Goal: Task Accomplishment & Management: Use online tool/utility

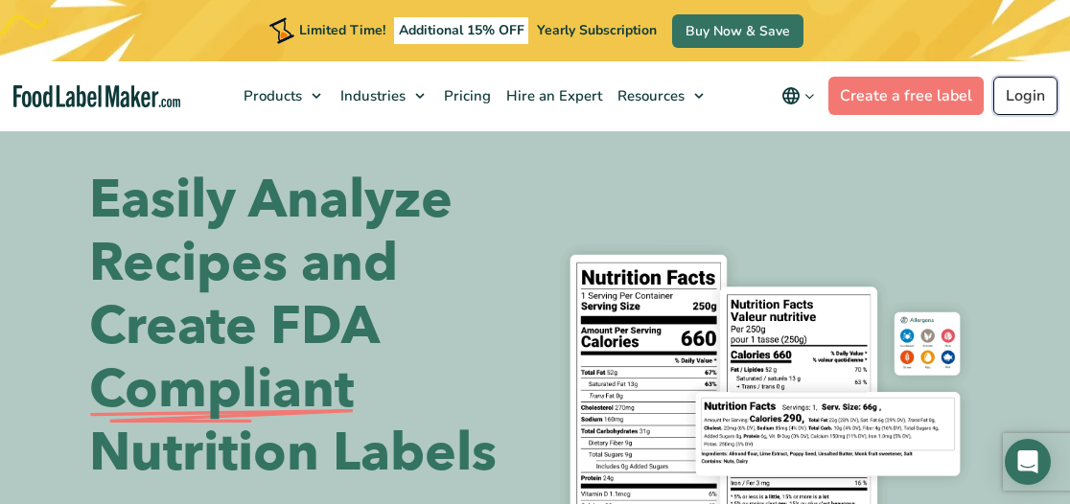
click at [1018, 103] on link "Login" at bounding box center [1025, 96] width 64 height 38
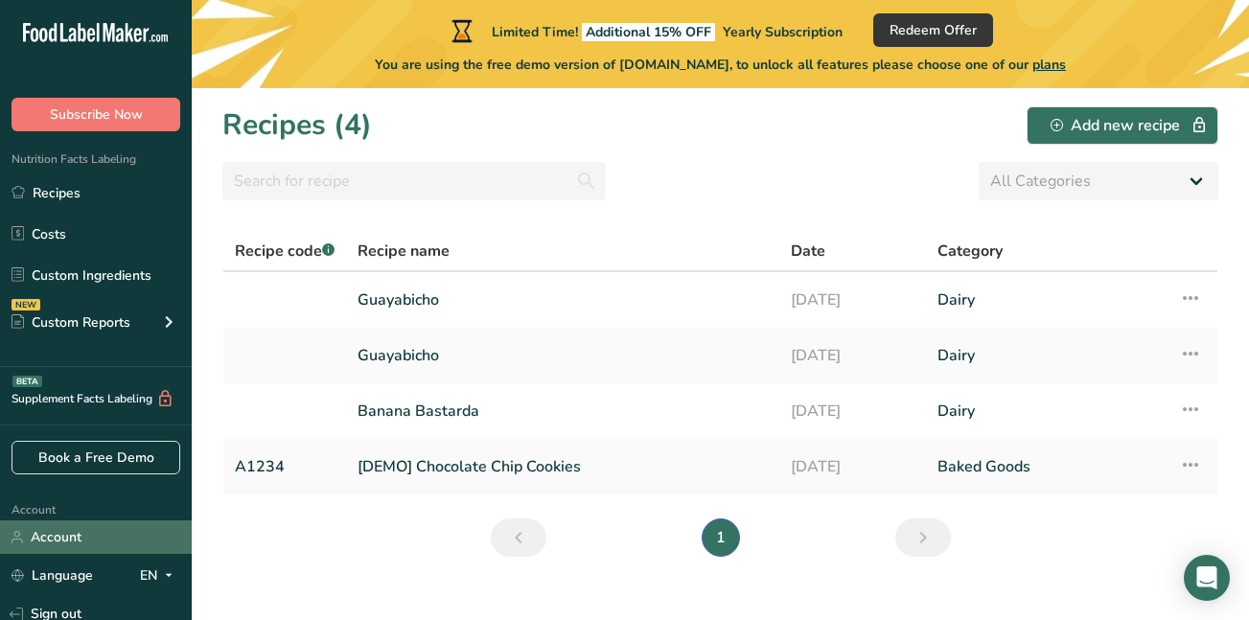
click at [53, 503] on link "Account" at bounding box center [96, 538] width 192 height 34
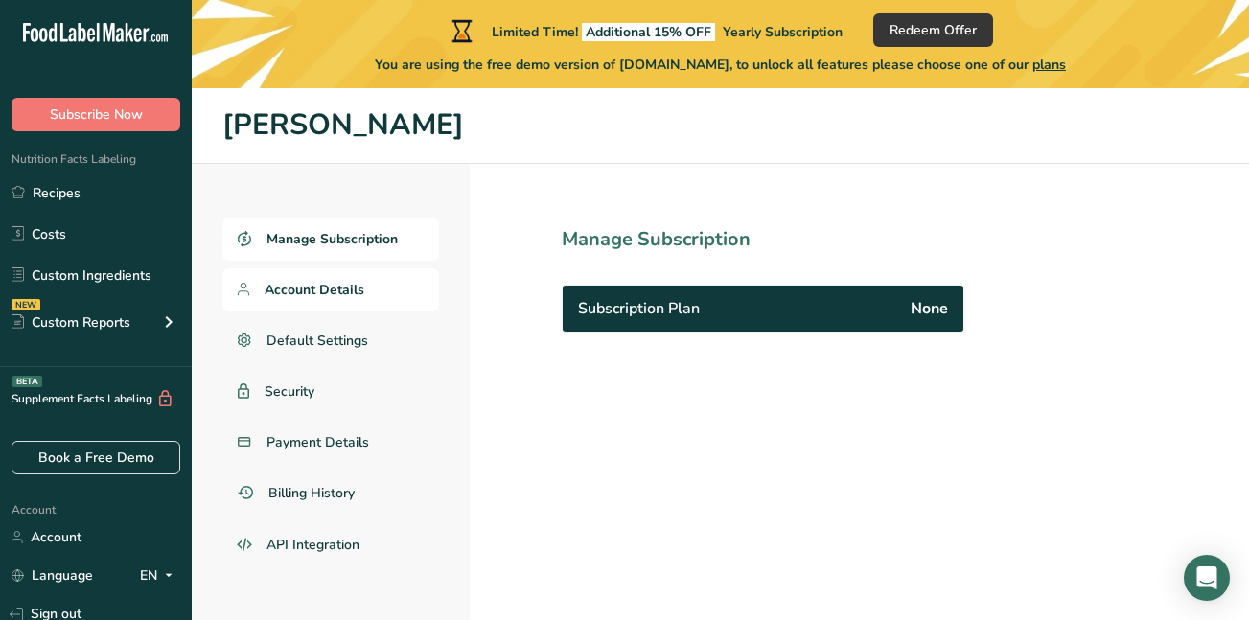
click at [319, 292] on span "Account Details" at bounding box center [315, 290] width 100 height 20
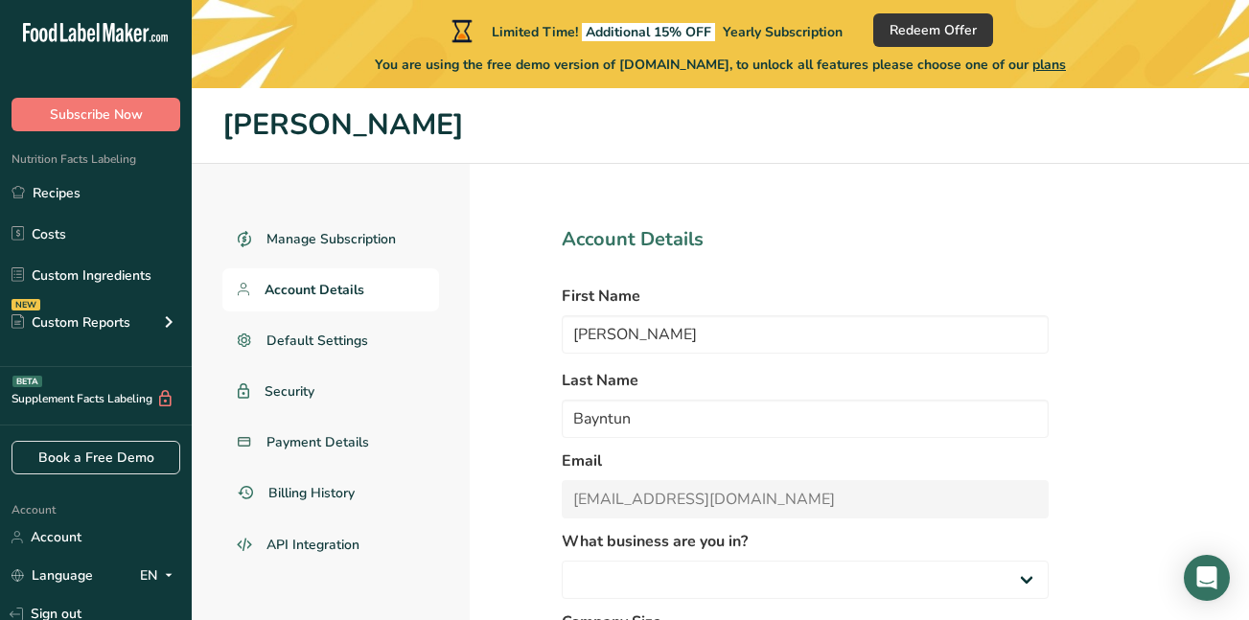
select select
select select "2"
click at [57, 503] on link "Account" at bounding box center [96, 538] width 192 height 34
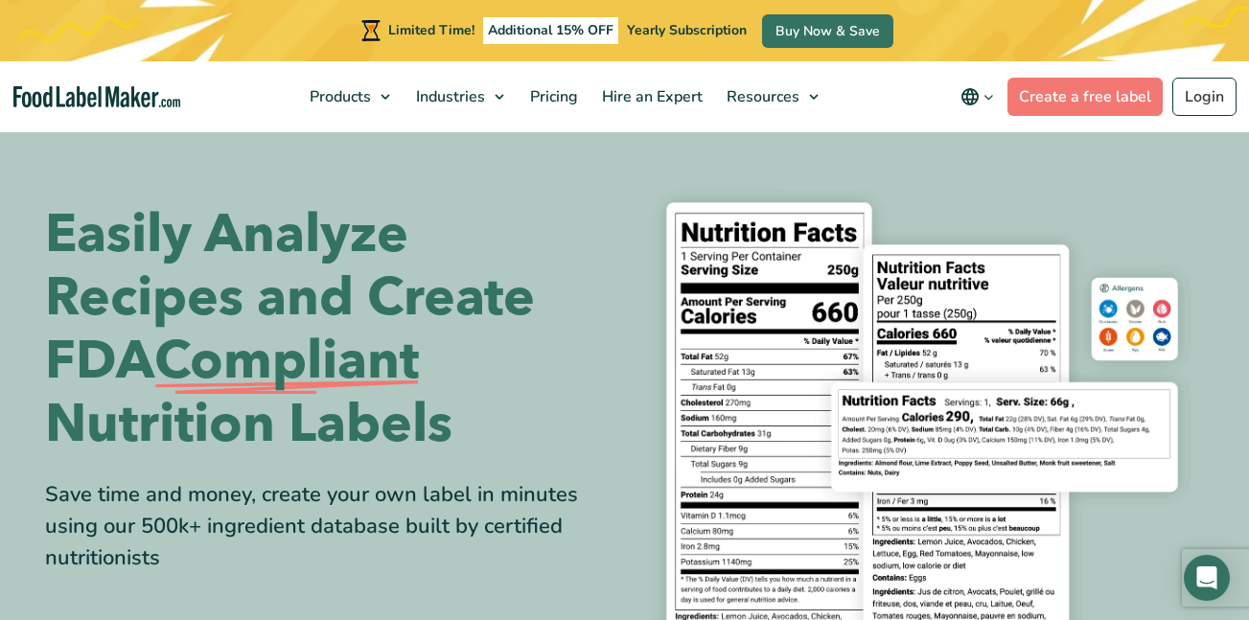
click at [991, 102] on icon "main navigation" at bounding box center [989, 97] width 14 height 14
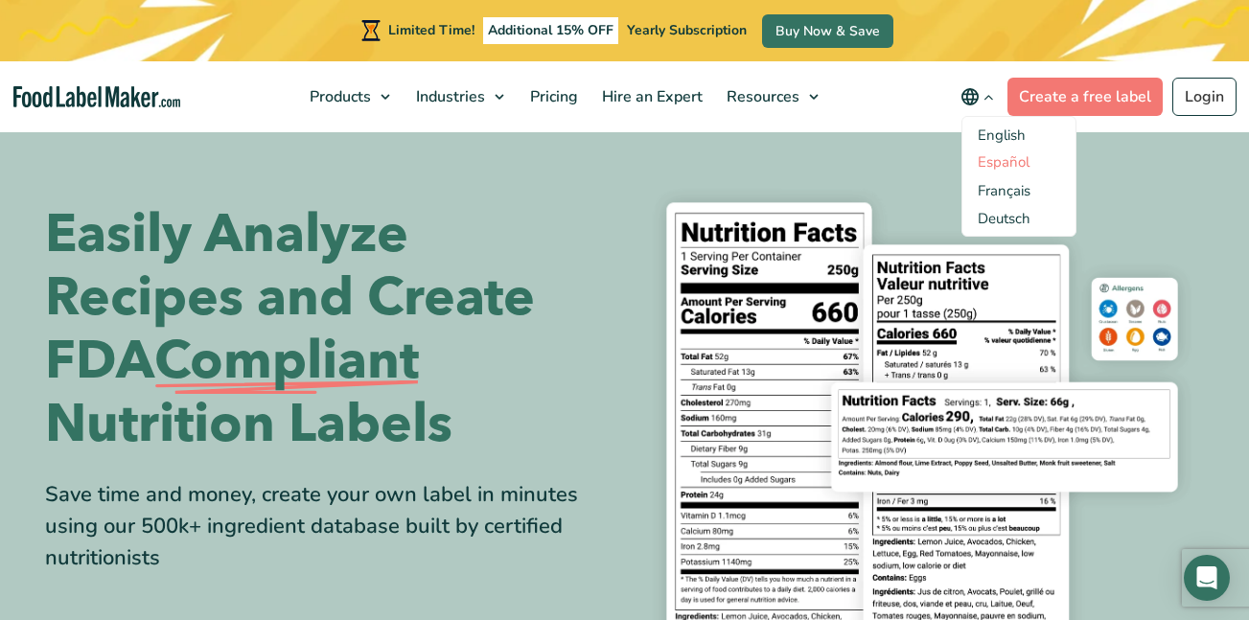
click at [1006, 164] on link "Español" at bounding box center [1004, 161] width 52 height 19
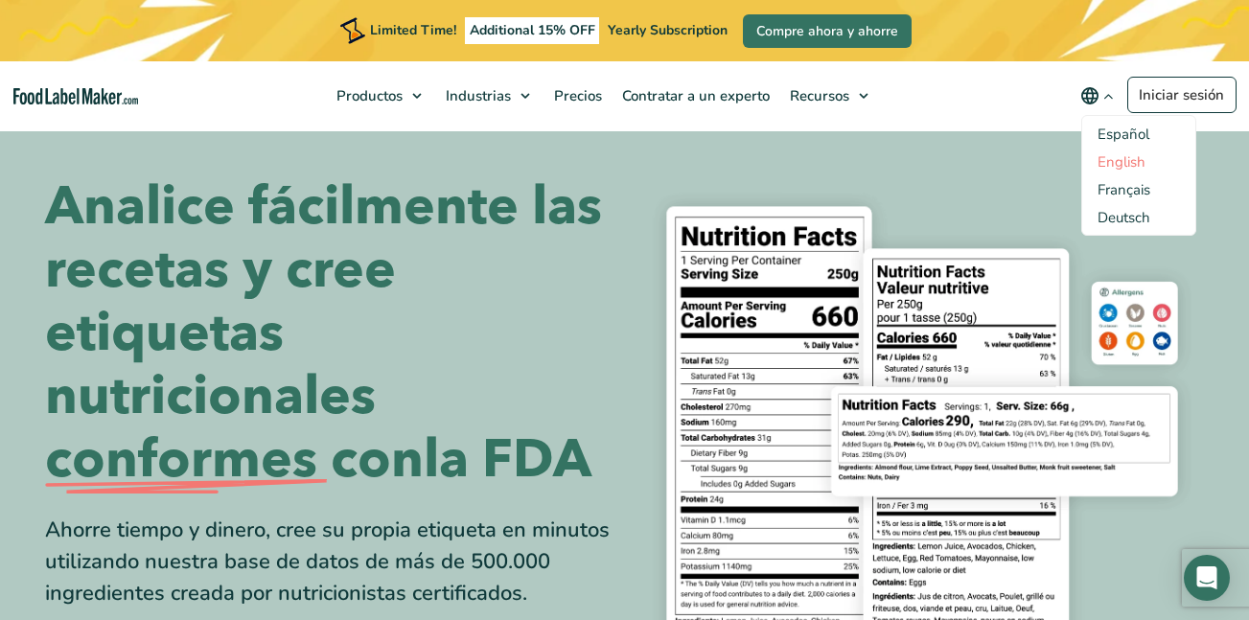
click at [1098, 158] on link "English" at bounding box center [1122, 161] width 48 height 19
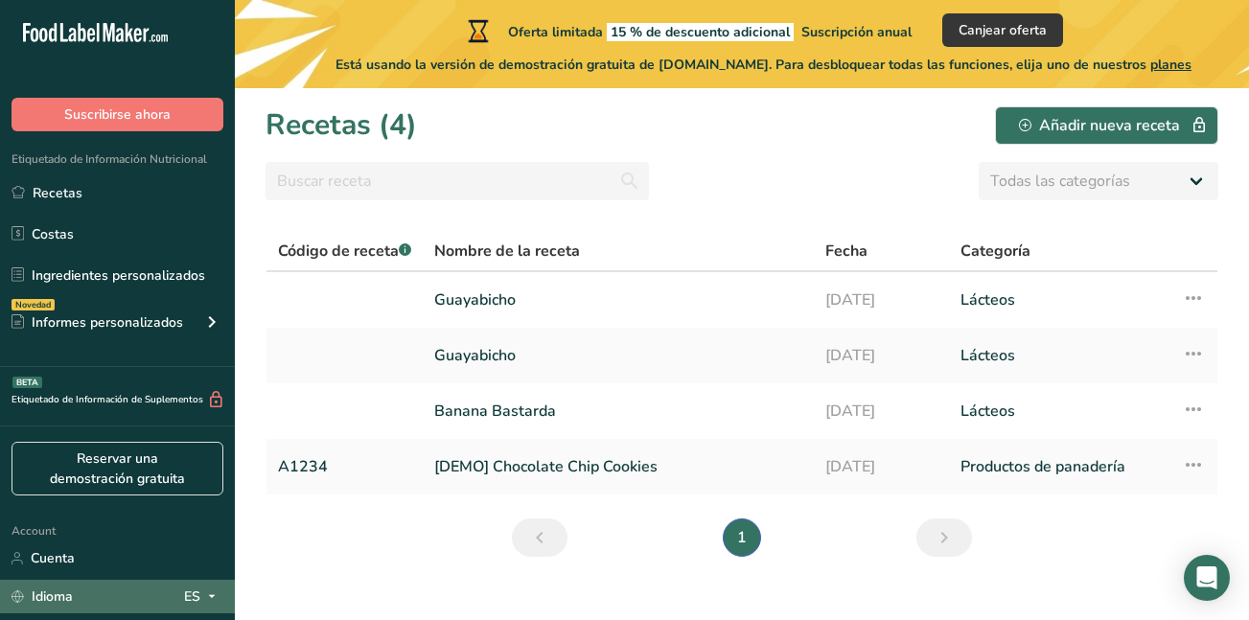
click at [185, 592] on div "ES" at bounding box center [203, 597] width 39 height 23
click at [219, 591] on icon at bounding box center [211, 597] width 15 height 24
click at [212, 593] on icon at bounding box center [211, 597] width 15 height 24
click at [135, 617] on div "English" at bounding box center [104, 632] width 134 height 35
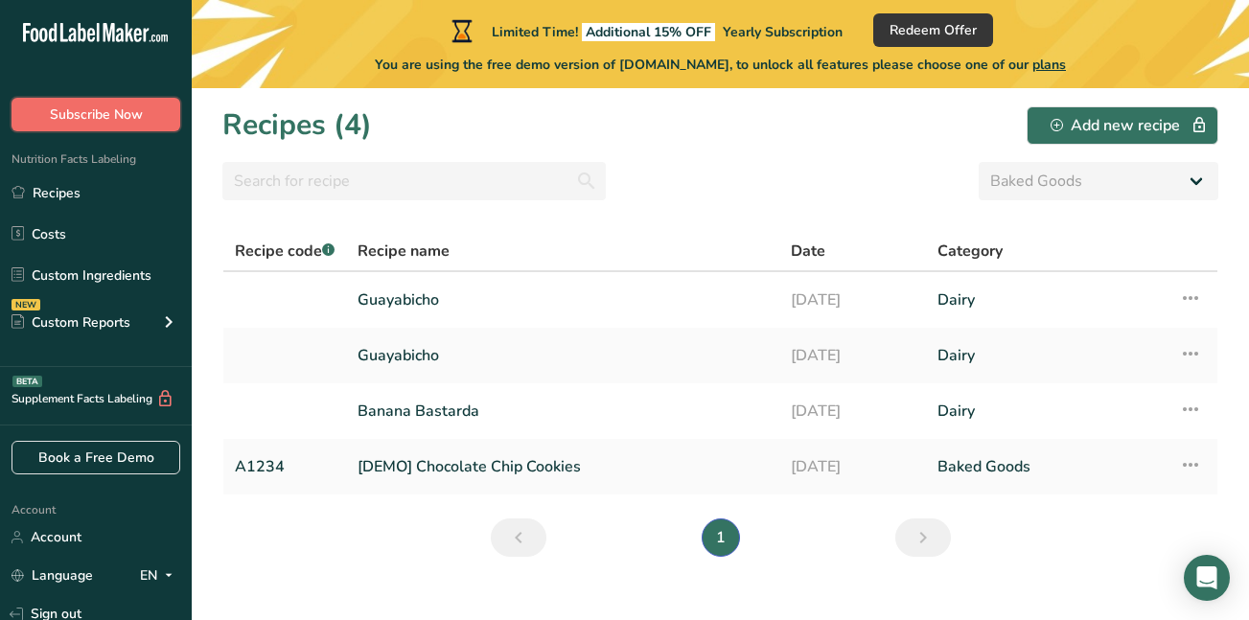
click at [61, 116] on span "Subscribe Now" at bounding box center [96, 115] width 93 height 20
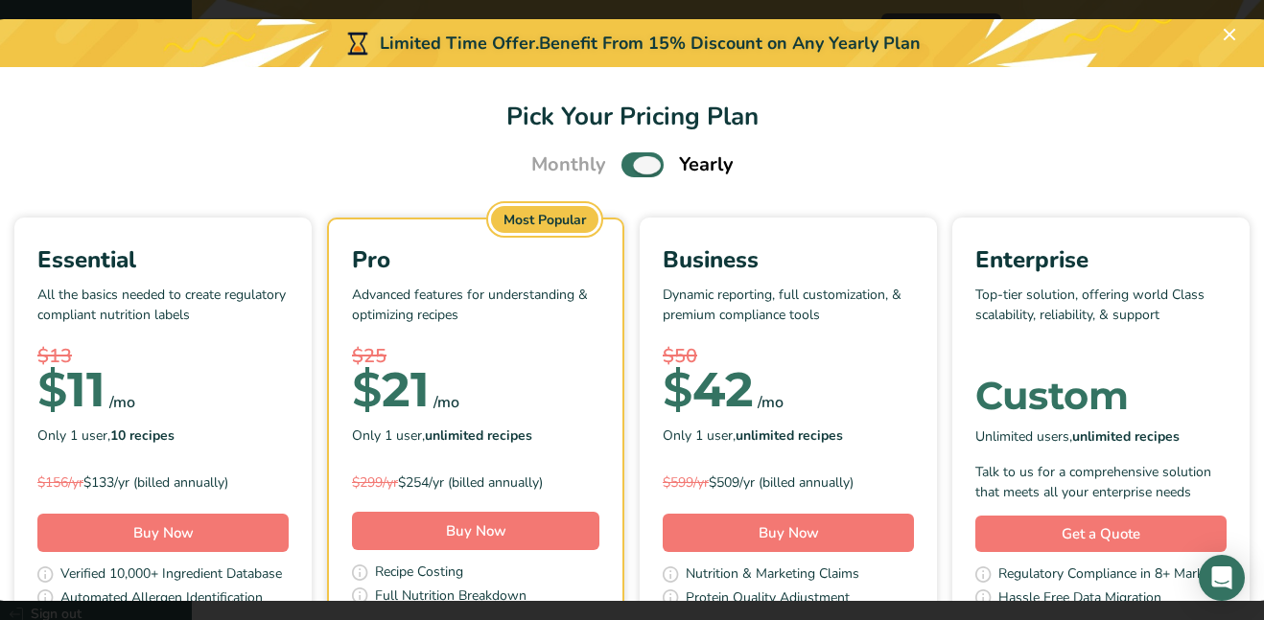
click at [622, 169] on span "Pick Your Pricing Plan Modal" at bounding box center [642, 164] width 42 height 24
click at [622, 169] on input "Pick Your Pricing Plan Modal" at bounding box center [627, 165] width 12 height 12
checkbox input "false"
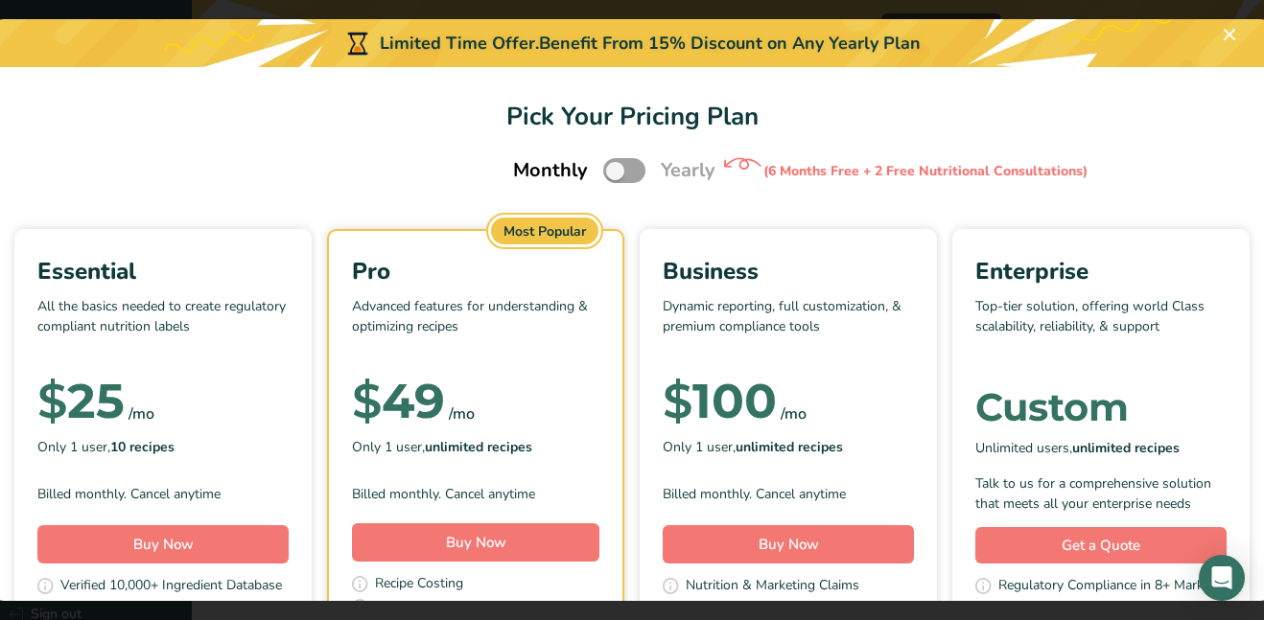
click at [1248, 151] on section "Pick Your Pricing Plan Monthly Yearly (6 Months Free + 2 Free Nutritional Consu…" at bounding box center [632, 334] width 1295 height 534
click at [1178, 260] on div "Essential All the basics needed to create regulatory compliant nutrition labels…" at bounding box center [632, 481] width 1248 height 504
click at [1193, 128] on h1 "Pick Your Pricing Plan" at bounding box center [632, 116] width 1248 height 37
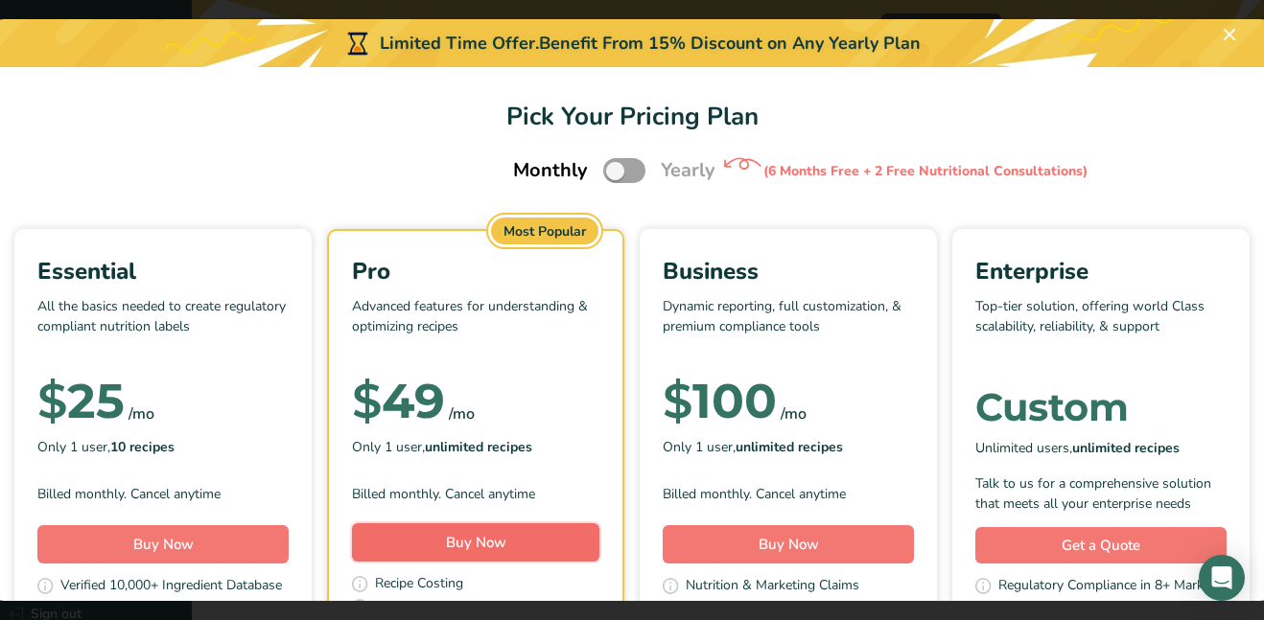
click at [506, 543] on span "Buy Now" at bounding box center [476, 542] width 60 height 19
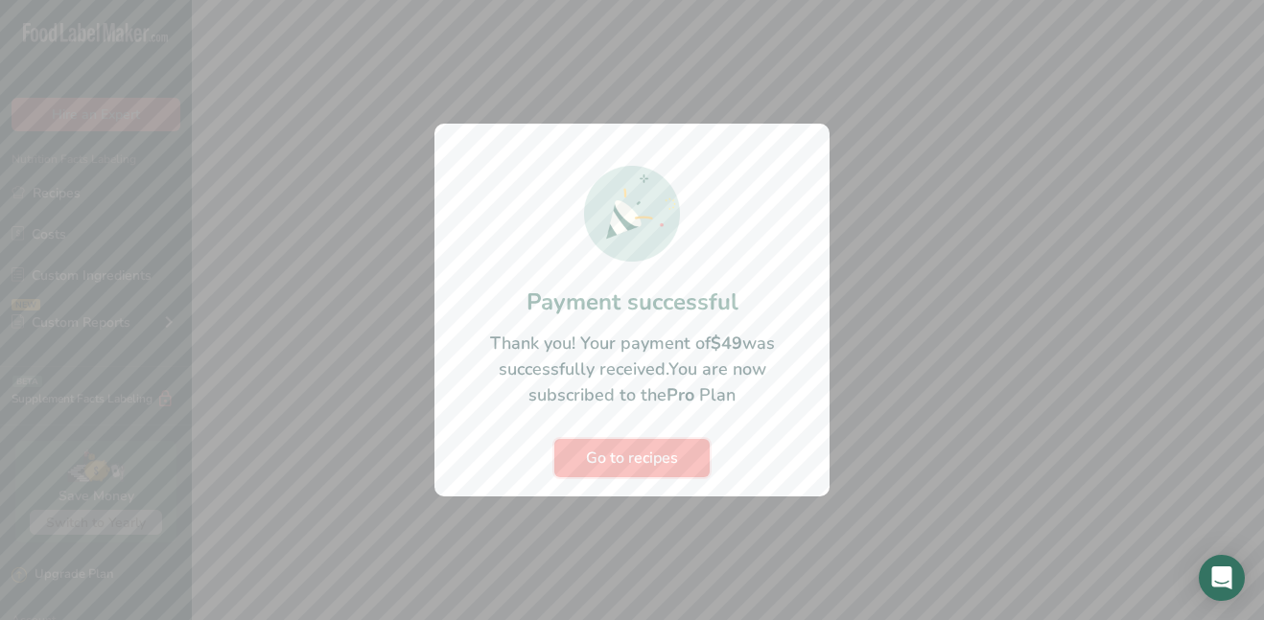
click at [635, 450] on span "Go to recipes" at bounding box center [632, 458] width 92 height 23
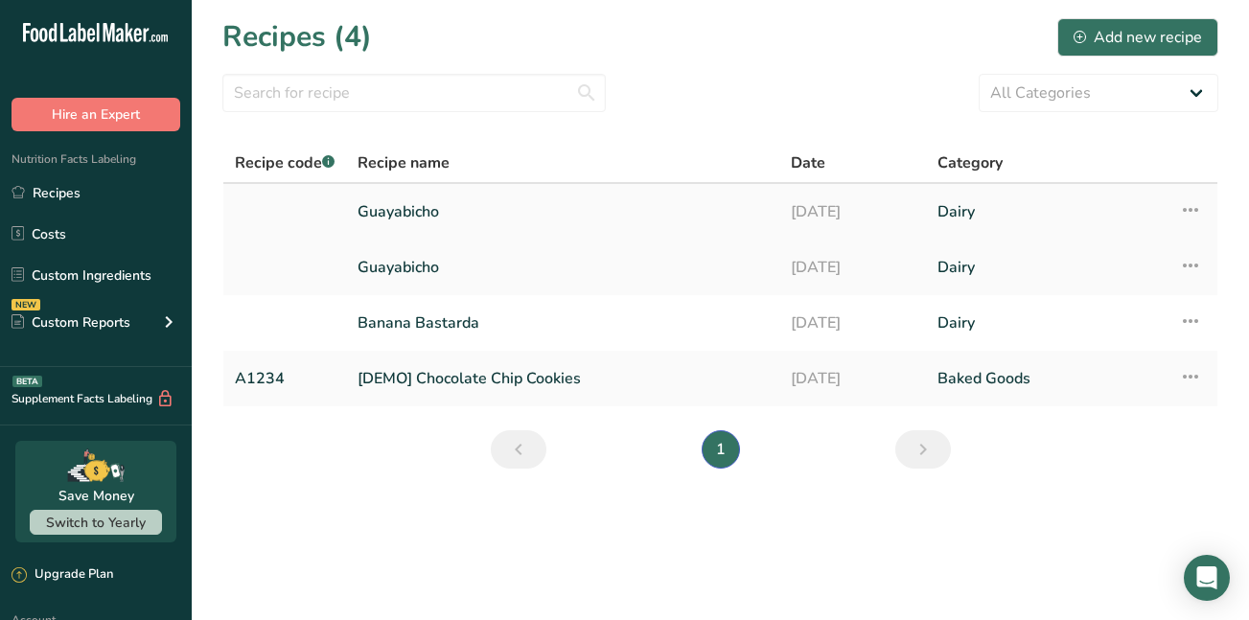
click at [397, 206] on link "Guayabicho" at bounding box center [563, 212] width 410 height 40
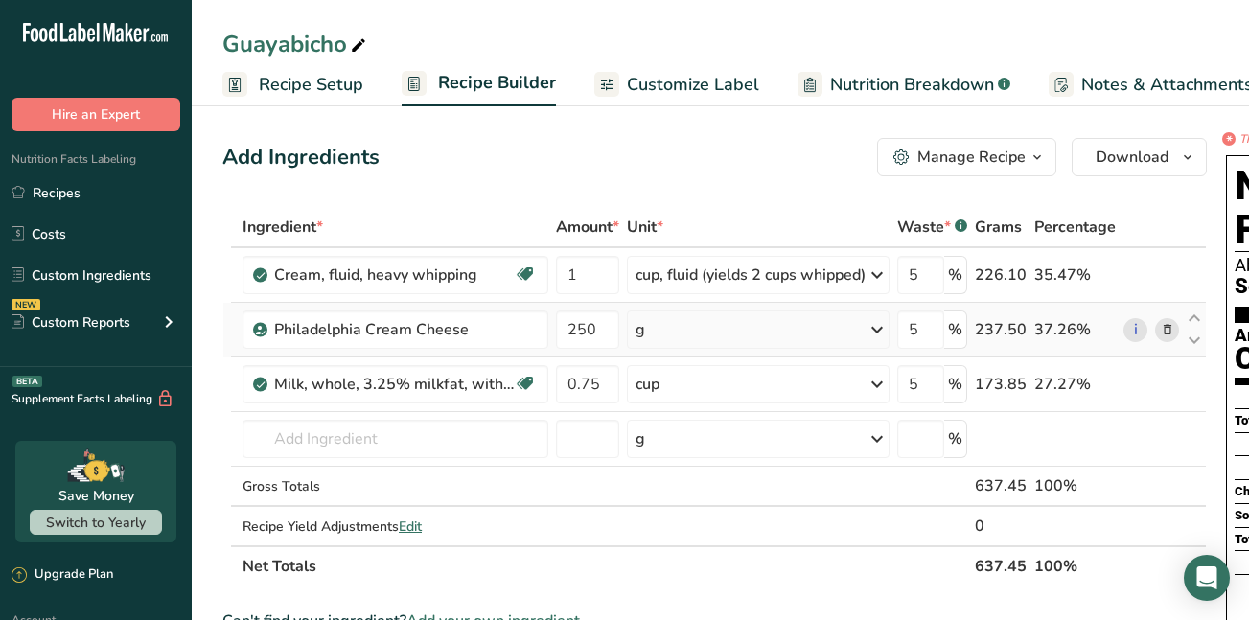
click at [657, 332] on div "g" at bounding box center [758, 330] width 263 height 38
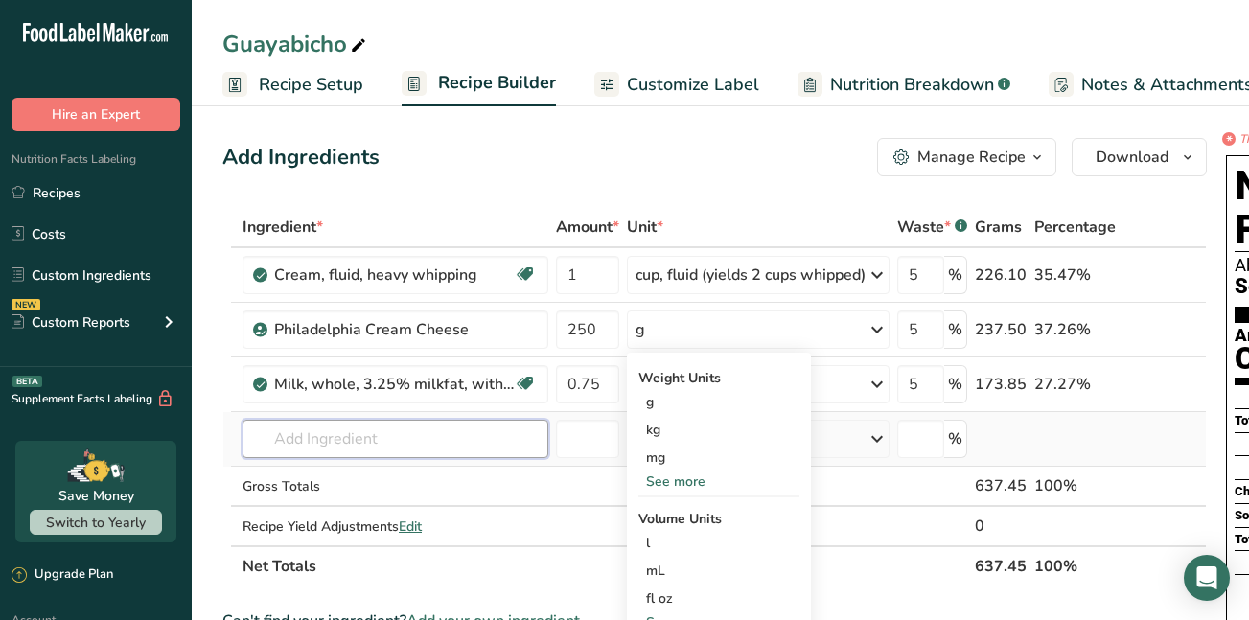
click at [328, 438] on input "text" at bounding box center [396, 439] width 306 height 38
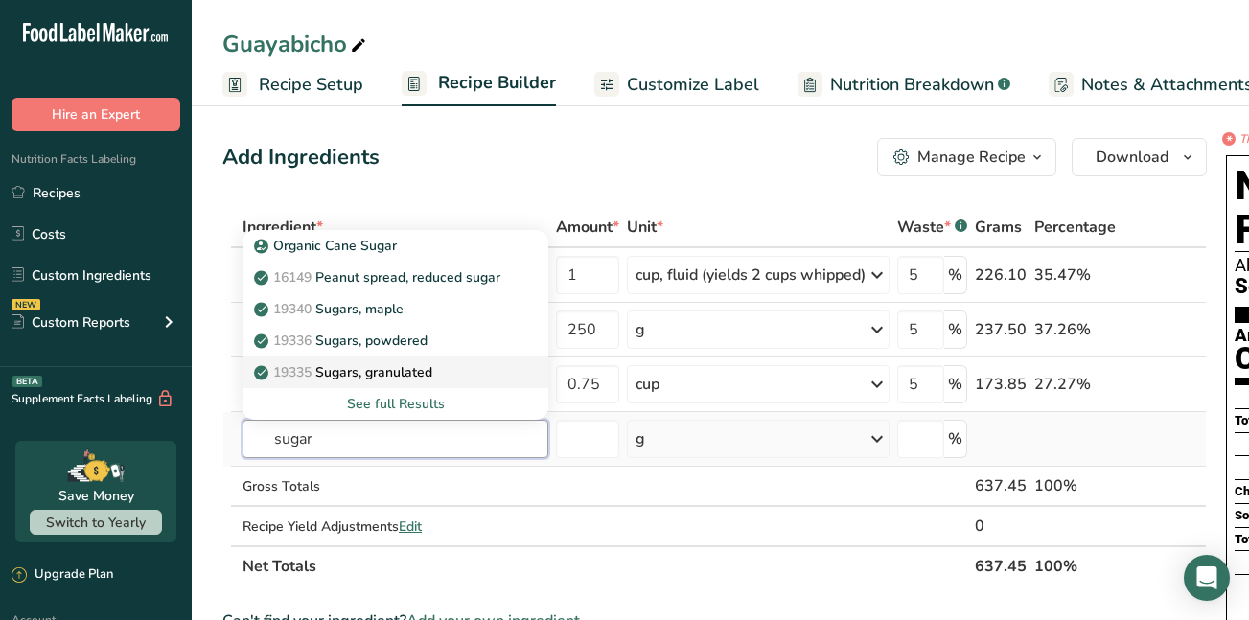
type input "sugar"
click at [328, 372] on p "19335 [GEOGRAPHIC_DATA], granulated" at bounding box center [345, 372] width 175 height 20
type input "Sugars, granulated"
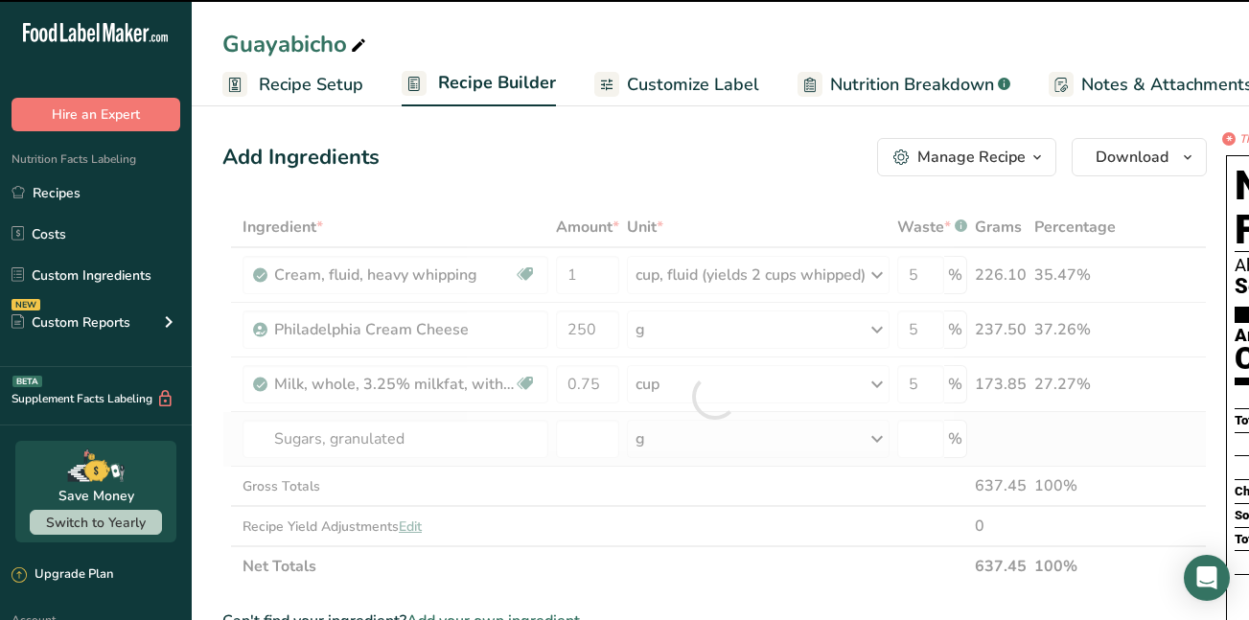
type input "0"
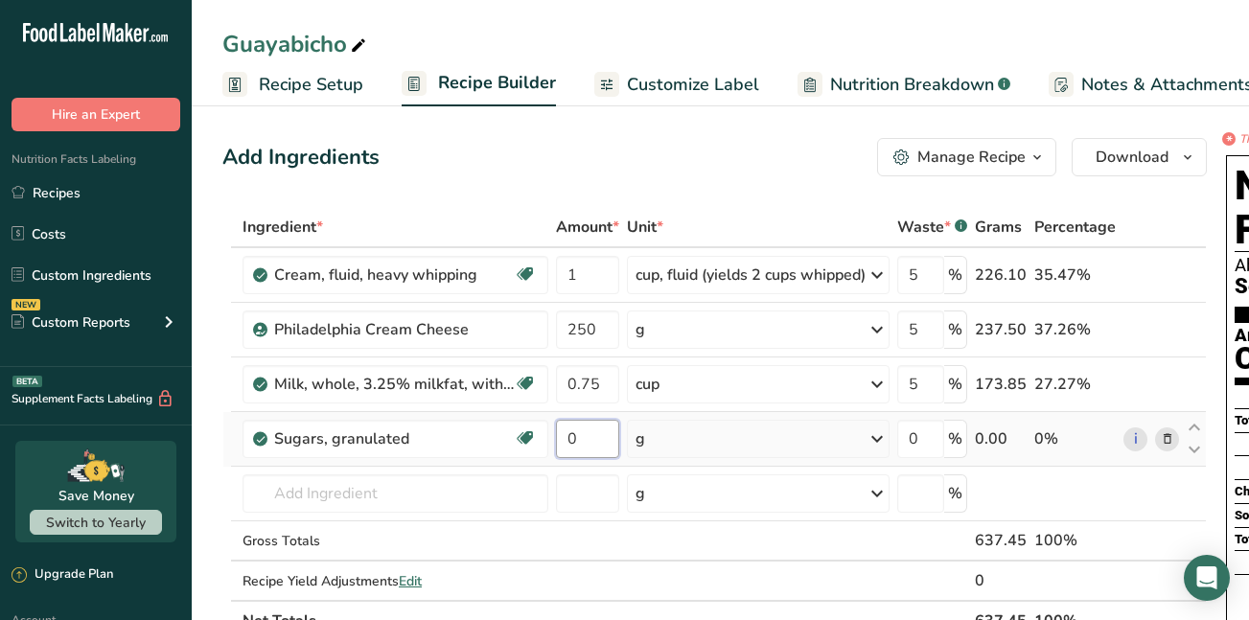
click at [579, 437] on input "0" at bounding box center [587, 439] width 63 height 38
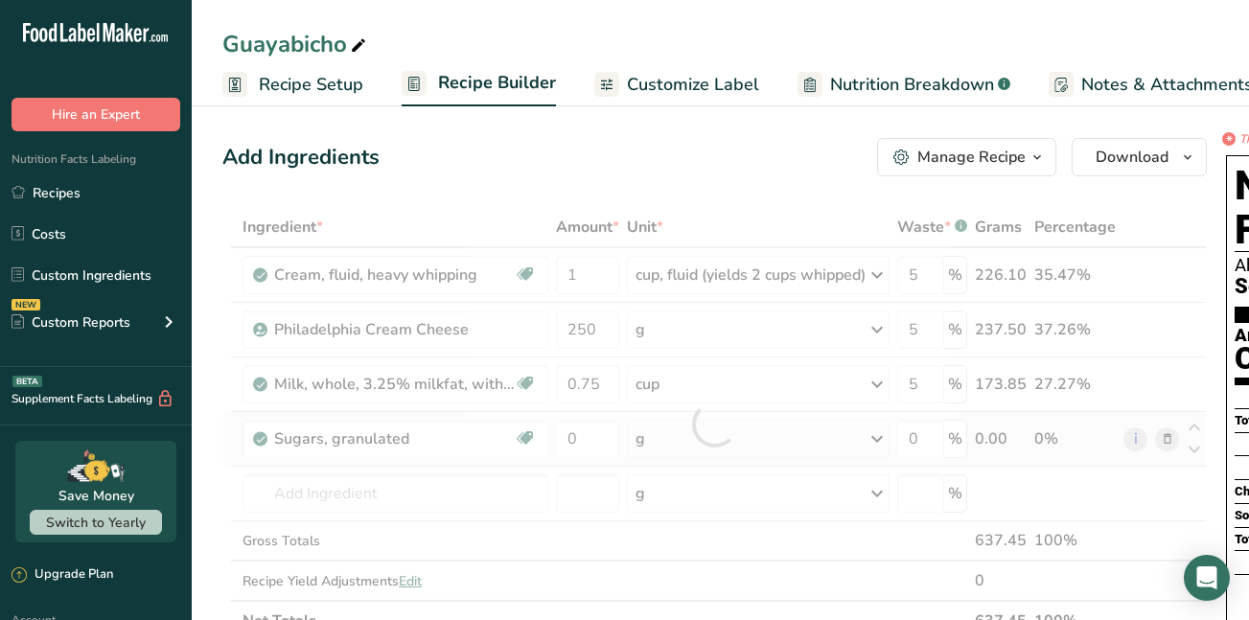
click at [682, 446] on div "Ingredient * Amount * Unit * Waste * .a-a{fill:#347362;}.b-a{fill:#fff;} Grams …" at bounding box center [714, 424] width 985 height 434
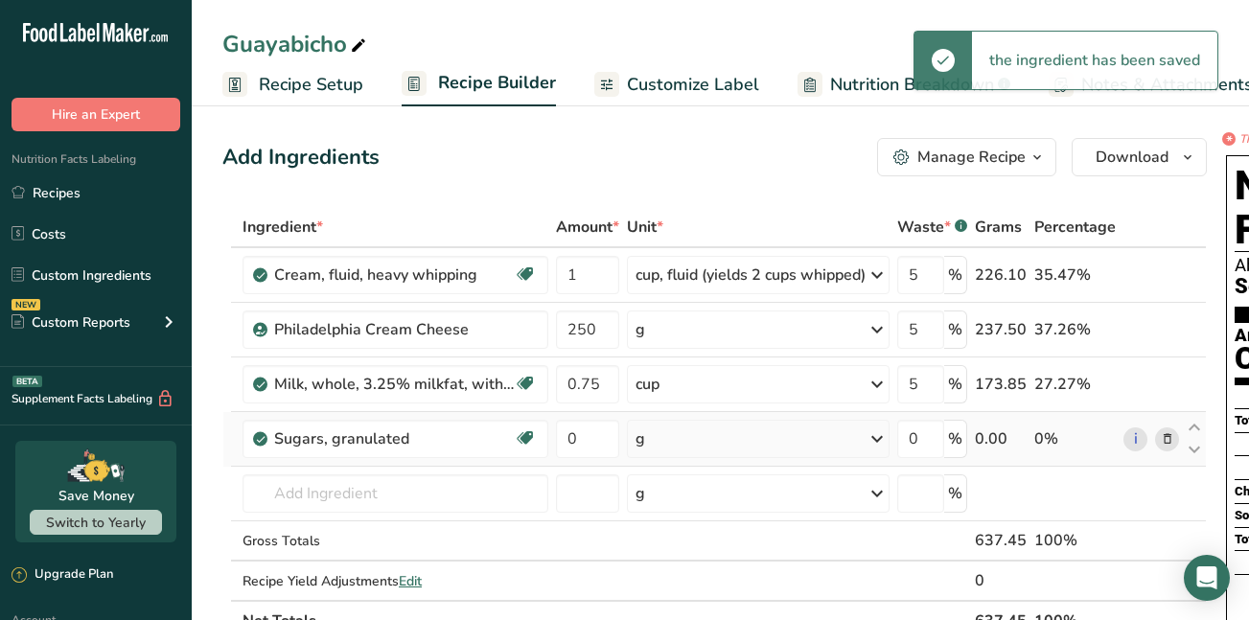
click at [884, 439] on icon at bounding box center [877, 439] width 23 height 35
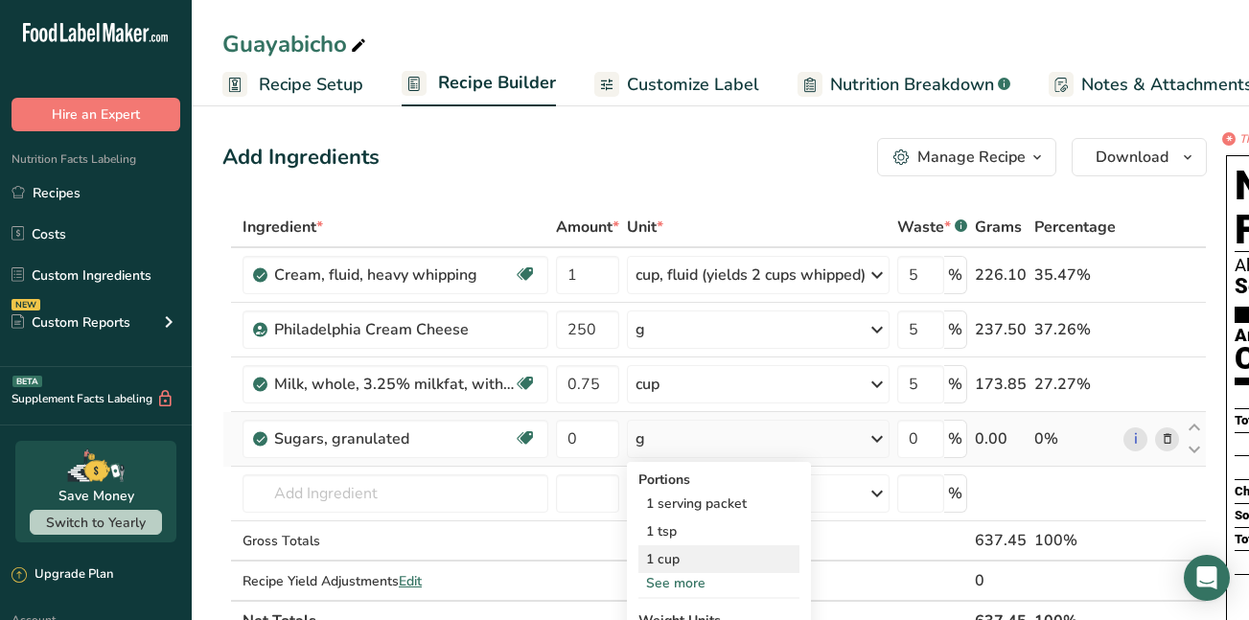
click at [681, 563] on div "1 cup" at bounding box center [719, 560] width 161 height 28
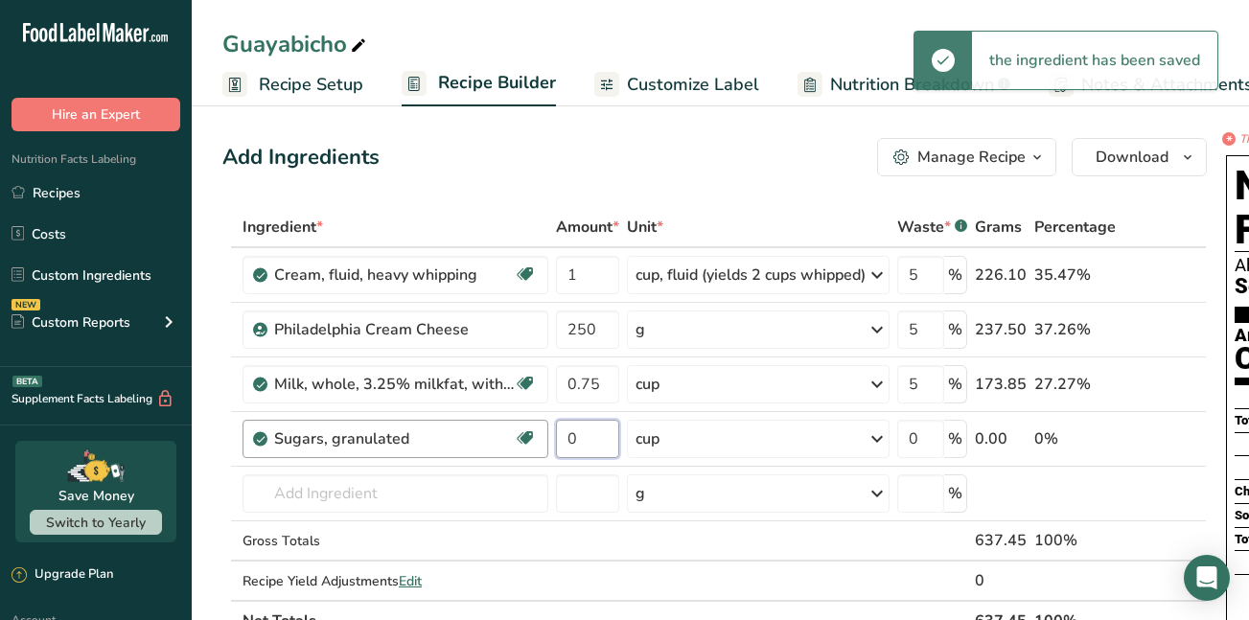
drag, startPoint x: 581, startPoint y: 441, endPoint x: 548, endPoint y: 441, distance: 33.6
click at [548, 441] on tr "Sugars, granulated Dairy free Gluten free Vegan Vegetarian Soy free 0 cup Porti…" at bounding box center [714, 439] width 983 height 55
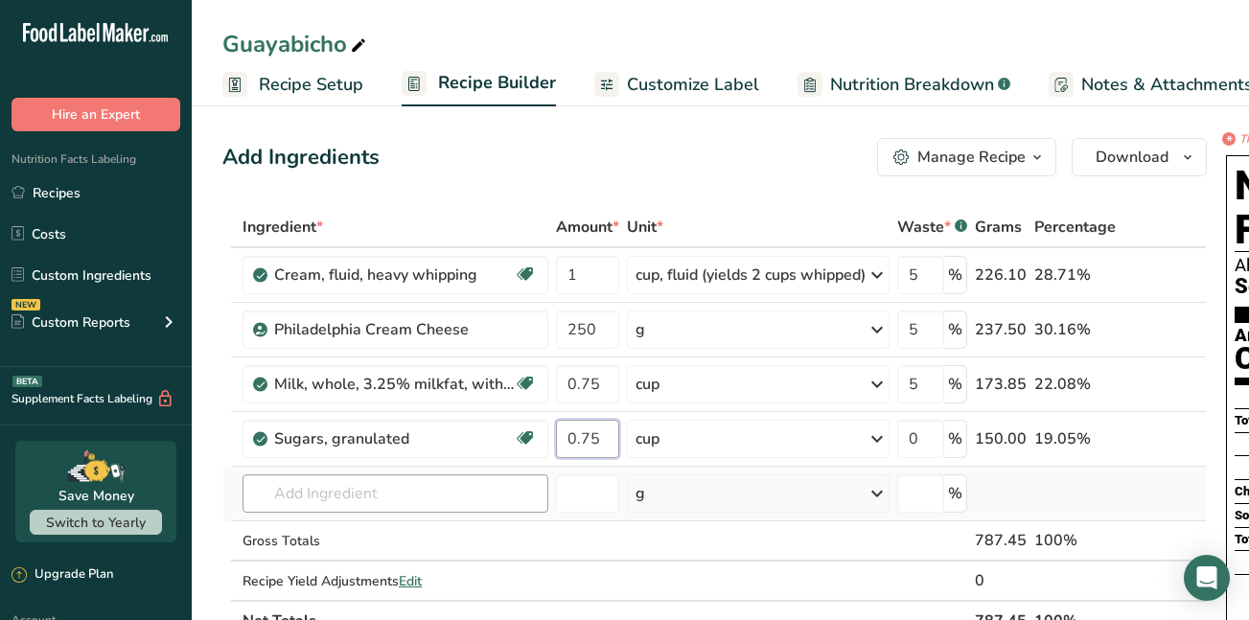
type input "0.75"
click at [303, 496] on div "Ingredient * Amount * Unit * Waste * .a-a{fill:#347362;}.b-a{fill:#fff;} Grams …" at bounding box center [714, 424] width 985 height 434
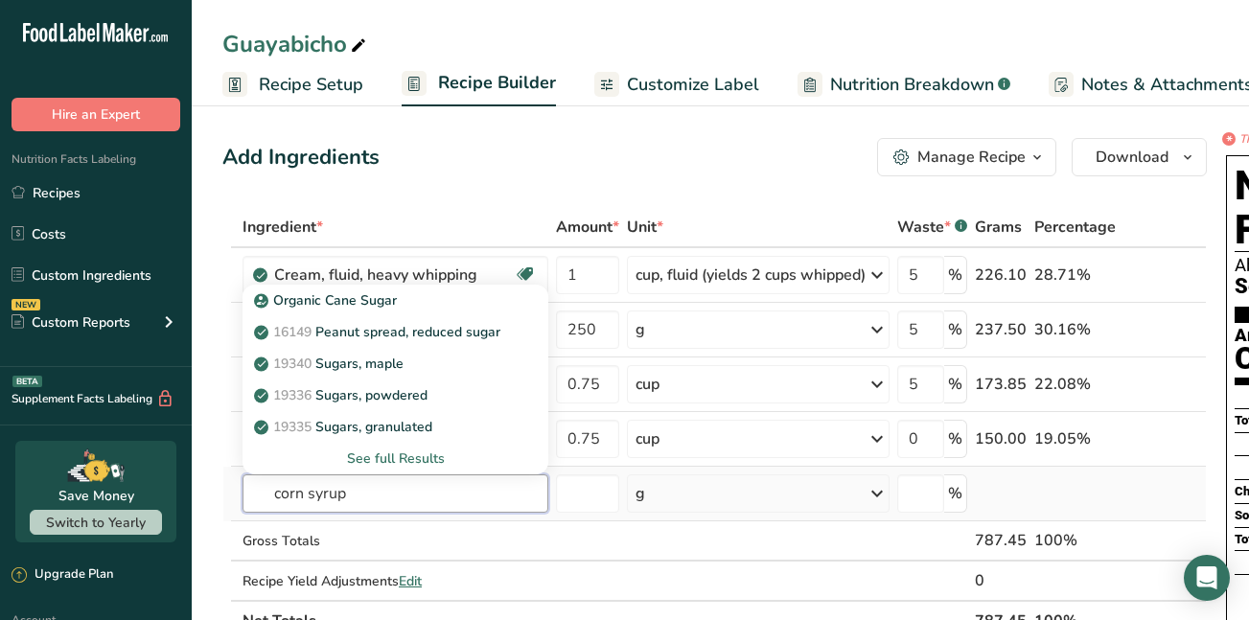
type input "corn syrup"
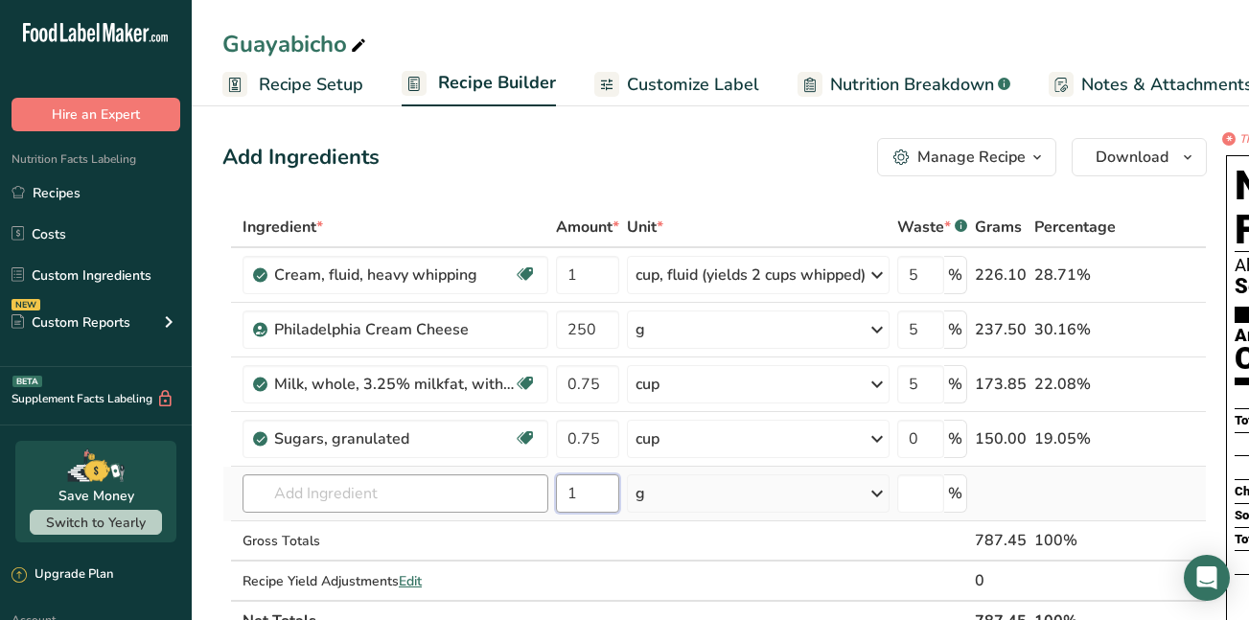
type input "1"
click at [881, 492] on icon at bounding box center [877, 494] width 23 height 35
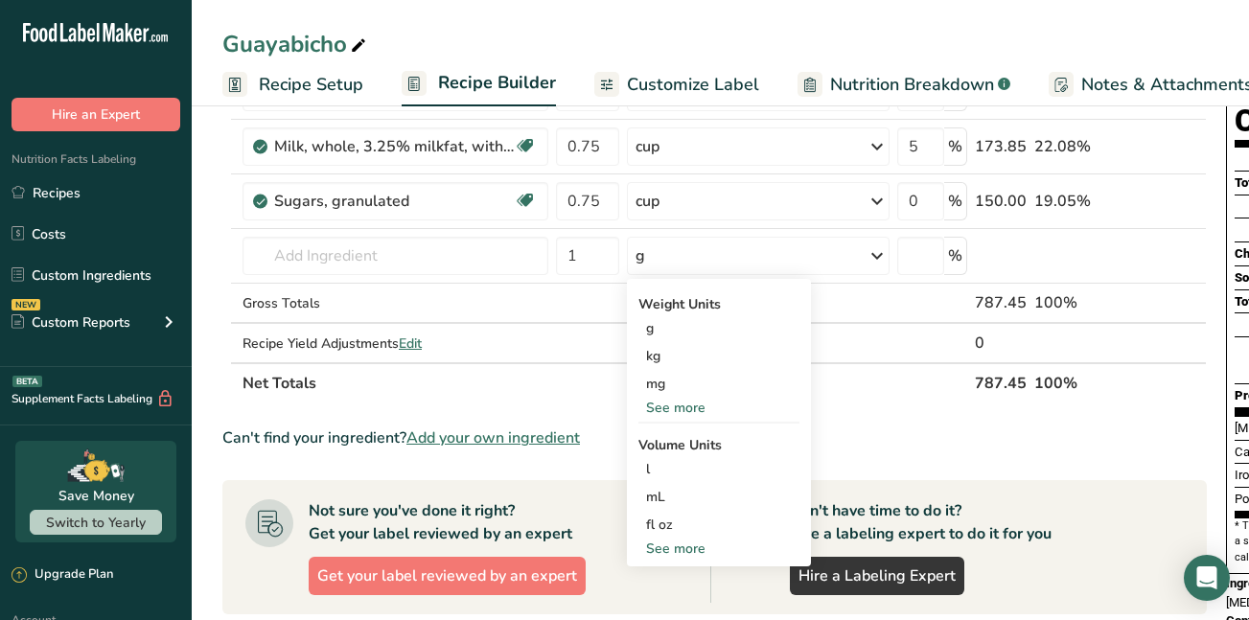
scroll to position [240, 0]
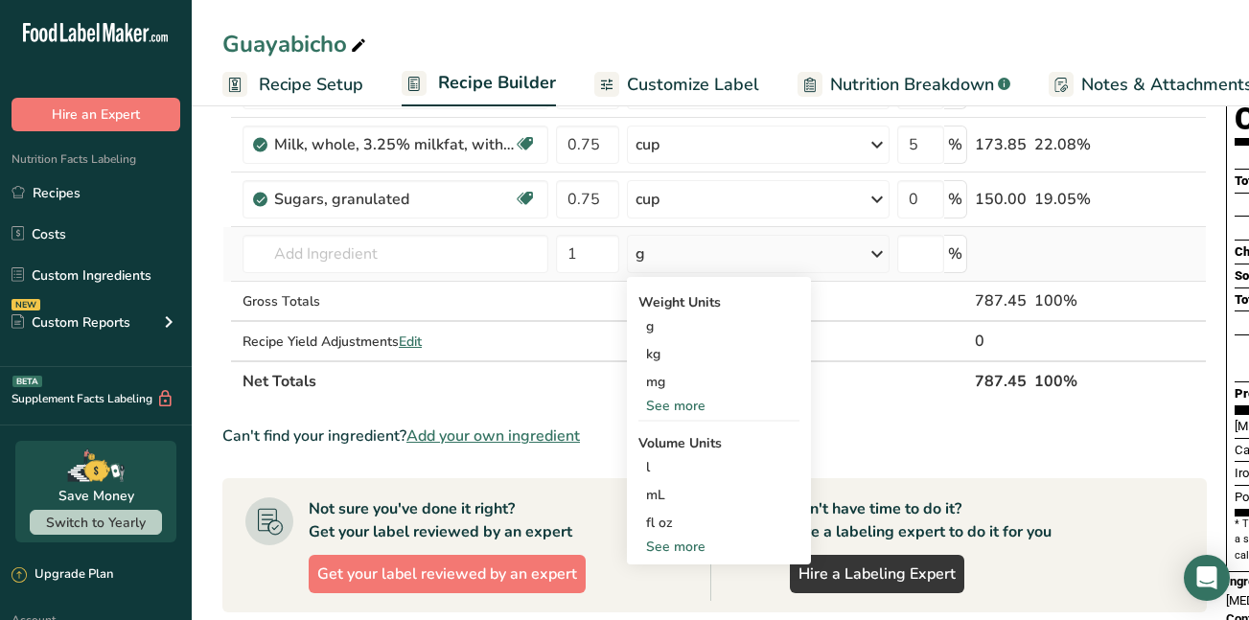
click at [673, 545] on div "See more" at bounding box center [719, 547] width 161 height 20
click at [674, 552] on div "tbsp" at bounding box center [719, 551] width 146 height 20
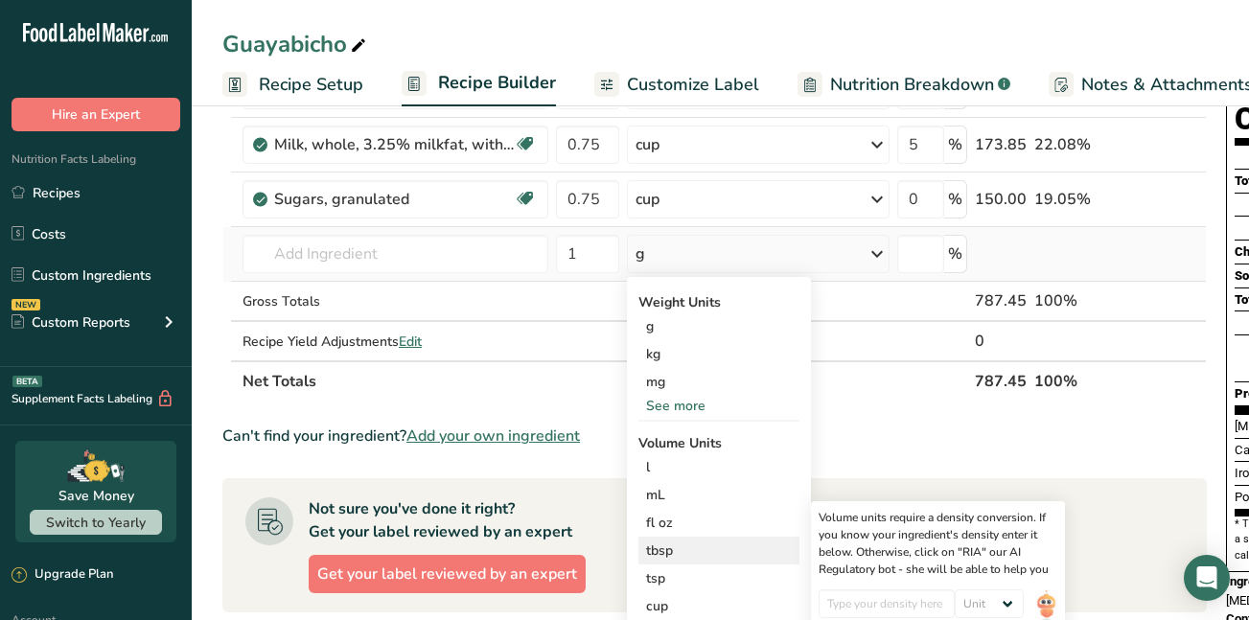
click at [661, 550] on div "tbsp" at bounding box center [719, 551] width 146 height 20
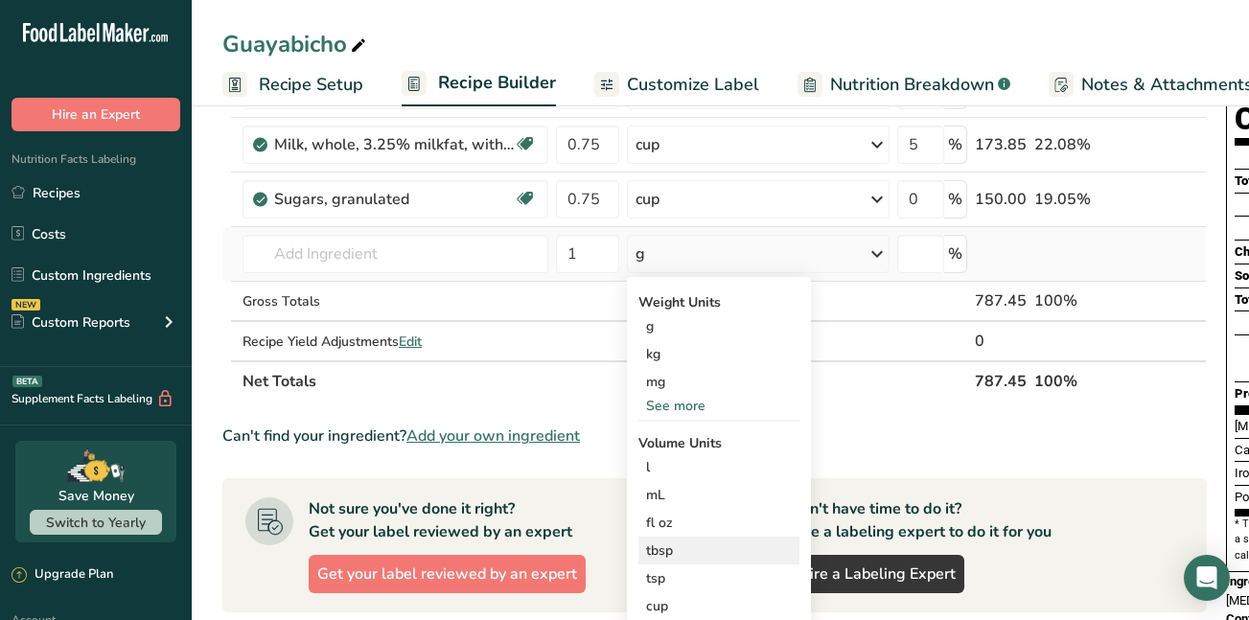
click at [661, 550] on div "tbsp" at bounding box center [719, 551] width 146 height 20
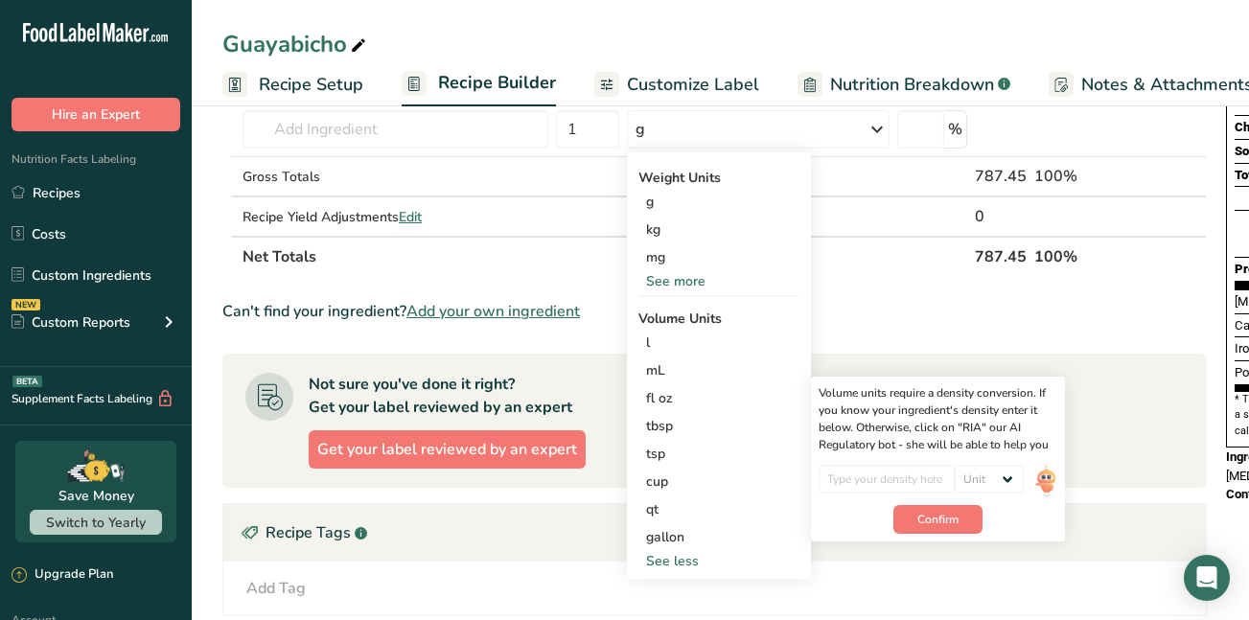
scroll to position [366, 0]
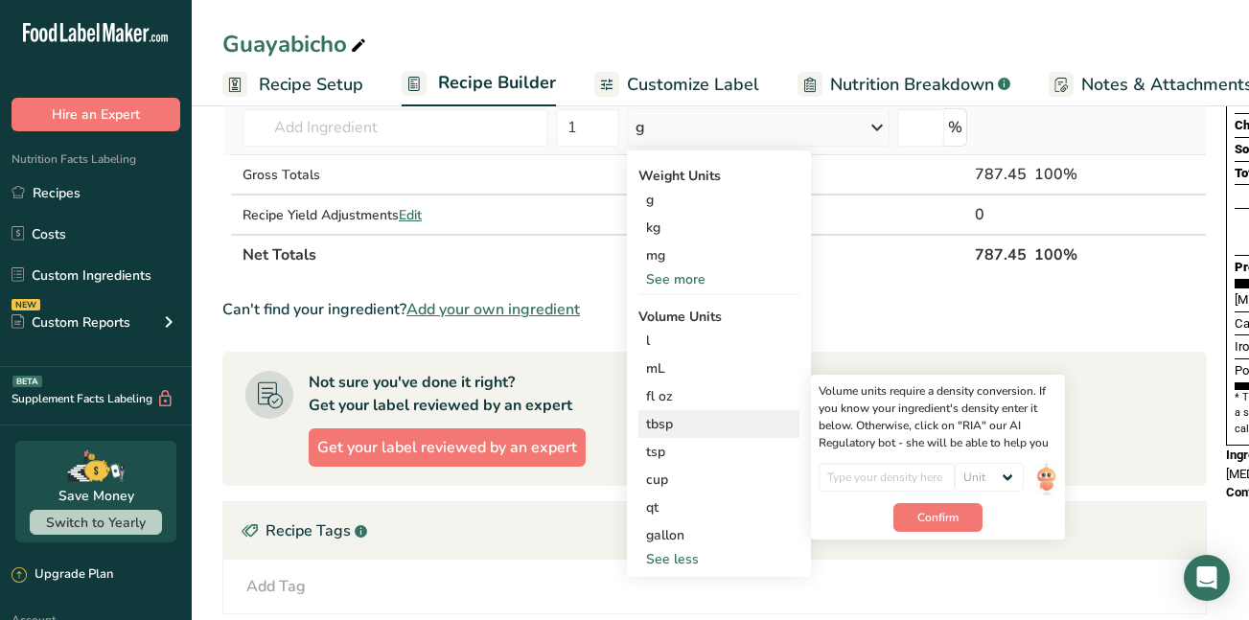
click at [664, 419] on div "tbsp" at bounding box center [719, 424] width 146 height 20
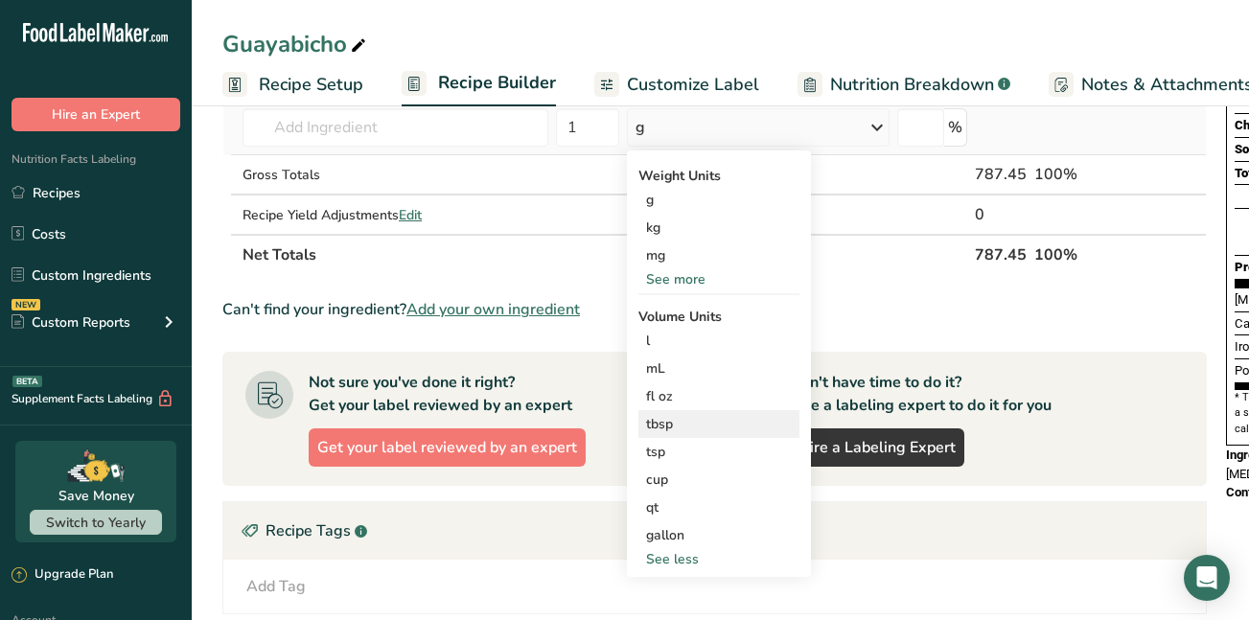
click at [664, 419] on div "tbsp" at bounding box center [719, 424] width 146 height 20
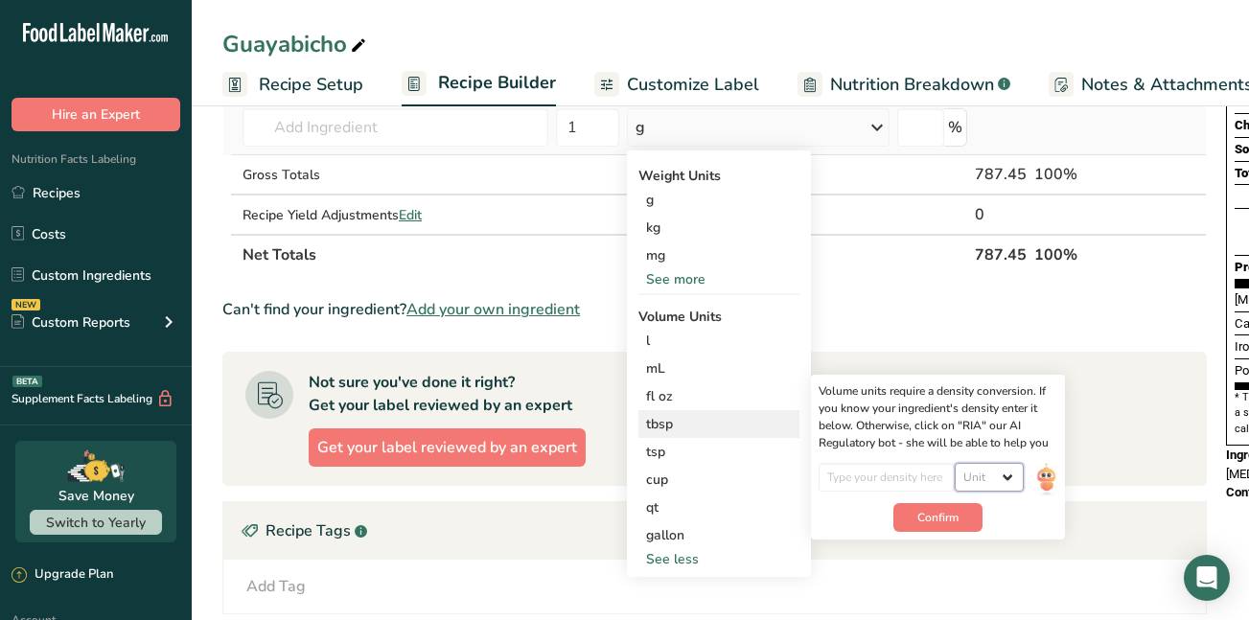
click at [987, 475] on select "Unit lb/ft3 g/cm3" at bounding box center [989, 477] width 69 height 29
click at [1125, 437] on div "Don't have time to do it? Hire a labeling expert to do it for you Hire a Labeli…" at bounding box center [948, 418] width 474 height 111
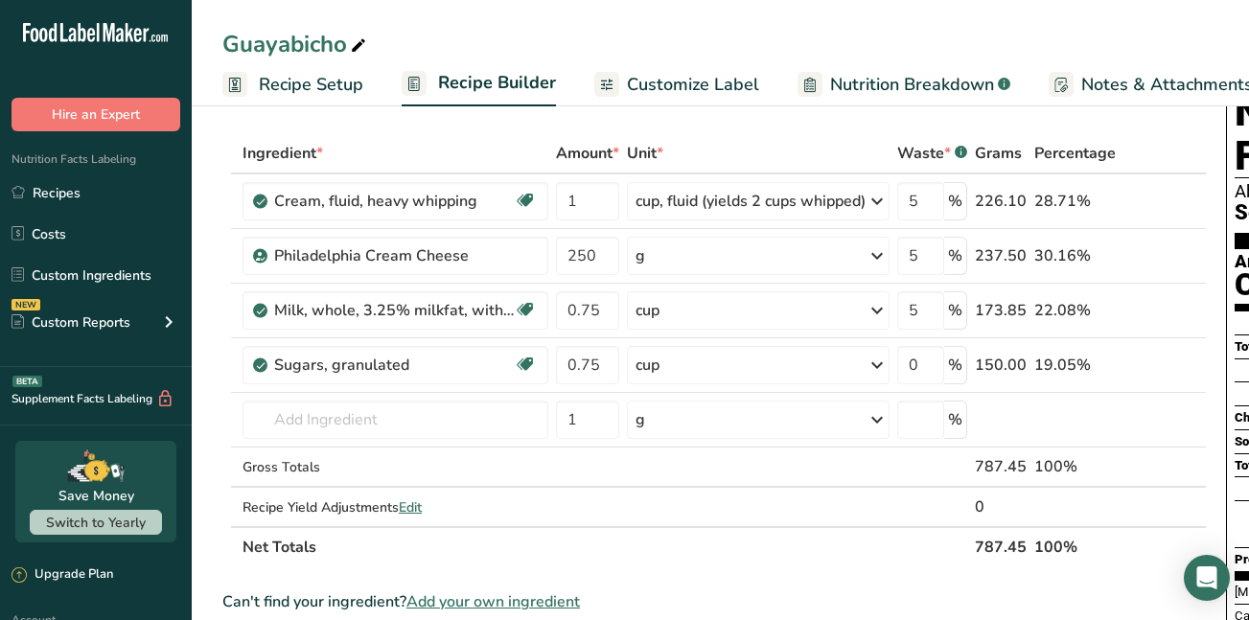
scroll to position [70, 0]
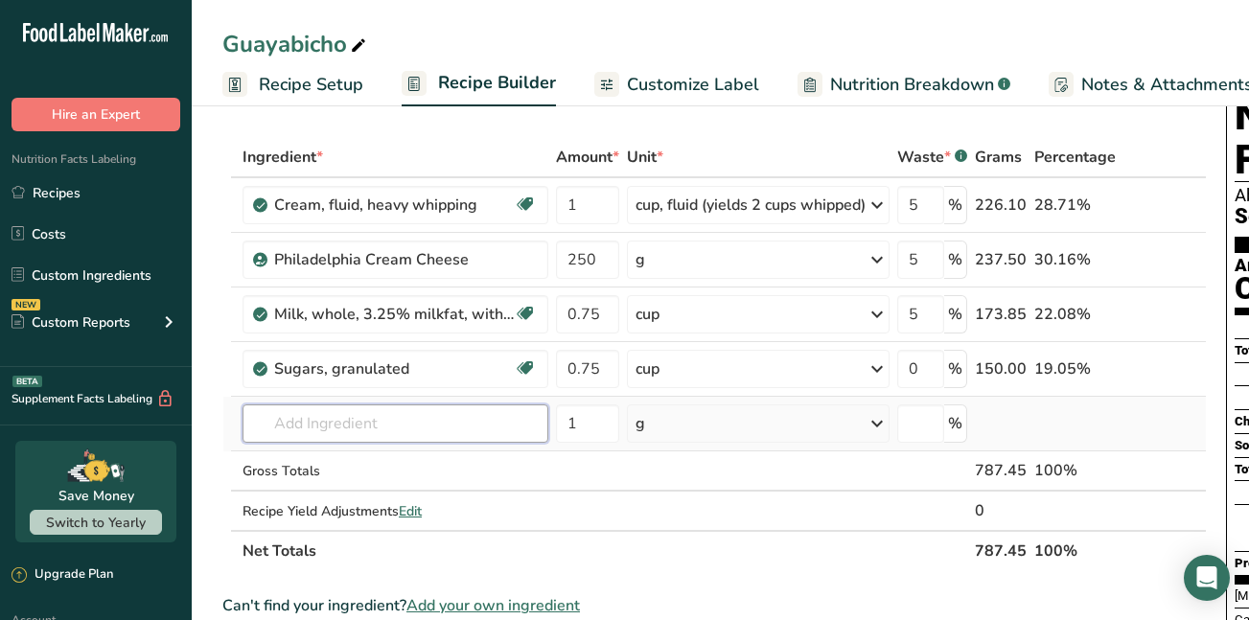
click at [303, 420] on input "text" at bounding box center [396, 424] width 306 height 38
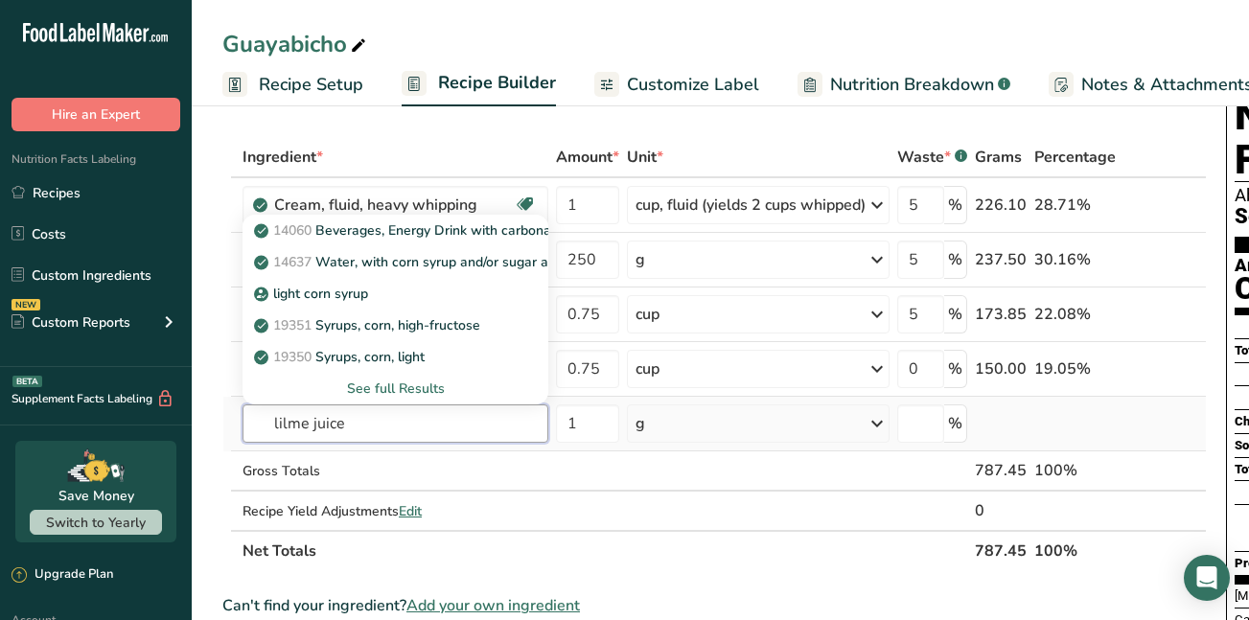
type input "lilme juice"
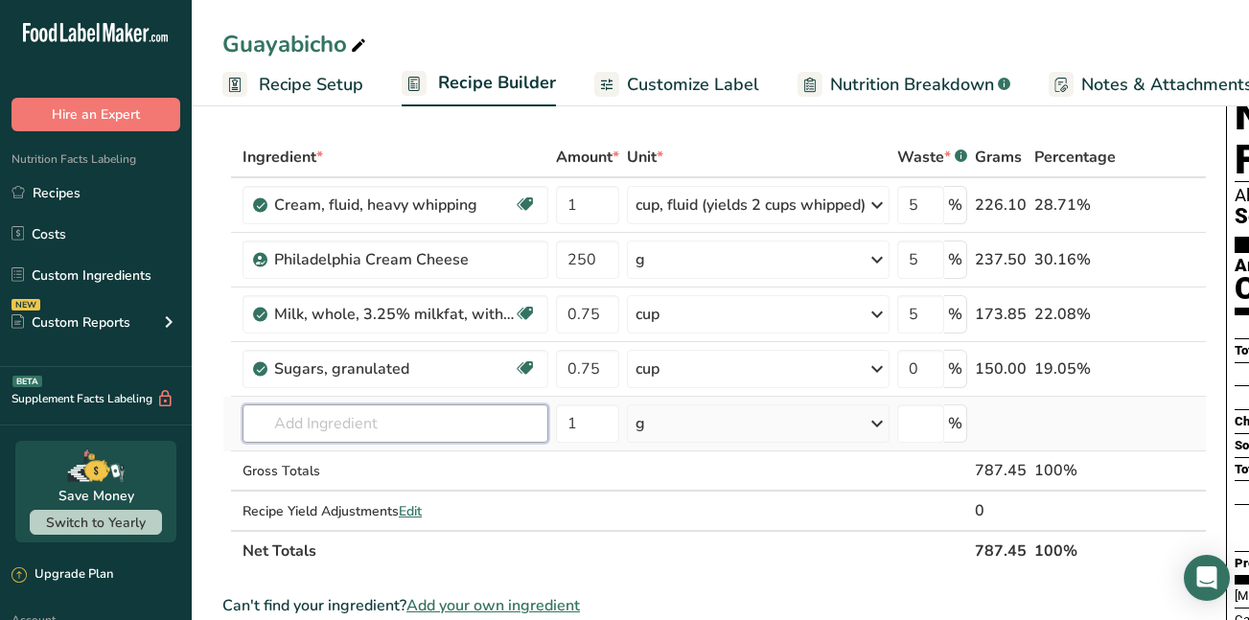
click at [308, 422] on input "text" at bounding box center [396, 424] width 306 height 38
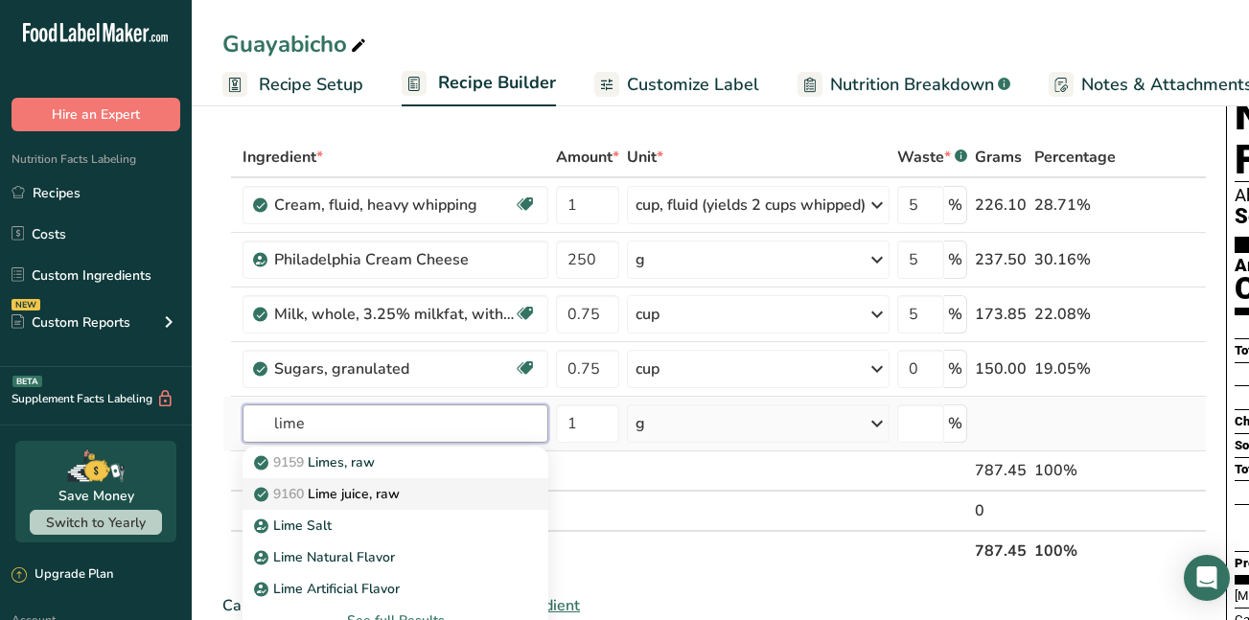
type input "lime"
click at [333, 489] on p "9160 Lime juice, raw" at bounding box center [329, 494] width 142 height 20
type input "Lime juice, raw"
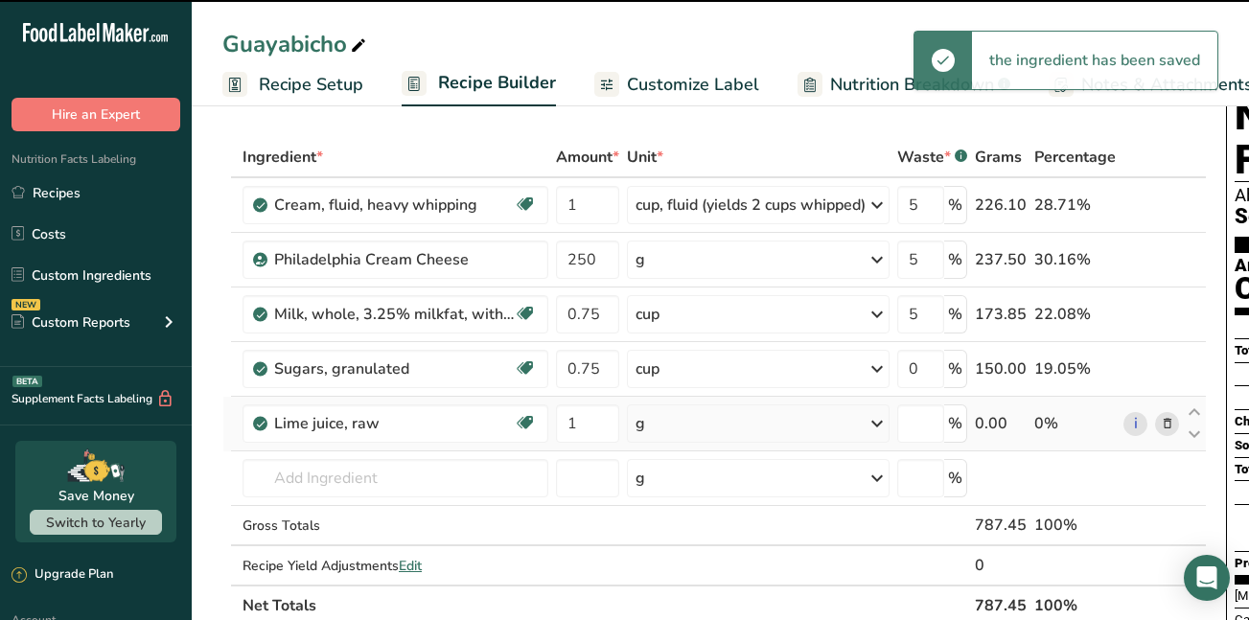
type input "0"
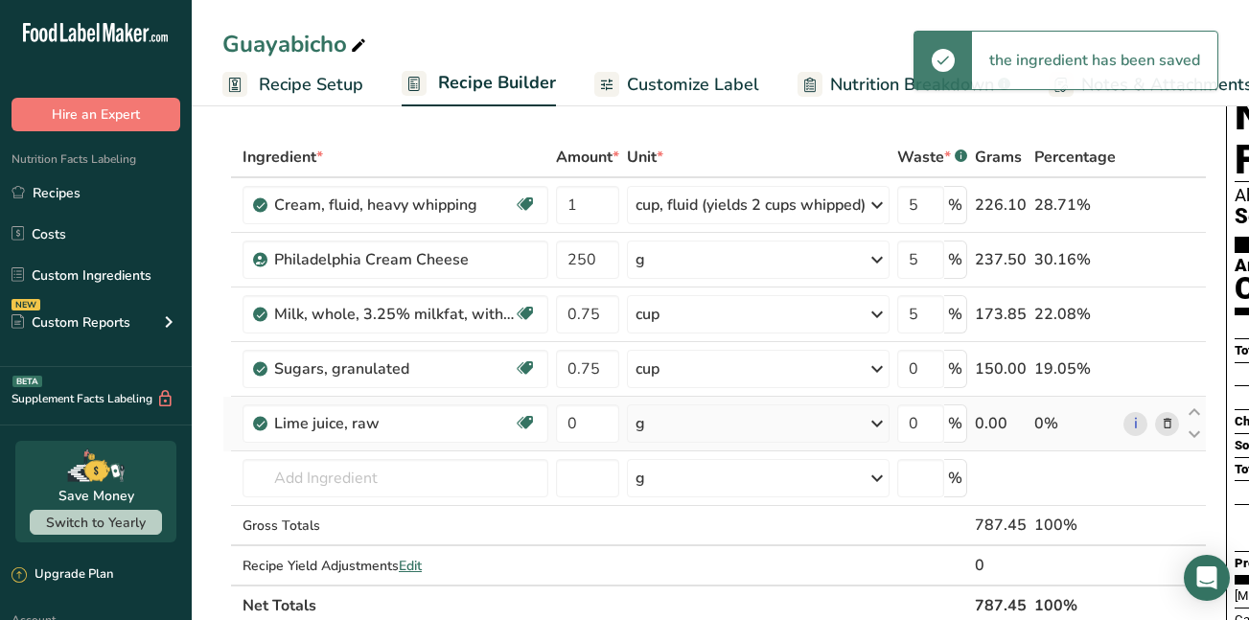
click at [885, 424] on icon at bounding box center [877, 424] width 23 height 35
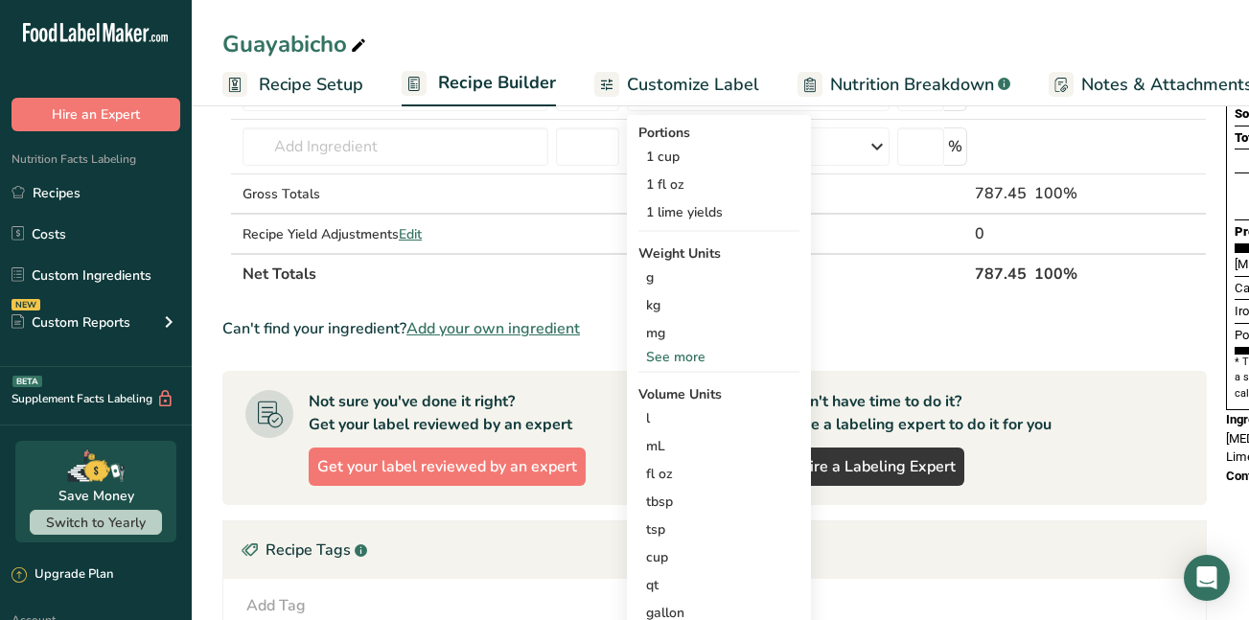
scroll to position [408, 0]
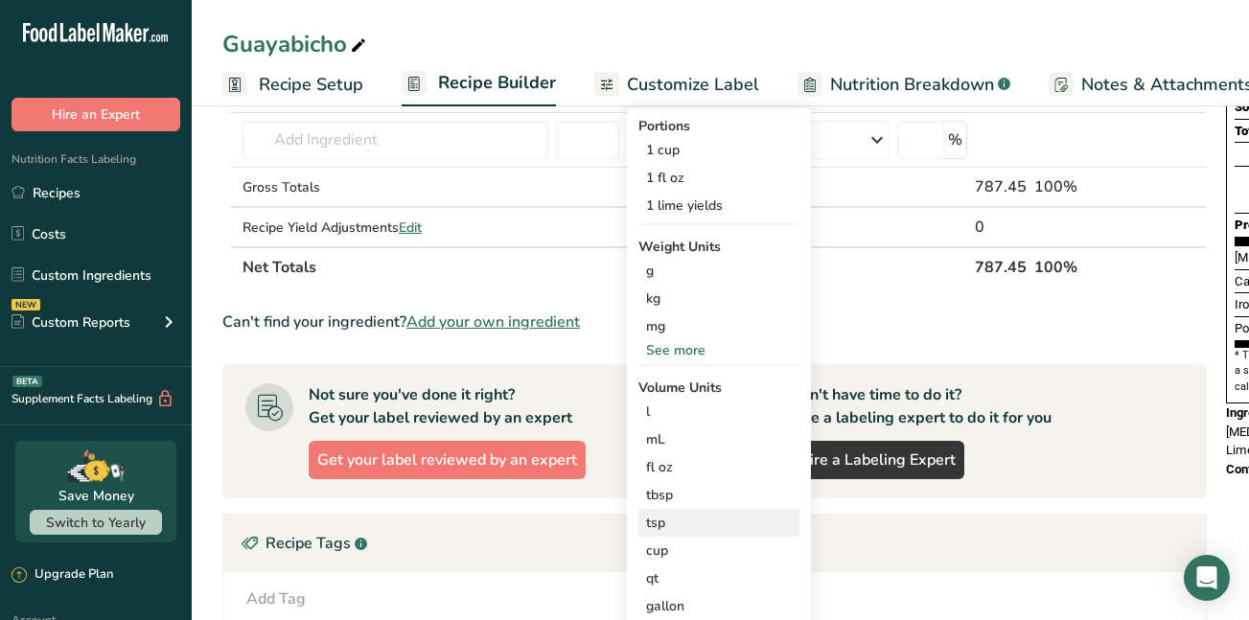
click at [675, 519] on div "tsp" at bounding box center [719, 523] width 146 height 20
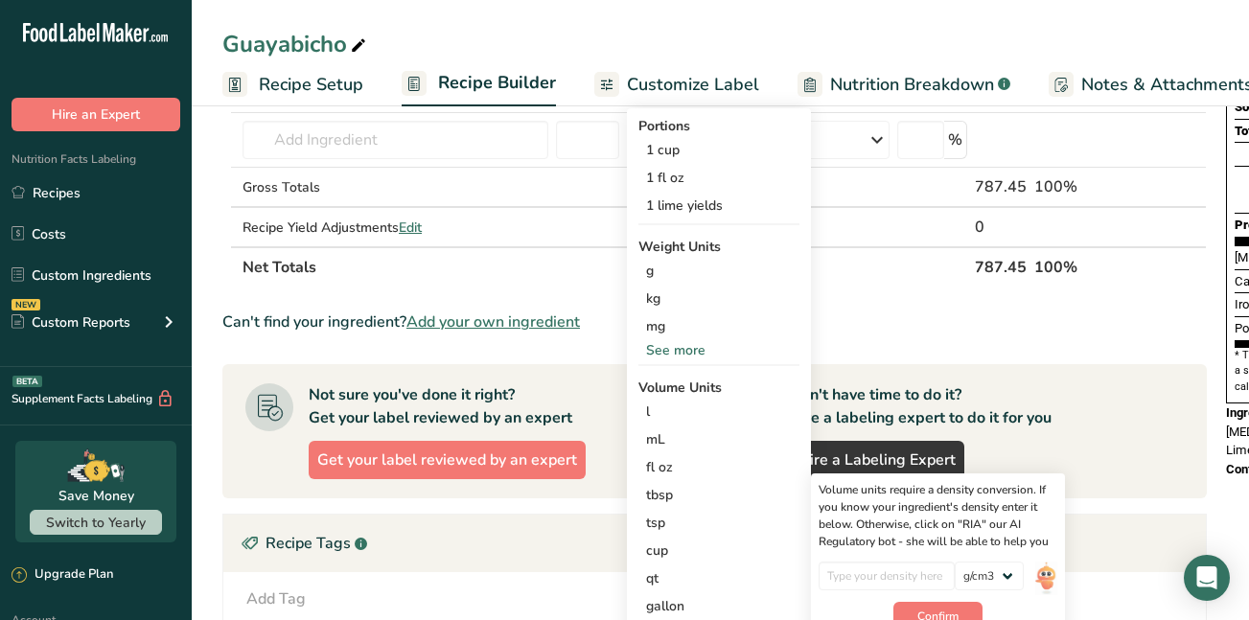
click at [1071, 355] on section "Ingredient * Amount * Unit * Waste * .a-a{fill:#347362;}.b-a{fill:#fff;} Grams …" at bounding box center [714, 352] width 985 height 1106
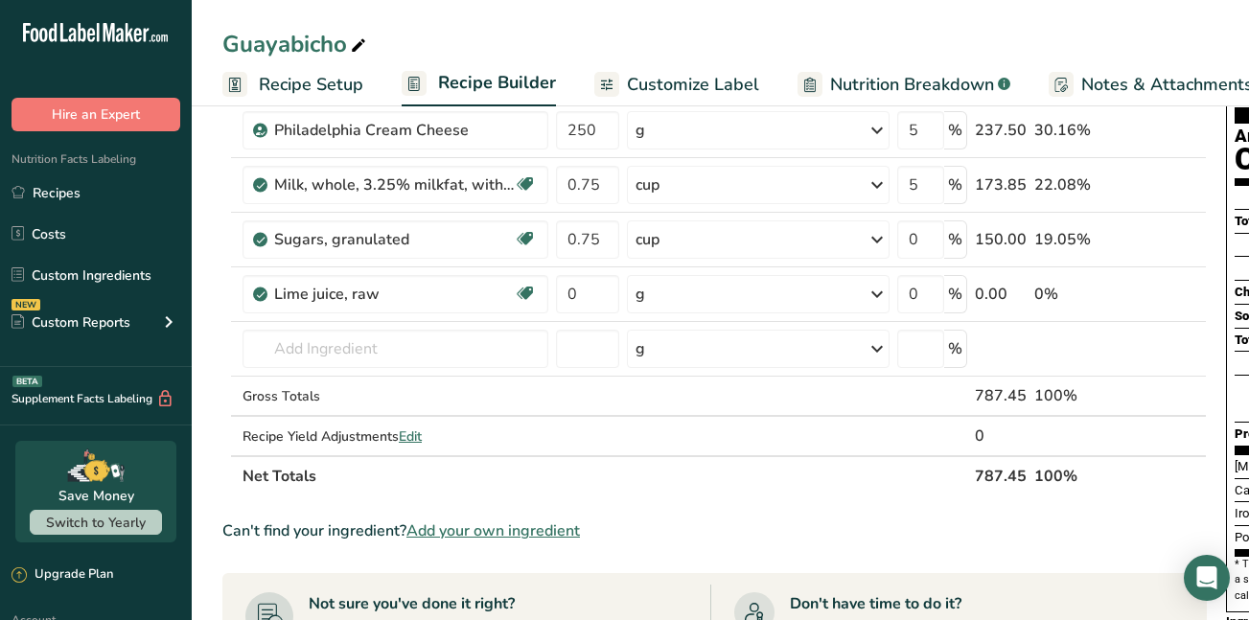
scroll to position [38, 0]
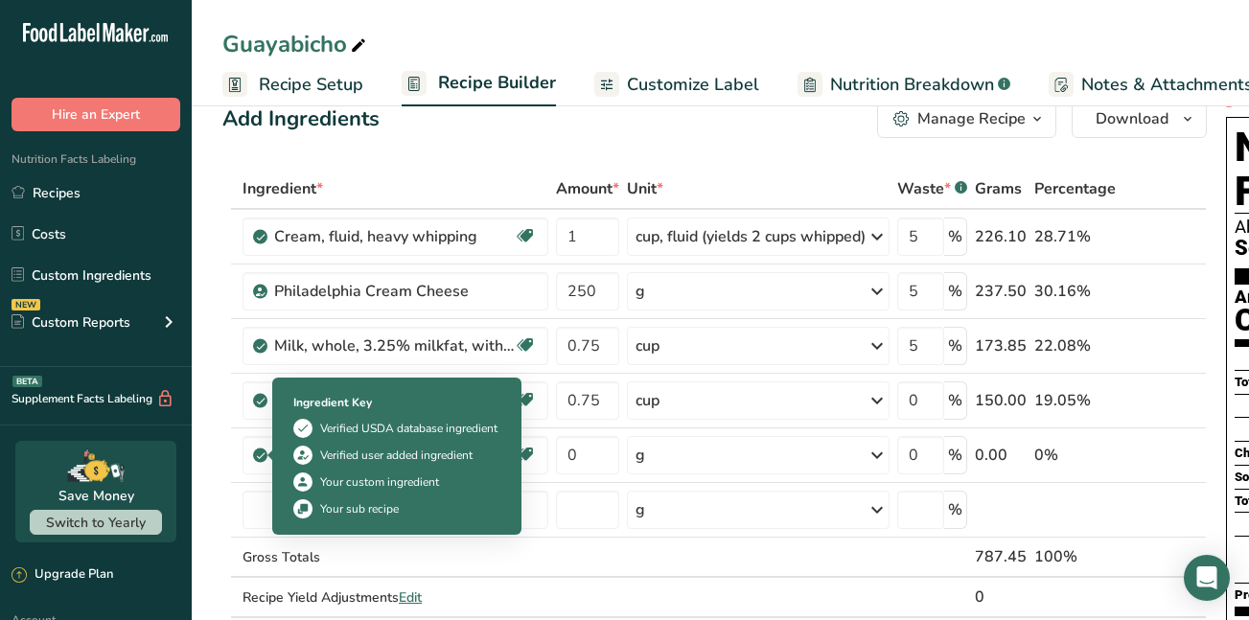
click at [259, 453] on icon at bounding box center [261, 455] width 12 height 17
click at [260, 455] on icon at bounding box center [261, 455] width 12 height 17
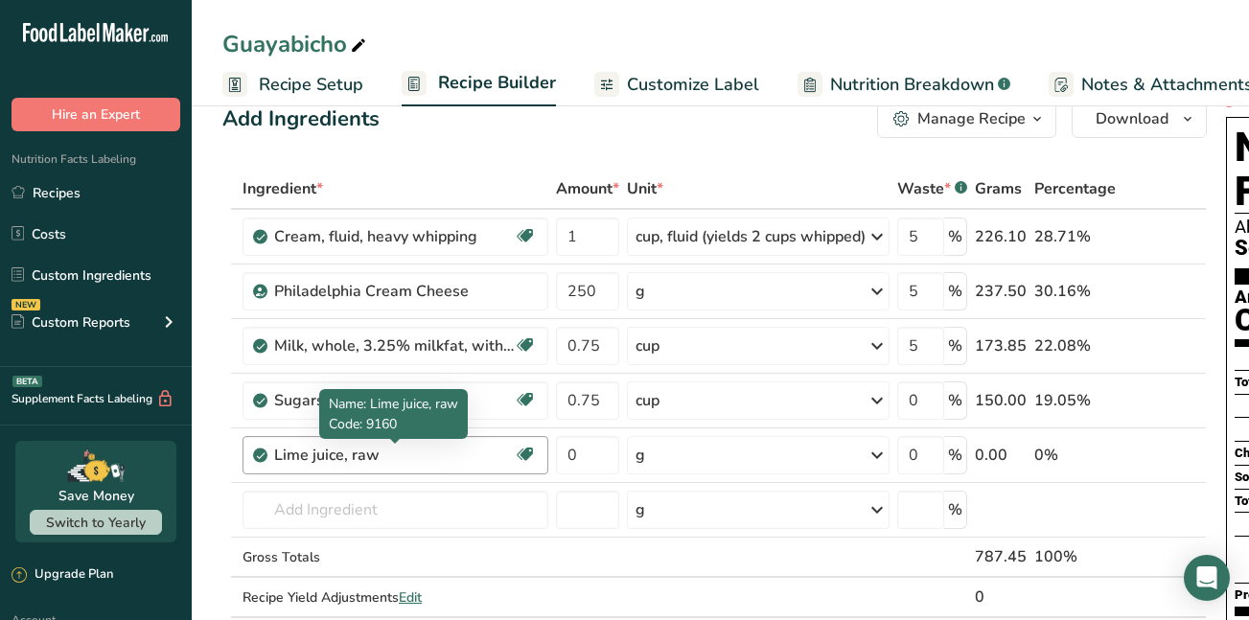
click at [415, 455] on div "Lime juice, raw" at bounding box center [394, 455] width 240 height 23
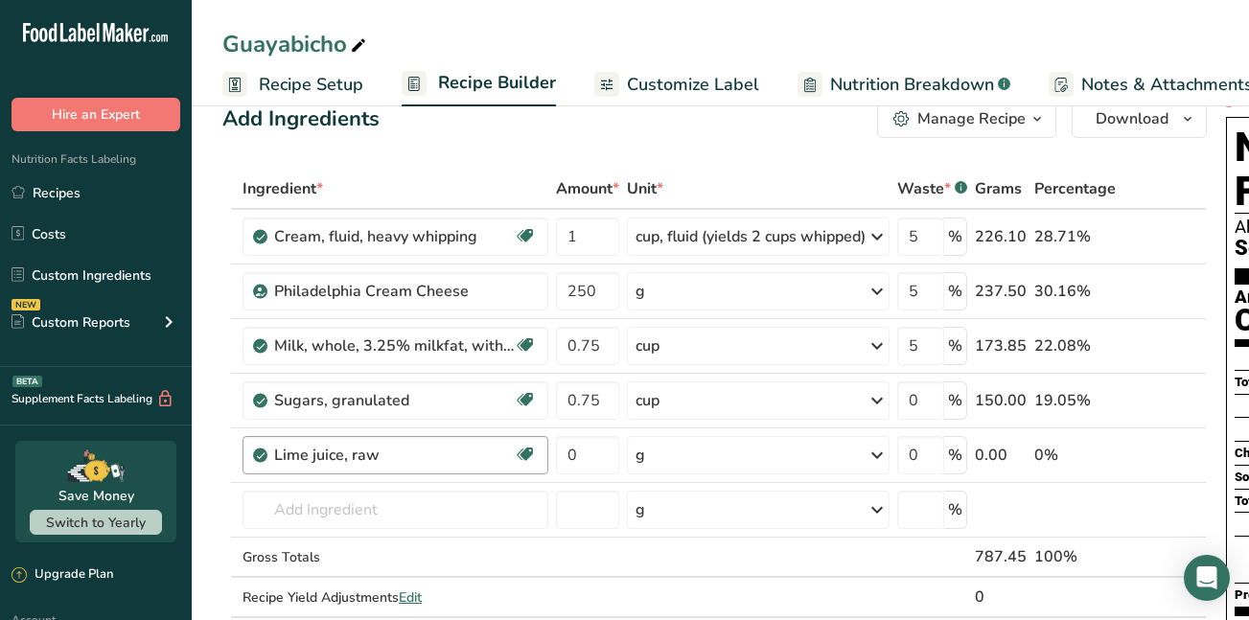
click at [434, 454] on div "Lime juice, raw" at bounding box center [394, 455] width 240 height 23
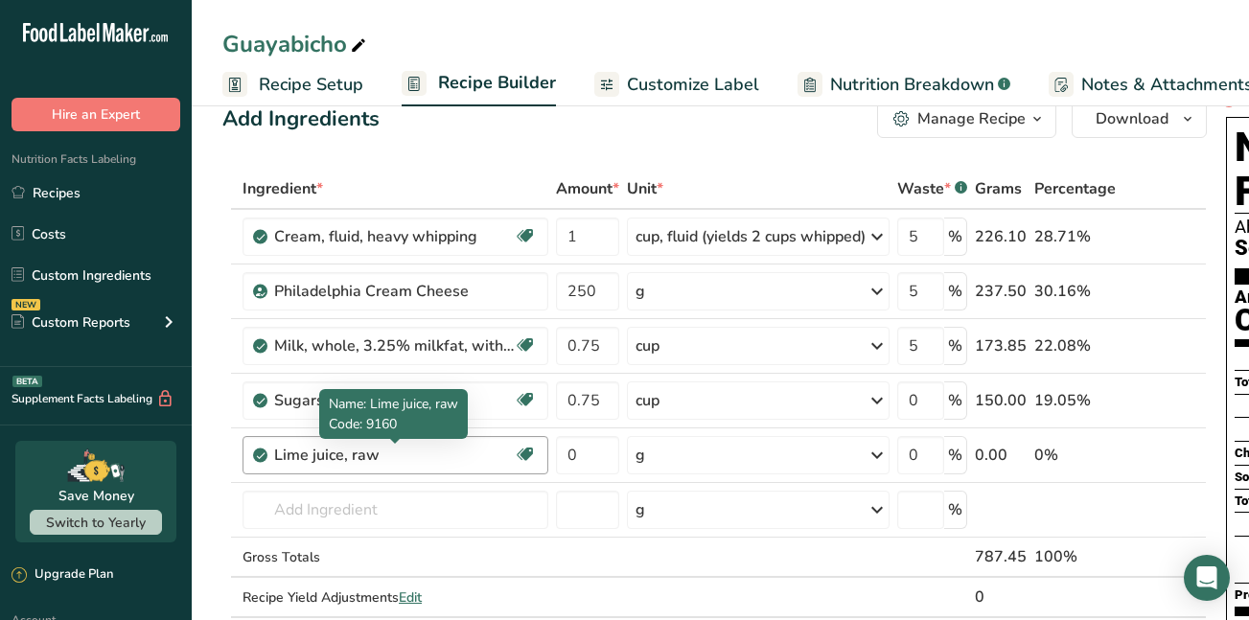
click at [384, 454] on div "Lime juice, raw" at bounding box center [394, 455] width 240 height 23
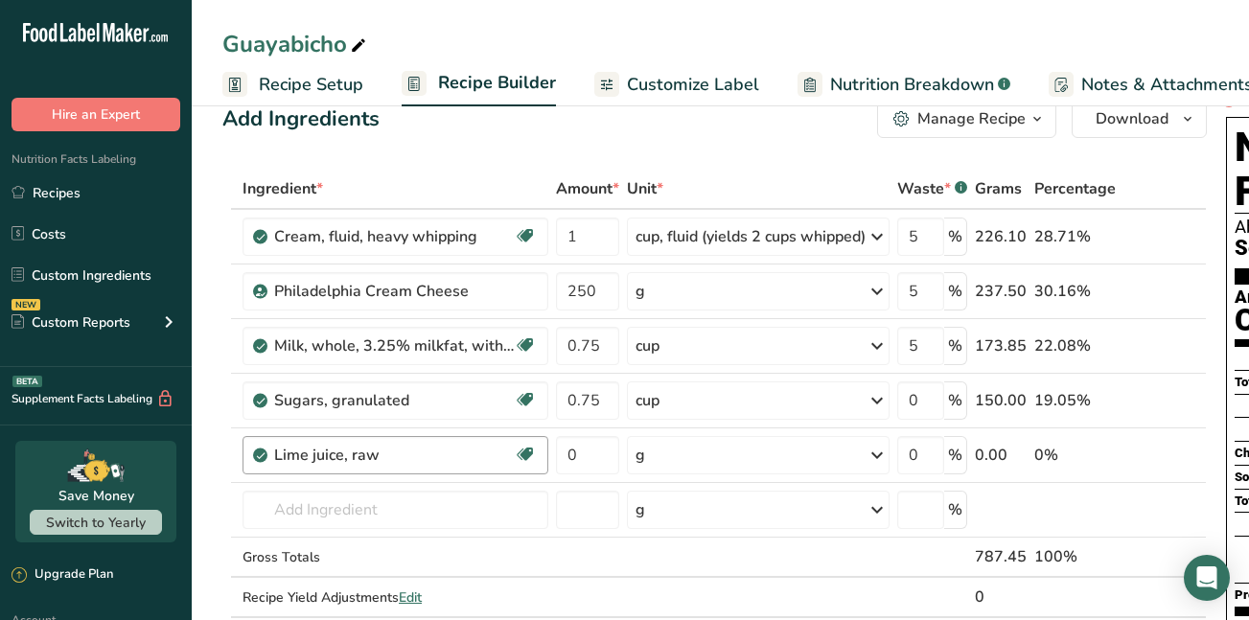
click at [384, 454] on div "Lime juice, raw" at bounding box center [394, 455] width 240 height 23
drag, startPoint x: 384, startPoint y: 454, endPoint x: 687, endPoint y: 500, distance: 306.5
click at [687, 500] on tbody "Cream, fluid, heavy whipping Gluten free Vegetarian Soy free 1 cup, fluid (yiel…" at bounding box center [714, 413] width 983 height 407
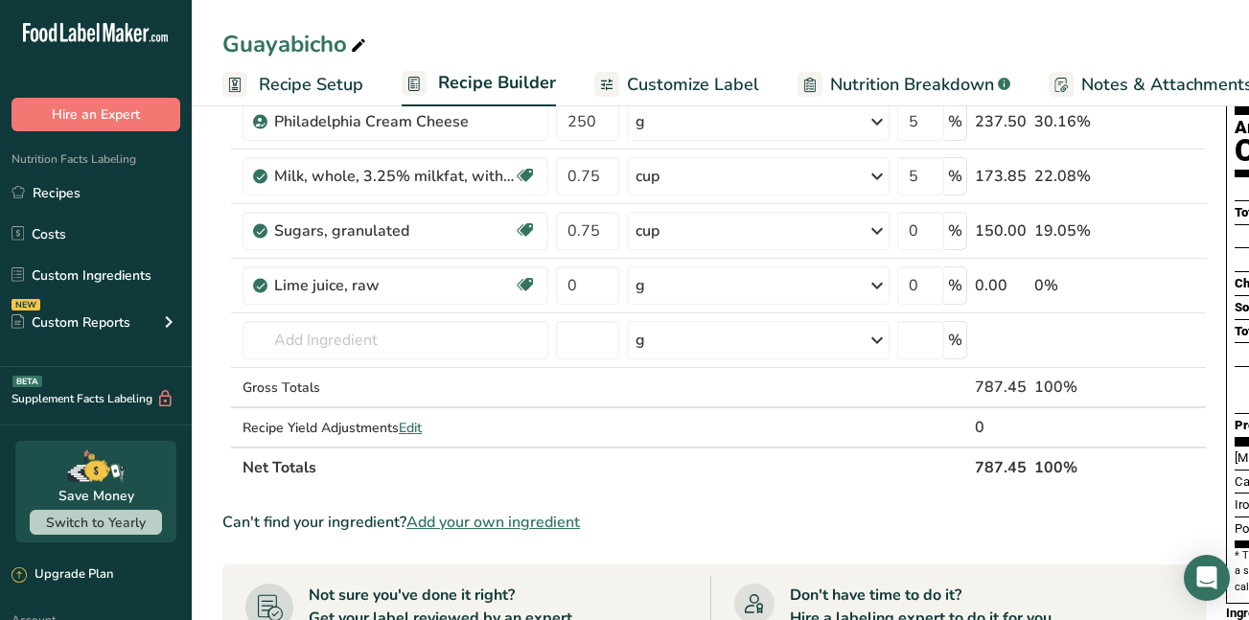
scroll to position [211, 0]
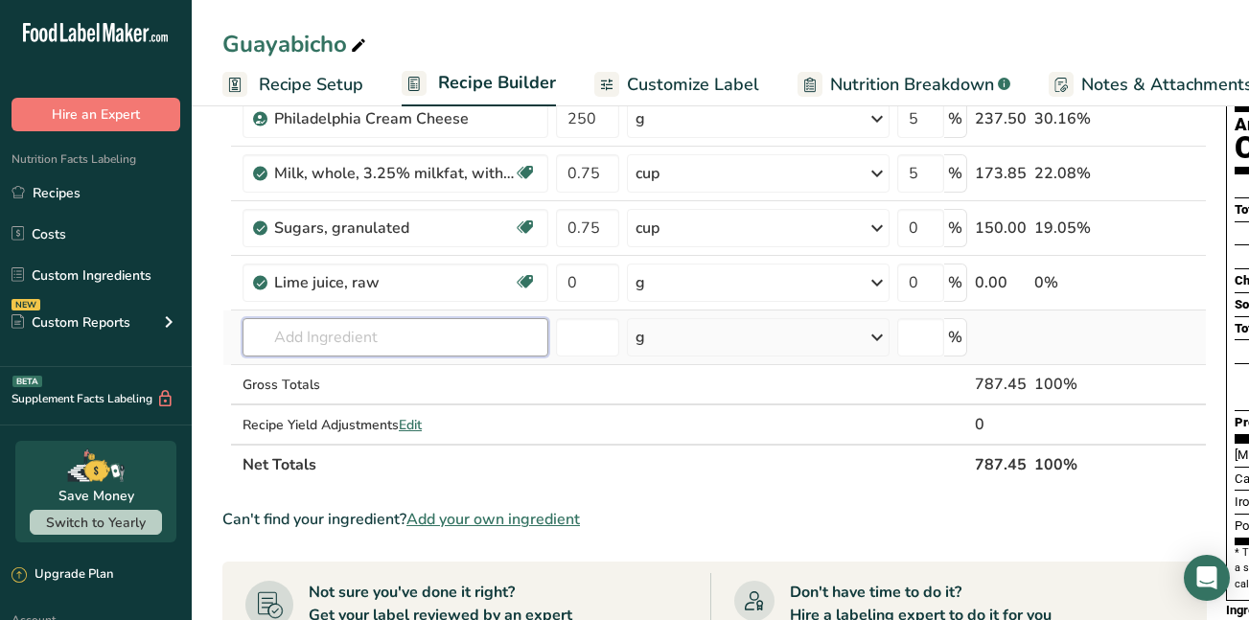
click at [294, 342] on input "text" at bounding box center [396, 337] width 306 height 38
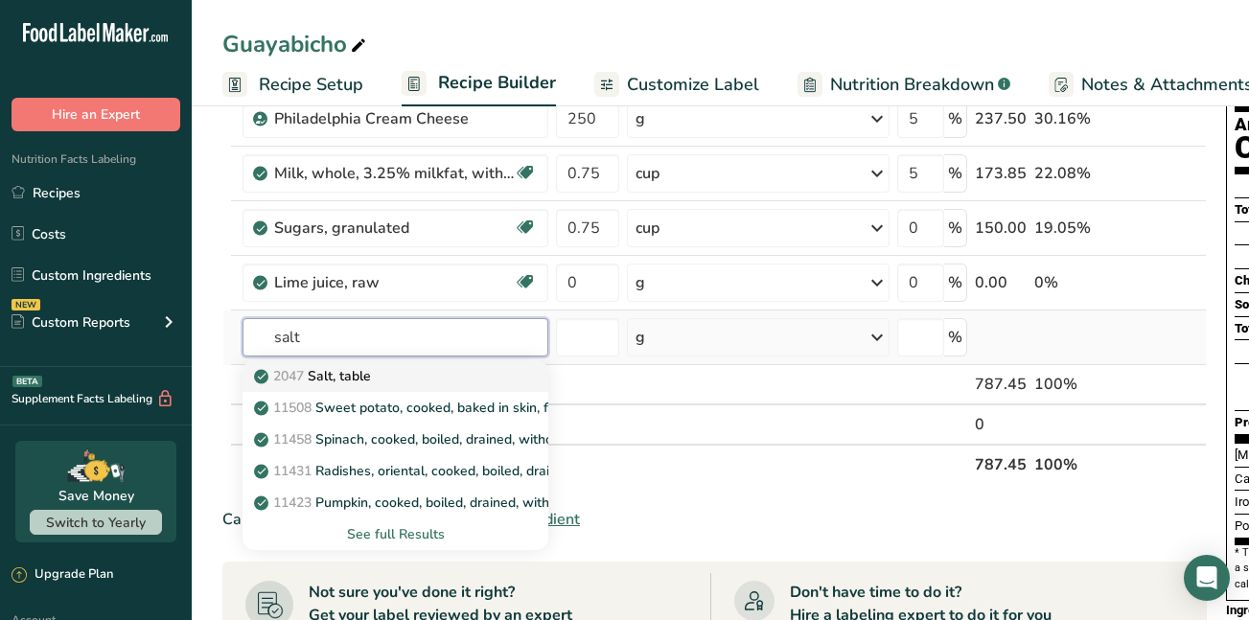
type input "salt"
click at [311, 376] on p "2047 Salt, table" at bounding box center [314, 376] width 113 height 20
type input "Salt, table"
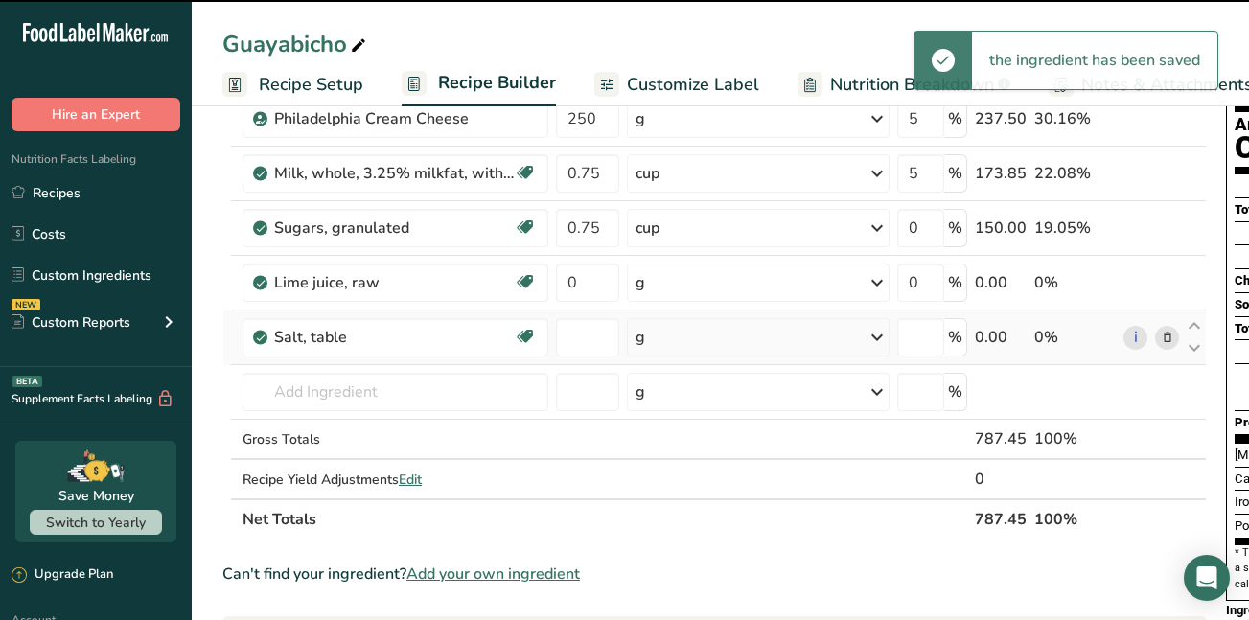
type input "0"
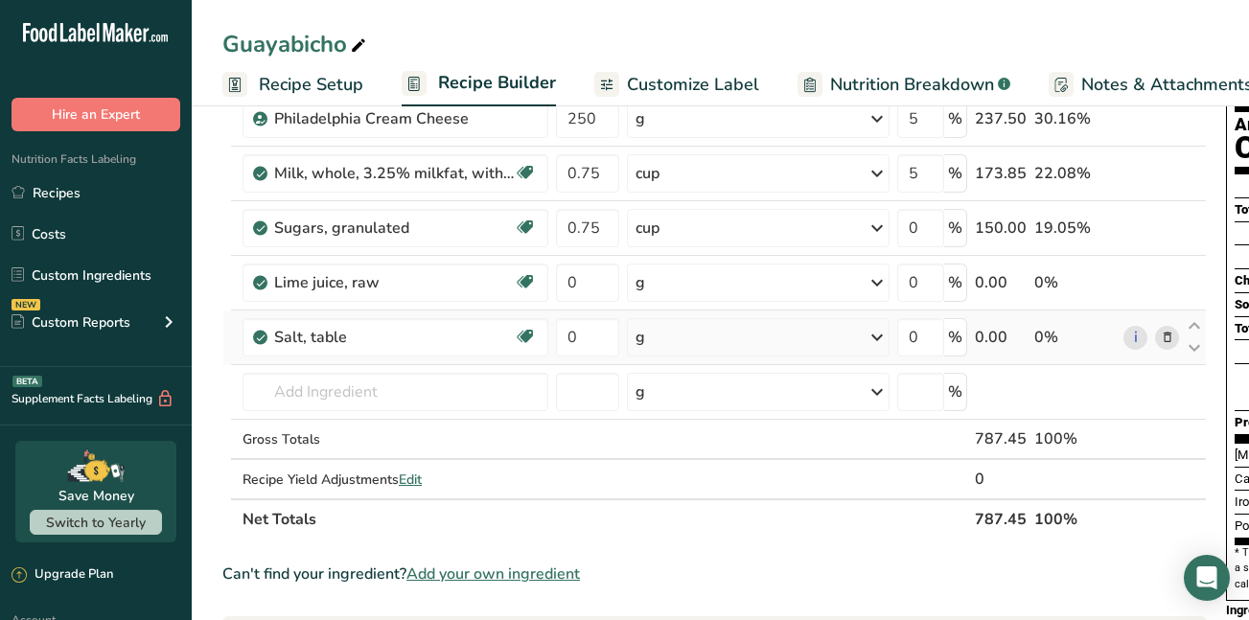
click at [888, 339] on icon at bounding box center [877, 337] width 23 height 35
click at [726, 401] on div "1 tsp" at bounding box center [719, 402] width 161 height 28
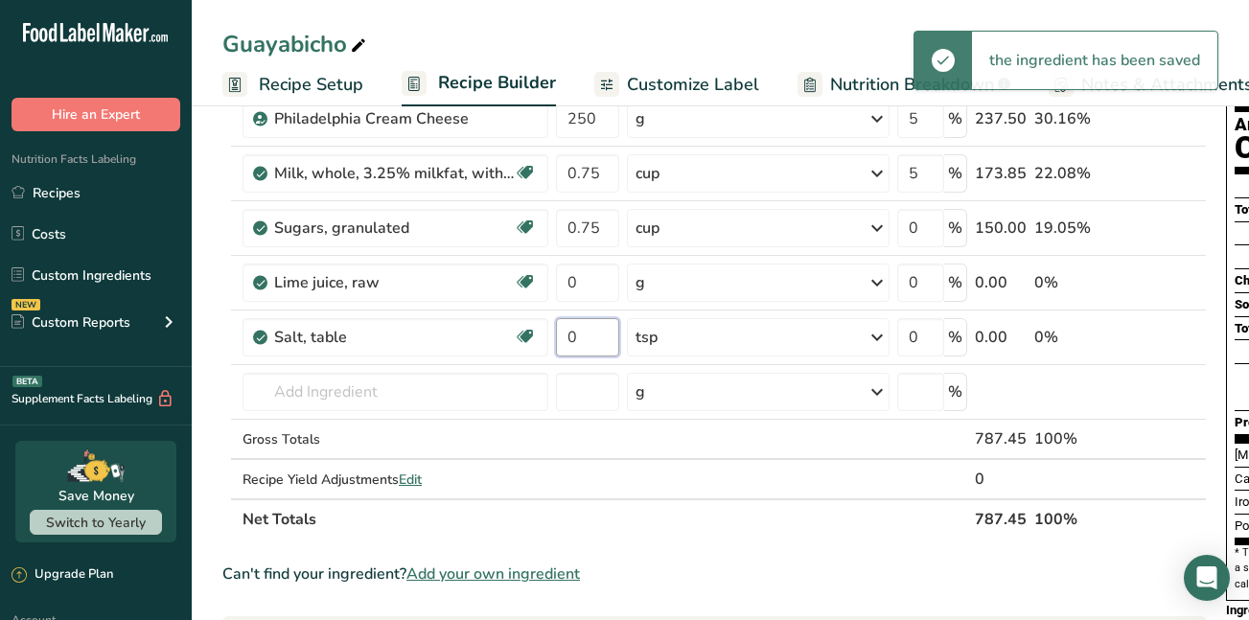
drag, startPoint x: 575, startPoint y: 336, endPoint x: 551, endPoint y: 337, distance: 24.0
click at [551, 337] on tr "Salt, table Dairy free Gluten free Vegan Vegetarian Soy free 0 tsp Portions 1 t…" at bounding box center [714, 338] width 983 height 55
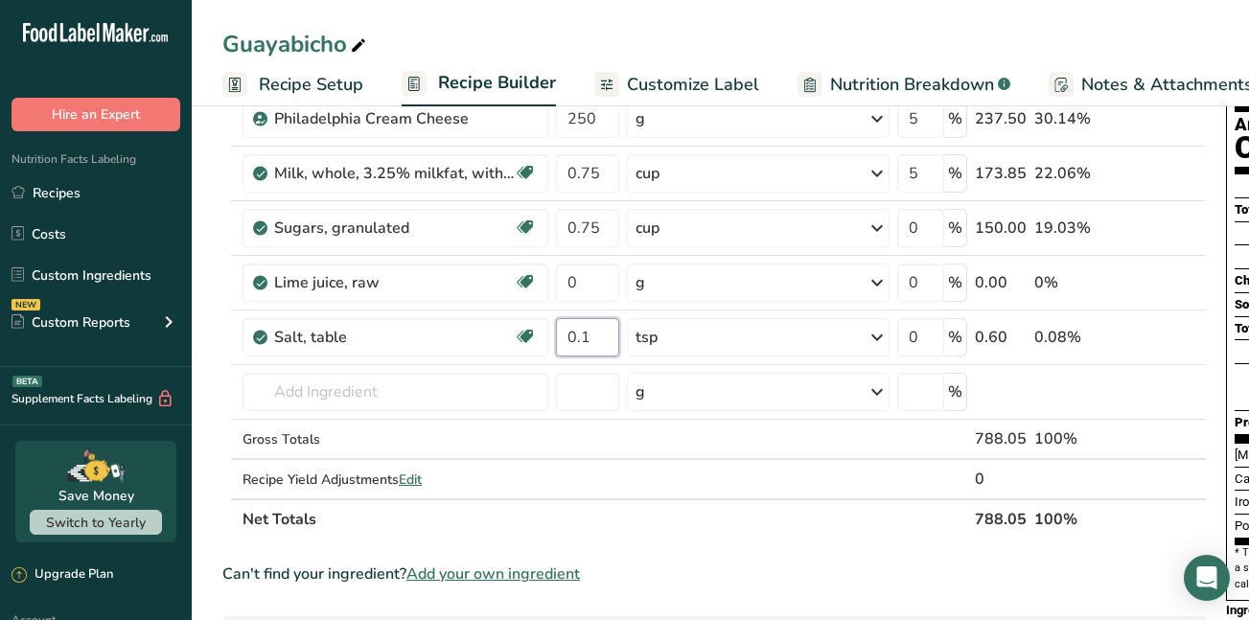
type input "0.1"
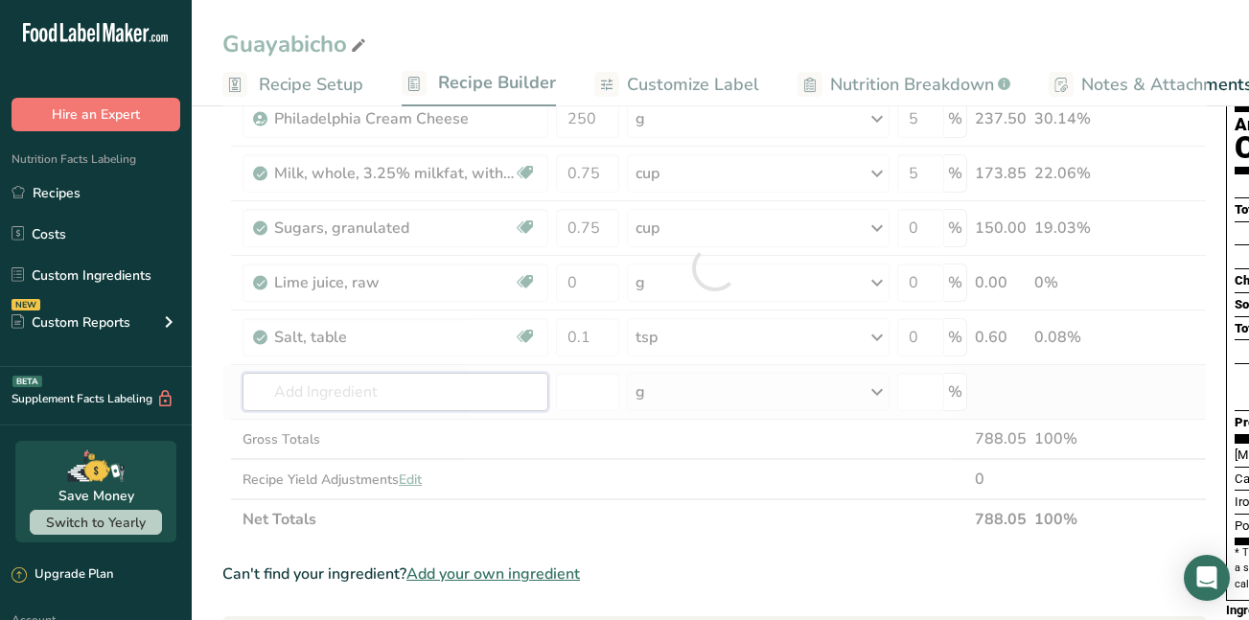
click at [362, 388] on div "Ingredient * Amount * Unit * Waste * .a-a{fill:#347362;}.b-a{fill:#fff;} Grams …" at bounding box center [714, 268] width 985 height 544
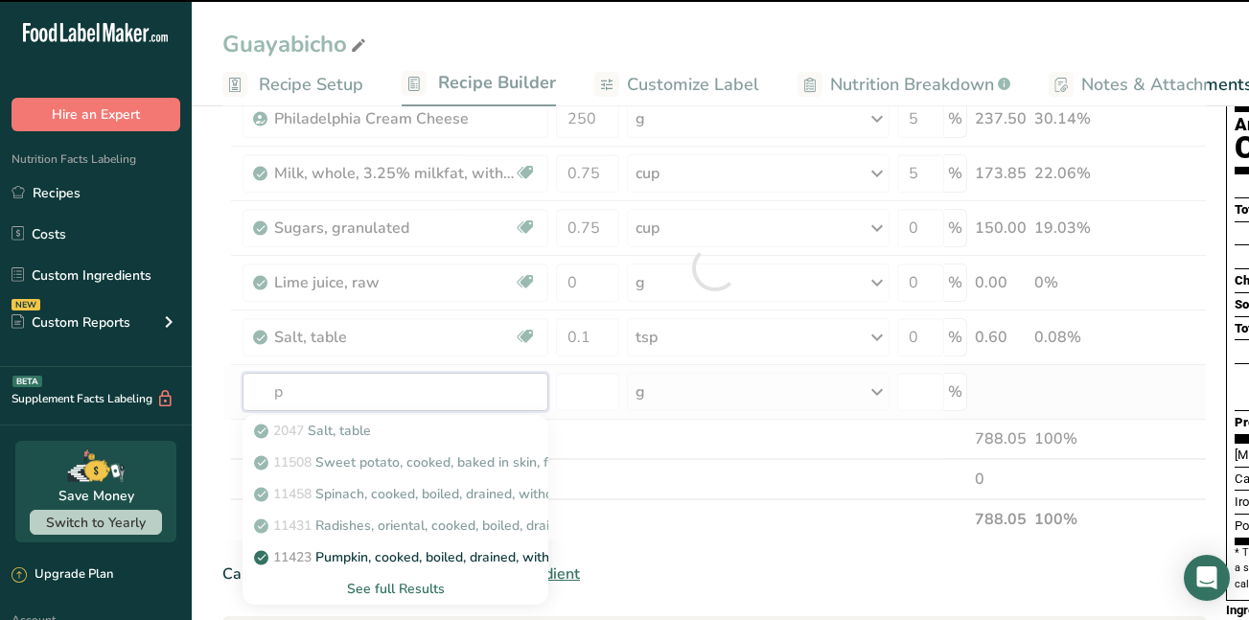
type input "pu"
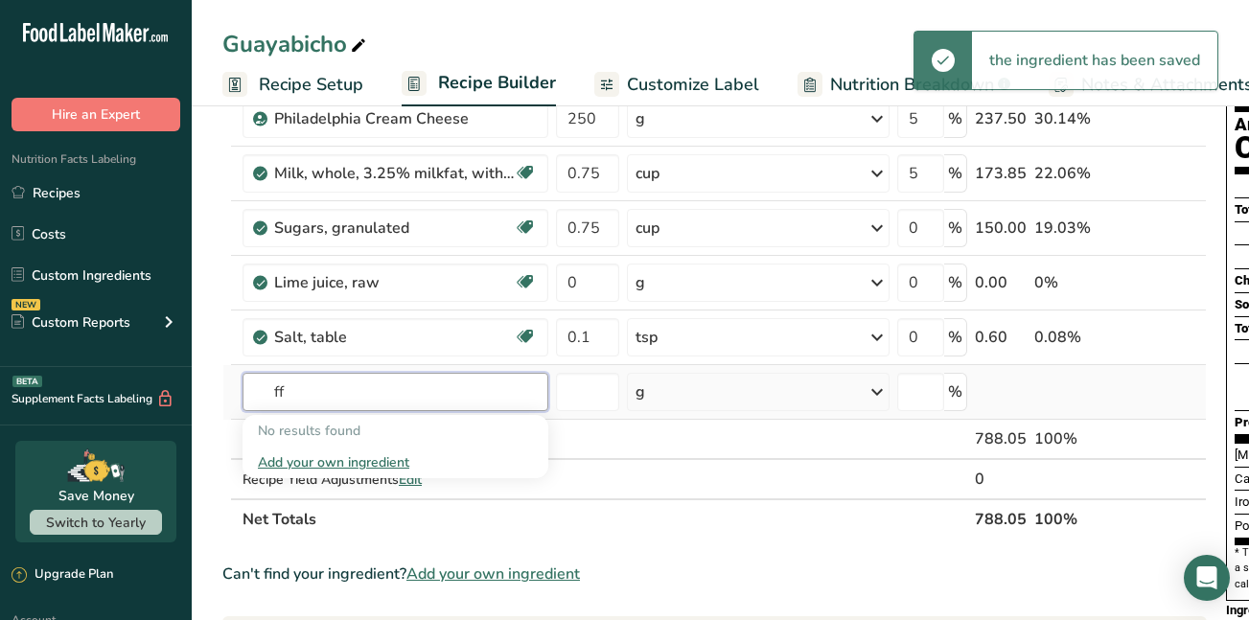
type input "f"
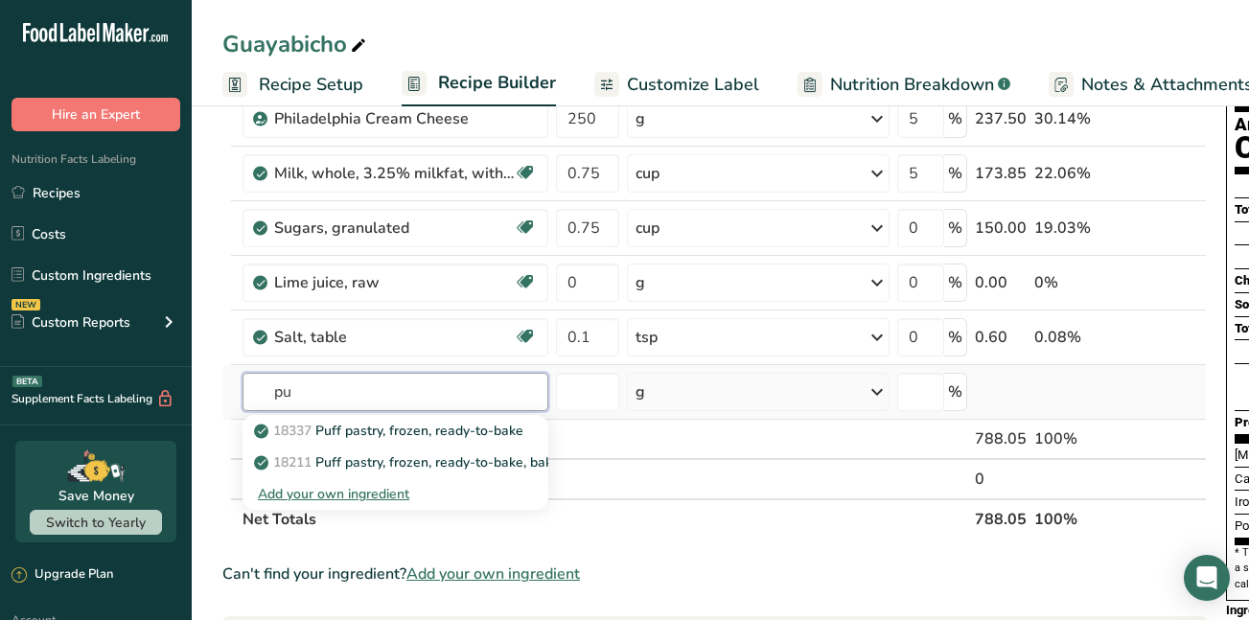
type input "p"
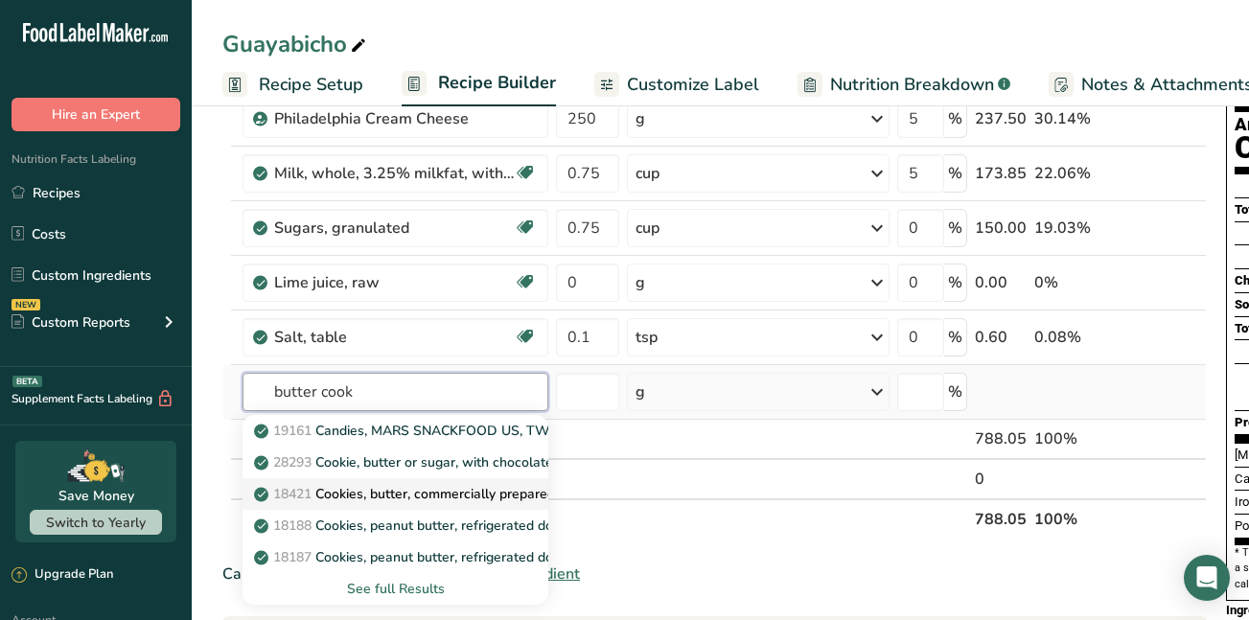
type input "butter cook"
click at [328, 492] on p "18421 Cookies, butter, commercially prepared, unenriched" at bounding box center [444, 494] width 372 height 20
type input "Cookies, butter, commercially prepared, unenriched"
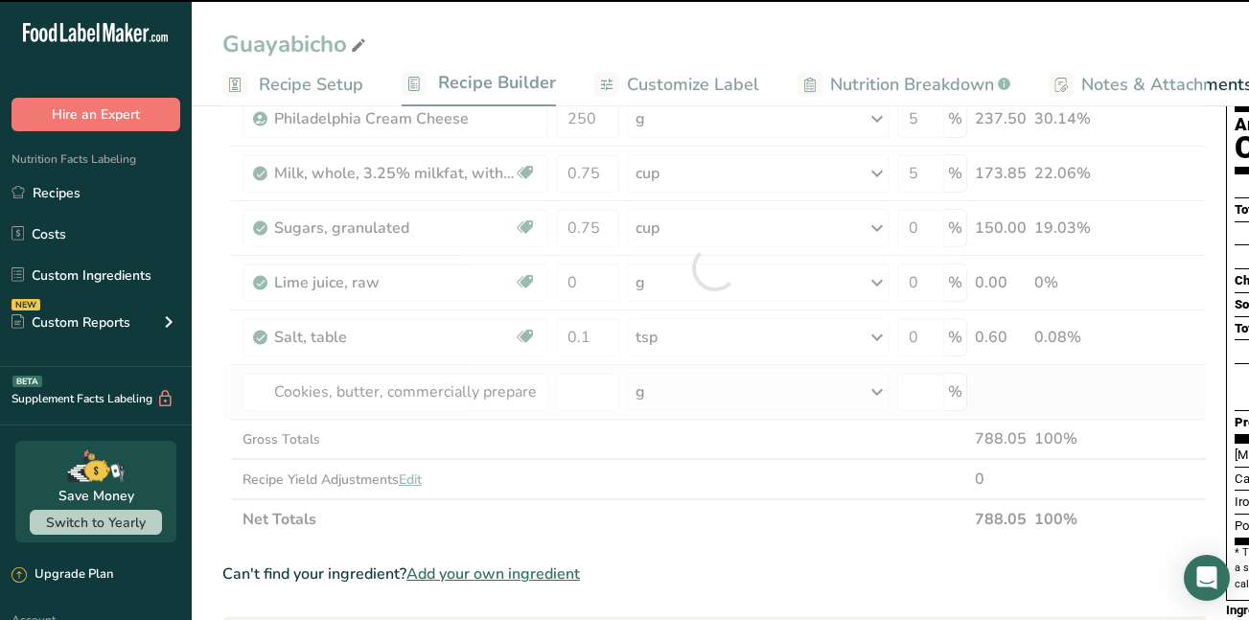
type input "0"
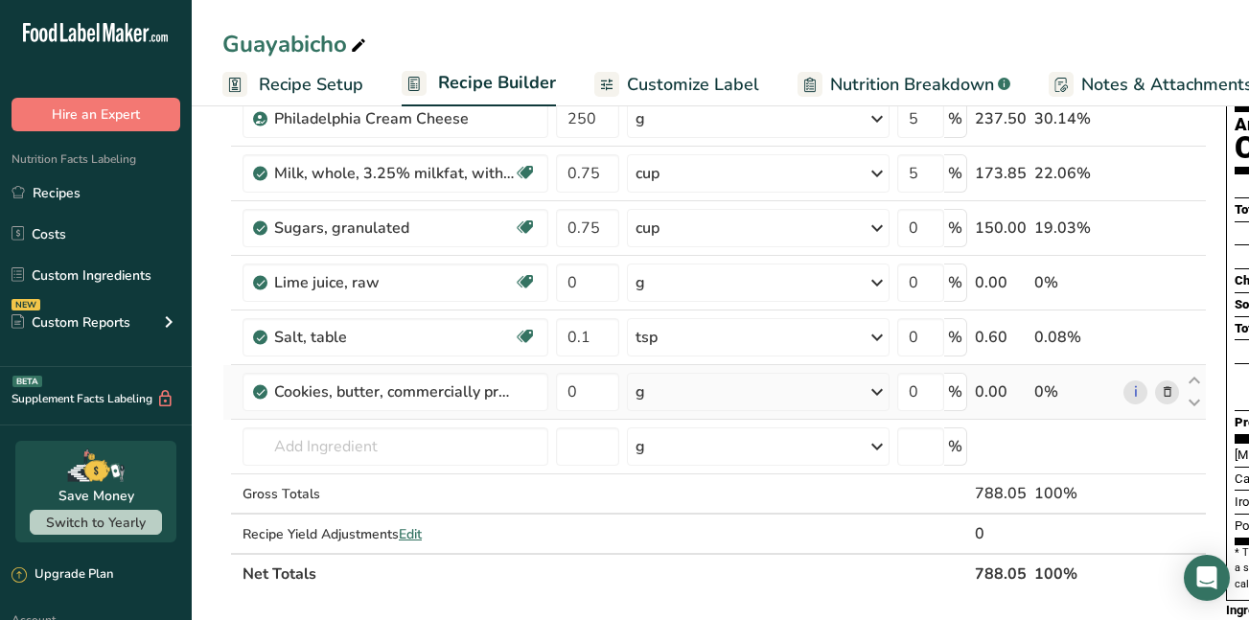
click at [881, 392] on icon at bounding box center [877, 392] width 23 height 35
click at [688, 485] on div "1 cookie" at bounding box center [719, 485] width 161 height 28
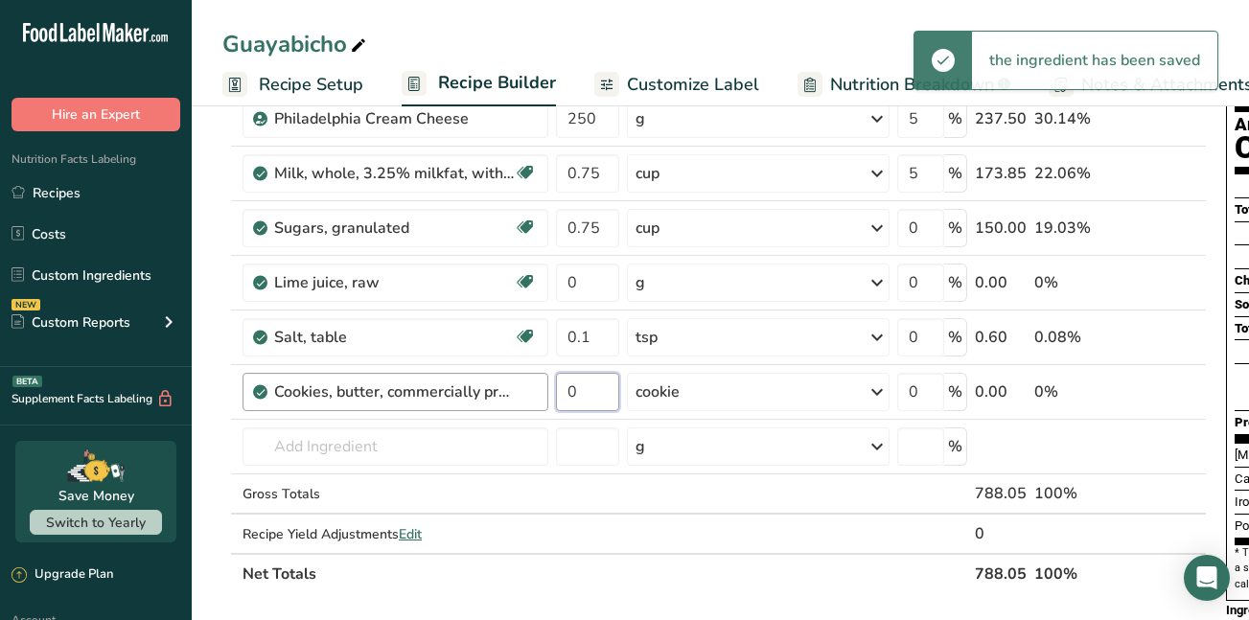
drag, startPoint x: 582, startPoint y: 395, endPoint x: 537, endPoint y: 384, distance: 46.5
click at [537, 384] on tr "Cookies, butter, commercially prepared, unenriched 0 cookie Portions 1 oz 1 coo…" at bounding box center [714, 392] width 983 height 55
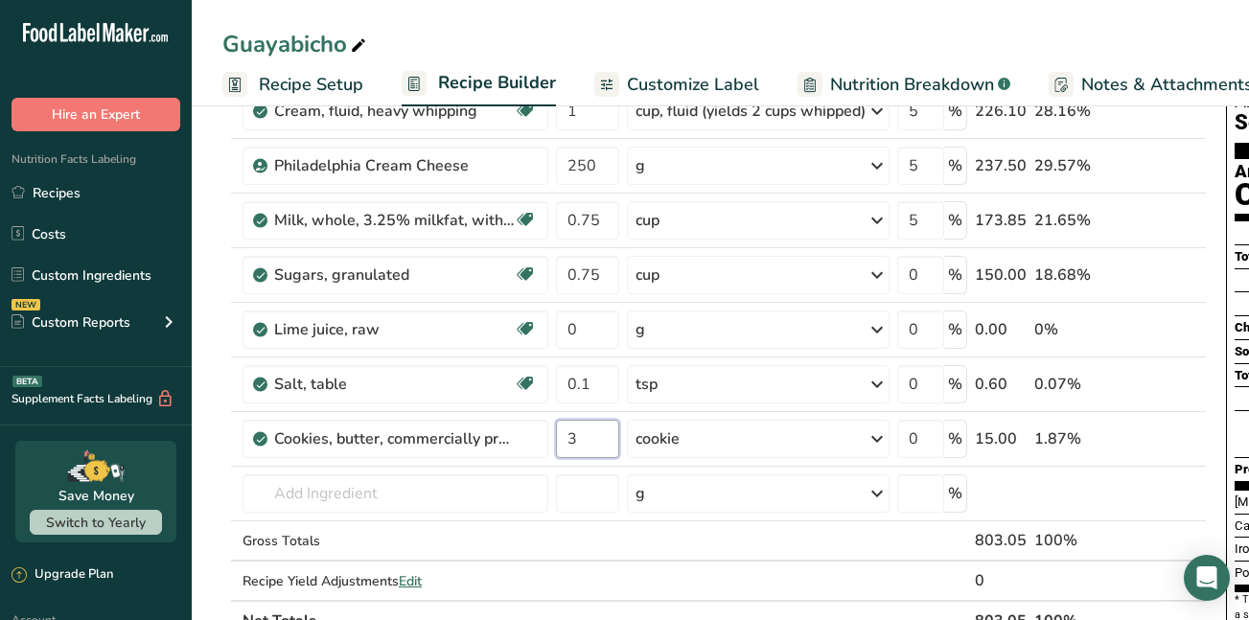
scroll to position [169, 0]
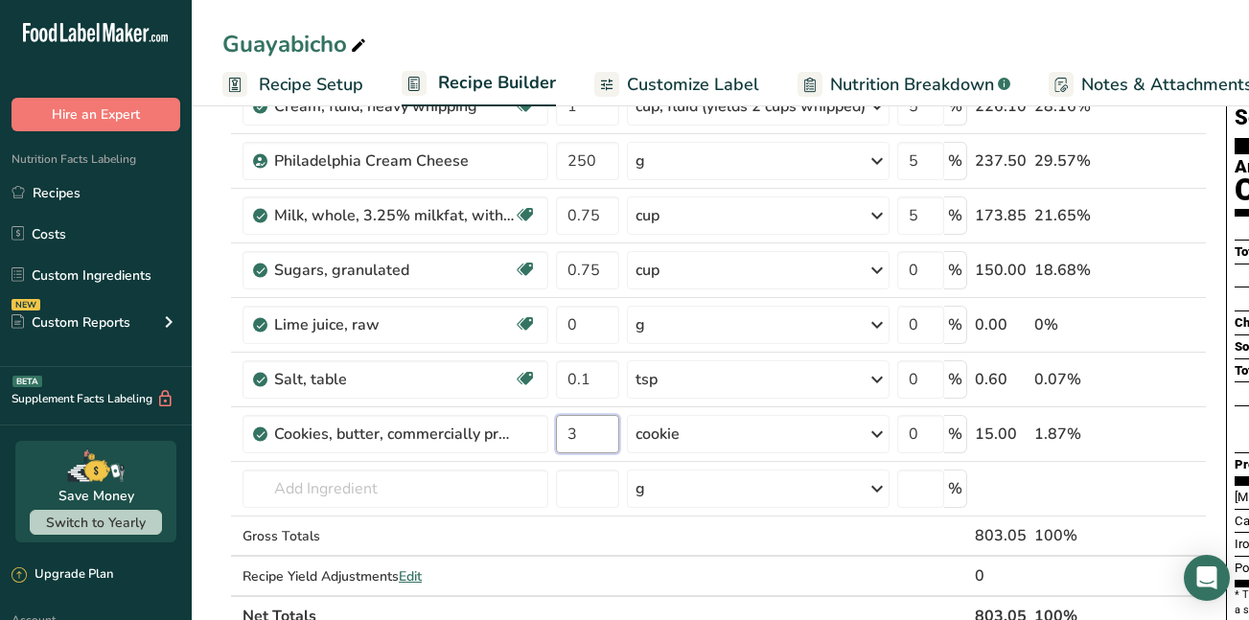
type input "3"
click at [325, 85] on div "Guayabicho Recipe Setup Recipe Builder Customize Label Nutrition Breakdown .a-a…" at bounding box center [721, 623] width 1058 height 1384
click at [325, 85] on span "Recipe Setup" at bounding box center [311, 85] width 105 height 26
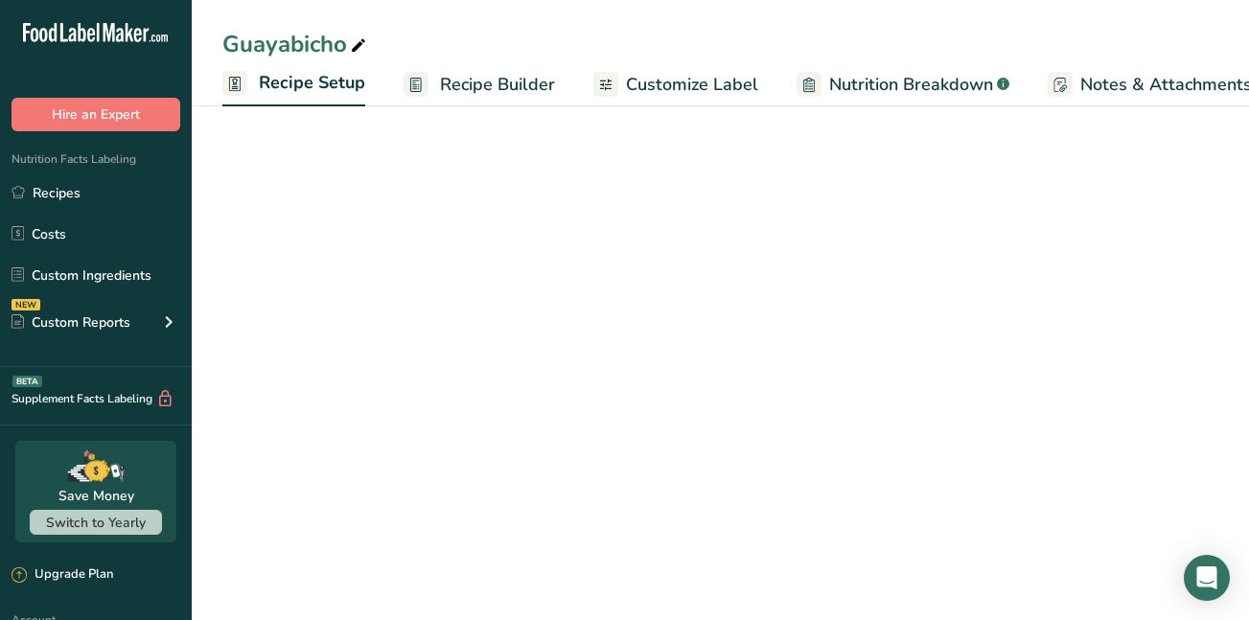
scroll to position [0, 7]
select select "22"
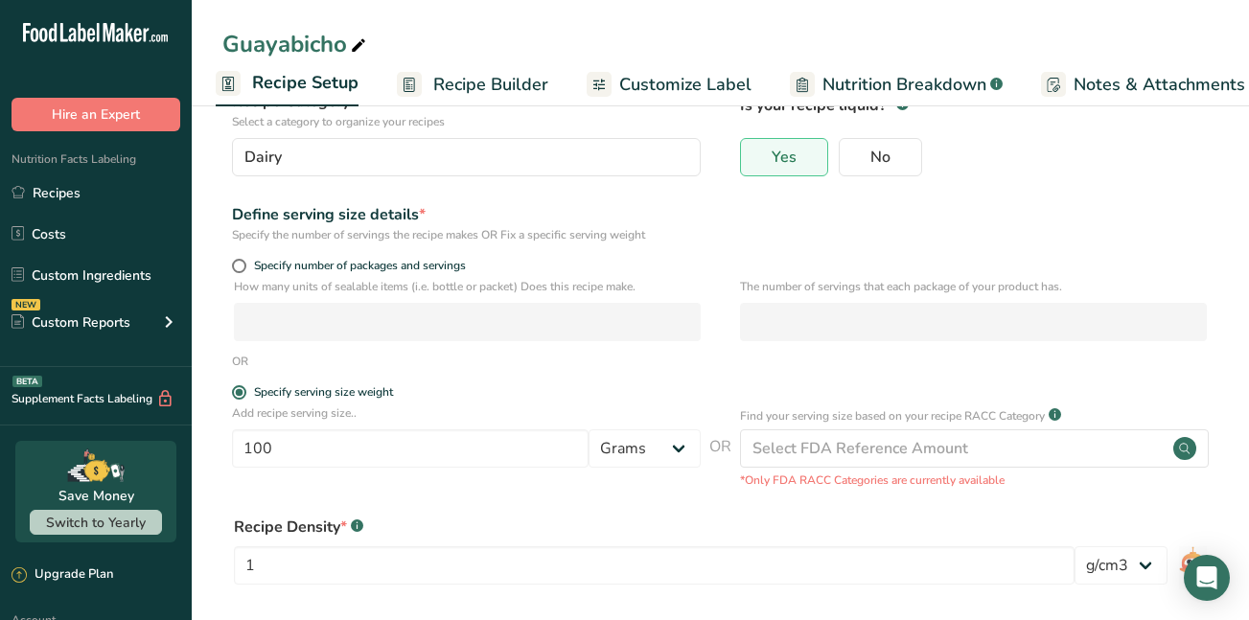
scroll to position [163, 0]
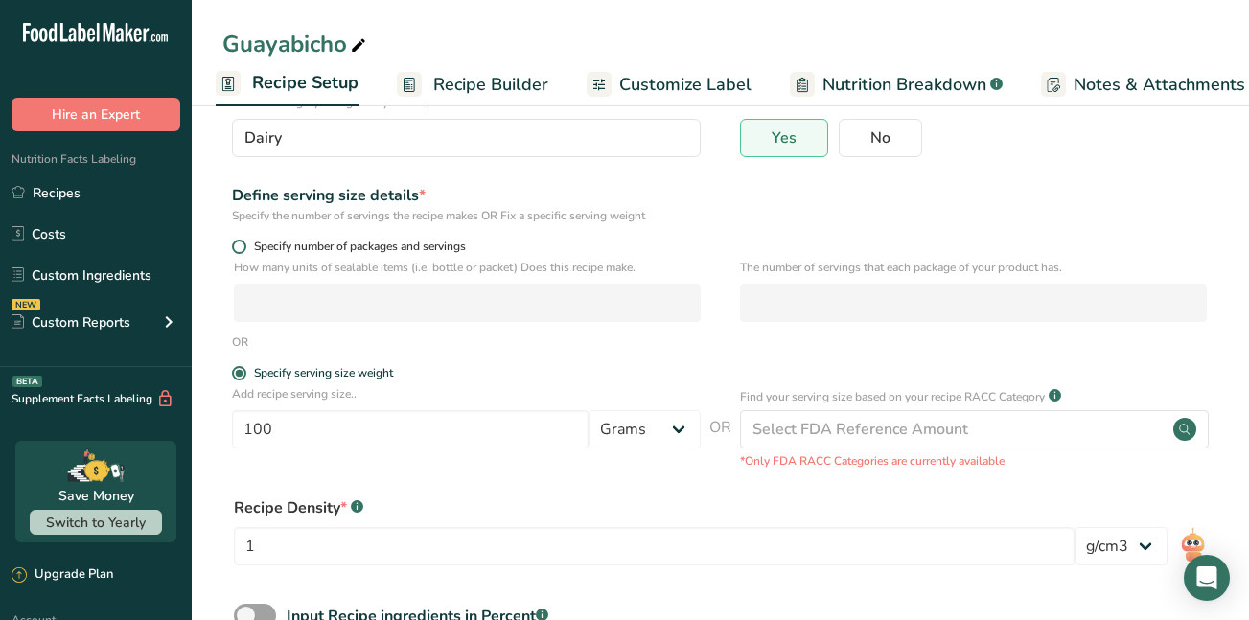
click at [241, 247] on span at bounding box center [239, 247] width 14 height 14
click at [241, 247] on input "Specify number of packages and servings" at bounding box center [238, 247] width 12 height 12
radio input "true"
radio input "false"
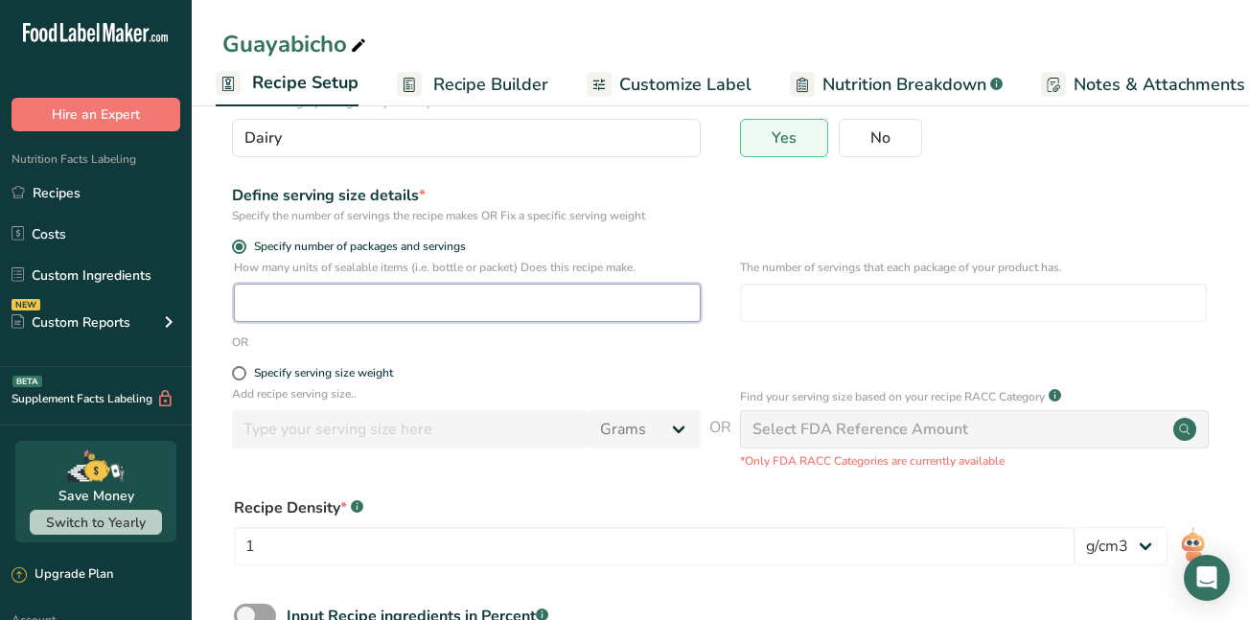
click at [260, 312] on input "number" at bounding box center [467, 303] width 467 height 38
type input "2"
click at [807, 293] on input "number" at bounding box center [973, 303] width 467 height 38
type input "4"
click at [242, 376] on span at bounding box center [239, 373] width 14 height 14
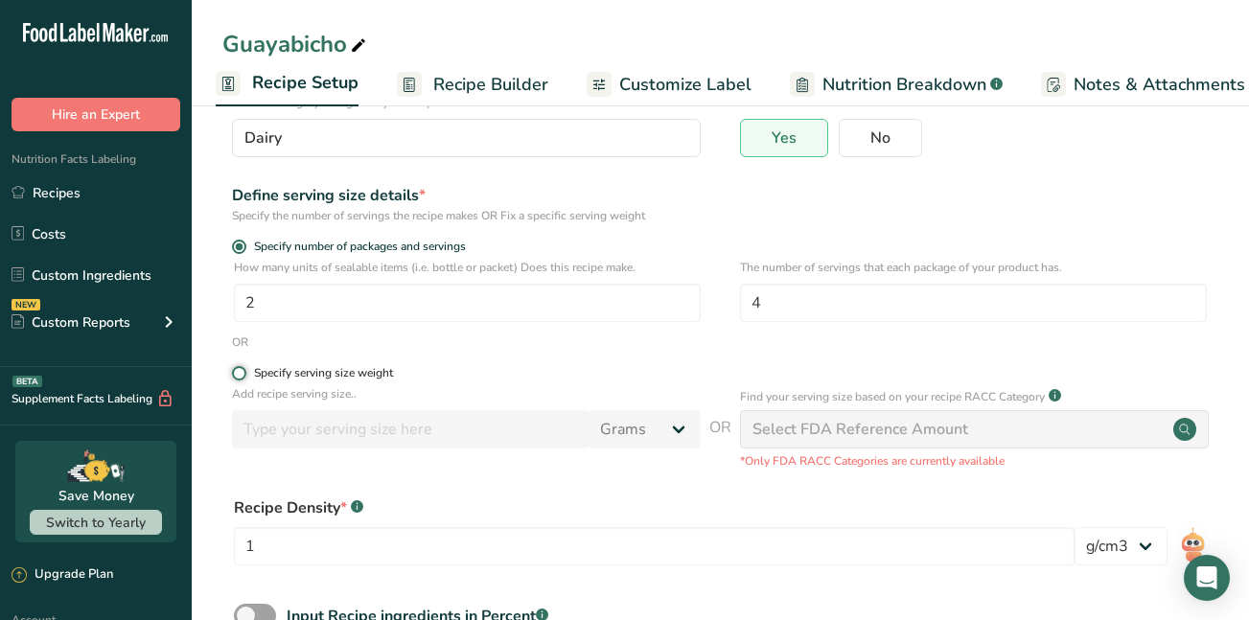
click at [242, 376] on input "Specify serving size weight" at bounding box center [238, 373] width 12 height 12
radio input "true"
radio input "false"
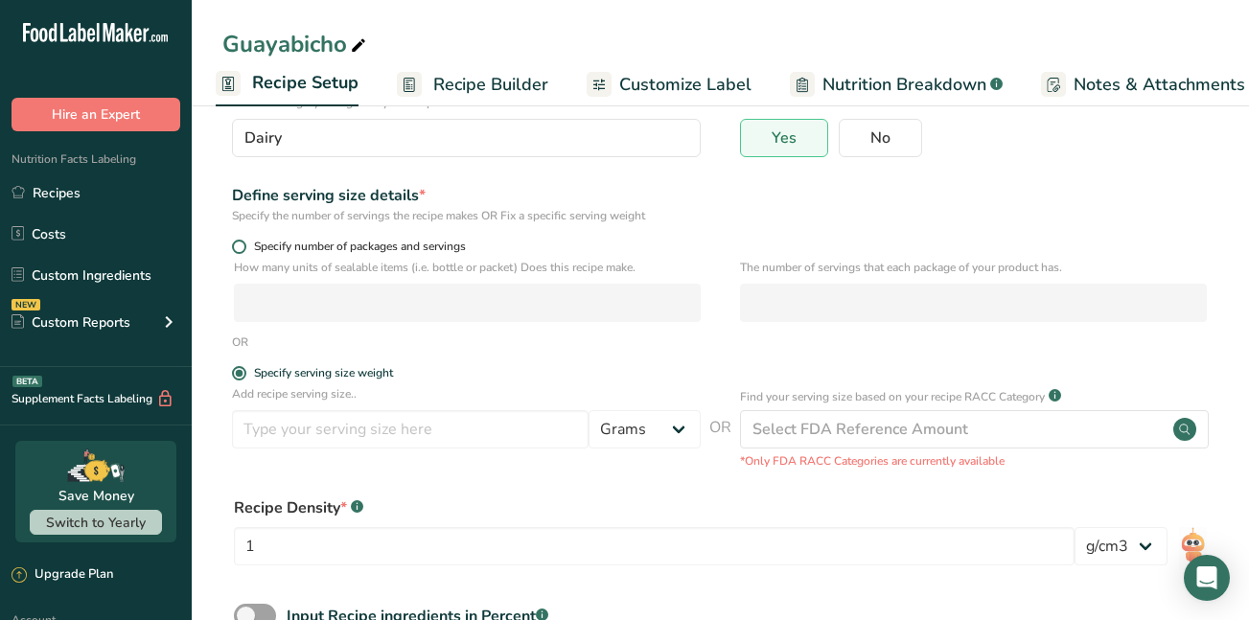
click at [242, 247] on span at bounding box center [239, 247] width 14 height 14
click at [242, 247] on input "Specify number of packages and servings" at bounding box center [238, 247] width 12 height 12
radio input "true"
radio input "false"
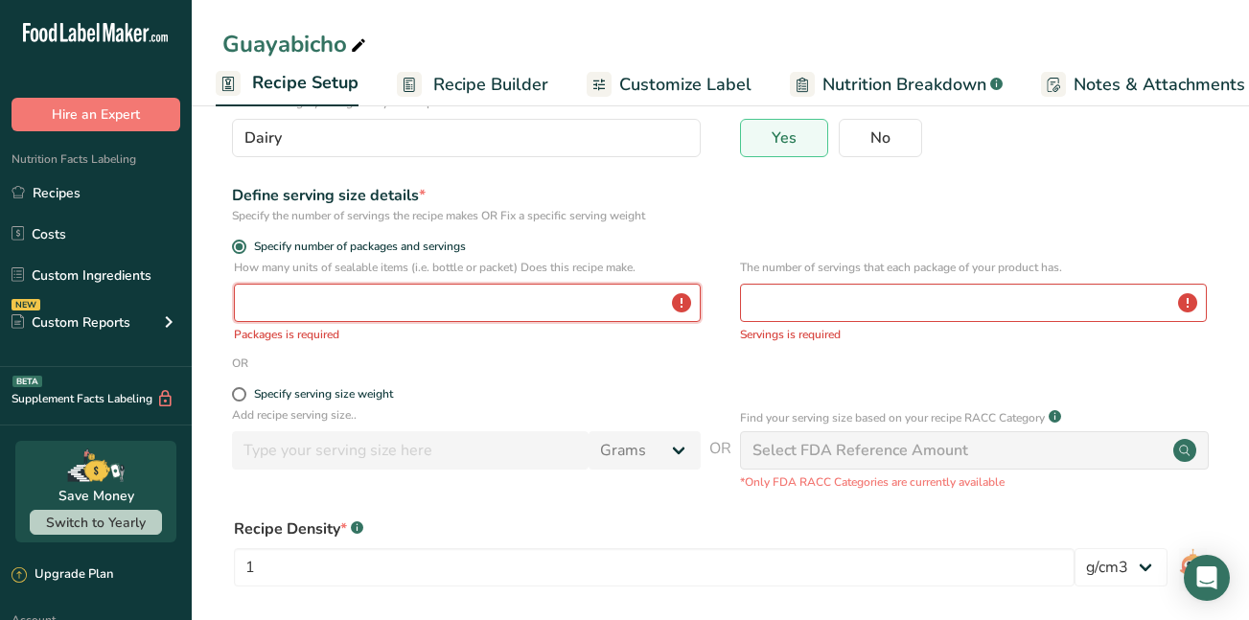
click at [250, 307] on input "number" at bounding box center [467, 303] width 467 height 38
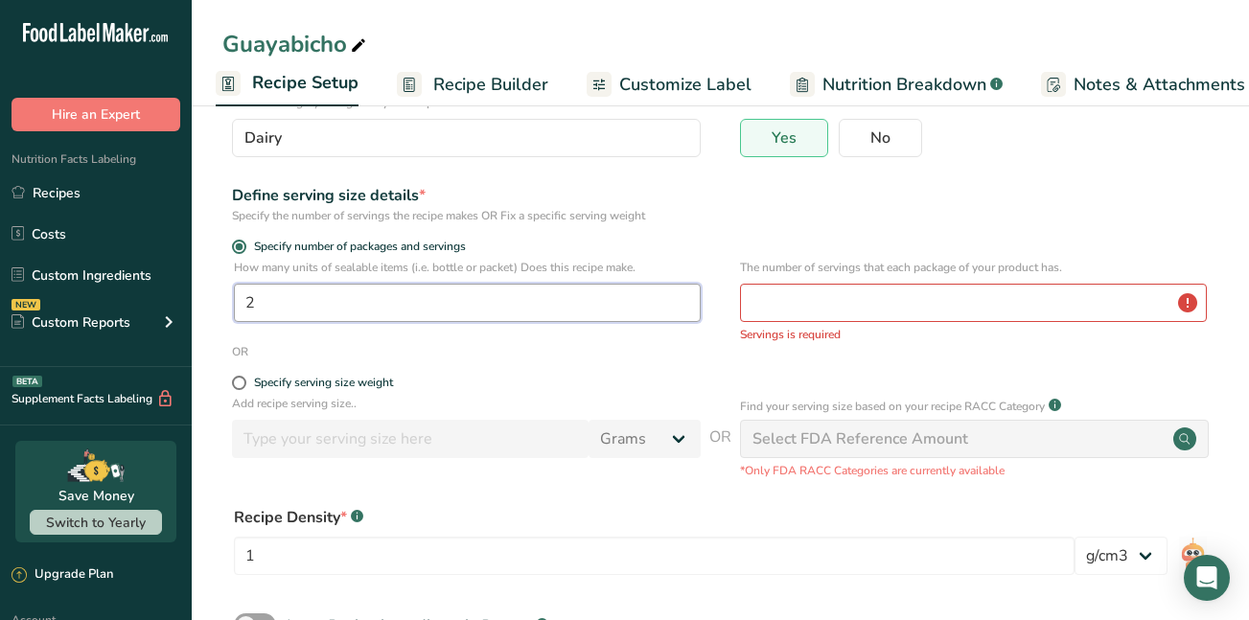
type input "2"
click at [776, 306] on input "number" at bounding box center [973, 303] width 467 height 38
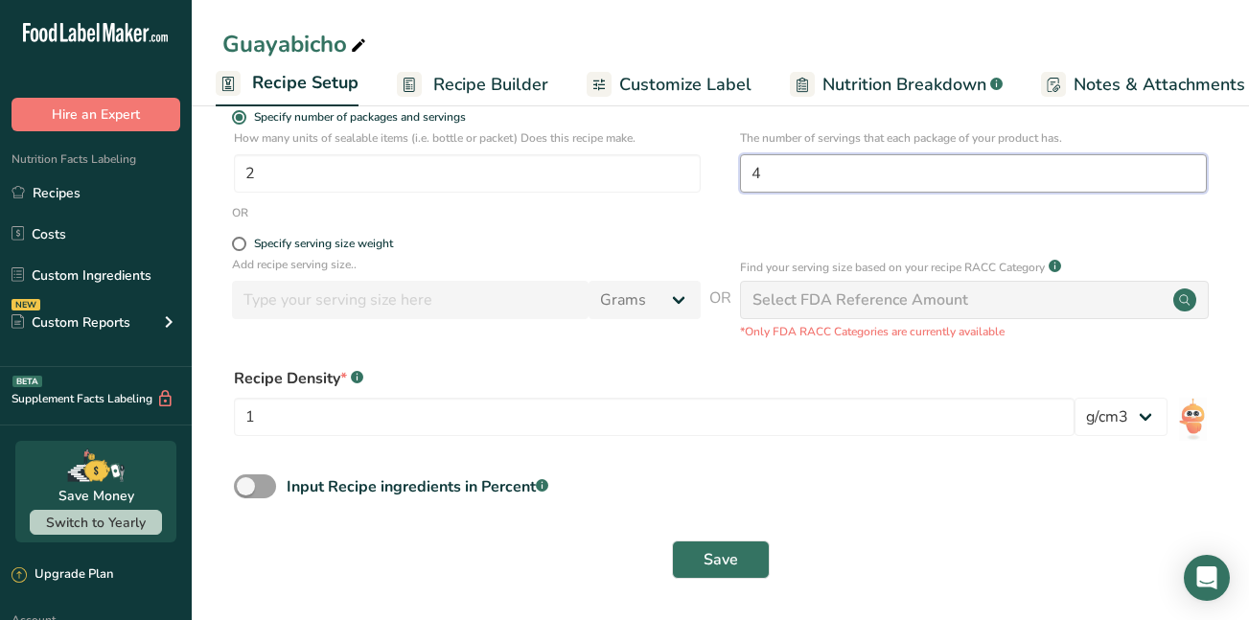
scroll to position [293, 0]
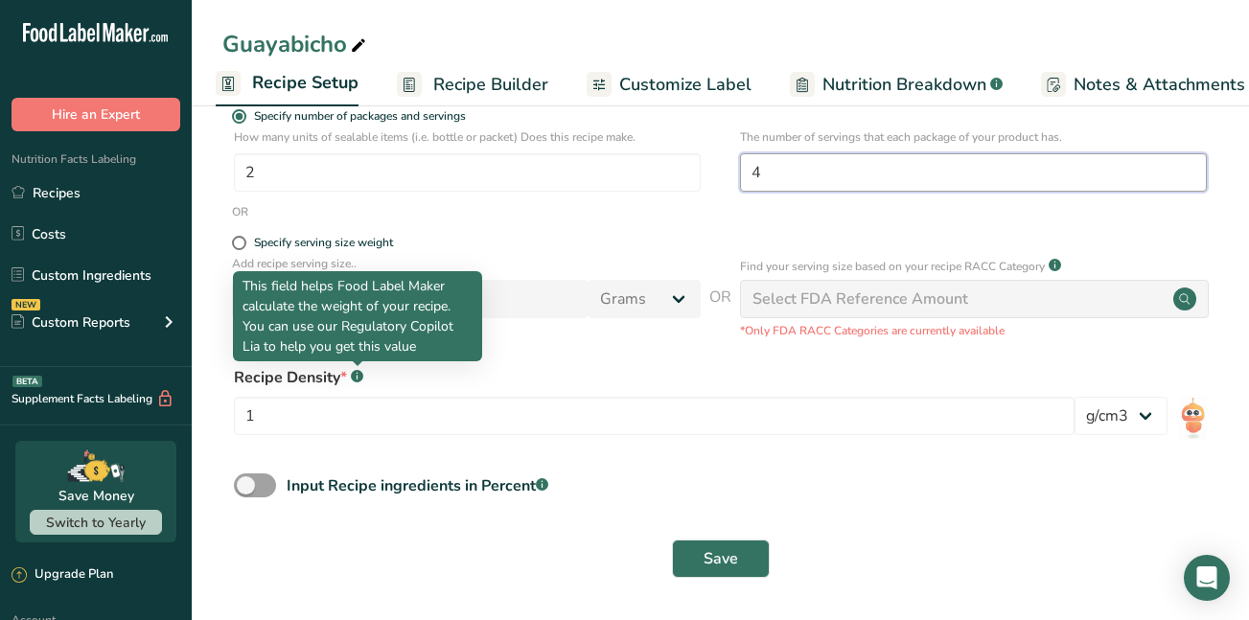
type input "4"
click at [356, 376] on rect at bounding box center [357, 376] width 12 height 12
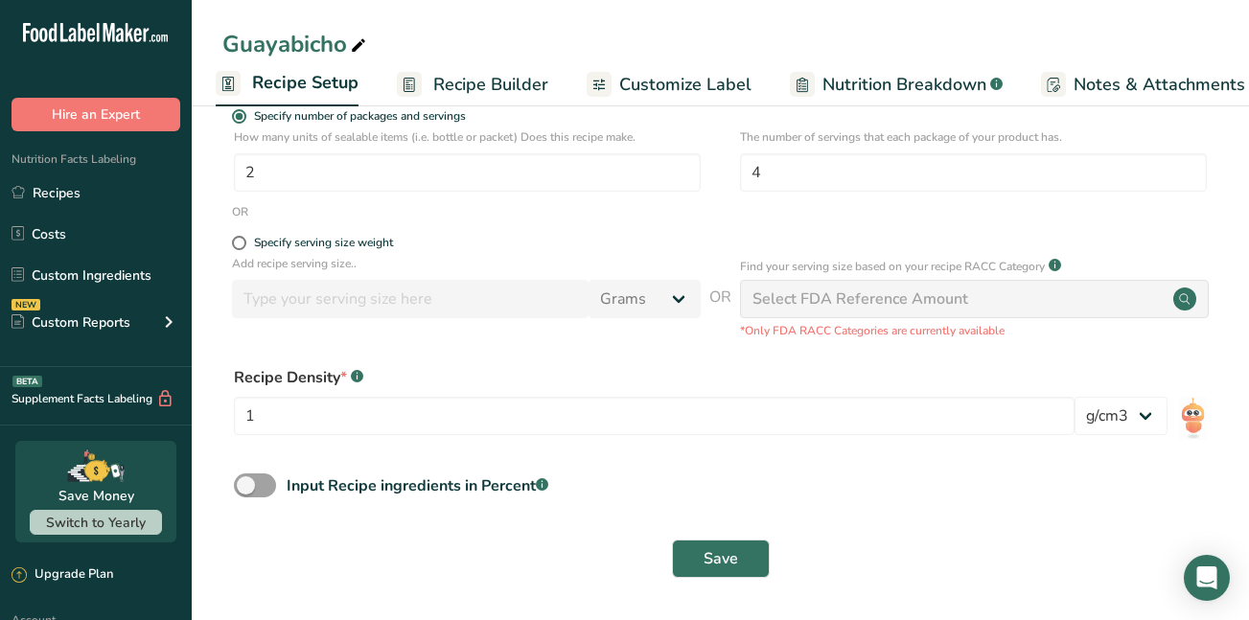
click at [356, 376] on rect at bounding box center [357, 376] width 12 height 12
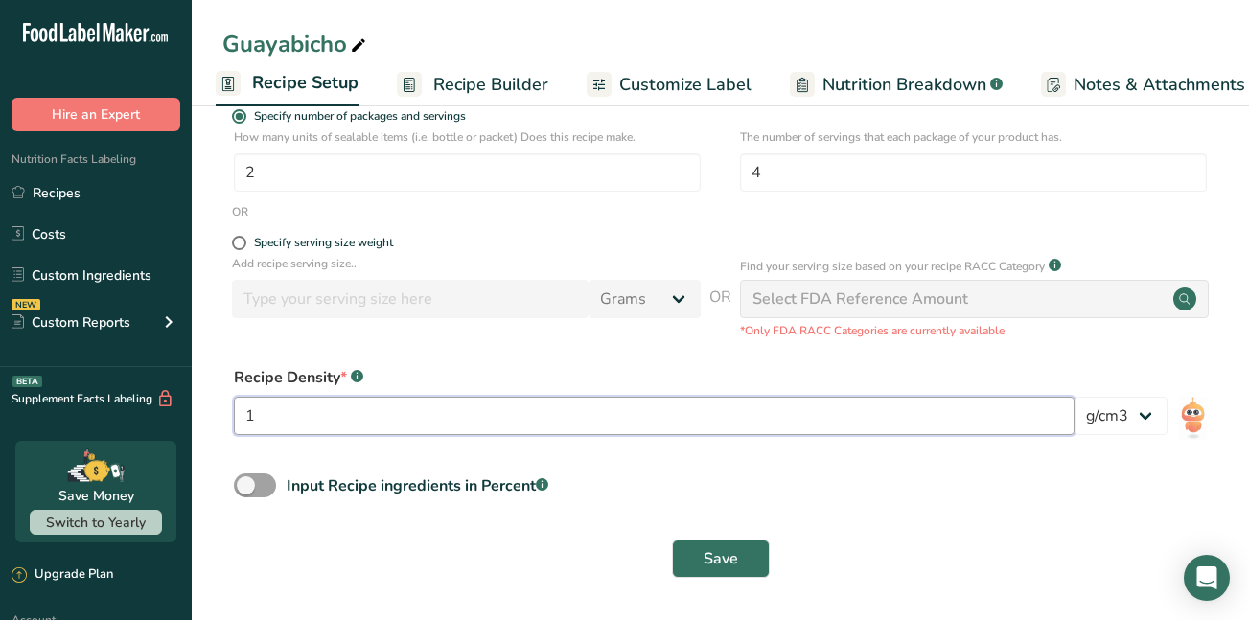
drag, startPoint x: 267, startPoint y: 415, endPoint x: 191, endPoint y: 431, distance: 77.3
click at [191, 431] on div ".a-20{fill:#fff;} Hire an Expert Nutrition Facts Labeling Recipes Costs Custom …" at bounding box center [624, 164] width 1249 height 914
type input "1000"
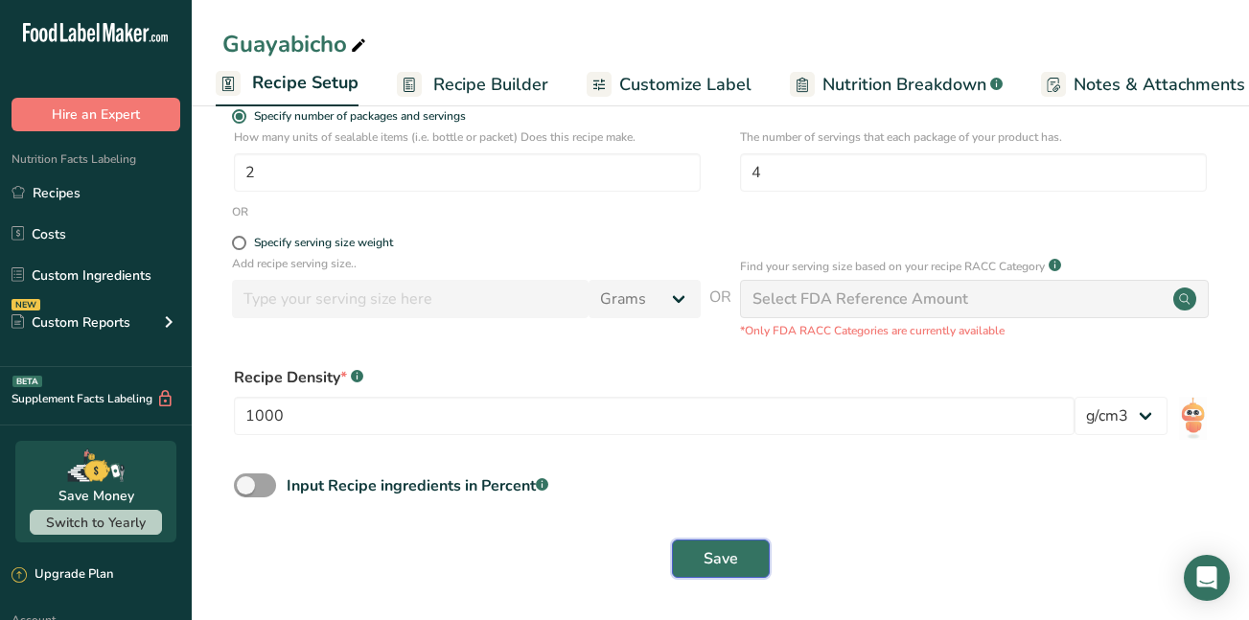
click at [721, 558] on span "Save" at bounding box center [721, 559] width 35 height 23
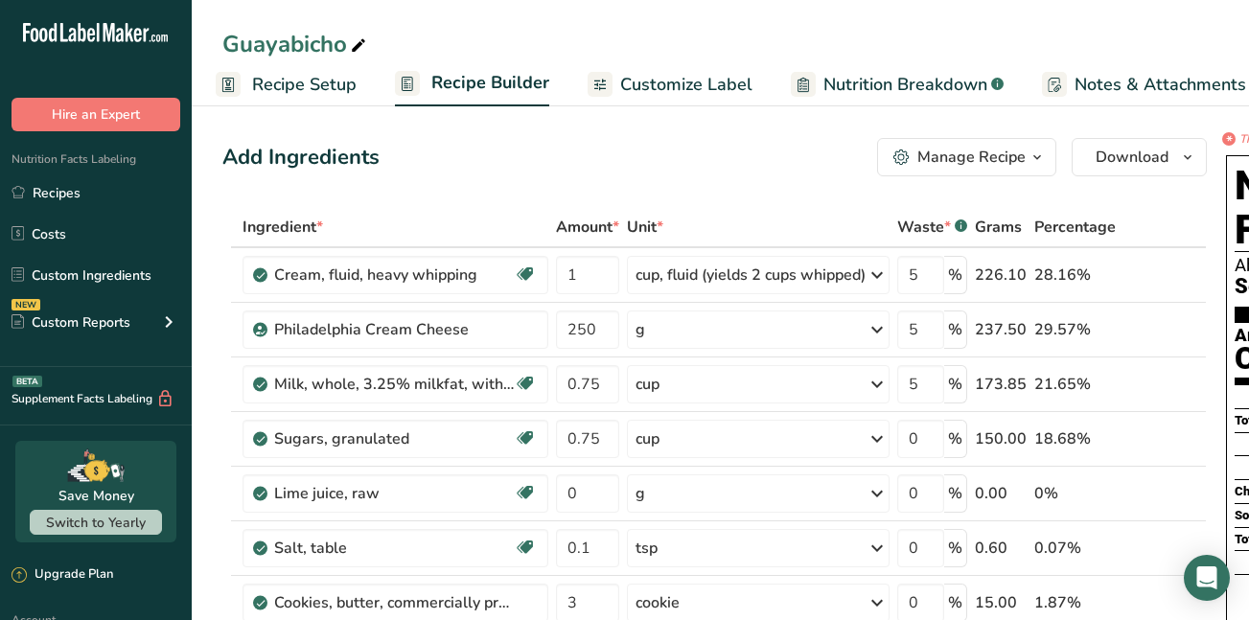
click at [664, 84] on span "Customize Label" at bounding box center [686, 85] width 132 height 26
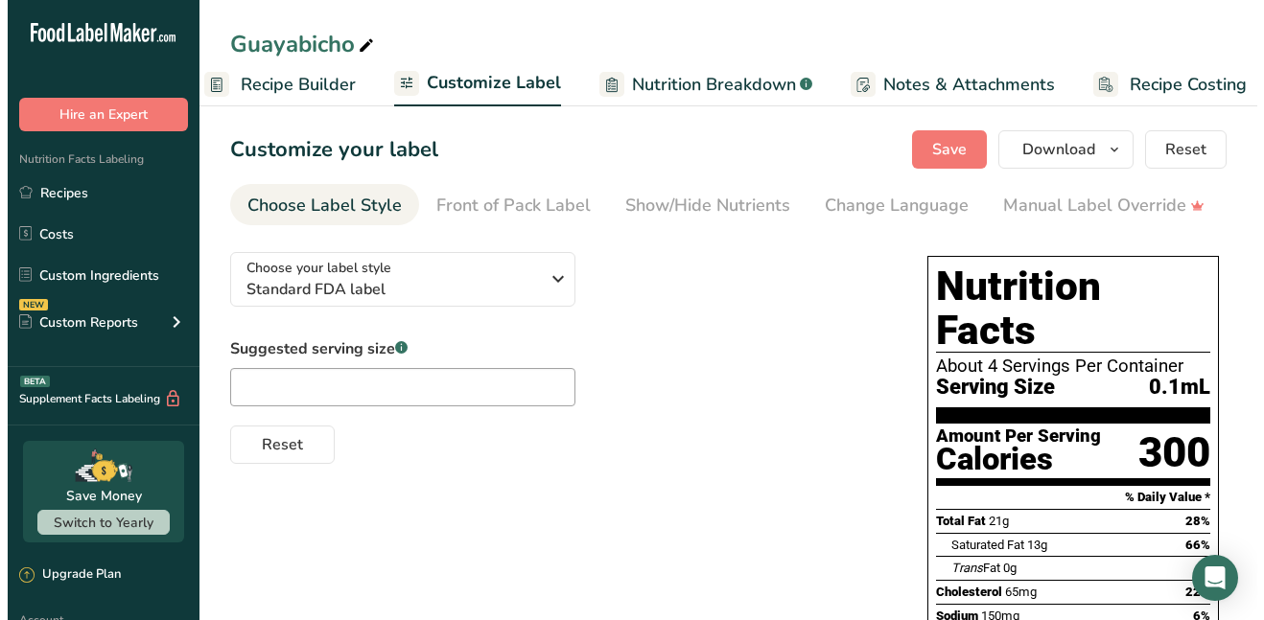
scroll to position [0, 225]
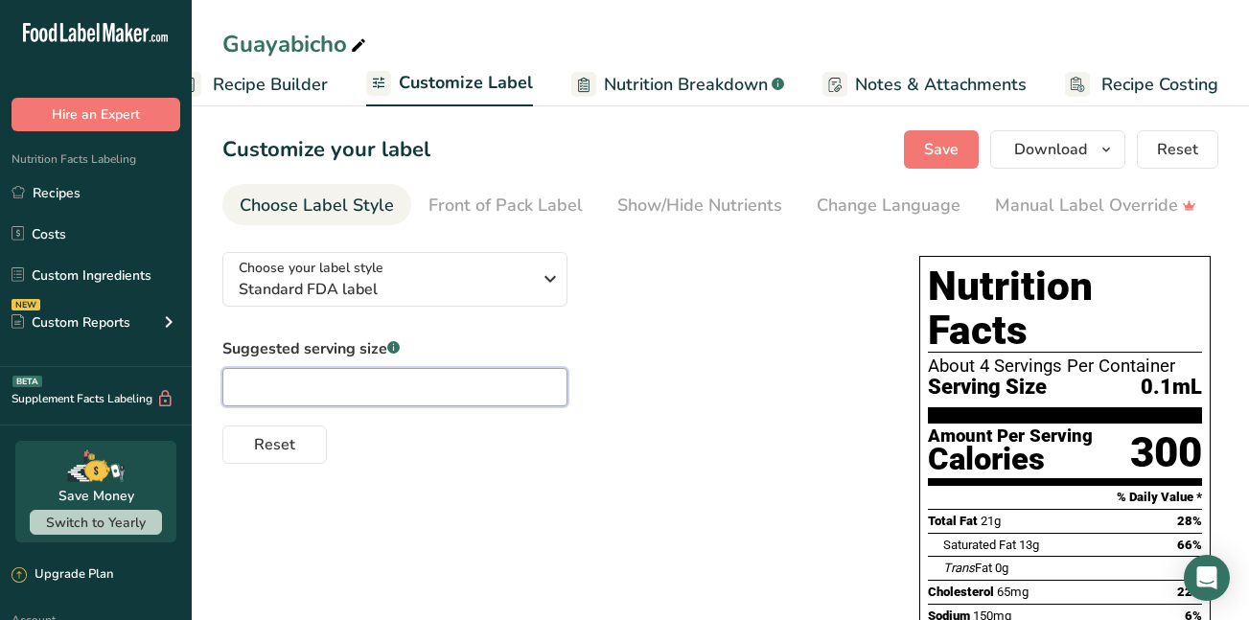
click at [255, 388] on input "text" at bounding box center [394, 387] width 345 height 38
type input "100g"
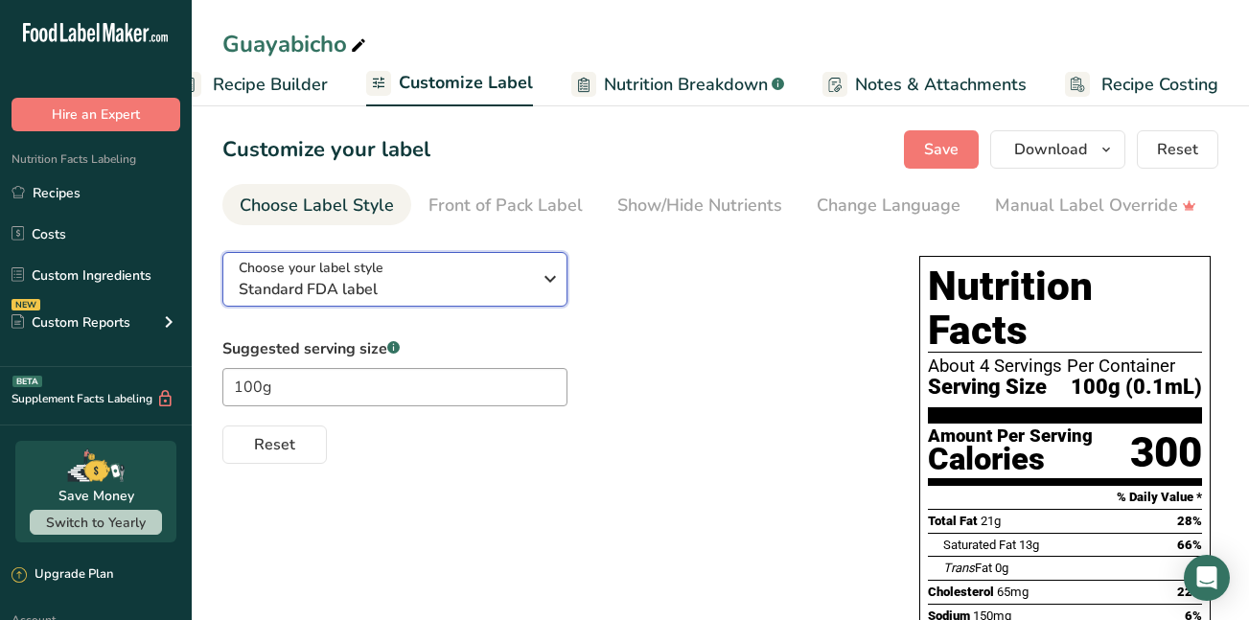
click at [467, 271] on div "Choose your label style Standard FDA label" at bounding box center [385, 279] width 292 height 43
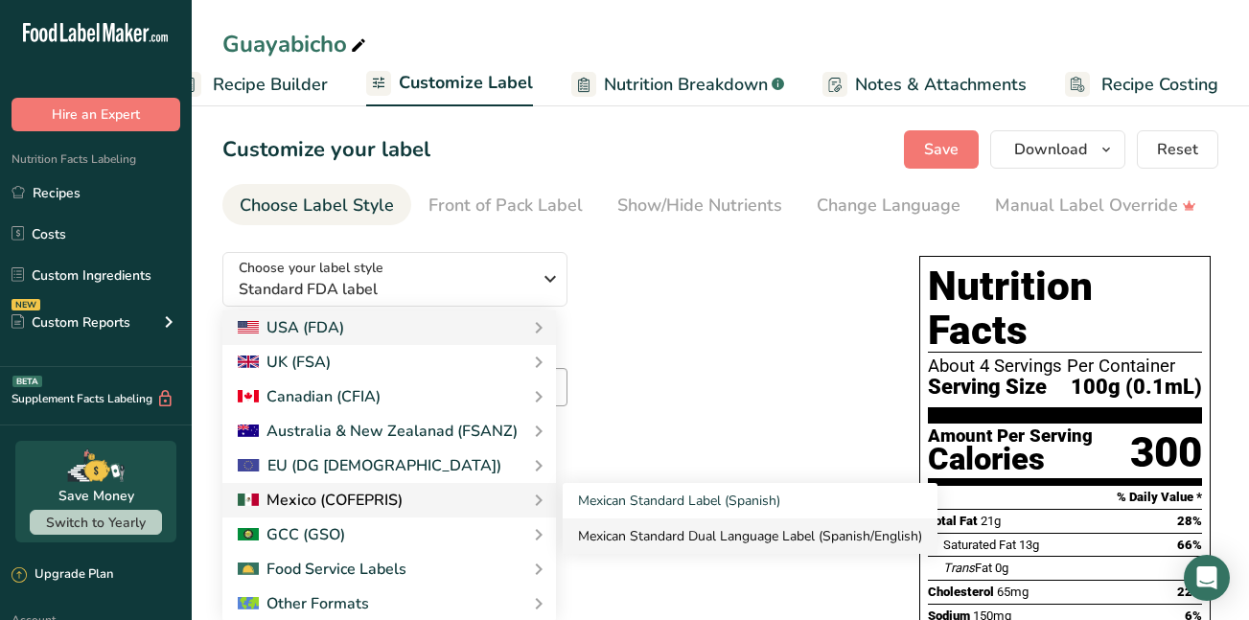
click at [627, 536] on link "Mexican Standard Dual Language Label (Spanish/English)" at bounding box center [750, 536] width 375 height 35
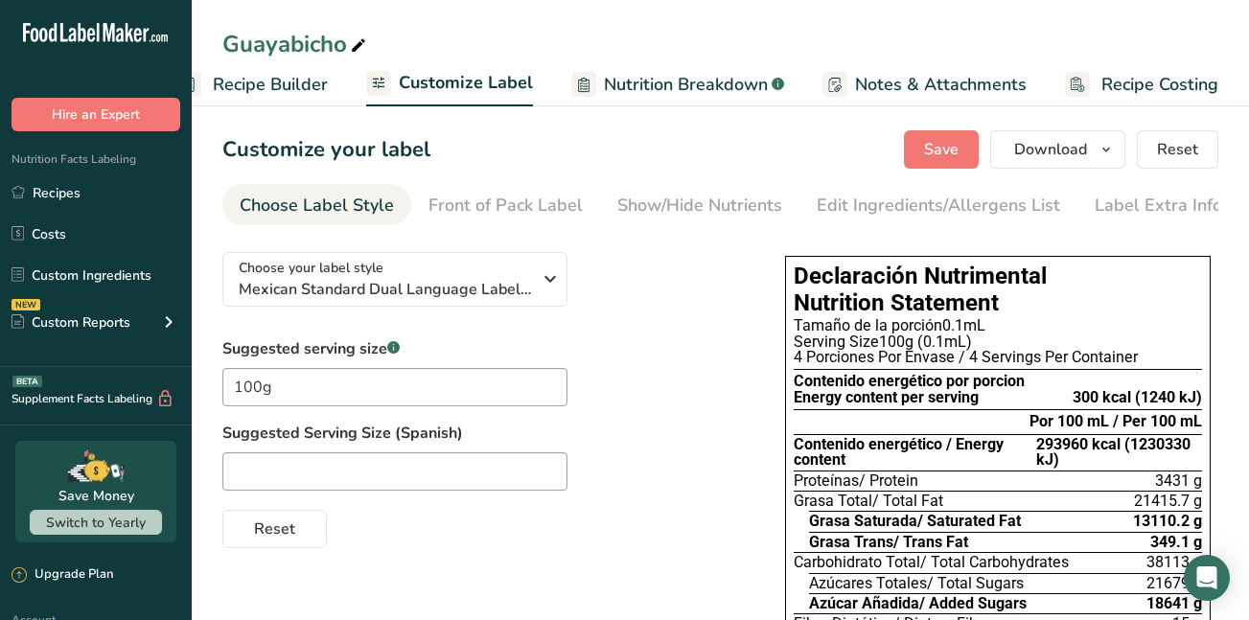
click at [643, 94] on span "Nutrition Breakdown" at bounding box center [686, 85] width 164 height 26
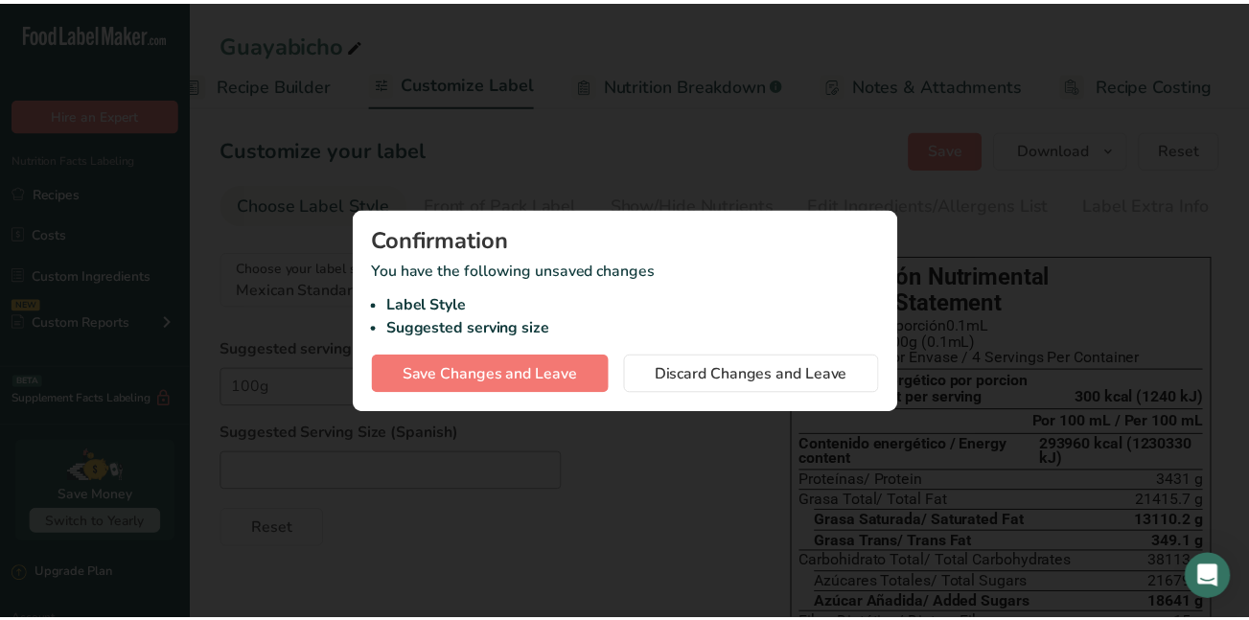
scroll to position [0, 211]
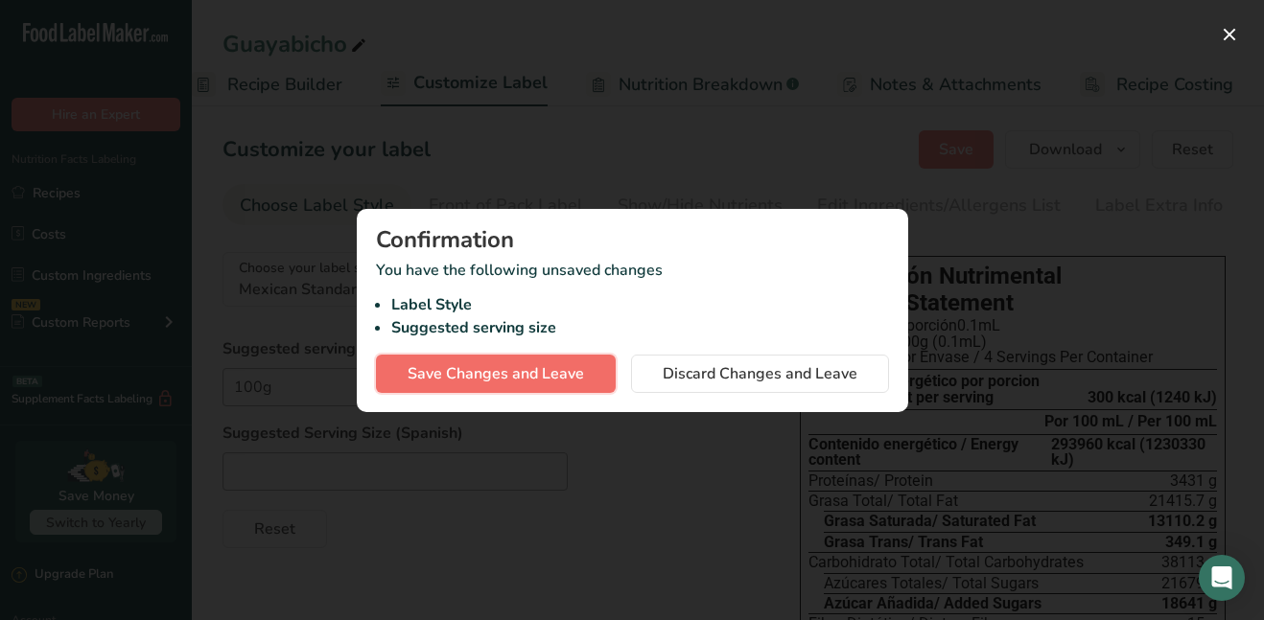
click at [522, 372] on span "Save Changes and Leave" at bounding box center [496, 373] width 176 height 23
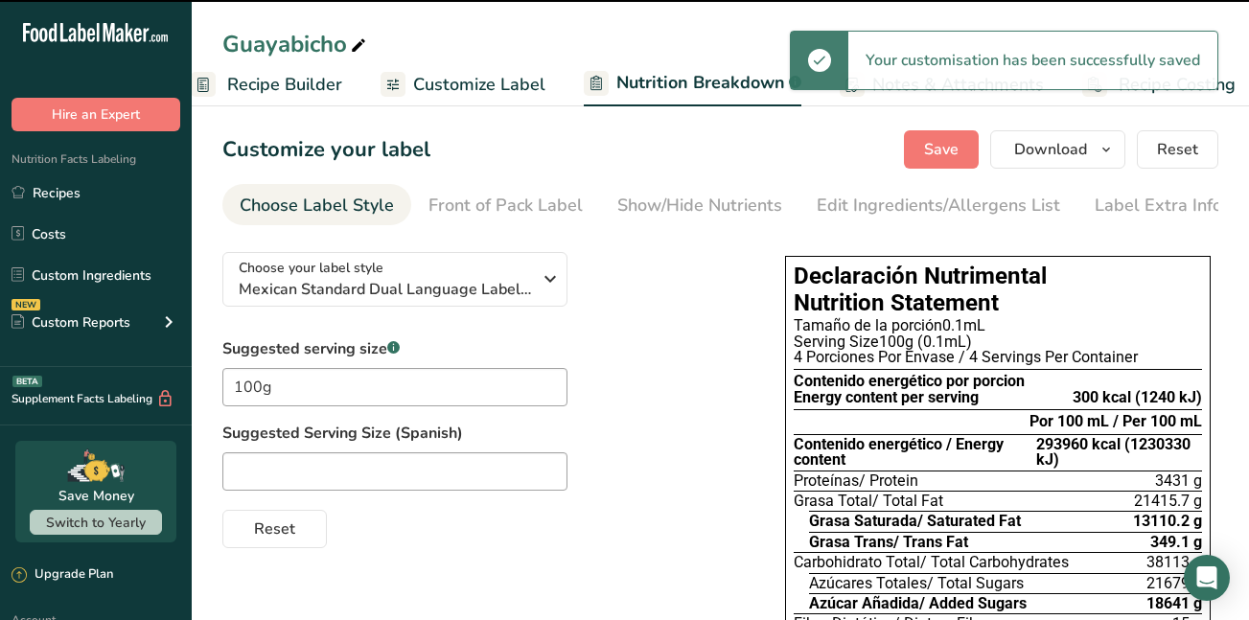
select select "Calories"
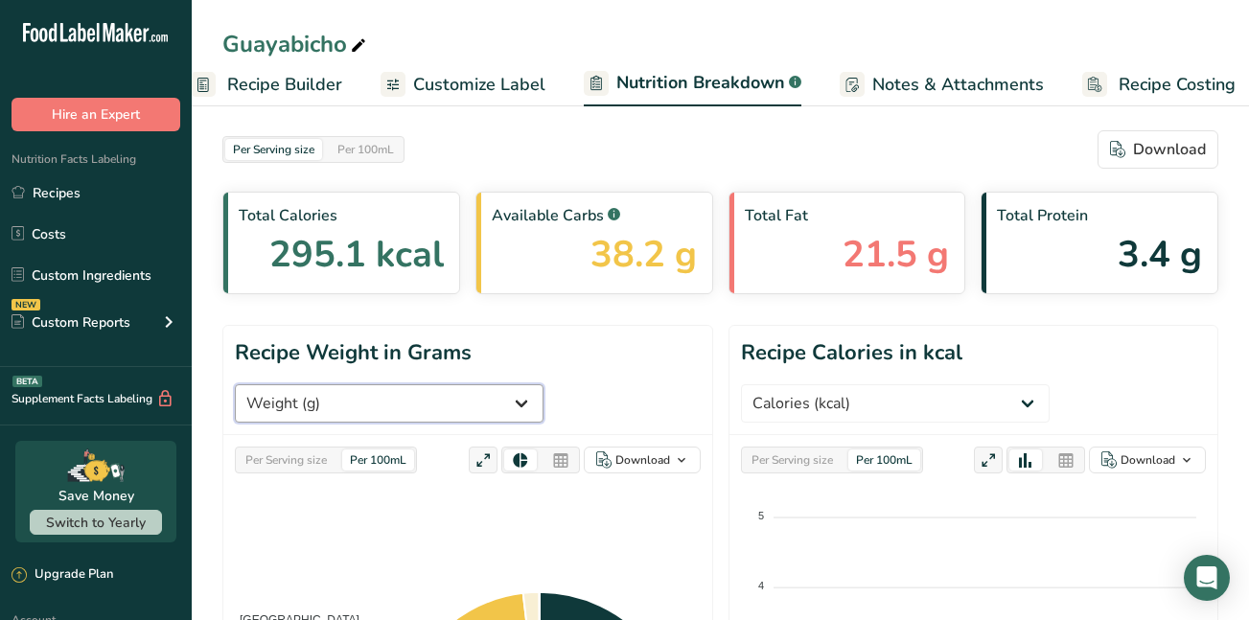
click at [399, 399] on select "Weight (g) Calories (kcal) Energy KJ (kj) Total Fat (g) Saturated Fat (g) Trans…" at bounding box center [389, 404] width 309 height 38
click at [488, 90] on span "Customize Label" at bounding box center [479, 85] width 132 height 26
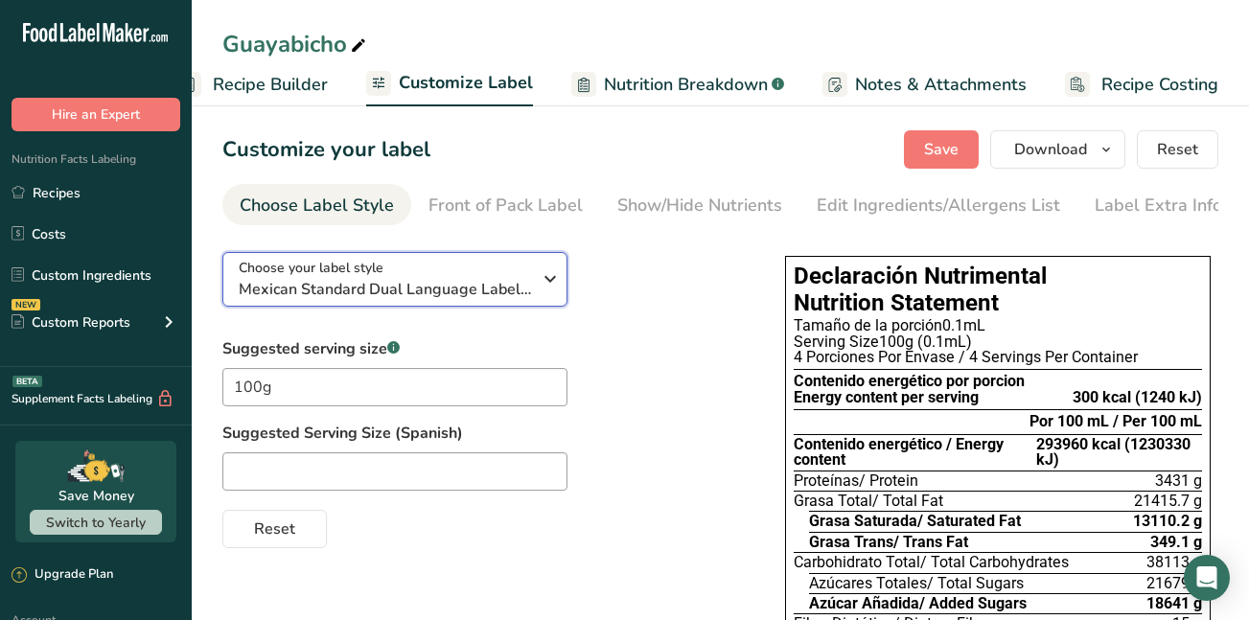
click at [479, 281] on div "Choose your label style Mexican Standard Dual Language Label (Spanish/English)" at bounding box center [385, 279] width 292 height 43
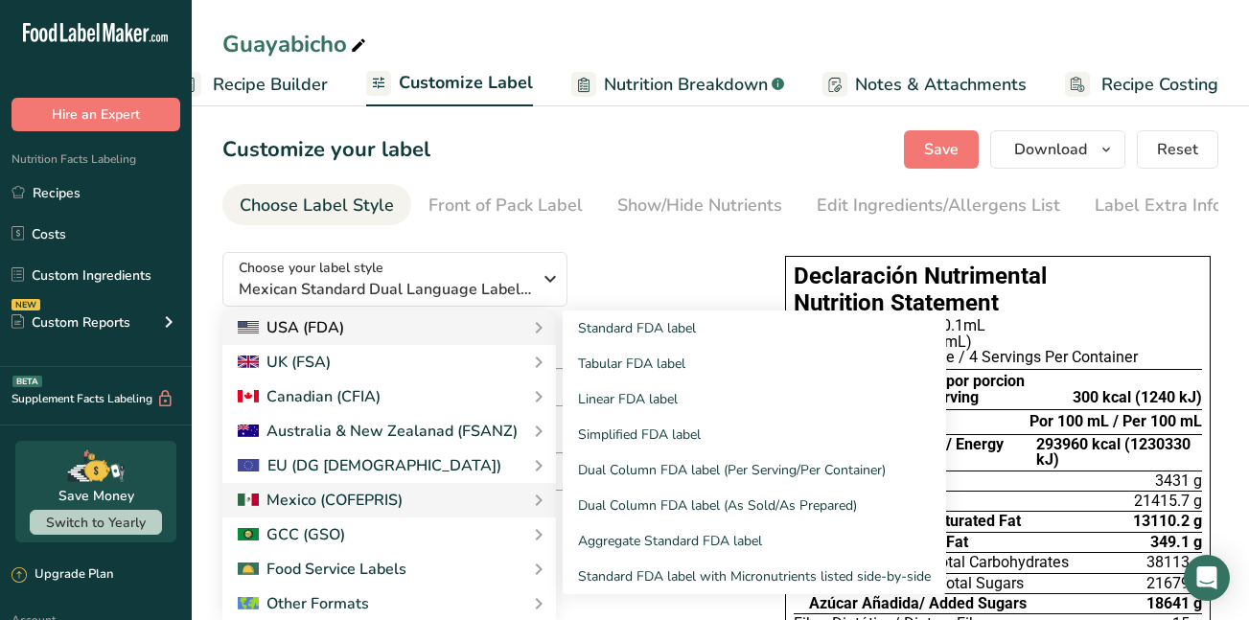
click at [410, 331] on div "USA (FDA)" at bounding box center [389, 327] width 303 height 23
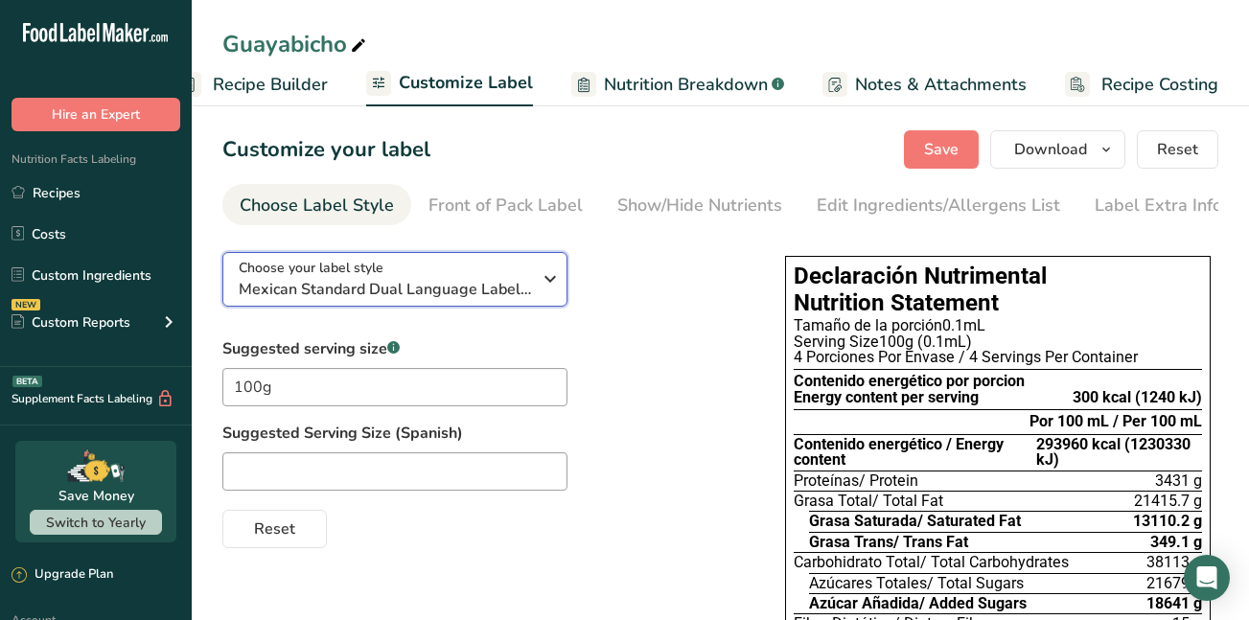
click at [400, 293] on span "Mexican Standard Dual Language Label (Spanish/English)" at bounding box center [385, 289] width 292 height 23
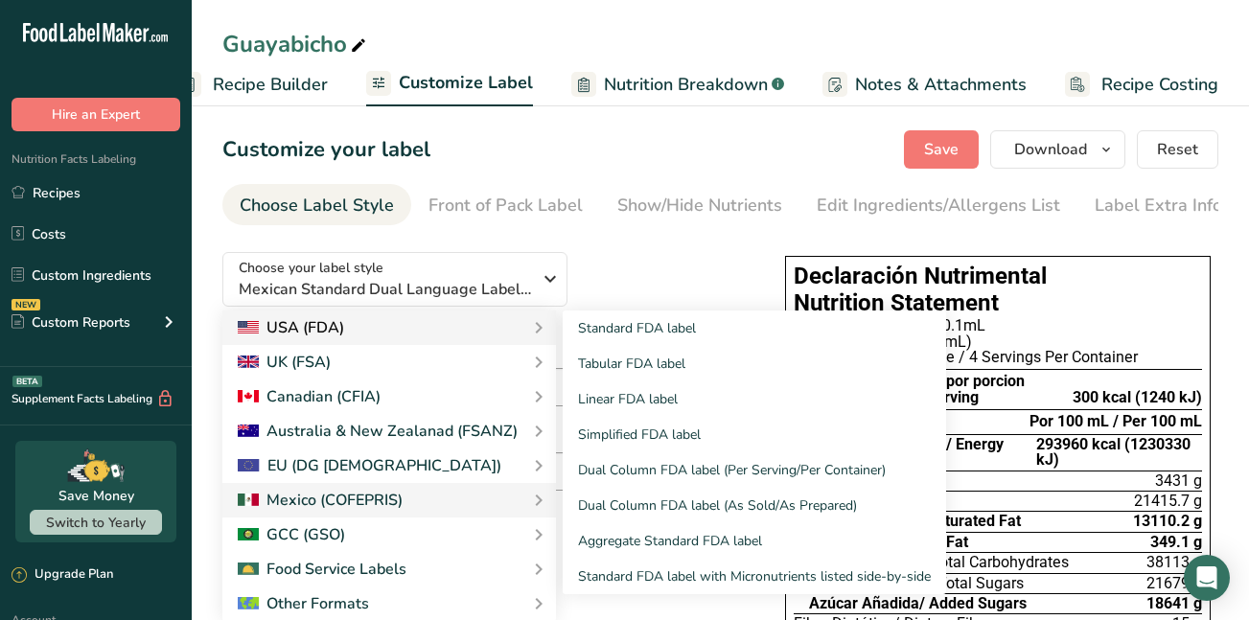
click at [379, 336] on div "USA (FDA)" at bounding box center [389, 327] width 303 height 23
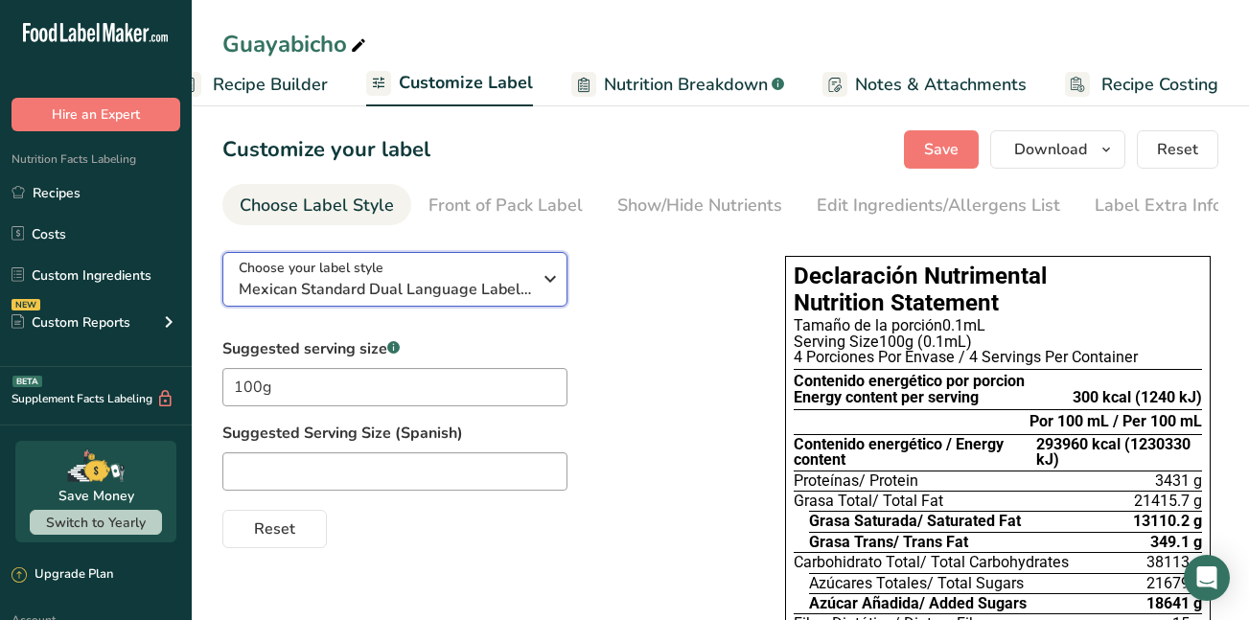
click at [378, 291] on span "Mexican Standard Dual Language Label (Spanish/English)" at bounding box center [385, 289] width 292 height 23
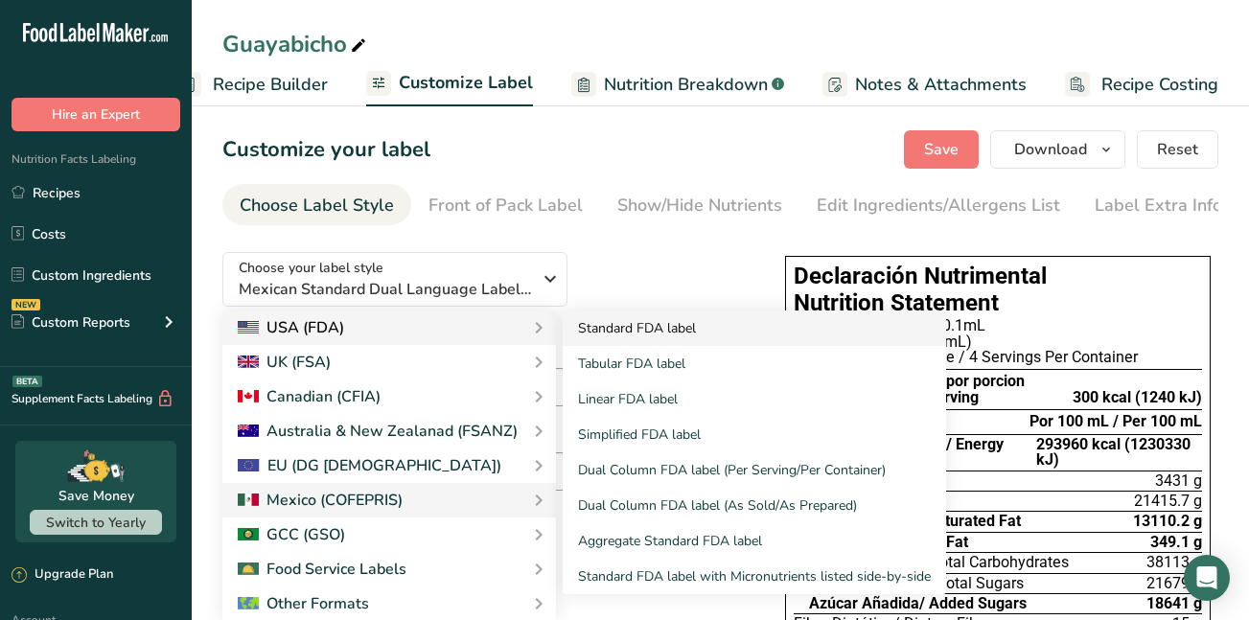
click at [605, 329] on link "Standard FDA label" at bounding box center [755, 328] width 384 height 35
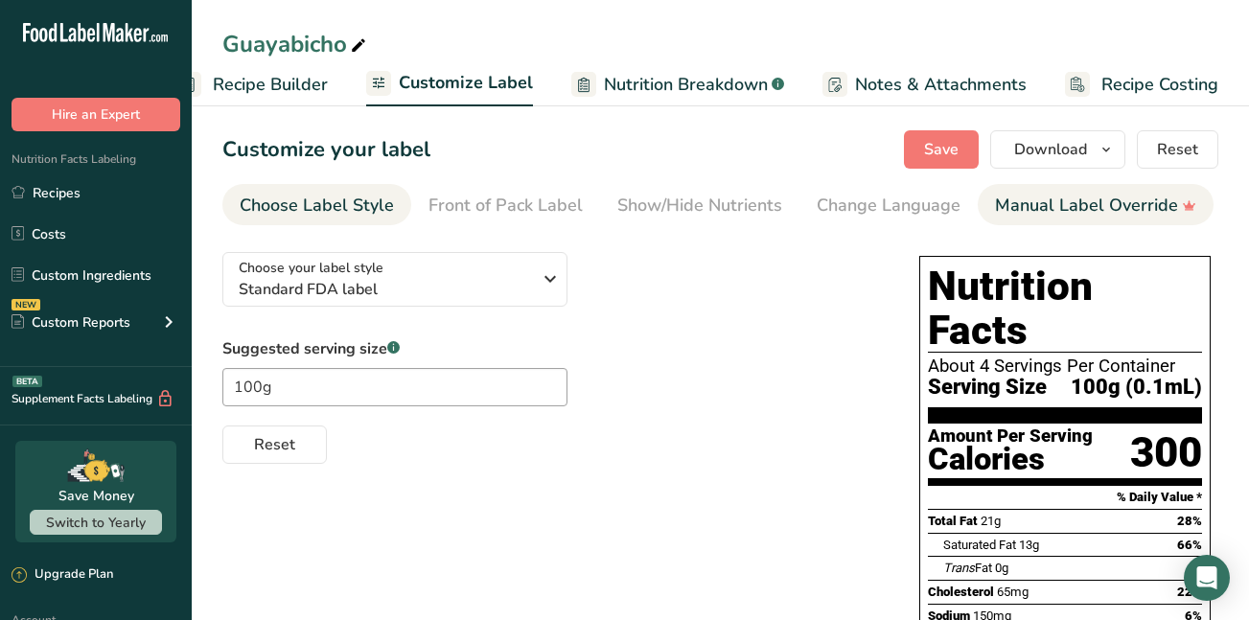
click at [1063, 205] on div "Manual Label Override" at bounding box center [1095, 206] width 201 height 26
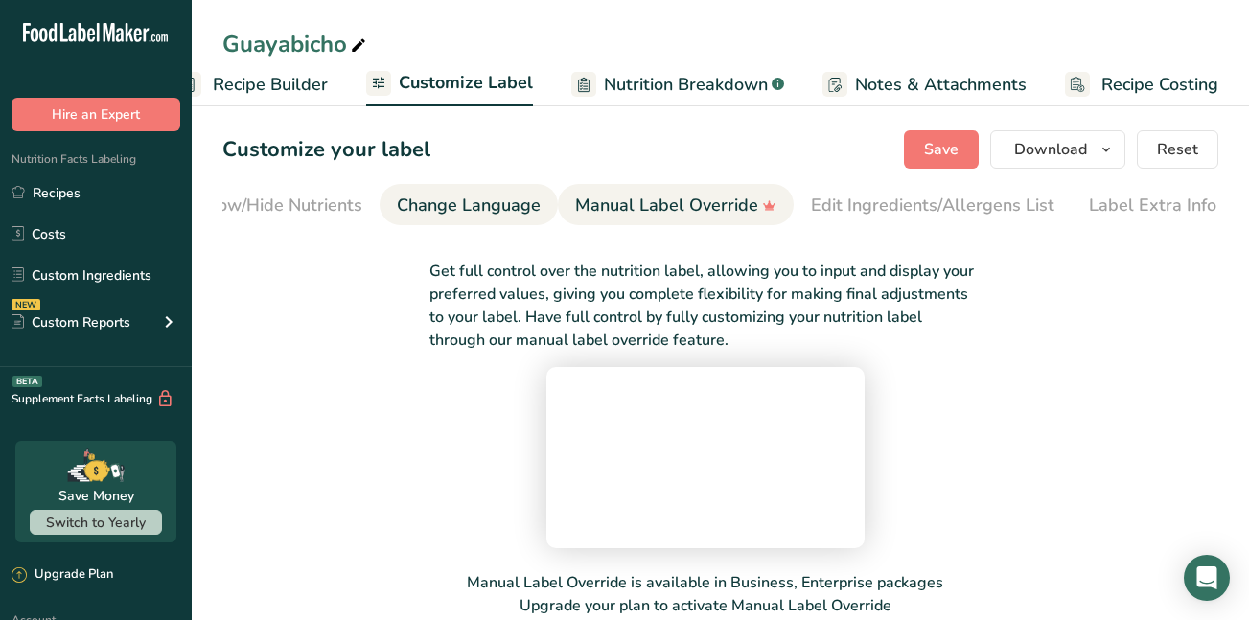
drag, startPoint x: 461, startPoint y: 211, endPoint x: 468, endPoint y: 202, distance: 10.9
click at [468, 202] on div "Change Language" at bounding box center [469, 206] width 144 height 26
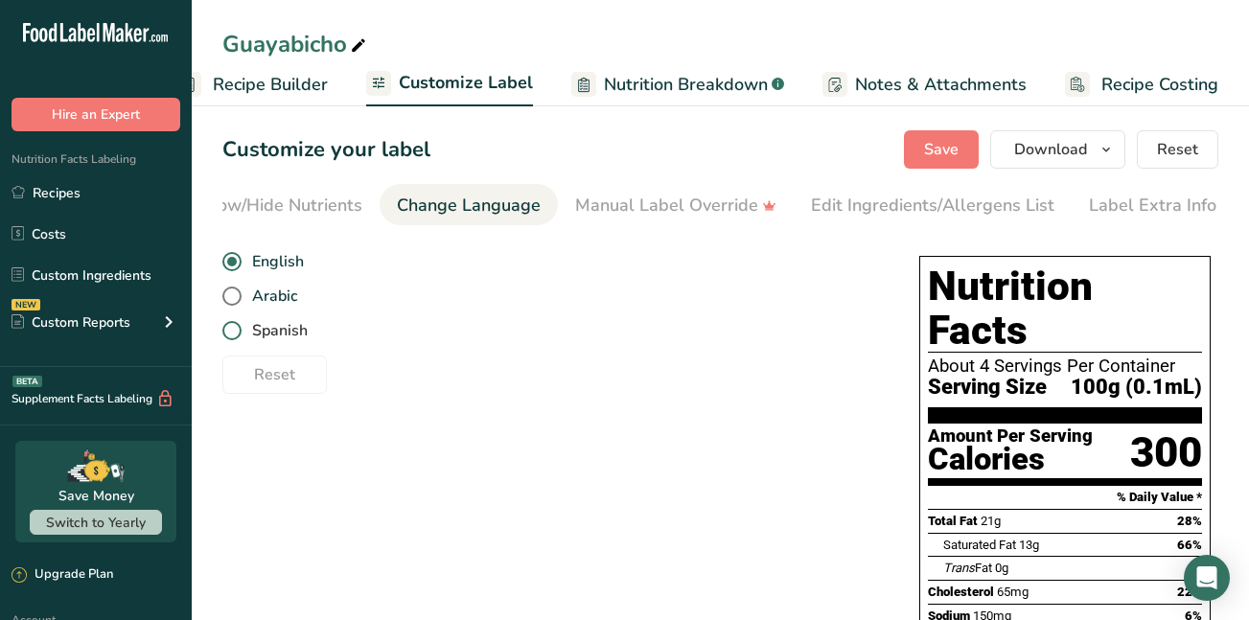
click at [233, 335] on span at bounding box center [231, 330] width 19 height 19
click at [233, 335] on input "Spanish" at bounding box center [228, 331] width 12 height 12
radio input "true"
radio input "false"
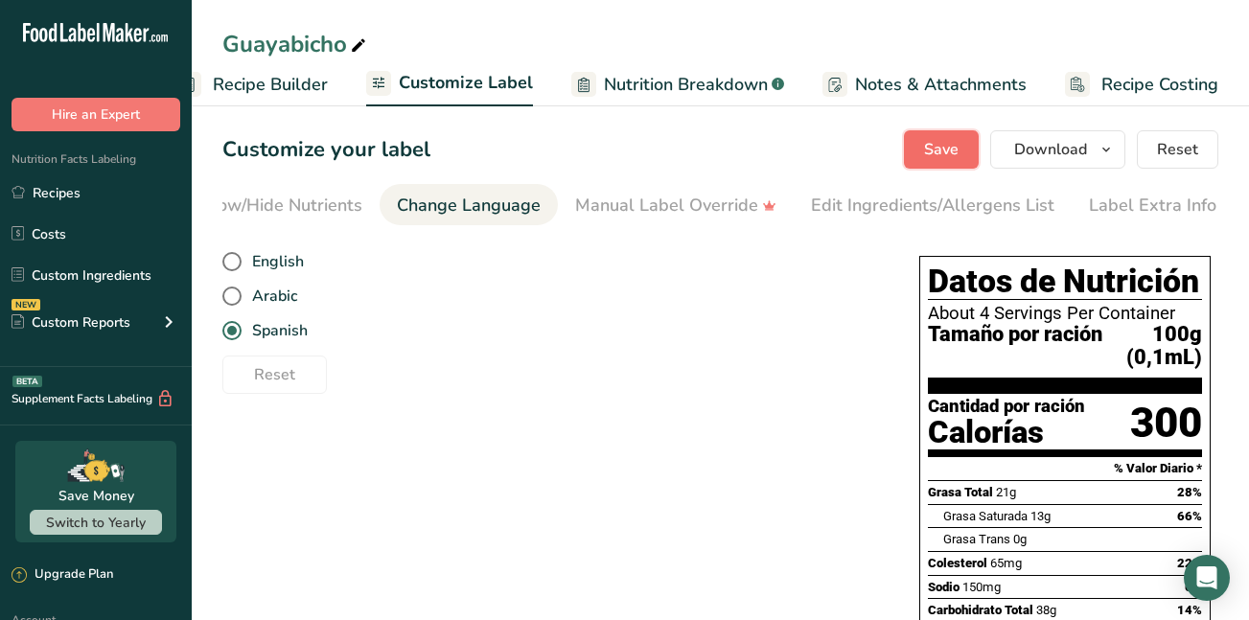
click at [945, 142] on span "Save" at bounding box center [941, 149] width 35 height 23
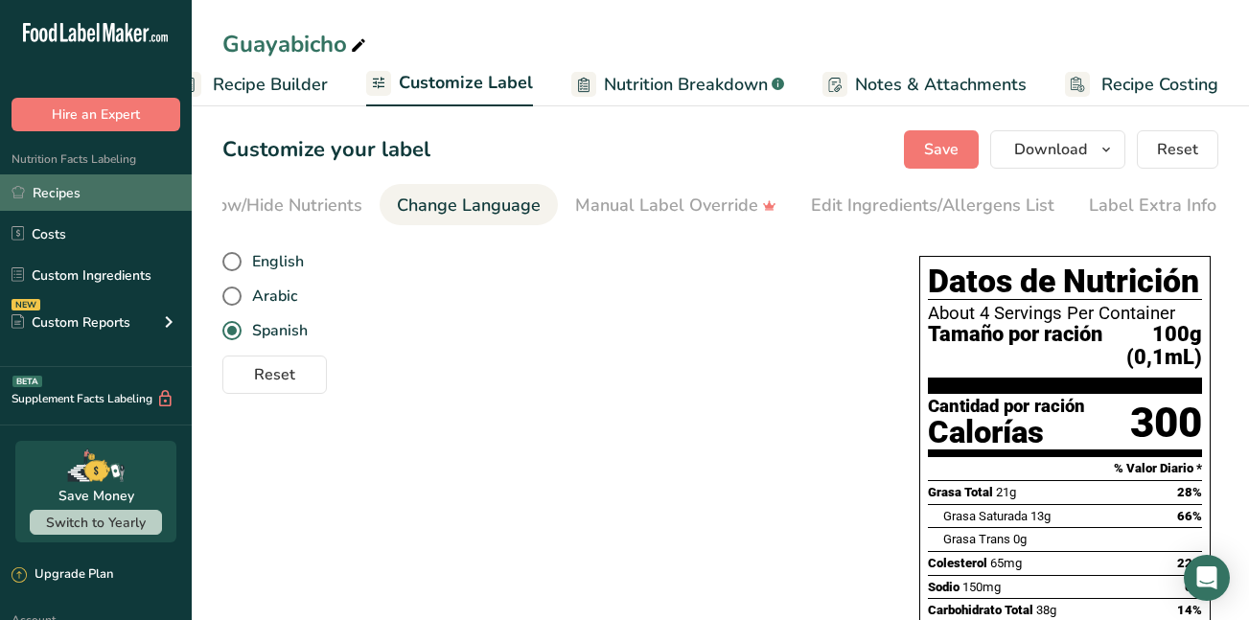
click at [52, 193] on link "Recipes" at bounding box center [96, 193] width 192 height 36
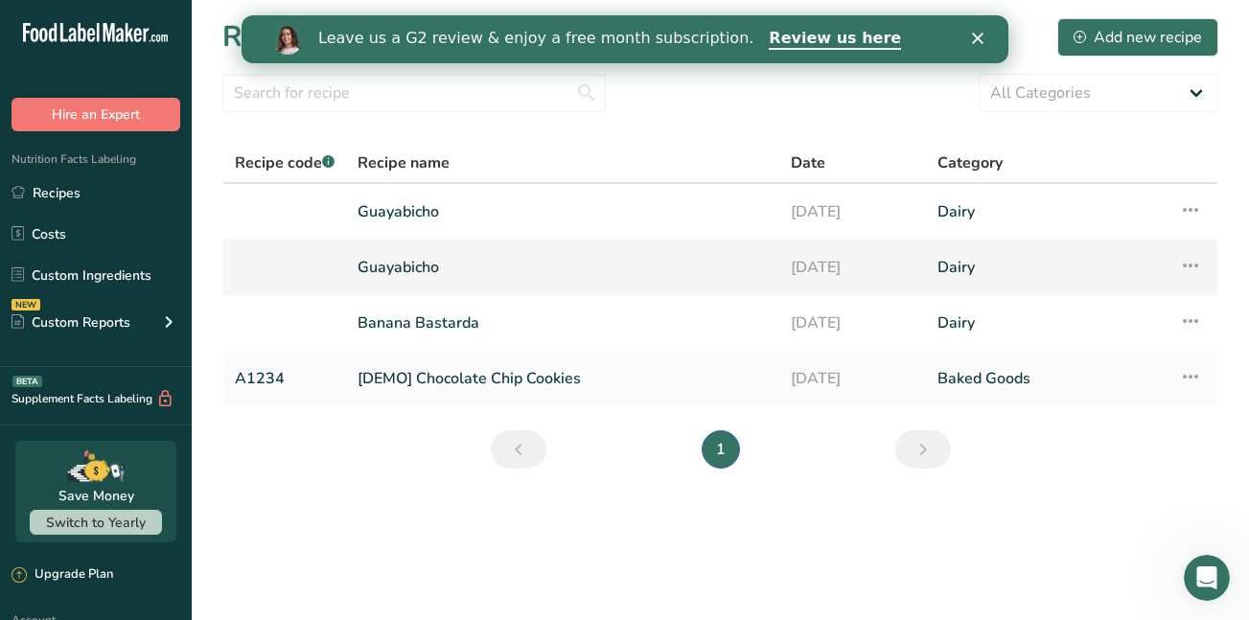
click at [1190, 275] on icon at bounding box center [1190, 265] width 23 height 35
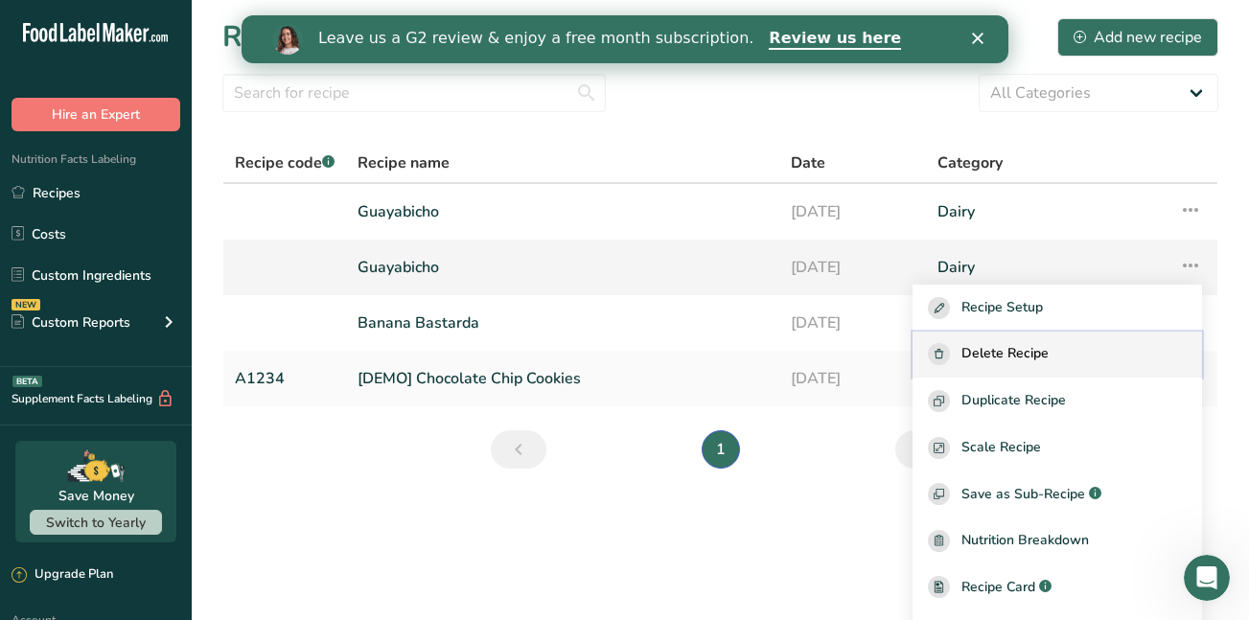
click at [1049, 350] on span "Delete Recipe" at bounding box center [1005, 354] width 87 height 22
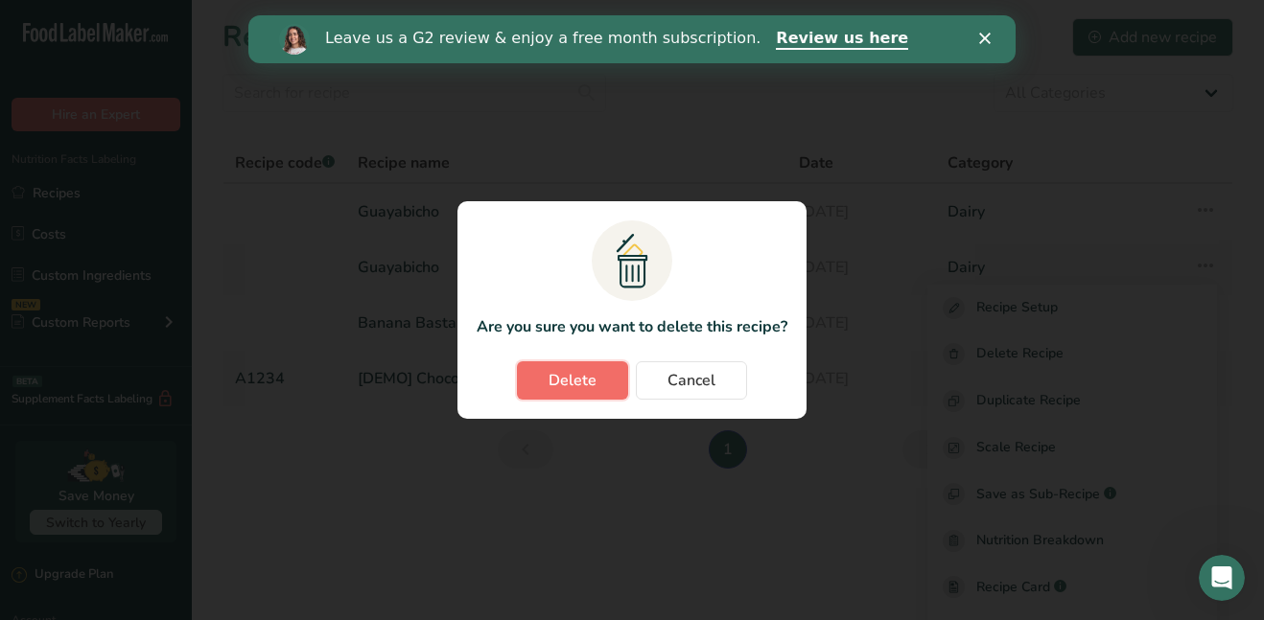
click at [533, 384] on button "Delete" at bounding box center [572, 381] width 111 height 38
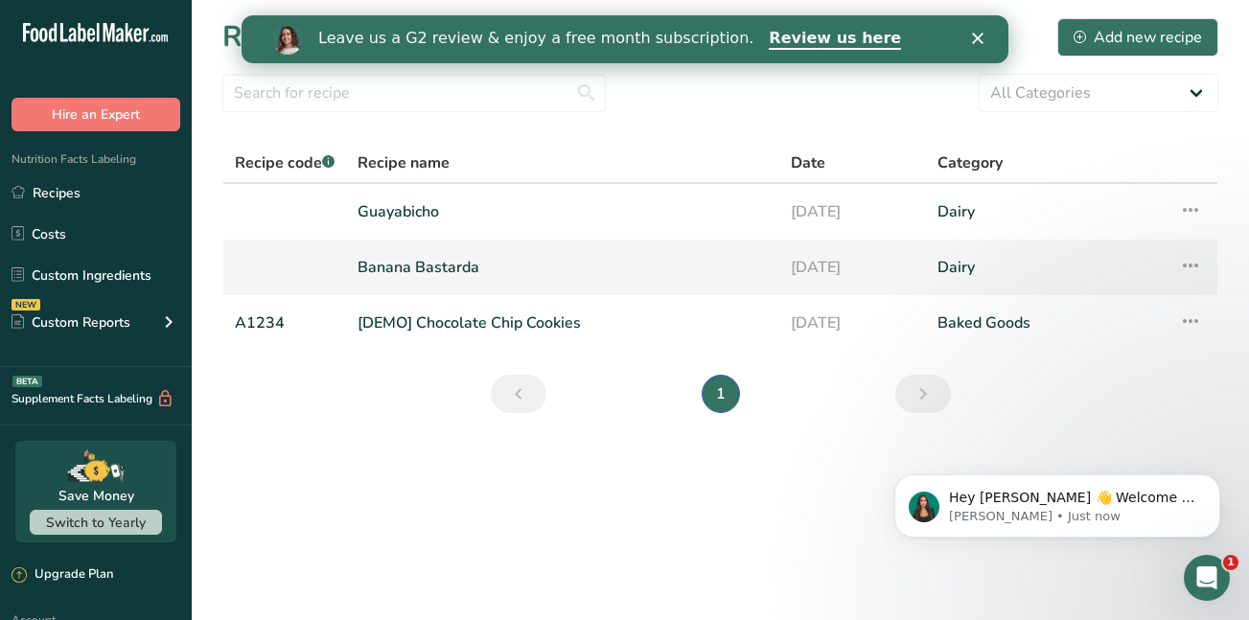
click at [1191, 263] on icon at bounding box center [1190, 265] width 23 height 35
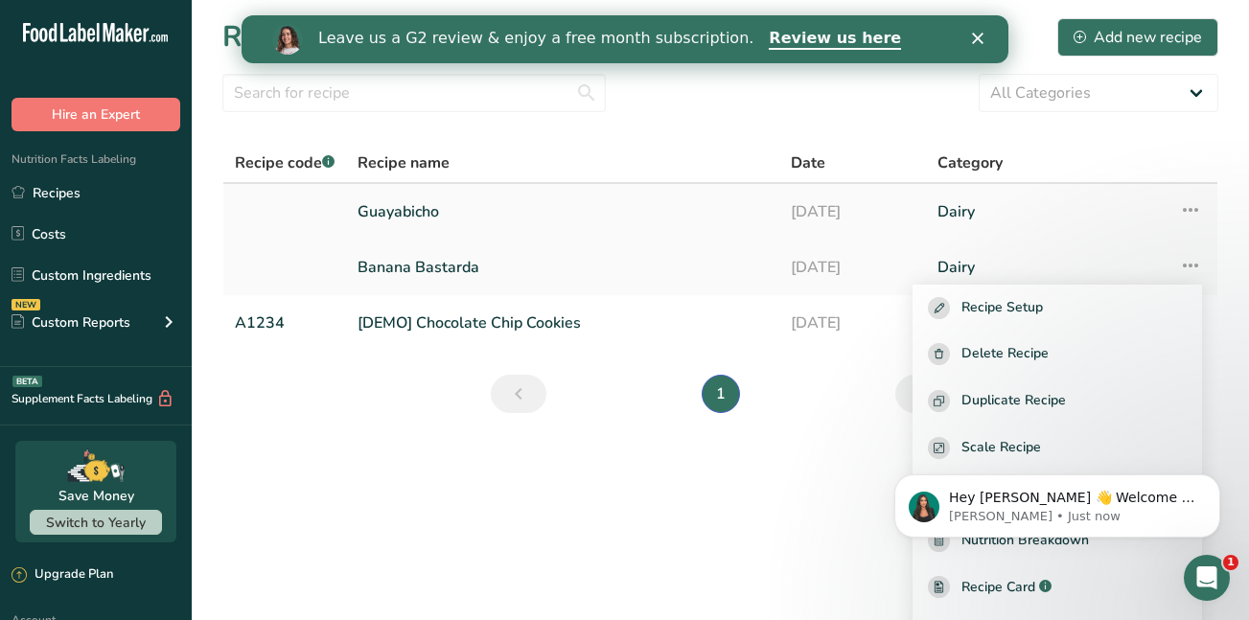
click at [729, 209] on link "Guayabicho" at bounding box center [563, 212] width 410 height 40
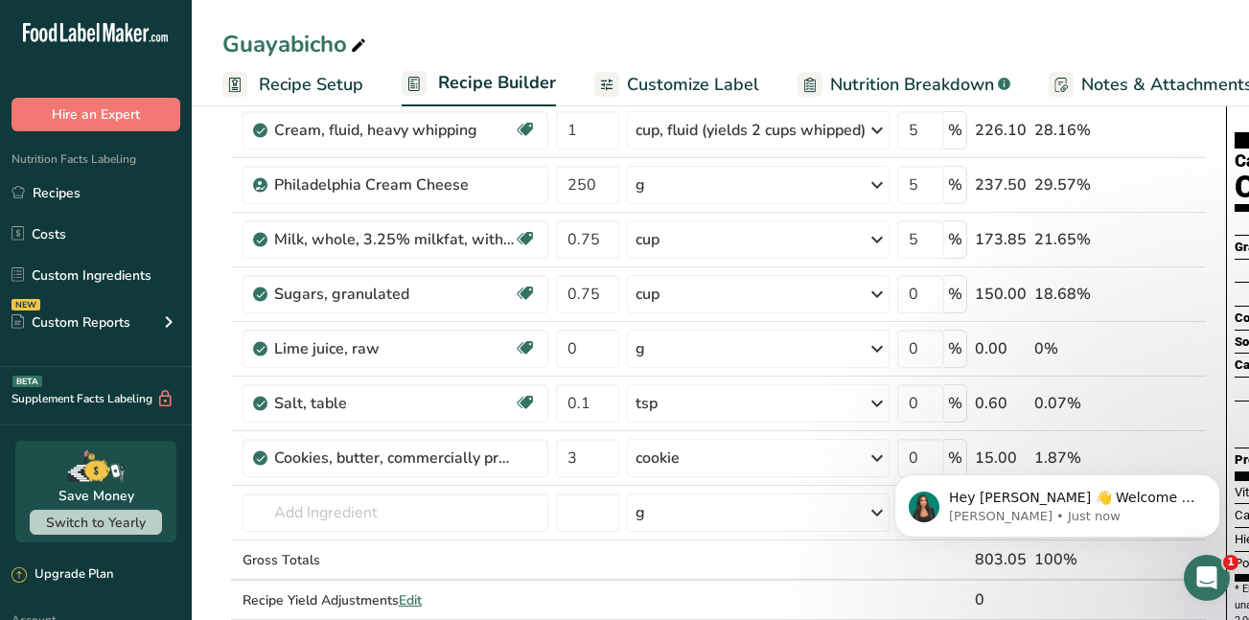
scroll to position [69, 0]
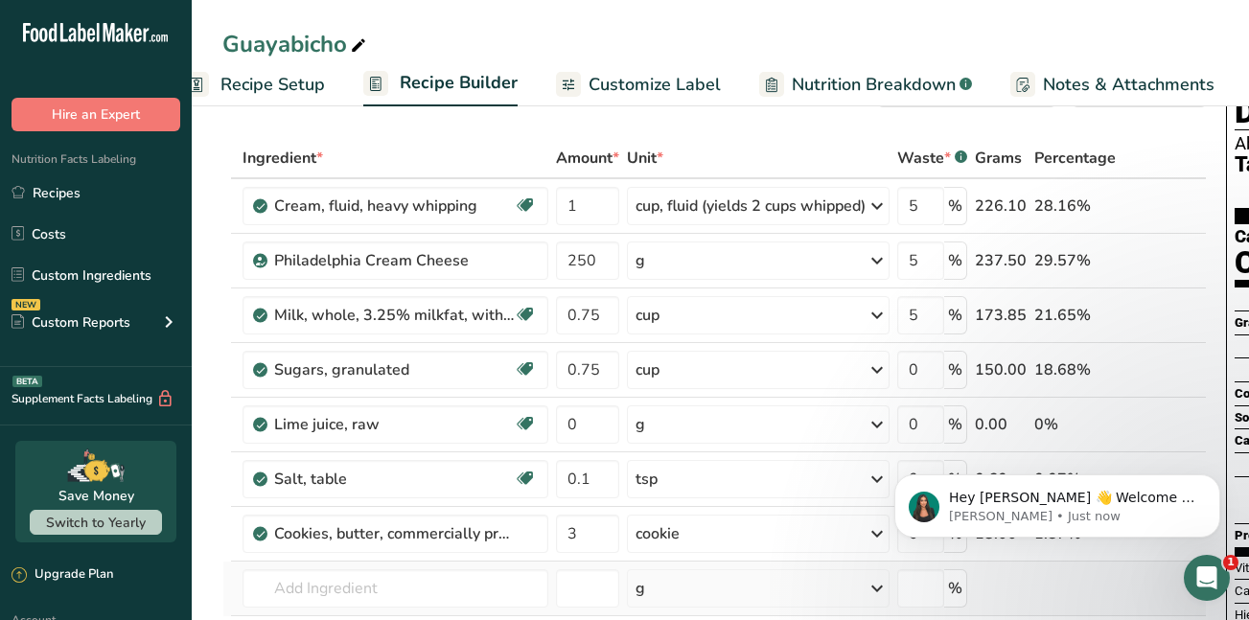
click at [1084, 593] on td at bounding box center [1075, 589] width 89 height 55
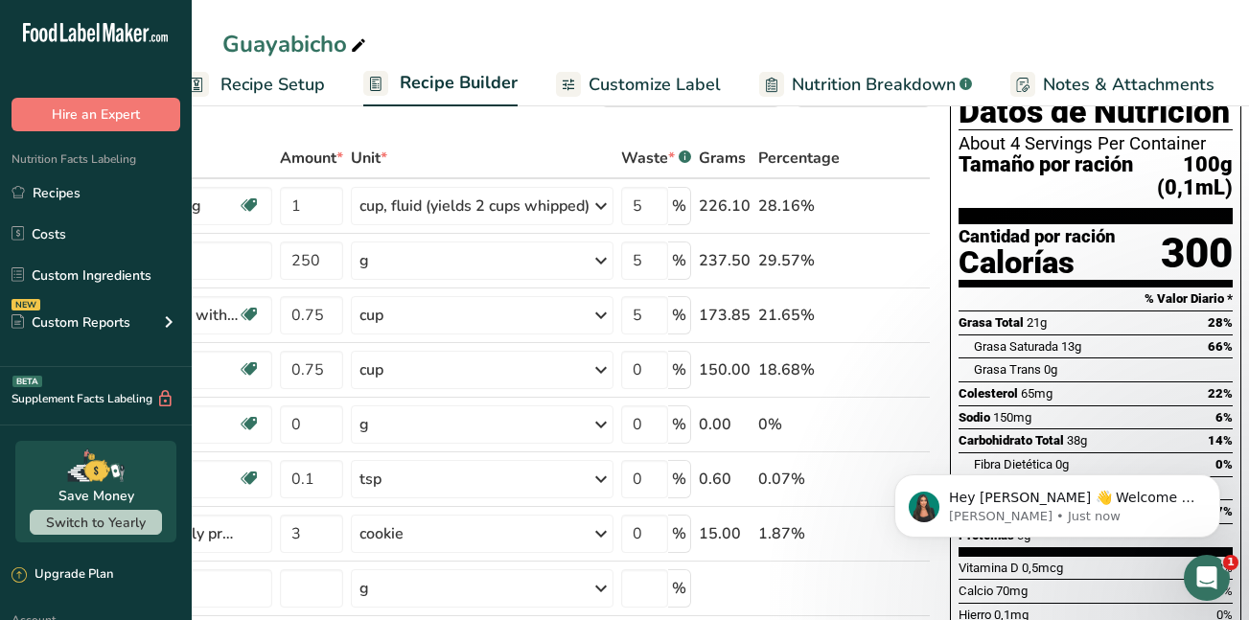
scroll to position [0, 0]
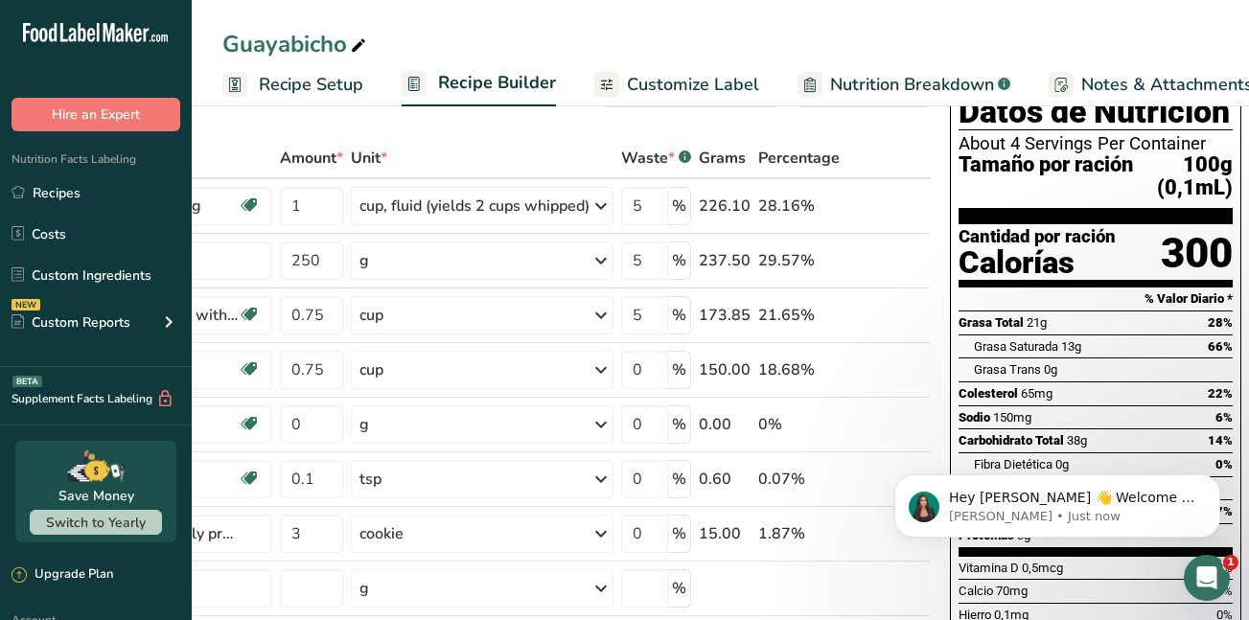
click at [485, 144] on th "Unit *" at bounding box center [482, 159] width 270 height 40
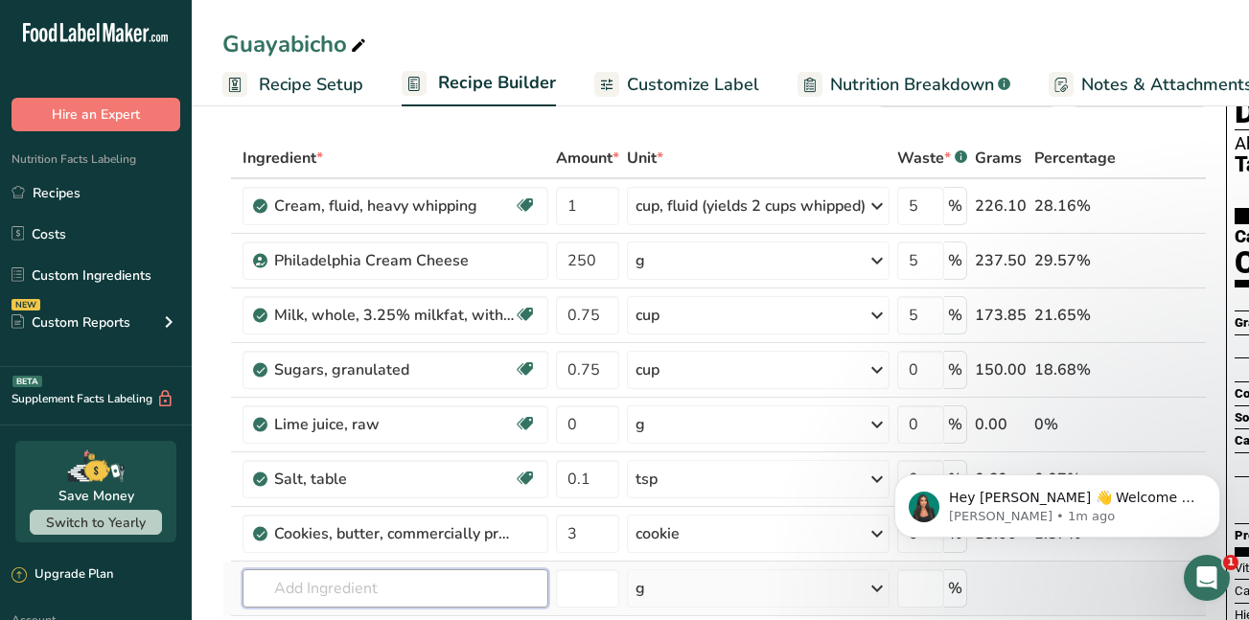
click at [277, 594] on input "text" at bounding box center [396, 589] width 306 height 38
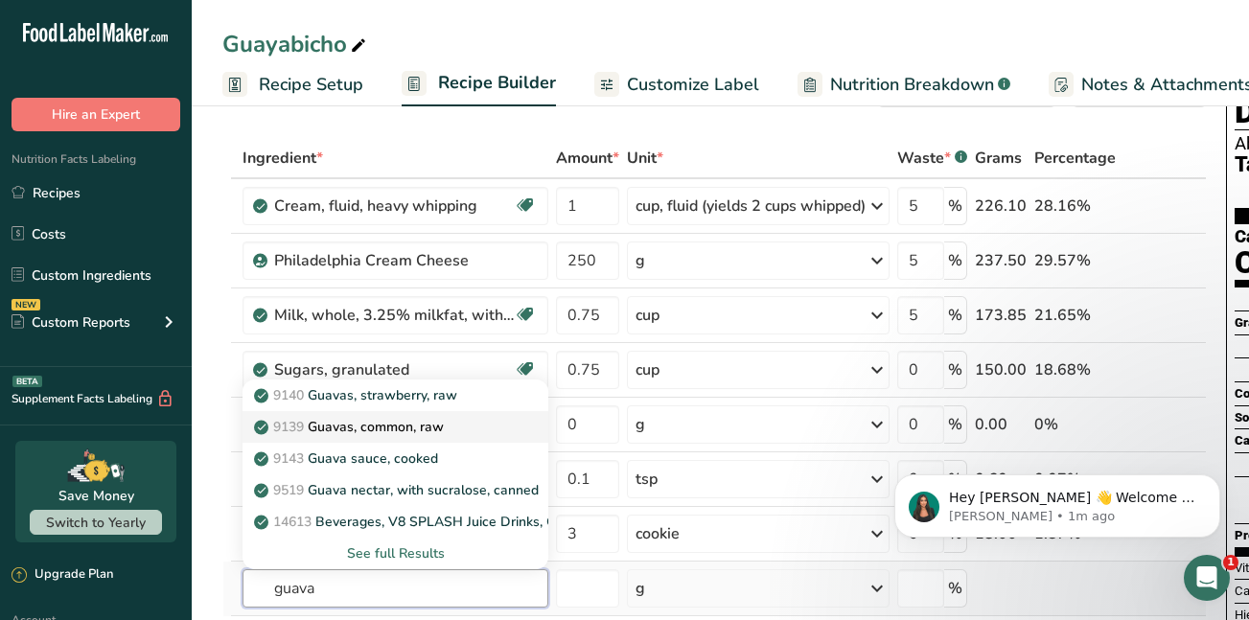
type input "guava"
click at [346, 427] on p "9139 Guavas, common, raw" at bounding box center [351, 427] width 186 height 20
type input "Guavas, common, raw"
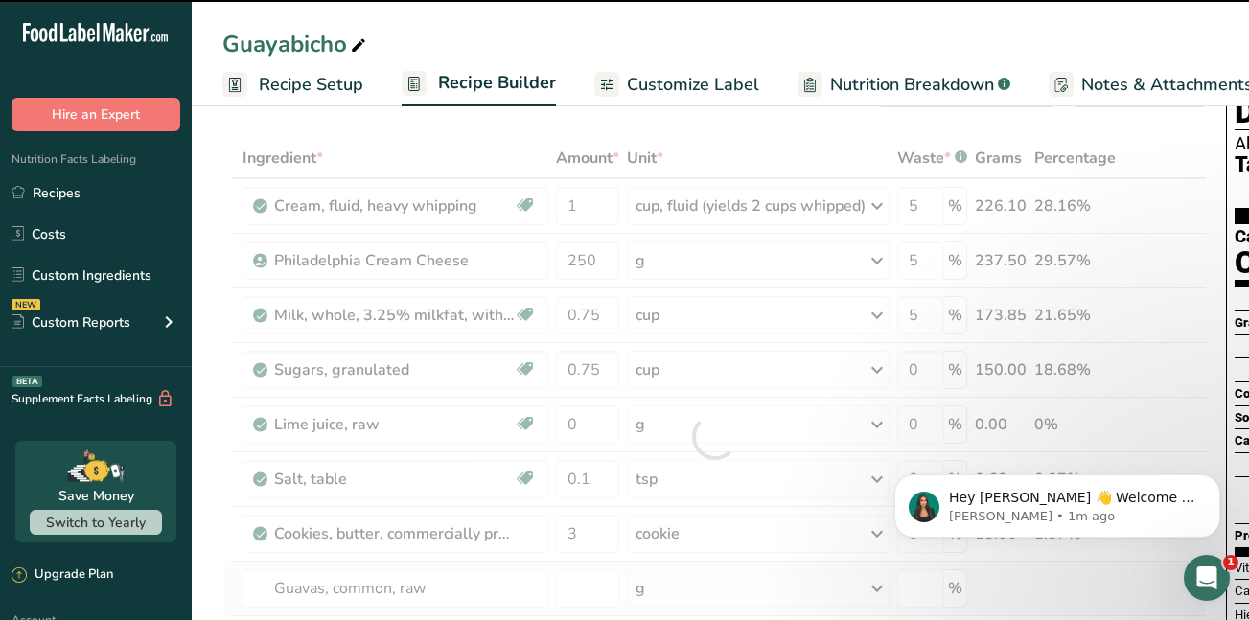
type input "0"
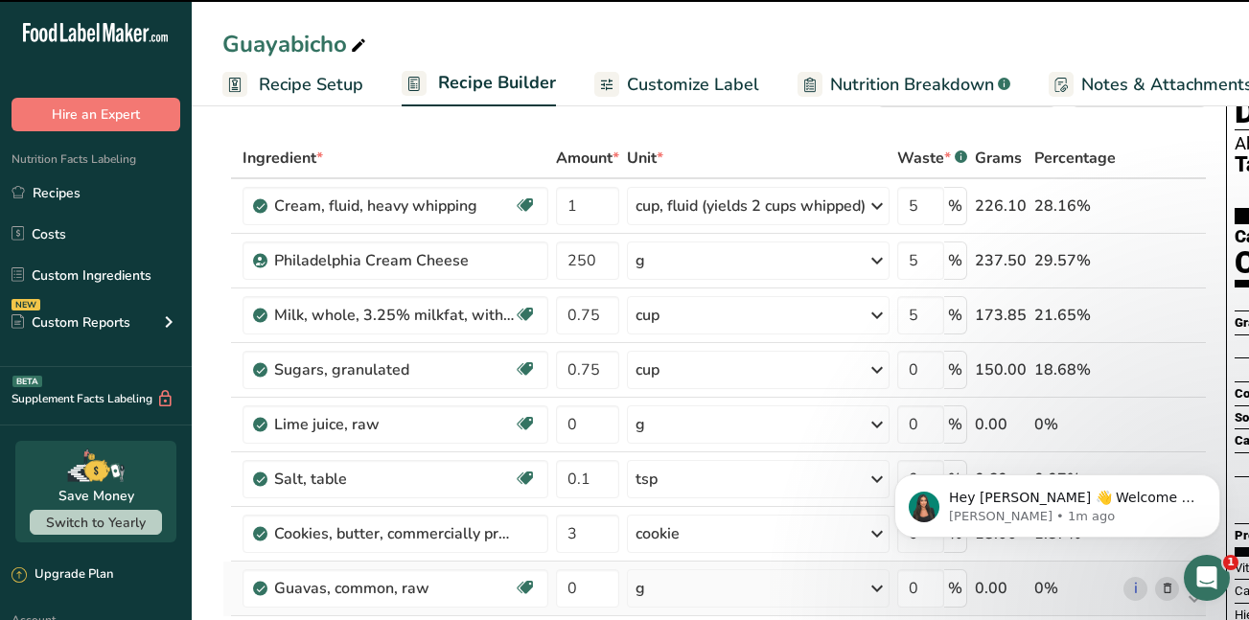
click at [741, 594] on div "g" at bounding box center [758, 589] width 263 height 38
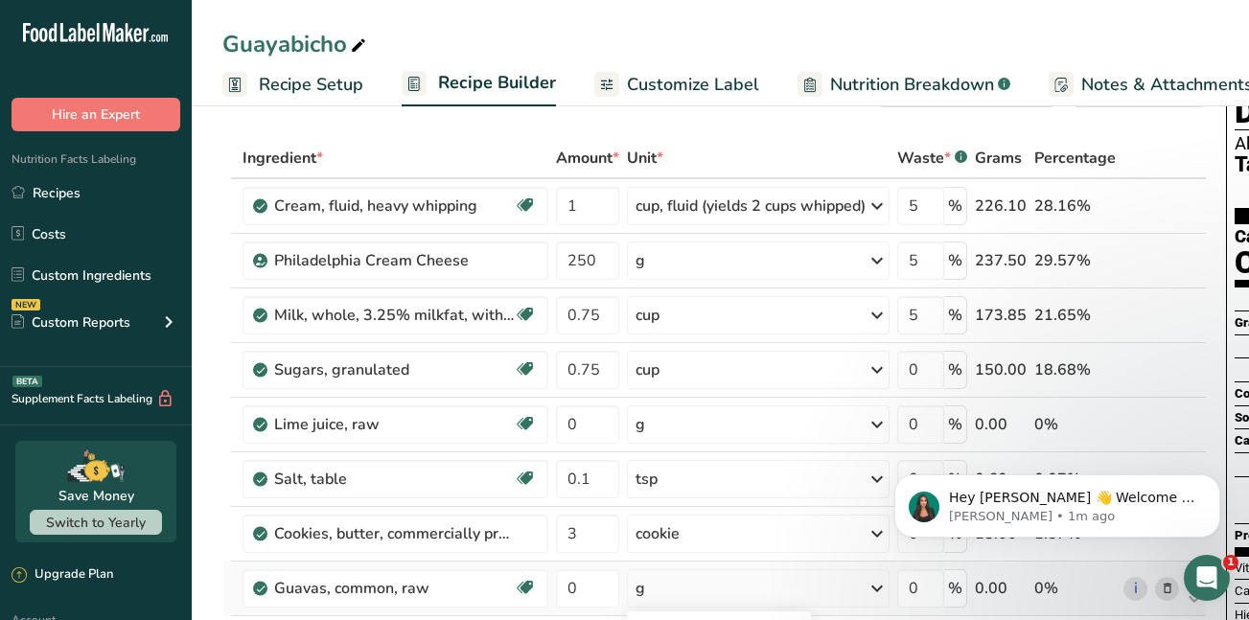
click at [886, 583] on icon at bounding box center [877, 588] width 23 height 35
drag, startPoint x: 576, startPoint y: 589, endPoint x: 566, endPoint y: 588, distance: 10.6
click at [566, 588] on input "0" at bounding box center [587, 589] width 63 height 38
click at [883, 586] on div "Ingredient * Amount * Unit * Waste * .a-a{fill:#347362;}.b-a{fill:#fff;} Grams …" at bounding box center [714, 464] width 985 height 653
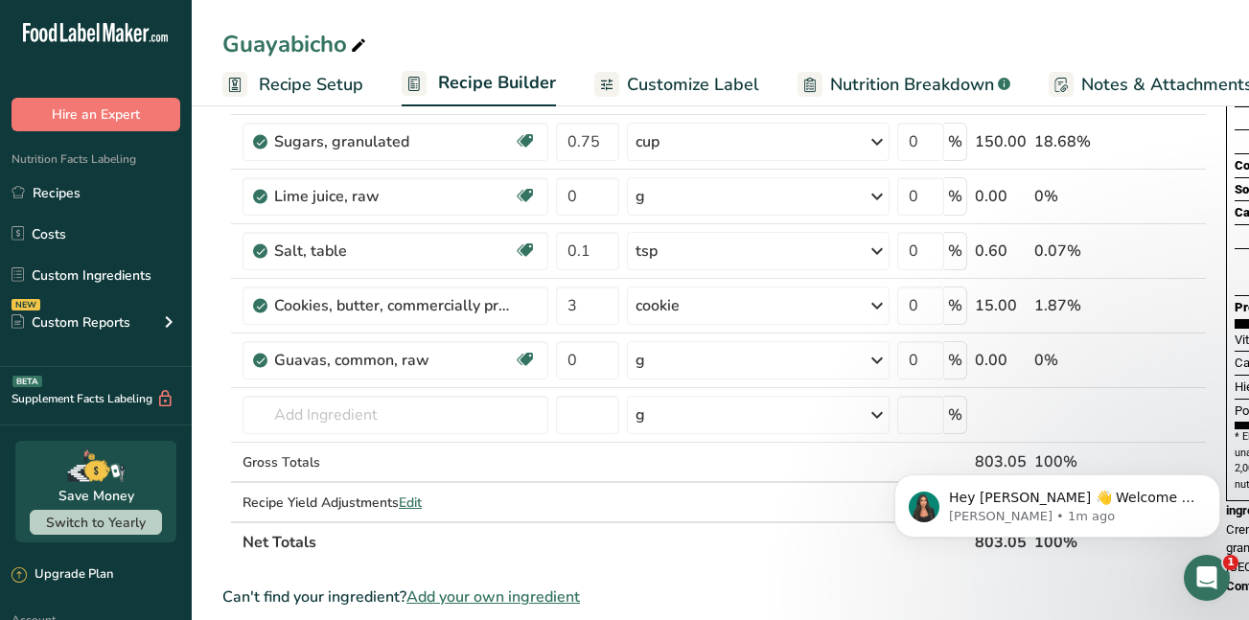
scroll to position [302, 0]
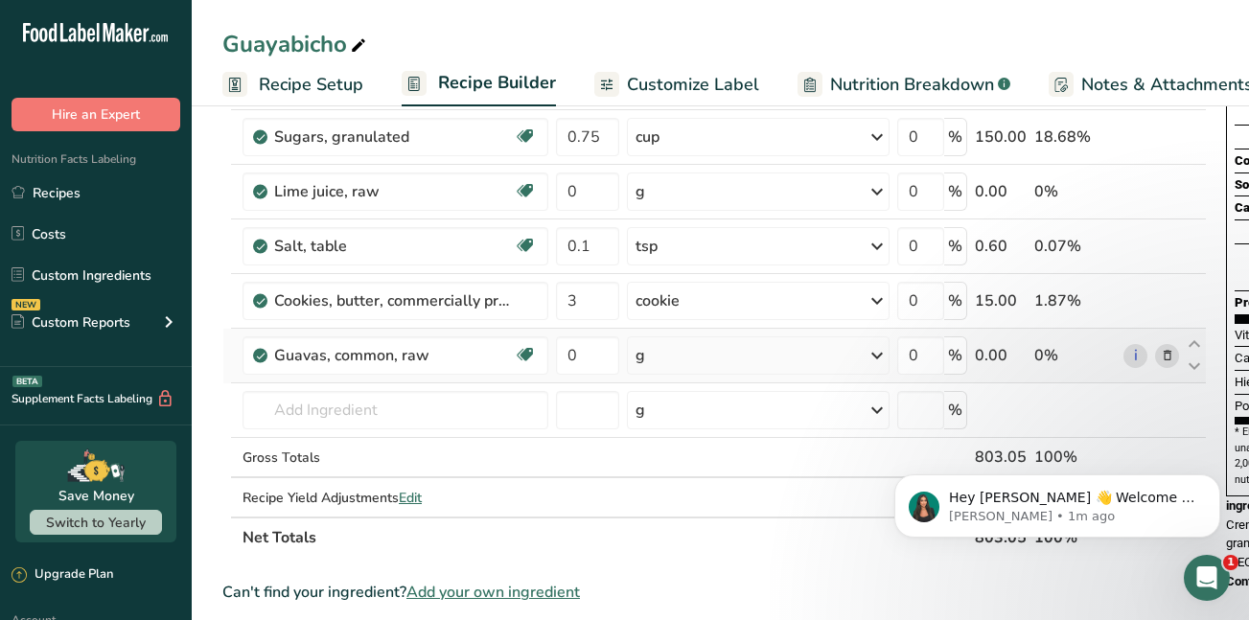
click at [886, 357] on icon at bounding box center [877, 355] width 23 height 35
click at [745, 443] on div "1 fruit, without refuse" at bounding box center [719, 448] width 161 height 28
click at [607, 137] on input "0.75" at bounding box center [587, 137] width 63 height 38
drag, startPoint x: 607, startPoint y: 137, endPoint x: 514, endPoint y: 155, distance: 94.8
click at [514, 155] on tr "Sugars, granulated Dairy free Gluten free Vegan Vegetarian Soy free 0.75 cup Po…" at bounding box center [714, 137] width 983 height 55
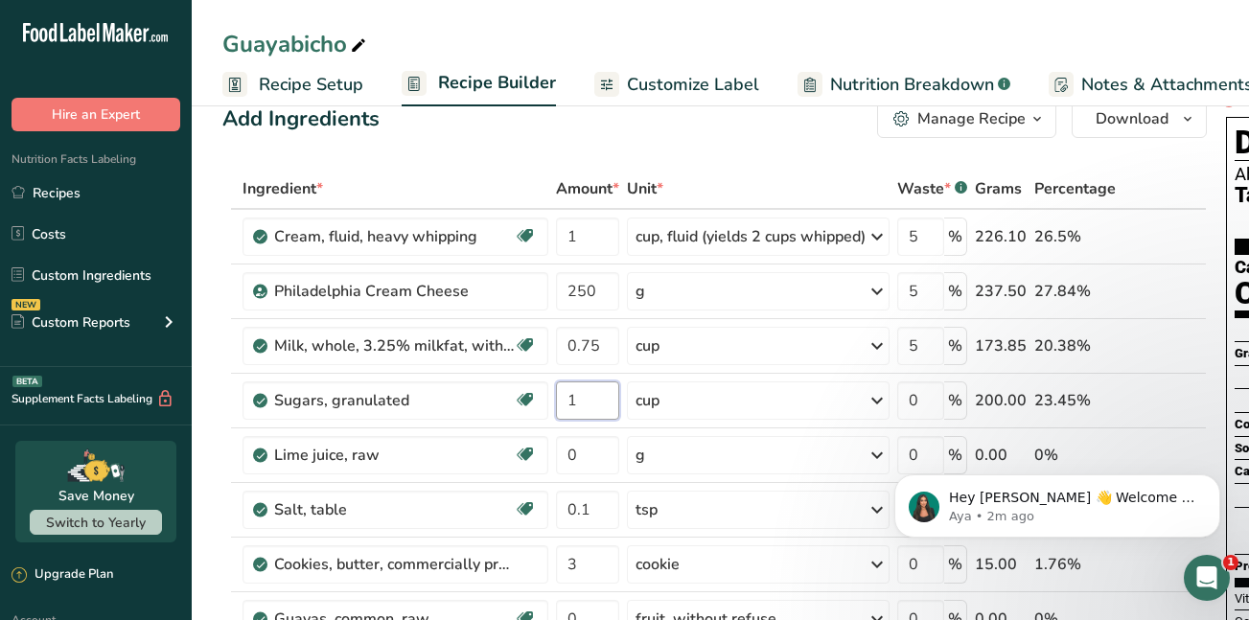
scroll to position [33, 0]
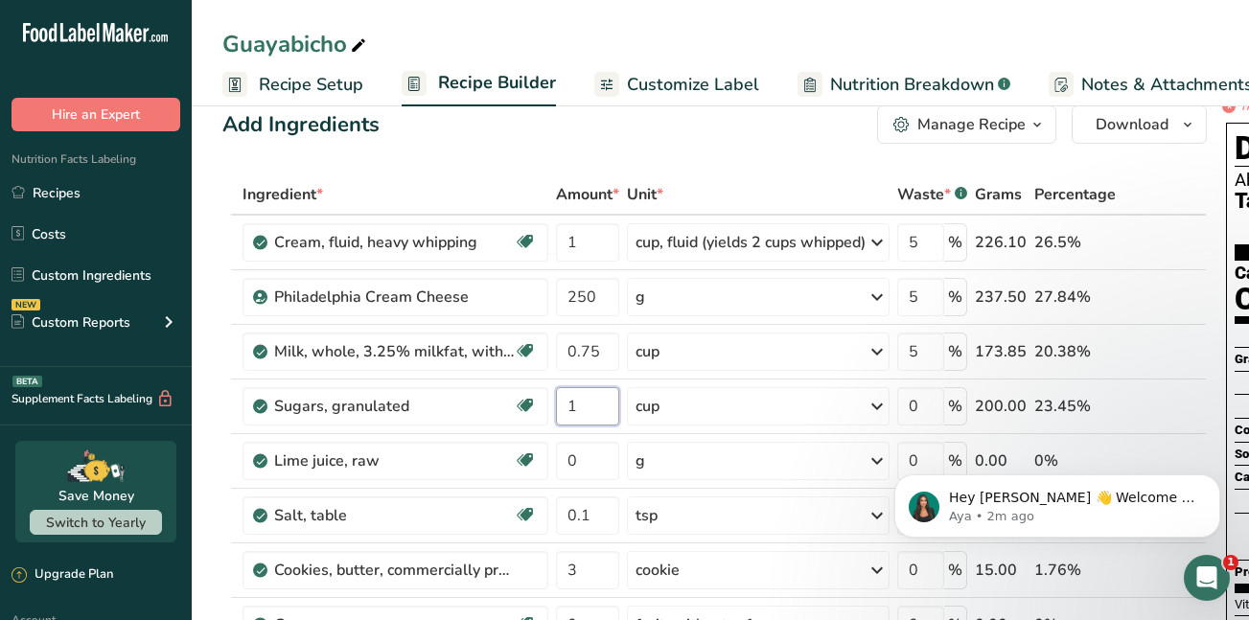
type input "1"
click at [848, 80] on span "Nutrition Breakdown" at bounding box center [912, 85] width 164 height 26
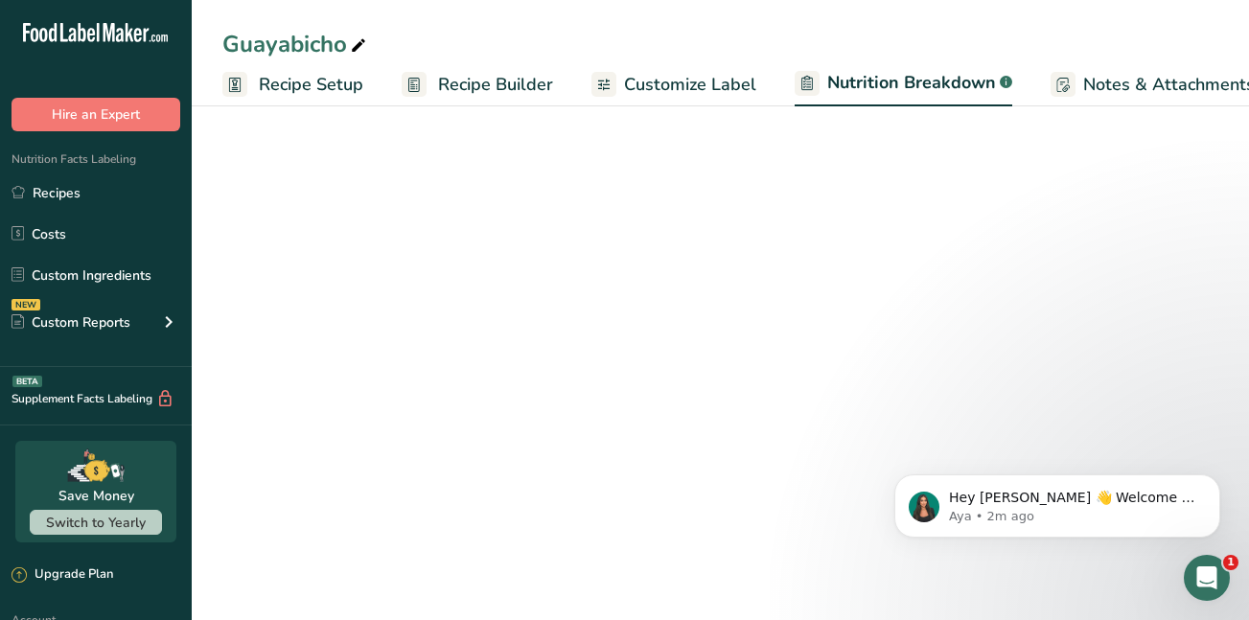
select select "Calories"
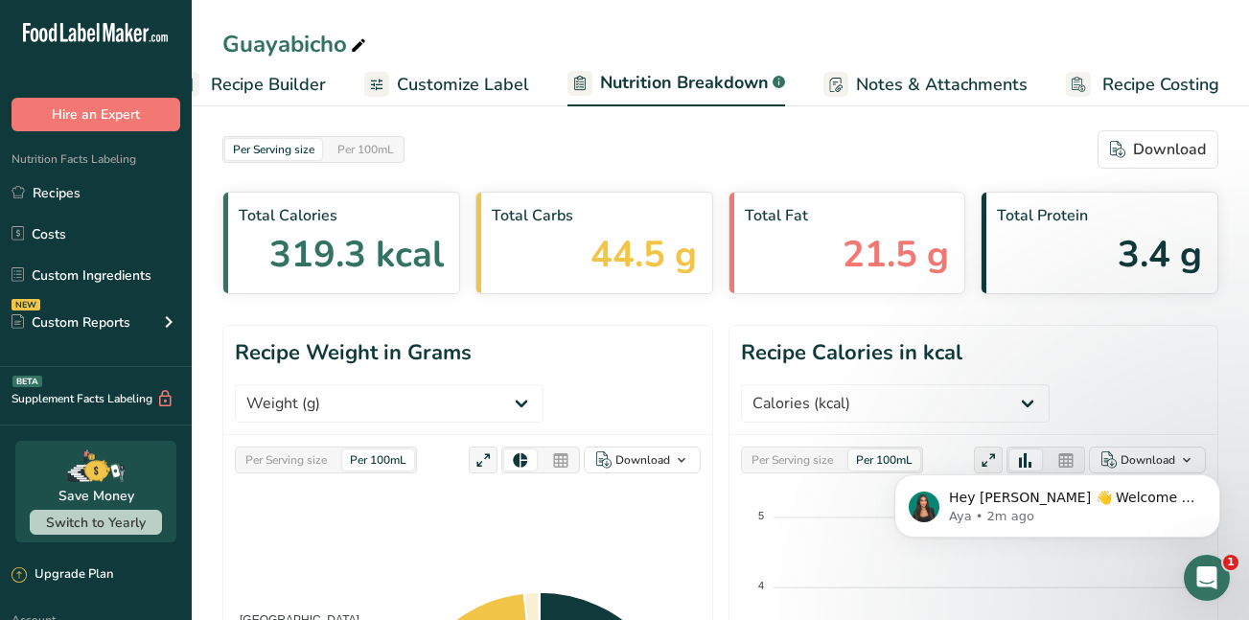
click at [450, 87] on span "Customize Label" at bounding box center [463, 85] width 132 height 26
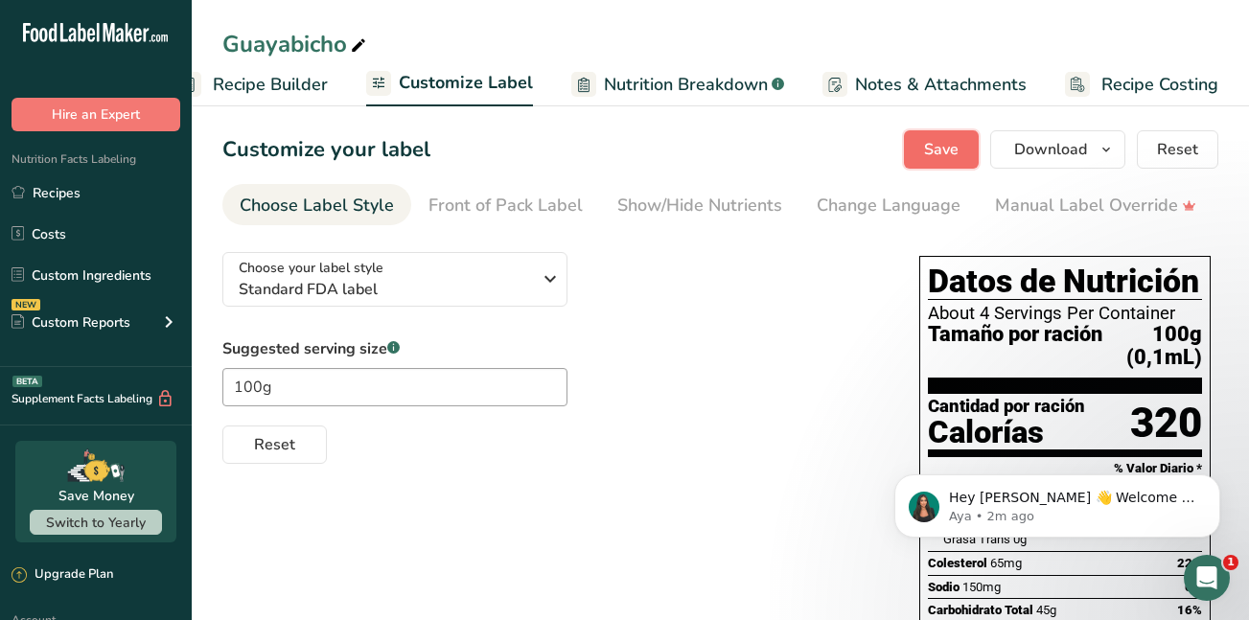
click at [939, 150] on span "Save" at bounding box center [941, 149] width 35 height 23
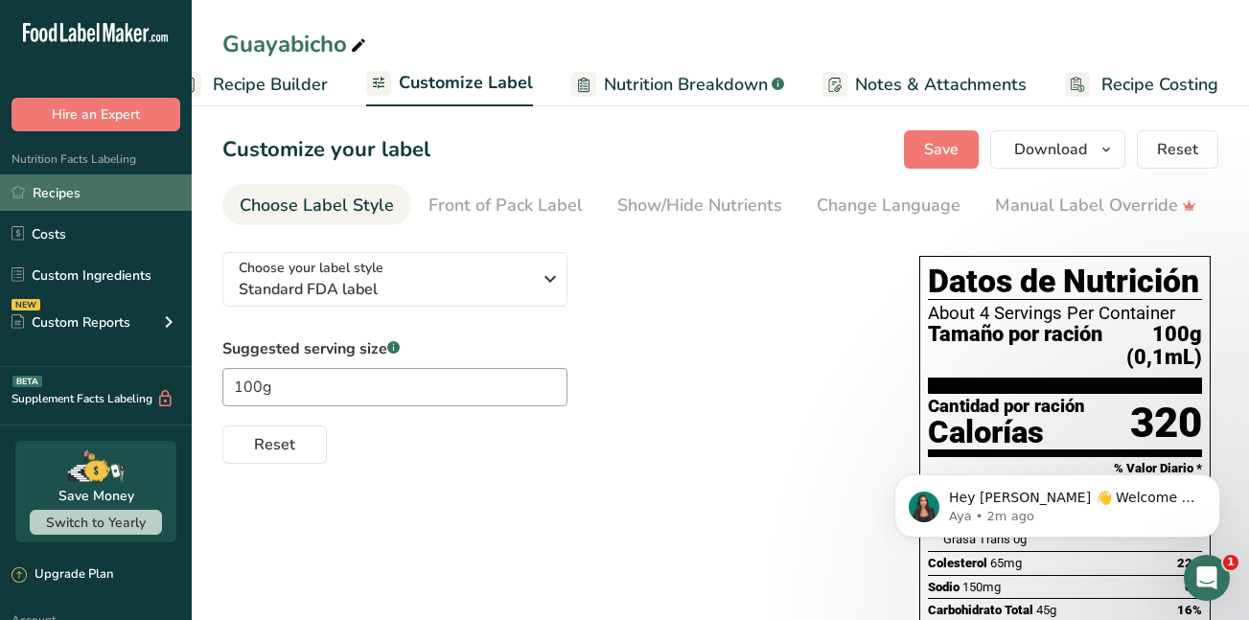
click at [74, 186] on link "Recipes" at bounding box center [96, 193] width 192 height 36
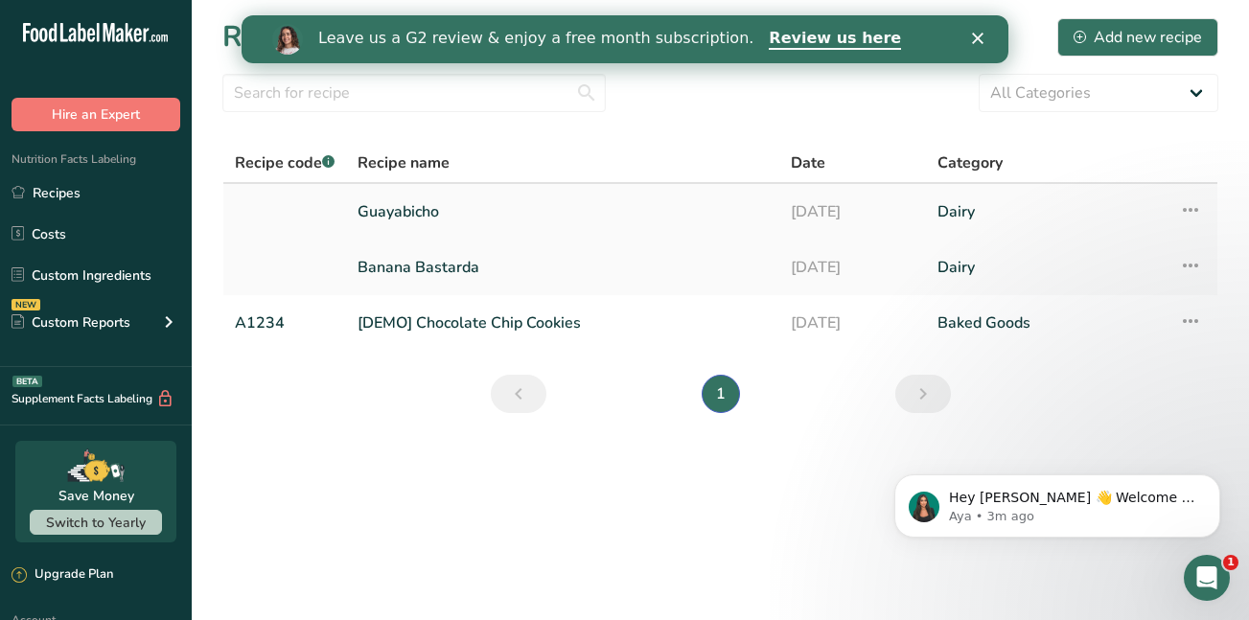
click at [1189, 208] on icon at bounding box center [1190, 210] width 23 height 35
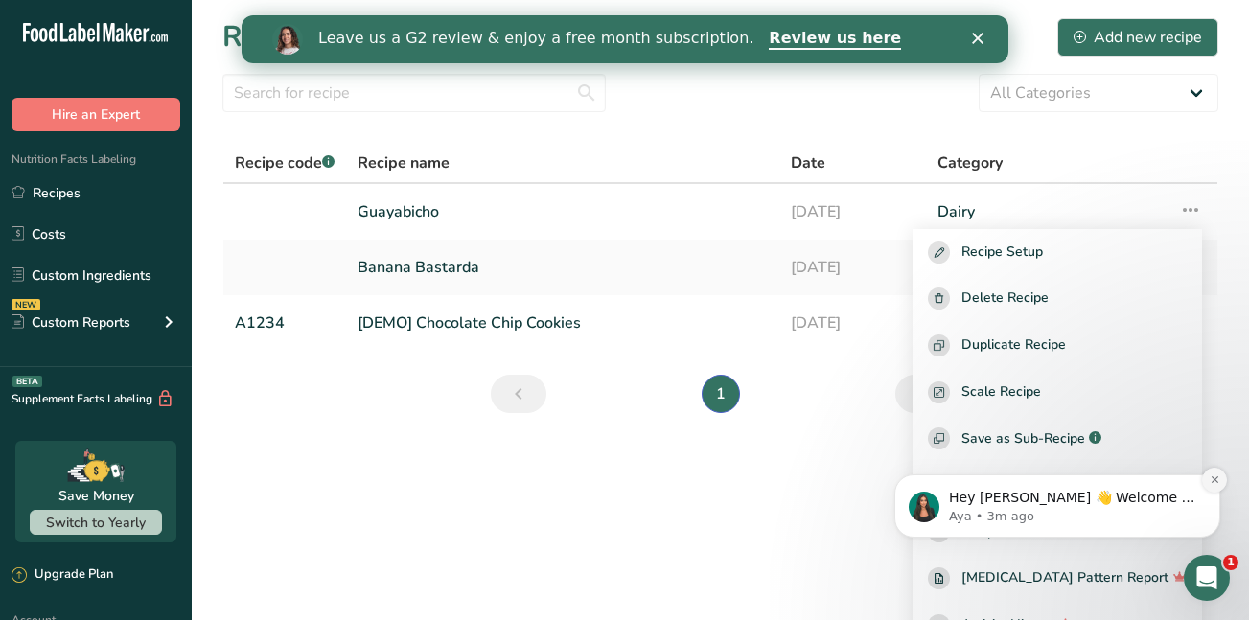
click at [1214, 482] on icon "Dismiss notification" at bounding box center [1215, 480] width 11 height 11
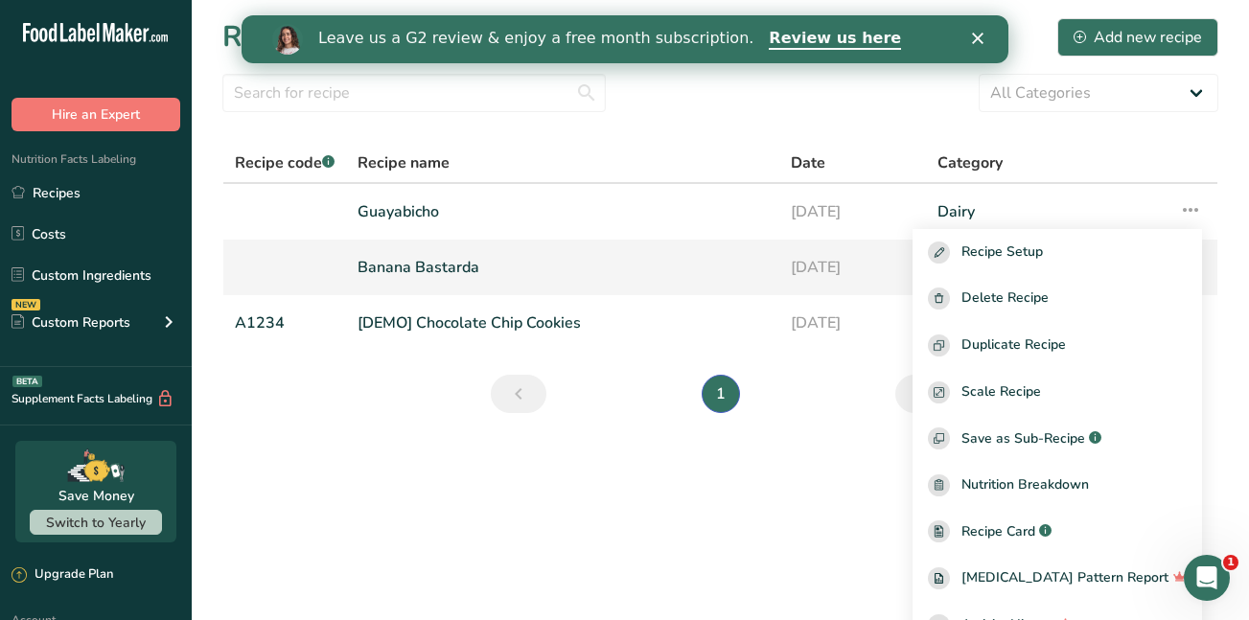
click at [383, 264] on link "Banana Bastarda" at bounding box center [563, 267] width 410 height 40
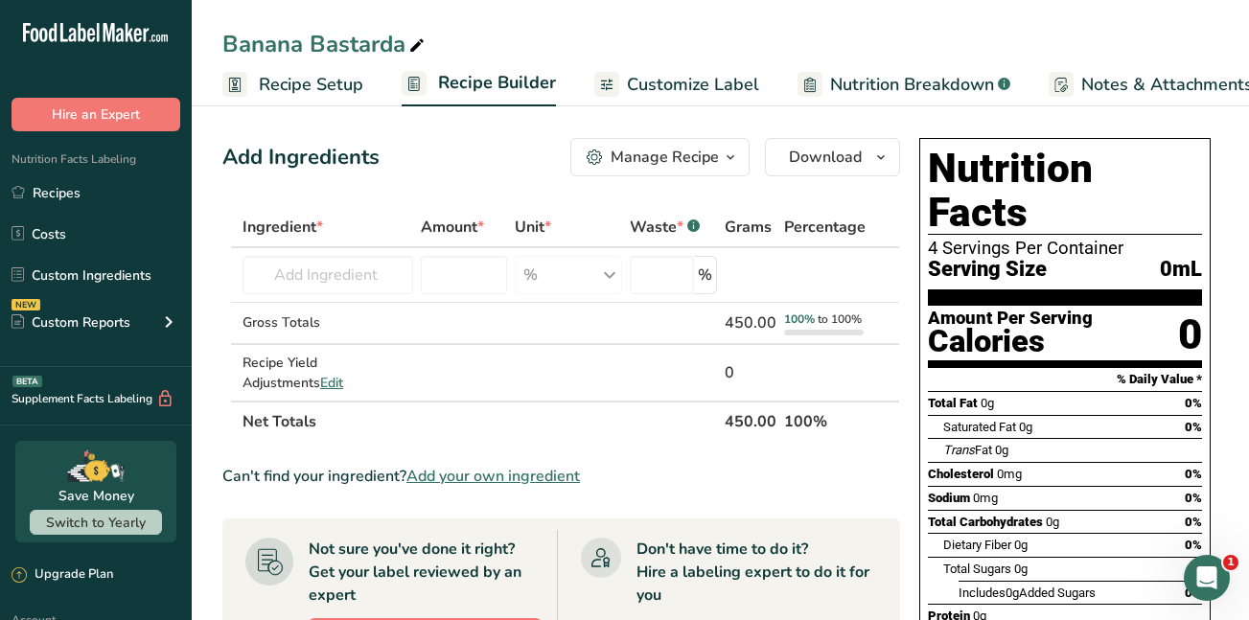
click at [289, 86] on span "Recipe Setup" at bounding box center [311, 85] width 105 height 26
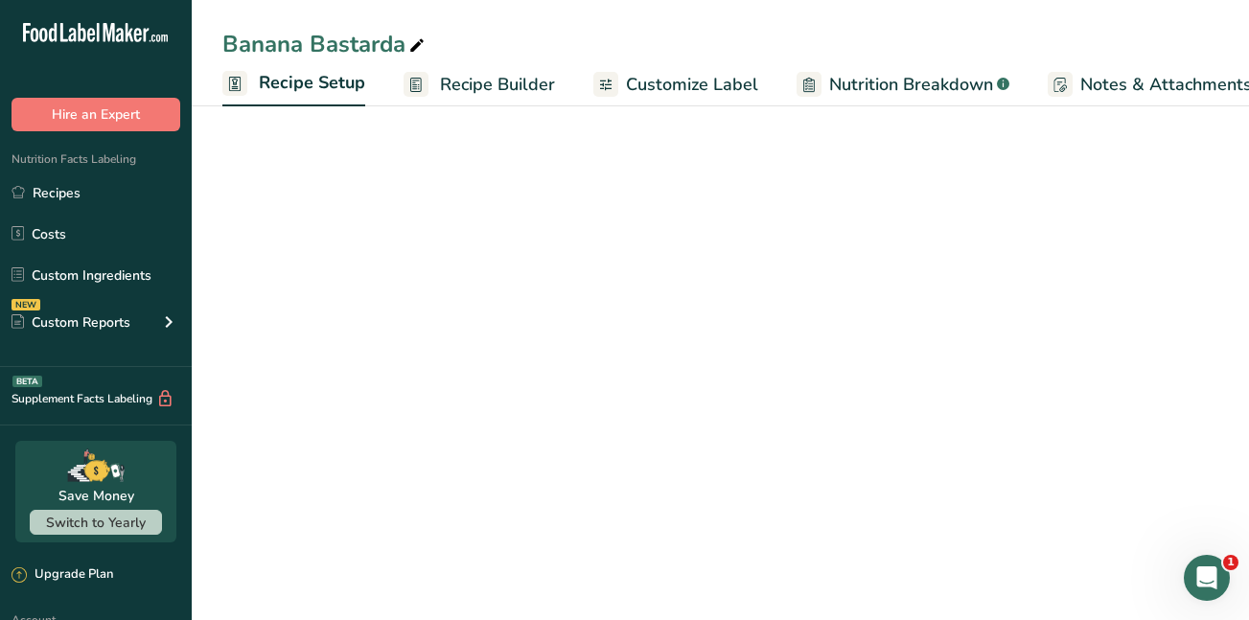
scroll to position [0, 7]
select select "22"
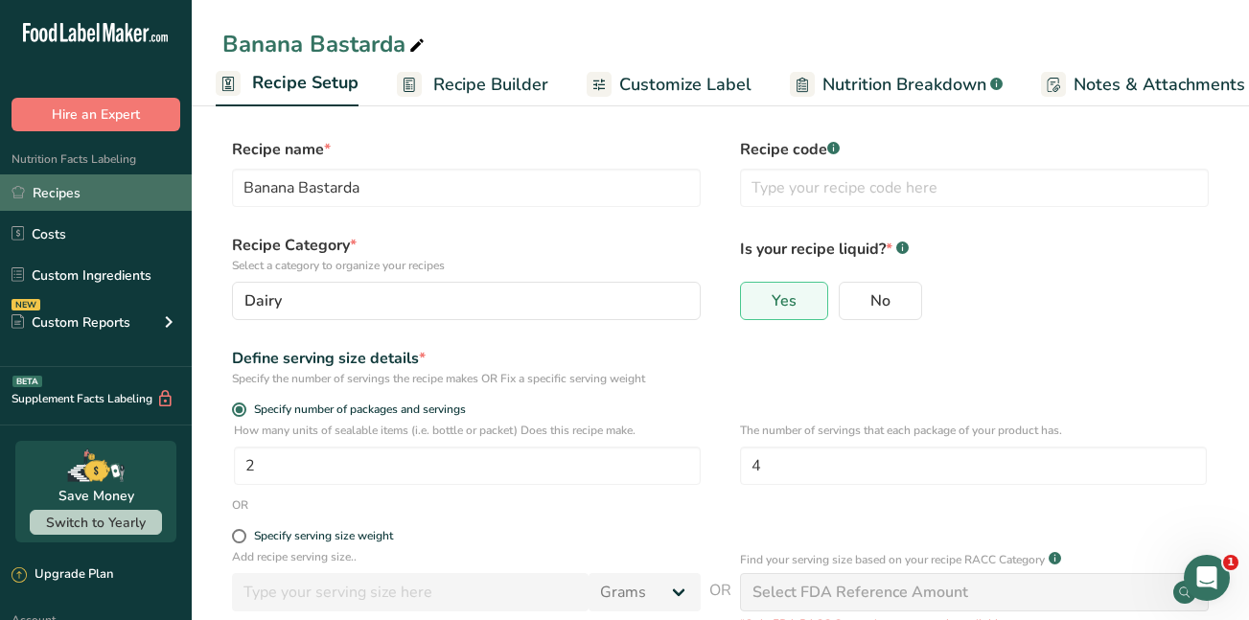
click at [57, 183] on link "Recipes" at bounding box center [96, 193] width 192 height 36
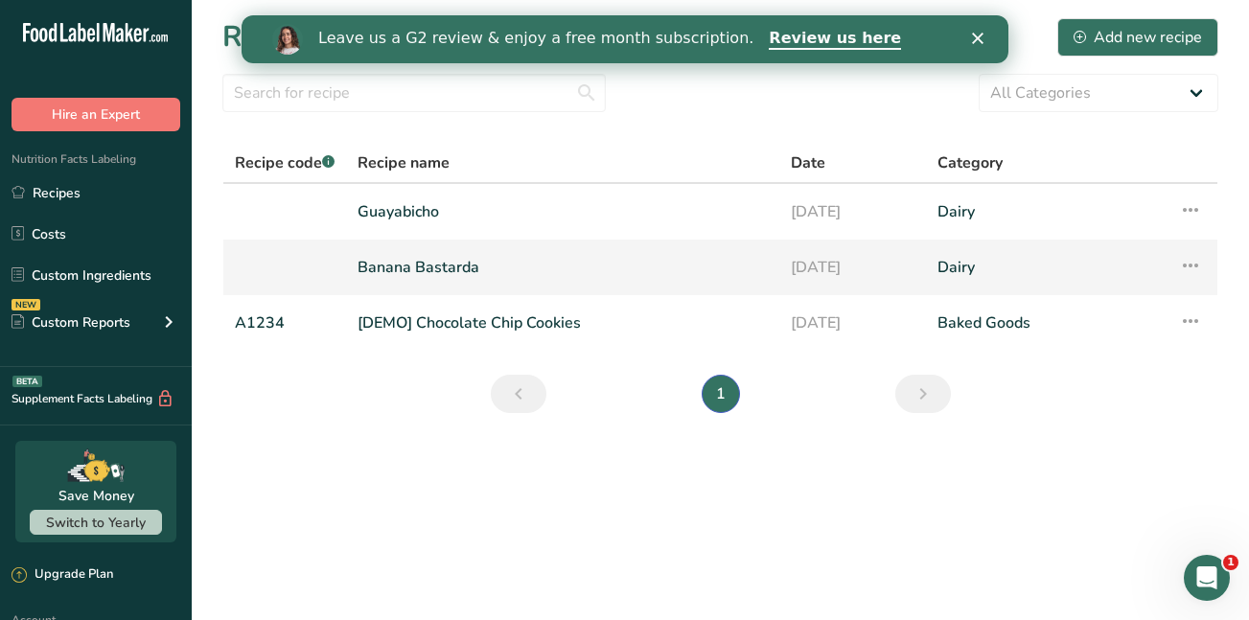
click at [1196, 267] on icon at bounding box center [1190, 265] width 23 height 35
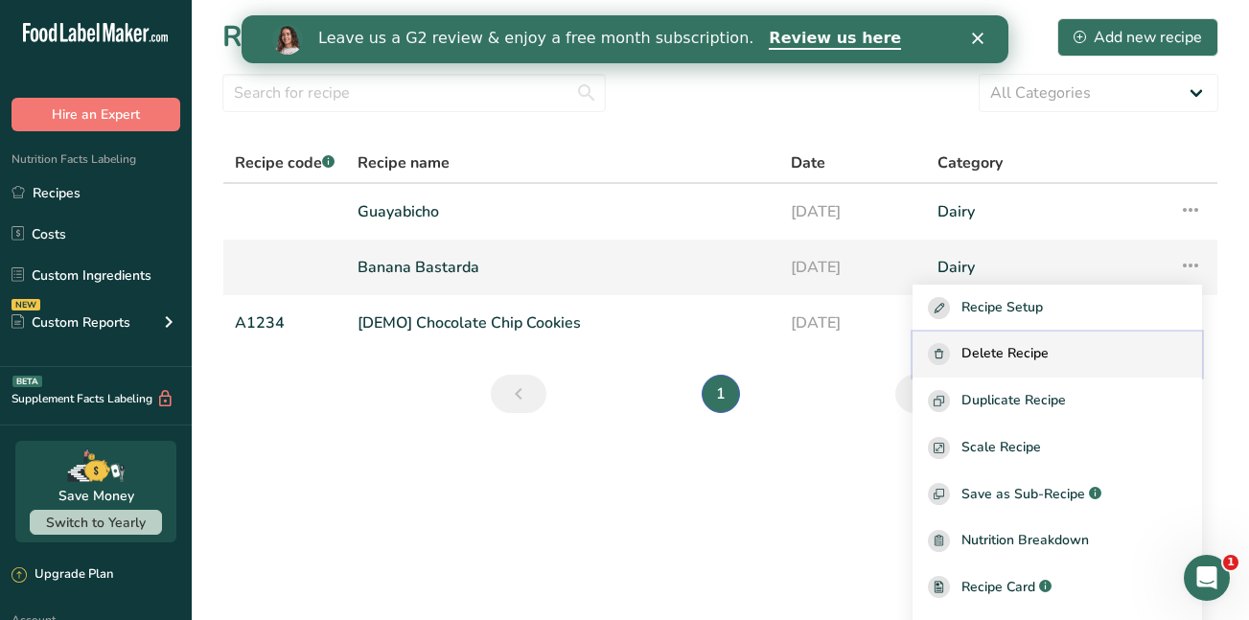
click at [1039, 348] on span "Delete Recipe" at bounding box center [1005, 354] width 87 height 22
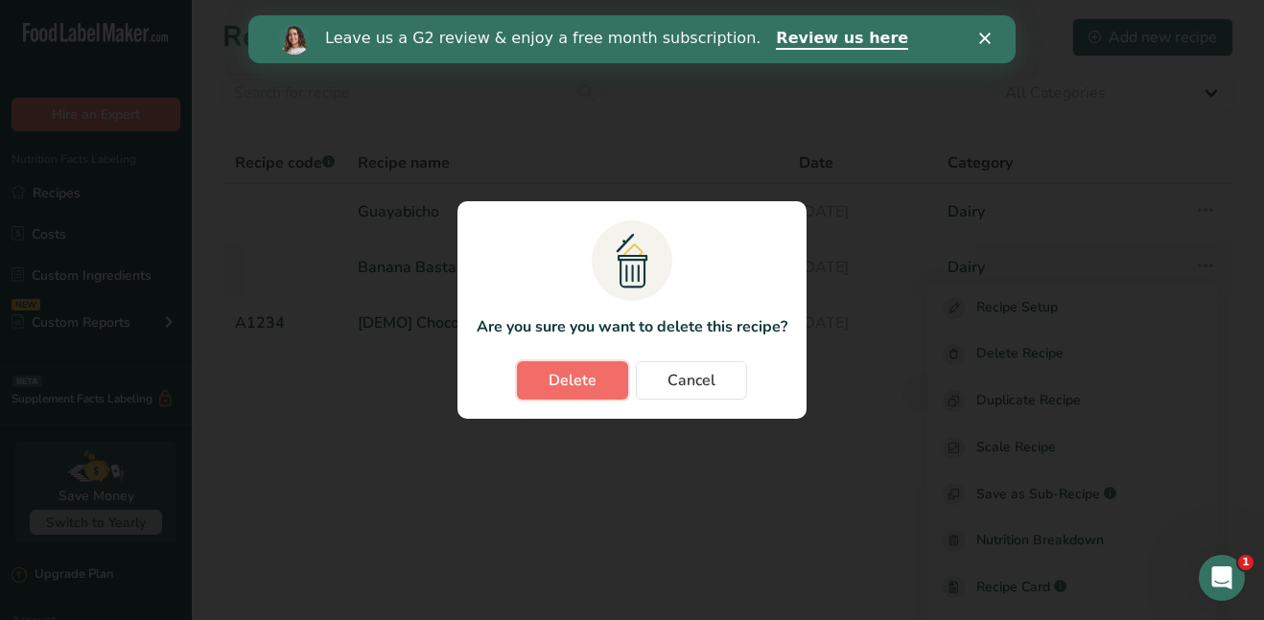
click at [586, 380] on span "Delete" at bounding box center [572, 380] width 48 height 23
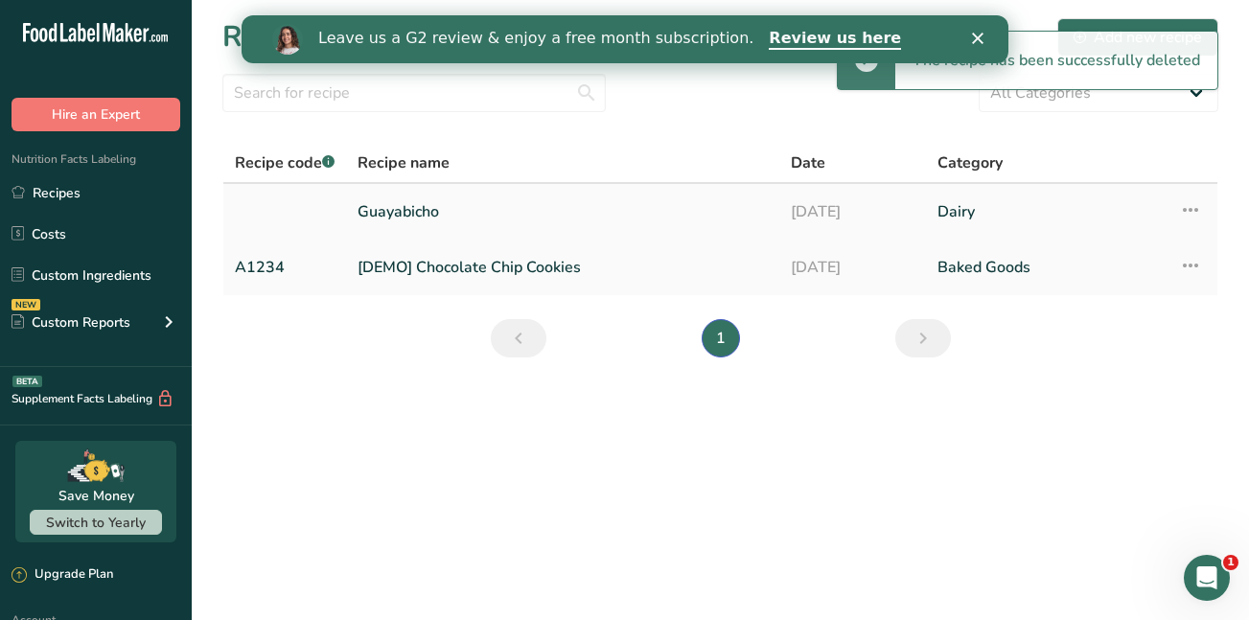
click at [394, 212] on link "Guayabicho" at bounding box center [563, 212] width 410 height 40
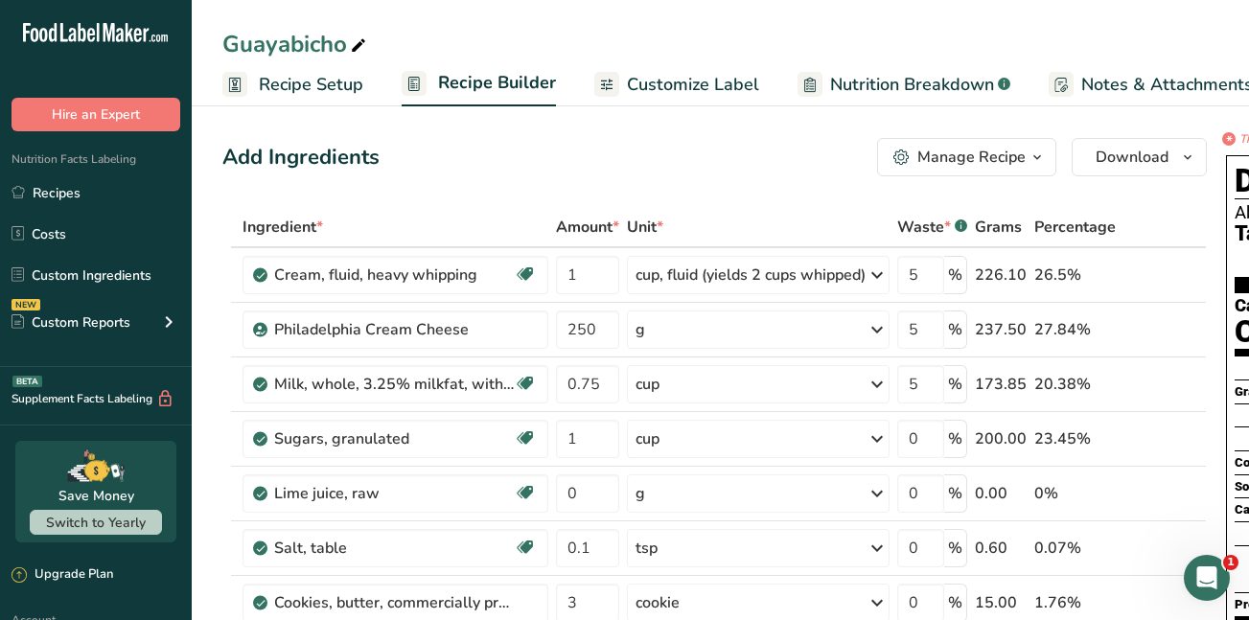
click at [290, 85] on span "Recipe Setup" at bounding box center [311, 85] width 105 height 26
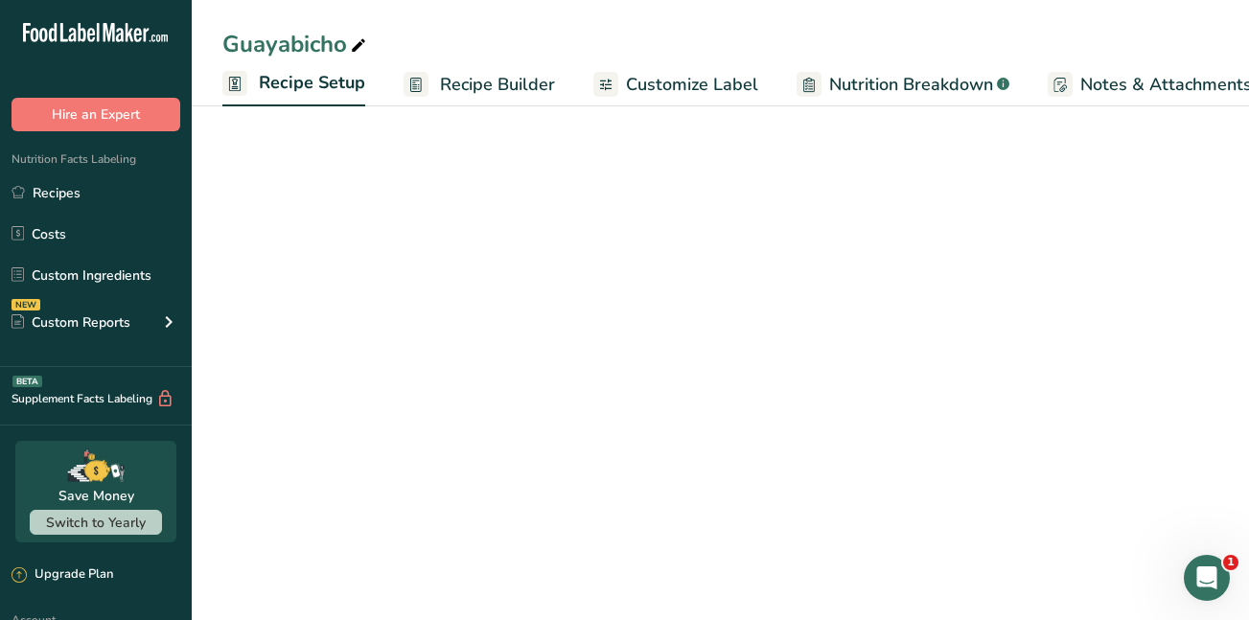
scroll to position [0, 7]
select select "22"
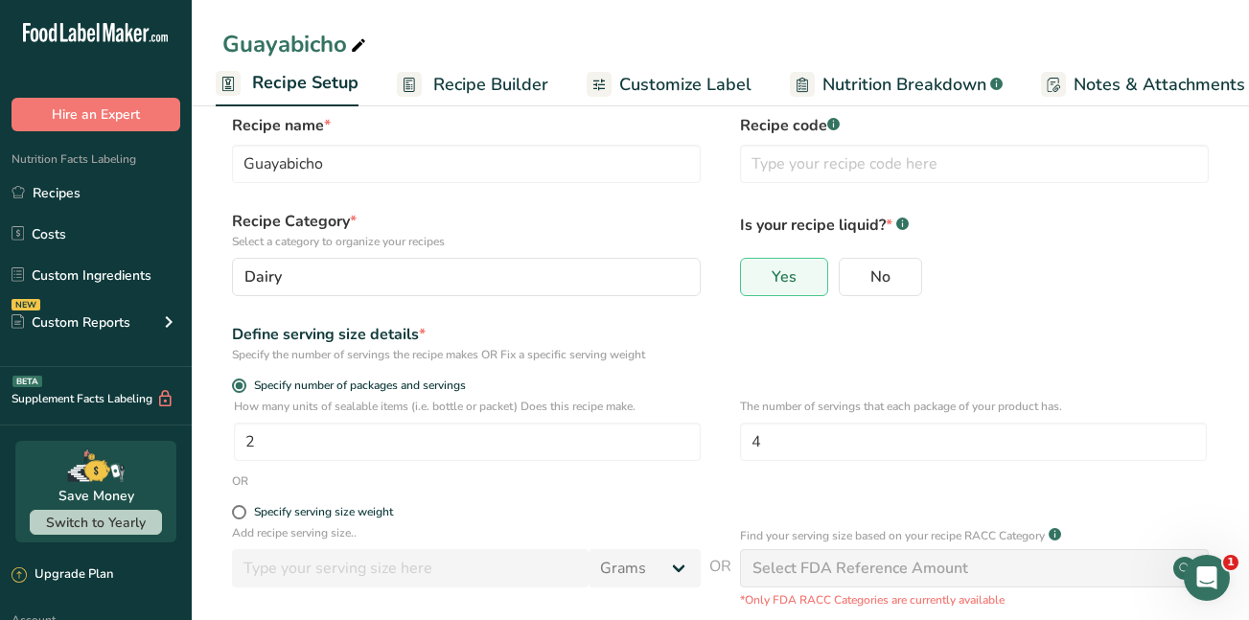
scroll to position [0, 0]
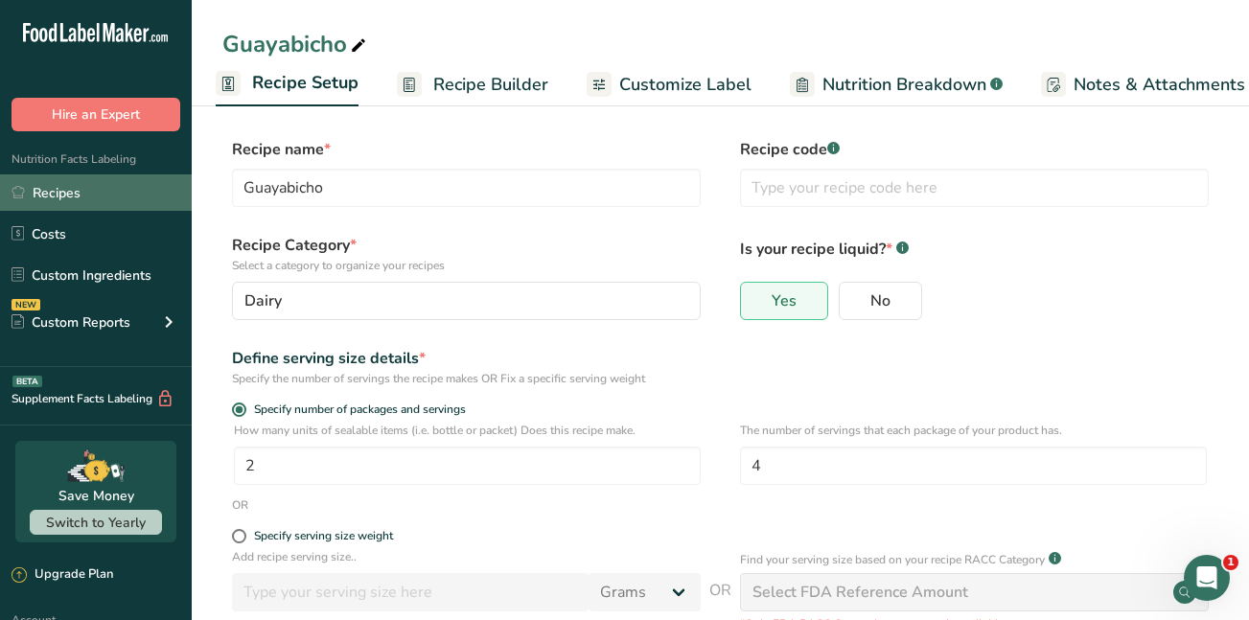
click at [51, 195] on link "Recipes" at bounding box center [96, 193] width 192 height 36
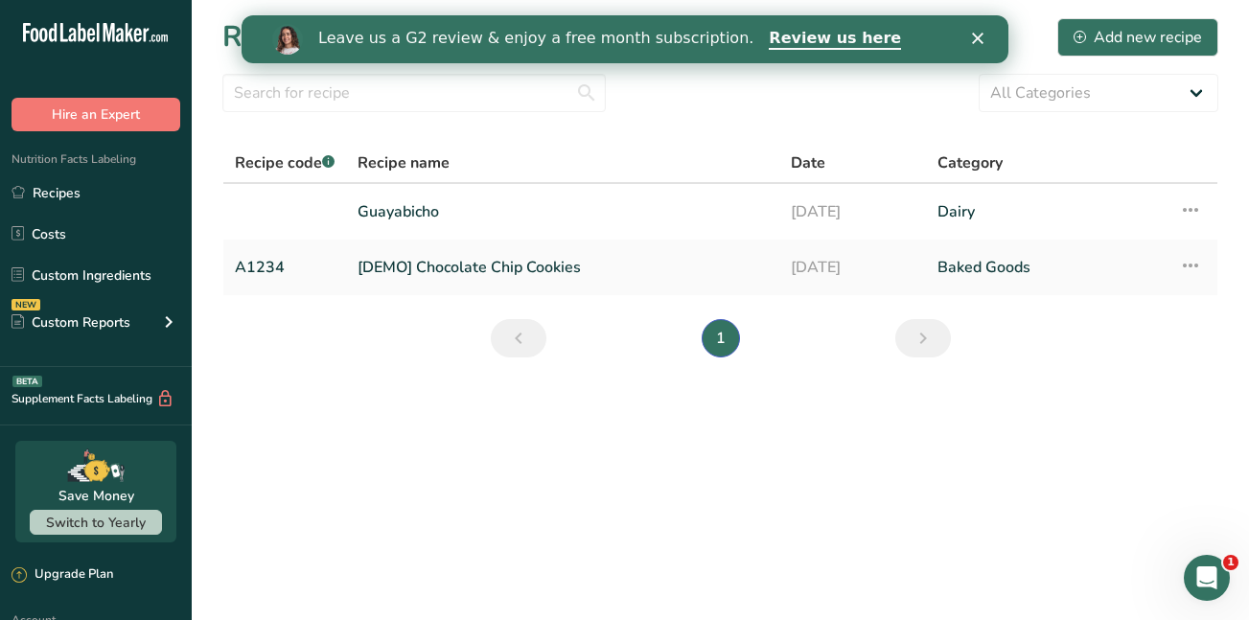
click at [981, 38] on icon "Close" at bounding box center [977, 39] width 12 height 12
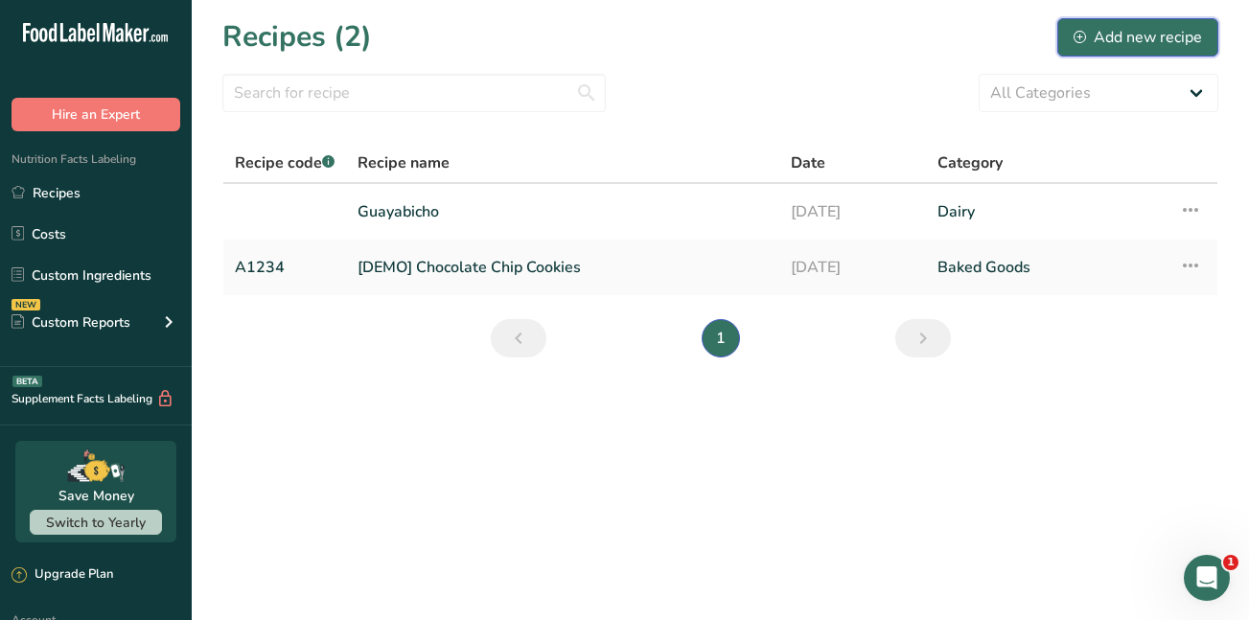
click at [1115, 32] on div "Add new recipe" at bounding box center [1138, 37] width 128 height 23
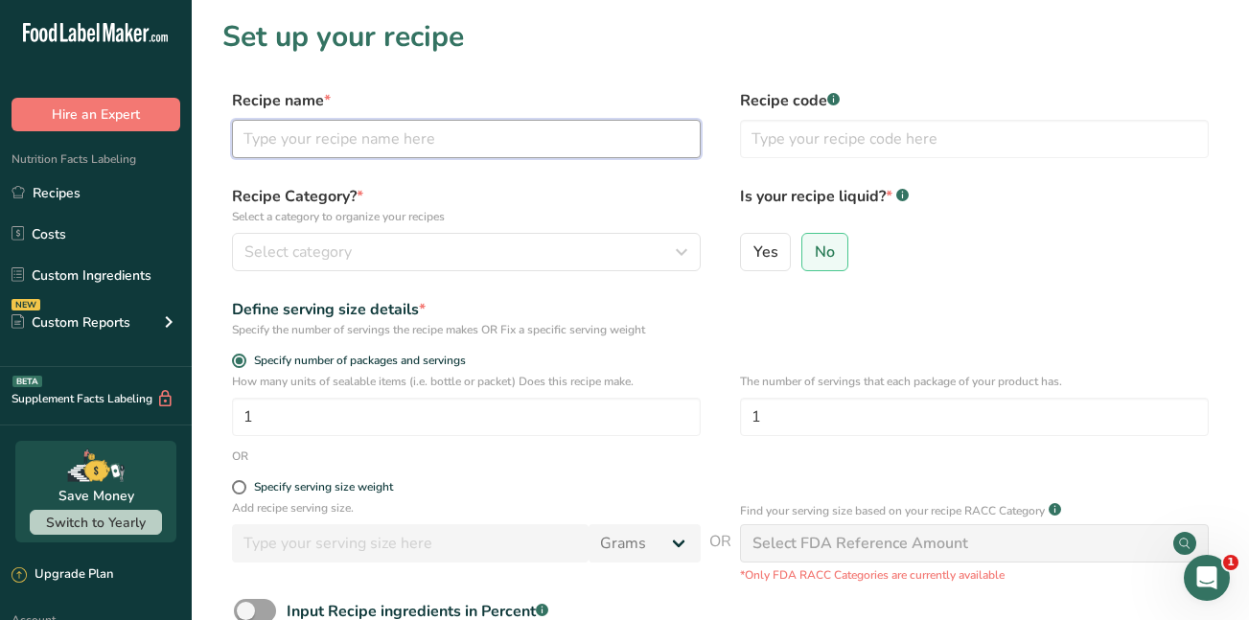
click at [311, 132] on input "text" at bounding box center [466, 139] width 469 height 38
type input "Banana Bastarda"
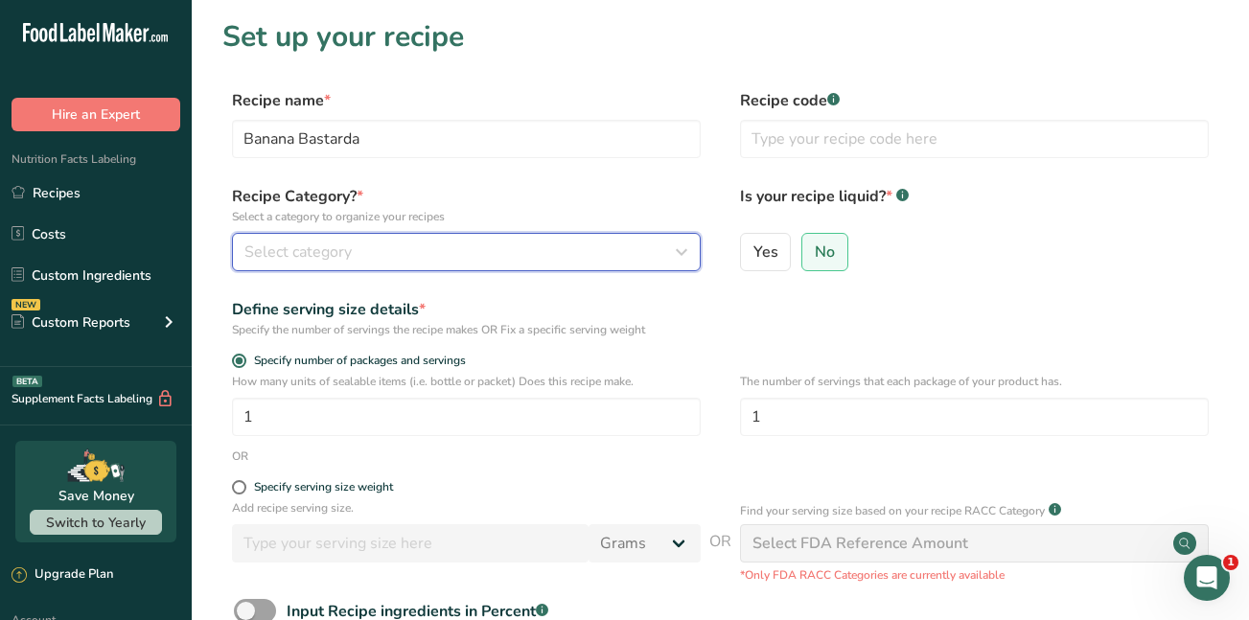
click at [286, 253] on span "Select category" at bounding box center [298, 252] width 107 height 23
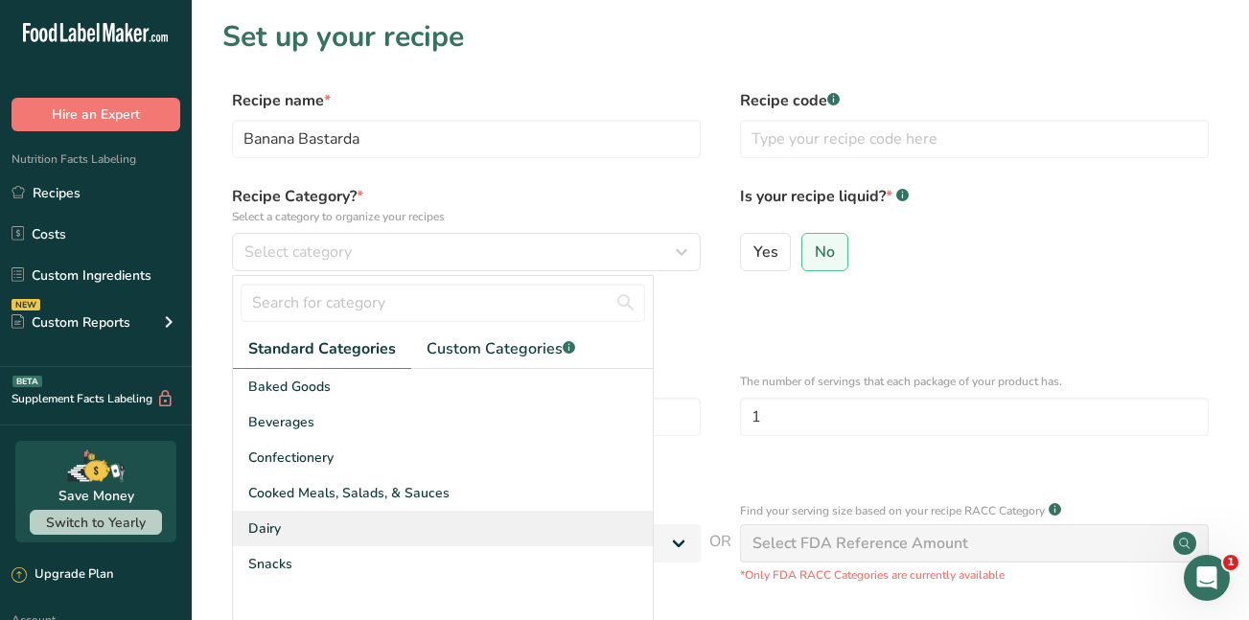
click at [282, 522] on div "Dairy" at bounding box center [443, 528] width 420 height 35
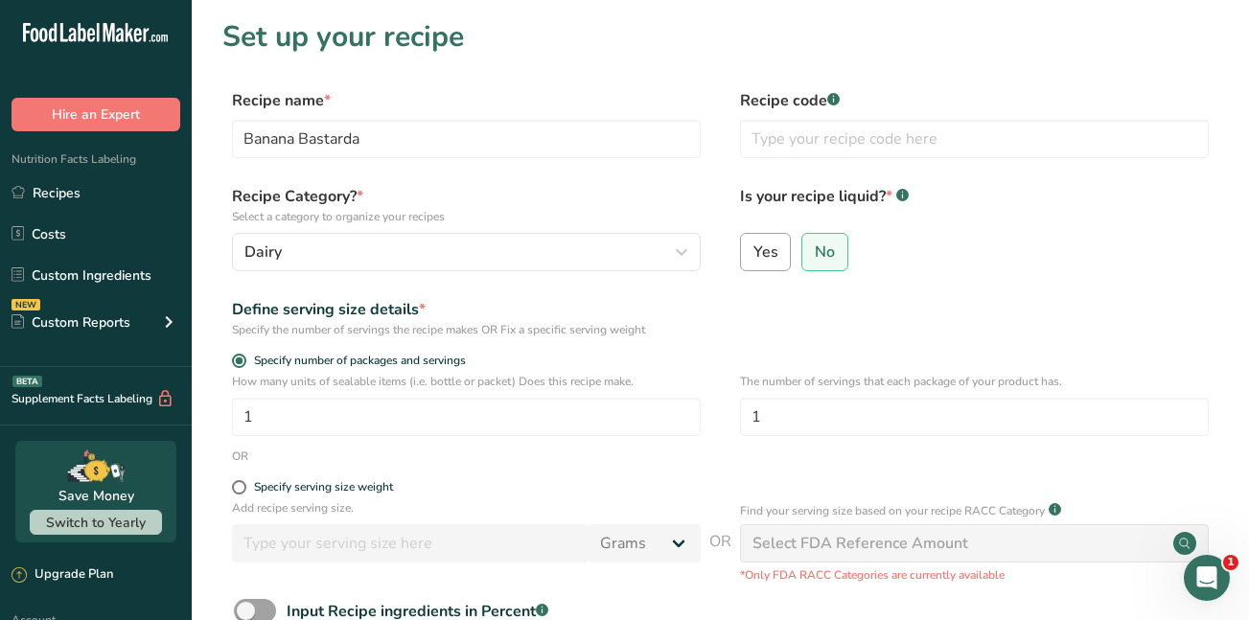
click at [768, 248] on span "Yes" at bounding box center [766, 252] width 25 height 19
click at [754, 248] on input "Yes" at bounding box center [747, 251] width 12 height 12
radio input "true"
radio input "false"
select select "22"
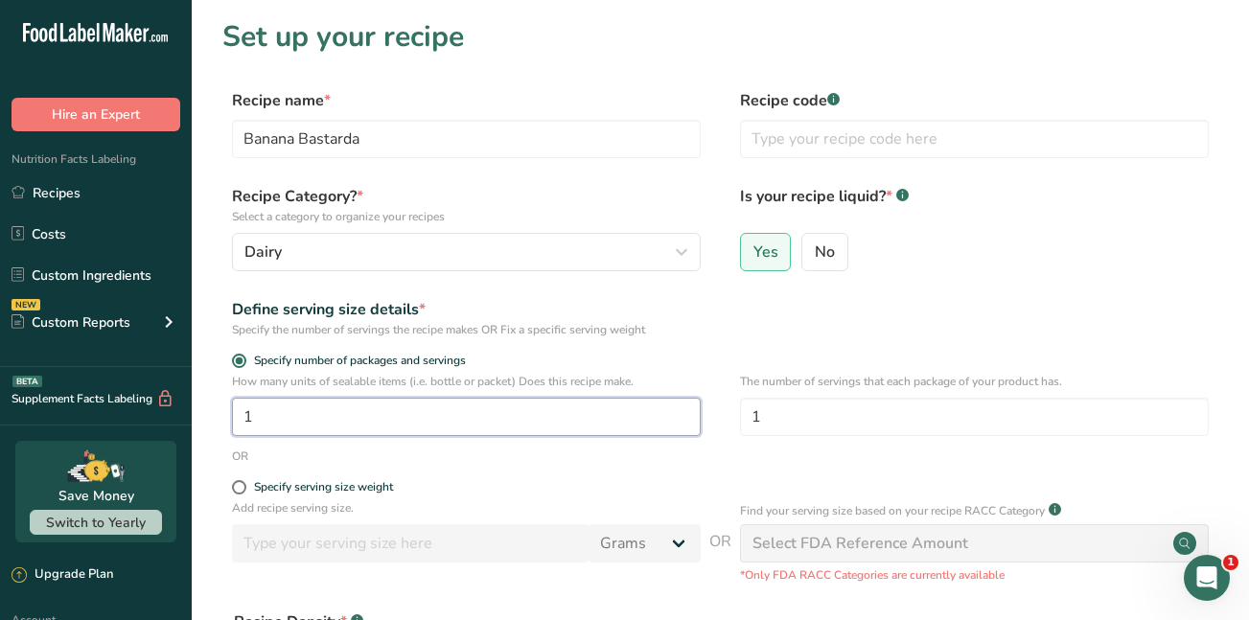
drag, startPoint x: 270, startPoint y: 417, endPoint x: 213, endPoint y: 417, distance: 57.5
click at [213, 417] on section "Set up your recipe Recipe name * Banana Bastarda Recipe code .a-a{fill:#347362;…" at bounding box center [721, 459] width 1058 height 919
type input "2"
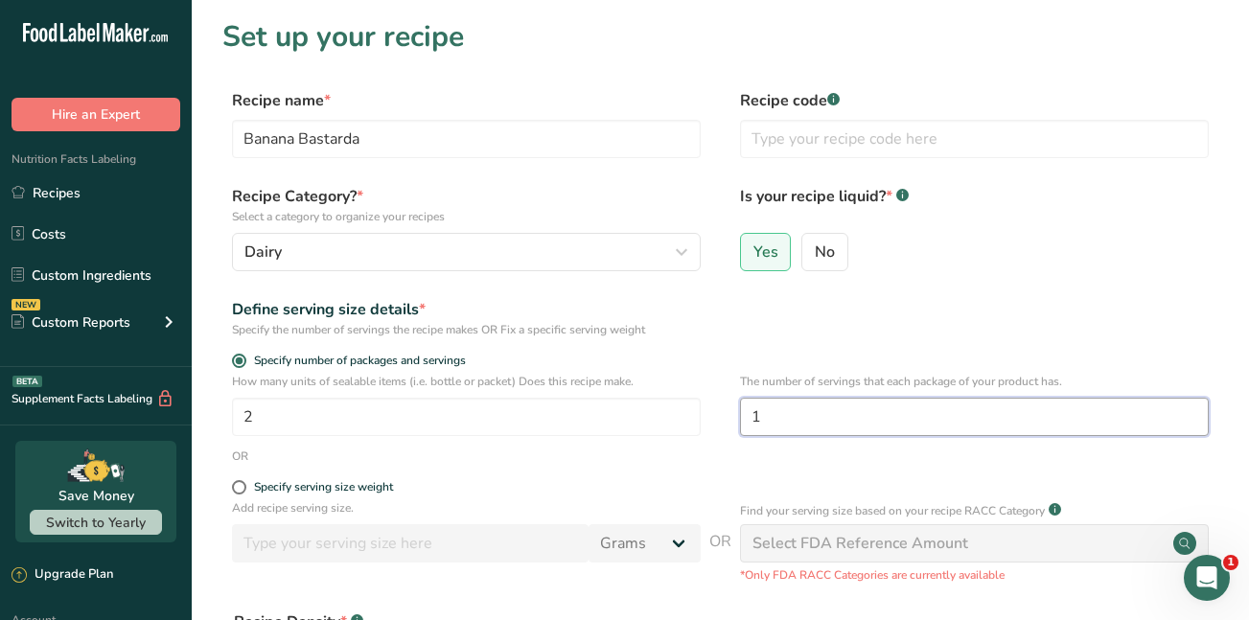
drag, startPoint x: 766, startPoint y: 416, endPoint x: 725, endPoint y: 421, distance: 41.5
click at [725, 421] on div "How many units of sealable items (i.e. bottle or packet) Does this recipe make.…" at bounding box center [720, 410] width 996 height 75
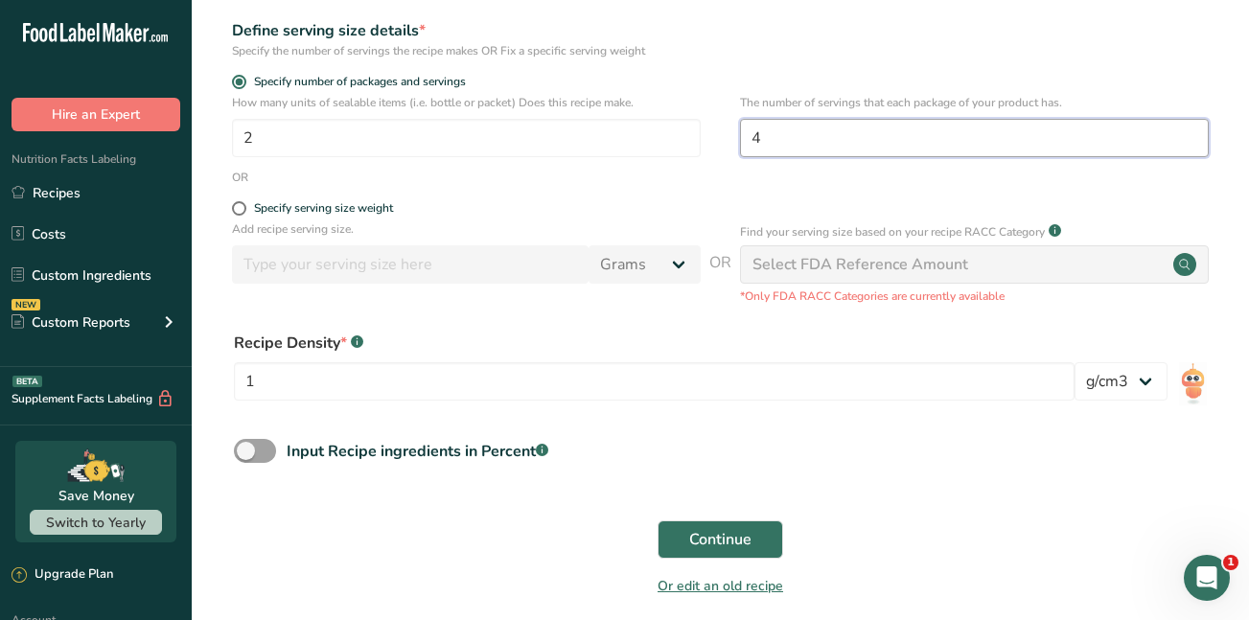
scroll to position [293, 0]
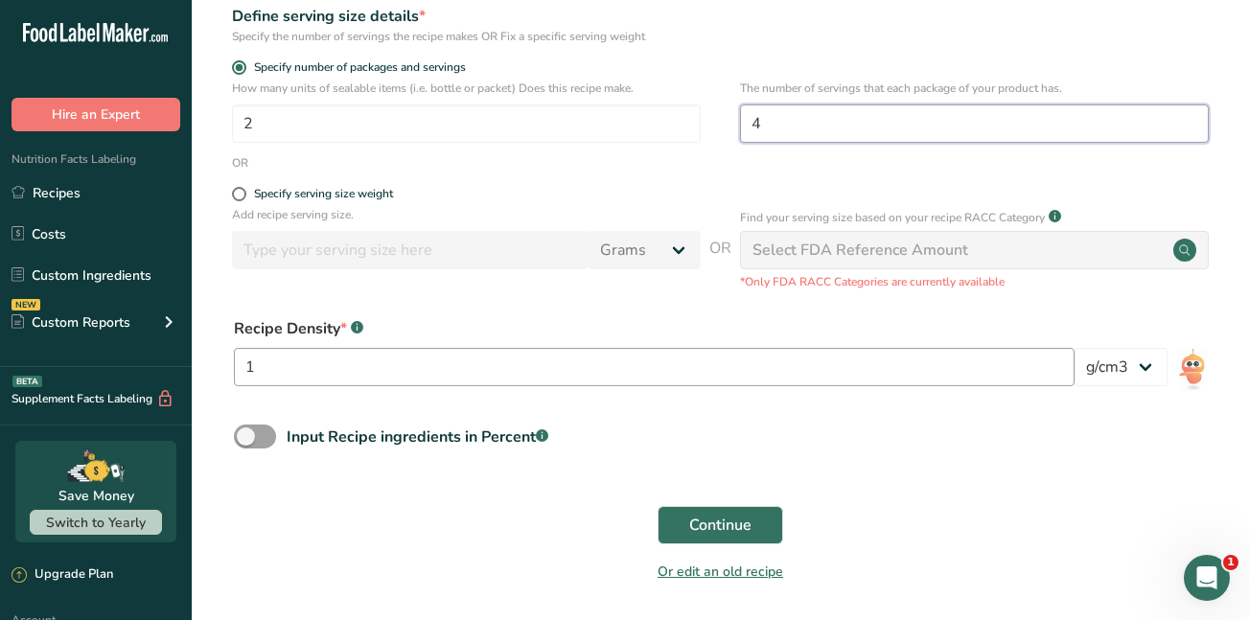
type input "4"
click at [297, 374] on input "1" at bounding box center [654, 367] width 841 height 38
type input "1000"
click at [713, 524] on span "Continue" at bounding box center [720, 525] width 62 height 23
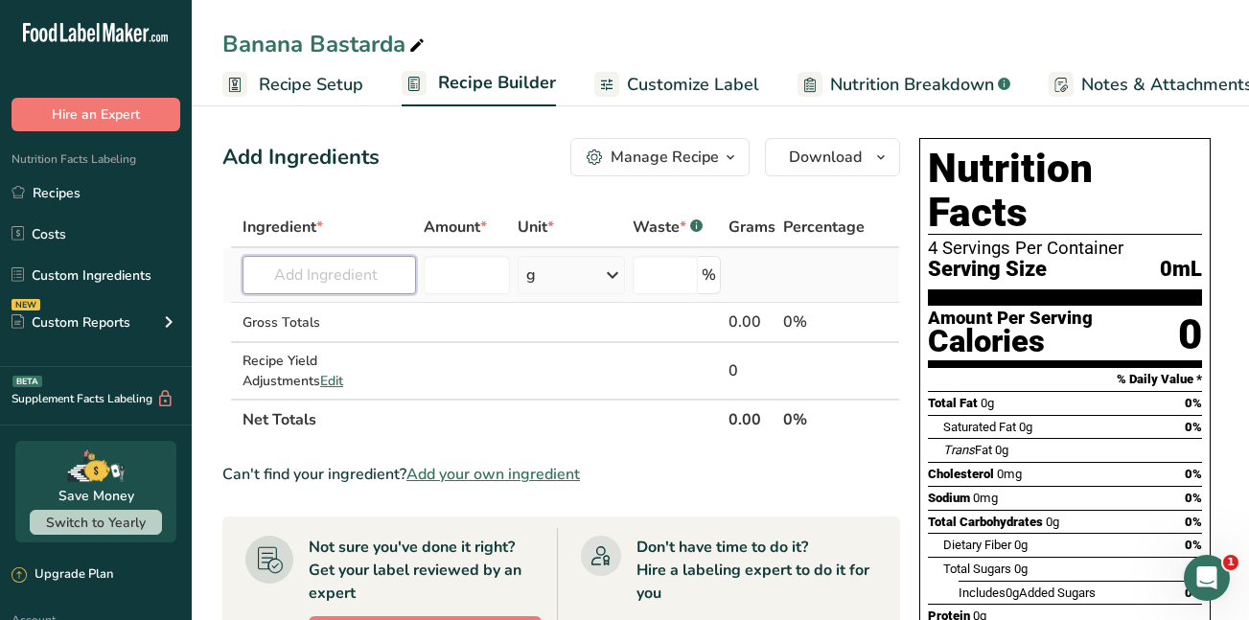
click at [277, 276] on input "text" at bounding box center [330, 275] width 174 height 38
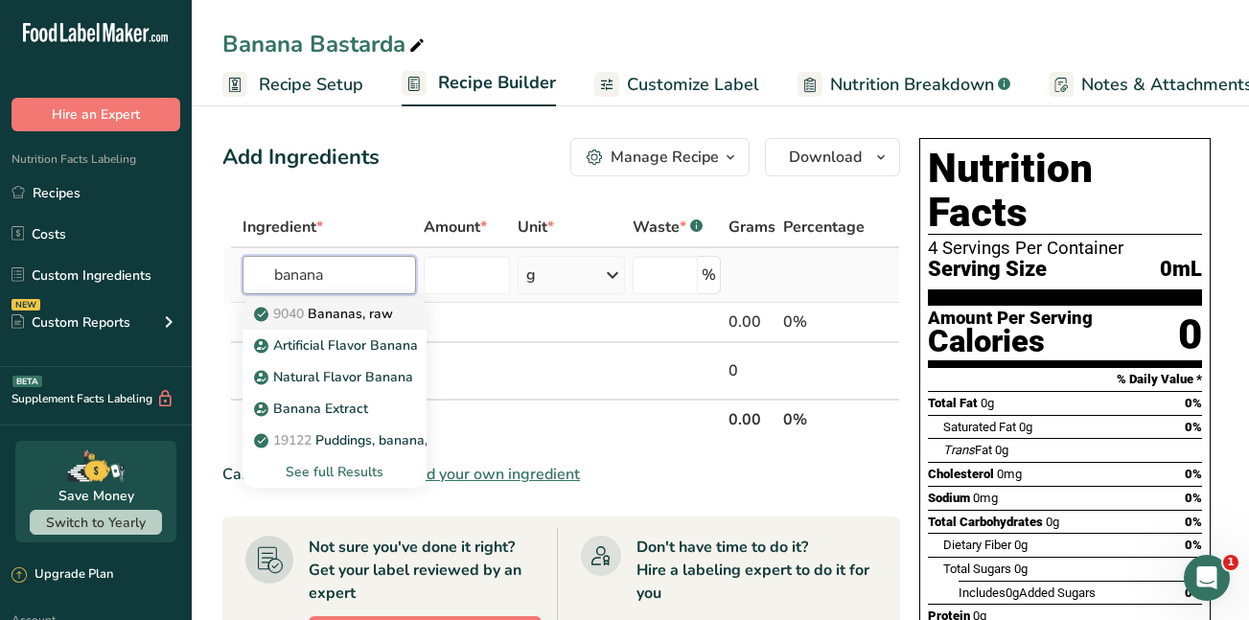
type input "banana"
click at [339, 312] on p "9040 Bananas, raw" at bounding box center [325, 314] width 135 height 20
type input "Bananas, raw"
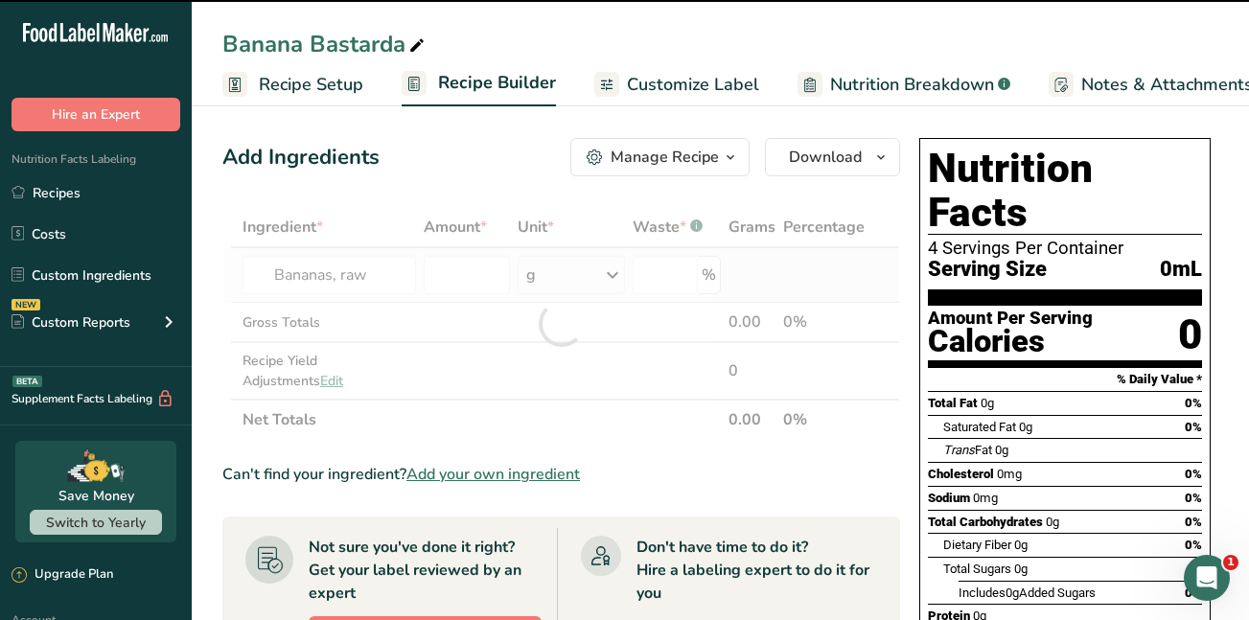
type input "0"
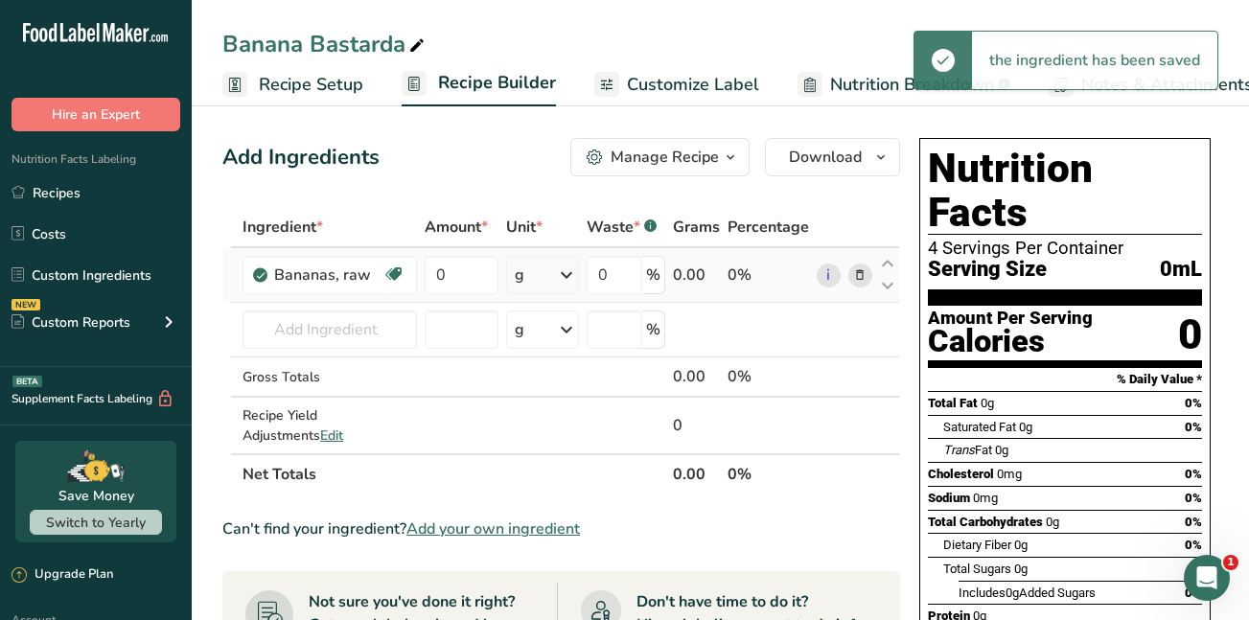
click at [571, 277] on icon at bounding box center [566, 275] width 23 height 35
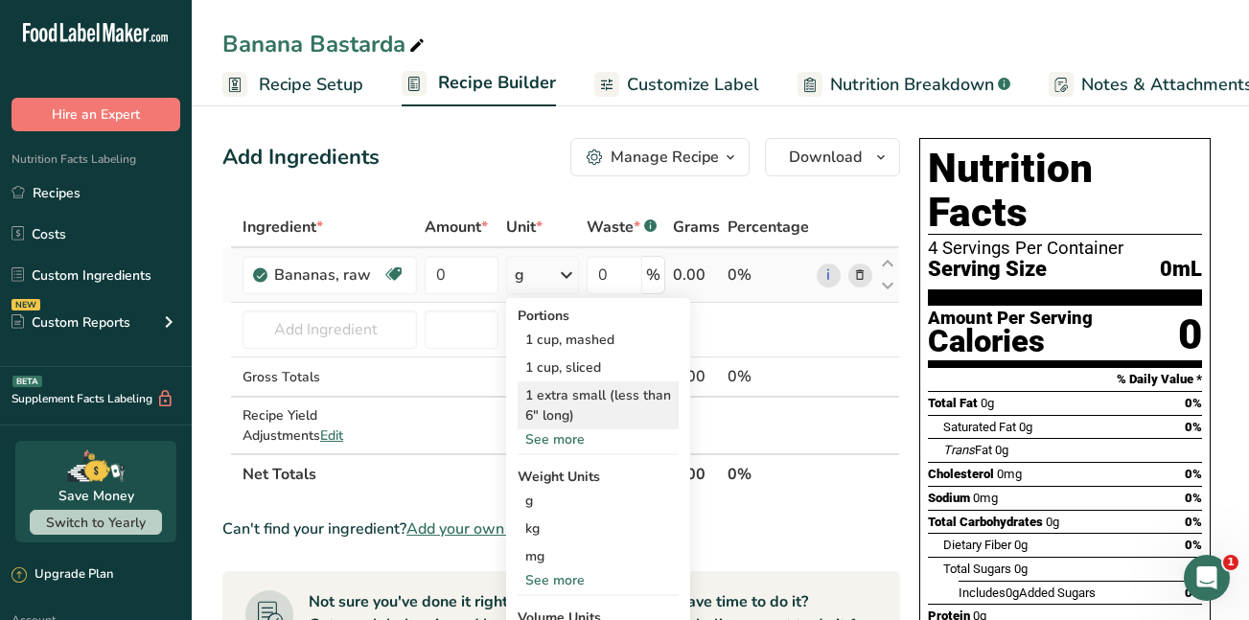
click at [557, 395] on div "1 extra small (less than 6" long)" at bounding box center [598, 406] width 161 height 48
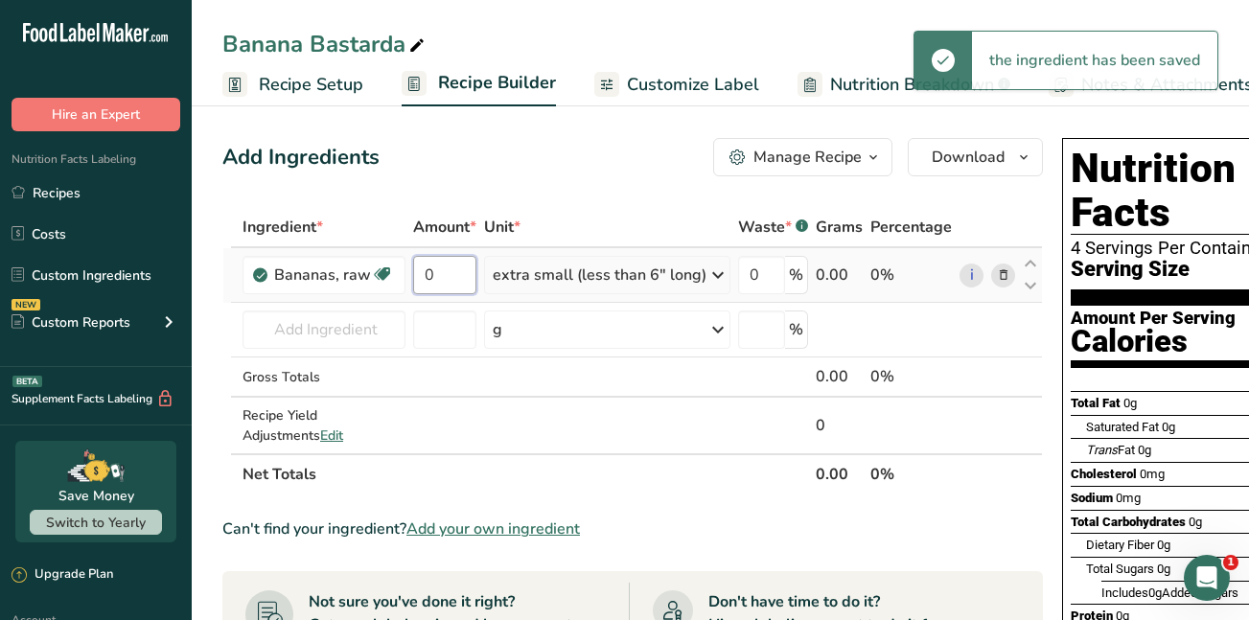
drag, startPoint x: 437, startPoint y: 274, endPoint x: 409, endPoint y: 271, distance: 28.0
click at [409, 271] on td "0" at bounding box center [444, 275] width 71 height 55
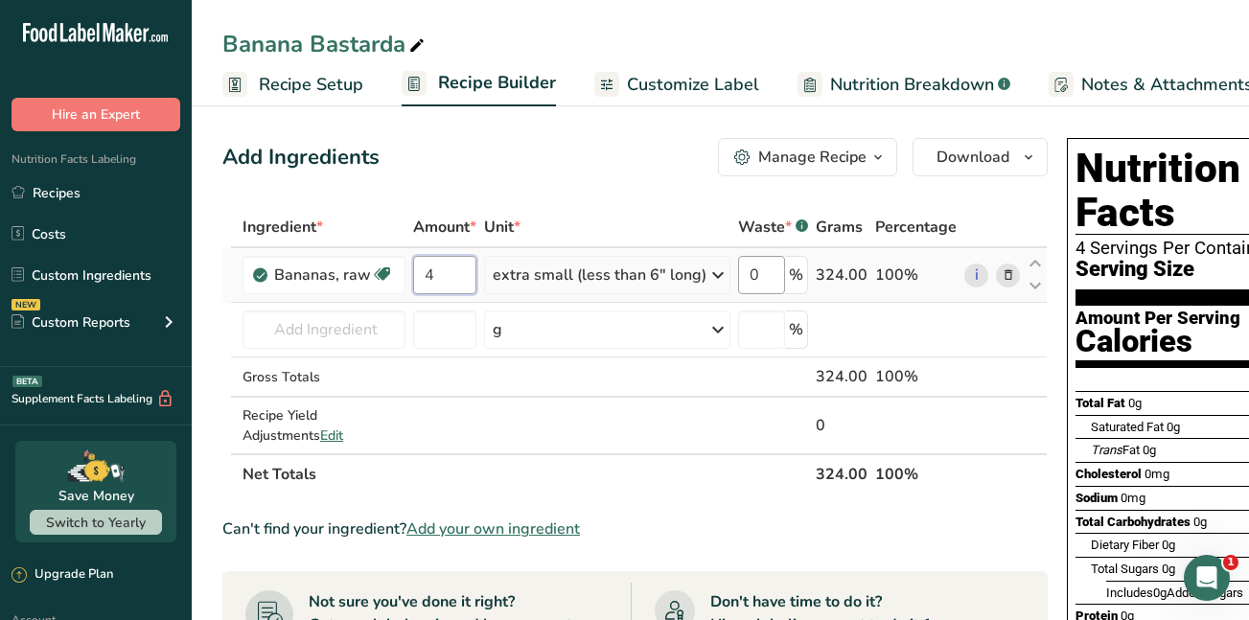
type input "4"
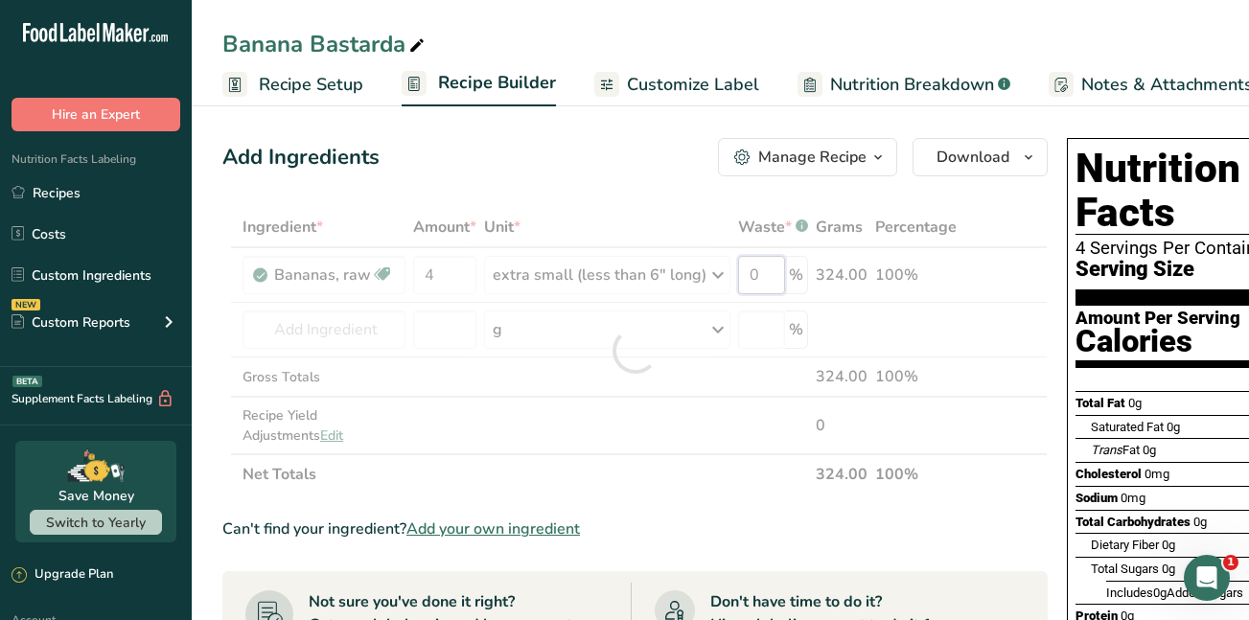
drag, startPoint x: 758, startPoint y: 271, endPoint x: 718, endPoint y: 281, distance: 41.4
click at [718, 281] on div "Ingredient * Amount * Unit * Waste * .a-a{fill:#347362;}.b-a{fill:#fff;} Grams …" at bounding box center [635, 351] width 826 height 288
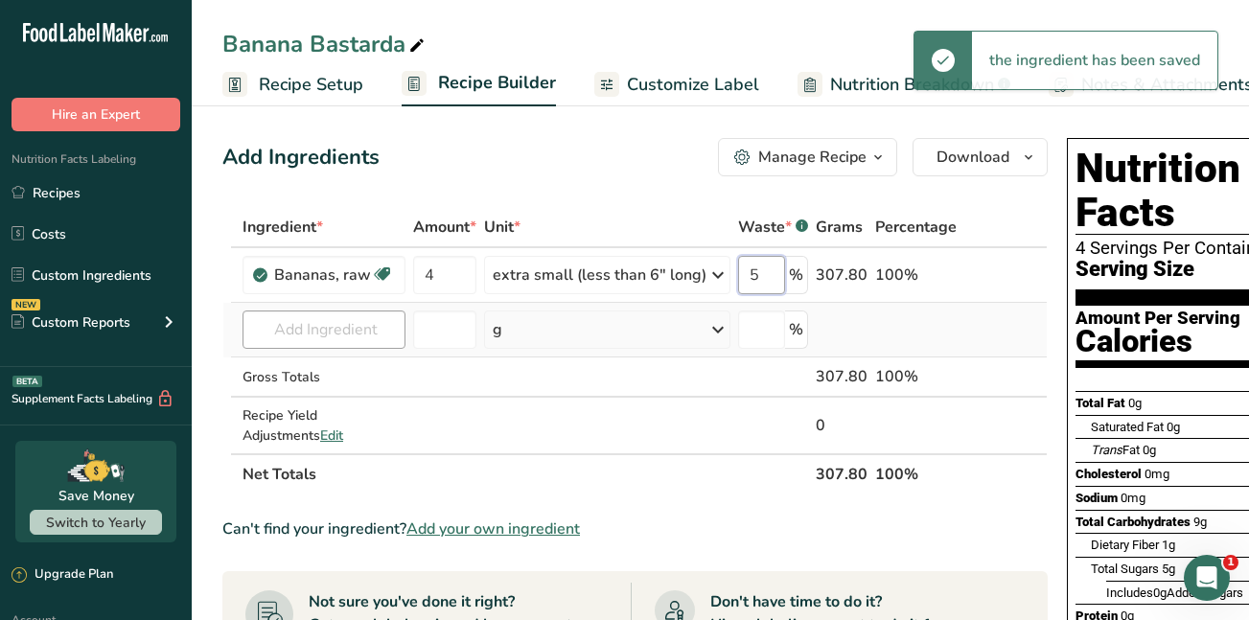
type input "5"
click at [306, 333] on div "Ingredient * Amount * Unit * Waste * .a-a{fill:#347362;}.b-a{fill:#fff;} Grams …" at bounding box center [635, 351] width 826 height 288
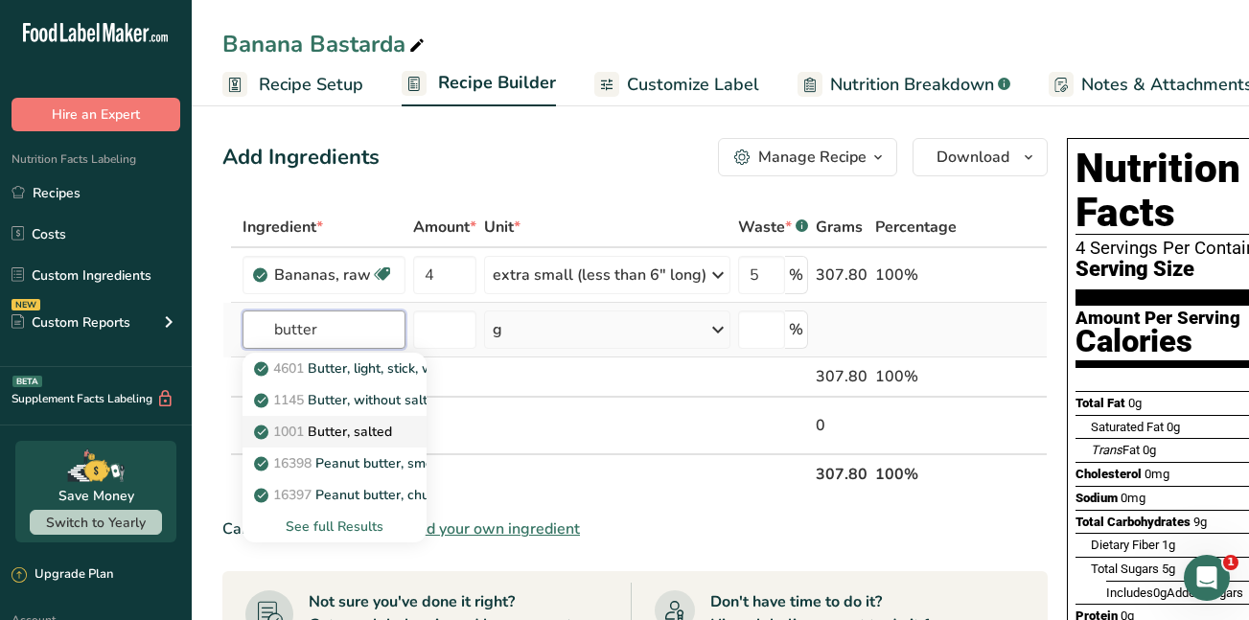
type input "butter"
click at [326, 424] on p "1001 Butter, salted" at bounding box center [325, 432] width 134 height 20
type input "Butter, salted"
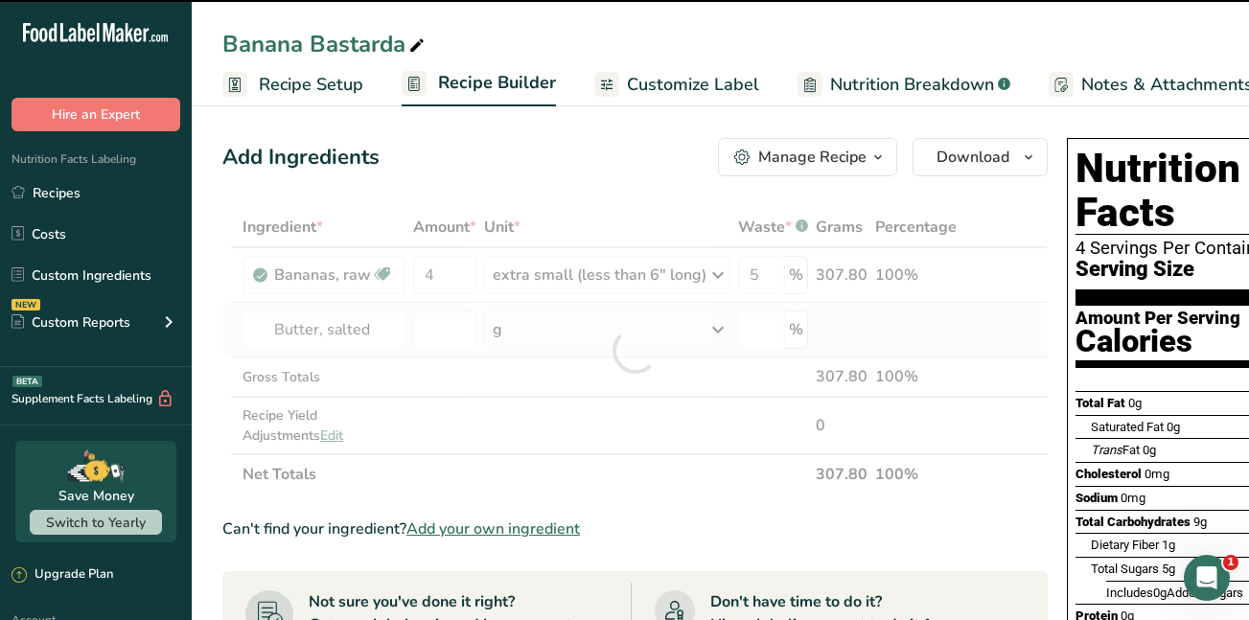
type input "0"
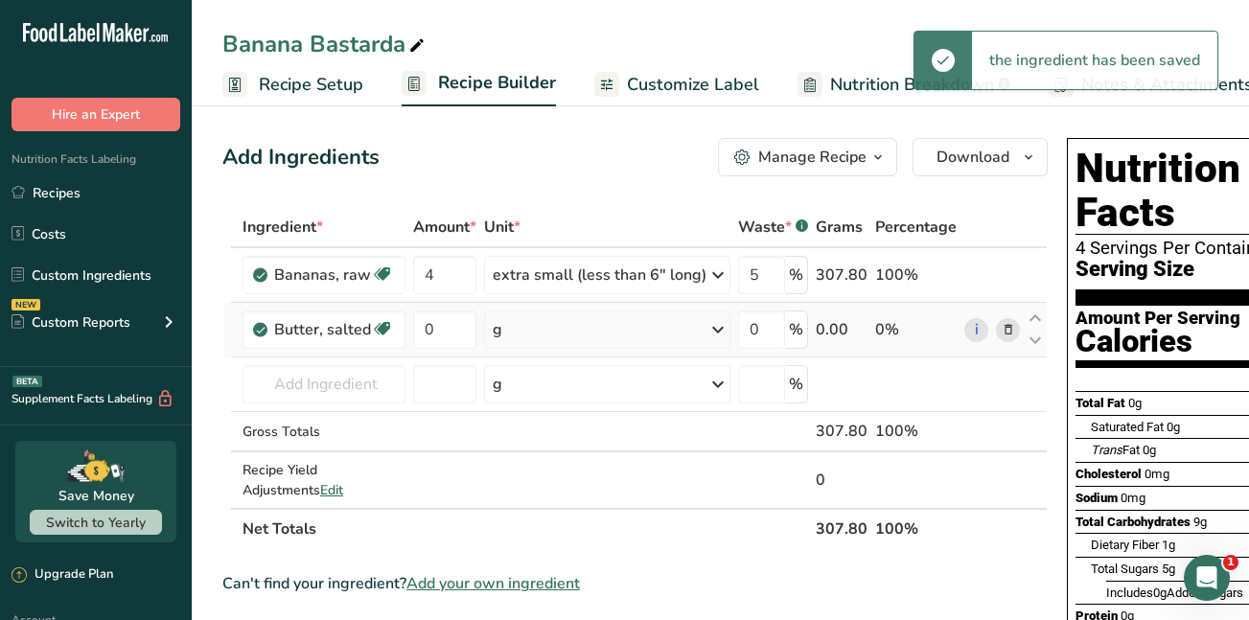
click at [716, 333] on icon at bounding box center [718, 330] width 23 height 35
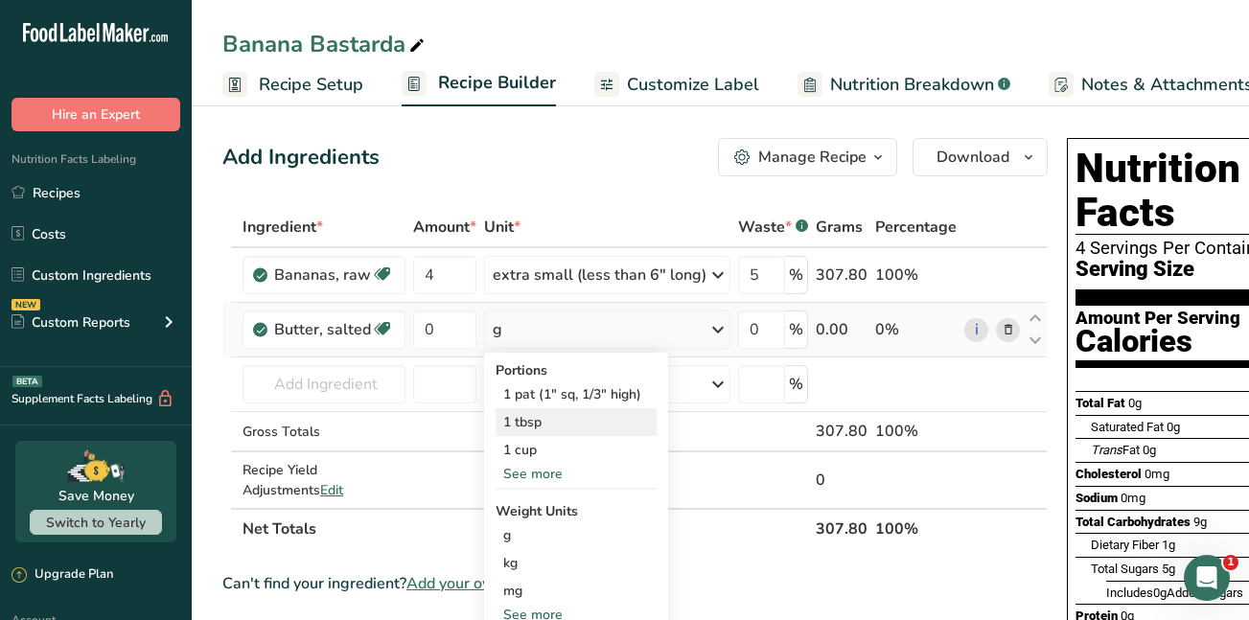
click at [583, 420] on div "1 tbsp" at bounding box center [576, 422] width 161 height 28
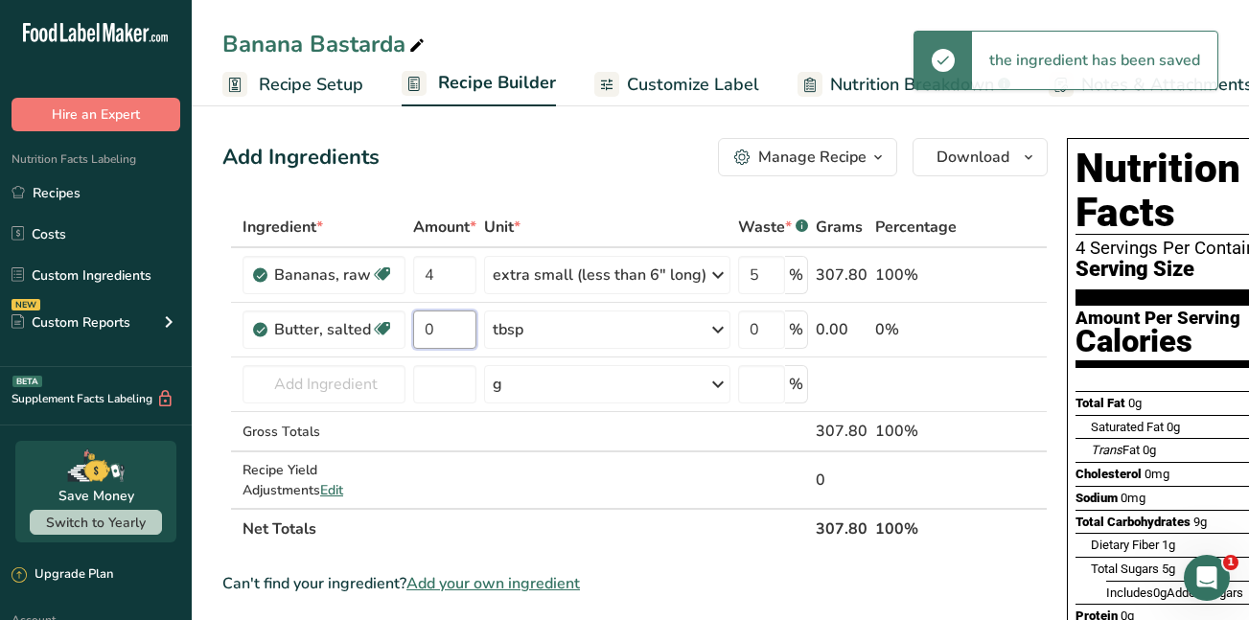
drag, startPoint x: 439, startPoint y: 333, endPoint x: 405, endPoint y: 322, distance: 36.1
click at [405, 322] on tr "Butter, salted Gluten free Vegetarian Soy free 0 tbsp Portions 1 pat (1" sq, 1/…" at bounding box center [635, 330] width 824 height 55
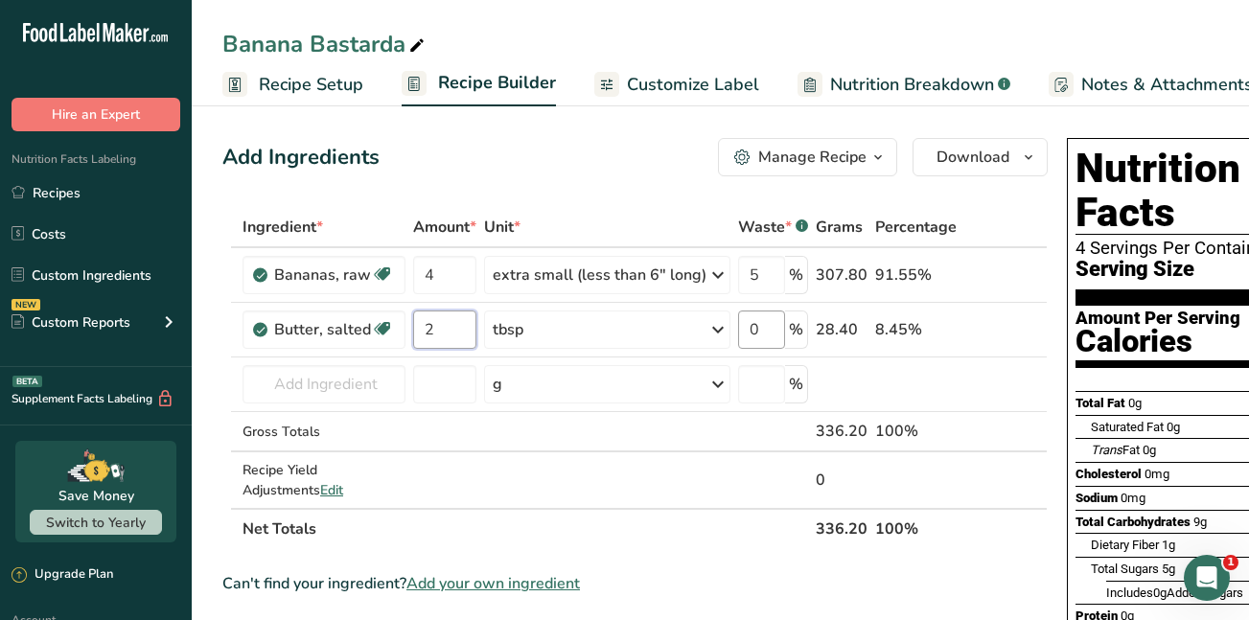
type input "2"
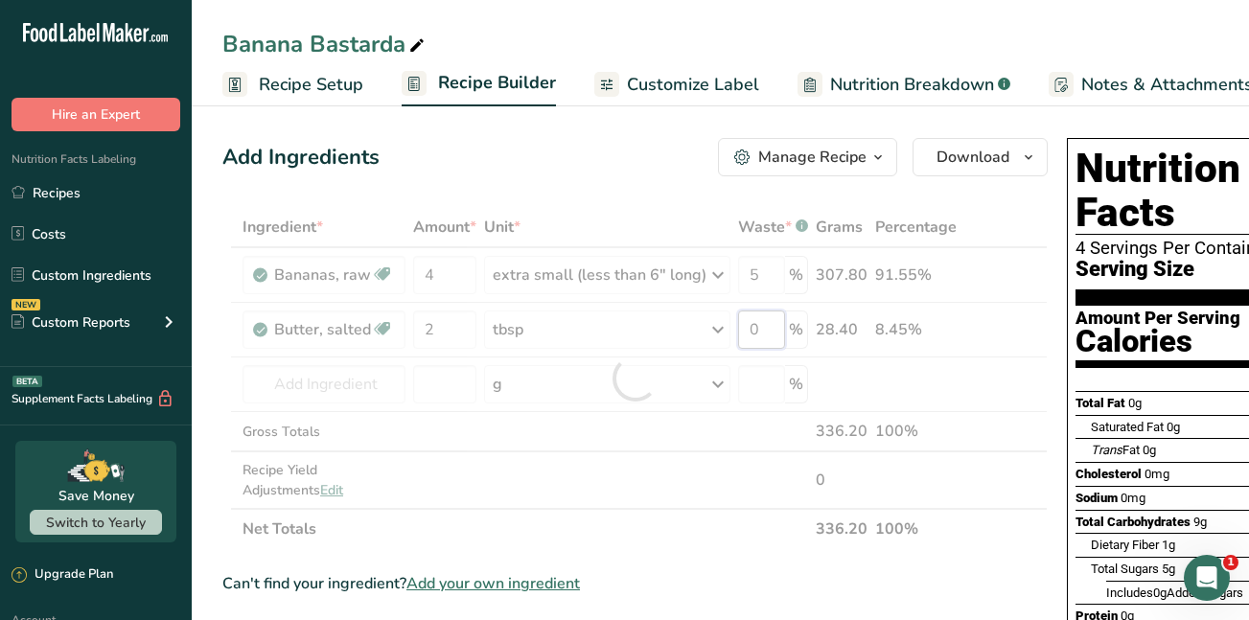
drag, startPoint x: 758, startPoint y: 329, endPoint x: 735, endPoint y: 324, distance: 23.5
click at [735, 324] on div "Ingredient * Amount * Unit * Waste * .a-a{fill:#347362;}.b-a{fill:#fff;} Grams …" at bounding box center [635, 378] width 826 height 342
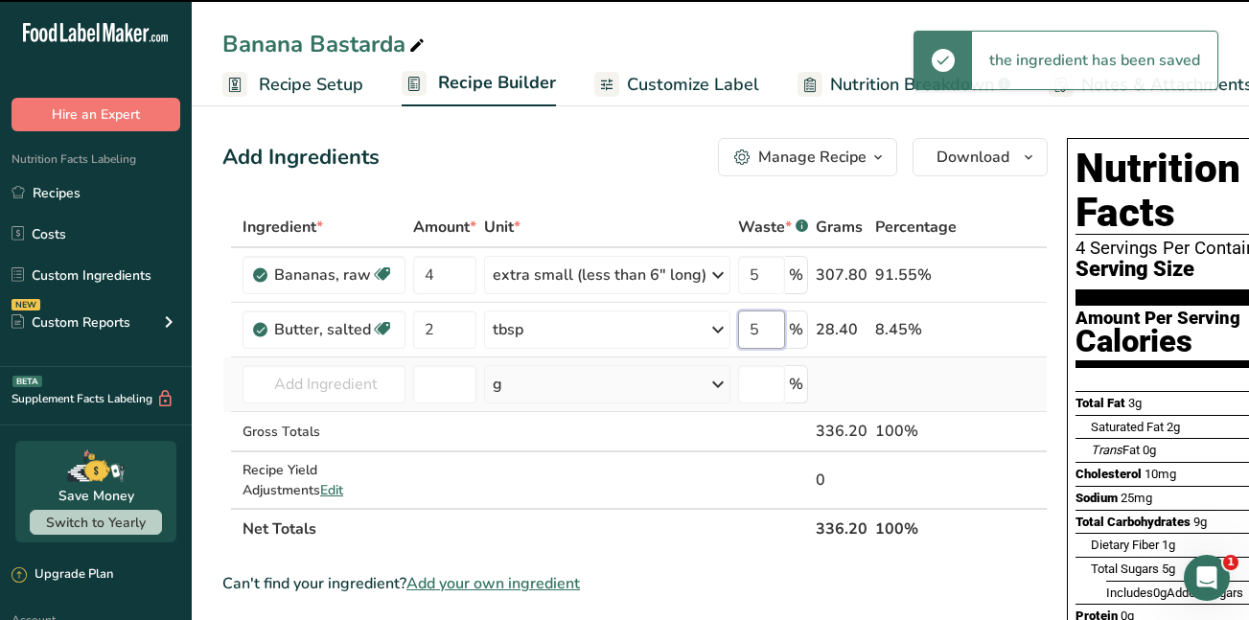
type input "0"
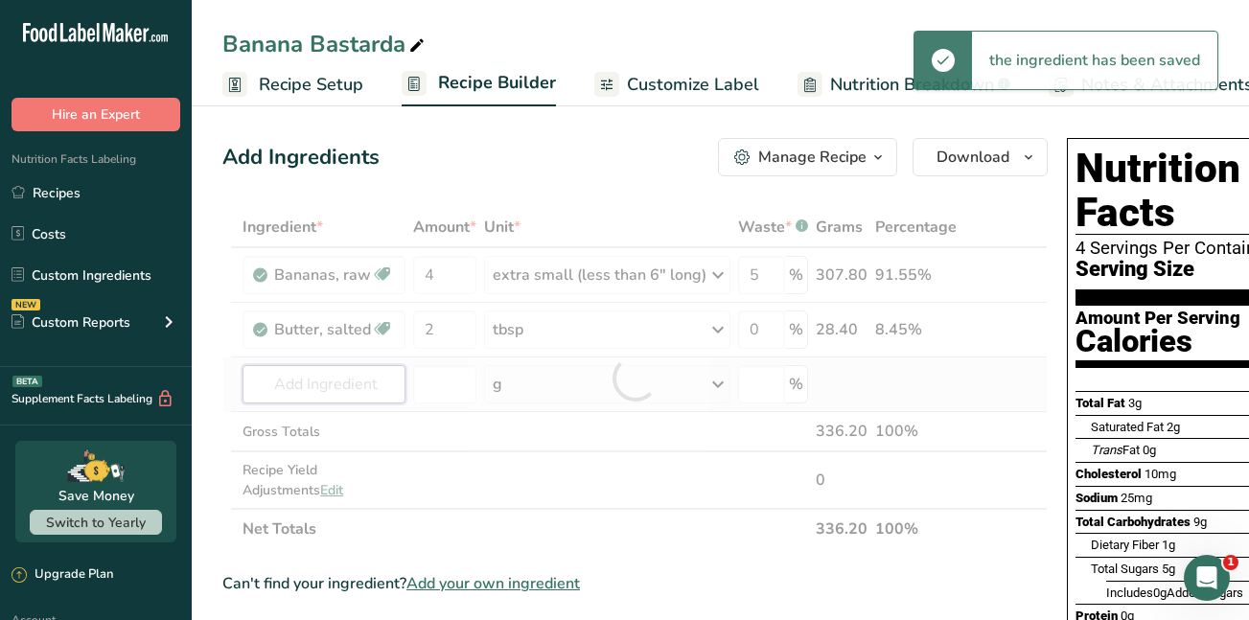
click at [307, 384] on div "Ingredient * Amount * Unit * Waste * .a-a{fill:#347362;}.b-a{fill:#fff;} Grams …" at bounding box center [635, 378] width 826 height 342
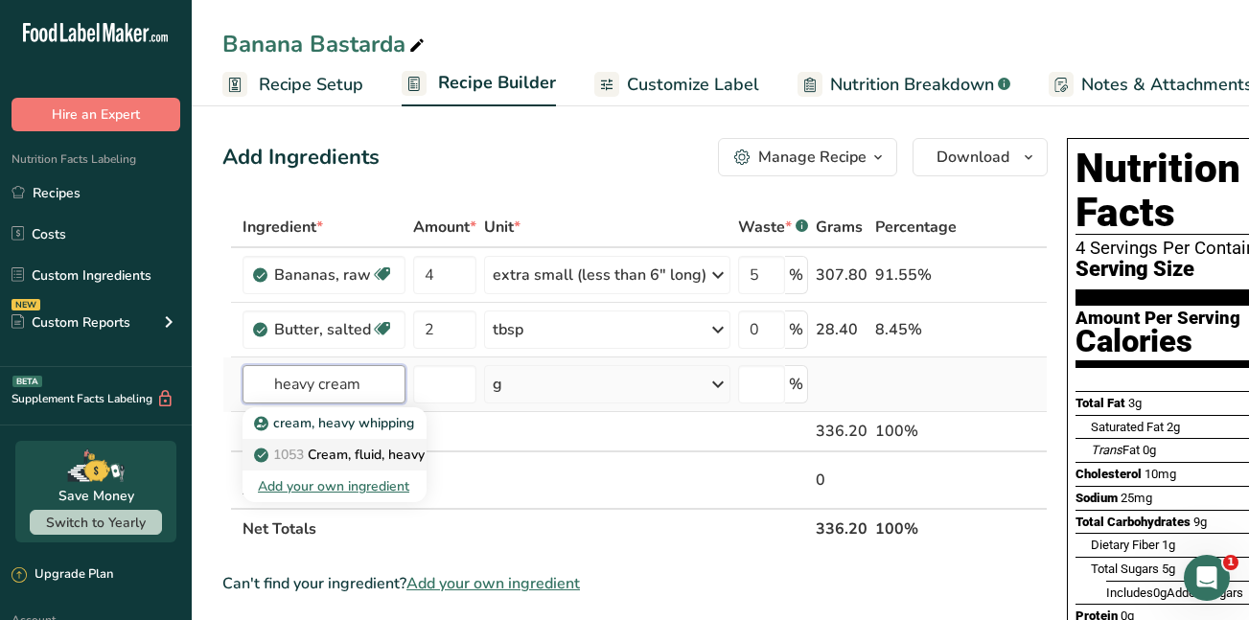
type input "heavy cream"
click at [321, 454] on p "1053 Cream, fluid, heavy whipping" at bounding box center [371, 455] width 226 height 20
type input "Cream, fluid, heavy whipping"
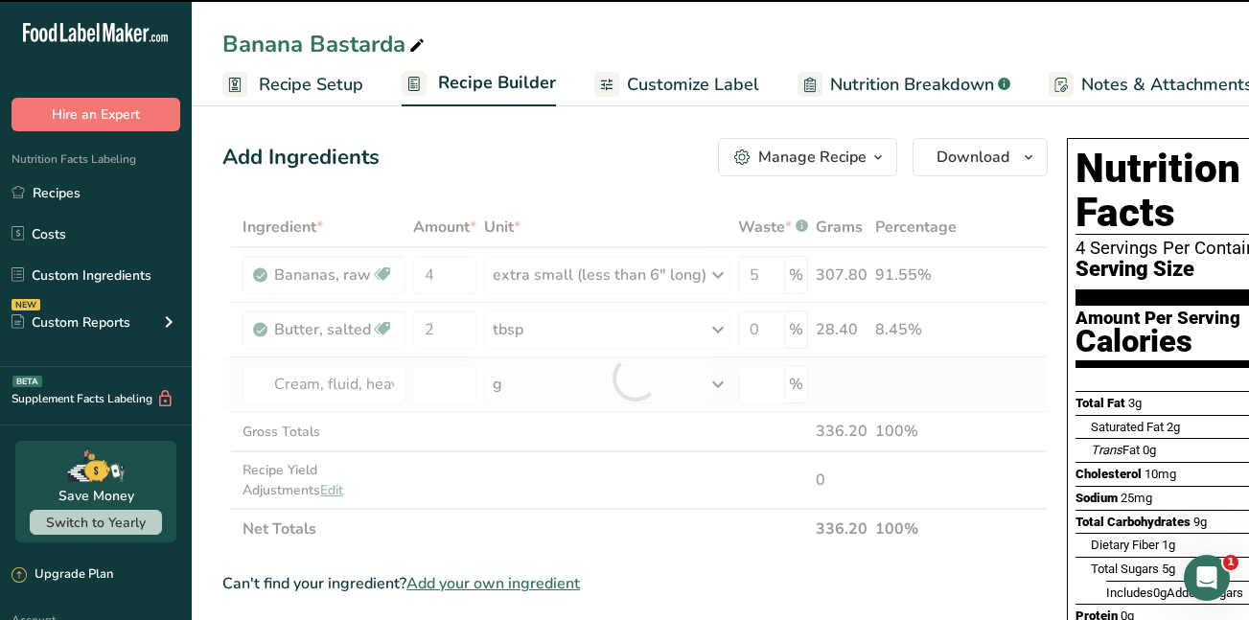
type input "0"
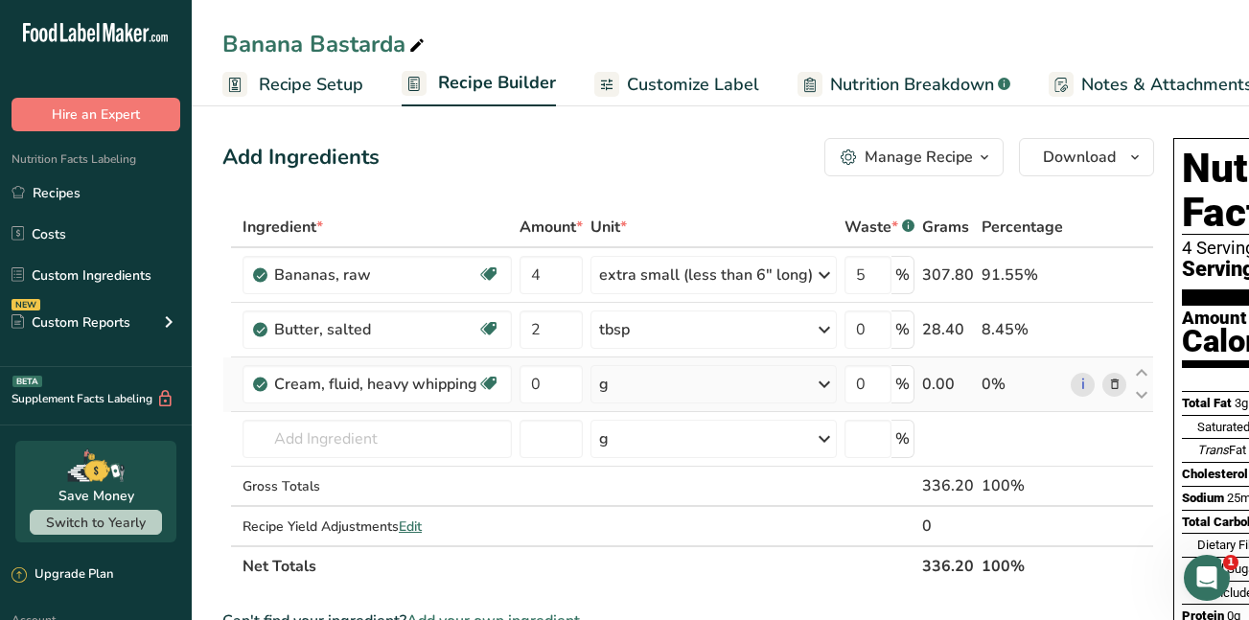
click at [828, 383] on icon at bounding box center [824, 384] width 23 height 35
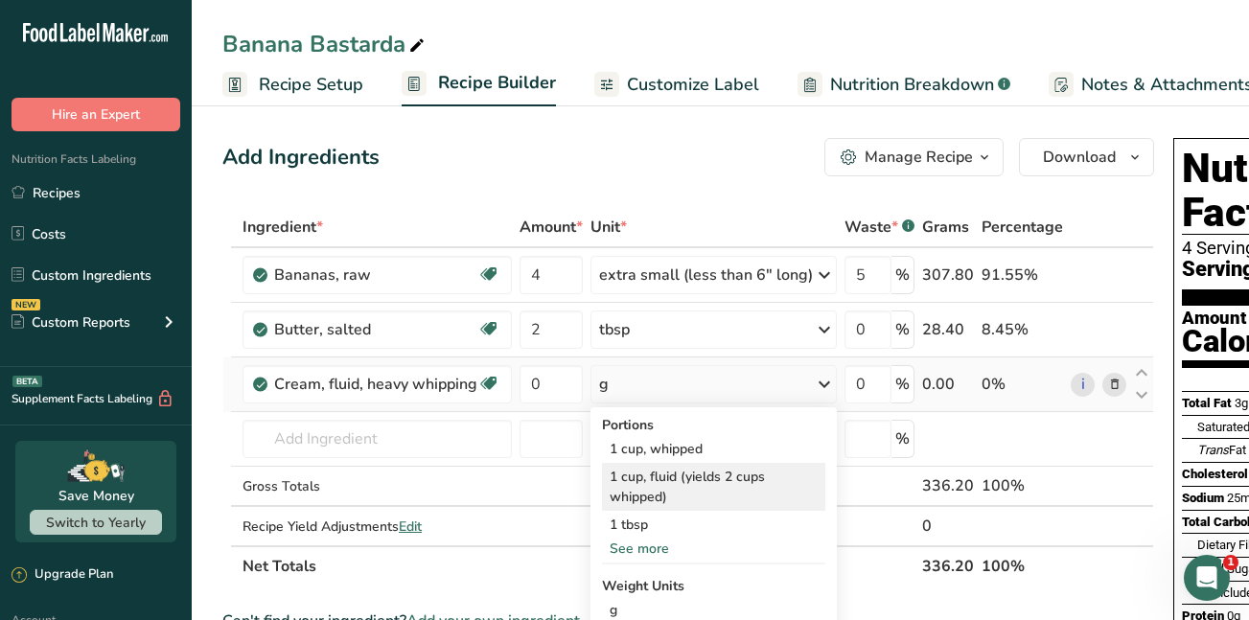
click at [693, 482] on div "1 cup, fluid (yields 2 cups whipped)" at bounding box center [713, 487] width 223 height 48
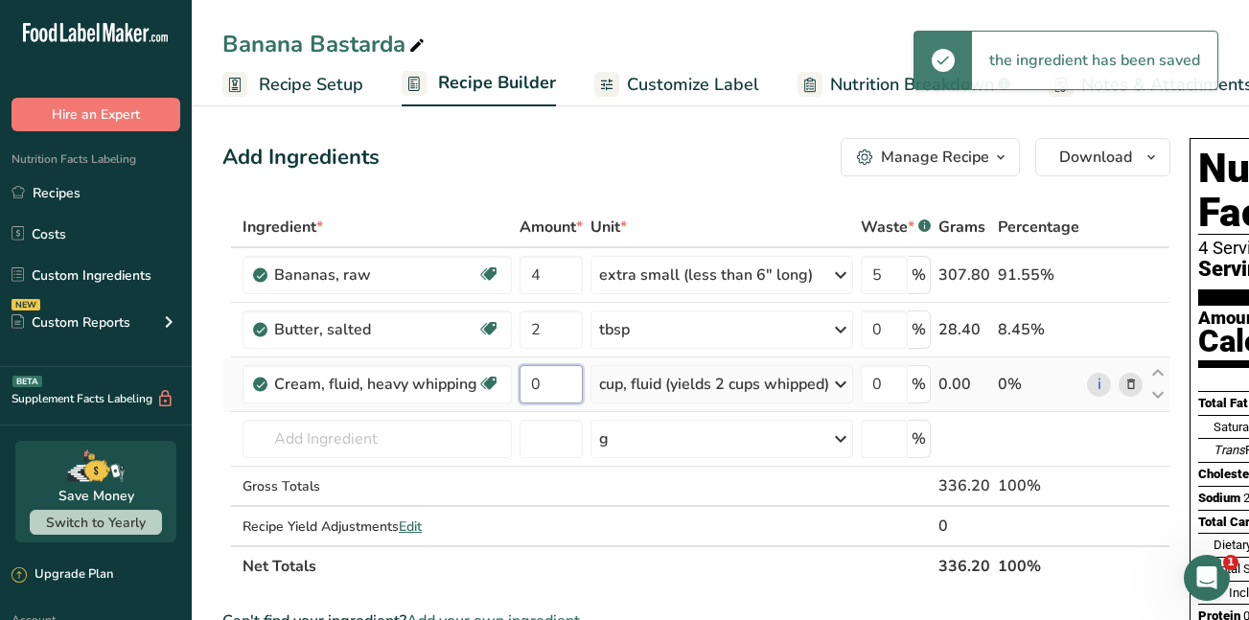
click at [549, 380] on input "0" at bounding box center [551, 384] width 63 height 38
drag, startPoint x: 549, startPoint y: 380, endPoint x: 528, endPoint y: 388, distance: 22.8
click at [528, 388] on input "0" at bounding box center [551, 384] width 63 height 38
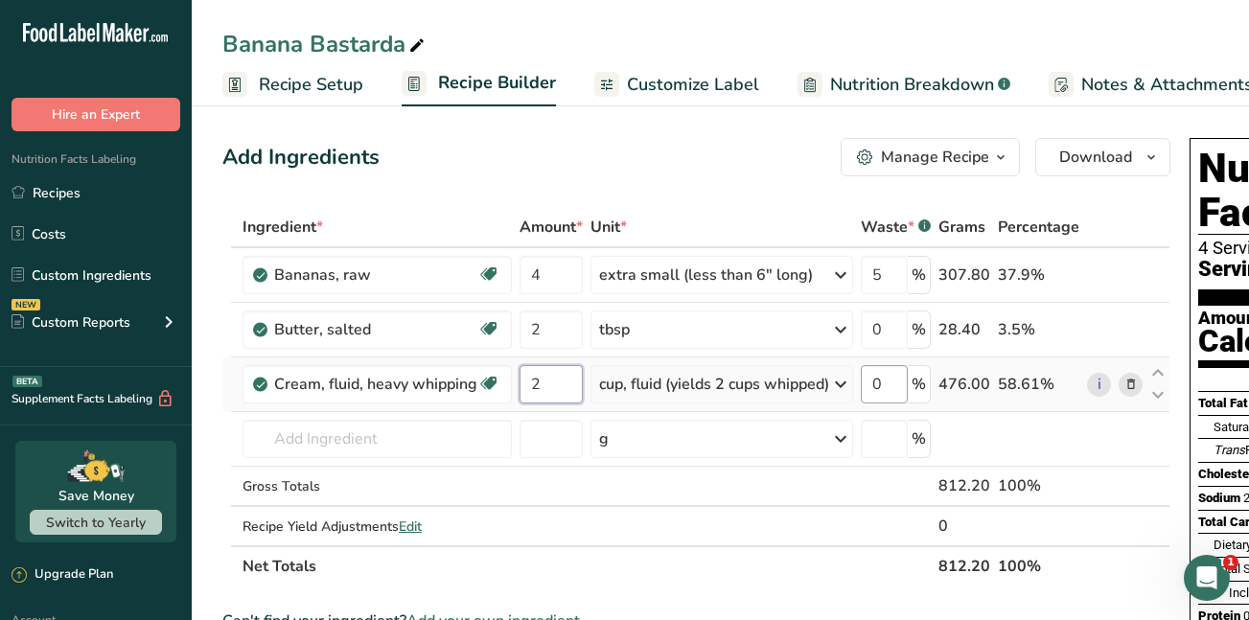
type input "2"
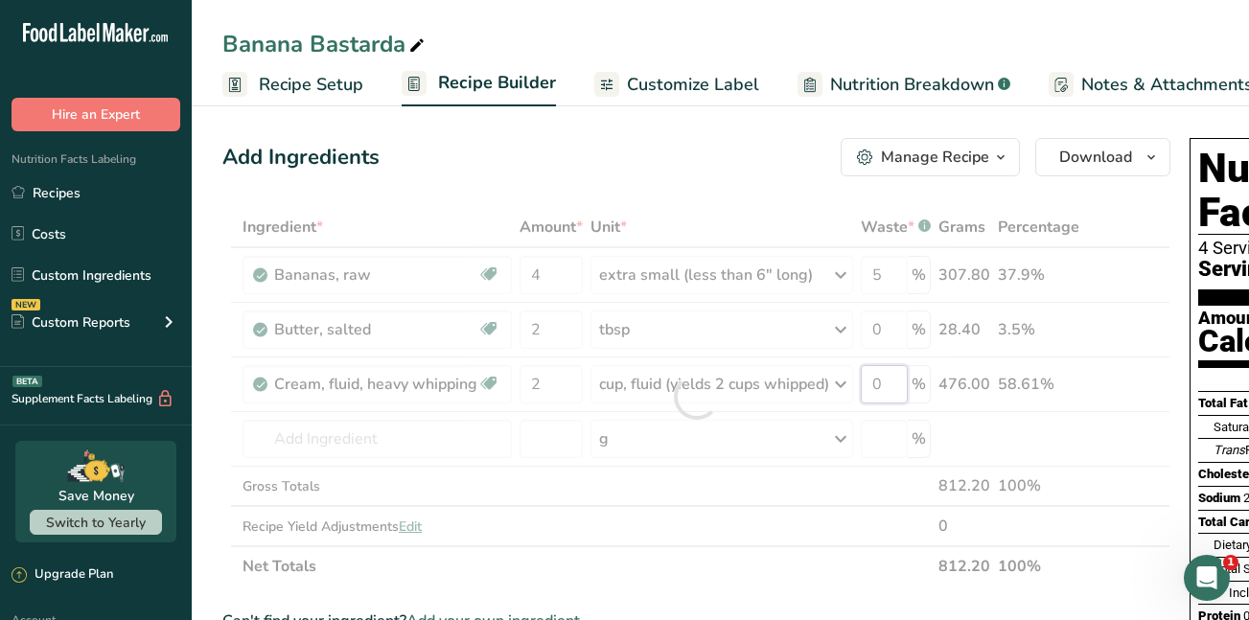
drag, startPoint x: 890, startPoint y: 383, endPoint x: 868, endPoint y: 384, distance: 22.1
click at [868, 384] on div "Ingredient * Amount * Unit * Waste * .a-a{fill:#347362;}.b-a{fill:#fff;} Grams …" at bounding box center [696, 397] width 948 height 380
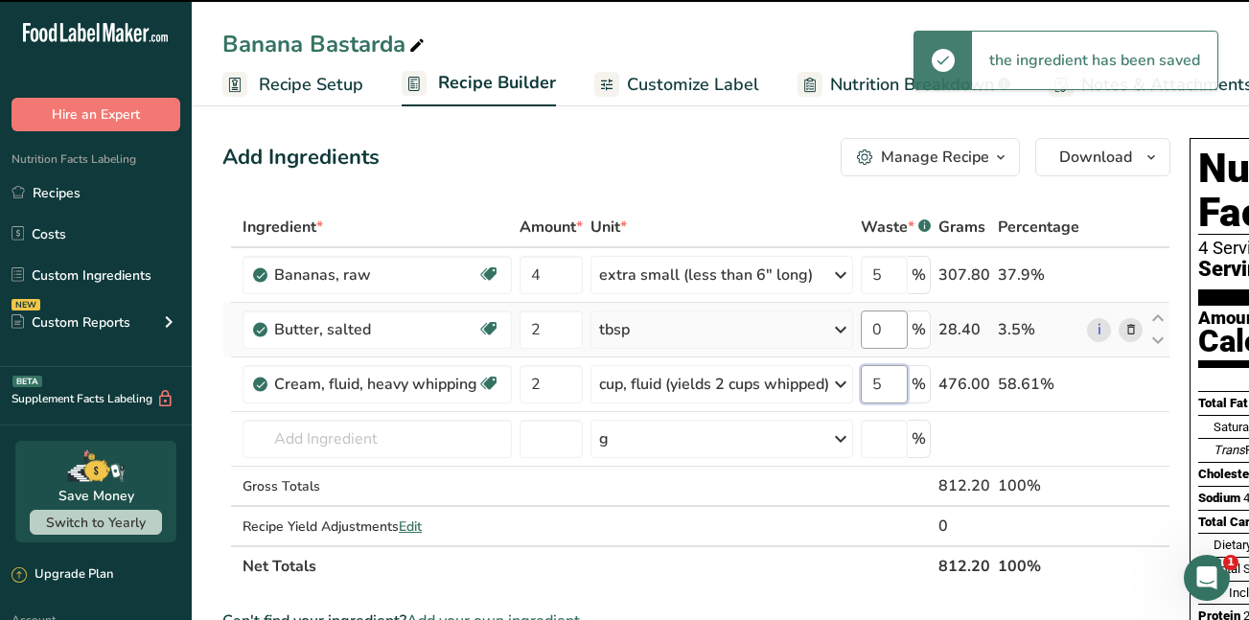
type input "0"
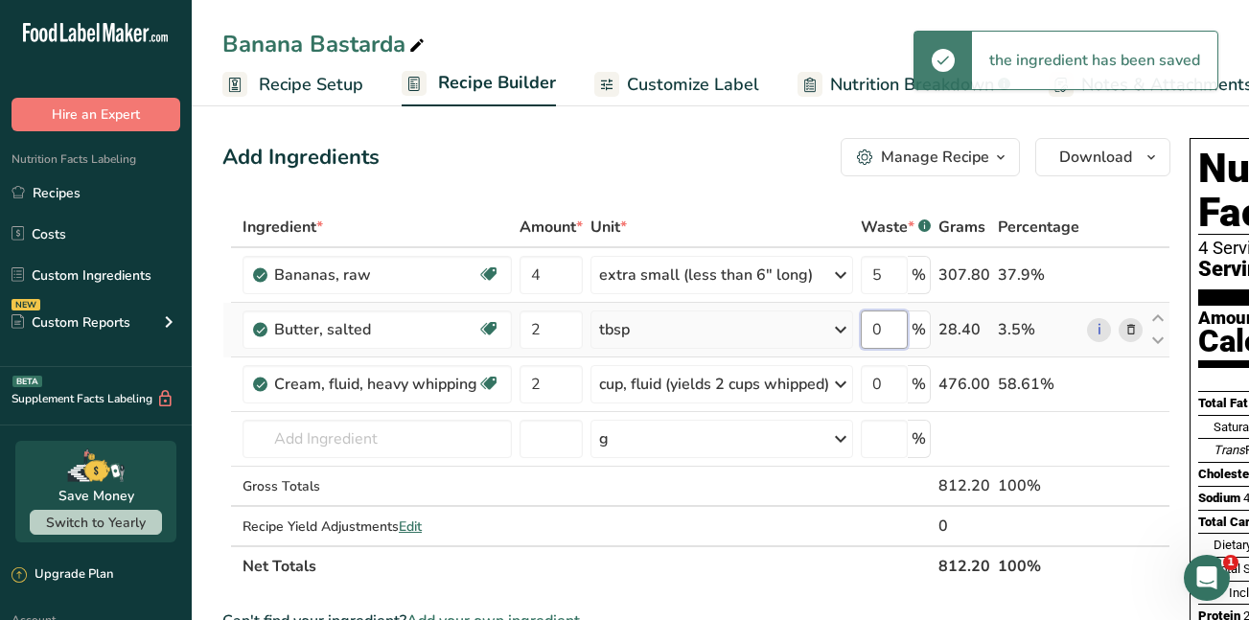
click at [893, 330] on div "Ingredient * Amount * Unit * Waste * .a-a{fill:#347362;}.b-a{fill:#fff;} Grams …" at bounding box center [696, 397] width 948 height 380
drag, startPoint x: 893, startPoint y: 330, endPoint x: 875, endPoint y: 332, distance: 18.3
click at [875, 332] on input "0" at bounding box center [884, 330] width 47 height 38
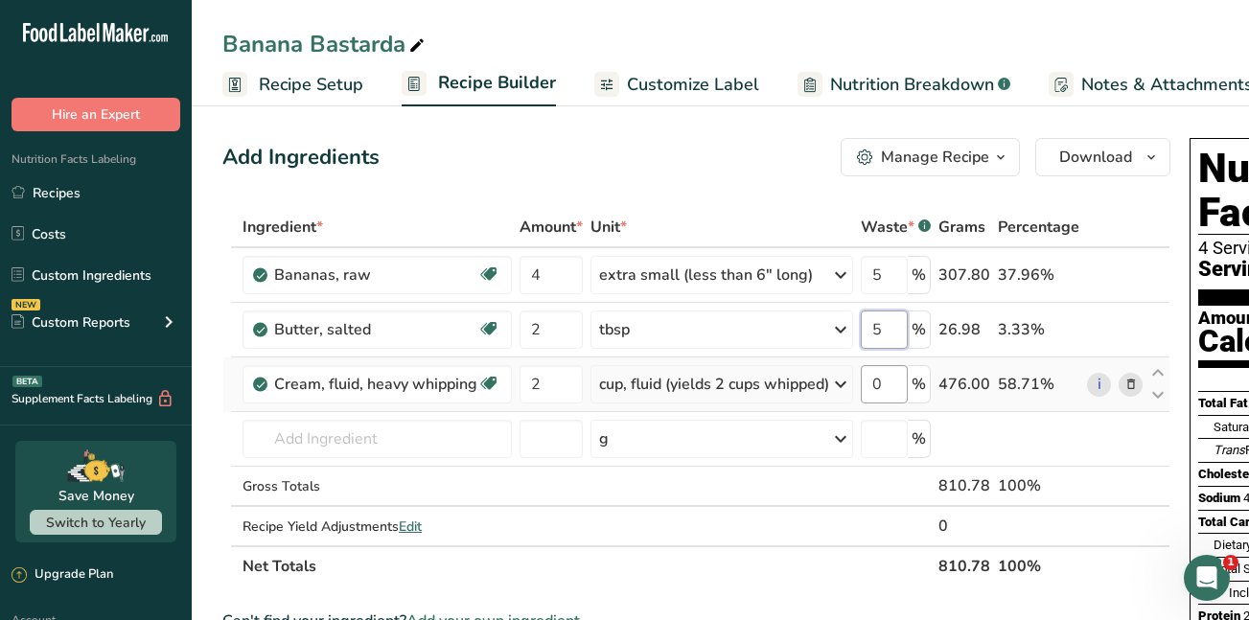
type input "5"
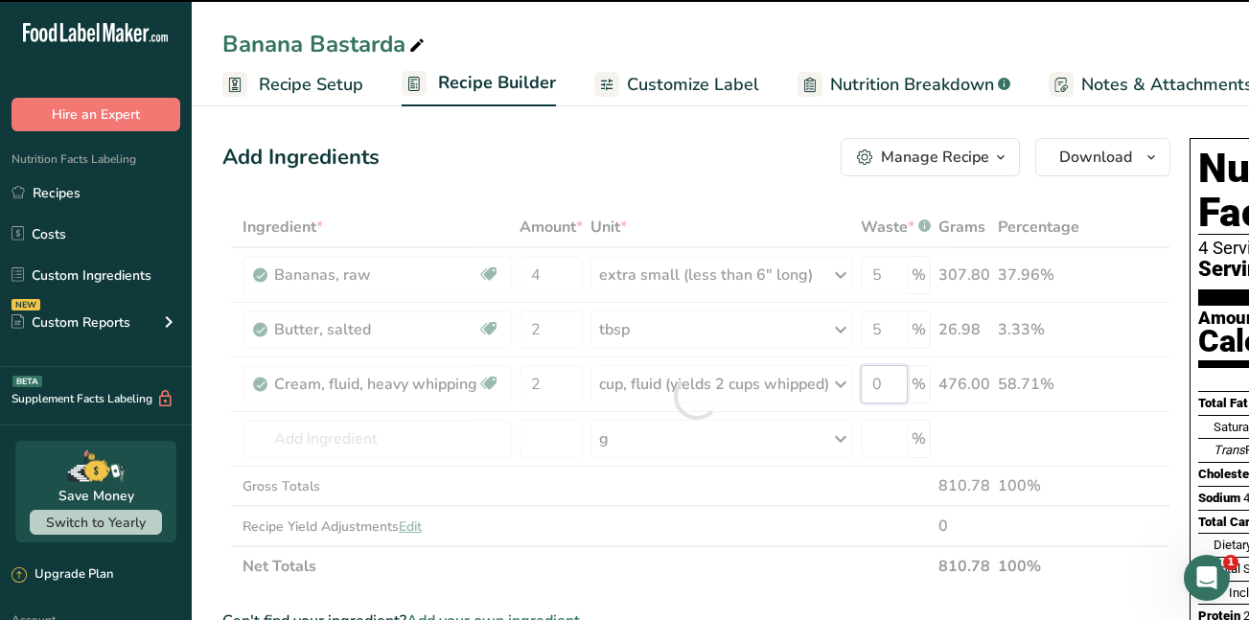
drag, startPoint x: 890, startPoint y: 385, endPoint x: 877, endPoint y: 385, distance: 12.5
click at [877, 385] on div "Ingredient * Amount * Unit * Waste * .a-a{fill:#347362;}.b-a{fill:#fff;} Grams …" at bounding box center [696, 397] width 948 height 380
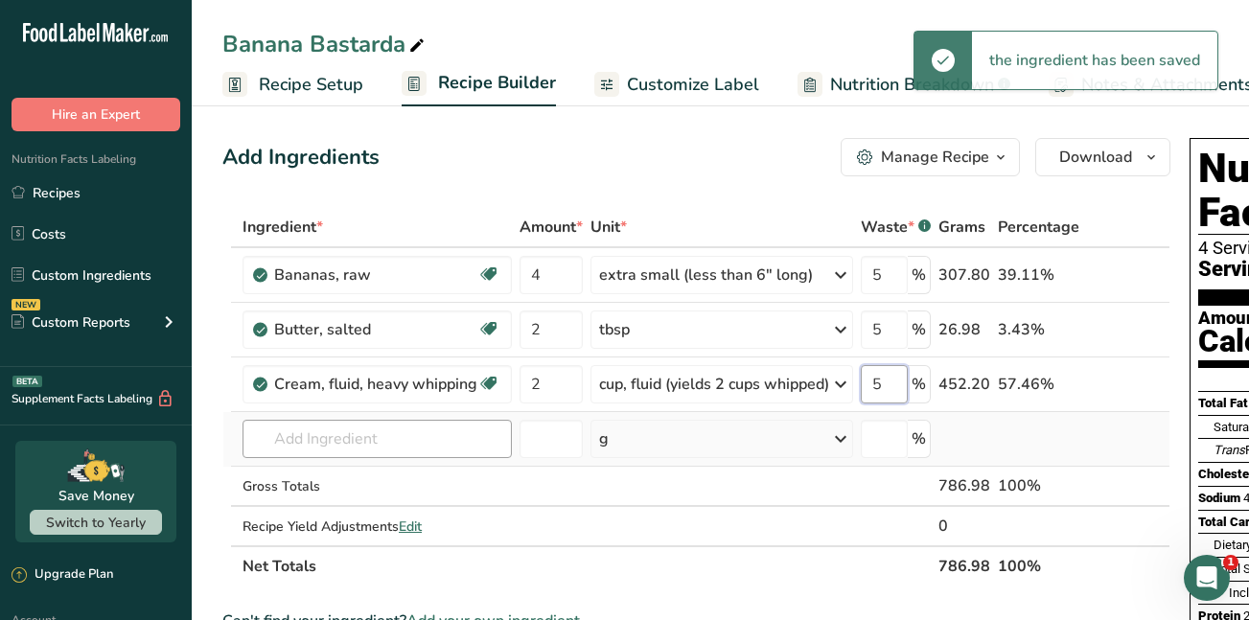
type input "5"
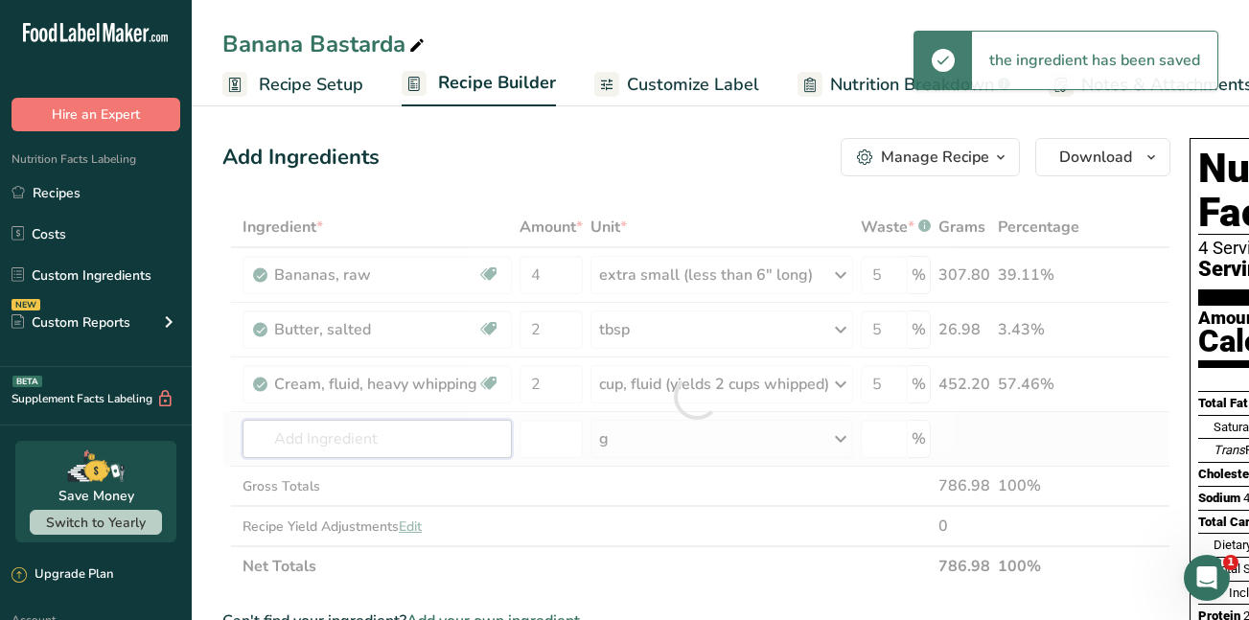
click at [418, 434] on div "Ingredient * Amount * Unit * Waste * .a-a{fill:#347362;}.b-a{fill:#fff;} Grams …" at bounding box center [696, 397] width 948 height 380
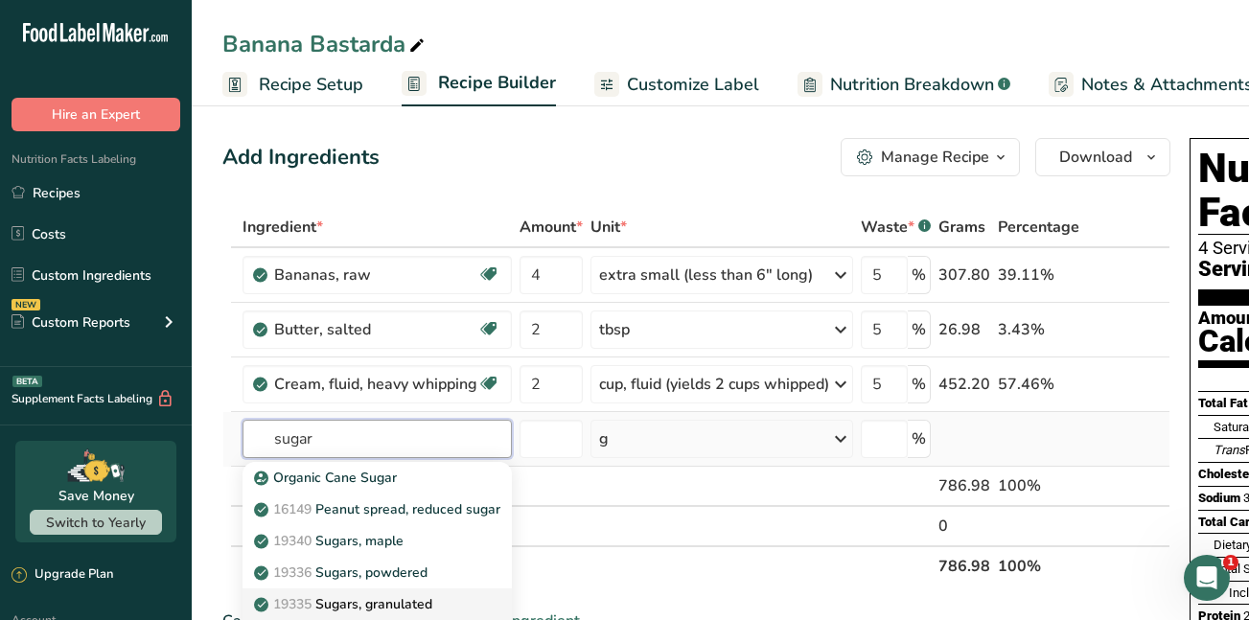
type input "sugar"
click at [368, 600] on p "19335 Sugars, granulated" at bounding box center [345, 605] width 175 height 20
type input "Sugars, granulated"
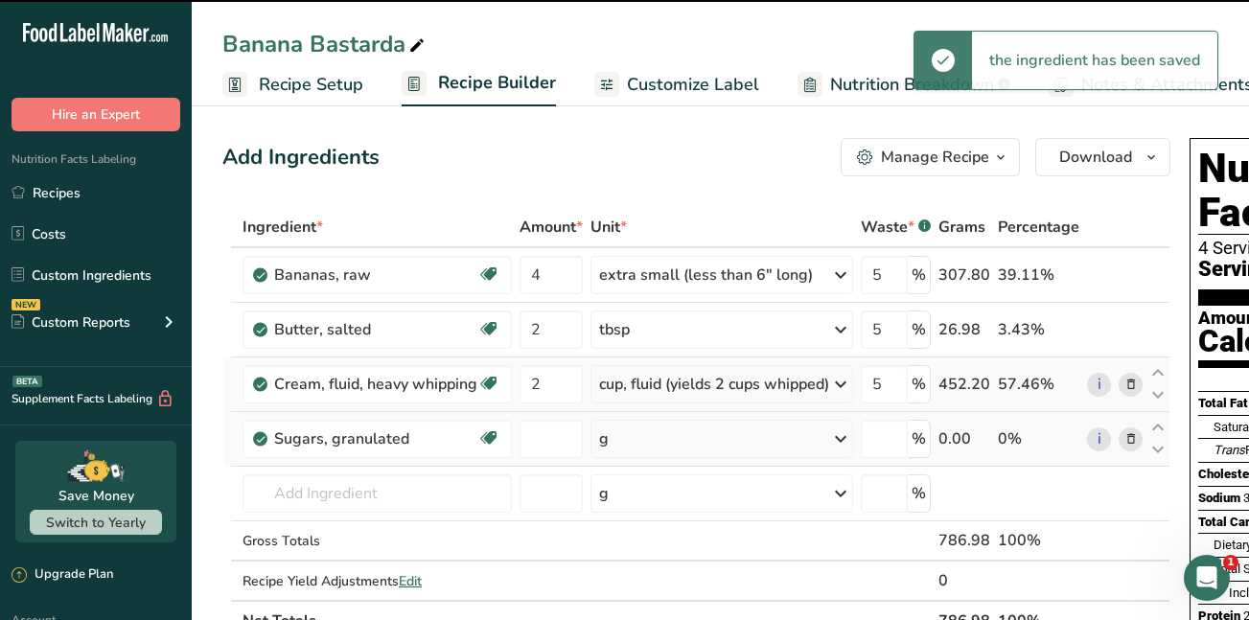
type input "0"
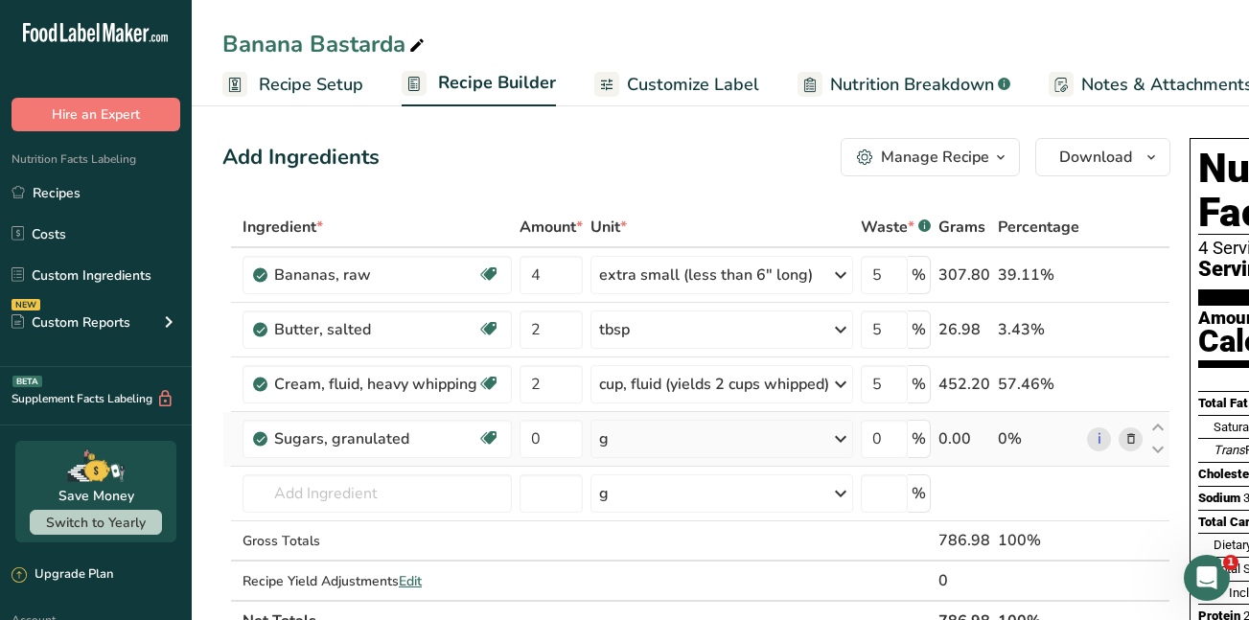
click at [850, 436] on icon at bounding box center [840, 439] width 23 height 35
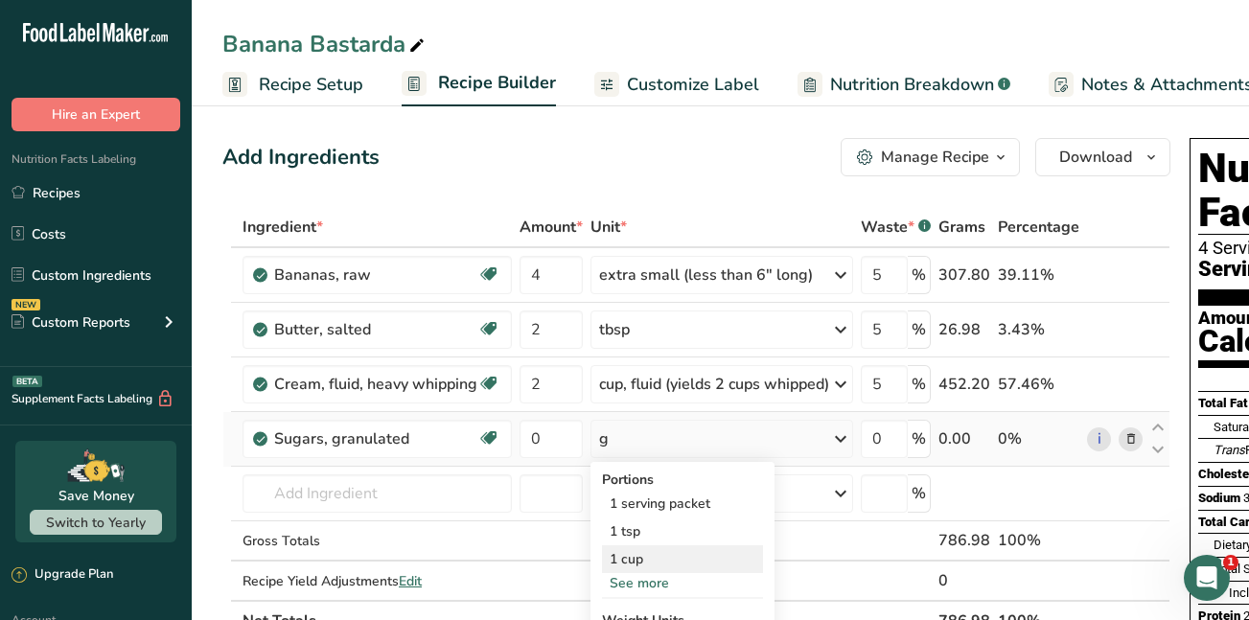
click at [635, 561] on div "1 cup" at bounding box center [682, 560] width 161 height 28
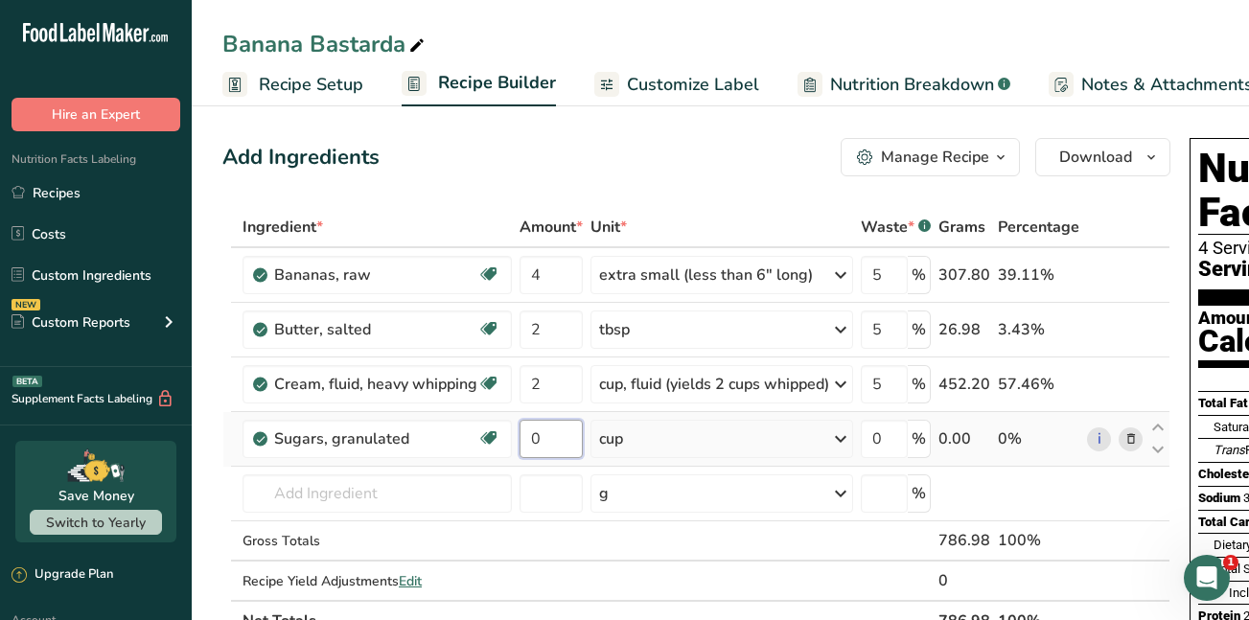
drag, startPoint x: 544, startPoint y: 436, endPoint x: 525, endPoint y: 437, distance: 19.2
click at [525, 437] on input "0" at bounding box center [551, 439] width 63 height 38
type input "0.75"
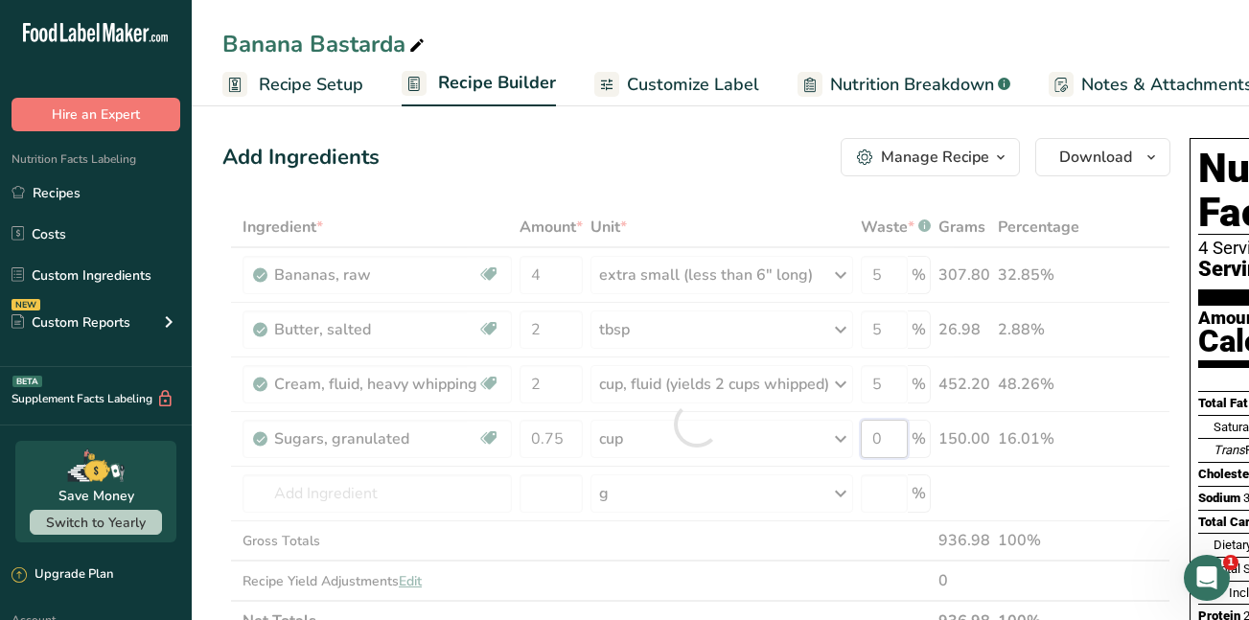
drag, startPoint x: 893, startPoint y: 438, endPoint x: 872, endPoint y: 436, distance: 21.2
click at [872, 436] on div "Ingredient * Amount * Unit * Waste * .a-a{fill:#347362;}.b-a{fill:#fff;} Grams …" at bounding box center [696, 424] width 948 height 434
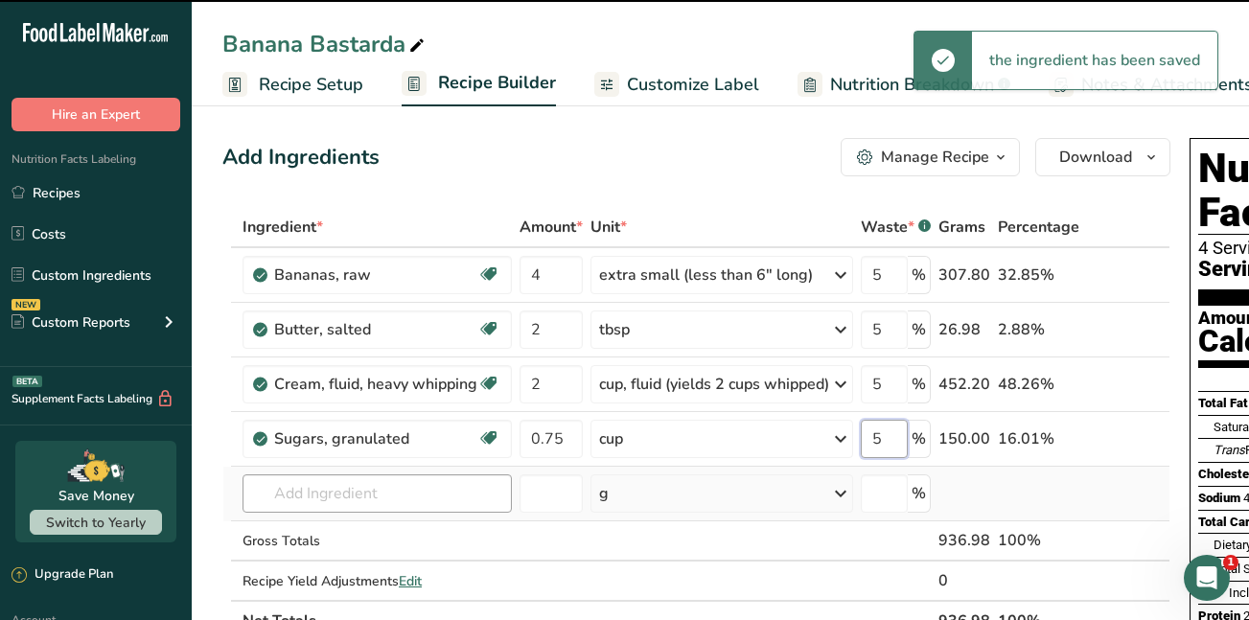
type input "0"
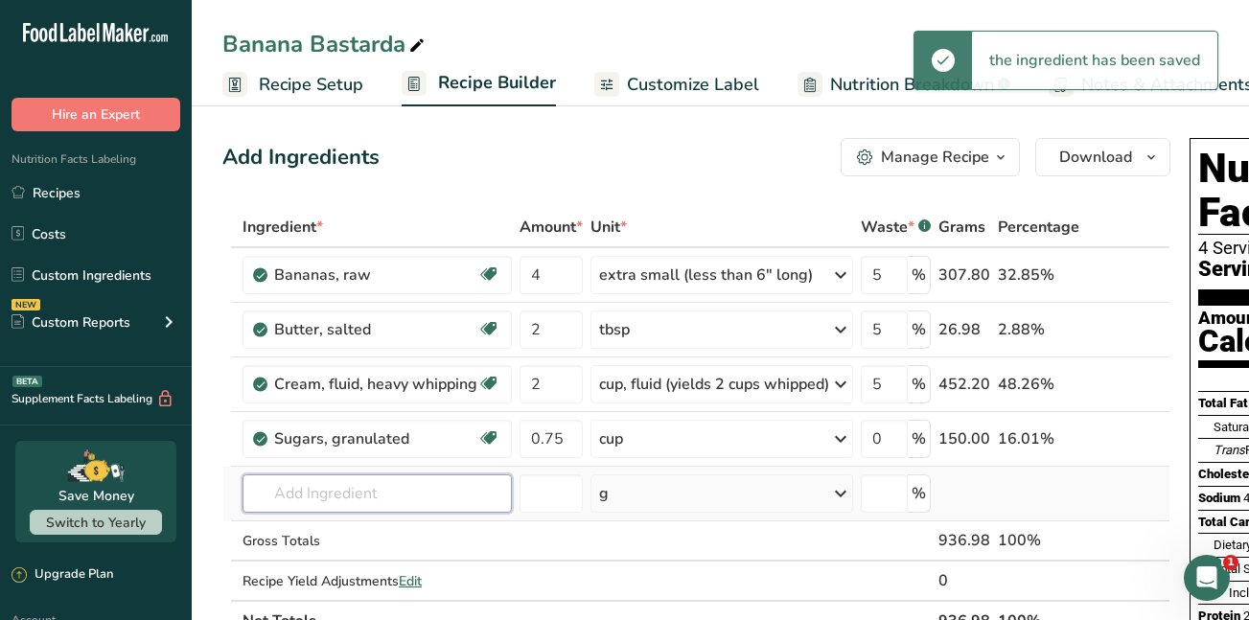
click at [354, 496] on div "Ingredient * Amount * Unit * Waste * .a-a{fill:#347362;}.b-a{fill:#fff;} Grams …" at bounding box center [696, 424] width 948 height 434
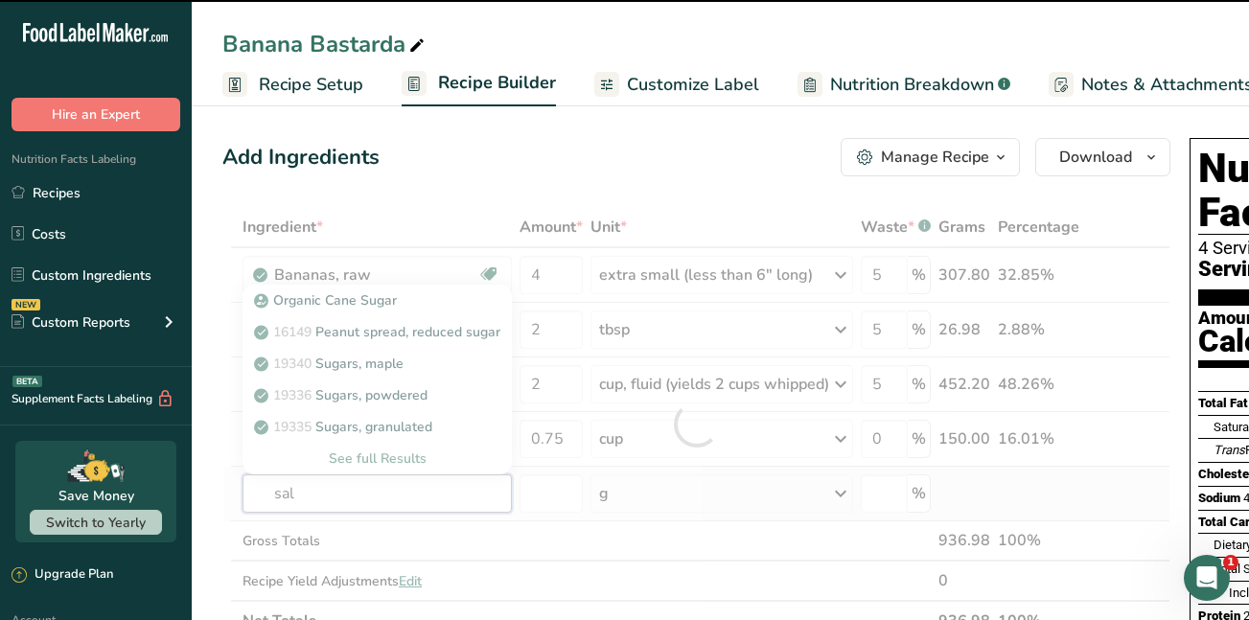
type input "salt"
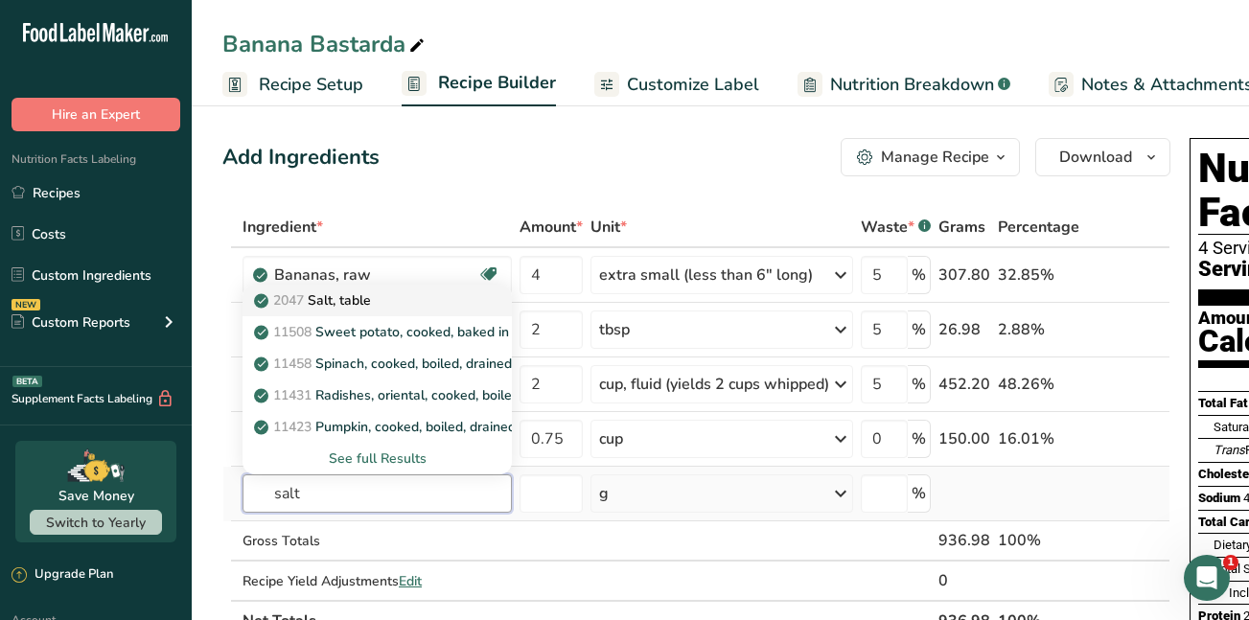
type input "salt"
click at [335, 300] on p "2047 Salt, table" at bounding box center [314, 301] width 113 height 20
type input "Salt, table"
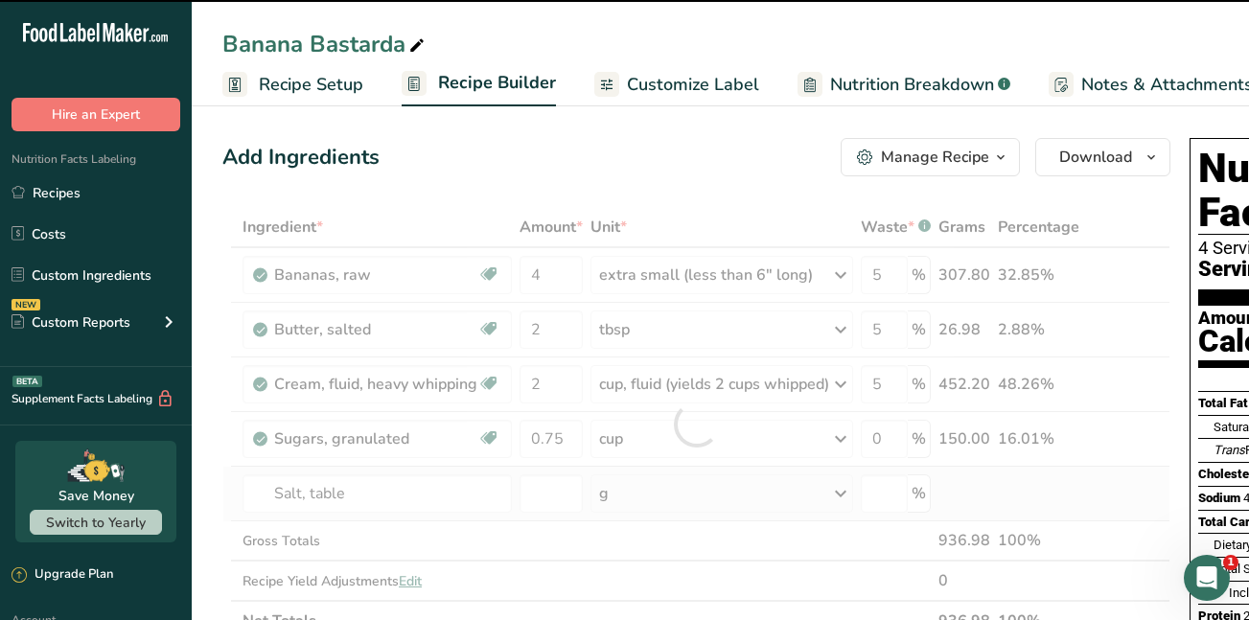
type input "0"
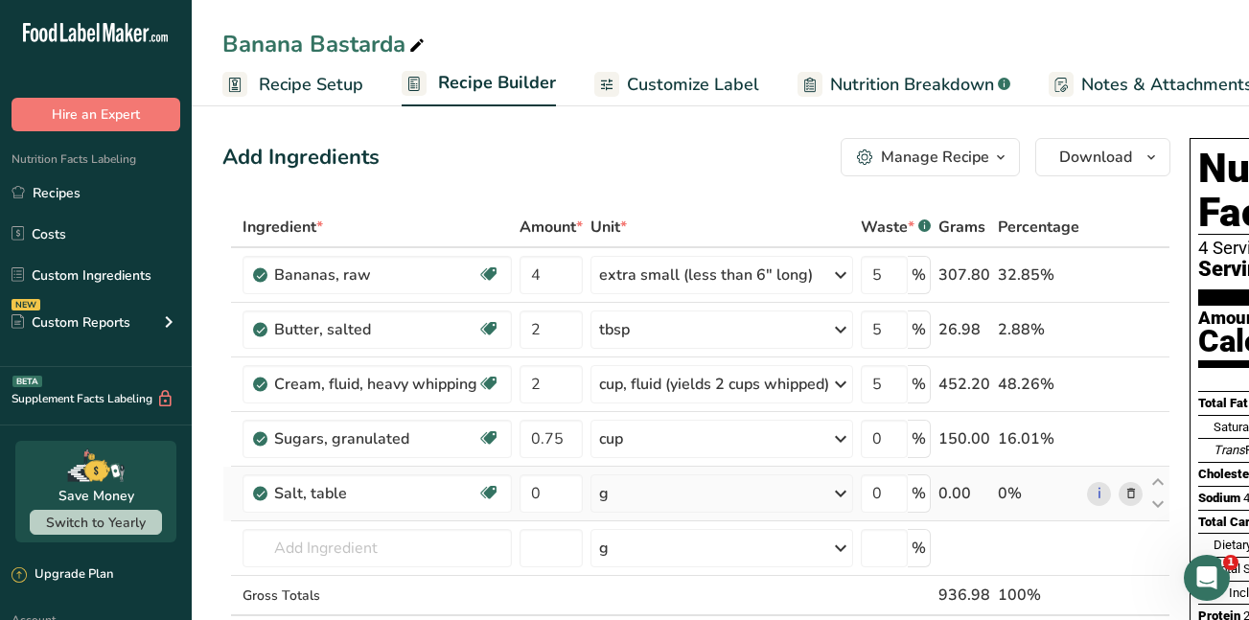
click at [842, 496] on icon at bounding box center [840, 494] width 23 height 35
click at [650, 563] on div "1 tsp" at bounding box center [682, 559] width 161 height 28
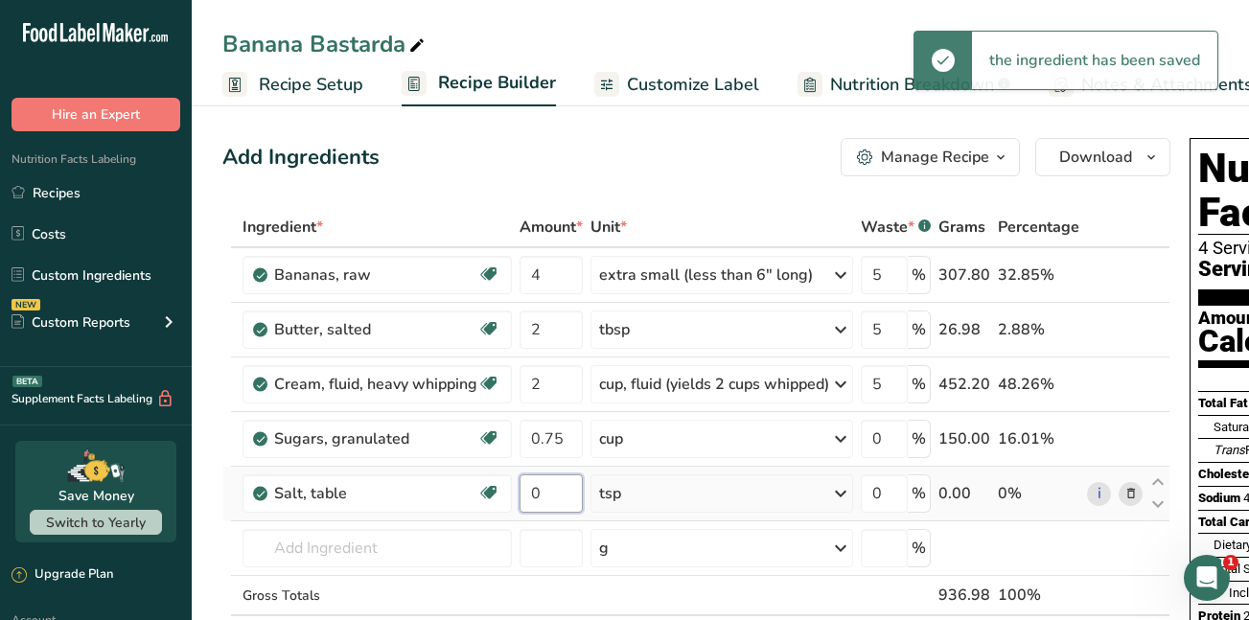
drag, startPoint x: 554, startPoint y: 492, endPoint x: 521, endPoint y: 496, distance: 33.8
click at [521, 496] on input "0" at bounding box center [551, 494] width 63 height 38
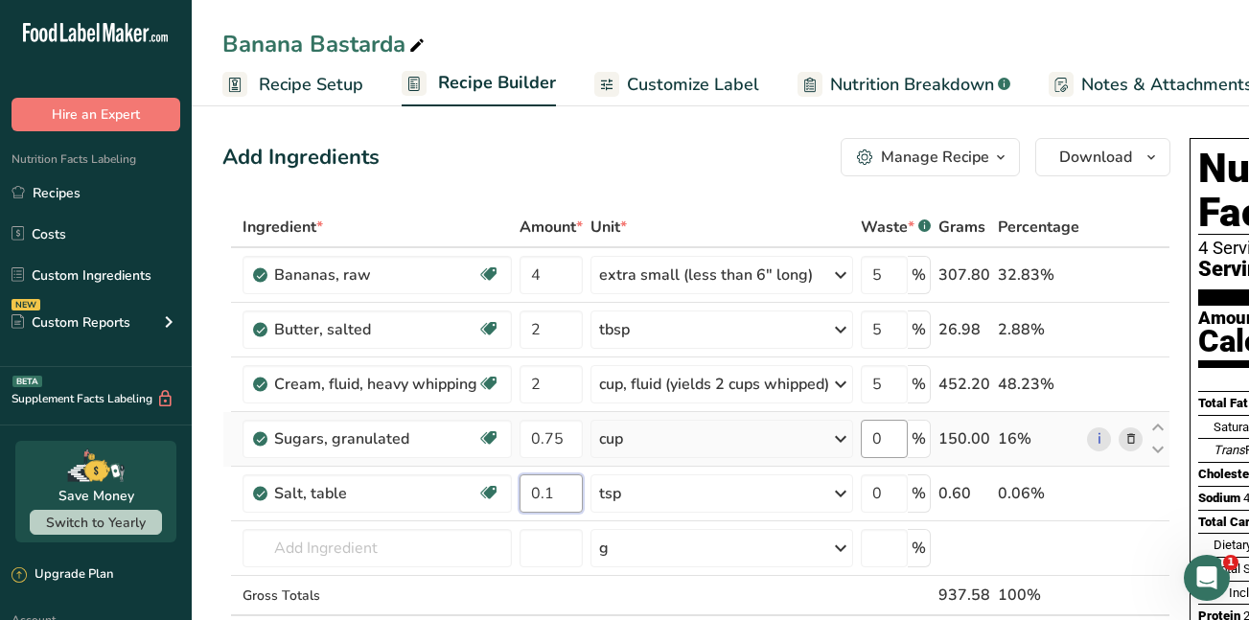
type input "0.1"
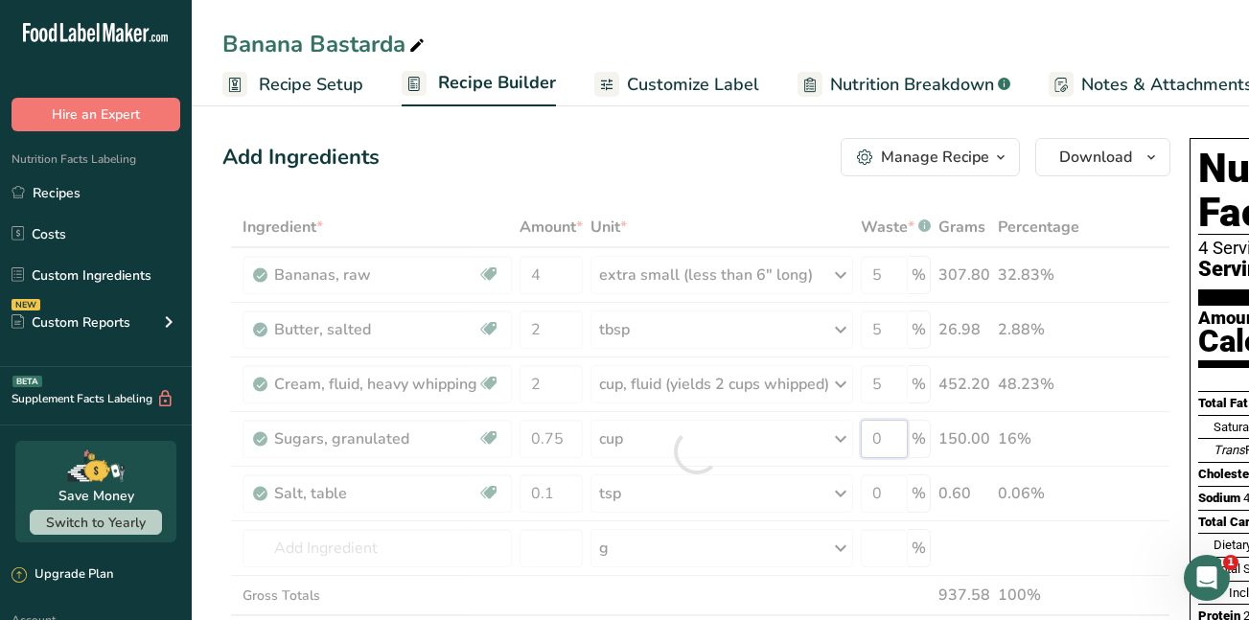
drag, startPoint x: 888, startPoint y: 439, endPoint x: 870, endPoint y: 437, distance: 18.3
click at [870, 437] on div "Ingredient * Amount * Unit * Waste * .a-a{fill:#347362;}.b-a{fill:#fff;} Grams …" at bounding box center [696, 451] width 948 height 489
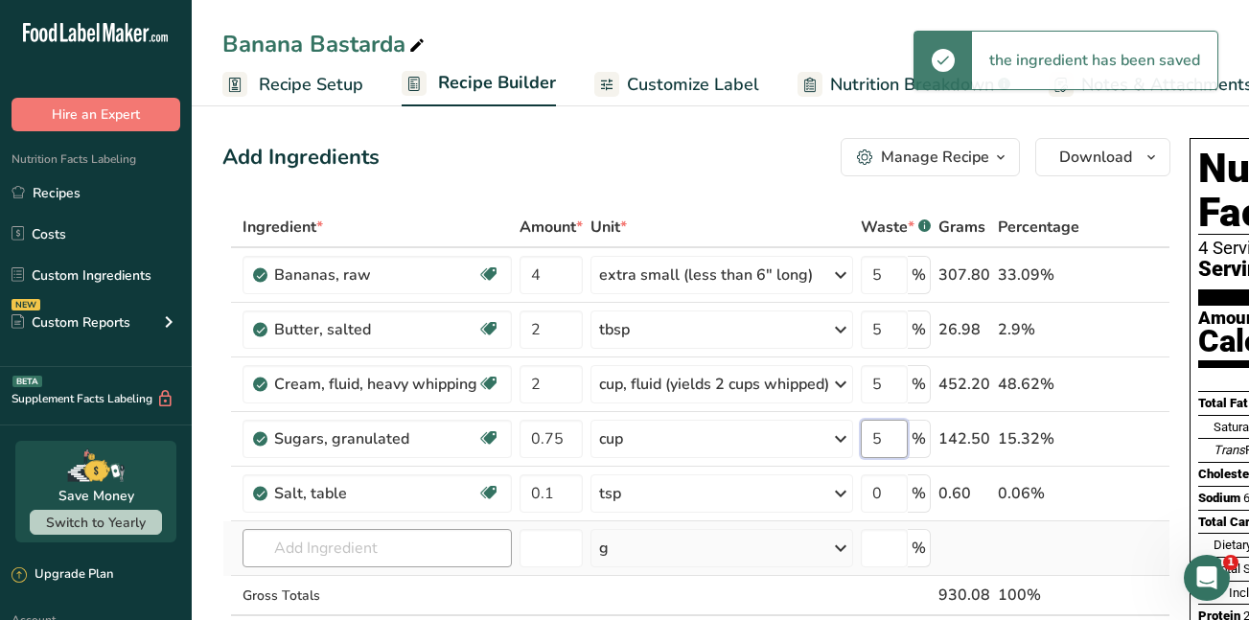
type input "5"
click at [391, 556] on div "Ingredient * Amount * Unit * Waste * .a-a{fill:#347362;}.b-a{fill:#fff;} Grams …" at bounding box center [696, 451] width 948 height 489
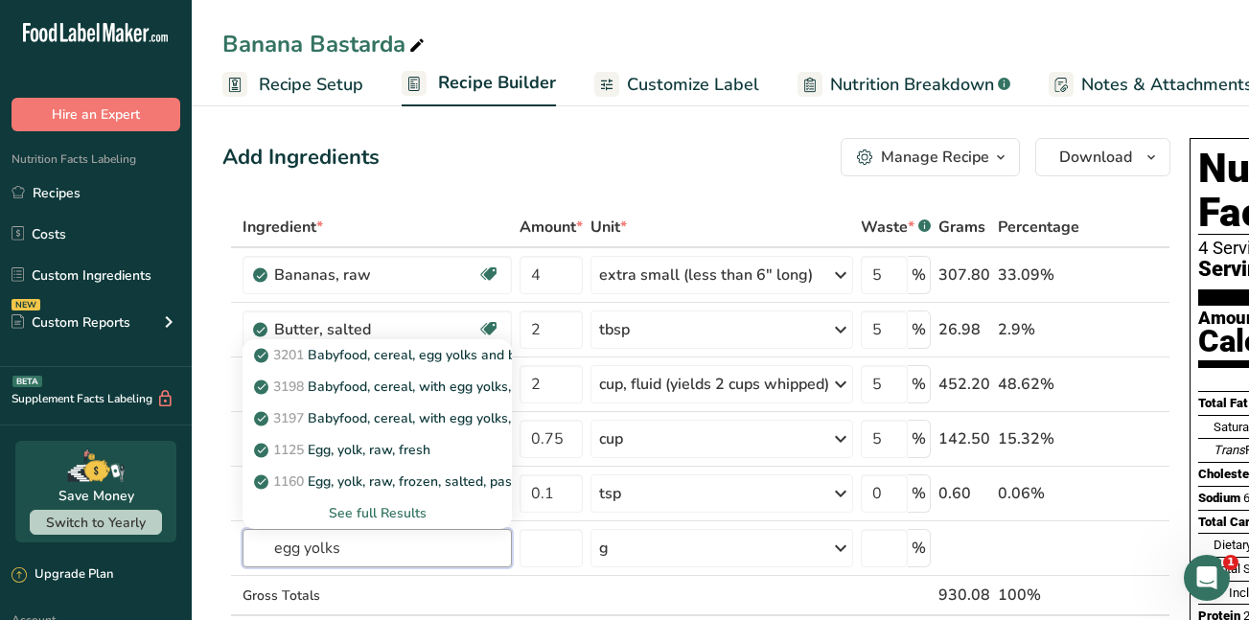
drag, startPoint x: 351, startPoint y: 545, endPoint x: 181, endPoint y: 549, distance: 169.8
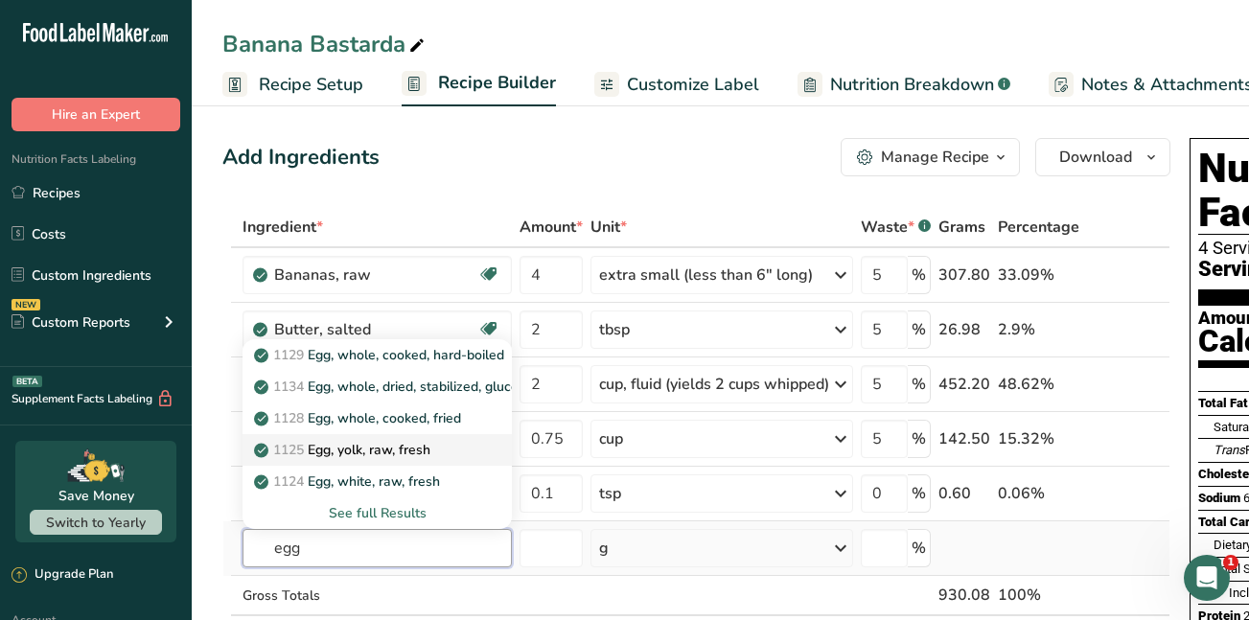
type input "egg"
click at [323, 444] on p "1125 Egg, yolk, raw, fresh" at bounding box center [344, 450] width 173 height 20
type input "Egg, yolk, raw, fresh"
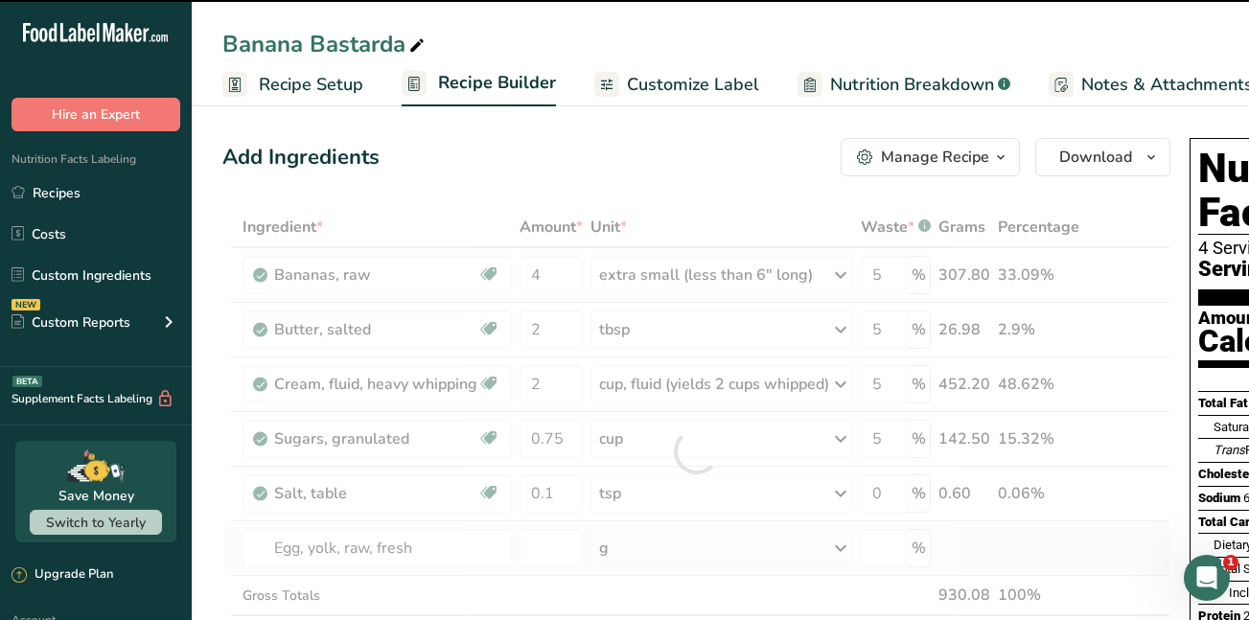
type input "0"
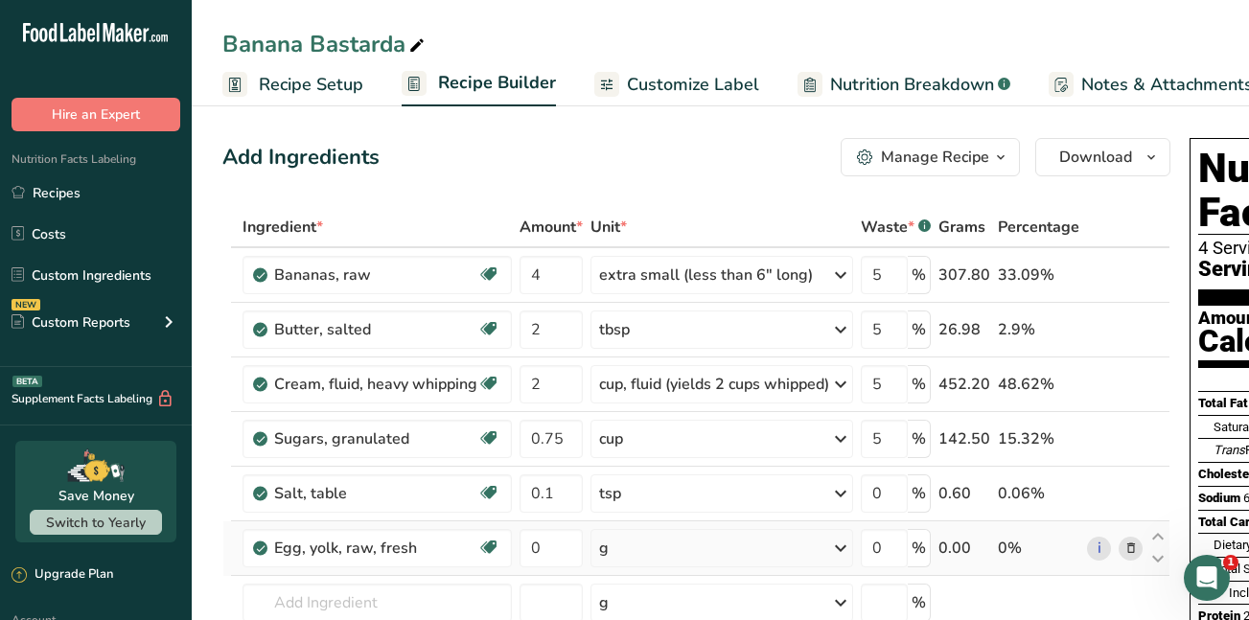
click at [849, 553] on icon at bounding box center [840, 548] width 23 height 35
click at [735, 616] on div "1 large" at bounding box center [682, 613] width 161 height 28
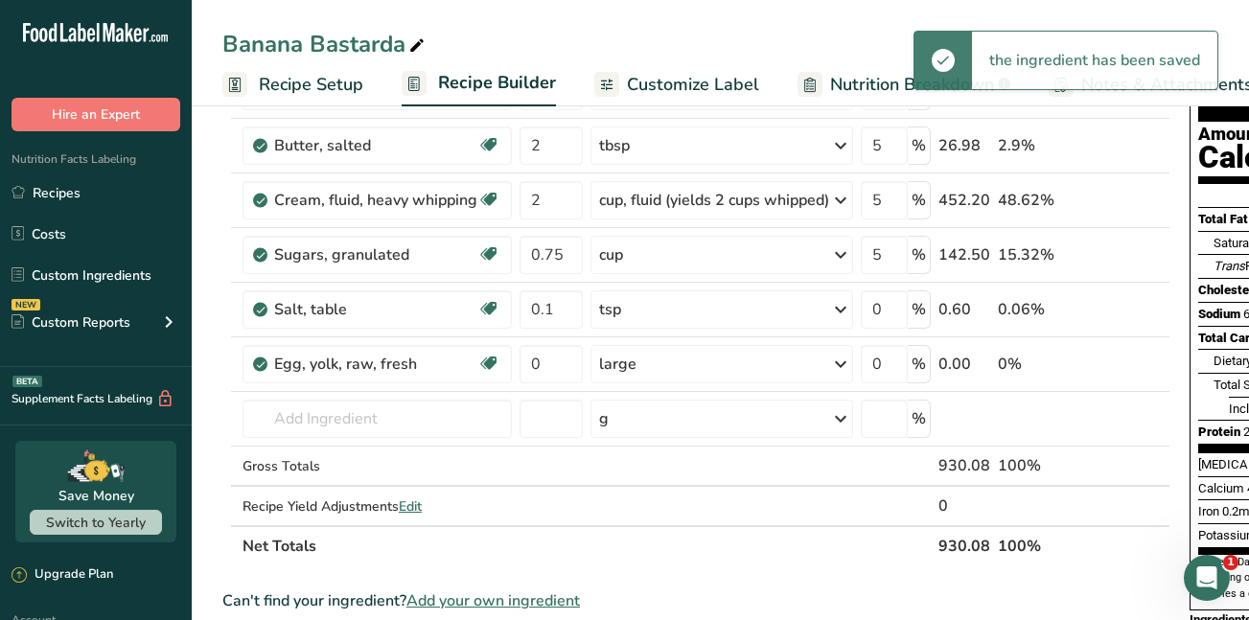
scroll to position [201, 0]
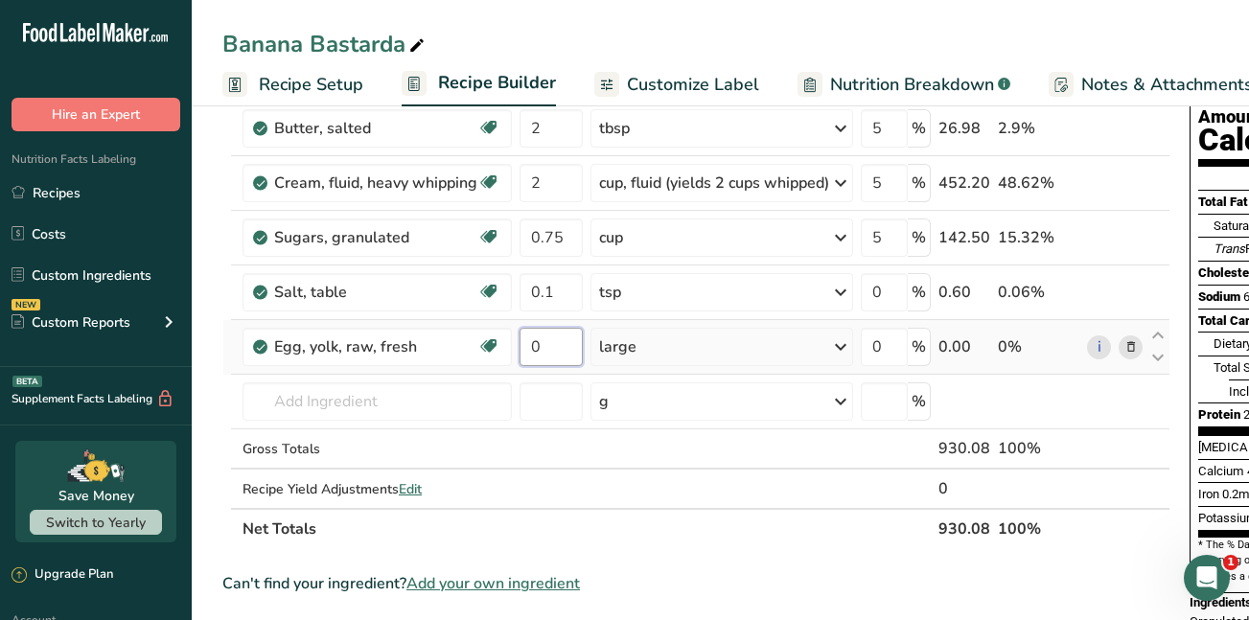
drag, startPoint x: 553, startPoint y: 348, endPoint x: 522, endPoint y: 346, distance: 31.7
click at [522, 346] on input "0" at bounding box center [551, 347] width 63 height 38
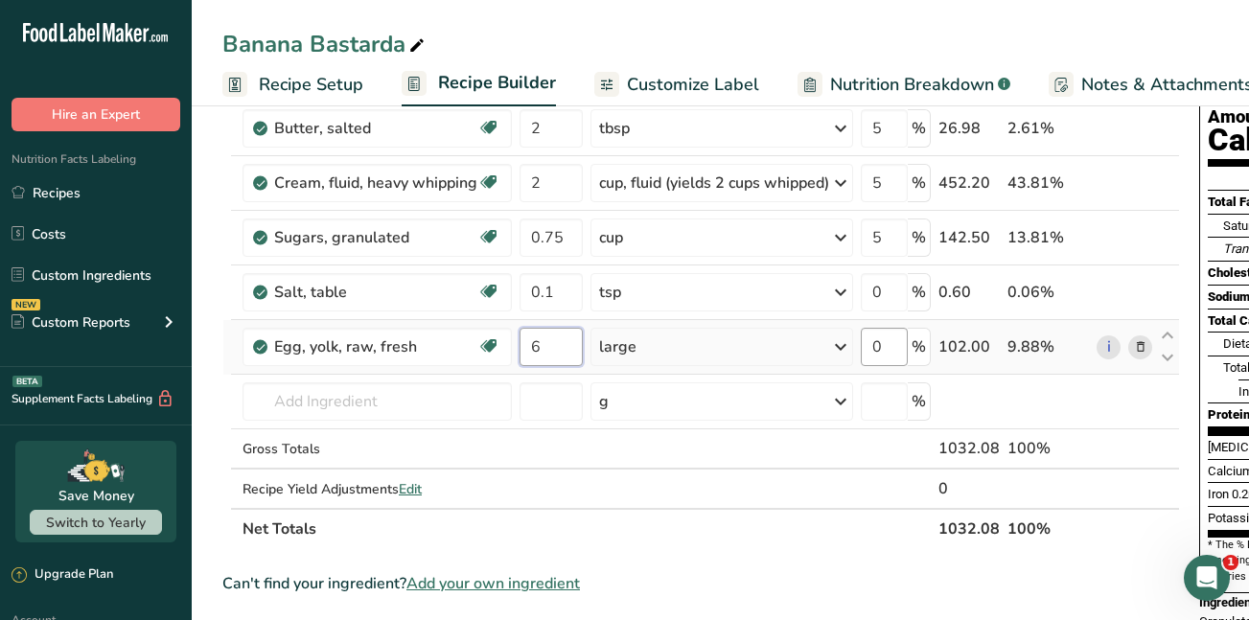
type input "6"
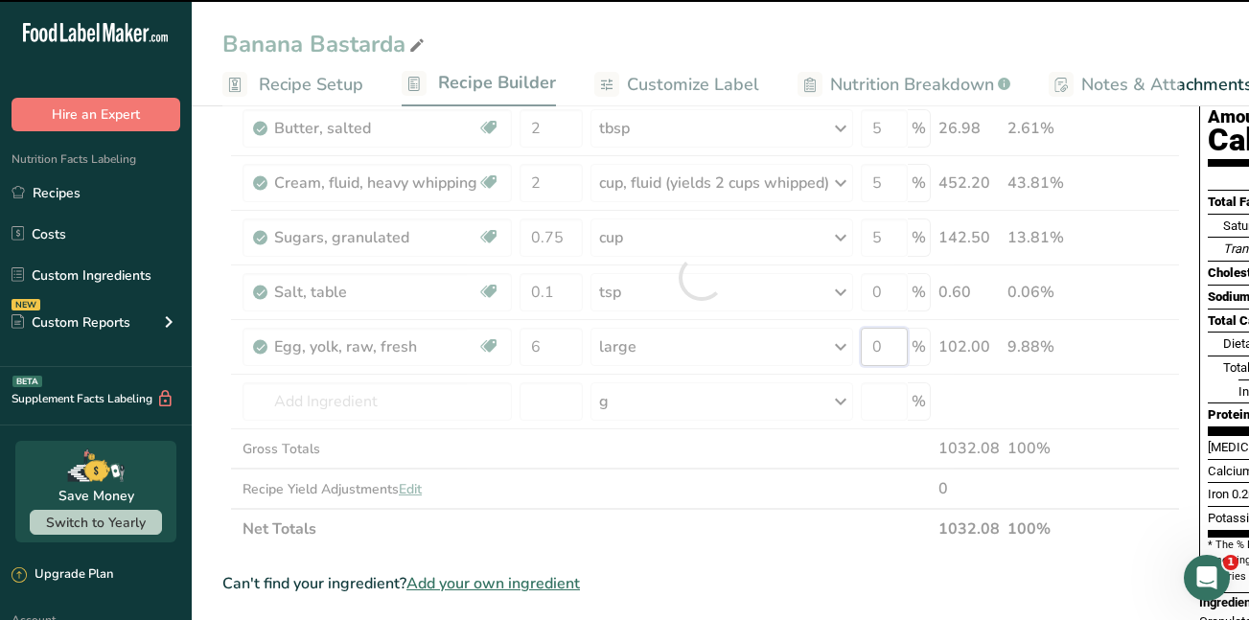
drag, startPoint x: 887, startPoint y: 351, endPoint x: 873, endPoint y: 349, distance: 14.5
click at [873, 349] on div "Ingredient * Amount * Unit * Waste * .a-a{fill:#347362;}.b-a{fill:#fff;} Grams …" at bounding box center [701, 278] width 958 height 544
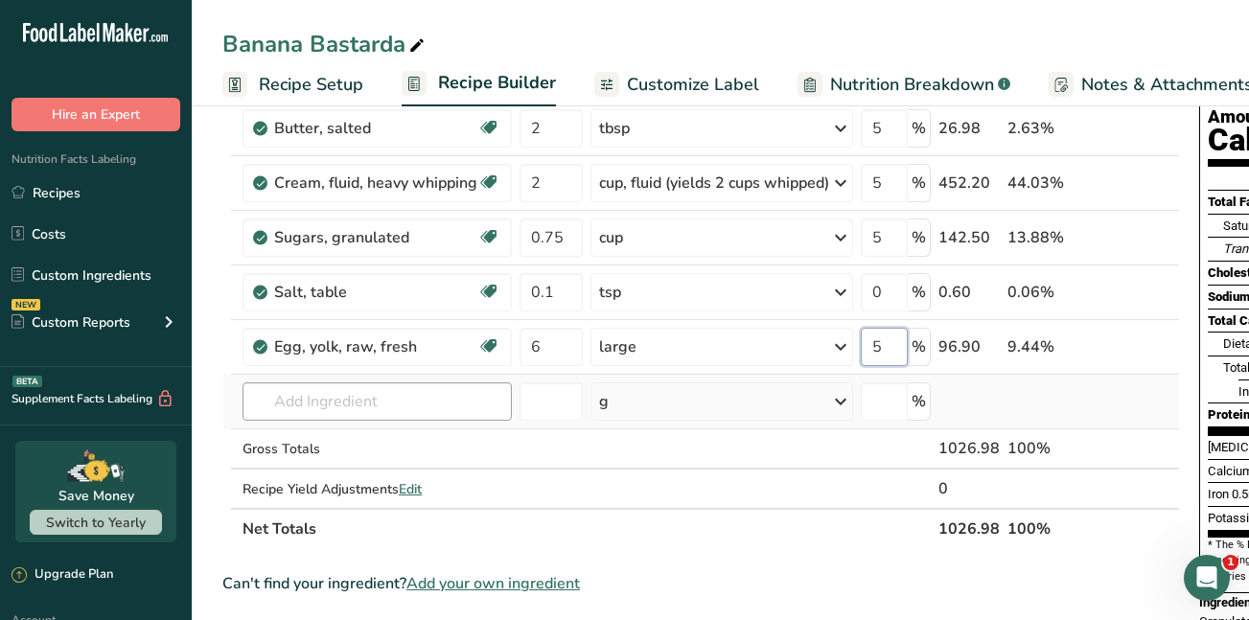
type input "5"
click at [326, 402] on div "Ingredient * Amount * Unit * Waste * .a-a{fill:#347362;}.b-a{fill:#fff;} Grams …" at bounding box center [701, 278] width 958 height 544
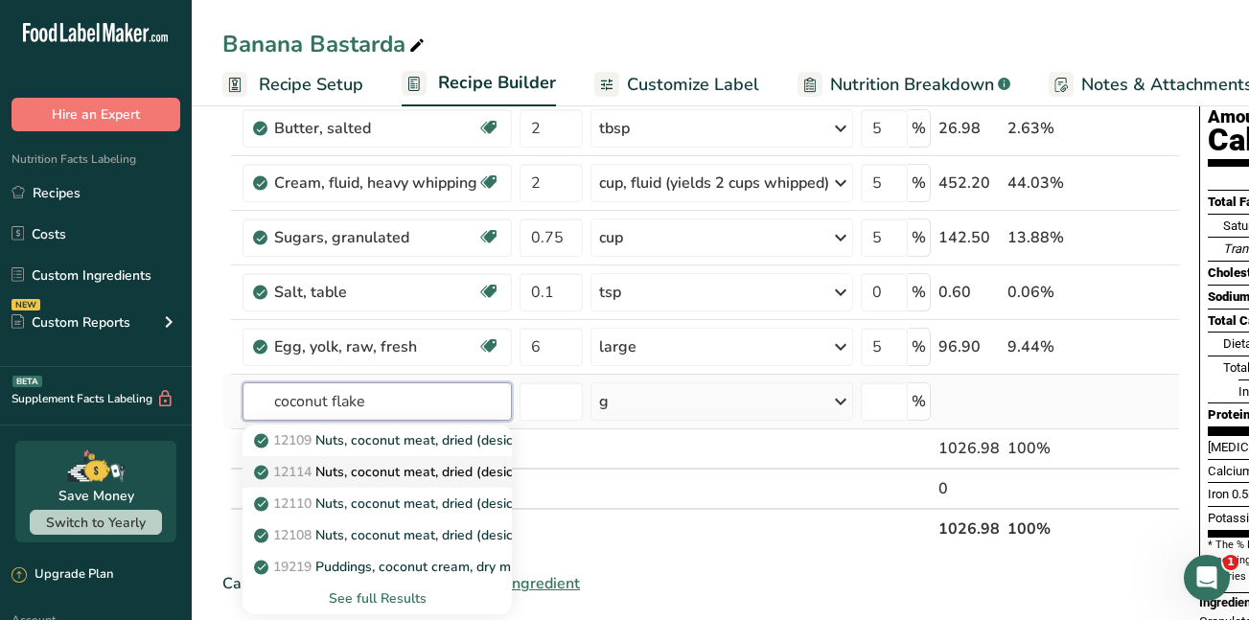
type input "coconut flake"
click at [388, 474] on p "12114 Nuts, coconut meat, dried (desiccated), toasted" at bounding box center [432, 472] width 348 height 20
type input "Nuts, coconut meat, dried (desiccated), toasted"
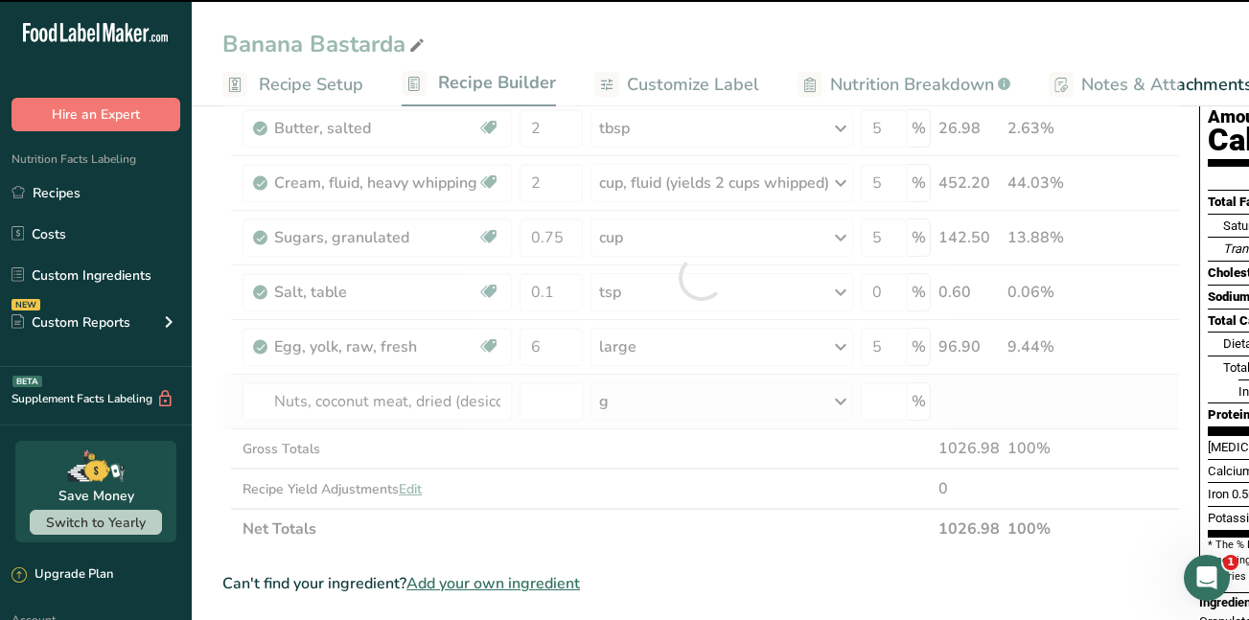
type input "0"
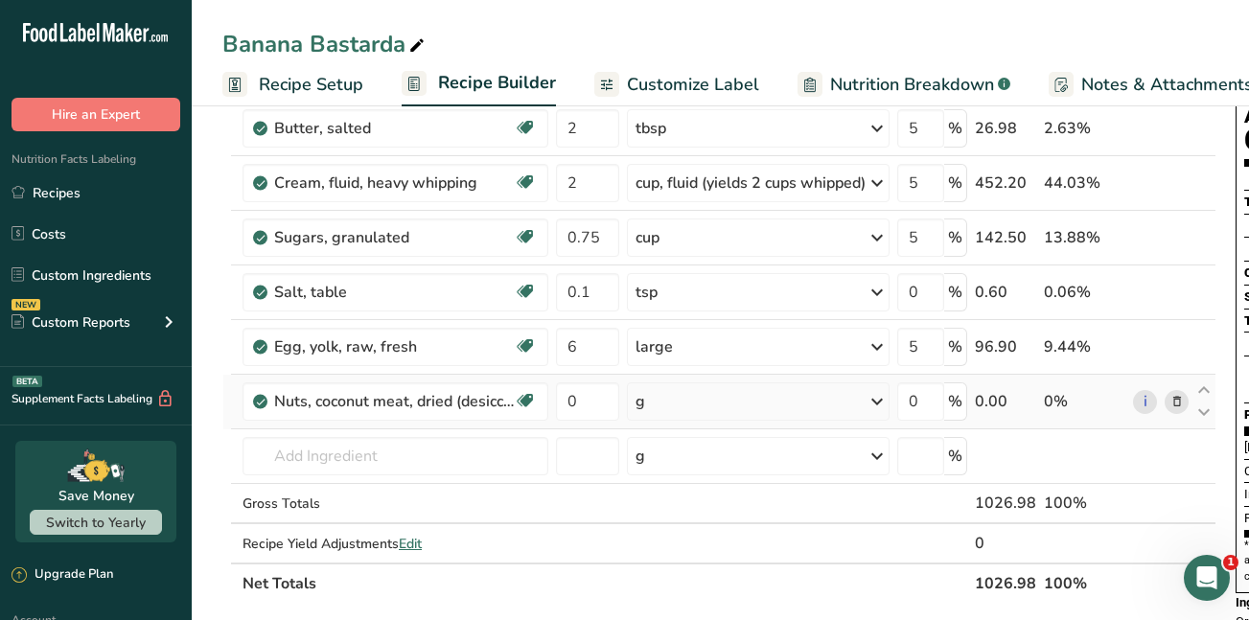
click at [883, 401] on icon at bounding box center [877, 402] width 23 height 35
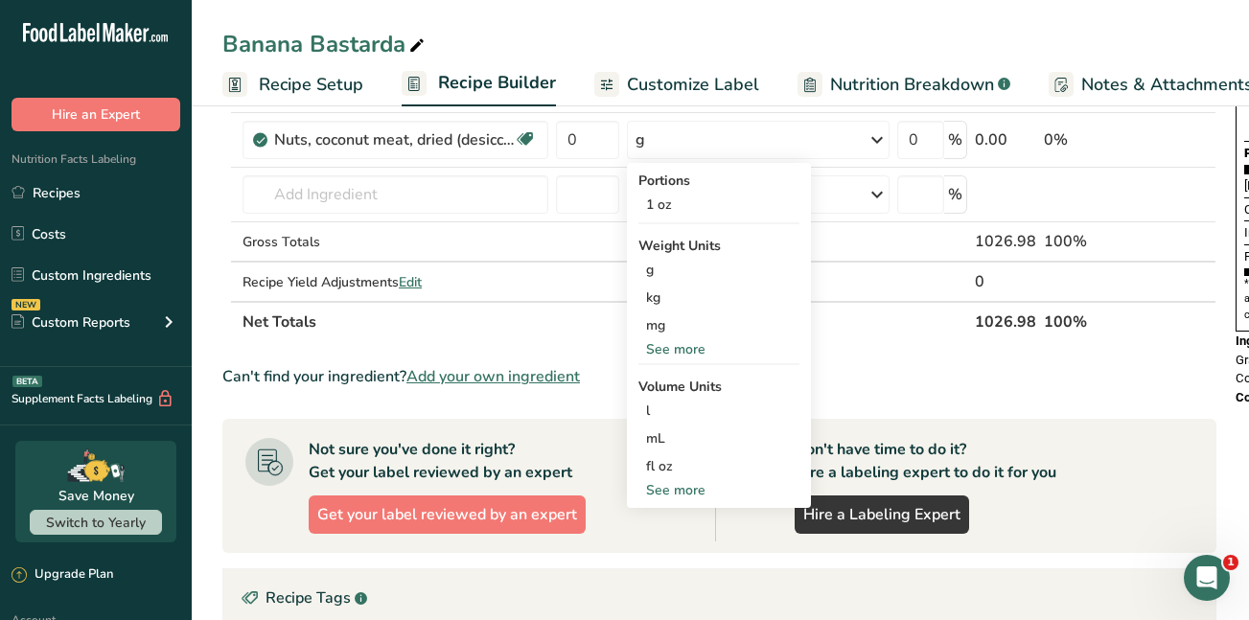
scroll to position [468, 0]
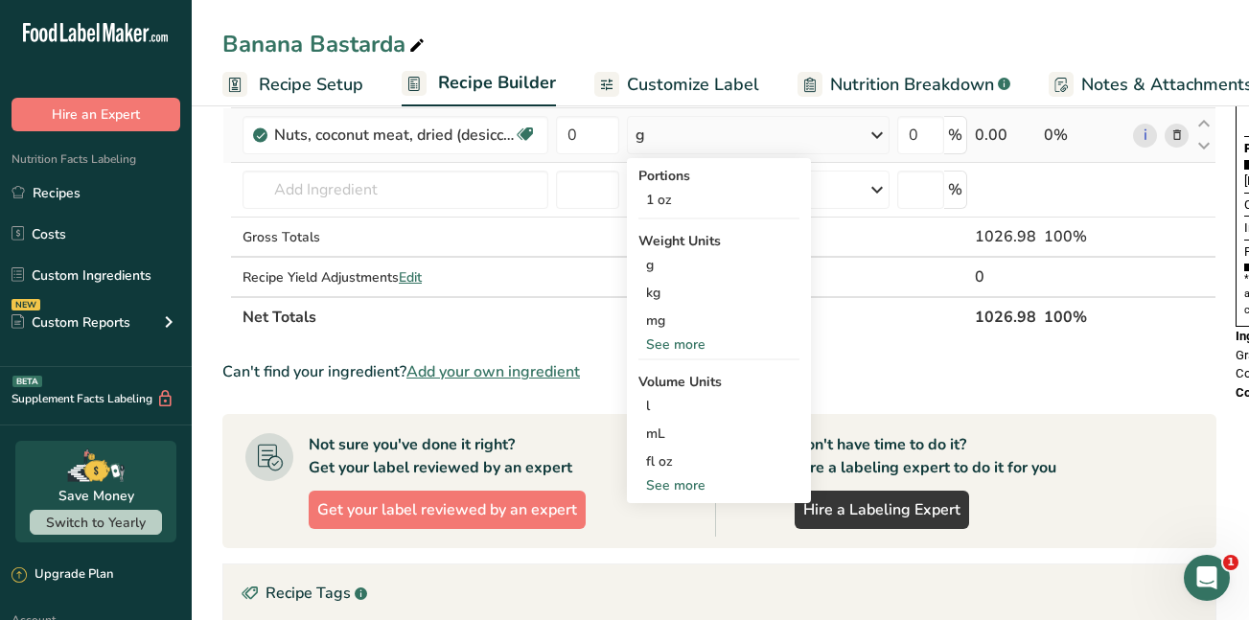
click at [662, 484] on div "See more" at bounding box center [719, 486] width 161 height 20
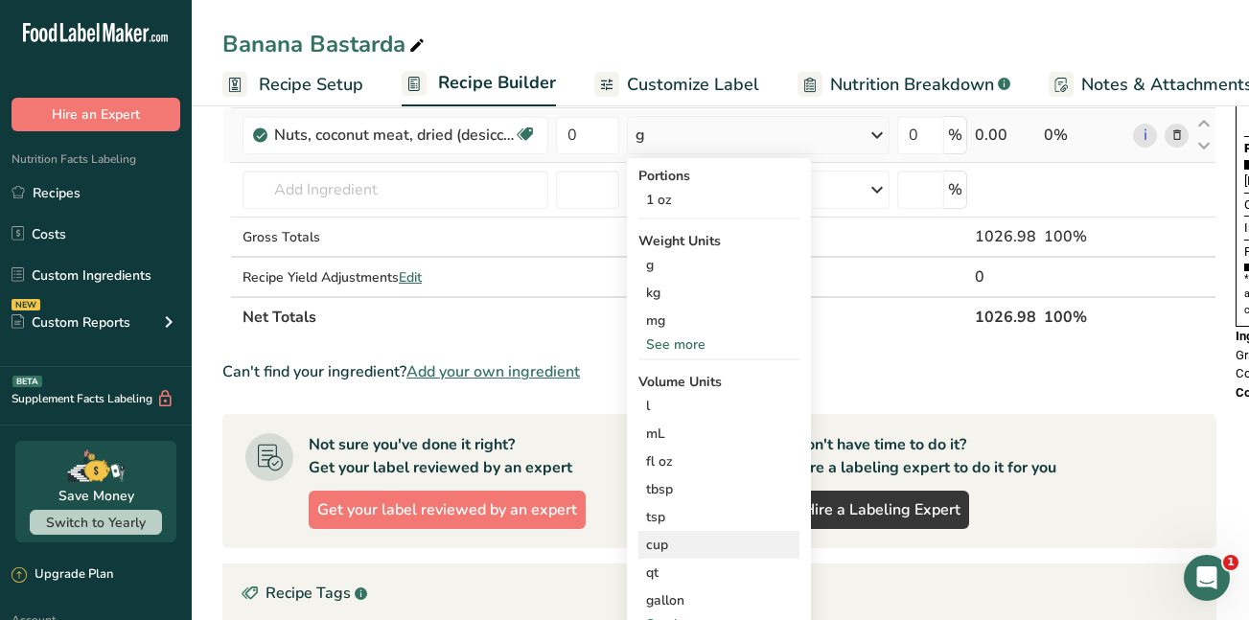
click at [657, 543] on div "cup" at bounding box center [719, 545] width 146 height 20
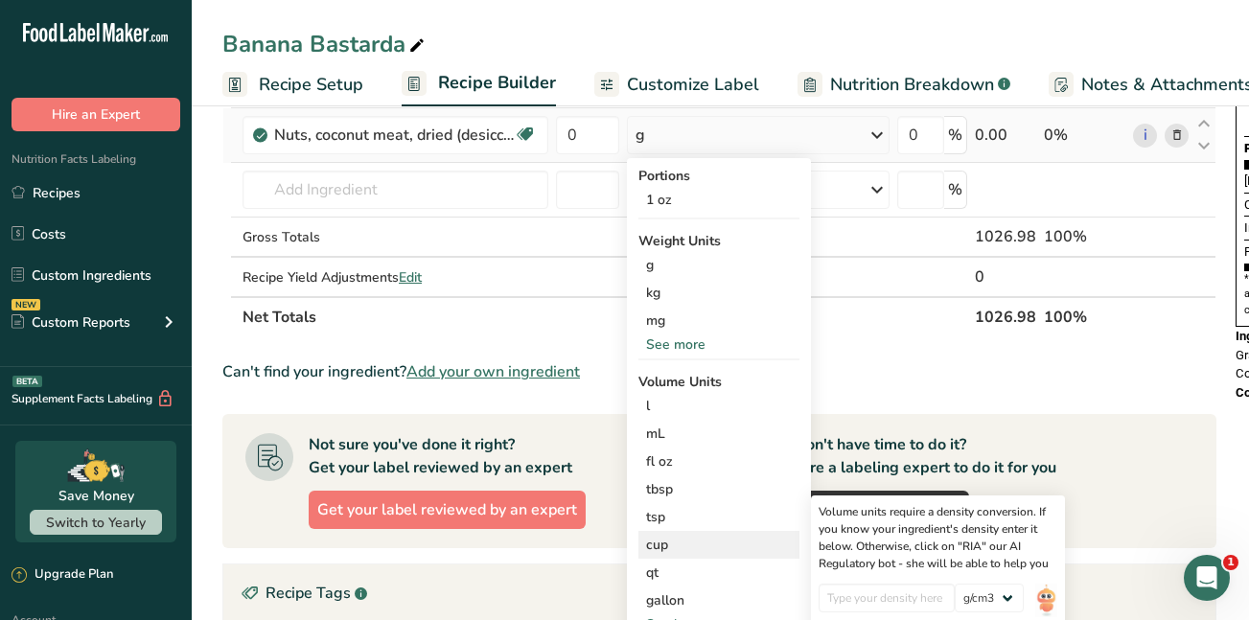
click at [657, 543] on div "cup" at bounding box center [719, 545] width 146 height 20
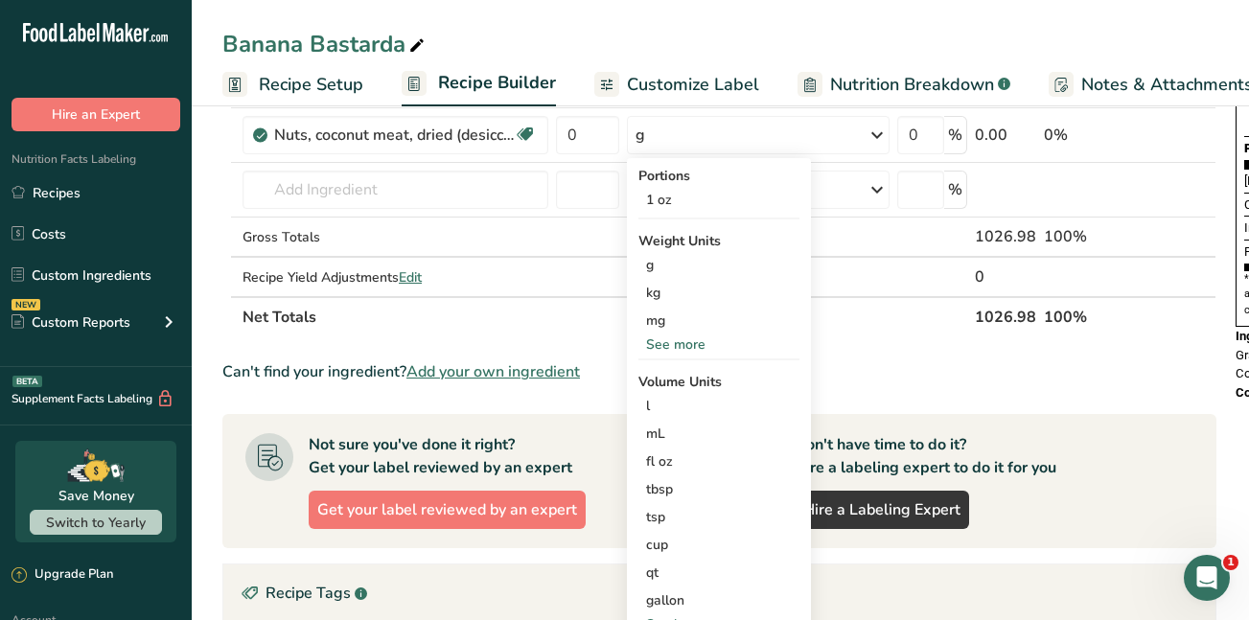
click at [1121, 333] on th "100%" at bounding box center [1084, 316] width 89 height 40
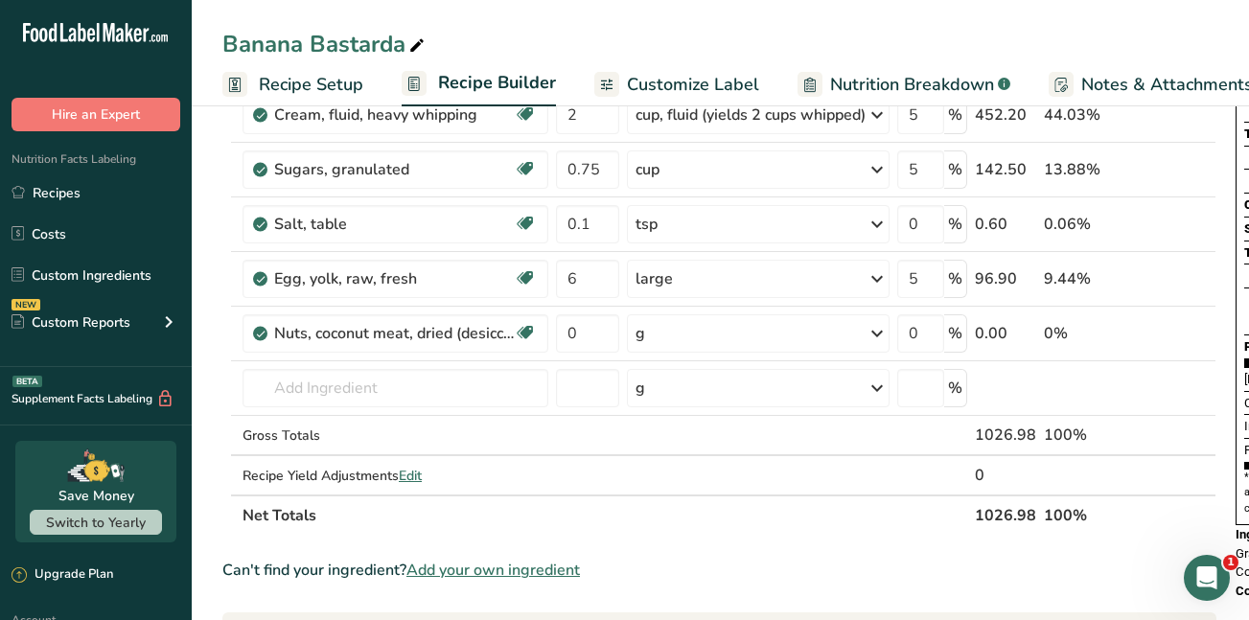
scroll to position [250, 0]
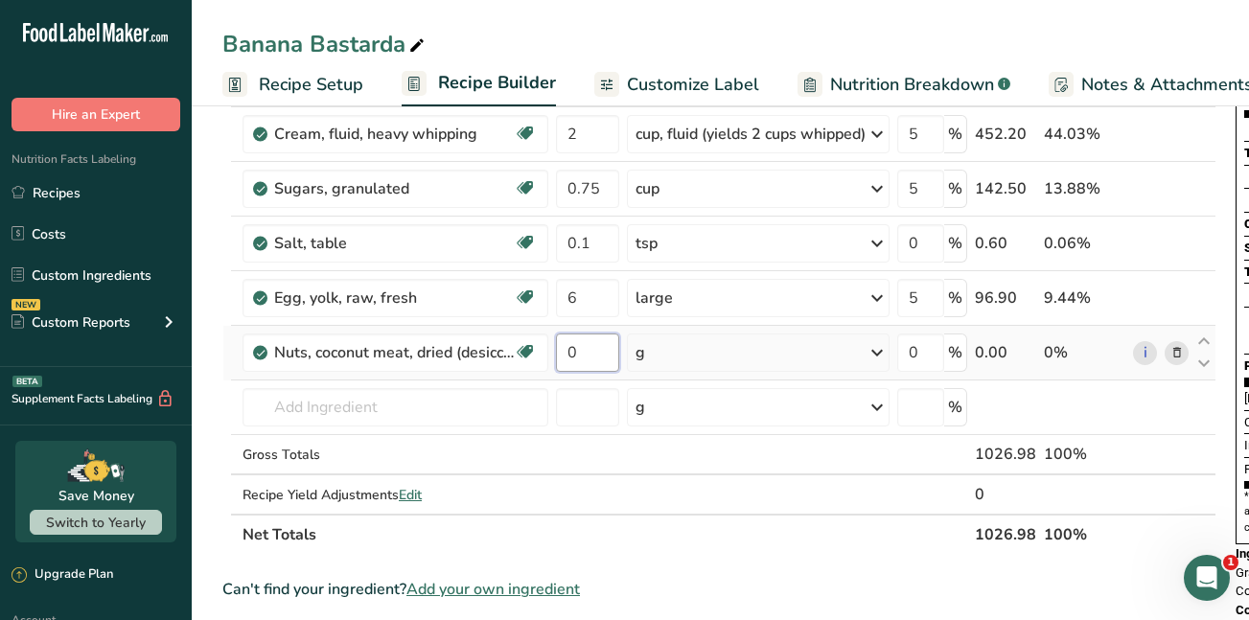
drag, startPoint x: 581, startPoint y: 350, endPoint x: 565, endPoint y: 353, distance: 16.6
click at [565, 353] on input "0" at bounding box center [587, 353] width 63 height 38
type input "1"
type input "100"
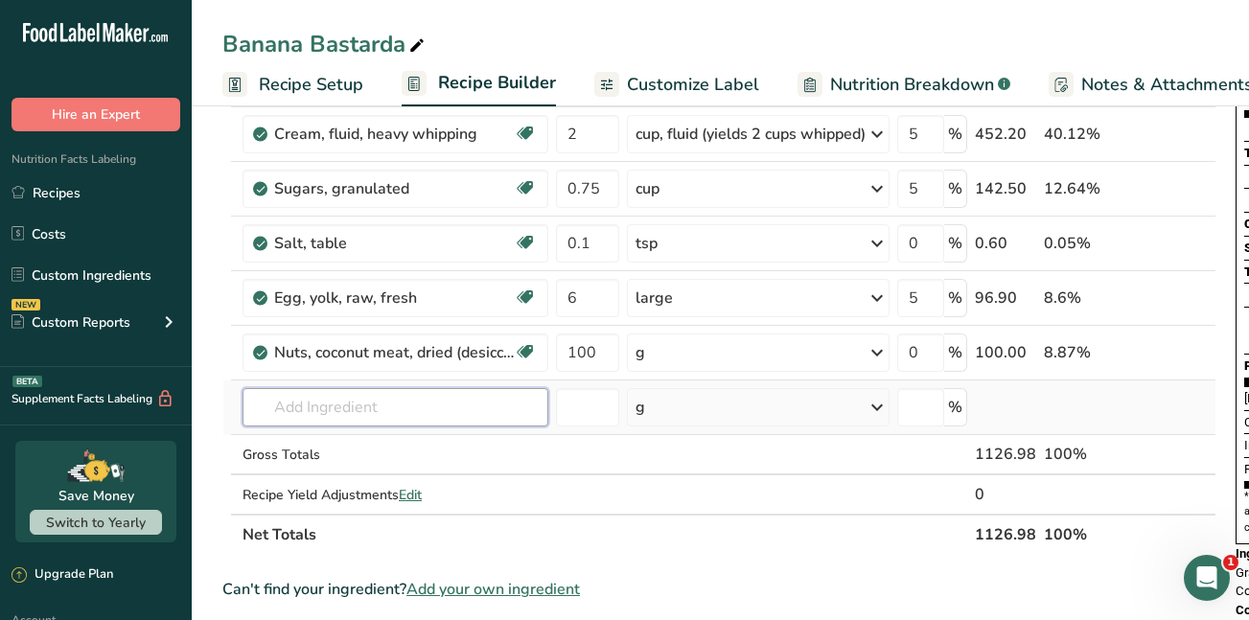
click at [307, 406] on div "Ingredient * Amount * Unit * Waste * .a-a{fill:#347362;}.b-a{fill:#fff;} Grams …" at bounding box center [719, 256] width 994 height 598
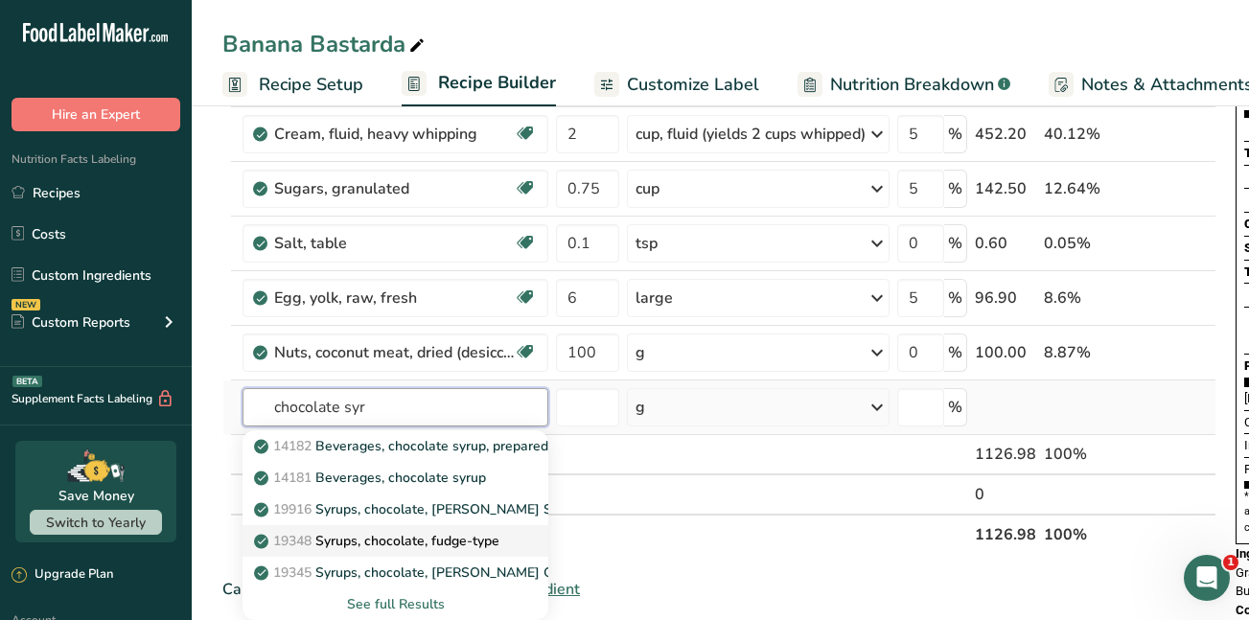
type input "chocolate syr"
click at [362, 543] on p "19348 Syrups, chocolate, fudge-type" at bounding box center [379, 541] width 242 height 20
type input "Syrups, chocolate, fudge-type"
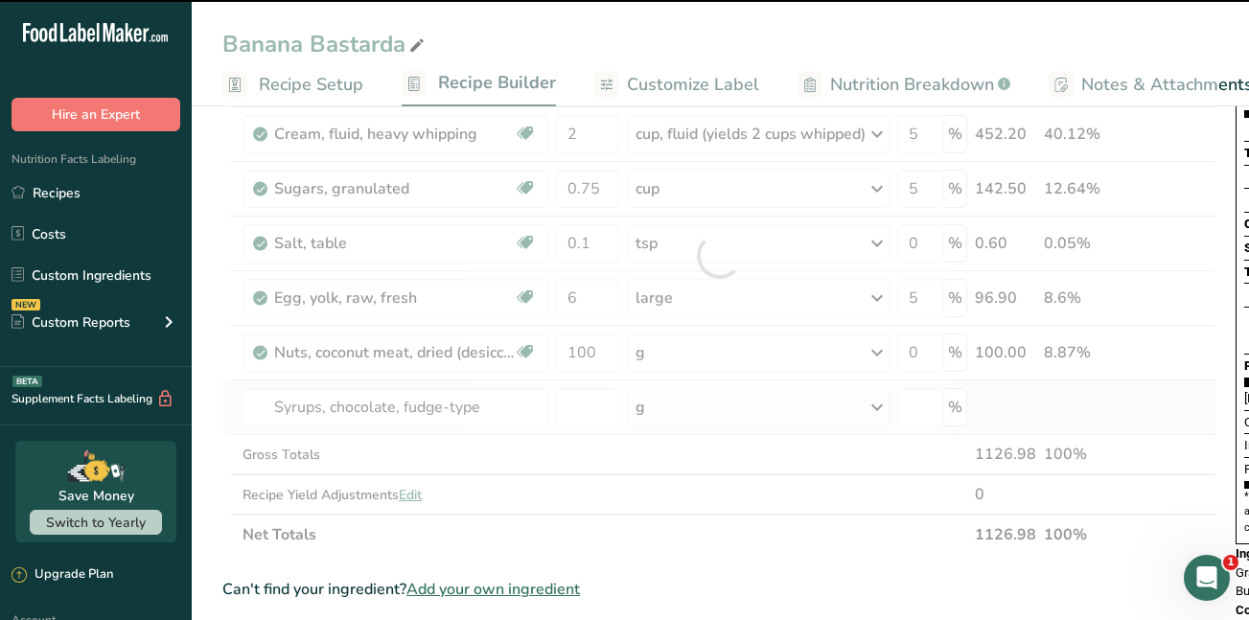
type input "0"
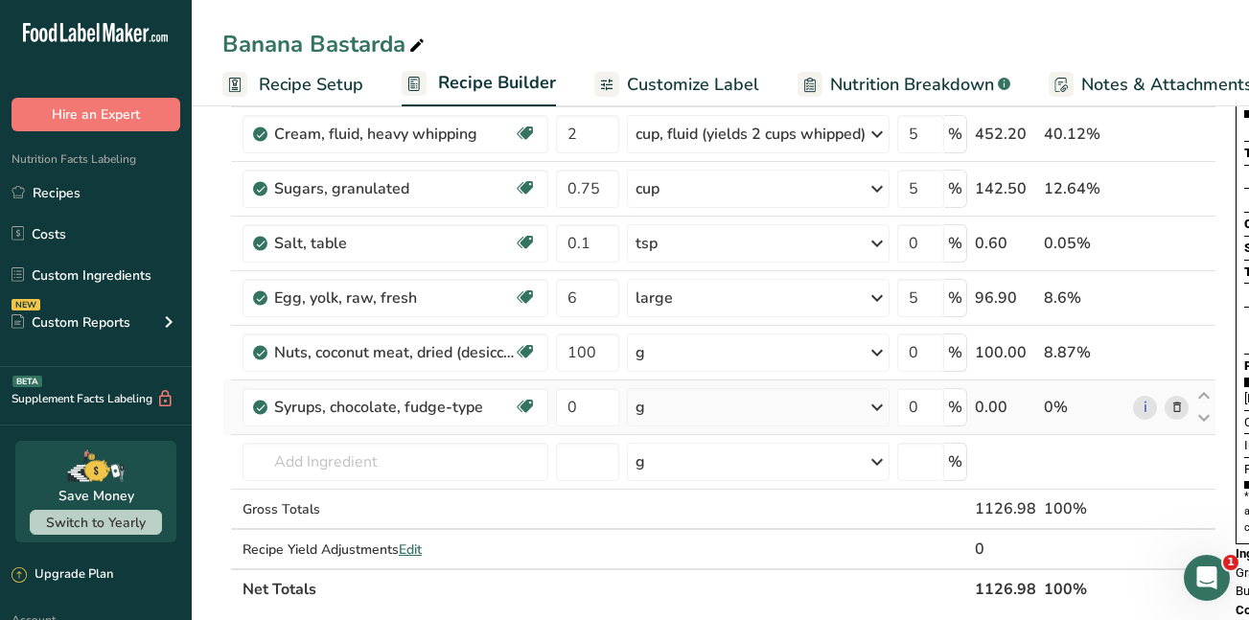
click at [887, 401] on icon at bounding box center [877, 407] width 23 height 35
click at [705, 475] on div "1 cup" at bounding box center [719, 472] width 161 height 28
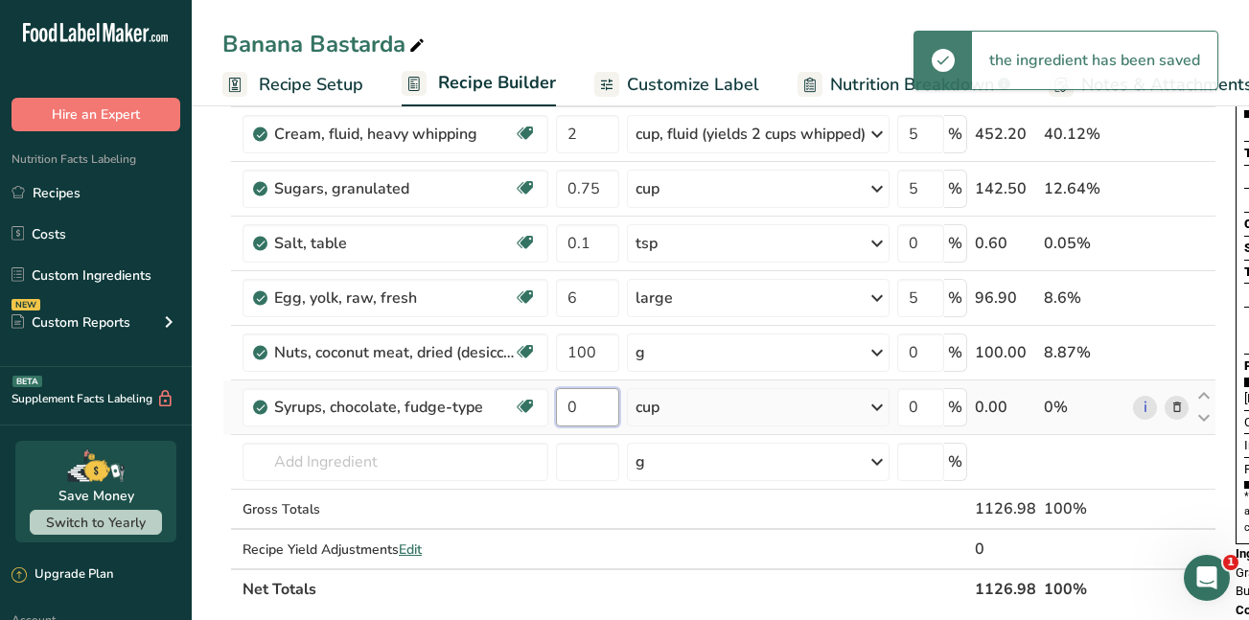
drag, startPoint x: 578, startPoint y: 408, endPoint x: 561, endPoint y: 407, distance: 17.3
click at [561, 407] on input "0" at bounding box center [587, 407] width 63 height 38
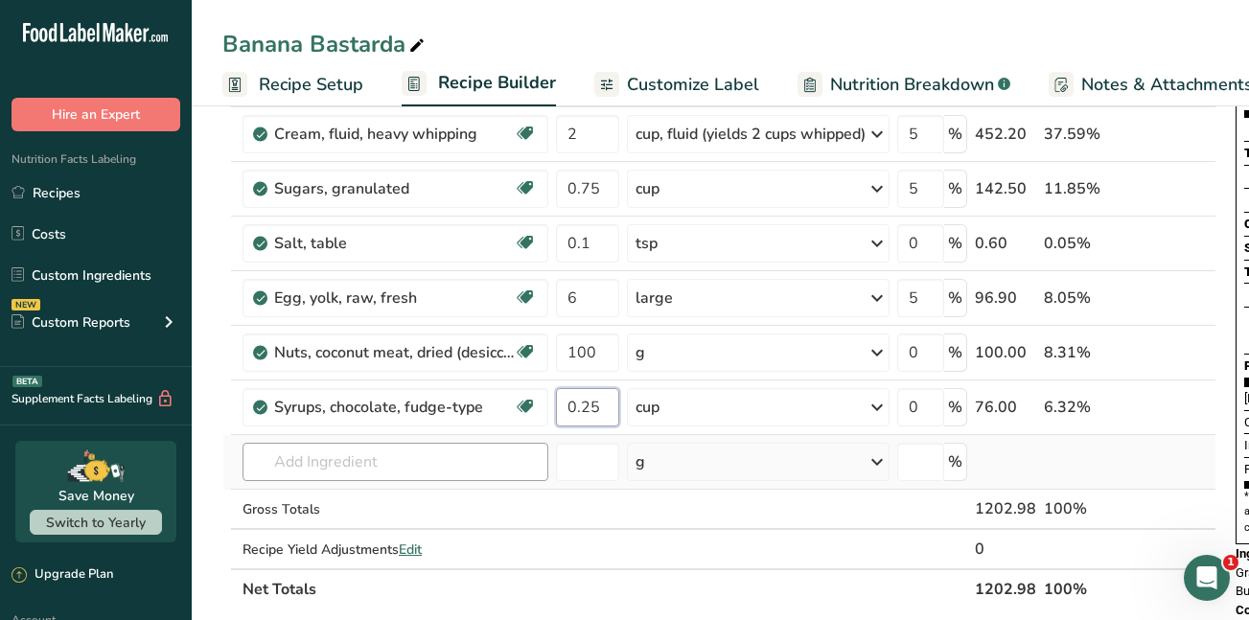
type input "0.25"
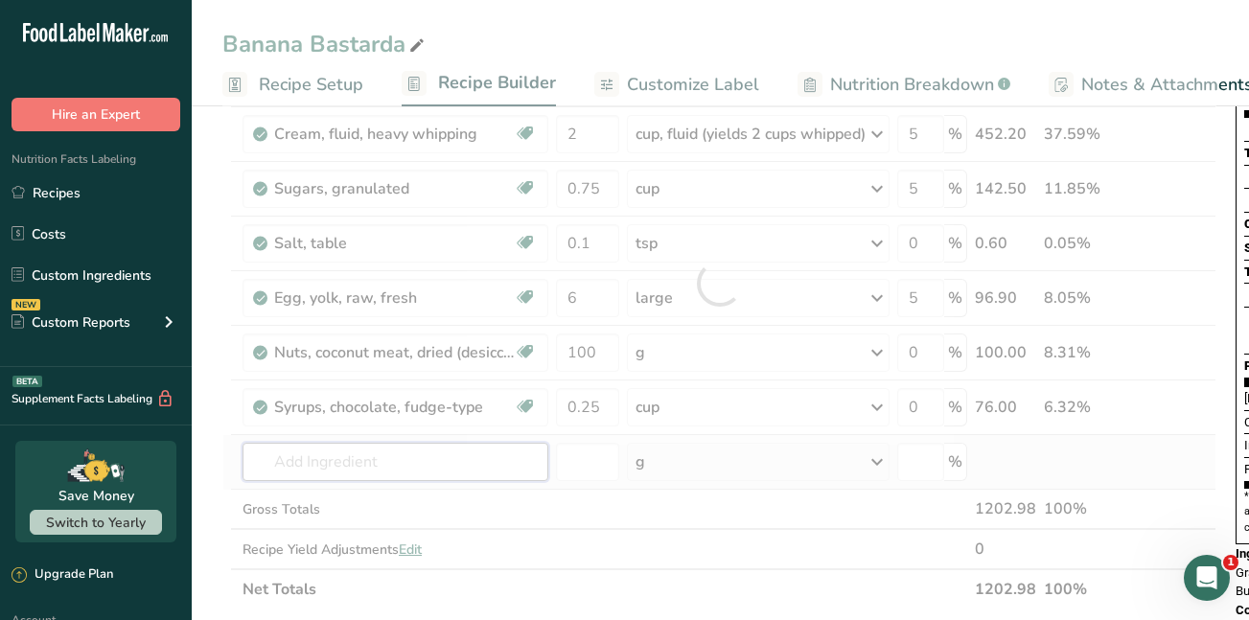
click at [304, 464] on div "Ingredient * Amount * Unit * Waste * .a-a{fill:#347362;}.b-a{fill:#fff;} Grams …" at bounding box center [719, 283] width 994 height 653
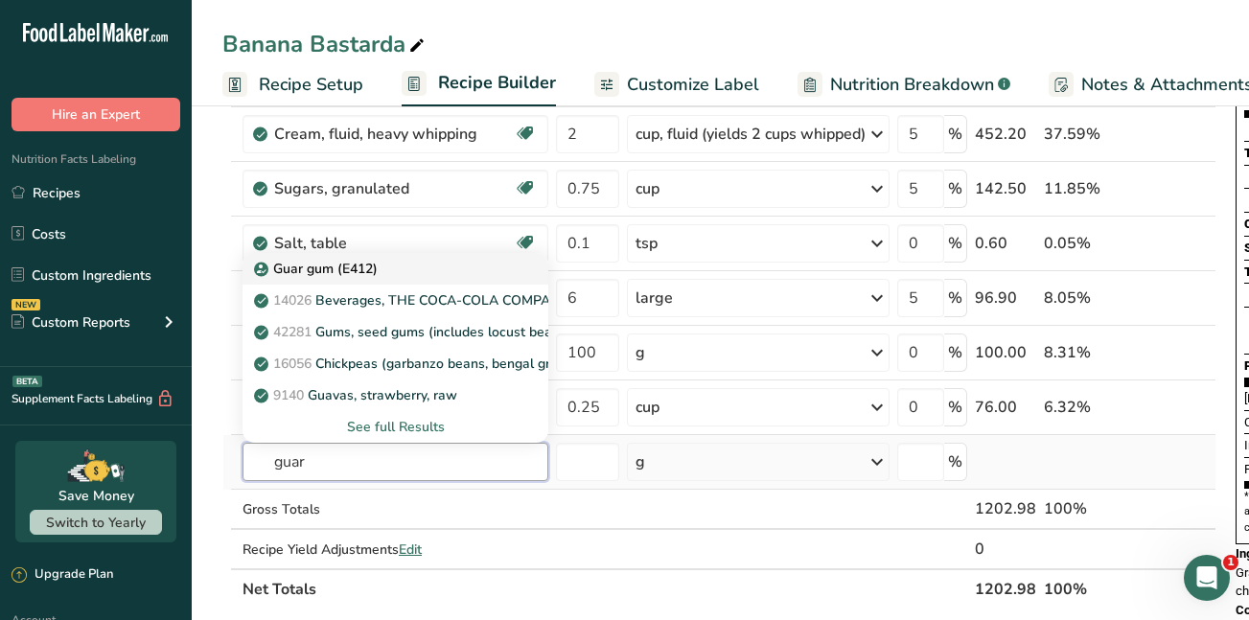
type input "guar"
click at [314, 259] on p "Guar gum (E412)" at bounding box center [318, 269] width 120 height 20
type input "Guar gum (E412)"
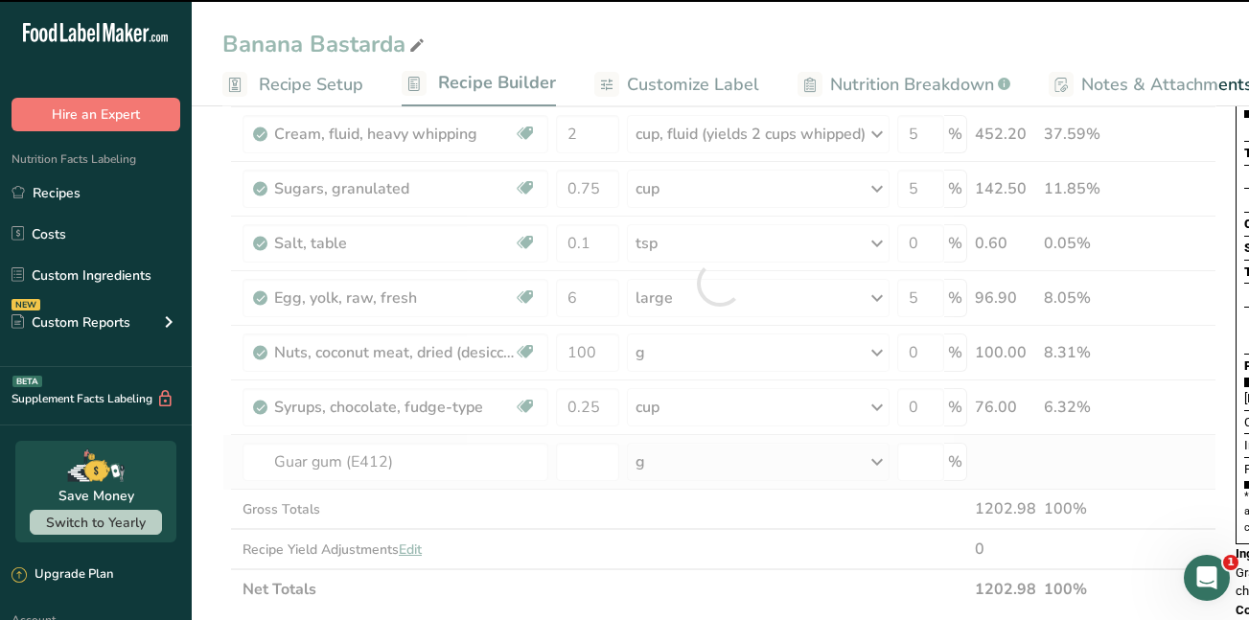
type input "0"
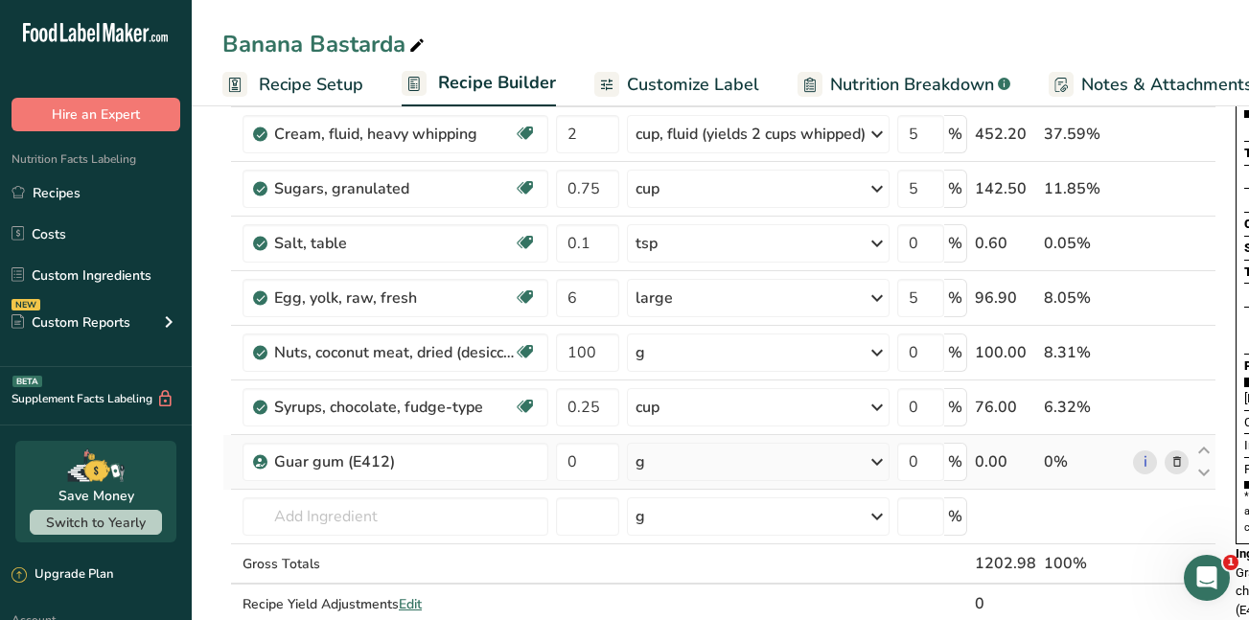
click at [725, 463] on div "g" at bounding box center [758, 462] width 263 height 38
click at [881, 459] on icon at bounding box center [877, 462] width 23 height 35
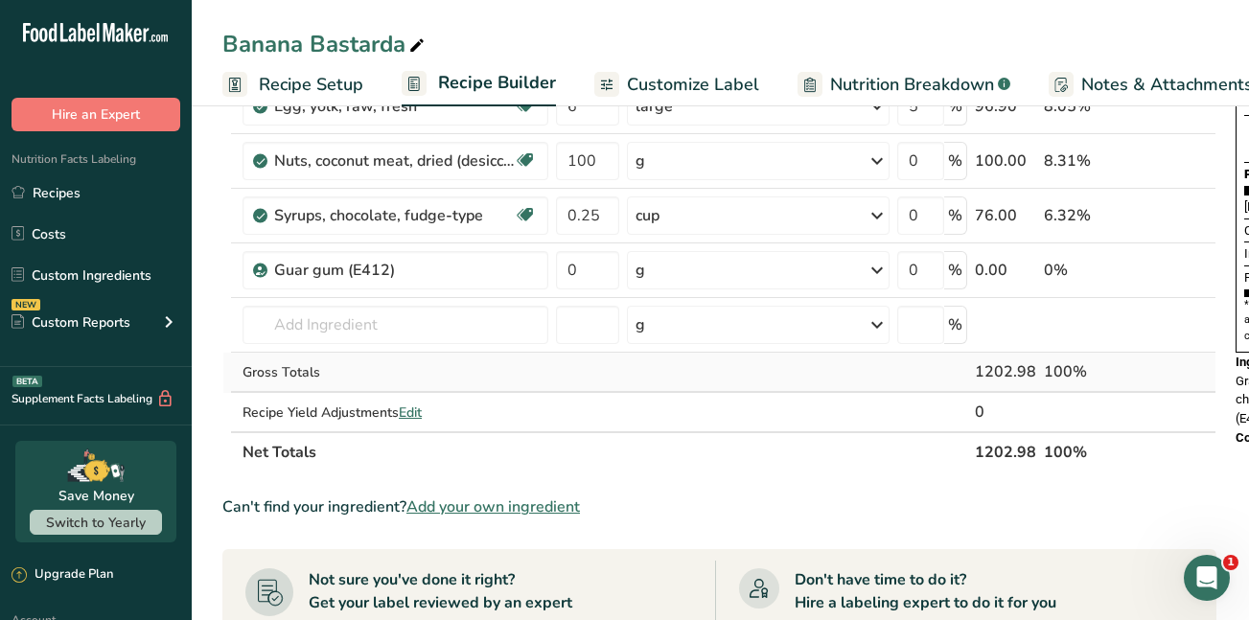
scroll to position [445, 0]
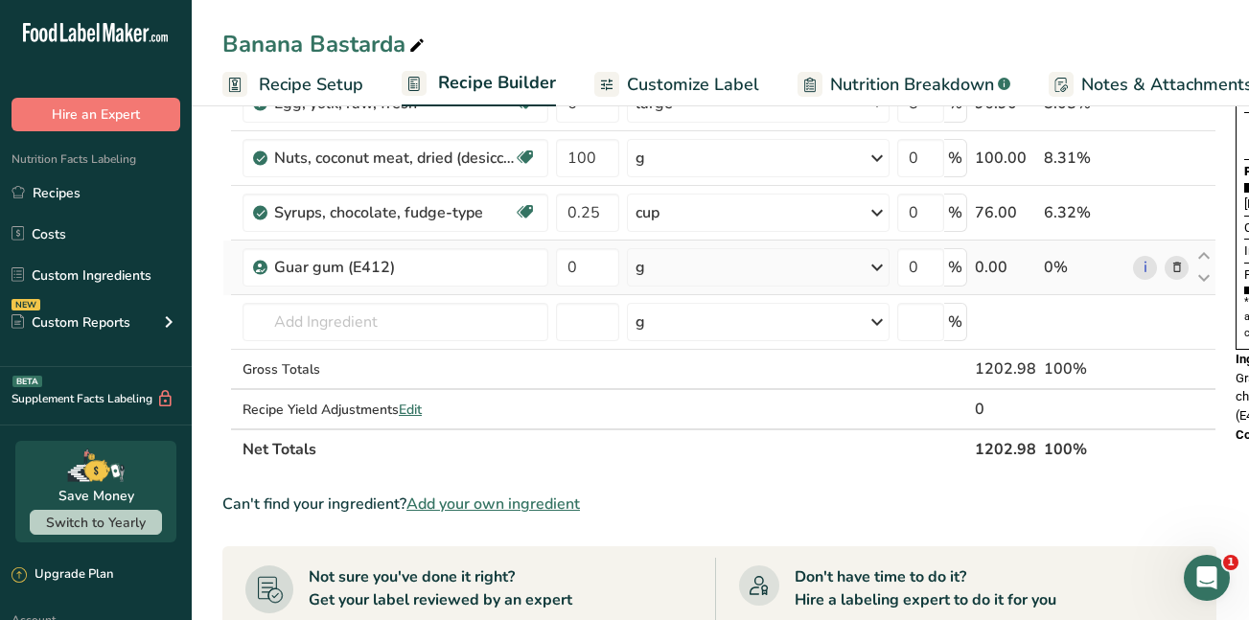
click at [885, 270] on icon at bounding box center [877, 267] width 23 height 35
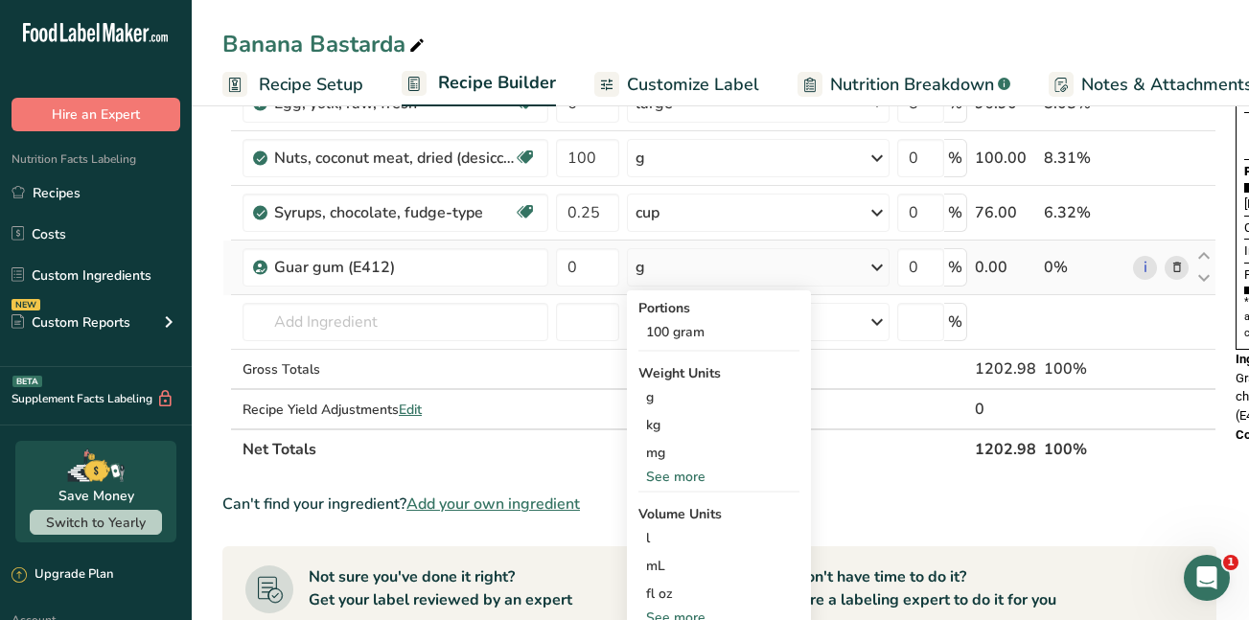
click at [676, 612] on div "See more" at bounding box center [719, 618] width 161 height 20
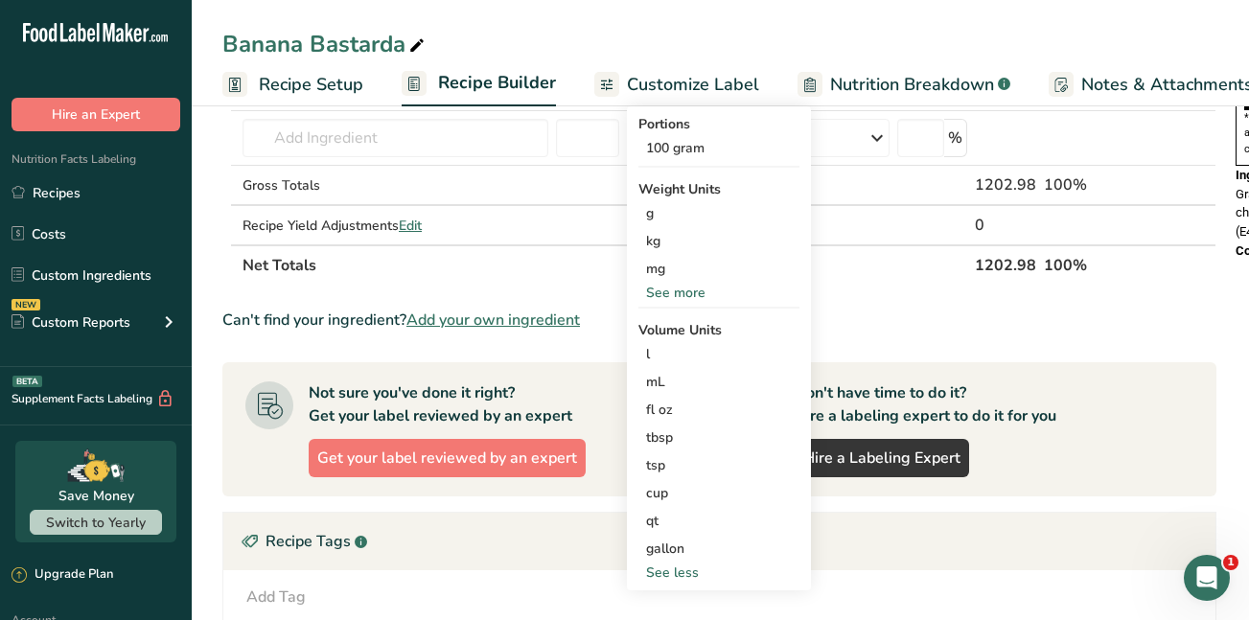
scroll to position [647, 0]
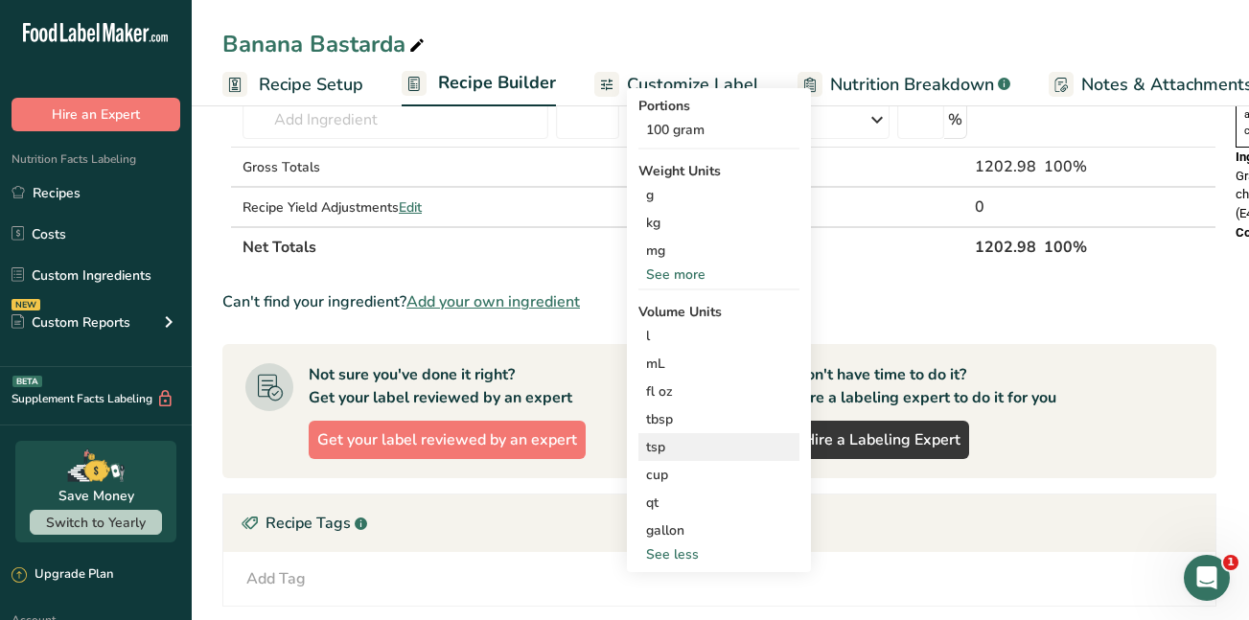
click at [662, 448] on div "tsp" at bounding box center [719, 447] width 146 height 20
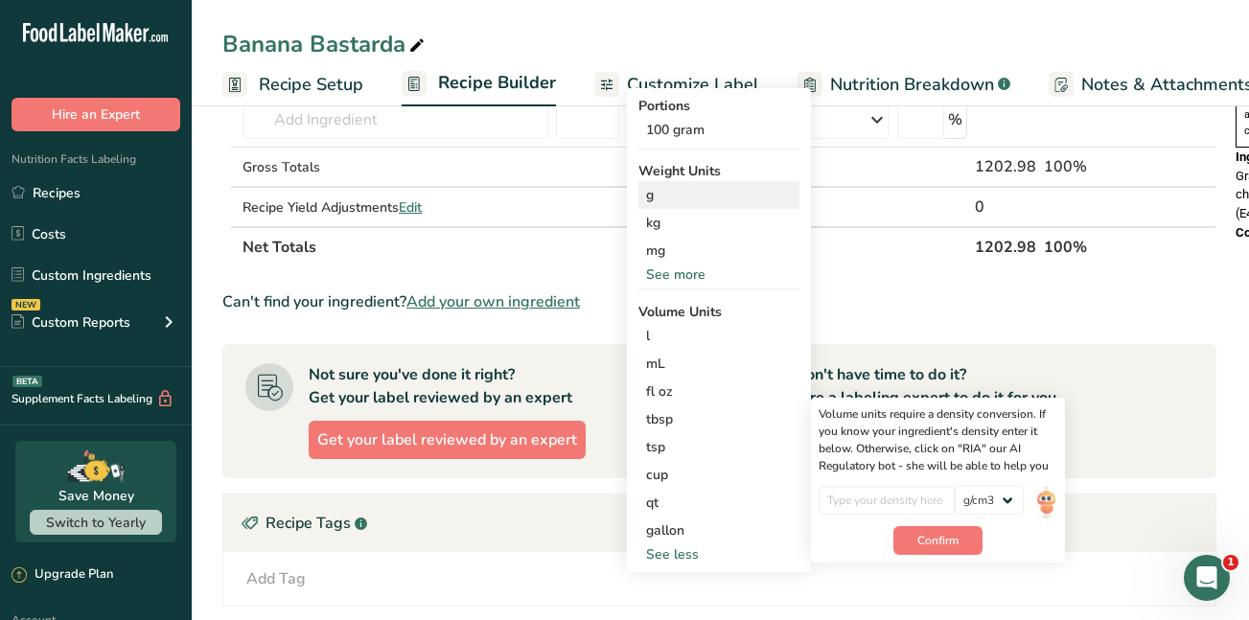
click at [651, 189] on div "g" at bounding box center [719, 195] width 161 height 28
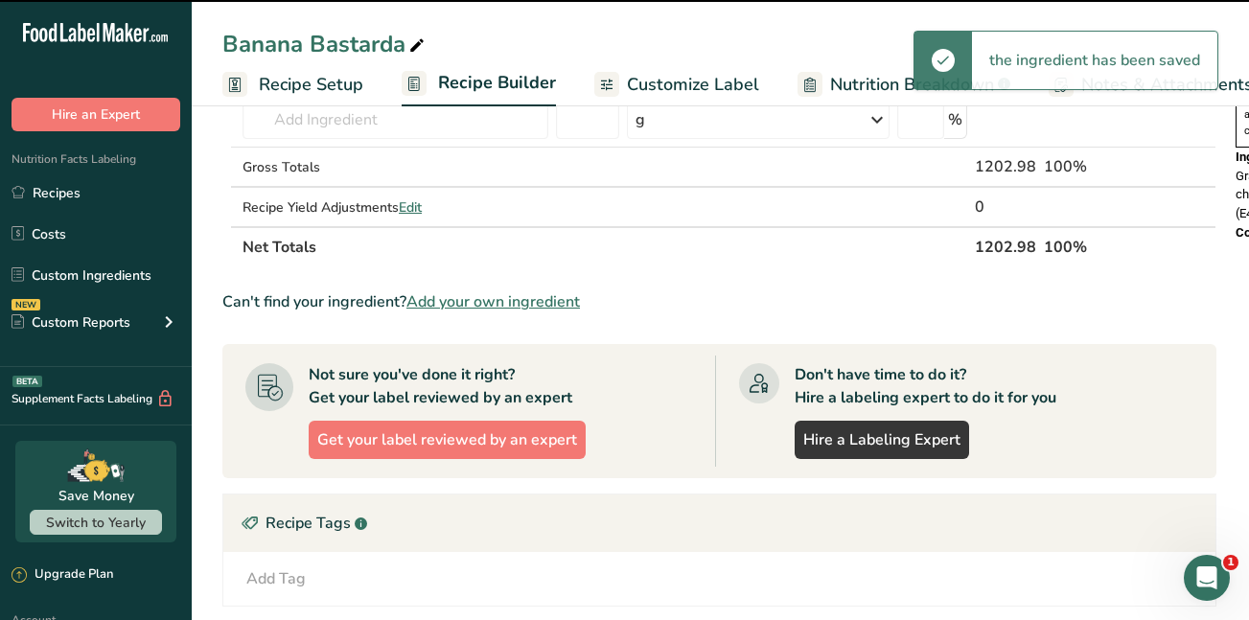
scroll to position [344, 0]
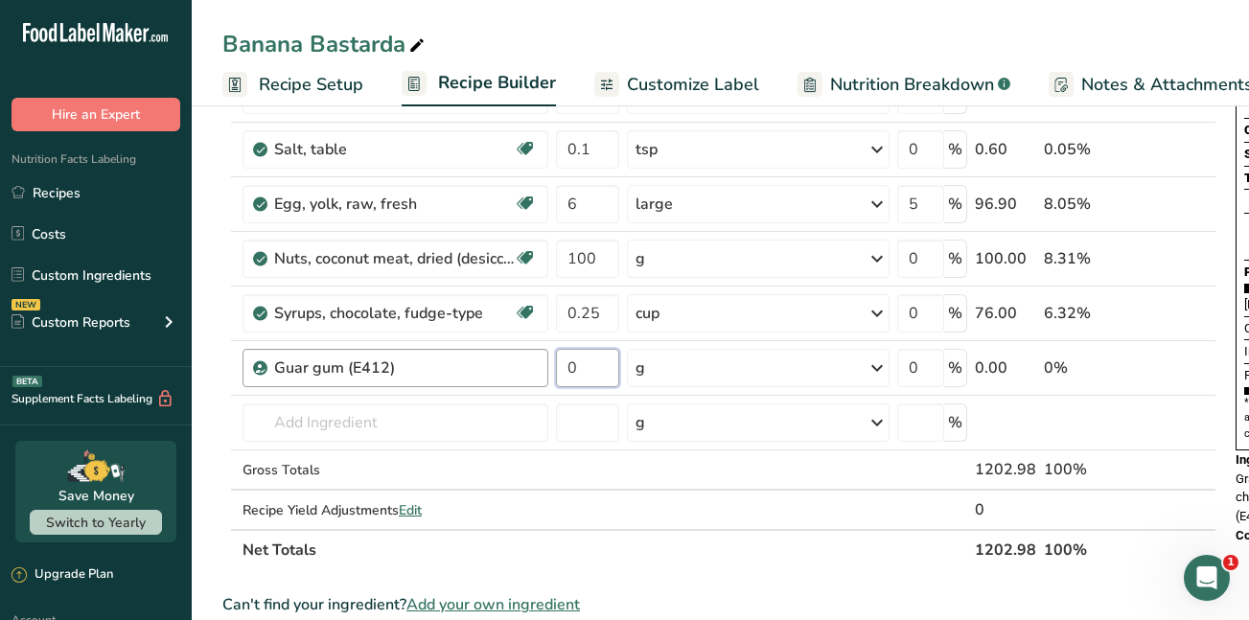
drag, startPoint x: 587, startPoint y: 365, endPoint x: 529, endPoint y: 368, distance: 57.6
click at [529, 368] on tr "Guar gum (E412) 0 g Portions 100 gram Weight Units g kg mg See more Volume Unit…" at bounding box center [719, 368] width 992 height 55
drag, startPoint x: 591, startPoint y: 368, endPoint x: 560, endPoint y: 363, distance: 31.1
click at [560, 363] on input "0.1" at bounding box center [587, 368] width 63 height 38
type input "2"
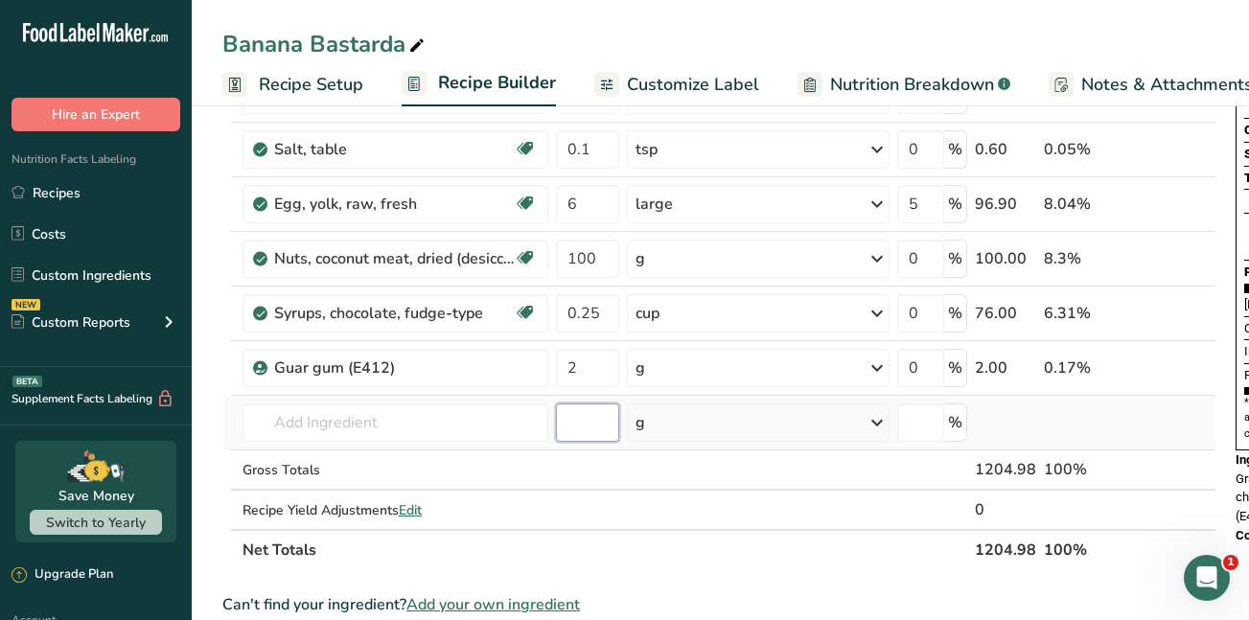
click at [585, 423] on div "Ingredient * Amount * Unit * Waste * .a-a{fill:#347362;}.b-a{fill:#fff;} Grams …" at bounding box center [719, 217] width 994 height 708
click at [409, 509] on span "Edit" at bounding box center [410, 511] width 23 height 18
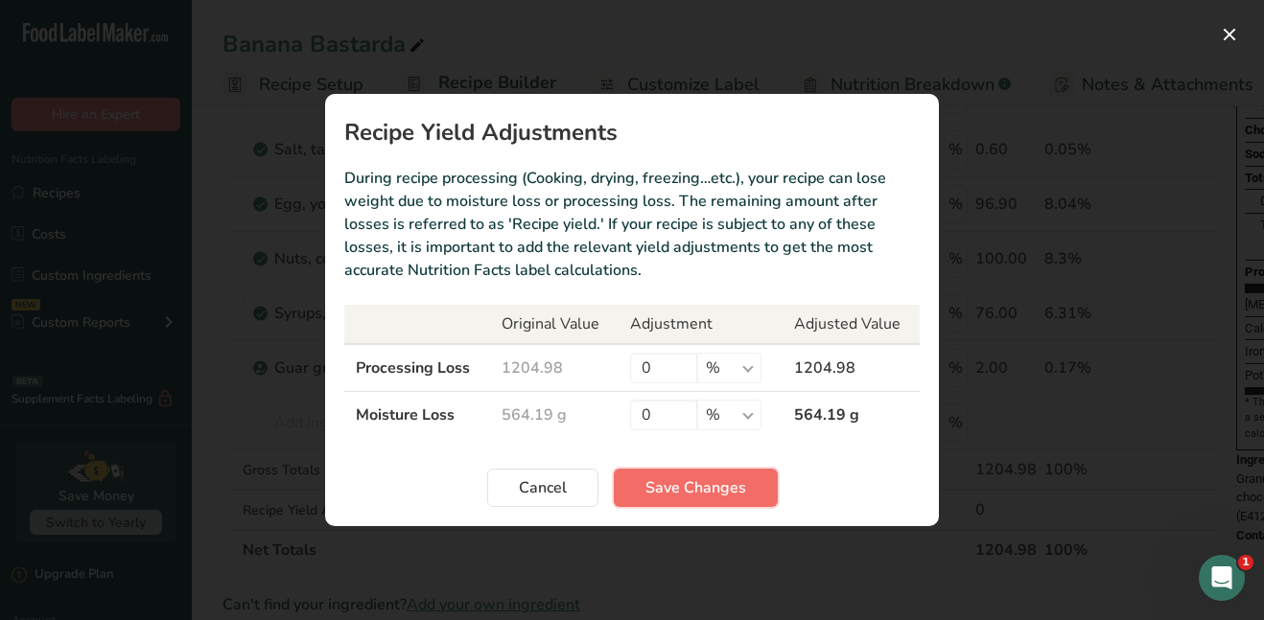
click at [693, 489] on span "Save Changes" at bounding box center [695, 488] width 101 height 23
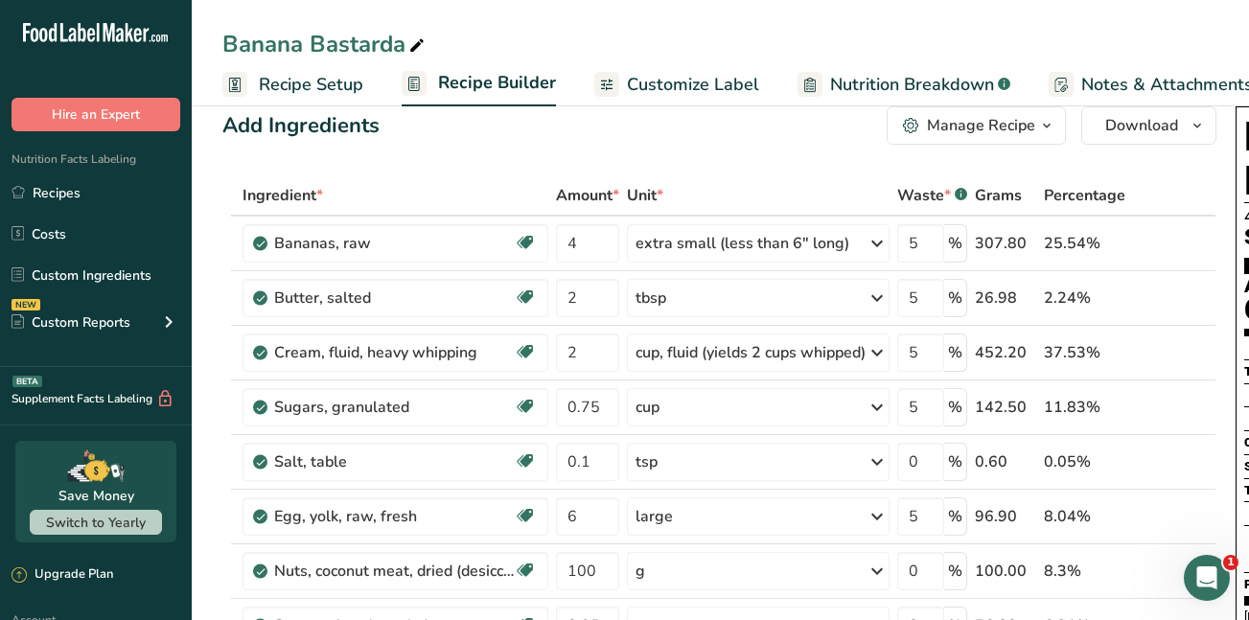
scroll to position [0, 0]
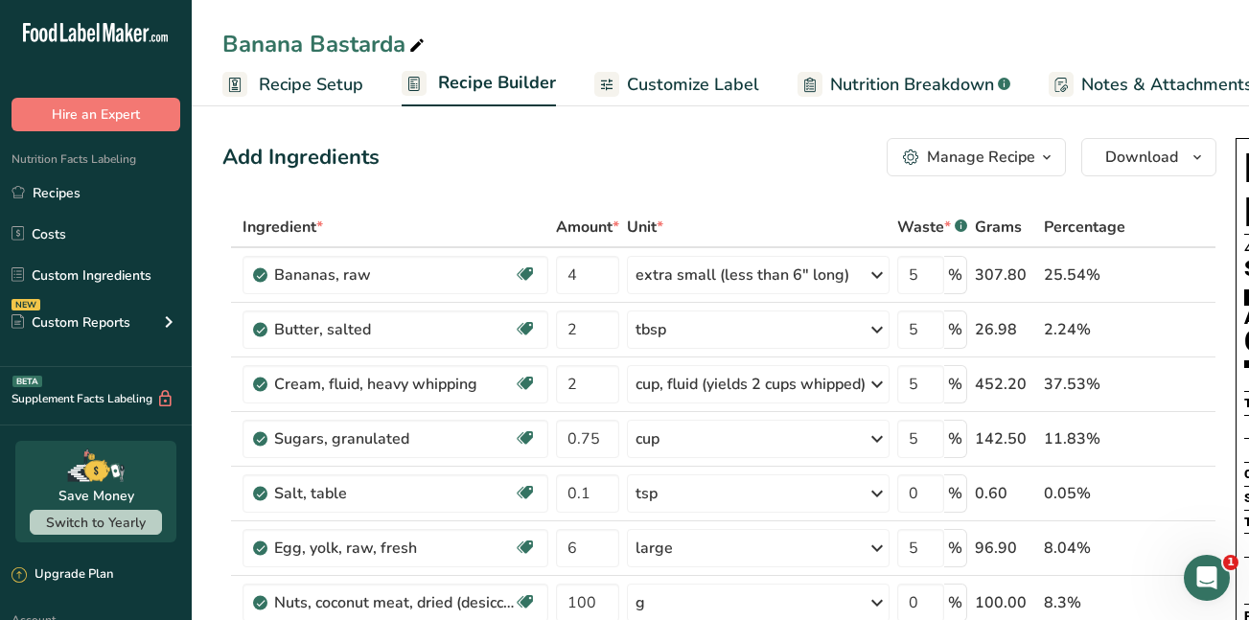
click at [680, 82] on span "Customize Label" at bounding box center [693, 85] width 132 height 26
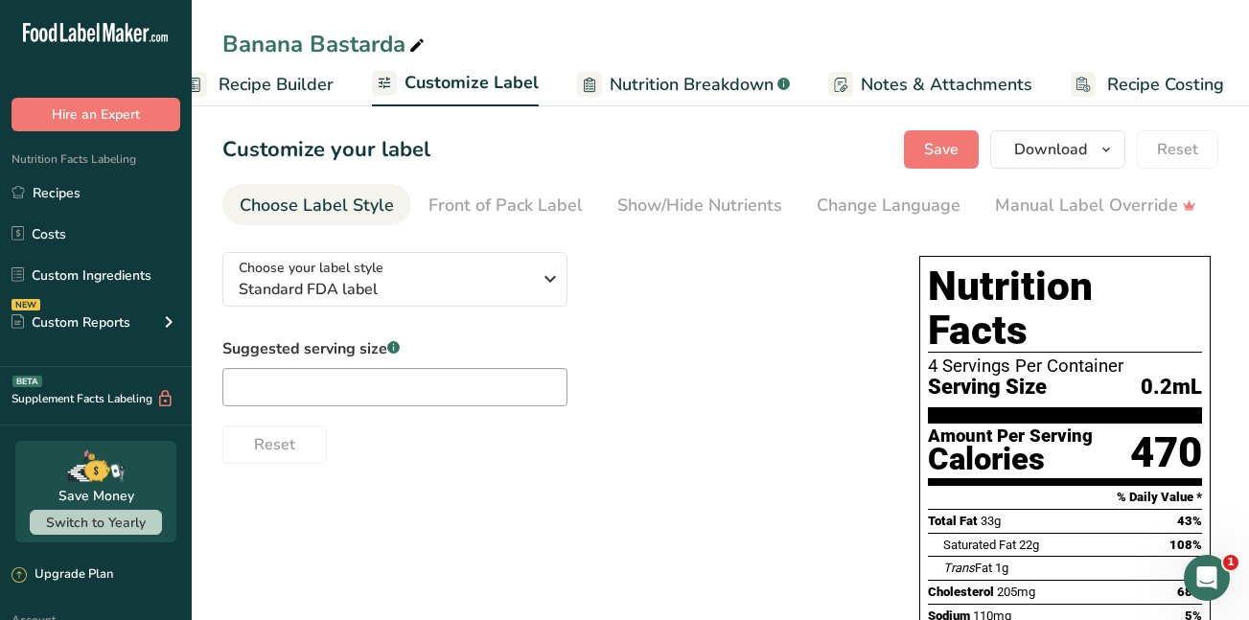
scroll to position [0, 225]
click at [292, 388] on input "text" at bounding box center [394, 387] width 345 height 38
type input "100g"
click at [934, 152] on span "Save" at bounding box center [941, 149] width 35 height 23
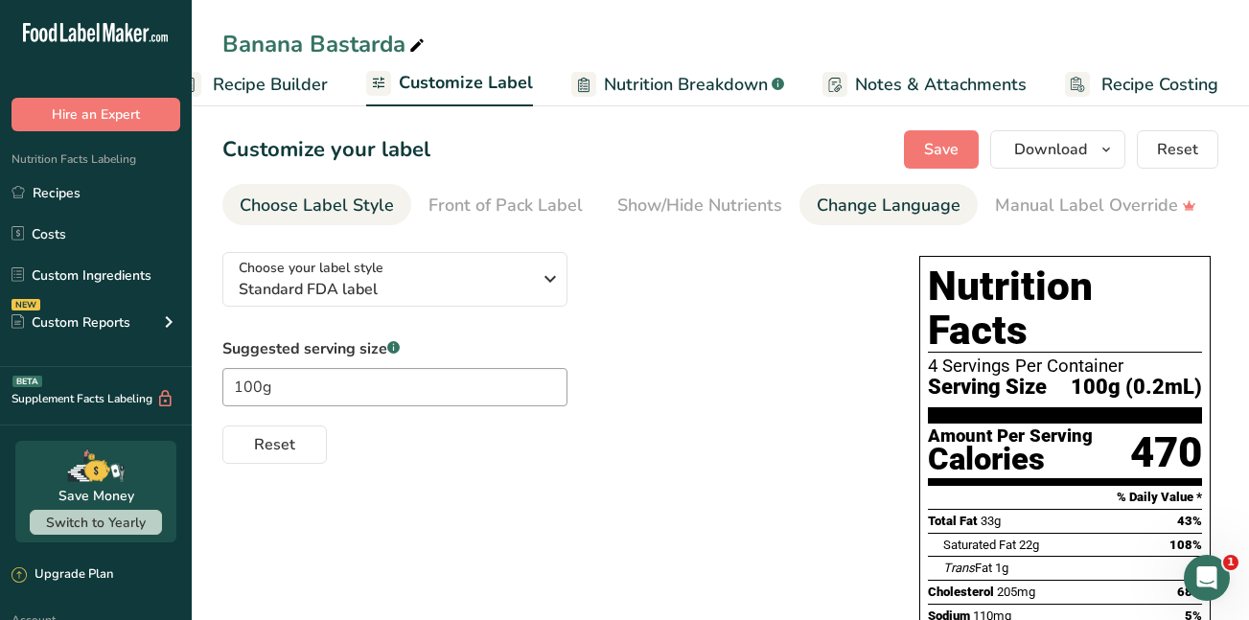
click at [879, 202] on div "Change Language" at bounding box center [889, 206] width 144 height 26
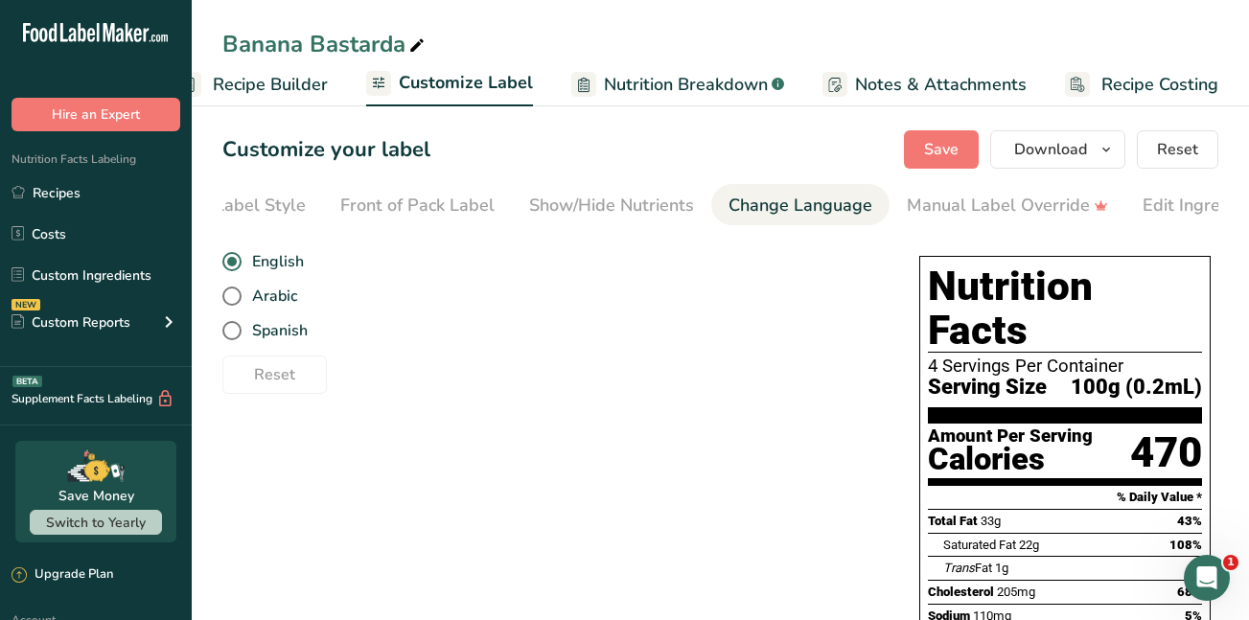
scroll to position [0, 420]
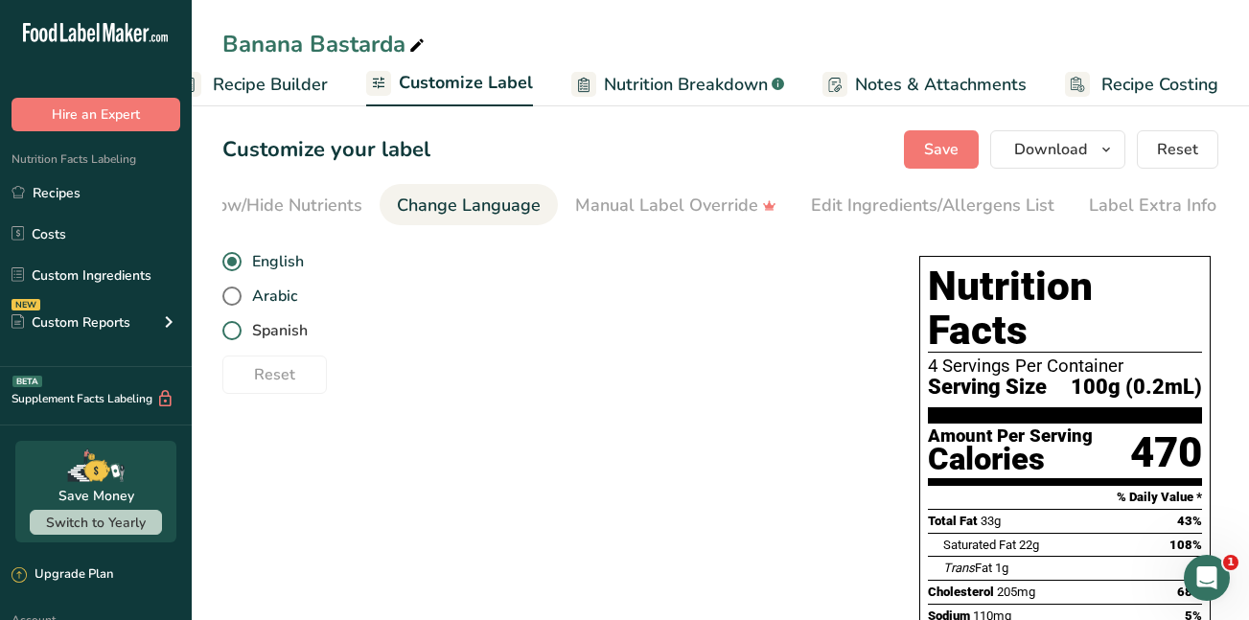
click at [235, 339] on span at bounding box center [231, 330] width 19 height 19
click at [235, 338] on input "Spanish" at bounding box center [228, 331] width 12 height 12
radio input "true"
radio input "false"
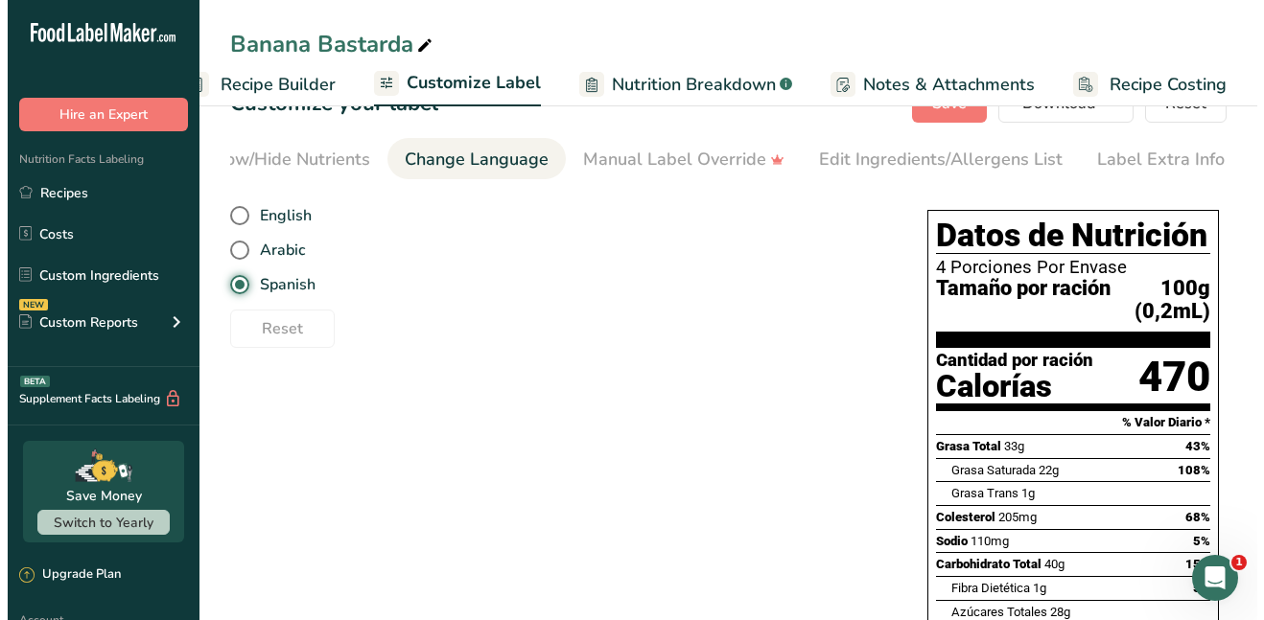
scroll to position [44, 0]
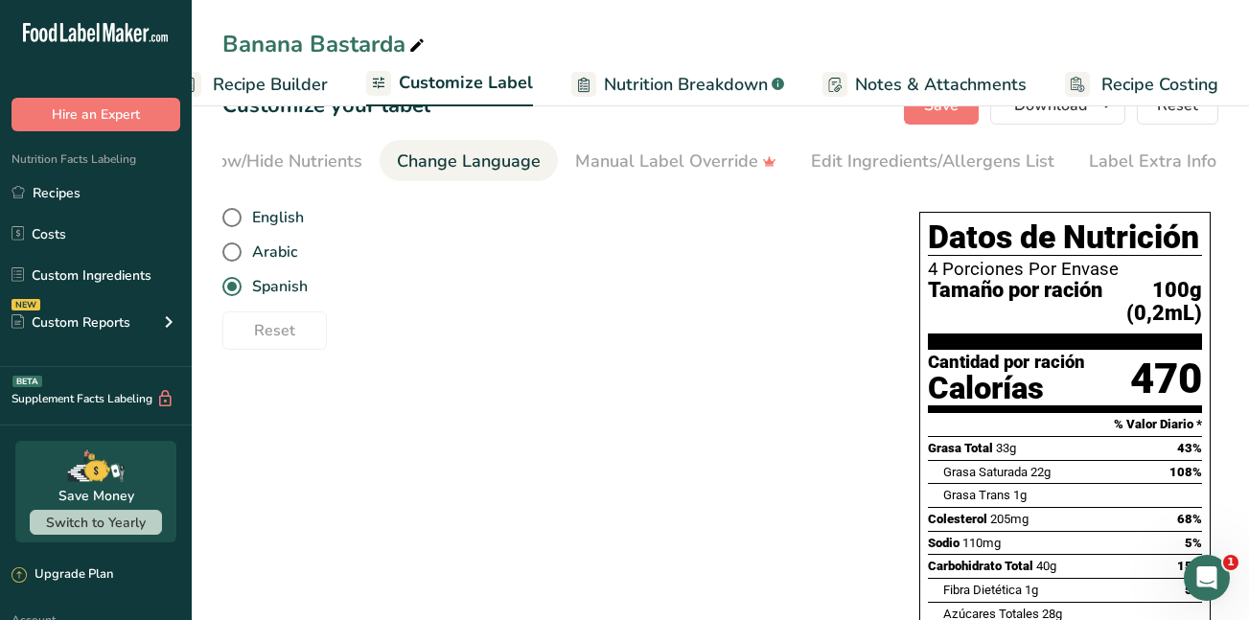
click at [269, 87] on span "Recipe Builder" at bounding box center [270, 85] width 115 height 26
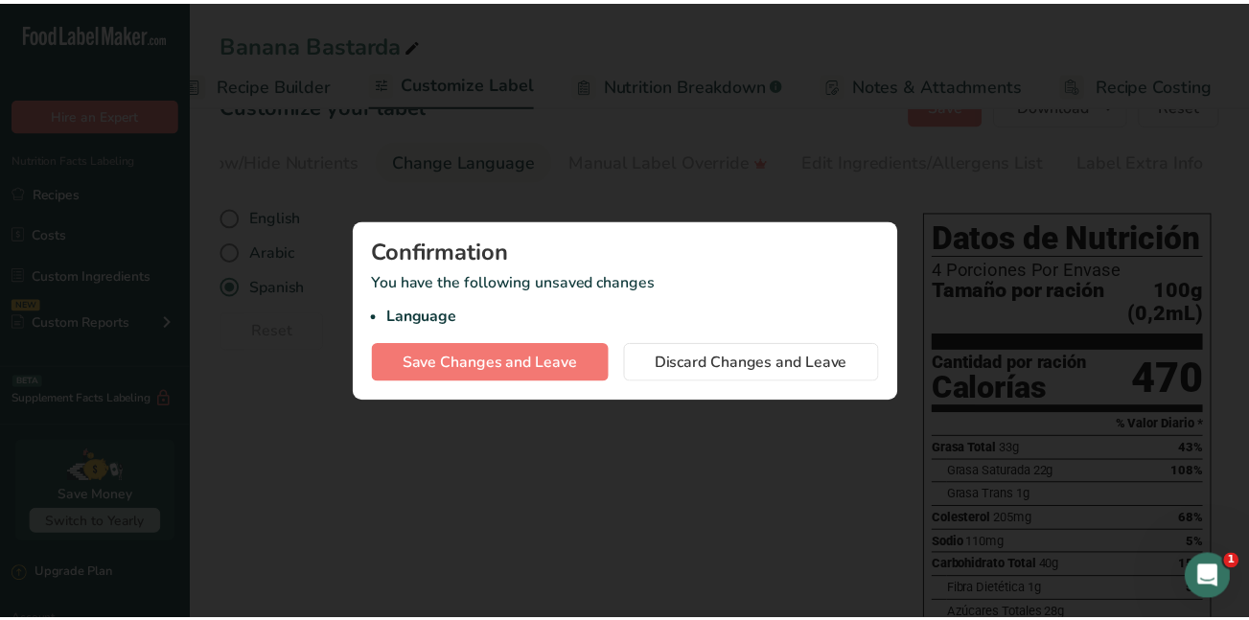
scroll to position [0, 185]
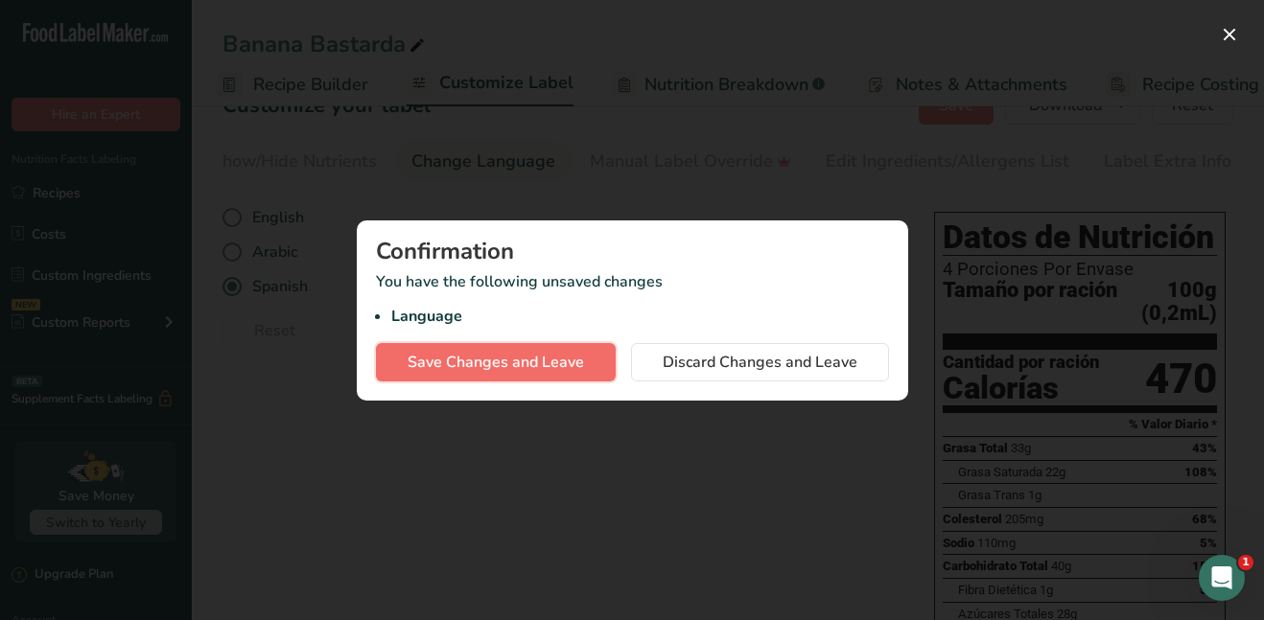
click at [517, 362] on span "Save Changes and Leave" at bounding box center [496, 362] width 176 height 23
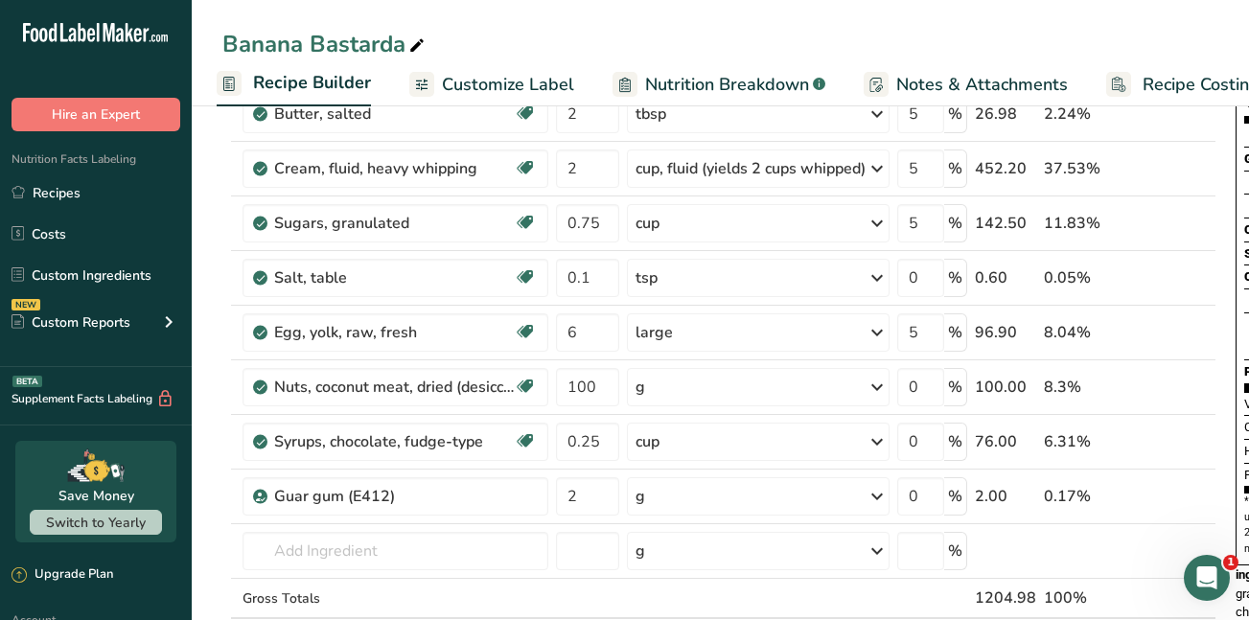
scroll to position [237, 0]
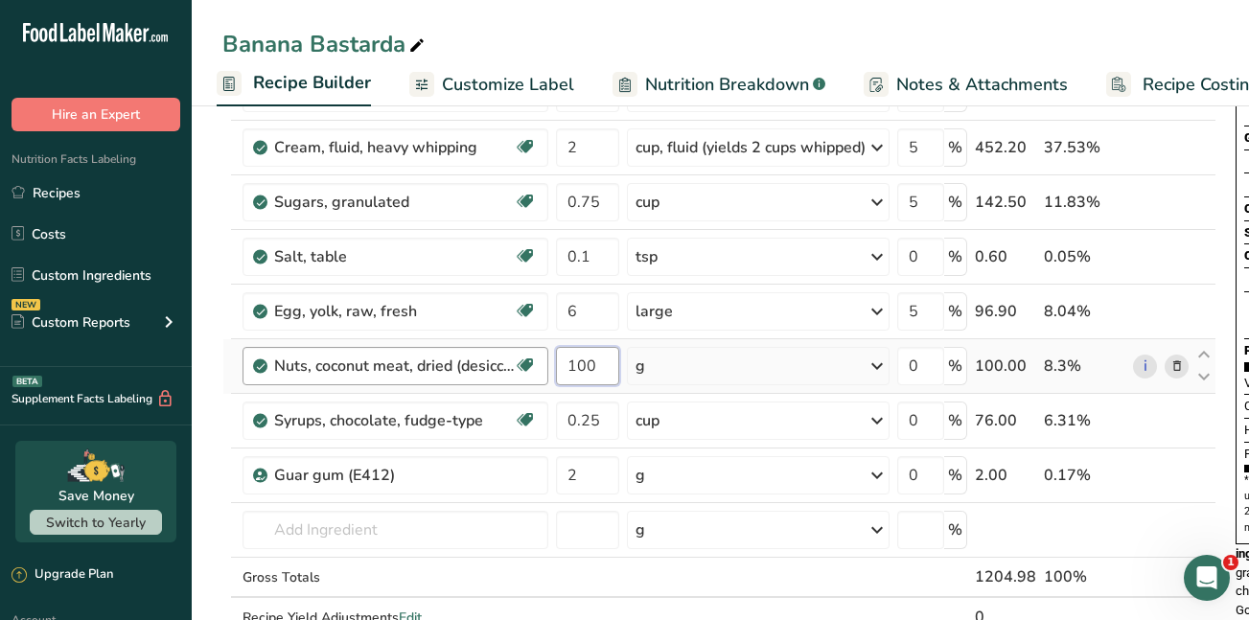
drag, startPoint x: 604, startPoint y: 367, endPoint x: 545, endPoint y: 365, distance: 59.5
click at [545, 365] on tr "Nuts, coconut meat, dried (desiccated), toasted Dairy free Gluten free Vegan Ve…" at bounding box center [719, 366] width 992 height 55
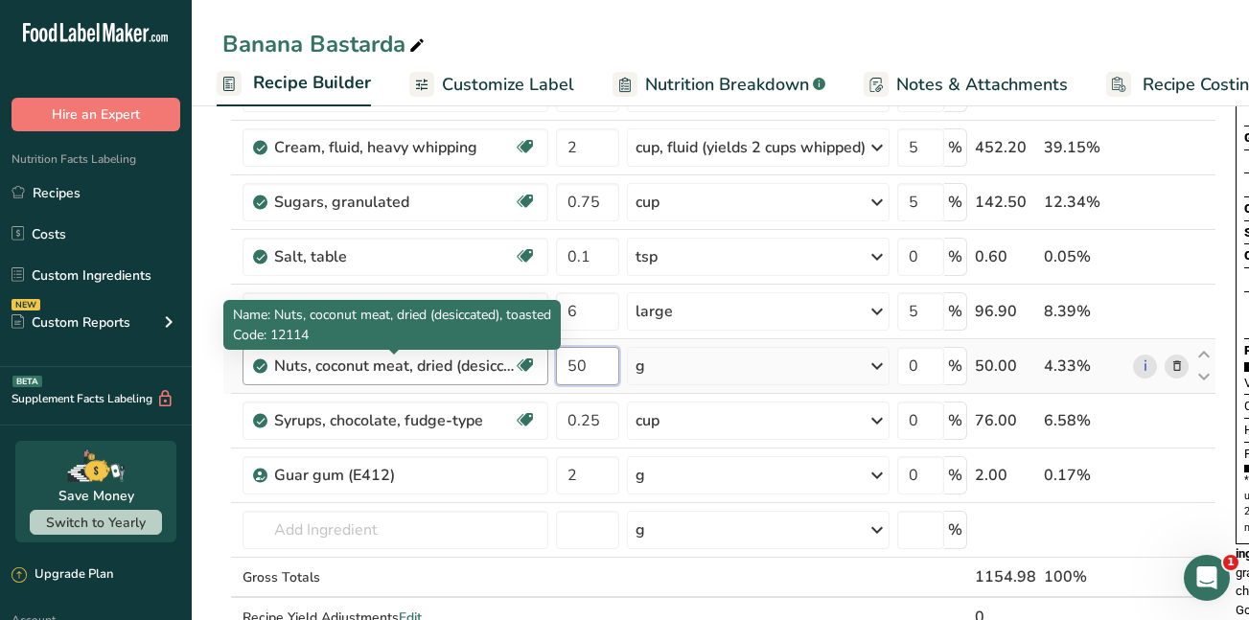
type input "50"
click at [447, 367] on div "Ingredient * Amount * Unit * Waste * .a-a{fill:#347362;}.b-a{fill:#fff;} Grams …" at bounding box center [719, 324] width 994 height 708
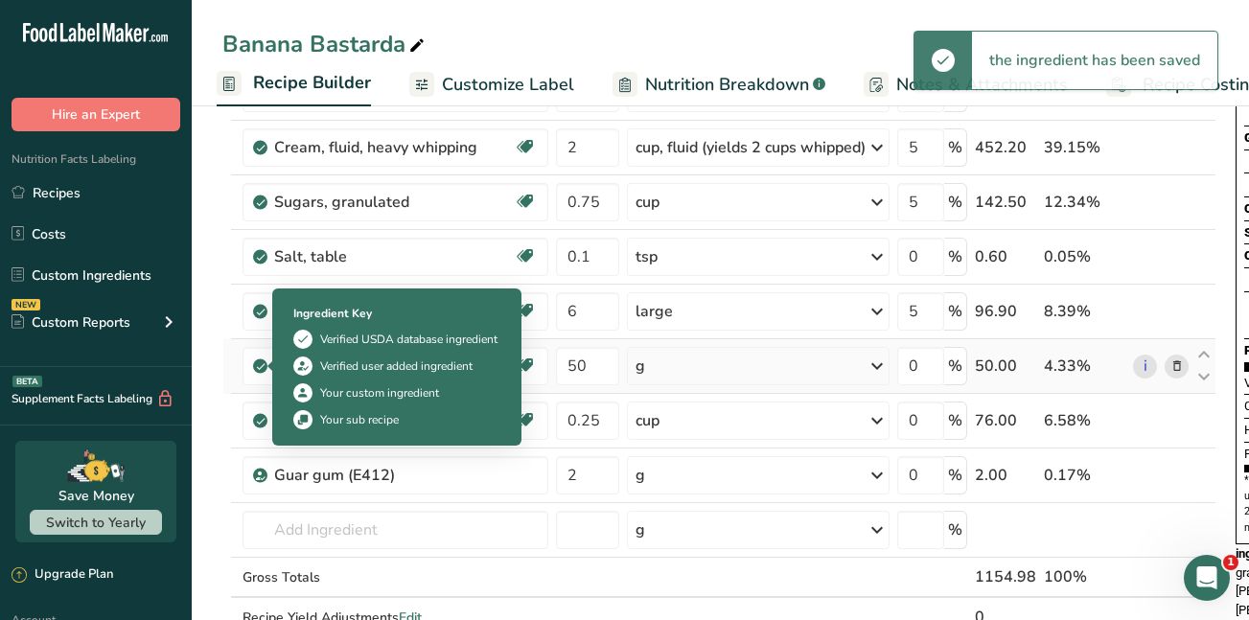
click at [264, 367] on icon at bounding box center [261, 366] width 12 height 17
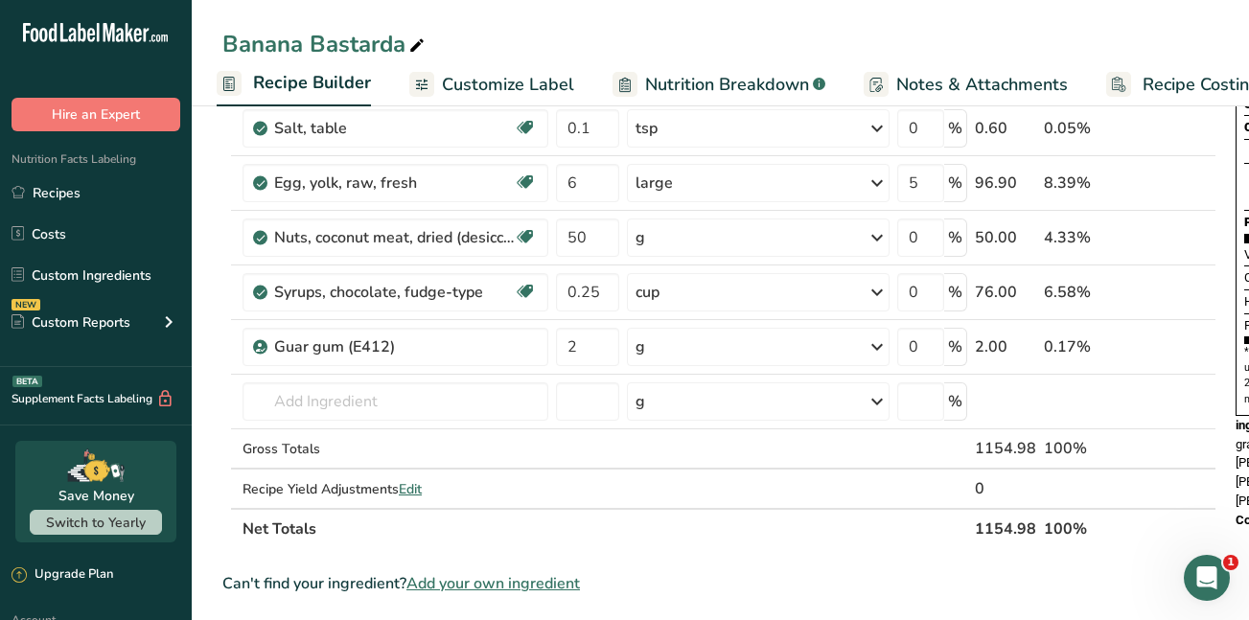
scroll to position [0, 0]
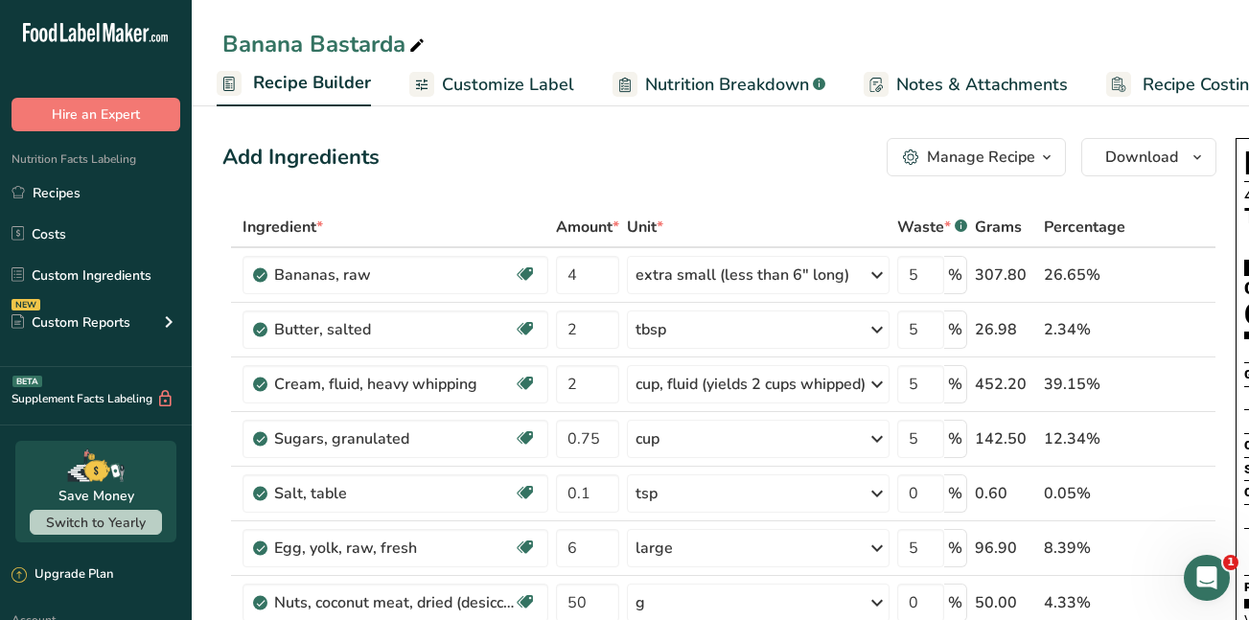
click at [659, 82] on span "Nutrition Breakdown" at bounding box center [727, 85] width 164 height 26
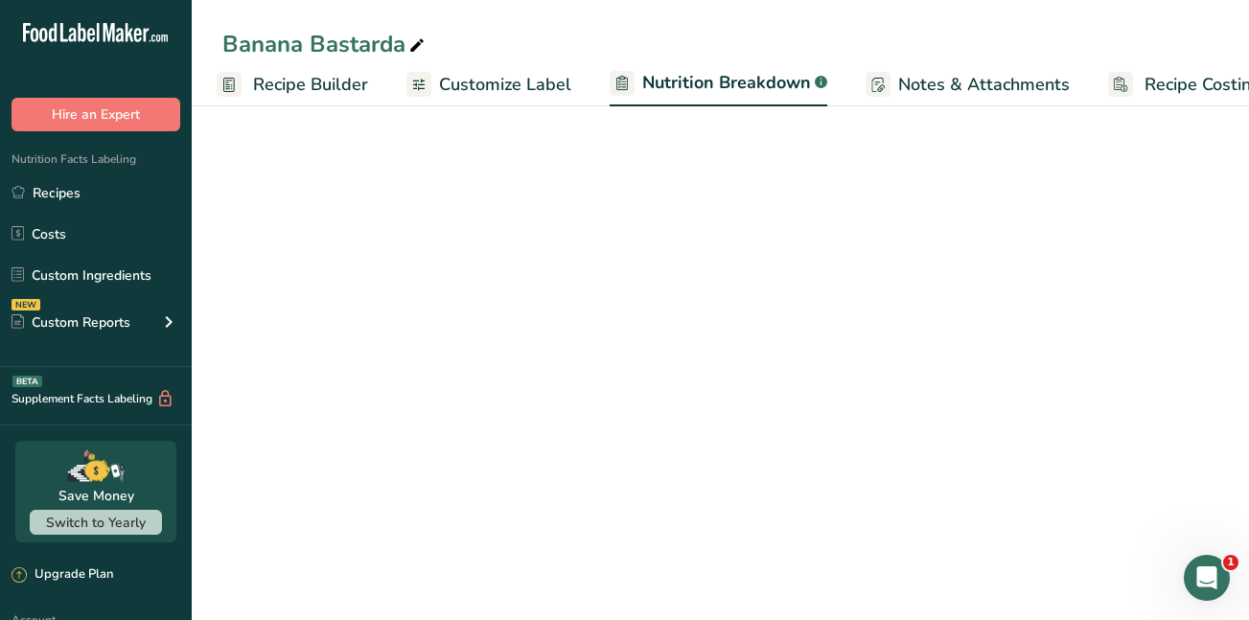
scroll to position [0, 227]
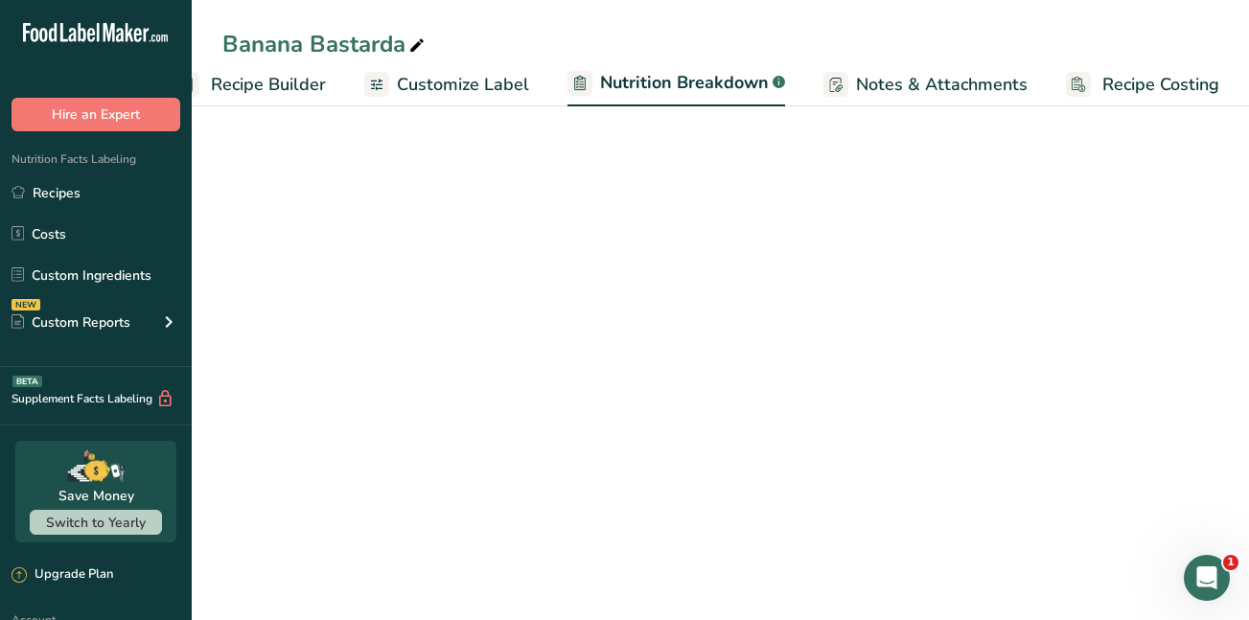
select select "Calories"
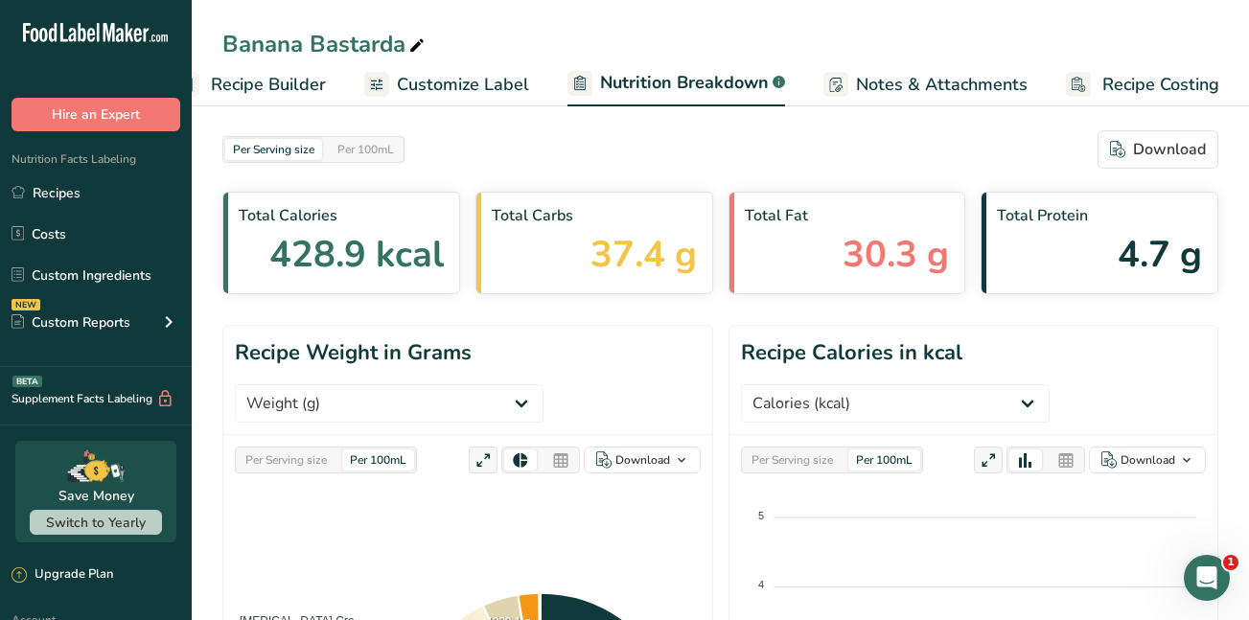
click at [259, 92] on span "Recipe Builder" at bounding box center [268, 85] width 115 height 26
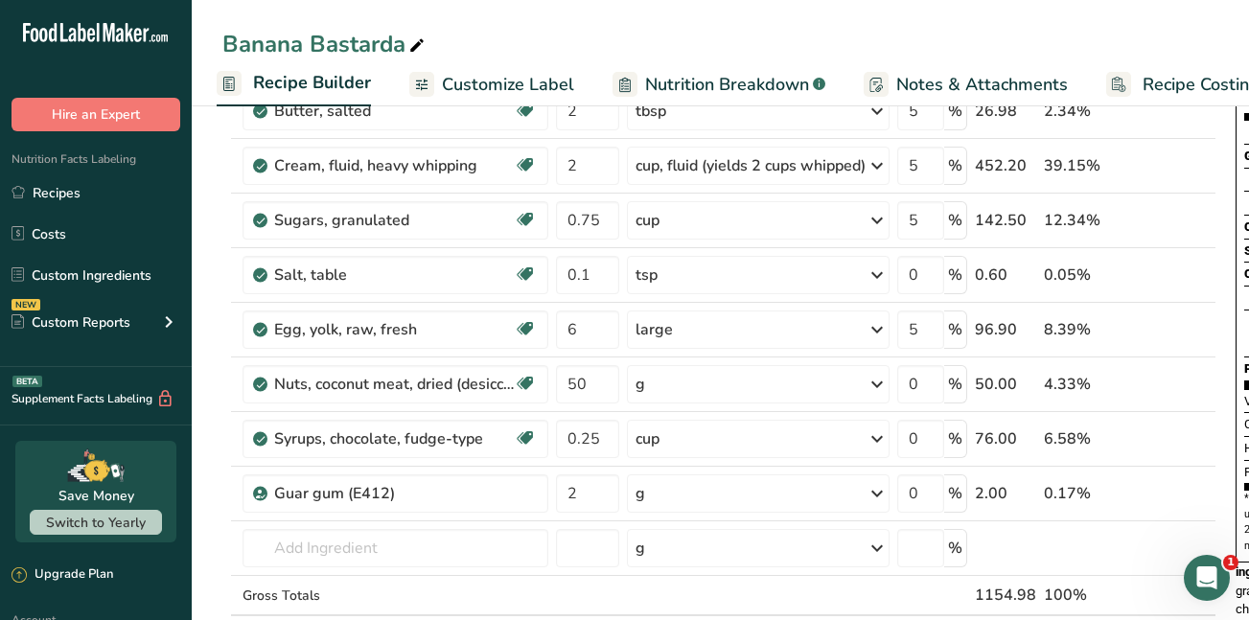
scroll to position [245, 0]
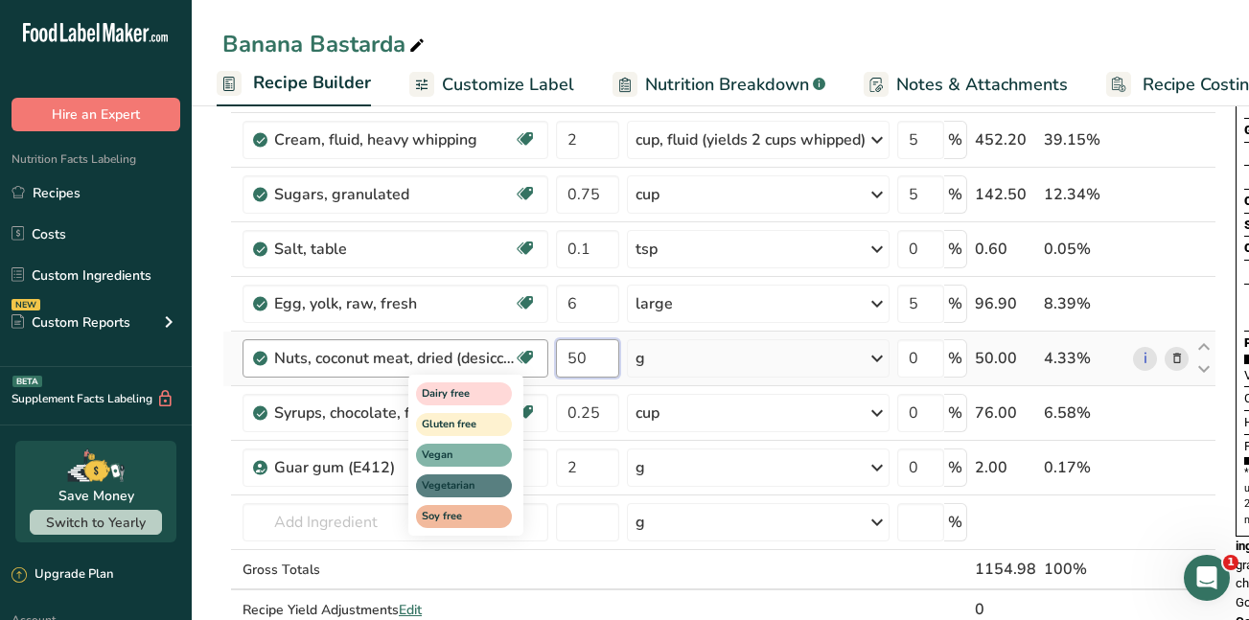
drag, startPoint x: 586, startPoint y: 362, endPoint x: 532, endPoint y: 354, distance: 54.4
click at [532, 354] on tr "Nuts, coconut meat, dried (desiccated), toasted Dairy free Gluten free Vegan Ve…" at bounding box center [719, 359] width 992 height 55
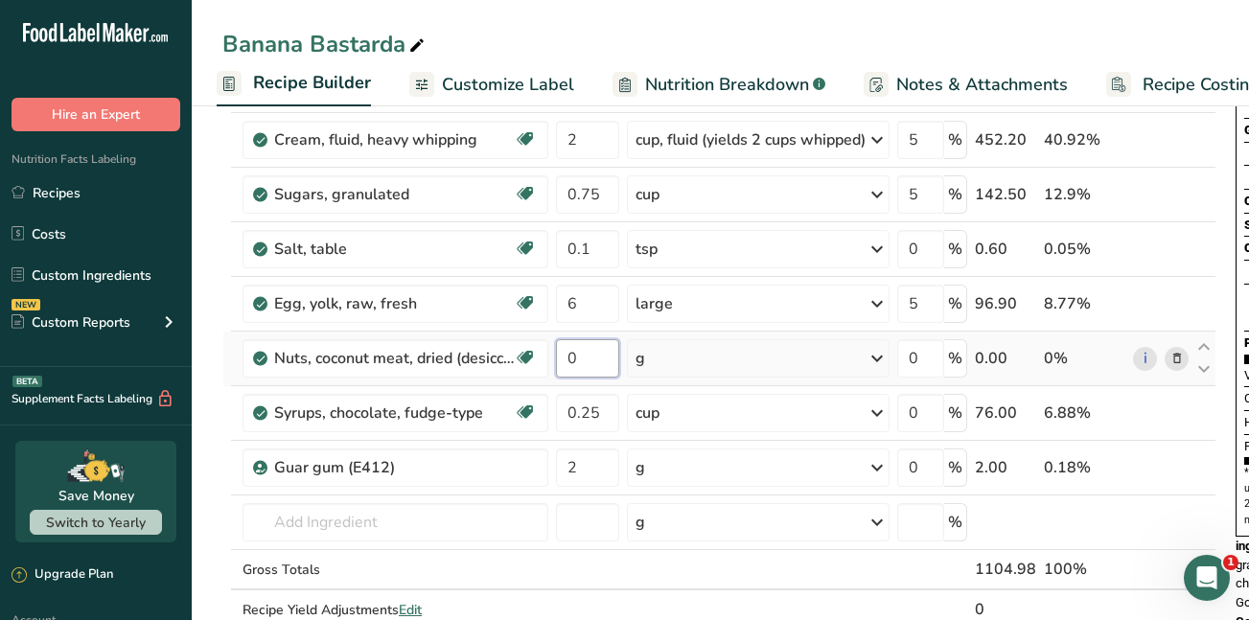
type input "0"
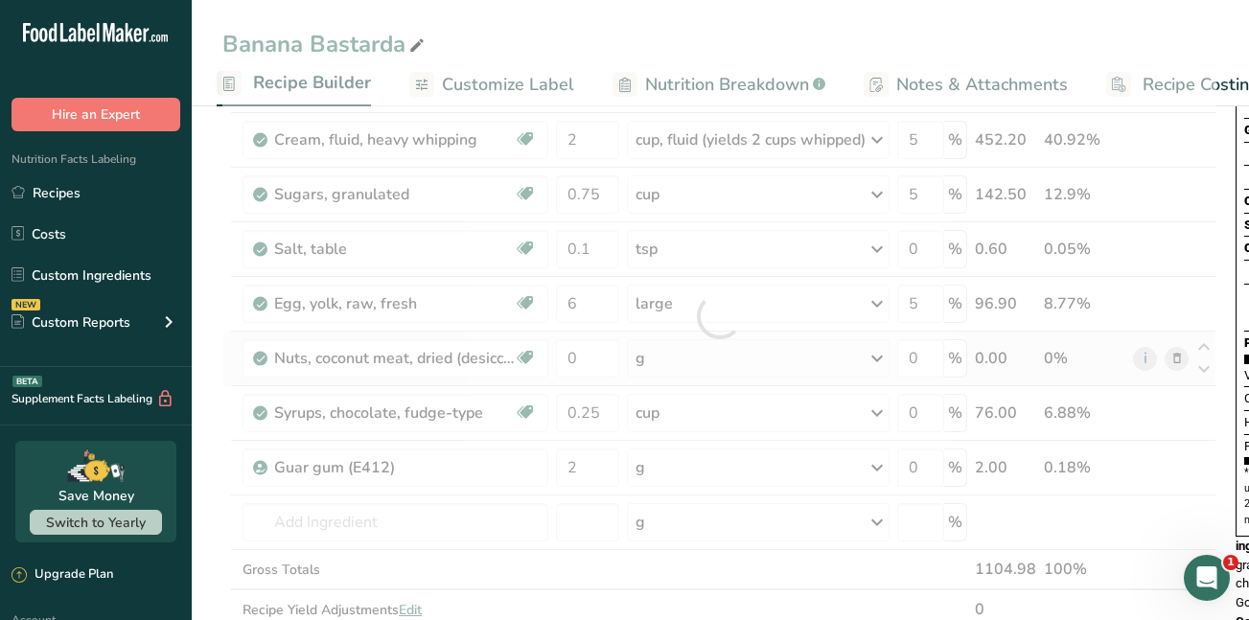
click at [1178, 359] on div "Ingredient * Amount * Unit * Waste * .a-a{fill:#347362;}.b-a{fill:#fff;} Grams …" at bounding box center [719, 317] width 994 height 708
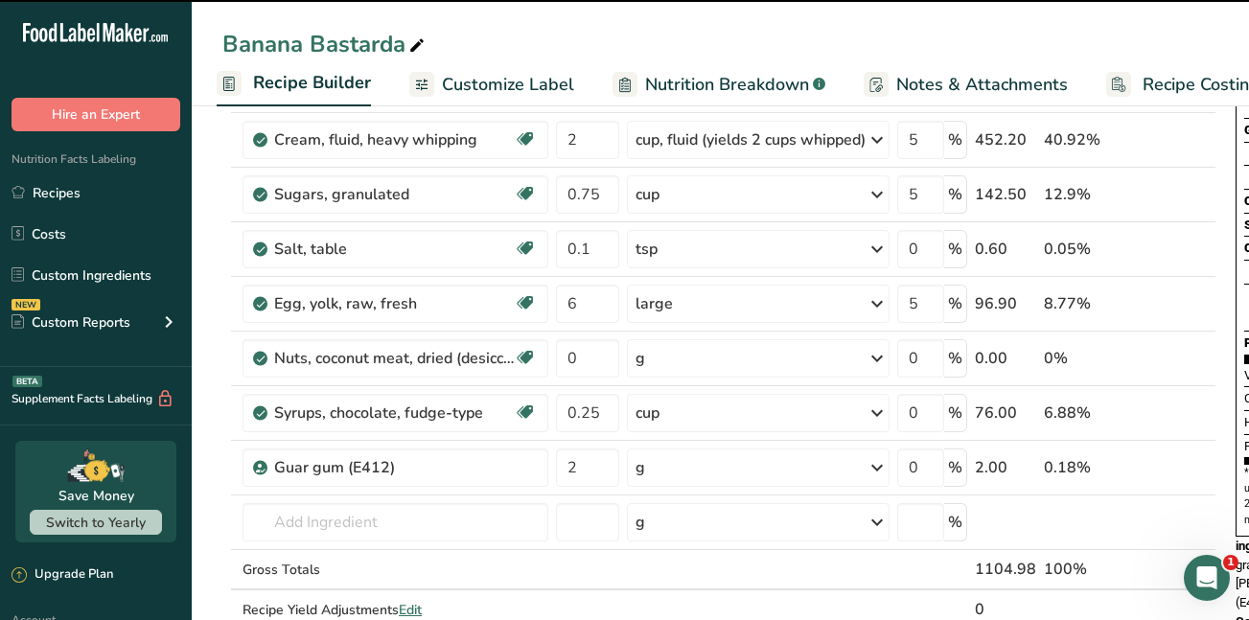
click at [711, 92] on span "Nutrition Breakdown" at bounding box center [727, 85] width 164 height 26
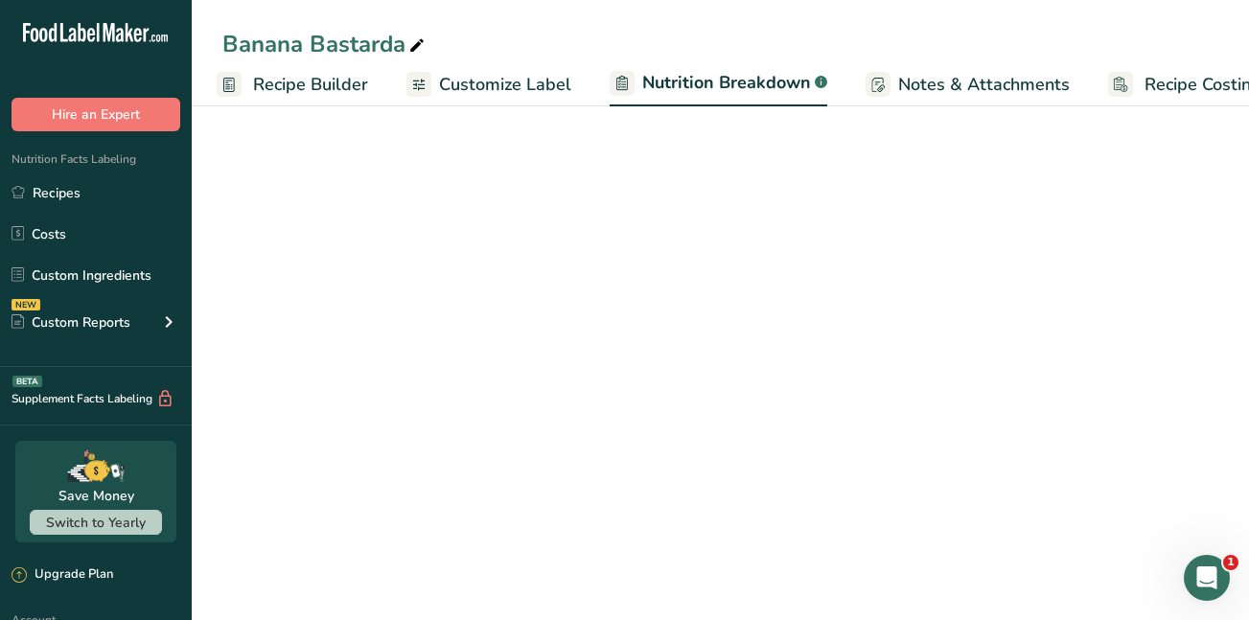
click at [686, 83] on span "Nutrition Breakdown" at bounding box center [726, 83] width 169 height 26
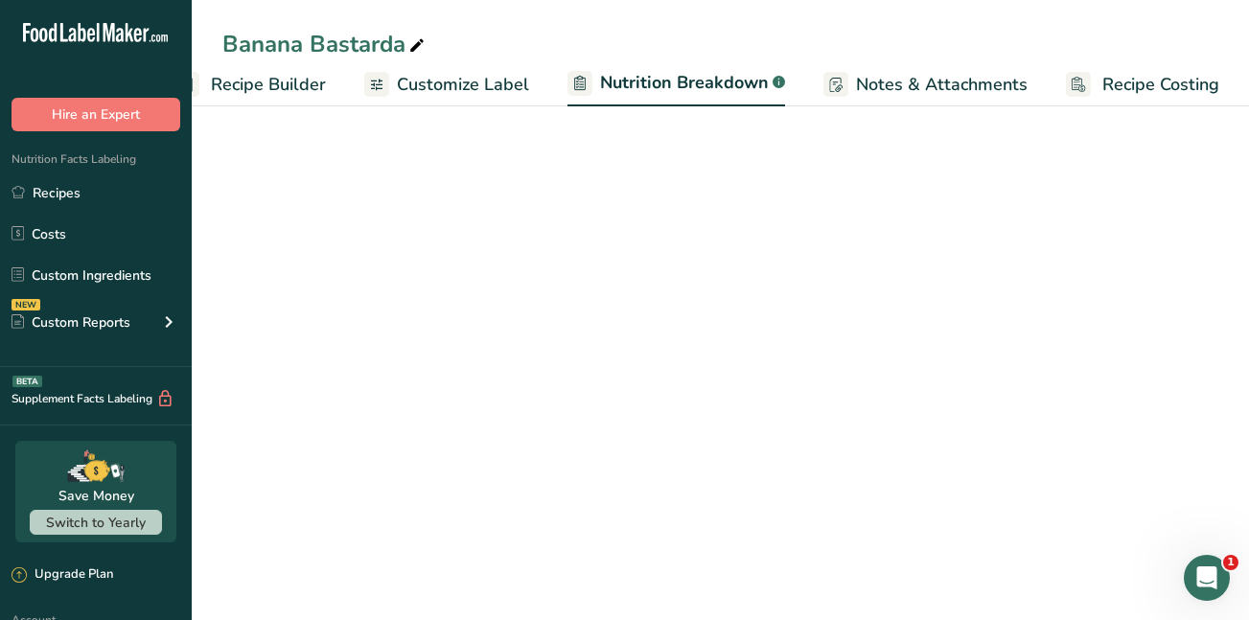
select select "Calories"
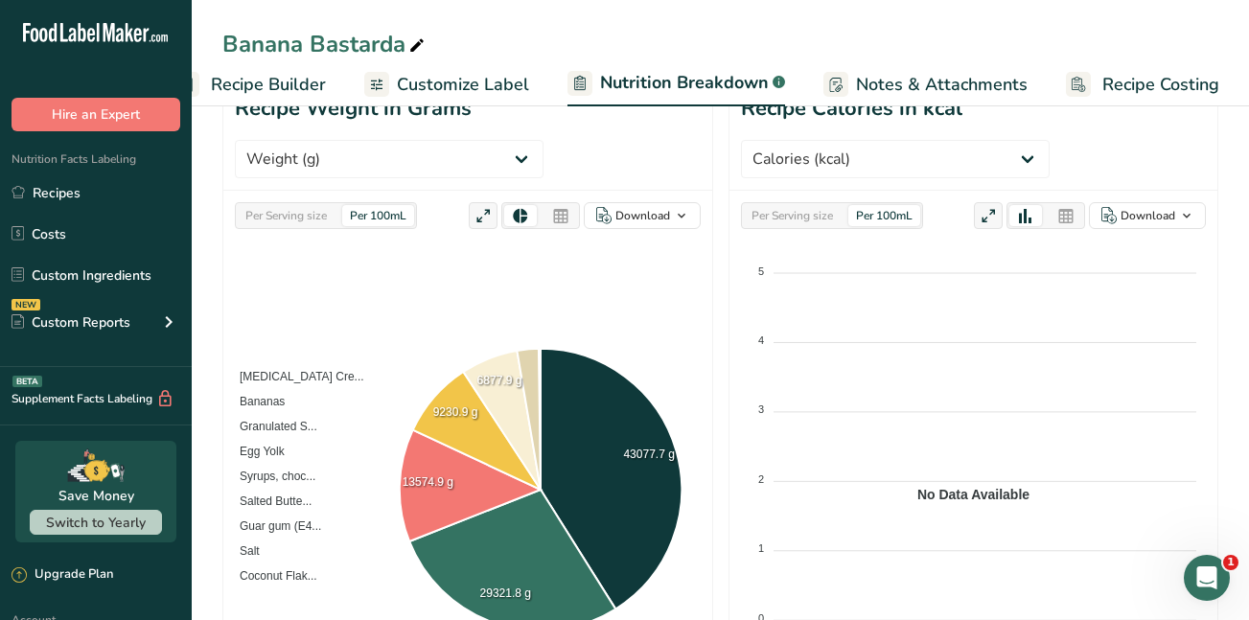
click at [474, 87] on span "Customize Label" at bounding box center [463, 85] width 132 height 26
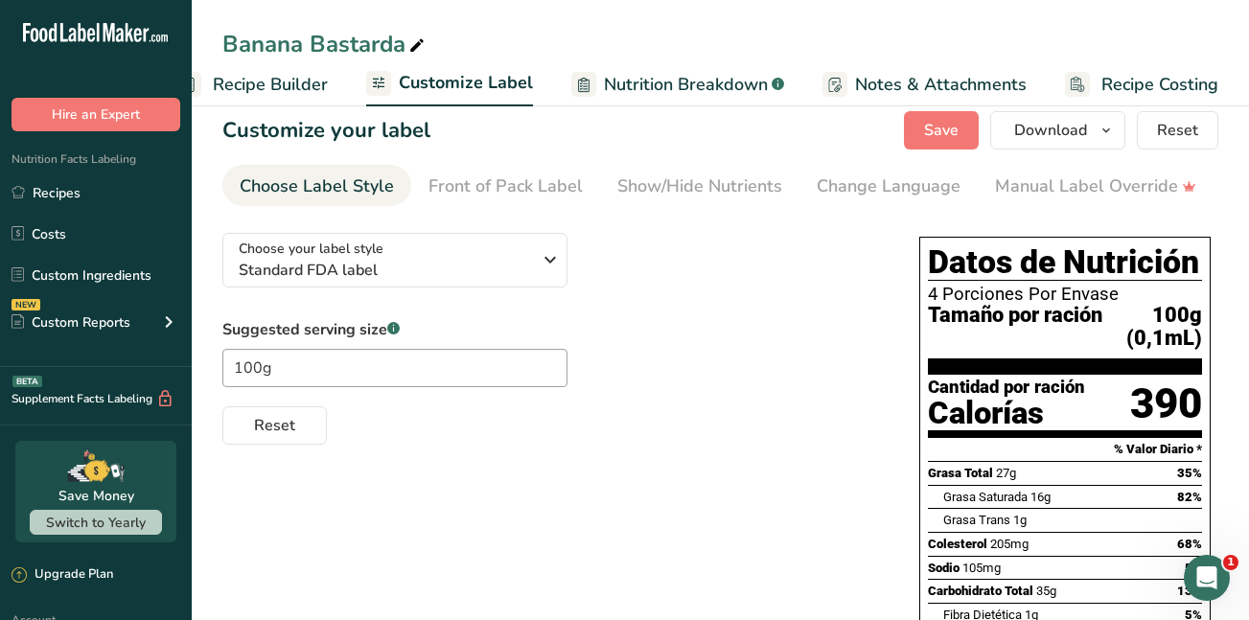
scroll to position [9, 0]
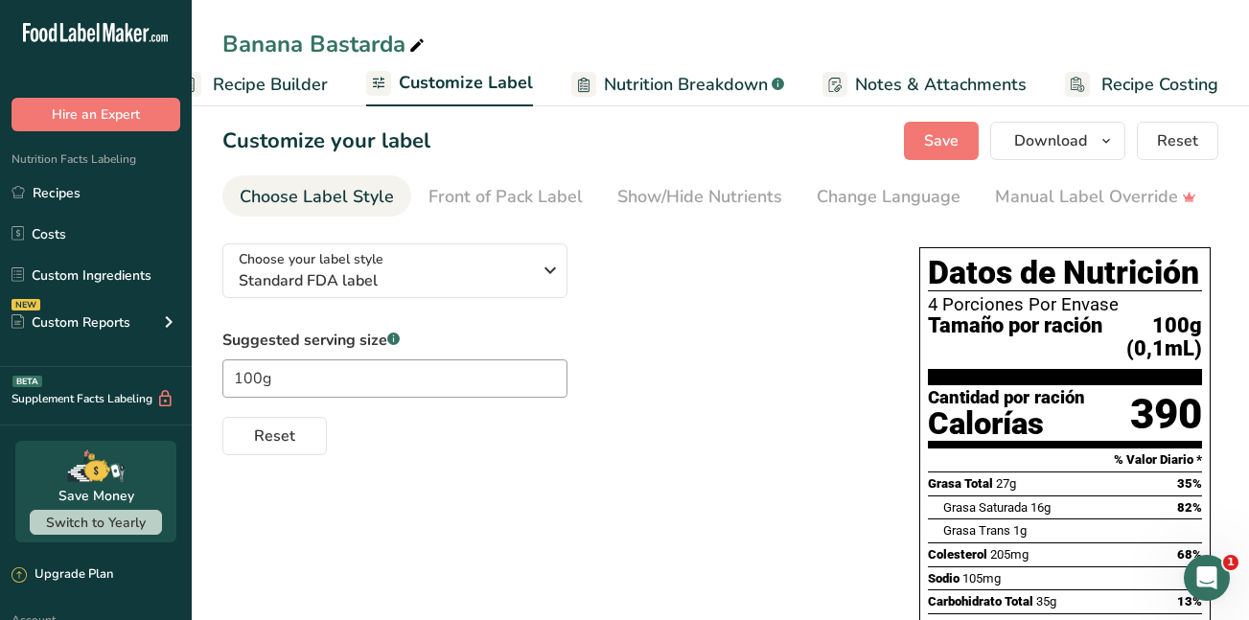
click at [223, 91] on span "Recipe Builder" at bounding box center [270, 85] width 115 height 26
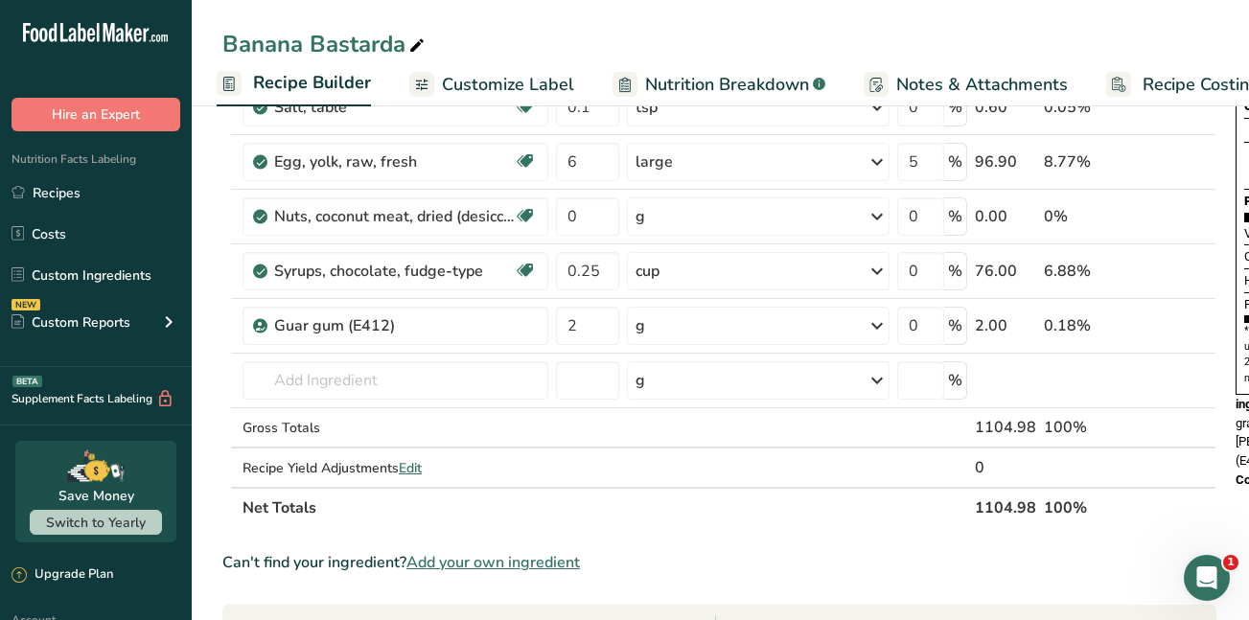
scroll to position [408, 0]
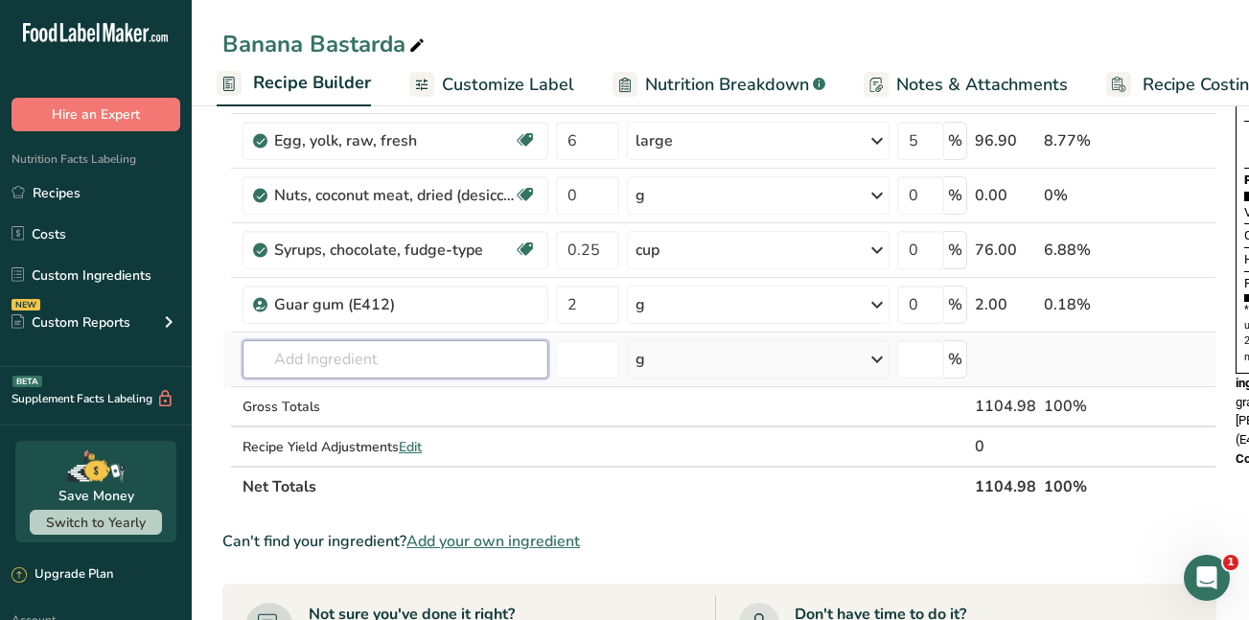
click at [349, 363] on input "text" at bounding box center [396, 359] width 306 height 38
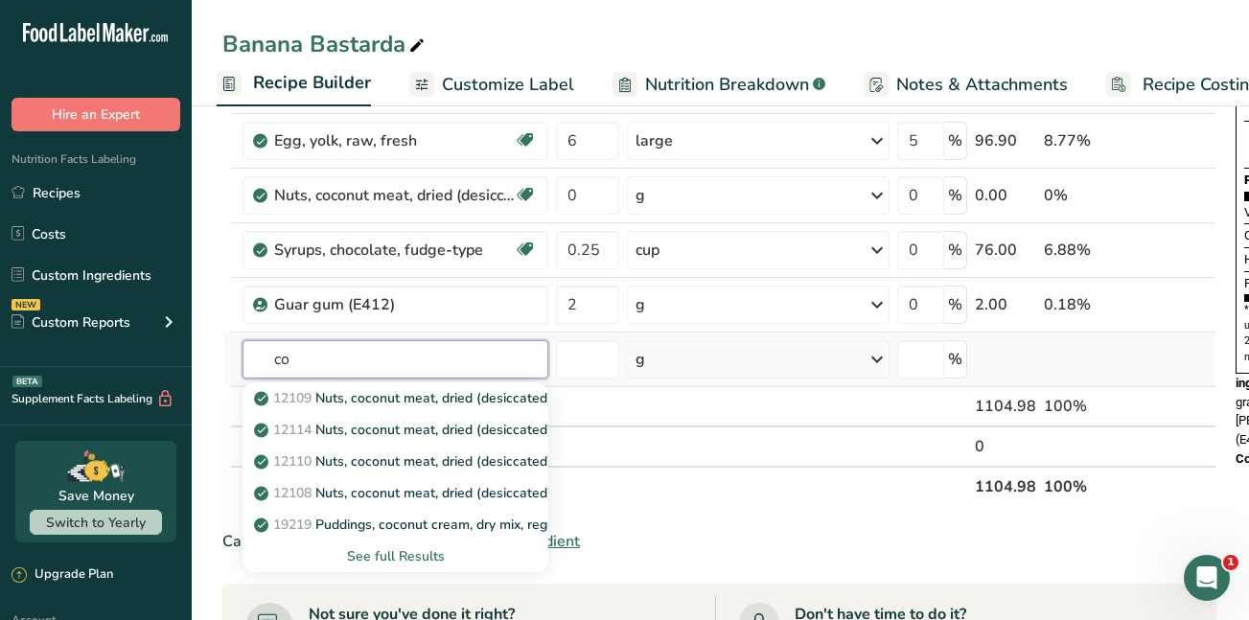
type input "c"
type input "flakes coco"
click at [704, 529] on section "Ingredient * Amount * Unit * Waste * .a-a{fill:#347362;}.b-a{fill:#fff;} Grams …" at bounding box center [719, 462] width 994 height 1324
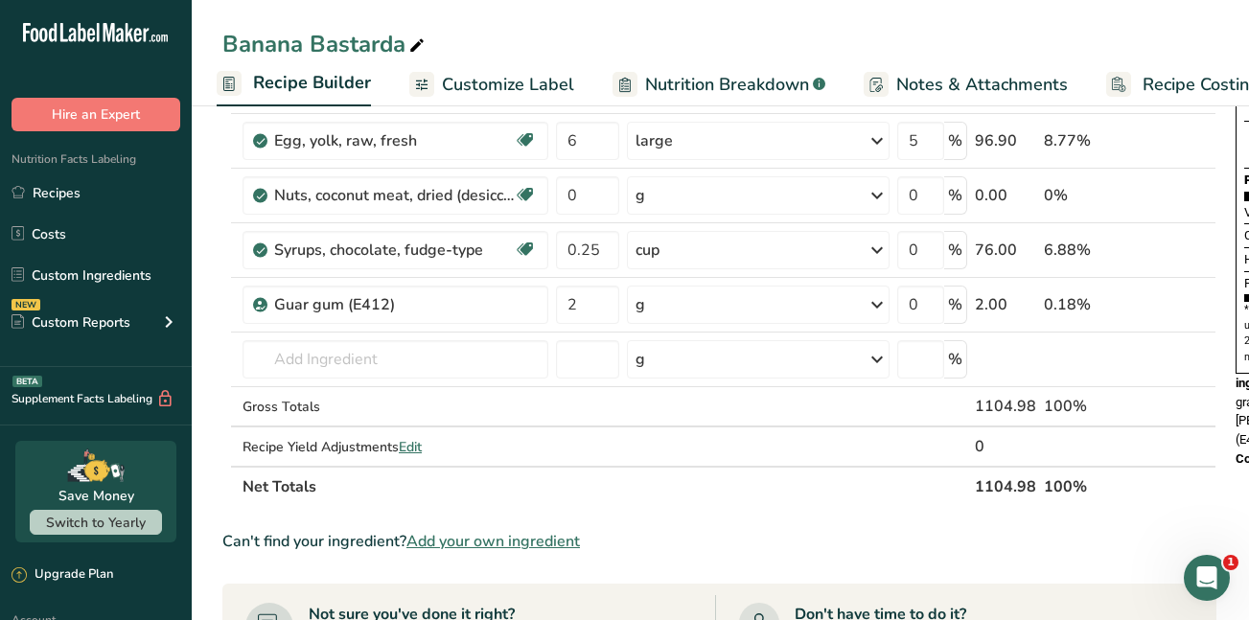
click at [523, 540] on span "Add your own ingredient" at bounding box center [494, 541] width 174 height 23
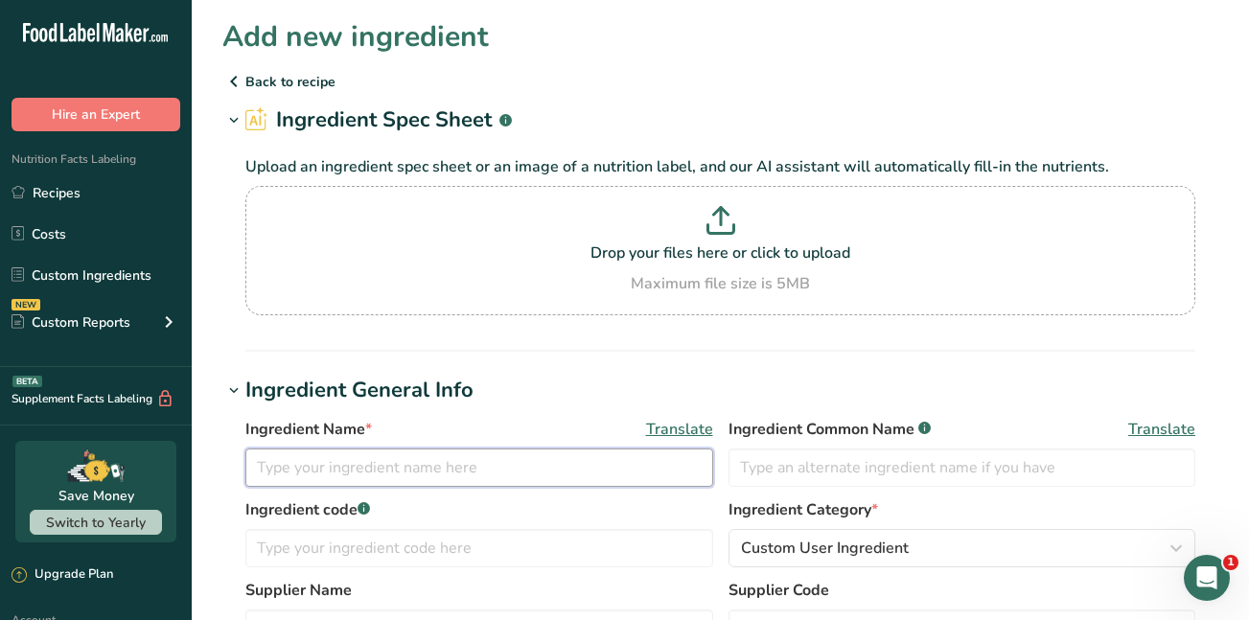
click at [281, 460] on input "text" at bounding box center [479, 468] width 468 height 38
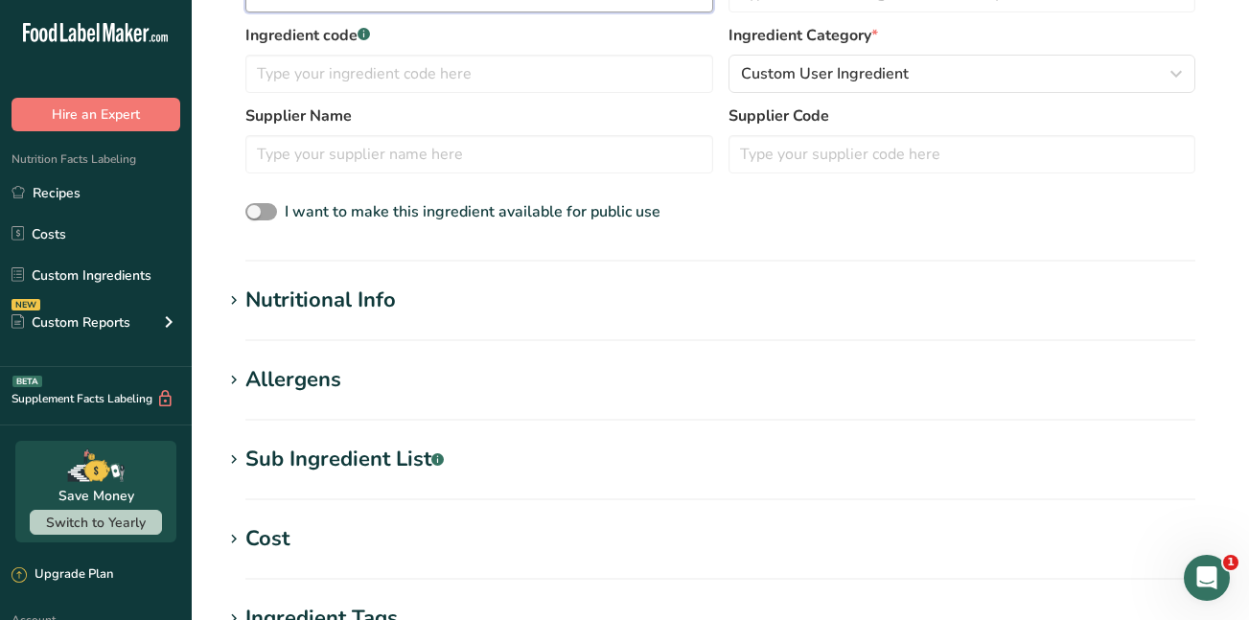
scroll to position [484, 0]
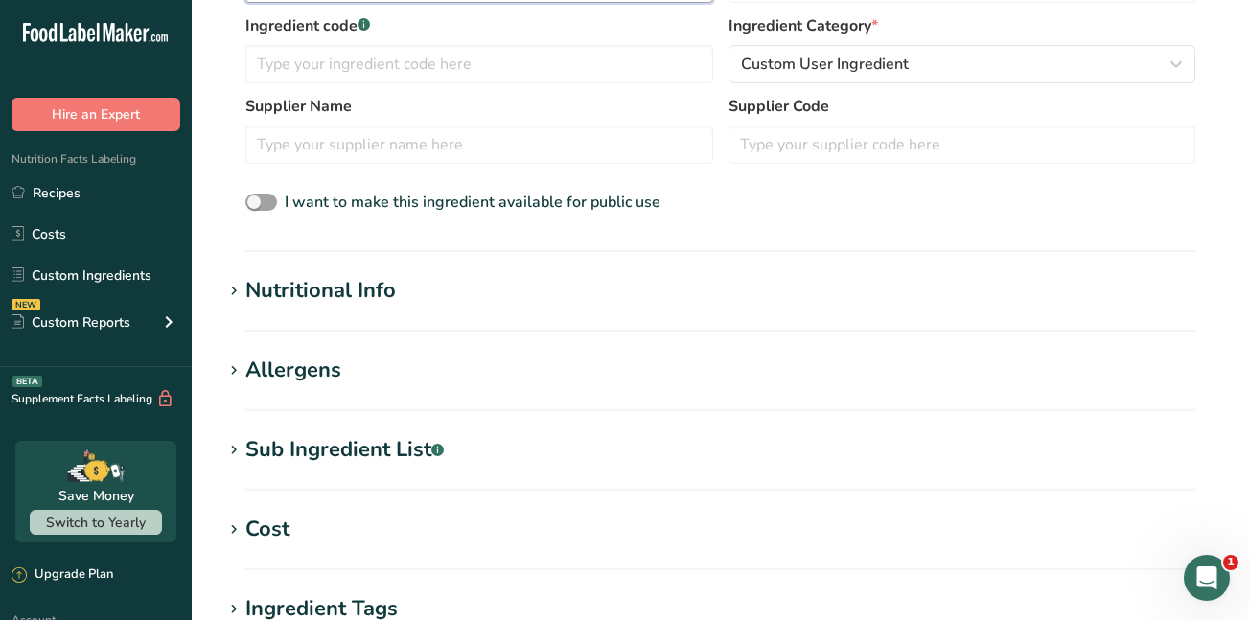
type input "coconut flakes"
click at [353, 290] on div "Nutritional Info" at bounding box center [320, 291] width 151 height 32
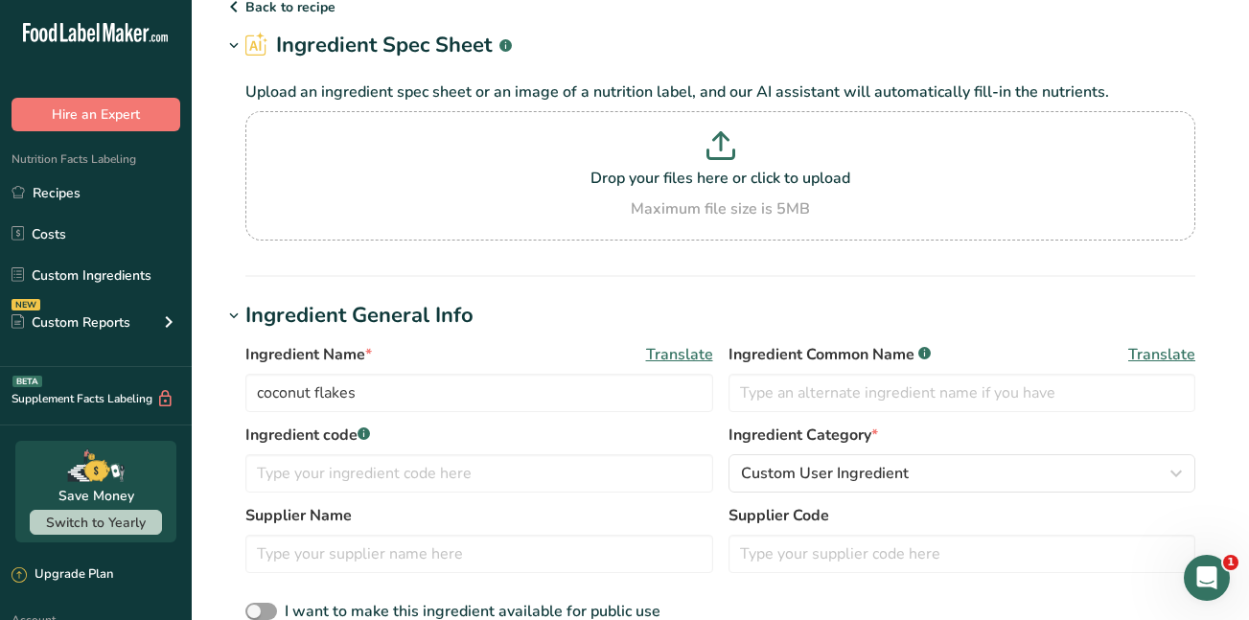
scroll to position [0, 0]
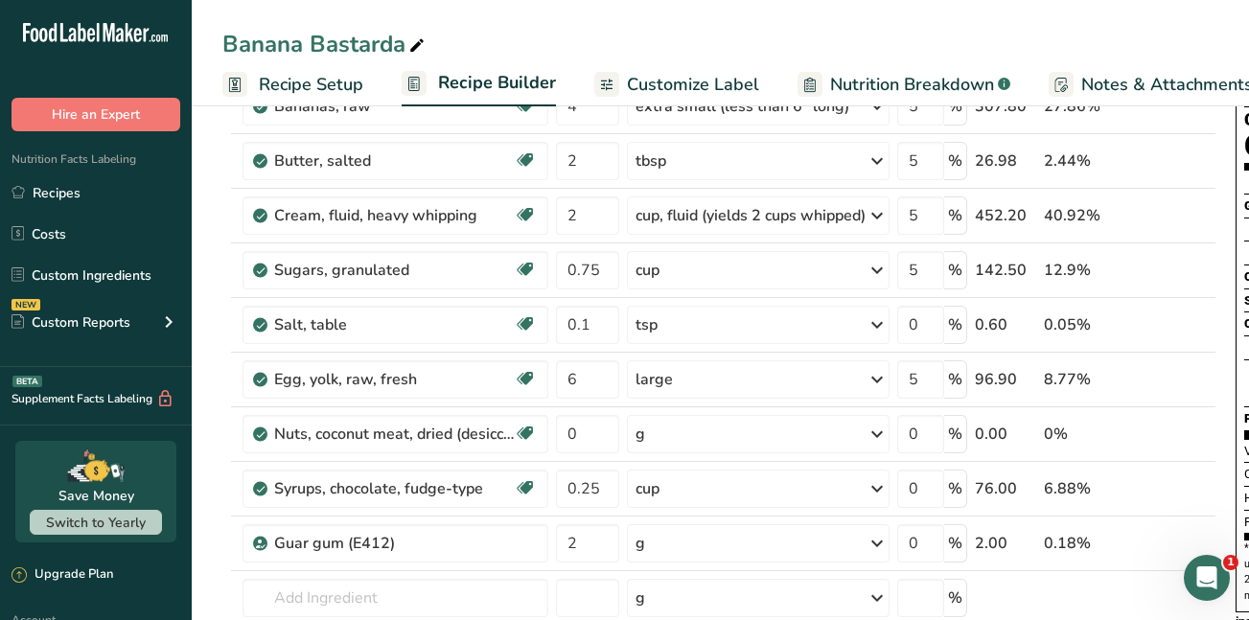
scroll to position [181, 0]
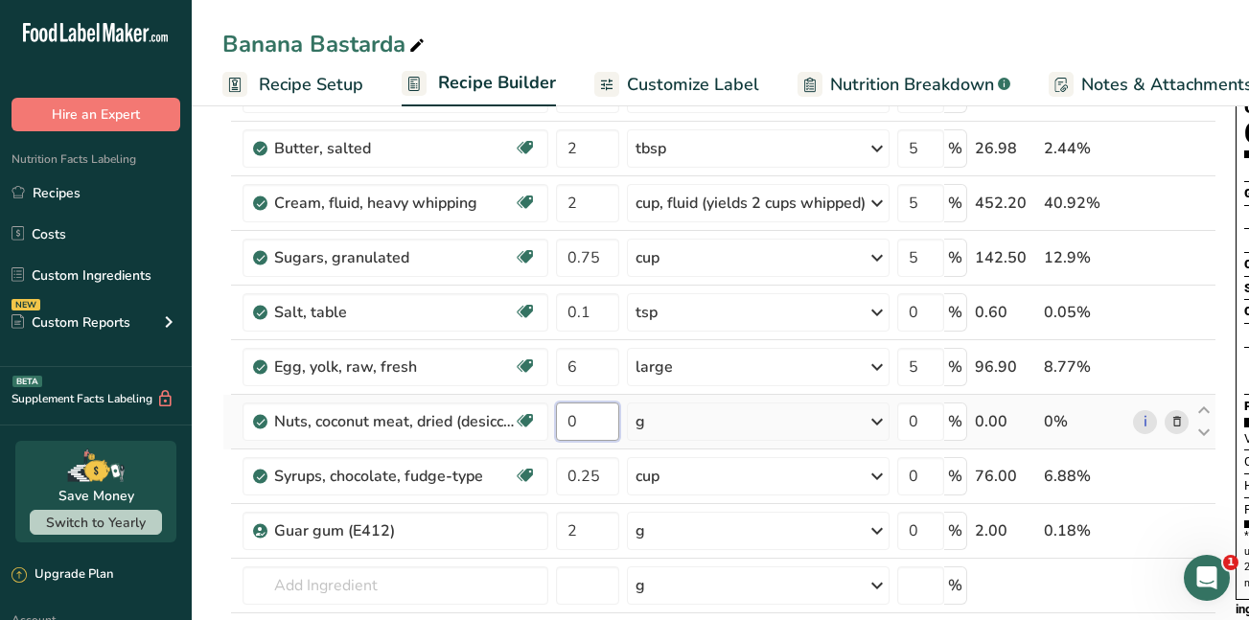
drag, startPoint x: 585, startPoint y: 423, endPoint x: 565, endPoint y: 424, distance: 20.2
click at [565, 424] on input "0" at bounding box center [587, 422] width 63 height 38
type input "2"
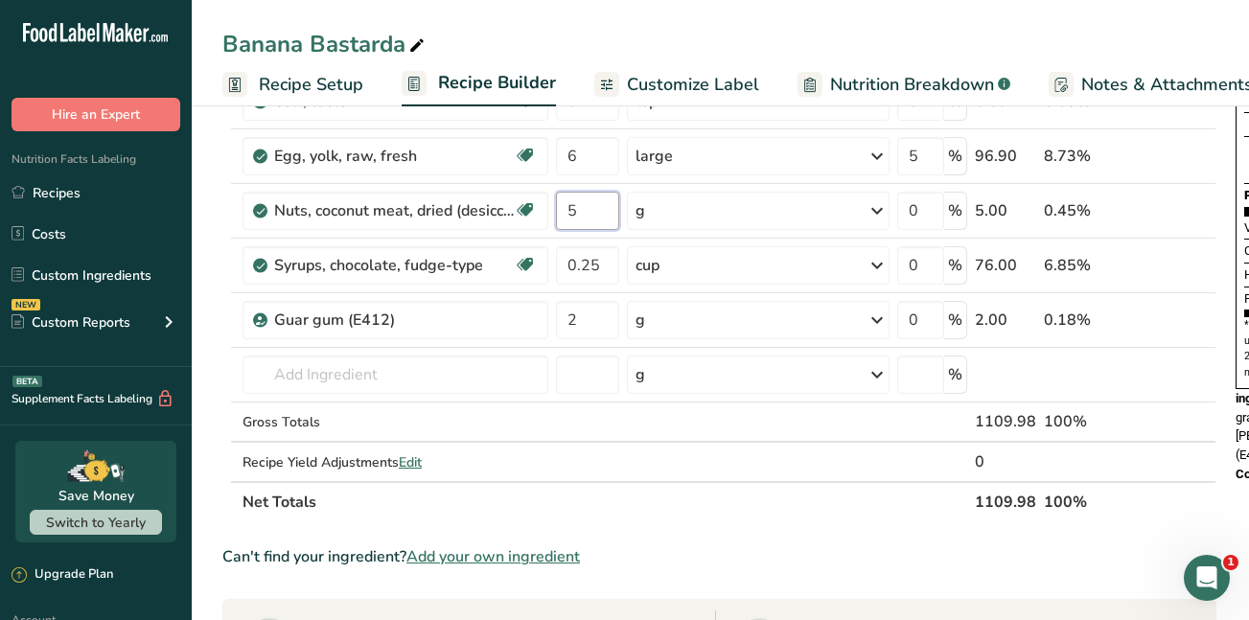
scroll to position [397, 0]
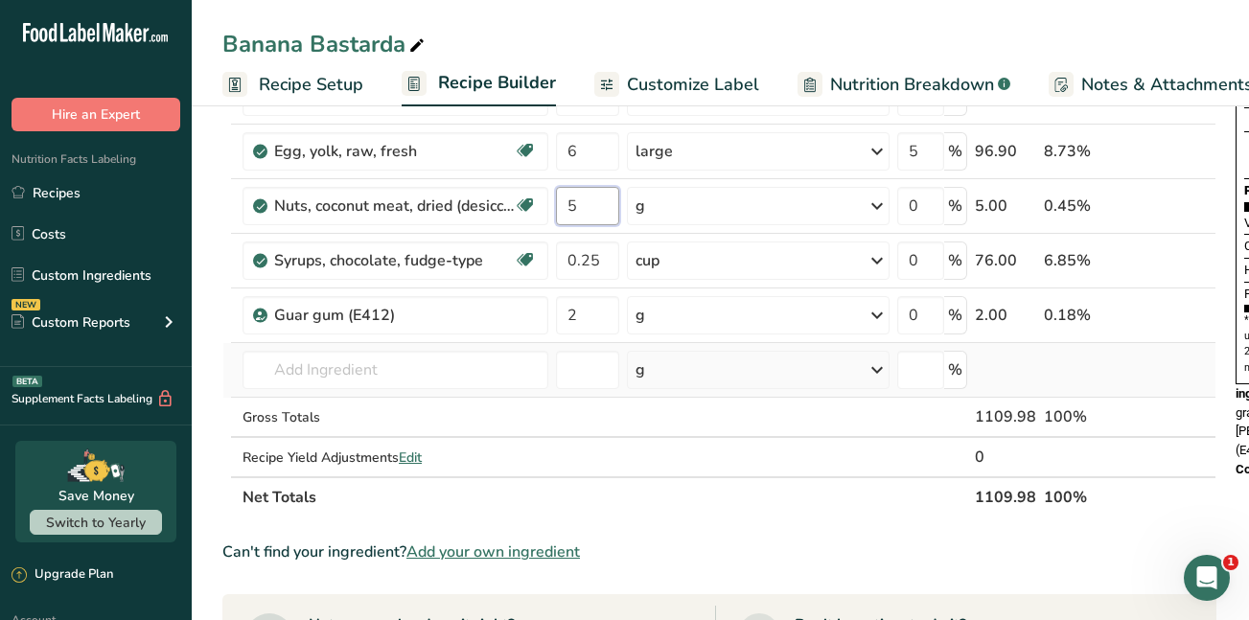
type input "5"
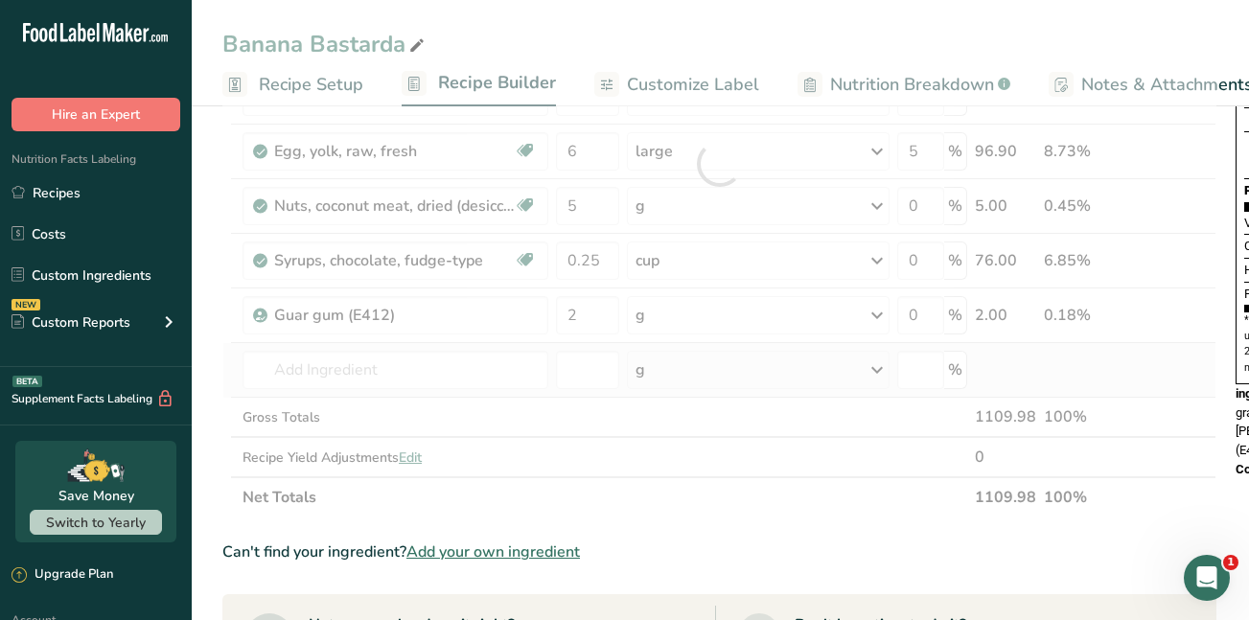
click at [730, 374] on div "Ingredient * Amount * Unit * Waste * .a-a{fill:#347362;}.b-a{fill:#fff;} Grams …" at bounding box center [719, 164] width 994 height 708
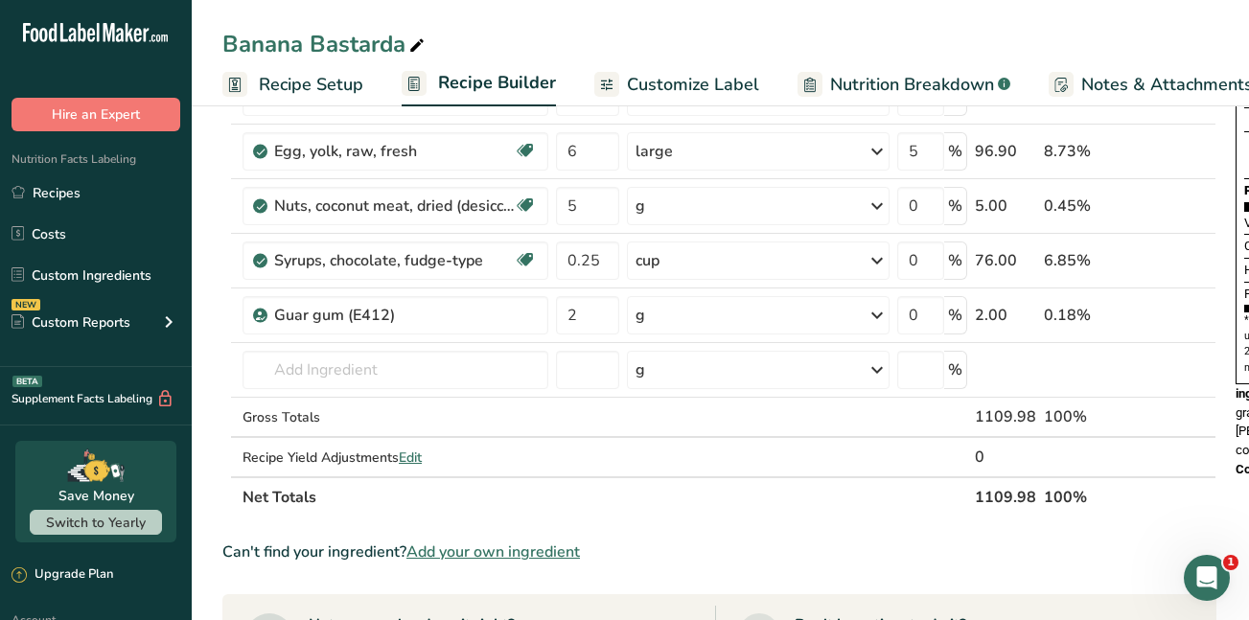
click at [685, 82] on span "Customize Label" at bounding box center [693, 85] width 132 height 26
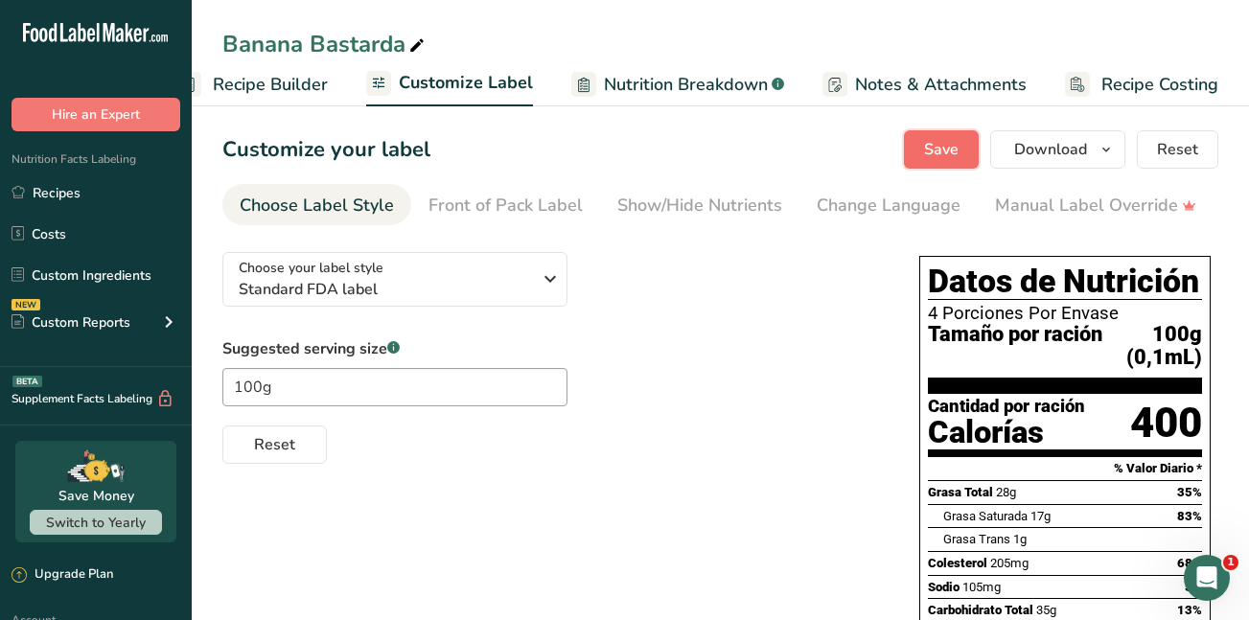
click at [942, 152] on span "Save" at bounding box center [941, 149] width 35 height 23
click at [1062, 150] on span "Download" at bounding box center [1051, 149] width 73 height 23
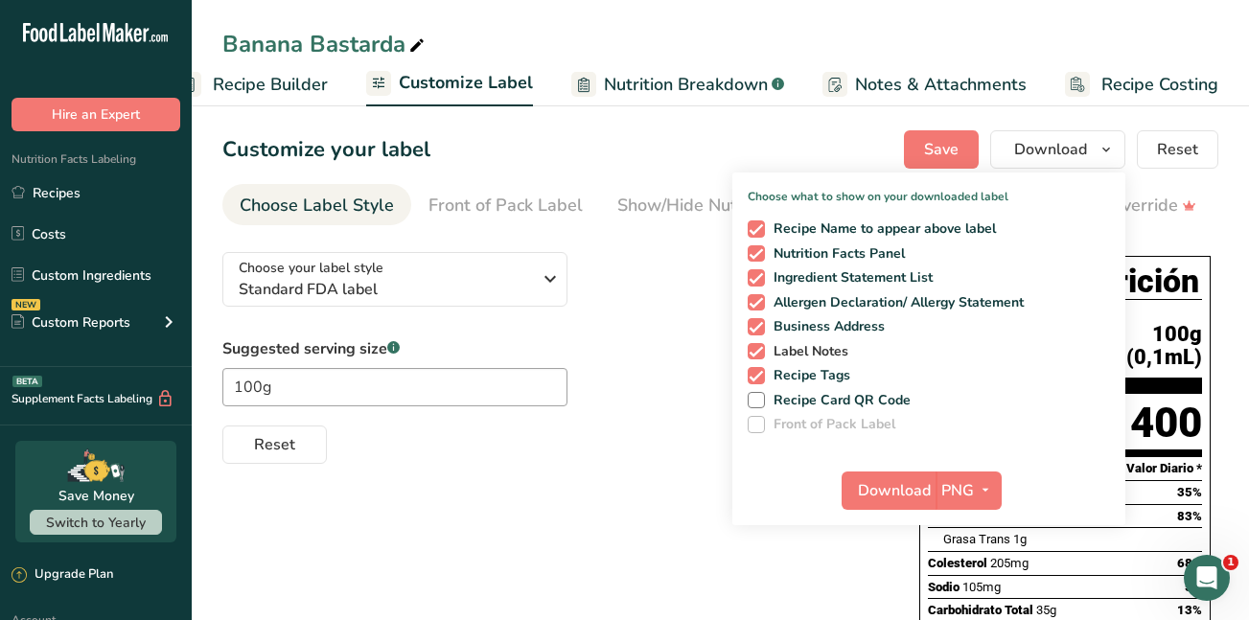
click at [753, 350] on span at bounding box center [756, 351] width 17 height 17
click at [753, 350] on input "Label Notes" at bounding box center [754, 351] width 12 height 12
checkbox input "false"
click at [758, 375] on span at bounding box center [756, 375] width 17 height 17
click at [758, 375] on input "Recipe Tags" at bounding box center [754, 375] width 12 height 12
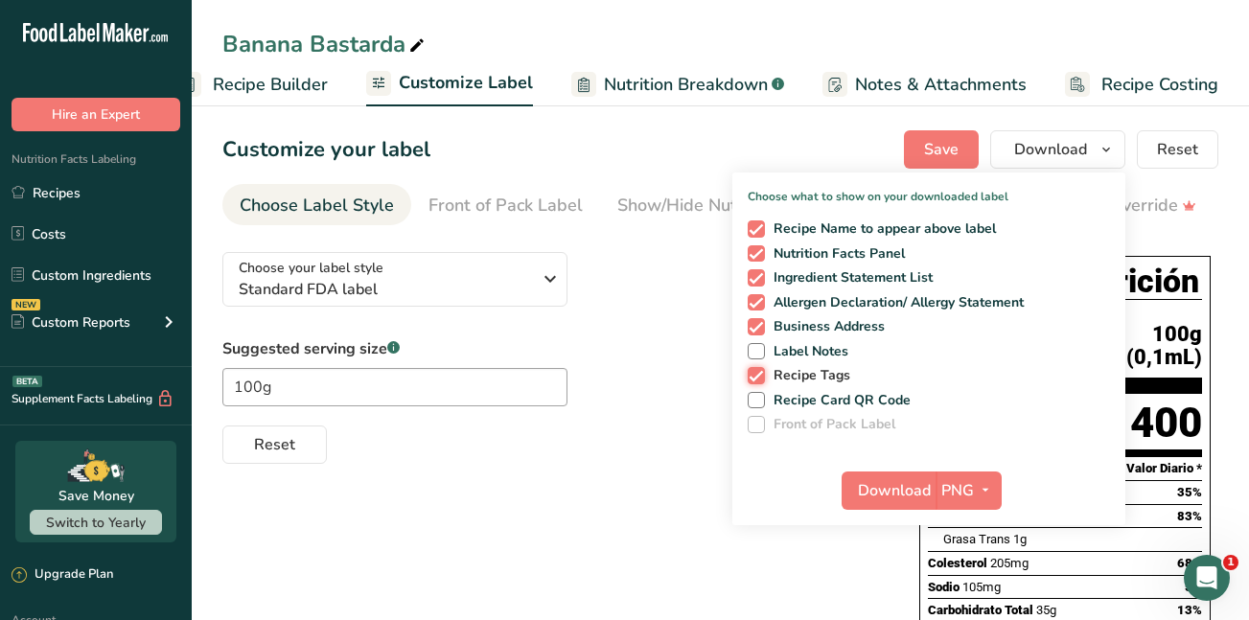
checkbox input "false"
click at [898, 492] on span "Download" at bounding box center [894, 490] width 73 height 23
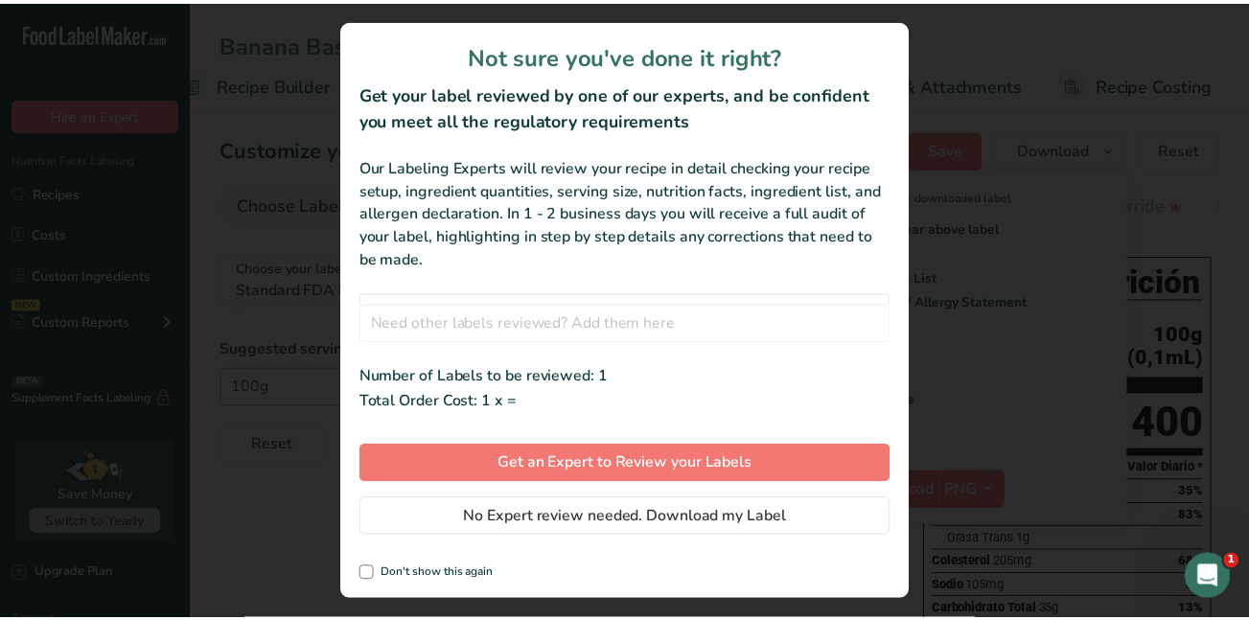
scroll to position [0, 211]
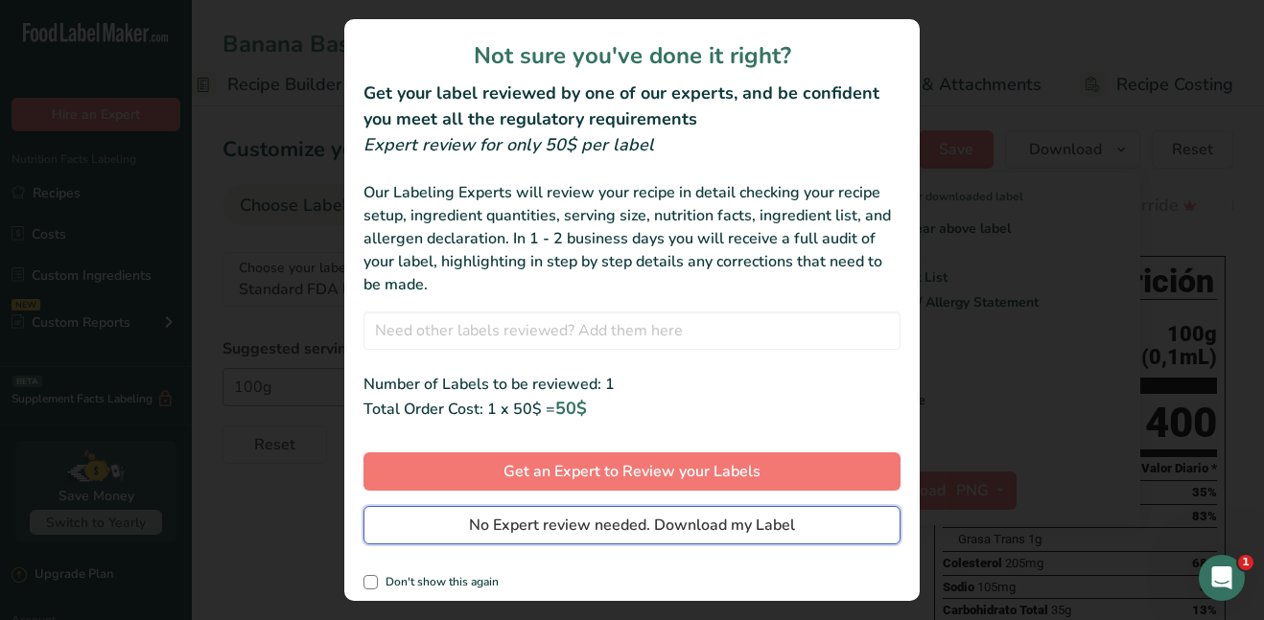
click at [774, 523] on span "No Expert review needed. Download my Label" at bounding box center [632, 525] width 326 height 23
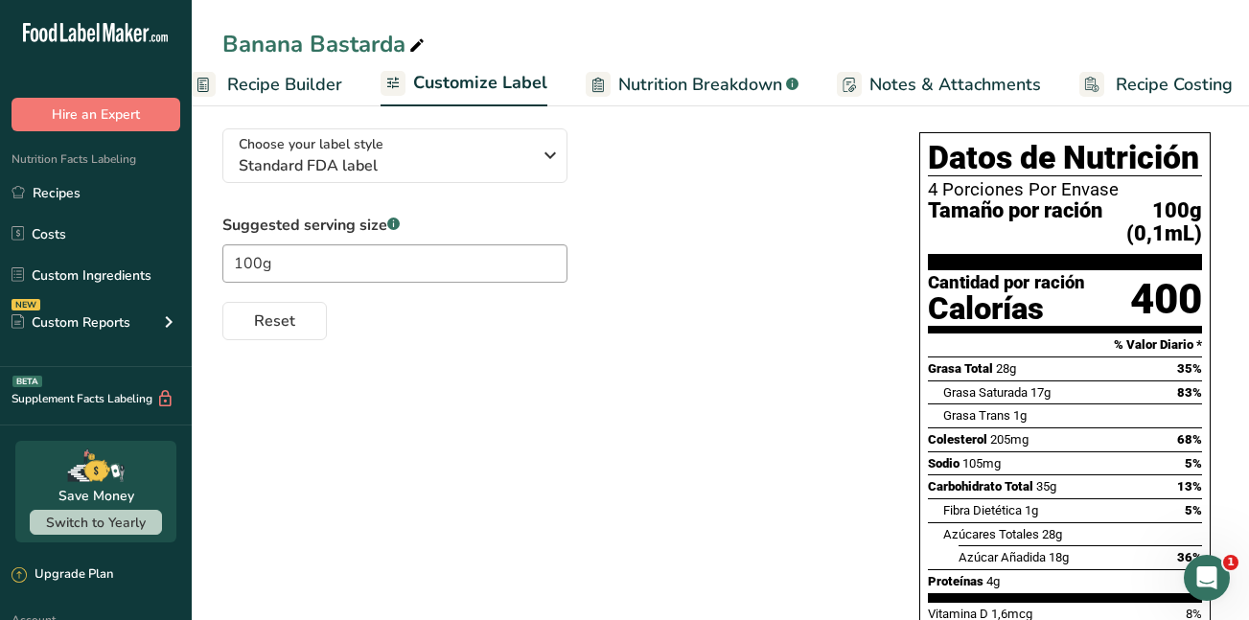
scroll to position [0, 0]
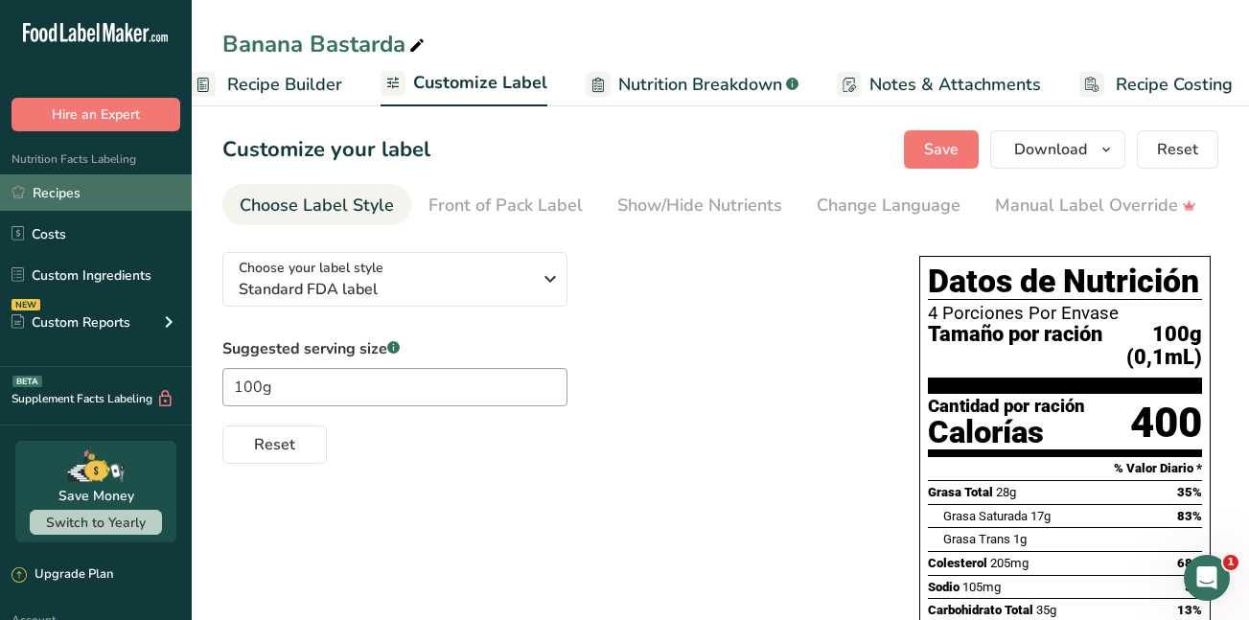
click at [104, 190] on link "Recipes" at bounding box center [96, 193] width 192 height 36
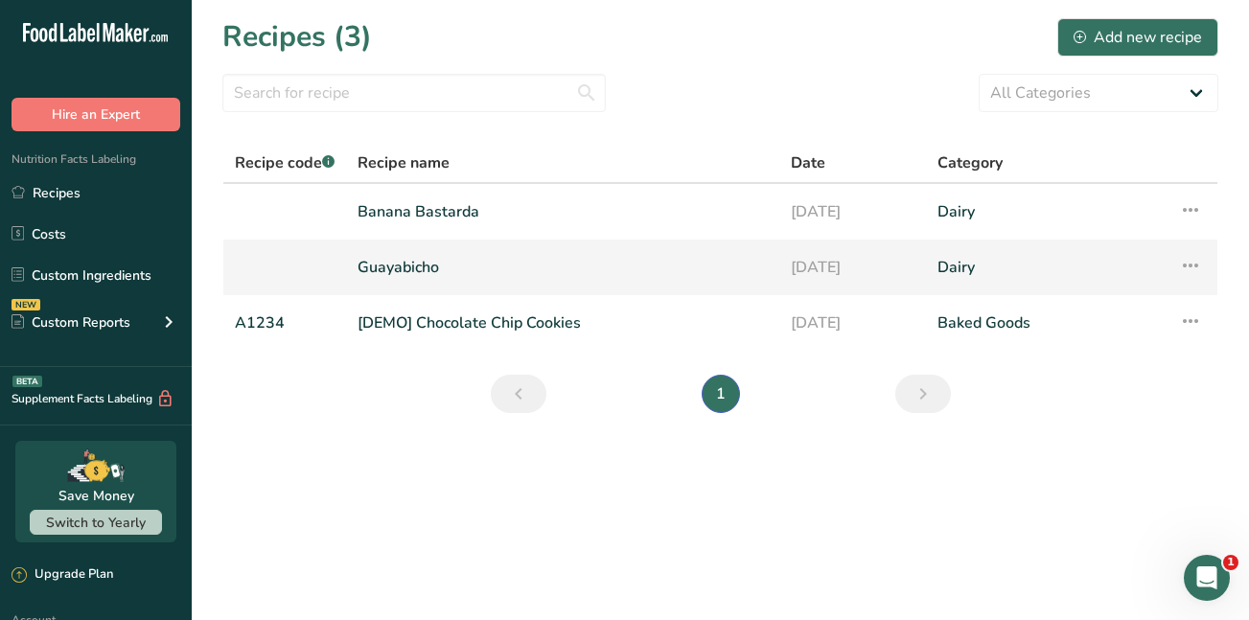
click at [410, 269] on link "Guayabicho" at bounding box center [563, 267] width 410 height 40
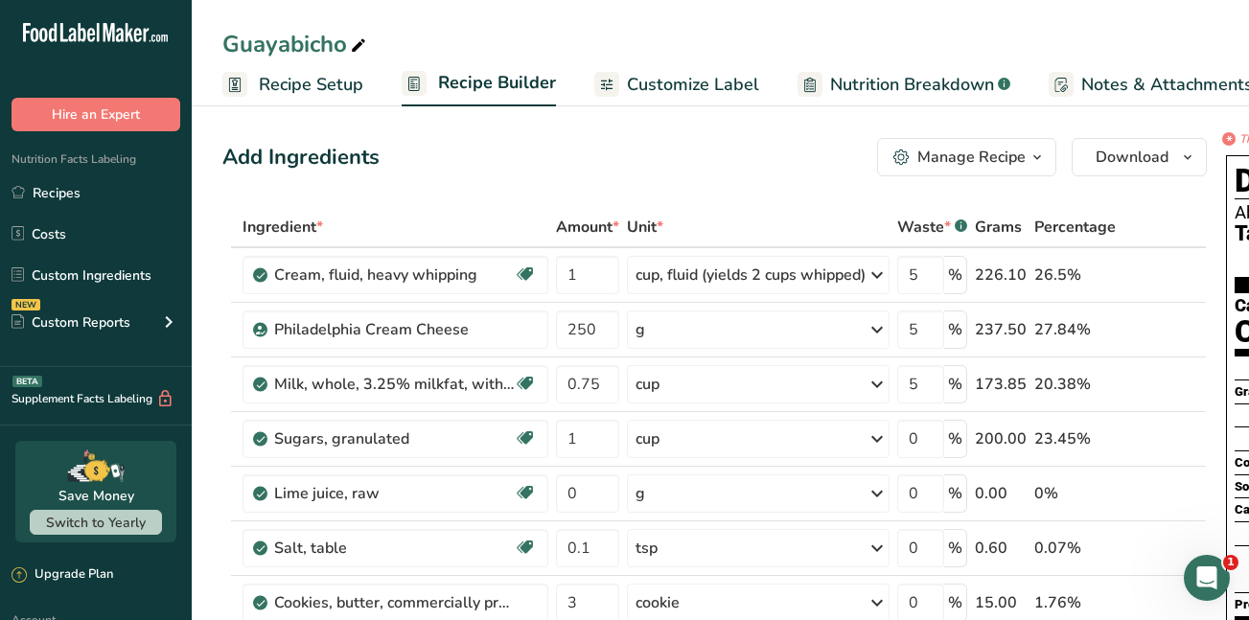
click at [683, 85] on span "Customize Label" at bounding box center [693, 85] width 132 height 26
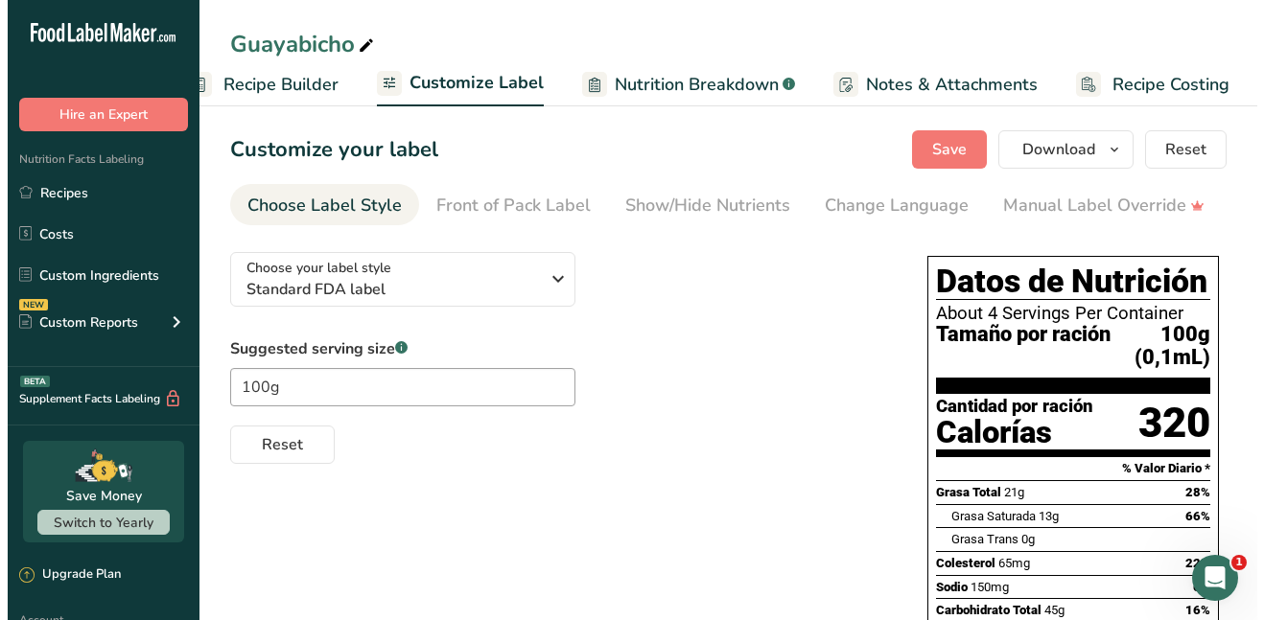
scroll to position [0, 225]
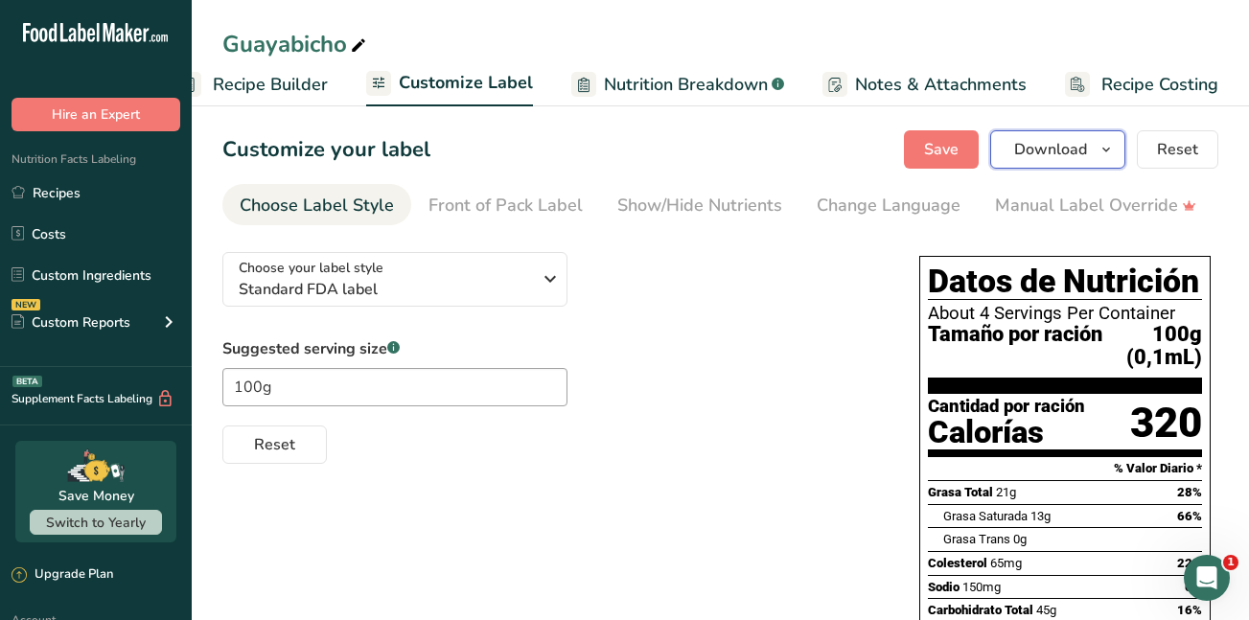
click at [1036, 150] on span "Download" at bounding box center [1051, 149] width 73 height 23
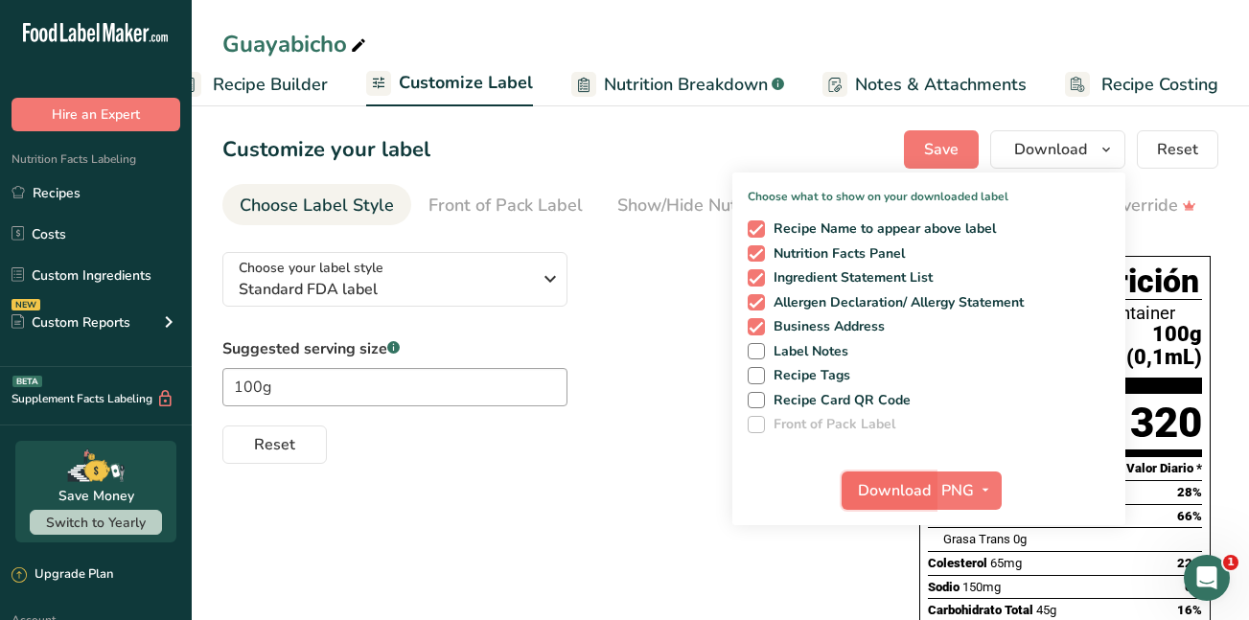
click at [896, 487] on span "Download" at bounding box center [894, 490] width 73 height 23
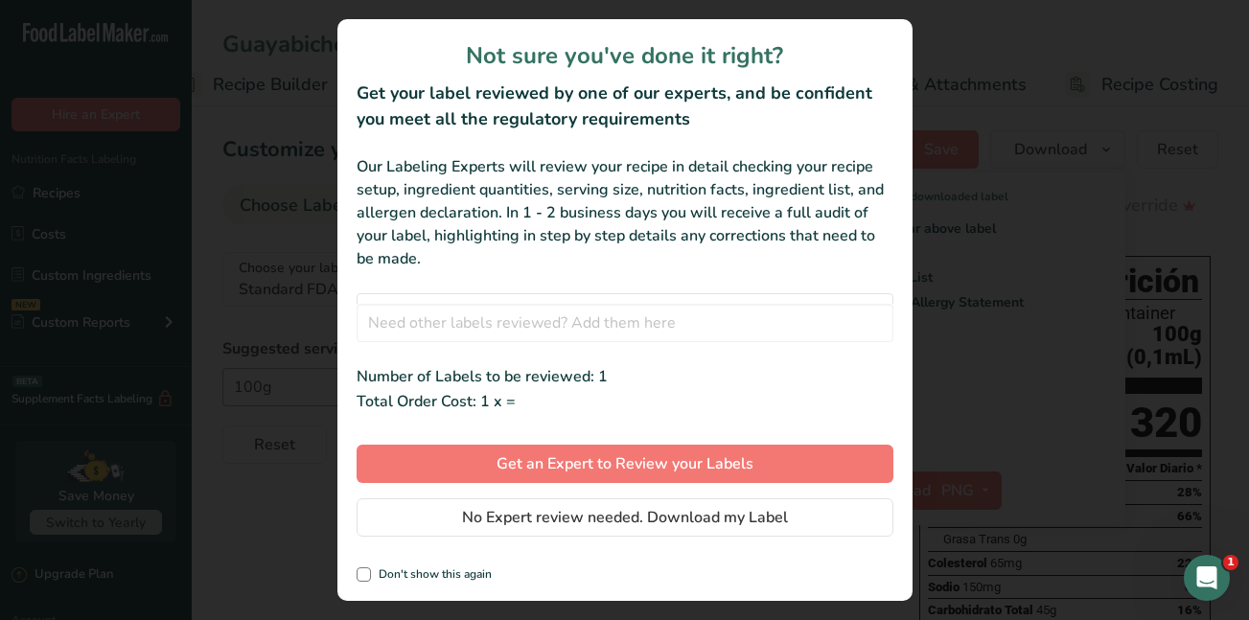
scroll to position [0, 211]
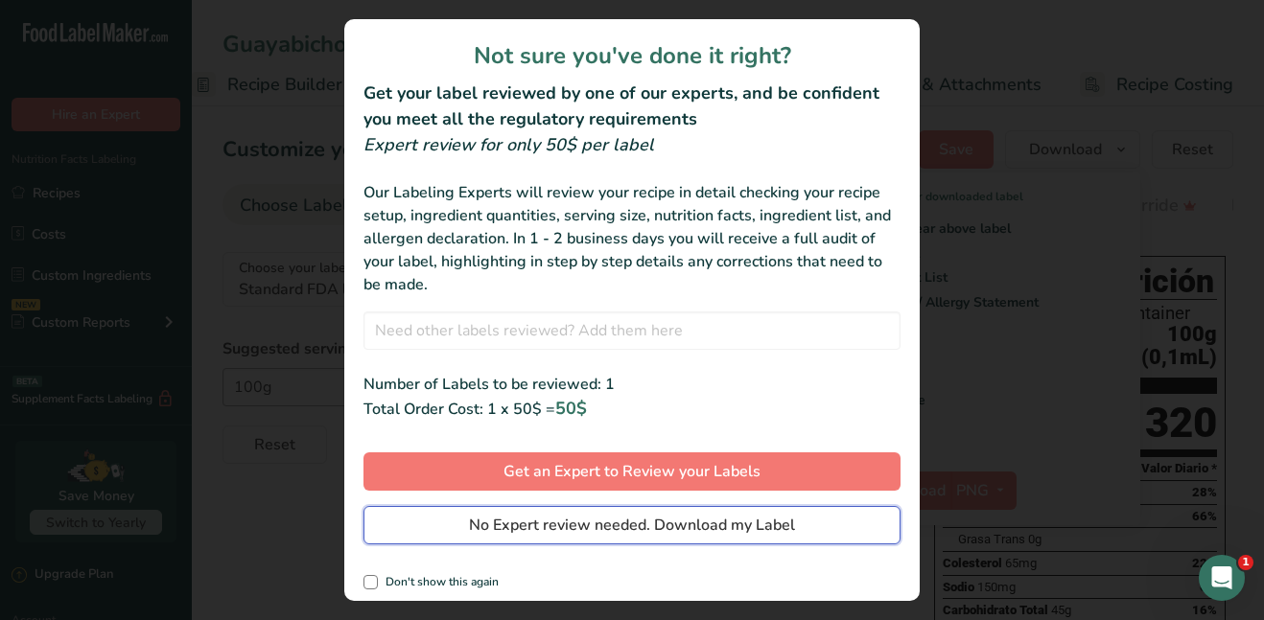
click at [734, 525] on span "No Expert review needed. Download my Label" at bounding box center [632, 525] width 326 height 23
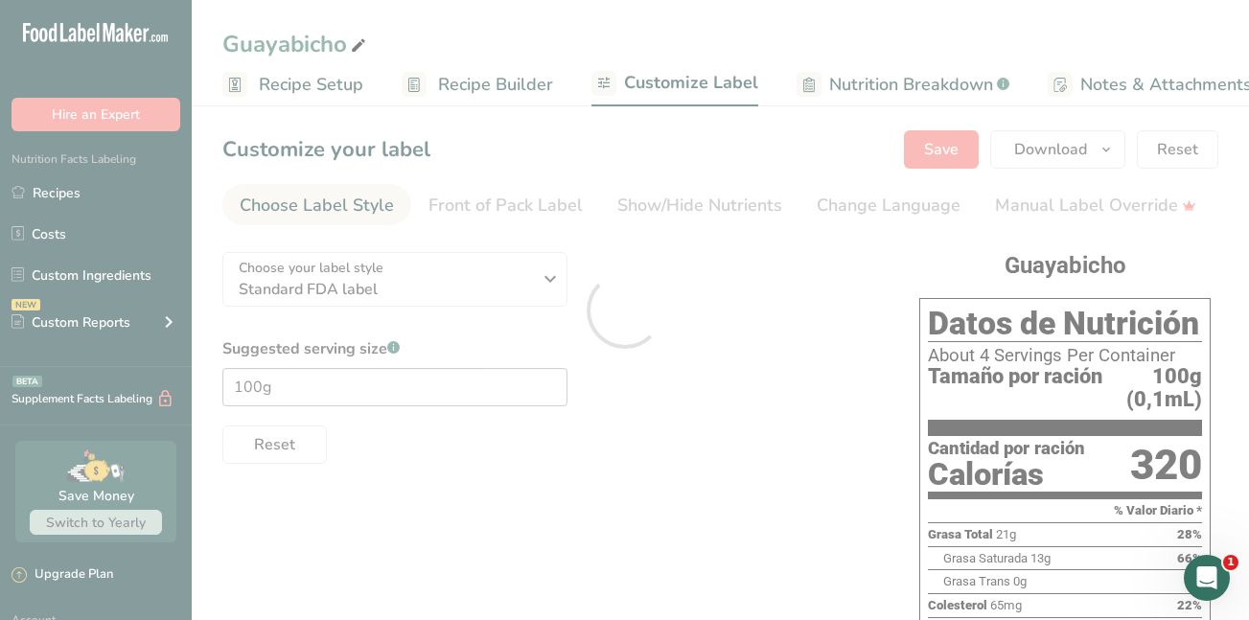
scroll to position [0, 211]
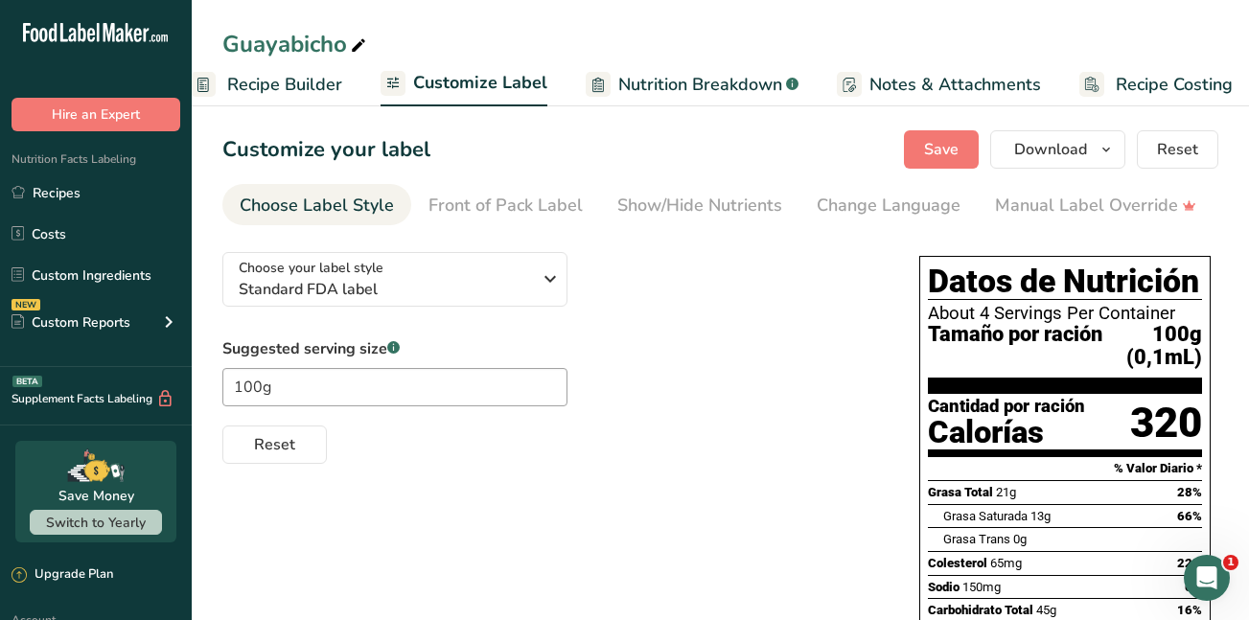
drag, startPoint x: 0, startPoint y: 0, endPoint x: 734, endPoint y: 525, distance: 902.3
click at [734, 525] on div "Choose your label style Standard FDA label USA (FDA) Standard FDA label Tabular…" at bounding box center [720, 625] width 996 height 777
click at [56, 192] on link "Recipes" at bounding box center [96, 193] width 192 height 36
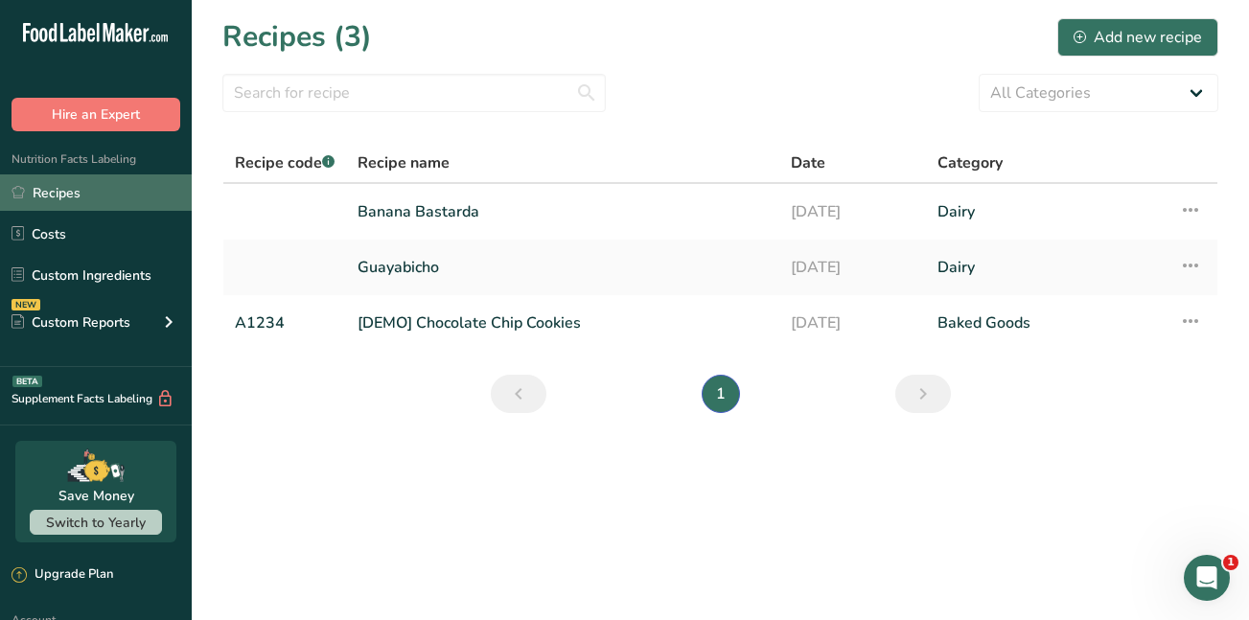
click at [56, 192] on link "Recipes" at bounding box center [96, 193] width 192 height 36
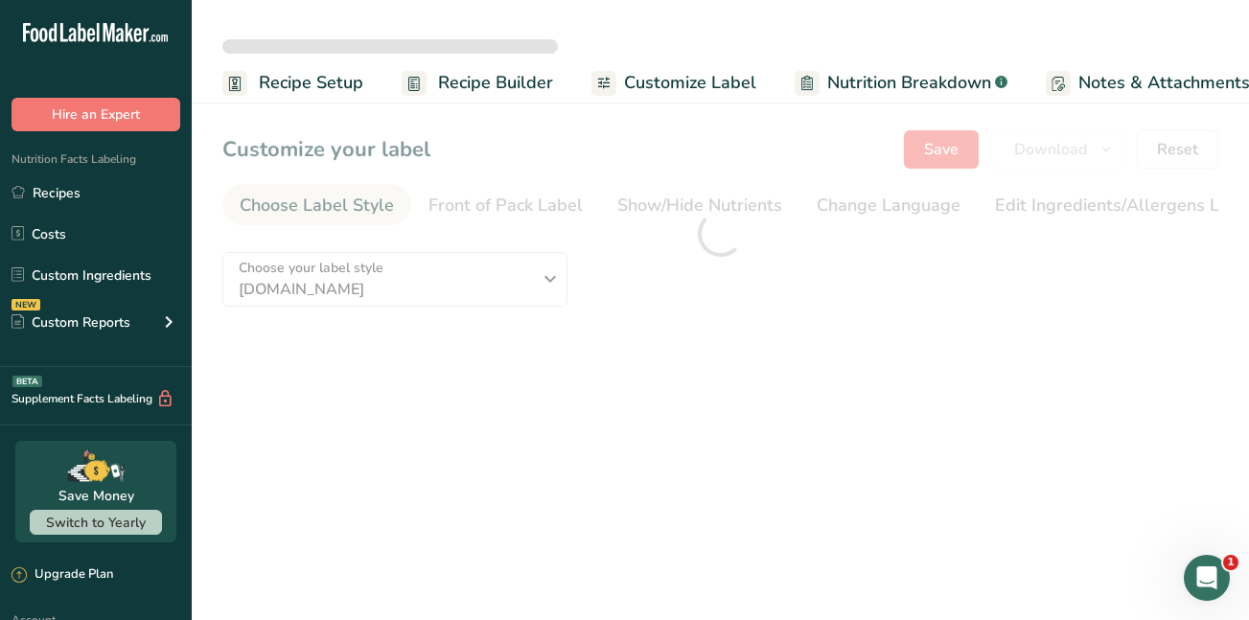
click at [45, 191] on link "Recipes" at bounding box center [96, 193] width 192 height 36
click at [301, 85] on span "Recipe Setup" at bounding box center [311, 83] width 105 height 26
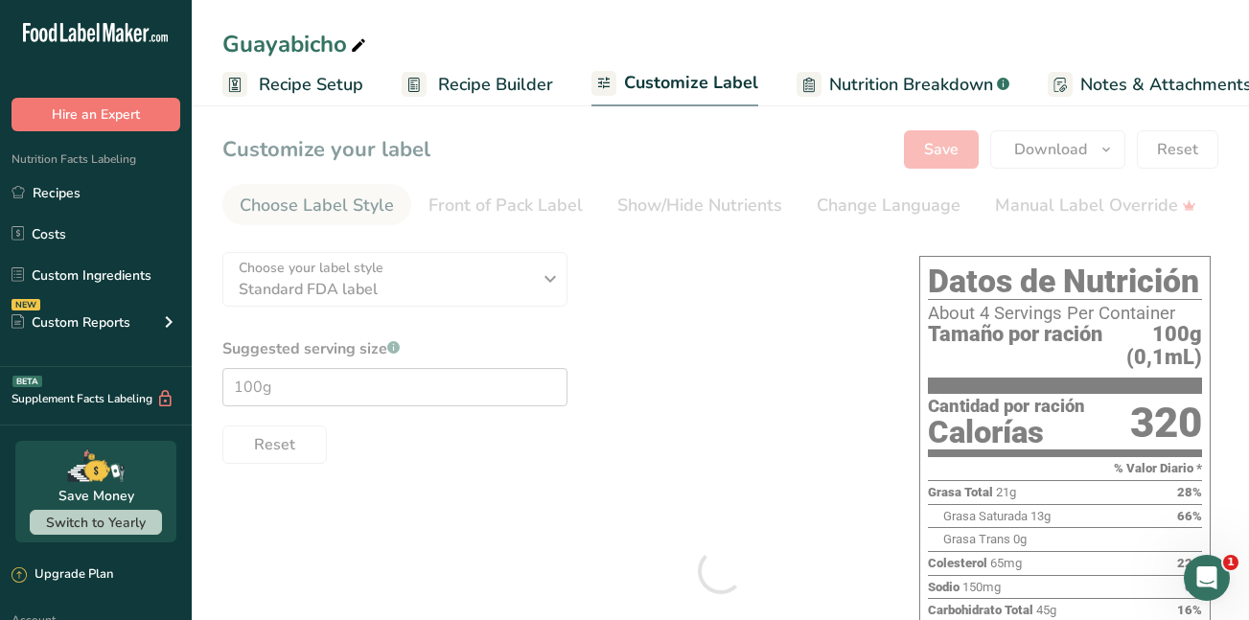
select select
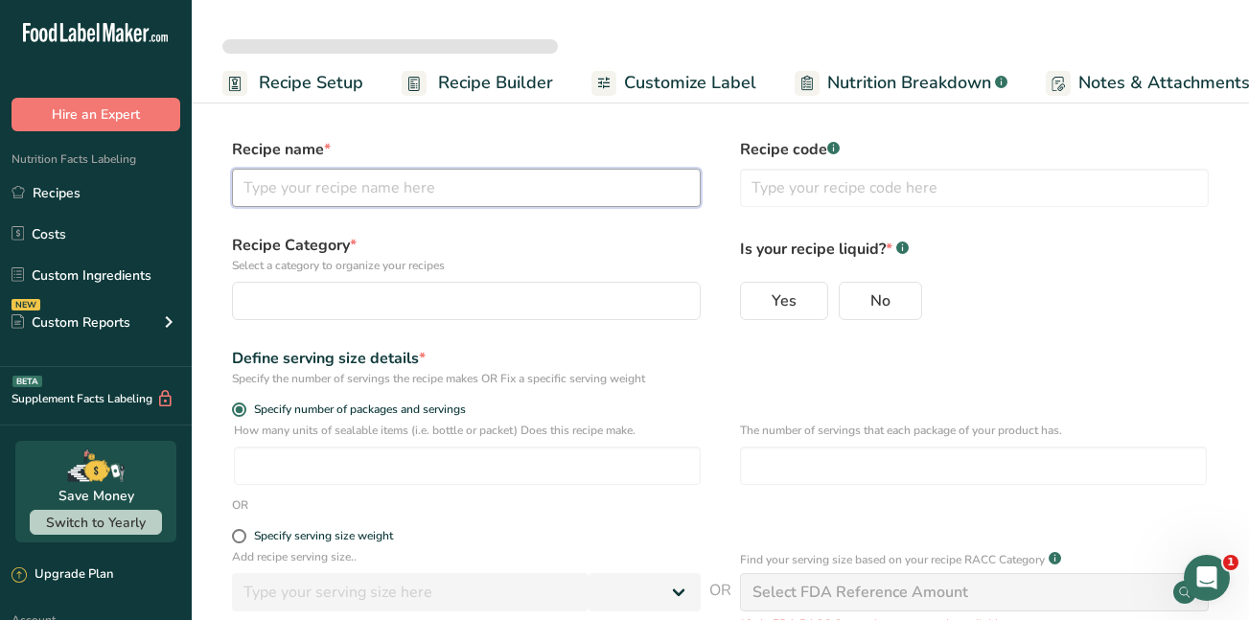
click at [266, 189] on input "text" at bounding box center [466, 188] width 469 height 38
type input "Guayabicho"
radio input "true"
type input "2"
type input "4"
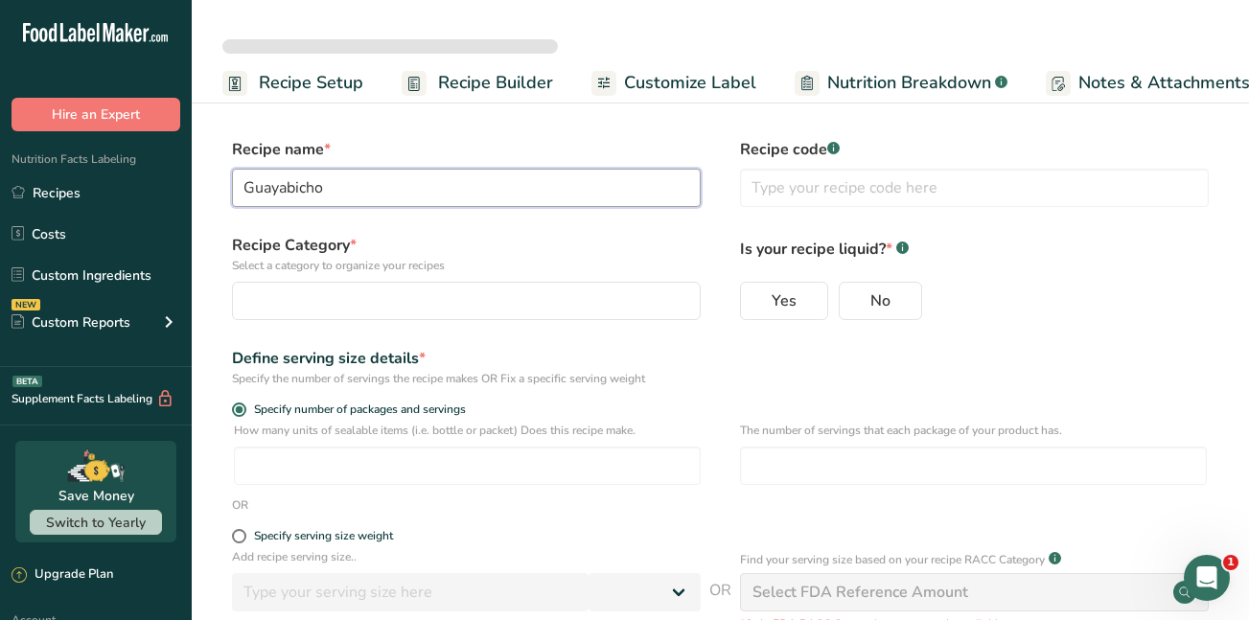
select select "0"
select select "22"
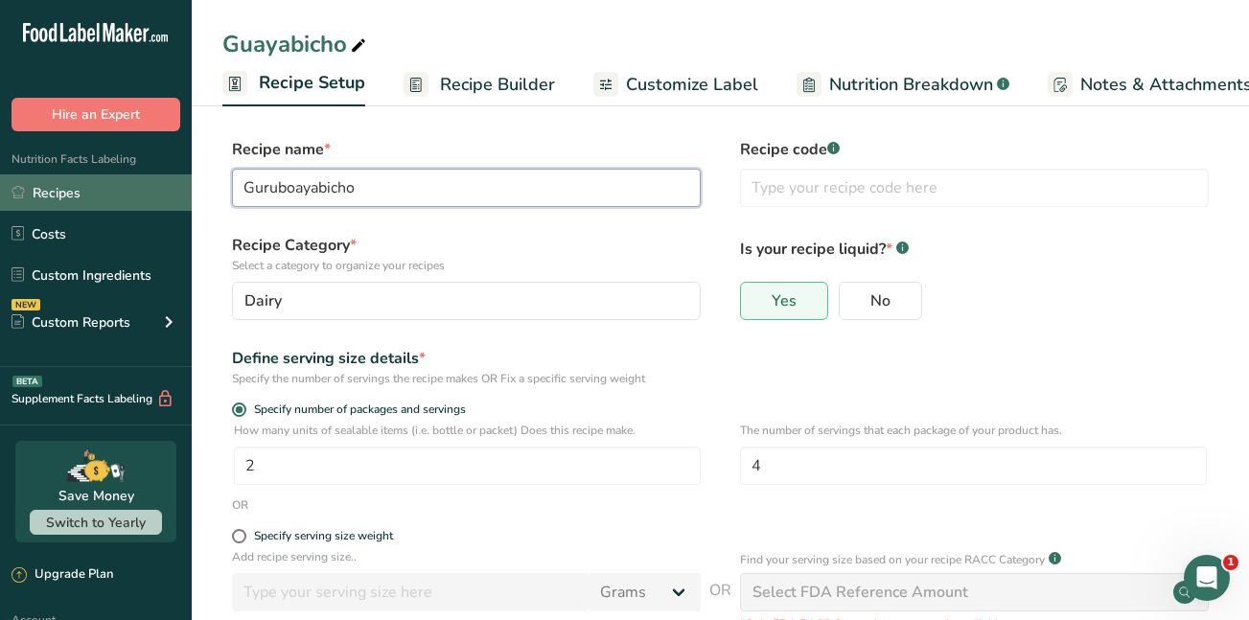
drag, startPoint x: 365, startPoint y: 188, endPoint x: 152, endPoint y: 185, distance: 212.9
click at [152, 185] on div ".a-20{fill:#fff;} Hire an Expert Nutrition Facts Labeling Recipes Costs Custom …" at bounding box center [624, 457] width 1249 height 914
type input "Guruboayabicho"
click at [90, 192] on link "Recipes" at bounding box center [96, 193] width 192 height 36
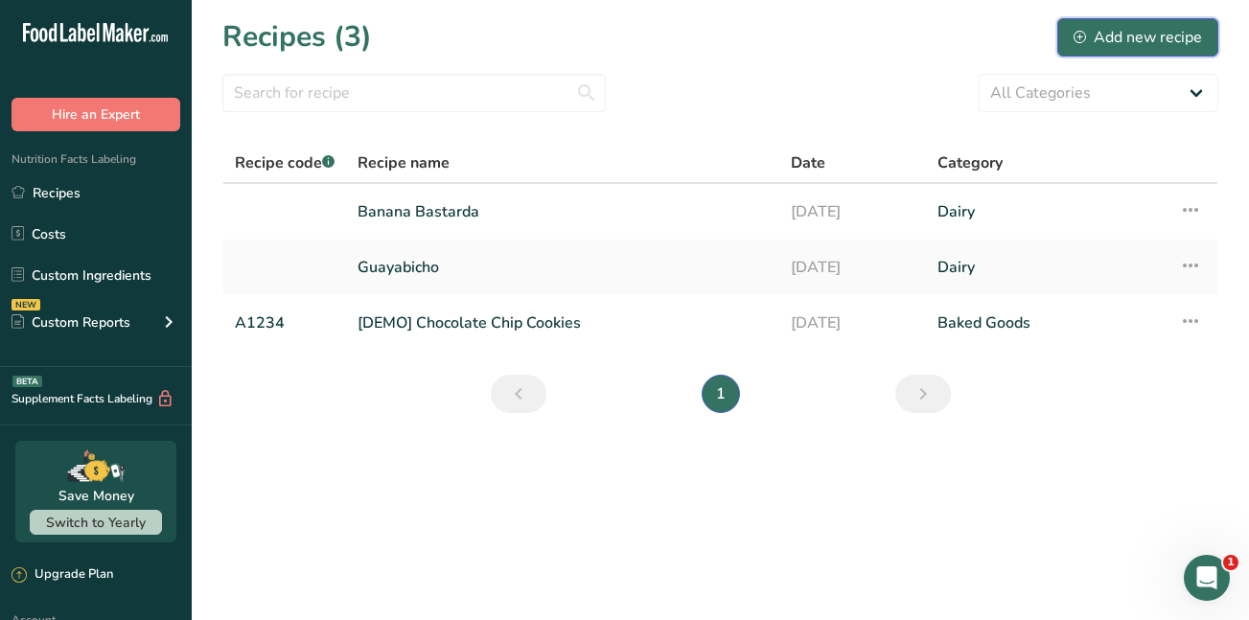
click at [1118, 37] on div "Add new recipe" at bounding box center [1138, 37] width 128 height 23
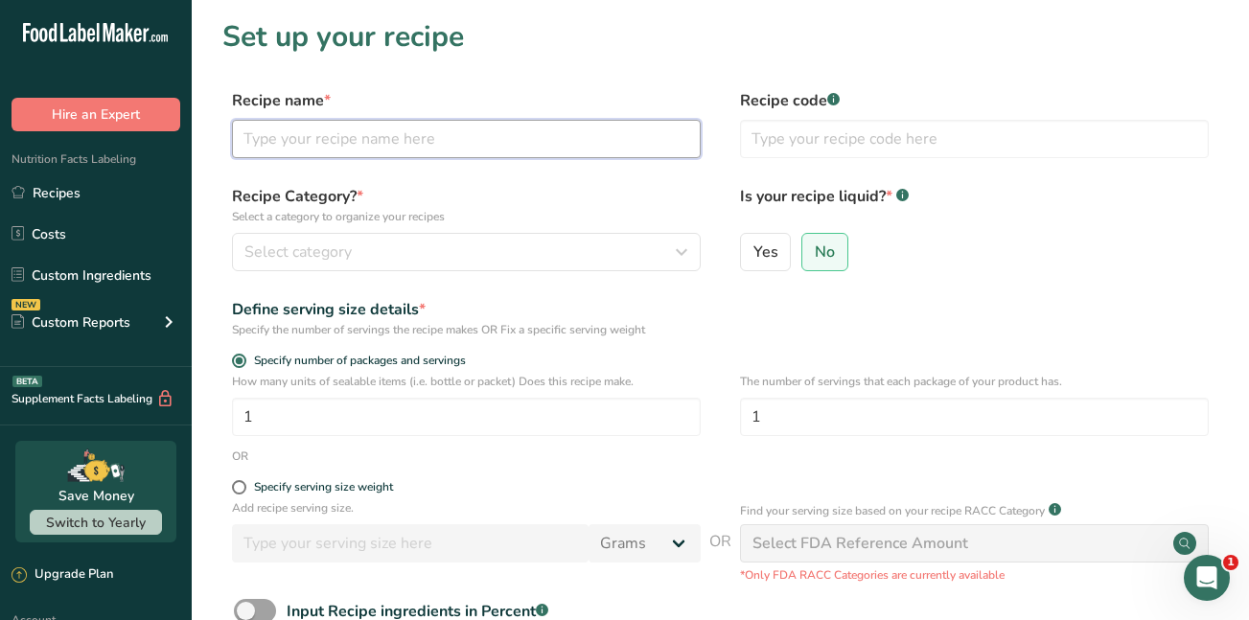
click at [351, 131] on input "text" at bounding box center [466, 139] width 469 height 38
type input "Rubia Atomica"
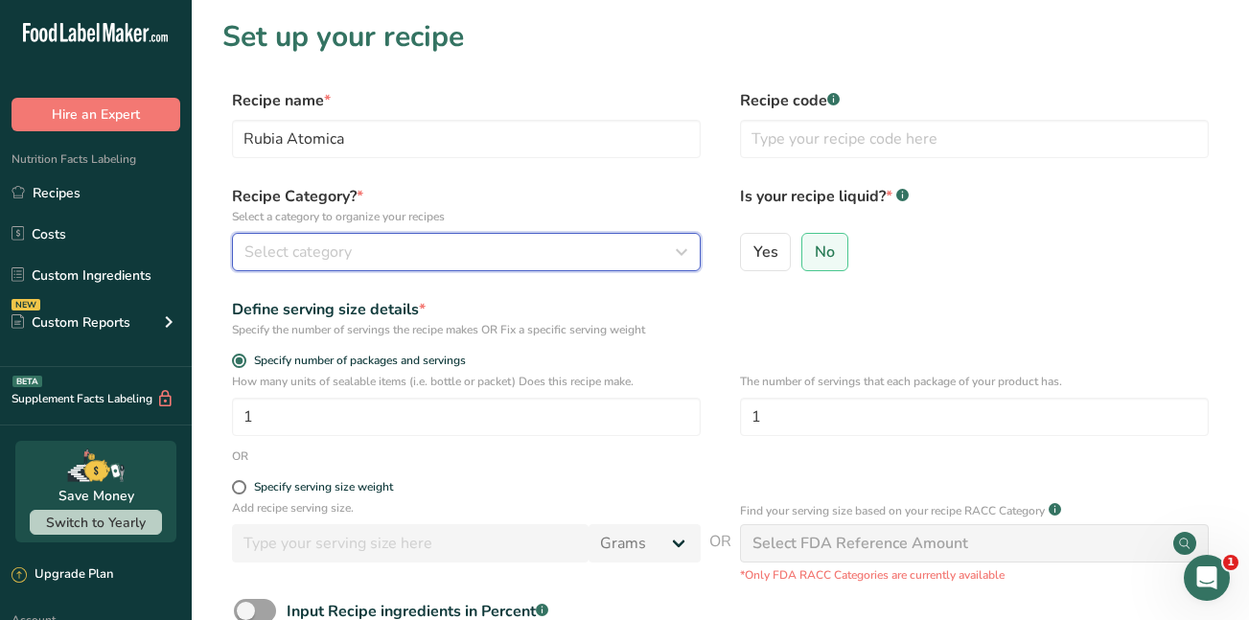
click at [281, 249] on span "Select category" at bounding box center [298, 252] width 107 height 23
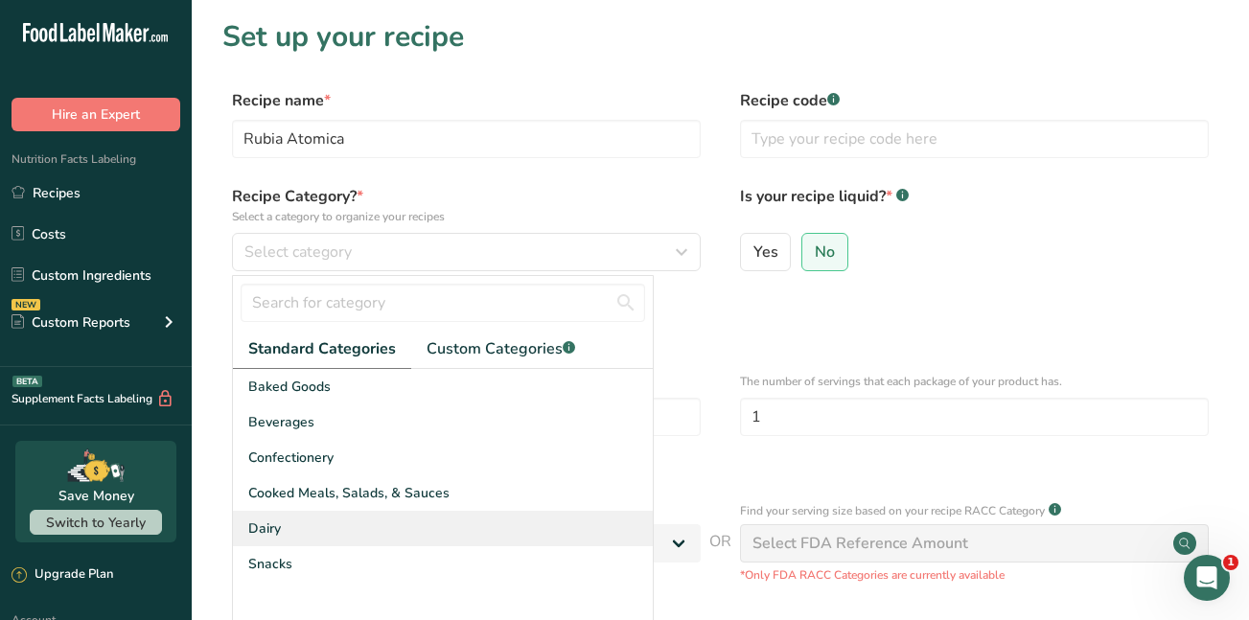
click at [266, 527] on span "Dairy" at bounding box center [264, 529] width 33 height 20
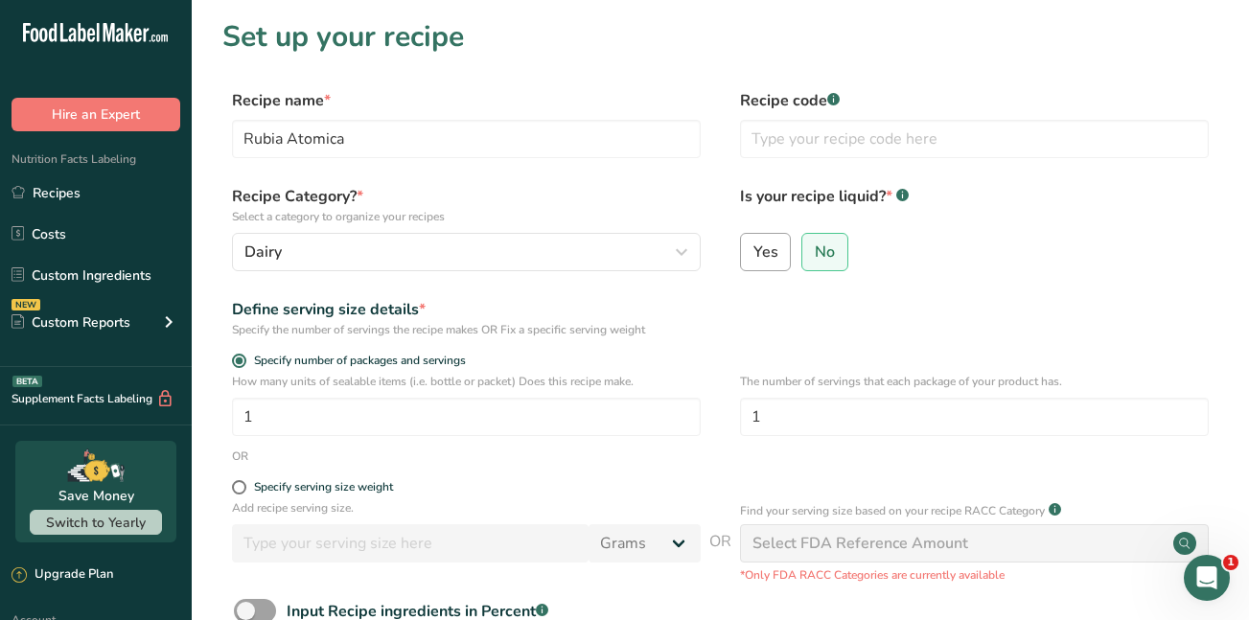
click at [773, 249] on span "Yes" at bounding box center [766, 252] width 25 height 19
click at [754, 249] on input "Yes" at bounding box center [747, 251] width 12 height 12
radio input "true"
radio input "false"
select select "22"
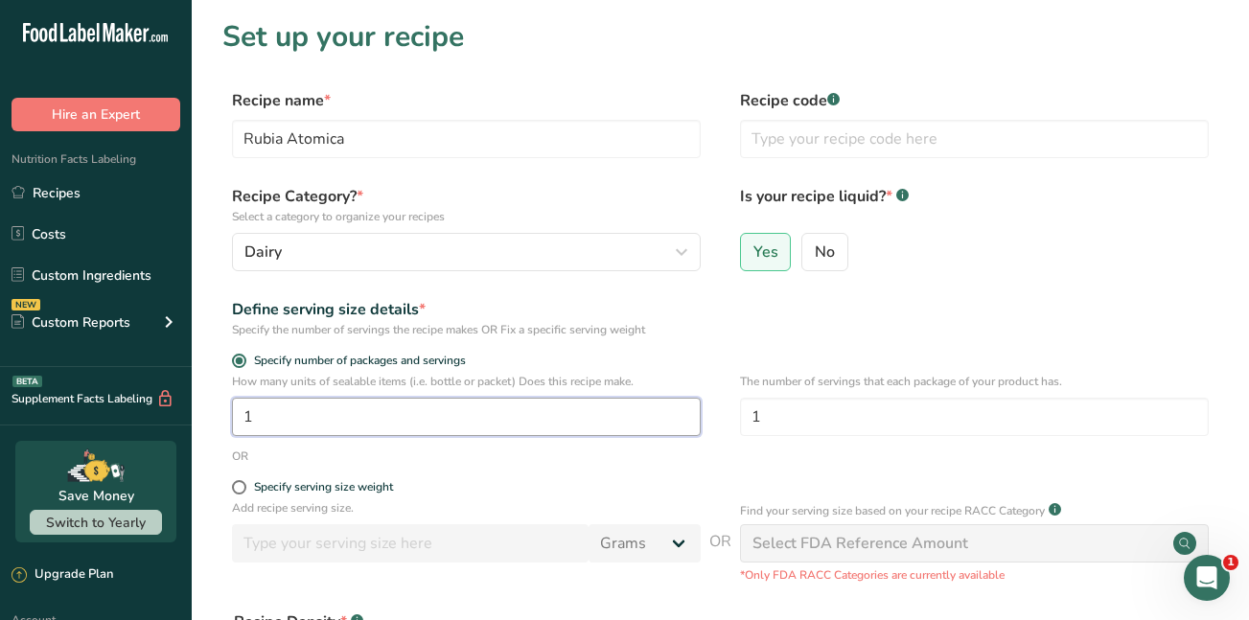
drag, startPoint x: 292, startPoint y: 417, endPoint x: 201, endPoint y: 412, distance: 91.2
click at [201, 412] on section "Set up your recipe Recipe name * Rubia Atomica Recipe code .a-a{fill:#347362;}.…" at bounding box center [721, 459] width 1058 height 919
type input "2"
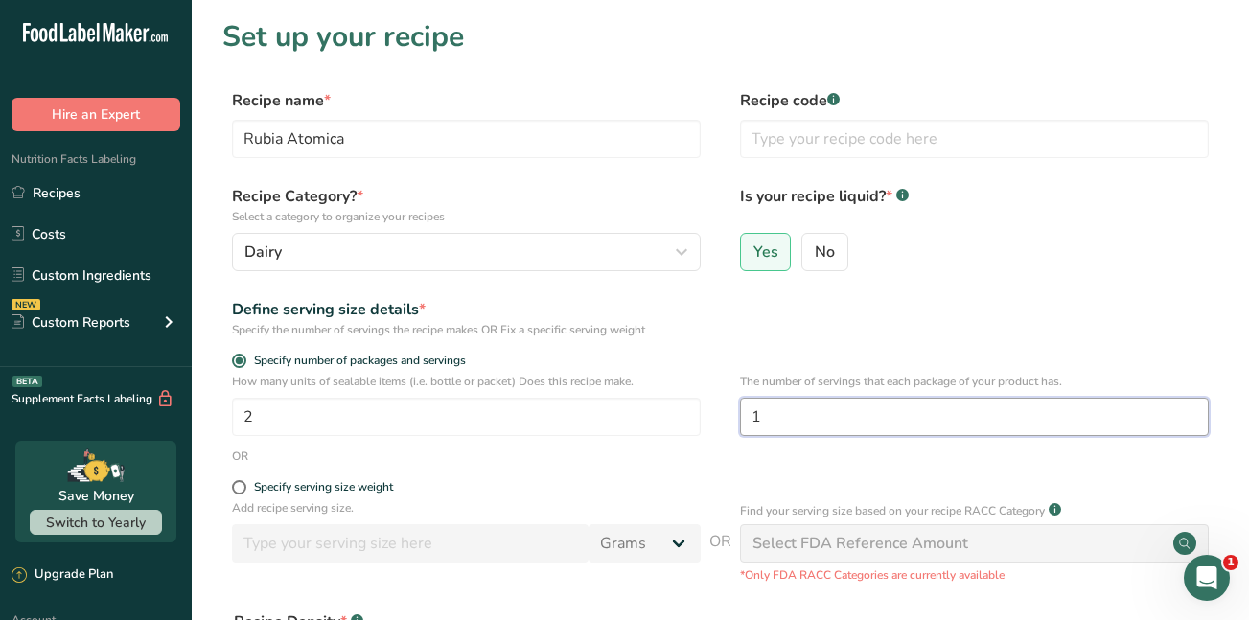
drag, startPoint x: 762, startPoint y: 414, endPoint x: 709, endPoint y: 421, distance: 54.1
click at [709, 421] on div "How many units of sealable items (i.e. bottle or packet) Does this recipe make.…" at bounding box center [720, 410] width 996 height 75
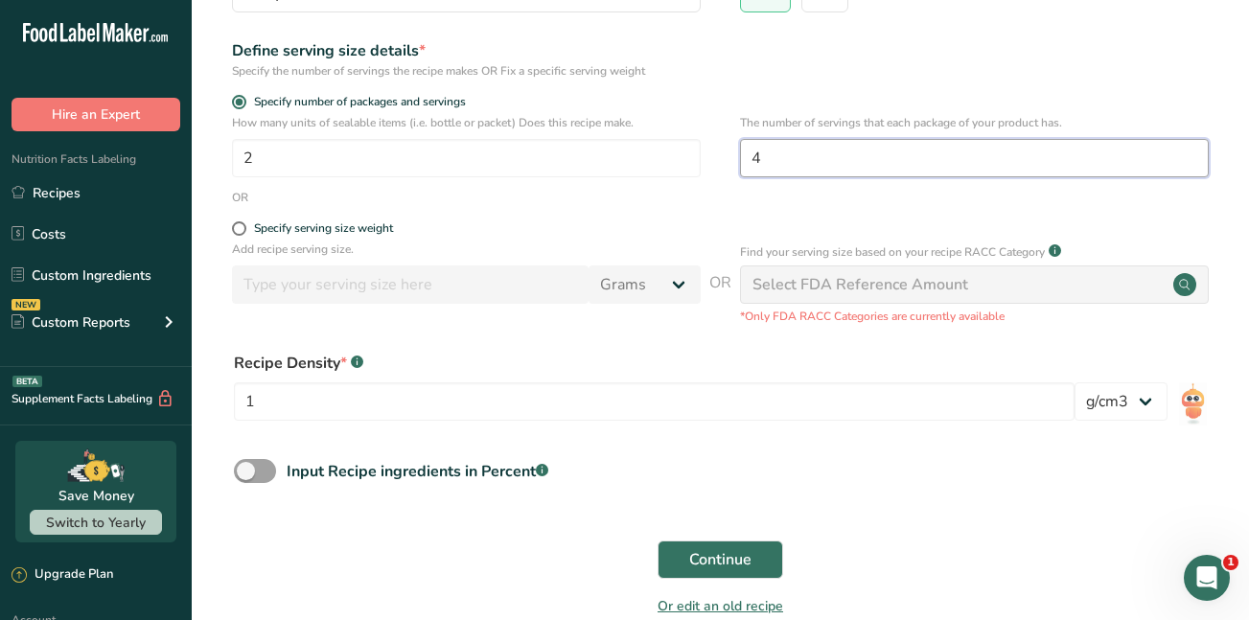
scroll to position [271, 0]
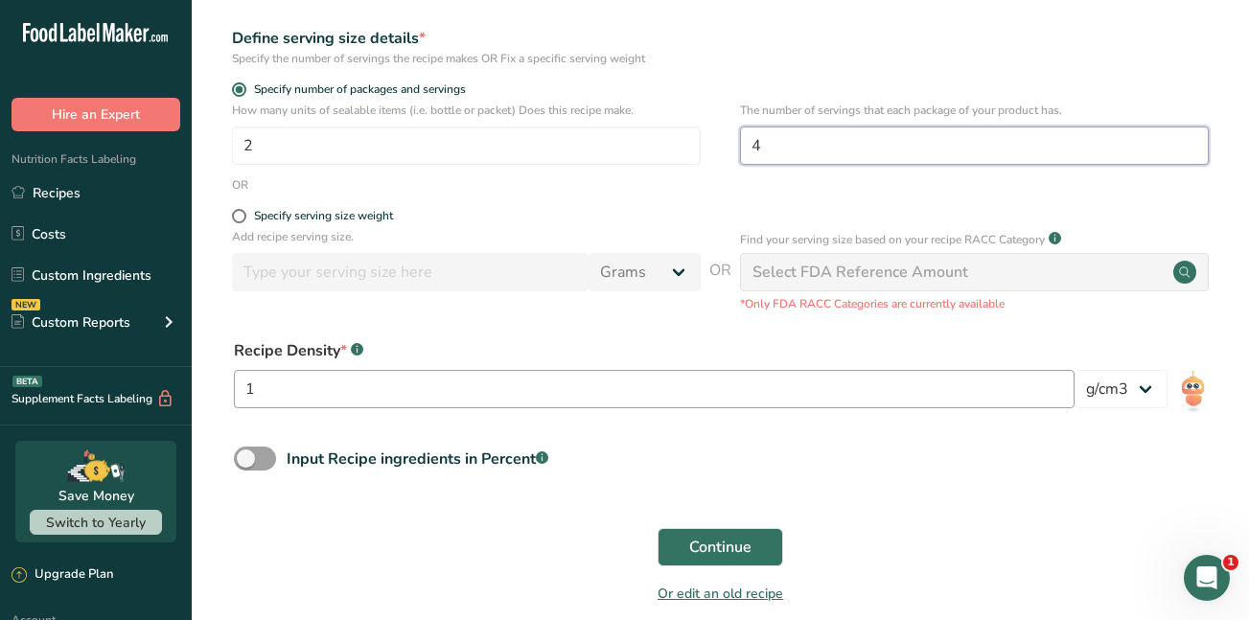
type input "4"
click at [304, 388] on input "1" at bounding box center [654, 389] width 841 height 38
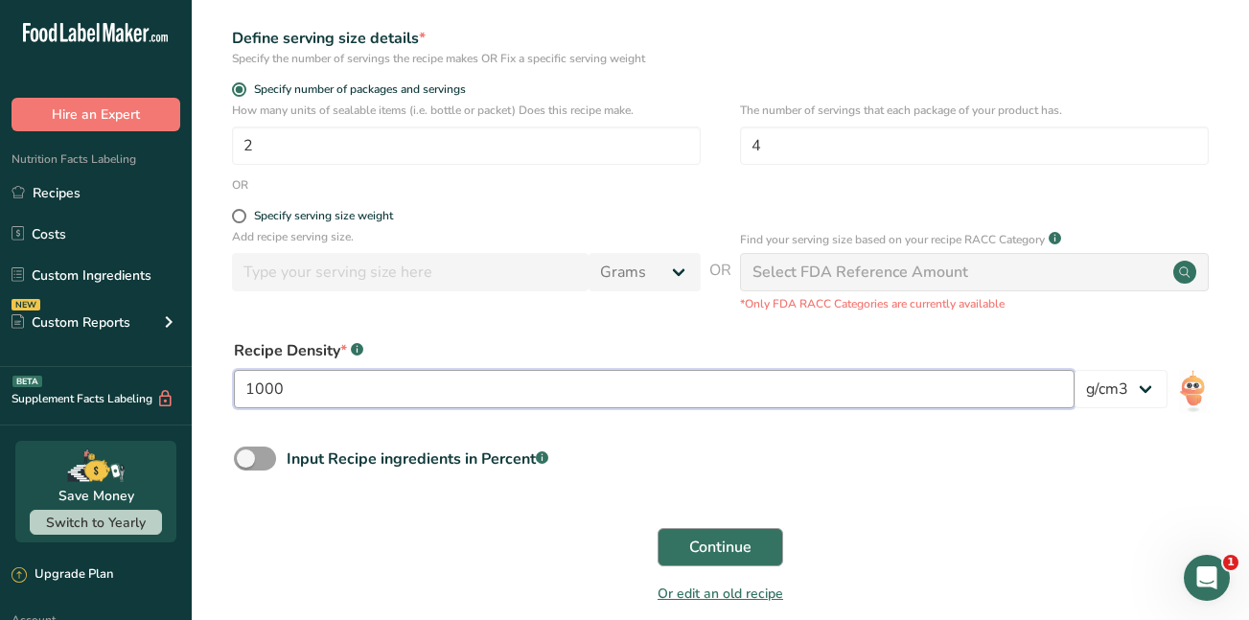
type input "1000"
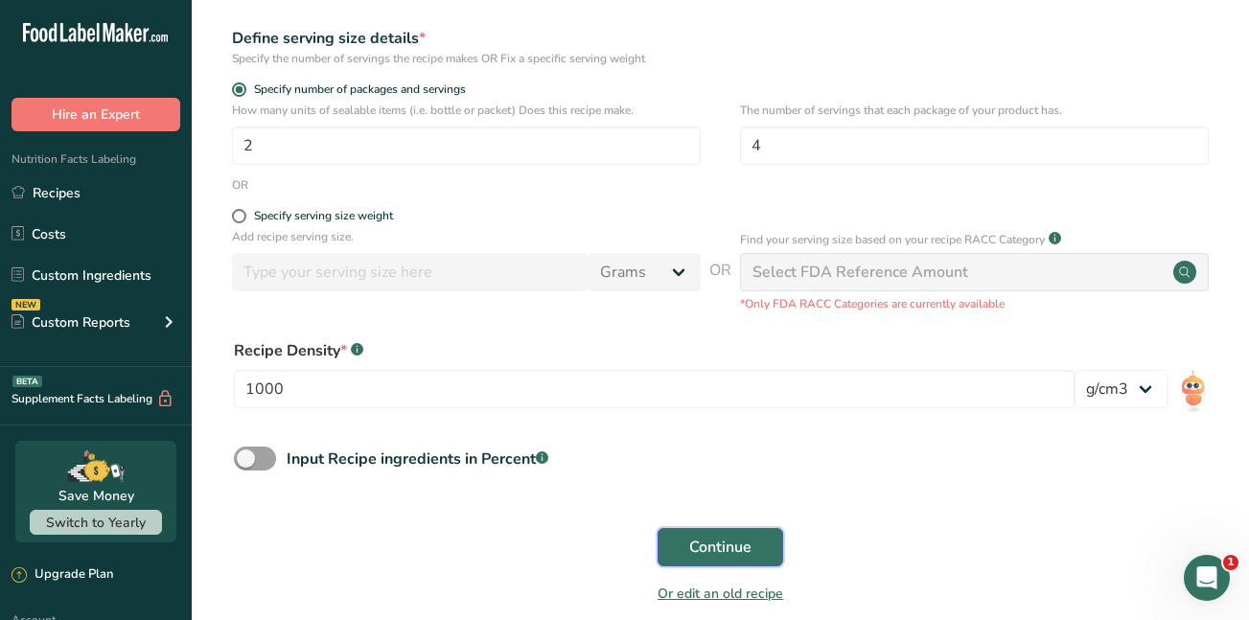
click at [704, 551] on span "Continue" at bounding box center [720, 547] width 62 height 23
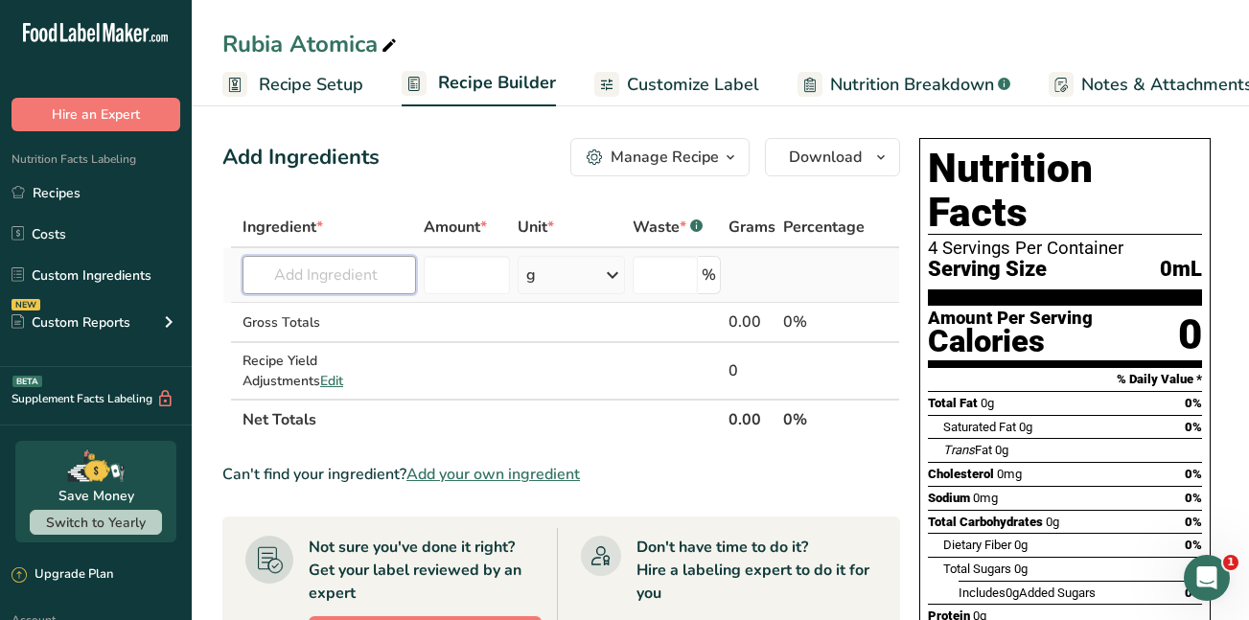
click at [312, 275] on input "text" at bounding box center [330, 275] width 174 height 38
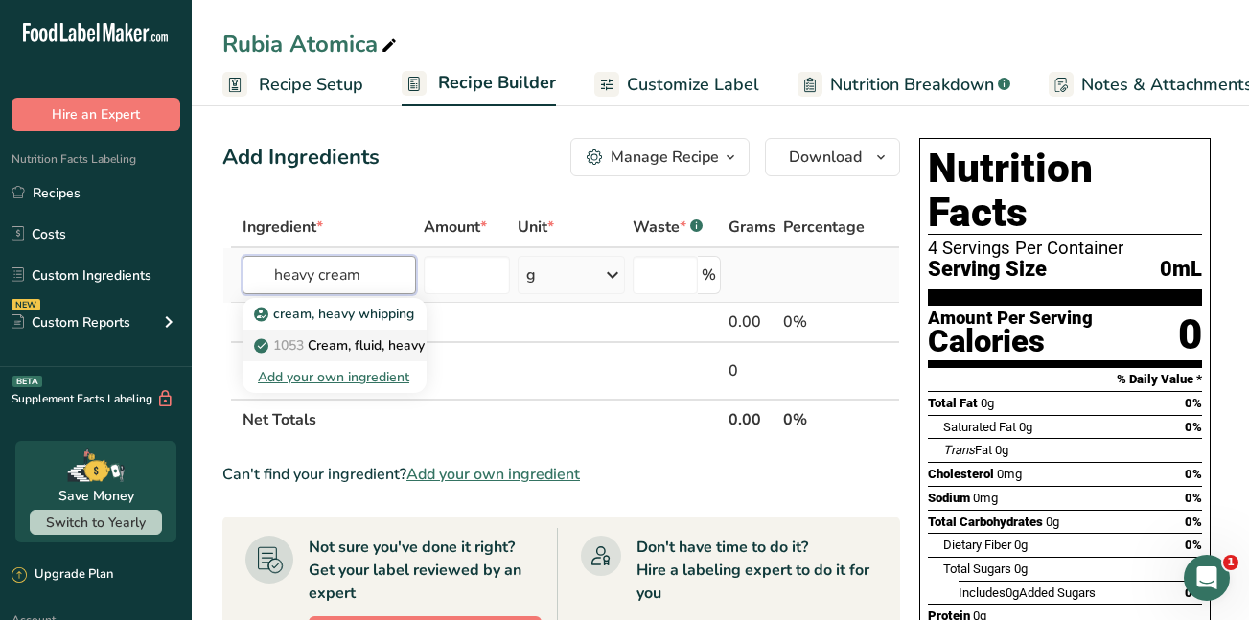
type input "heavy cream"
click at [338, 344] on p "1053 Cream, fluid, heavy whipping" at bounding box center [371, 346] width 226 height 20
type input "Cream, fluid, heavy whipping"
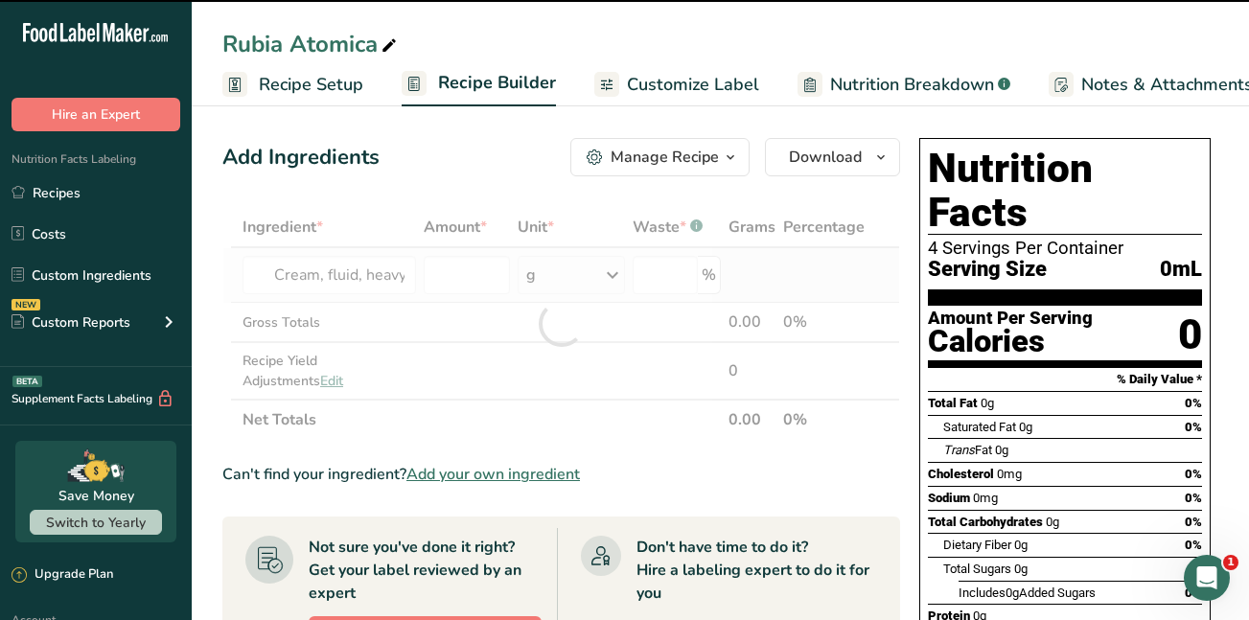
type input "0"
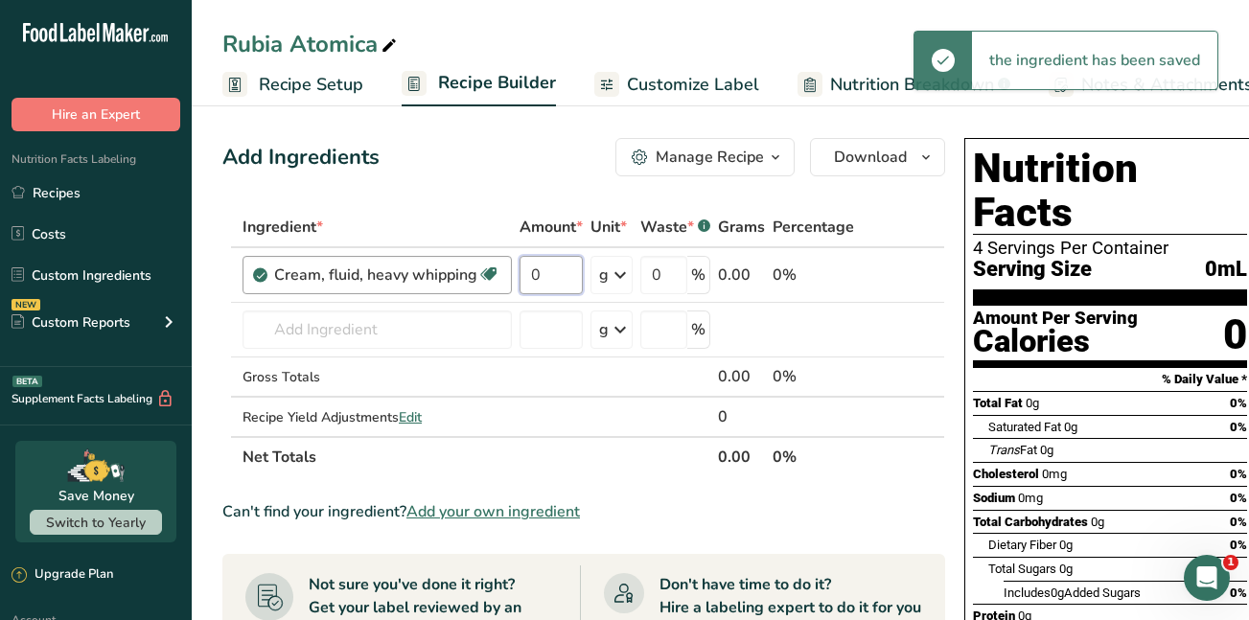
drag, startPoint x: 550, startPoint y: 273, endPoint x: 503, endPoint y: 275, distance: 47.0
click at [503, 275] on tr "Cream, fluid, heavy whipping Gluten free Vegetarian Soy free 0 g Portions 1 cup…" at bounding box center [583, 275] width 721 height 55
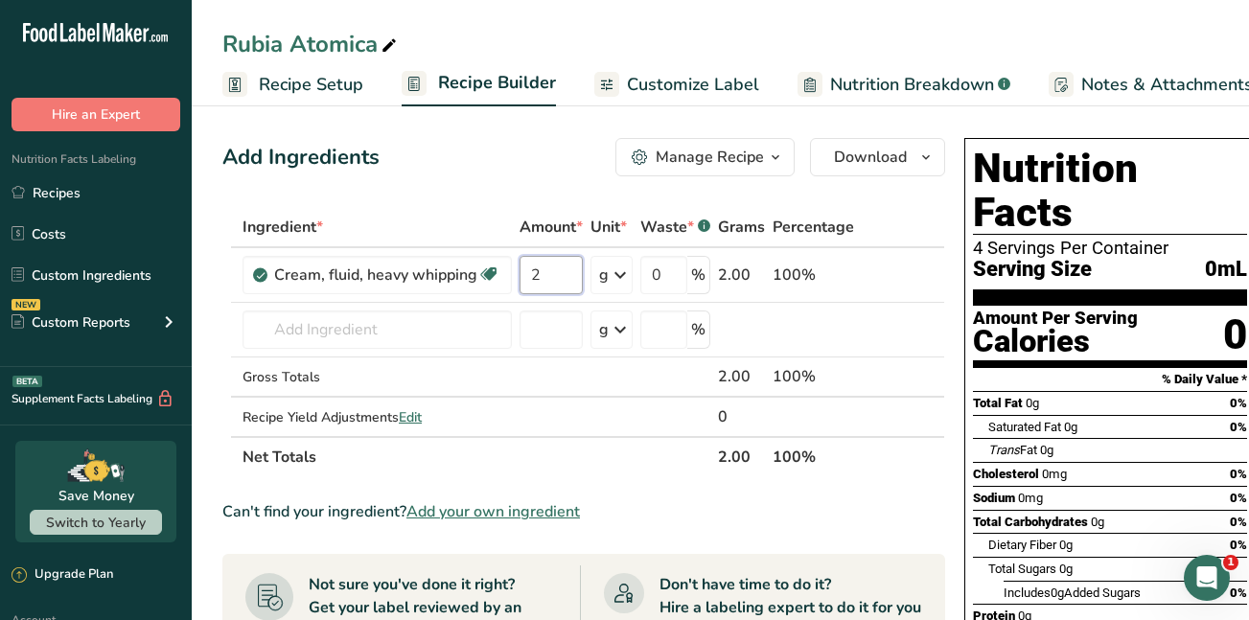
type input "2"
click at [621, 276] on div "Ingredient * Amount * Unit * Waste * .a-a{fill:#347362;}.b-a{fill:#fff;} Grams …" at bounding box center [583, 342] width 723 height 270
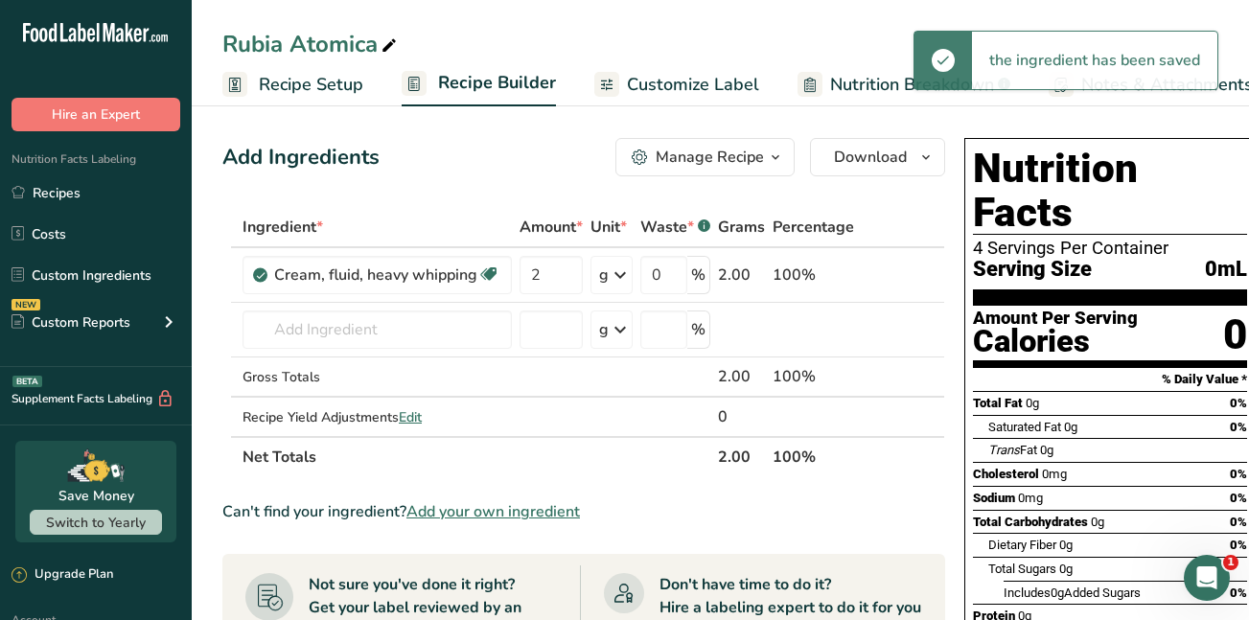
click at [621, 276] on icon at bounding box center [620, 275] width 23 height 35
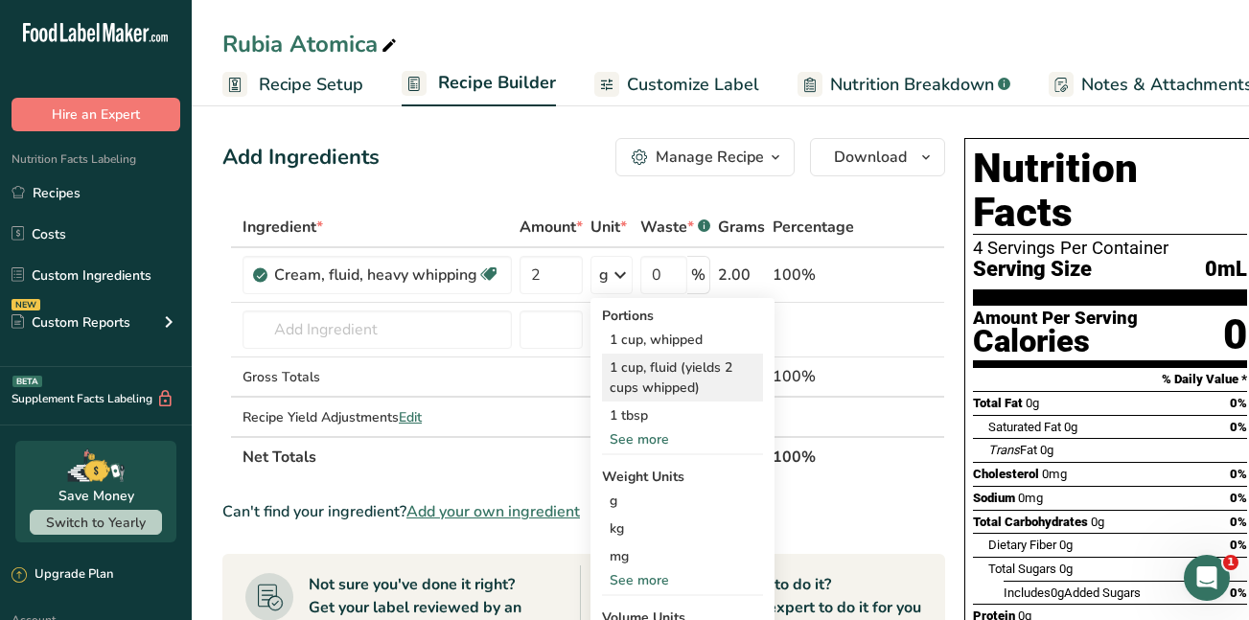
click at [629, 367] on div "1 cup, fluid (yields 2 cups whipped)" at bounding box center [682, 378] width 161 height 48
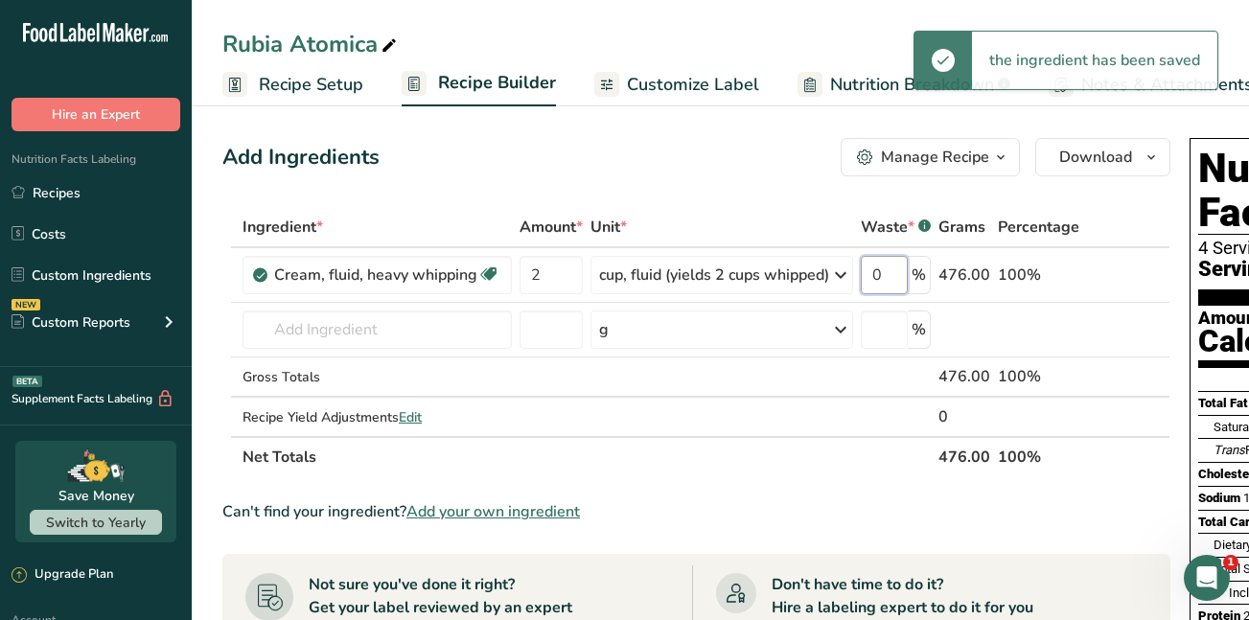
drag, startPoint x: 891, startPoint y: 276, endPoint x: 875, endPoint y: 274, distance: 15.5
click at [875, 274] on input "0" at bounding box center [884, 275] width 47 height 38
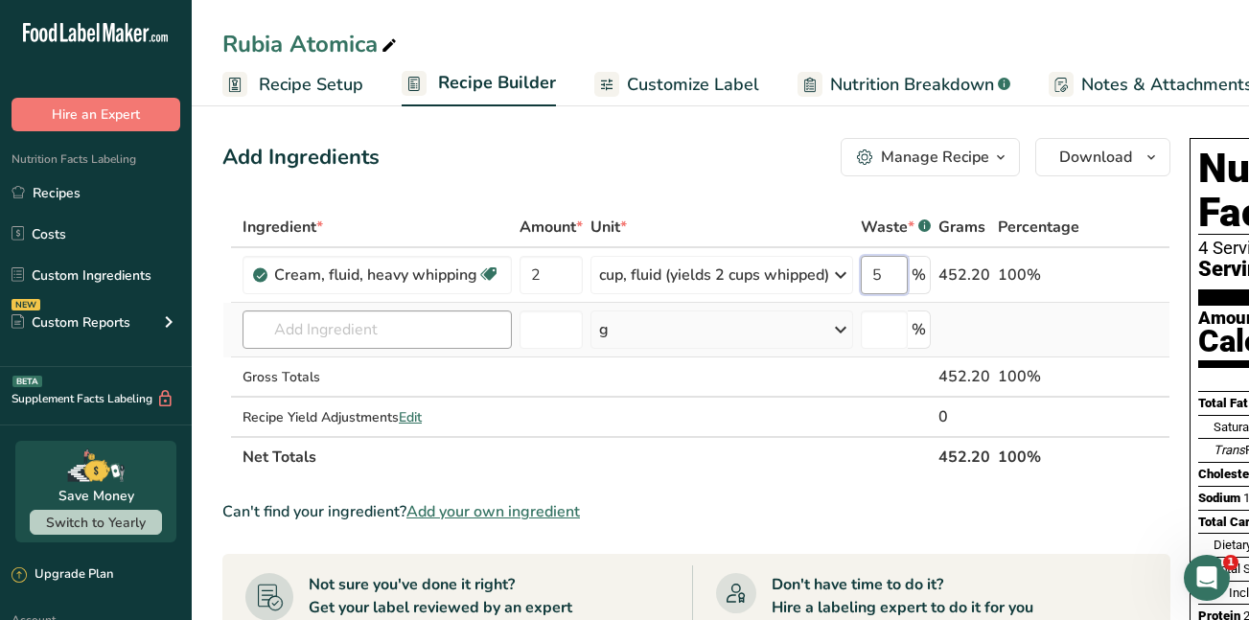
type input "5"
click at [400, 327] on div "Ingredient * Amount * Unit * Waste * .a-a{fill:#347362;}.b-a{fill:#fff;} Grams …" at bounding box center [696, 342] width 948 height 270
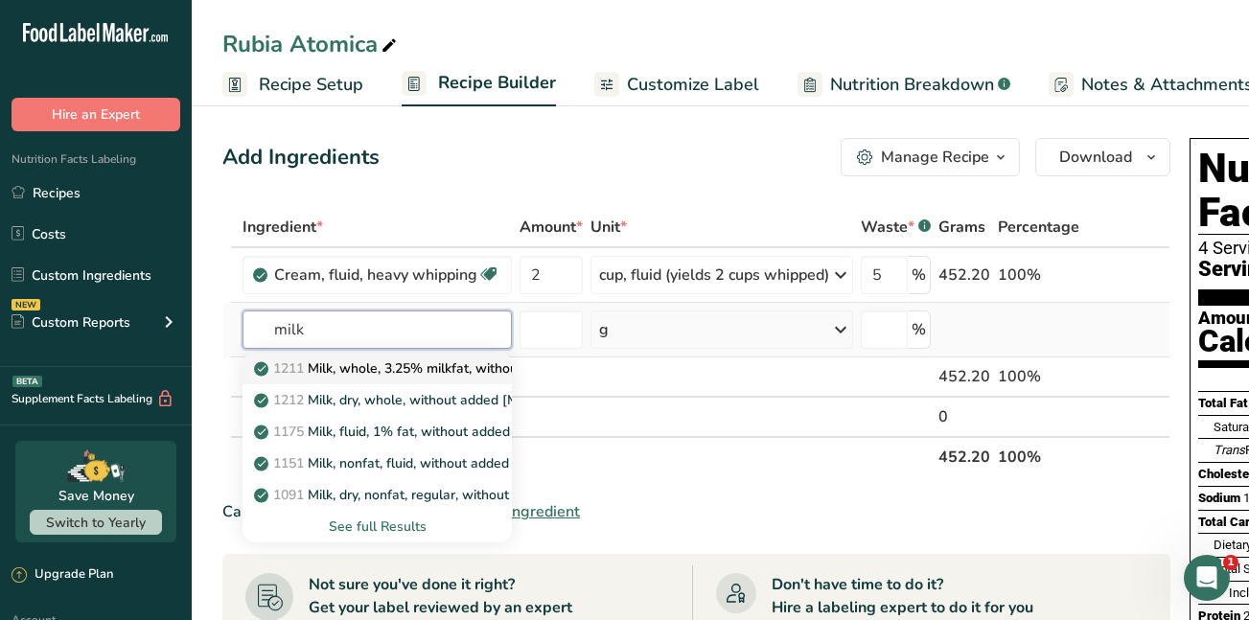
type input "milk"
click at [397, 364] on p "1211 Milk, whole, 3.25% milkfat, without added vitamin A and vitamin D" at bounding box center [513, 369] width 511 height 20
type input "Milk, whole, 3.25% milkfat, without added vitamin A and [MEDICAL_DATA]"
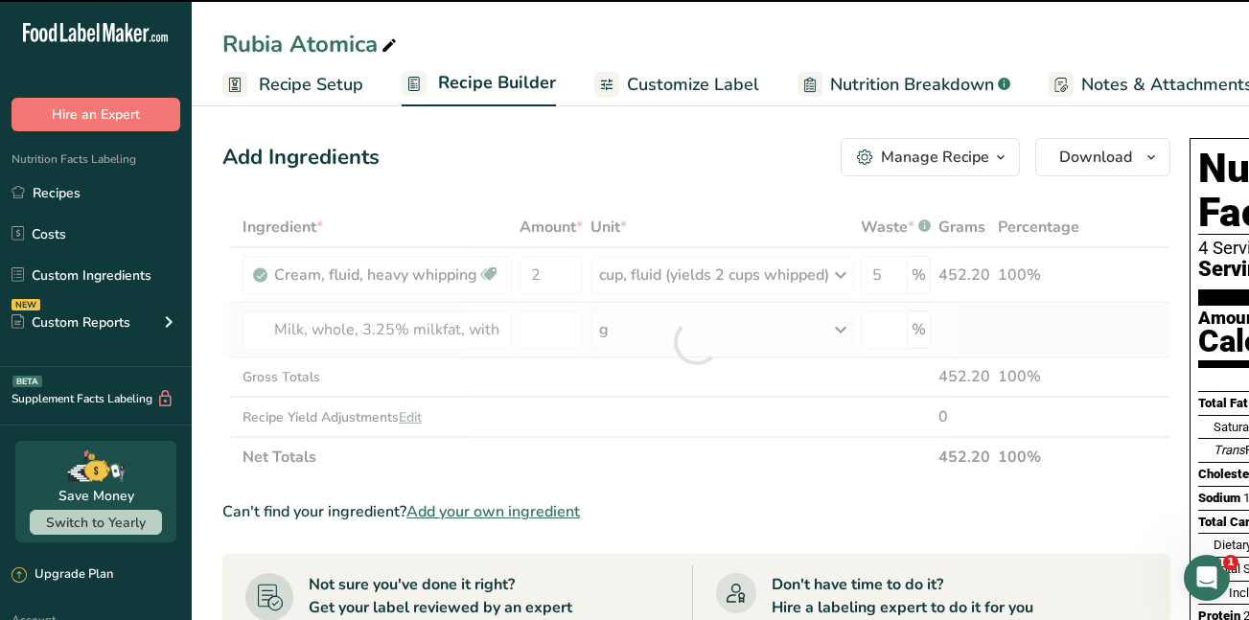
type input "0"
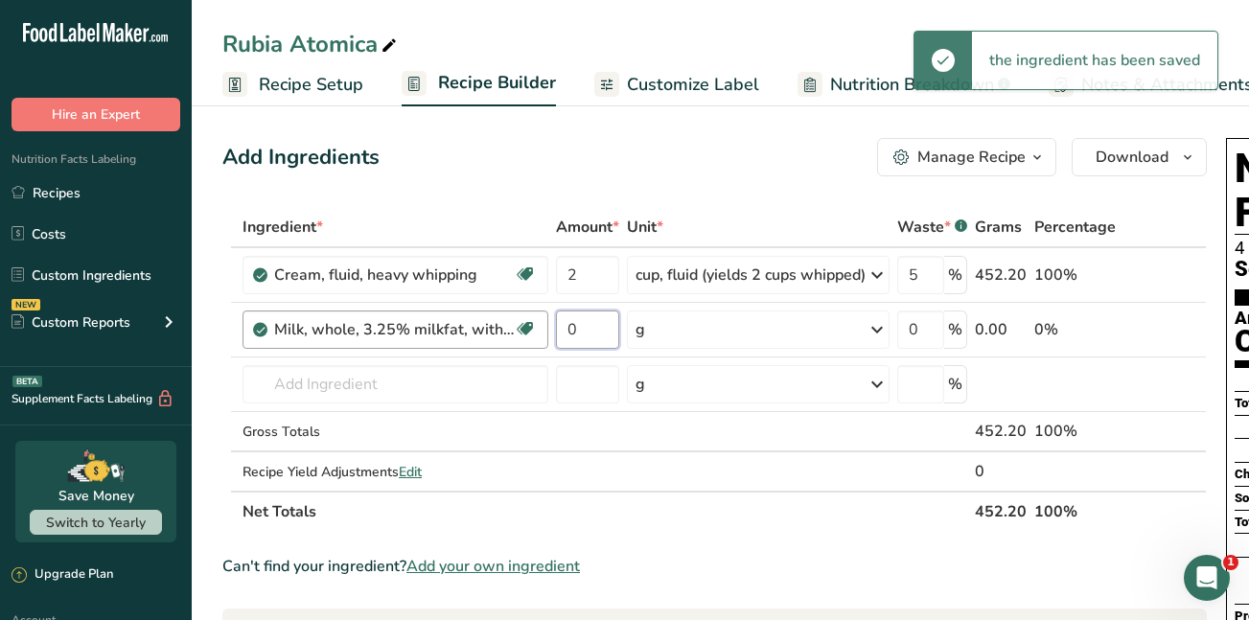
drag, startPoint x: 581, startPoint y: 327, endPoint x: 538, endPoint y: 336, distance: 44.0
click at [538, 336] on tr "Milk, whole, 3.25% milkfat, without added vitamin A and vitamin D Gluten free V…" at bounding box center [714, 330] width 983 height 55
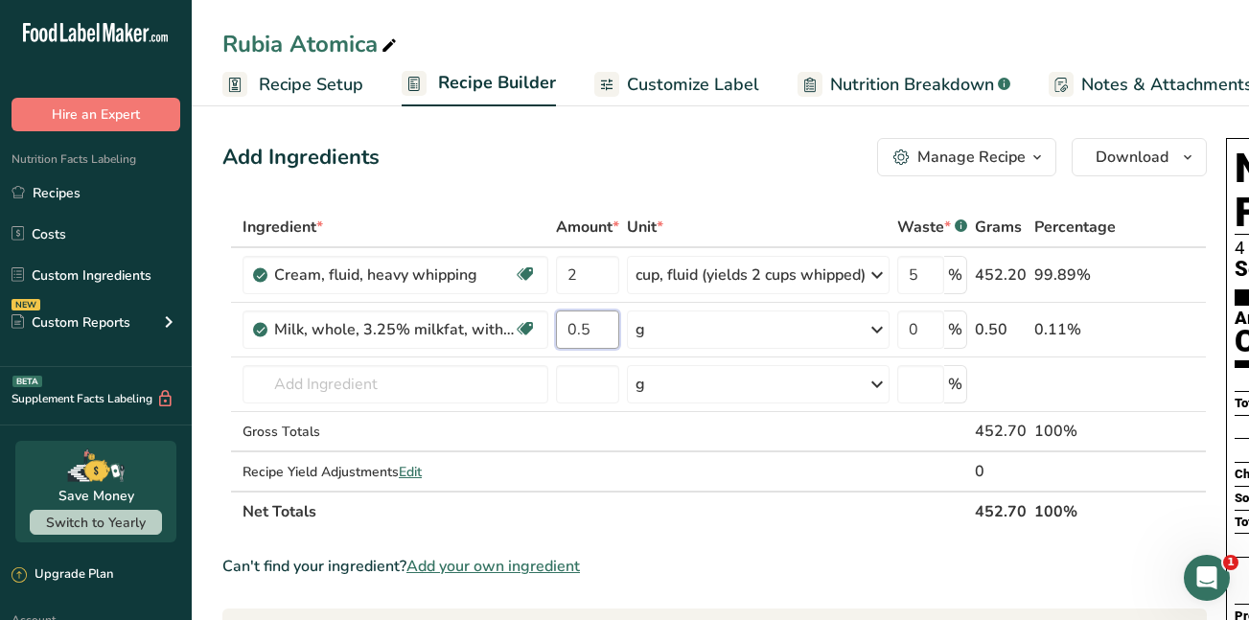
type input "0.5"
click at [885, 329] on div "Ingredient * Amount * Unit * Waste * .a-a{fill:#347362;}.b-a{fill:#fff;} Grams …" at bounding box center [714, 369] width 985 height 325
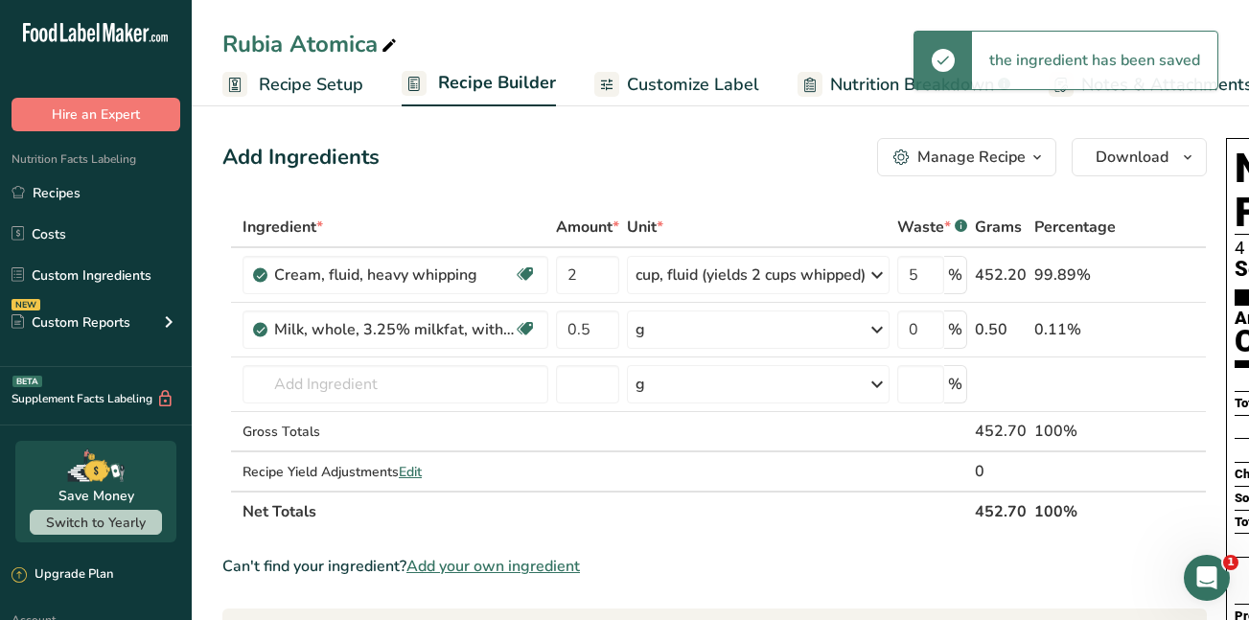
click at [885, 329] on icon at bounding box center [877, 330] width 23 height 35
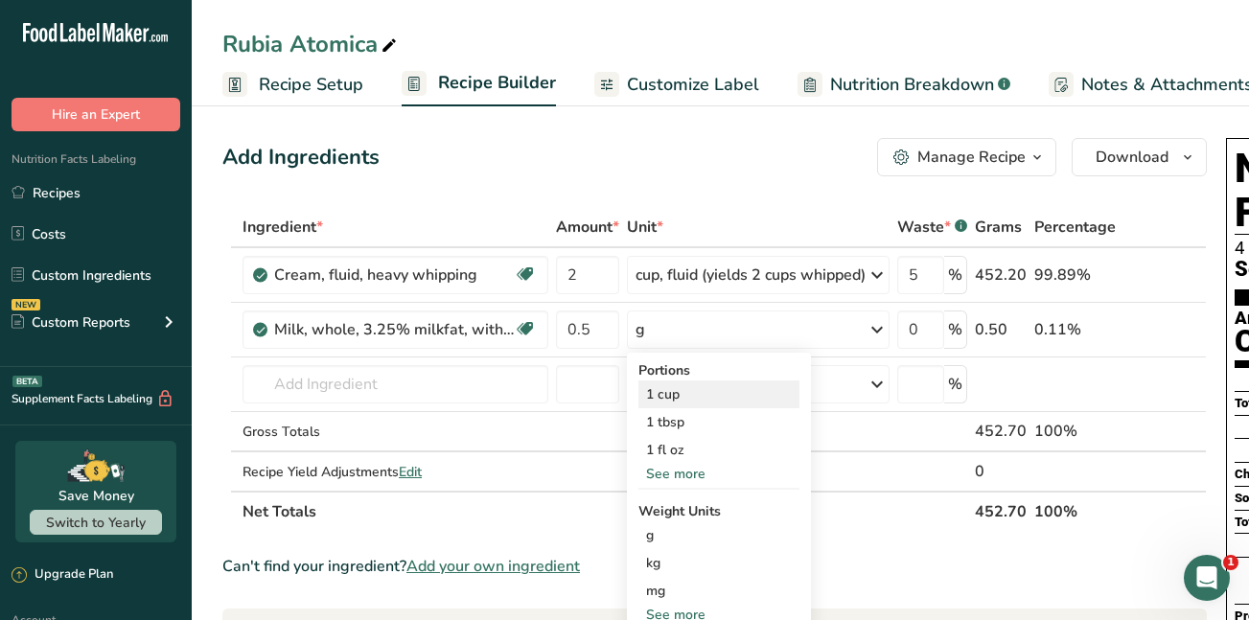
click at [750, 390] on div "1 cup" at bounding box center [719, 395] width 161 height 28
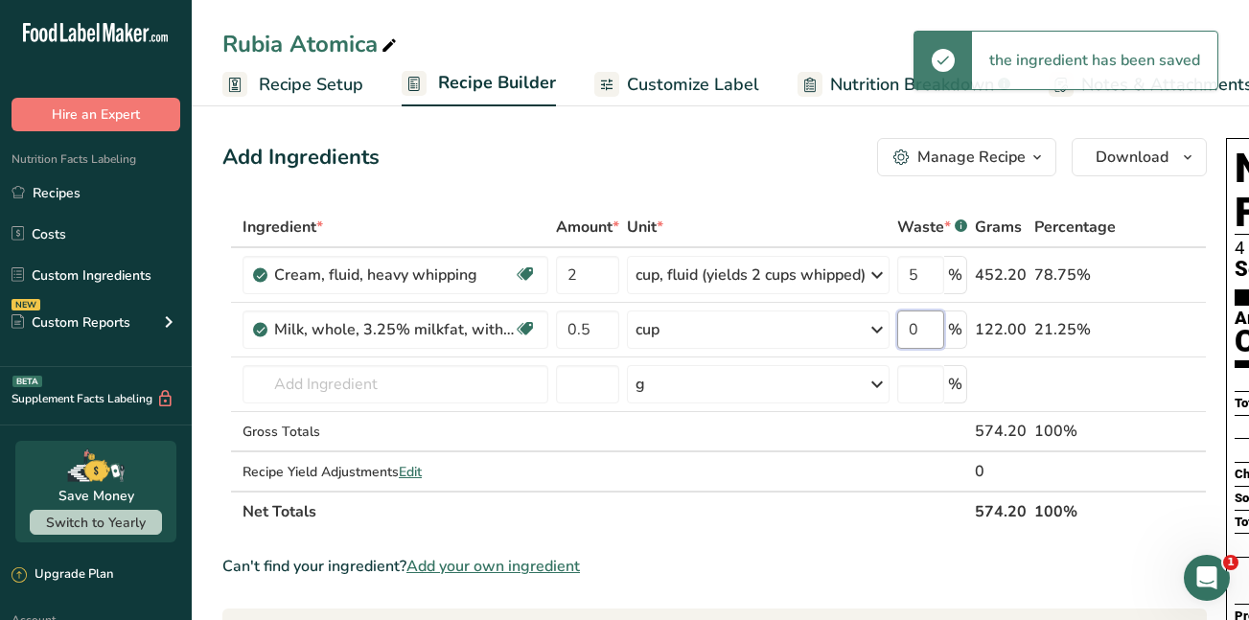
drag, startPoint x: 931, startPoint y: 329, endPoint x: 909, endPoint y: 326, distance: 22.2
click at [909, 326] on input "0" at bounding box center [921, 330] width 47 height 38
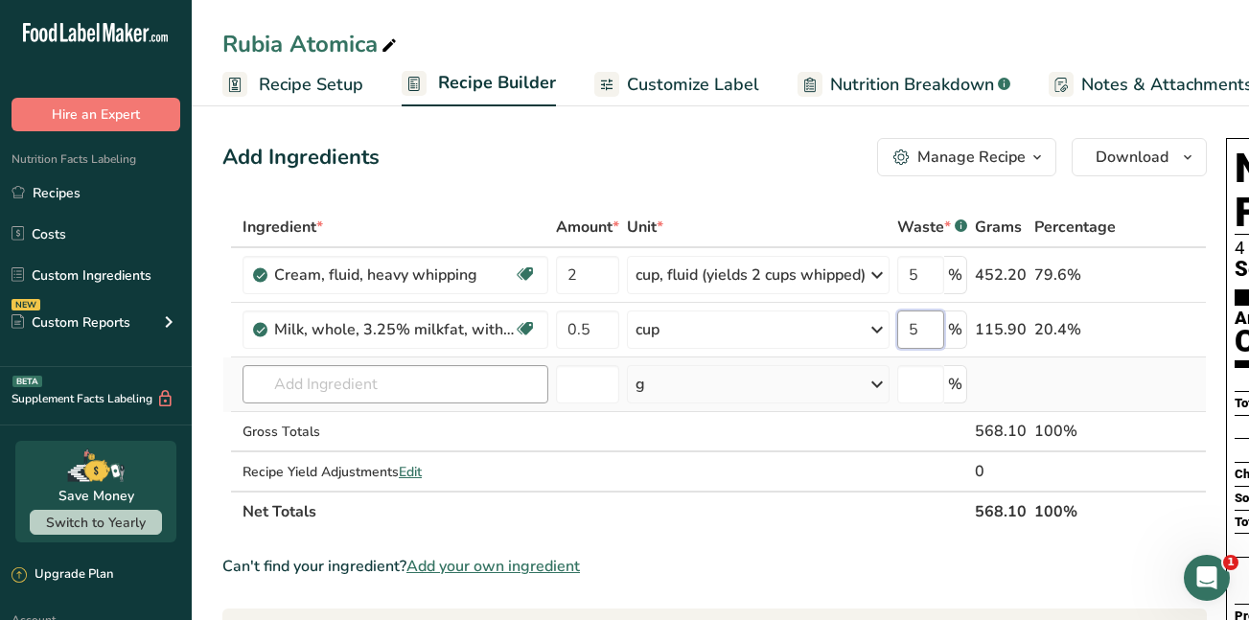
type input "5"
click at [372, 382] on div "Ingredient * Amount * Unit * Waste * .a-a{fill:#347362;}.b-a{fill:#fff;} Grams …" at bounding box center [714, 369] width 985 height 325
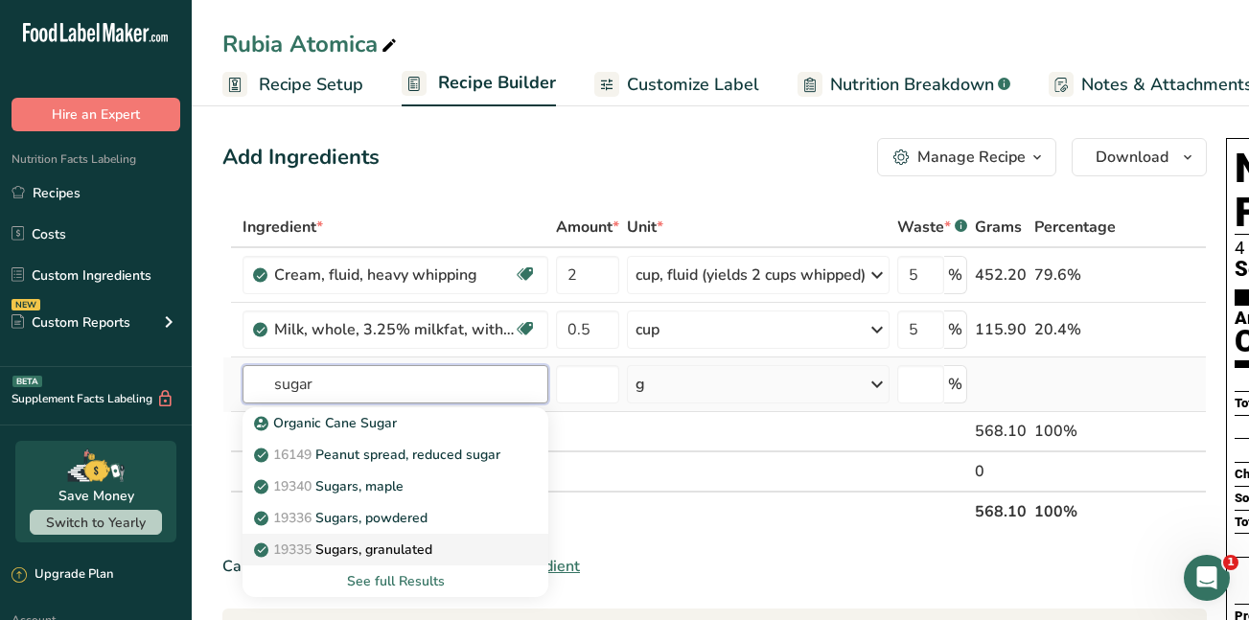
type input "sugar"
click at [364, 545] on p "19335 Sugars, granulated" at bounding box center [345, 550] width 175 height 20
type input "Sugars, granulated"
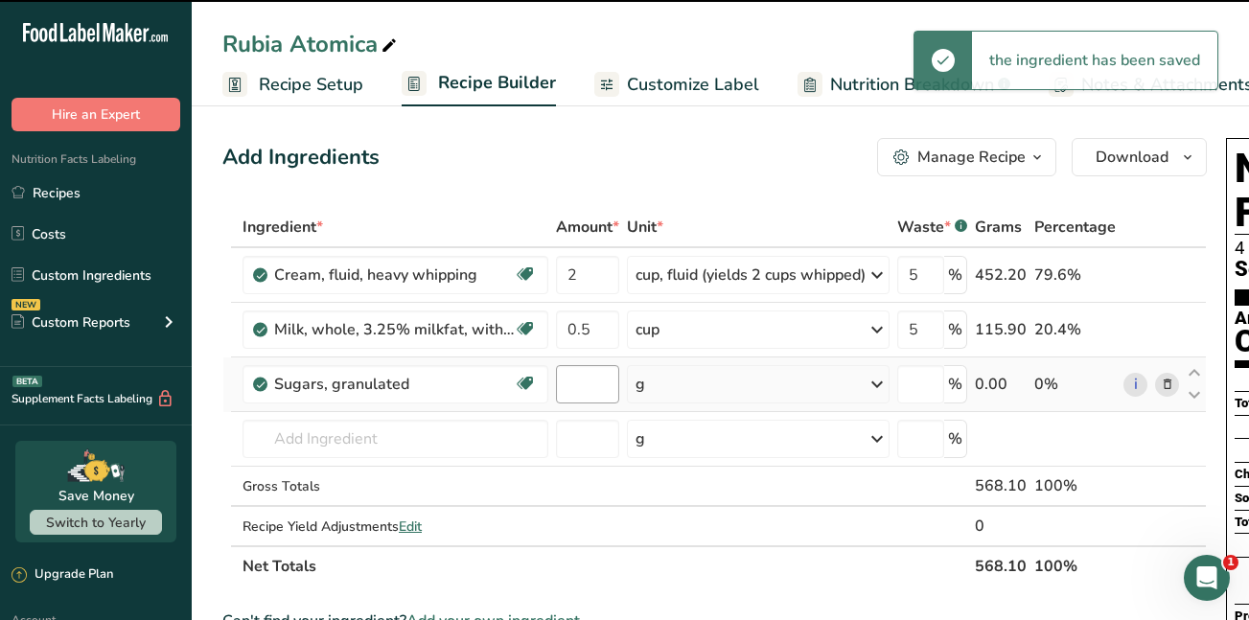
type input "0"
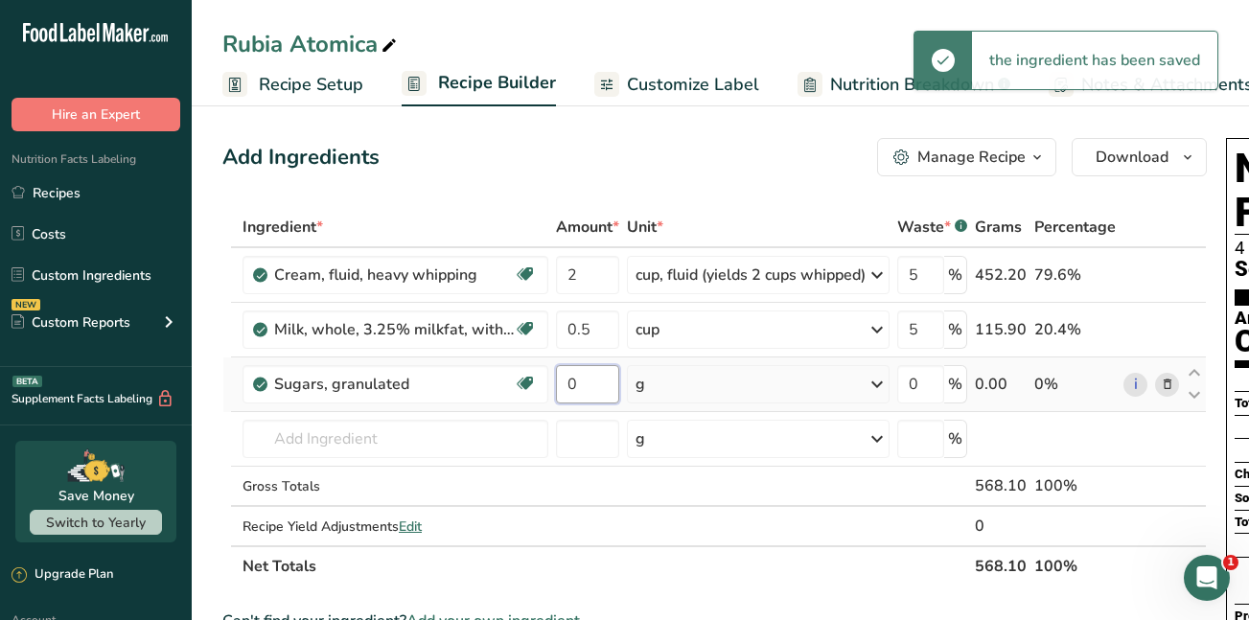
click at [583, 376] on input "0" at bounding box center [587, 384] width 63 height 38
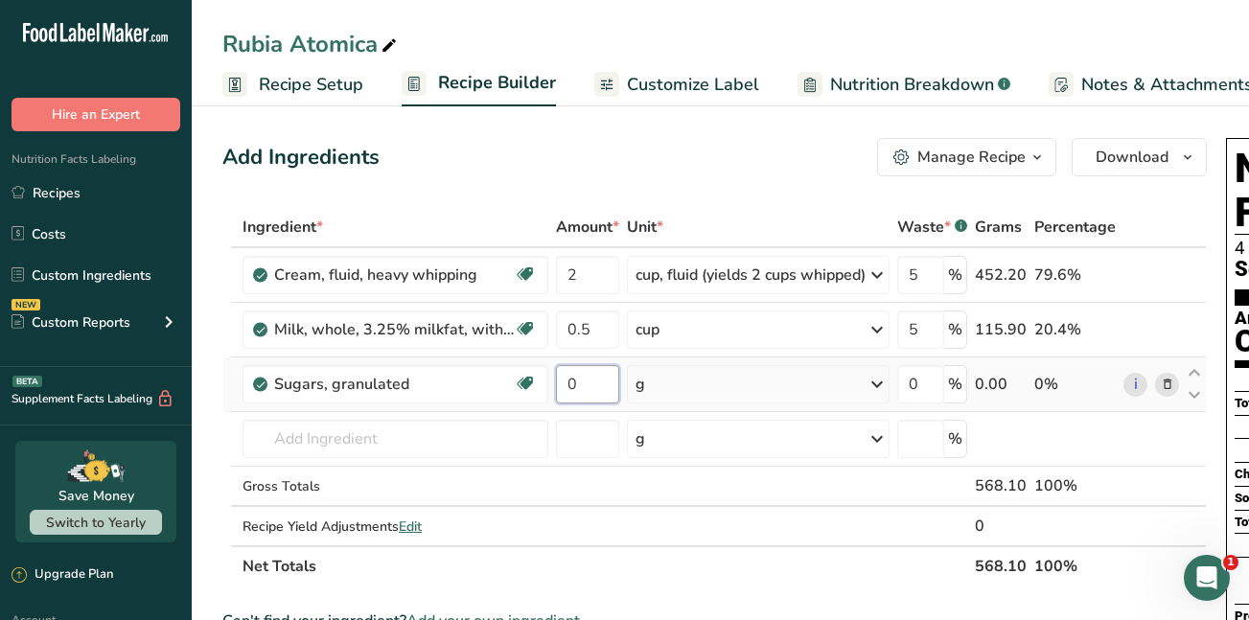
drag, startPoint x: 583, startPoint y: 376, endPoint x: 555, endPoint y: 386, distance: 29.7
click at [555, 386] on td "0" at bounding box center [587, 385] width 71 height 55
type input "0.75"
click at [883, 386] on div "Ingredient * Amount * Unit * Waste * .a-a{fill:#347362;}.b-a{fill:#fff;} Grams …" at bounding box center [714, 397] width 985 height 380
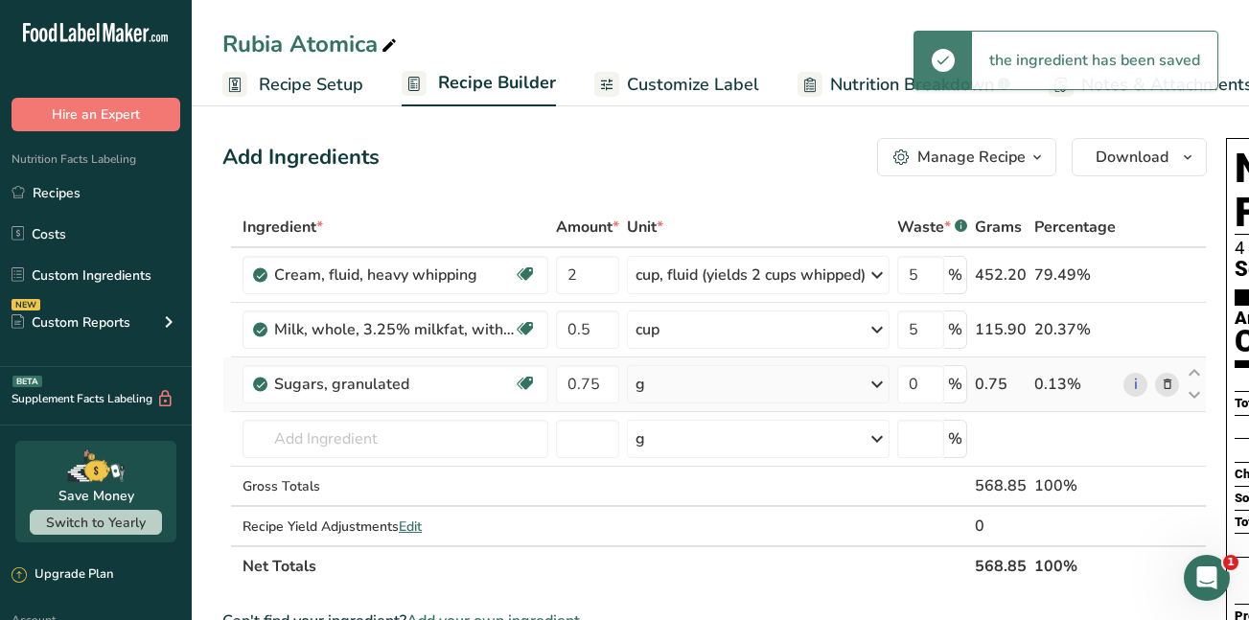
click at [883, 386] on icon at bounding box center [877, 384] width 23 height 35
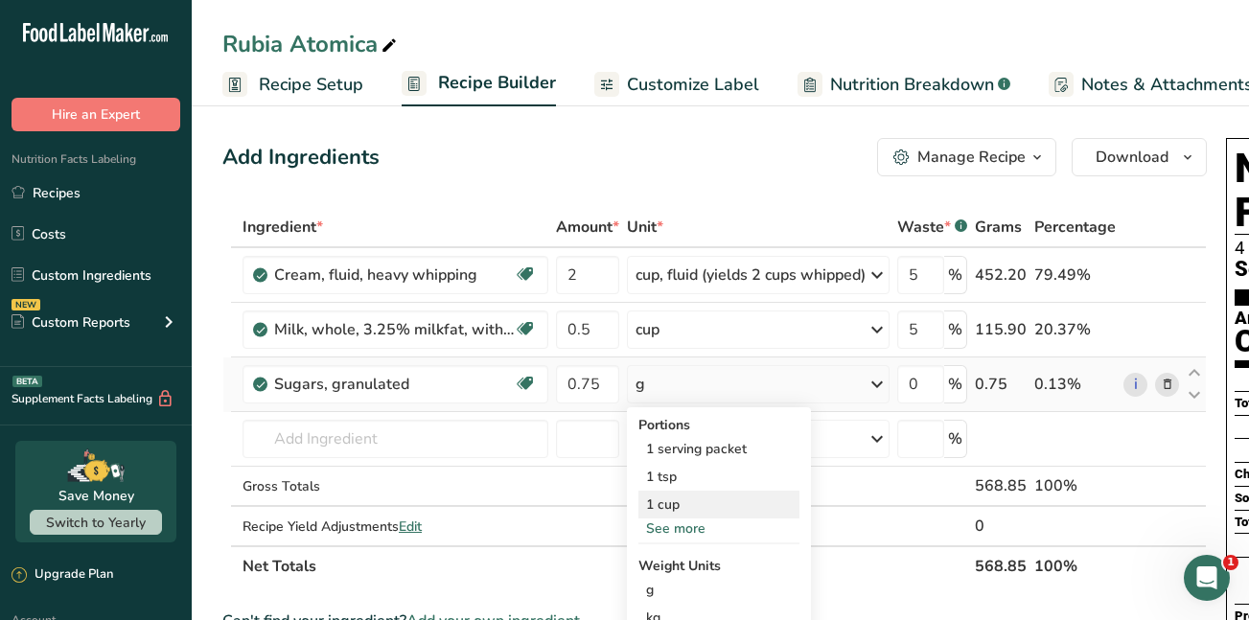
click at [714, 507] on div "1 cup" at bounding box center [719, 505] width 161 height 28
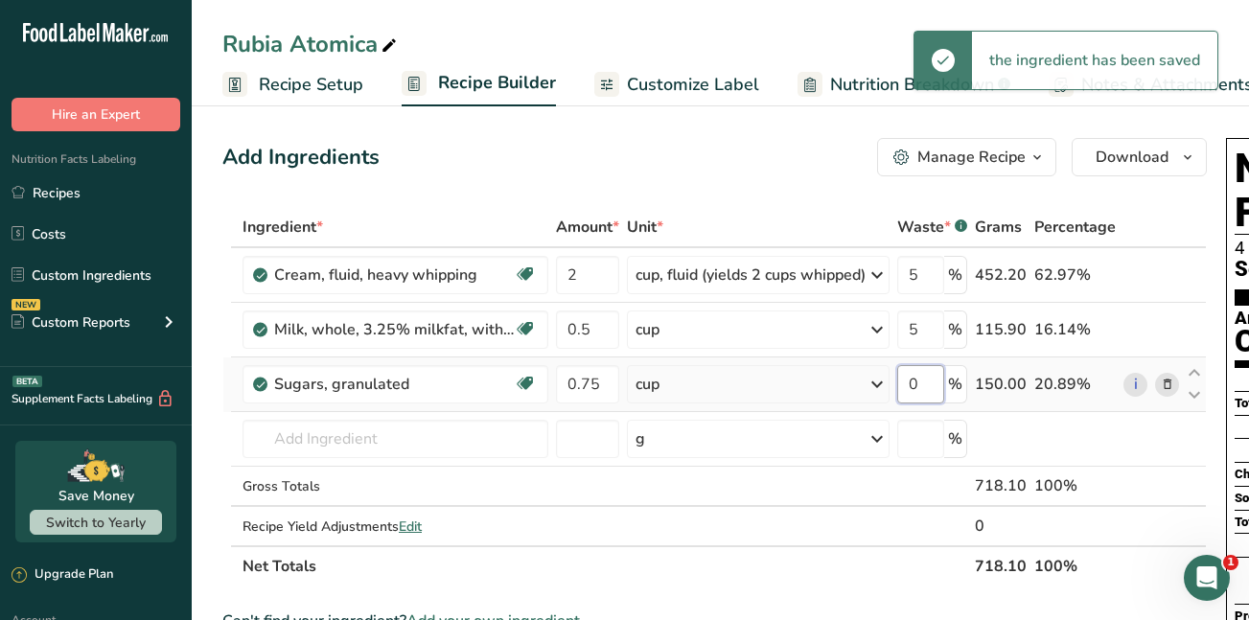
drag, startPoint x: 927, startPoint y: 379, endPoint x: 908, endPoint y: 382, distance: 19.4
click at [908, 382] on input "0" at bounding box center [921, 384] width 47 height 38
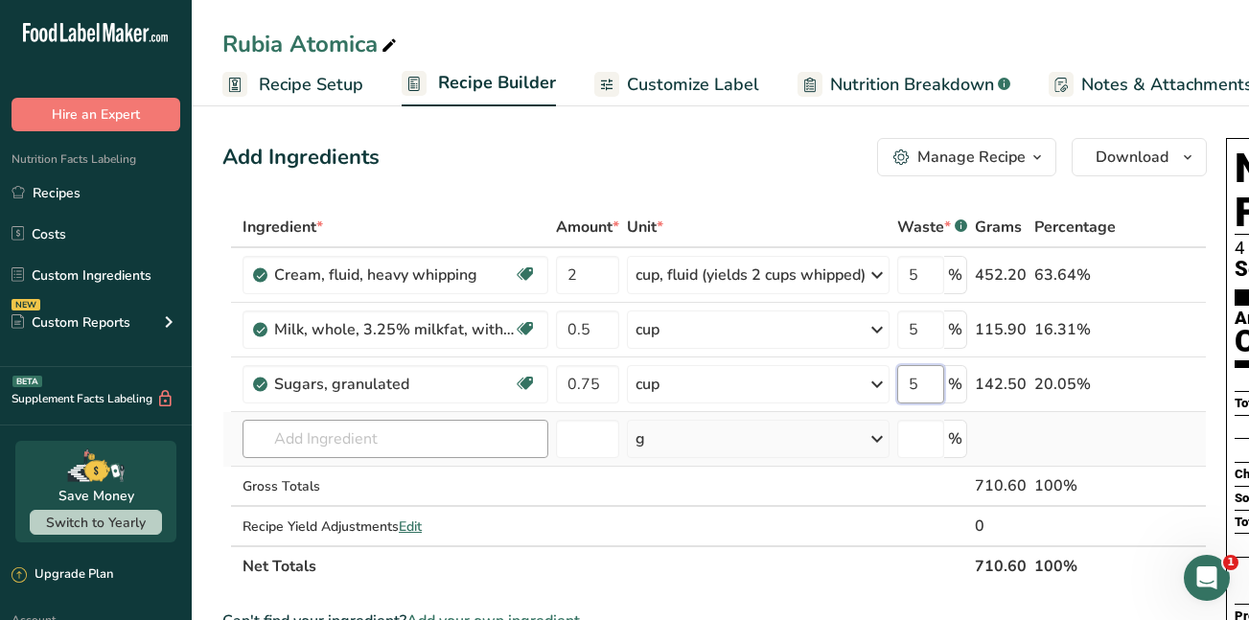
type input "5"
click at [431, 435] on div "Ingredient * Amount * Unit * Waste * .a-a{fill:#347362;}.b-a{fill:#fff;} Grams …" at bounding box center [714, 397] width 985 height 380
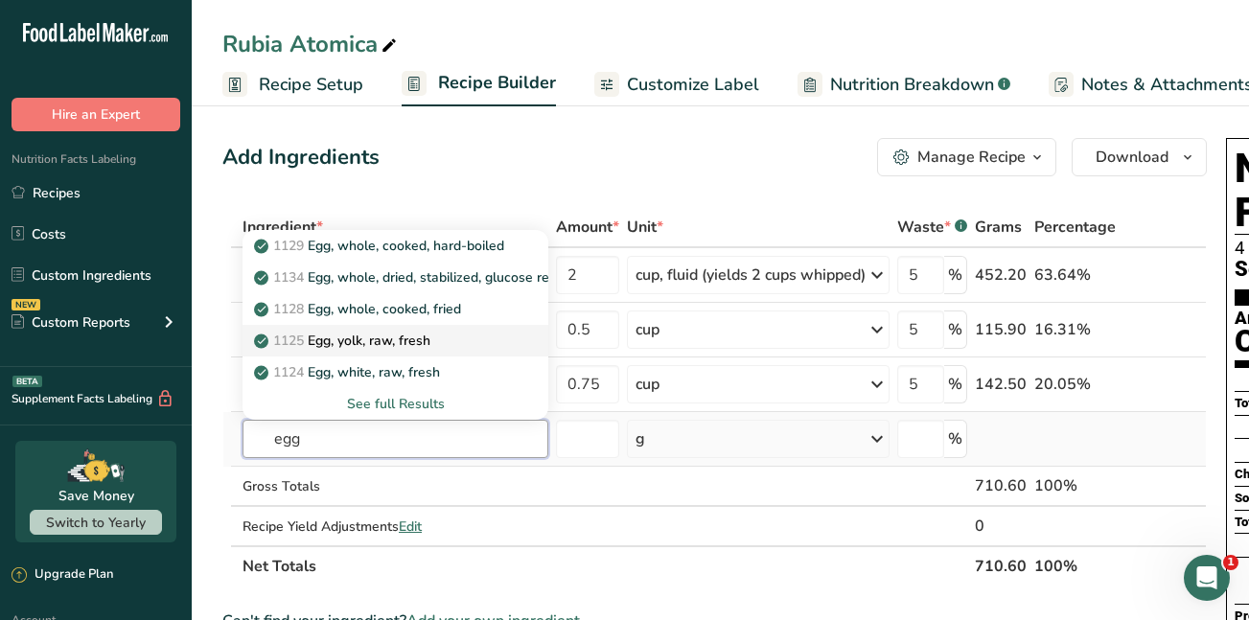
type input "egg"
click at [385, 343] on p "1125 Egg, yolk, raw, fresh" at bounding box center [344, 341] width 173 height 20
type input "Egg, yolk, raw, fresh"
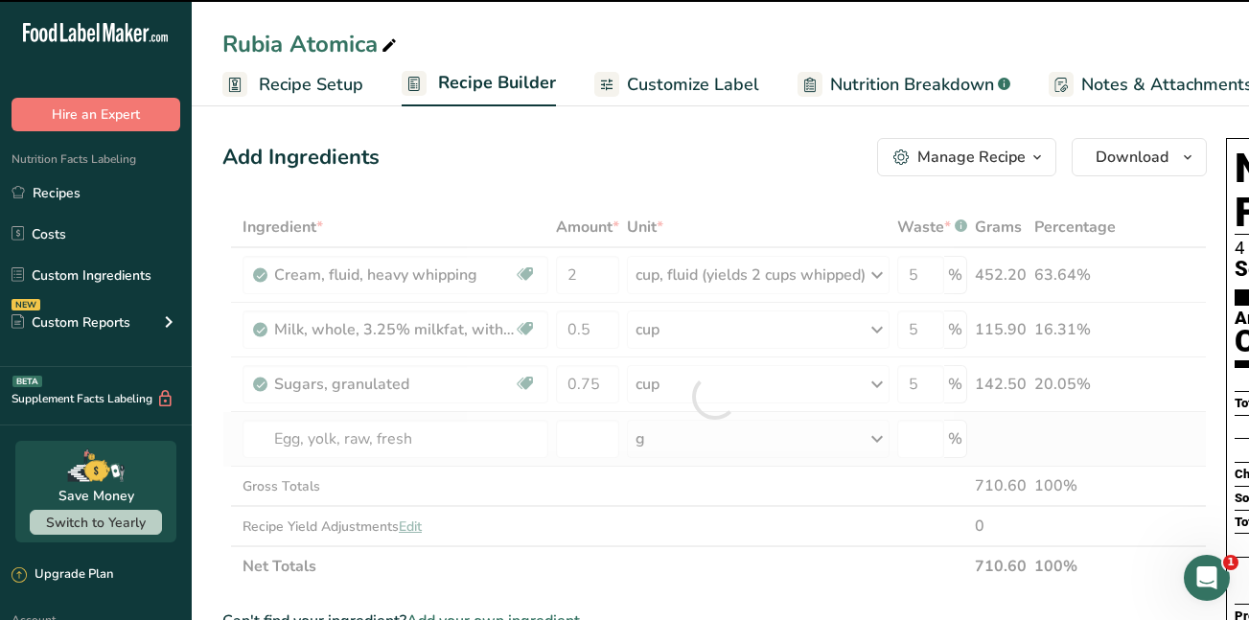
type input "0"
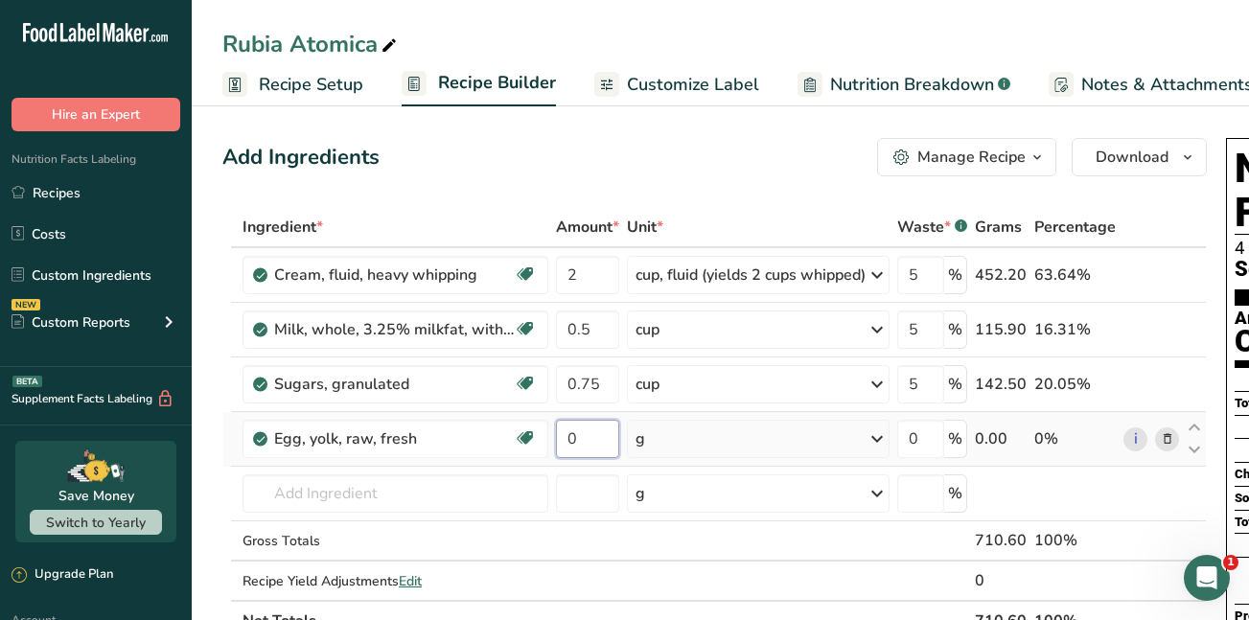
drag, startPoint x: 579, startPoint y: 438, endPoint x: 559, endPoint y: 438, distance: 20.1
click at [559, 438] on input "0" at bounding box center [587, 439] width 63 height 38
type input "8"
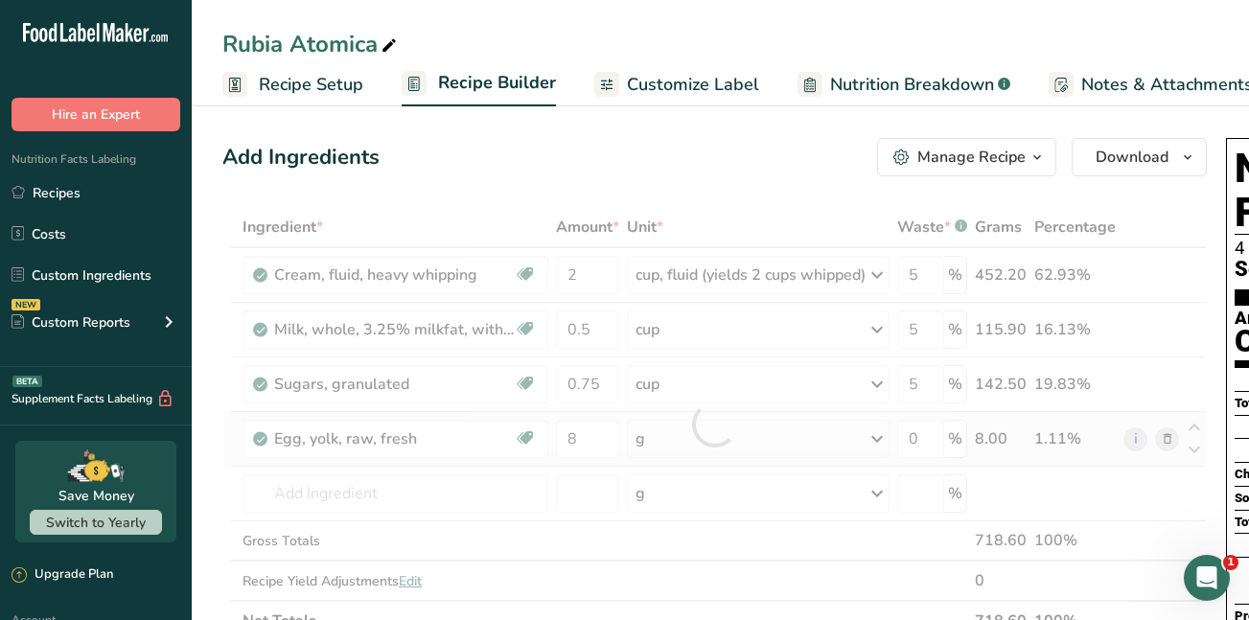
click at [888, 435] on div "Ingredient * Amount * Unit * Waste * .a-a{fill:#347362;}.b-a{fill:#fff;} Grams …" at bounding box center [714, 424] width 985 height 434
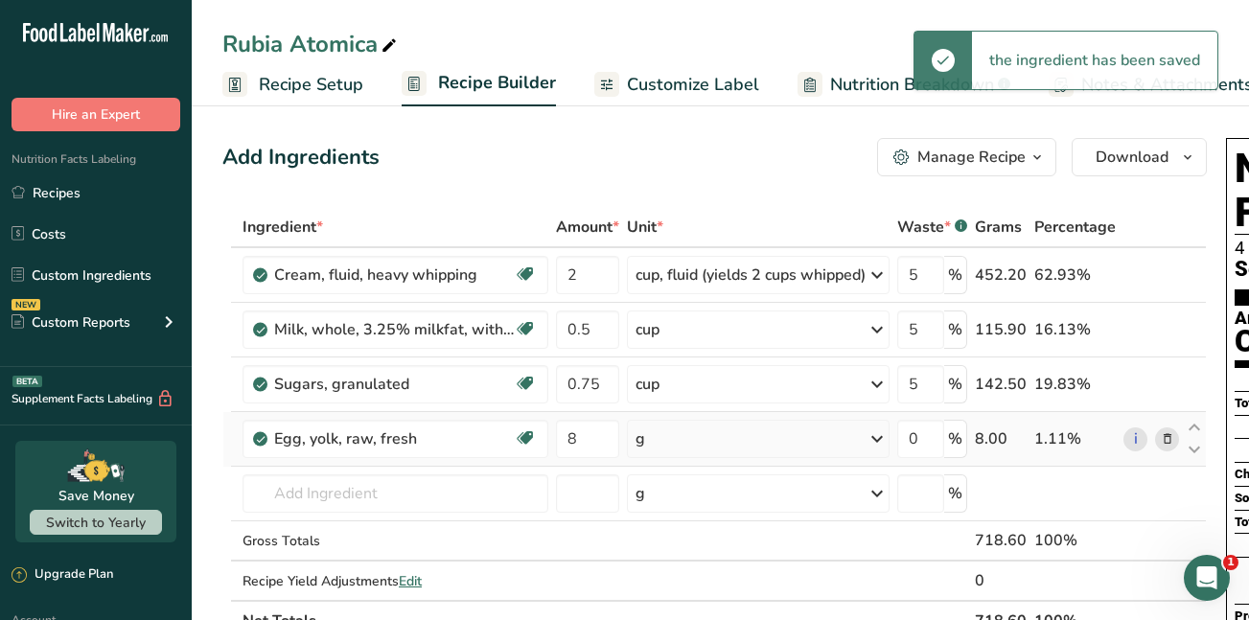
click at [885, 436] on icon at bounding box center [877, 439] width 23 height 35
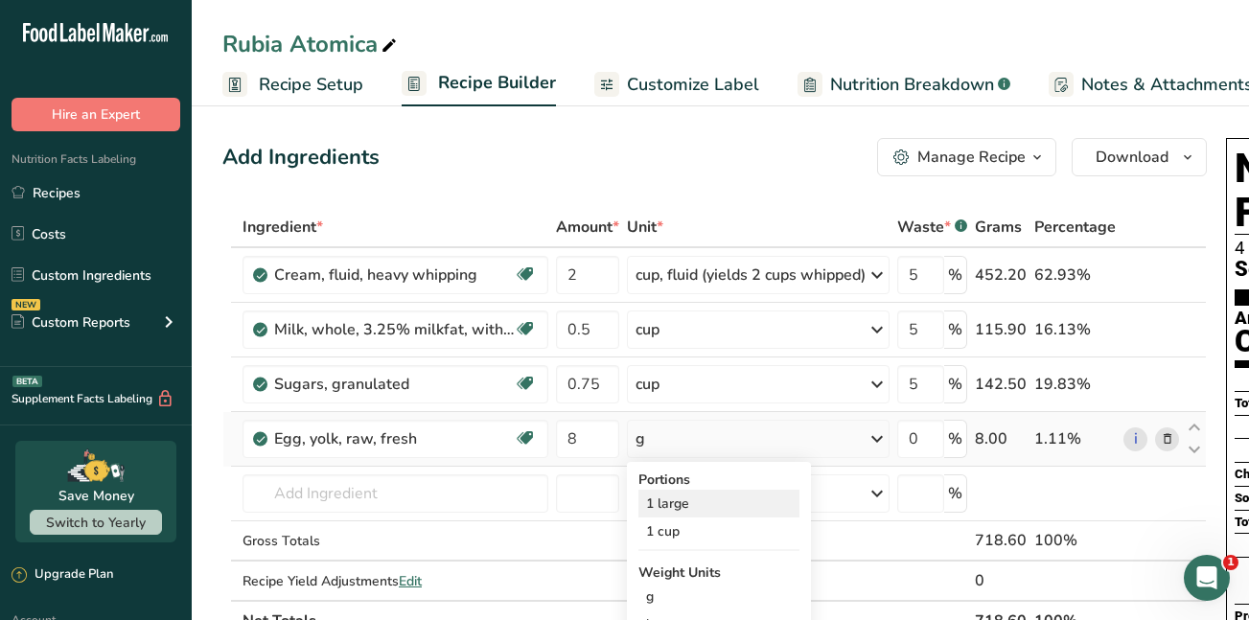
click at [734, 508] on div "1 large" at bounding box center [719, 504] width 161 height 28
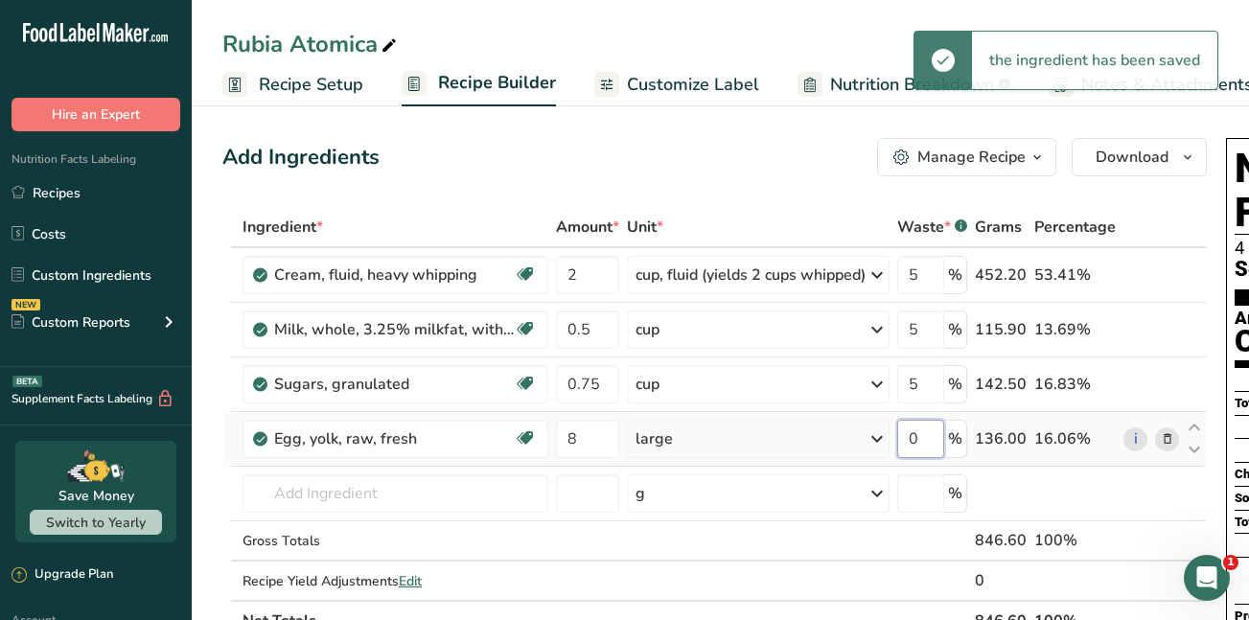
drag, startPoint x: 919, startPoint y: 440, endPoint x: 928, endPoint y: 435, distance: 10.7
click at [928, 435] on input "0" at bounding box center [921, 439] width 47 height 38
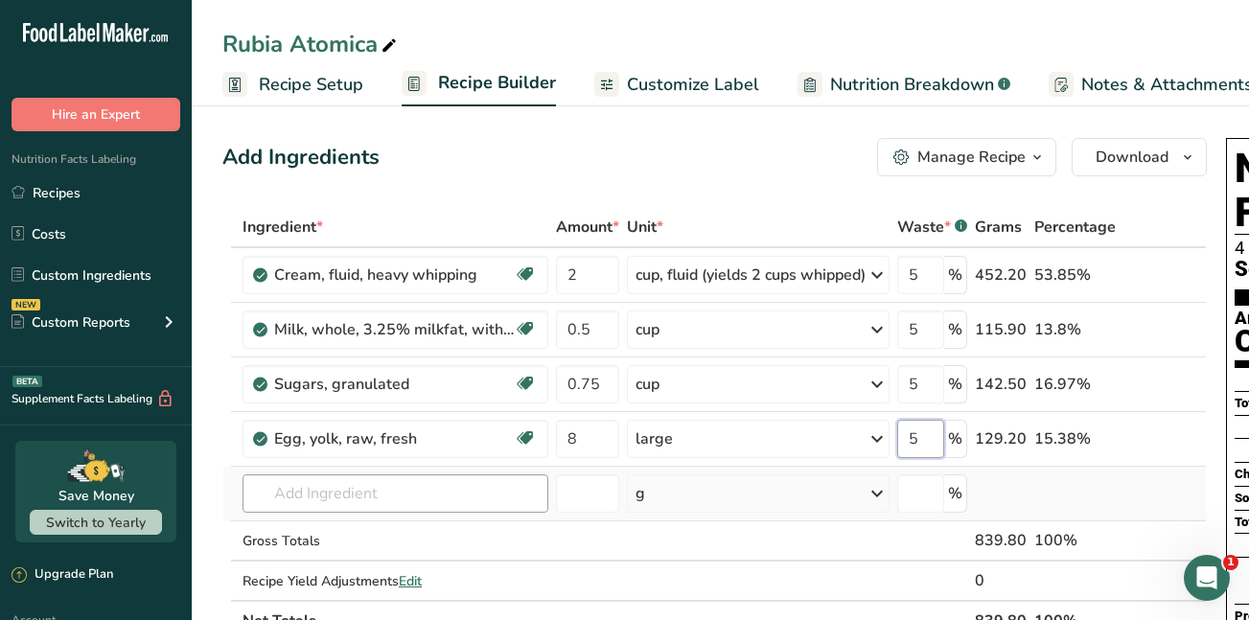
type input "5"
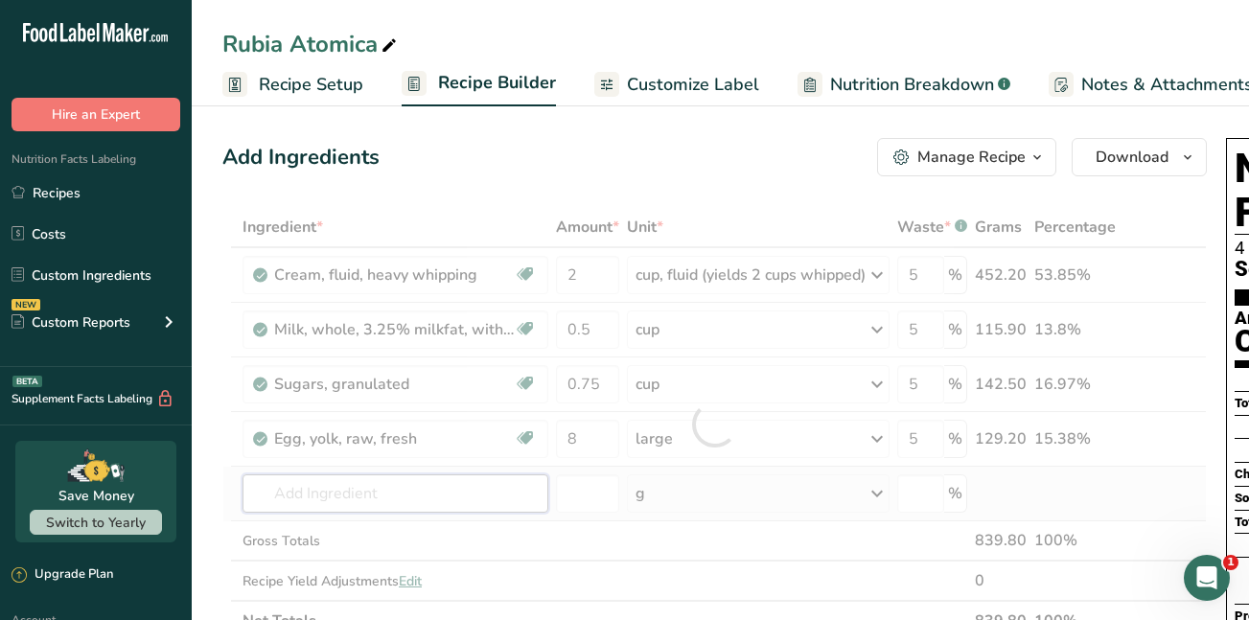
click at [401, 490] on div "Ingredient * Amount * Unit * Waste * .a-a{fill:#347362;}.b-a{fill:#fff;} Grams …" at bounding box center [714, 424] width 985 height 434
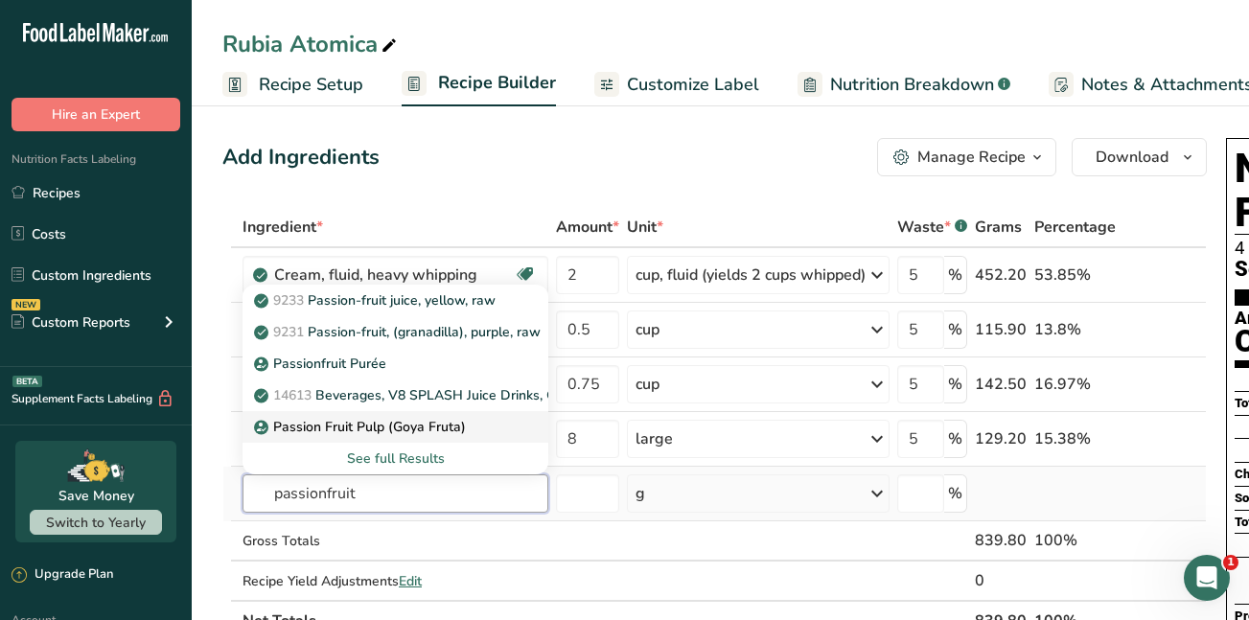
type input "passionfruit"
click at [359, 420] on p "Passion Fruit Pulp (Goya Fruta)" at bounding box center [362, 427] width 208 height 20
type input "Passion Fruit Pulp (Goya Fruta)"
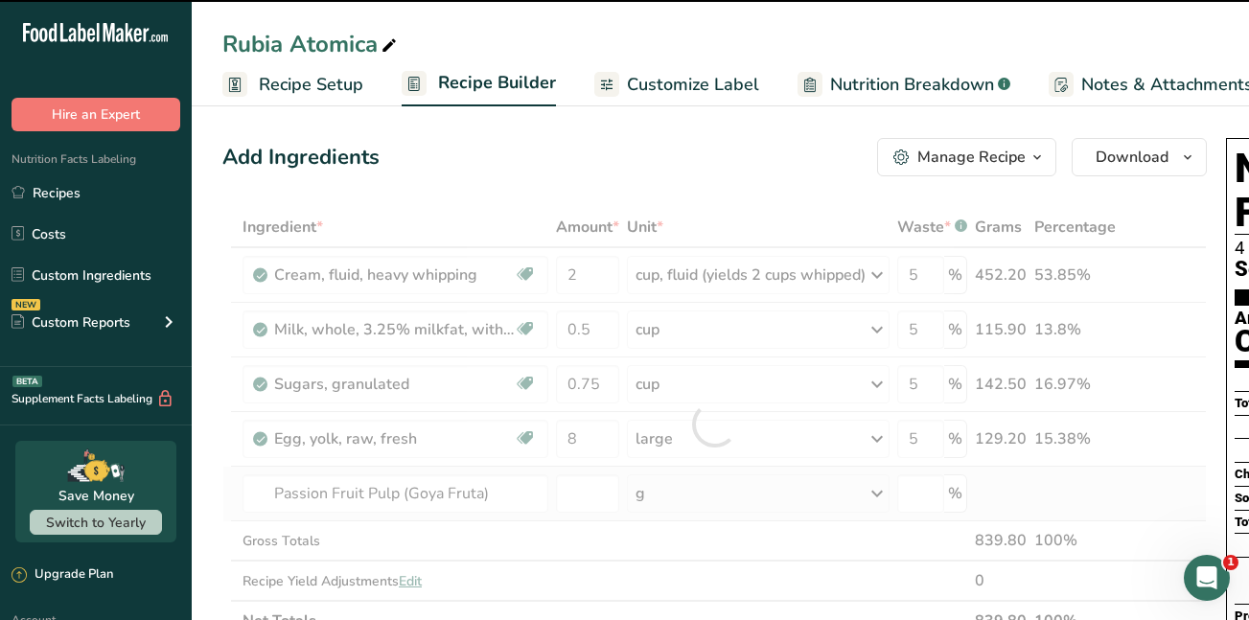
type input "0"
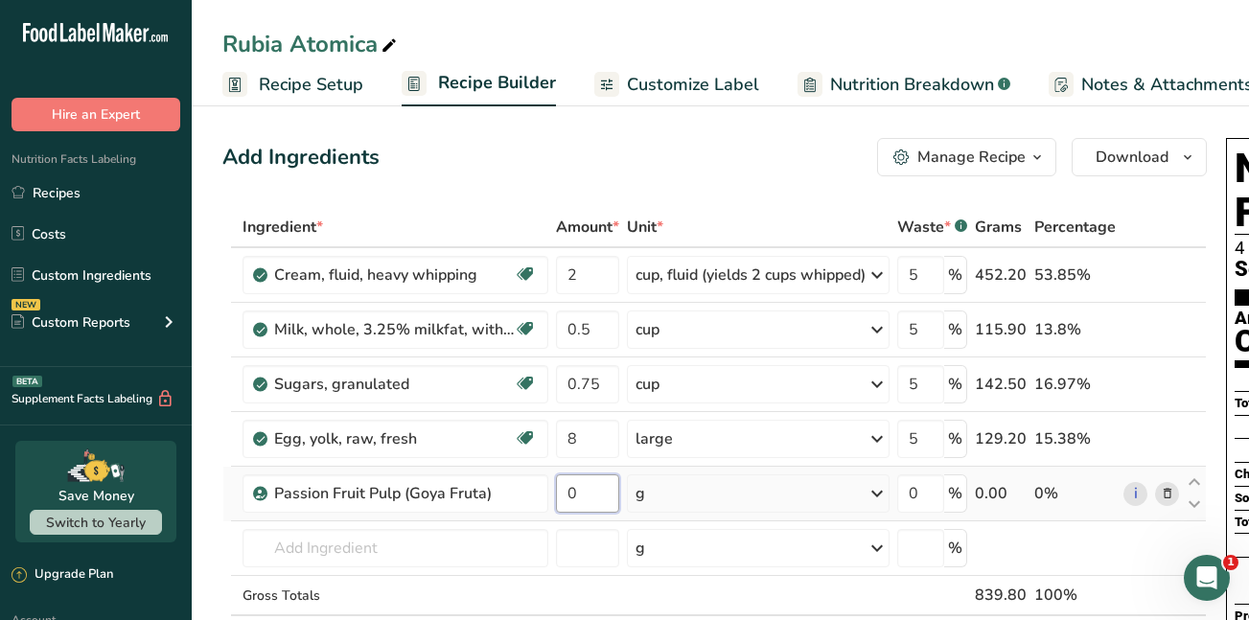
drag, startPoint x: 582, startPoint y: 492, endPoint x: 557, endPoint y: 494, distance: 25.0
click at [557, 494] on input "0" at bounding box center [587, 494] width 63 height 38
click at [886, 497] on div "Ingredient * Amount * Unit * Waste * .a-a{fill:#347362;}.b-a{fill:#fff;} Grams …" at bounding box center [714, 451] width 985 height 489
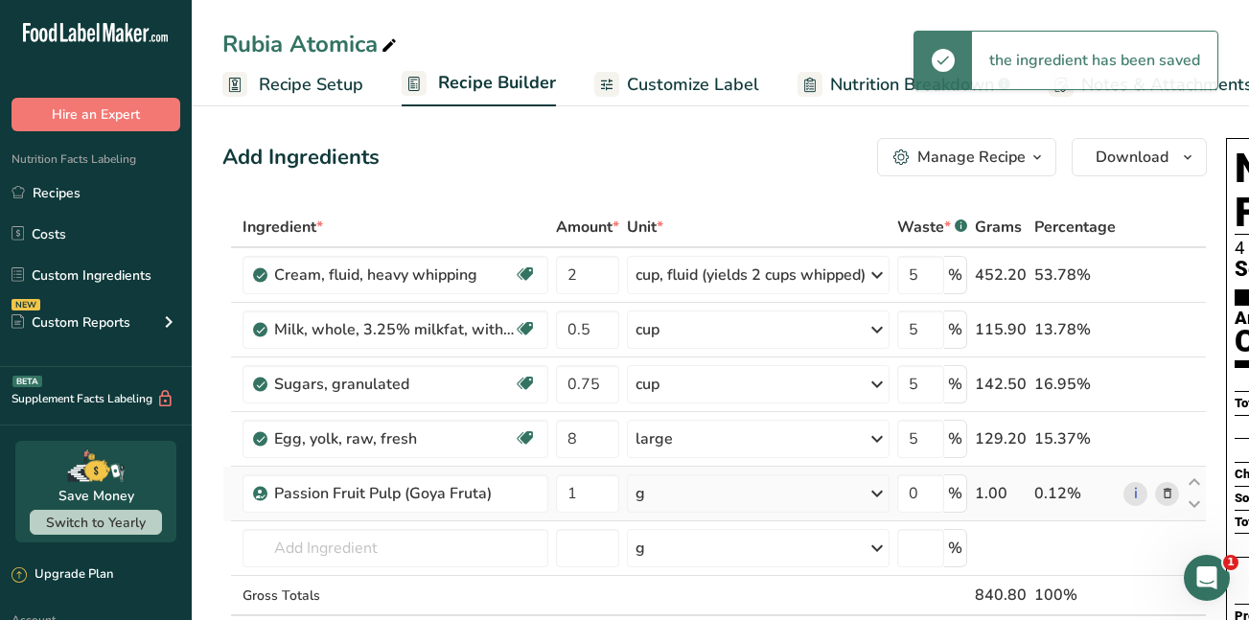
click at [881, 497] on icon at bounding box center [877, 494] width 23 height 35
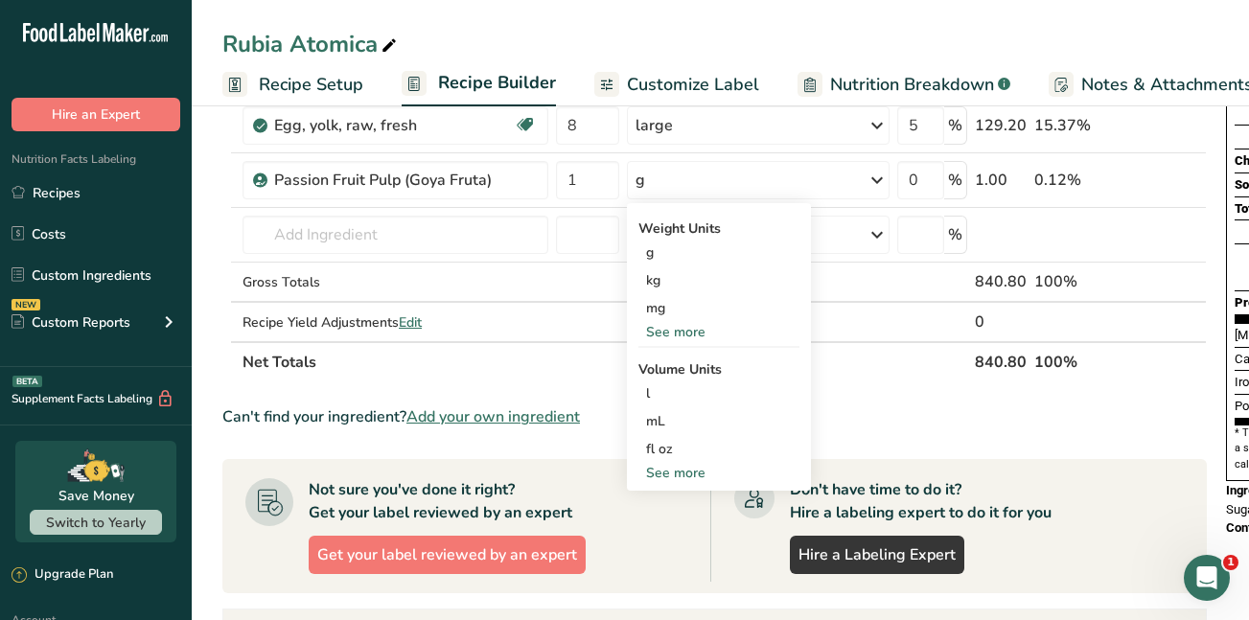
scroll to position [318, 0]
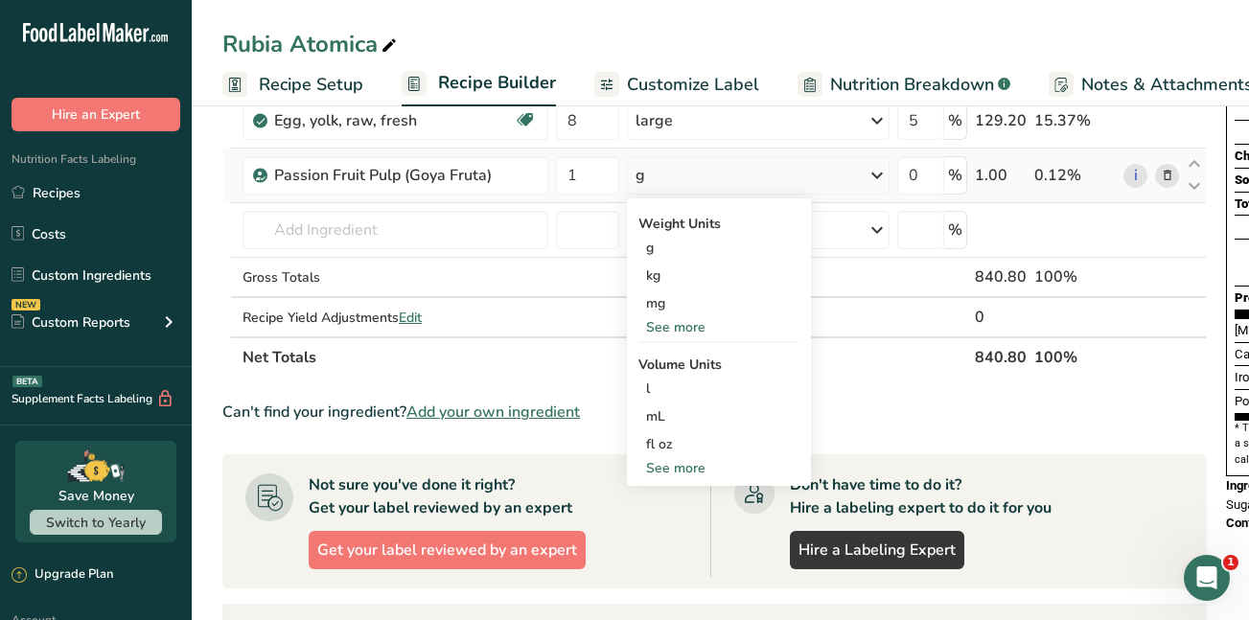
click at [666, 467] on div "See more" at bounding box center [719, 468] width 161 height 20
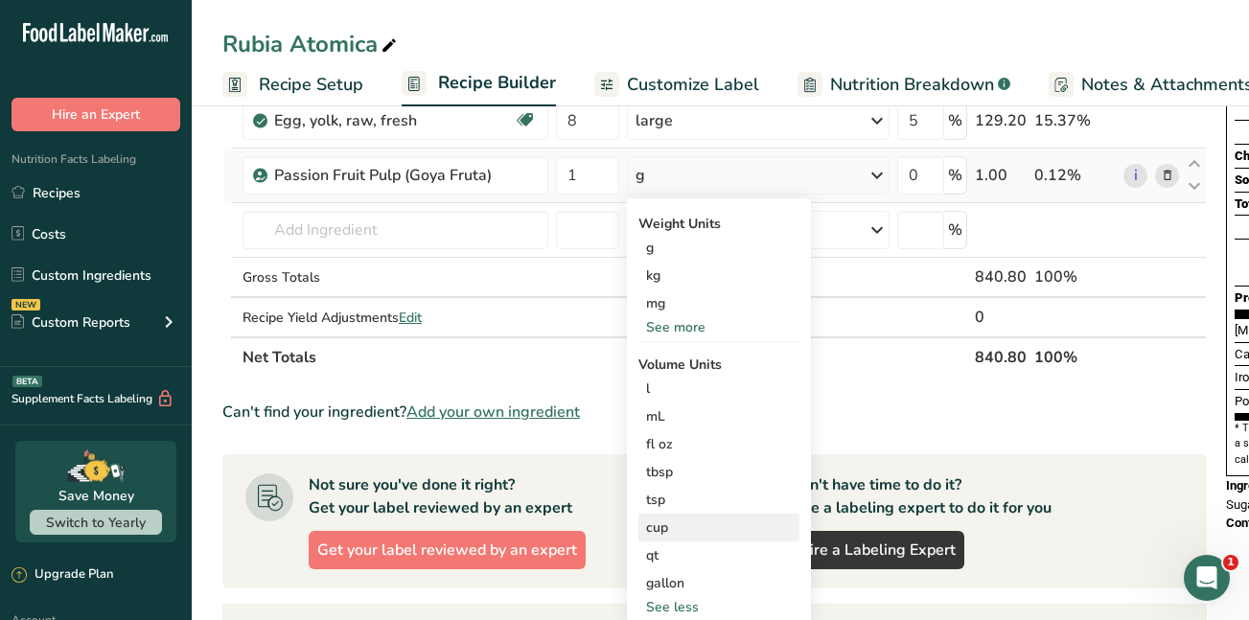
click at [665, 529] on div "cup" at bounding box center [719, 528] width 146 height 20
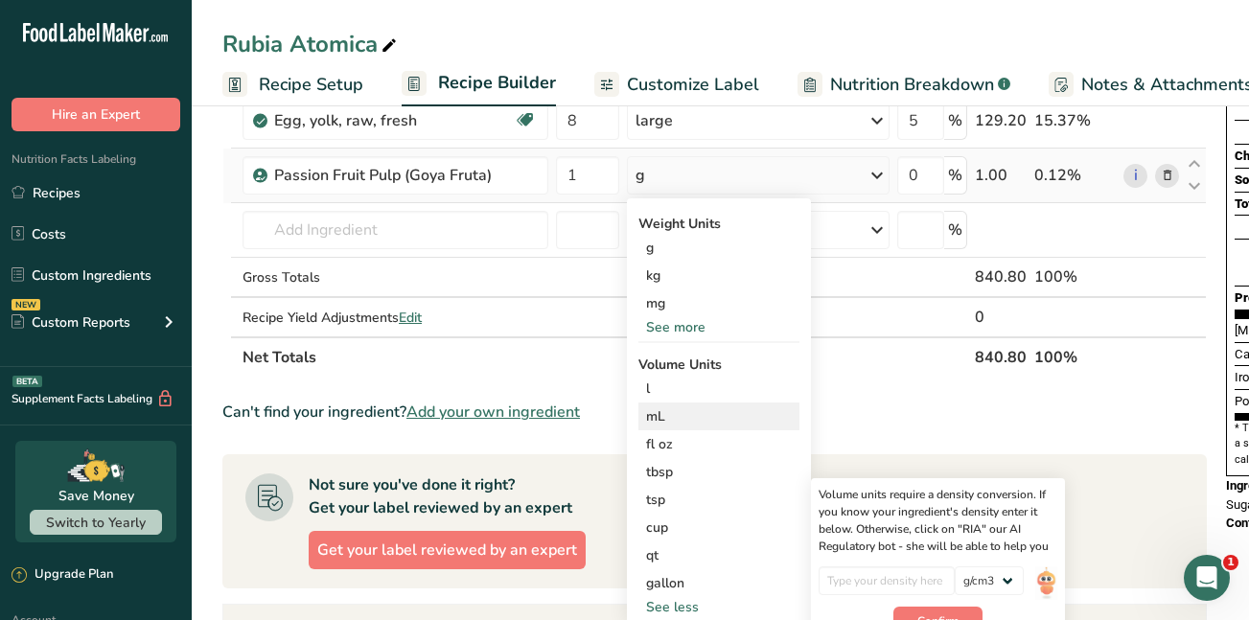
click at [683, 422] on div "mL" at bounding box center [719, 417] width 146 height 20
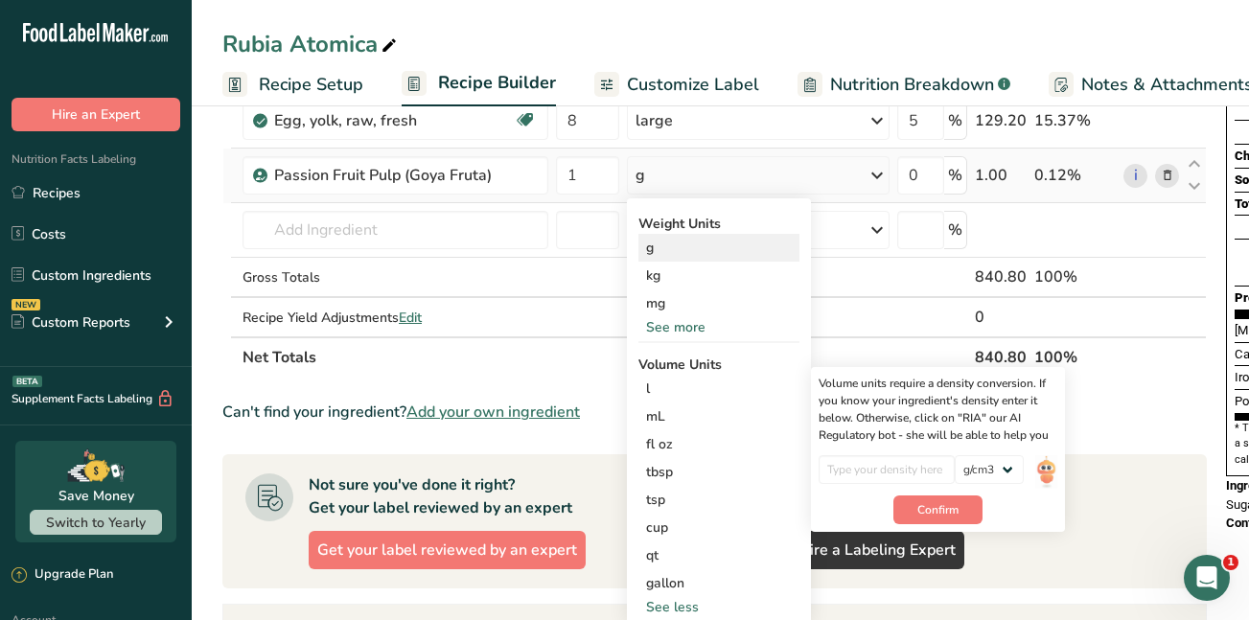
click at [662, 247] on div "g" at bounding box center [719, 248] width 161 height 28
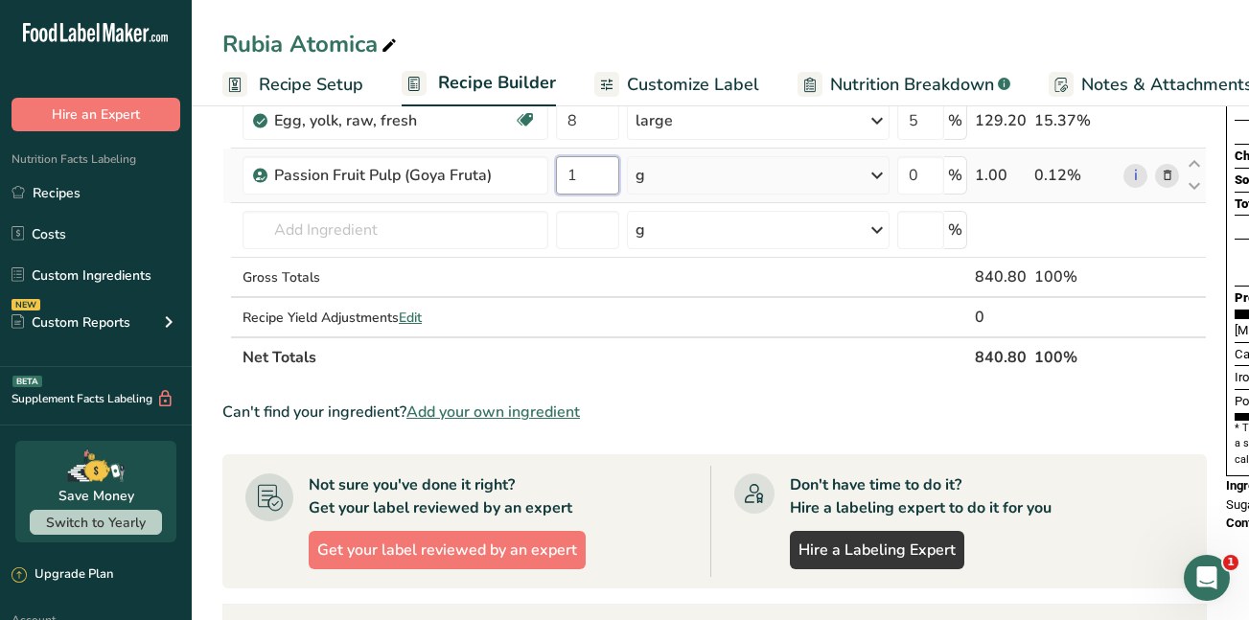
drag, startPoint x: 580, startPoint y: 175, endPoint x: 563, endPoint y: 175, distance: 17.3
click at [563, 175] on input "1" at bounding box center [587, 175] width 63 height 38
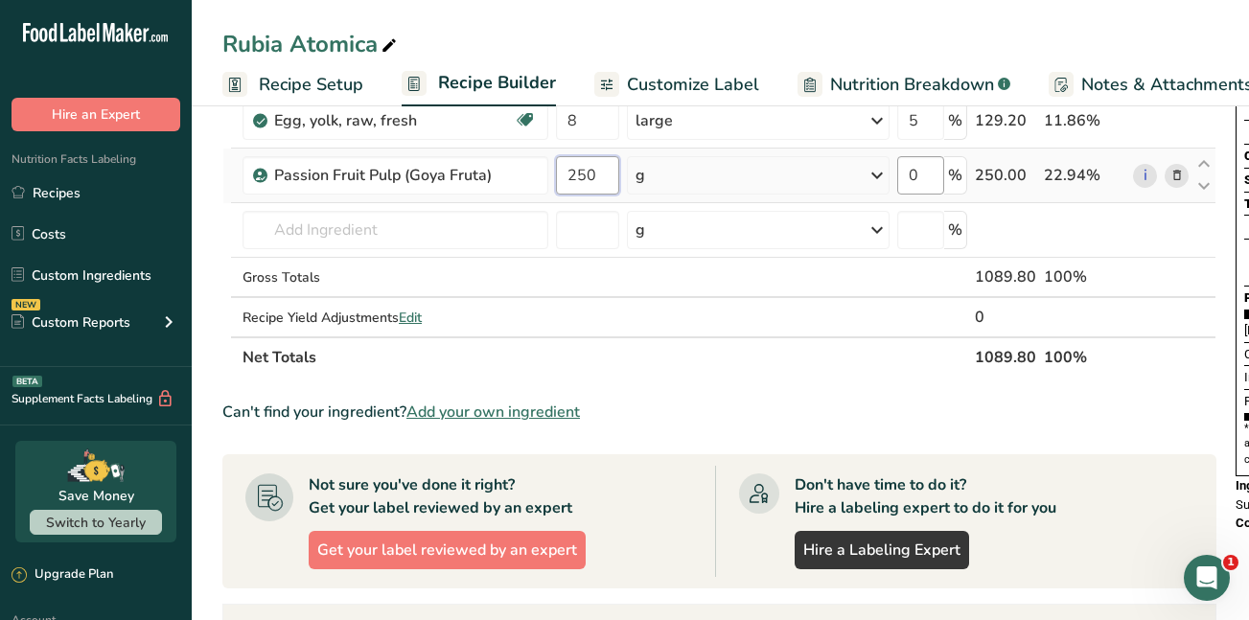
type input "250"
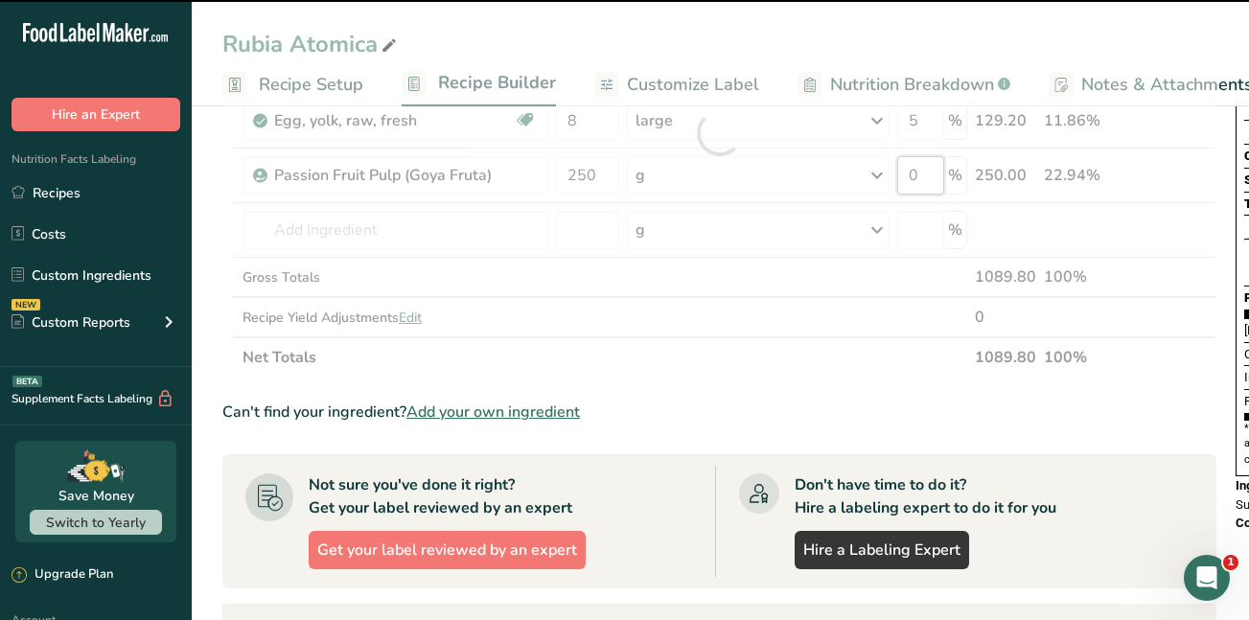
drag, startPoint x: 922, startPoint y: 166, endPoint x: 916, endPoint y: 175, distance: 10.9
click at [916, 175] on div "Ingredient * Amount * Unit * Waste * .a-a{fill:#347362;}.b-a{fill:#fff;} Grams …" at bounding box center [719, 133] width 994 height 489
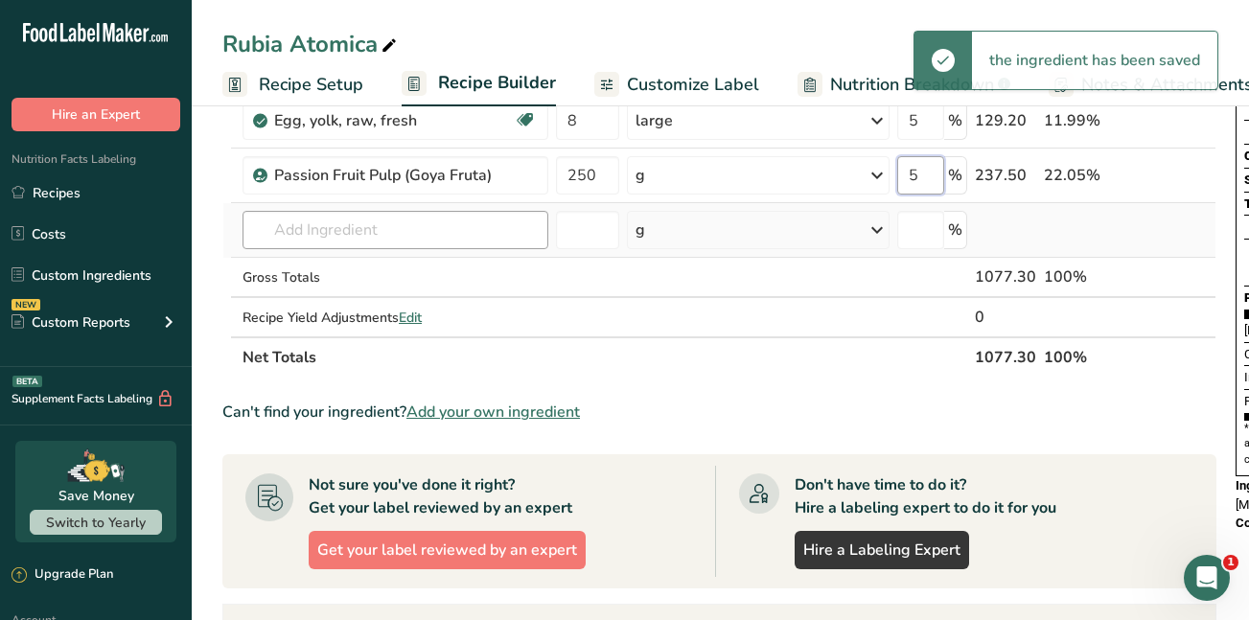
type input "5"
click at [300, 234] on div "Ingredient * Amount * Unit * Waste * .a-a{fill:#347362;}.b-a{fill:#fff;} Grams …" at bounding box center [719, 133] width 994 height 489
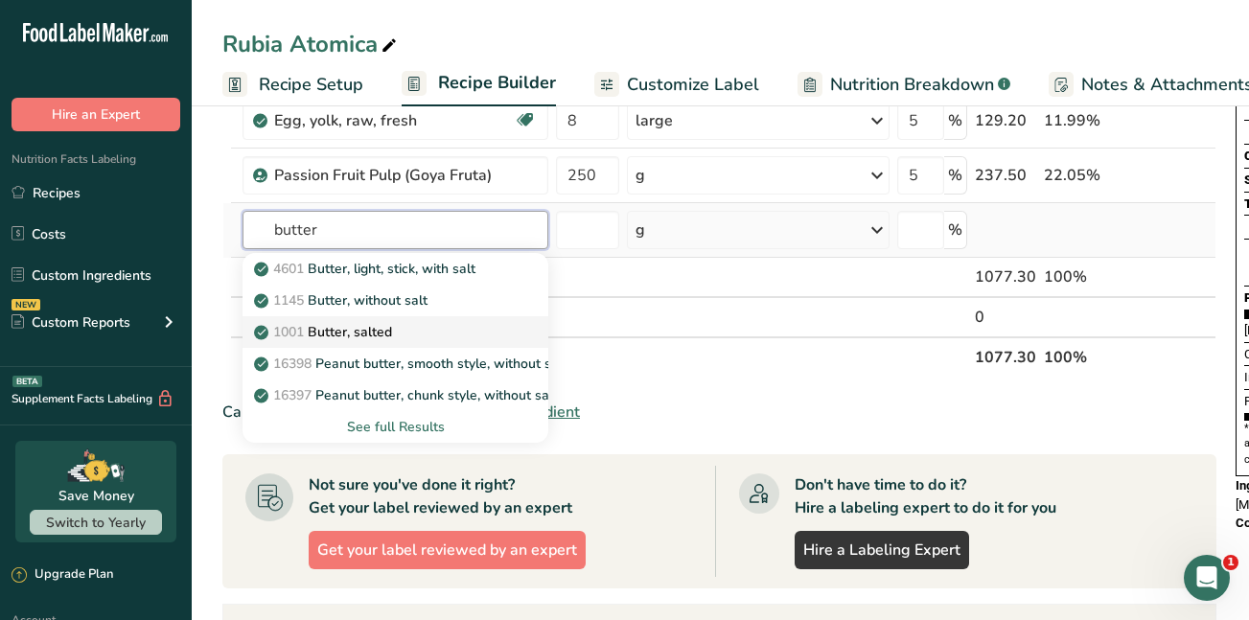
type input "butter"
click at [324, 326] on p "1001 Butter, salted" at bounding box center [325, 332] width 134 height 20
type input "Butter, salted"
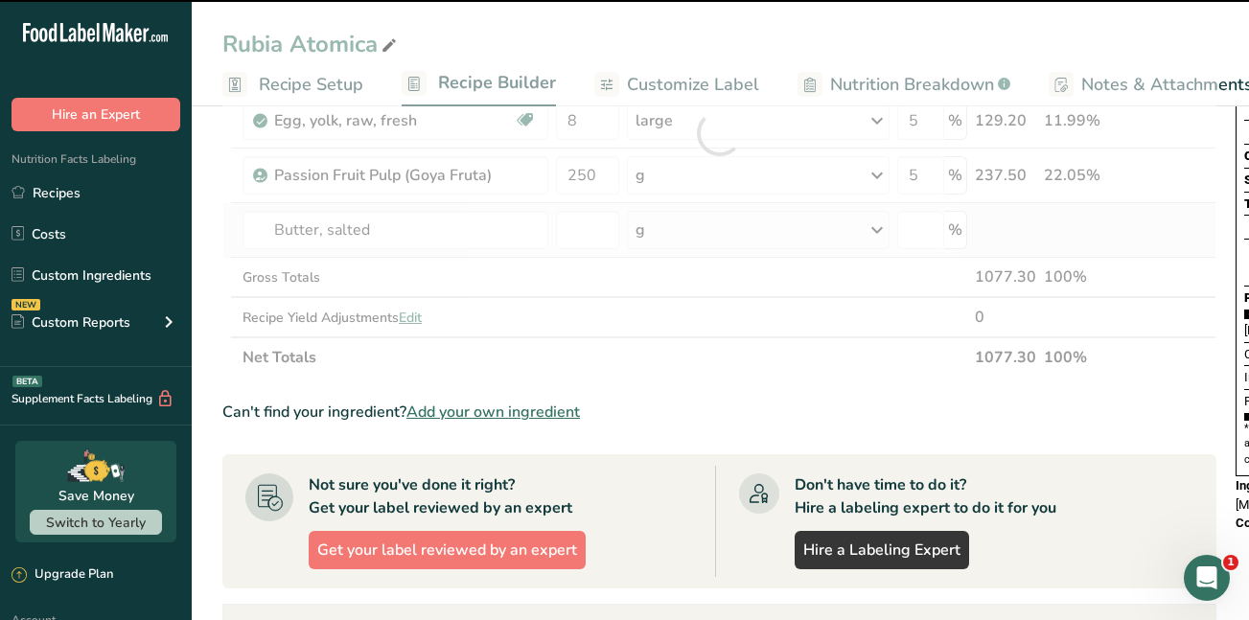
type input "0"
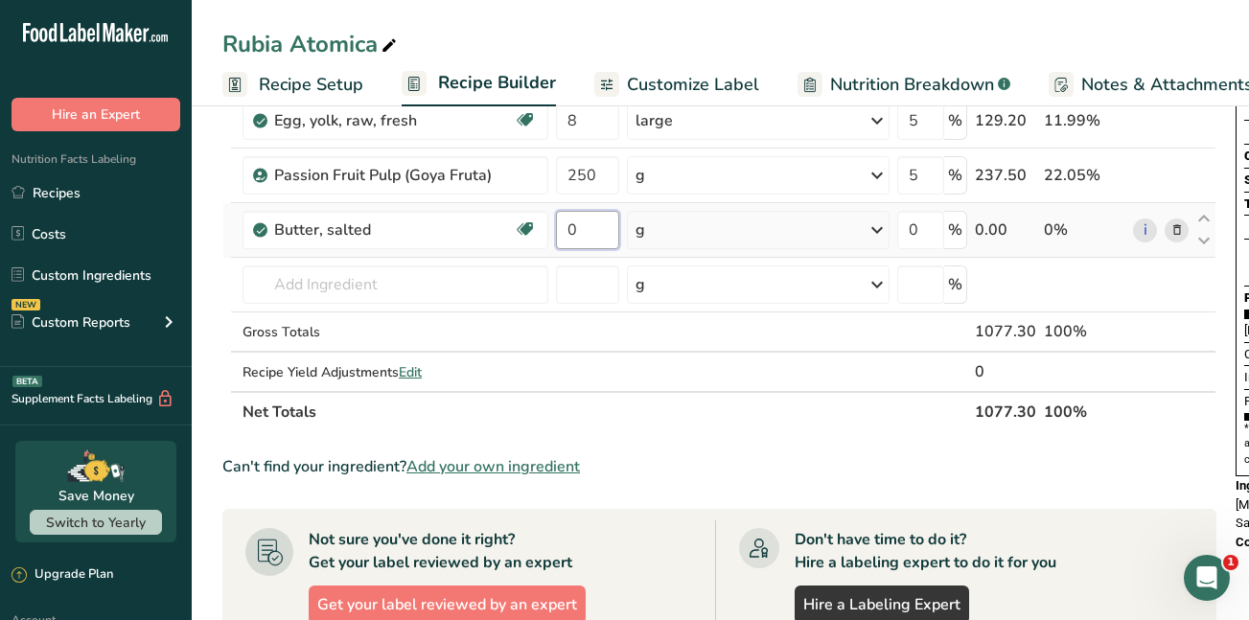
click at [566, 227] on input "0" at bounding box center [587, 230] width 63 height 38
type input "0.25"
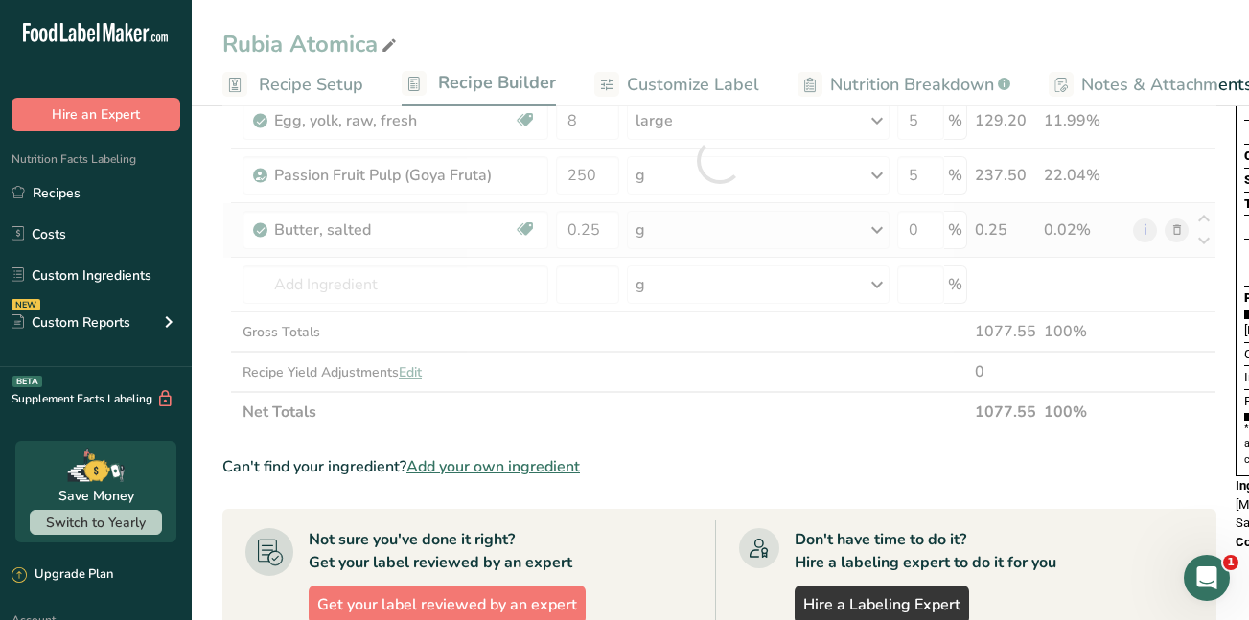
click at [882, 229] on div "Ingredient * Amount * Unit * Waste * .a-a{fill:#347362;}.b-a{fill:#fff;} Grams …" at bounding box center [719, 161] width 994 height 544
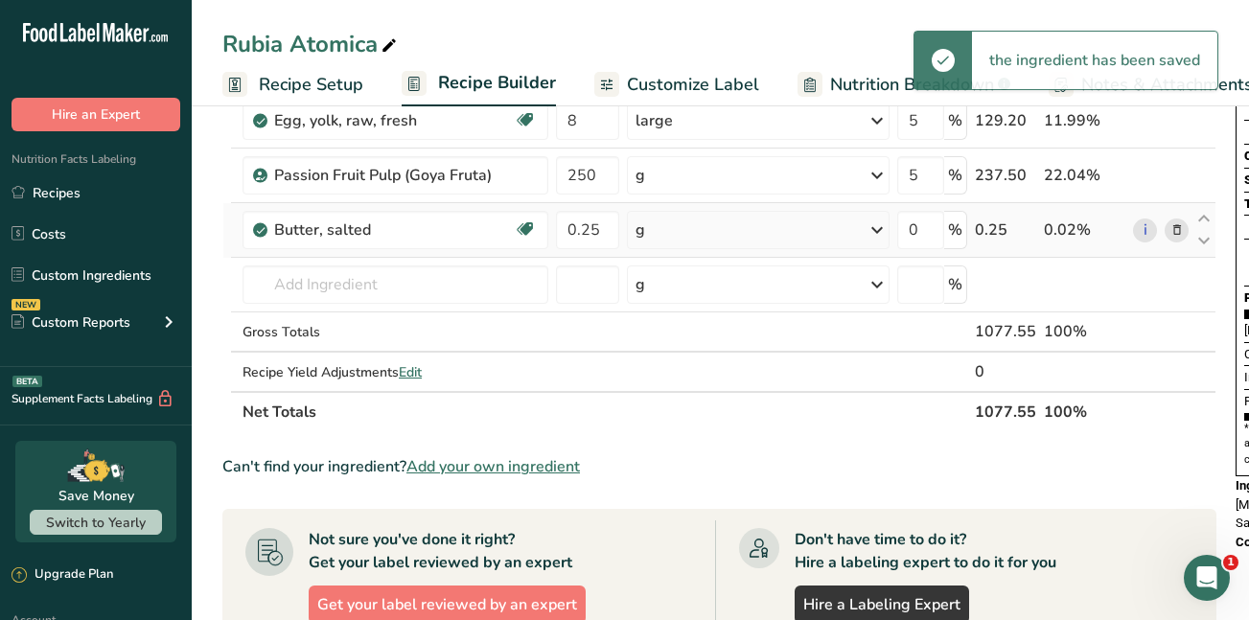
click at [882, 229] on icon at bounding box center [877, 230] width 23 height 35
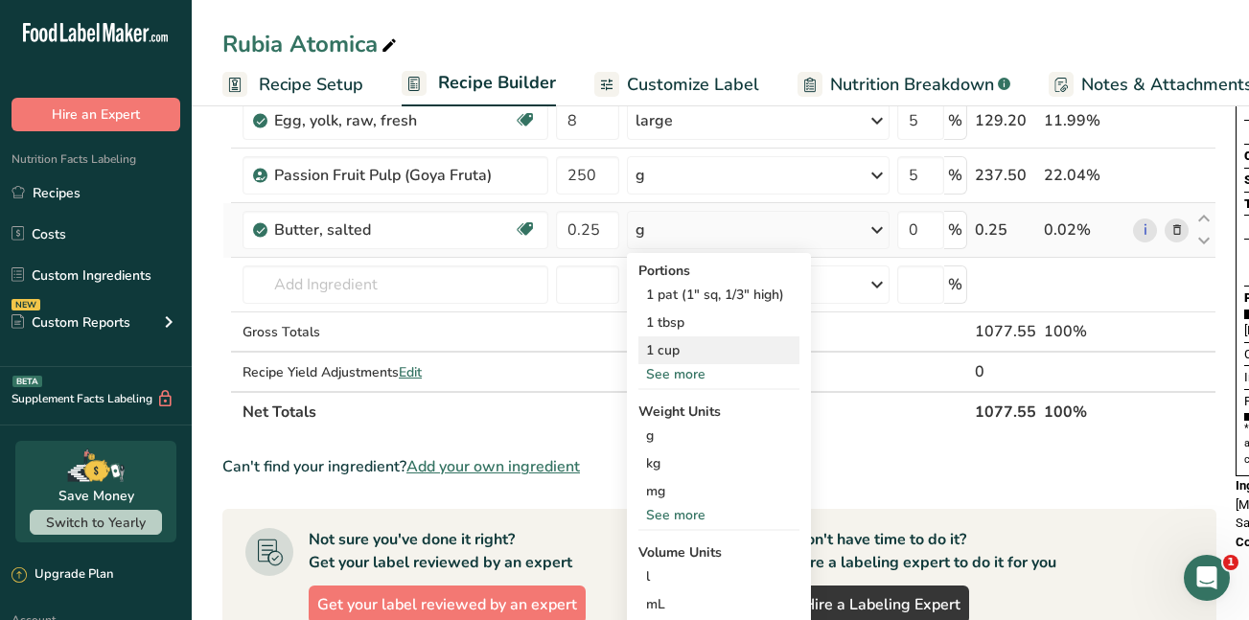
drag, startPoint x: 882, startPoint y: 229, endPoint x: 688, endPoint y: 351, distance: 229.6
click at [688, 249] on div "g Portions 1 pat (1" sq, 1/3" high) 1 tbsp 1 cup See more Weight Units g kg mg …" at bounding box center [758, 230] width 263 height 38
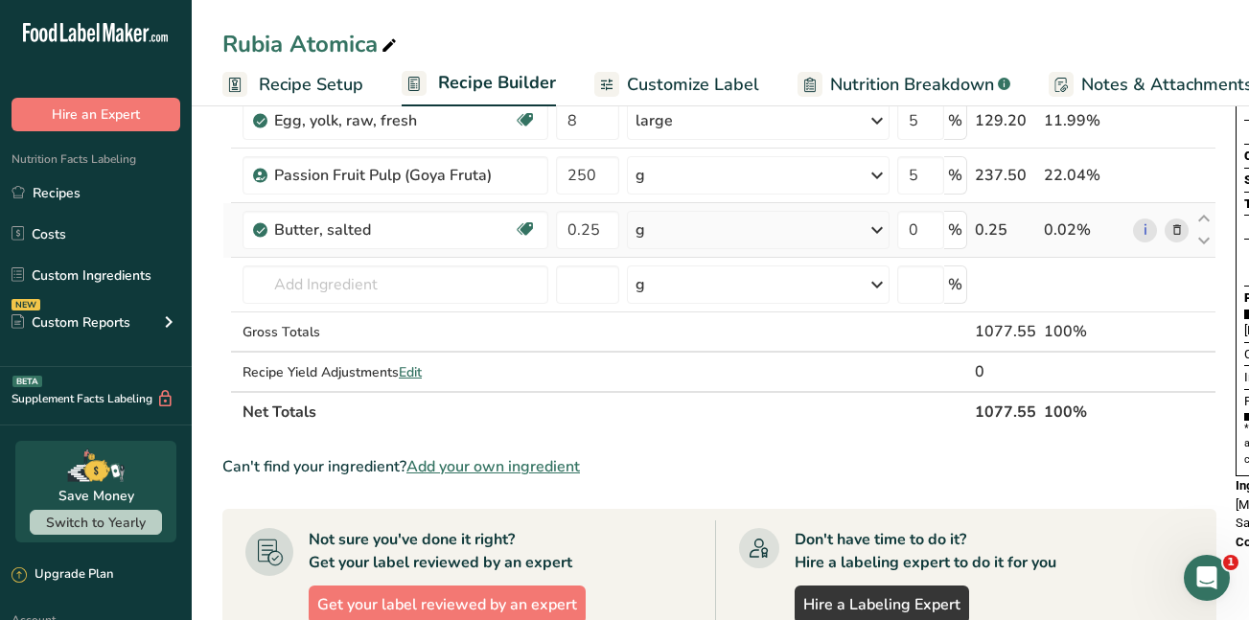
click at [882, 234] on icon at bounding box center [877, 230] width 23 height 35
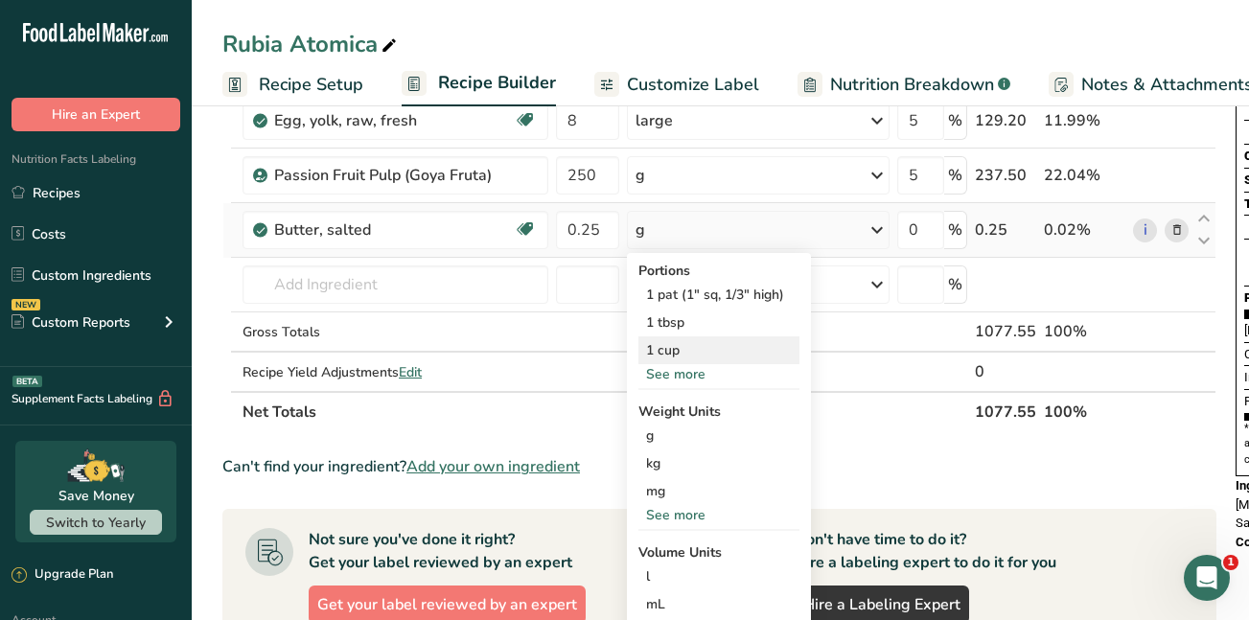
click at [668, 346] on div "1 cup" at bounding box center [719, 351] width 161 height 28
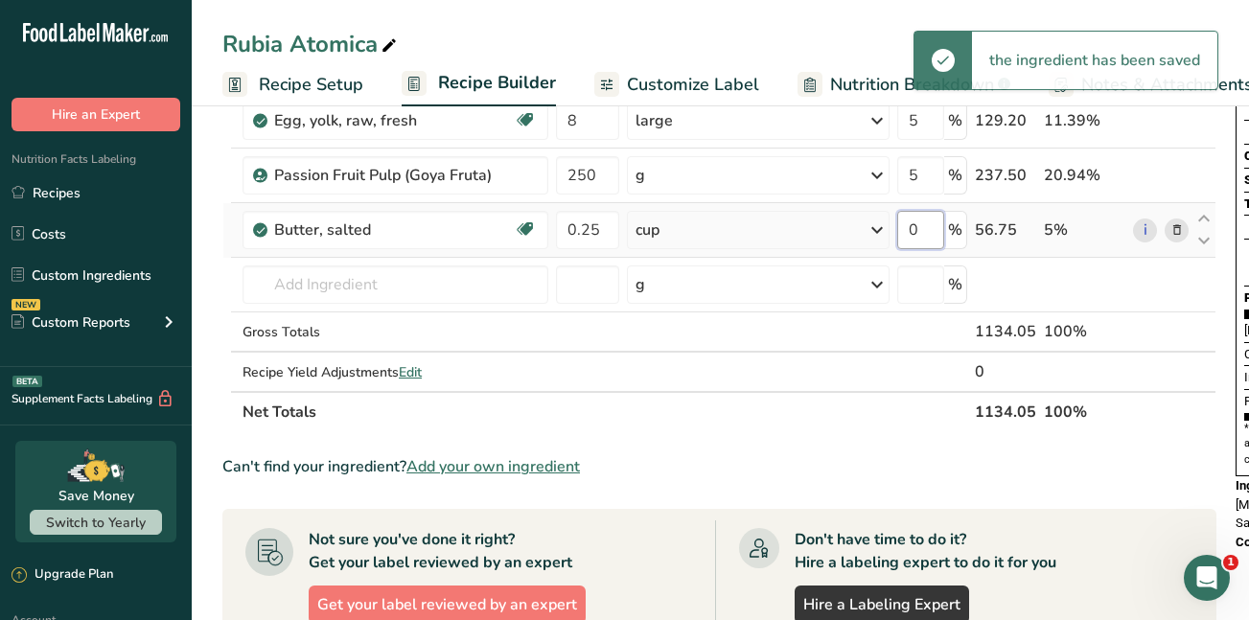
click at [916, 227] on input "0" at bounding box center [921, 230] width 47 height 38
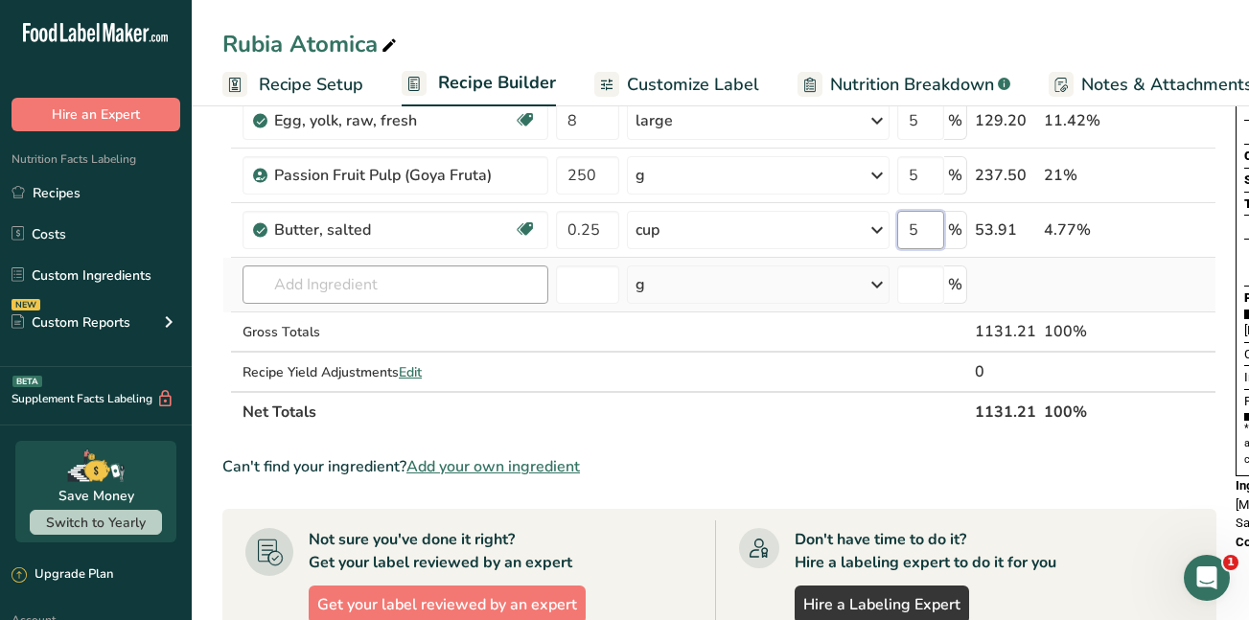
type input "5"
click at [367, 278] on div "Ingredient * Amount * Unit * Waste * .a-a{fill:#347362;}.b-a{fill:#fff;} Grams …" at bounding box center [719, 161] width 994 height 544
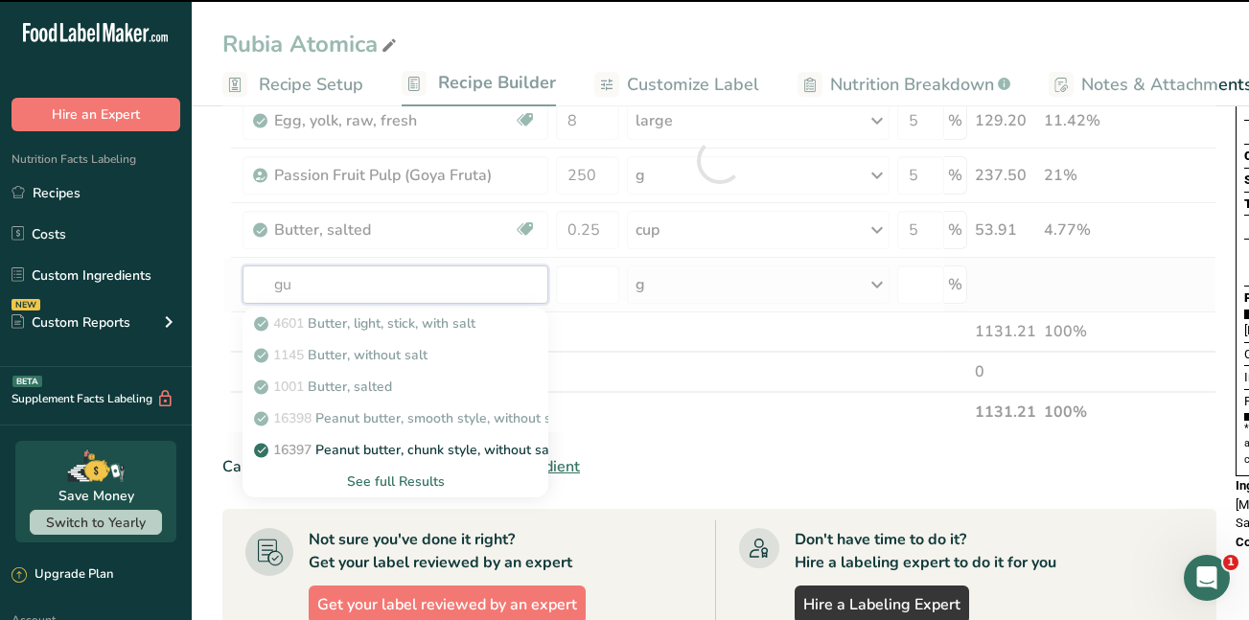
type input "gua"
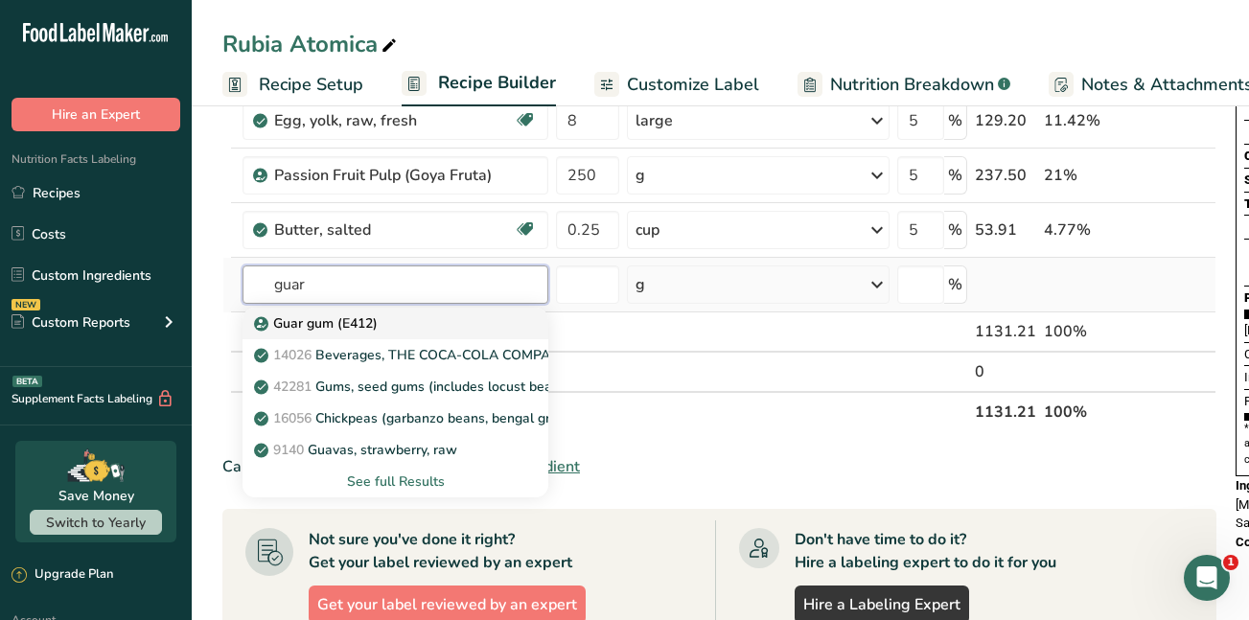
type input "guar"
click at [349, 322] on p "Guar gum (E412)" at bounding box center [318, 324] width 120 height 20
type input "Guar gum (E412)"
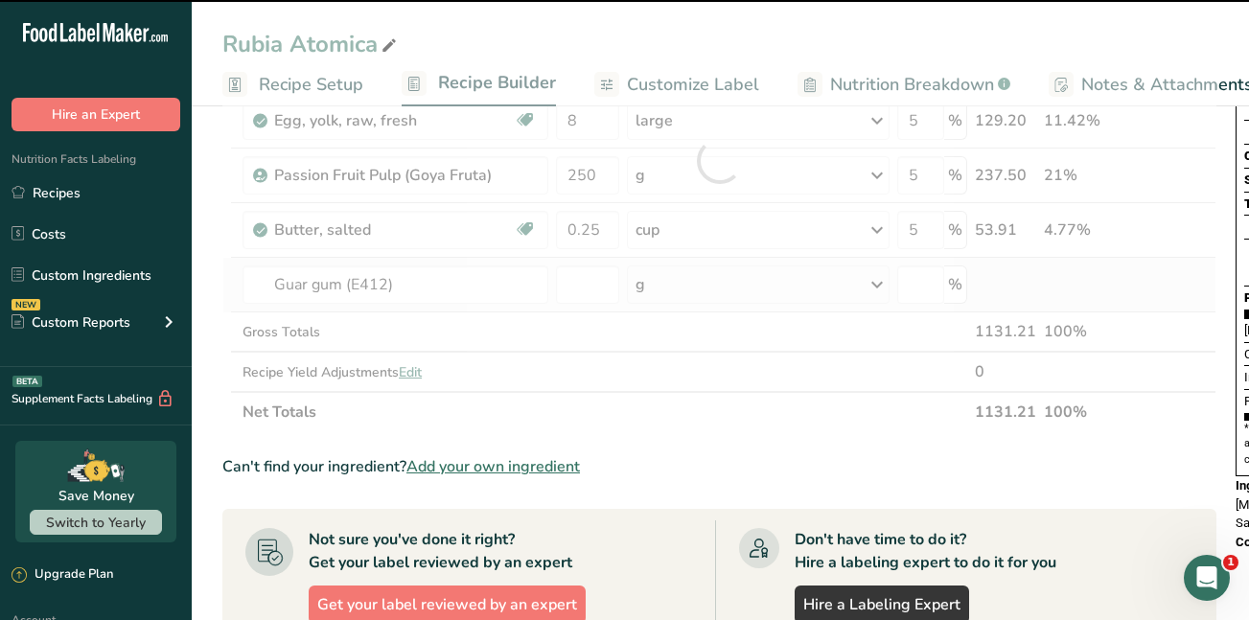
type input "0"
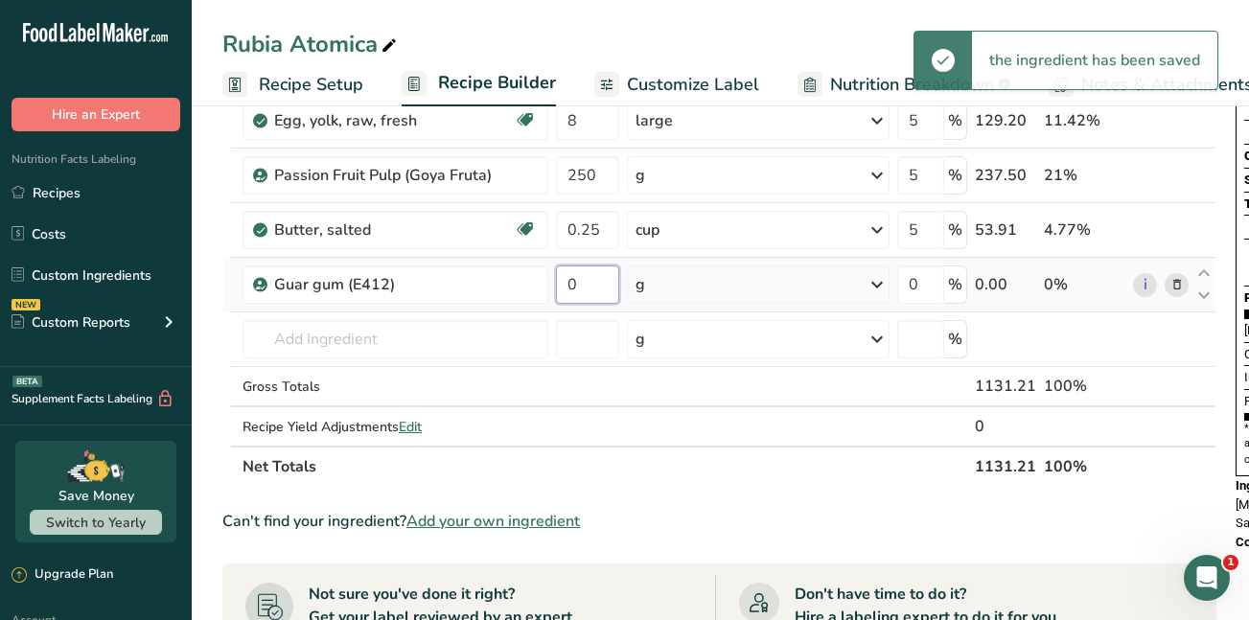
drag, startPoint x: 582, startPoint y: 285, endPoint x: 567, endPoint y: 284, distance: 15.4
click at [567, 284] on input "0" at bounding box center [587, 285] width 63 height 38
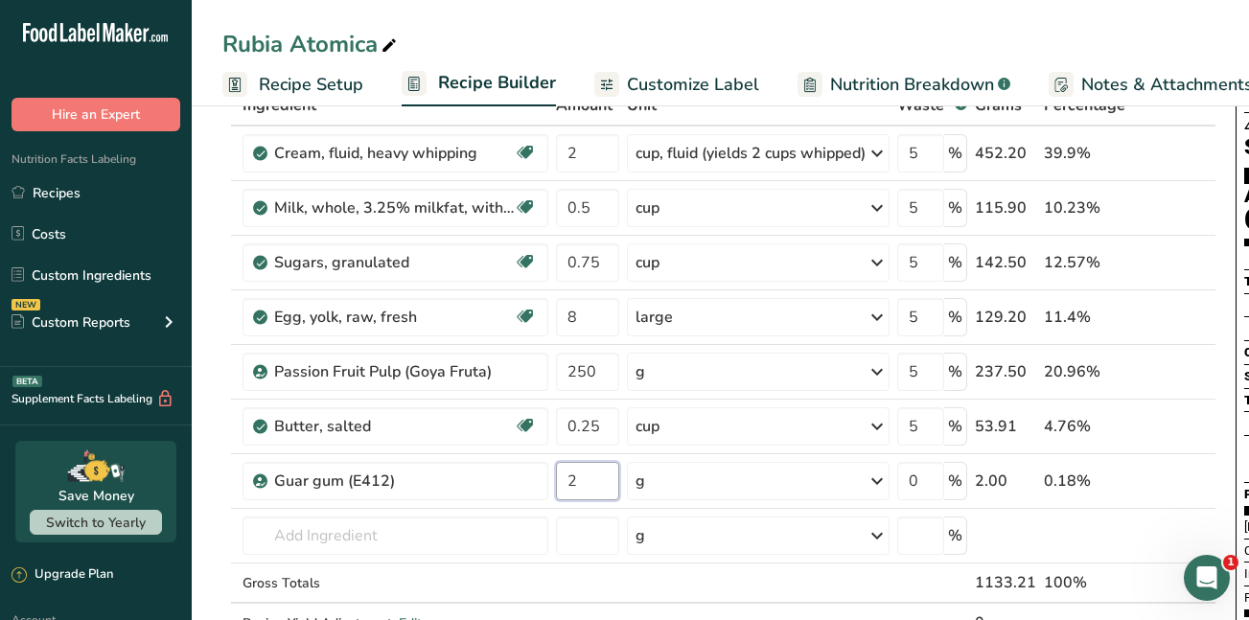
scroll to position [117, 0]
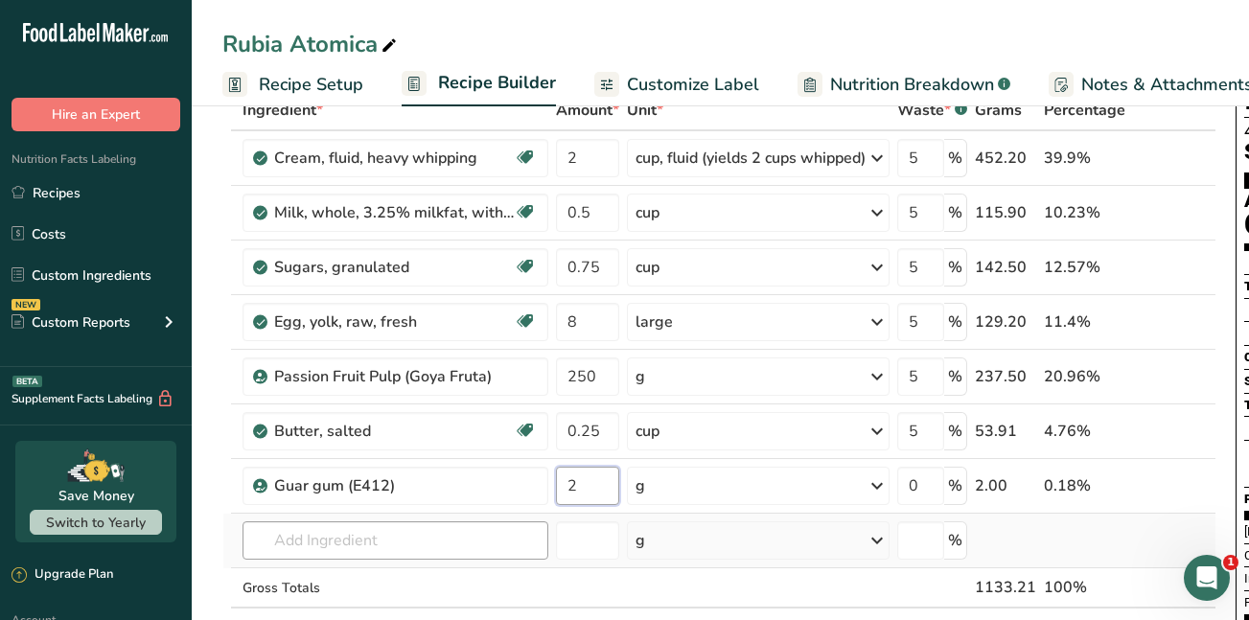
type input "2"
click at [362, 538] on div "Ingredient * Amount * Unit * Waste * .a-a{fill:#347362;}.b-a{fill:#fff;} Grams …" at bounding box center [719, 389] width 994 height 598
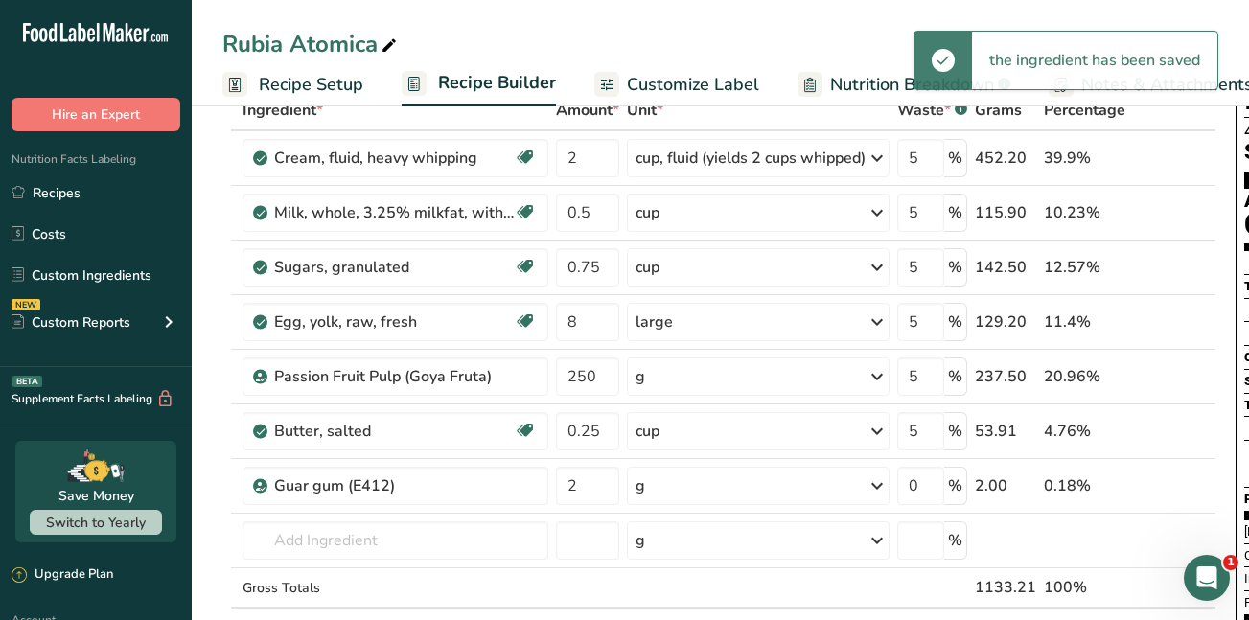
click at [701, 69] on link "Customize Label" at bounding box center [677, 84] width 165 height 43
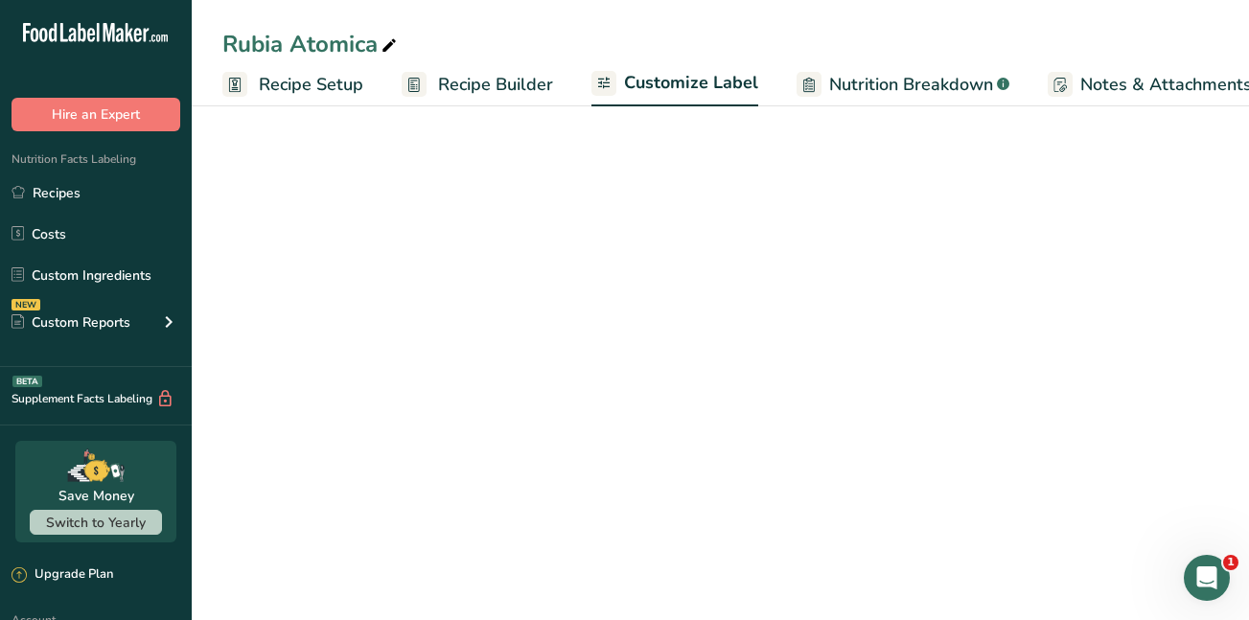
scroll to position [0, 225]
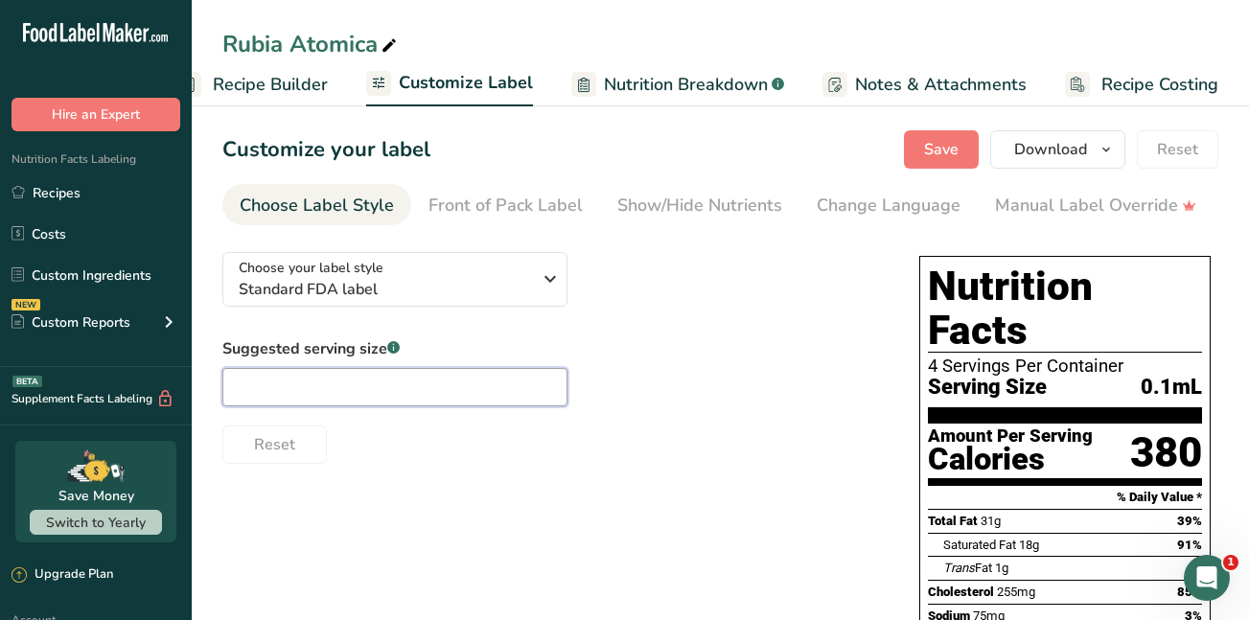
click at [266, 387] on input "text" at bounding box center [394, 387] width 345 height 38
type input "100g"
click at [855, 213] on div "Change Language" at bounding box center [889, 206] width 144 height 26
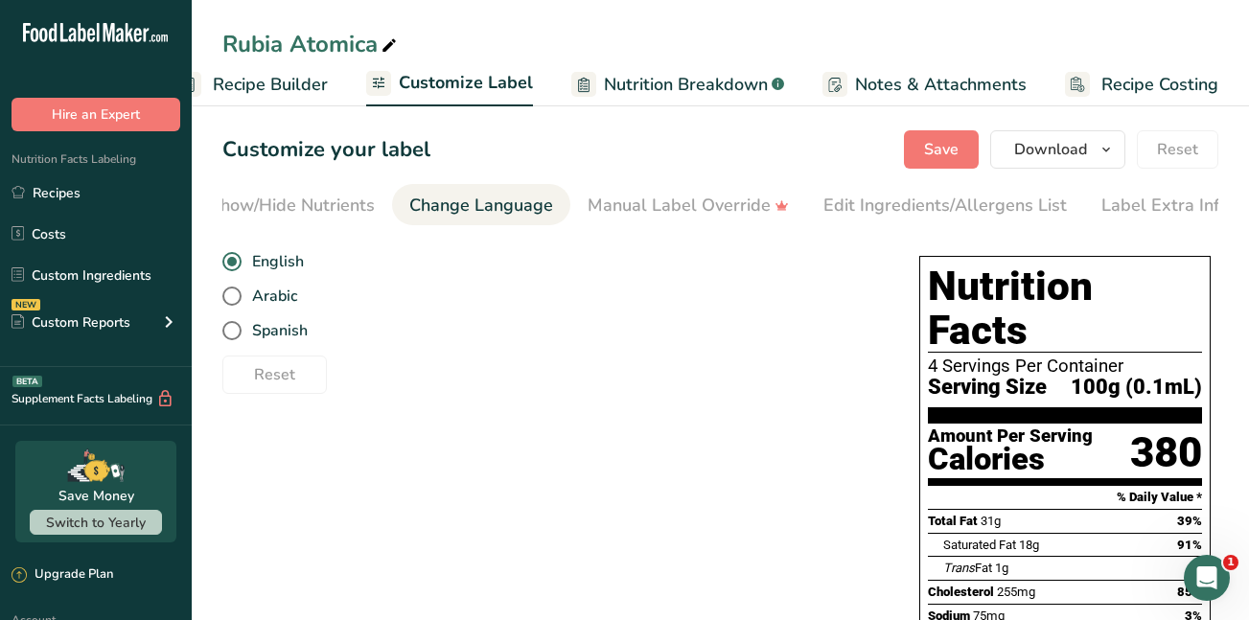
scroll to position [0, 420]
click at [231, 340] on span at bounding box center [231, 330] width 19 height 19
click at [231, 338] on input "Spanish" at bounding box center [228, 331] width 12 height 12
radio input "true"
radio input "false"
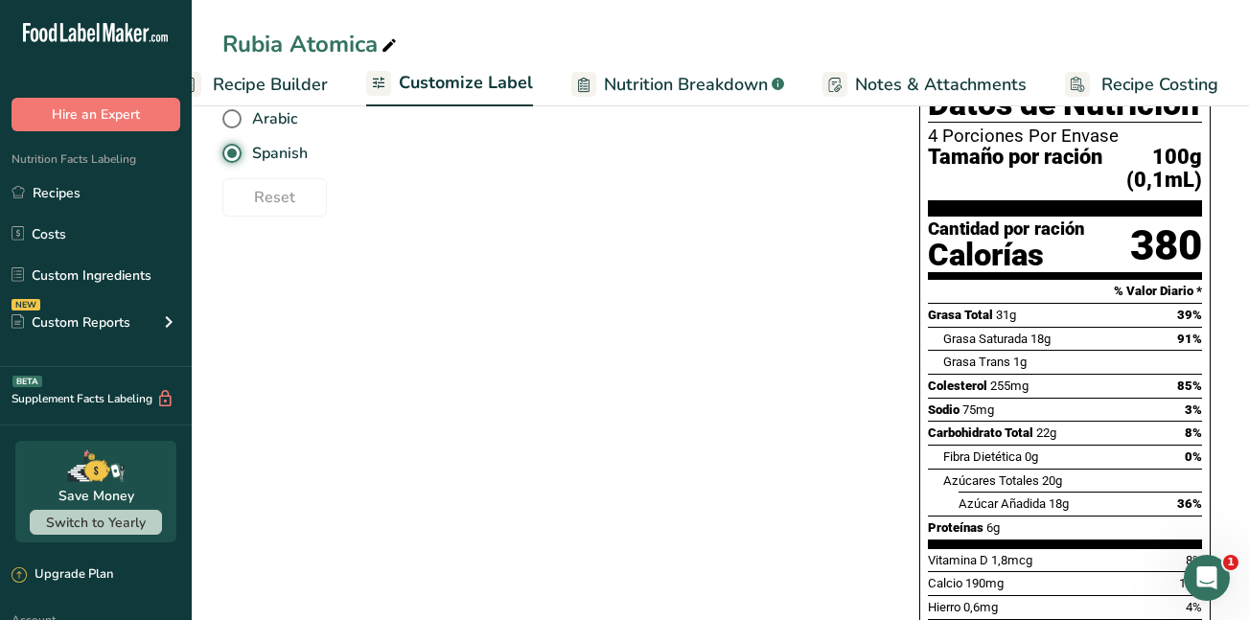
scroll to position [144, 0]
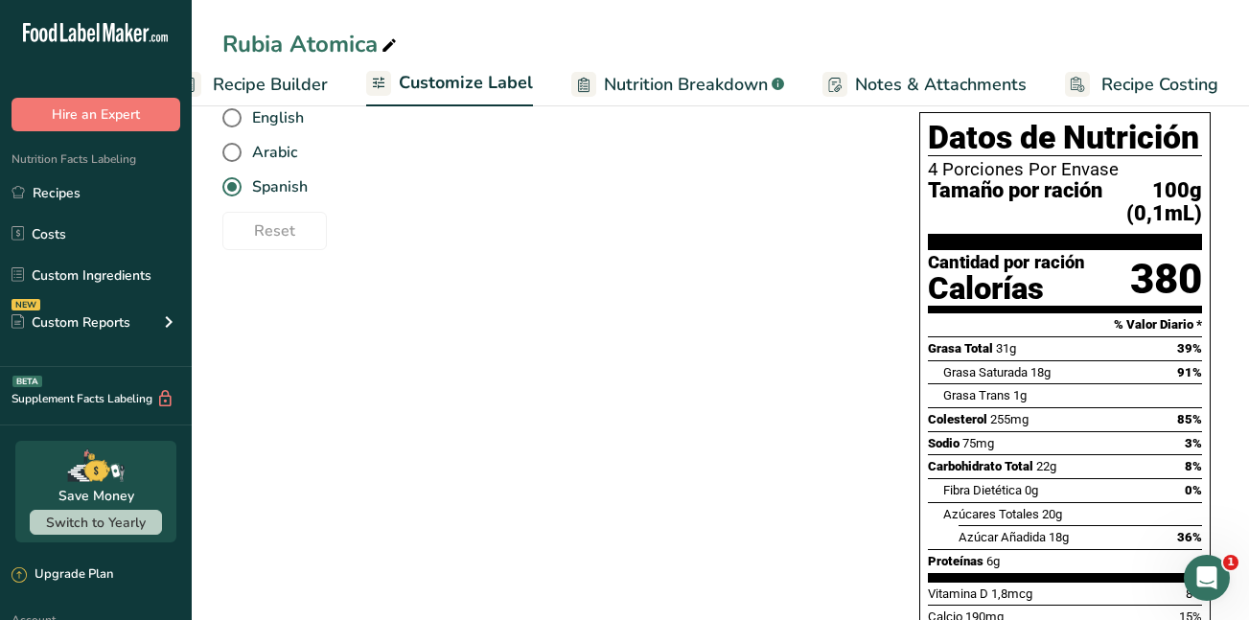
click at [1225, 189] on section "Customize your label Save Download Choose what to show on your downloaded label…" at bounding box center [721, 418] width 1058 height 925
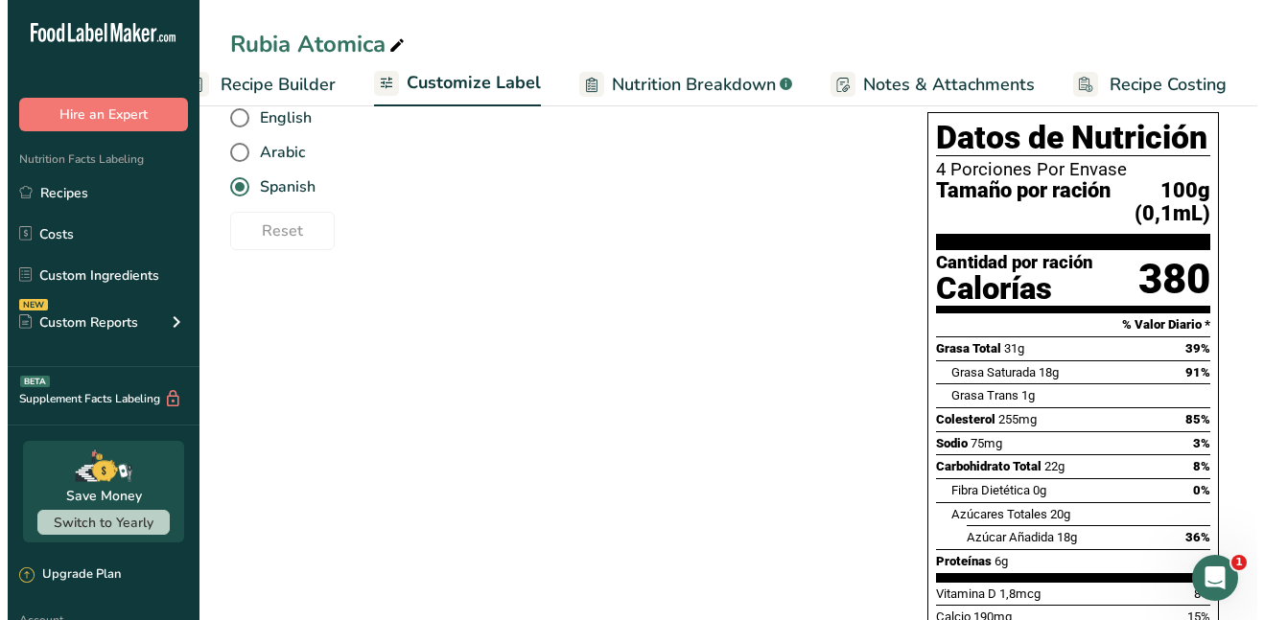
scroll to position [0, 0]
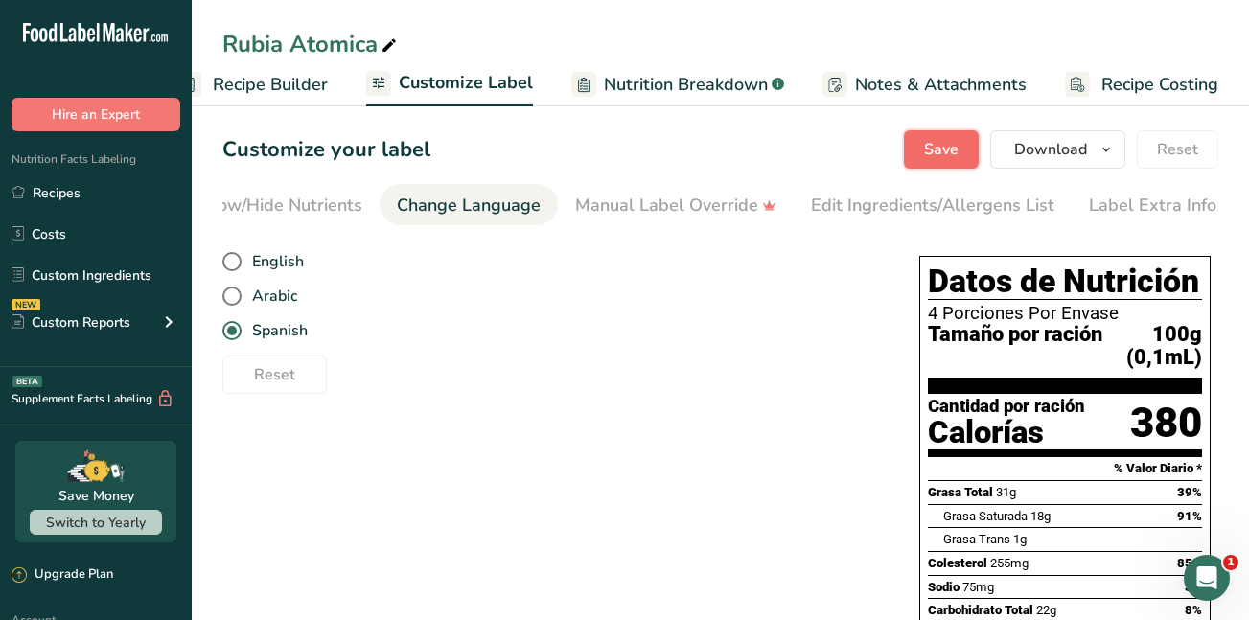
click at [933, 146] on span "Save" at bounding box center [941, 149] width 35 height 23
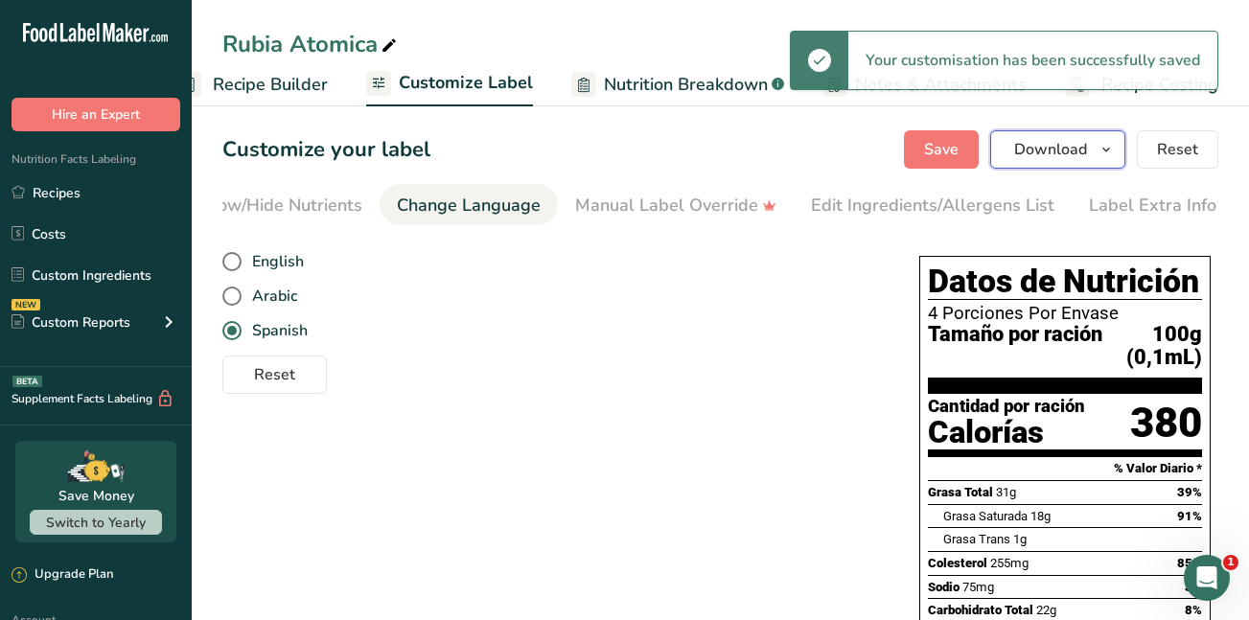
click at [1035, 149] on span "Download" at bounding box center [1051, 149] width 73 height 23
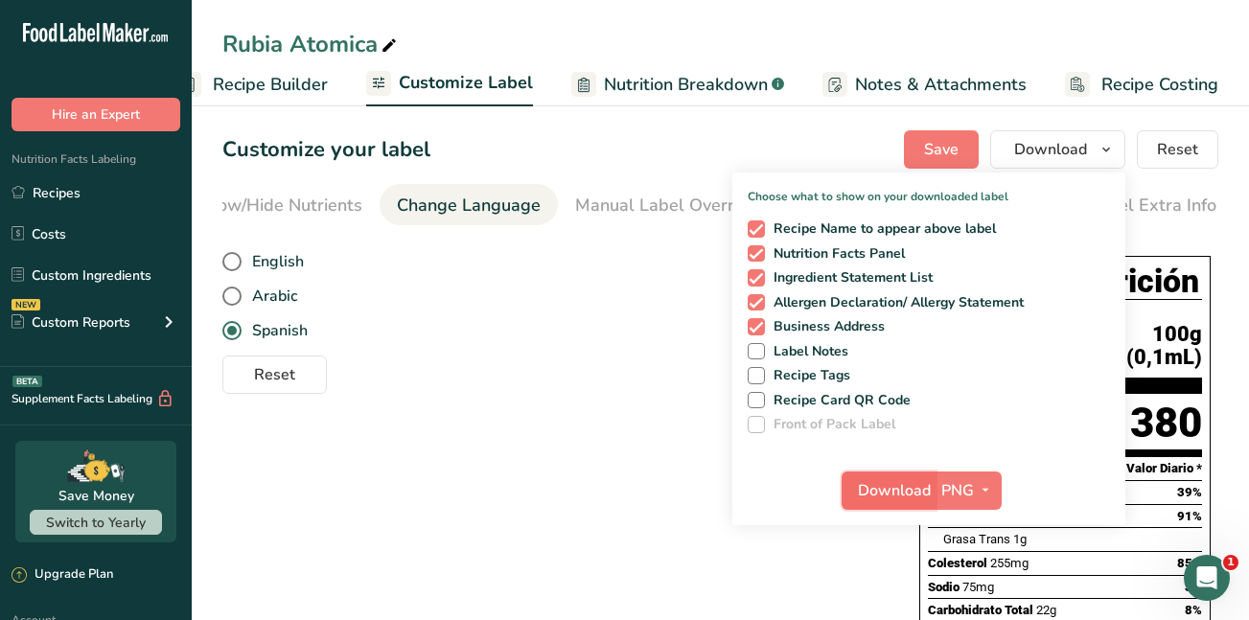
click at [905, 486] on span "Download" at bounding box center [894, 490] width 73 height 23
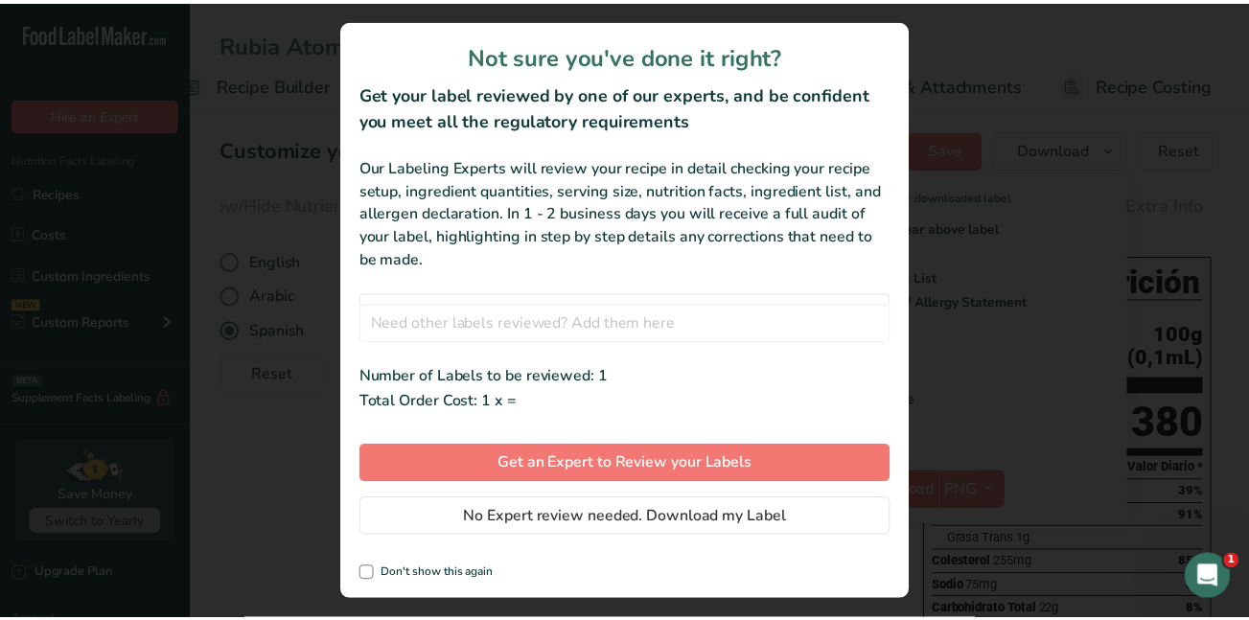
scroll to position [0, 211]
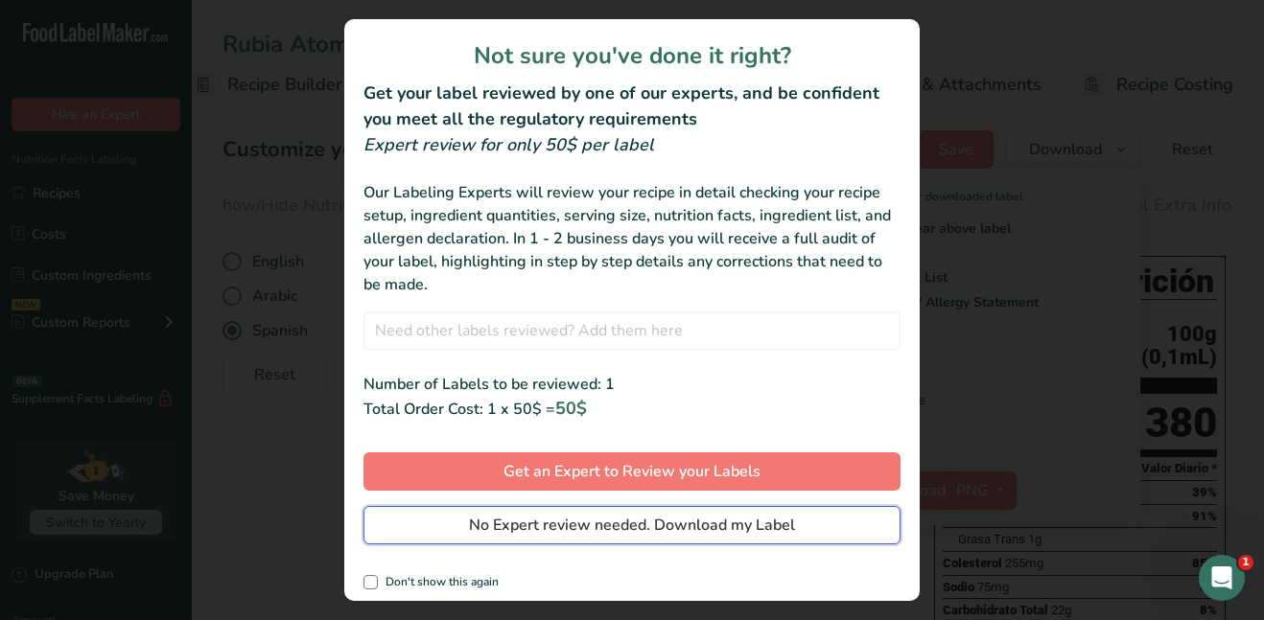
click at [785, 523] on span "No Expert review needed. Download my Label" at bounding box center [632, 525] width 326 height 23
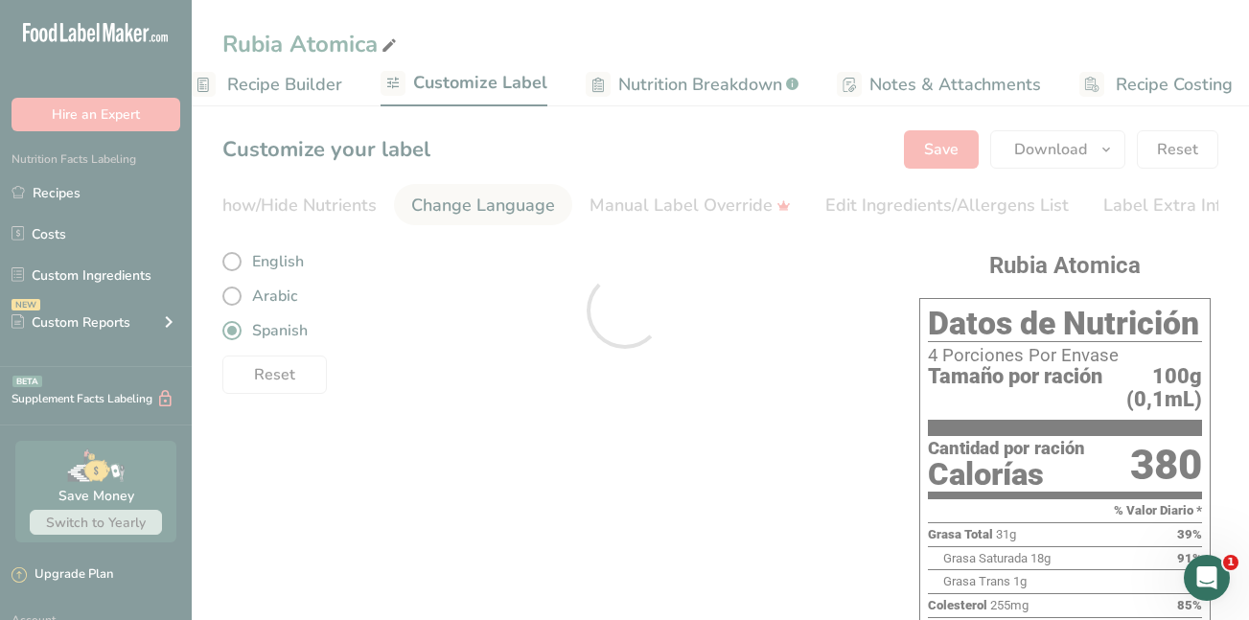
scroll to position [0, 0]
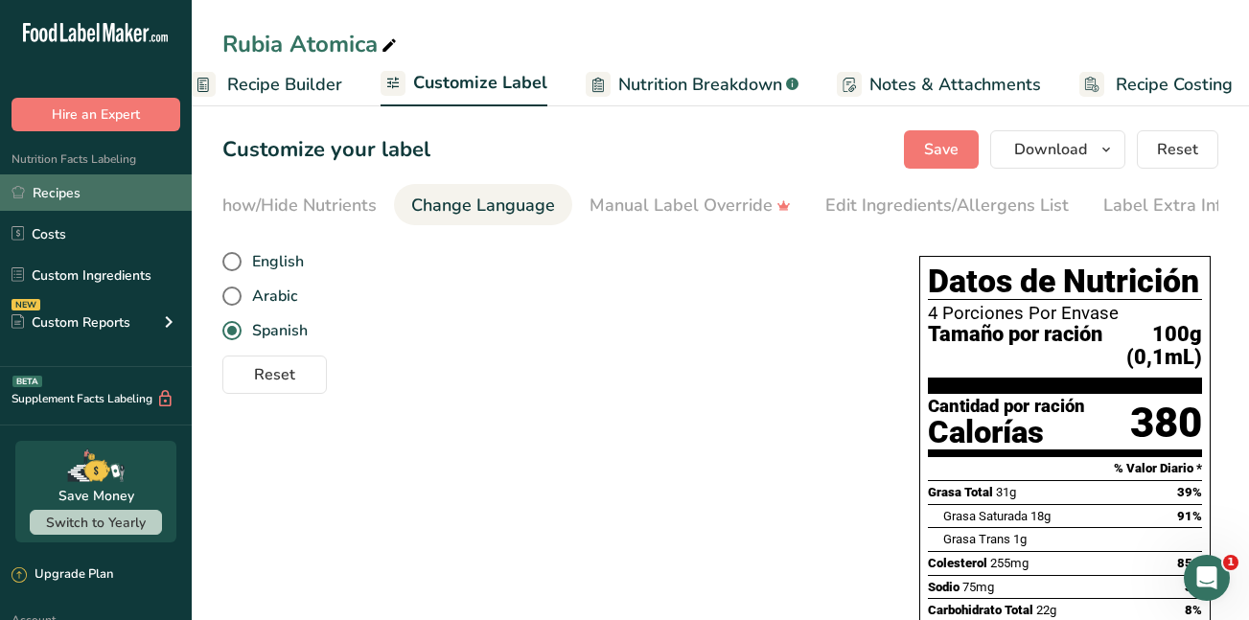
click at [64, 189] on link "Recipes" at bounding box center [96, 193] width 192 height 36
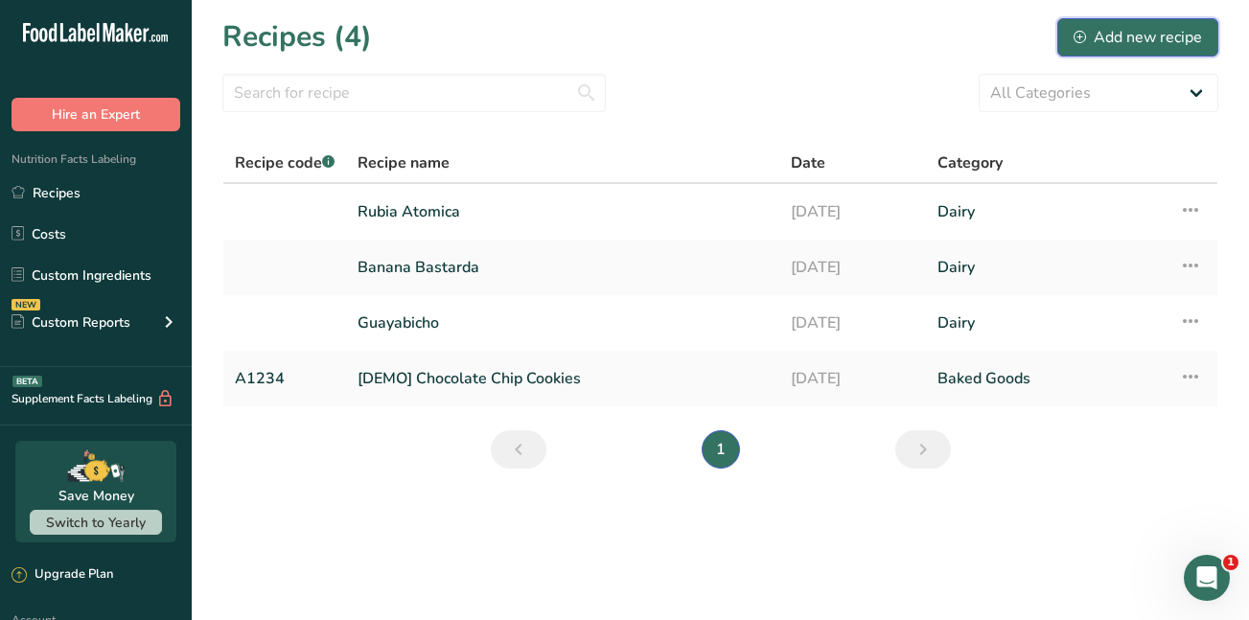
click at [1110, 32] on div "Add new recipe" at bounding box center [1138, 37] width 128 height 23
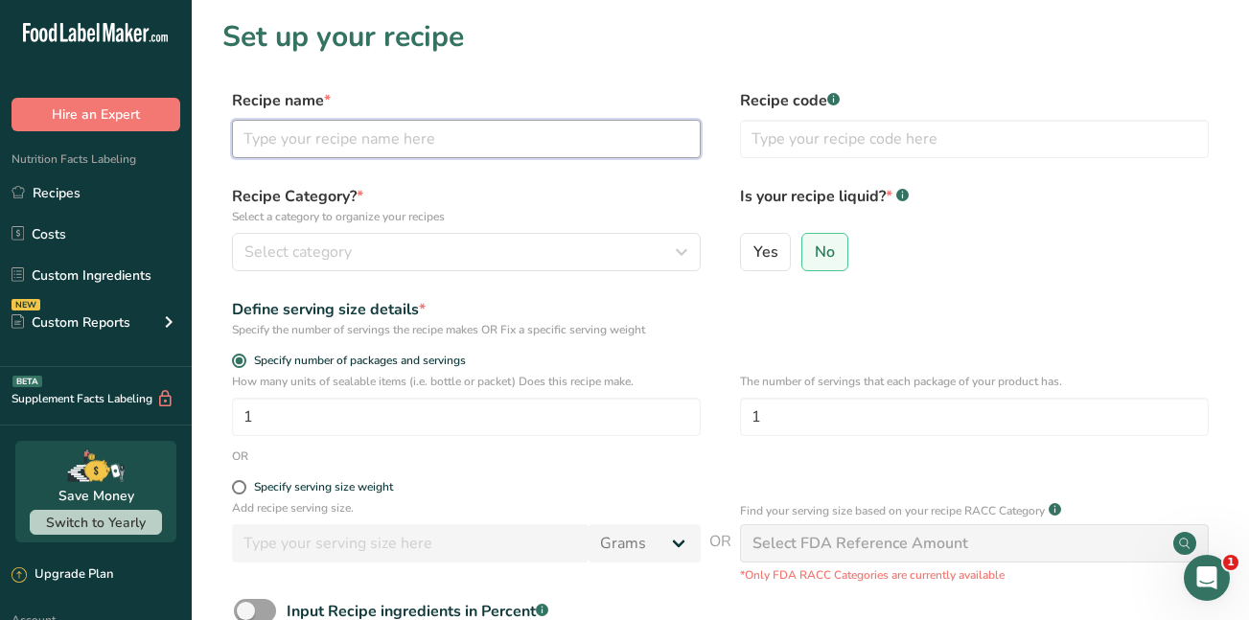
click at [331, 145] on input "text" at bounding box center [466, 139] width 469 height 38
type input "[PERSON_NAME]"
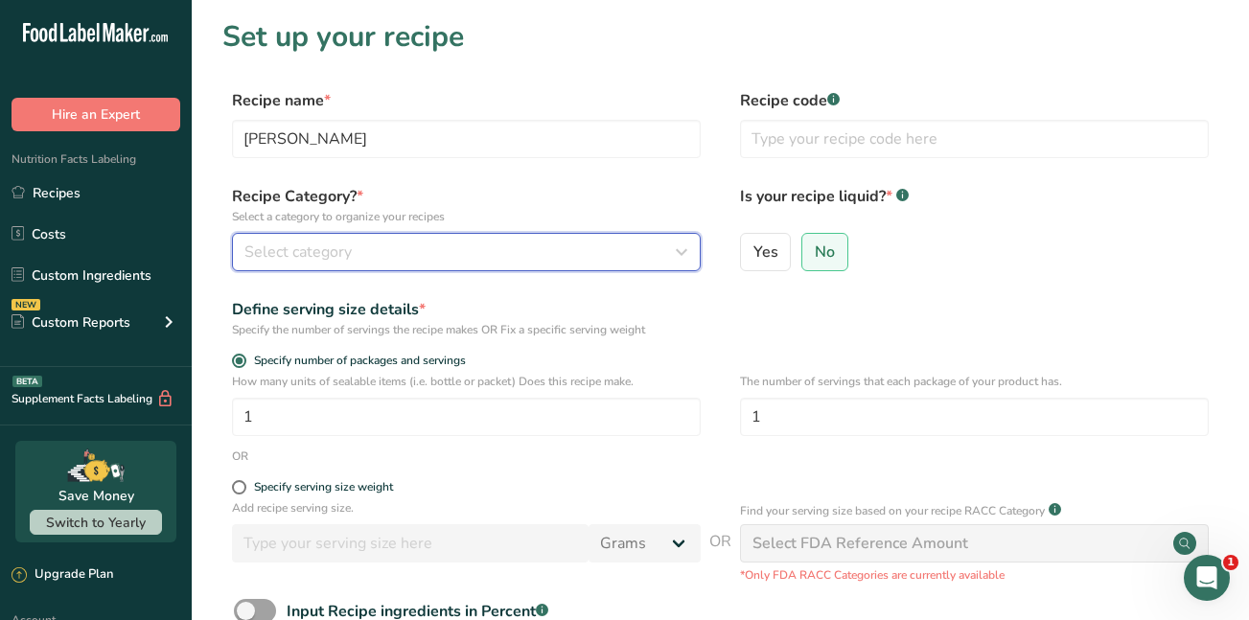
click at [295, 246] on span "Select category" at bounding box center [298, 252] width 107 height 23
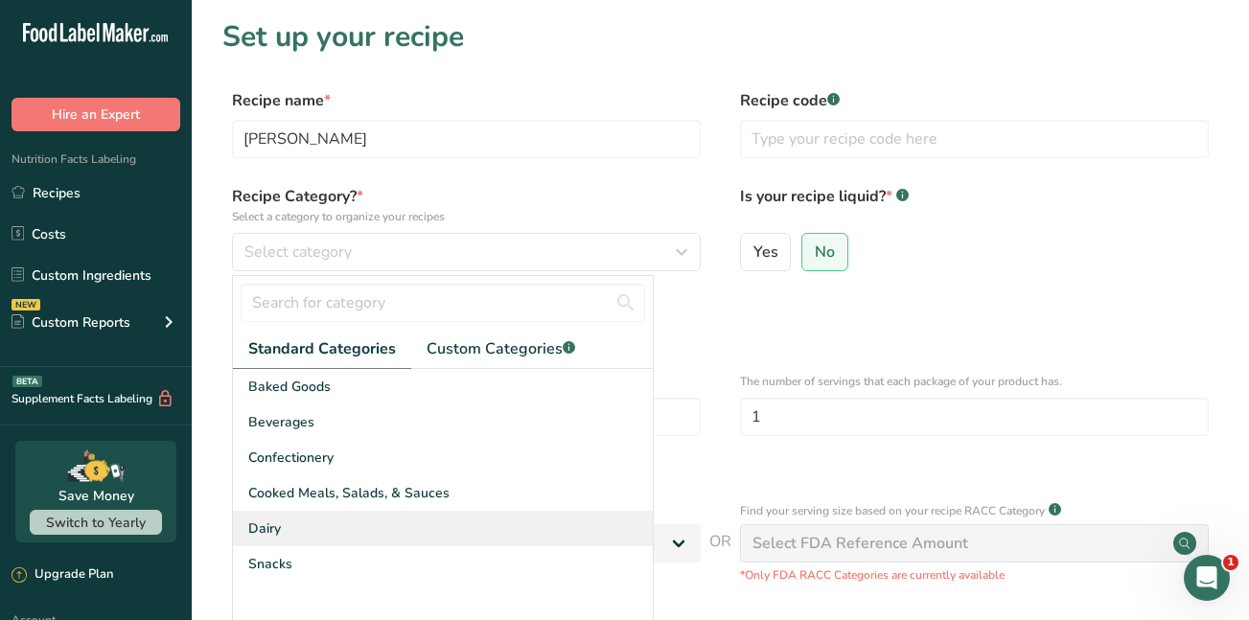
click at [269, 529] on span "Dairy" at bounding box center [264, 529] width 33 height 20
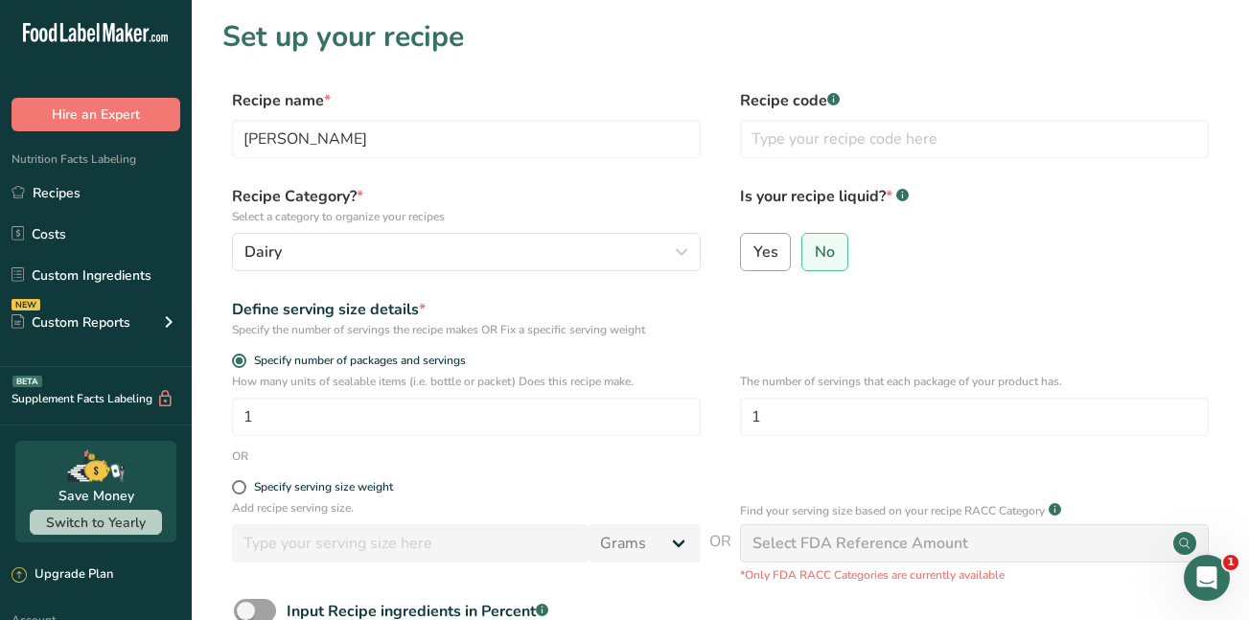
click at [759, 259] on span "Yes" at bounding box center [766, 252] width 25 height 19
click at [754, 258] on input "Yes" at bounding box center [747, 251] width 12 height 12
radio input "true"
radio input "false"
select select "22"
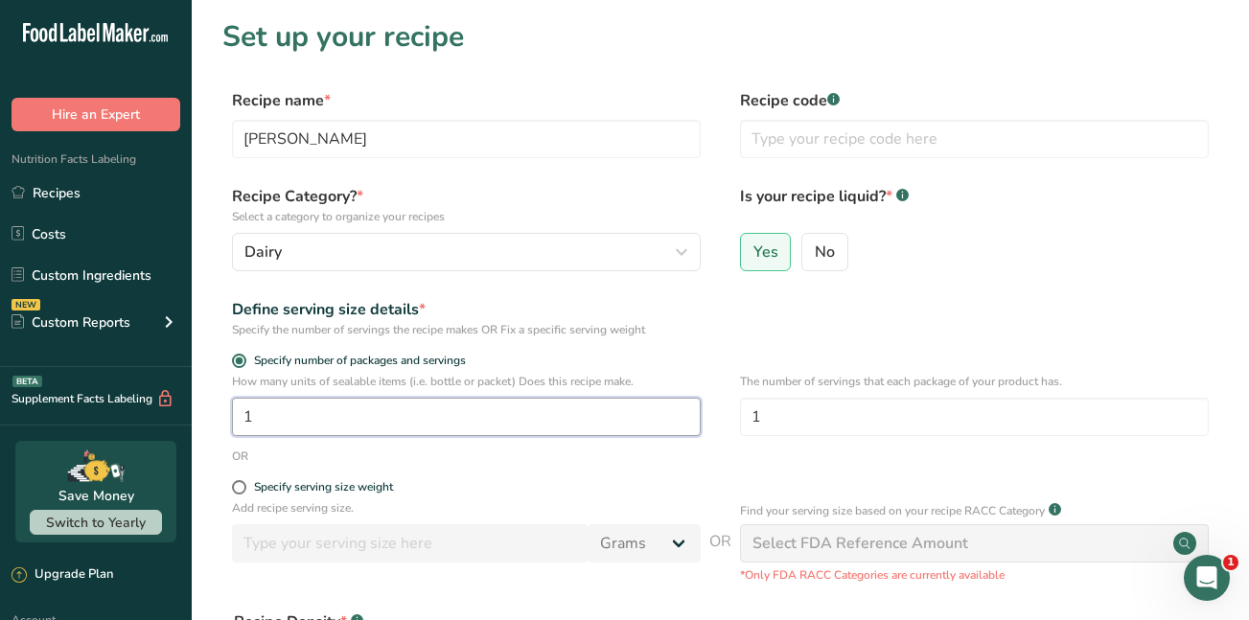
drag, startPoint x: 269, startPoint y: 422, endPoint x: 235, endPoint y: 416, distance: 35.0
click at [235, 416] on input "1" at bounding box center [466, 417] width 469 height 38
type input "2"
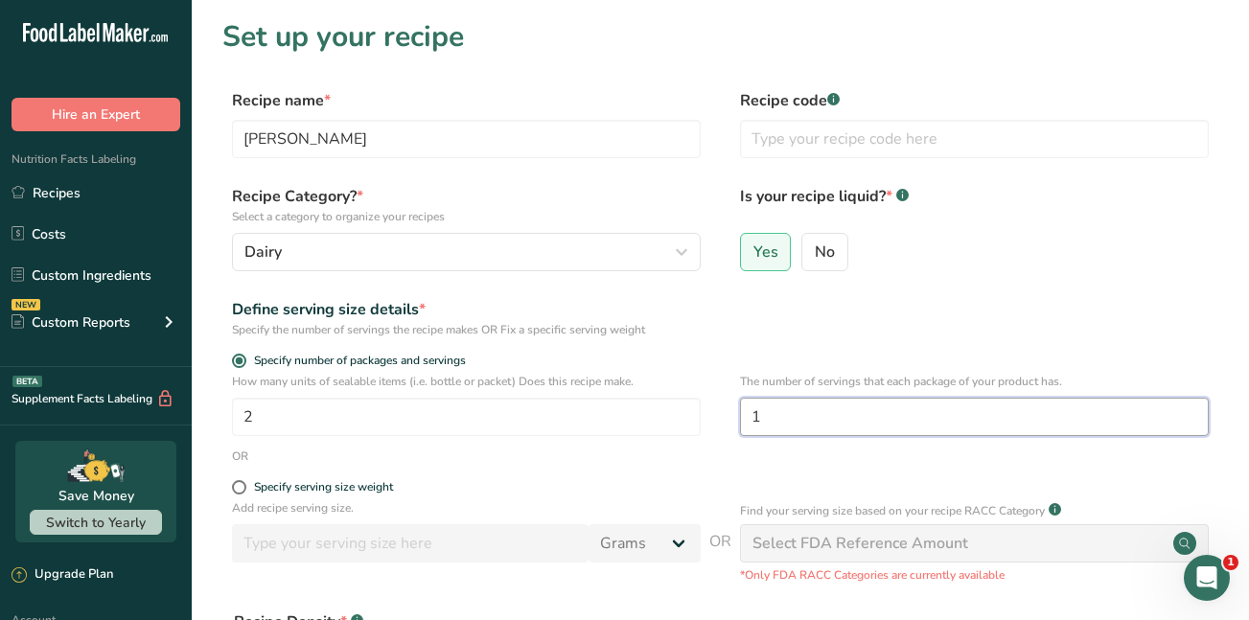
drag, startPoint x: 764, startPoint y: 416, endPoint x: 722, endPoint y: 420, distance: 42.4
click at [722, 420] on div "How many units of sealable items (i.e. bottle or packet) Does this recipe make.…" at bounding box center [720, 410] width 996 height 75
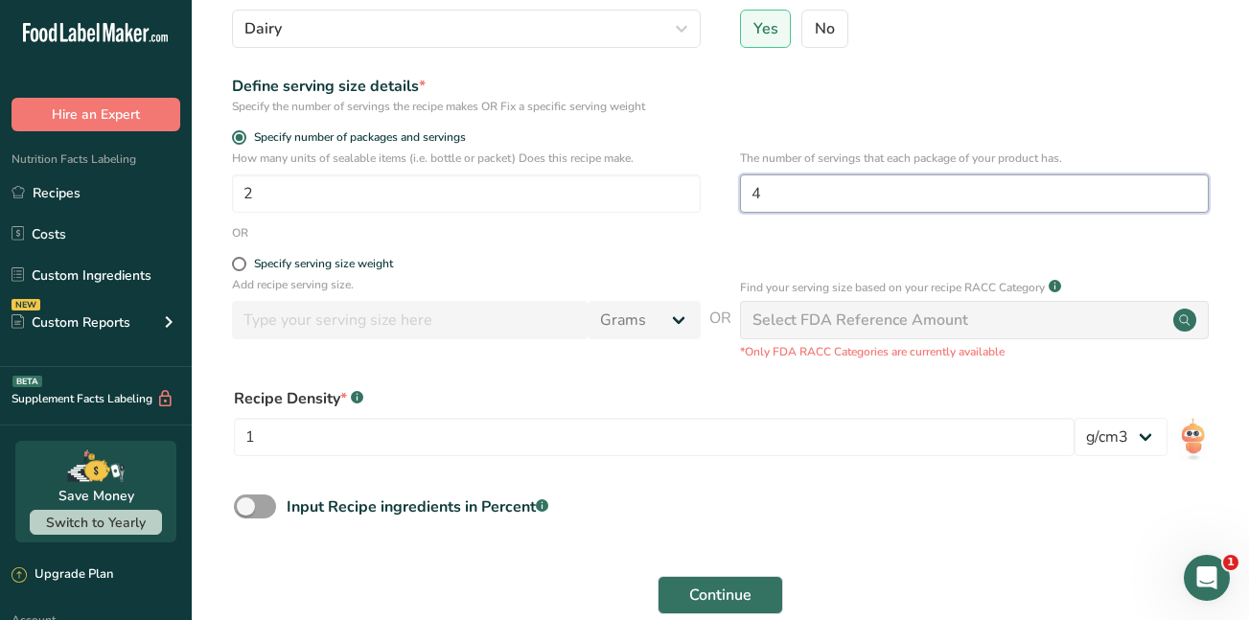
scroll to position [268, 0]
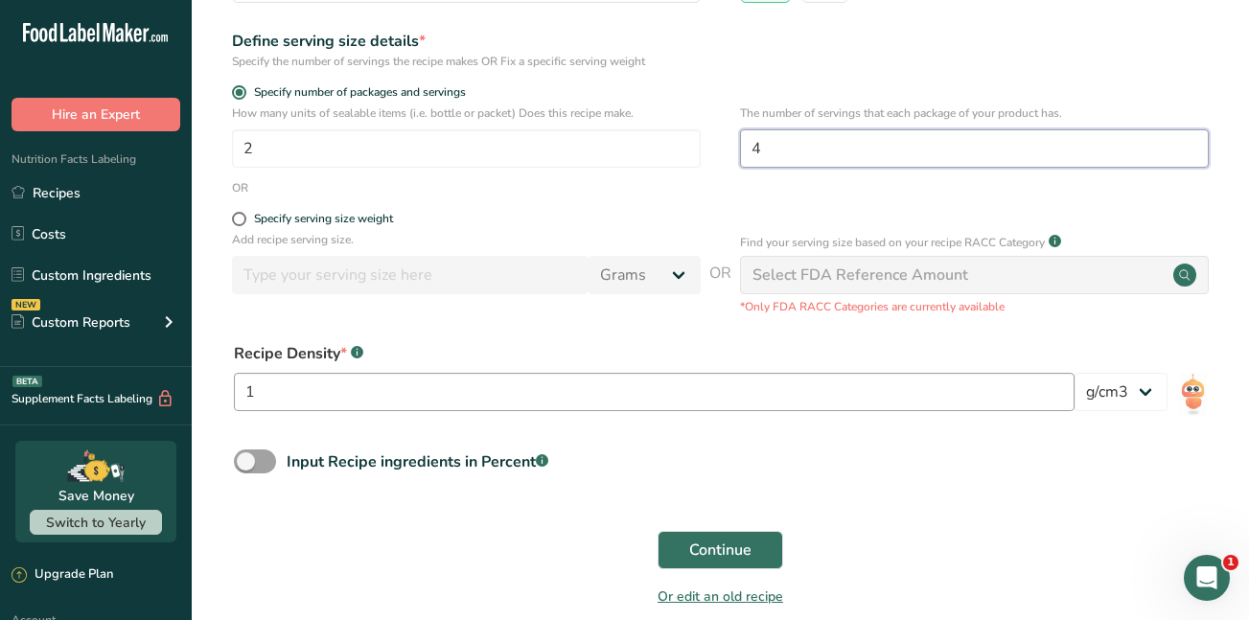
type input "4"
click at [292, 398] on input "1" at bounding box center [654, 392] width 841 height 38
type input "1000"
click at [709, 552] on span "Continue" at bounding box center [720, 550] width 62 height 23
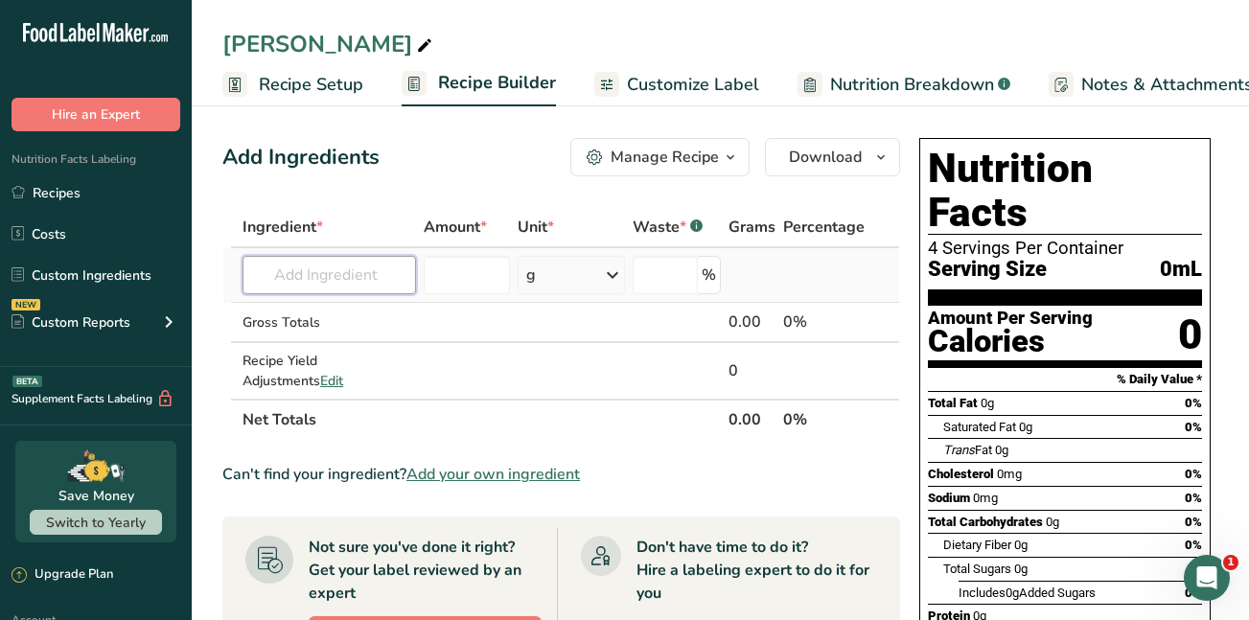
click at [280, 273] on input "text" at bounding box center [330, 275] width 174 height 38
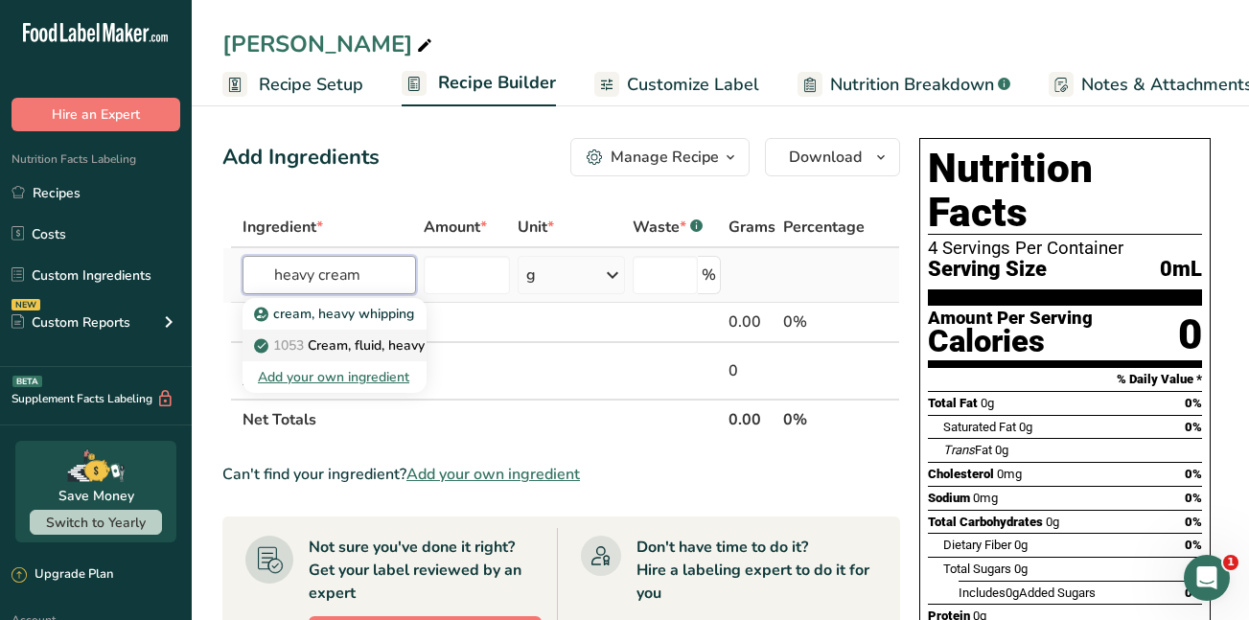
type input "heavy cream"
click at [304, 344] on span "1053" at bounding box center [288, 346] width 31 height 18
type input "Cream, fluid, heavy whipping"
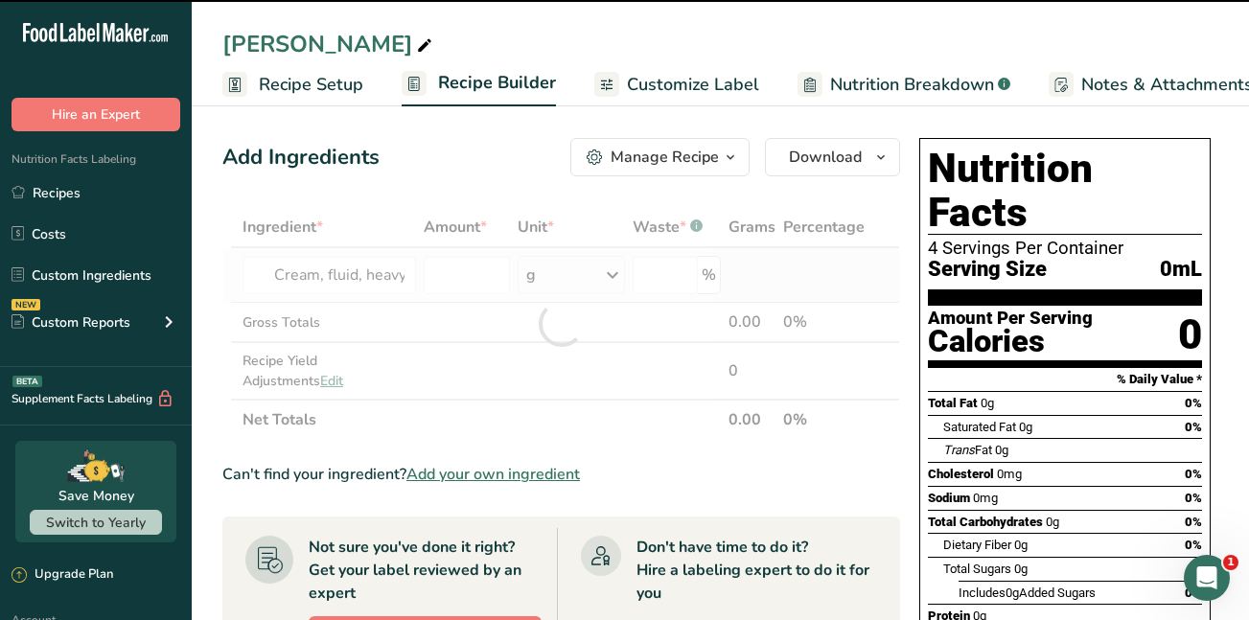
type input "0"
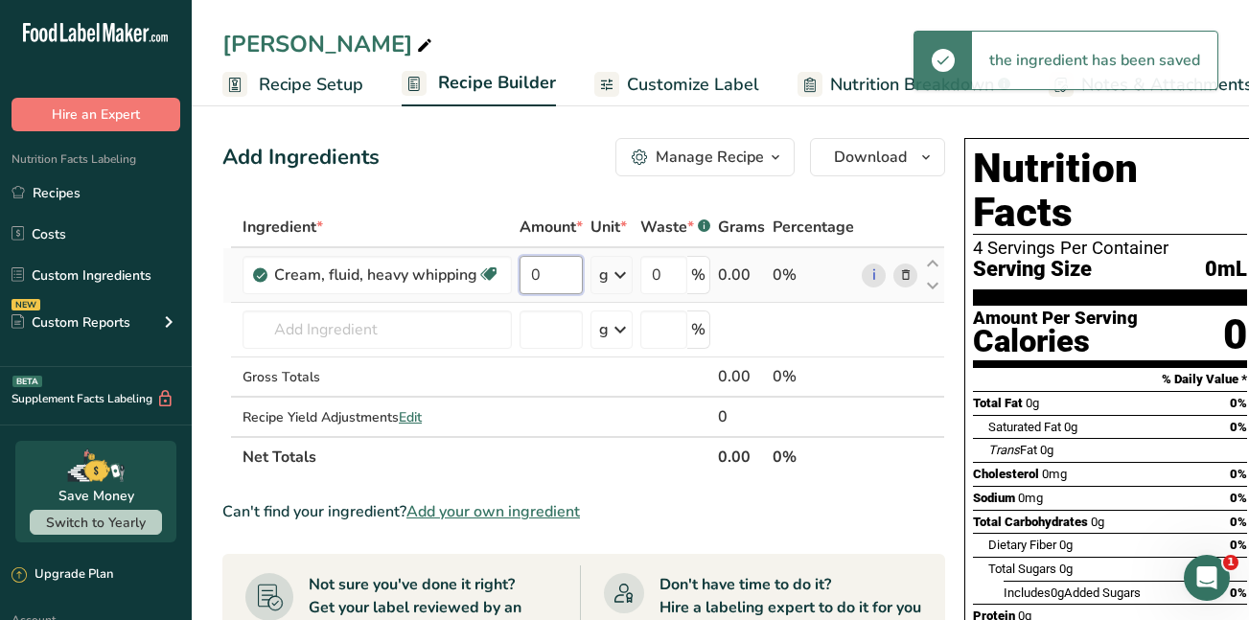
drag, startPoint x: 552, startPoint y: 277, endPoint x: 520, endPoint y: 272, distance: 33.0
click at [520, 272] on input "0" at bounding box center [551, 275] width 63 height 38
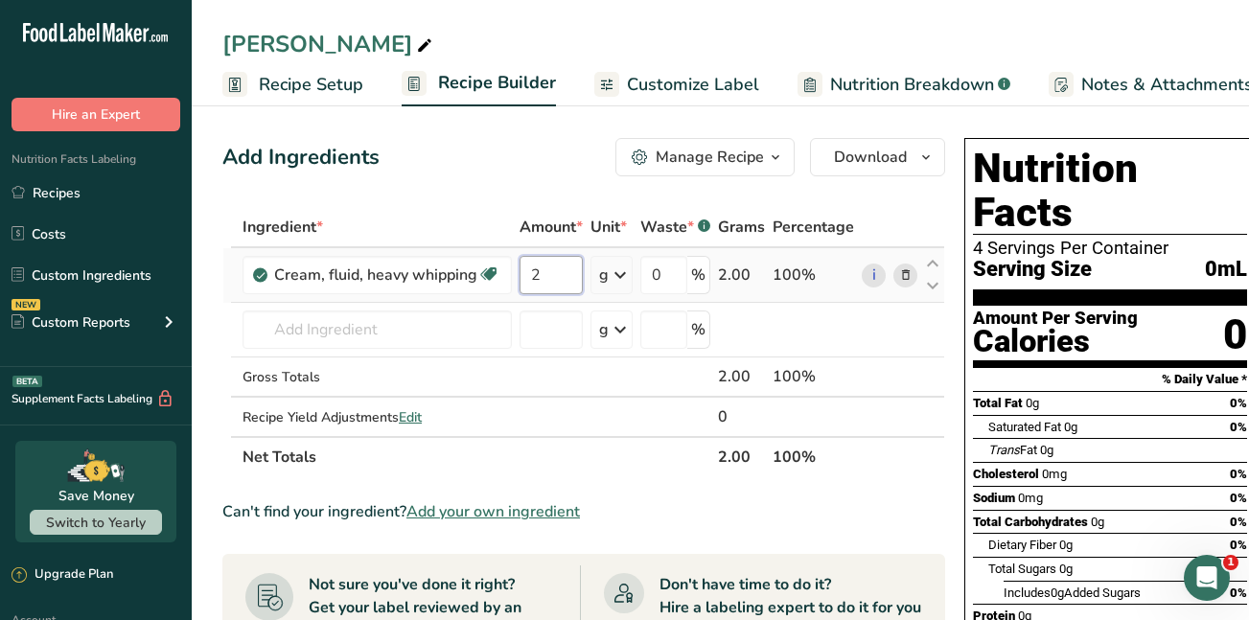
type input "2"
click at [619, 275] on div "Ingredient * Amount * Unit * Waste * .a-a{fill:#347362;}.b-a{fill:#fff;} Grams …" at bounding box center [583, 342] width 723 height 270
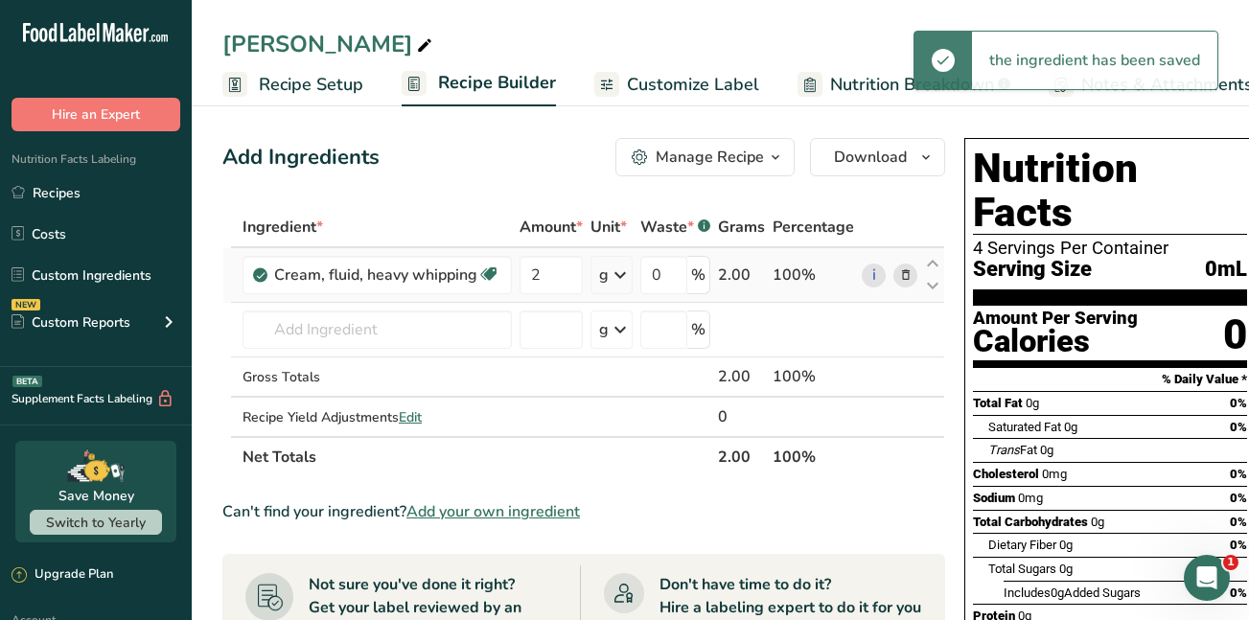
click at [619, 275] on icon at bounding box center [620, 275] width 23 height 35
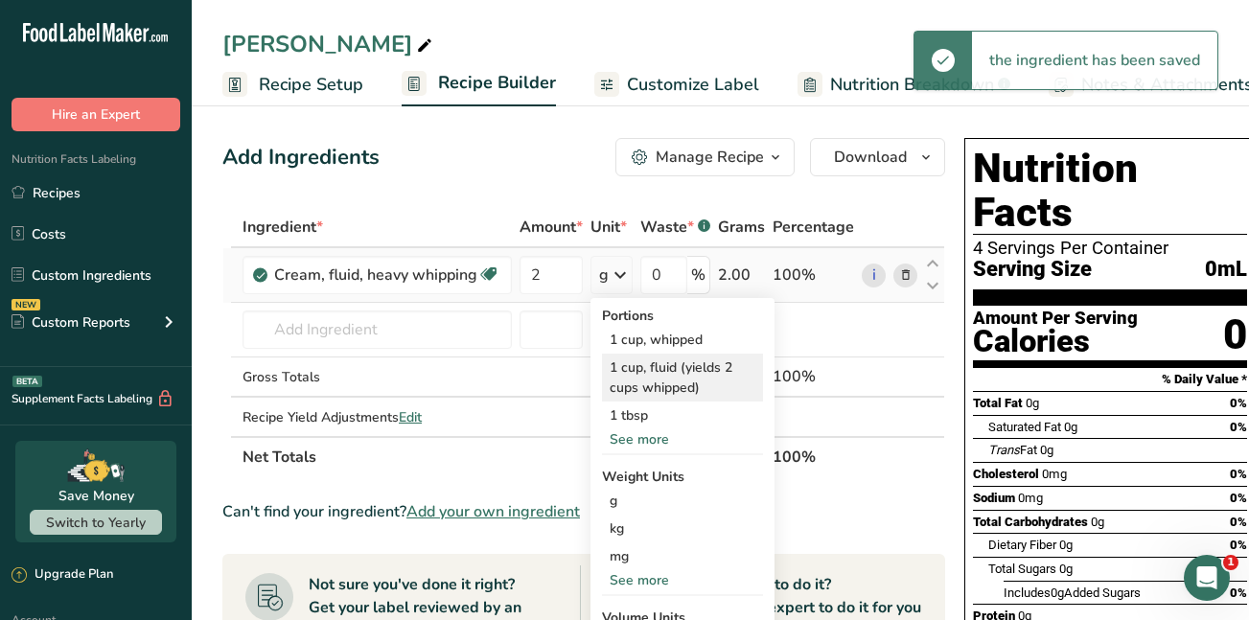
click at [630, 368] on div "1 cup, fluid (yields 2 cups whipped)" at bounding box center [682, 378] width 161 height 48
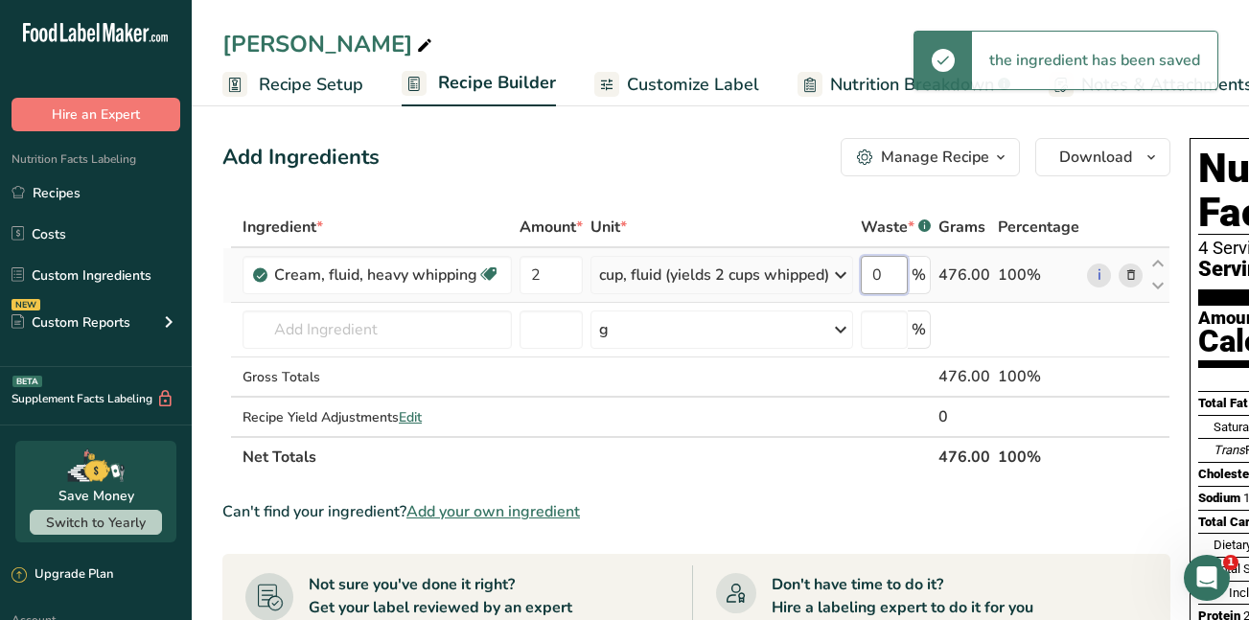
drag, startPoint x: 887, startPoint y: 274, endPoint x: 875, endPoint y: 274, distance: 12.5
click at [875, 274] on input "0" at bounding box center [884, 275] width 47 height 38
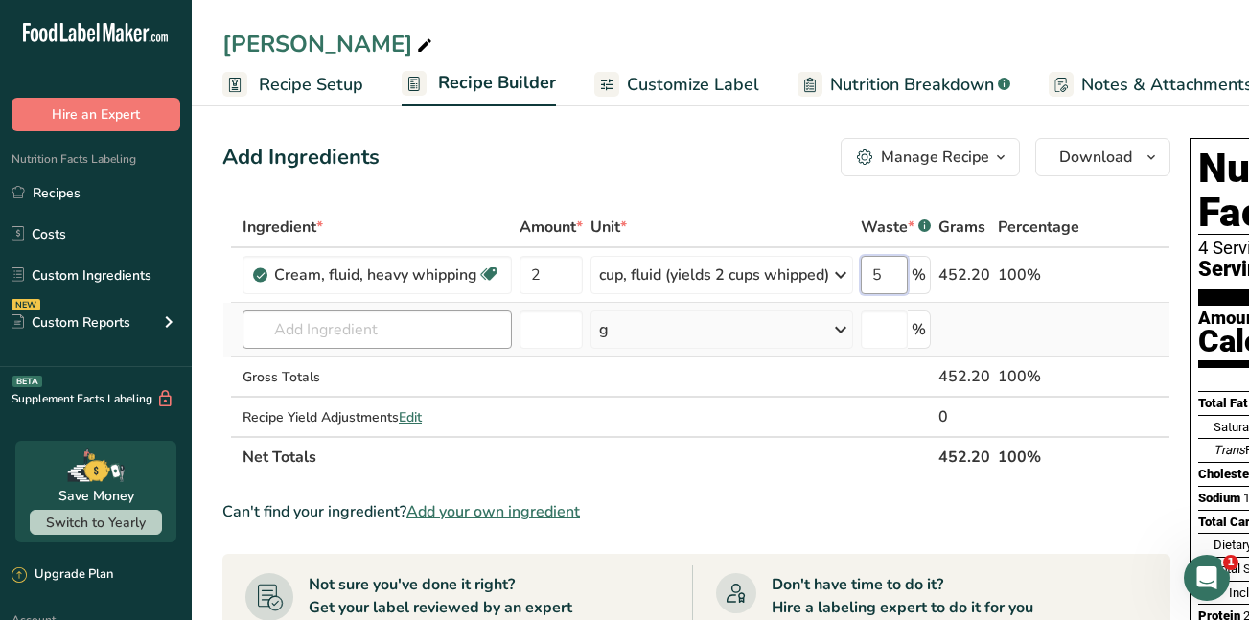
type input "5"
click at [378, 319] on div "Ingredient * Amount * Unit * Waste * .a-a{fill:#347362;}.b-a{fill:#fff;} Grams …" at bounding box center [696, 342] width 948 height 270
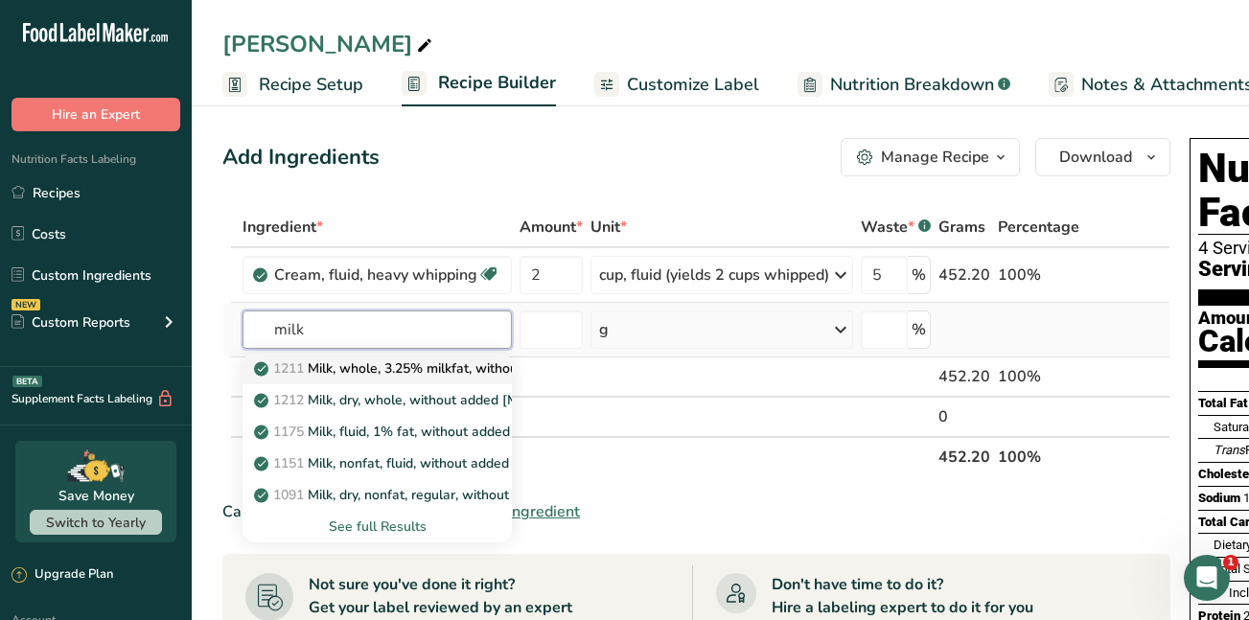
type input "milk"
click at [385, 365] on p "1211 Milk, whole, 3.25% milkfat, without added vitamin A and vitamin D" at bounding box center [513, 369] width 511 height 20
type input "Milk, whole, 3.25% milkfat, without added vitamin A and [MEDICAL_DATA]"
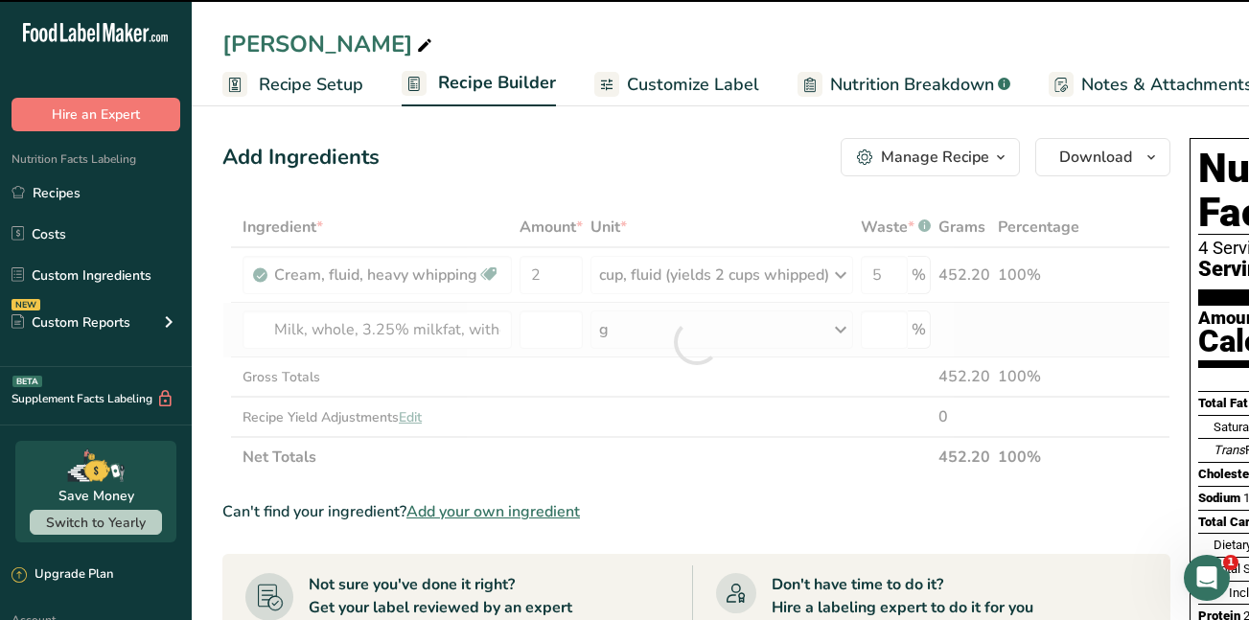
type input "0"
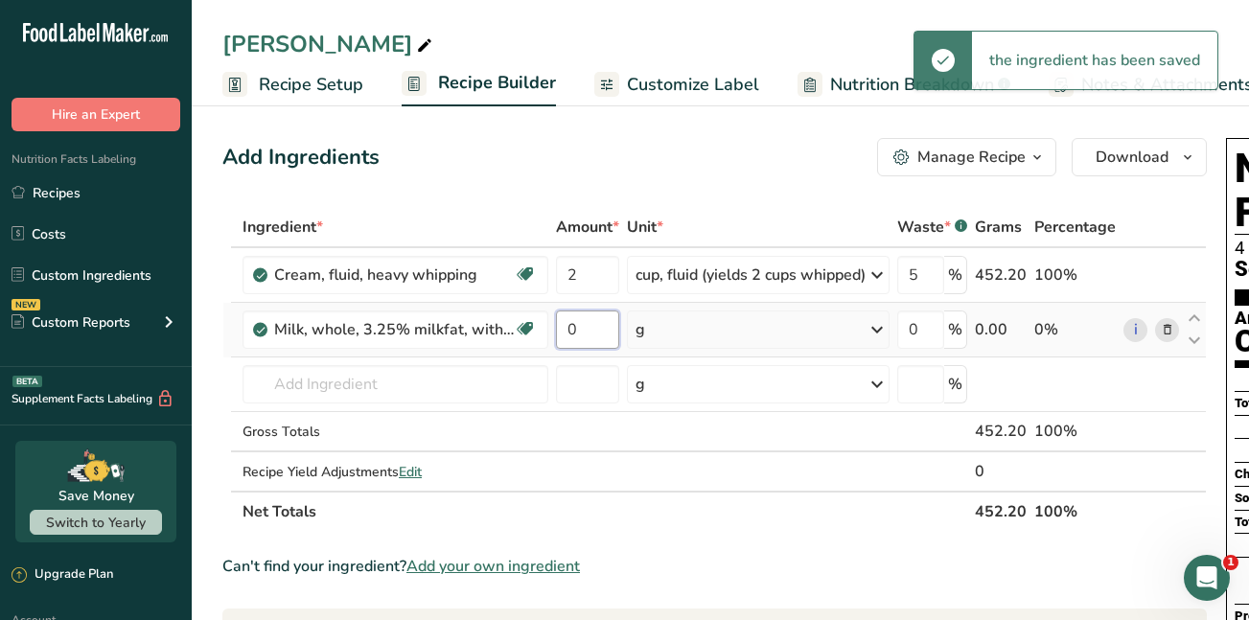
drag, startPoint x: 593, startPoint y: 329, endPoint x: 557, endPoint y: 327, distance: 35.5
click at [557, 327] on input "0" at bounding box center [587, 330] width 63 height 38
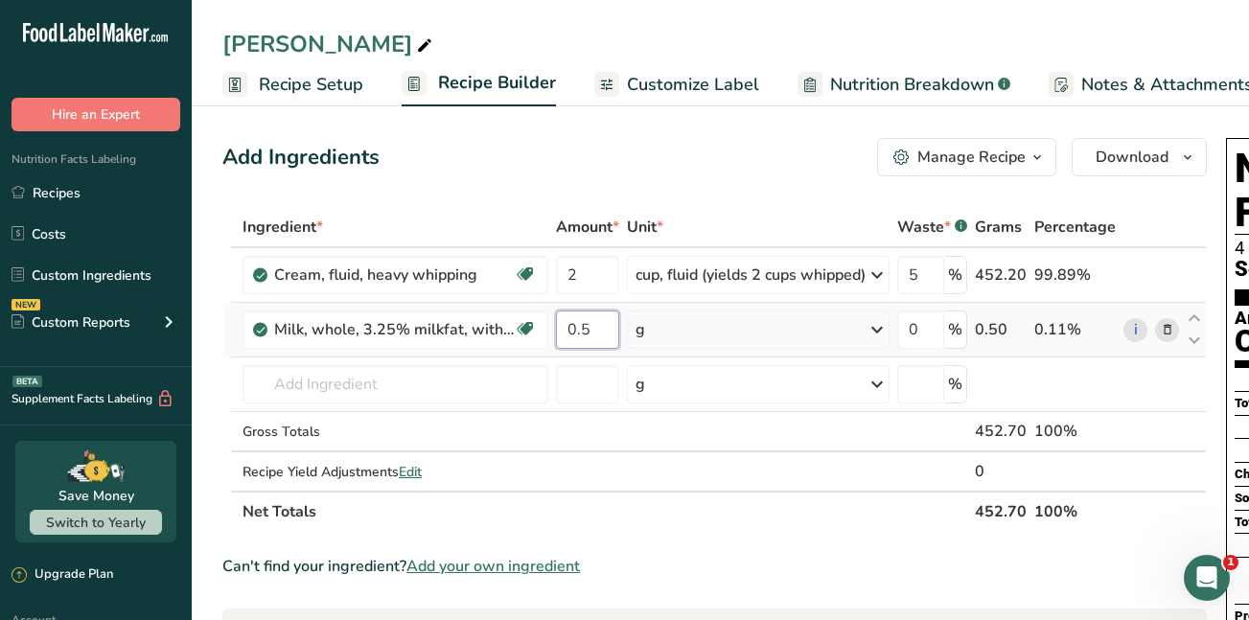
type input "0.5"
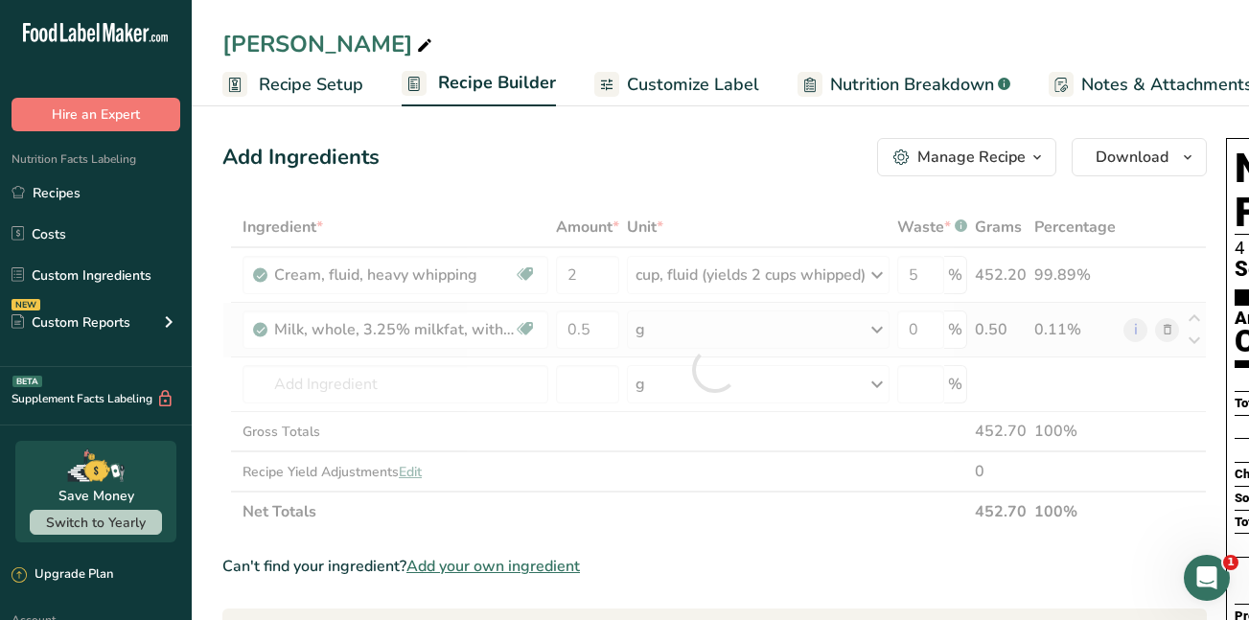
click at [882, 326] on div "Ingredient * Amount * Unit * Waste * .a-a{fill:#347362;}.b-a{fill:#fff;} Grams …" at bounding box center [714, 369] width 985 height 325
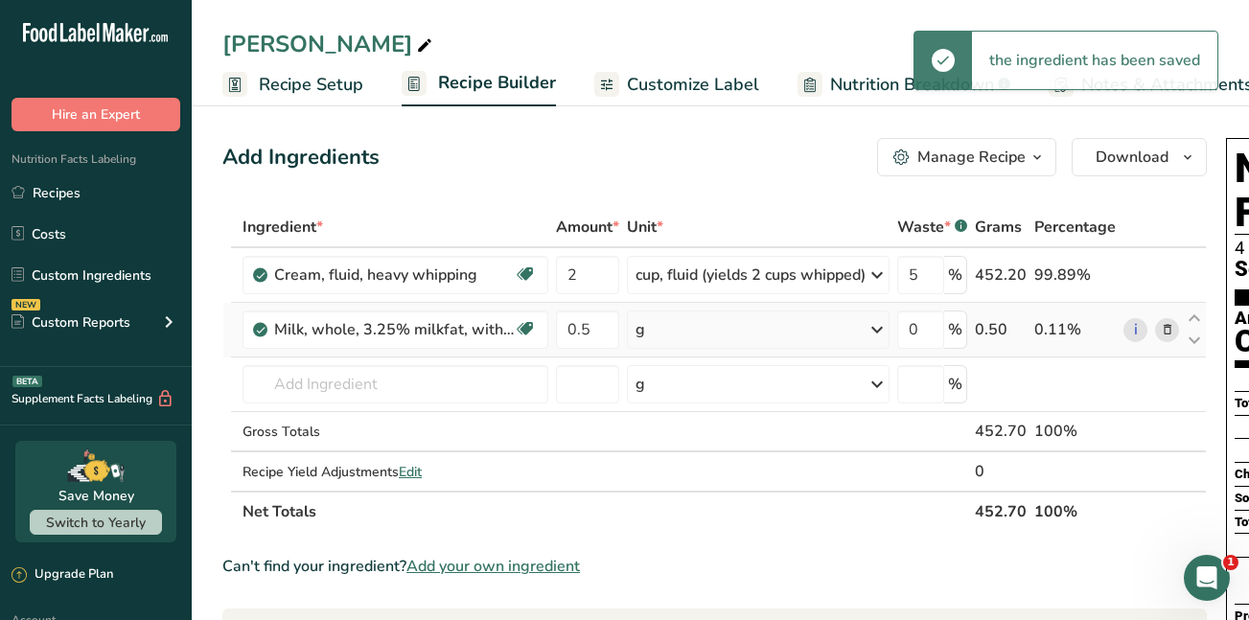
click at [882, 326] on icon at bounding box center [877, 330] width 23 height 35
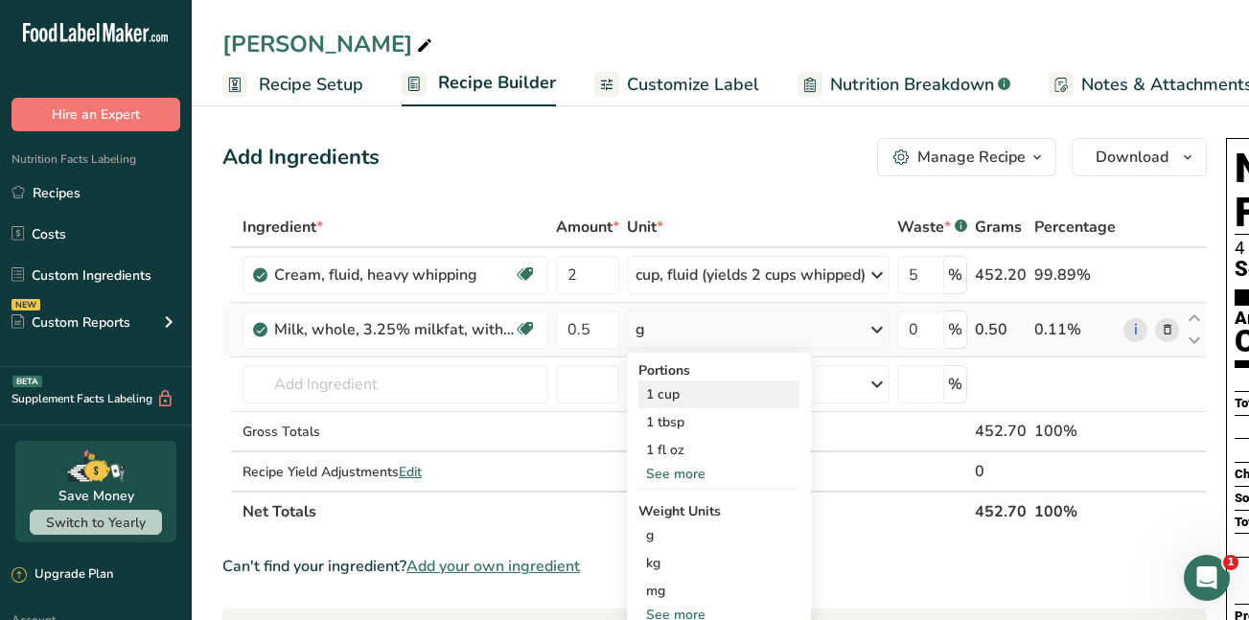
click at [705, 391] on div "1 cup" at bounding box center [719, 395] width 161 height 28
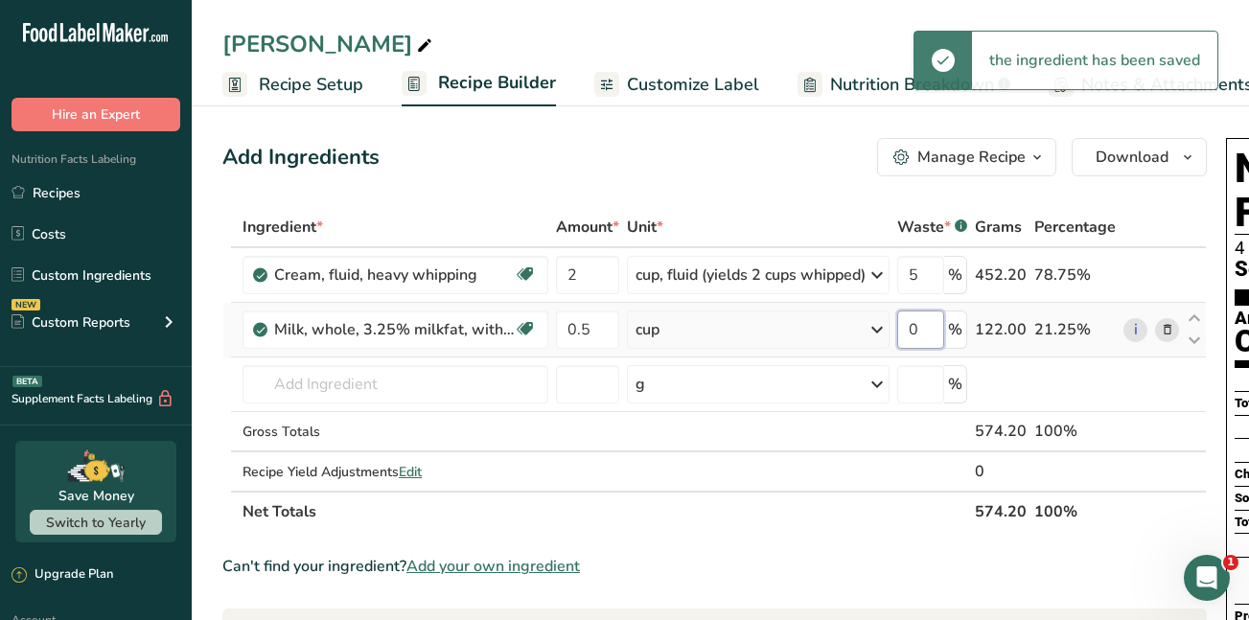
drag, startPoint x: 930, startPoint y: 330, endPoint x: 911, endPoint y: 331, distance: 19.2
click at [911, 331] on input "0" at bounding box center [921, 330] width 47 height 38
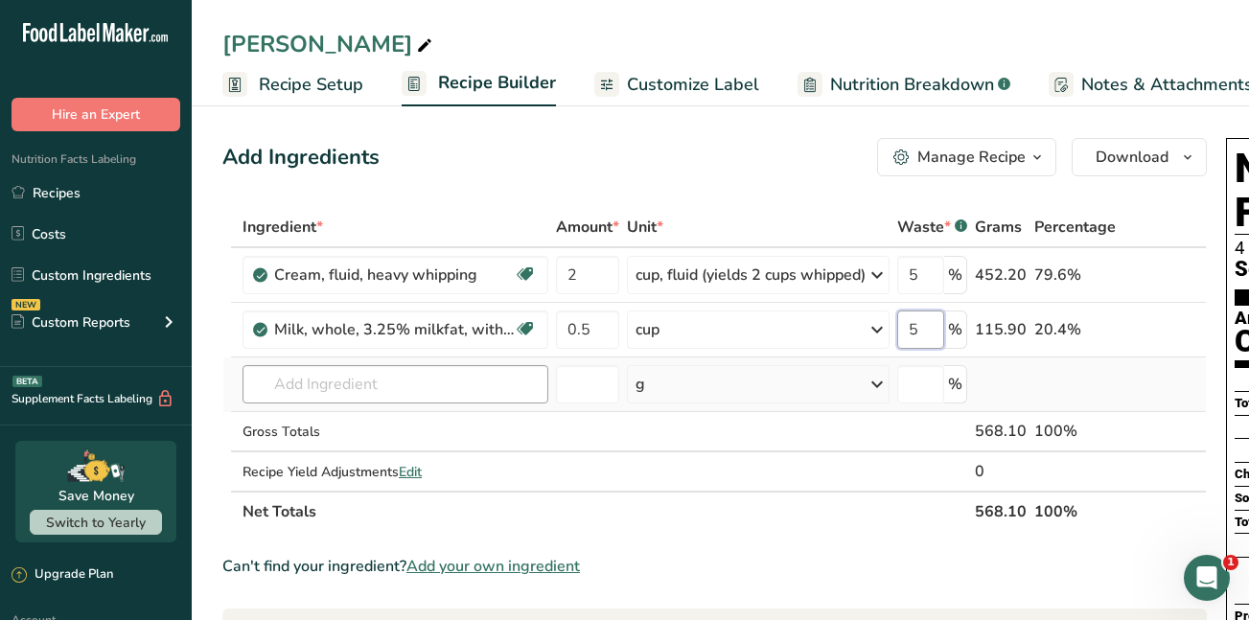
type input "5"
click at [464, 383] on div "Ingredient * Amount * Unit * Waste * .a-a{fill:#347362;}.b-a{fill:#fff;} Grams …" at bounding box center [714, 369] width 985 height 325
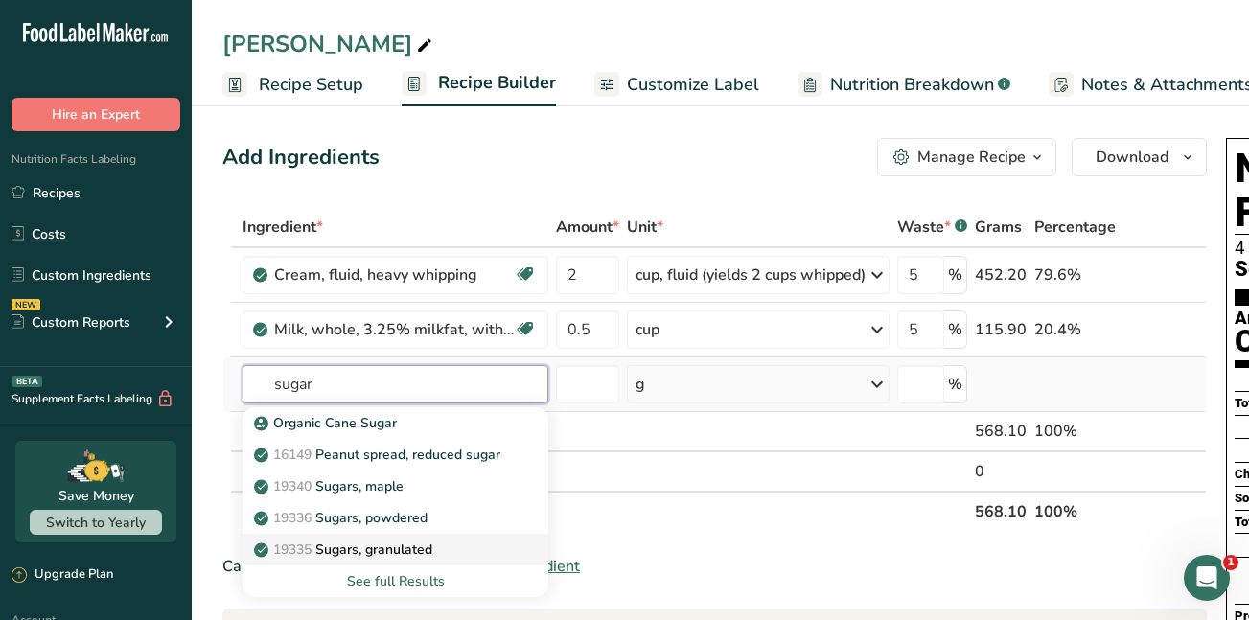
type input "sugar"
click at [394, 548] on p "19335 Sugars, granulated" at bounding box center [345, 550] width 175 height 20
type input "Sugars, granulated"
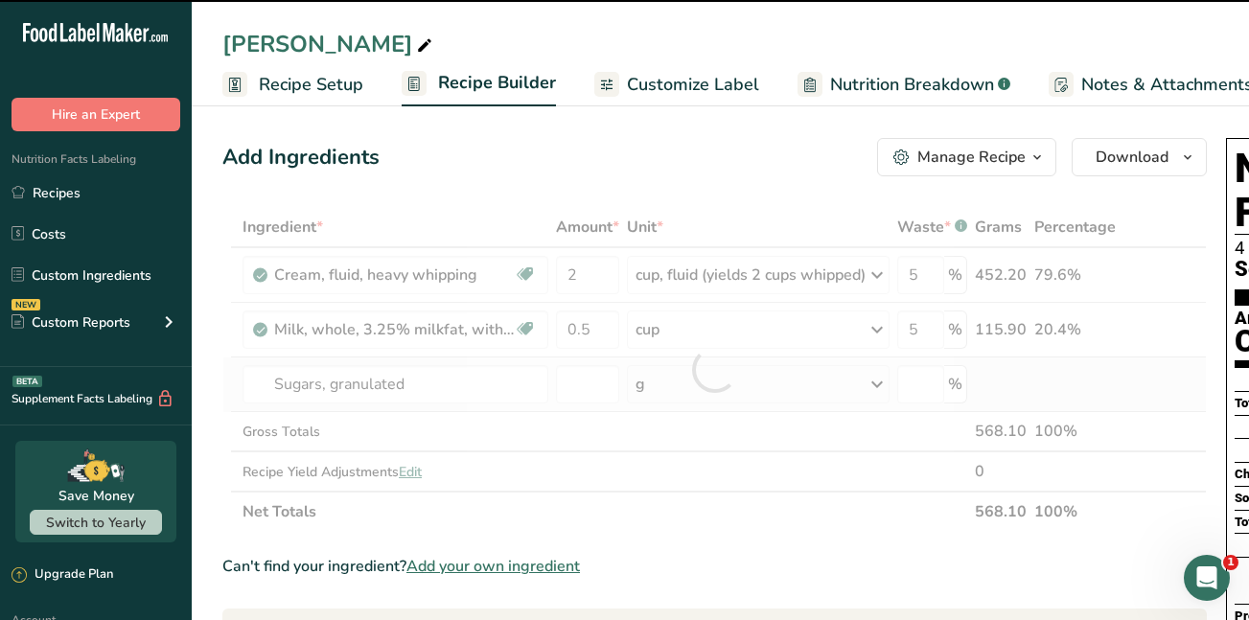
type input "0"
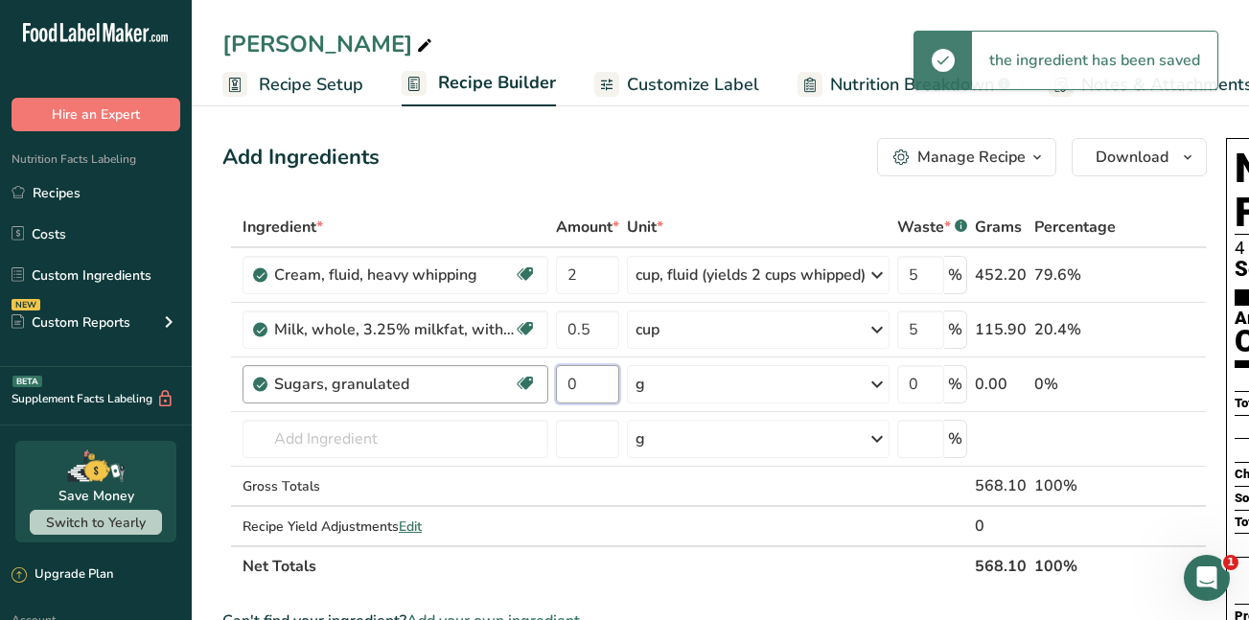
drag, startPoint x: 577, startPoint y: 385, endPoint x: 546, endPoint y: 385, distance: 31.7
click at [546, 385] on tr "Sugars, granulated Dairy free Gluten free Vegan Vegetarian Soy free 0 g Portion…" at bounding box center [714, 385] width 983 height 55
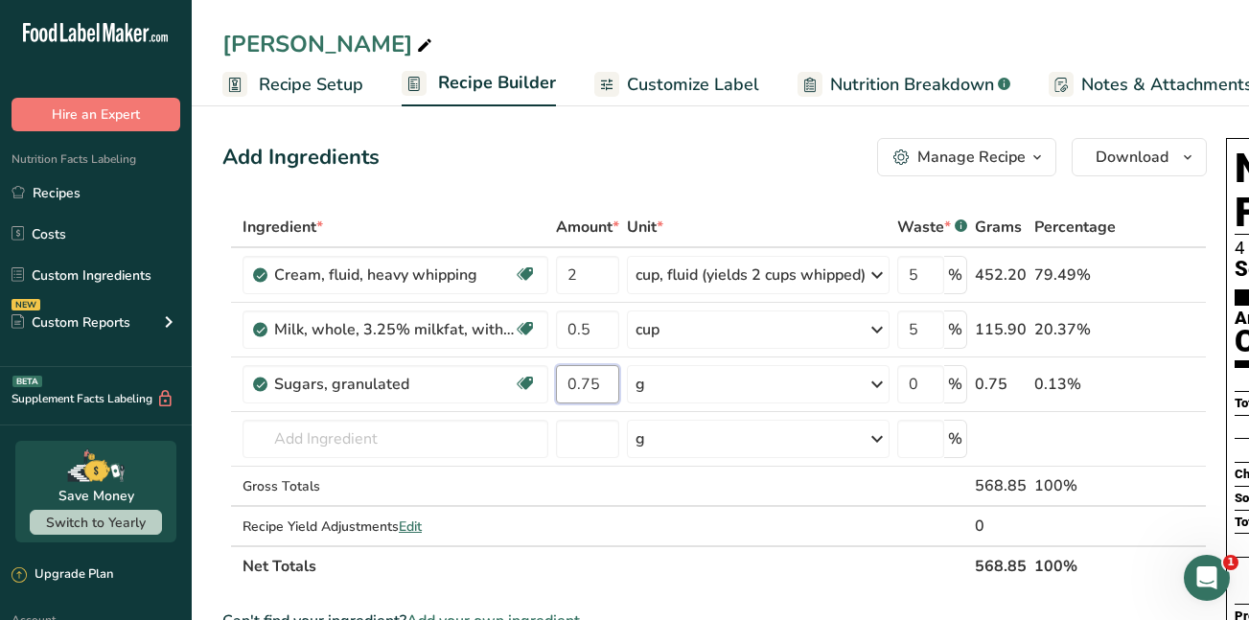
type input "0.75"
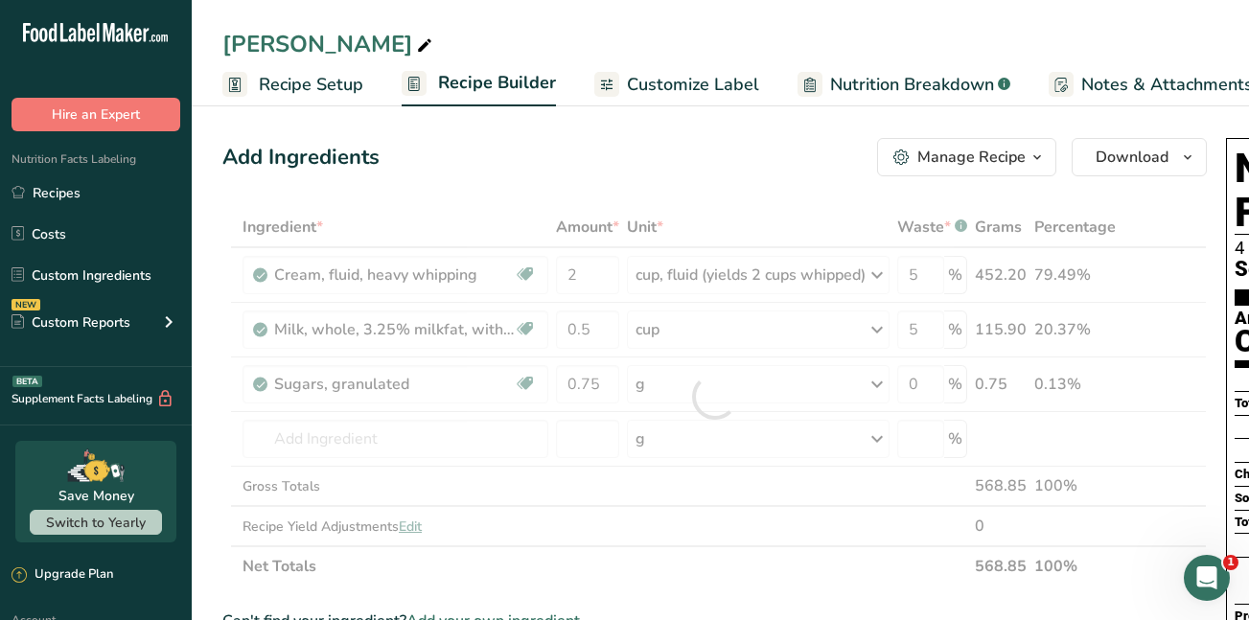
click at [888, 379] on div "Ingredient * Amount * Unit * Waste * .a-a{fill:#347362;}.b-a{fill:#fff;} Grams …" at bounding box center [714, 397] width 985 height 380
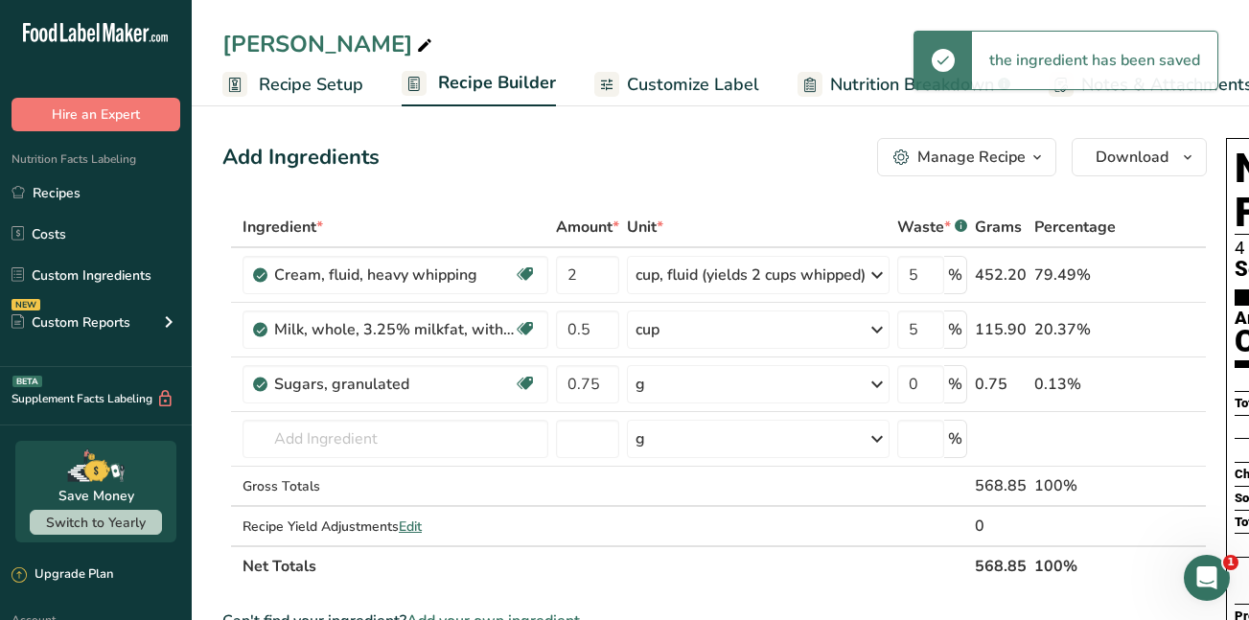
click at [888, 379] on icon at bounding box center [877, 384] width 23 height 35
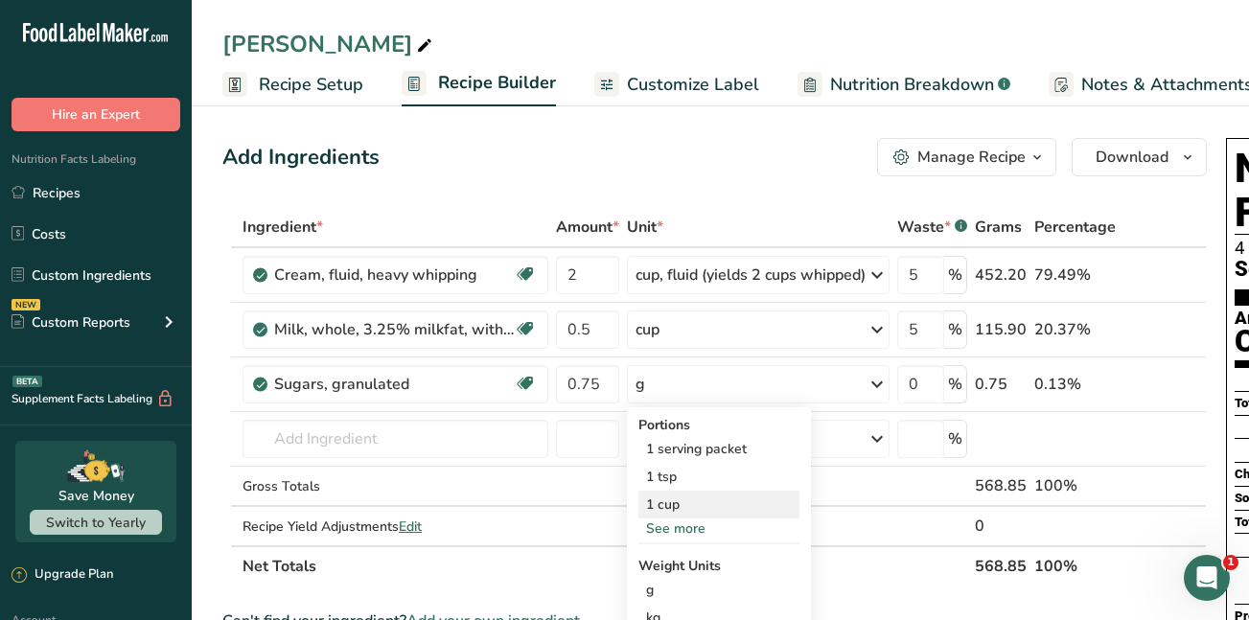
click at [693, 504] on div "1 cup" at bounding box center [719, 505] width 161 height 28
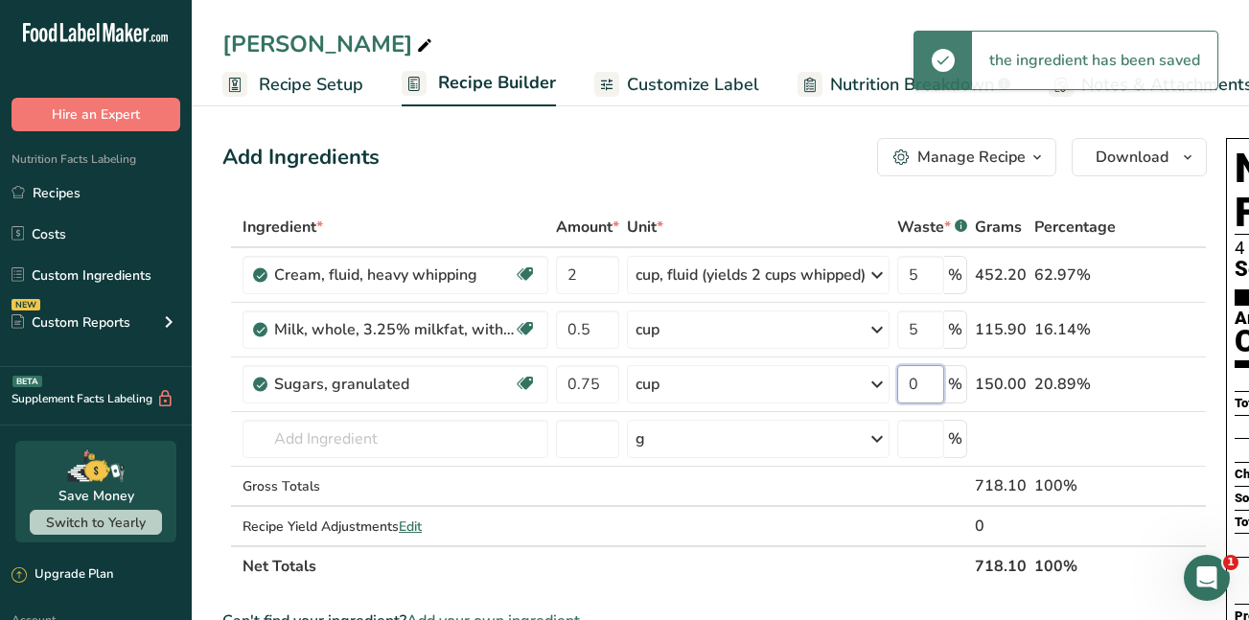
drag, startPoint x: 925, startPoint y: 384, endPoint x: 904, endPoint y: 384, distance: 21.1
click at [904, 384] on input "0" at bounding box center [921, 384] width 47 height 38
type input "5"
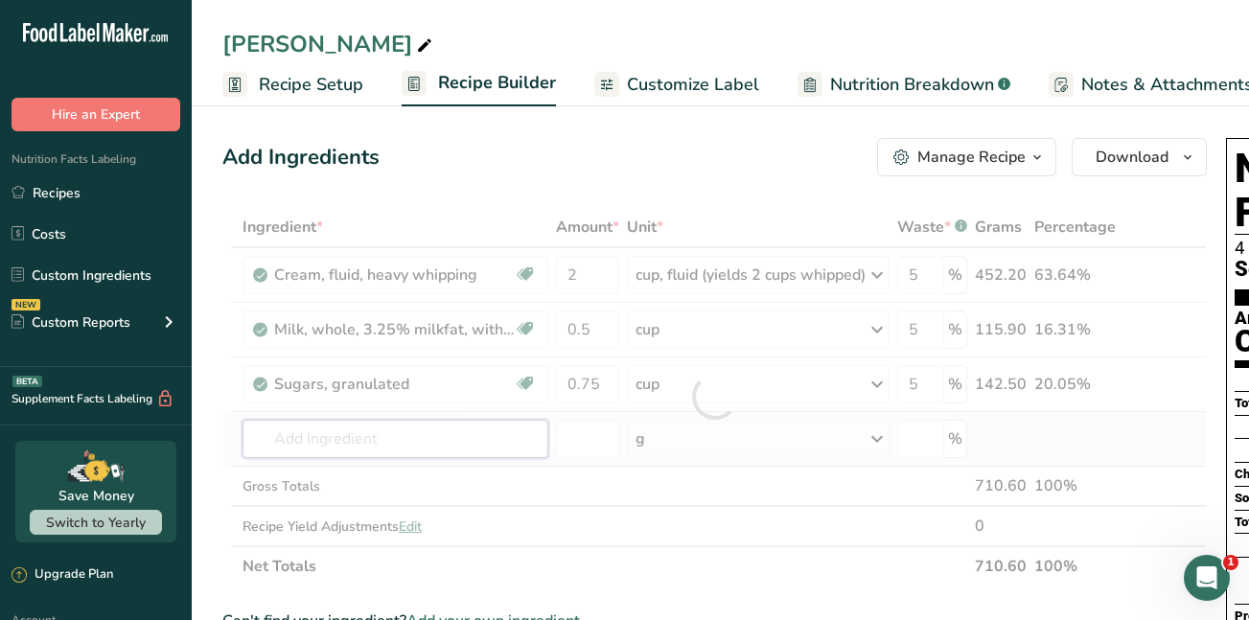
click at [352, 443] on div "Ingredient * Amount * Unit * Waste * .a-a{fill:#347362;}.b-a{fill:#fff;} Grams …" at bounding box center [714, 397] width 985 height 380
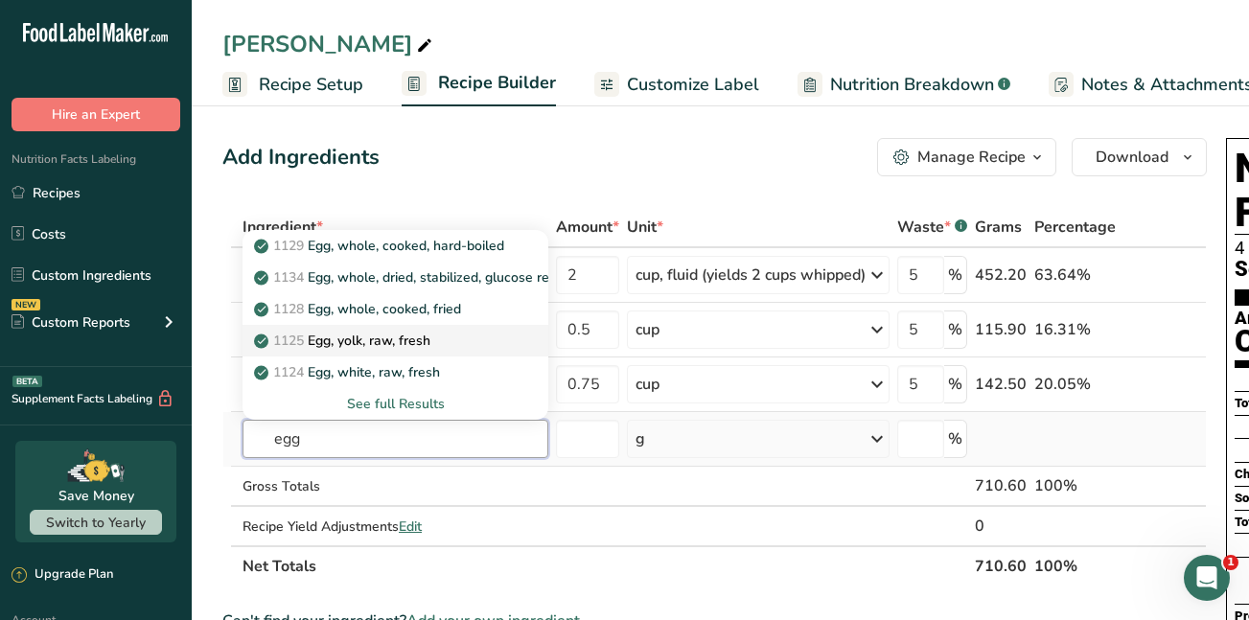
type input "egg"
click at [349, 346] on p "1125 Egg, yolk, raw, fresh" at bounding box center [344, 341] width 173 height 20
type input "Egg, yolk, raw, fresh"
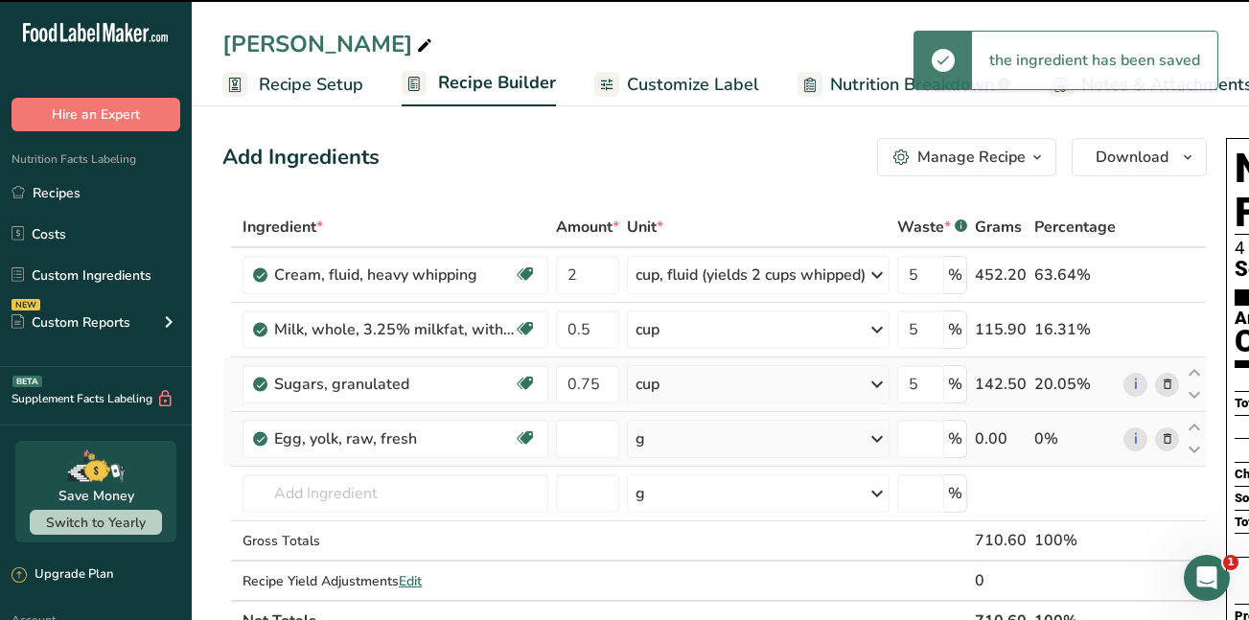
type input "0"
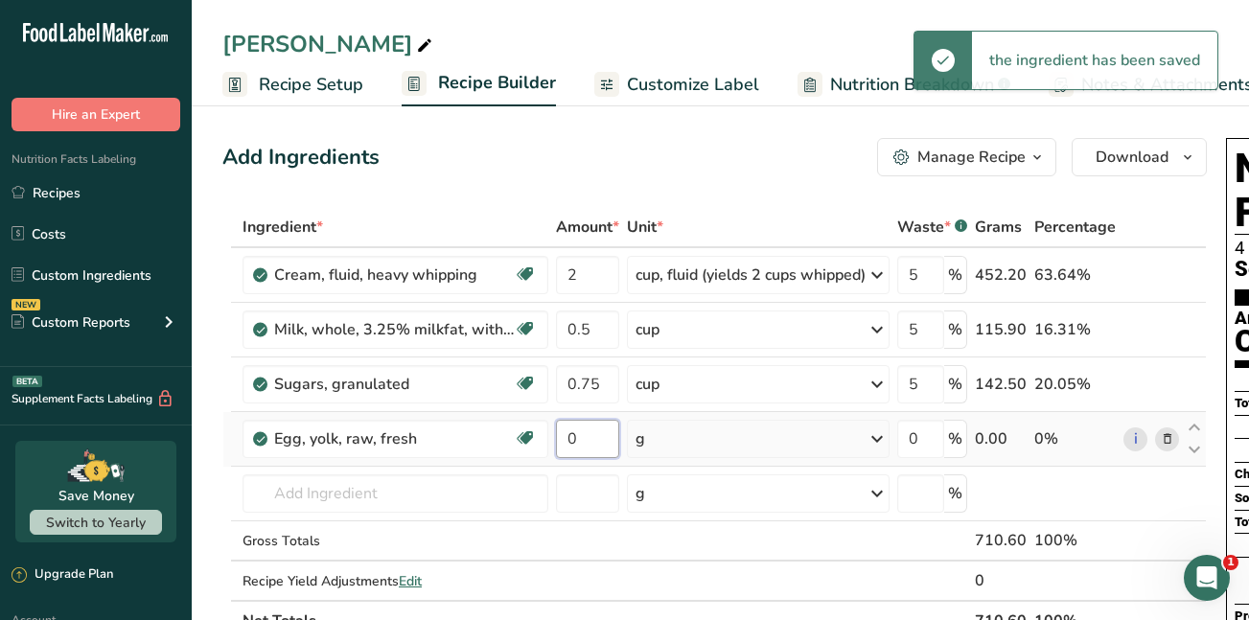
drag, startPoint x: 598, startPoint y: 433, endPoint x: 553, endPoint y: 439, distance: 45.4
click at [553, 439] on td "0" at bounding box center [587, 439] width 71 height 55
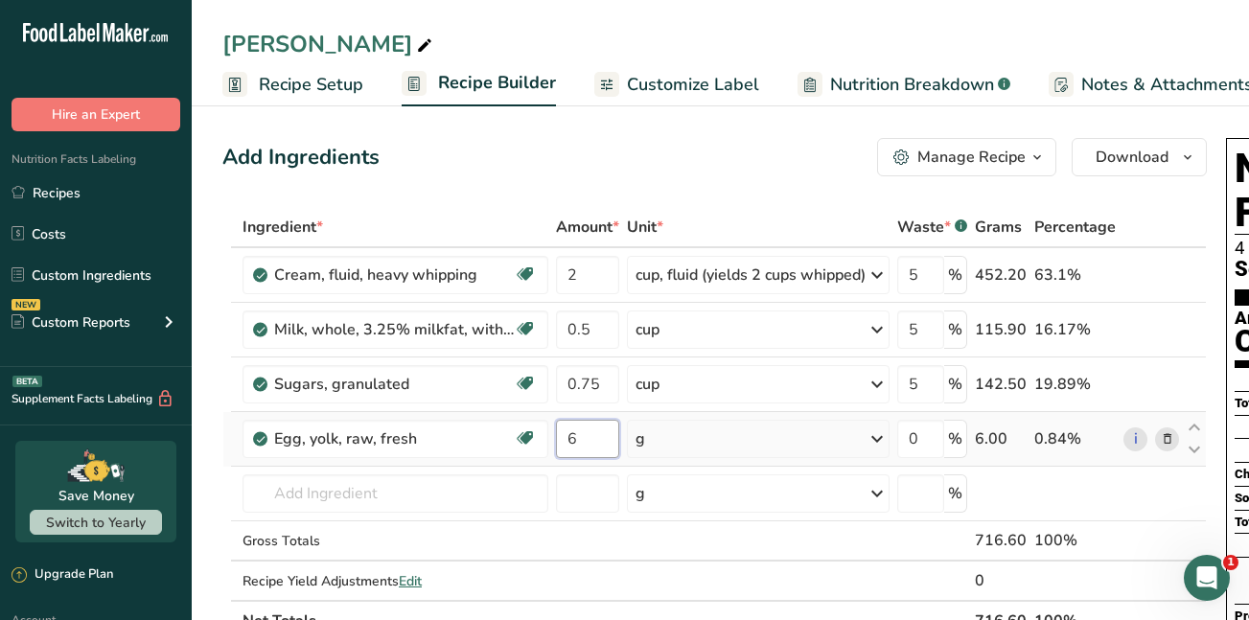
type input "6"
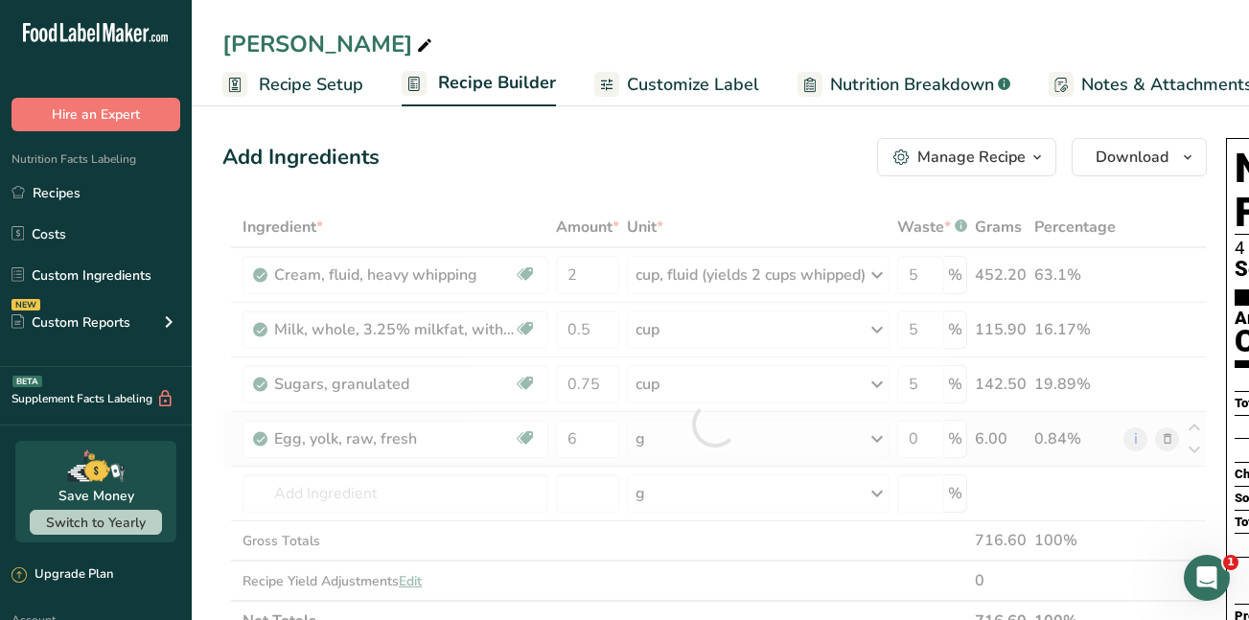
click at [882, 437] on div "Ingredient * Amount * Unit * Waste * .a-a{fill:#347362;}.b-a{fill:#fff;} Grams …" at bounding box center [714, 424] width 985 height 434
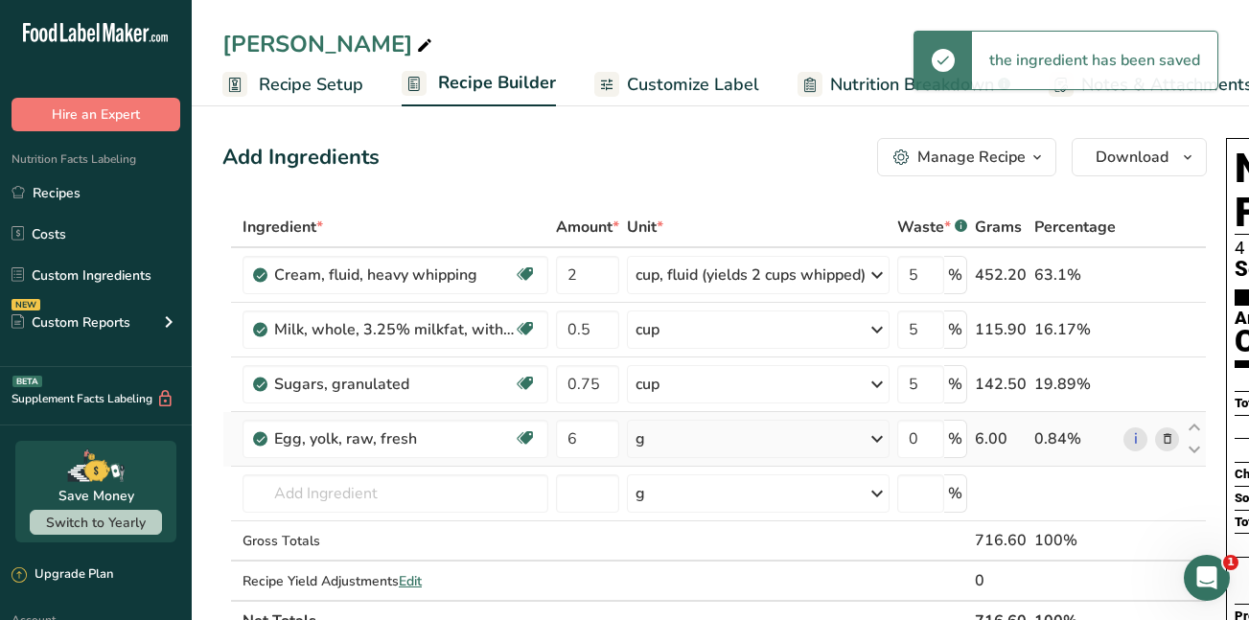
click at [882, 437] on icon at bounding box center [877, 439] width 23 height 35
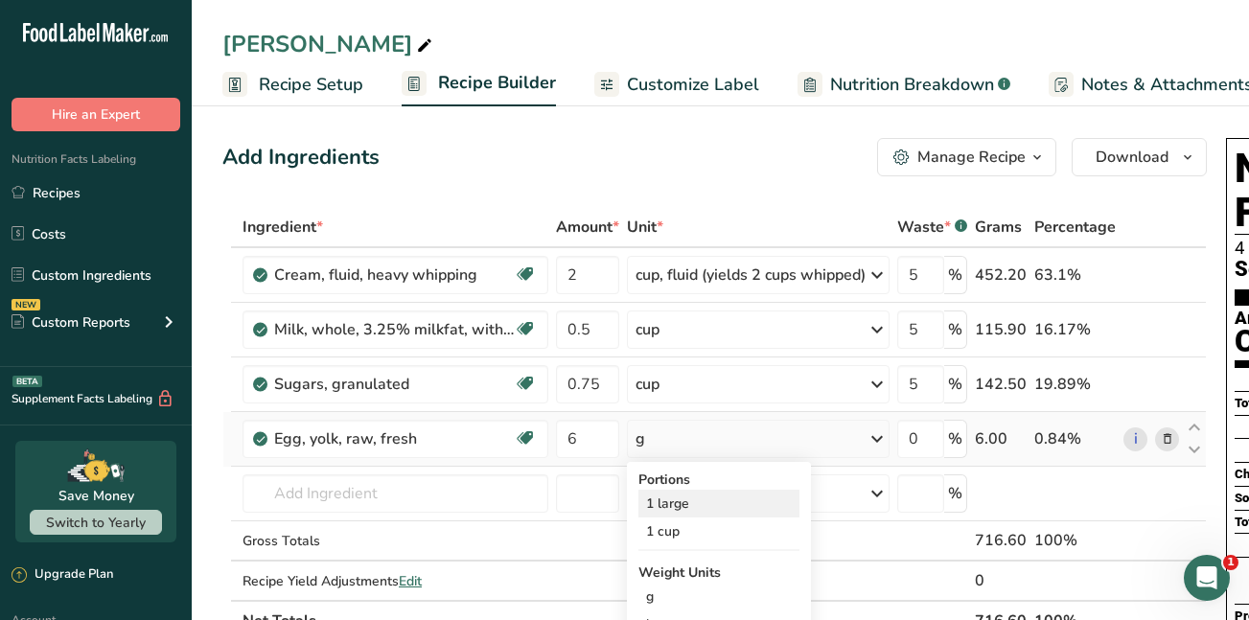
click at [753, 502] on div "1 large" at bounding box center [719, 504] width 161 height 28
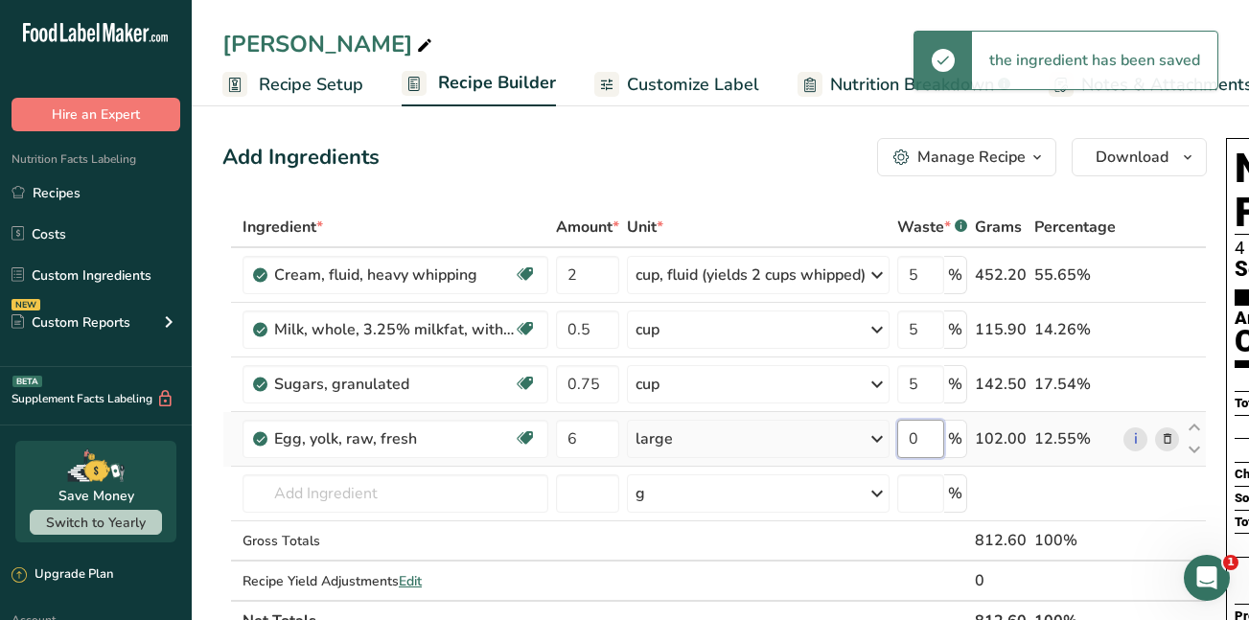
drag, startPoint x: 928, startPoint y: 436, endPoint x: 898, endPoint y: 442, distance: 31.2
click at [898, 442] on tr "Egg, yolk, raw, fresh Dairy free Gluten free Vegetarian Soy free 6 large Portio…" at bounding box center [714, 439] width 983 height 55
type input "5"
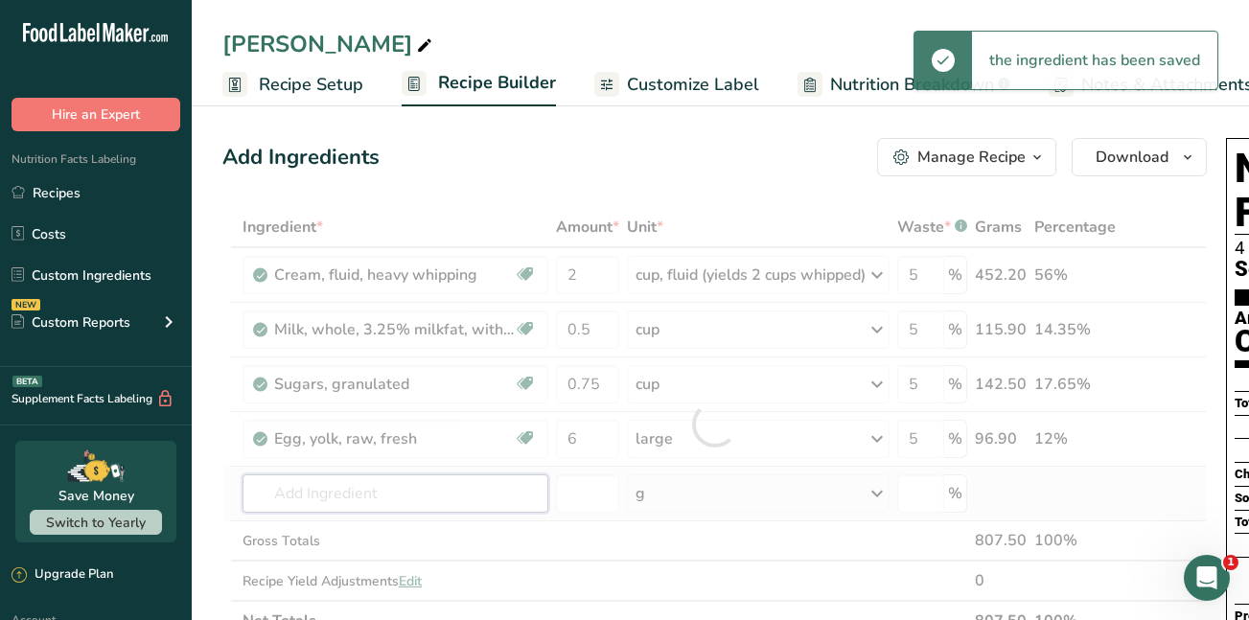
click at [385, 492] on div "Ingredient * Amount * Unit * Waste * .a-a{fill:#347362;}.b-a{fill:#fff;} Grams …" at bounding box center [714, 424] width 985 height 434
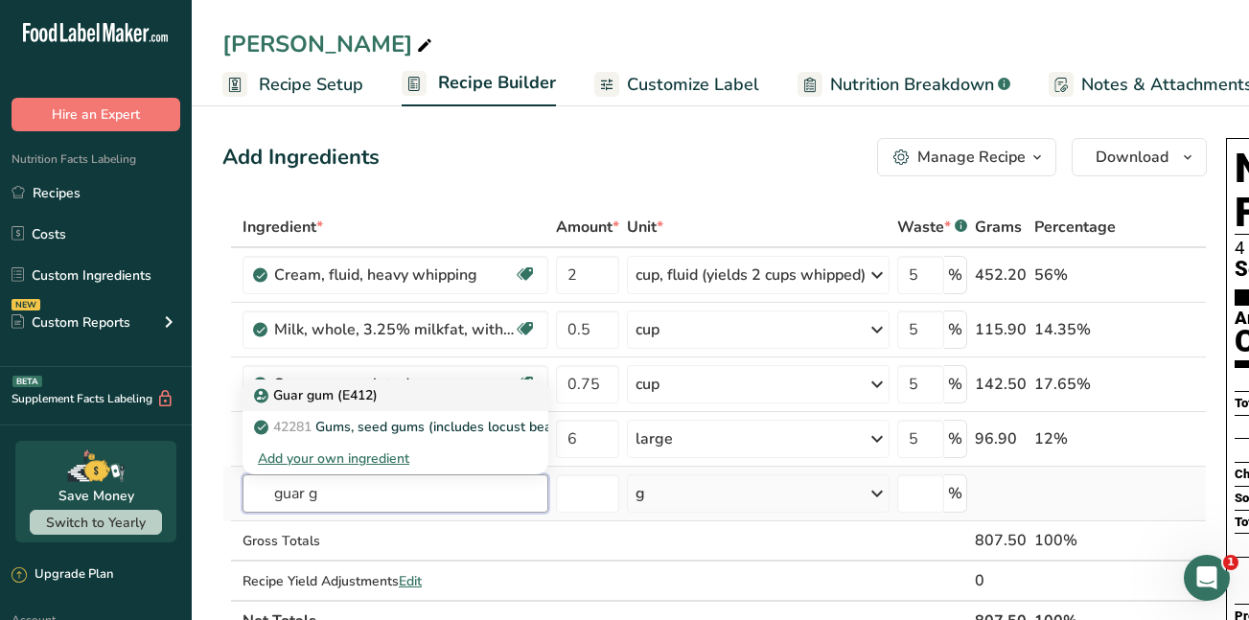
type input "guar g"
click at [315, 393] on p "Guar gum (E412)" at bounding box center [318, 395] width 120 height 20
type input "Guar gum (E412)"
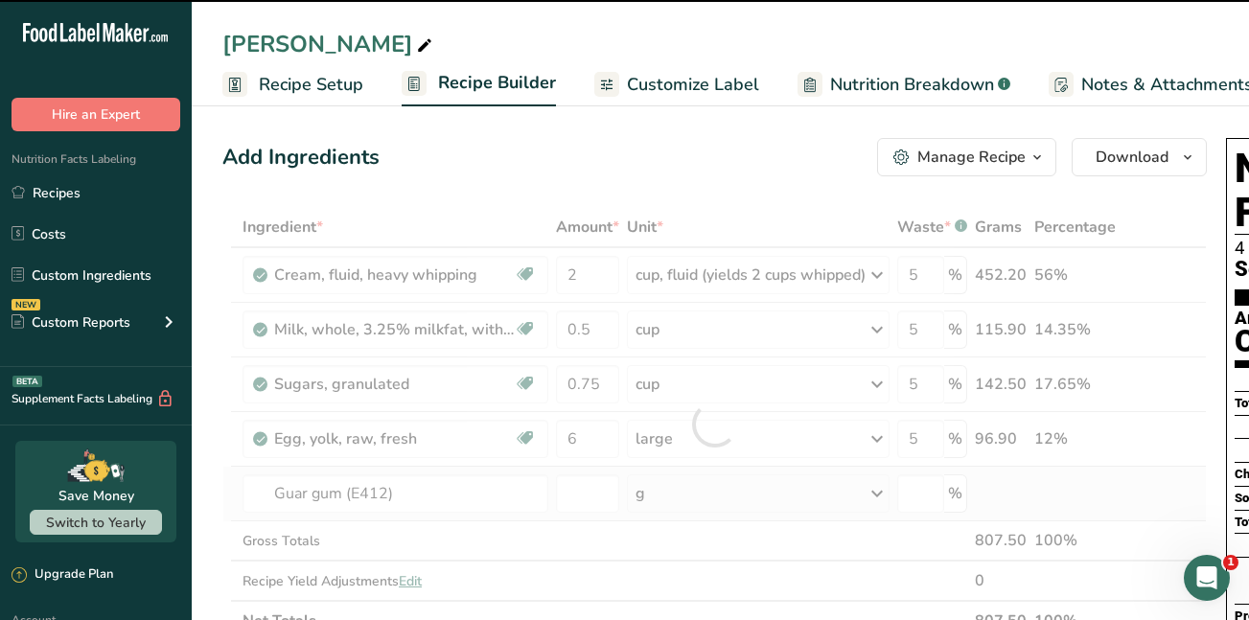
type input "0"
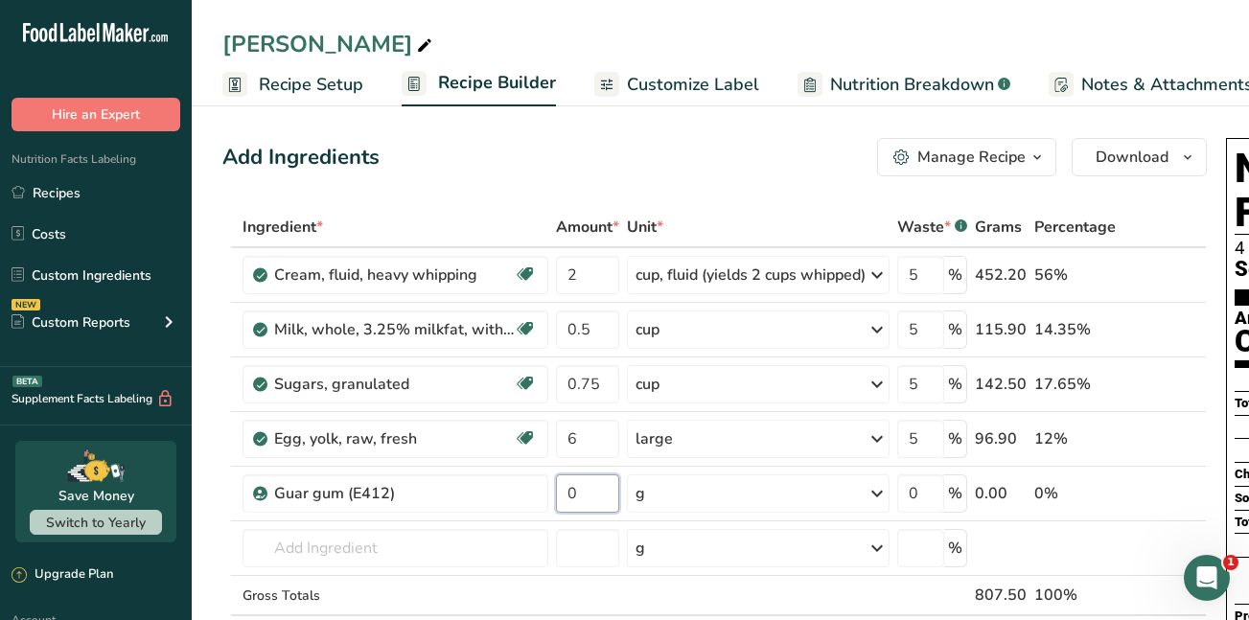
drag, startPoint x: 580, startPoint y: 497, endPoint x: 551, endPoint y: 491, distance: 29.3
click at [551, 491] on tr "Guar gum (E412) 0 g Portions 100 gram Weight Units g kg mg See more Volume Unit…" at bounding box center [714, 494] width 983 height 55
type input "2"
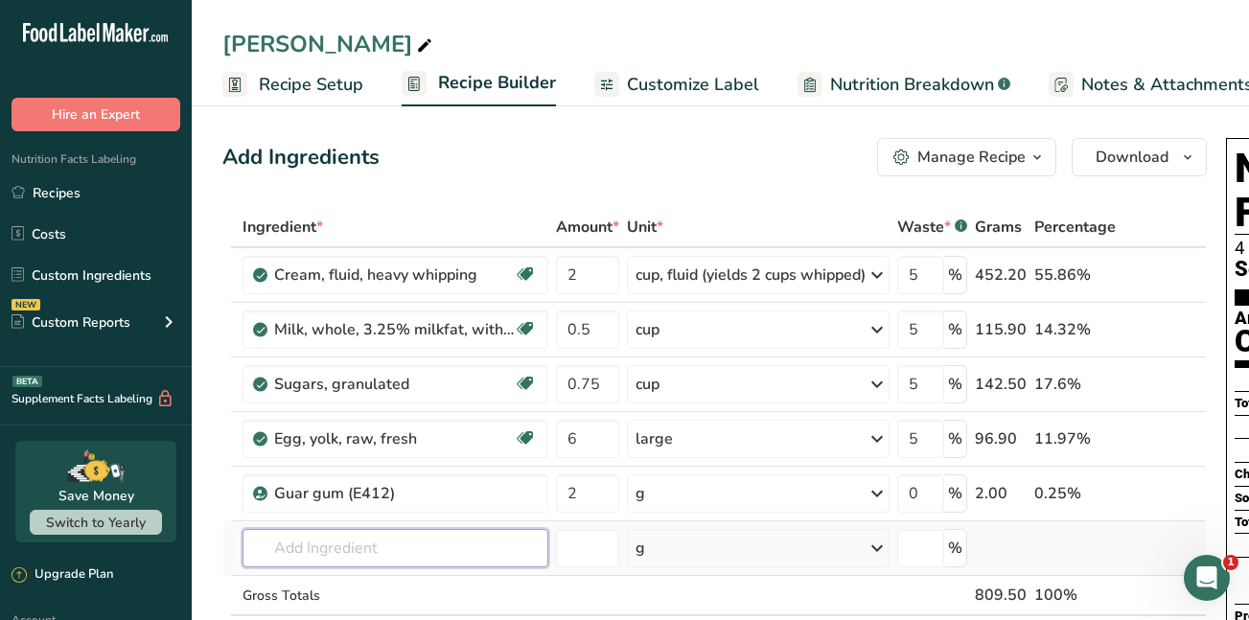
click at [434, 549] on div "Ingredient * Amount * Unit * Waste * .a-a{fill:#347362;}.b-a{fill:#fff;} Grams …" at bounding box center [714, 451] width 985 height 489
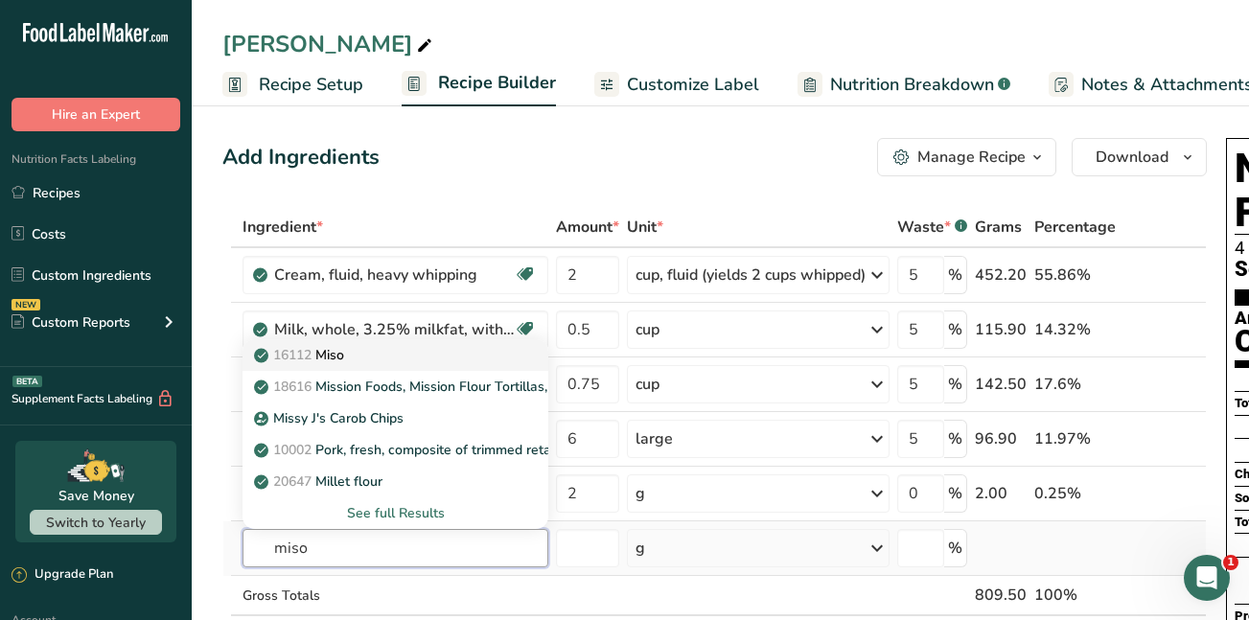
type input "miso"
click at [338, 357] on p "16112 Miso" at bounding box center [301, 355] width 86 height 20
type input "Miso"
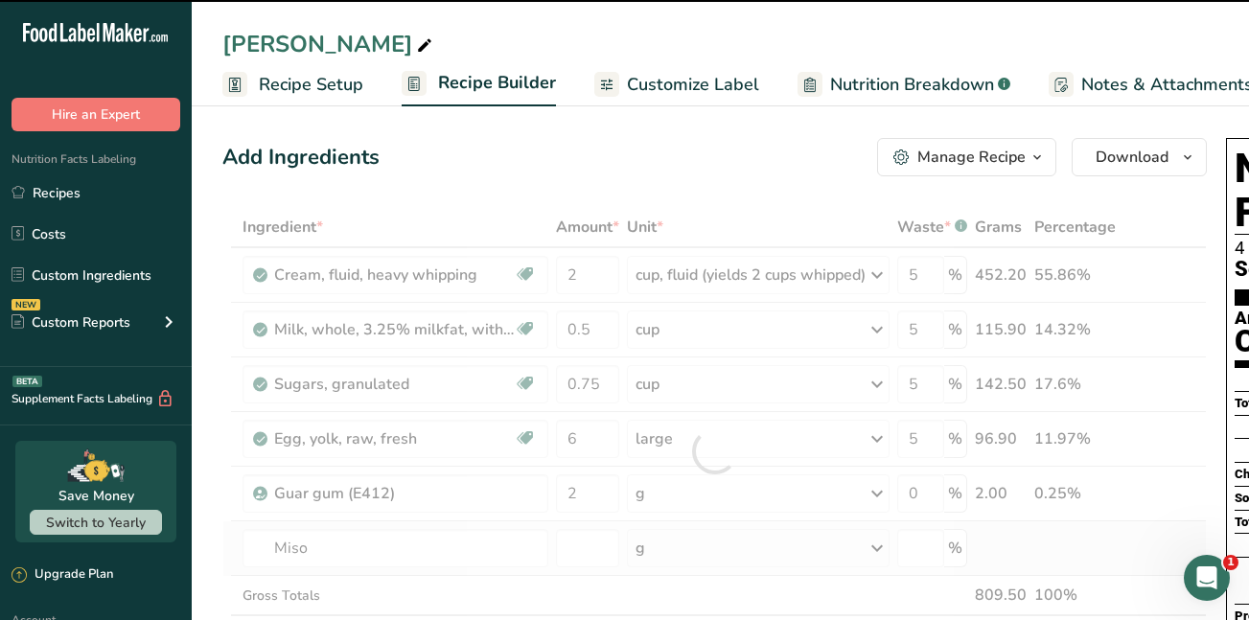
type input "0"
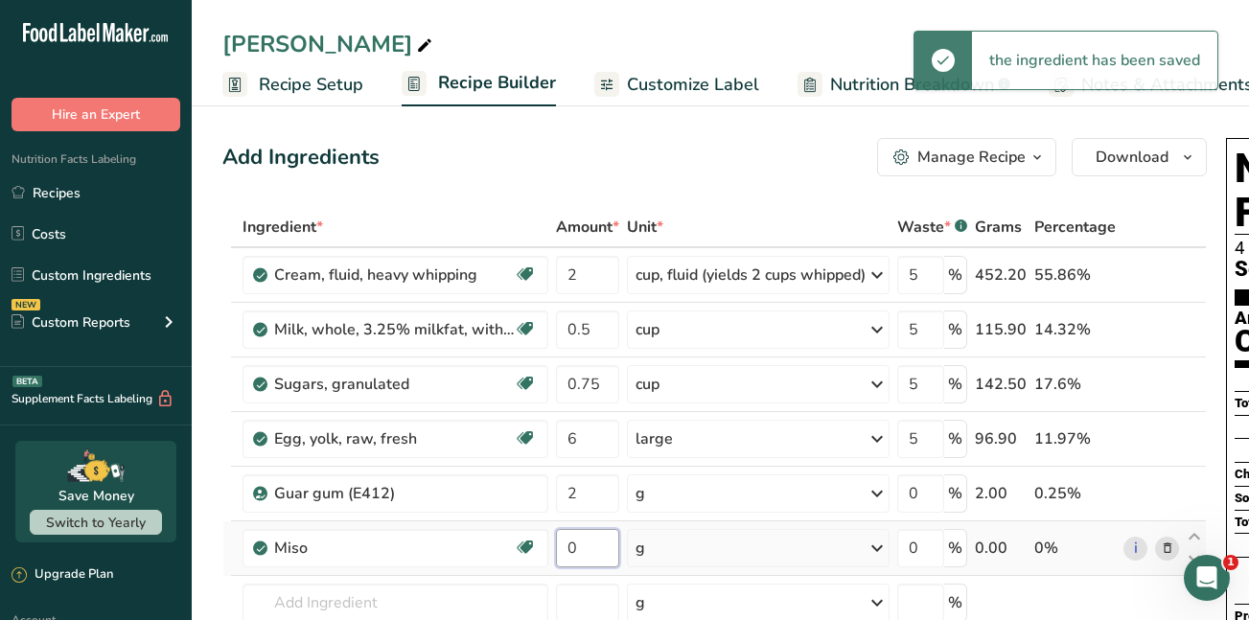
click at [564, 545] on input "0" at bounding box center [587, 548] width 63 height 38
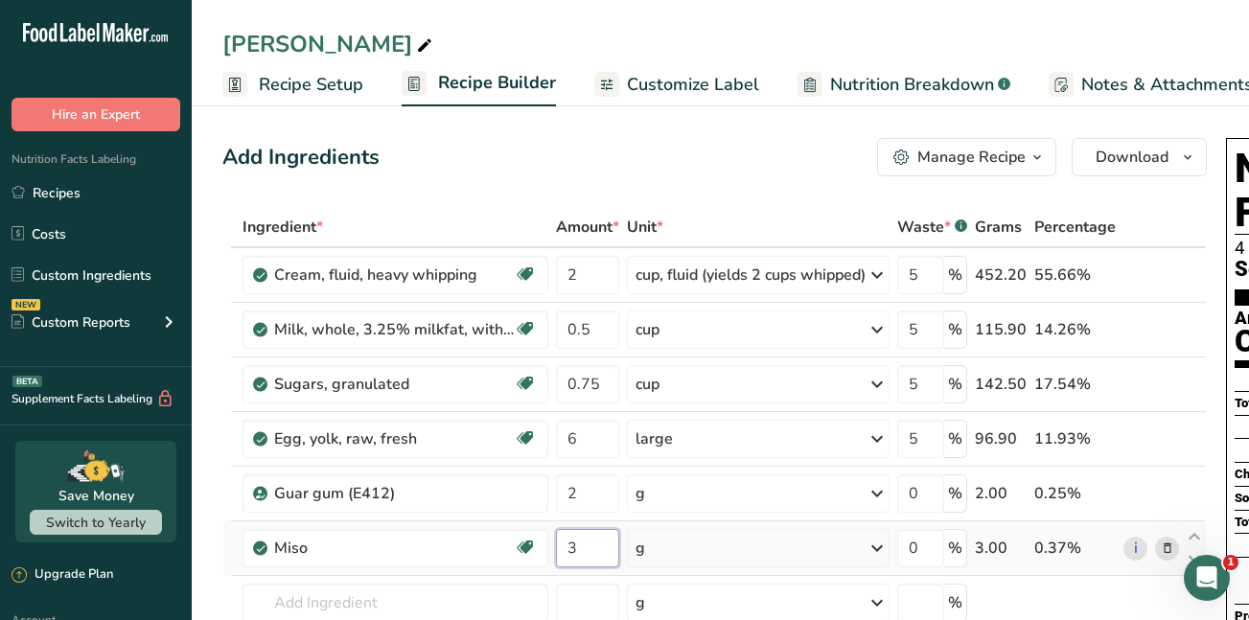
type input "3"
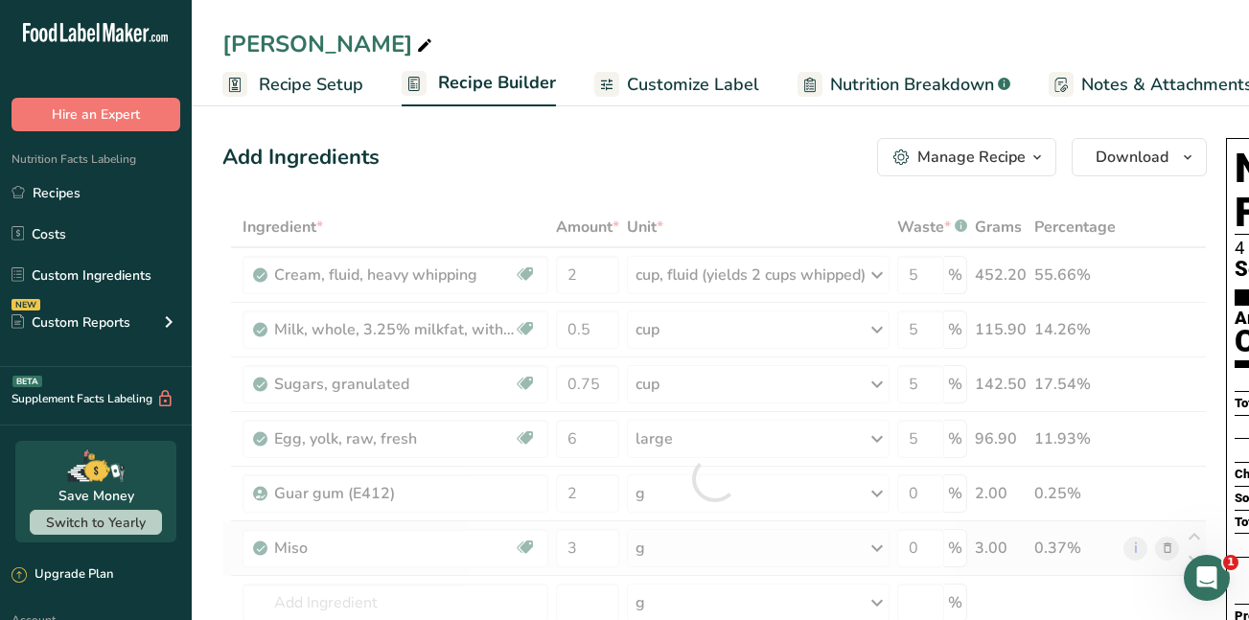
click at [884, 548] on div "Ingredient * Amount * Unit * Waste * .a-a{fill:#347362;}.b-a{fill:#fff;} Grams …" at bounding box center [714, 479] width 985 height 544
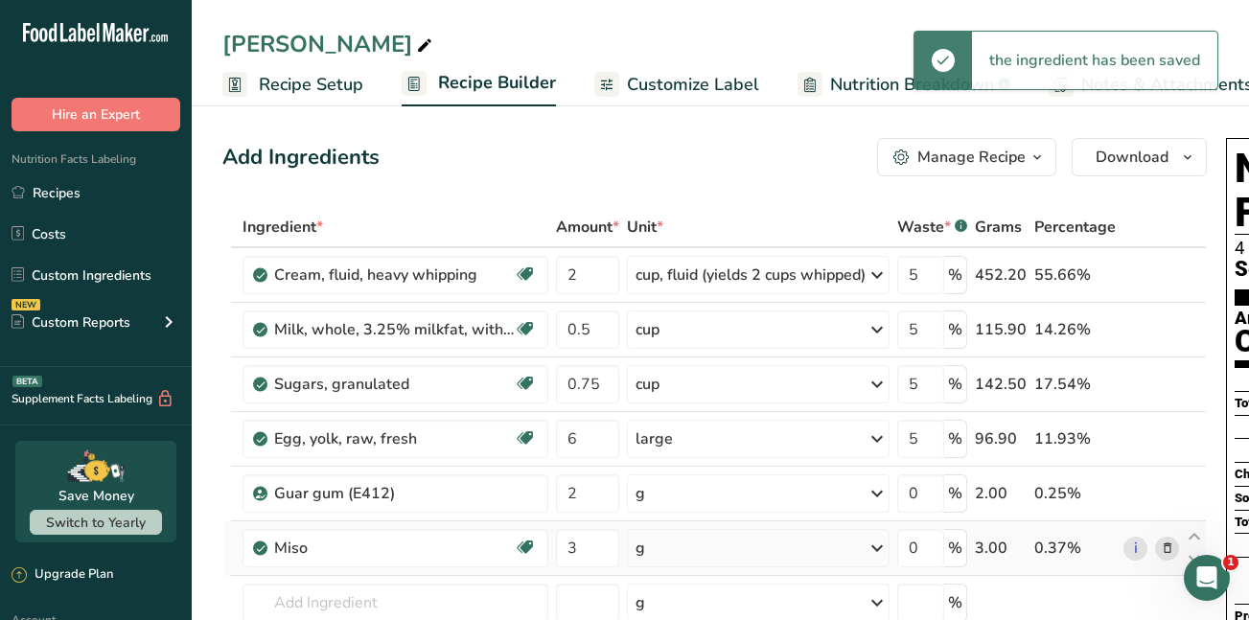
click at [884, 548] on icon at bounding box center [877, 548] width 23 height 35
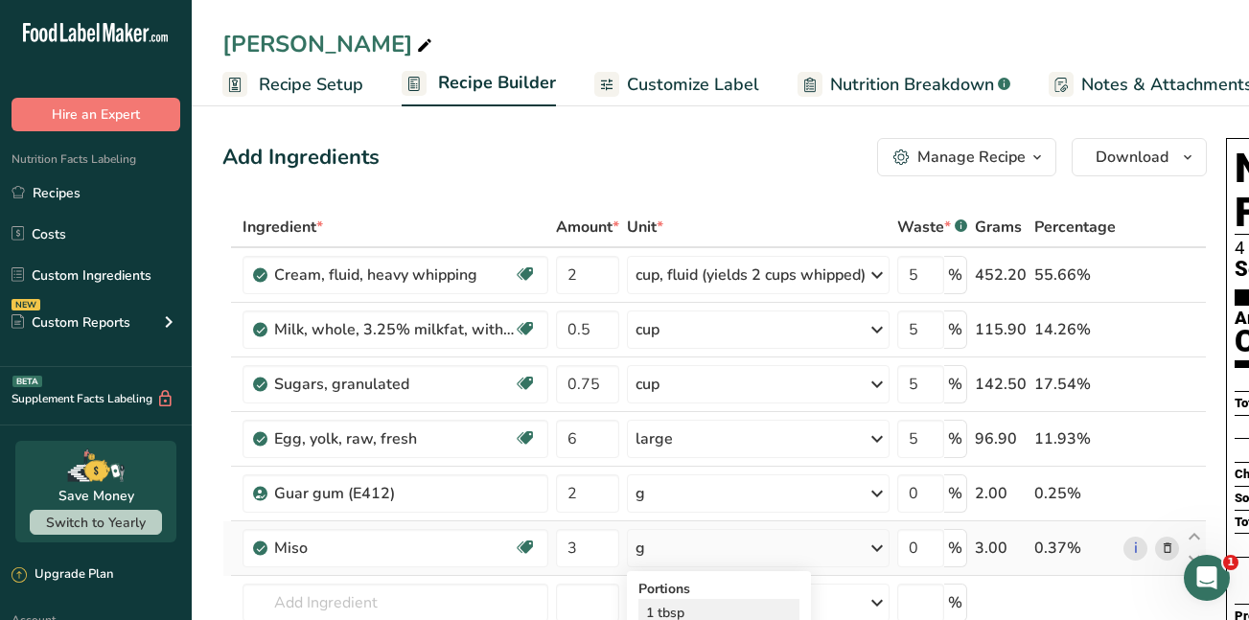
click at [772, 610] on div "1 tbsp" at bounding box center [719, 613] width 161 height 28
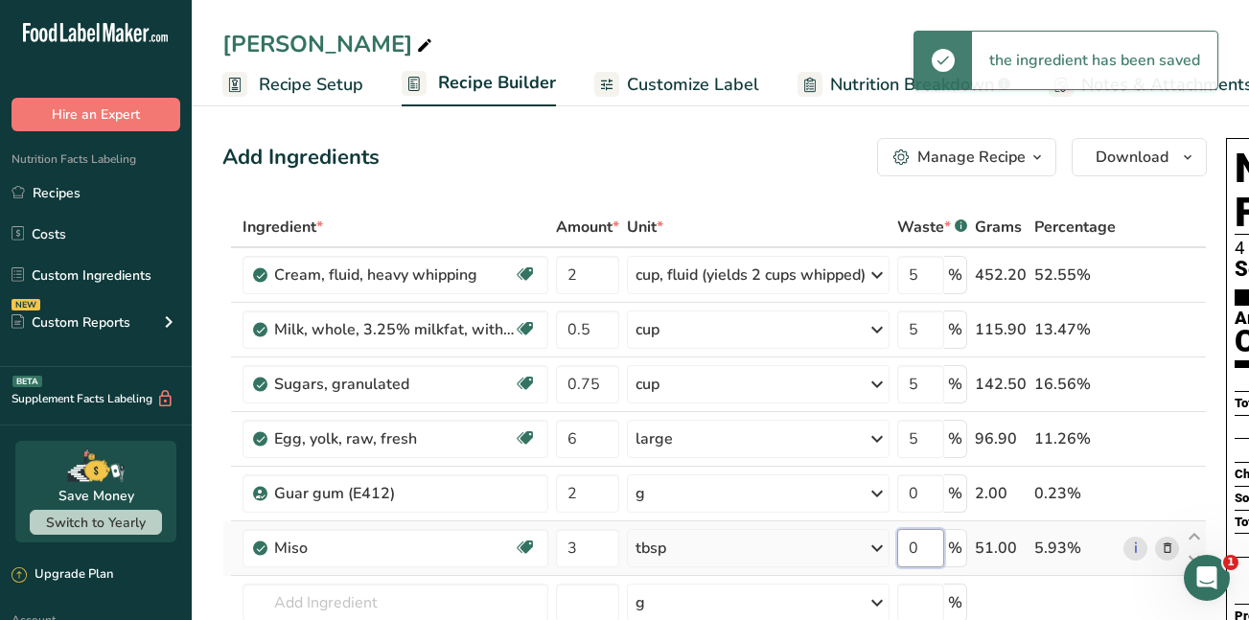
drag, startPoint x: 928, startPoint y: 546, endPoint x: 916, endPoint y: 548, distance: 12.6
click at [916, 548] on input "0" at bounding box center [921, 548] width 47 height 38
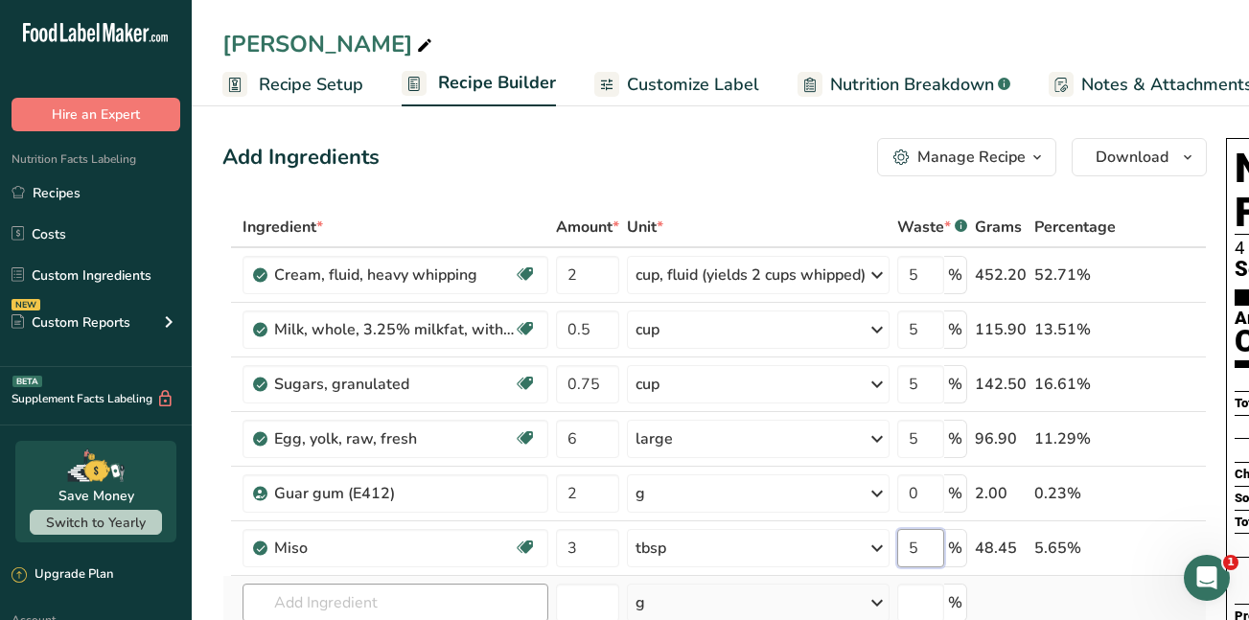
type input "5"
click at [439, 601] on div "Ingredient * Amount * Unit * Waste * .a-a{fill:#347362;}.b-a{fill:#fff;} Grams …" at bounding box center [714, 479] width 985 height 544
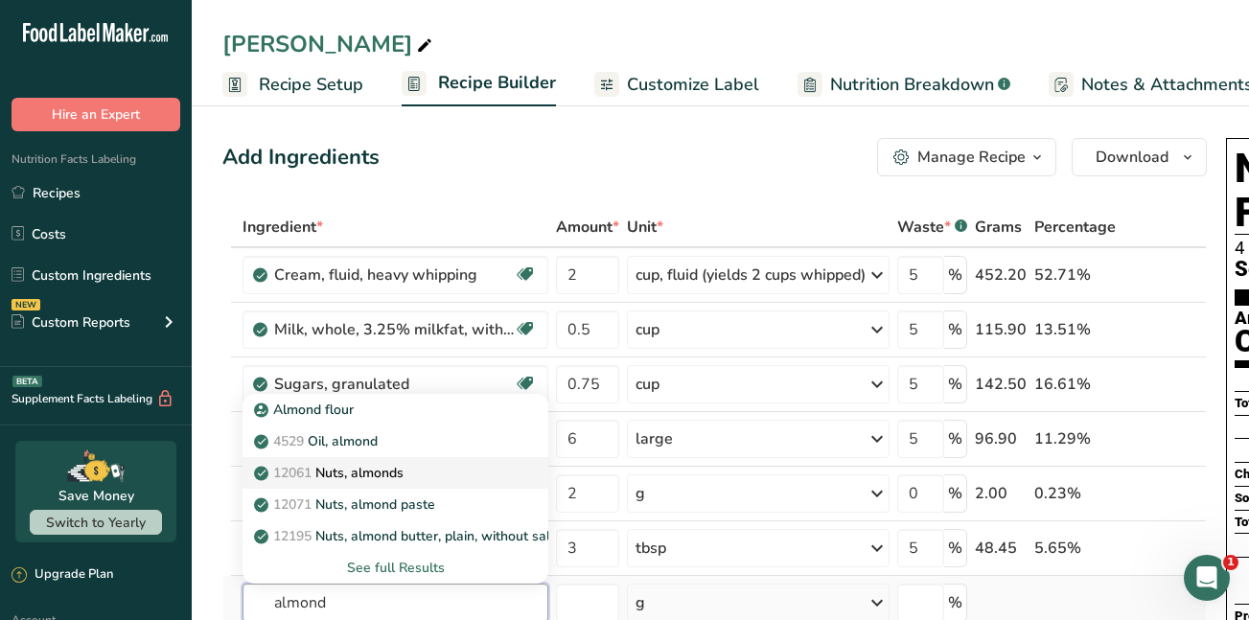
type input "almond"
click at [366, 476] on p "12061 Nuts, almonds" at bounding box center [331, 473] width 146 height 20
type input "Nuts, almonds"
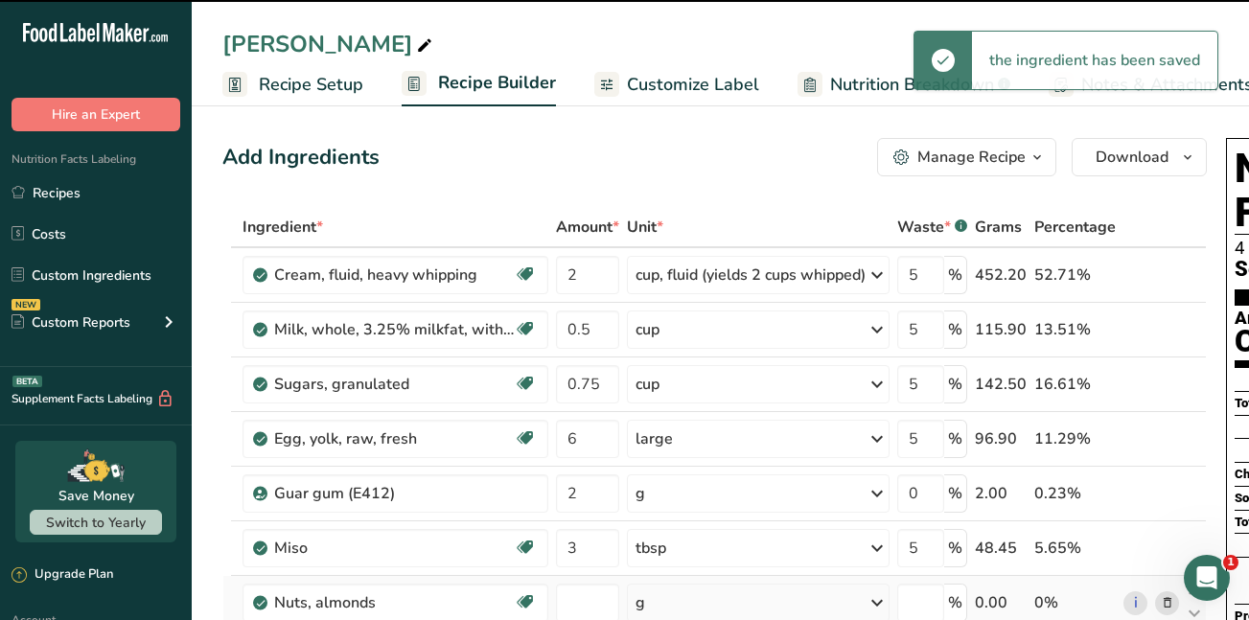
type input "0"
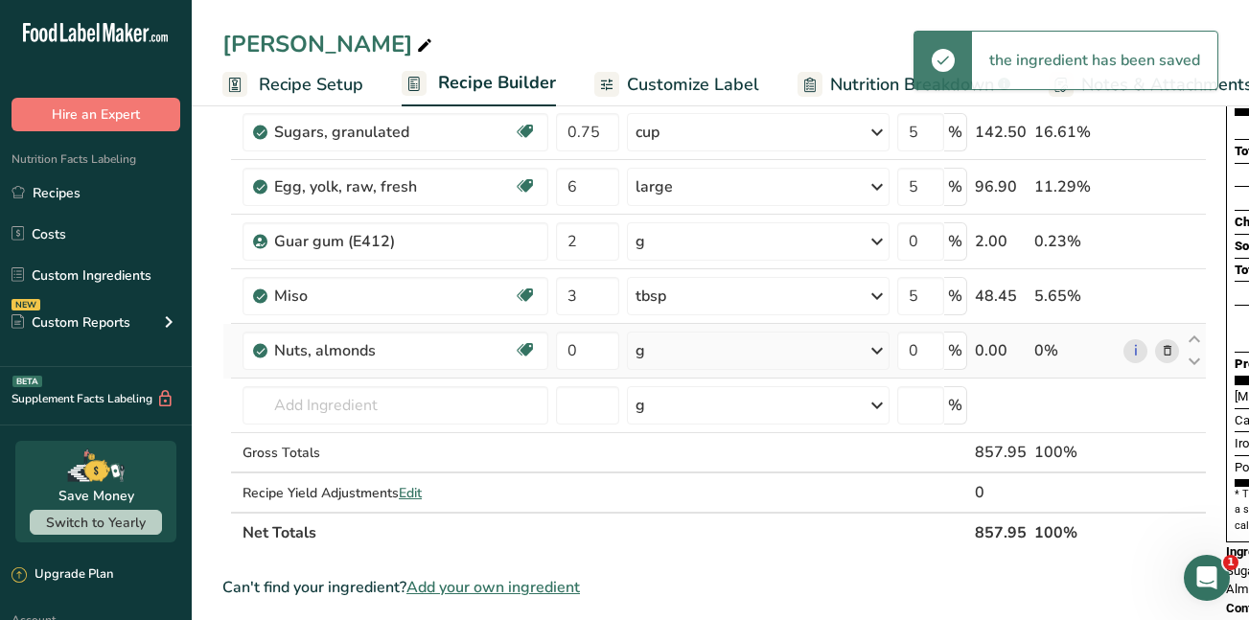
scroll to position [299, 0]
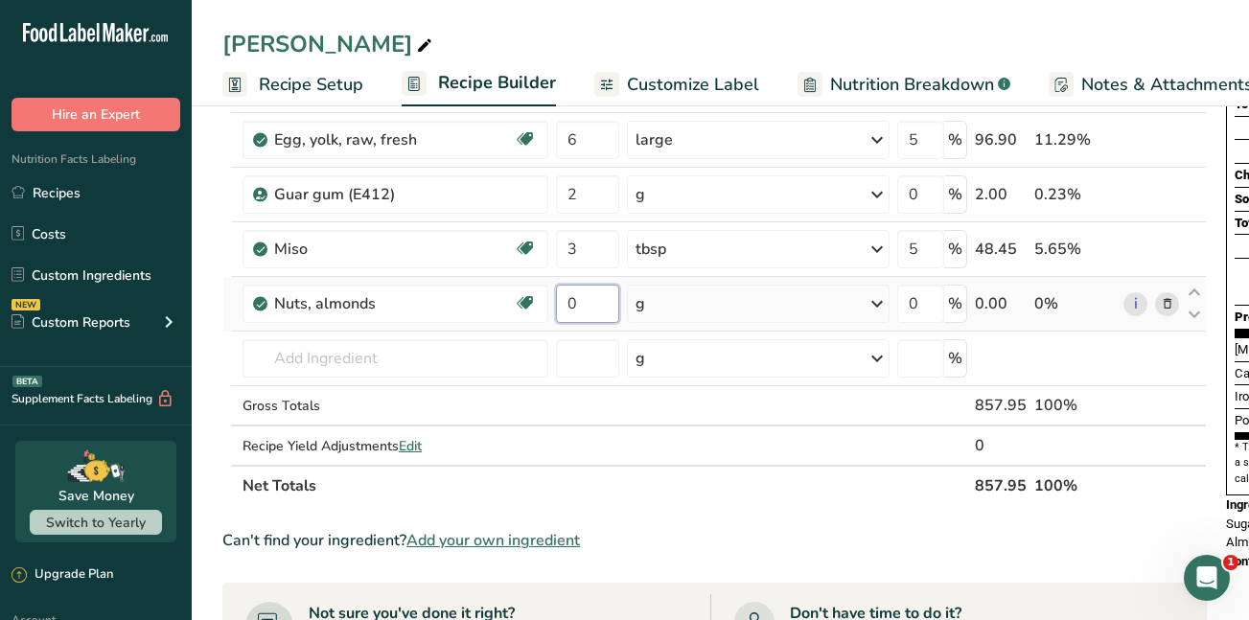
drag, startPoint x: 593, startPoint y: 297, endPoint x: 555, endPoint y: 313, distance: 40.4
click at [555, 313] on td "0" at bounding box center [587, 304] width 71 height 55
type input "0.5"
click at [882, 301] on div "Ingredient * Amount * Unit * Waste * .a-a{fill:#347362;}.b-a{fill:#fff;} Grams …" at bounding box center [714, 207] width 985 height 598
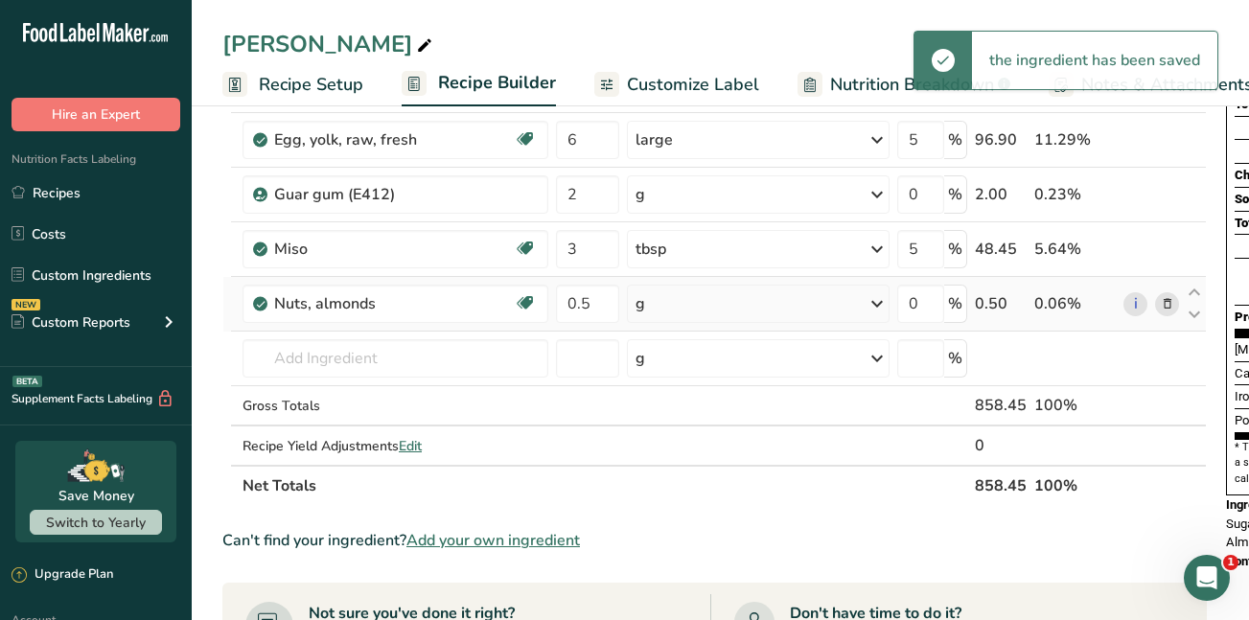
click at [882, 301] on icon at bounding box center [877, 304] width 23 height 35
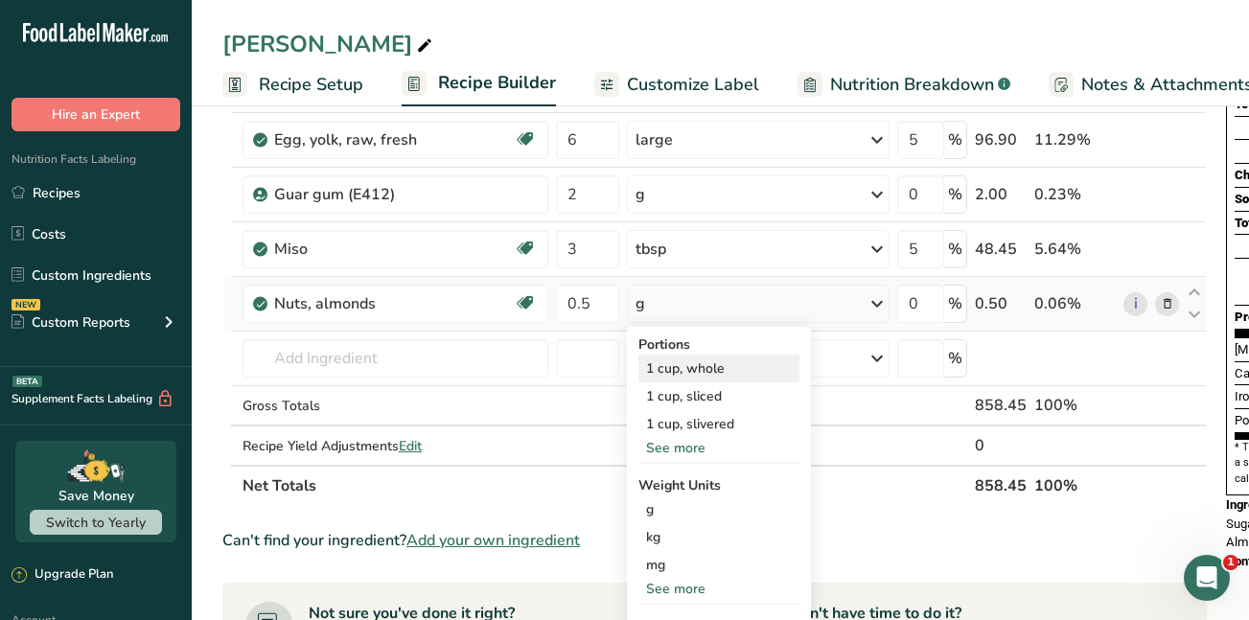
click at [757, 367] on div "1 cup, whole" at bounding box center [719, 369] width 161 height 28
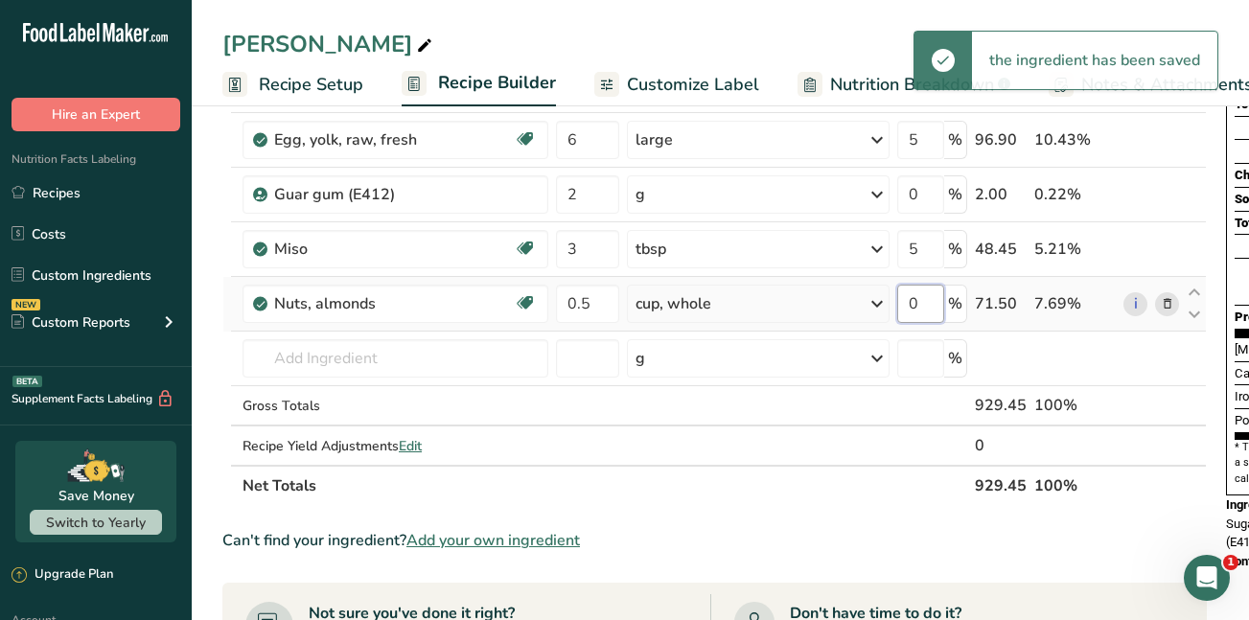
drag, startPoint x: 927, startPoint y: 303, endPoint x: 915, endPoint y: 303, distance: 12.5
click at [915, 303] on input "0" at bounding box center [921, 304] width 47 height 38
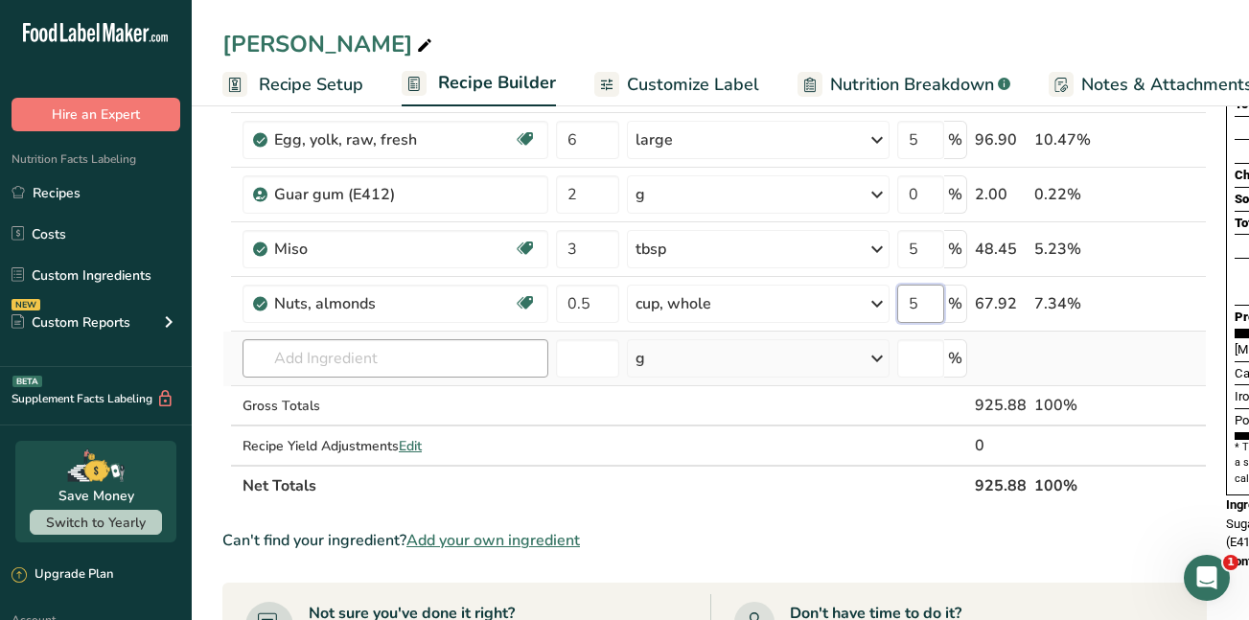
type input "5"
click at [470, 362] on div "Ingredient * Amount * Unit * Waste * .a-a{fill:#347362;}.b-a{fill:#fff;} Grams …" at bounding box center [714, 207] width 985 height 598
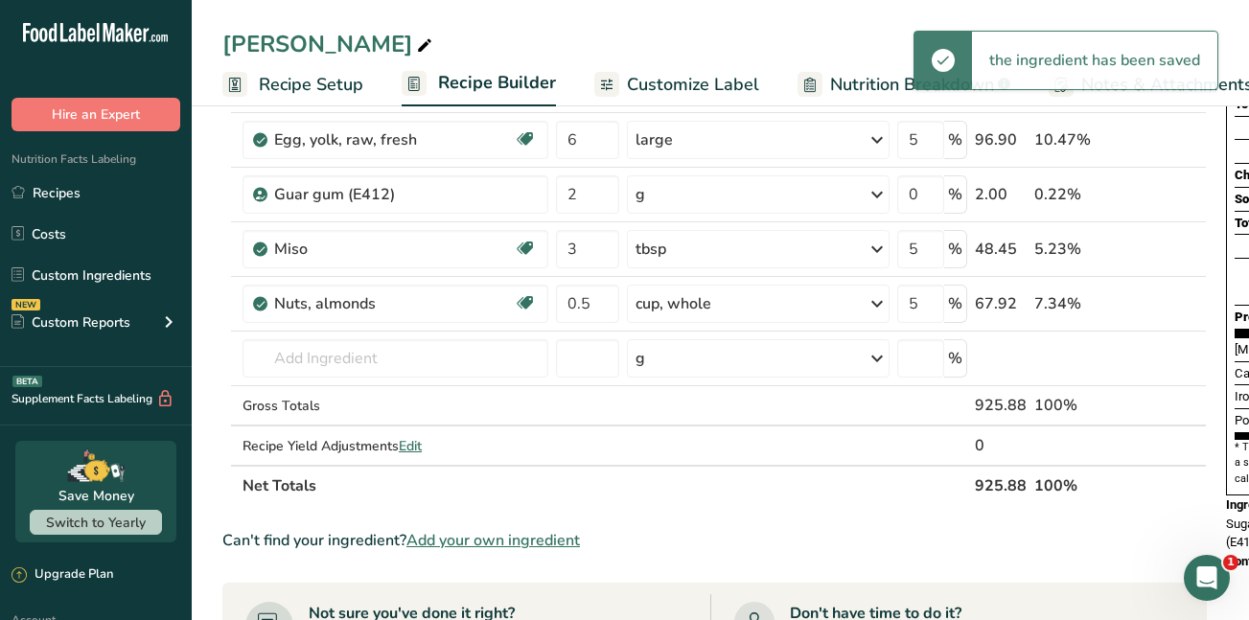
click at [681, 78] on span "Customize Label" at bounding box center [693, 85] width 132 height 26
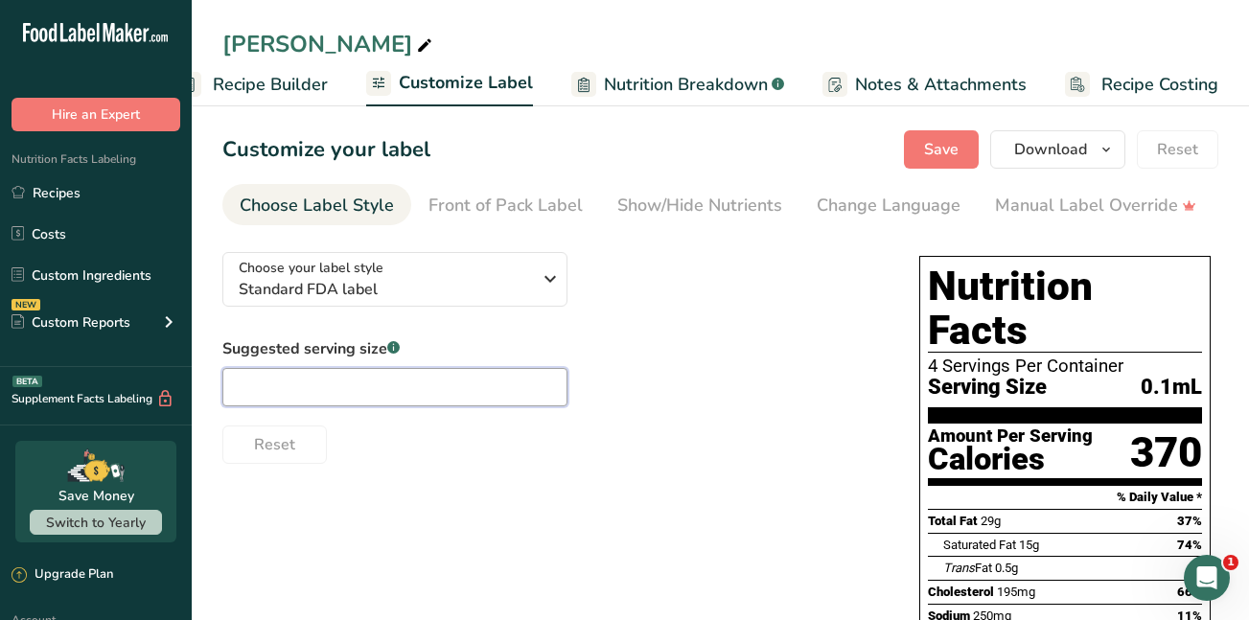
click at [269, 394] on input "text" at bounding box center [394, 387] width 345 height 38
type input "100g"
click at [843, 208] on div "Change Language" at bounding box center [889, 206] width 144 height 26
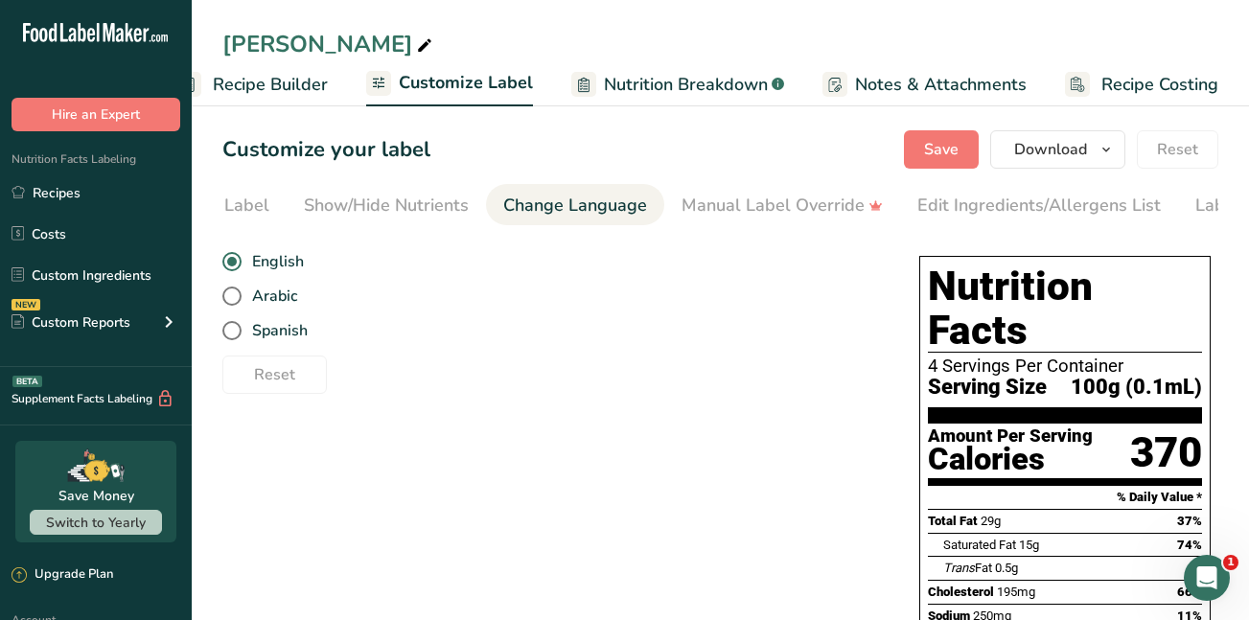
scroll to position [0, 420]
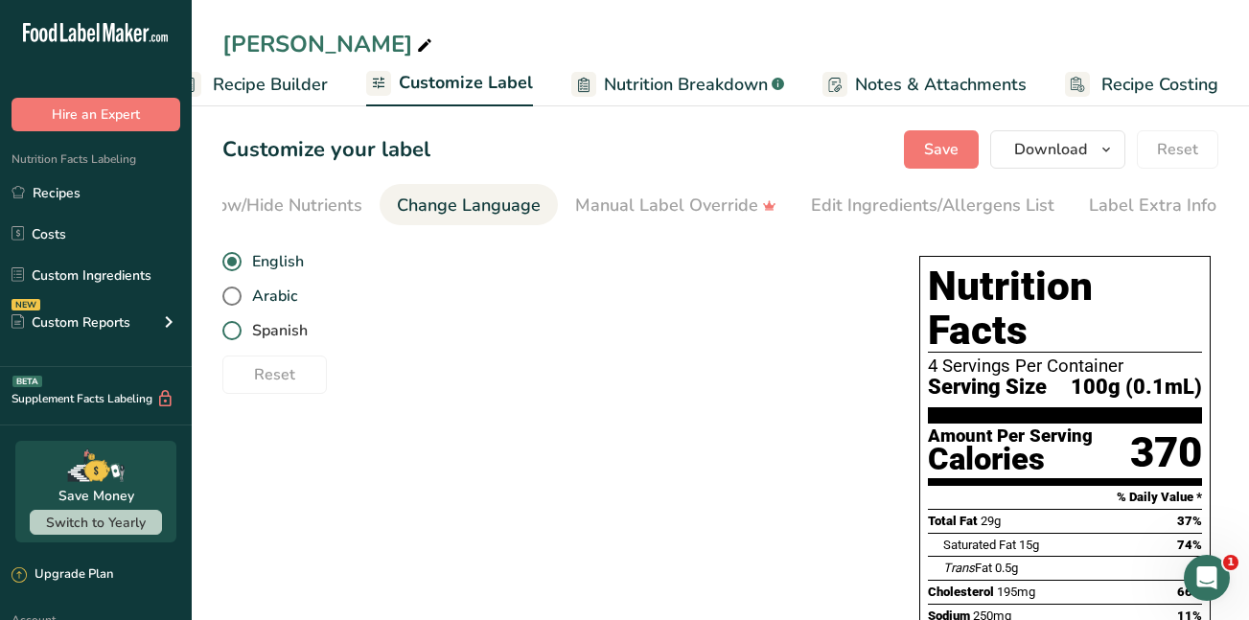
click at [235, 337] on span at bounding box center [231, 330] width 19 height 19
click at [235, 337] on input "Spanish" at bounding box center [228, 331] width 12 height 12
radio input "true"
radio input "false"
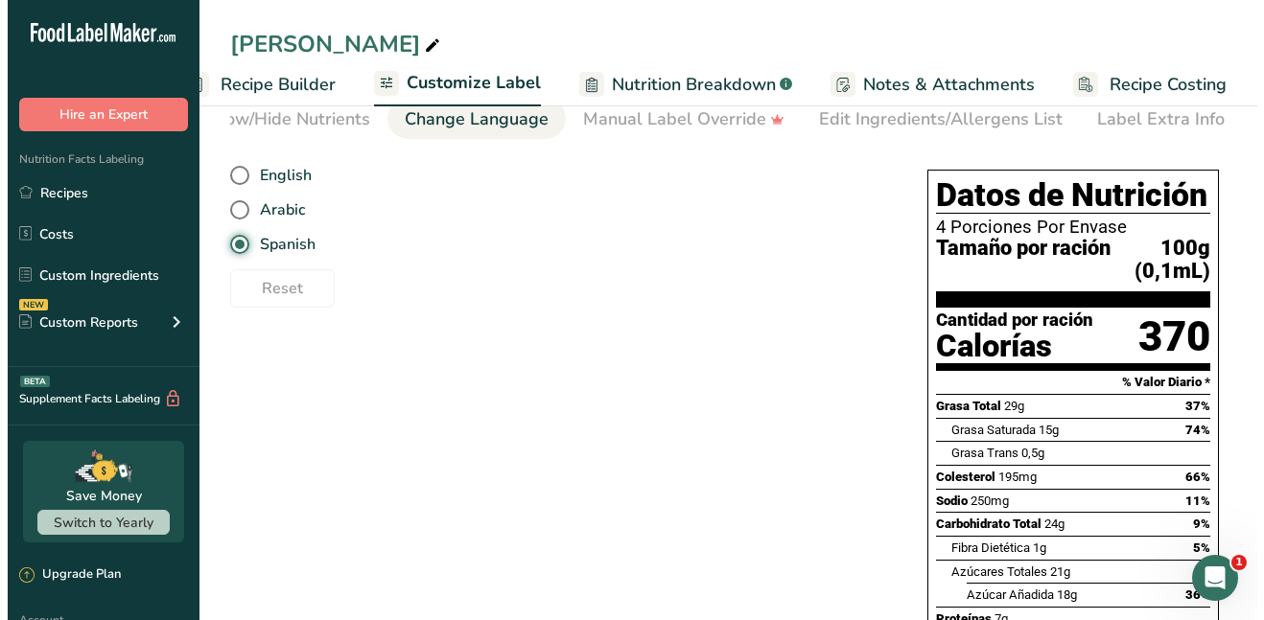
scroll to position [0, 0]
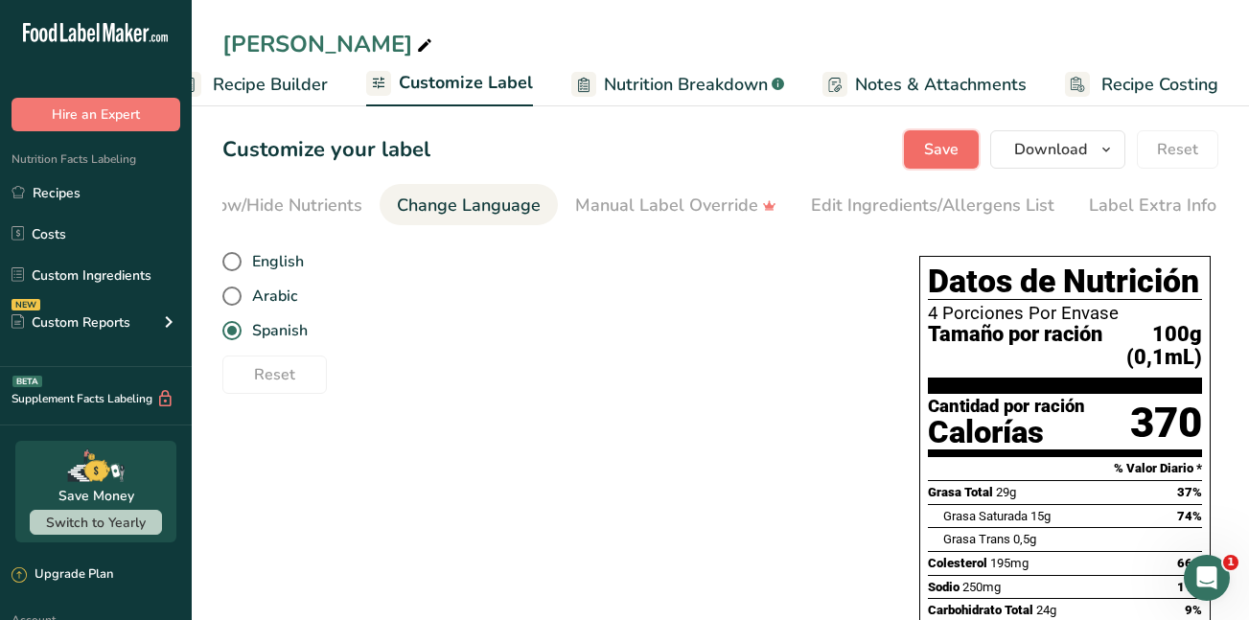
click at [935, 152] on span "Save" at bounding box center [941, 149] width 35 height 23
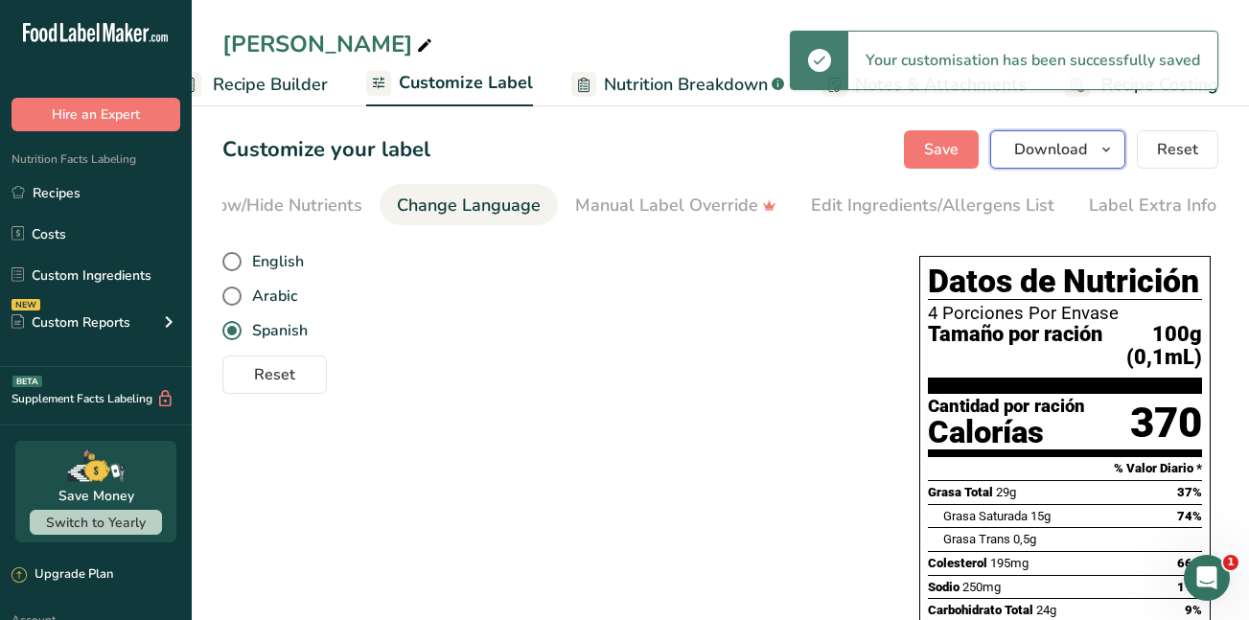
click at [1066, 147] on span "Download" at bounding box center [1051, 149] width 73 height 23
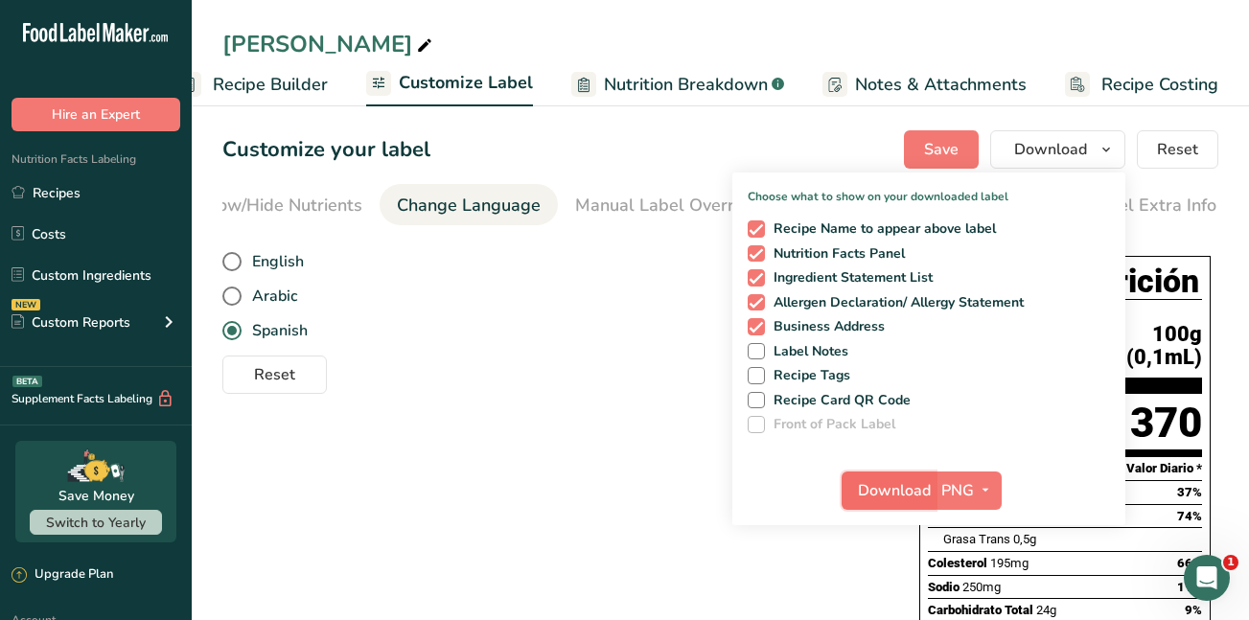
click at [914, 486] on span "Download" at bounding box center [894, 490] width 73 height 23
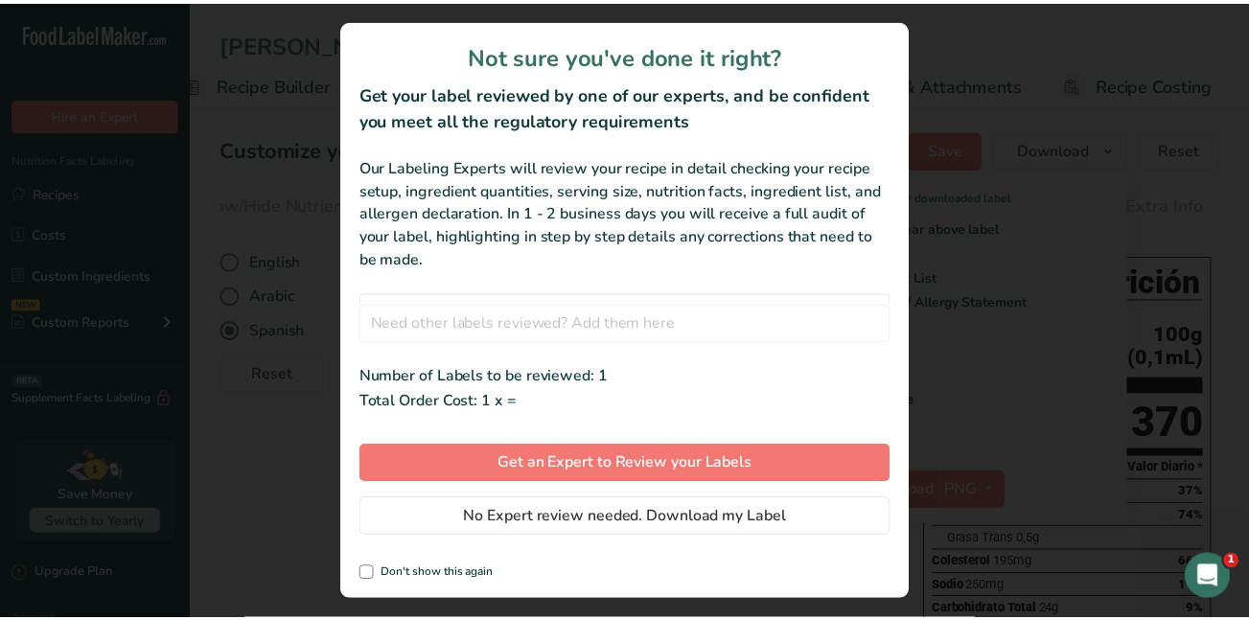
scroll to position [0, 211]
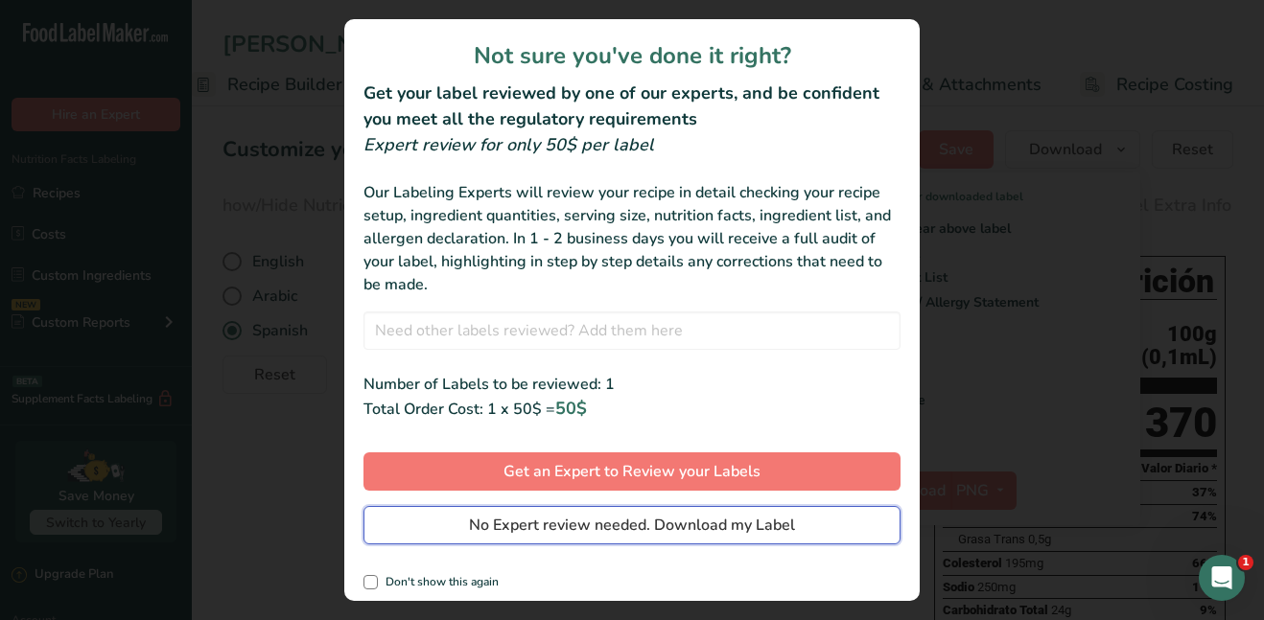
click at [654, 523] on span "No Expert review needed. Download my Label" at bounding box center [632, 525] width 326 height 23
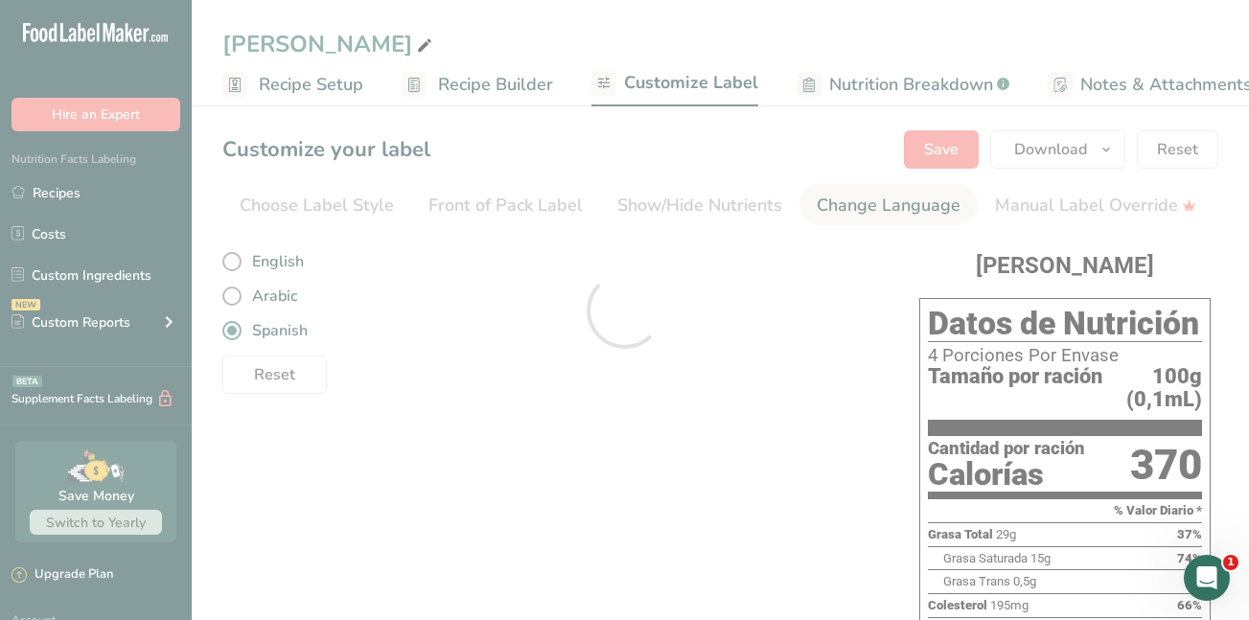
scroll to position [0, 406]
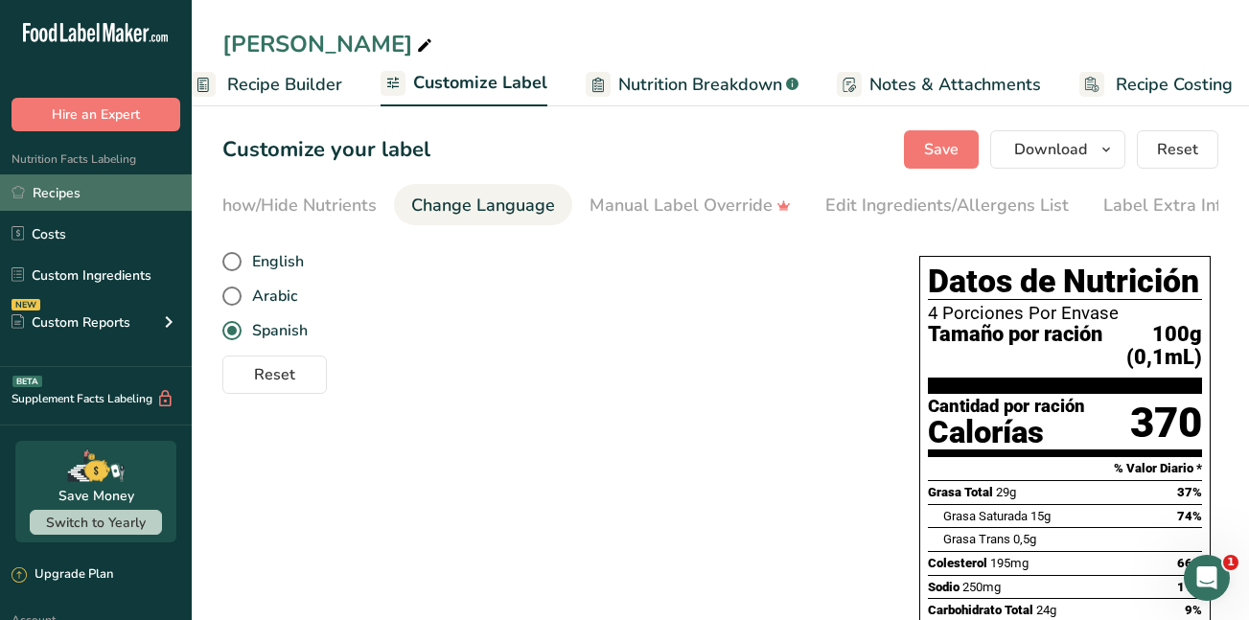
click at [62, 190] on link "Recipes" at bounding box center [96, 193] width 192 height 36
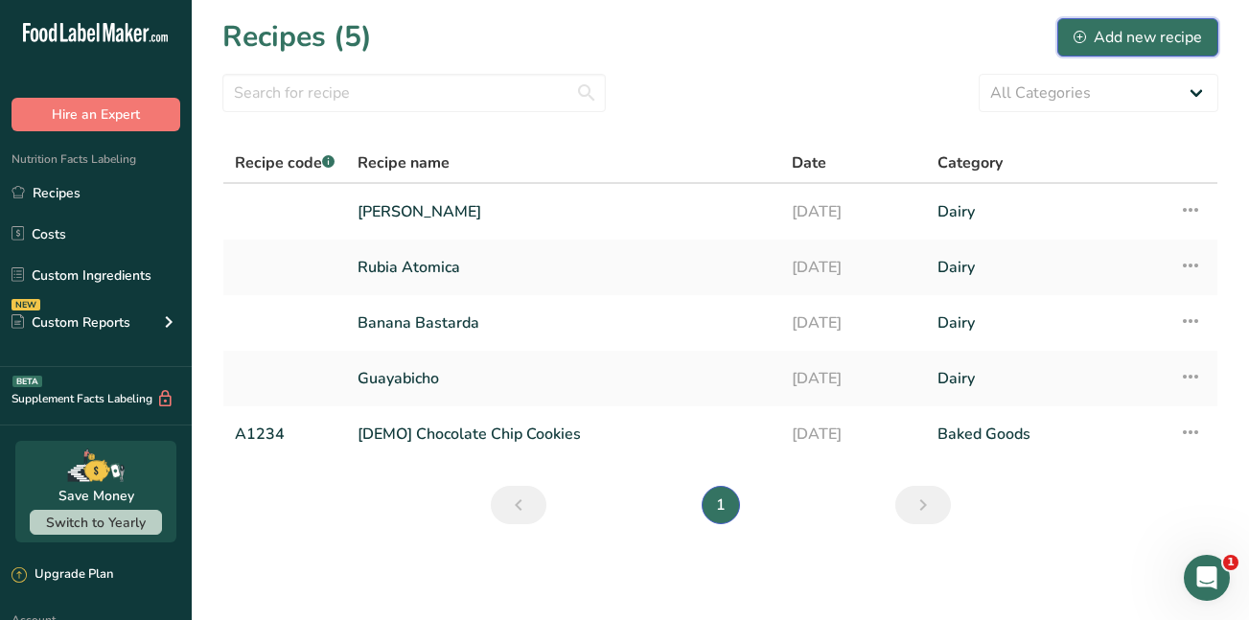
click at [1135, 38] on div "Add new recipe" at bounding box center [1138, 37] width 128 height 23
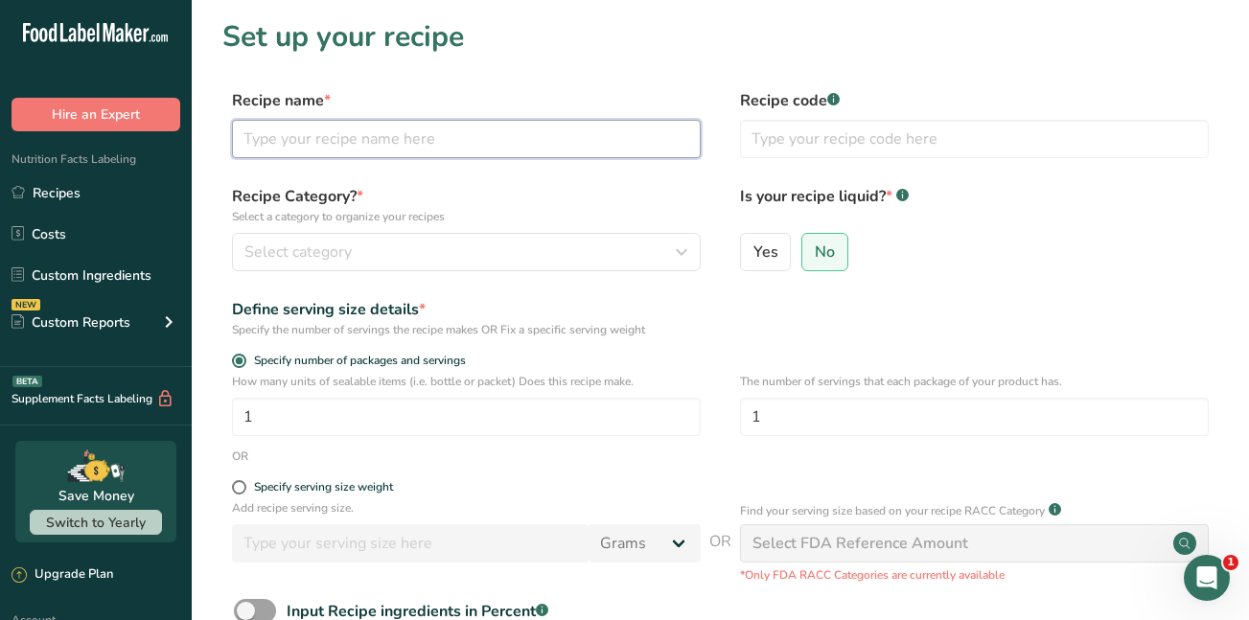
click at [302, 138] on input "text" at bounding box center [466, 139] width 469 height 38
type input "Cafe Criminal"
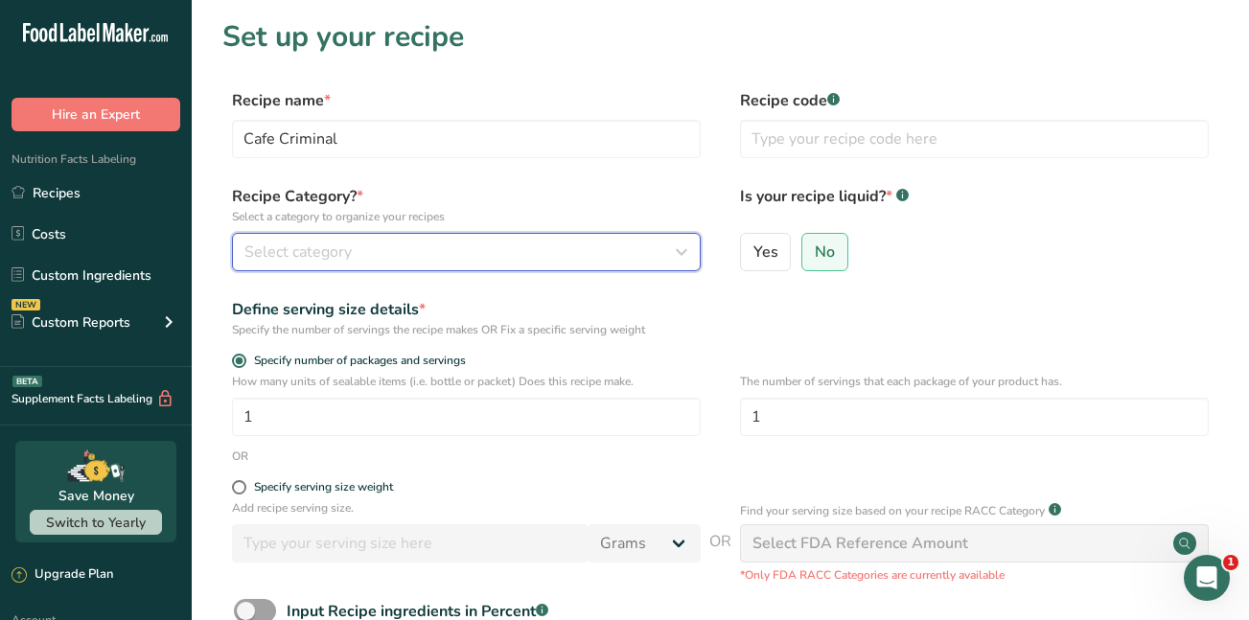
click at [283, 260] on span "Select category" at bounding box center [298, 252] width 107 height 23
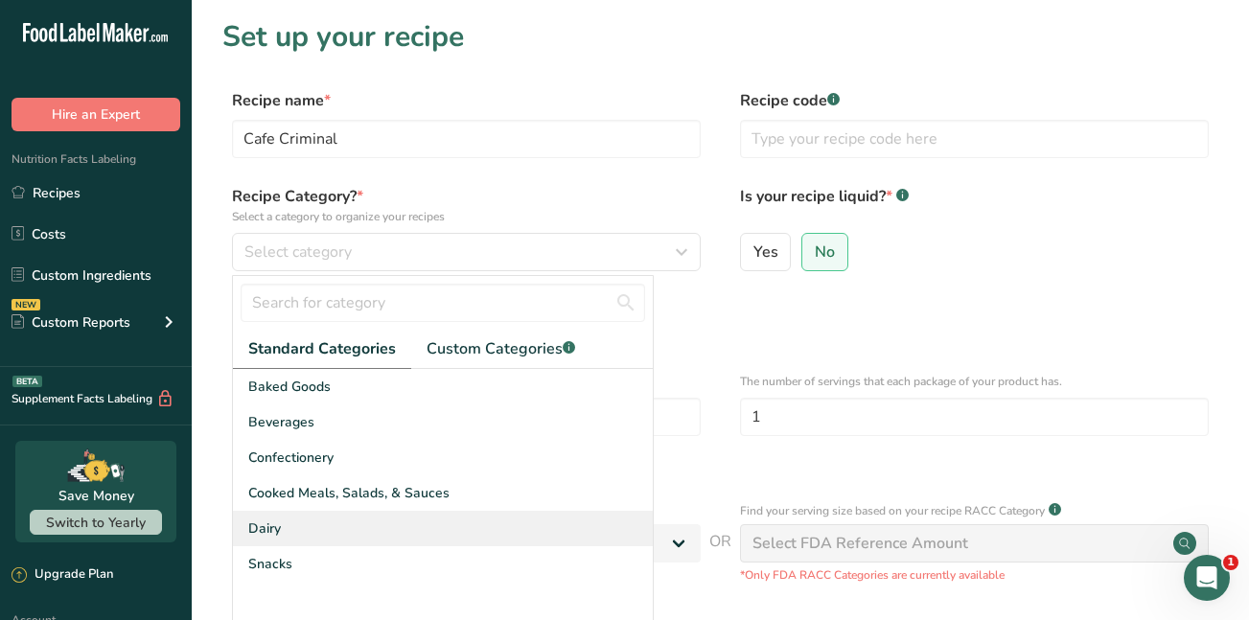
click at [271, 529] on span "Dairy" at bounding box center [264, 529] width 33 height 20
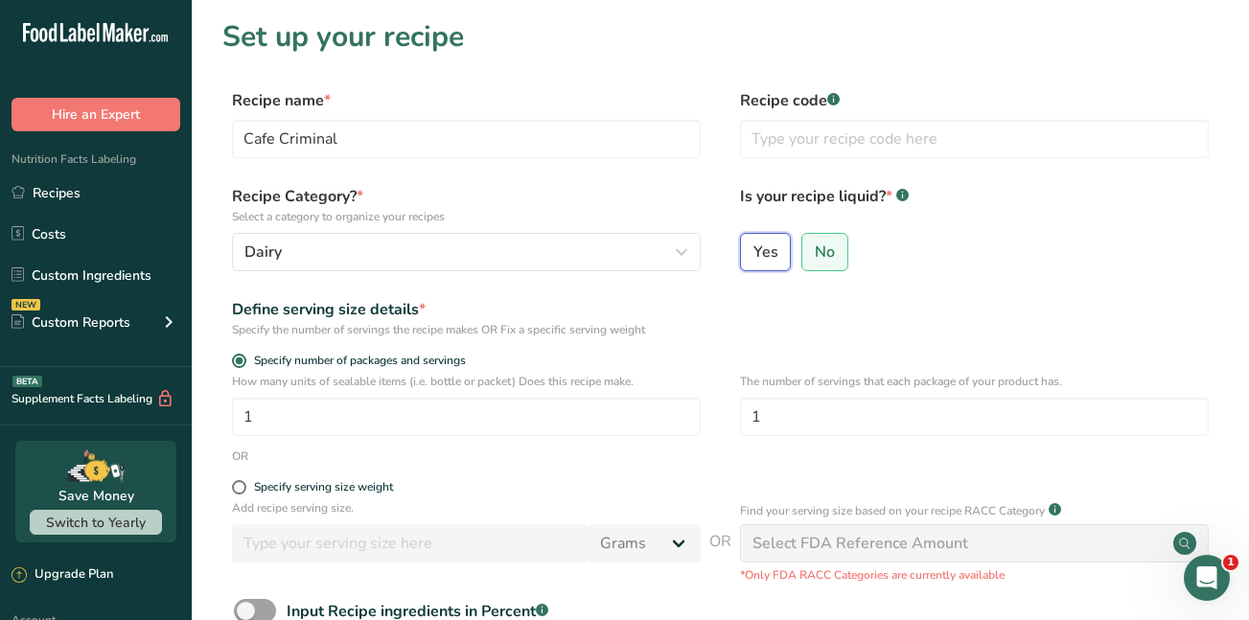
click at [752, 254] on input "Yes" at bounding box center [747, 251] width 12 height 12
radio input "true"
radio input "false"
select select "22"
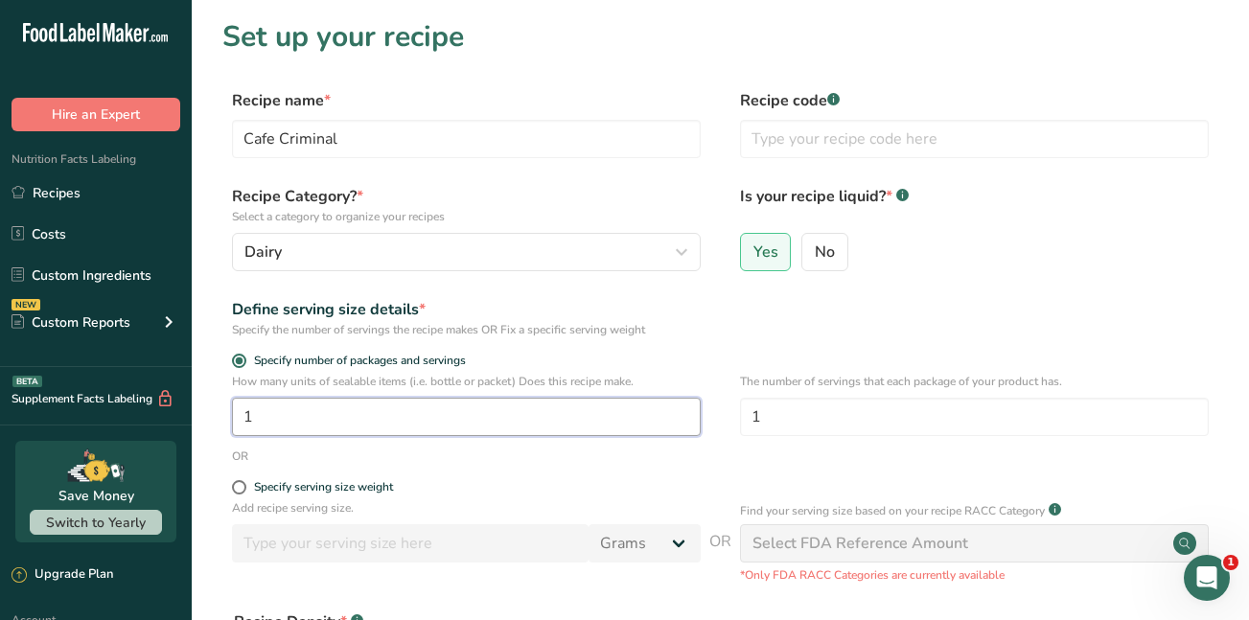
drag, startPoint x: 262, startPoint y: 416, endPoint x: 213, endPoint y: 425, distance: 49.7
click at [213, 425] on section "Set up your recipe Recipe name * Cafe Criminal Recipe code .a-a{fill:#347362;}.…" at bounding box center [721, 459] width 1058 height 919
type input "2"
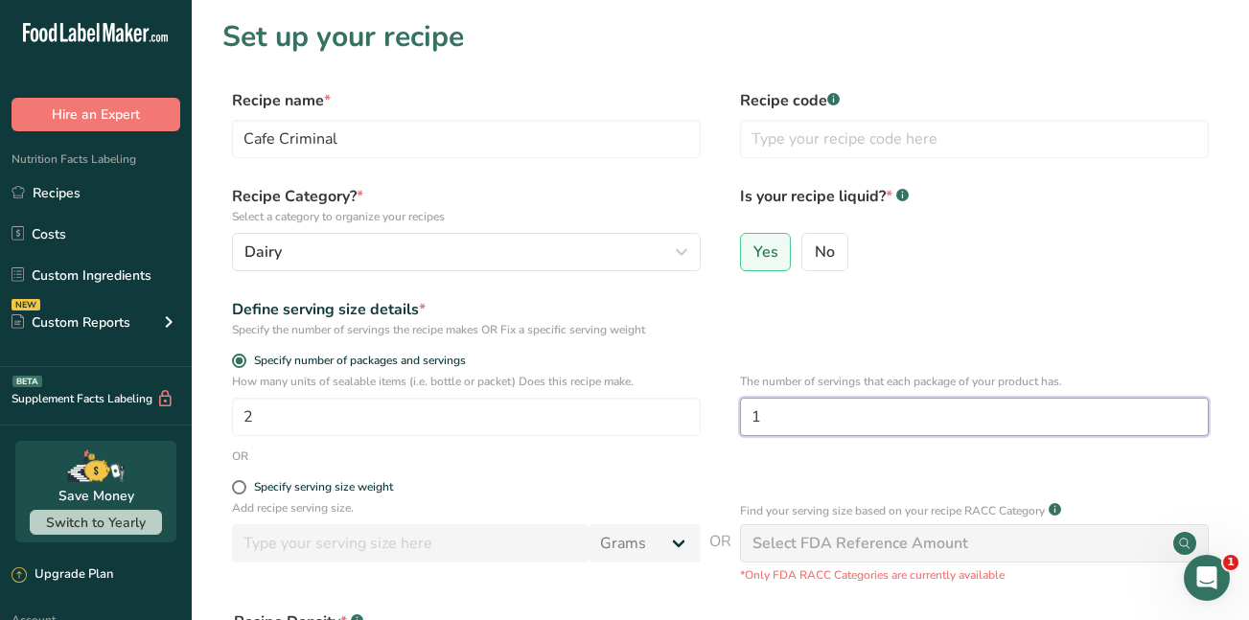
drag, startPoint x: 783, startPoint y: 418, endPoint x: 743, endPoint y: 413, distance: 40.6
click at [743, 413] on input "1" at bounding box center [974, 417] width 469 height 38
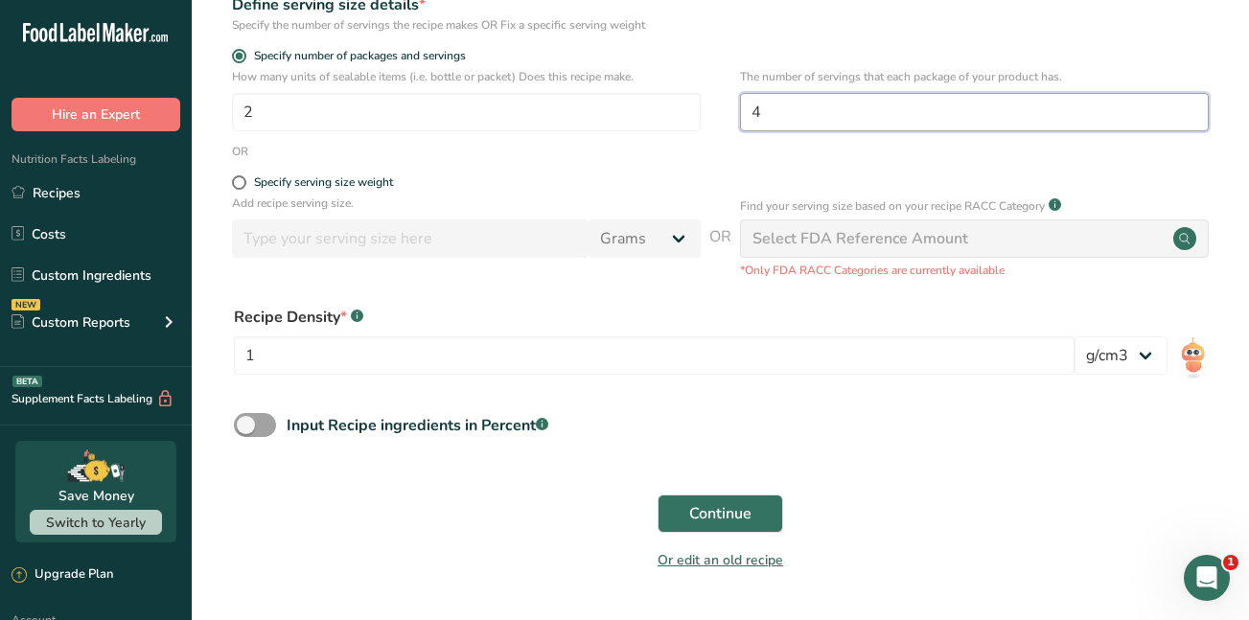
scroll to position [345, 0]
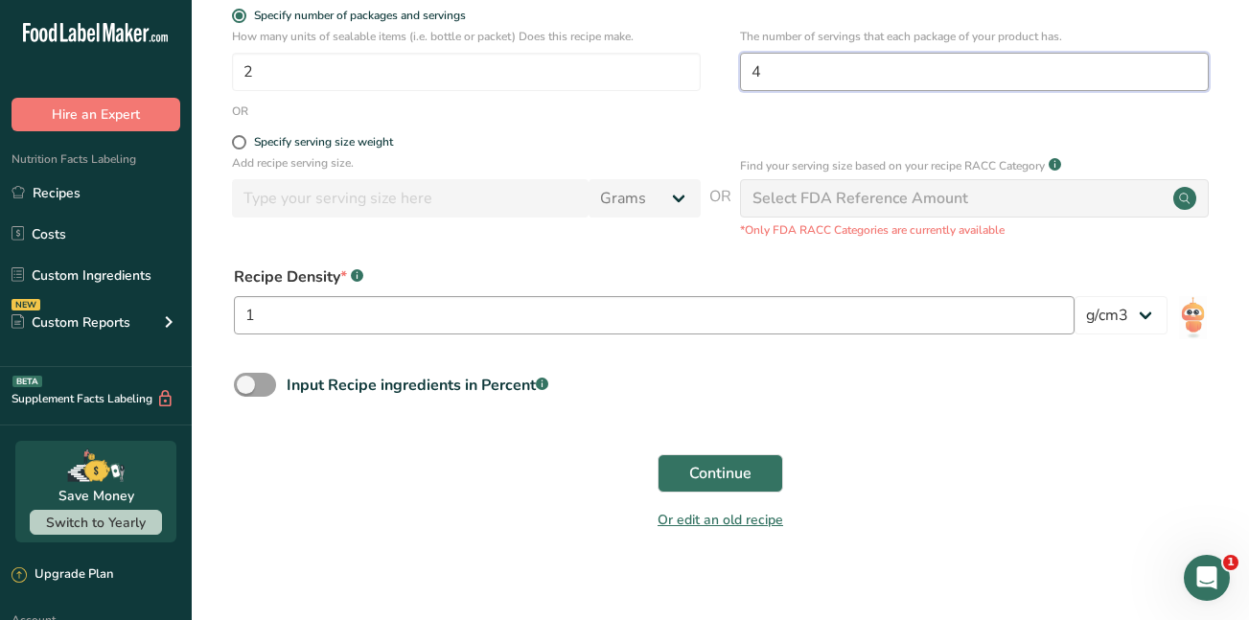
type input "4"
click at [286, 314] on input "1" at bounding box center [654, 315] width 841 height 38
type input "1000"
click at [700, 465] on span "Continue" at bounding box center [720, 473] width 62 height 23
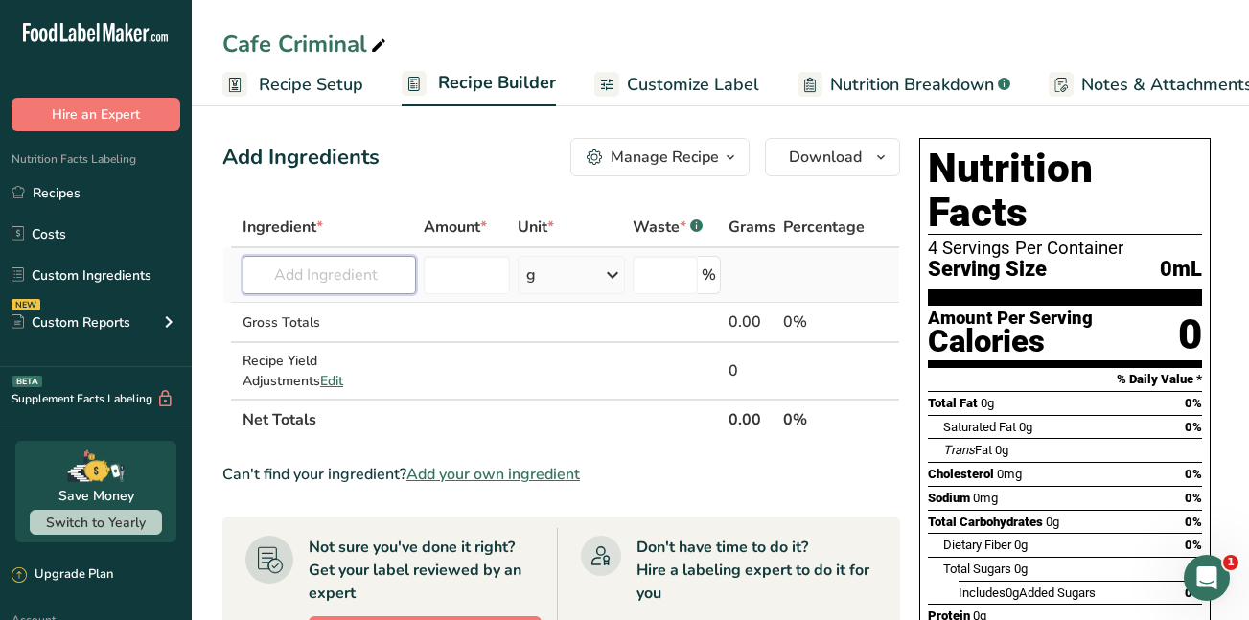
click at [264, 275] on input "text" at bounding box center [330, 275] width 174 height 38
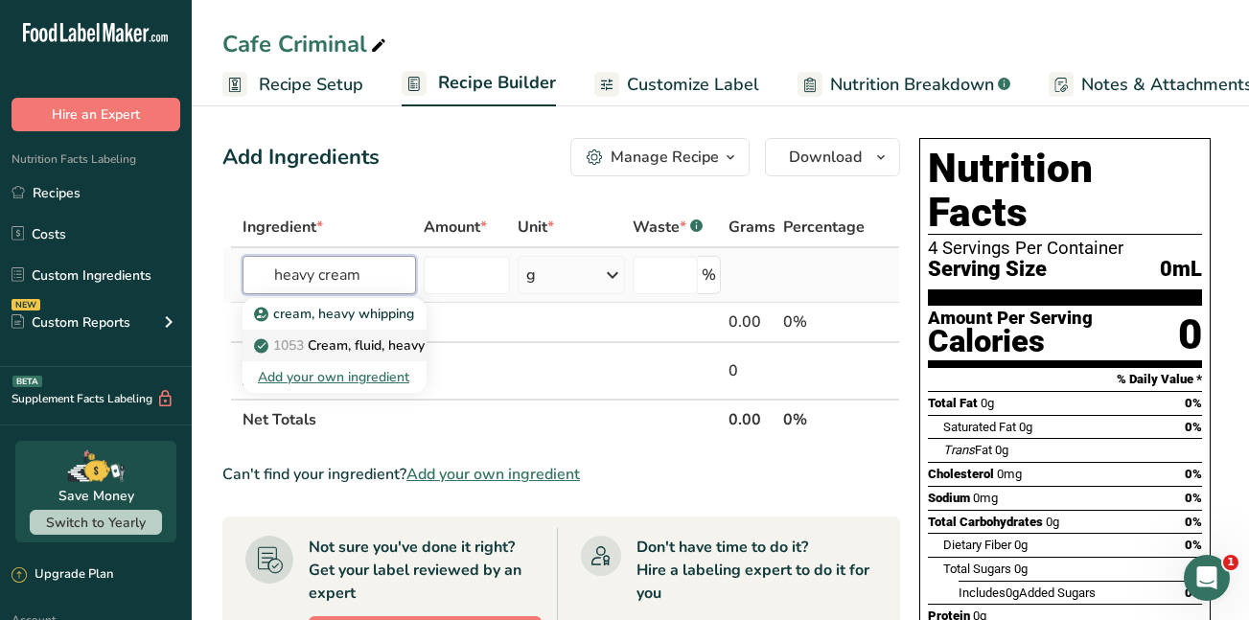
type input "heavy cream"
click at [301, 346] on span "1053" at bounding box center [288, 346] width 31 height 18
type input "Cream, fluid, heavy whipping"
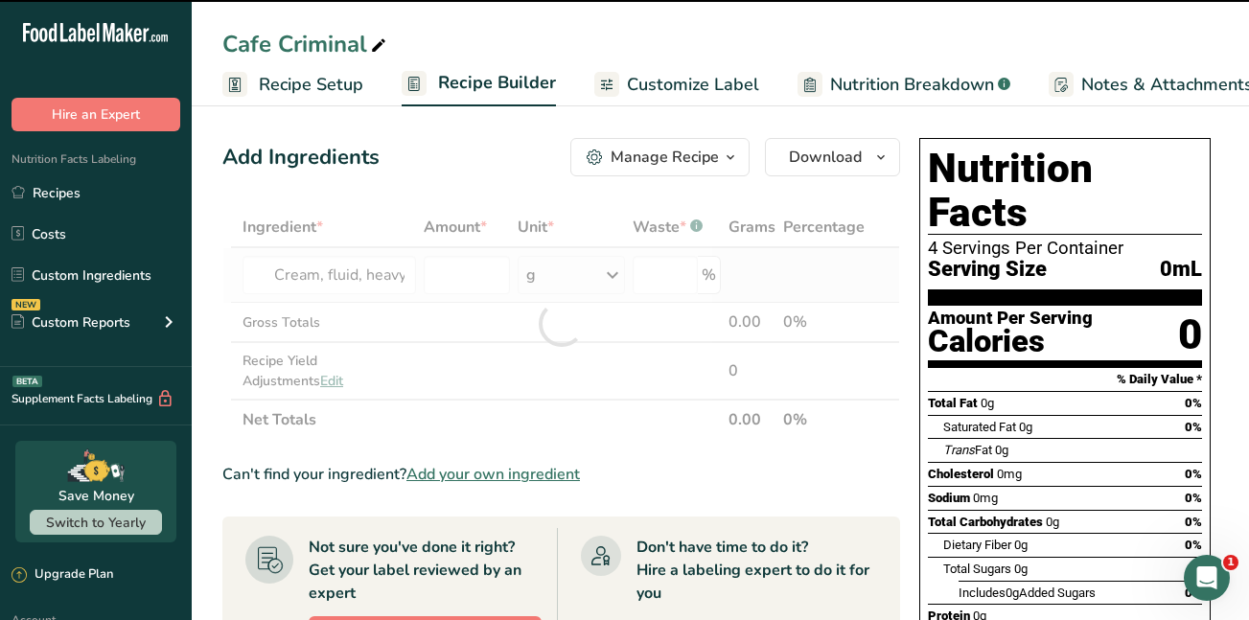
type input "0"
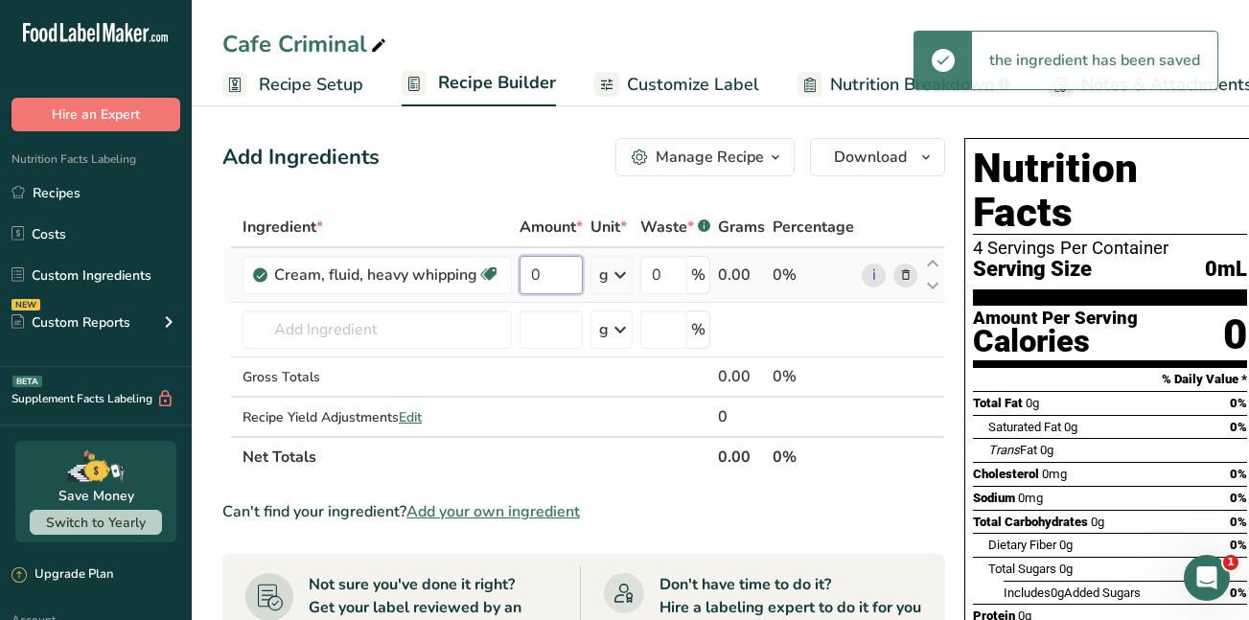
drag, startPoint x: 542, startPoint y: 270, endPoint x: 525, endPoint y: 270, distance: 16.3
click at [525, 270] on input "0" at bounding box center [551, 275] width 63 height 38
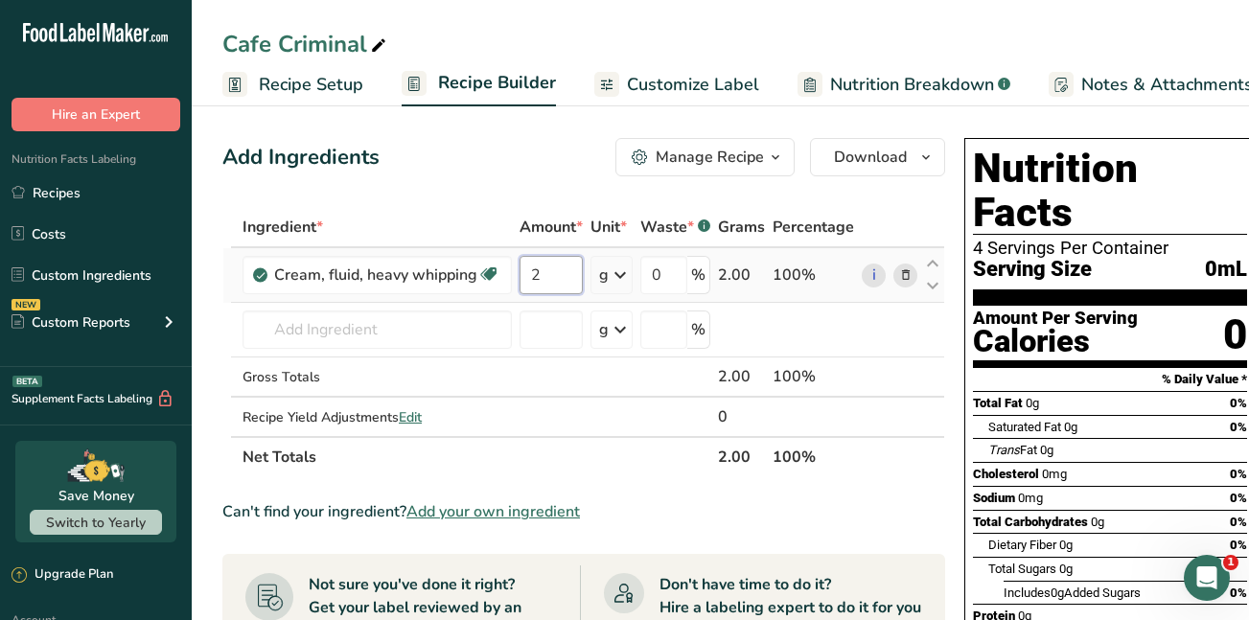
type input "2"
click at [624, 276] on div "Ingredient * Amount * Unit * Waste * .a-a{fill:#347362;}.b-a{fill:#fff;} Grams …" at bounding box center [583, 342] width 723 height 270
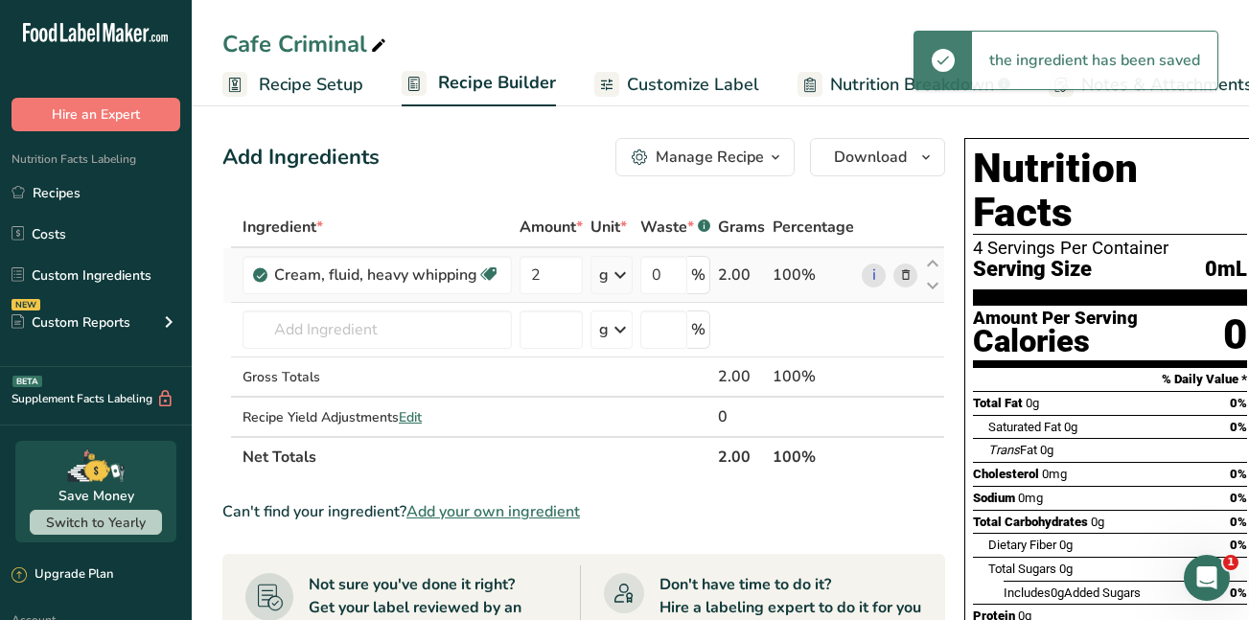
click at [624, 276] on icon at bounding box center [620, 275] width 23 height 35
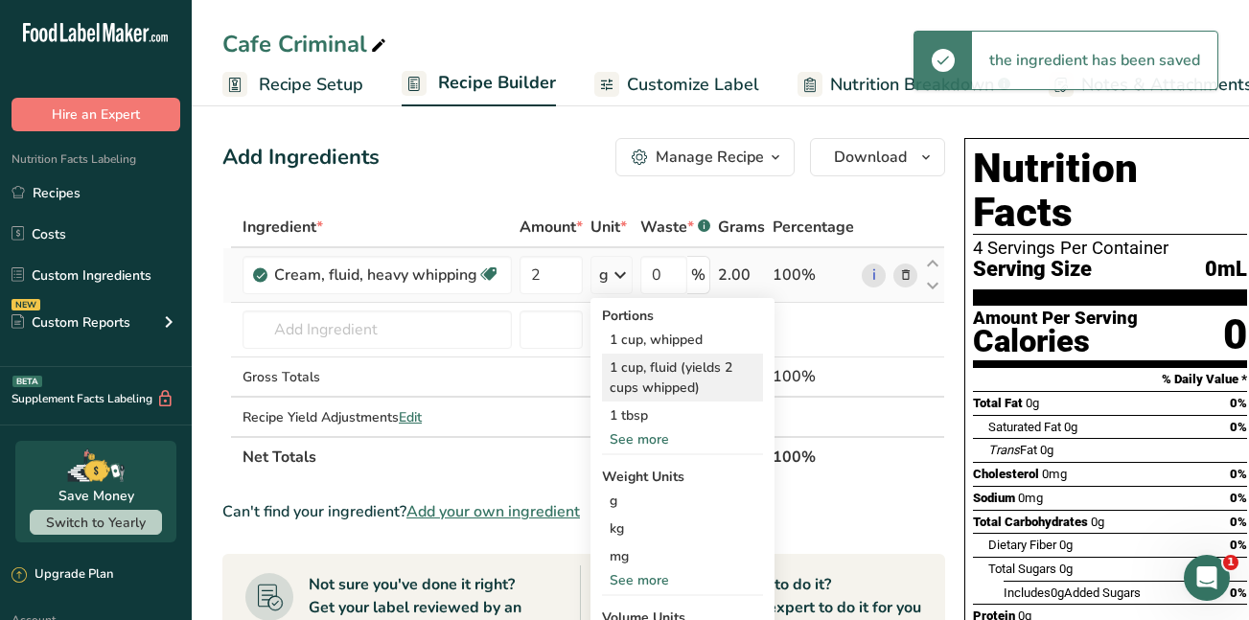
click at [634, 367] on div "1 cup, fluid (yields 2 cups whipped)" at bounding box center [682, 378] width 161 height 48
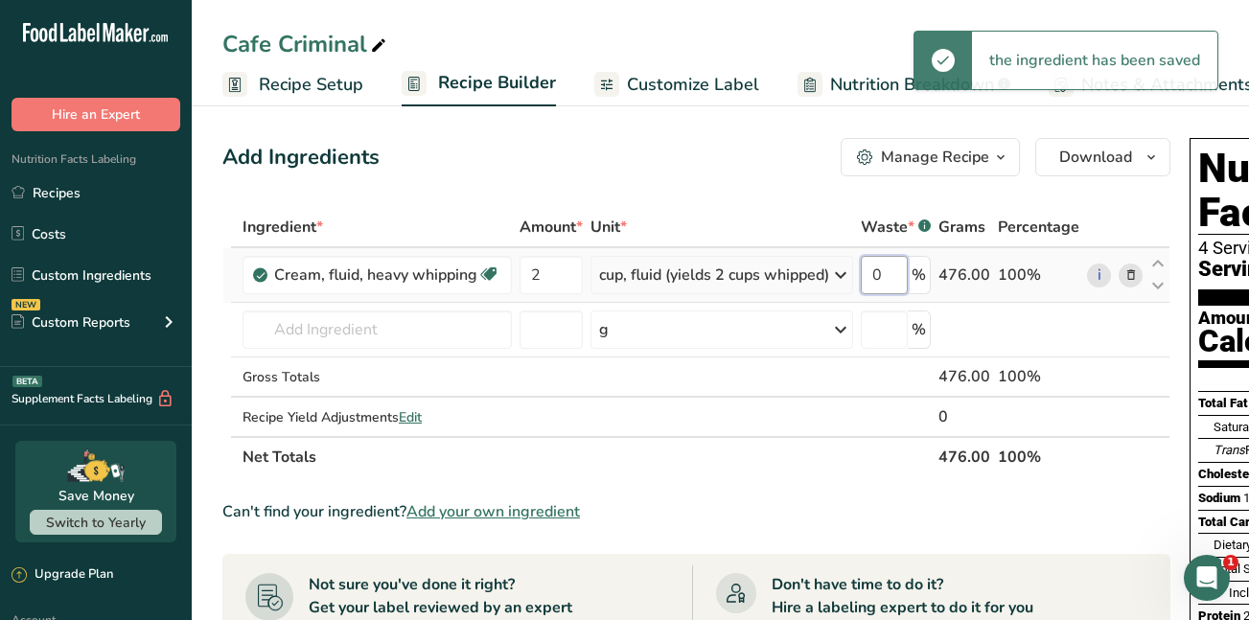
drag, startPoint x: 894, startPoint y: 269, endPoint x: 874, endPoint y: 274, distance: 20.7
click at [874, 274] on input "0" at bounding box center [884, 275] width 47 height 38
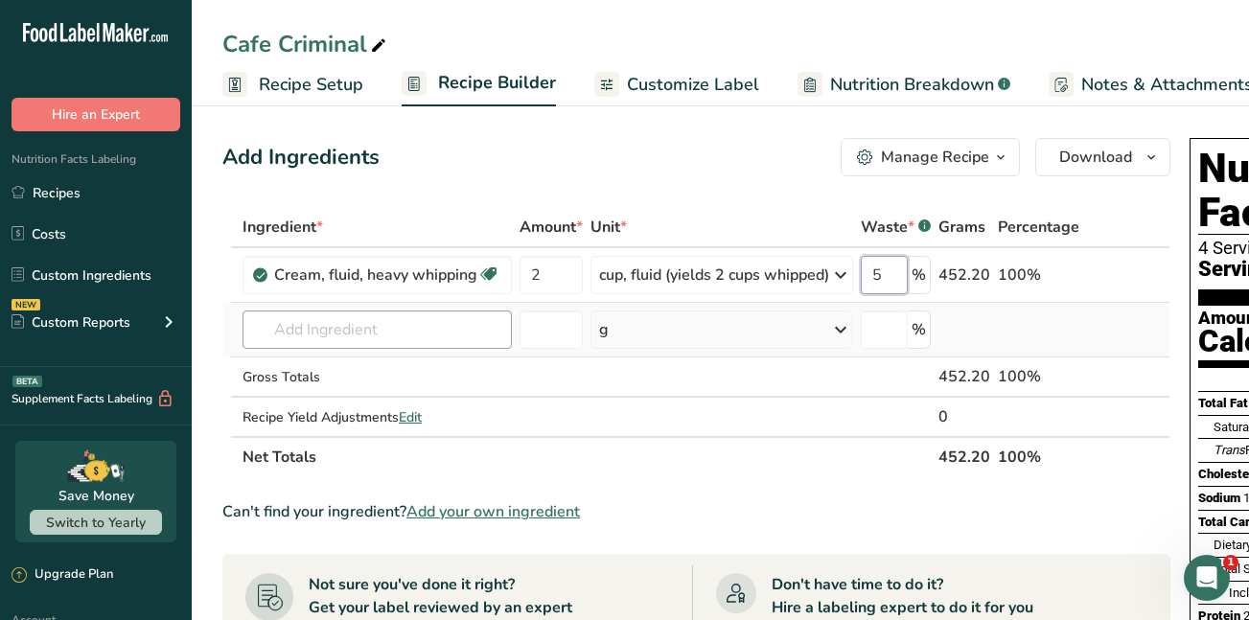
type input "5"
click at [352, 325] on div "Ingredient * Amount * Unit * Waste * .a-a{fill:#347362;}.b-a{fill:#fff;} Grams …" at bounding box center [696, 342] width 948 height 270
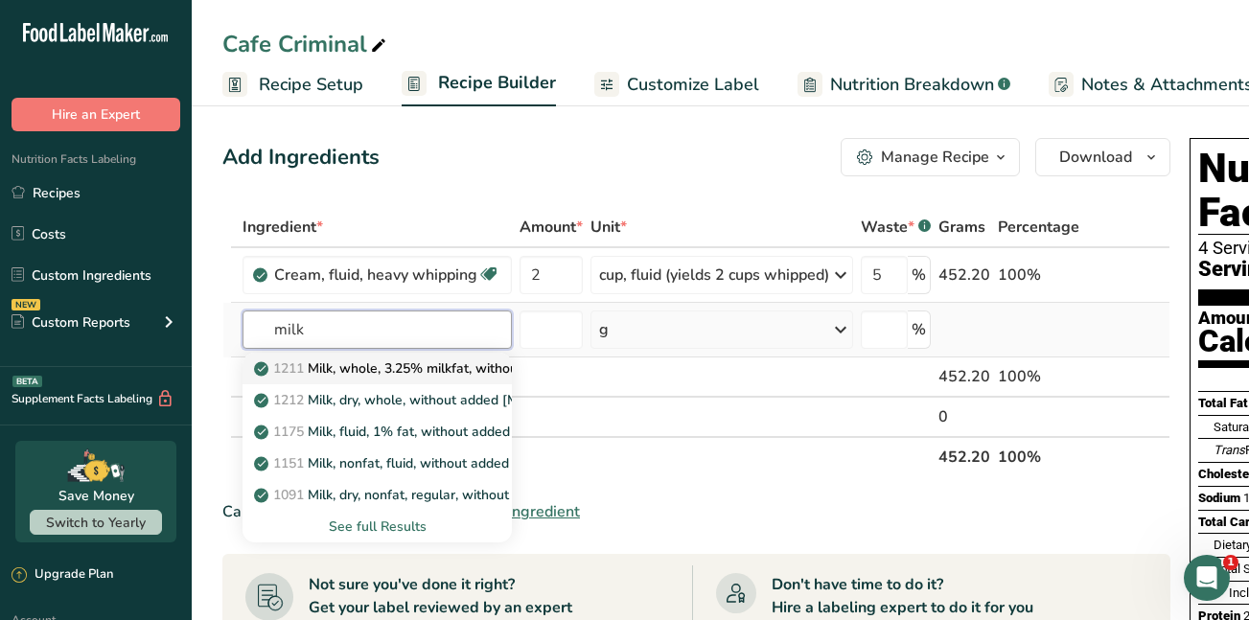
type input "milk"
click at [352, 373] on p "1211 Milk, whole, 3.25% milkfat, without added vitamin A and vitamin D" at bounding box center [513, 369] width 511 height 20
type input "Milk, whole, 3.25% milkfat, without added vitamin A and [MEDICAL_DATA]"
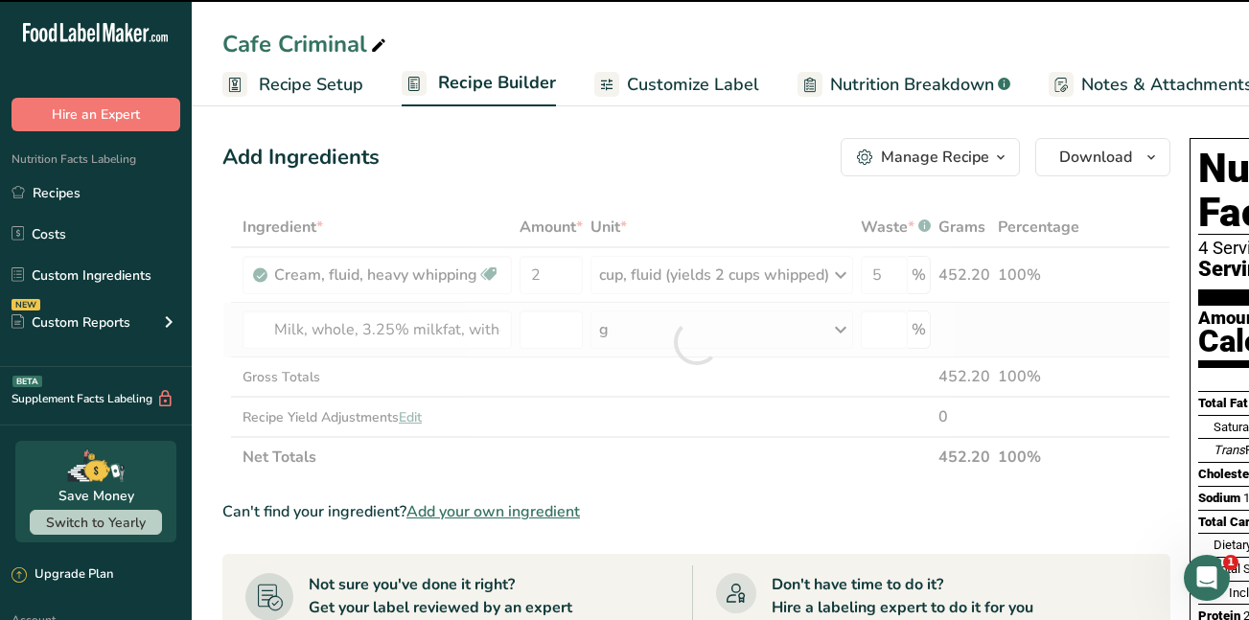
type input "0"
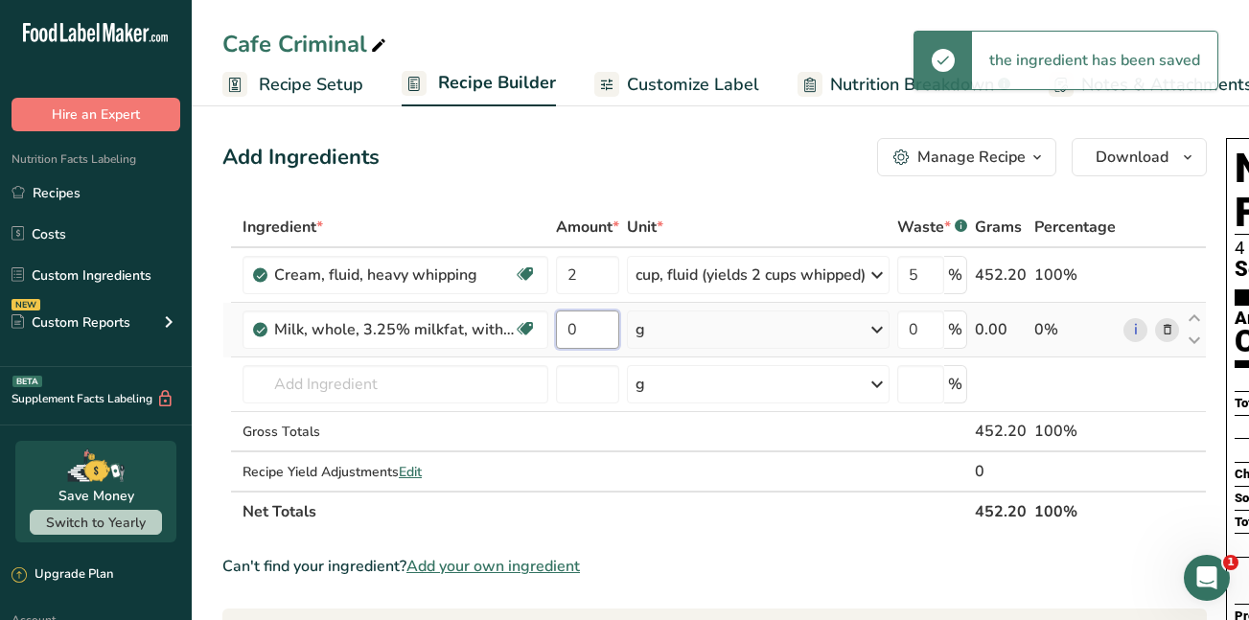
drag, startPoint x: 575, startPoint y: 331, endPoint x: 564, endPoint y: 331, distance: 11.5
click at [564, 331] on input "0" at bounding box center [587, 330] width 63 height 38
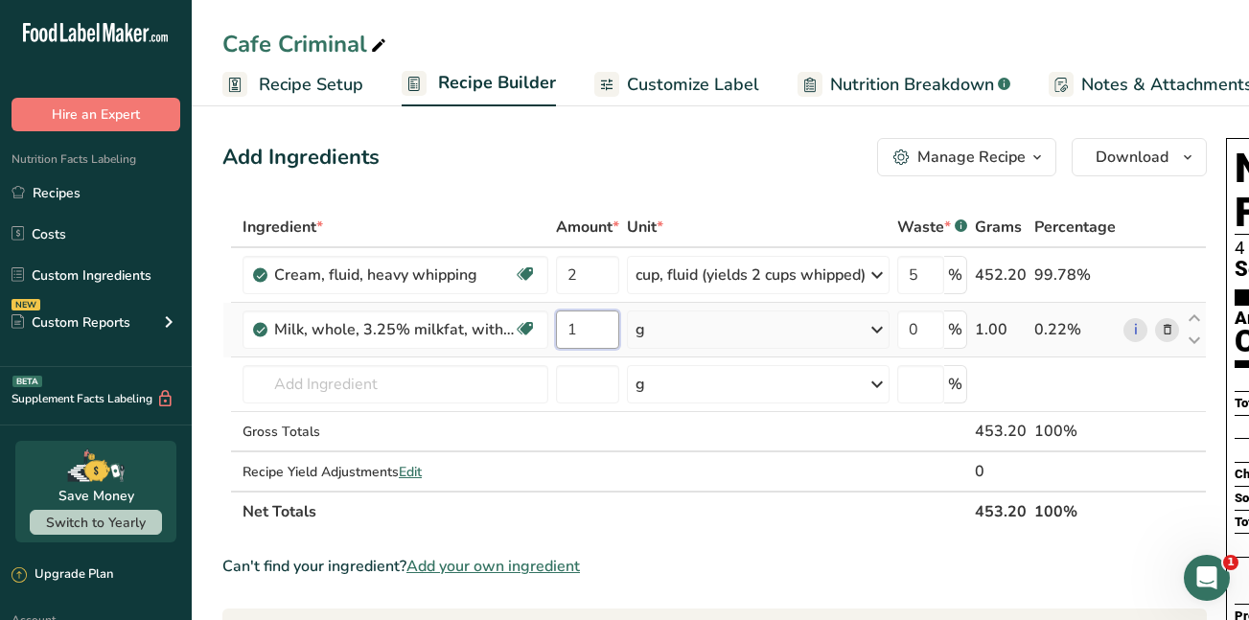
type input "1"
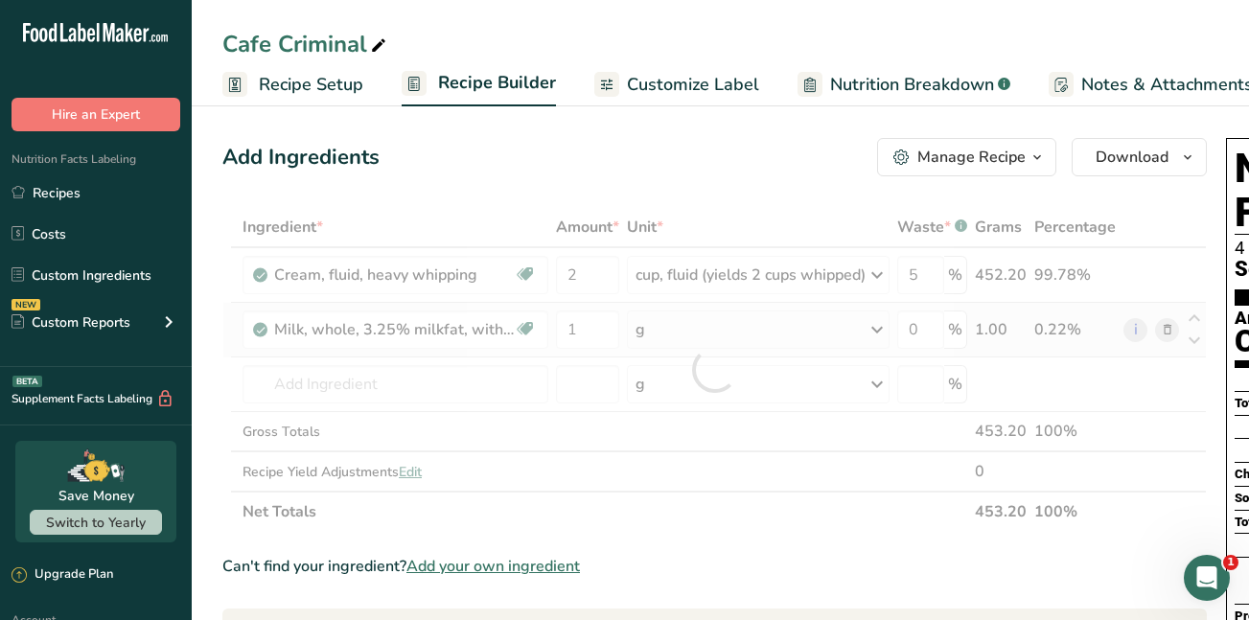
click at [884, 328] on div "Ingredient * Amount * Unit * Waste * .a-a{fill:#347362;}.b-a{fill:#fff;} Grams …" at bounding box center [714, 369] width 985 height 325
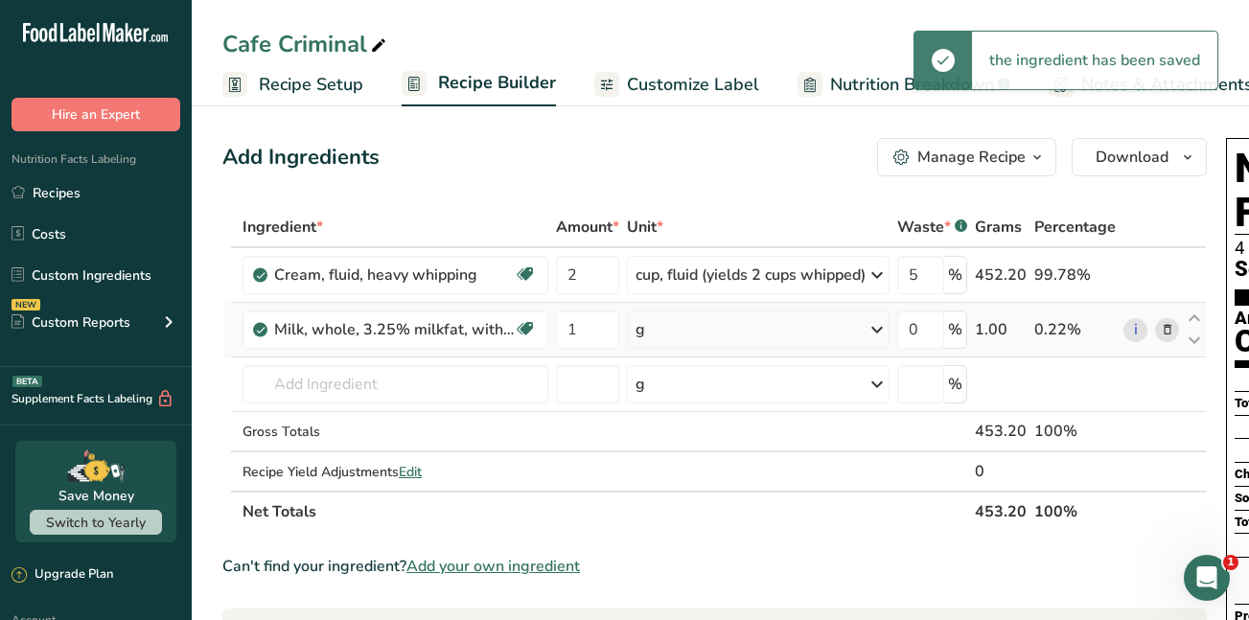
click at [884, 328] on icon at bounding box center [877, 330] width 23 height 35
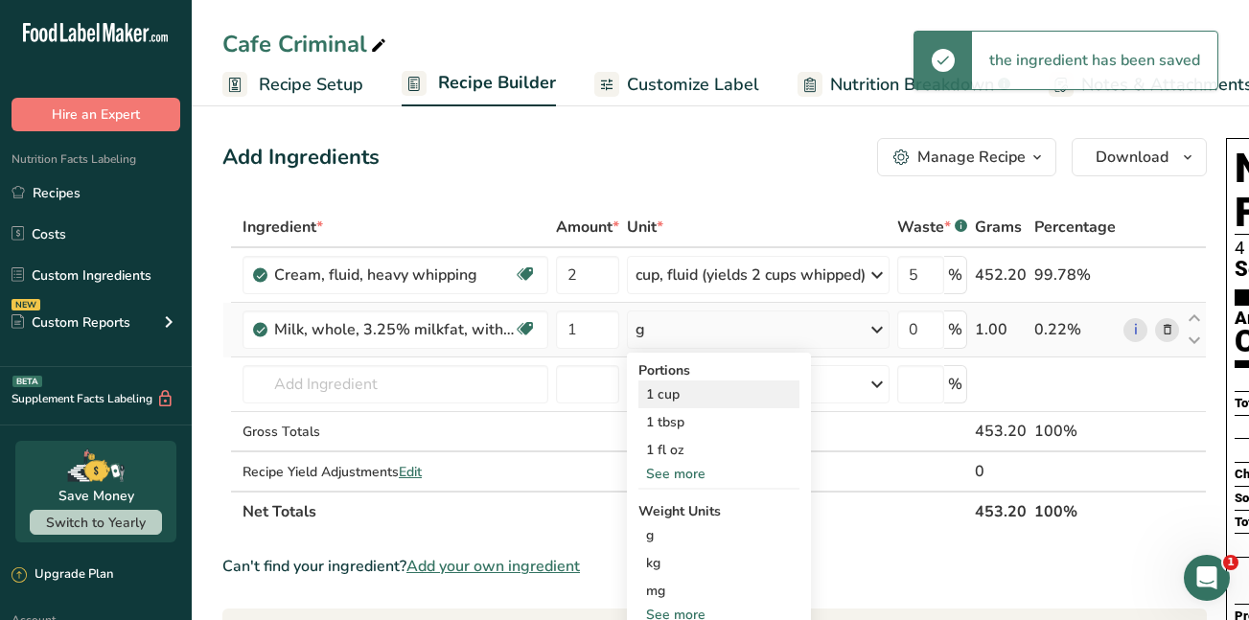
click at [717, 392] on div "1 cup" at bounding box center [719, 395] width 161 height 28
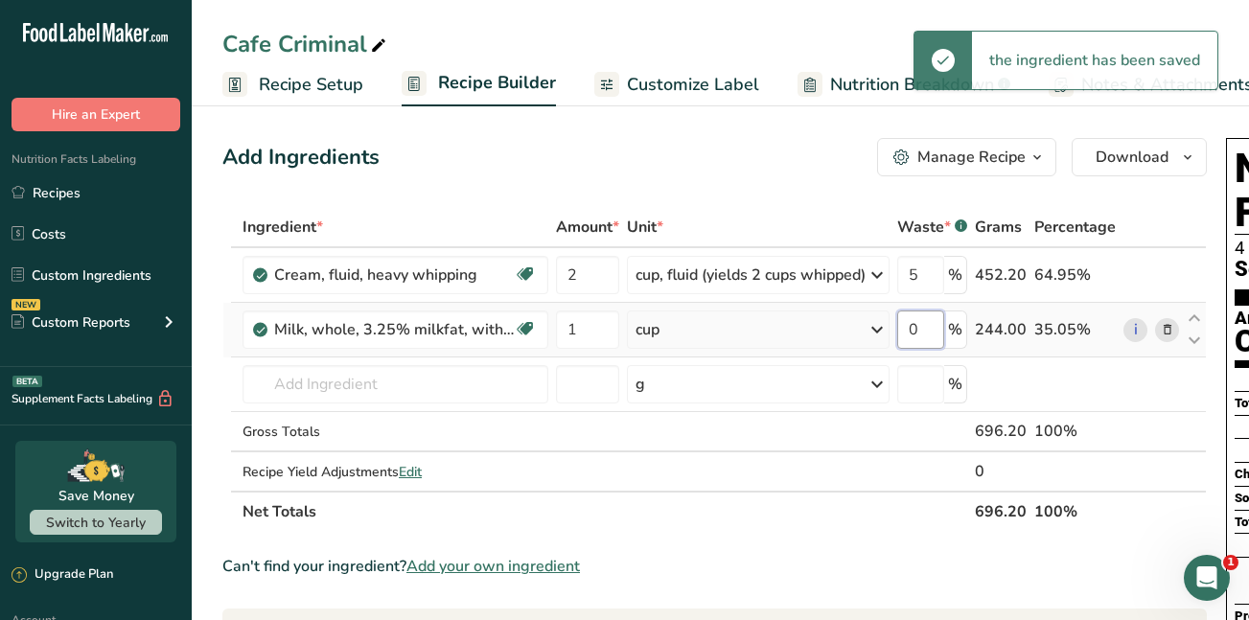
click at [917, 328] on input "0" at bounding box center [921, 330] width 47 height 38
type input "5"
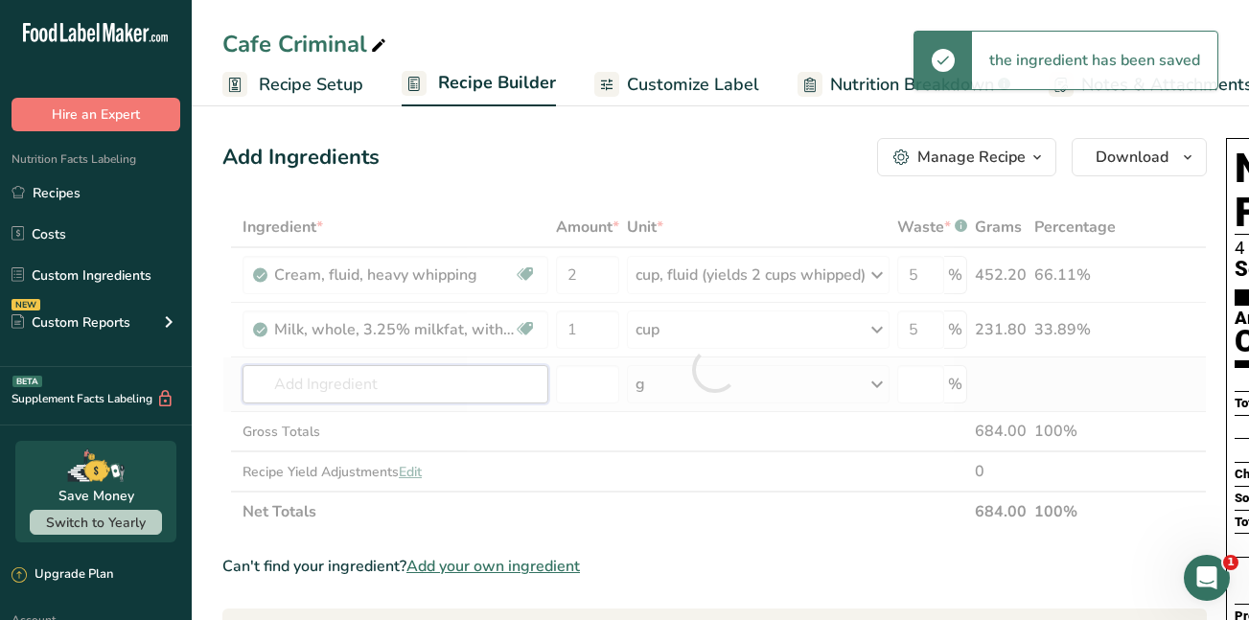
click at [349, 383] on div "Ingredient * Amount * Unit * Waste * .a-a{fill:#347362;}.b-a{fill:#fff;} Grams …" at bounding box center [714, 369] width 985 height 325
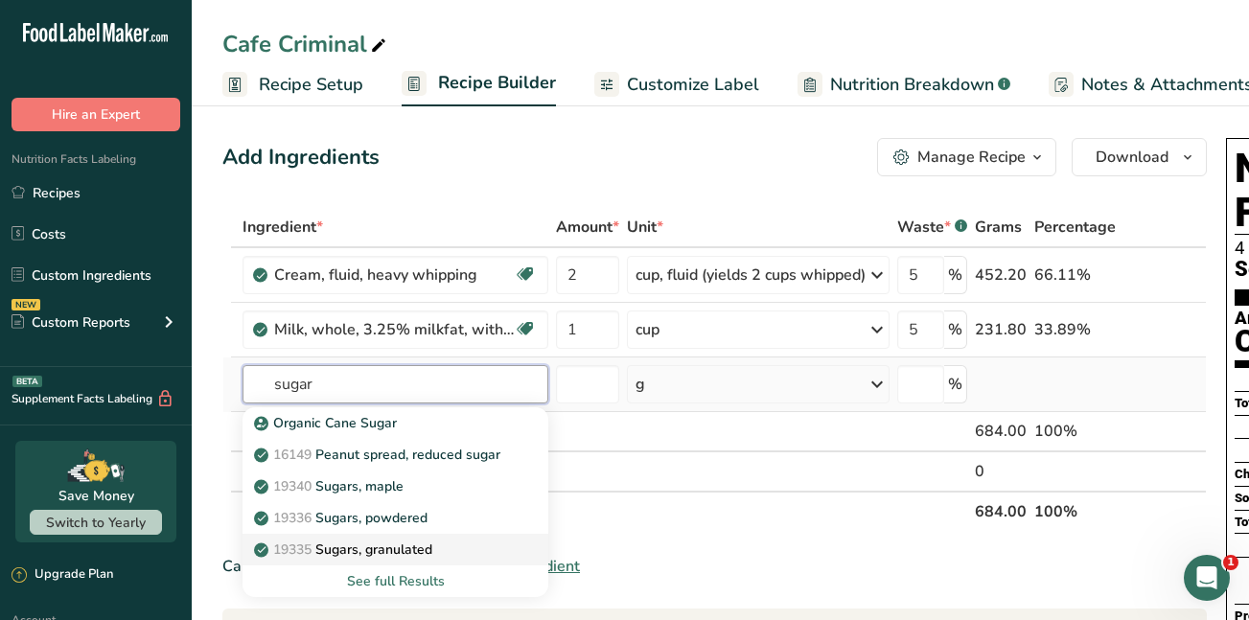
type input "sugar"
click at [361, 547] on p "19335 Sugars, granulated" at bounding box center [345, 550] width 175 height 20
type input "Sugars, granulated"
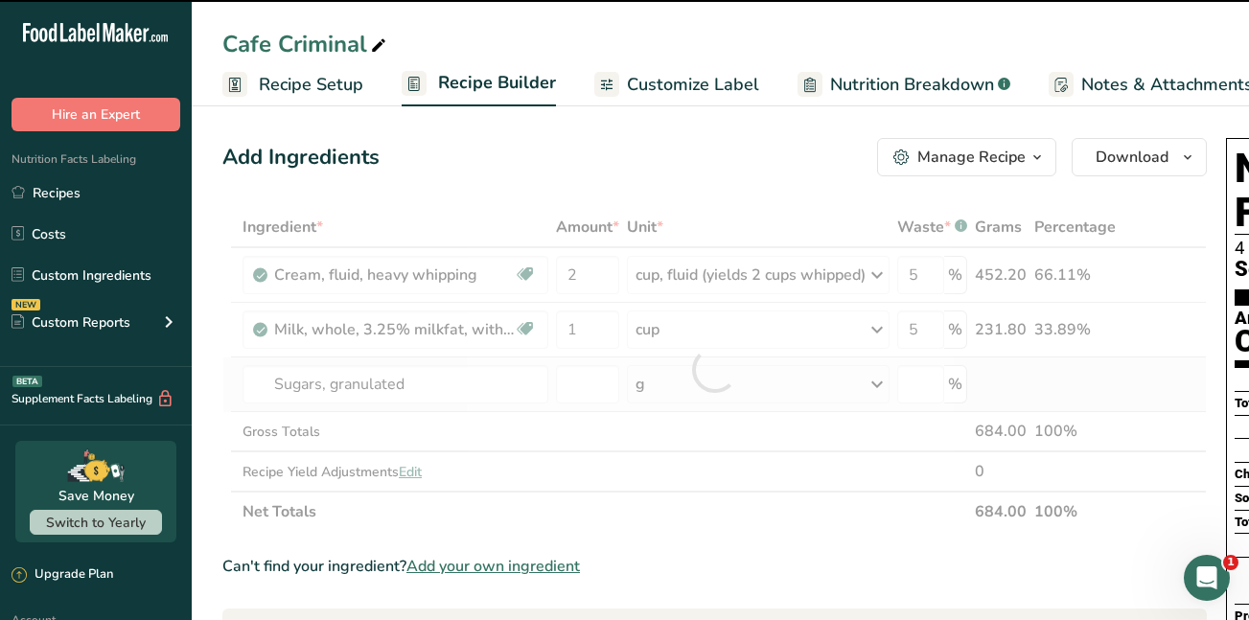
type input "0"
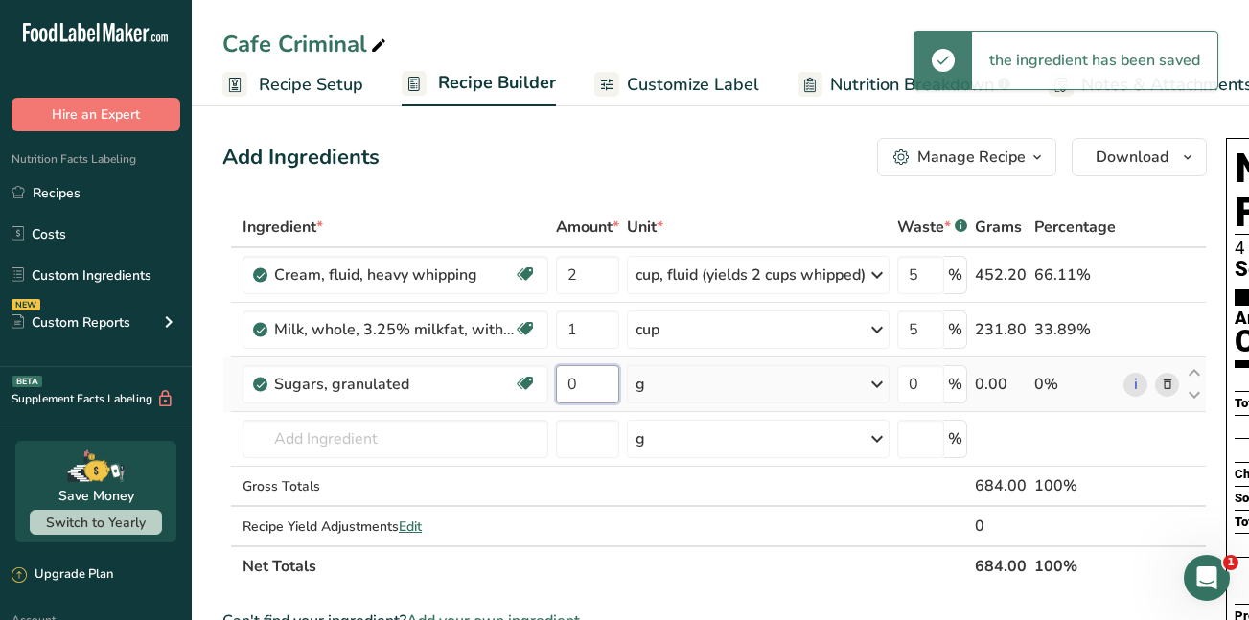
drag, startPoint x: 576, startPoint y: 385, endPoint x: 560, endPoint y: 383, distance: 16.4
click at [560, 383] on input "0" at bounding box center [587, 384] width 63 height 38
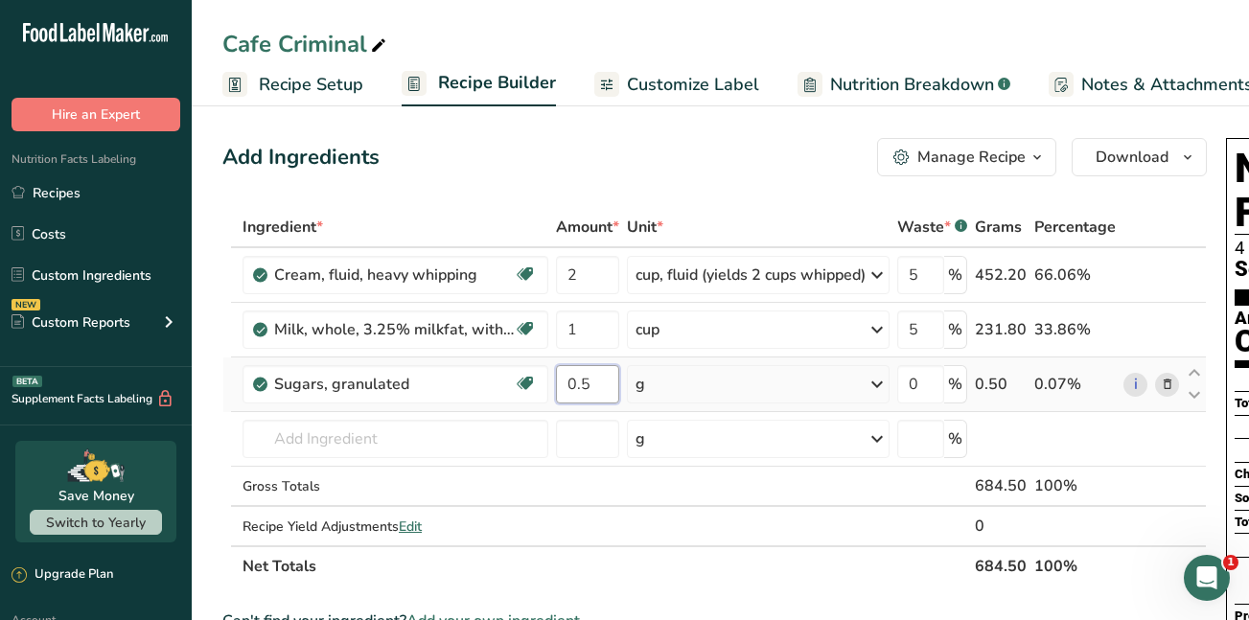
type input "0.5"
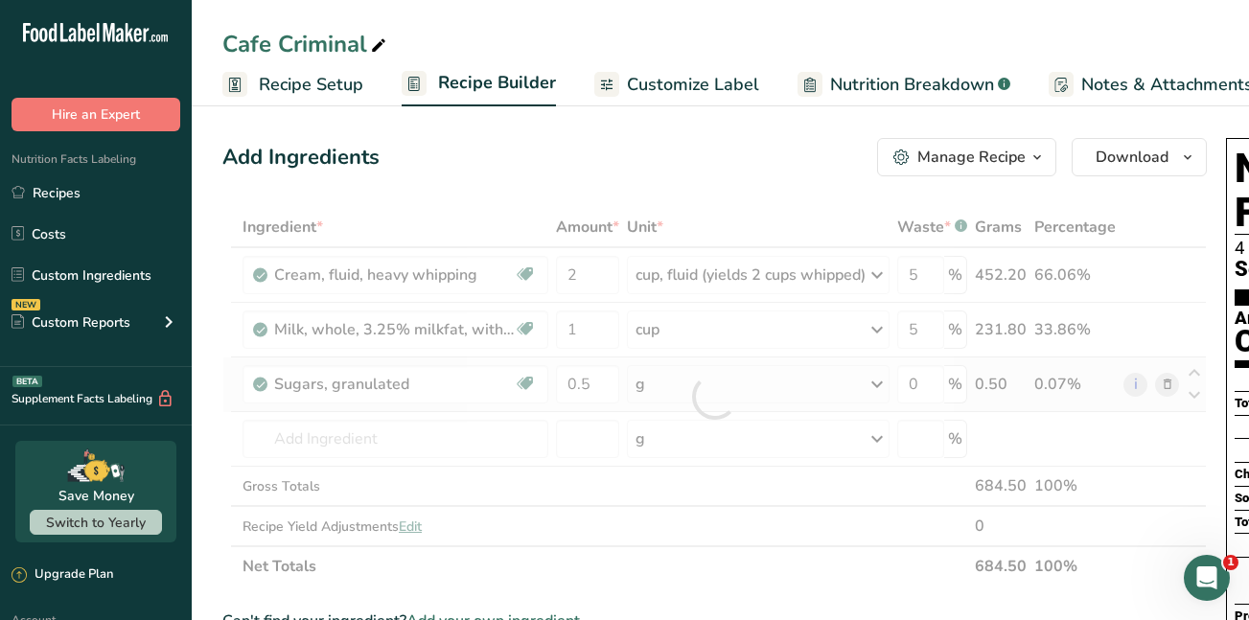
click at [885, 385] on div "Ingredient * Amount * Unit * Waste * .a-a{fill:#347362;}.b-a{fill:#fff;} Grams …" at bounding box center [714, 397] width 985 height 380
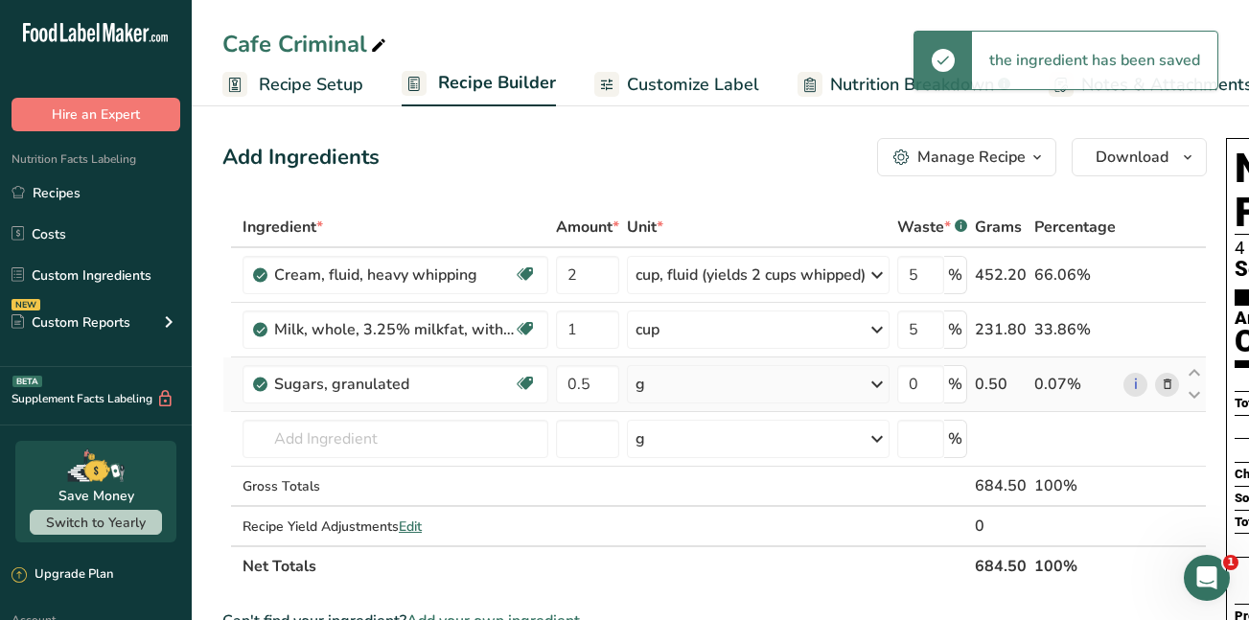
click at [885, 385] on icon at bounding box center [877, 384] width 23 height 35
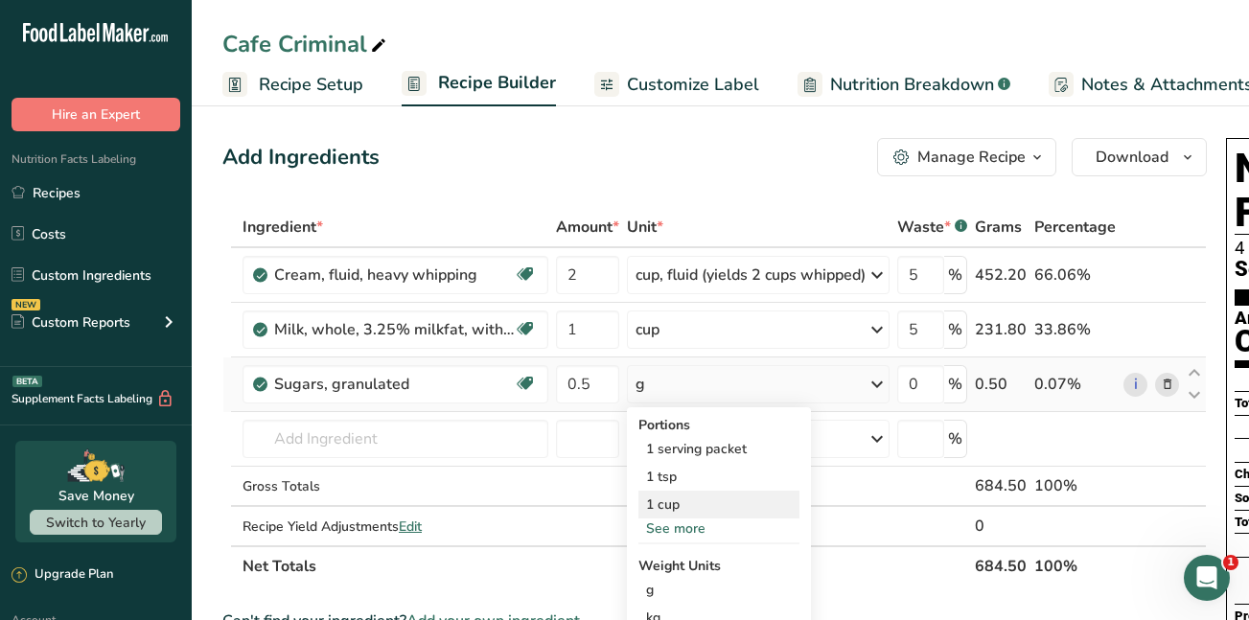
click at [698, 501] on div "1 cup" at bounding box center [719, 505] width 161 height 28
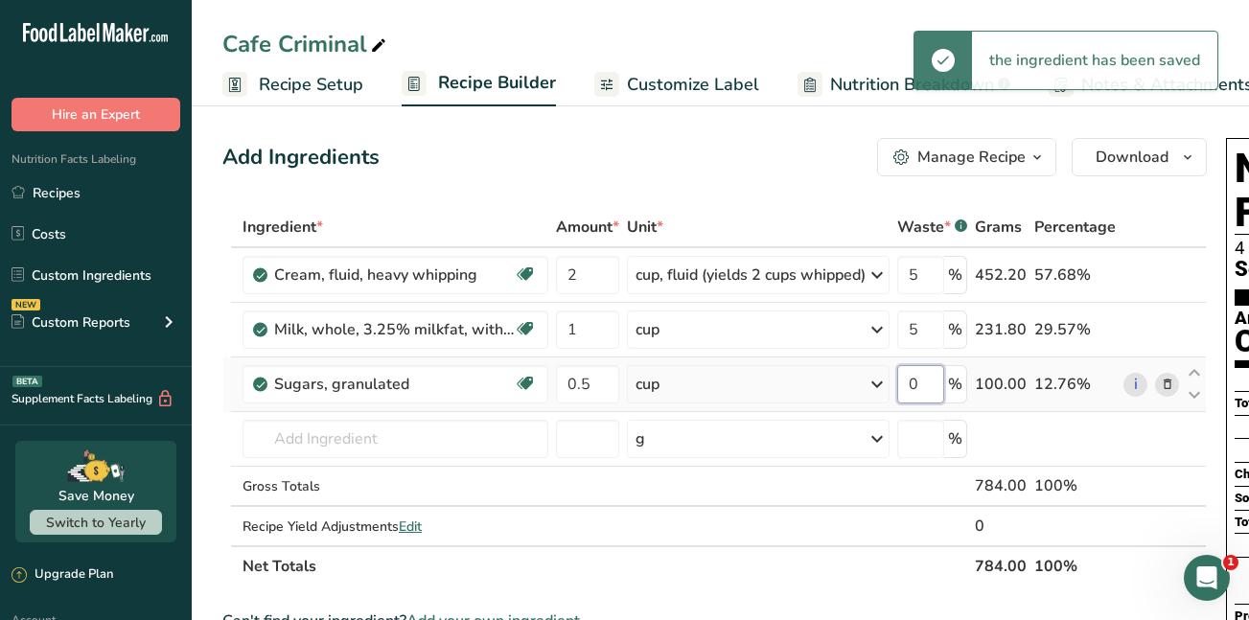
drag, startPoint x: 929, startPoint y: 385, endPoint x: 911, endPoint y: 381, distance: 18.6
click at [911, 381] on input "0" at bounding box center [921, 384] width 47 height 38
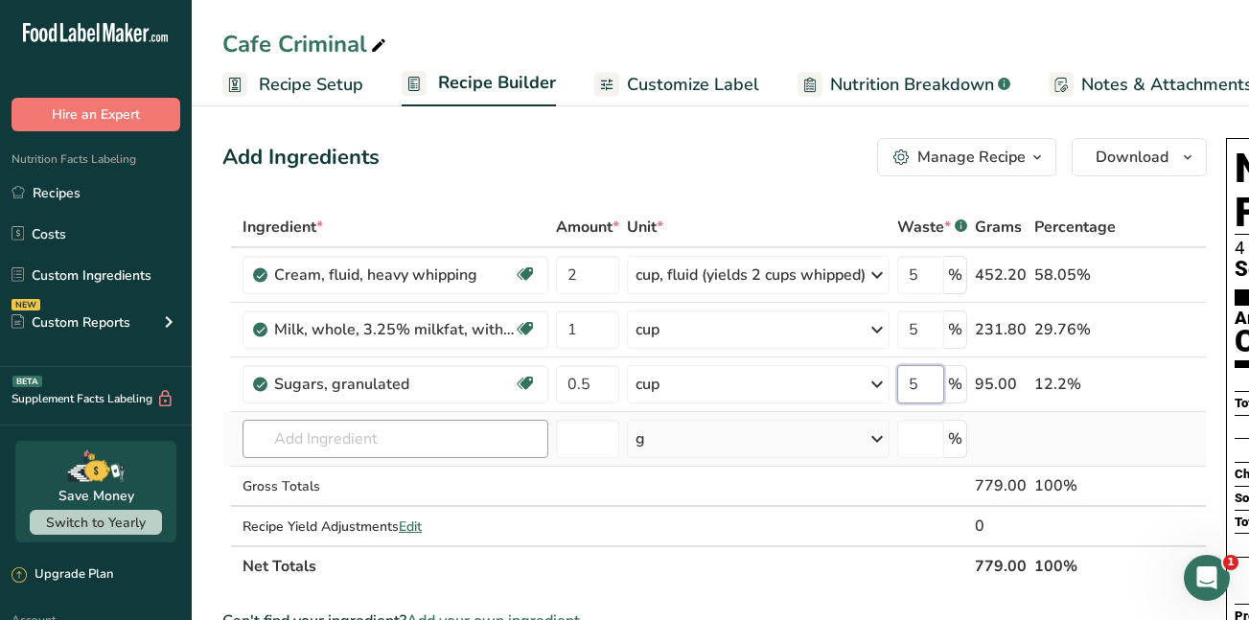
type input "5"
click at [354, 442] on div "Ingredient * Amount * Unit * Waste * .a-a{fill:#347362;}.b-a{fill:#fff;} Grams …" at bounding box center [714, 397] width 985 height 380
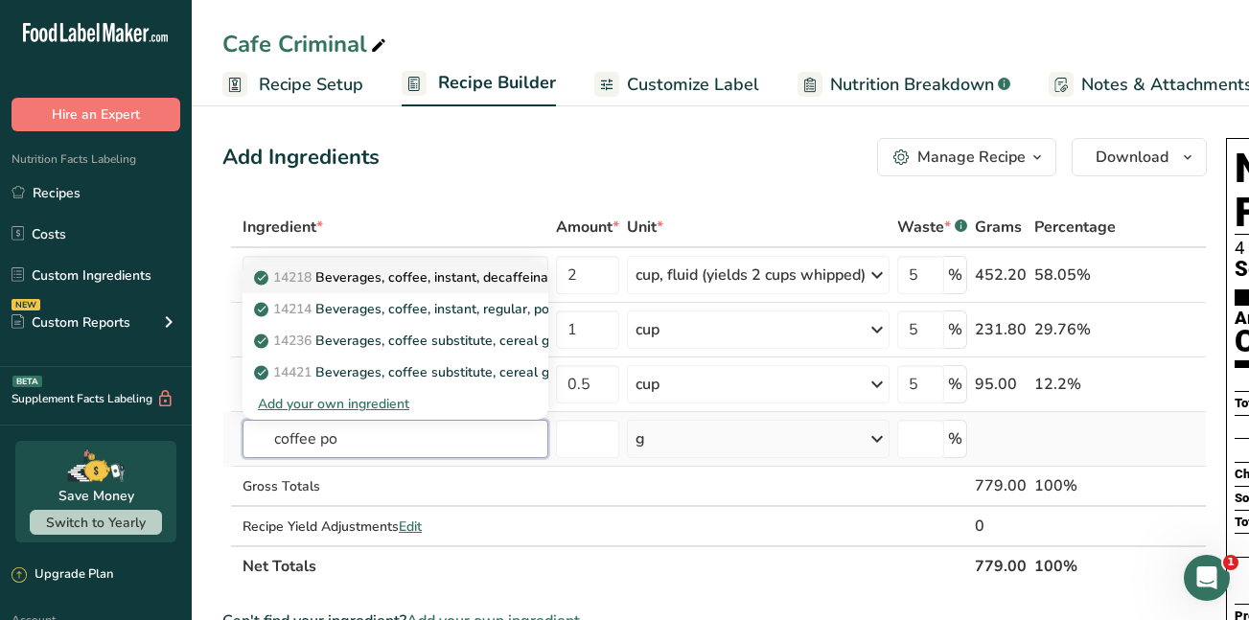
type input "coffee po"
click at [377, 273] on p "14218 Beverages, coffee, instant, decaffeinated, powder" at bounding box center [440, 278] width 364 height 20
type input "Beverages, coffee, instant, decaffeinated, powder"
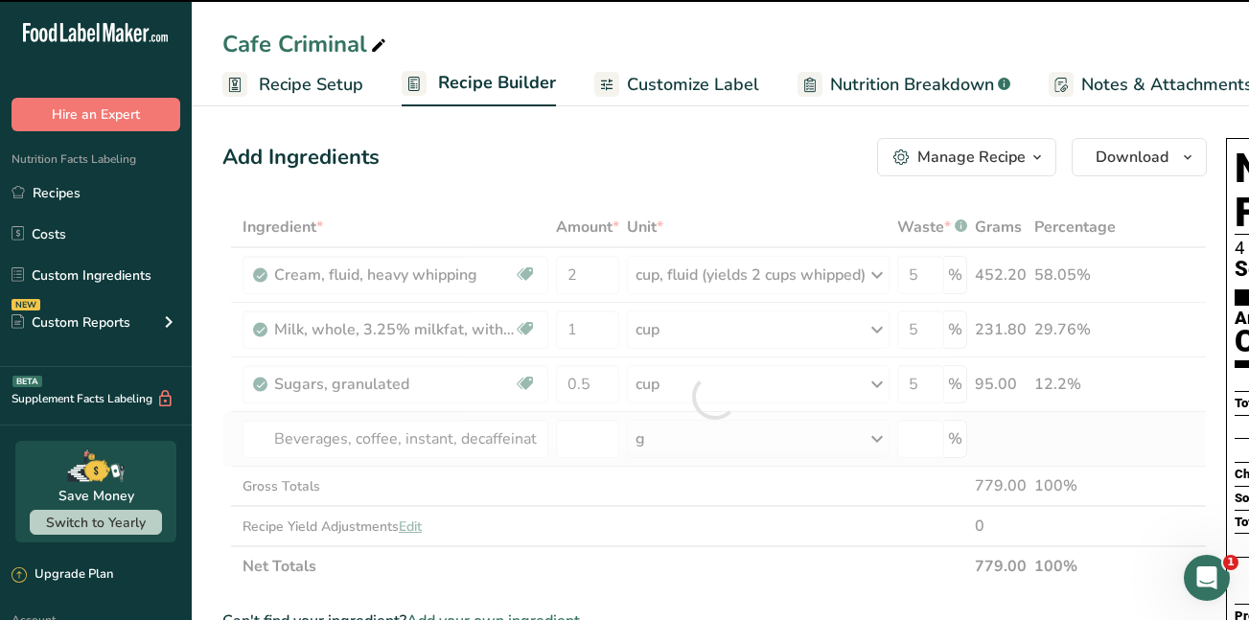
type input "0"
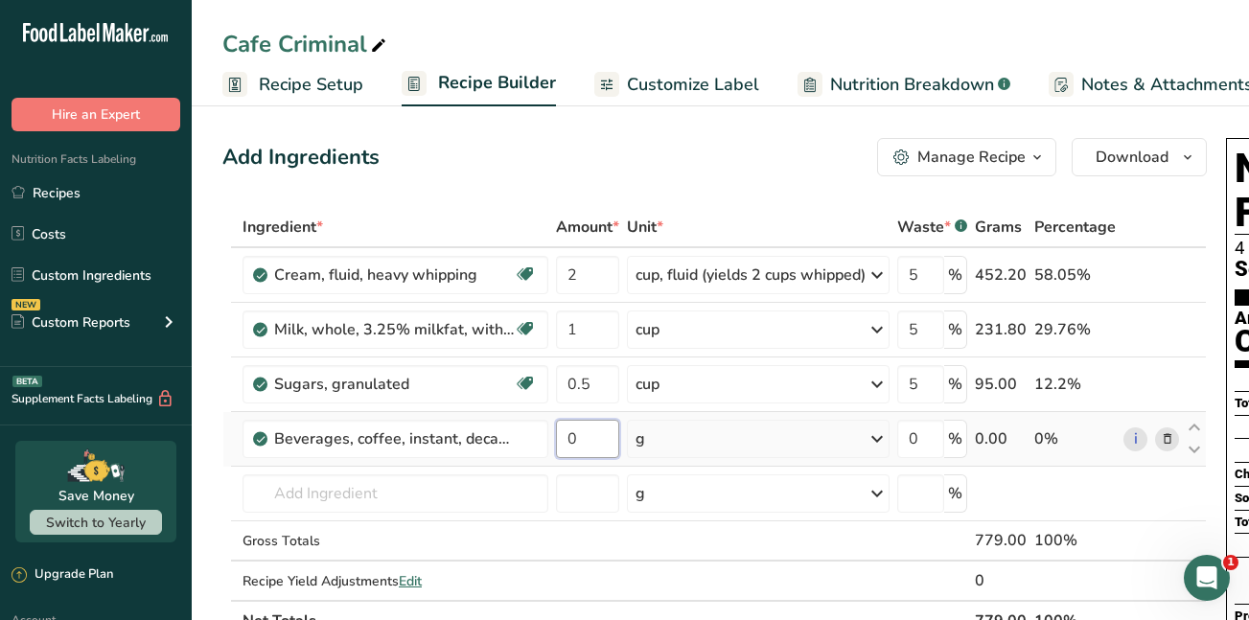
drag, startPoint x: 582, startPoint y: 433, endPoint x: 558, endPoint y: 433, distance: 24.0
click at [558, 433] on input "0" at bounding box center [587, 439] width 63 height 38
click at [879, 442] on div "Ingredient * Amount * Unit * Waste * .a-a{fill:#347362;}.b-a{fill:#fff;} Grams …" at bounding box center [714, 424] width 985 height 434
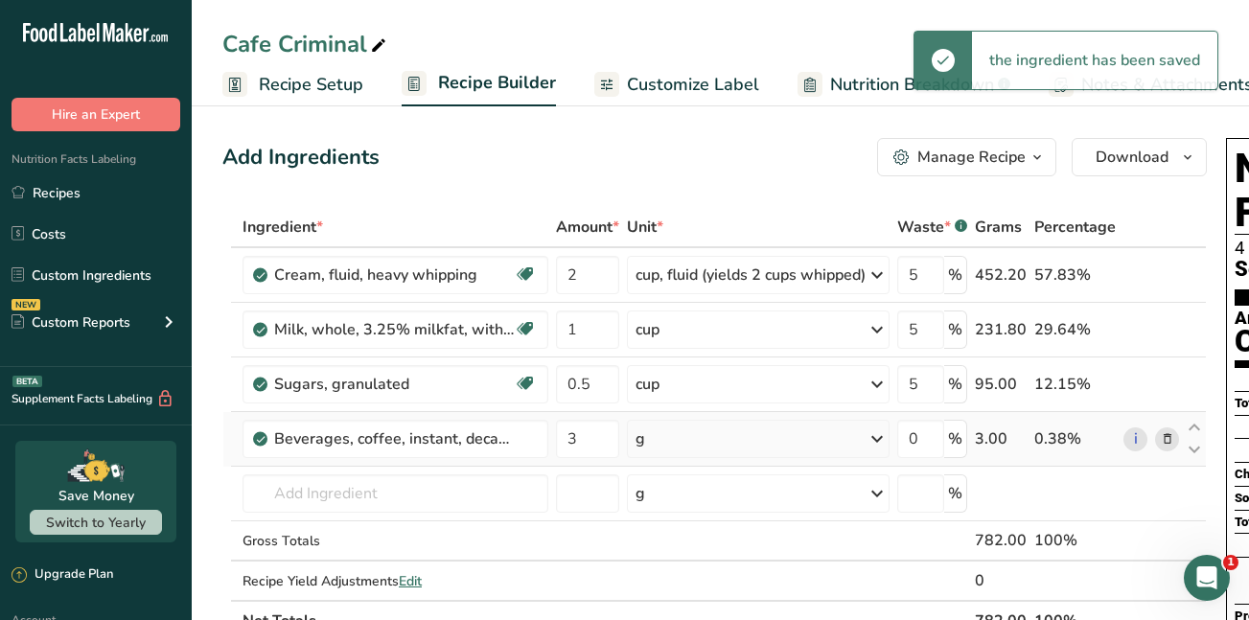
click at [879, 442] on icon at bounding box center [877, 439] width 23 height 35
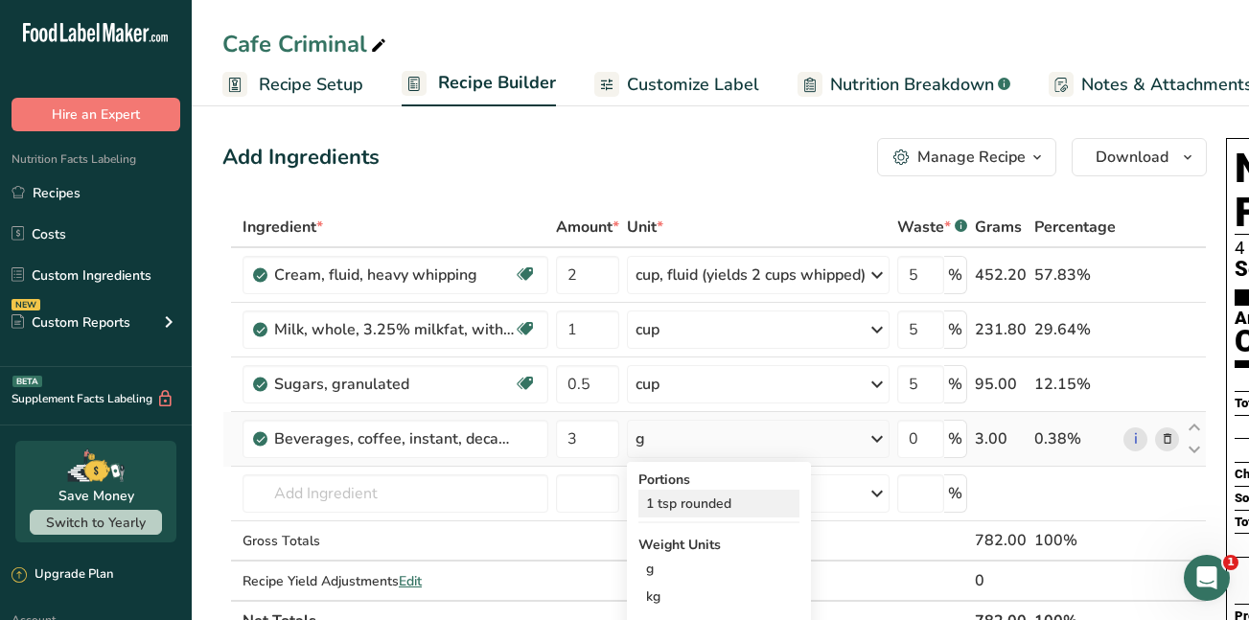
click at [697, 504] on div "1 tsp rounded" at bounding box center [719, 504] width 161 height 28
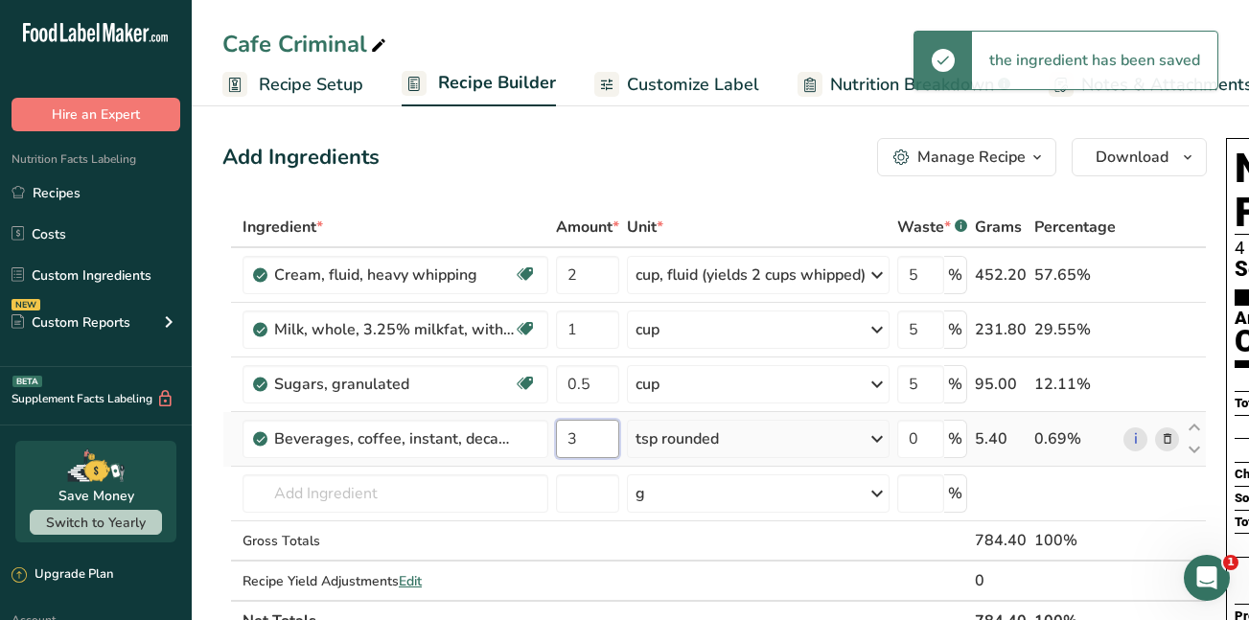
drag, startPoint x: 580, startPoint y: 446, endPoint x: 558, endPoint y: 436, distance: 24.0
click at [558, 436] on input "3" at bounding box center [587, 439] width 63 height 38
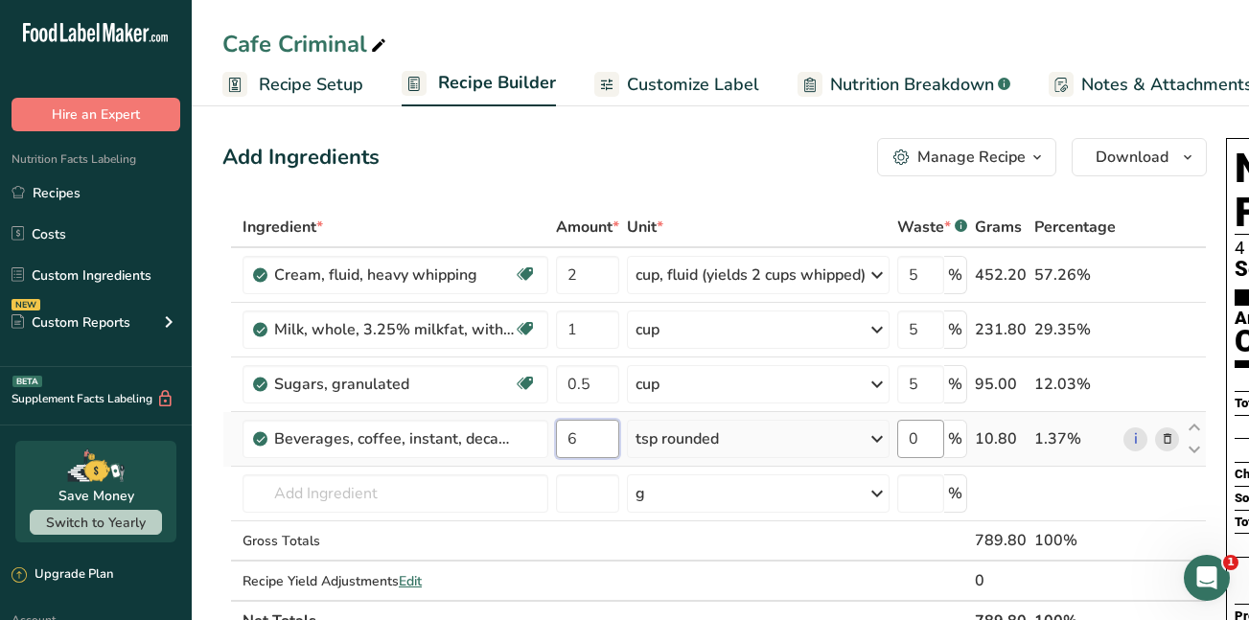
type input "6"
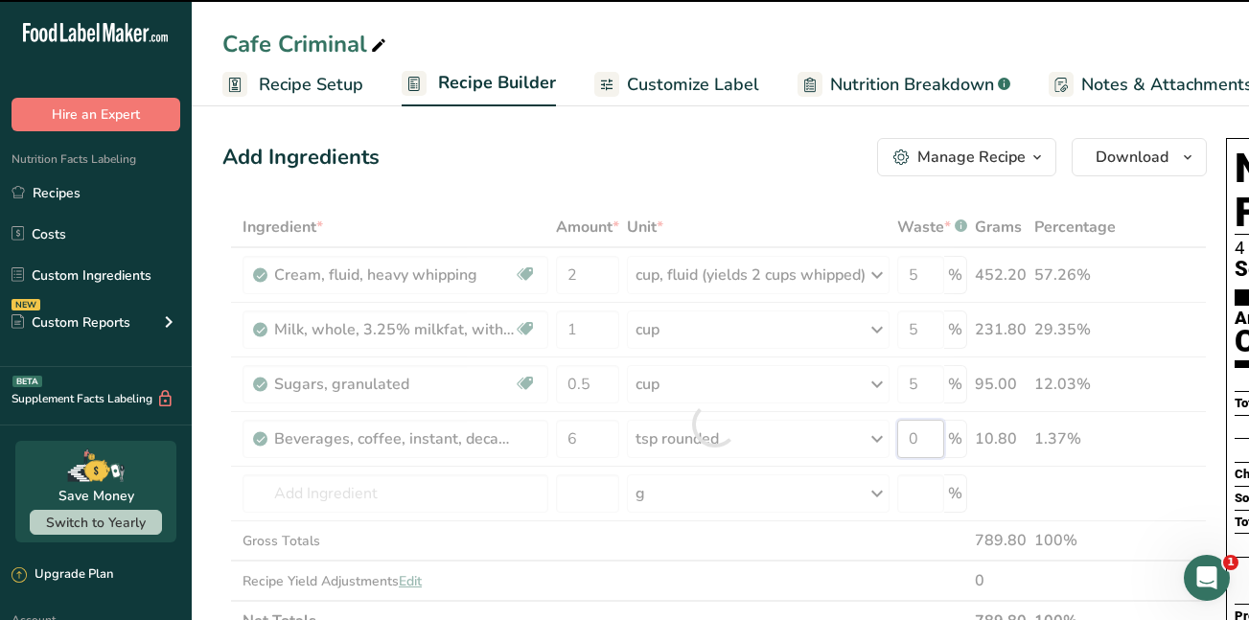
drag, startPoint x: 930, startPoint y: 438, endPoint x: 911, endPoint y: 438, distance: 19.2
click at [911, 438] on div "Ingredient * Amount * Unit * Waste * .a-a{fill:#347362;}.b-a{fill:#fff;} Grams …" at bounding box center [714, 424] width 985 height 434
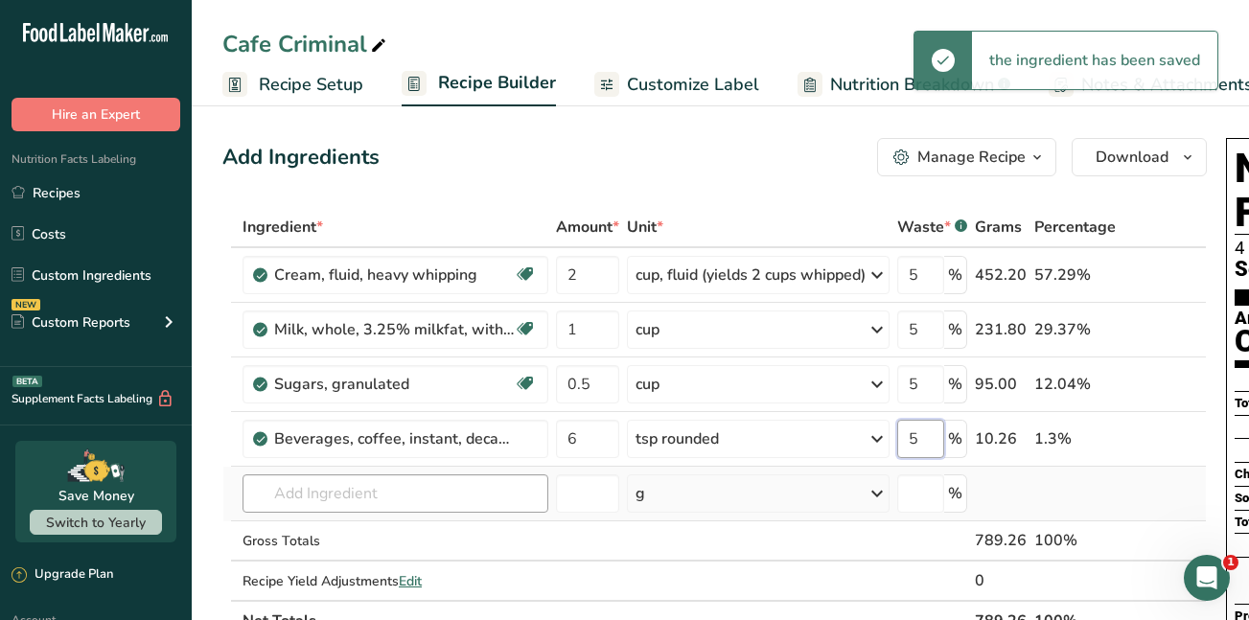
type input "5"
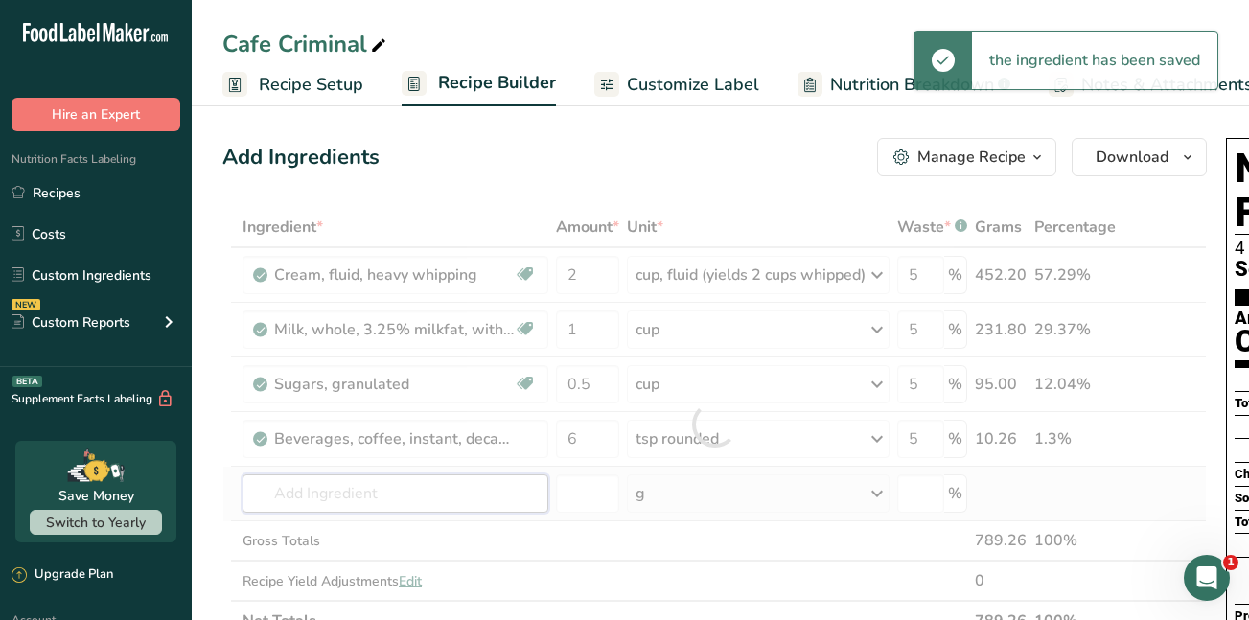
click at [430, 496] on div "Ingredient * Amount * Unit * Waste * .a-a{fill:#347362;}.b-a{fill:#fff;} Grams …" at bounding box center [714, 424] width 985 height 434
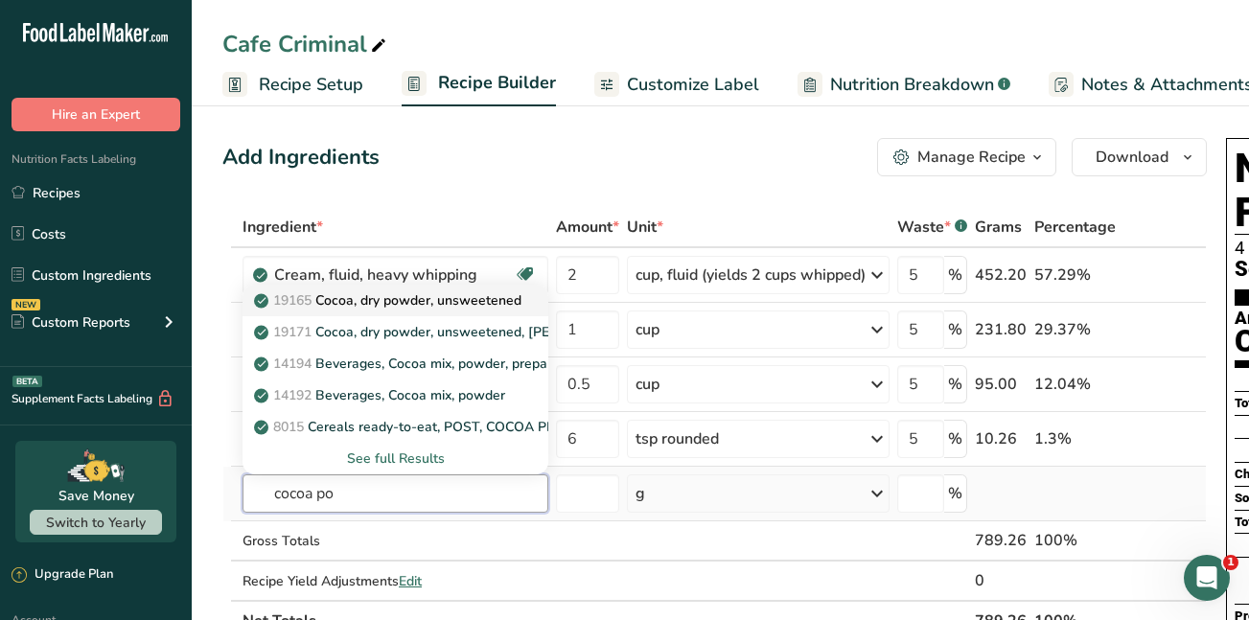
type input "cocoa po"
click at [388, 301] on p "19165 Cocoa, dry powder, unsweetened" at bounding box center [390, 301] width 264 height 20
type input "Cocoa, dry powder, unsweetened"
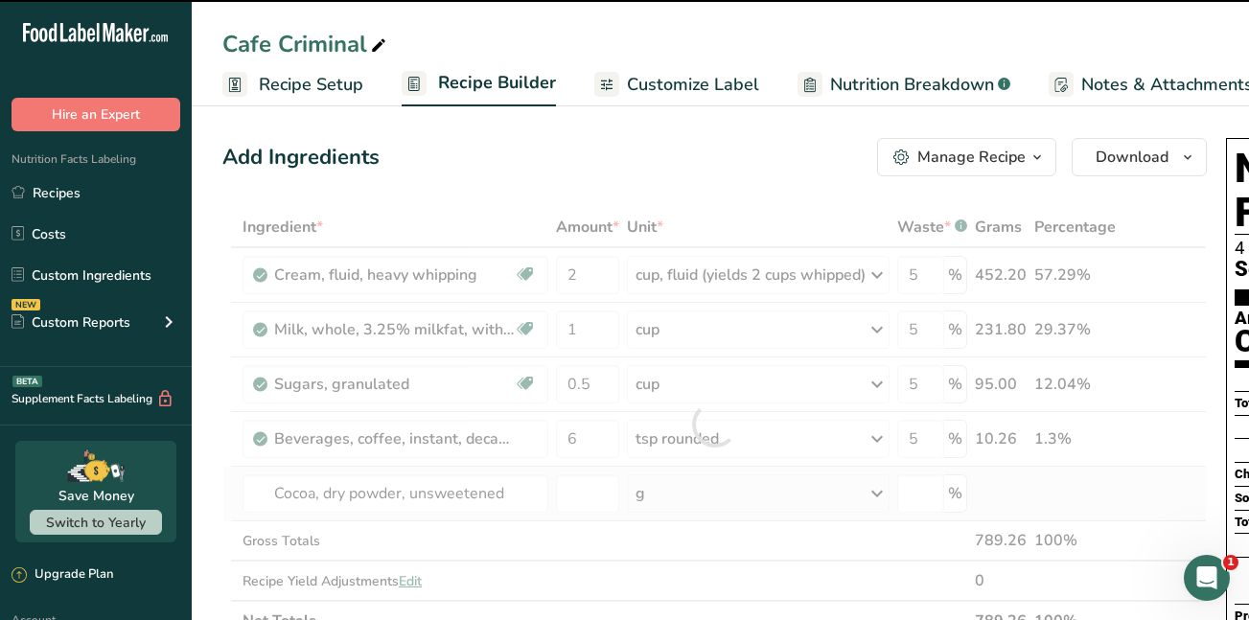
type input "0"
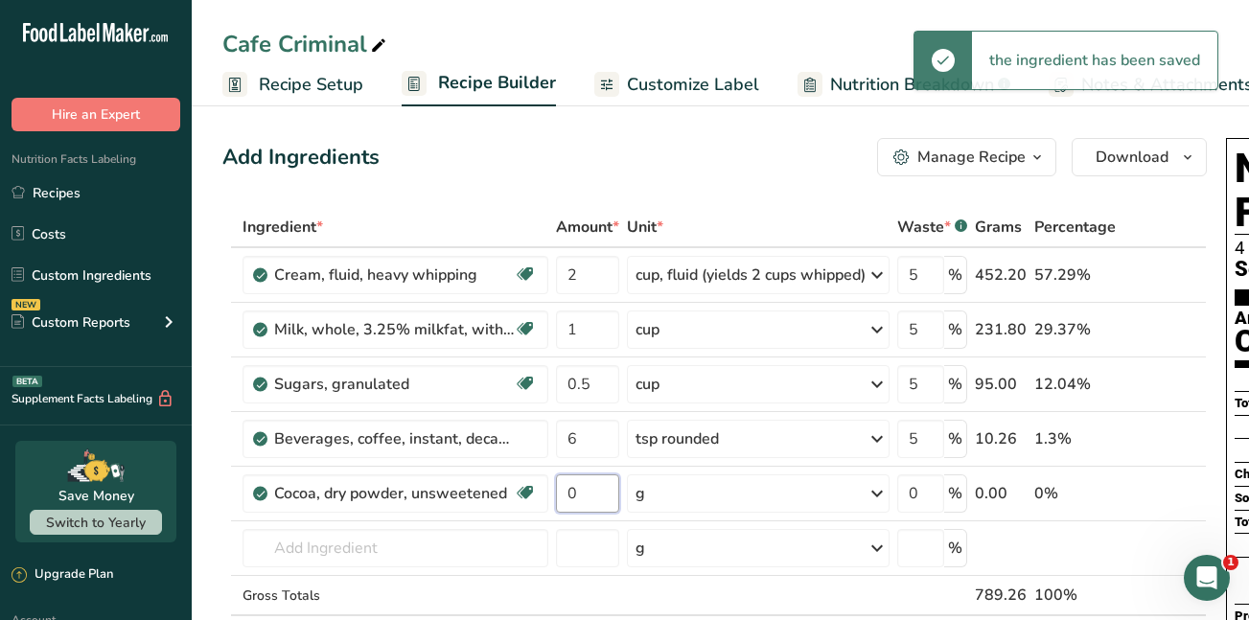
drag, startPoint x: 580, startPoint y: 494, endPoint x: 551, endPoint y: 490, distance: 29.0
click at [551, 490] on tr "Cocoa, dry powder, unsweetened Dairy free Gluten free Vegan Vegetarian Soy free…" at bounding box center [714, 494] width 983 height 55
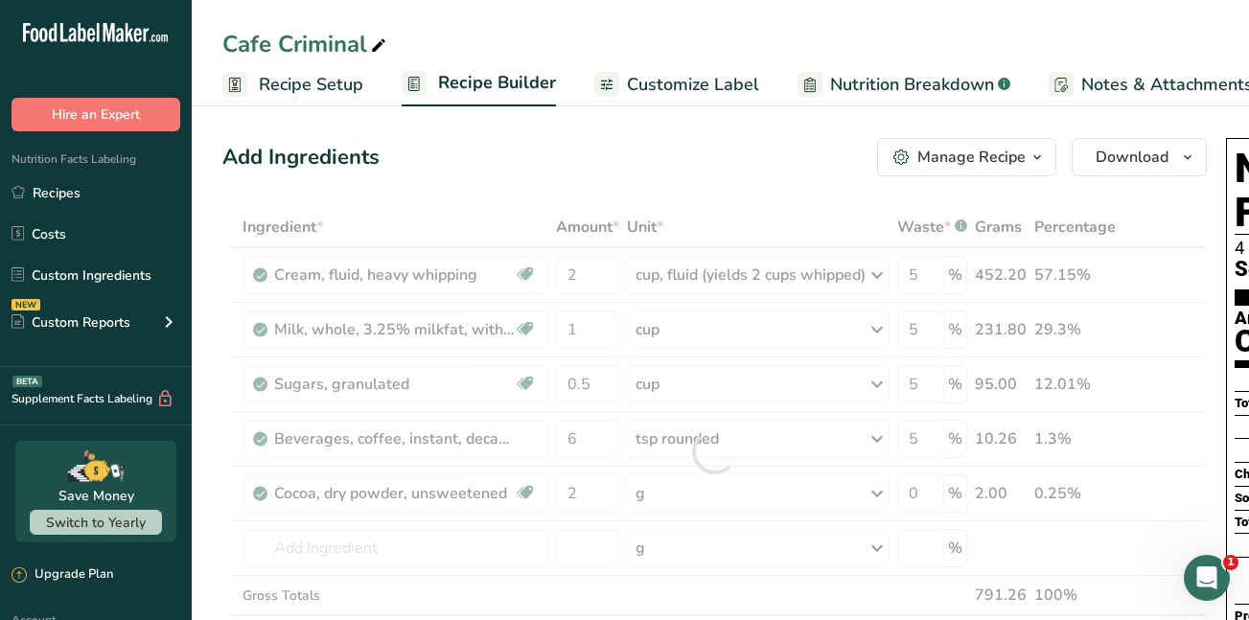
click at [886, 497] on div "Ingredient * Amount * Unit * Waste * .a-a{fill:#347362;}.b-a{fill:#fff;} Grams …" at bounding box center [714, 451] width 985 height 489
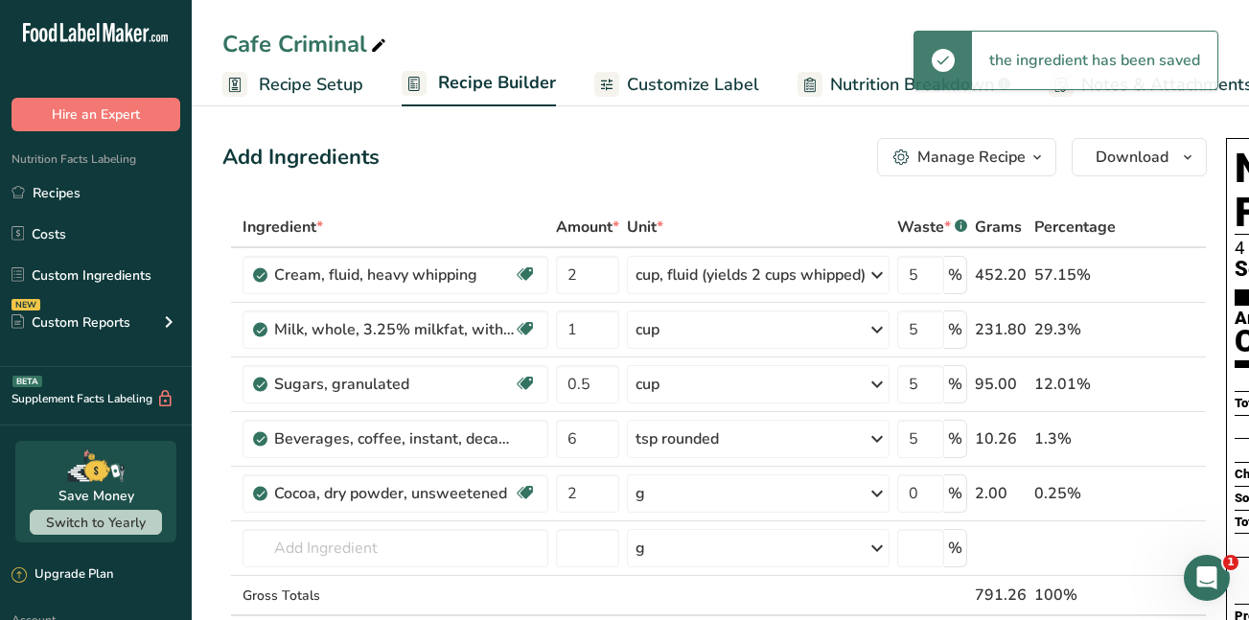
click at [886, 497] on icon at bounding box center [877, 494] width 23 height 35
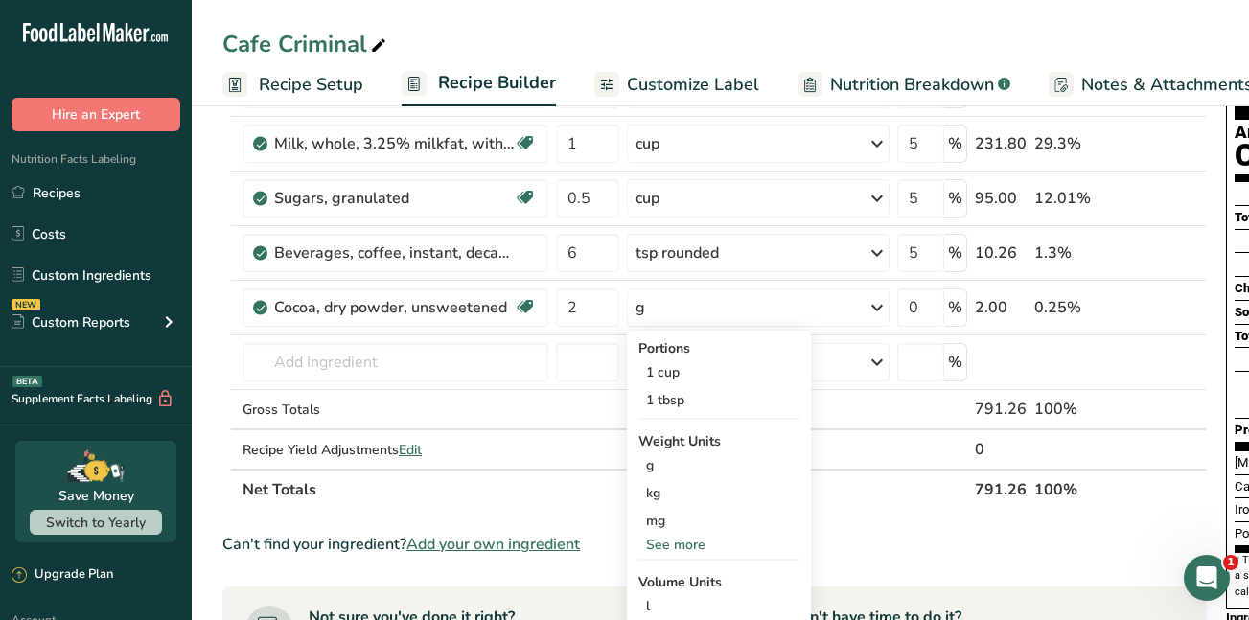
scroll to position [190, 0]
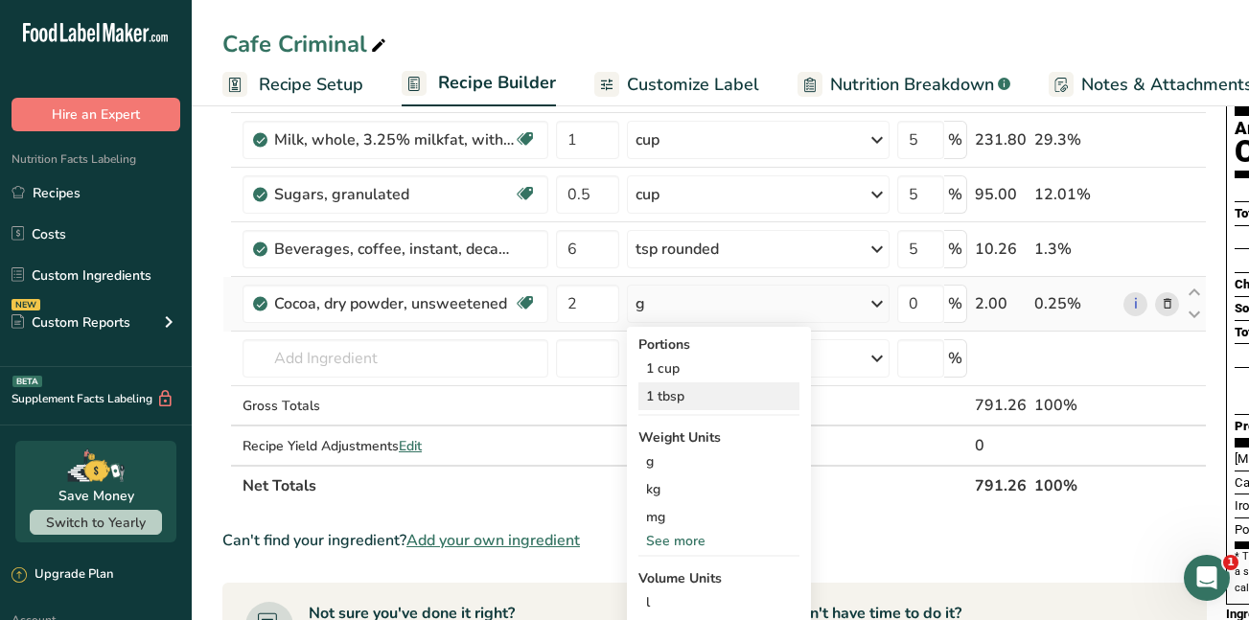
click at [679, 401] on div "1 tbsp" at bounding box center [719, 397] width 161 height 28
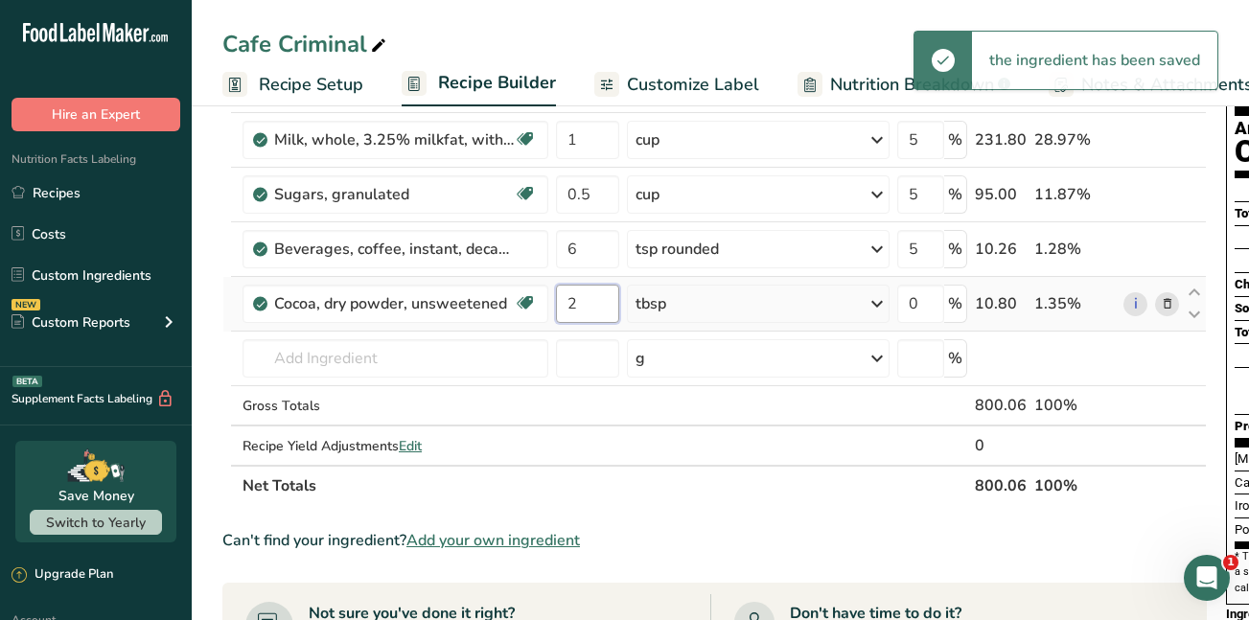
drag, startPoint x: 582, startPoint y: 301, endPoint x: 568, endPoint y: 303, distance: 14.5
click at [568, 303] on input "2" at bounding box center [587, 304] width 63 height 38
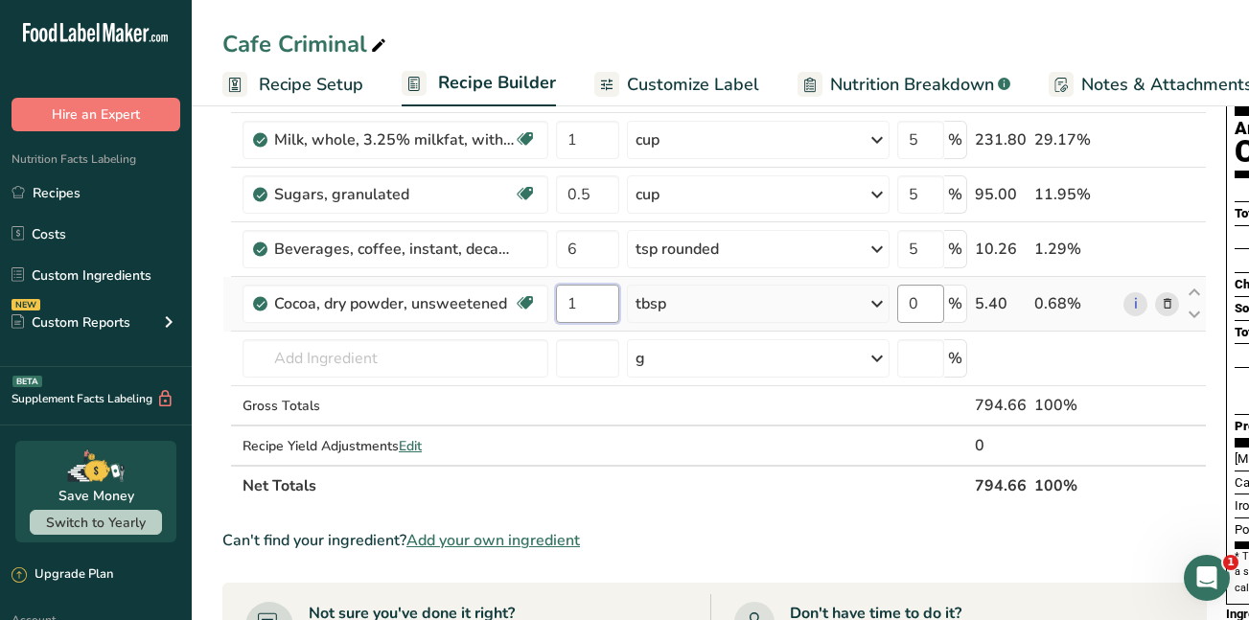
type input "1"
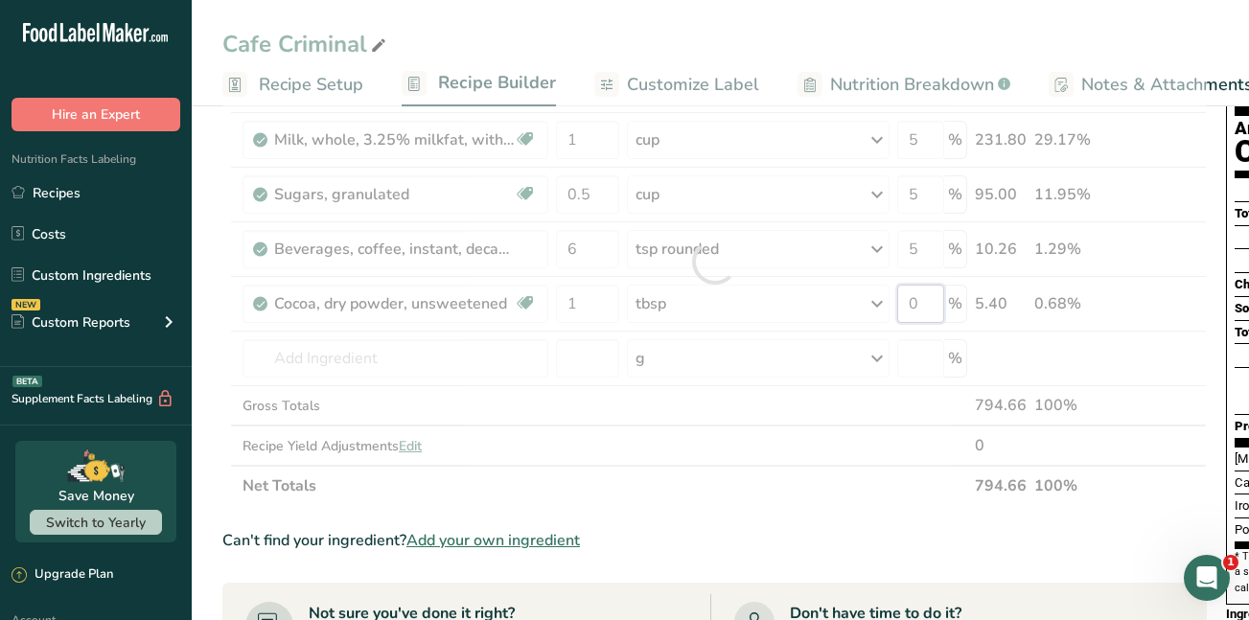
drag, startPoint x: 930, startPoint y: 295, endPoint x: 897, endPoint y: 301, distance: 34.1
click at [897, 301] on div "Ingredient * Amount * Unit * Waste * .a-a{fill:#347362;}.b-a{fill:#fff;} Grams …" at bounding box center [714, 261] width 985 height 489
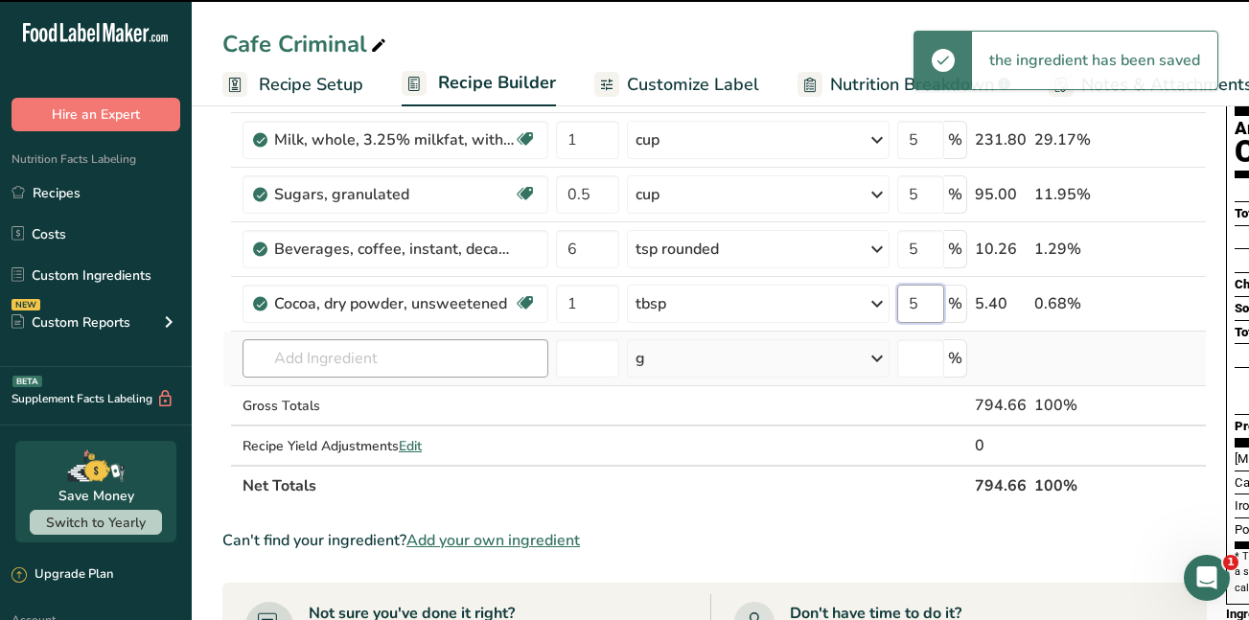
type input "0"
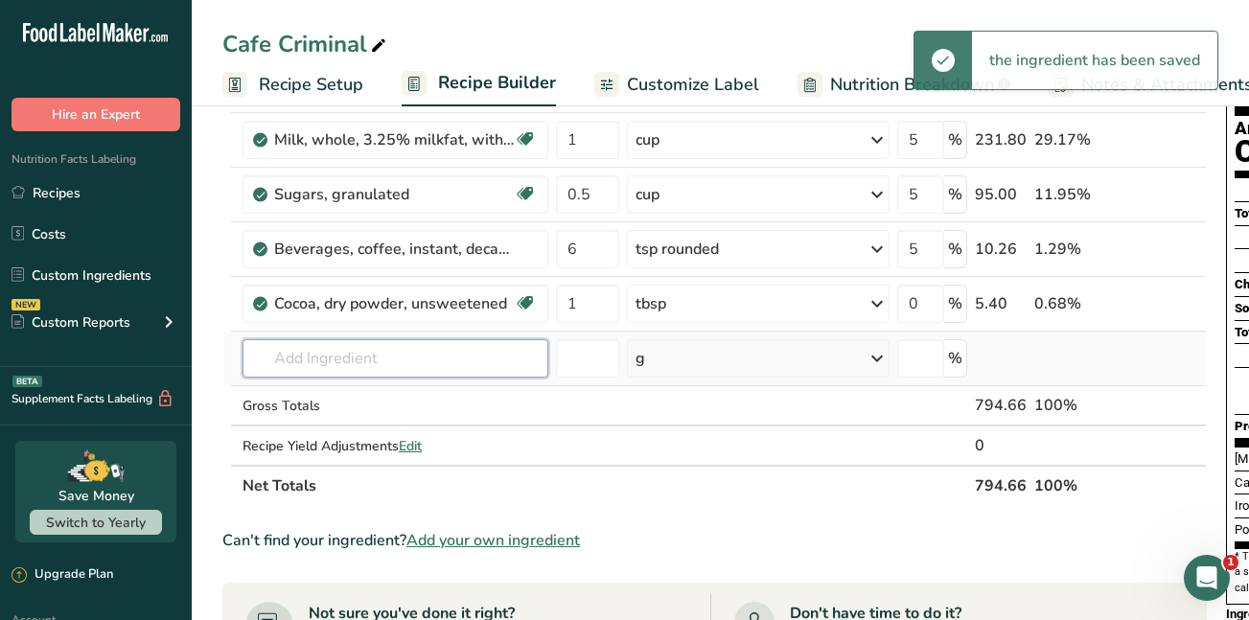
click at [326, 355] on div "Ingredient * Amount * Unit * Waste * .a-a{fill:#347362;}.b-a{fill:#fff;} Grams …" at bounding box center [714, 261] width 985 height 489
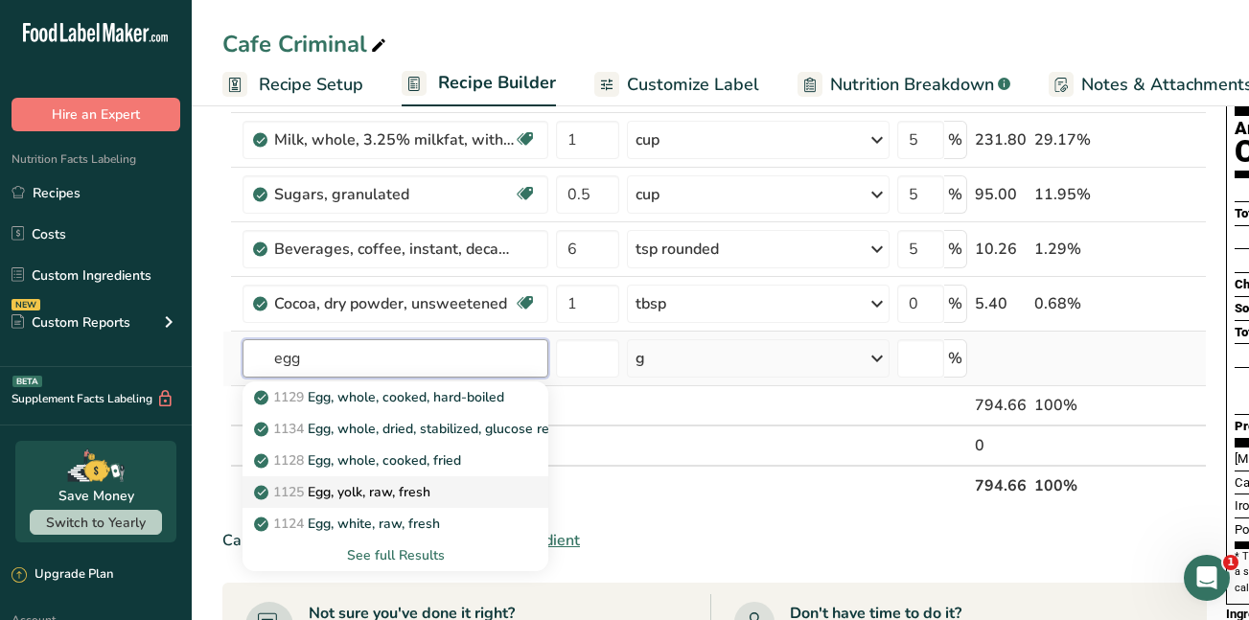
type input "egg"
click at [334, 487] on p "1125 Egg, yolk, raw, fresh" at bounding box center [344, 492] width 173 height 20
type input "Egg, yolk, raw, fresh"
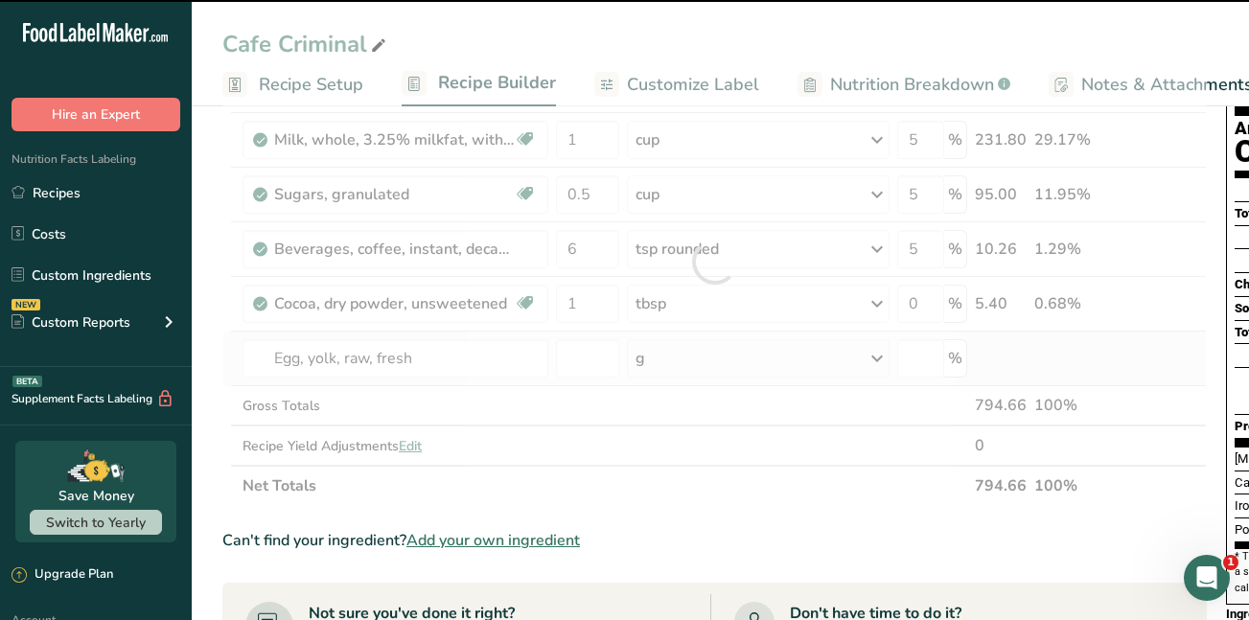
type input "0"
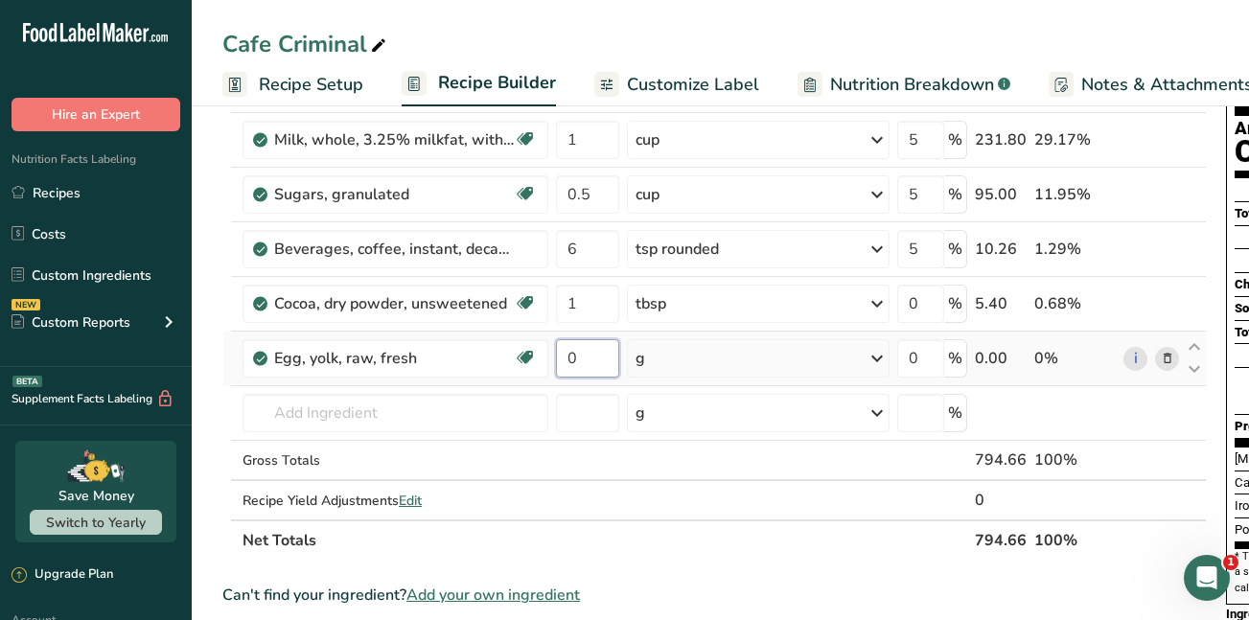
drag, startPoint x: 581, startPoint y: 357, endPoint x: 564, endPoint y: 358, distance: 17.3
click at [564, 358] on input "0" at bounding box center [587, 358] width 63 height 38
type input "8"
click at [888, 361] on div "Ingredient * Amount * Unit * Waste * .a-a{fill:#347362;}.b-a{fill:#fff;} Grams …" at bounding box center [714, 289] width 985 height 544
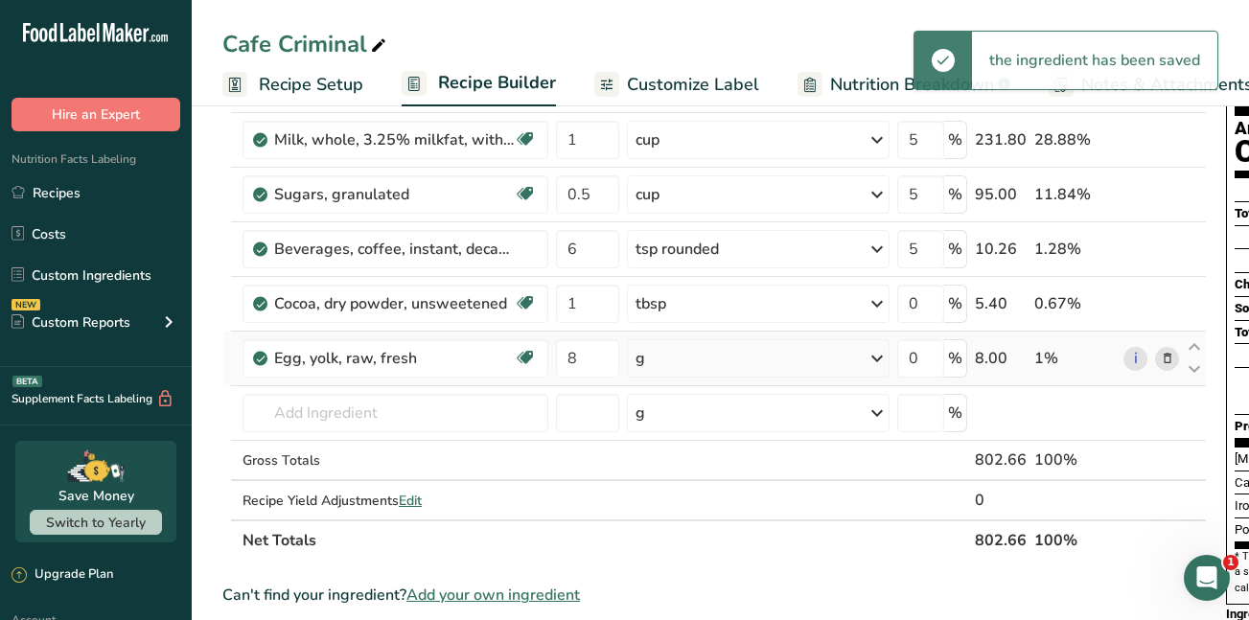
click at [886, 361] on icon at bounding box center [877, 358] width 23 height 35
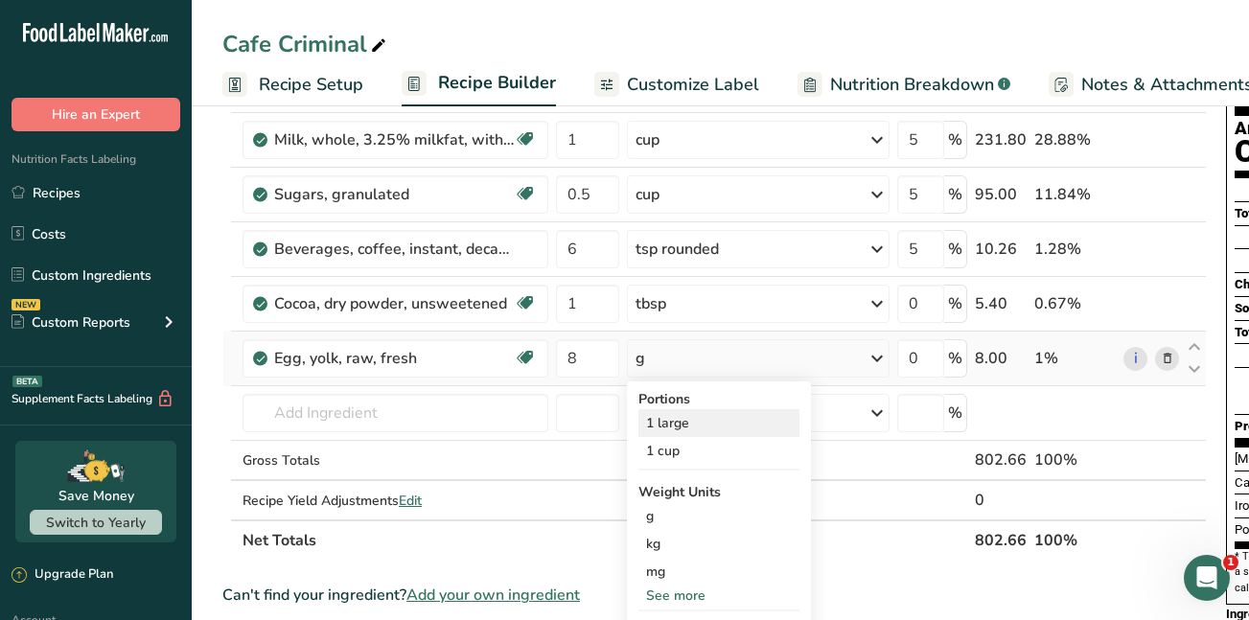
click at [712, 432] on div "1 large" at bounding box center [719, 423] width 161 height 28
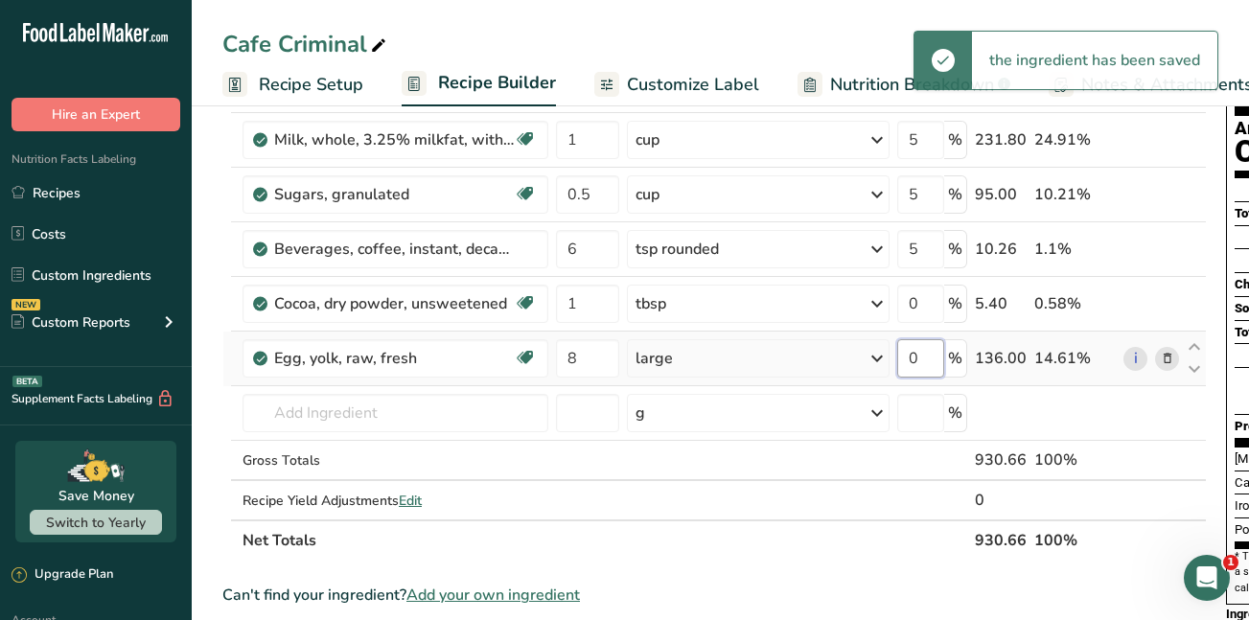
drag, startPoint x: 925, startPoint y: 360, endPoint x: 909, endPoint y: 359, distance: 16.3
click at [909, 359] on input "0" at bounding box center [921, 358] width 47 height 38
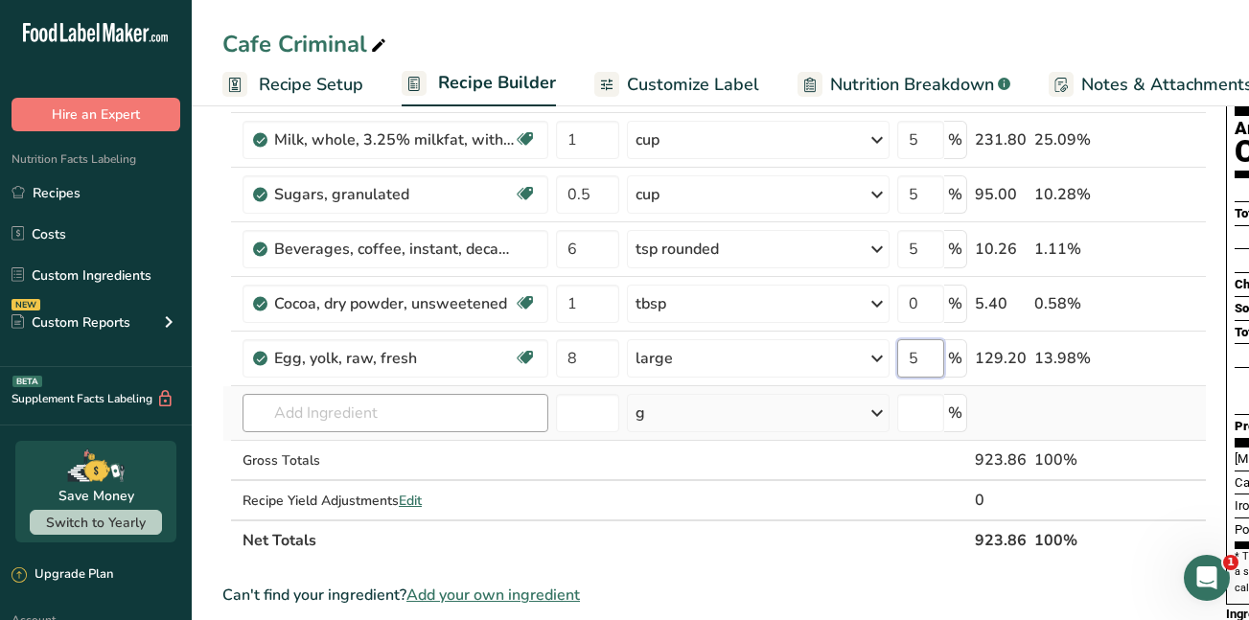
type input "5"
click at [292, 408] on div "Ingredient * Amount * Unit * Waste * .a-a{fill:#347362;}.b-a{fill:#fff;} Grams …" at bounding box center [714, 289] width 985 height 544
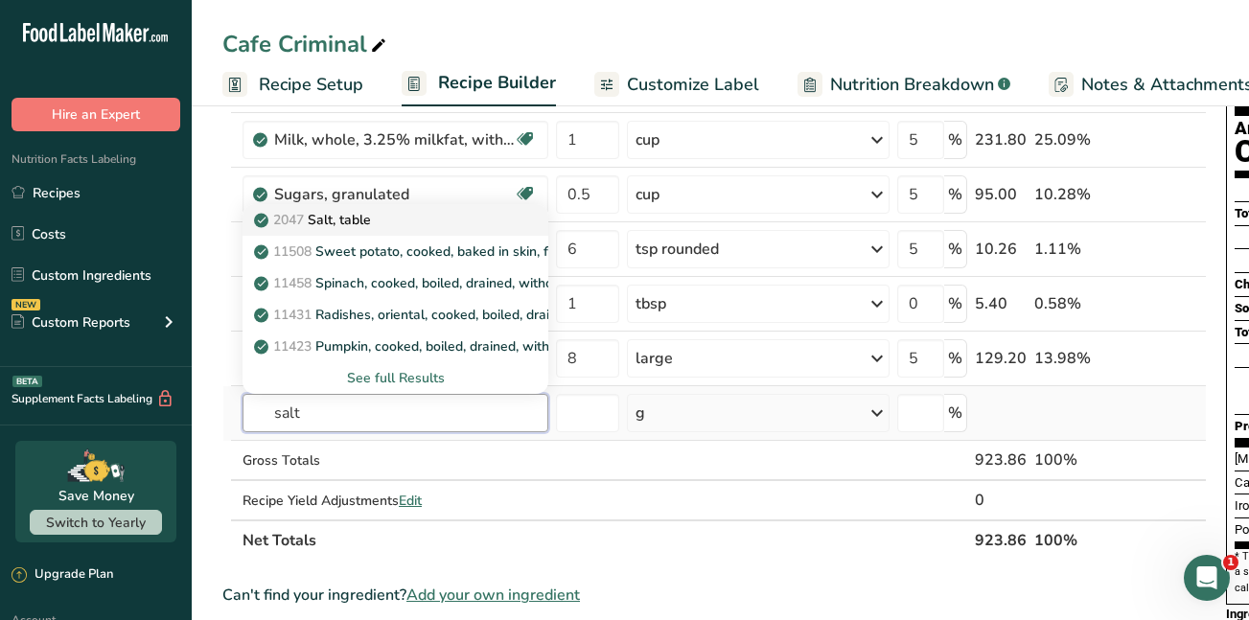
type input "salt"
click at [290, 222] on span "2047" at bounding box center [288, 220] width 31 height 18
type input "Salt, table"
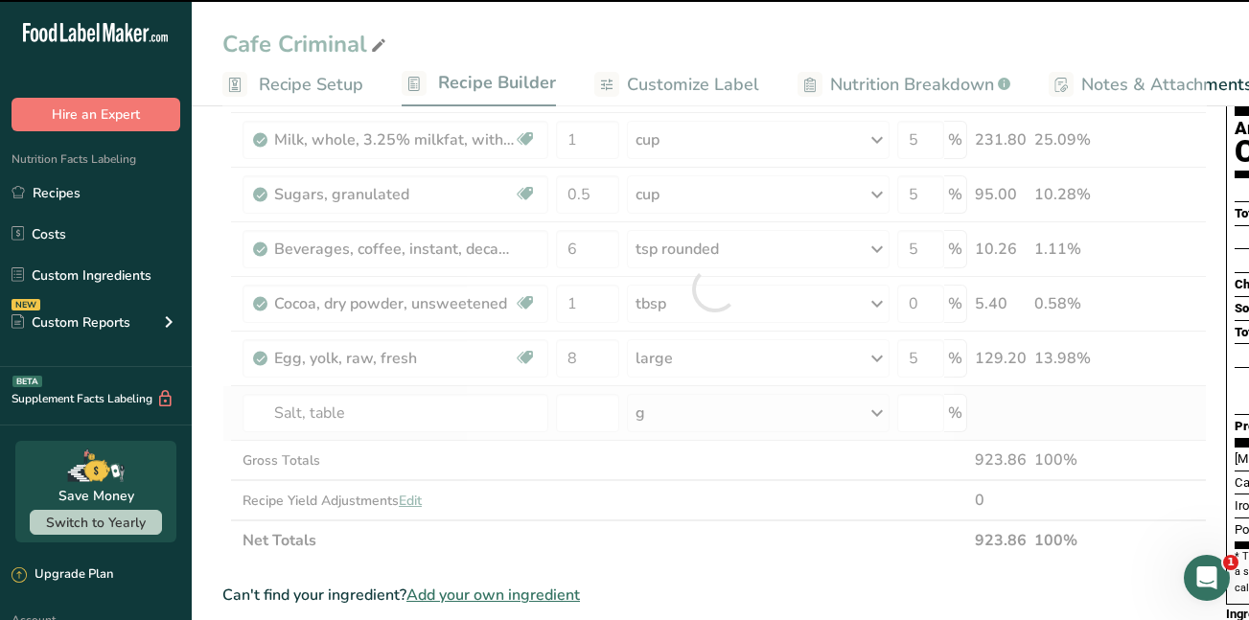
type input "0"
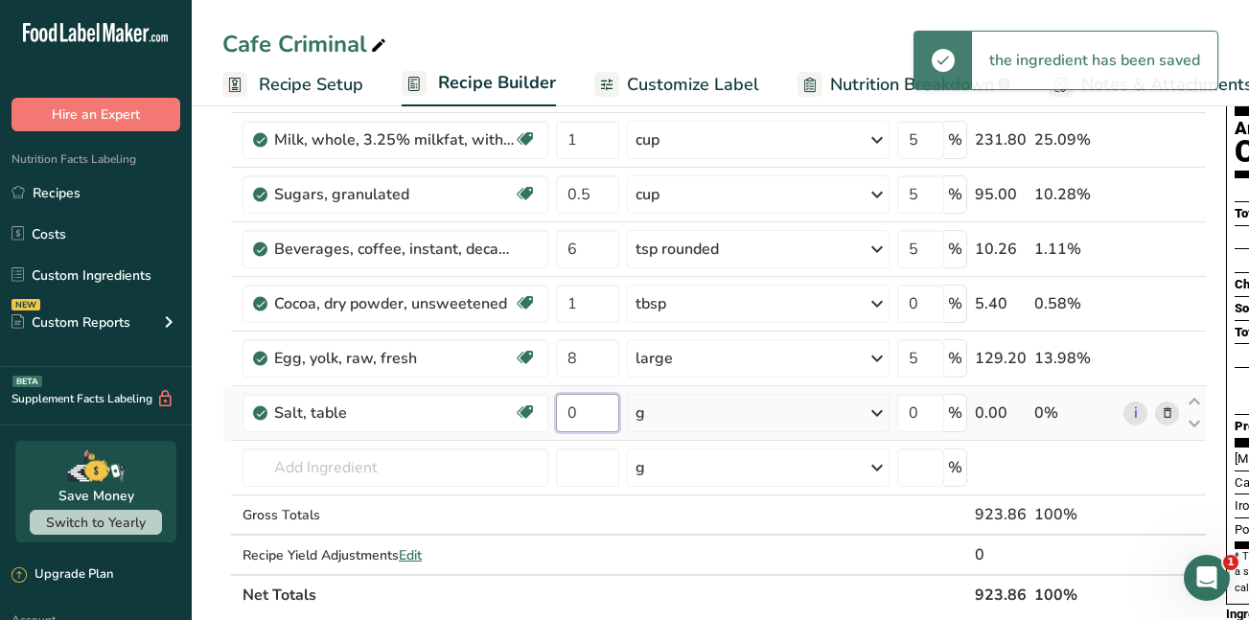
click at [568, 412] on input "0" at bounding box center [587, 413] width 63 height 38
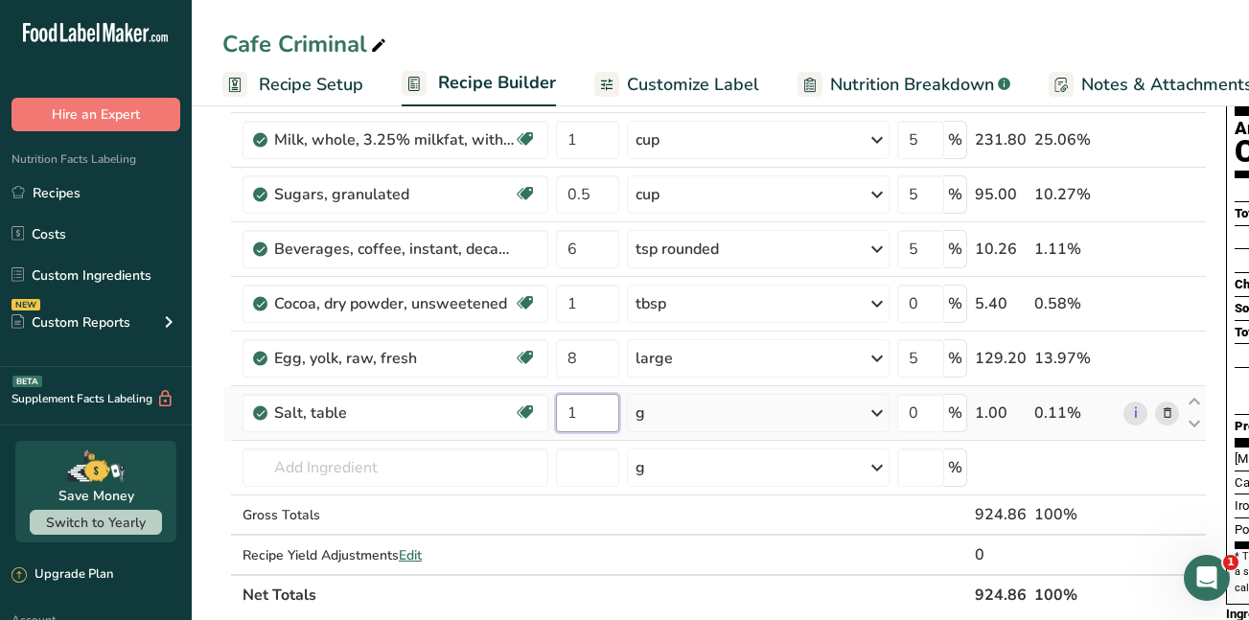
type input "1"
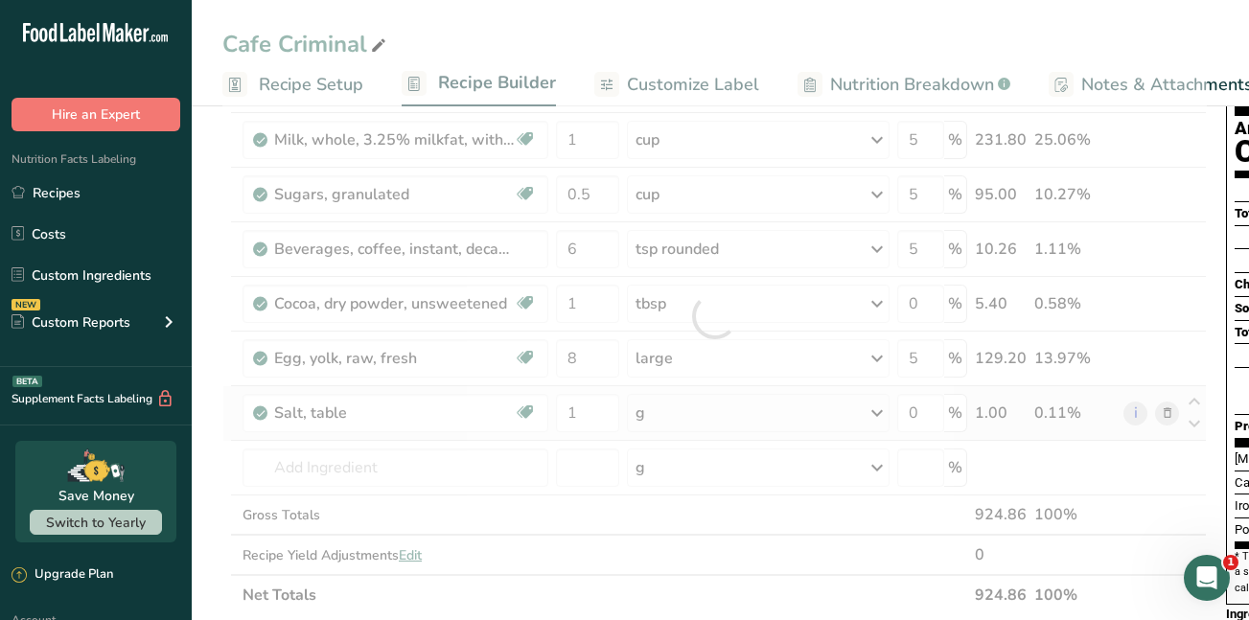
click at [882, 412] on div "Ingredient * Amount * Unit * Waste * .a-a{fill:#347362;}.b-a{fill:#fff;} Grams …" at bounding box center [714, 316] width 985 height 598
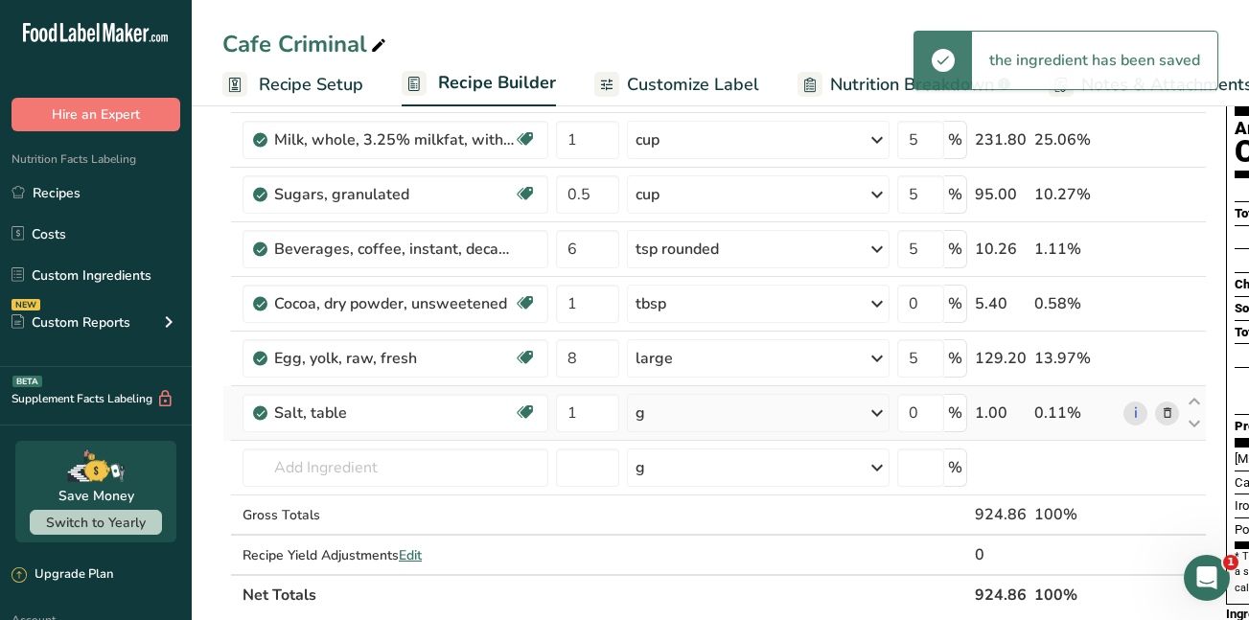
click at [882, 412] on icon at bounding box center [877, 413] width 23 height 35
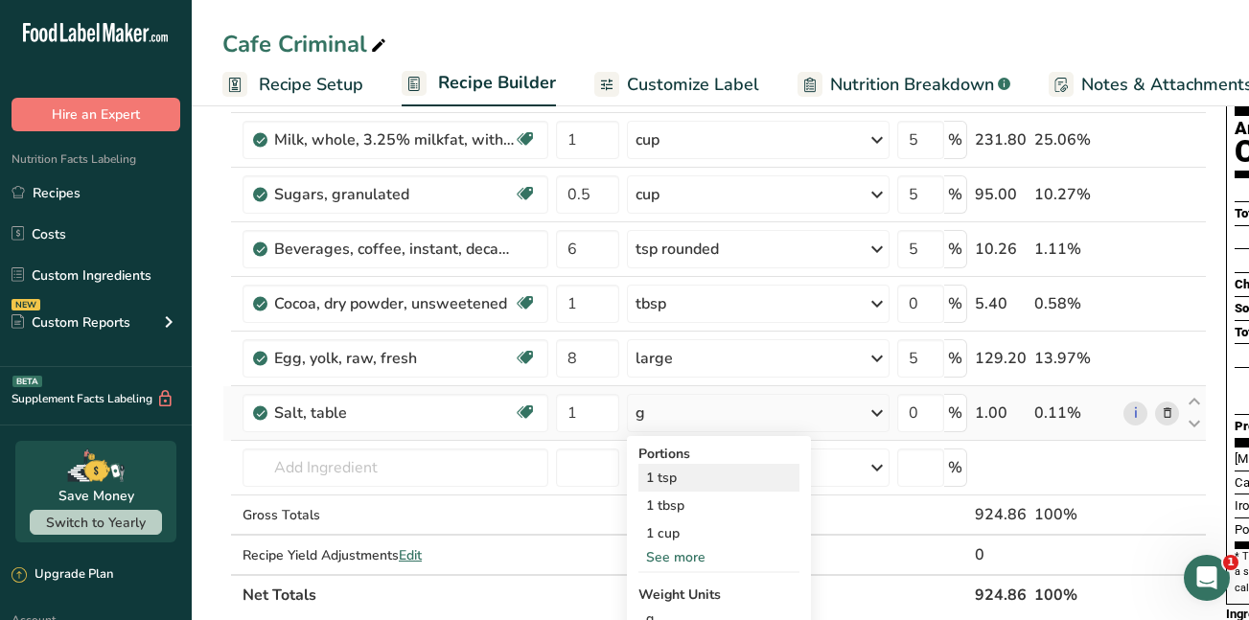
click at [674, 481] on div "1 tsp" at bounding box center [719, 478] width 161 height 28
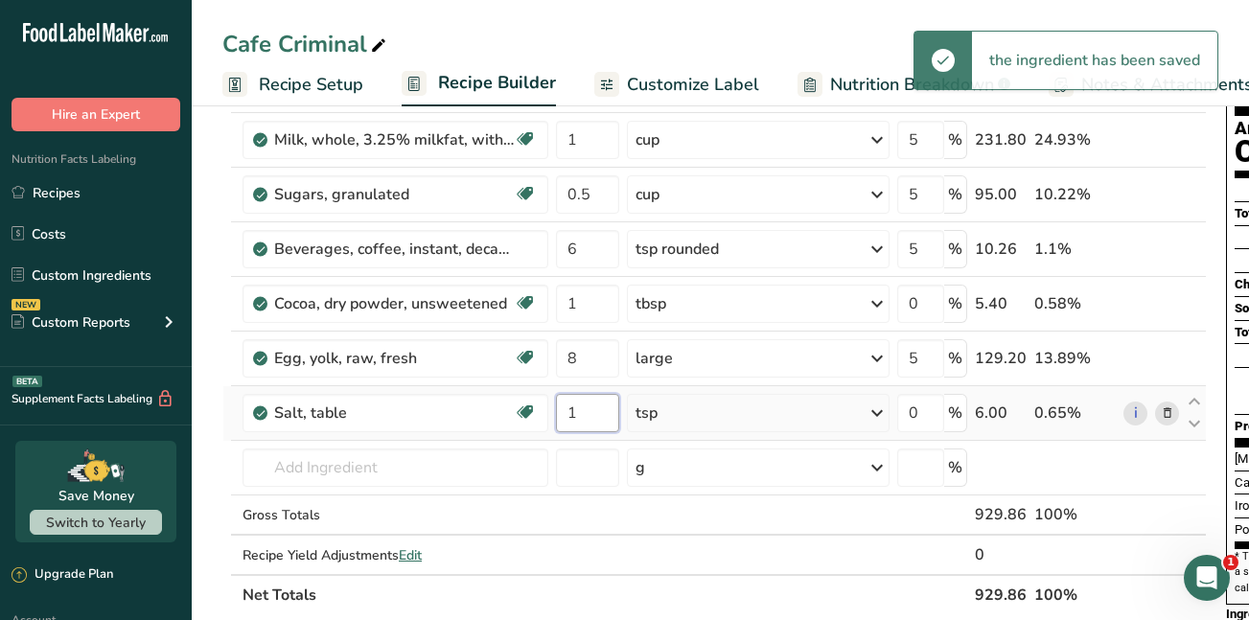
drag, startPoint x: 579, startPoint y: 417, endPoint x: 558, endPoint y: 418, distance: 21.1
click at [558, 418] on input "1" at bounding box center [587, 413] width 63 height 38
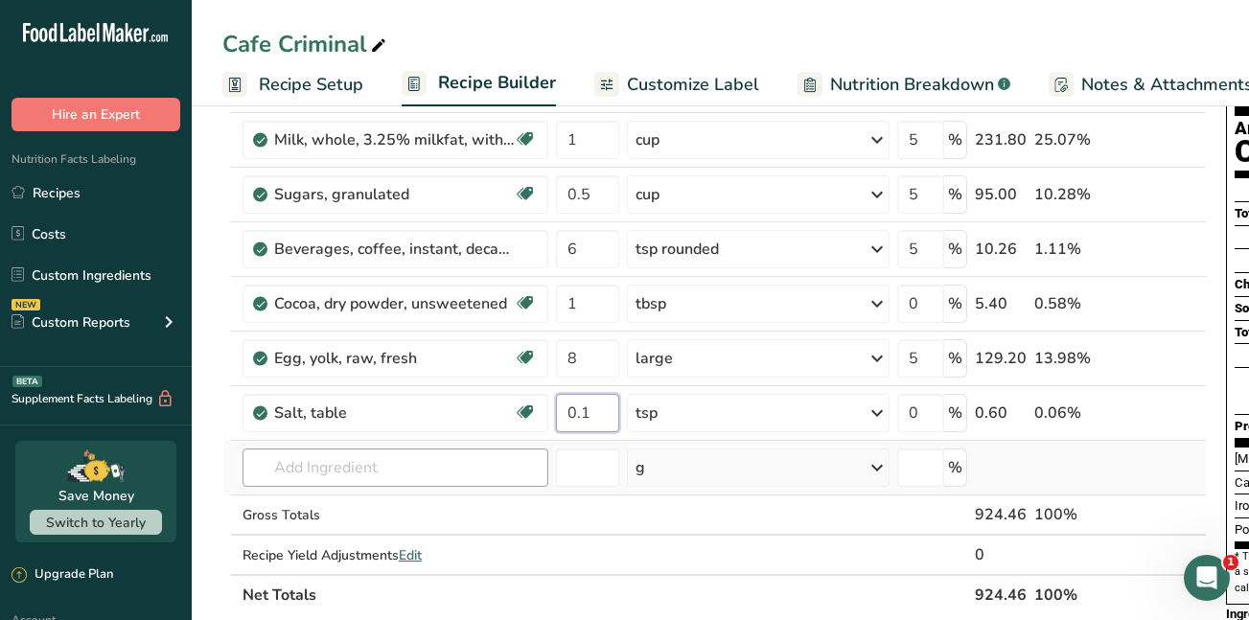
type input "0.1"
click at [298, 466] on div "Ingredient * Amount * Unit * Waste * .a-a{fill:#347362;}.b-a{fill:#fff;} Grams …" at bounding box center [714, 316] width 985 height 598
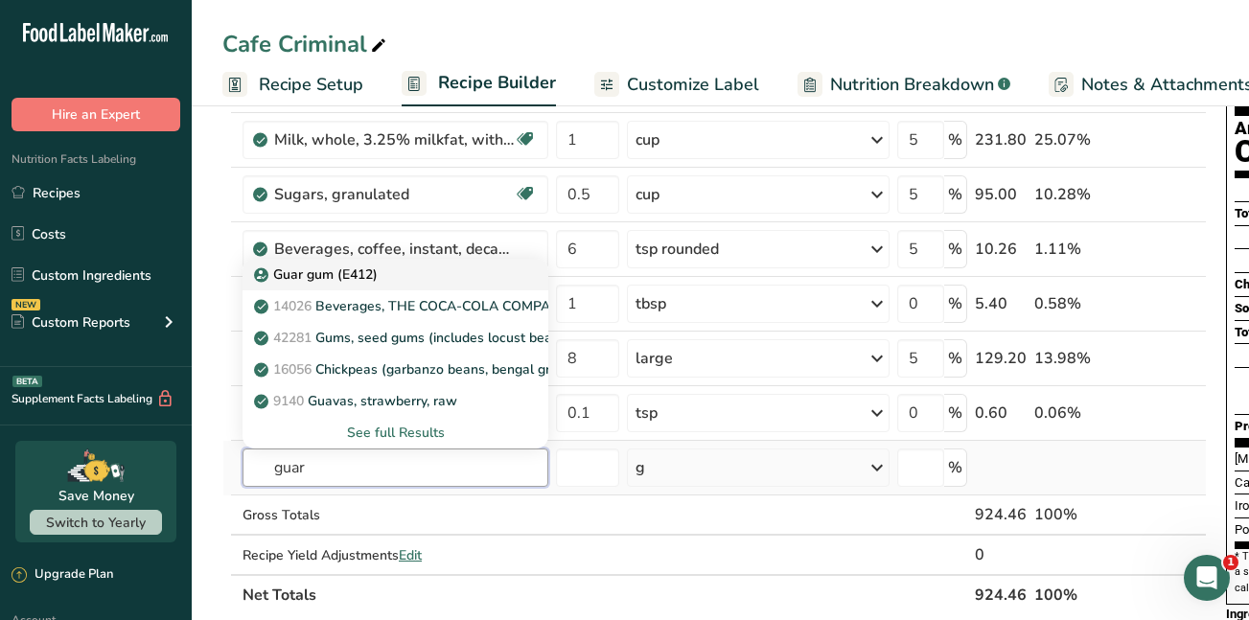
type input "guar"
click at [327, 275] on p "Guar gum (E412)" at bounding box center [318, 275] width 120 height 20
type input "Guar gum (E412)"
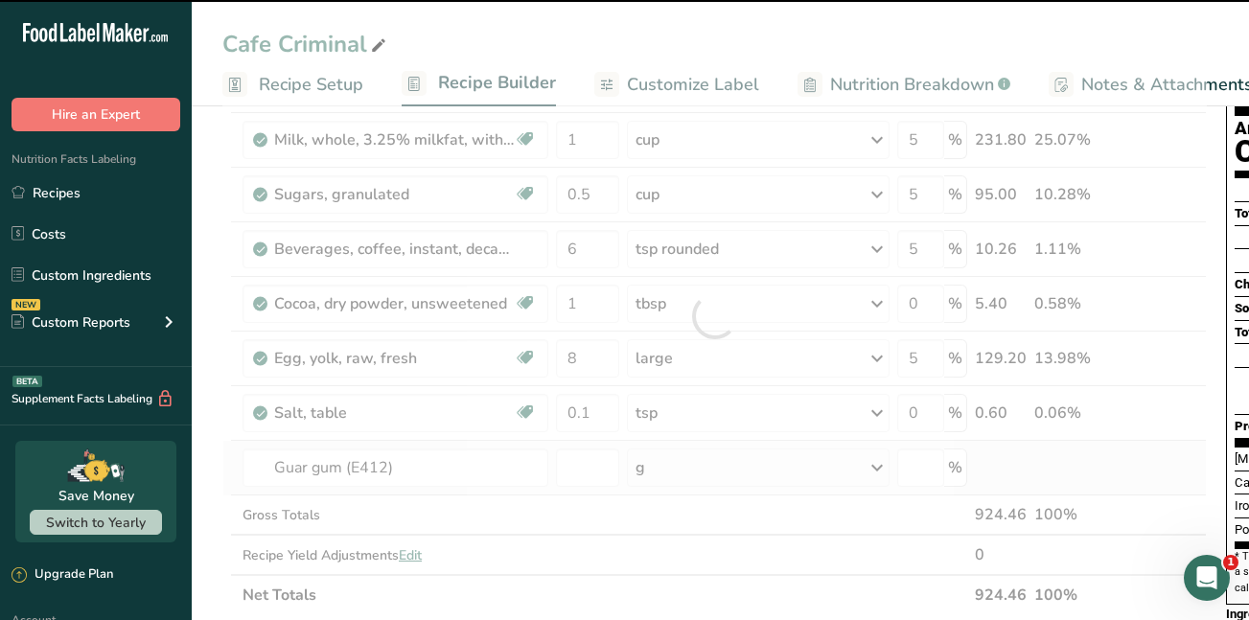
type input "0"
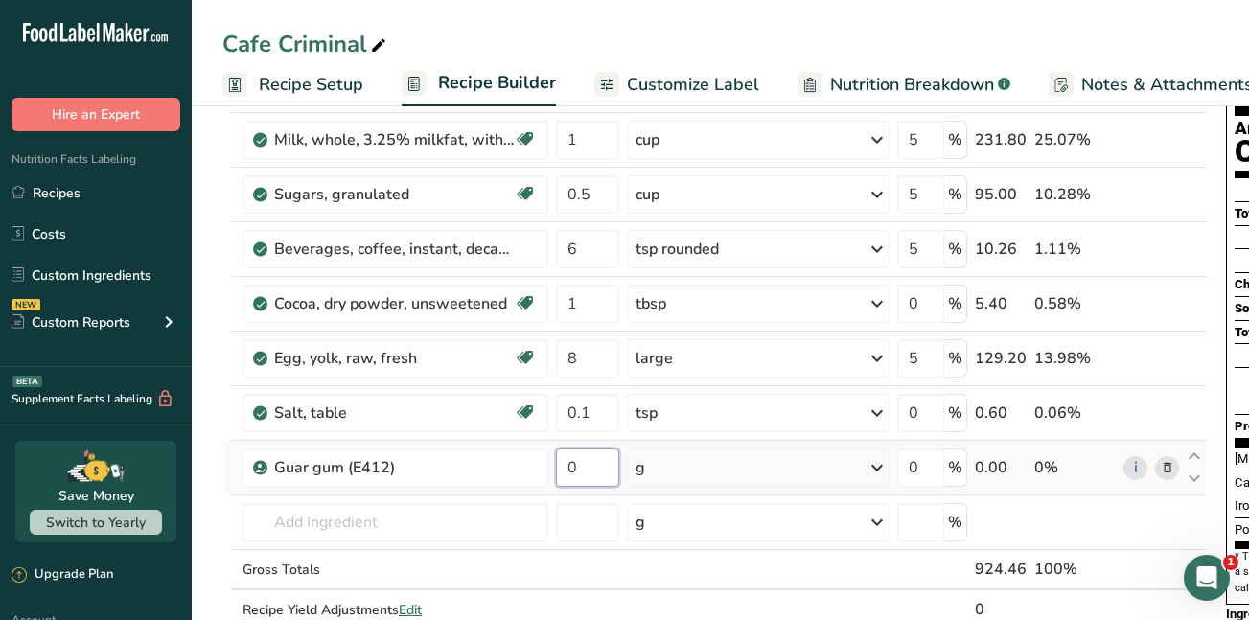
drag, startPoint x: 586, startPoint y: 461, endPoint x: 552, endPoint y: 466, distance: 33.9
click at [552, 466] on td "0" at bounding box center [587, 468] width 71 height 55
type input "2"
click at [381, 519] on div "Ingredient * Amount * Unit * Waste * .a-a{fill:#347362;}.b-a{fill:#fff;} Grams …" at bounding box center [714, 343] width 985 height 653
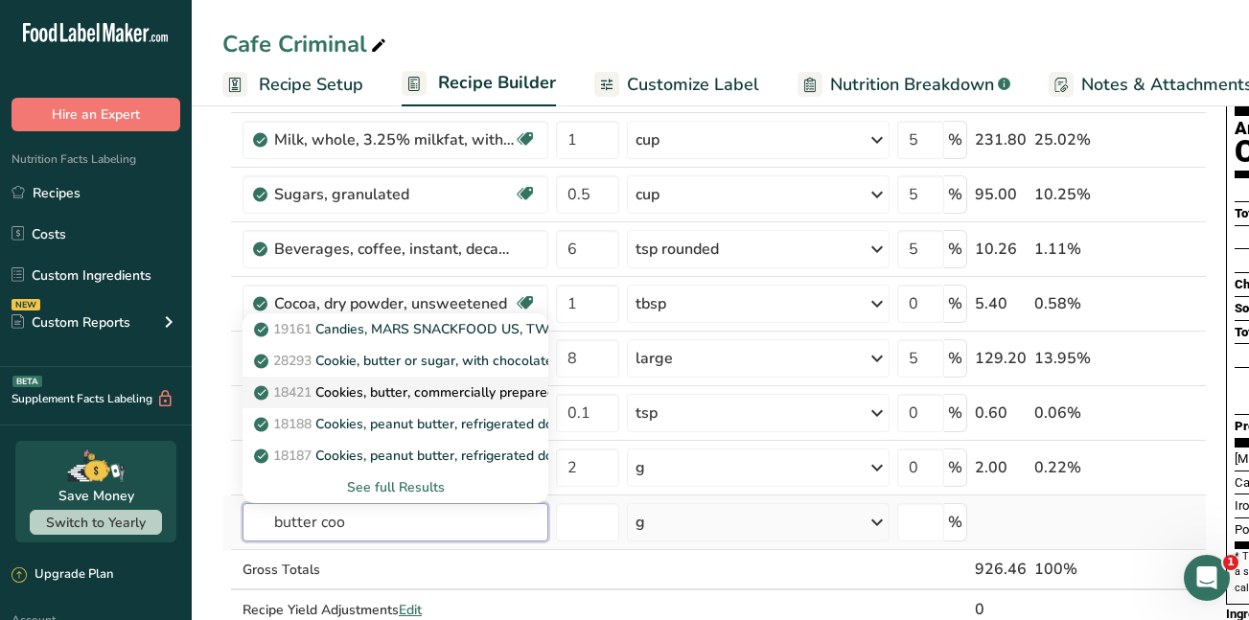
type input "butter coo"
click at [365, 388] on p "18421 Cookies, butter, commercially prepared, unenriched" at bounding box center [444, 393] width 372 height 20
type input "Cookies, butter, commercially prepared, unenriched"
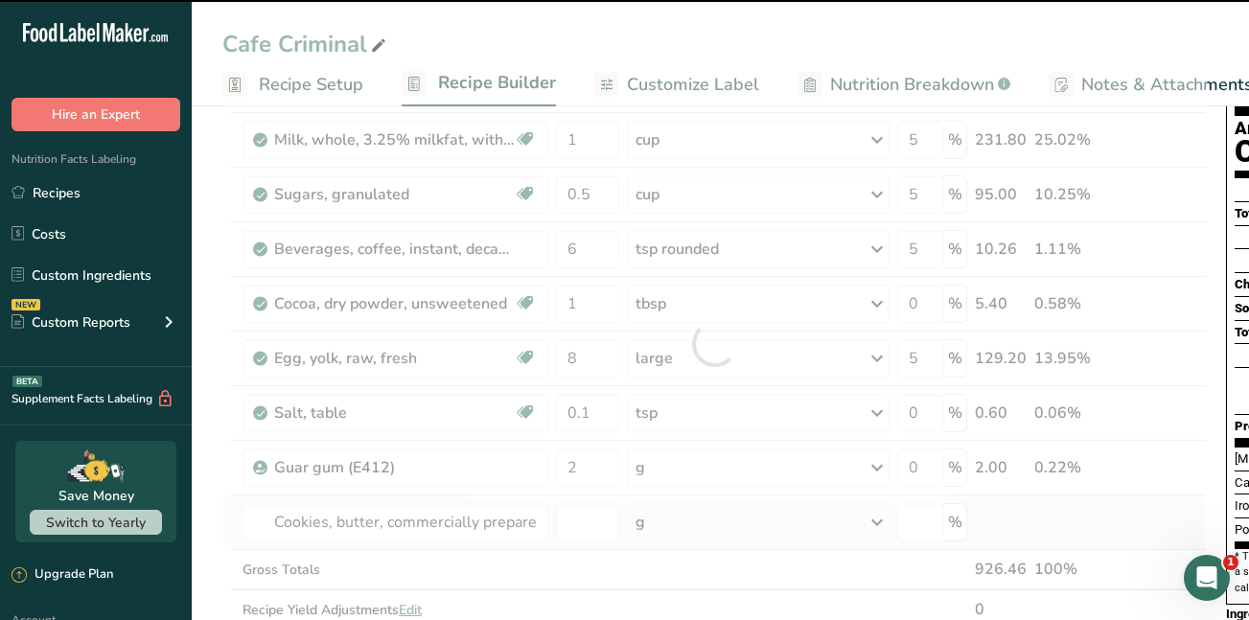
type input "0"
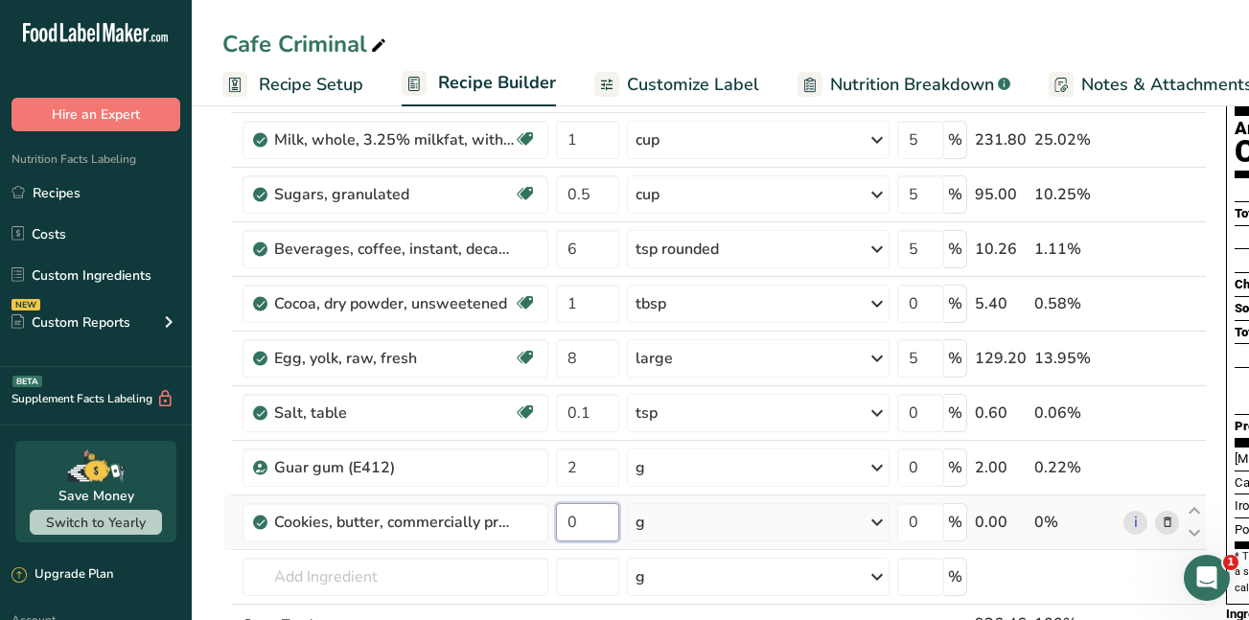
drag, startPoint x: 581, startPoint y: 525, endPoint x: 555, endPoint y: 520, distance: 26.5
click at [555, 520] on td "0" at bounding box center [587, 523] width 71 height 55
type input "3"
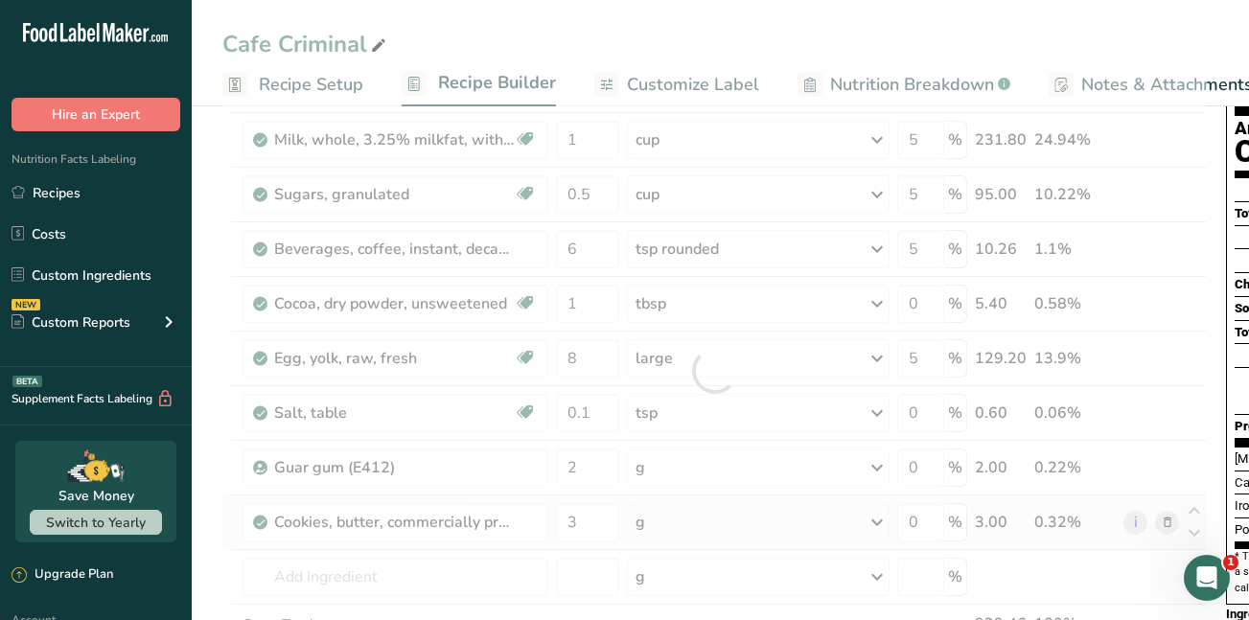
click at [889, 525] on div "Ingredient * Amount * Unit * Waste * .a-a{fill:#347362;}.b-a{fill:#fff;} Grams …" at bounding box center [714, 371] width 985 height 708
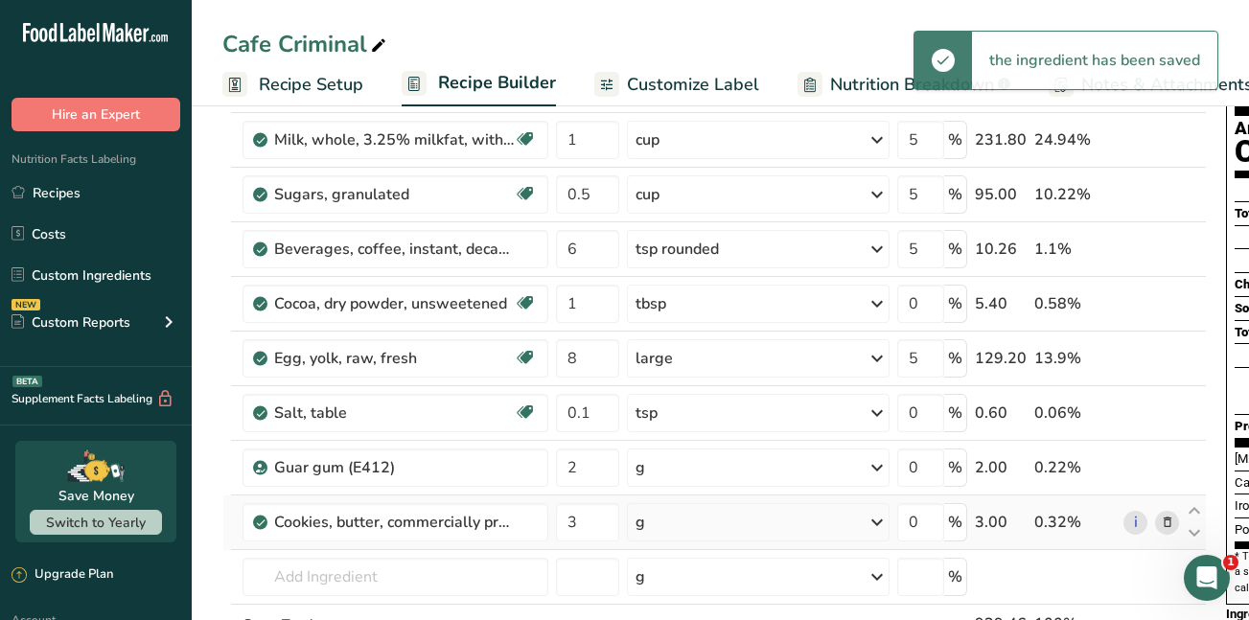
click at [889, 525] on icon at bounding box center [877, 522] width 23 height 35
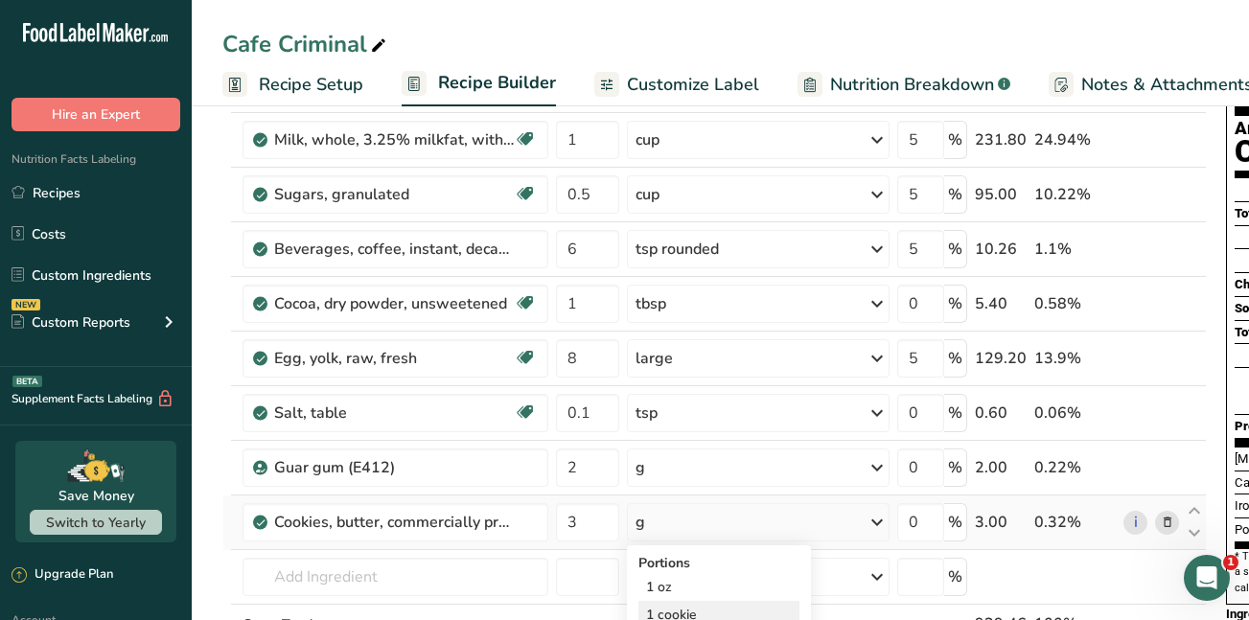
click at [759, 617] on div "1 cookie" at bounding box center [719, 615] width 161 height 28
drag, startPoint x: 928, startPoint y: 520, endPoint x: 903, endPoint y: 520, distance: 24.9
click at [903, 520] on input "0" at bounding box center [921, 522] width 47 height 38
type input "5"
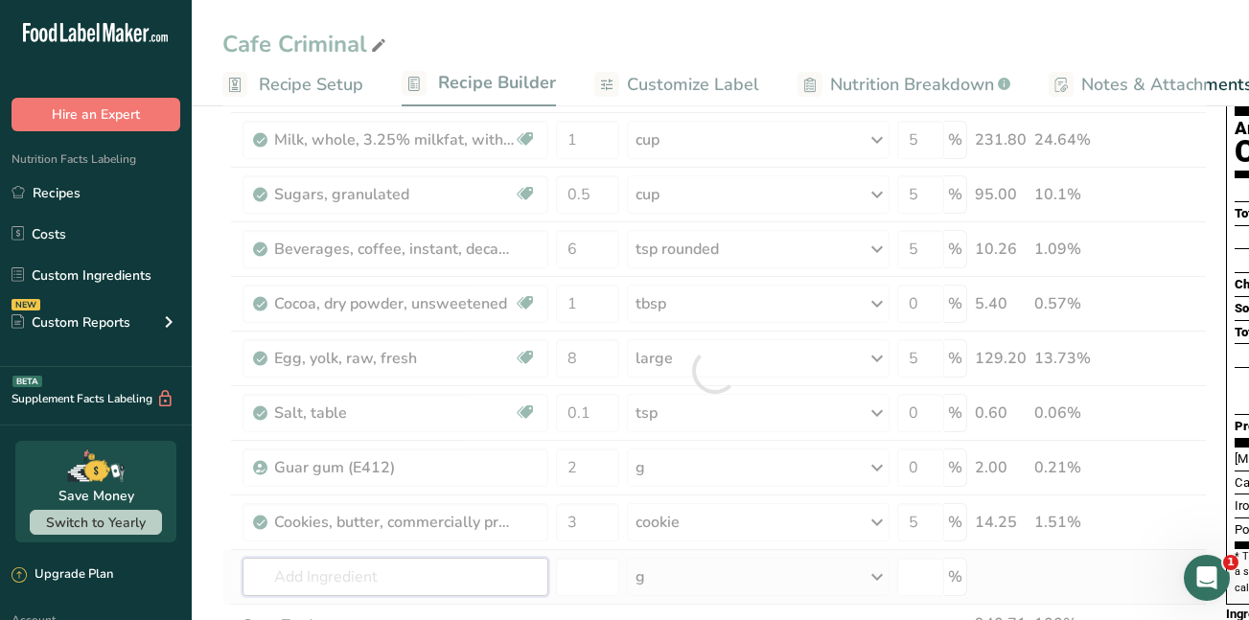
click at [330, 578] on div "Ingredient * Amount * Unit * Waste * .a-a{fill:#347362;}.b-a{fill:#fff;} Grams …" at bounding box center [714, 371] width 985 height 708
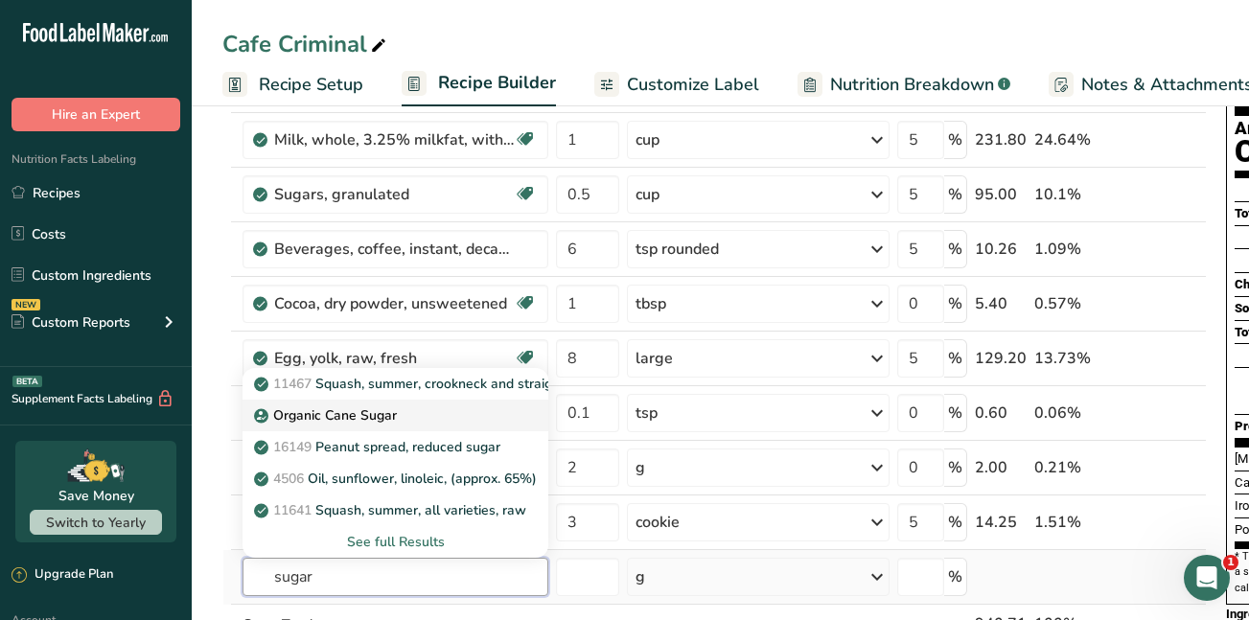
type input "sugar"
click at [321, 409] on p "Organic Cane Sugar" at bounding box center [327, 416] width 139 height 20
type input "Organic Cane Sugar"
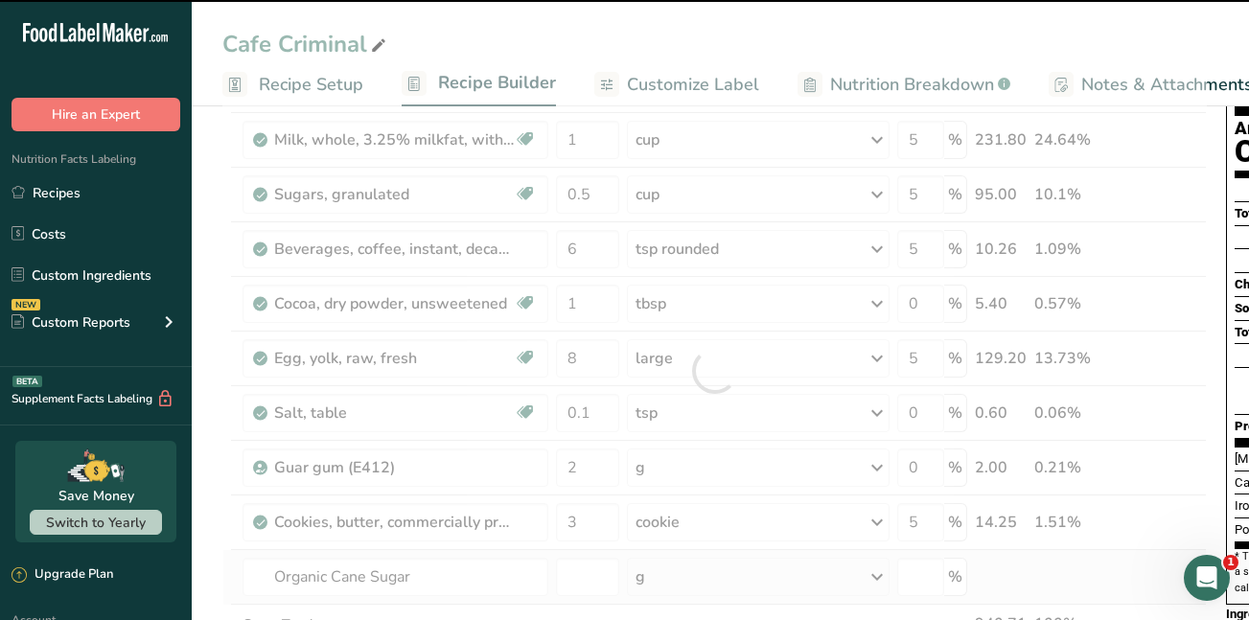
type input "0"
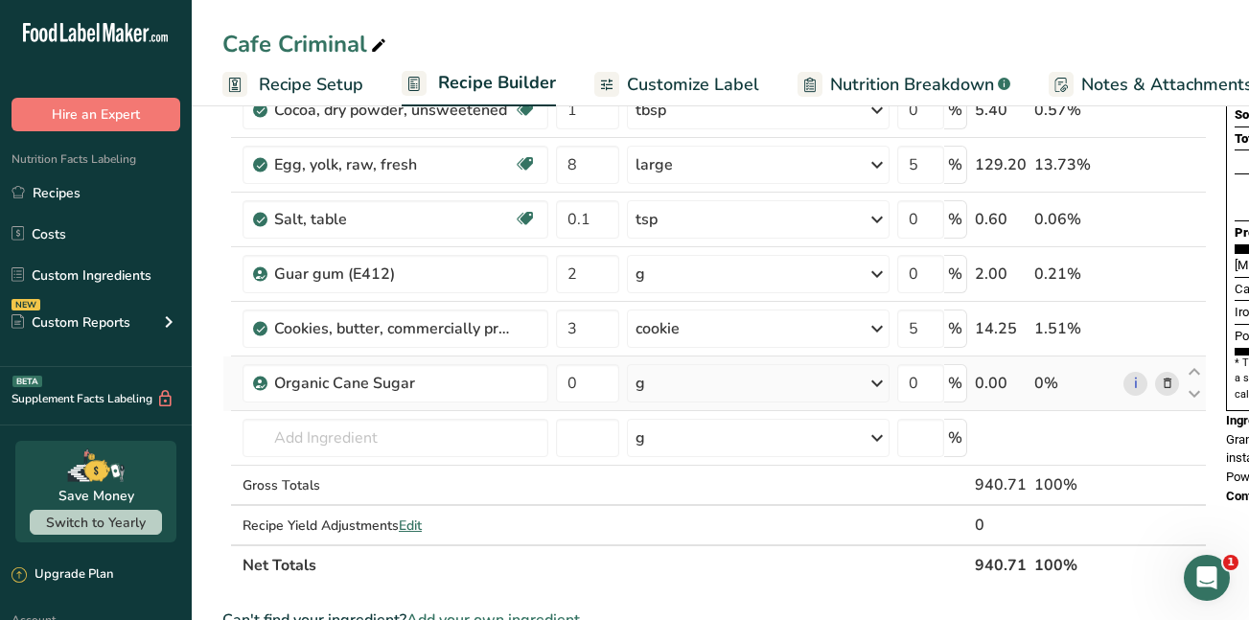
scroll to position [443, 0]
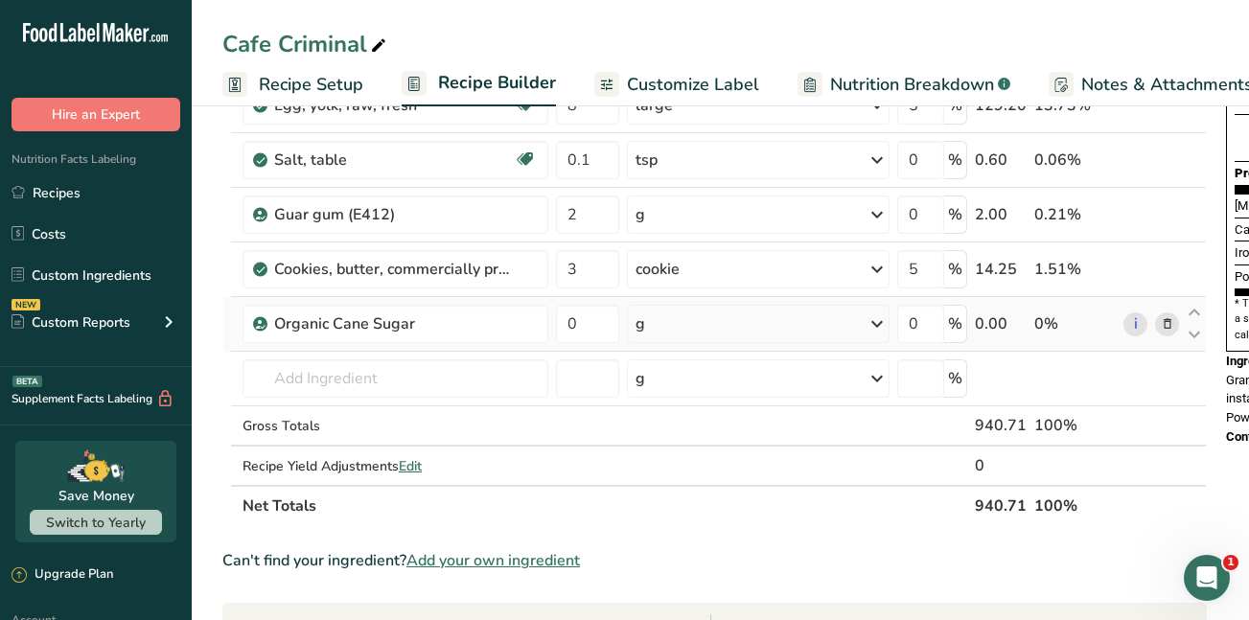
click at [889, 324] on icon at bounding box center [877, 324] width 23 height 35
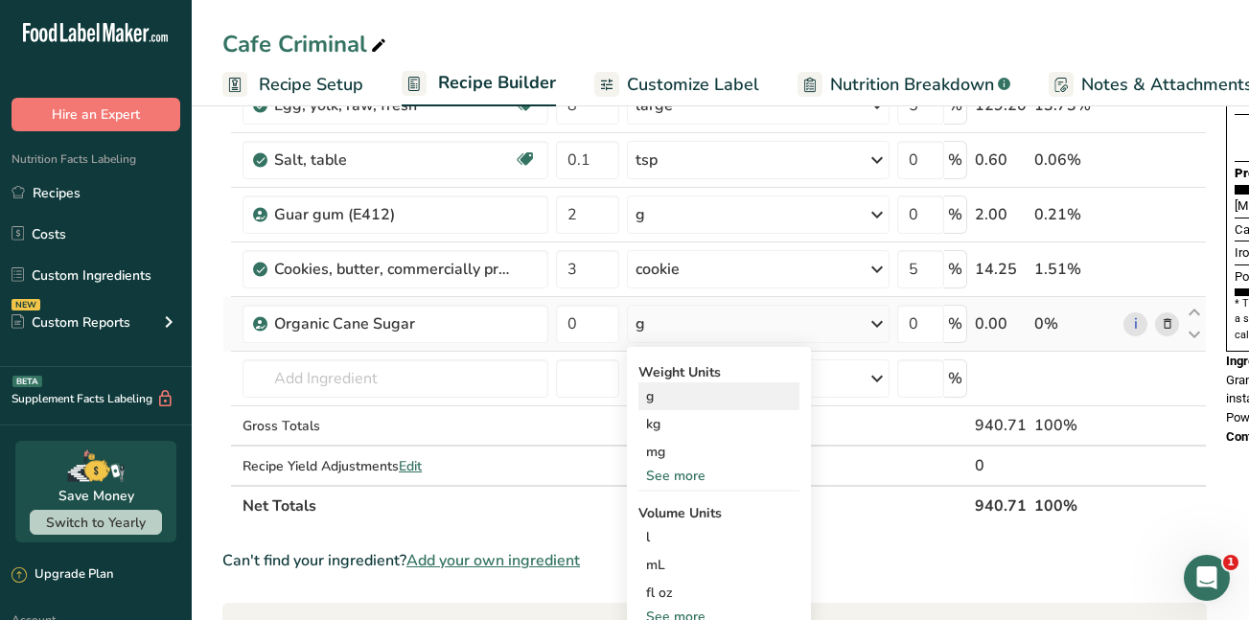
click at [652, 400] on div "g" at bounding box center [719, 397] width 161 height 28
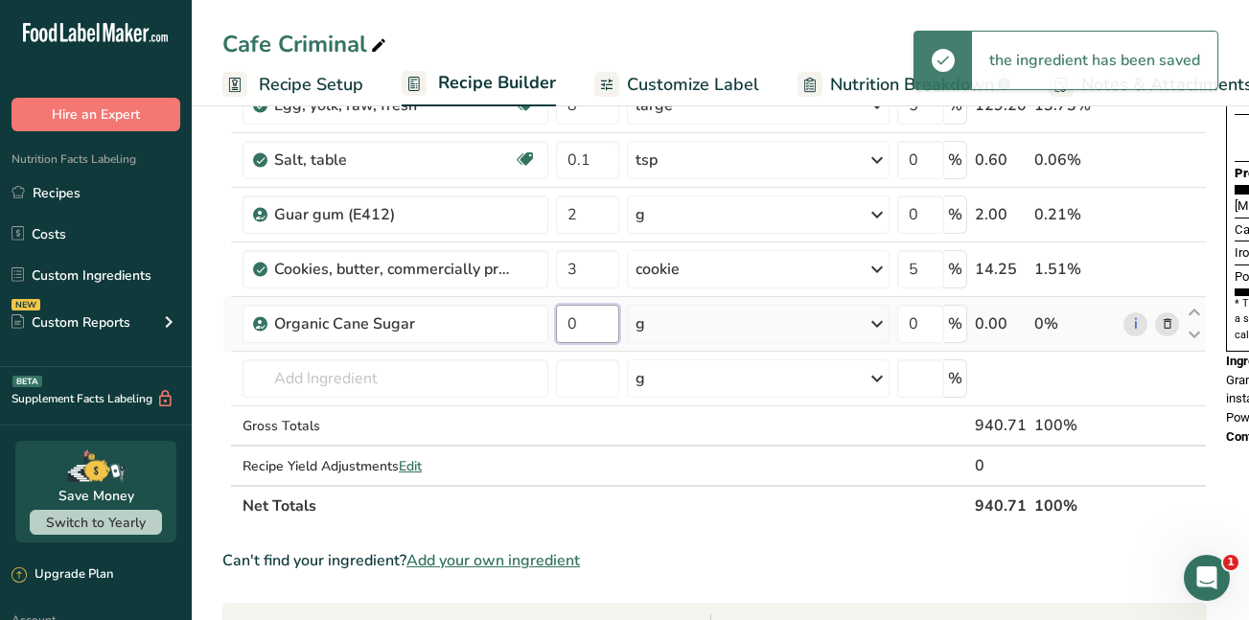
drag, startPoint x: 582, startPoint y: 327, endPoint x: 557, endPoint y: 326, distance: 24.9
click at [557, 326] on input "0" at bounding box center [587, 324] width 63 height 38
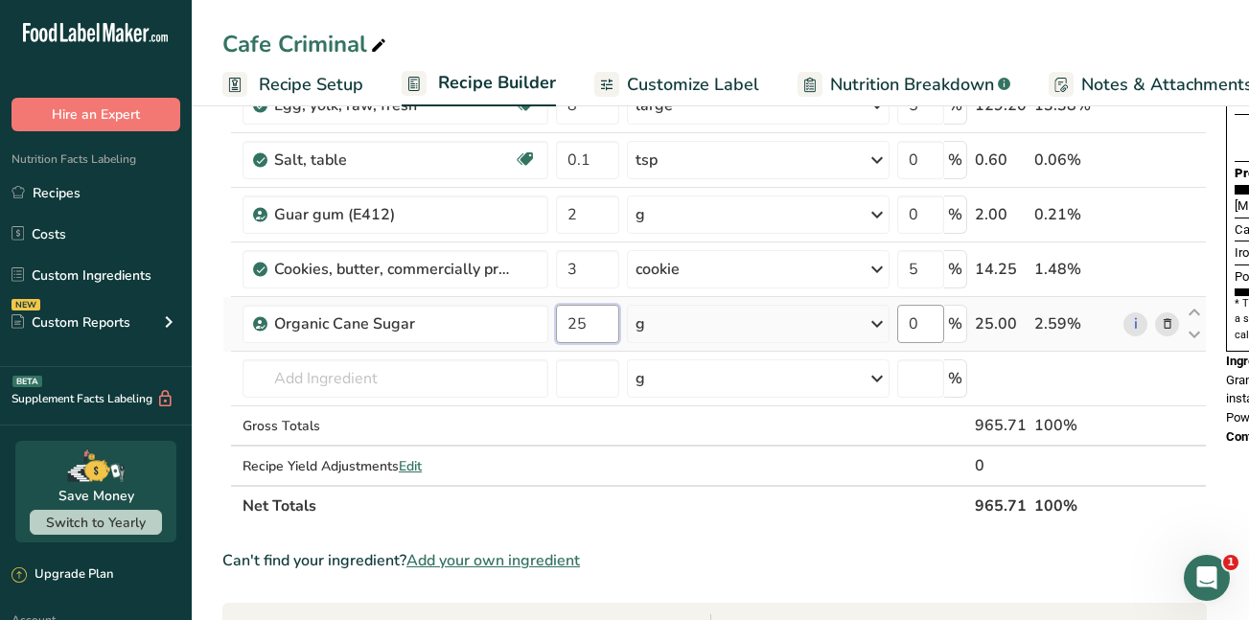
type input "25"
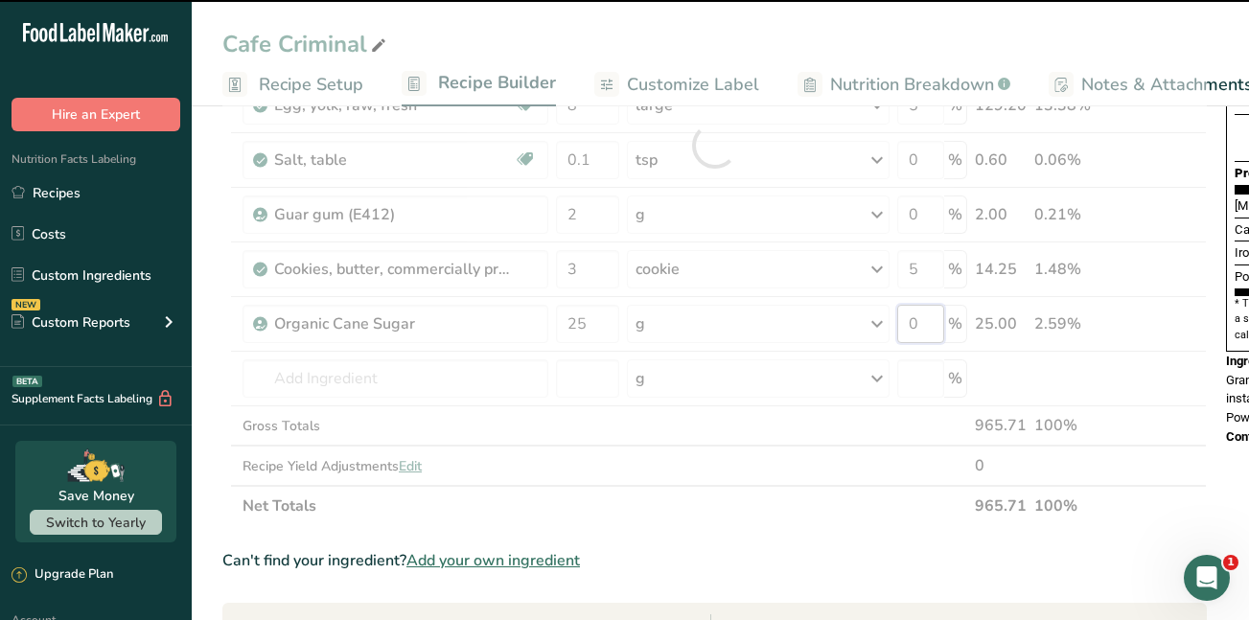
click at [911, 322] on div "Ingredient * Amount * Unit * Waste * .a-a{fill:#347362;}.b-a{fill:#fff;} Grams …" at bounding box center [714, 145] width 985 height 762
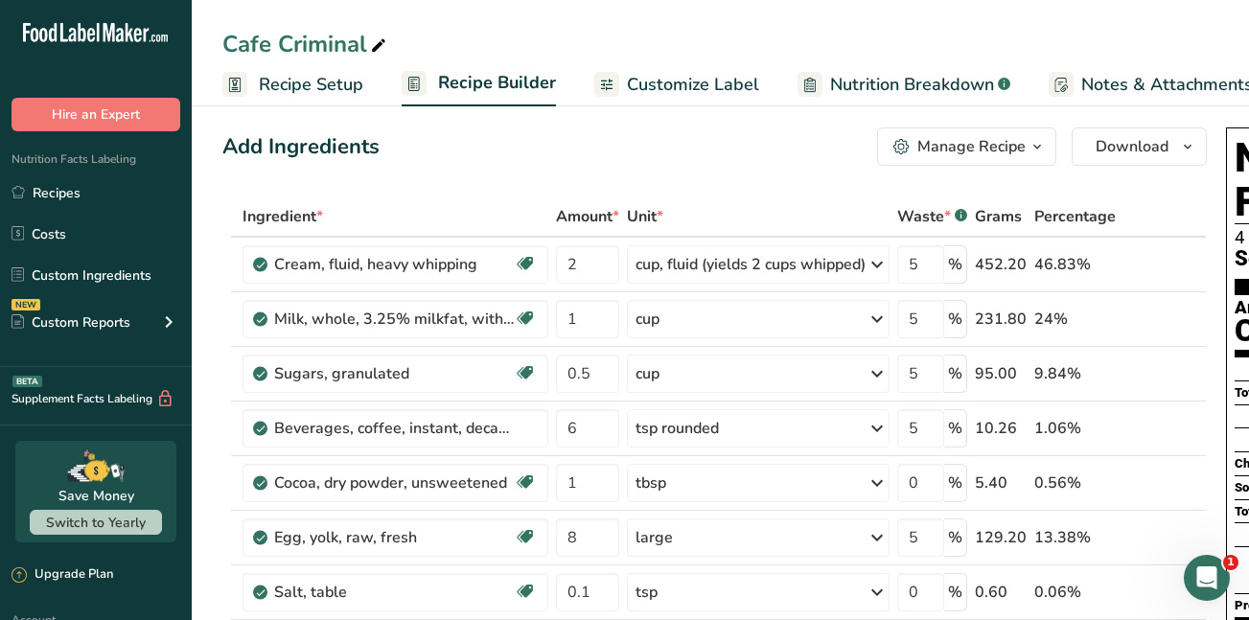
scroll to position [0, 0]
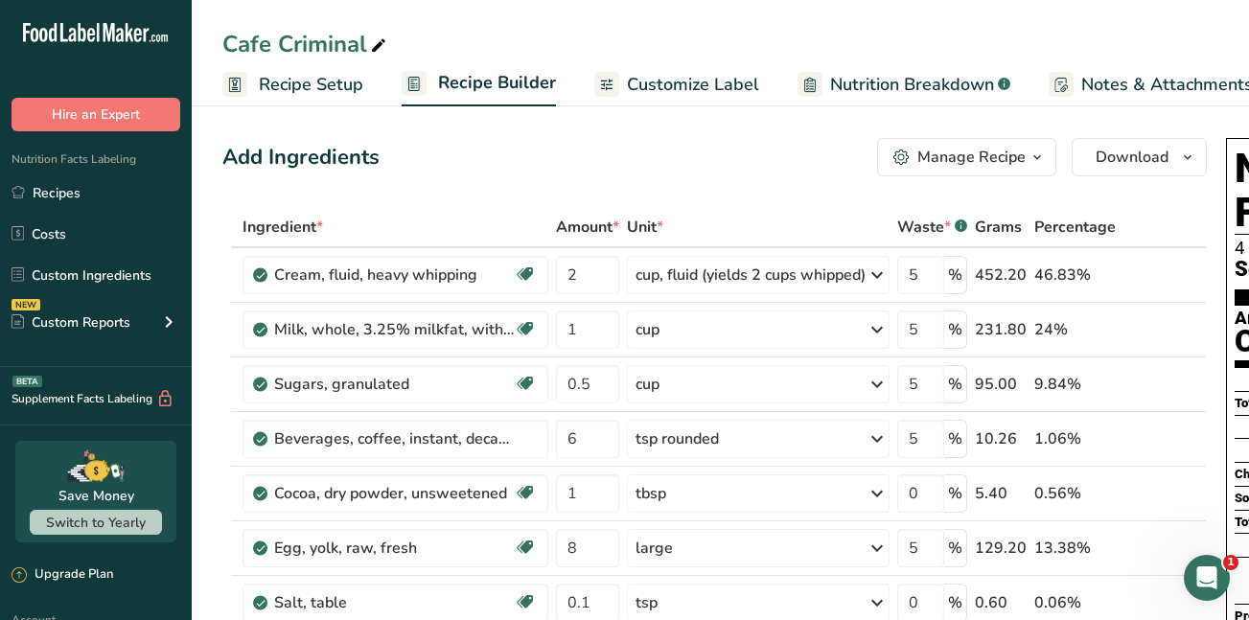
click at [685, 85] on span "Customize Label" at bounding box center [693, 85] width 132 height 26
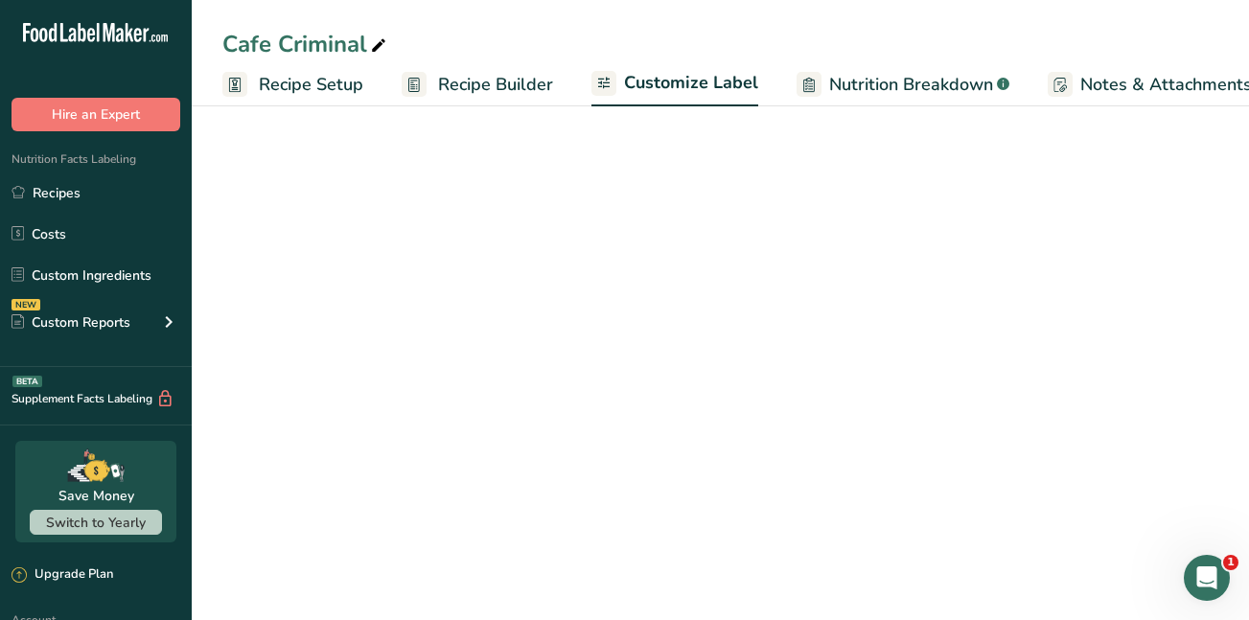
scroll to position [0, 225]
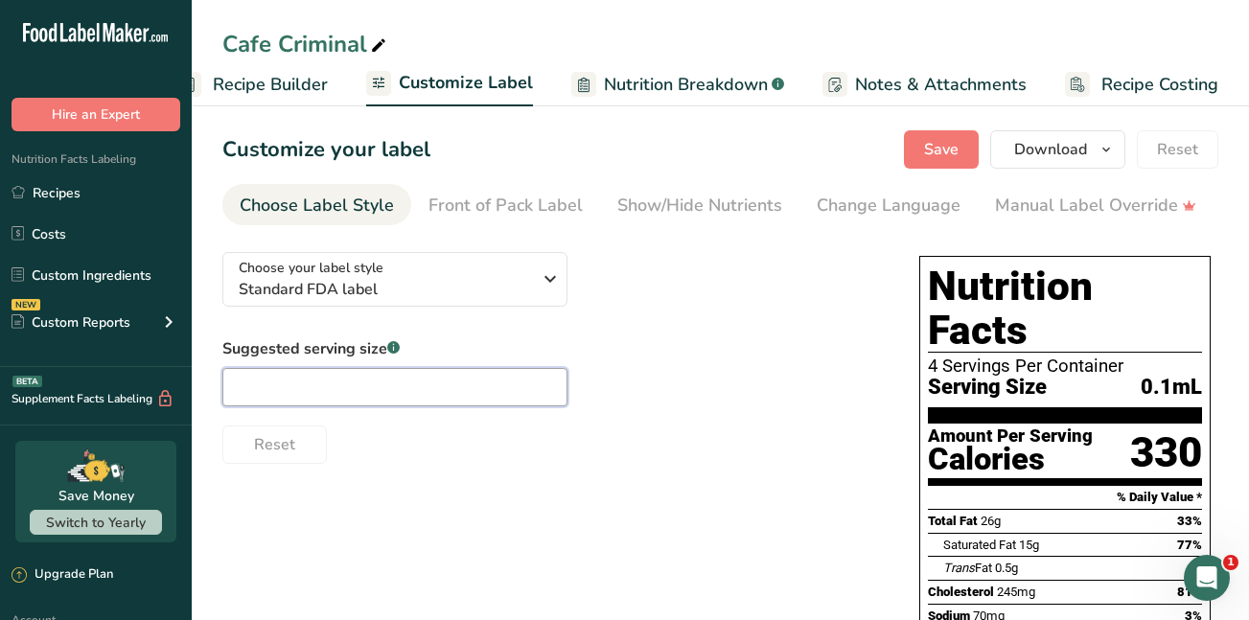
click at [264, 393] on input "text" at bounding box center [394, 387] width 345 height 38
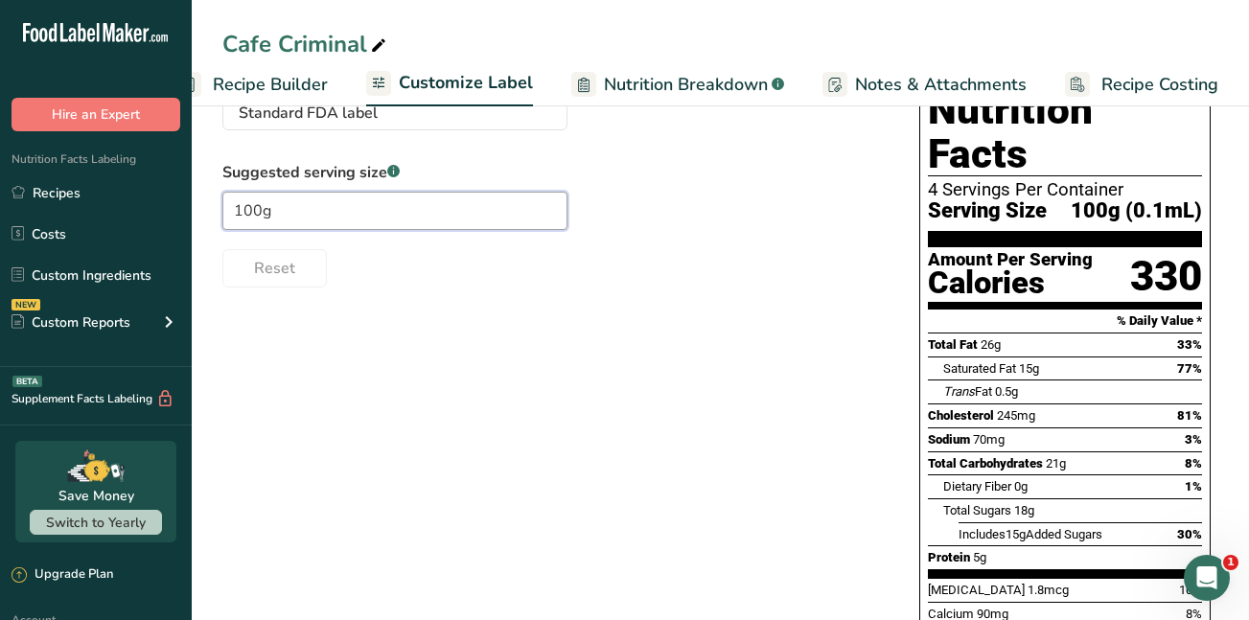
scroll to position [0, 0]
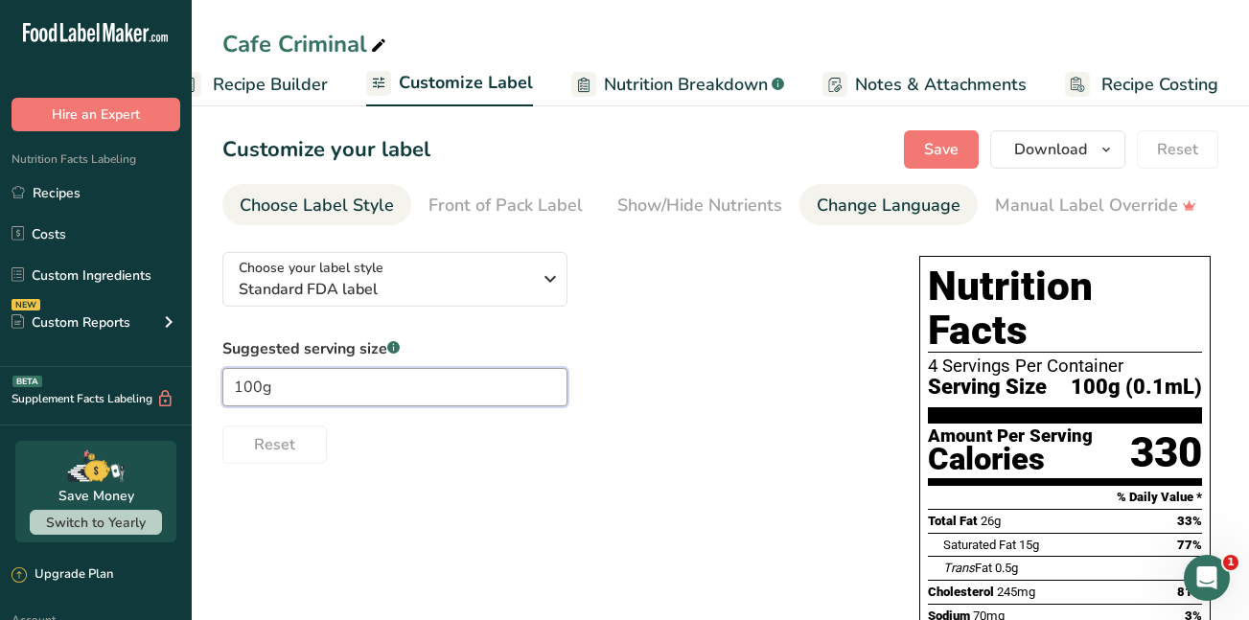
type input "100g"
click at [822, 206] on div "Change Language" at bounding box center [889, 206] width 144 height 26
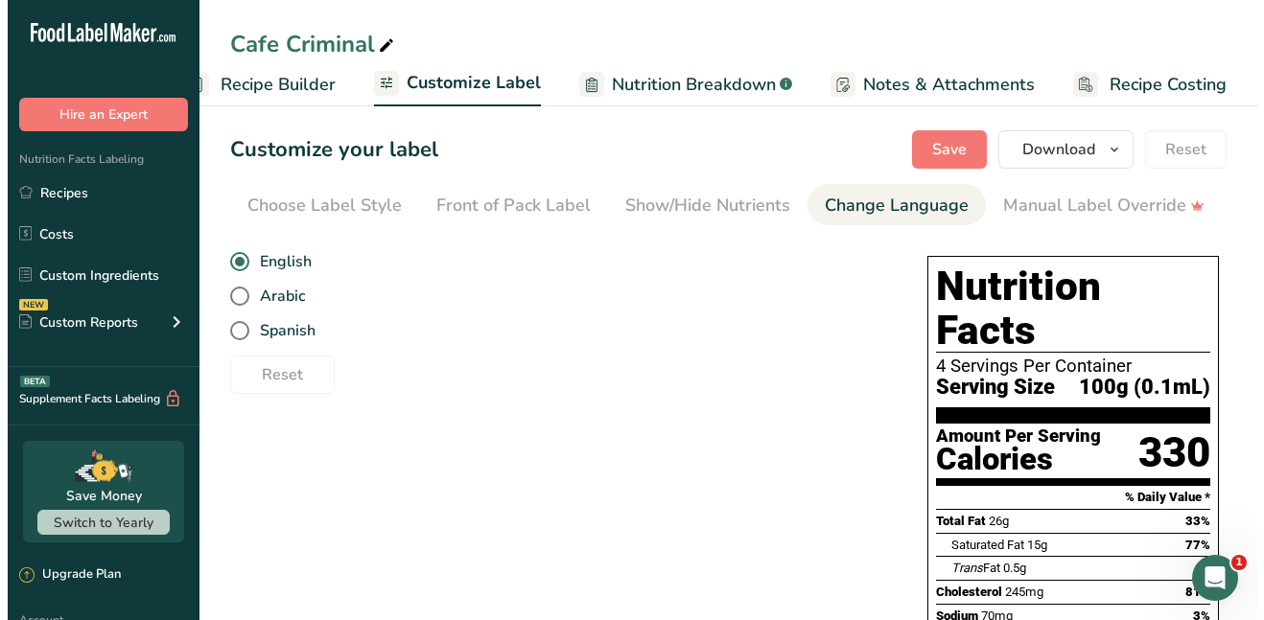
scroll to position [0, 420]
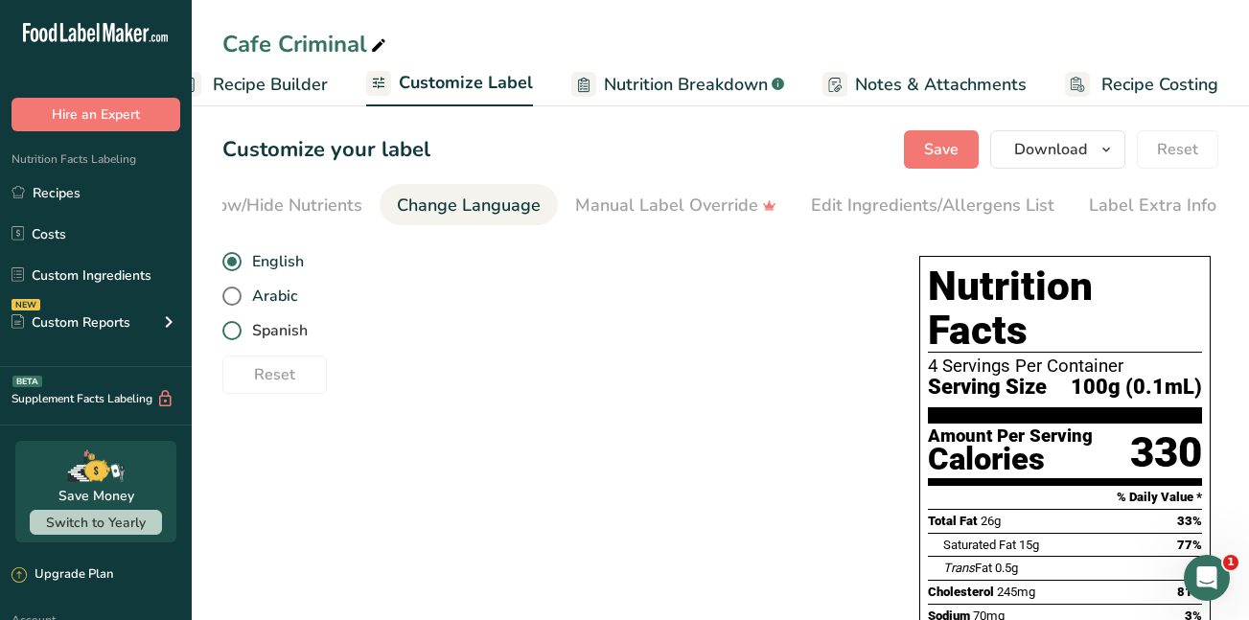
click at [235, 336] on span at bounding box center [231, 330] width 19 height 19
click at [235, 336] on input "Spanish" at bounding box center [228, 331] width 12 height 12
radio input "true"
radio input "false"
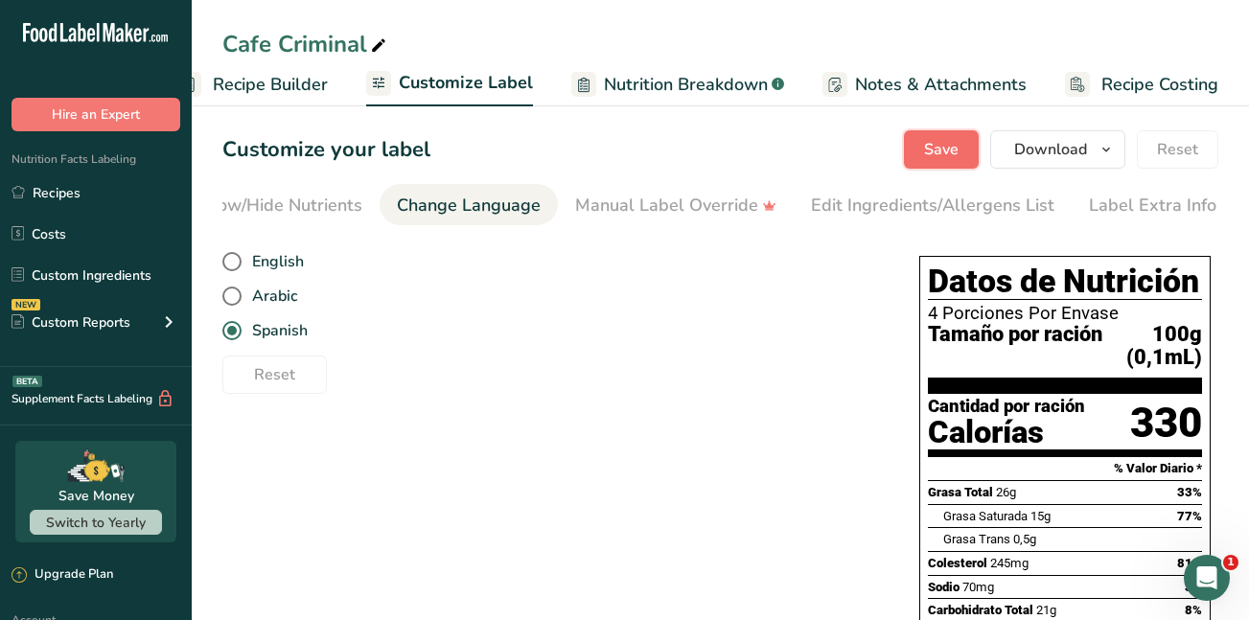
click at [936, 146] on span "Save" at bounding box center [941, 149] width 35 height 23
click at [1057, 152] on span "Download" at bounding box center [1051, 149] width 73 height 23
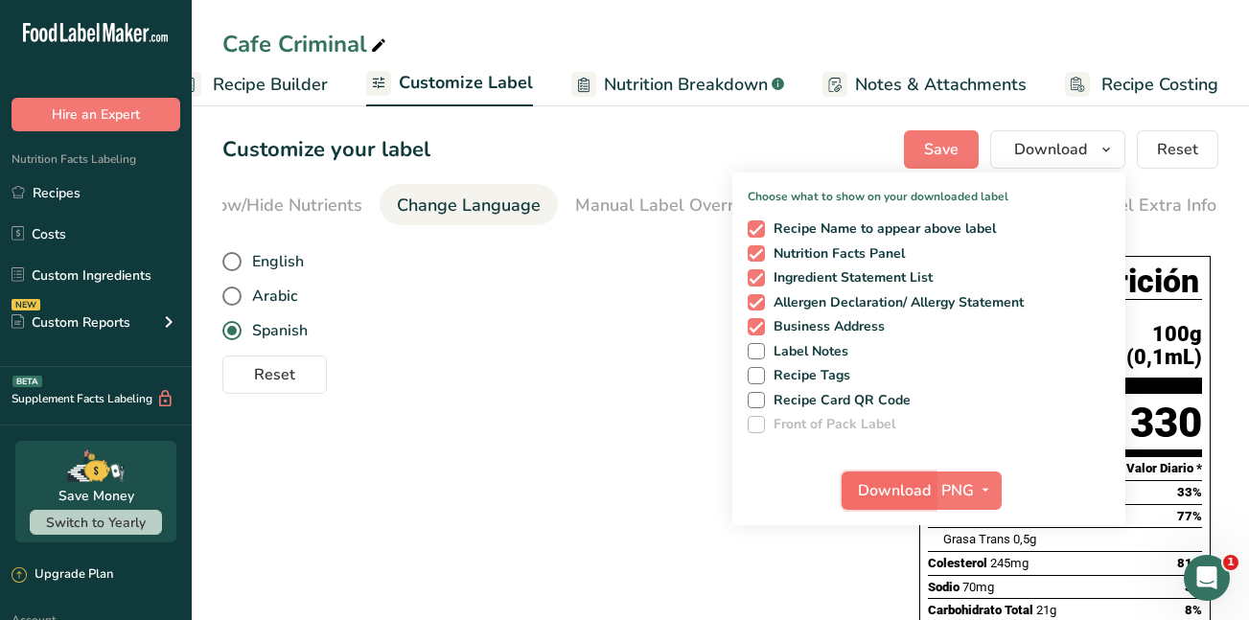
click at [918, 491] on span "Download" at bounding box center [894, 490] width 73 height 23
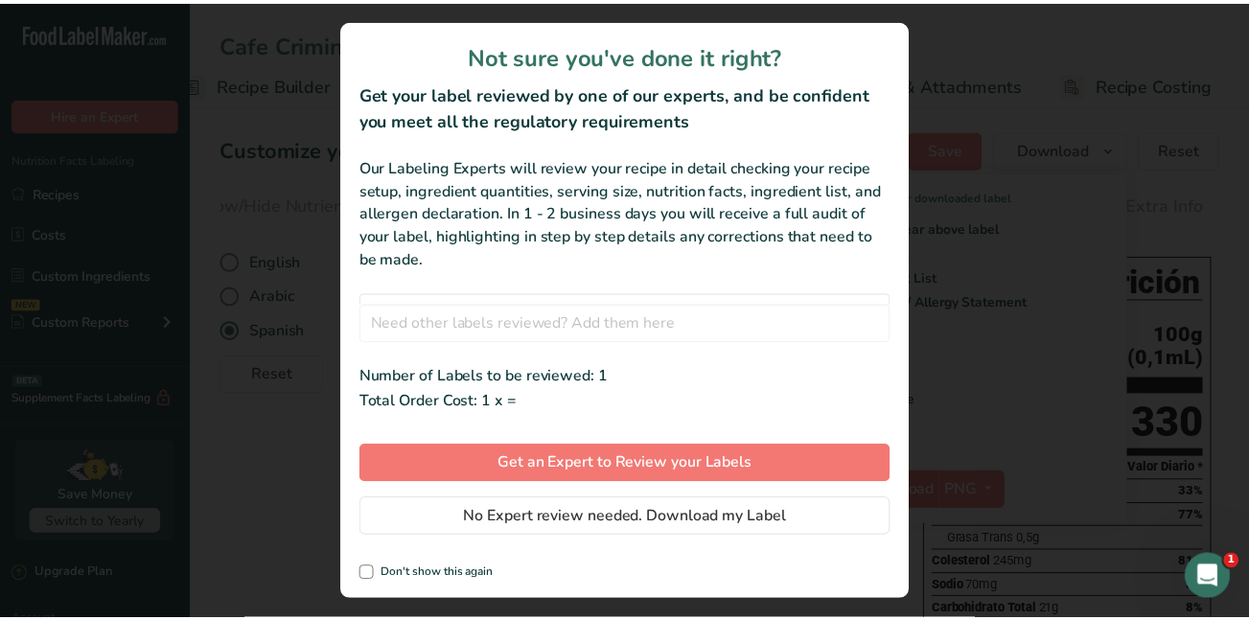
scroll to position [0, 211]
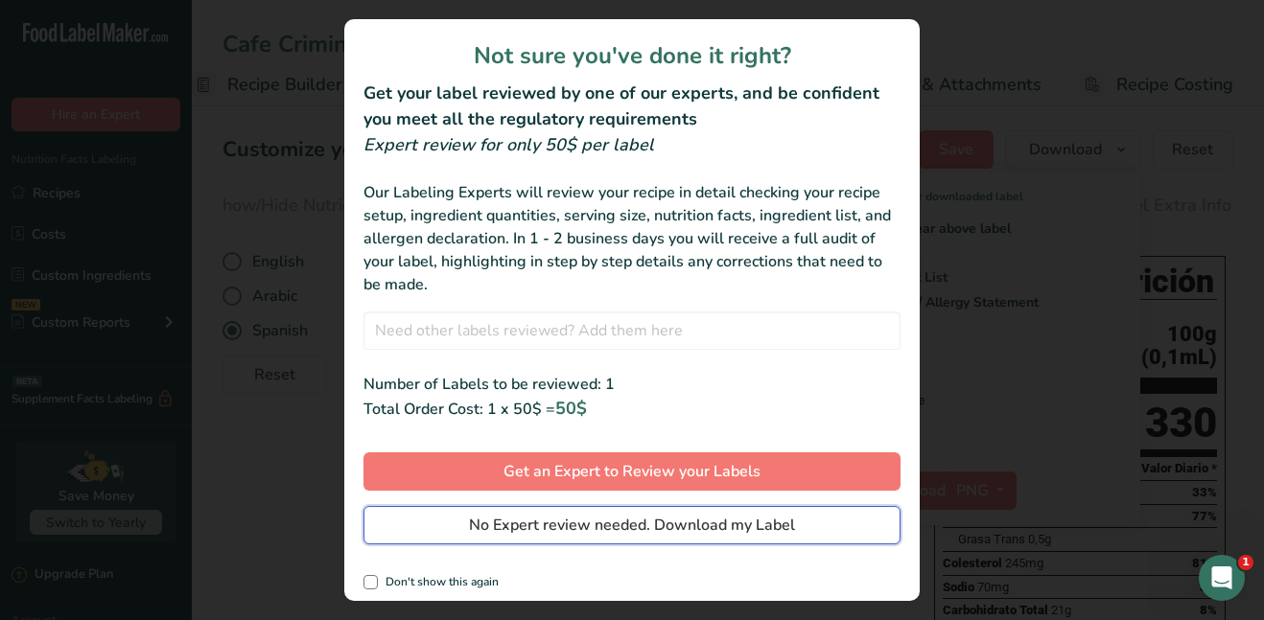
click at [737, 530] on span "No Expert review needed. Download my Label" at bounding box center [632, 525] width 326 height 23
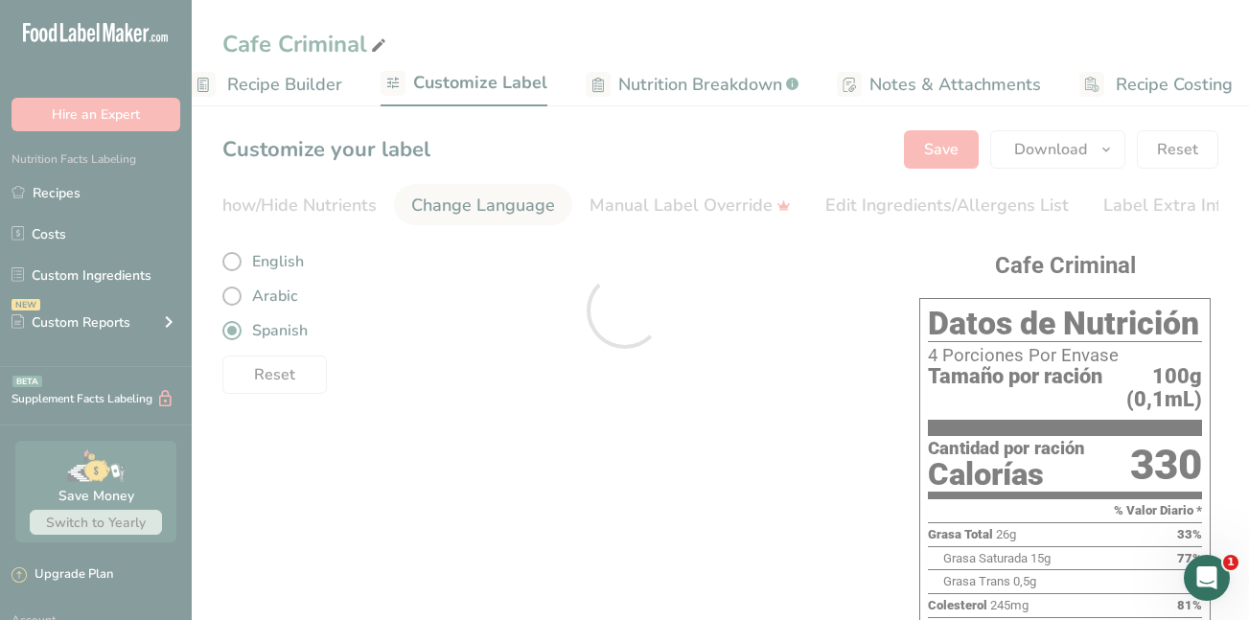
scroll to position [0, 0]
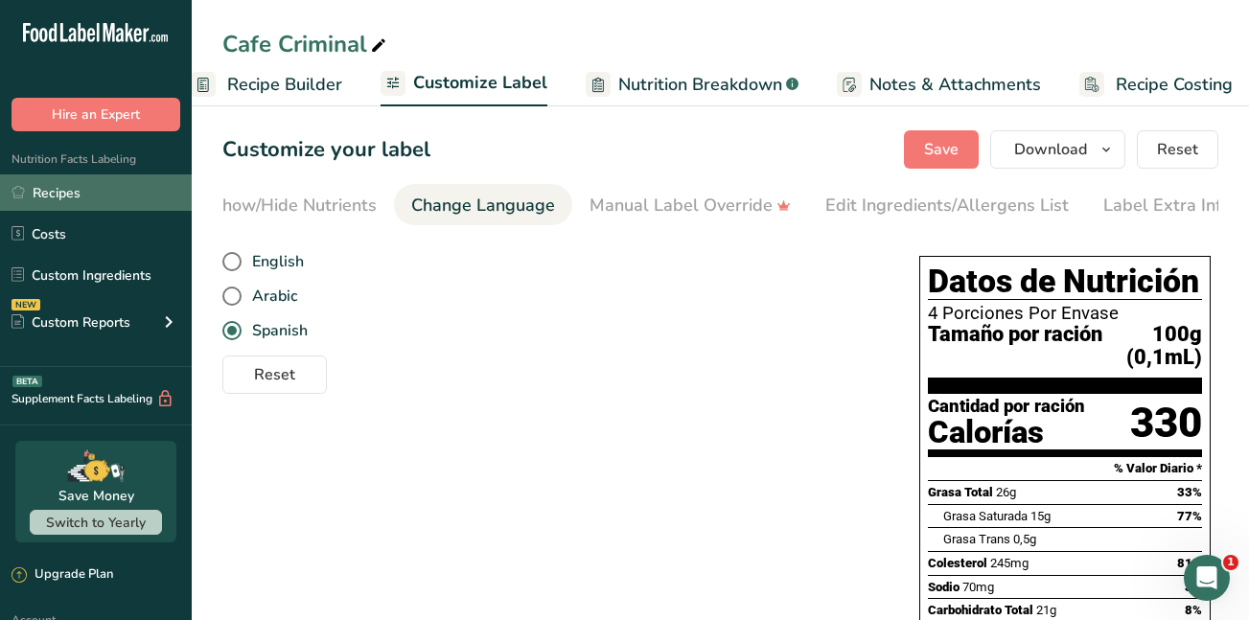
click at [60, 193] on link "Recipes" at bounding box center [96, 193] width 192 height 36
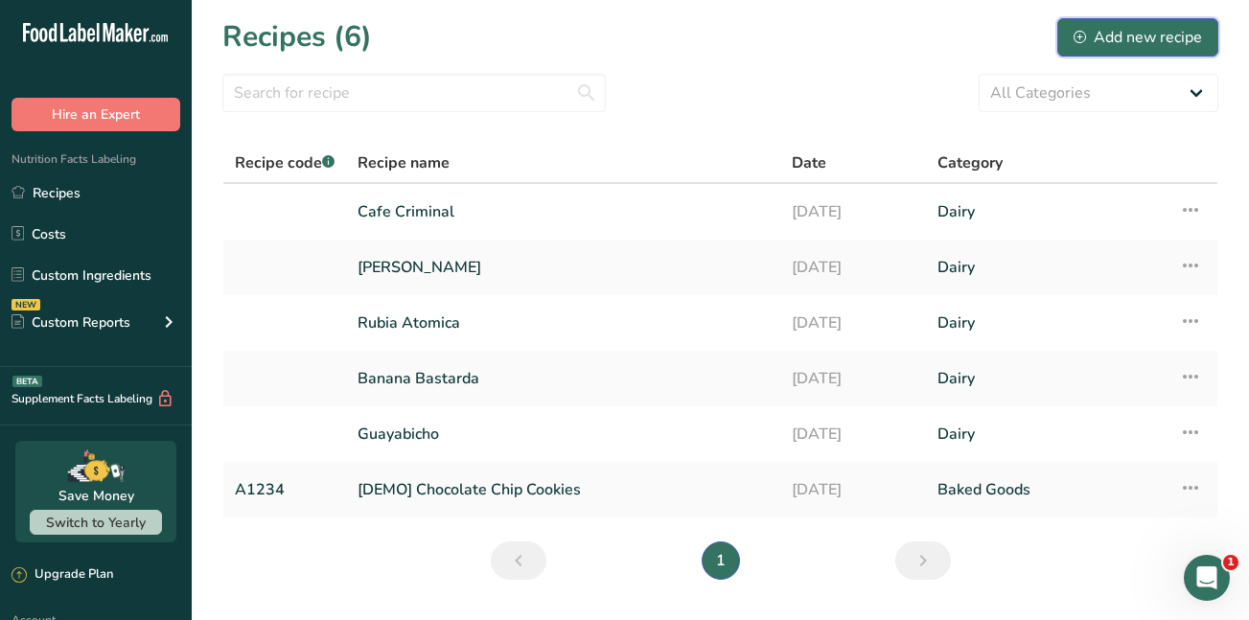
click at [1131, 33] on div "Add new recipe" at bounding box center [1138, 37] width 128 height 23
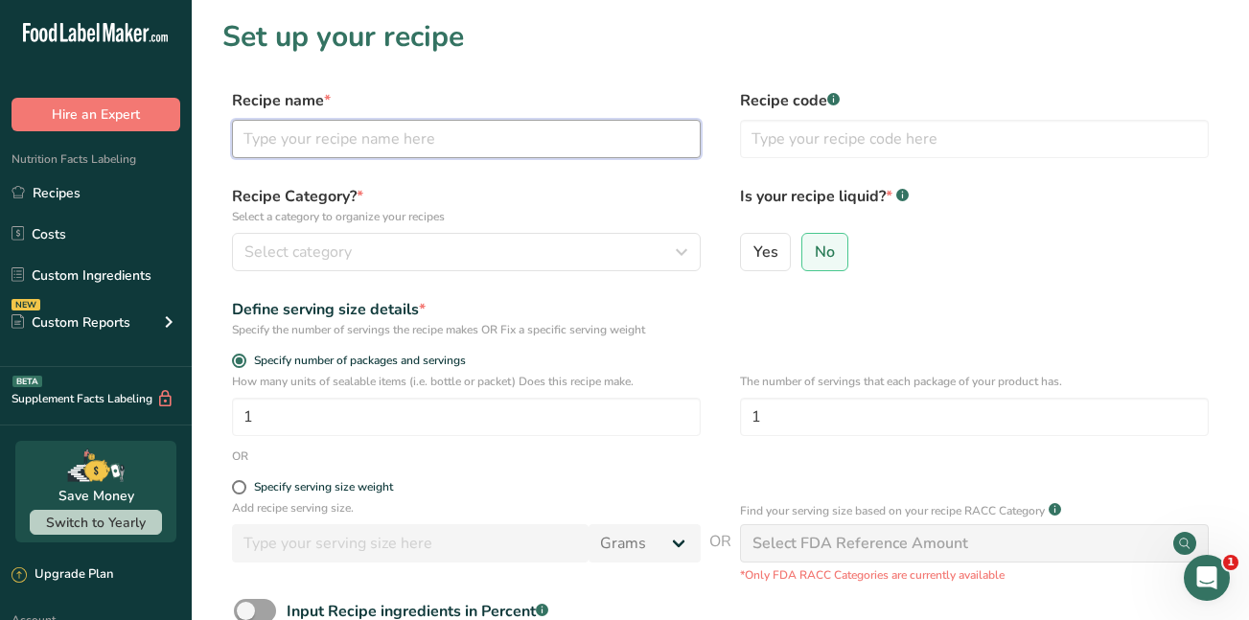
click at [292, 134] on input "text" at bounding box center [466, 139] width 469 height 38
type input "[PERSON_NAME]"
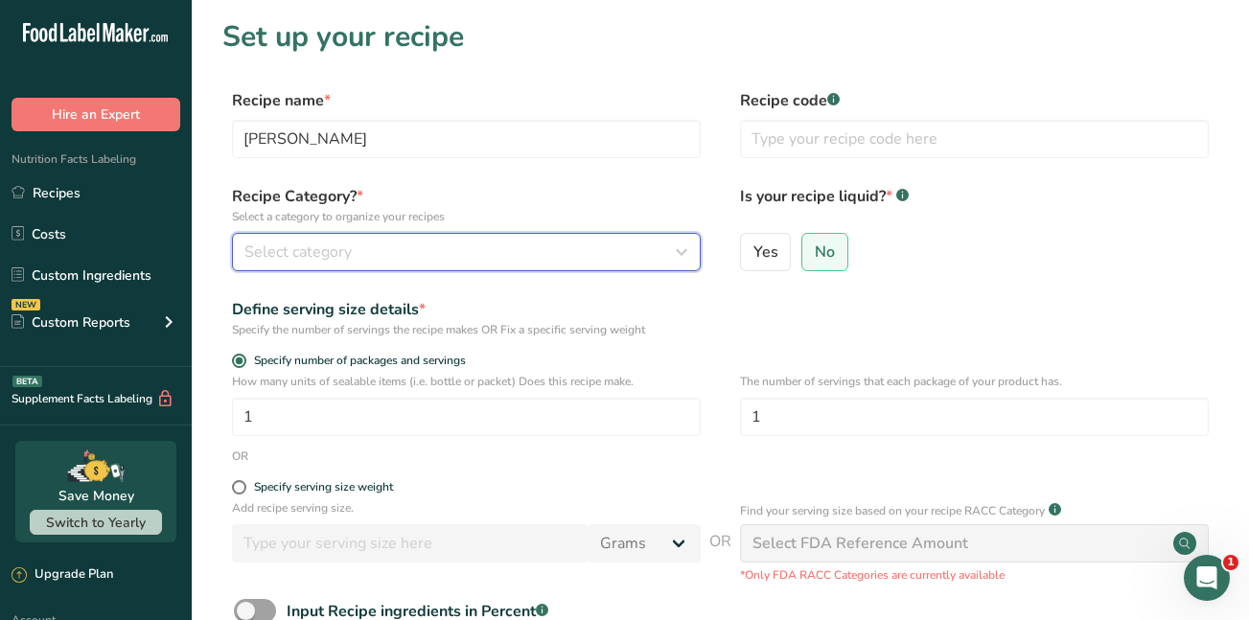
click at [285, 245] on span "Select category" at bounding box center [298, 252] width 107 height 23
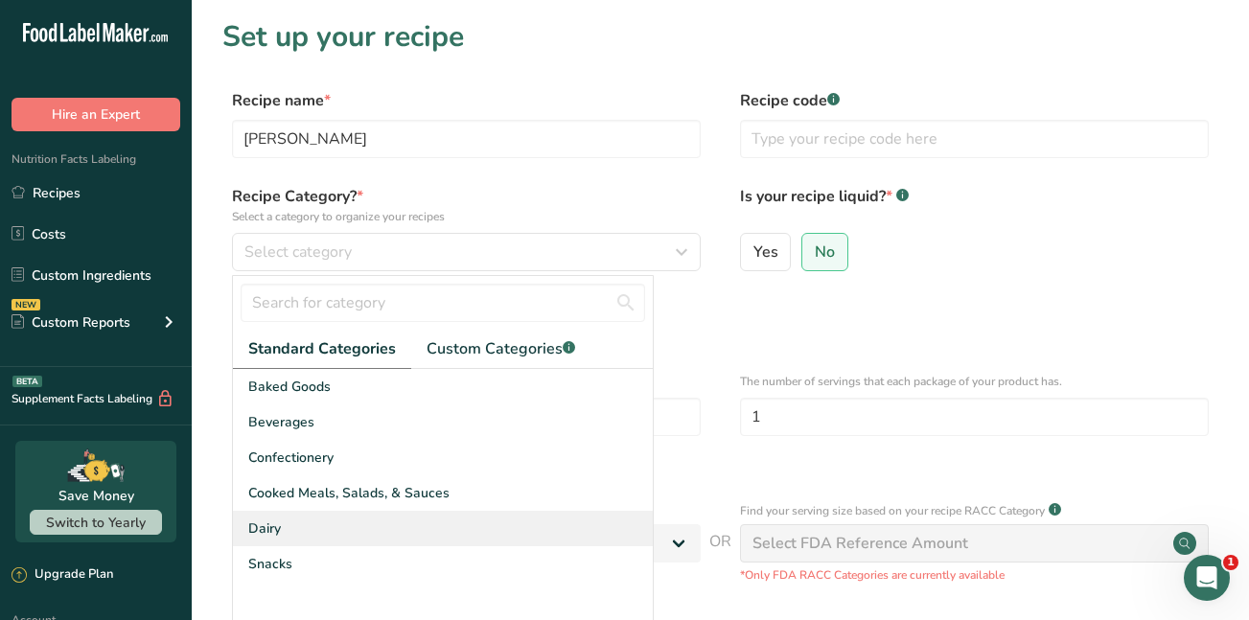
click at [262, 536] on span "Dairy" at bounding box center [264, 529] width 33 height 20
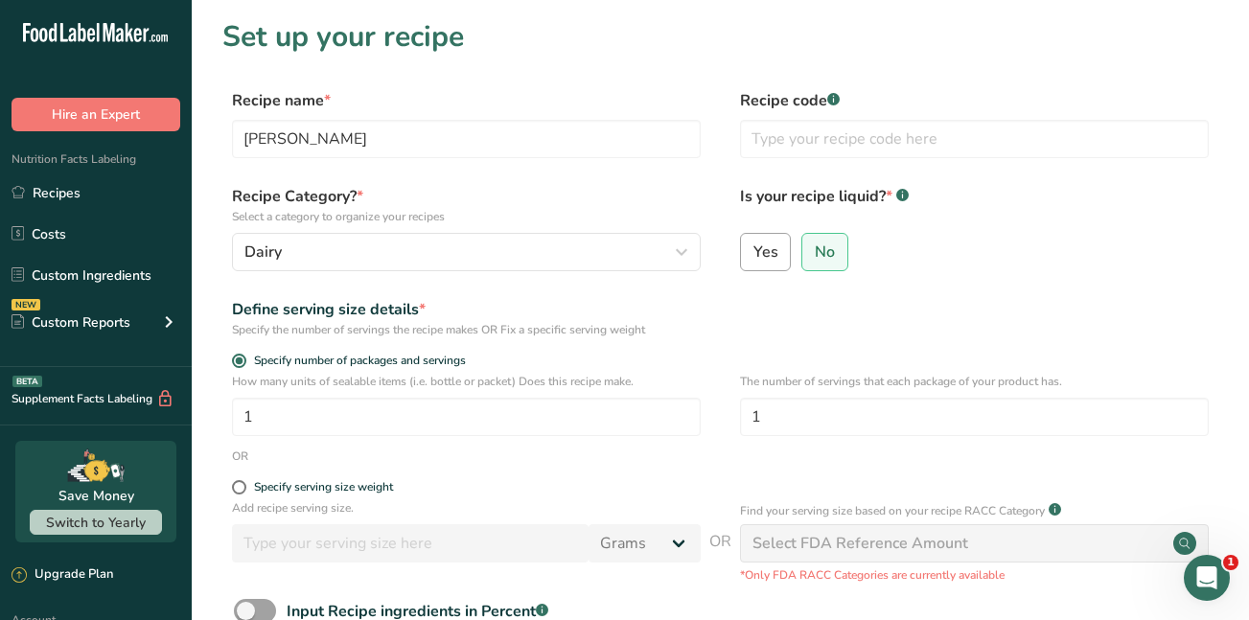
click at [761, 259] on span "Yes" at bounding box center [766, 252] width 25 height 19
click at [754, 258] on input "Yes" at bounding box center [747, 251] width 12 height 12
radio input "true"
radio input "false"
select select "22"
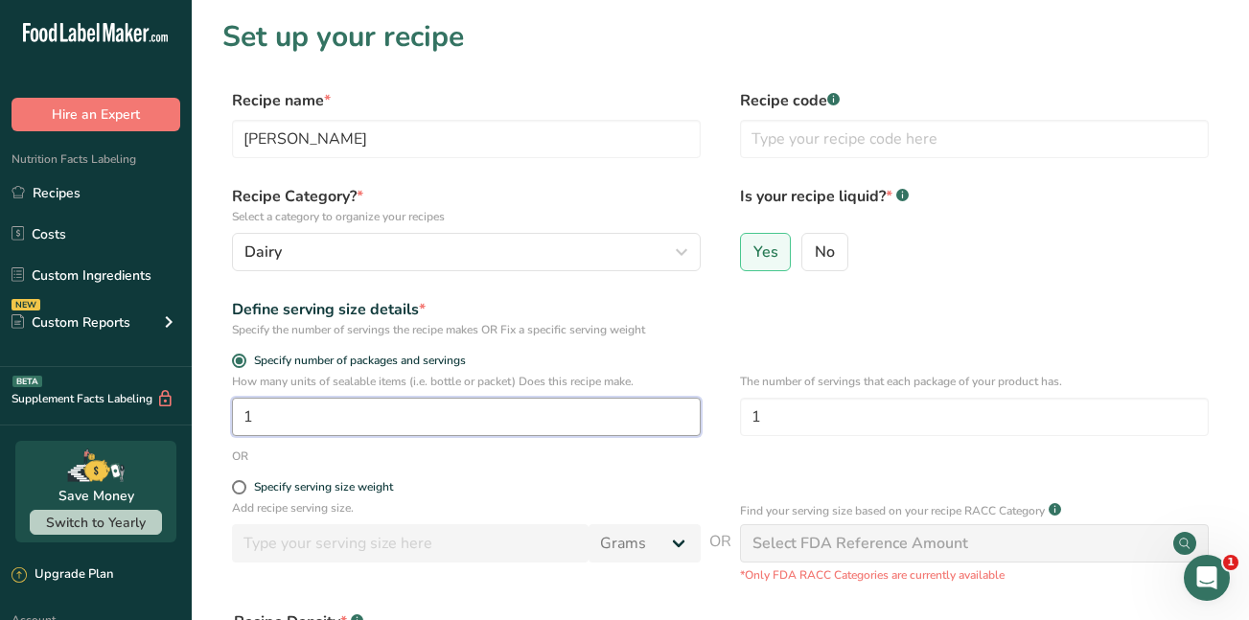
drag, startPoint x: 308, startPoint y: 422, endPoint x: 213, endPoint y: 401, distance: 97.2
click at [213, 401] on section "Set up your recipe Recipe name * Furia Morena Recipe code .a-a{fill:#347362;}.b…" at bounding box center [721, 459] width 1058 height 919
type input "2"
drag, startPoint x: 789, startPoint y: 416, endPoint x: 686, endPoint y: 431, distance: 104.6
click at [686, 431] on div "How many units of sealable items (i.e. bottle or packet) Does this recipe make.…" at bounding box center [720, 410] width 996 height 75
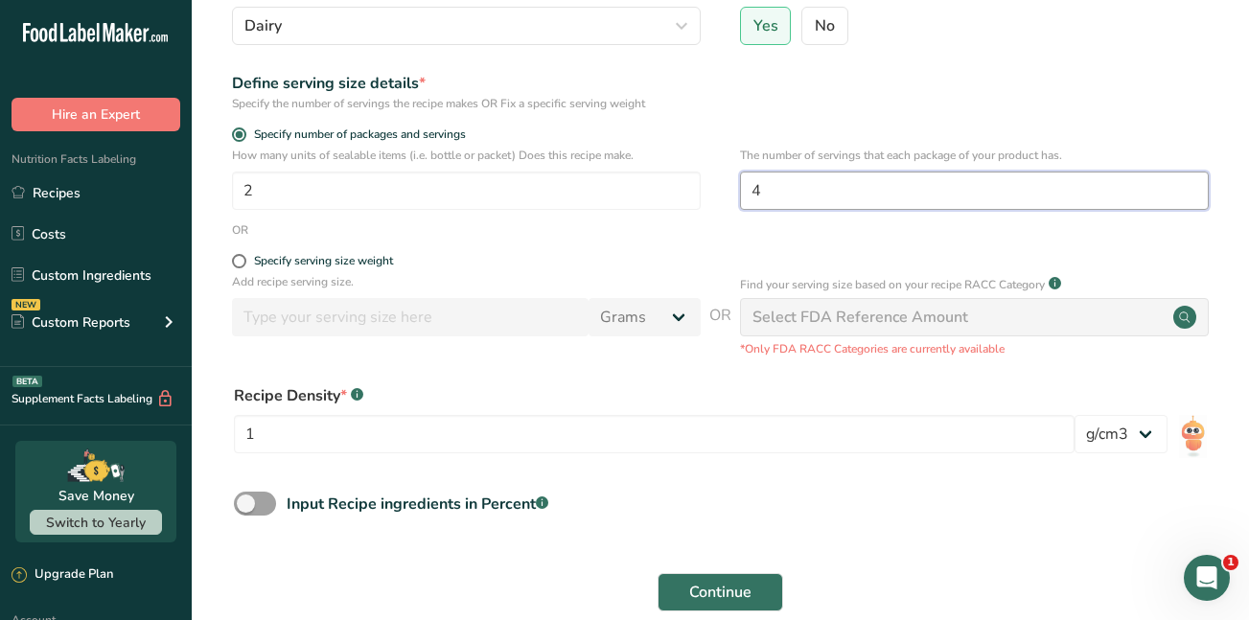
scroll to position [360, 0]
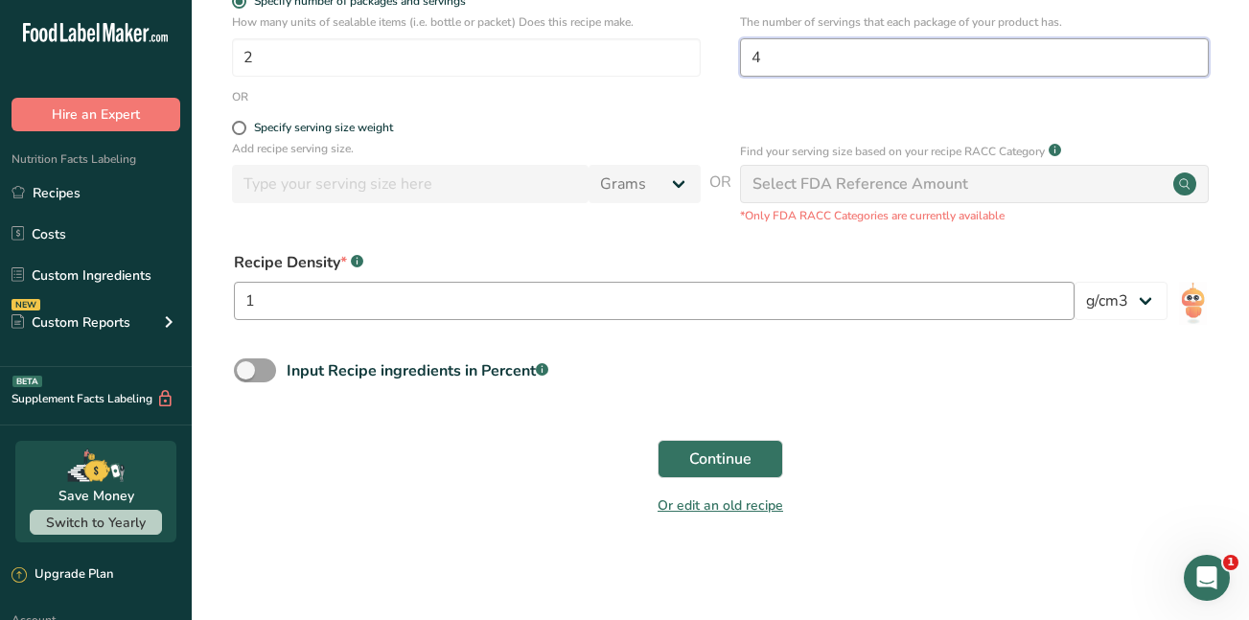
type input "4"
click at [275, 304] on input "1" at bounding box center [654, 301] width 841 height 38
type input "1000"
click at [709, 454] on span "Continue" at bounding box center [720, 459] width 62 height 23
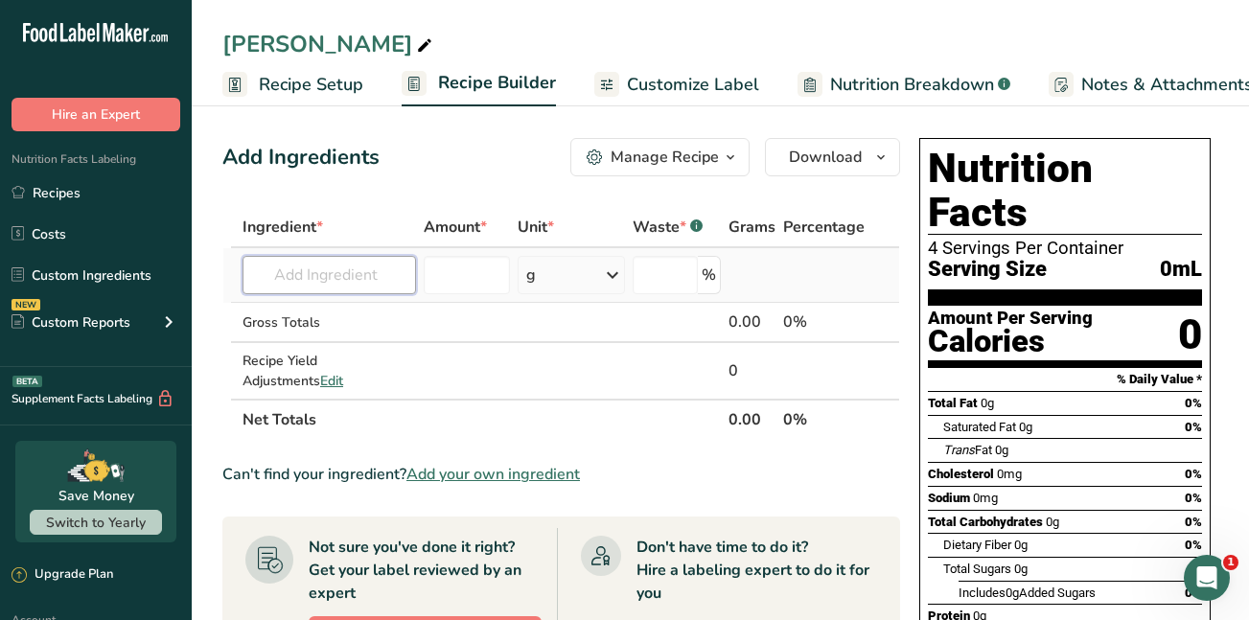
click at [278, 274] on input "text" at bounding box center [330, 275] width 174 height 38
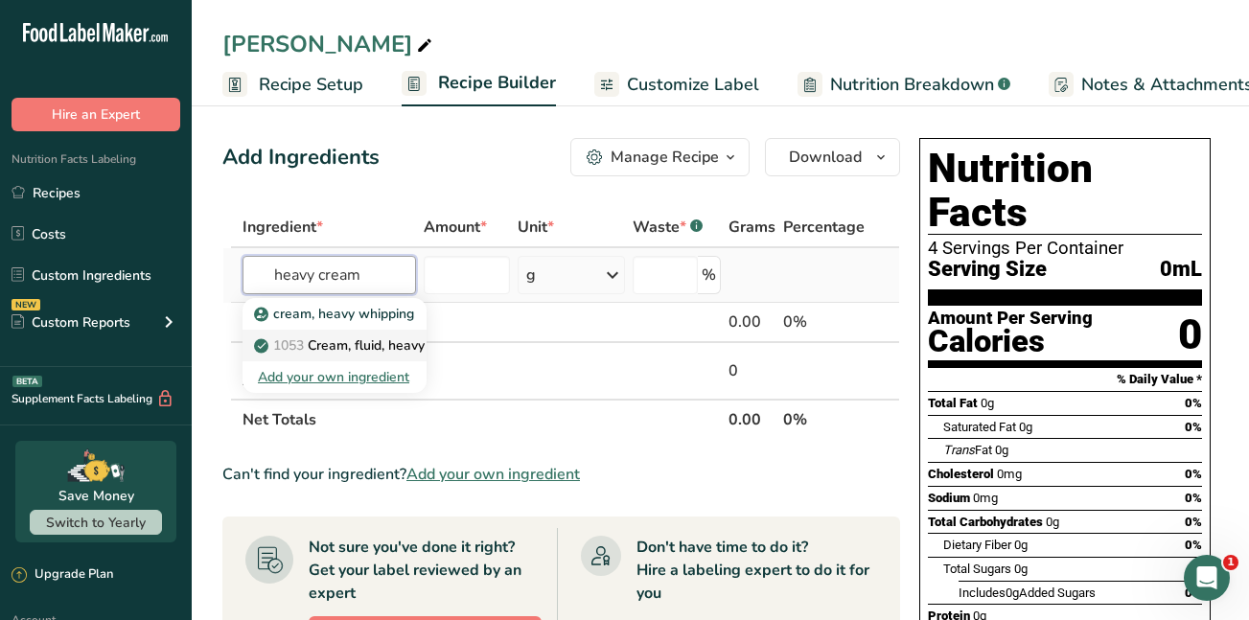
type input "heavy cream"
click at [310, 340] on p "1053 Cream, fluid, heavy whipping" at bounding box center [371, 346] width 226 height 20
type input "Cream, fluid, heavy whipping"
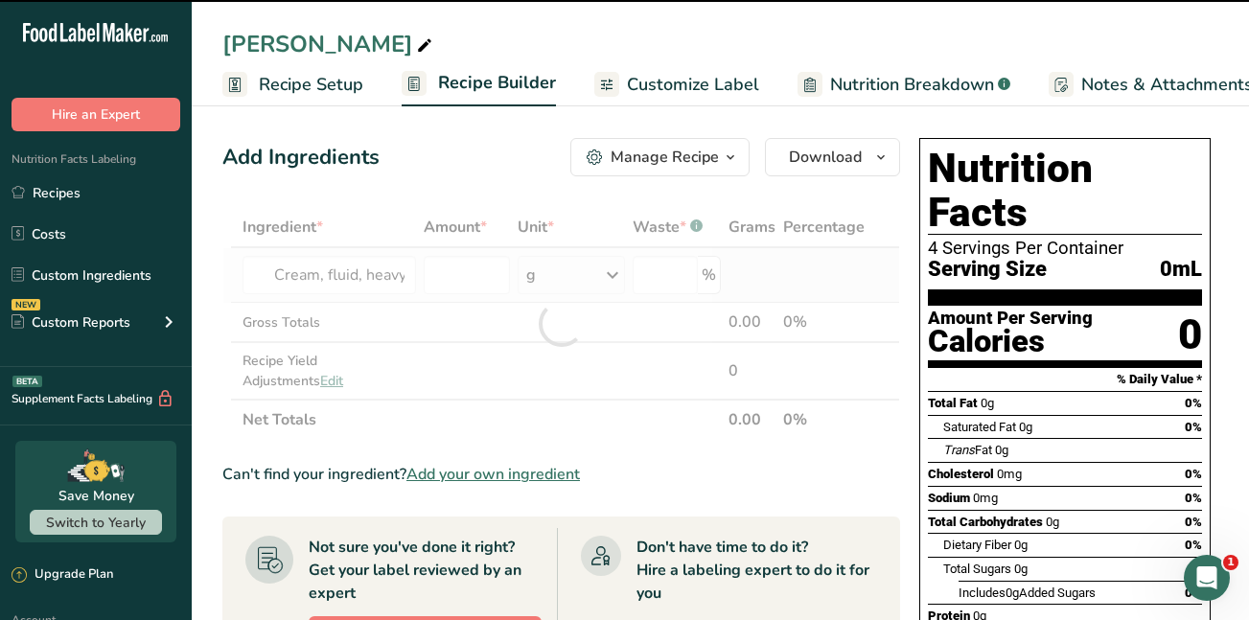
type input "0"
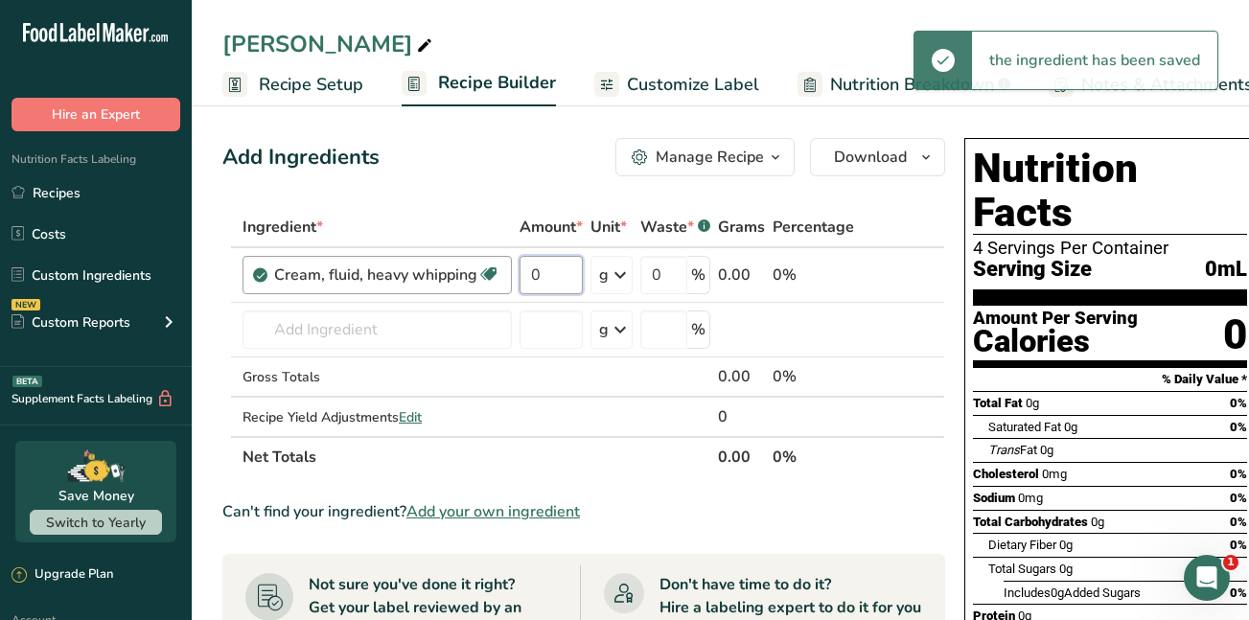
drag, startPoint x: 560, startPoint y: 272, endPoint x: 512, endPoint y: 272, distance: 47.9
click at [512, 272] on tr "Cream, fluid, heavy whipping Gluten free Vegetarian Soy free 0 g Portions 1 cup…" at bounding box center [583, 275] width 721 height 55
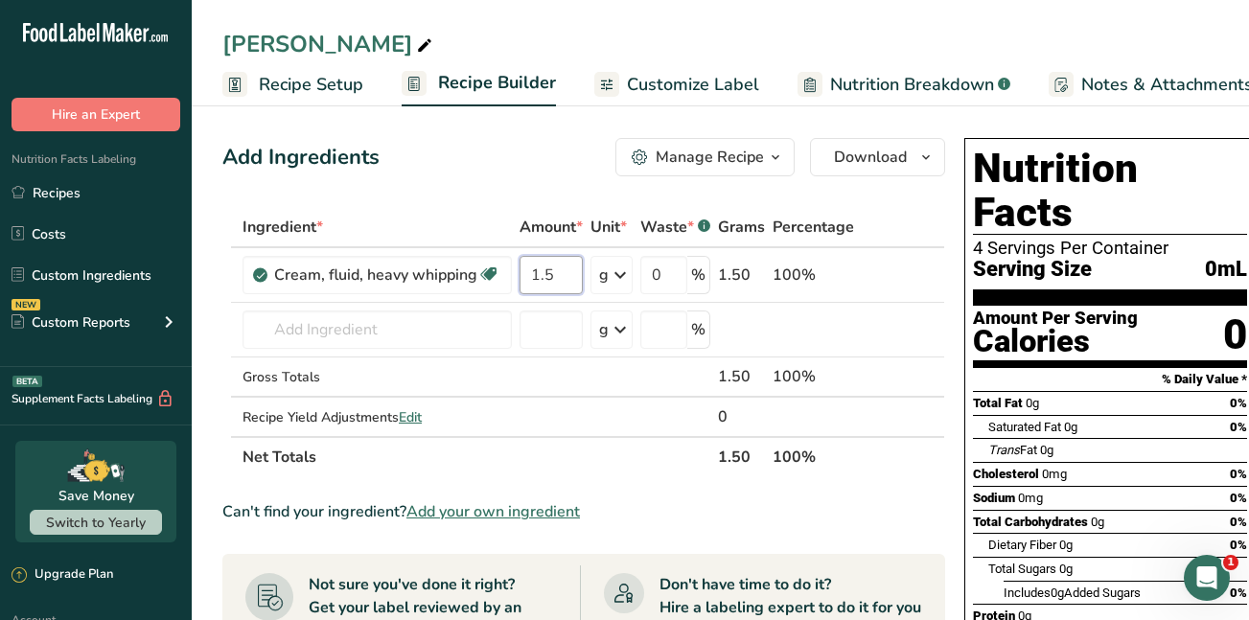
type input "1.5"
click at [619, 276] on div "Ingredient * Amount * Unit * Waste * .a-a{fill:#347362;}.b-a{fill:#fff;} Grams …" at bounding box center [583, 342] width 723 height 270
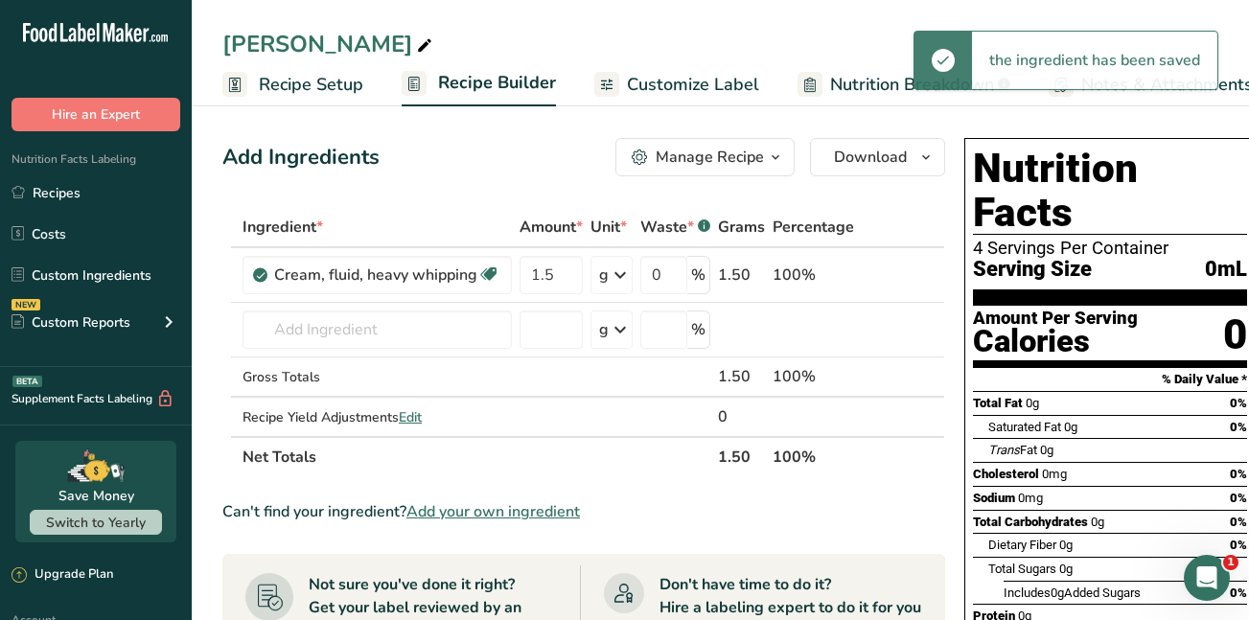
click at [619, 276] on icon at bounding box center [620, 275] width 23 height 35
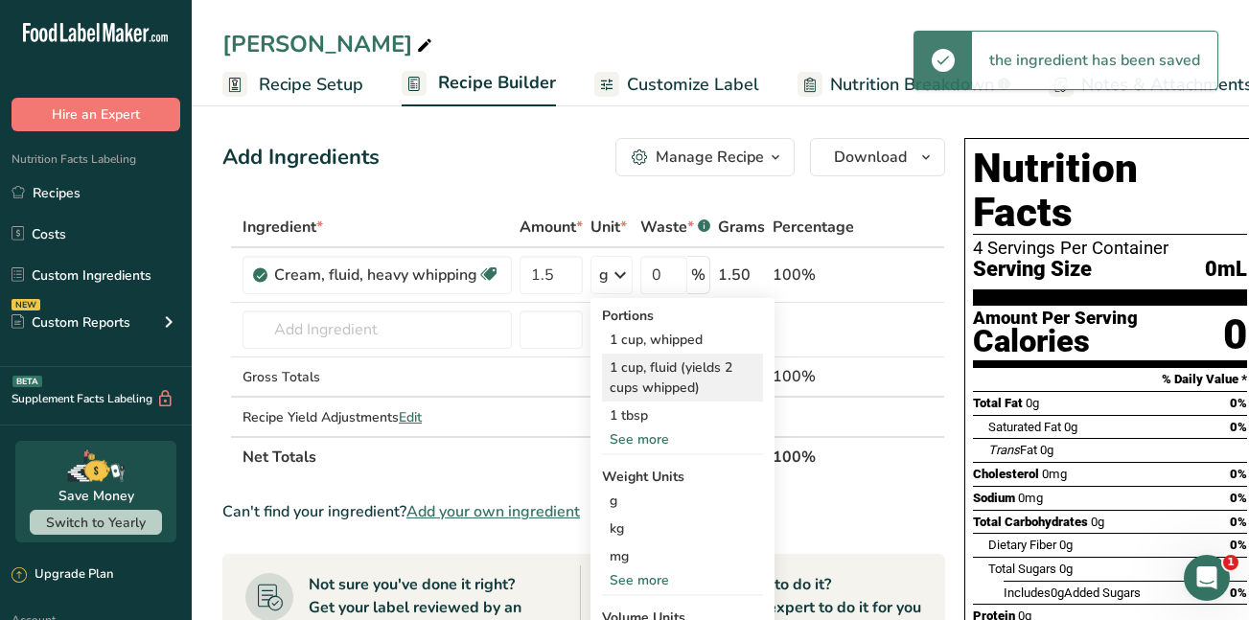
click at [637, 368] on div "1 cup, fluid (yields 2 cups whipped)" at bounding box center [682, 378] width 161 height 48
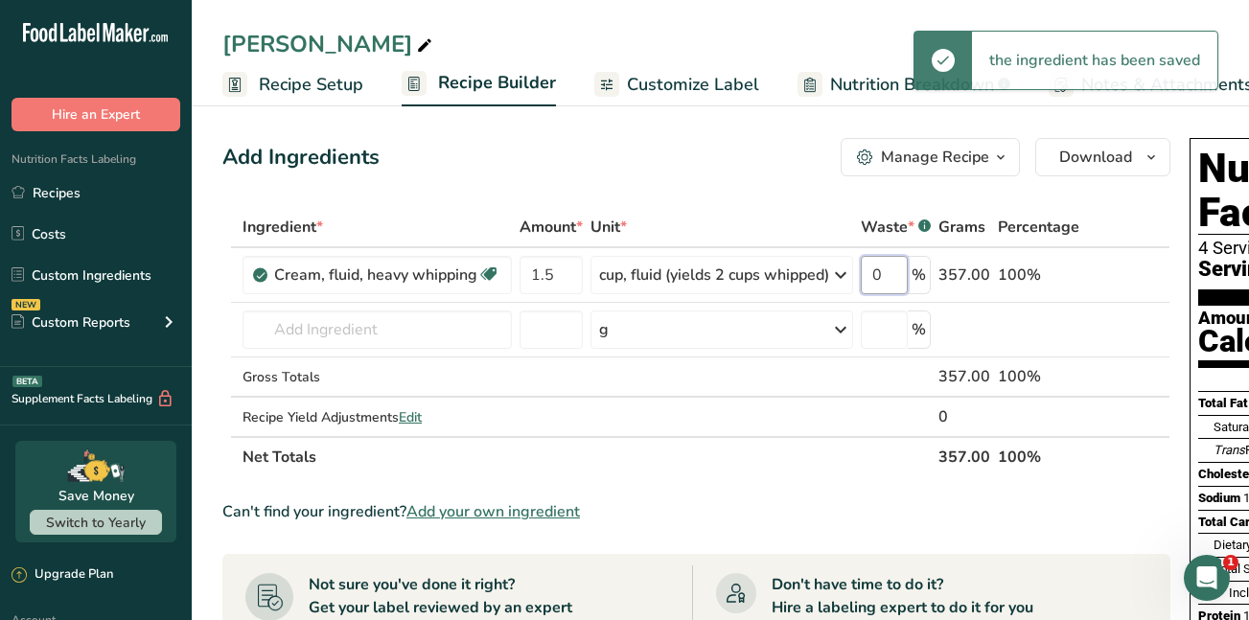
click at [879, 274] on input "0" at bounding box center [884, 275] width 47 height 38
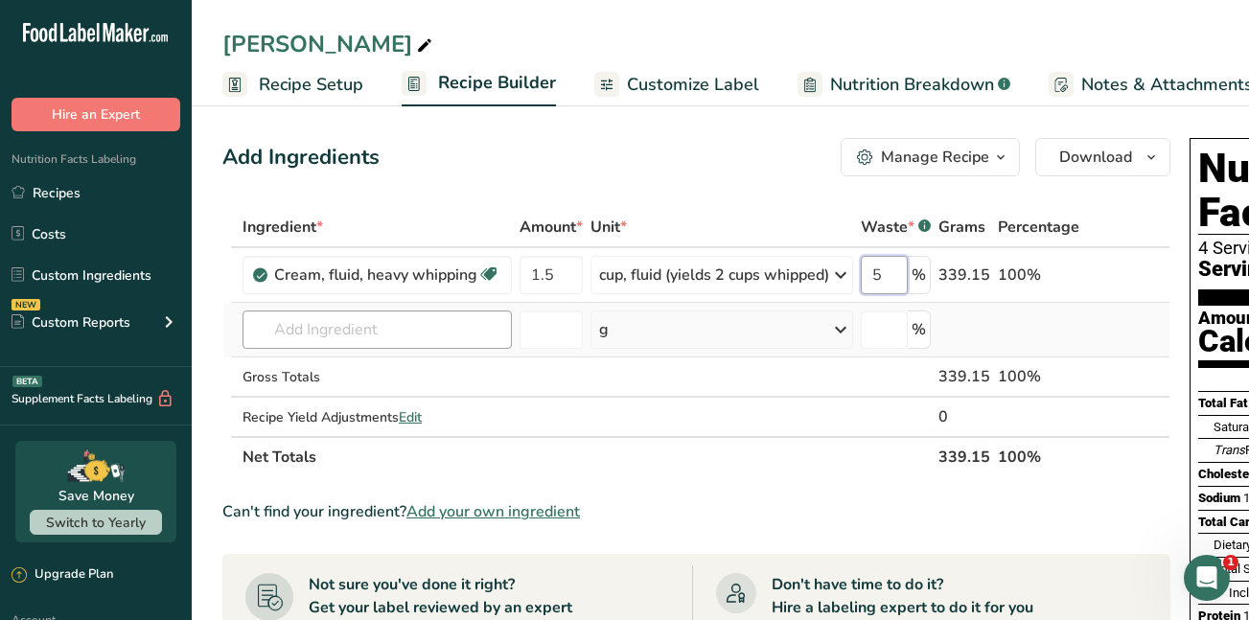
type input "5"
click at [266, 329] on div "Ingredient * Amount * Unit * Waste * .a-a{fill:#347362;}.b-a{fill:#fff;} Grams …" at bounding box center [696, 342] width 948 height 270
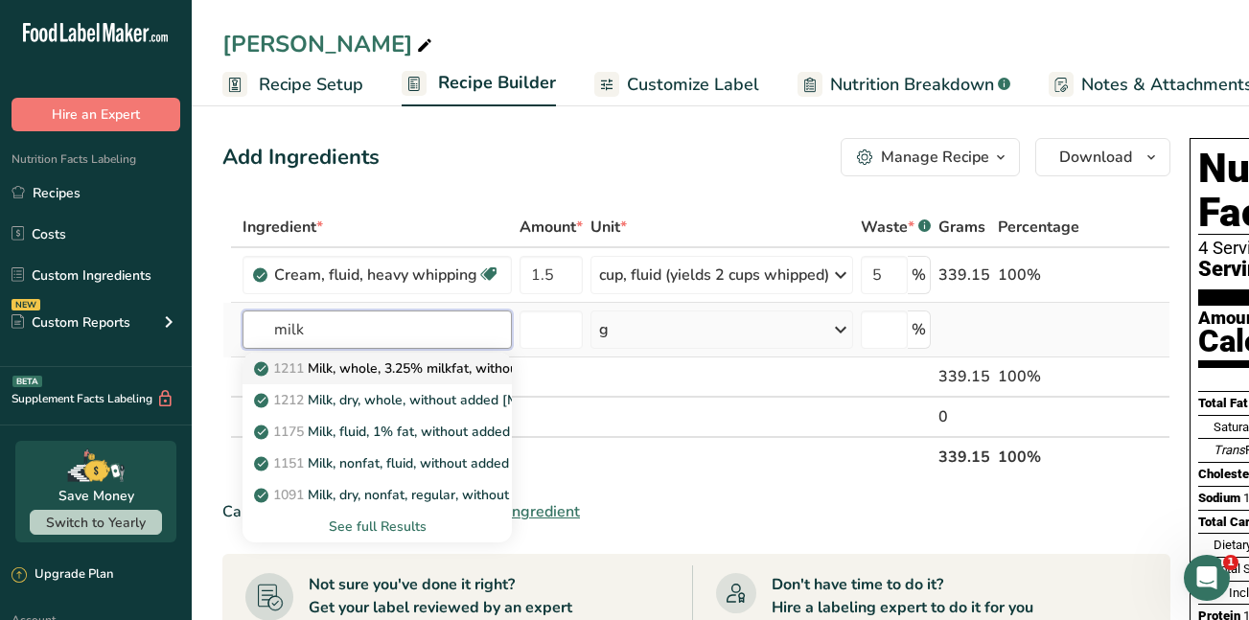
type input "milk"
click at [326, 372] on p "1211 Milk, whole, 3.25% milkfat, without added vitamin A and vitamin D" at bounding box center [513, 369] width 511 height 20
type input "Milk, whole, 3.25% milkfat, without added vitamin A and [MEDICAL_DATA]"
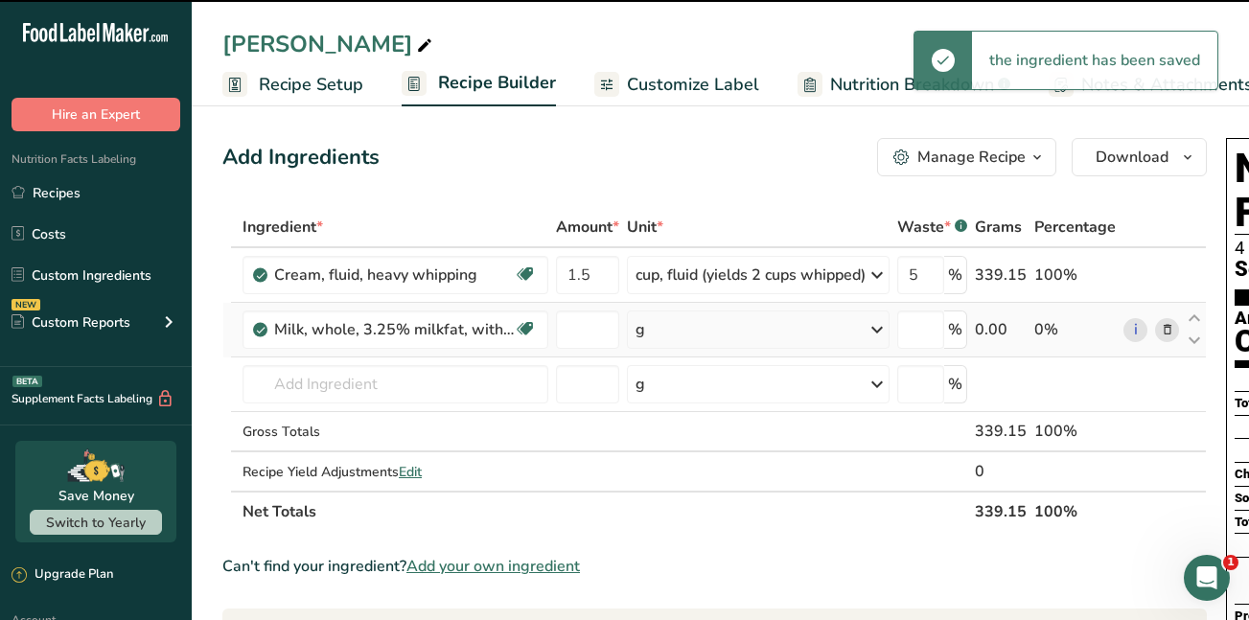
type input "0"
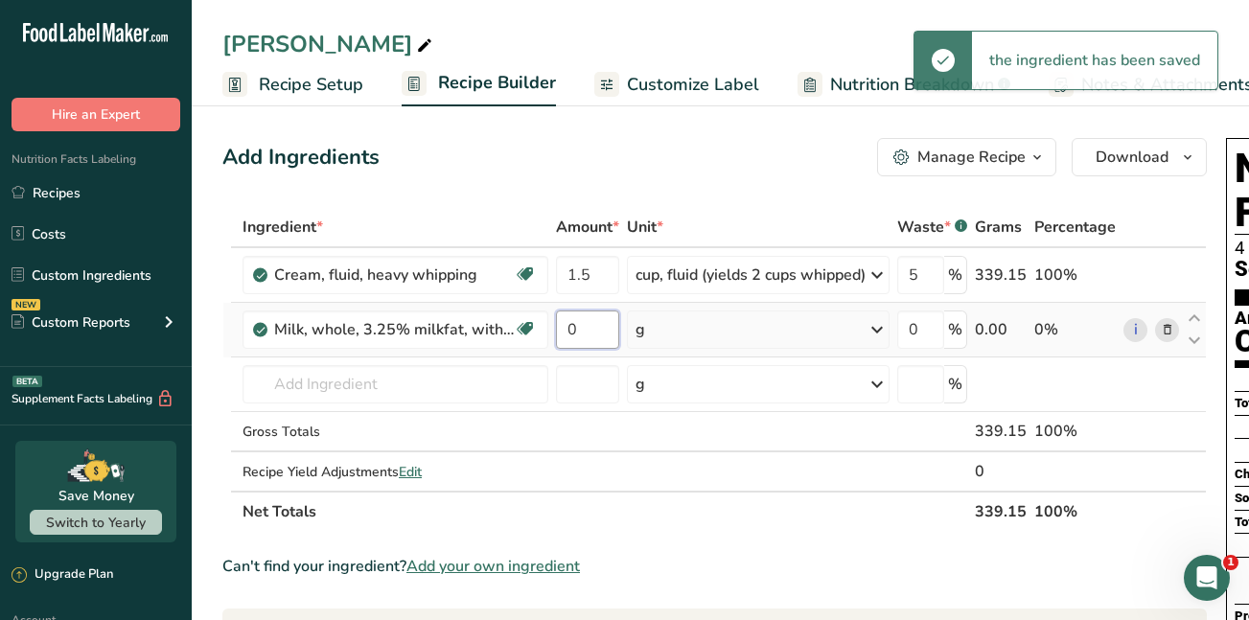
drag, startPoint x: 576, startPoint y: 331, endPoint x: 562, endPoint y: 329, distance: 14.5
click at [562, 329] on input "0" at bounding box center [587, 330] width 63 height 38
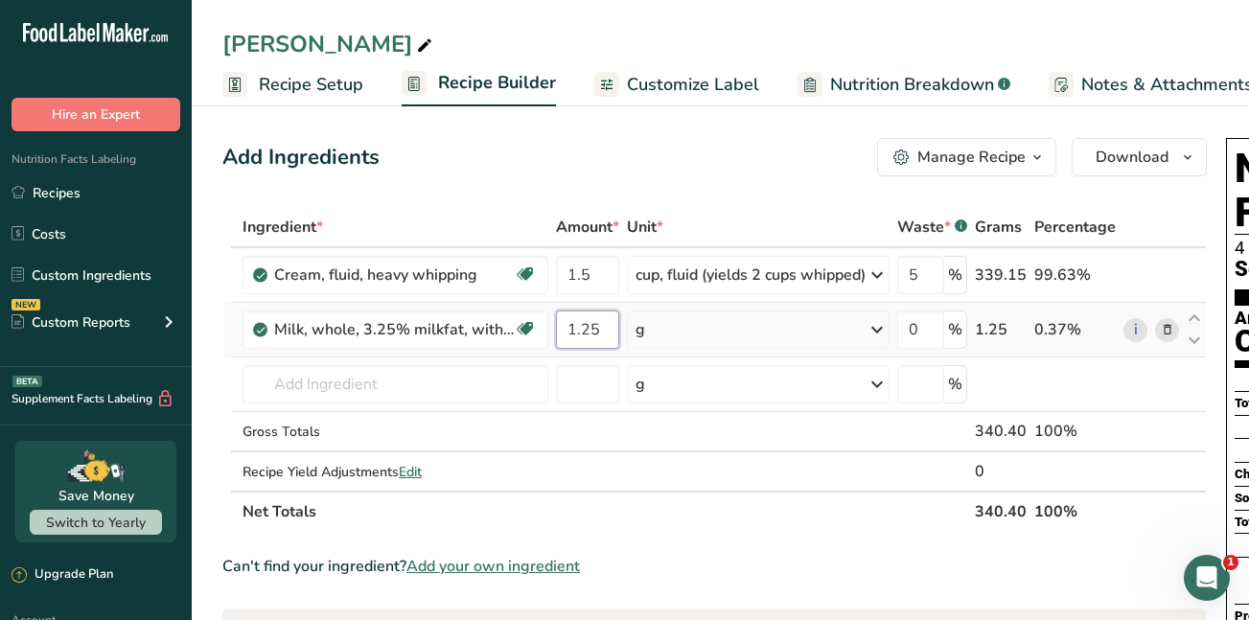
type input "1.25"
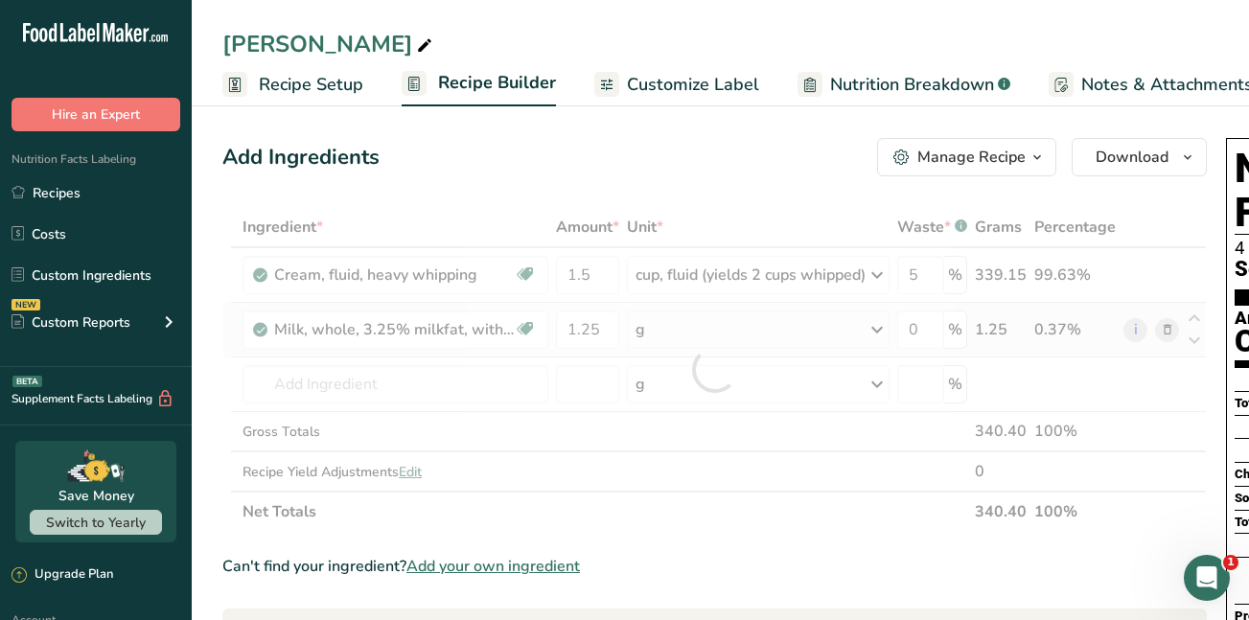
click at [882, 330] on div "Ingredient * Amount * Unit * Waste * .a-a{fill:#347362;}.b-a{fill:#fff;} Grams …" at bounding box center [714, 369] width 985 height 325
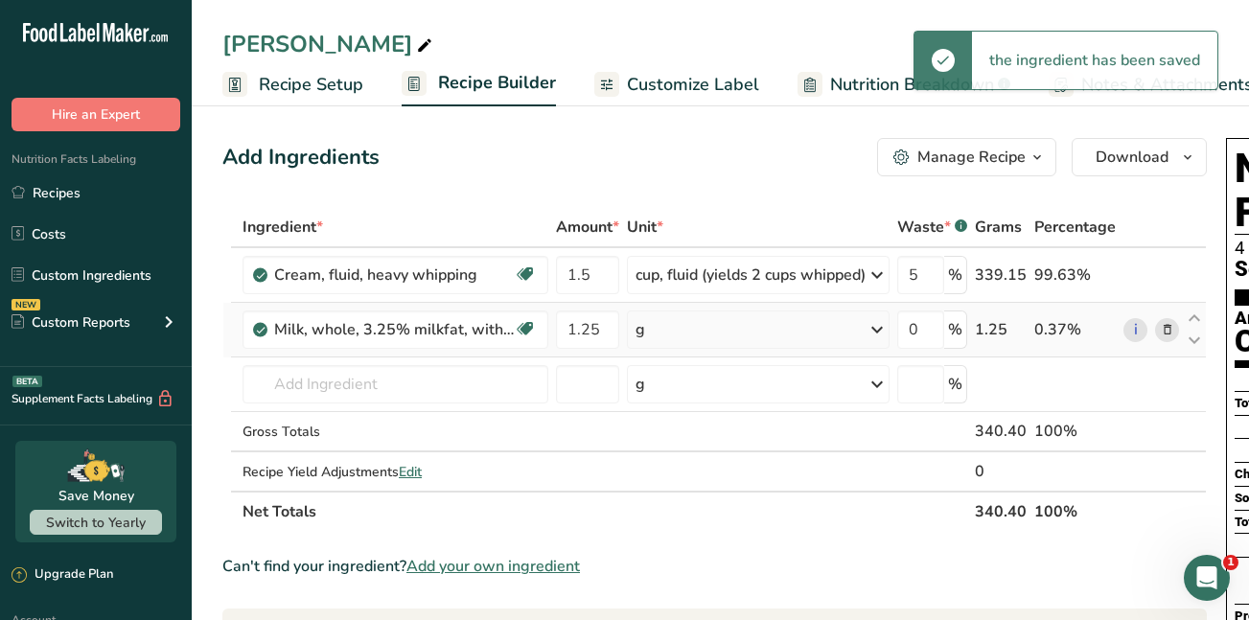
click at [882, 330] on icon at bounding box center [877, 330] width 23 height 35
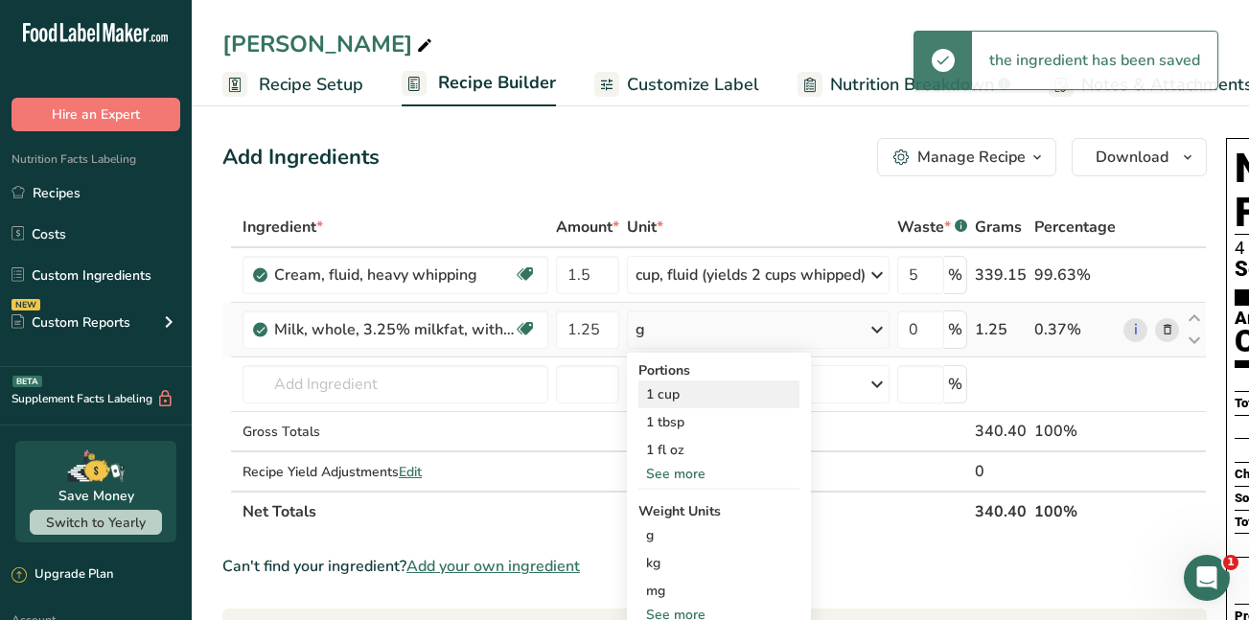
click at [716, 395] on div "1 cup" at bounding box center [719, 395] width 161 height 28
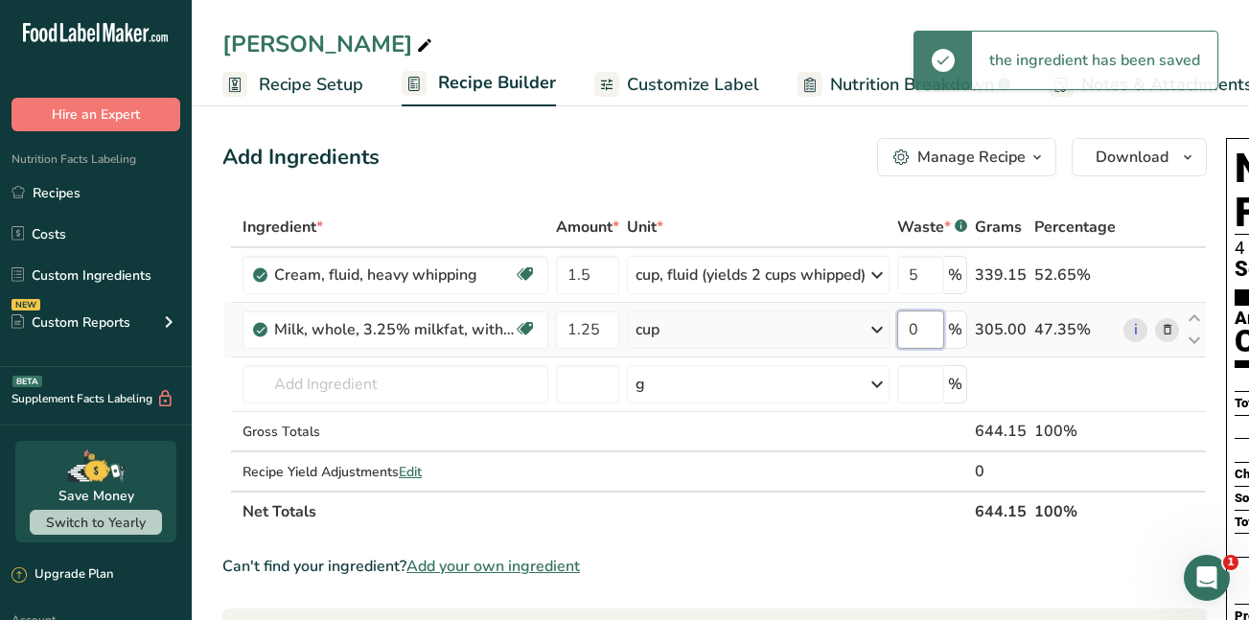
drag, startPoint x: 925, startPoint y: 323, endPoint x: 916, endPoint y: 327, distance: 10.3
click at [916, 327] on input "0" at bounding box center [921, 330] width 47 height 38
type input "5"
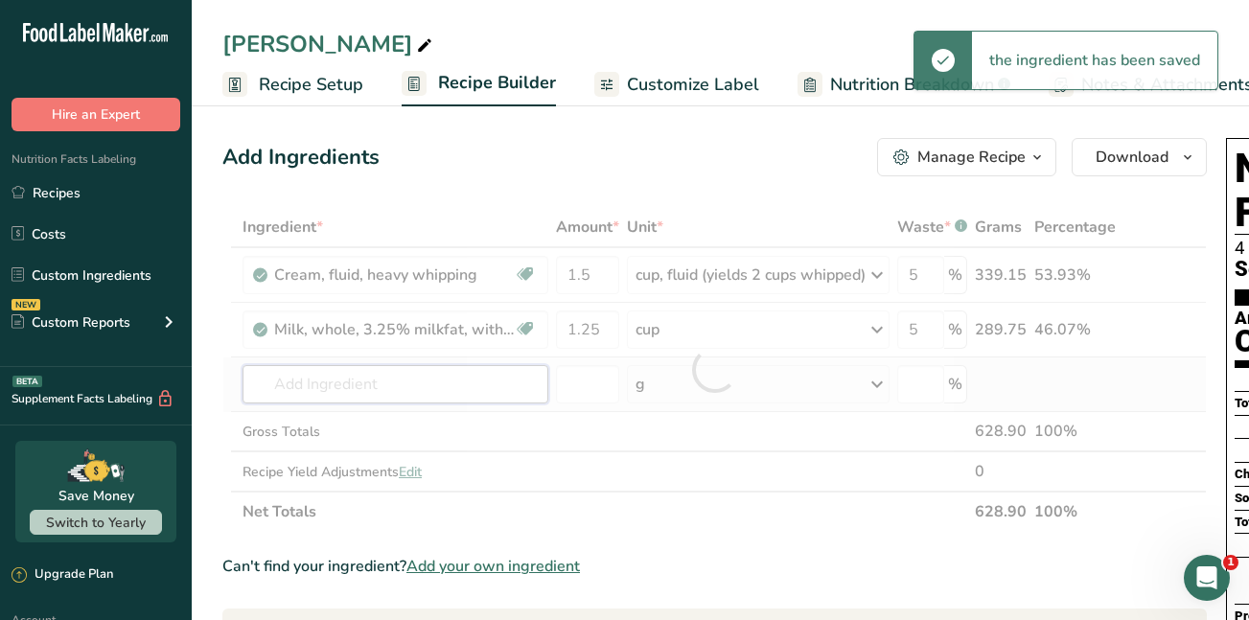
click at [397, 386] on div "Ingredient * Amount * Unit * Waste * .a-a{fill:#347362;}.b-a{fill:#fff;} Grams …" at bounding box center [714, 369] width 985 height 325
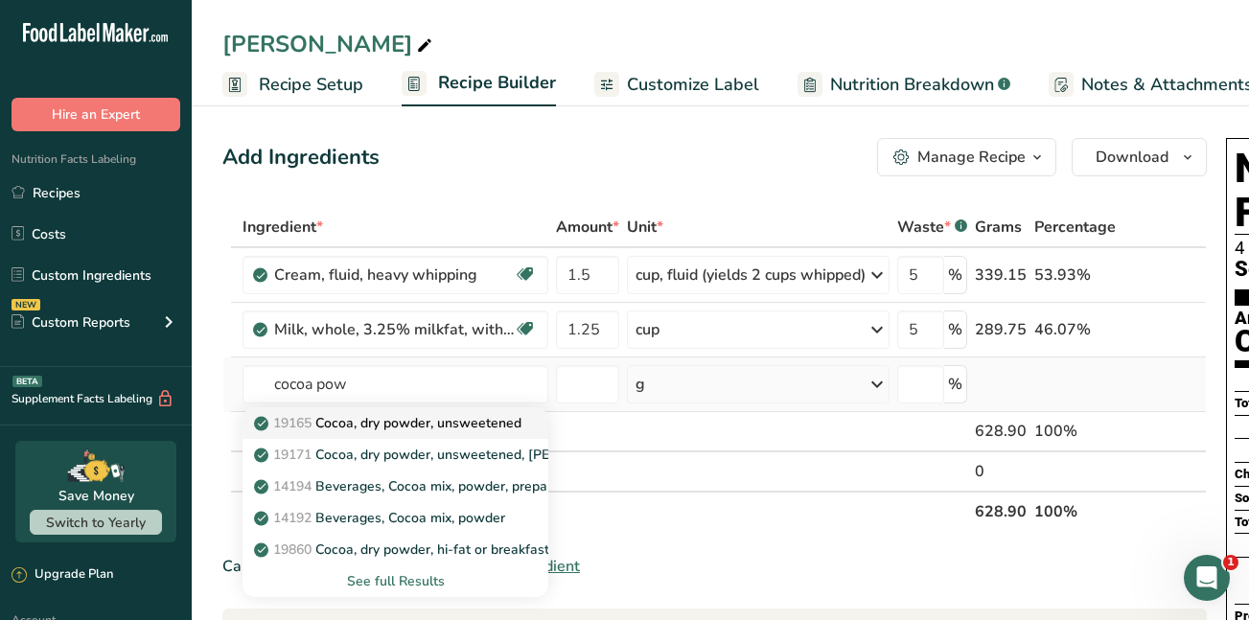
click at [397, 425] on p "19165 Cocoa, dry powder, unsweetened" at bounding box center [390, 423] width 264 height 20
type input "Cocoa, dry powder, unsweetened"
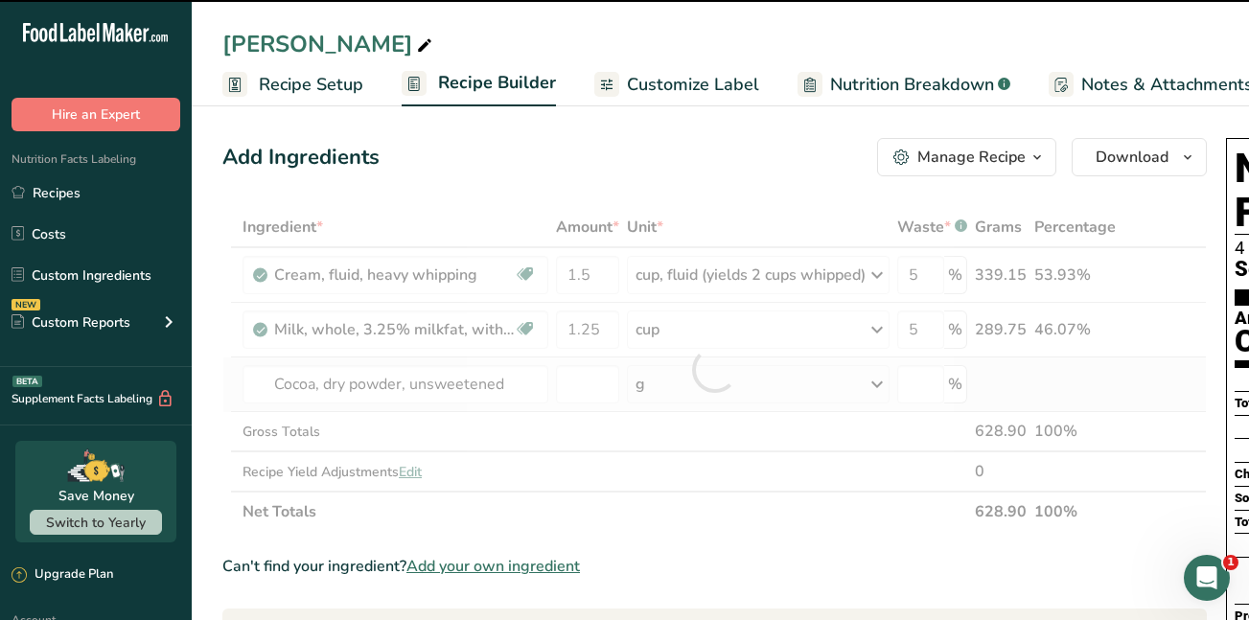
type input "0"
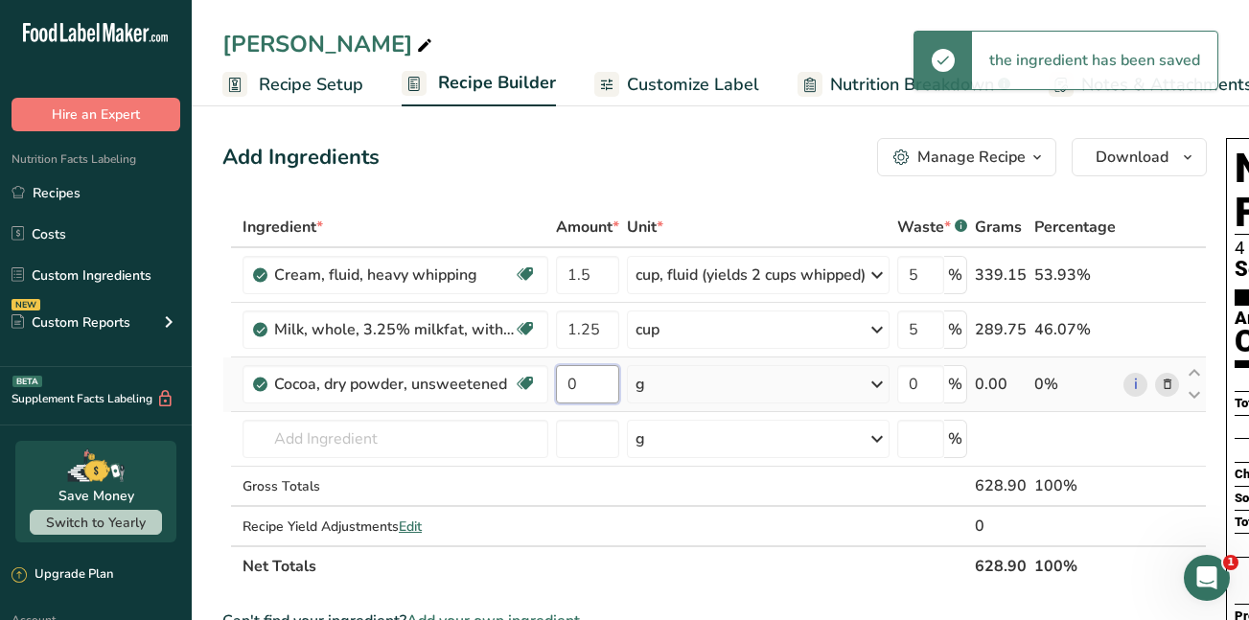
drag, startPoint x: 589, startPoint y: 385, endPoint x: 559, endPoint y: 382, distance: 30.0
click at [559, 382] on input "0" at bounding box center [587, 384] width 63 height 38
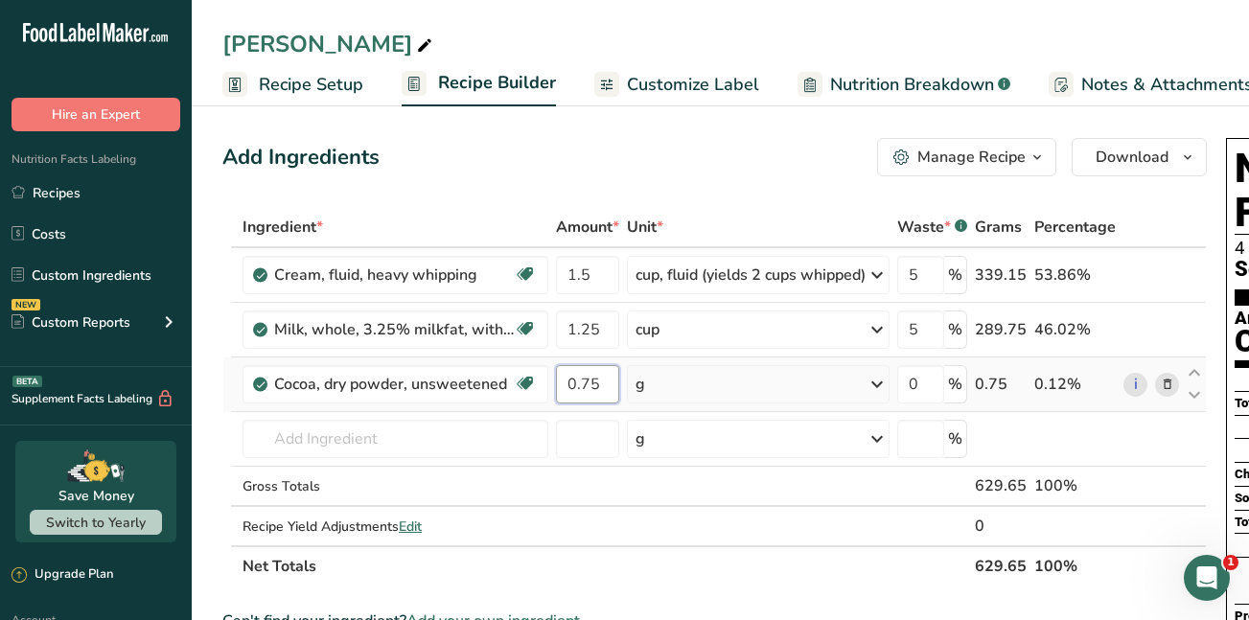
type input "0.75"
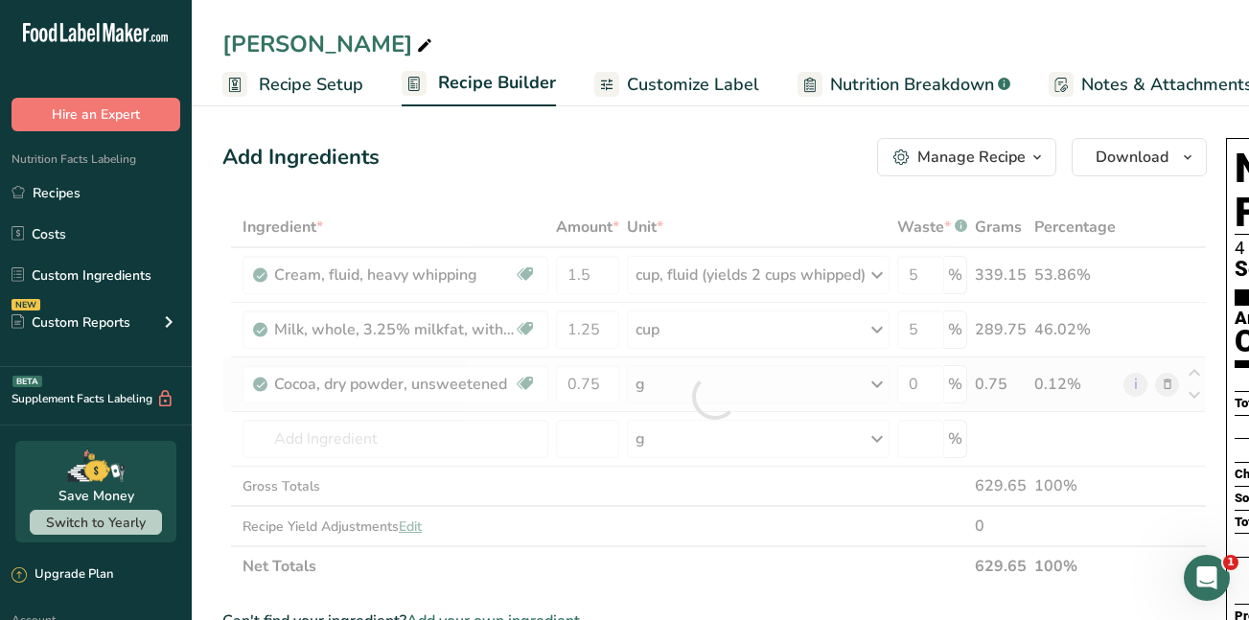
click at [883, 384] on div "Ingredient * Amount * Unit * Waste * .a-a{fill:#347362;}.b-a{fill:#fff;} Grams …" at bounding box center [714, 397] width 985 height 380
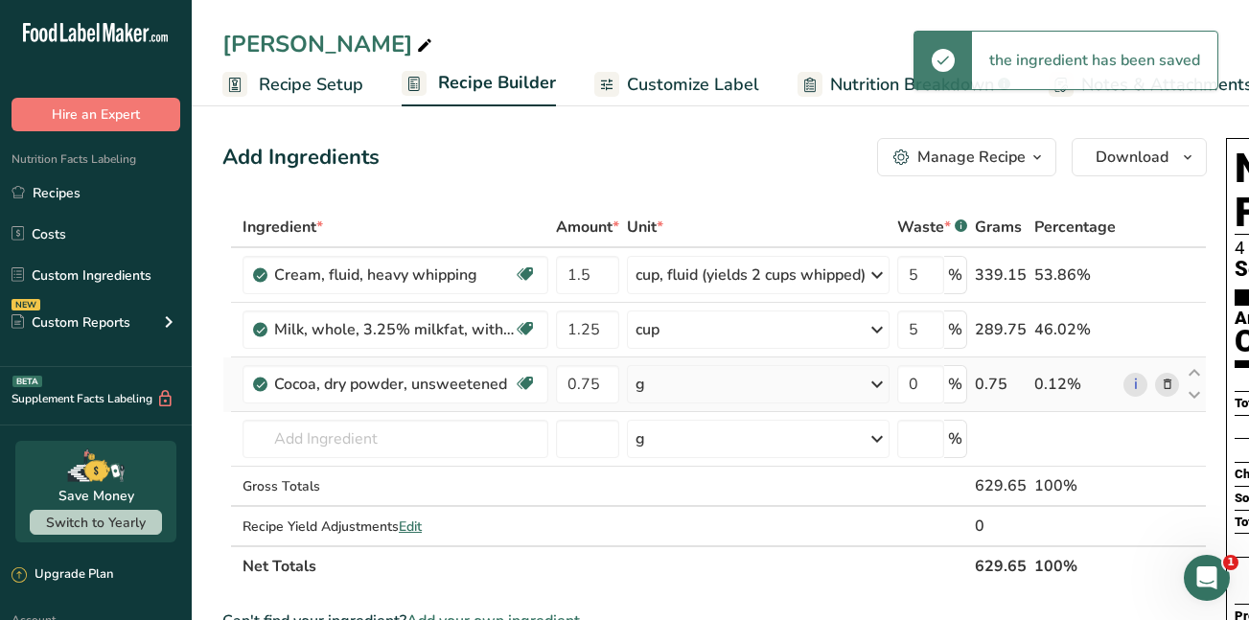
click at [883, 384] on icon at bounding box center [877, 384] width 23 height 35
click at [747, 443] on div "1 cup" at bounding box center [719, 449] width 161 height 28
drag, startPoint x: 928, startPoint y: 385, endPoint x: 914, endPoint y: 385, distance: 14.4
click at [914, 385] on input "0" at bounding box center [921, 384] width 47 height 38
type input "5"
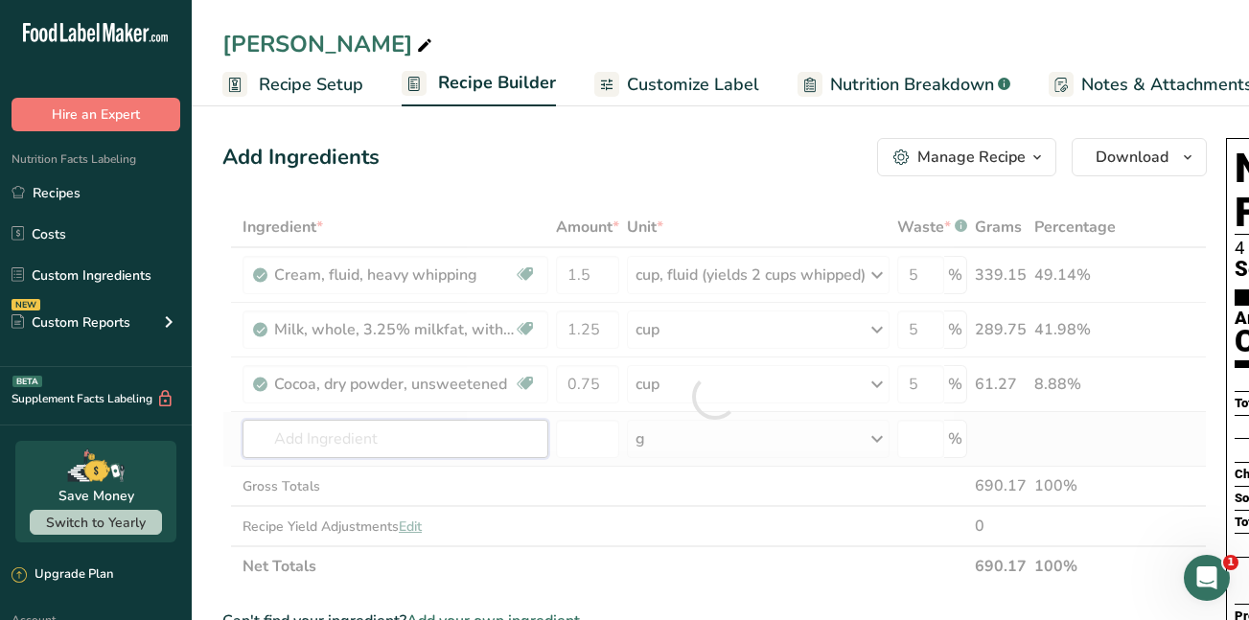
click at [409, 436] on div "Ingredient * Amount * Unit * Waste * .a-a{fill:#347362;}.b-a{fill:#fff;} Grams …" at bounding box center [714, 397] width 985 height 380
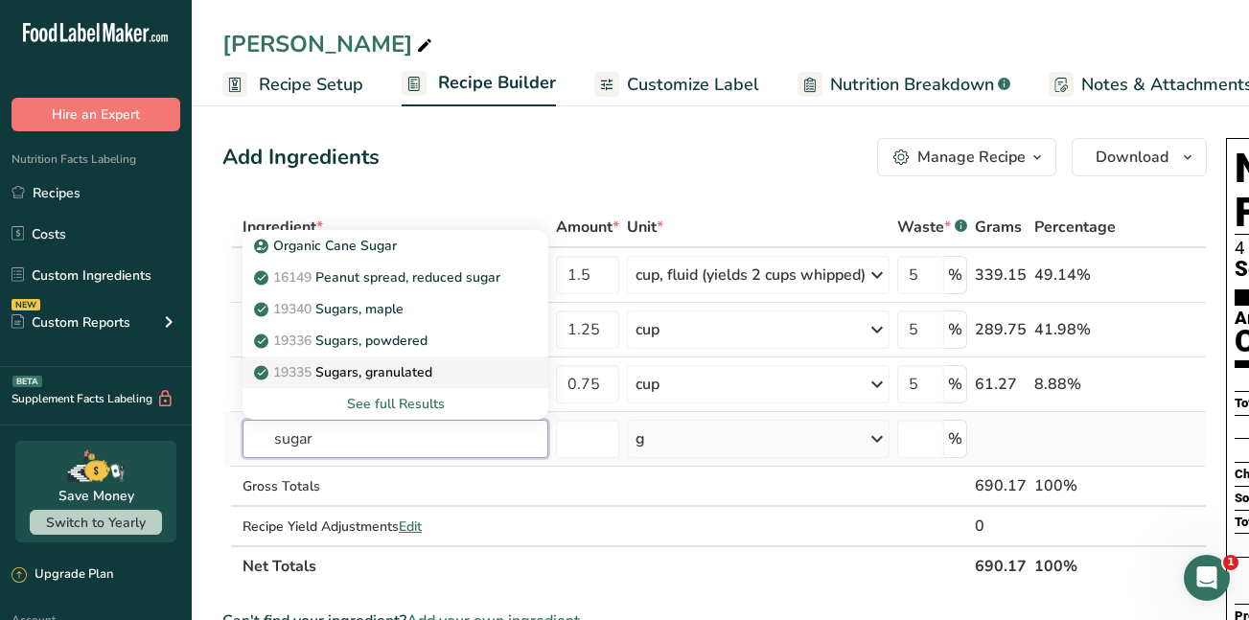
type input "sugar"
click at [385, 371] on p "19335 Sugars, granulated" at bounding box center [345, 372] width 175 height 20
type input "Sugars, granulated"
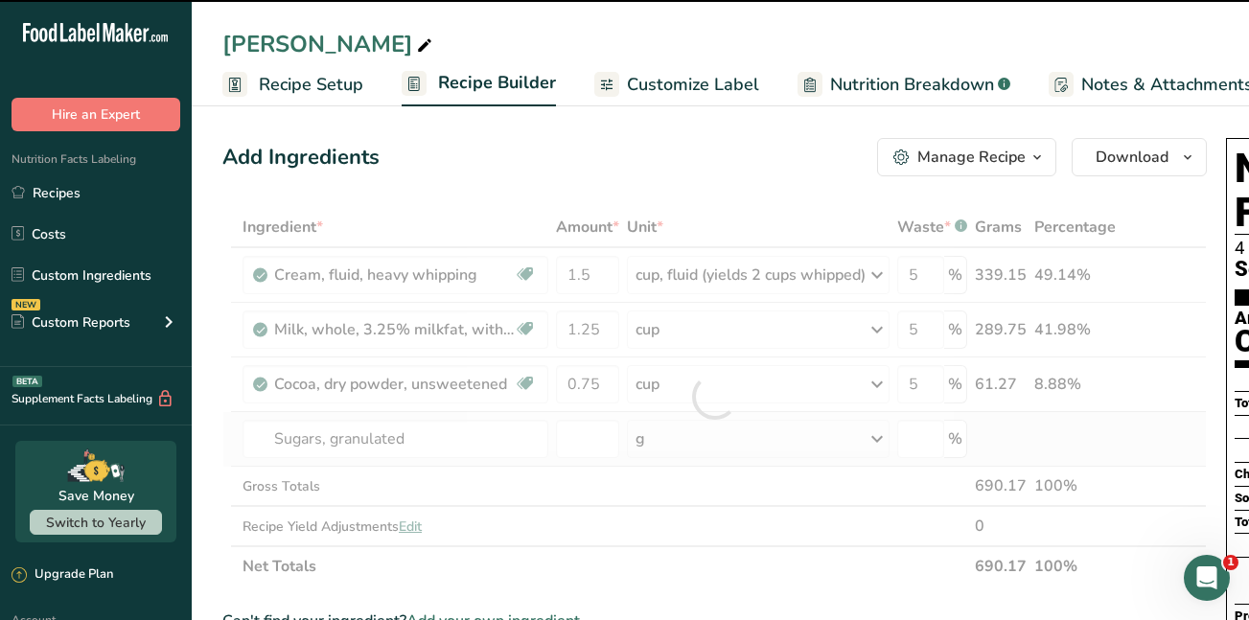
type input "0"
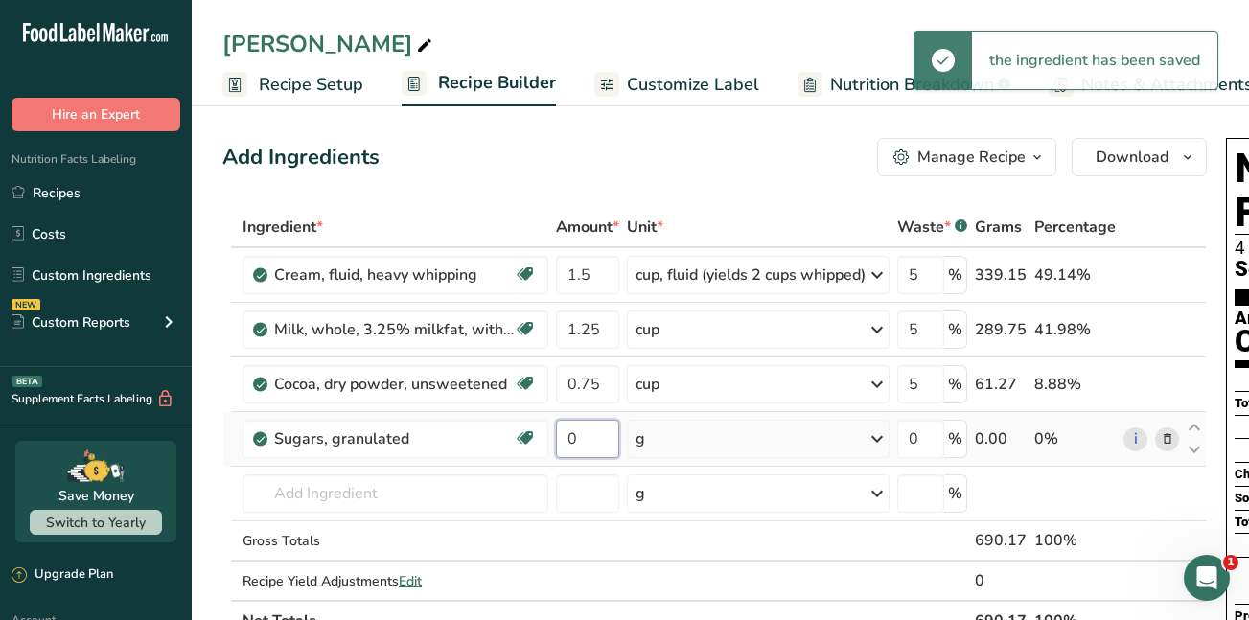
drag, startPoint x: 584, startPoint y: 444, endPoint x: 555, endPoint y: 438, distance: 29.3
click at [555, 438] on td "0" at bounding box center [587, 439] width 71 height 55
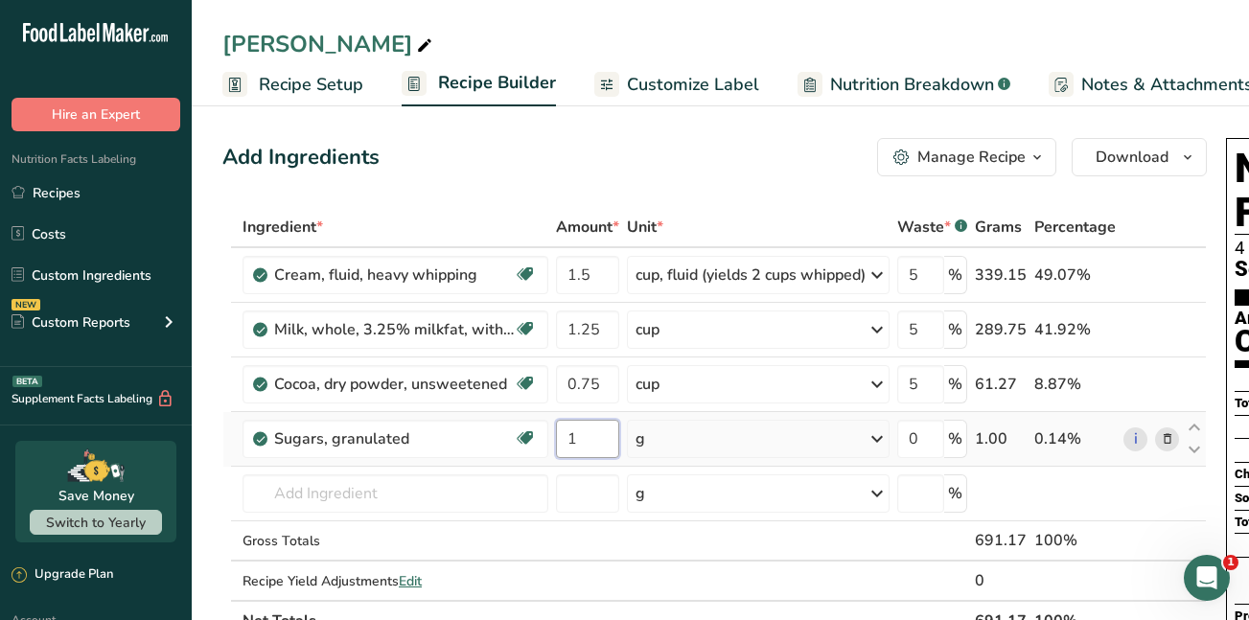
type input "1"
click at [887, 436] on div "Ingredient * Amount * Unit * Waste * .a-a{fill:#347362;}.b-a{fill:#fff;} Grams …" at bounding box center [714, 424] width 985 height 434
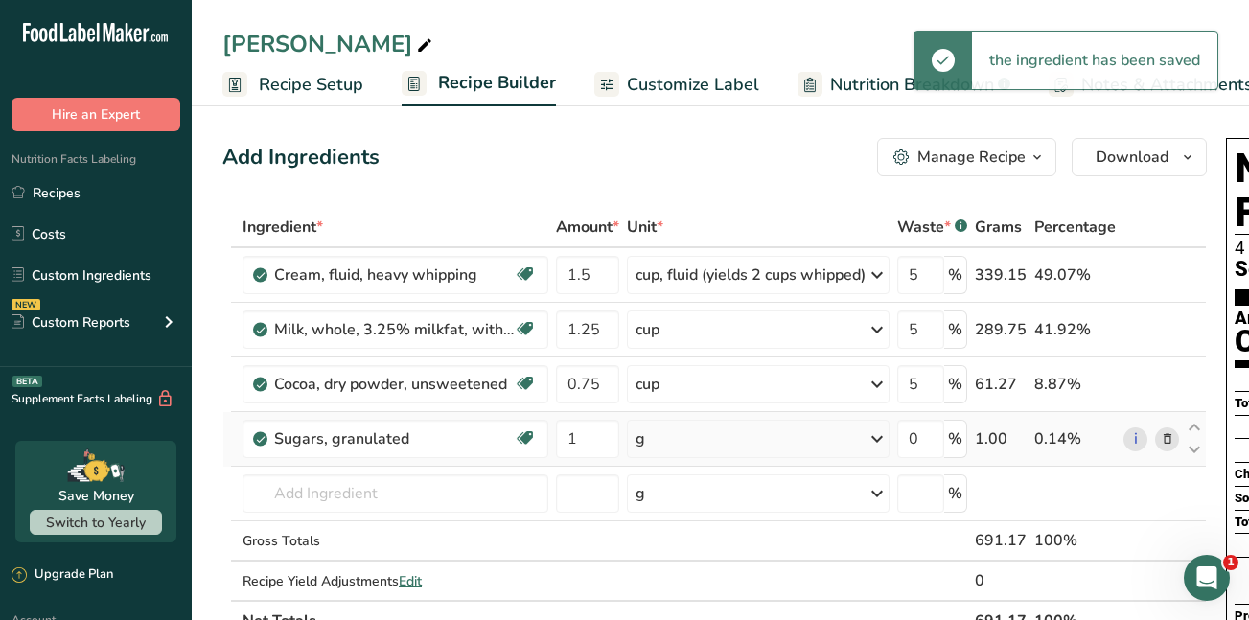
click at [887, 436] on icon at bounding box center [877, 439] width 23 height 35
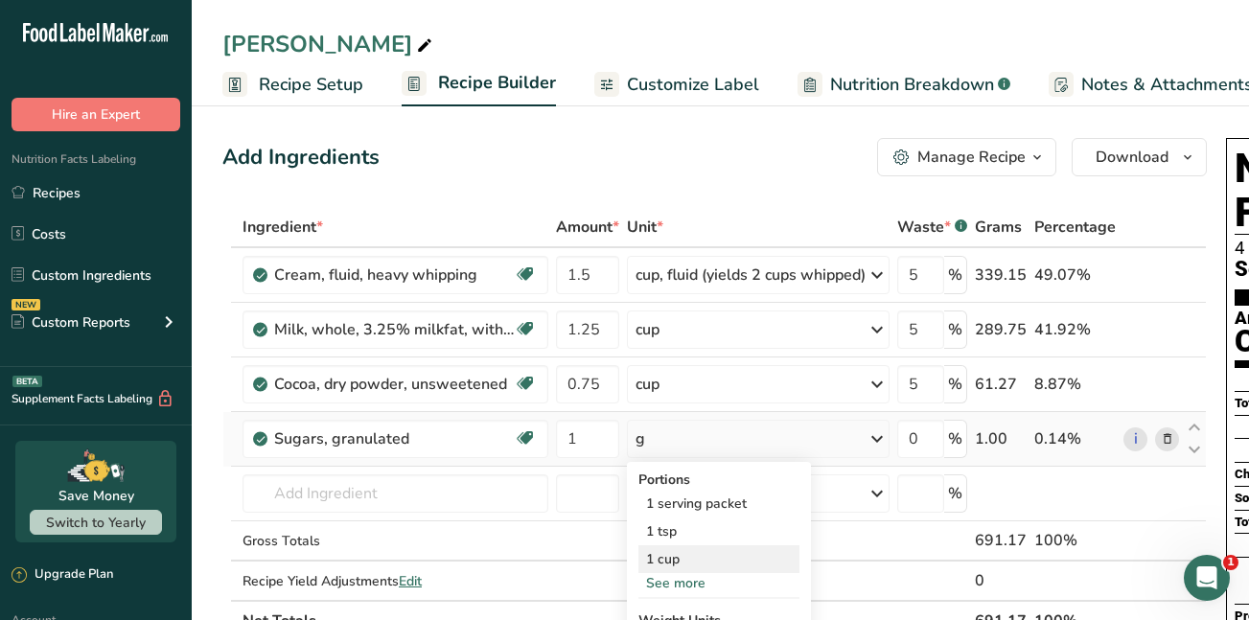
click at [688, 559] on div "1 cup" at bounding box center [719, 560] width 161 height 28
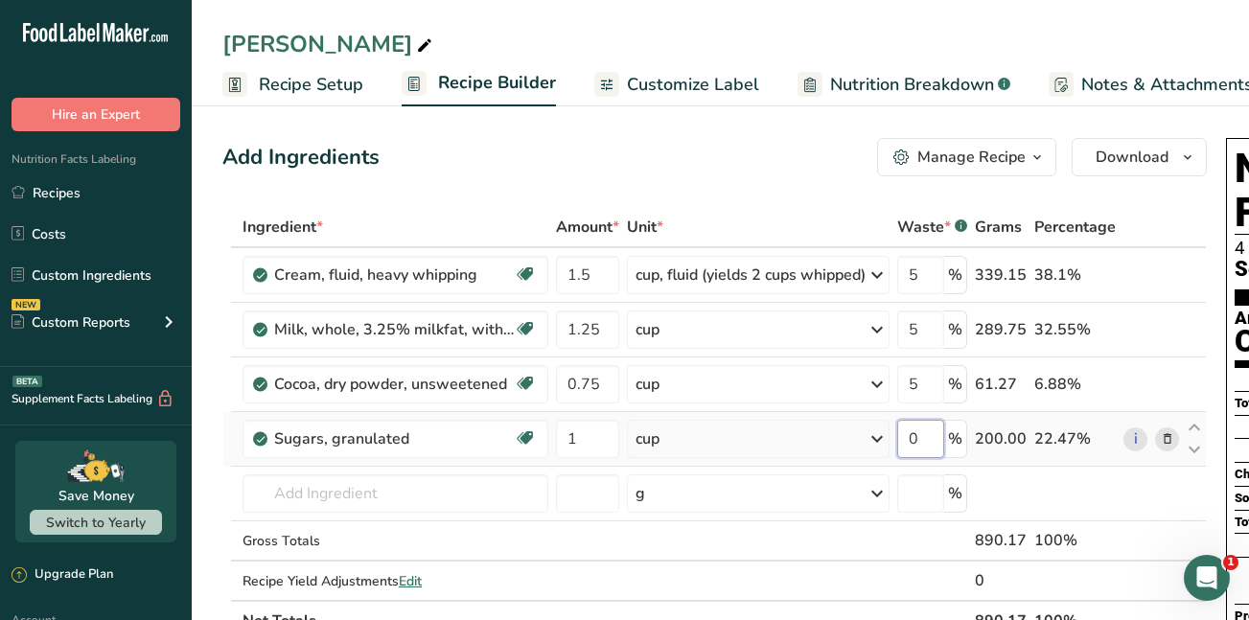
drag, startPoint x: 924, startPoint y: 439, endPoint x: 914, endPoint y: 439, distance: 10.5
click at [914, 439] on input "0" at bounding box center [921, 439] width 47 height 38
type input "5"
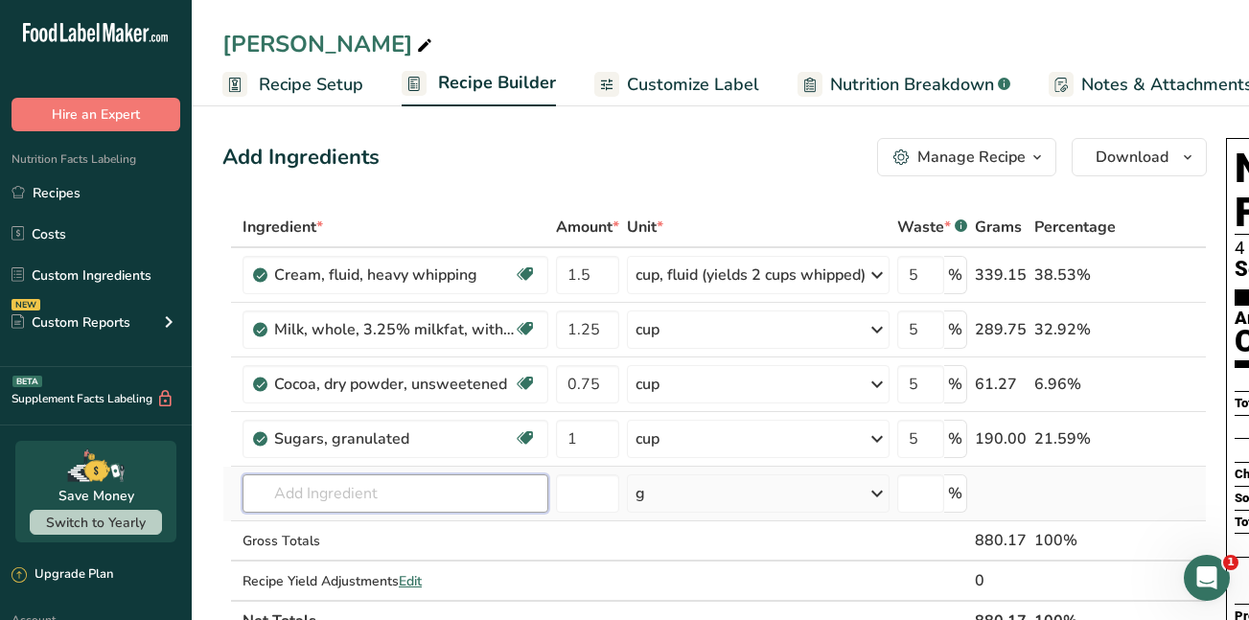
click at [304, 495] on div "Ingredient * Amount * Unit * Waste * .a-a{fill:#347362;}.b-a{fill:#fff;} Grams …" at bounding box center [714, 424] width 985 height 434
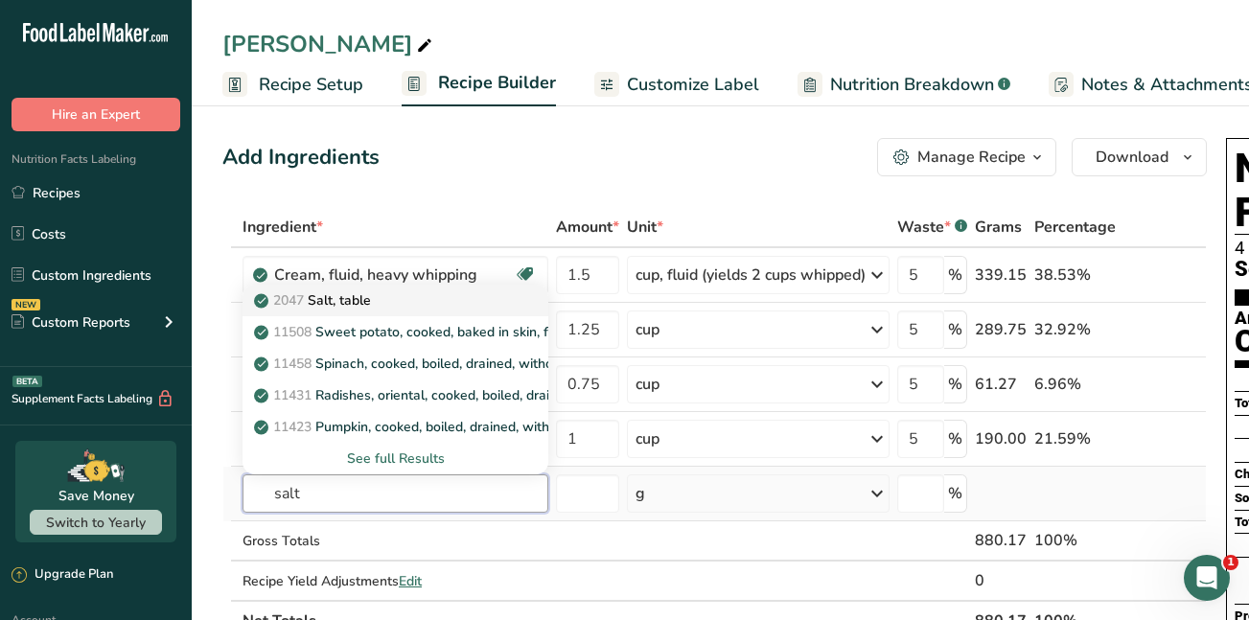
type input "salt"
click at [328, 299] on p "2047 Salt, table" at bounding box center [314, 301] width 113 height 20
type input "Salt, table"
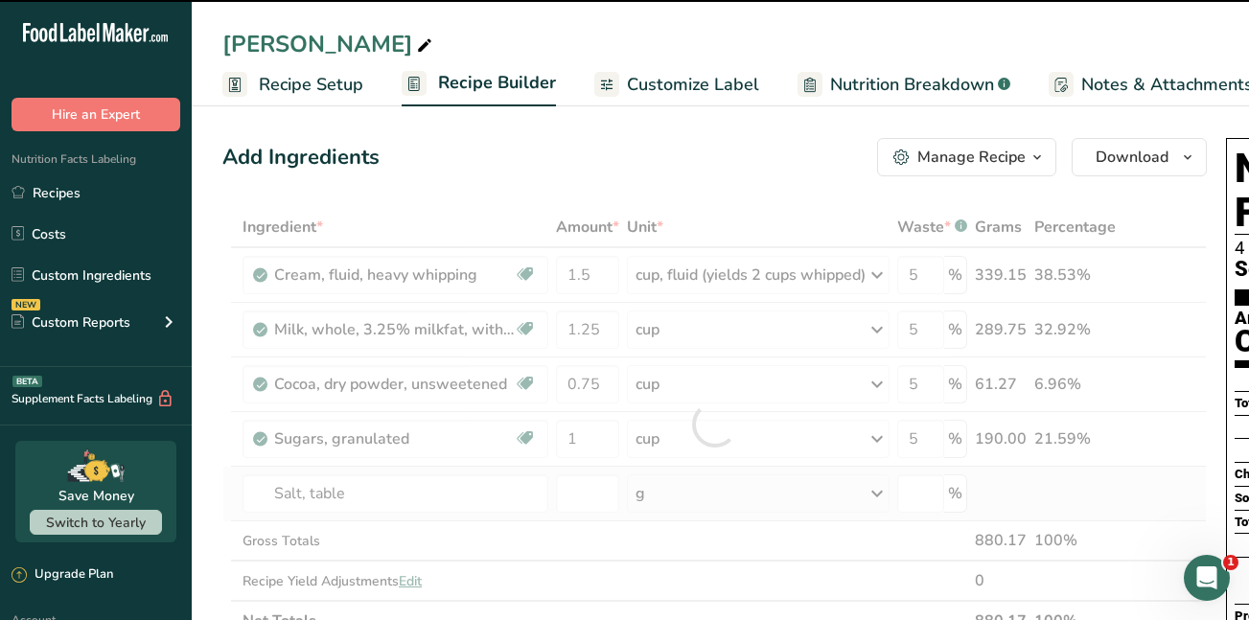
type input "0"
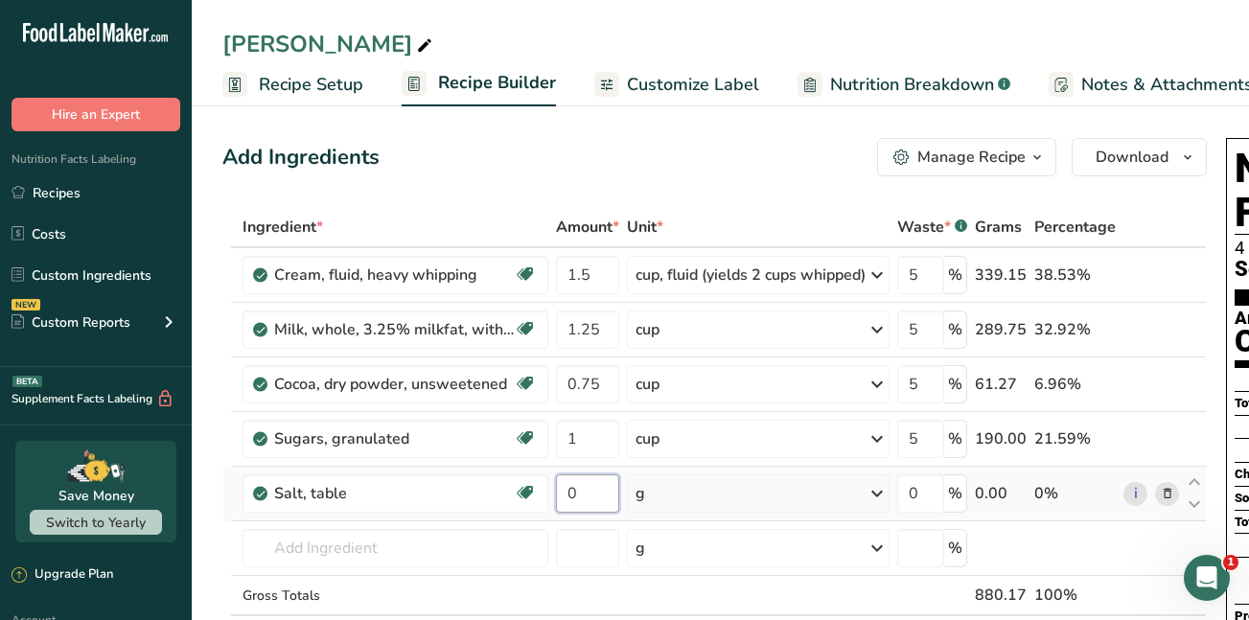
drag, startPoint x: 582, startPoint y: 494, endPoint x: 563, endPoint y: 492, distance: 19.3
click at [563, 492] on input "0" at bounding box center [587, 494] width 63 height 38
type input "0.1"
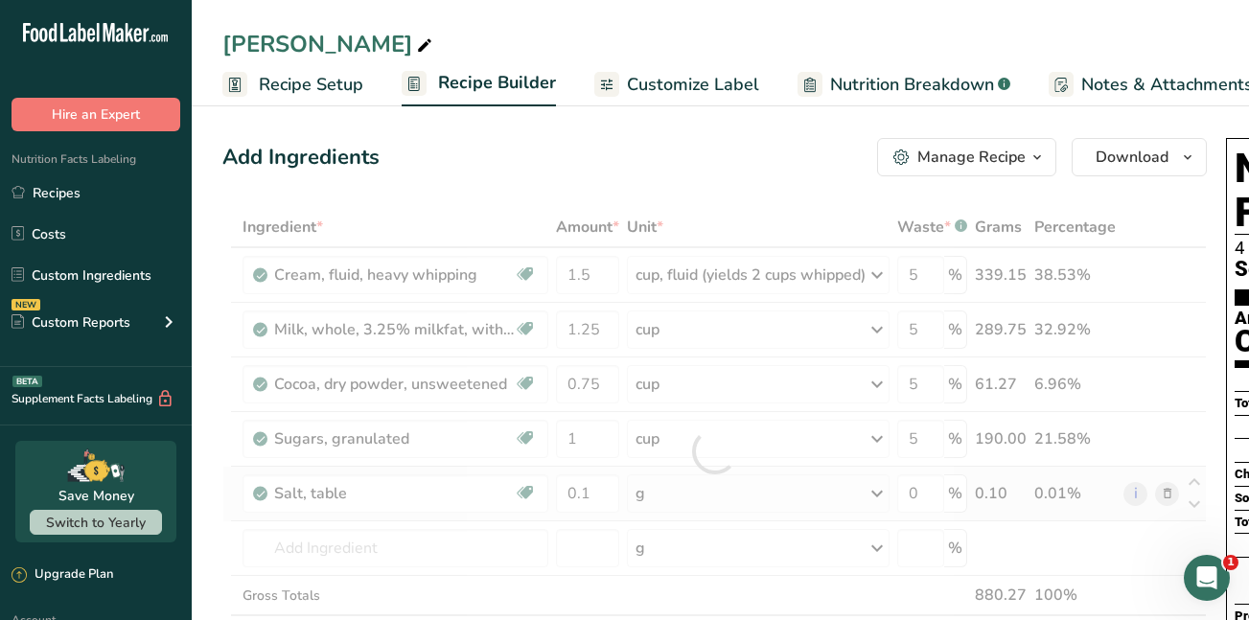
click at [885, 492] on div "Ingredient * Amount * Unit * Waste * .a-a{fill:#347362;}.b-a{fill:#fff;} Grams …" at bounding box center [714, 451] width 985 height 489
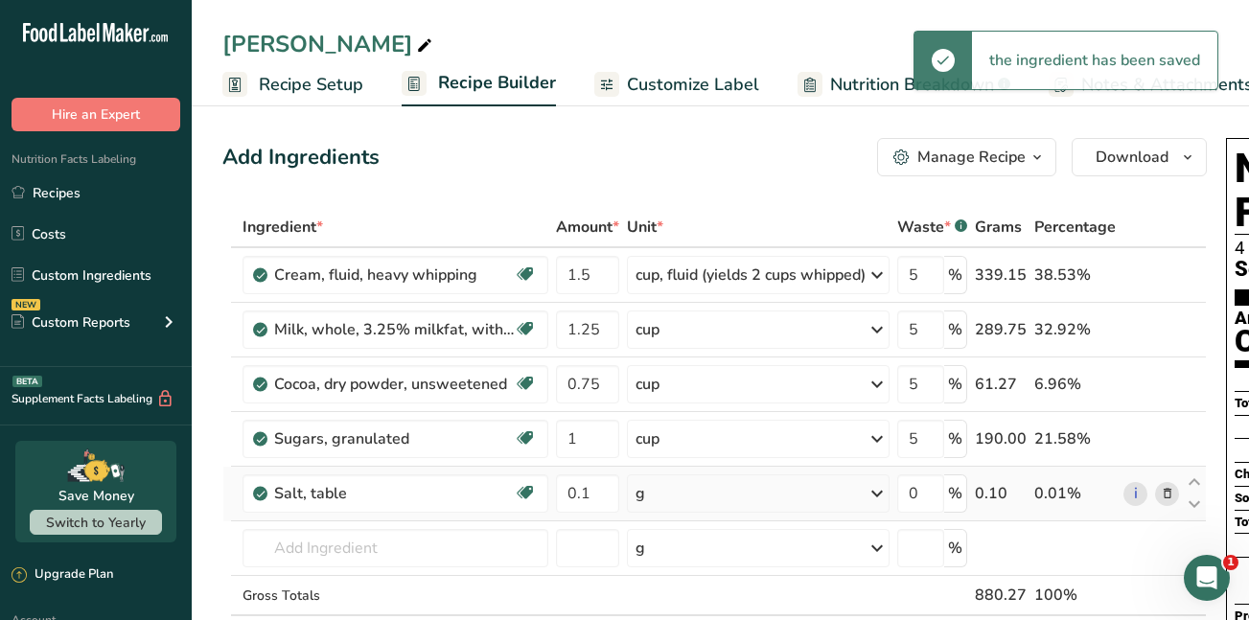
click at [884, 488] on icon at bounding box center [877, 494] width 23 height 35
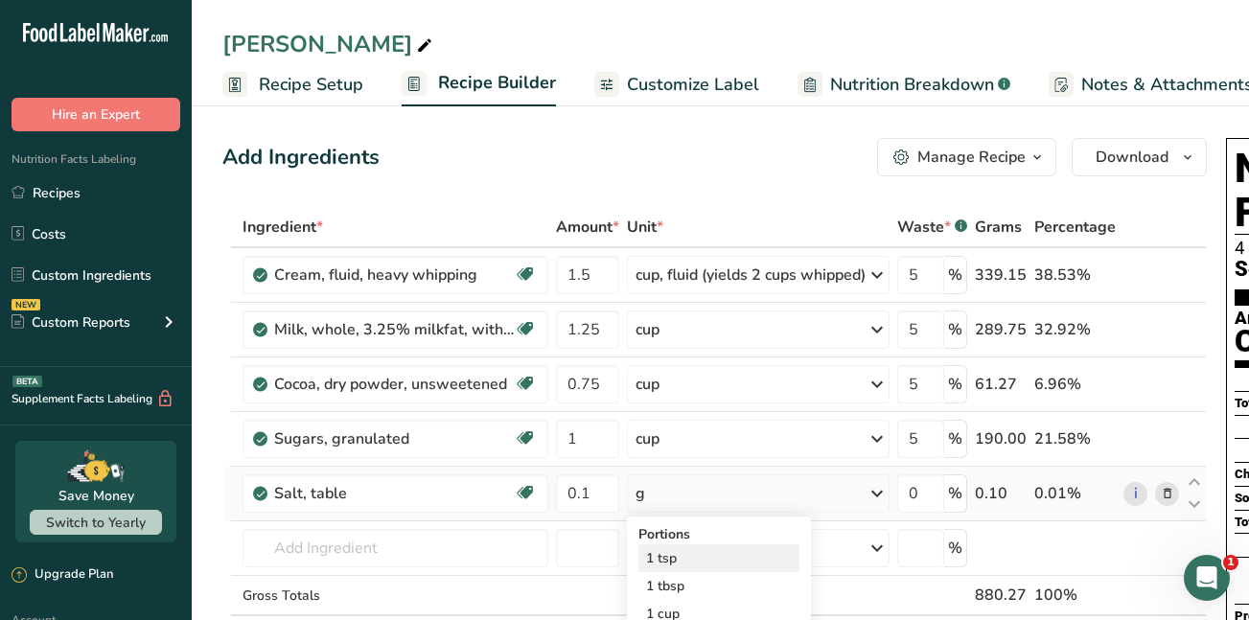
click at [729, 556] on div "1 tsp" at bounding box center [719, 559] width 161 height 28
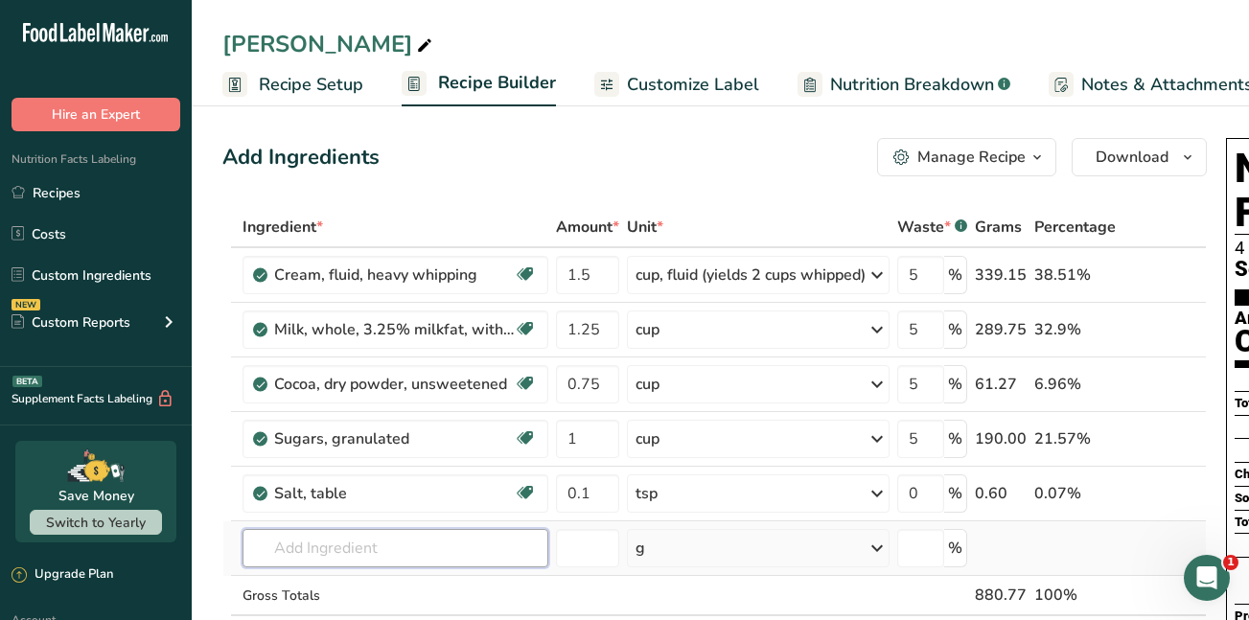
click at [280, 544] on input "text" at bounding box center [396, 548] width 306 height 38
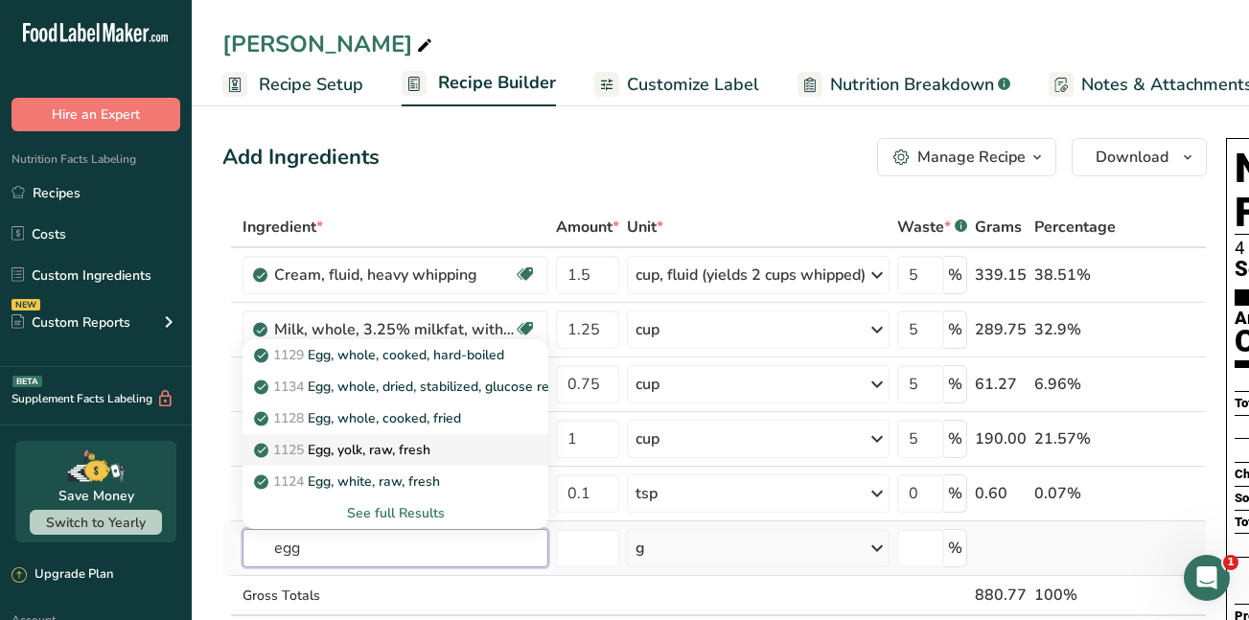
type input "egg"
click at [357, 450] on p "1125 Egg, yolk, raw, fresh" at bounding box center [344, 450] width 173 height 20
type input "Egg, yolk, raw, fresh"
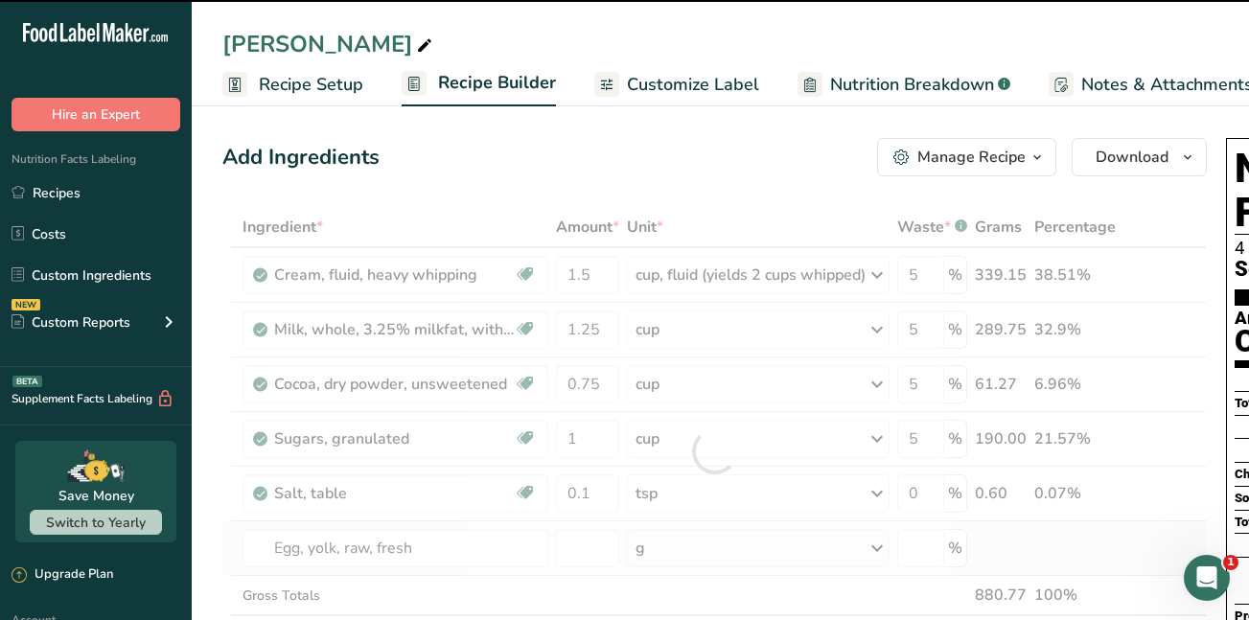
type input "0"
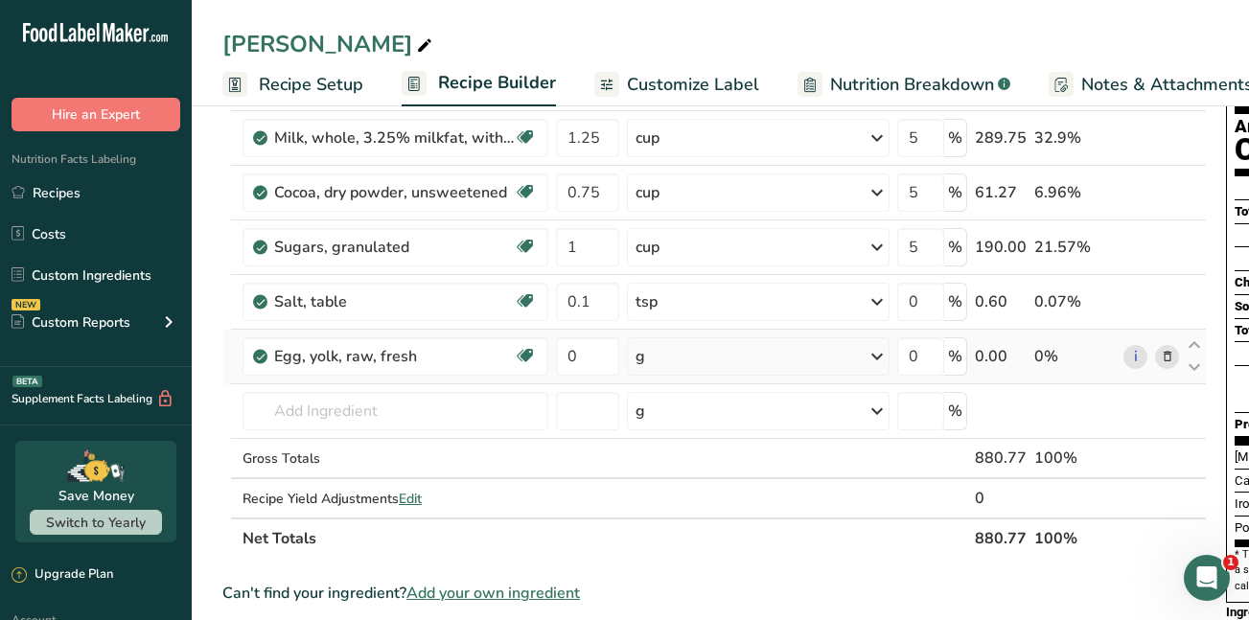
scroll to position [215, 0]
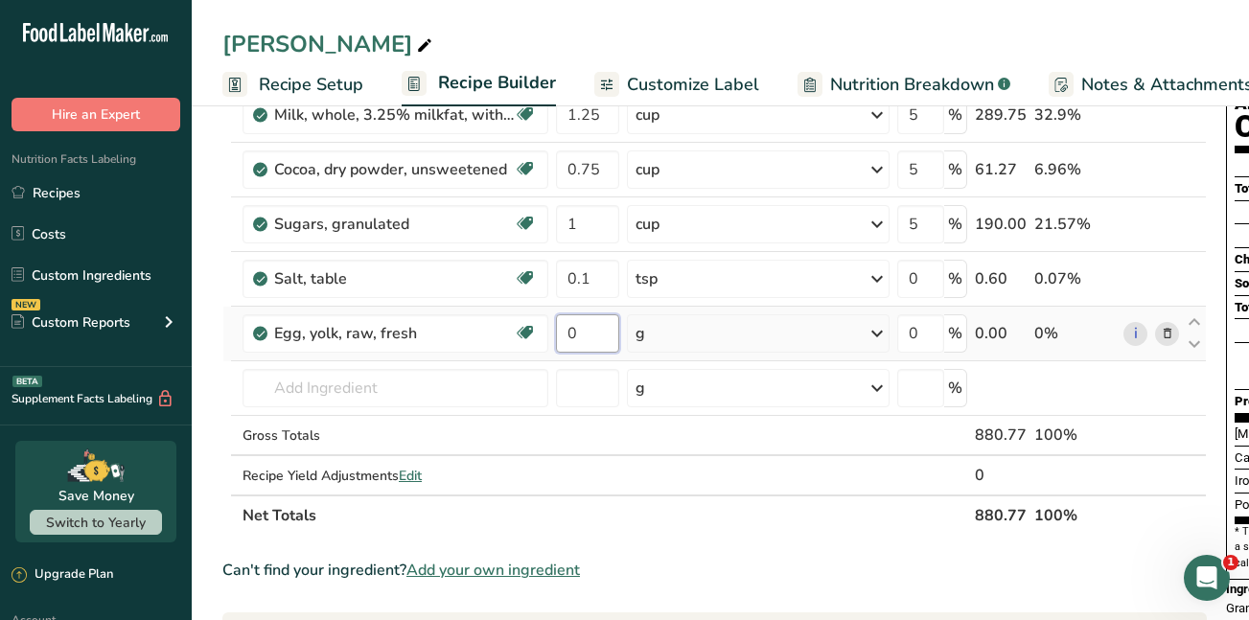
drag, startPoint x: 578, startPoint y: 330, endPoint x: 564, endPoint y: 336, distance: 15.5
click at [564, 336] on input "0" at bounding box center [587, 334] width 63 height 38
type input "6"
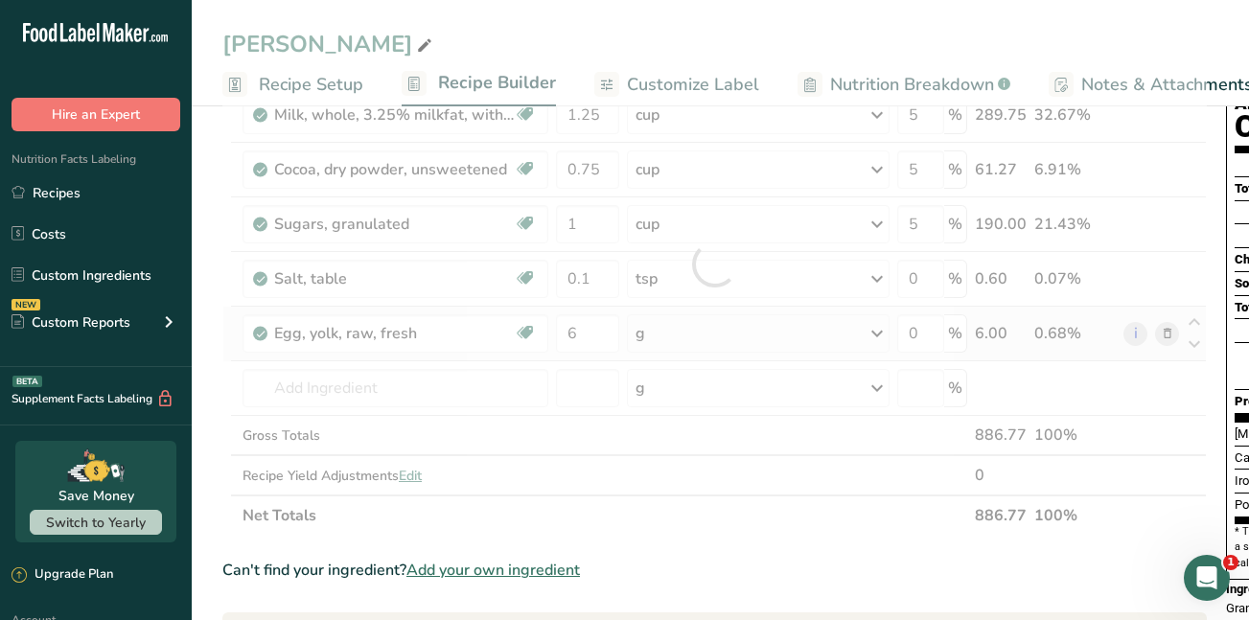
click at [885, 336] on div "Ingredient * Amount * Unit * Waste * .a-a{fill:#347362;}.b-a{fill:#fff;} Grams …" at bounding box center [714, 264] width 985 height 544
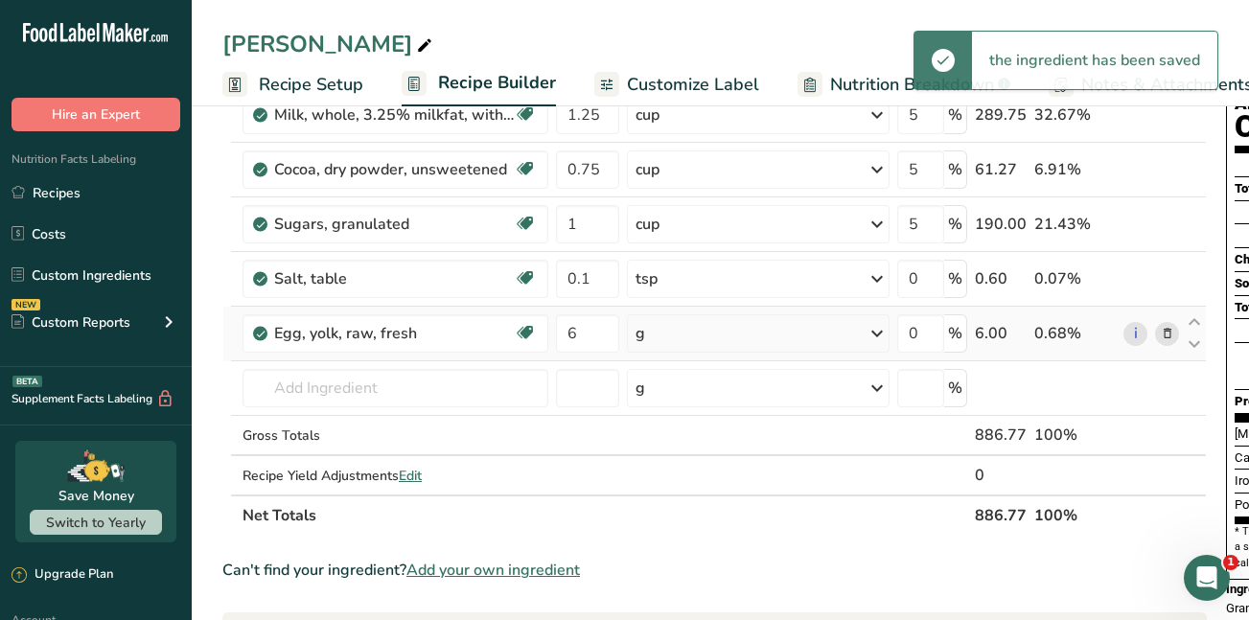
click at [882, 336] on icon at bounding box center [877, 333] width 23 height 35
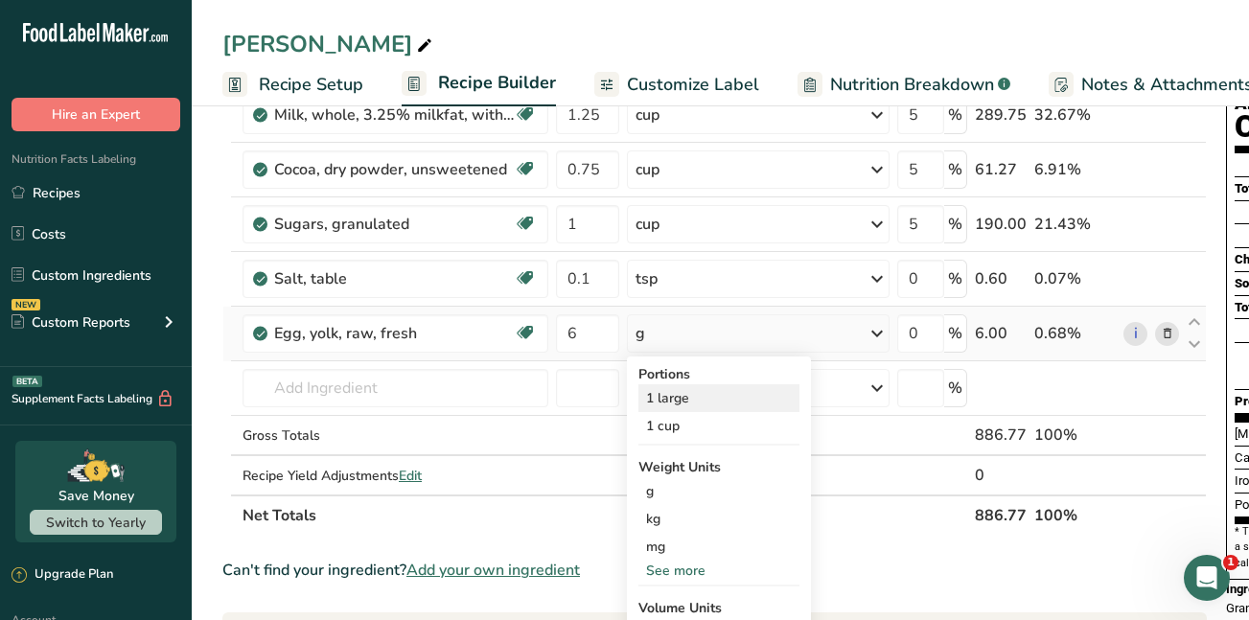
click at [713, 399] on div "1 large" at bounding box center [719, 399] width 161 height 28
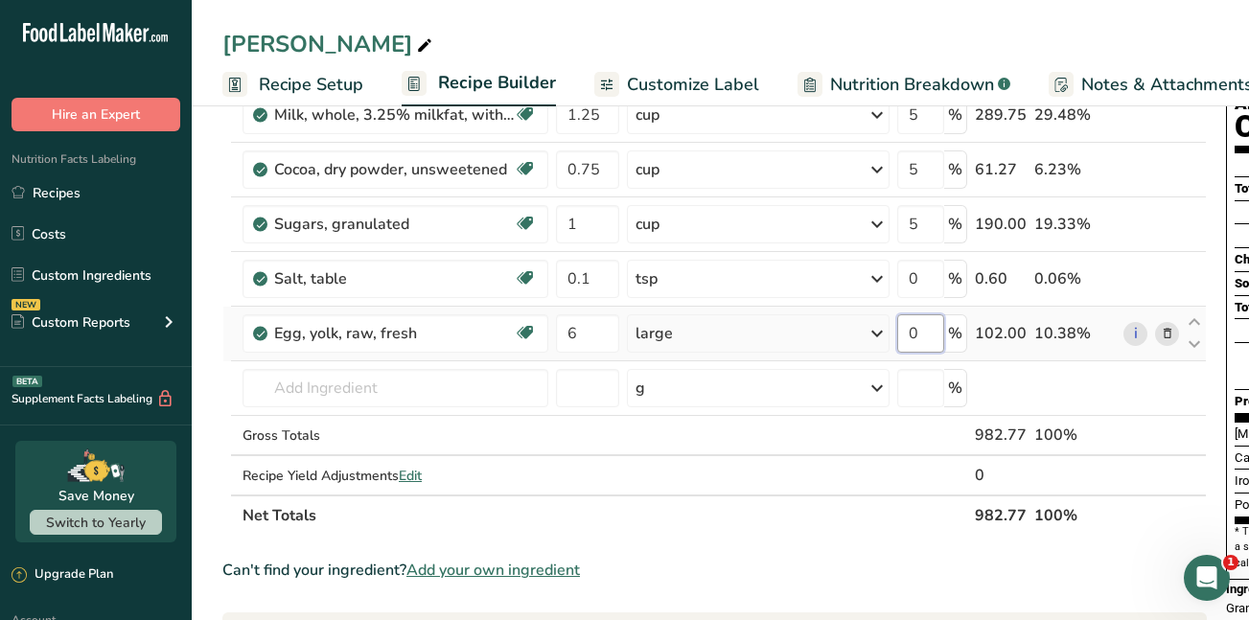
drag, startPoint x: 924, startPoint y: 333, endPoint x: 902, endPoint y: 333, distance: 22.1
click at [902, 333] on input "0" at bounding box center [921, 334] width 47 height 38
type input "5"
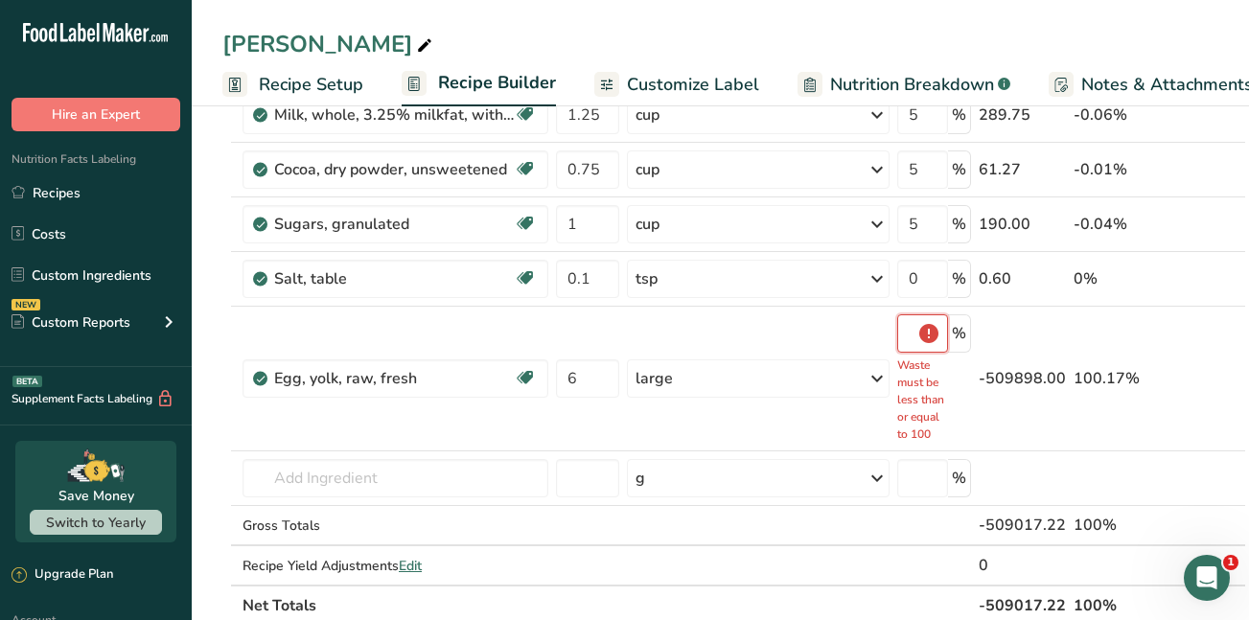
scroll to position [0, 53]
click at [943, 332] on input "500000" at bounding box center [923, 334] width 51 height 38
drag, startPoint x: 942, startPoint y: 330, endPoint x: 912, endPoint y: 332, distance: 29.8
click at [912, 332] on input "500000" at bounding box center [923, 334] width 51 height 38
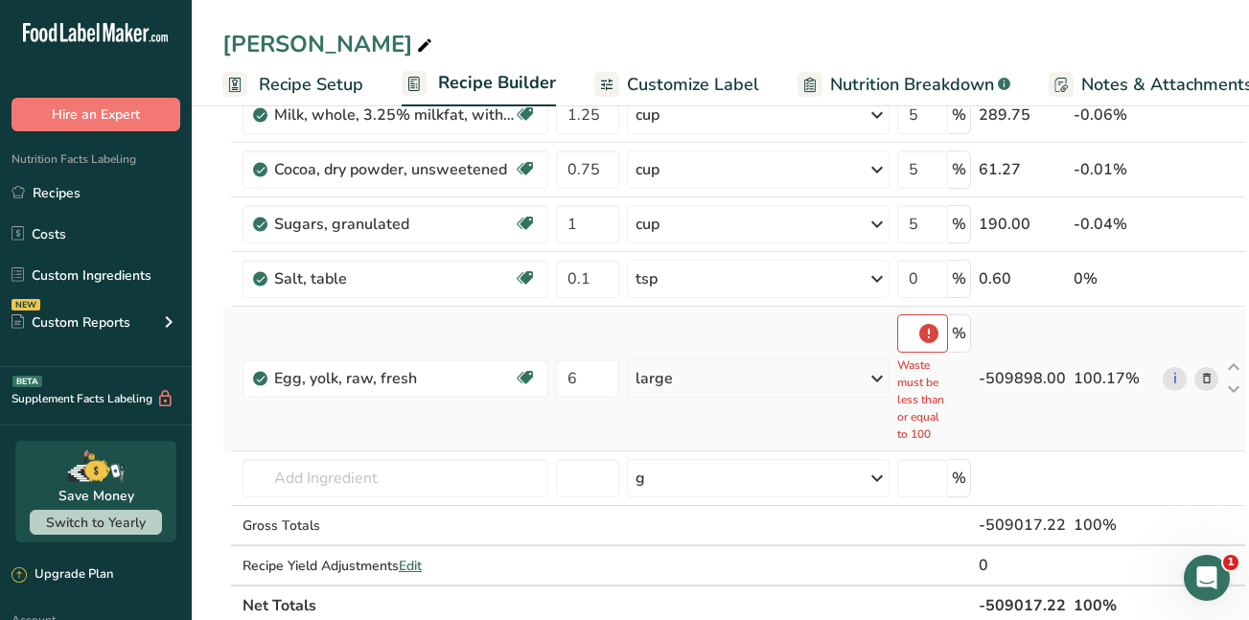
click at [882, 381] on icon at bounding box center [877, 379] width 23 height 35
click at [813, 330] on td "large Portions 1 large 1 cup Weight Units g kg mg See more Volume Units l Volum…" at bounding box center [758, 379] width 270 height 145
click at [968, 333] on div "500000 Waste must be less than or equal to 100 %" at bounding box center [935, 379] width 74 height 128
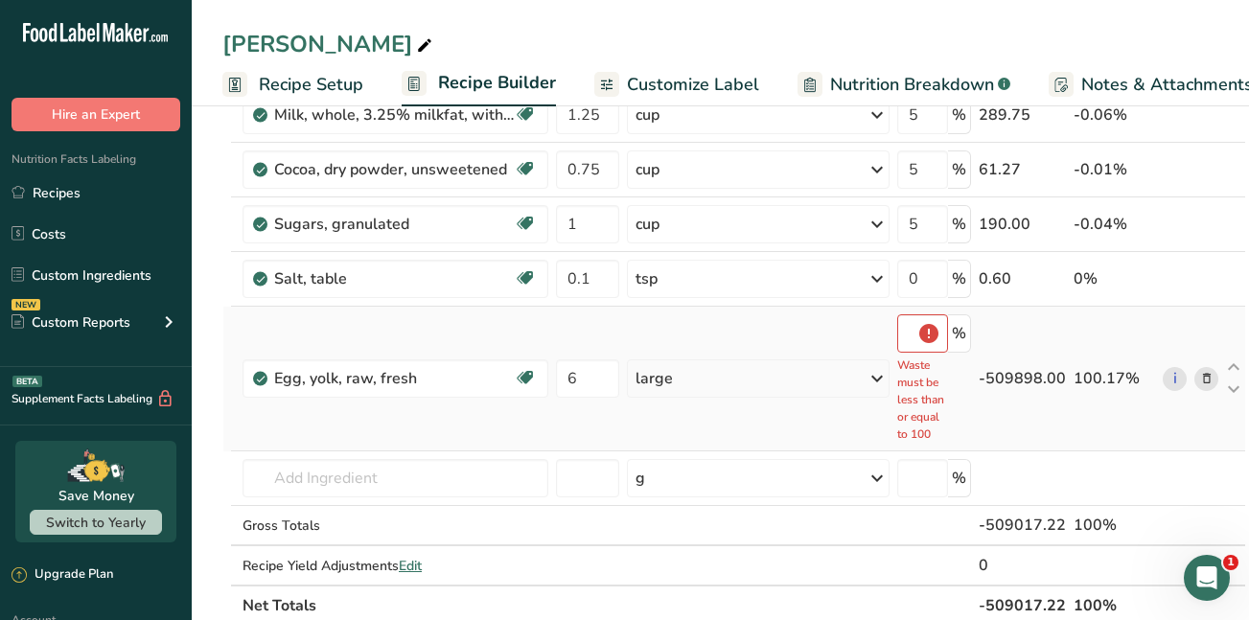
click at [968, 333] on div "500000 Waste must be less than or equal to 100 %" at bounding box center [935, 379] width 74 height 128
drag, startPoint x: 968, startPoint y: 333, endPoint x: 928, endPoint y: 333, distance: 39.3
click at [928, 333] on input "500000" at bounding box center [923, 334] width 51 height 38
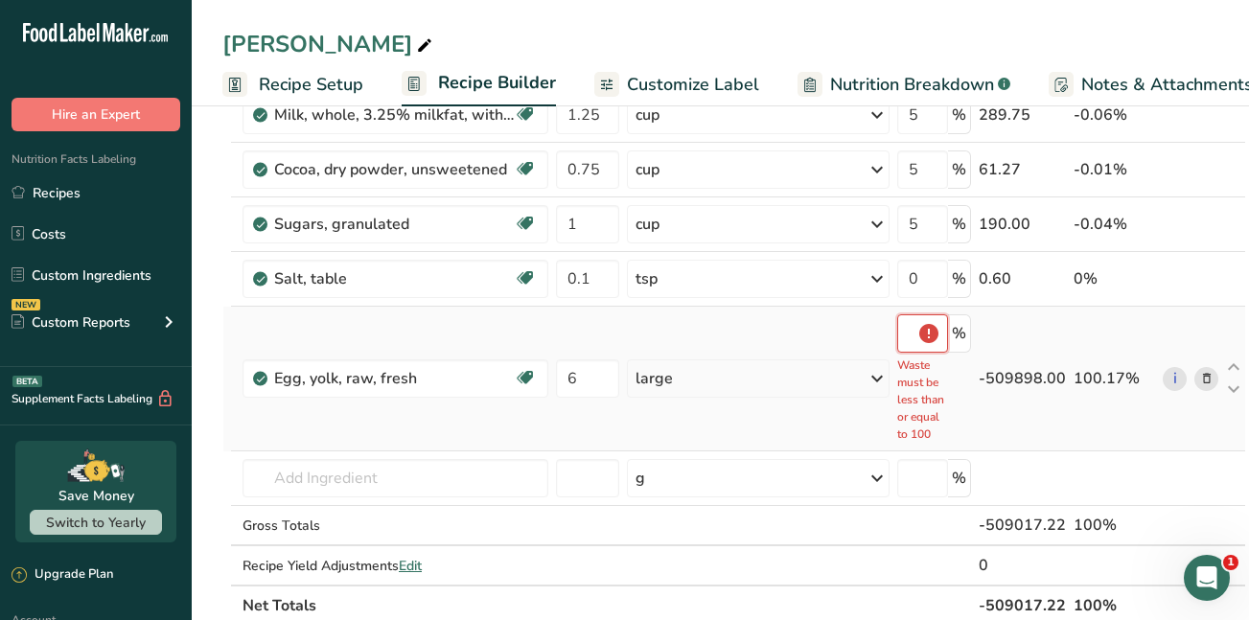
drag, startPoint x: 928, startPoint y: 333, endPoint x: 965, endPoint y: 339, distance: 37.1
click at [965, 339] on div "500000 Waste must be less than or equal to 100 %" at bounding box center [935, 379] width 74 height 128
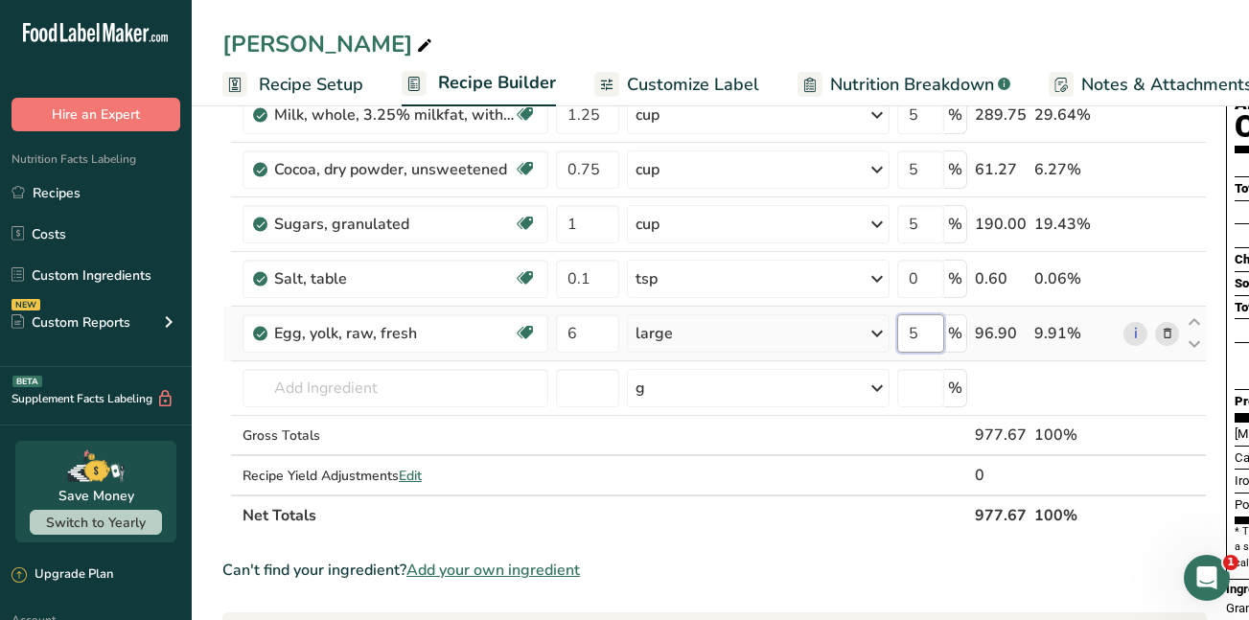
scroll to position [0, 0]
type input "5"
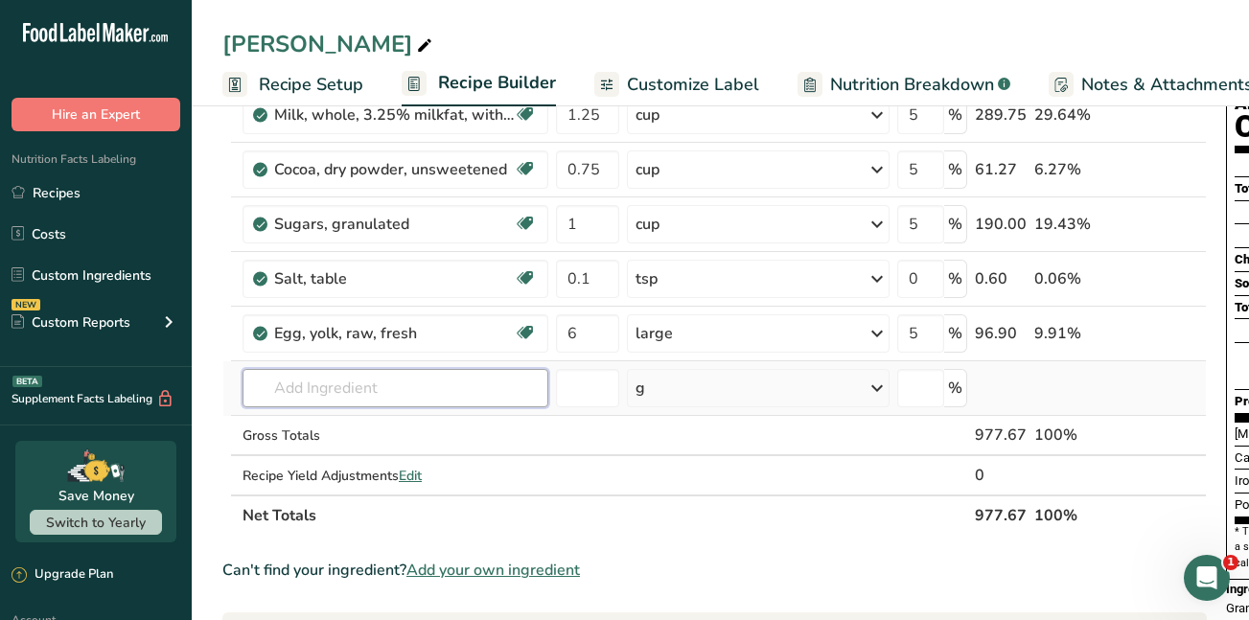
click at [362, 385] on div "Ingredient * Amount * Unit * Waste * .a-a{fill:#347362;}.b-a{fill:#fff;} Grams …" at bounding box center [714, 264] width 985 height 544
type input "cayenne"
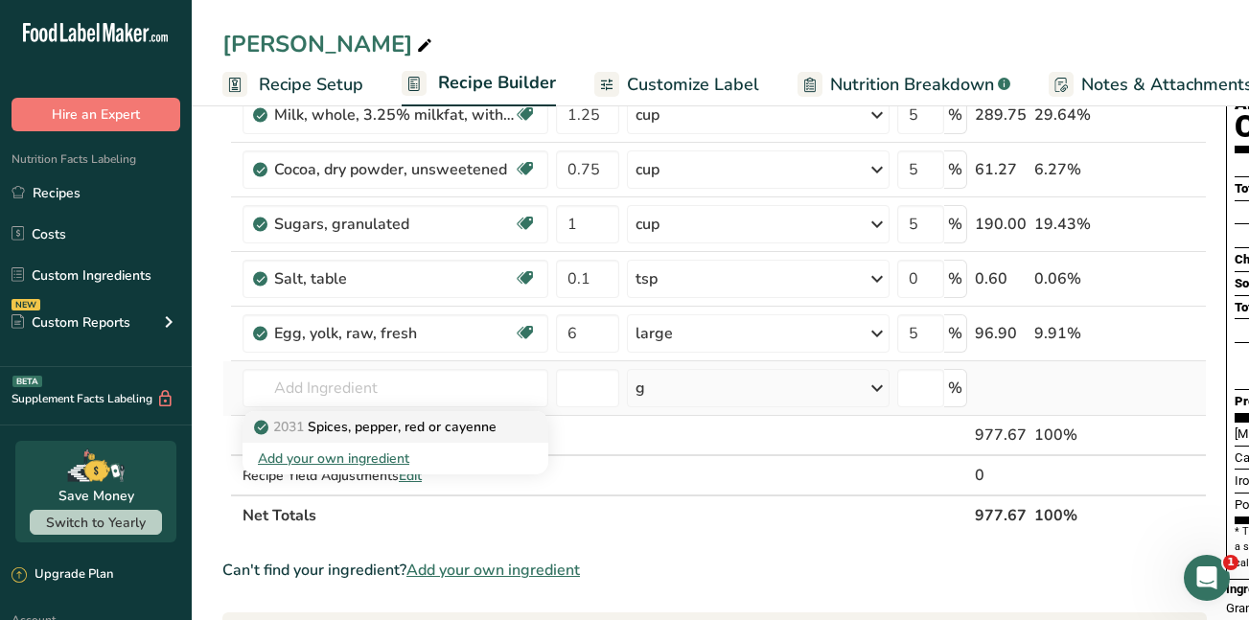
click at [366, 432] on p "2031 Spices, pepper, red or cayenne" at bounding box center [377, 427] width 239 height 20
type input "Spices, pepper, red or cayenne"
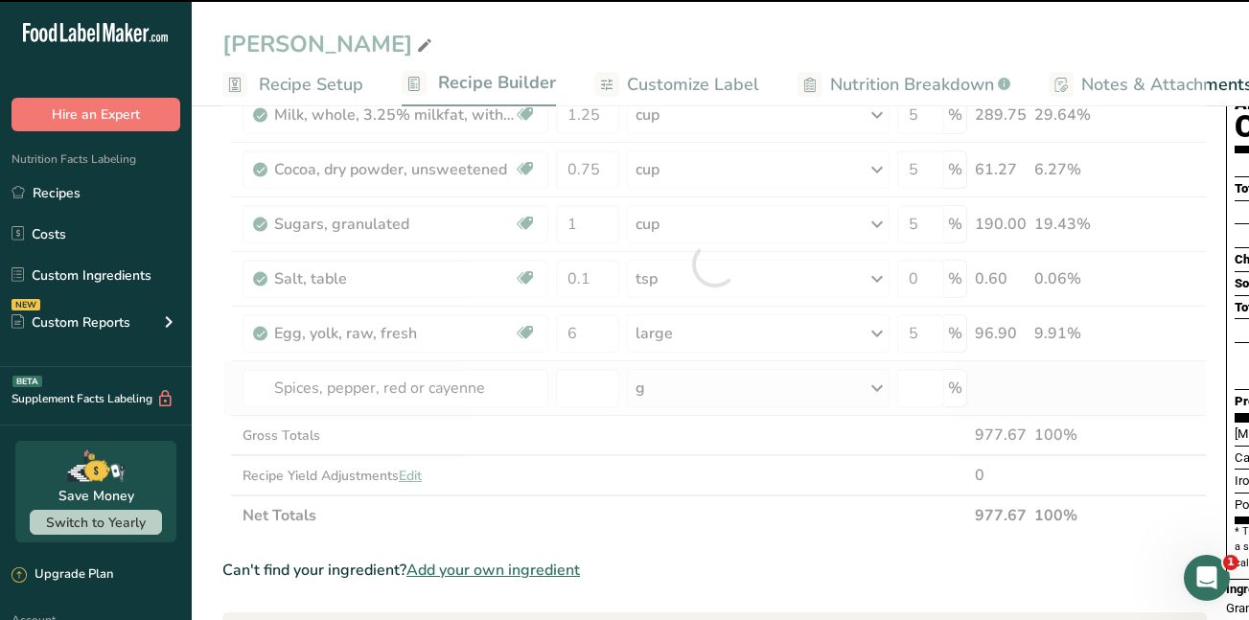
type input "0"
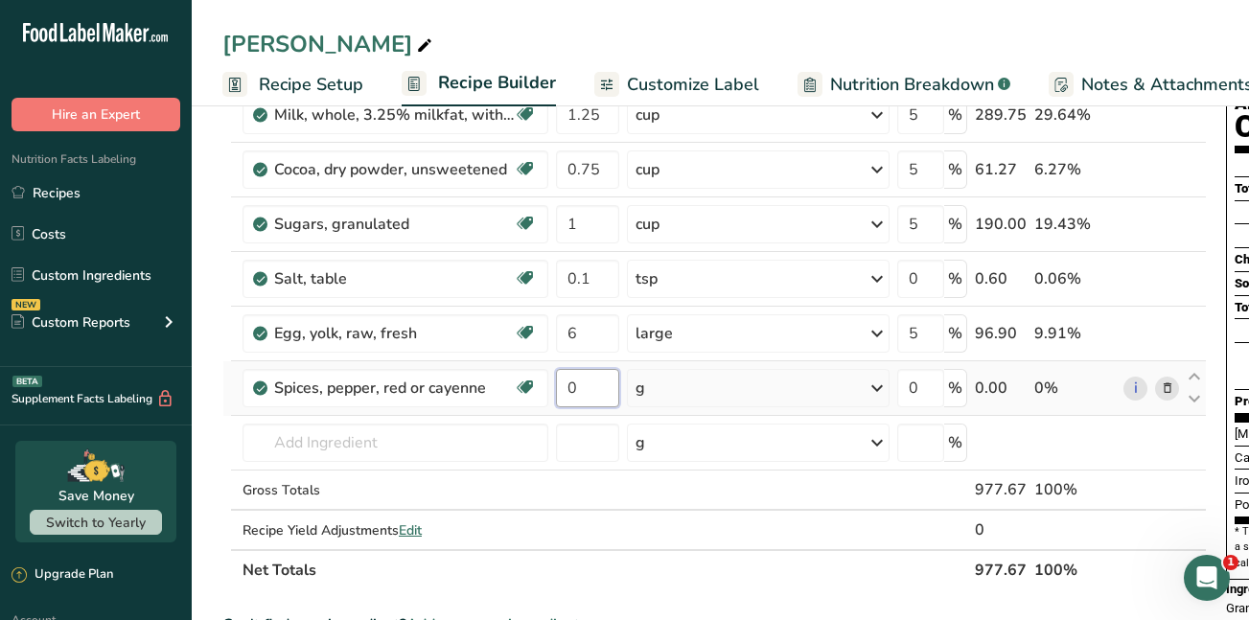
drag, startPoint x: 575, startPoint y: 390, endPoint x: 563, endPoint y: 385, distance: 13.4
click at [563, 385] on input "0" at bounding box center [587, 388] width 63 height 38
type input "2"
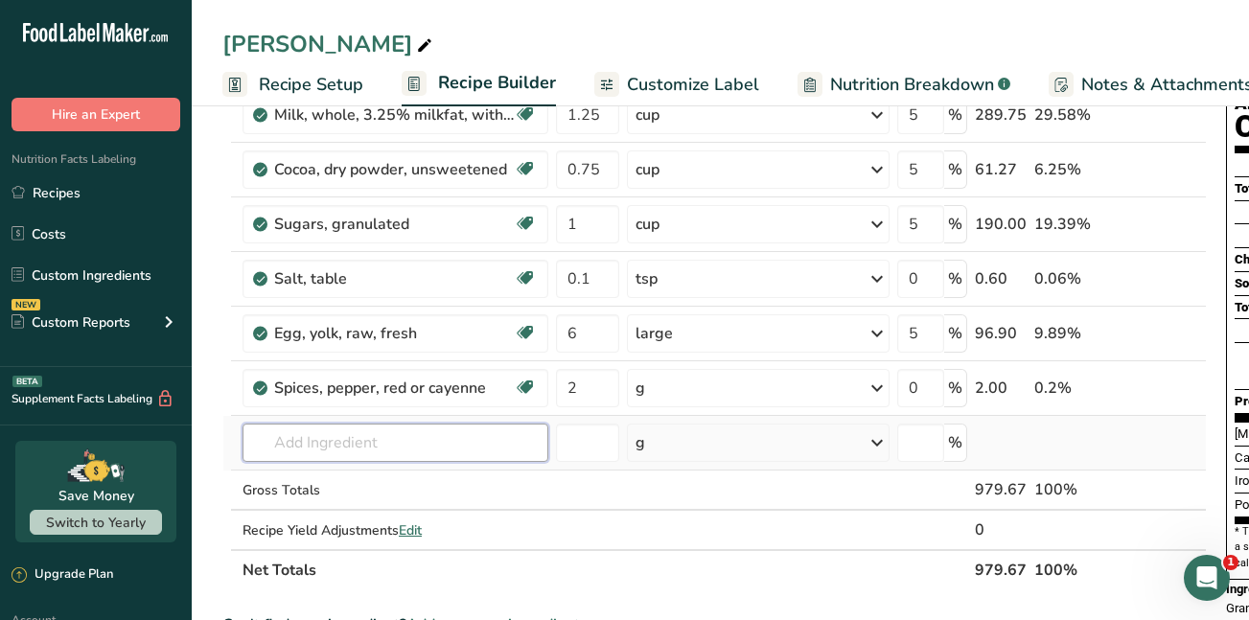
click at [379, 437] on div "Ingredient * Amount * Unit * Waste * .a-a{fill:#347362;}.b-a{fill:#fff;} Grams …" at bounding box center [714, 291] width 985 height 598
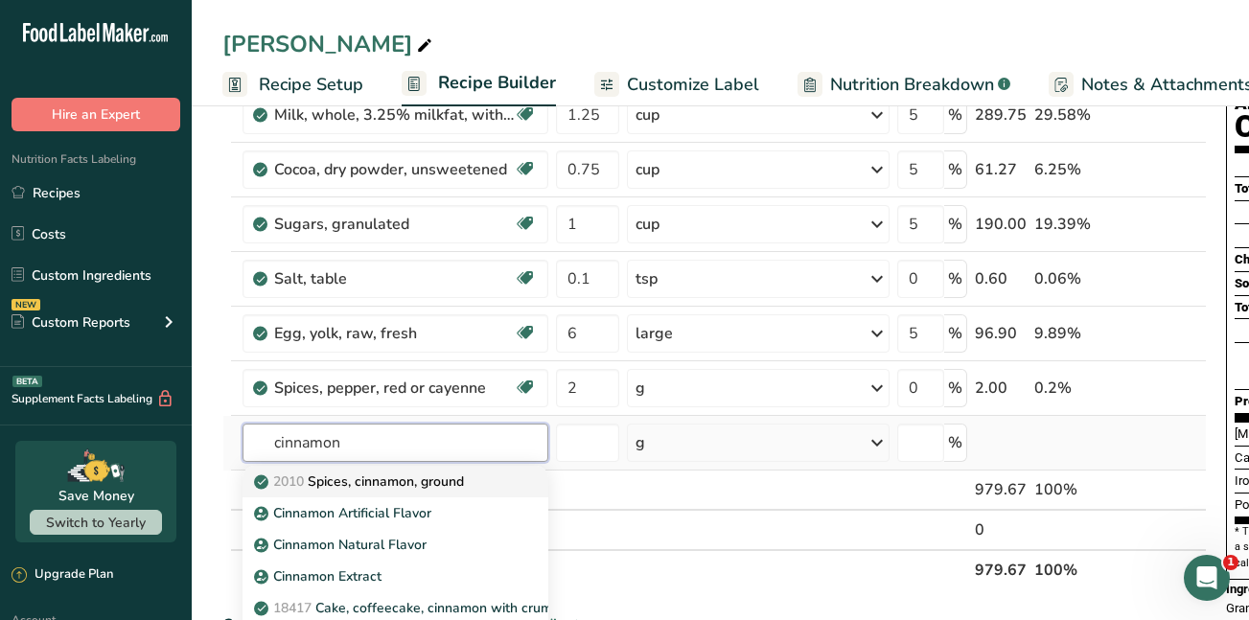
type input "cinnamon"
click at [386, 492] on link "2010 Spices, cinnamon, ground" at bounding box center [396, 482] width 306 height 32
type input "Spices, cinnamon, ground"
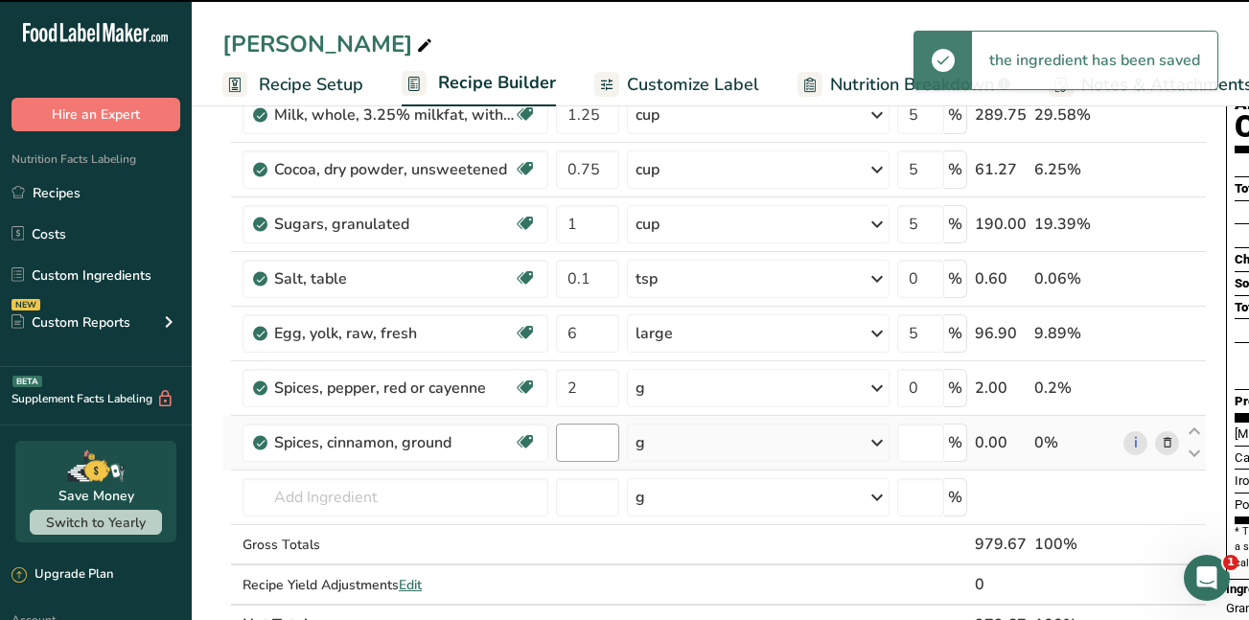
type input "0"
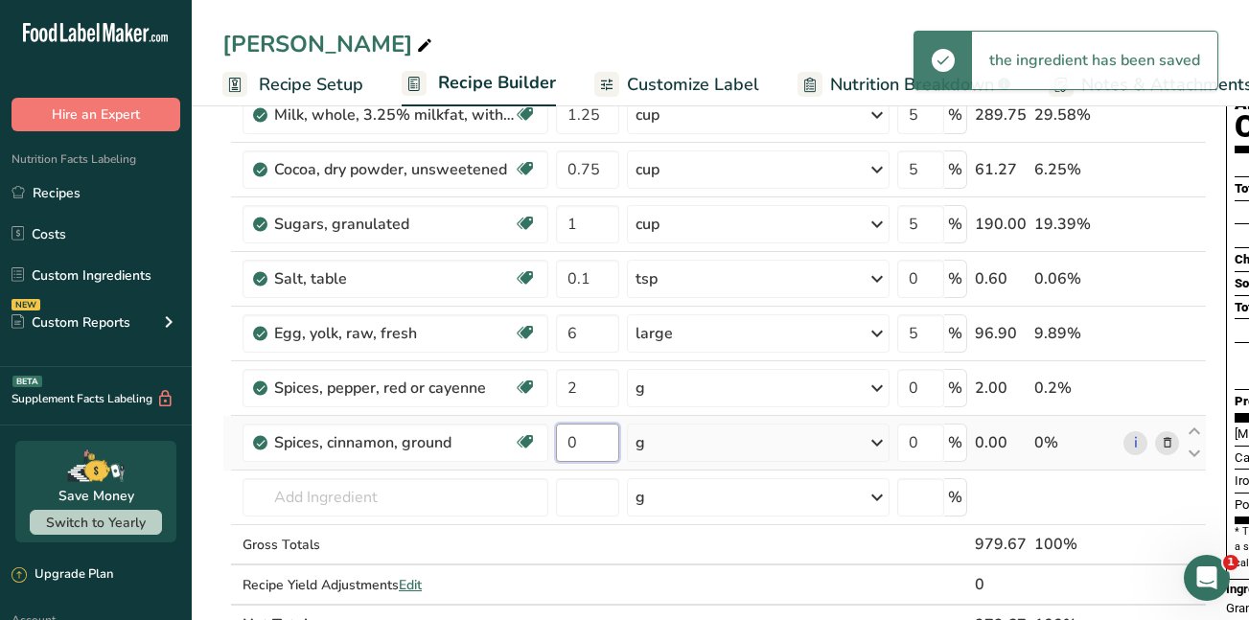
drag, startPoint x: 583, startPoint y: 442, endPoint x: 569, endPoint y: 442, distance: 14.4
click at [569, 442] on input "0" at bounding box center [587, 443] width 63 height 38
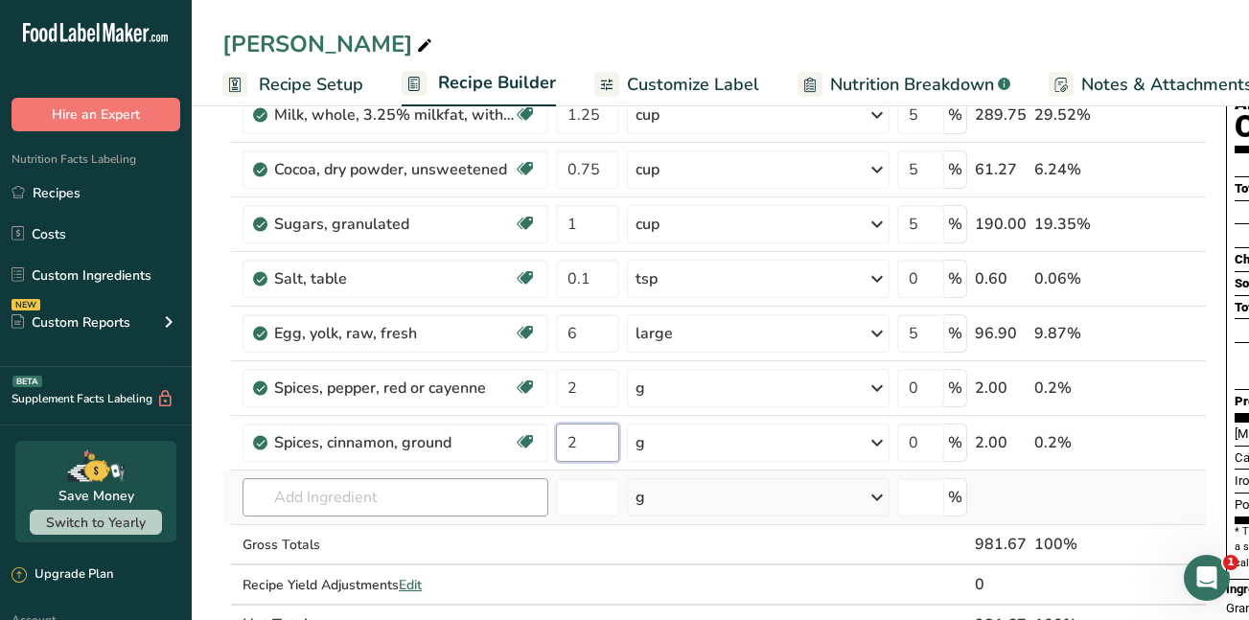
type input "2"
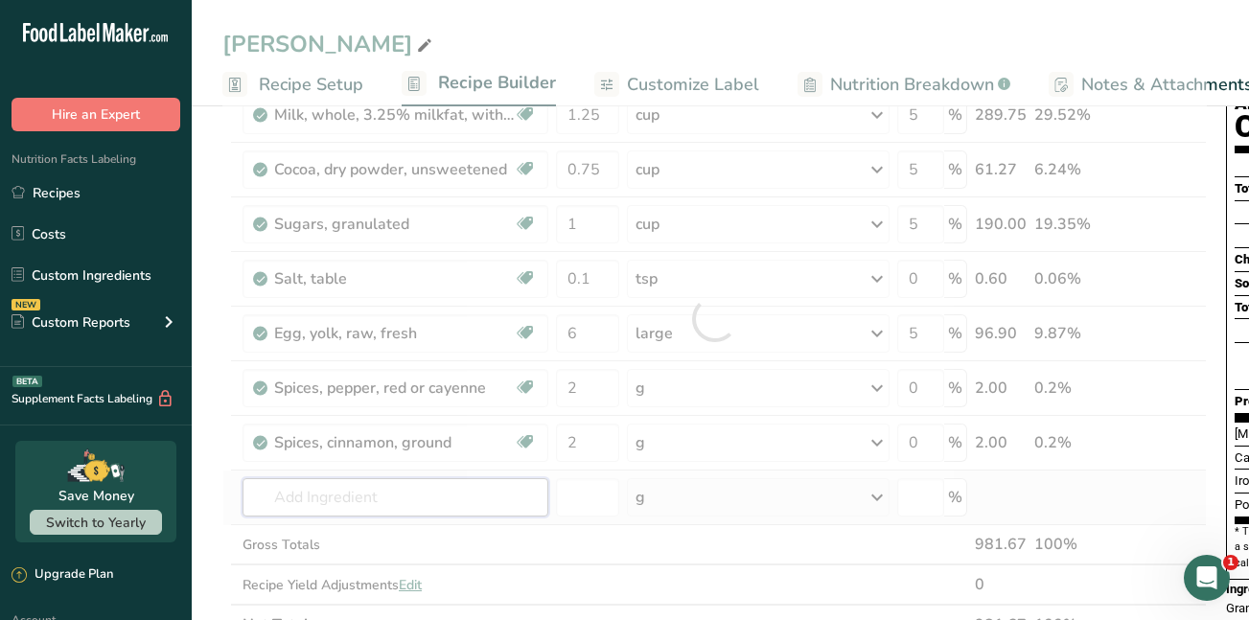
click at [333, 498] on div "Ingredient * Amount * Unit * Waste * .a-a{fill:#347362;}.b-a{fill:#fff;} Grams …" at bounding box center [714, 318] width 985 height 653
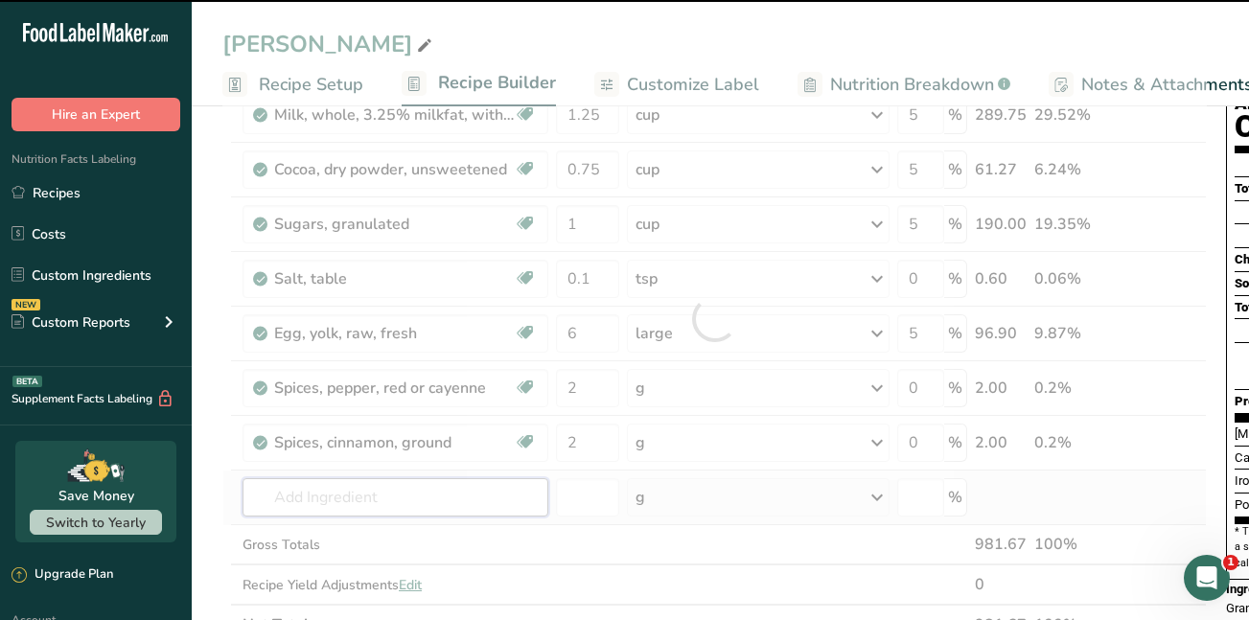
type input "b"
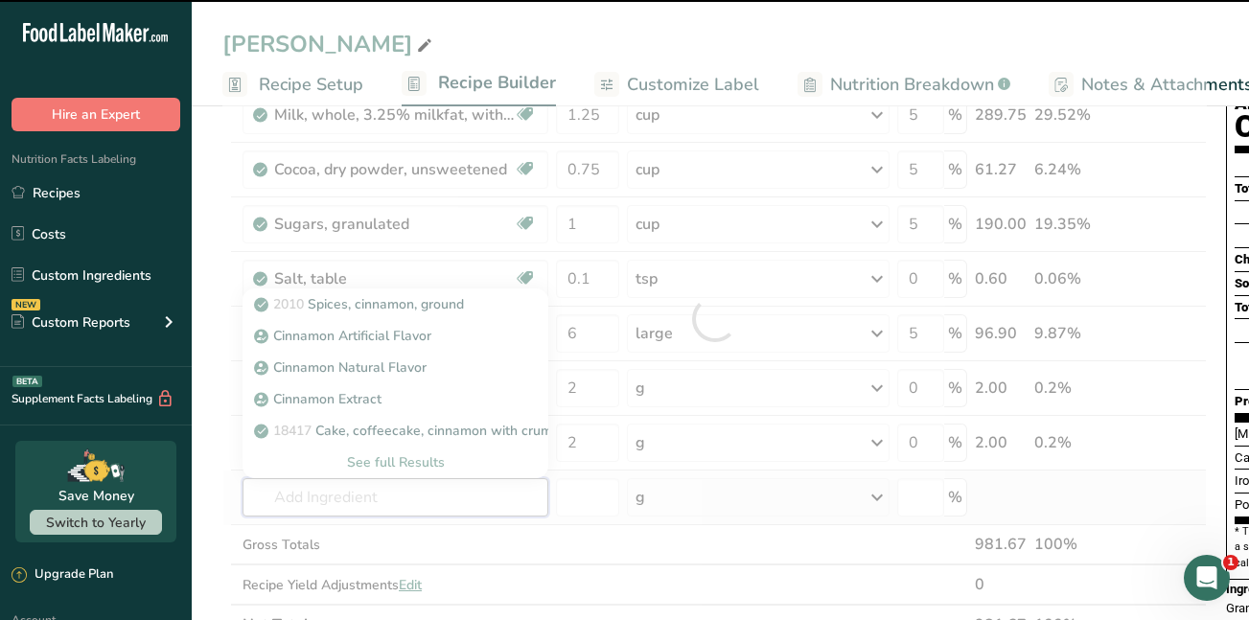
type input "r"
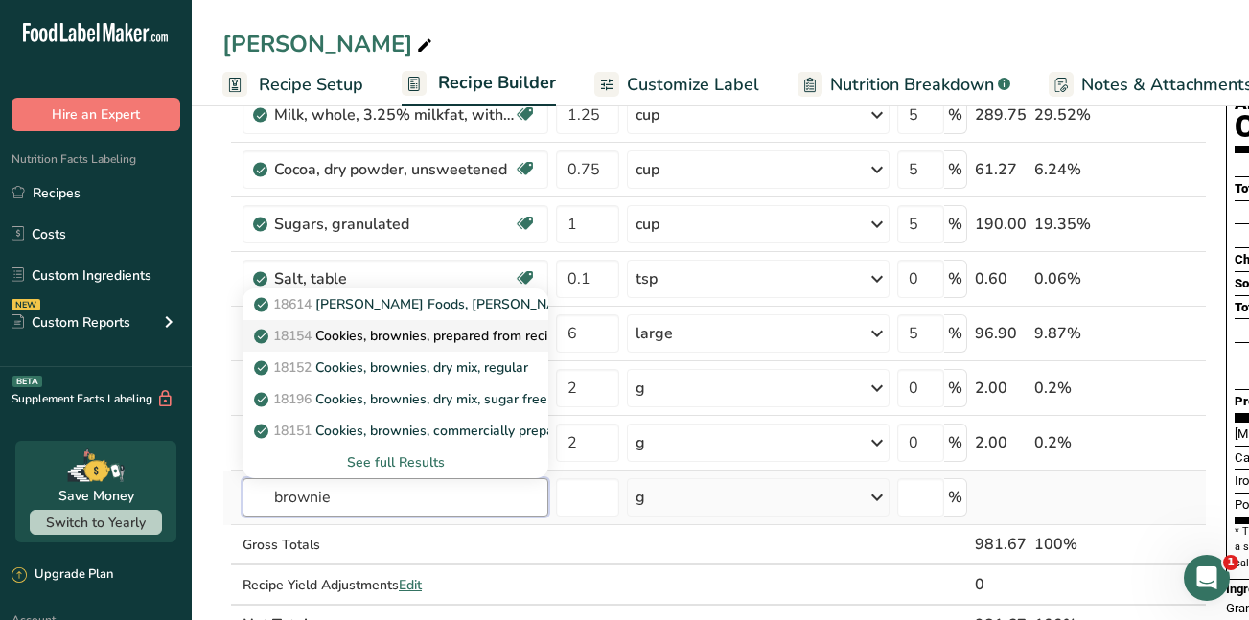
type input "brownie"
click at [356, 338] on p "18154 Cookies, brownies, prepared from recipe" at bounding box center [410, 336] width 305 height 20
type input "Cookies, brownies, prepared from recipe"
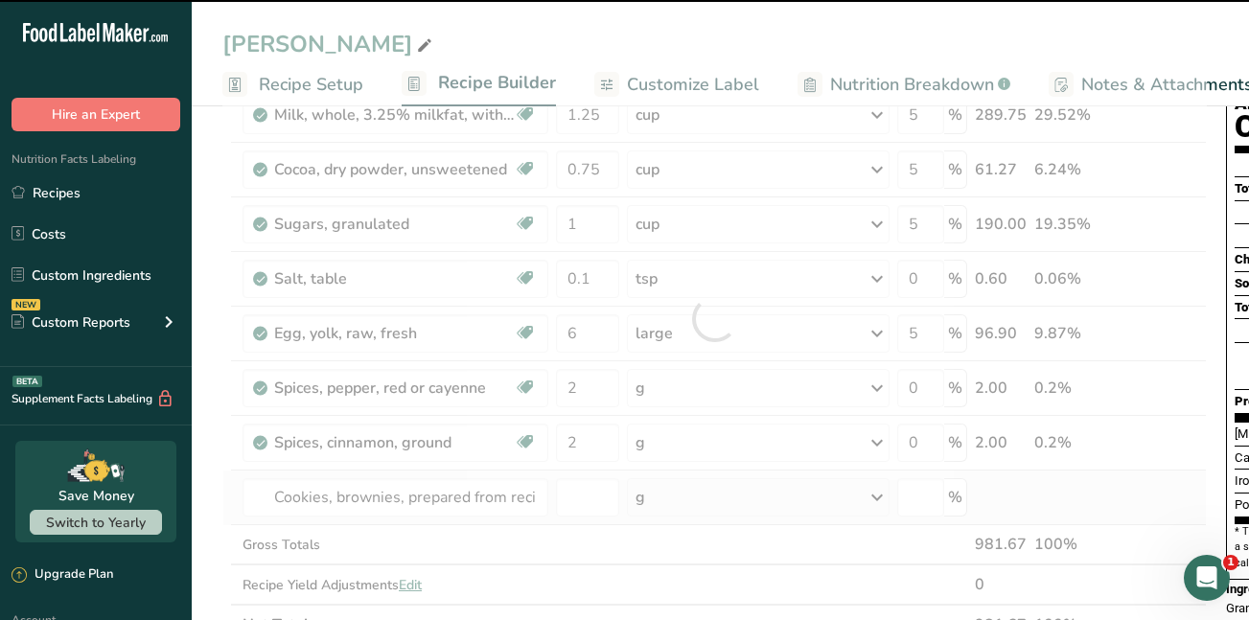
type input "0"
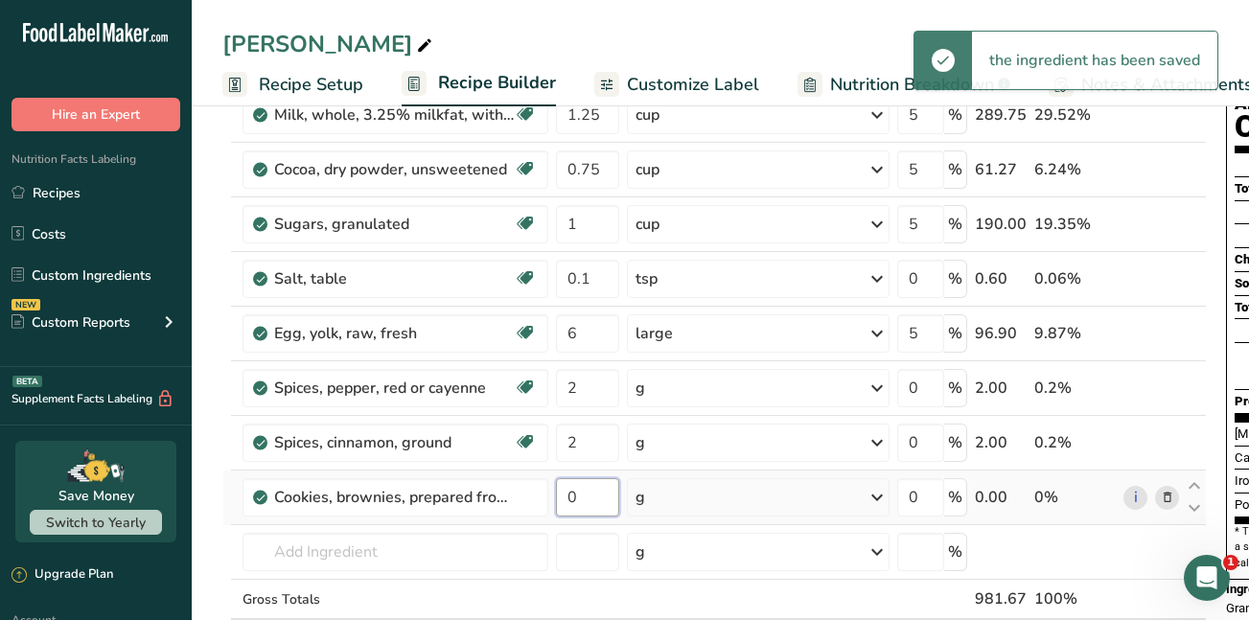
drag, startPoint x: 577, startPoint y: 498, endPoint x: 559, endPoint y: 495, distance: 18.4
click at [559, 495] on input "0" at bounding box center [587, 497] width 63 height 38
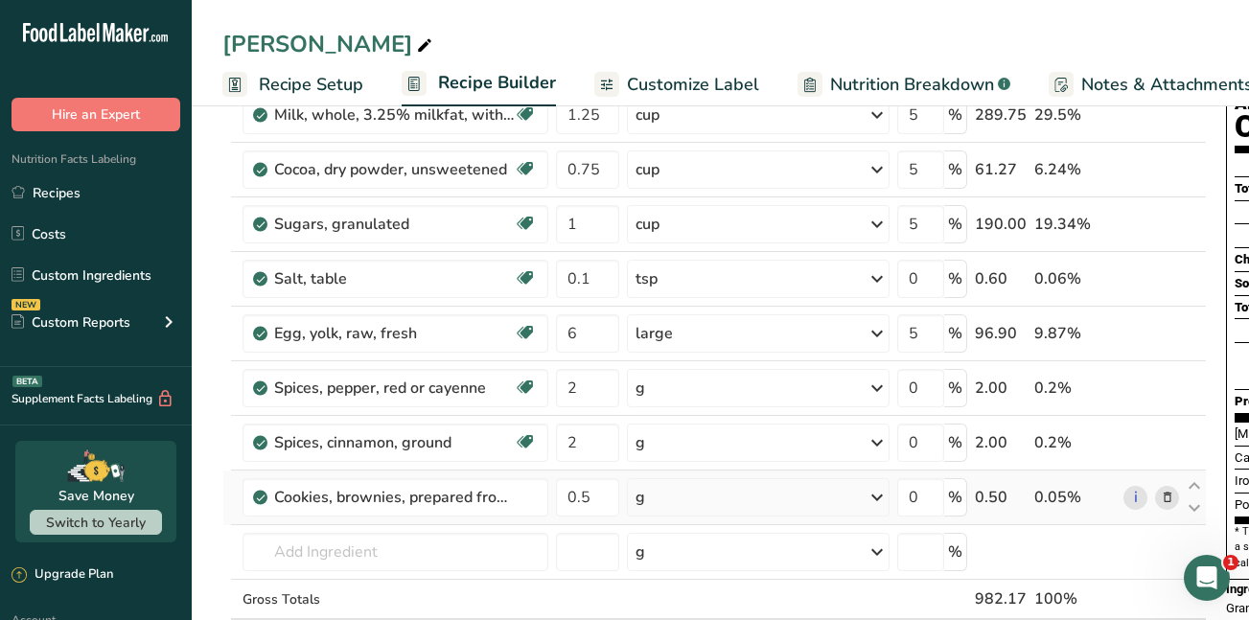
click at [878, 497] on div "Ingredient * Amount * Unit * Waste * .a-a{fill:#347362;}.b-a{fill:#fff;} Grams …" at bounding box center [714, 346] width 985 height 708
click at [886, 499] on icon at bounding box center [877, 497] width 23 height 35
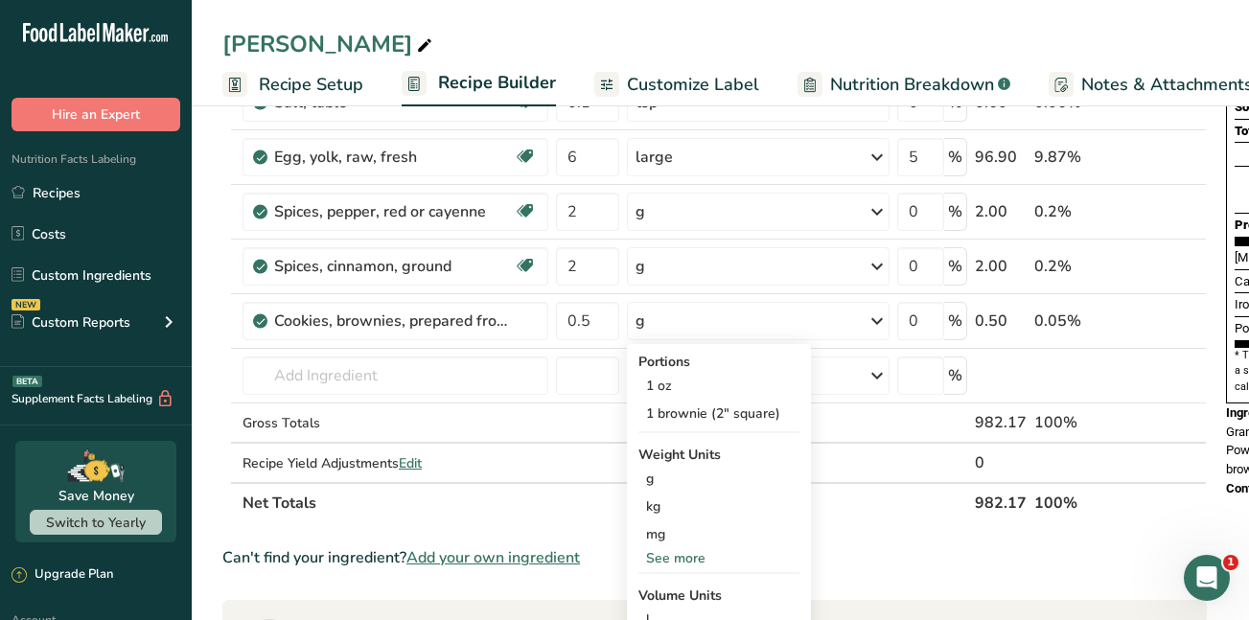
scroll to position [394, 0]
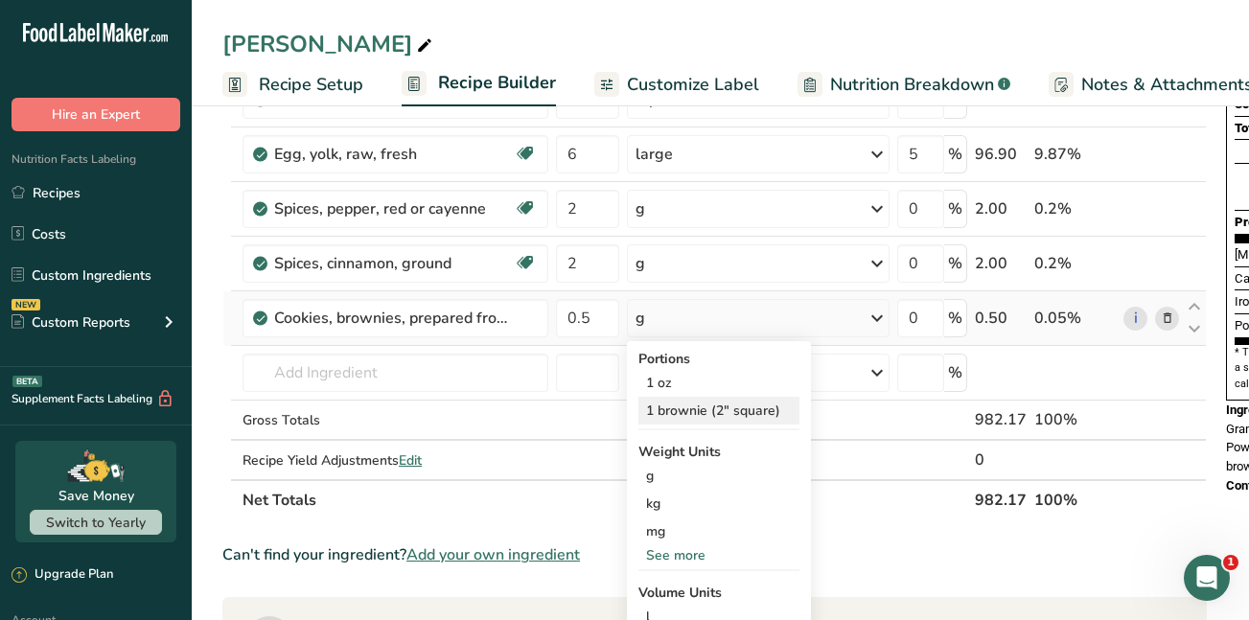
click at [692, 408] on div "1 brownie (2" square)" at bounding box center [719, 411] width 161 height 28
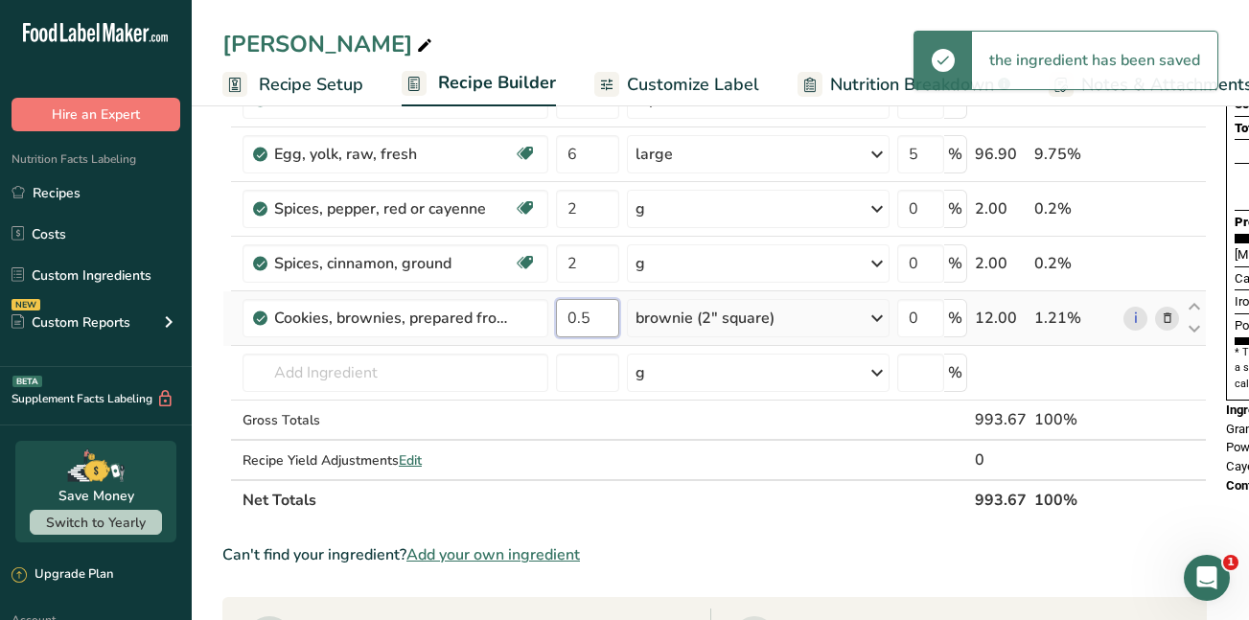
drag, startPoint x: 594, startPoint y: 316, endPoint x: 555, endPoint y: 321, distance: 38.7
click at [555, 321] on td "0.5" at bounding box center [587, 319] width 71 height 55
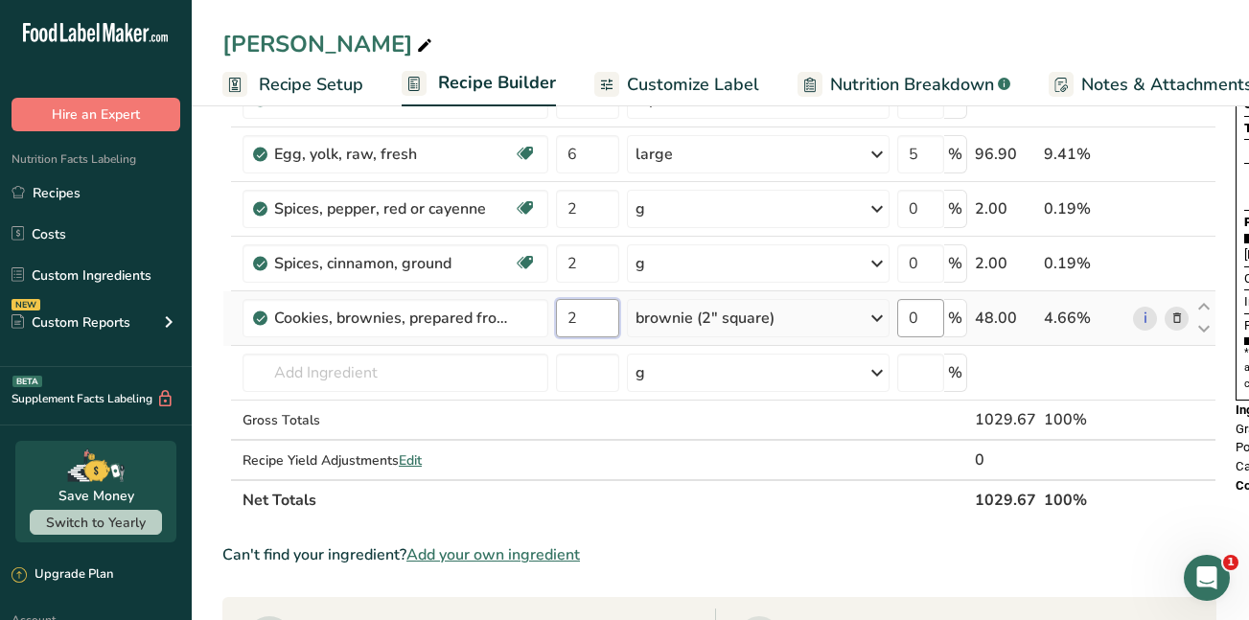
type input "2"
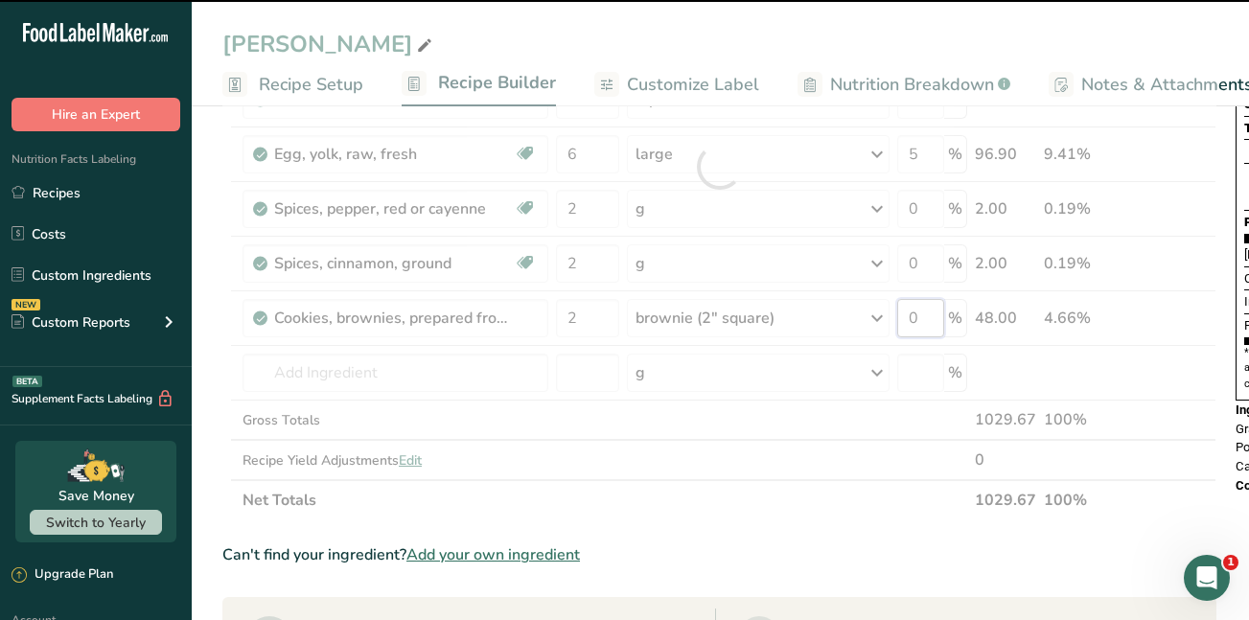
drag, startPoint x: 923, startPoint y: 322, endPoint x: 907, endPoint y: 321, distance: 16.3
click at [907, 321] on div "Ingredient * Amount * Unit * Waste * .a-a{fill:#347362;}.b-a{fill:#fff;} Grams …" at bounding box center [719, 167] width 994 height 708
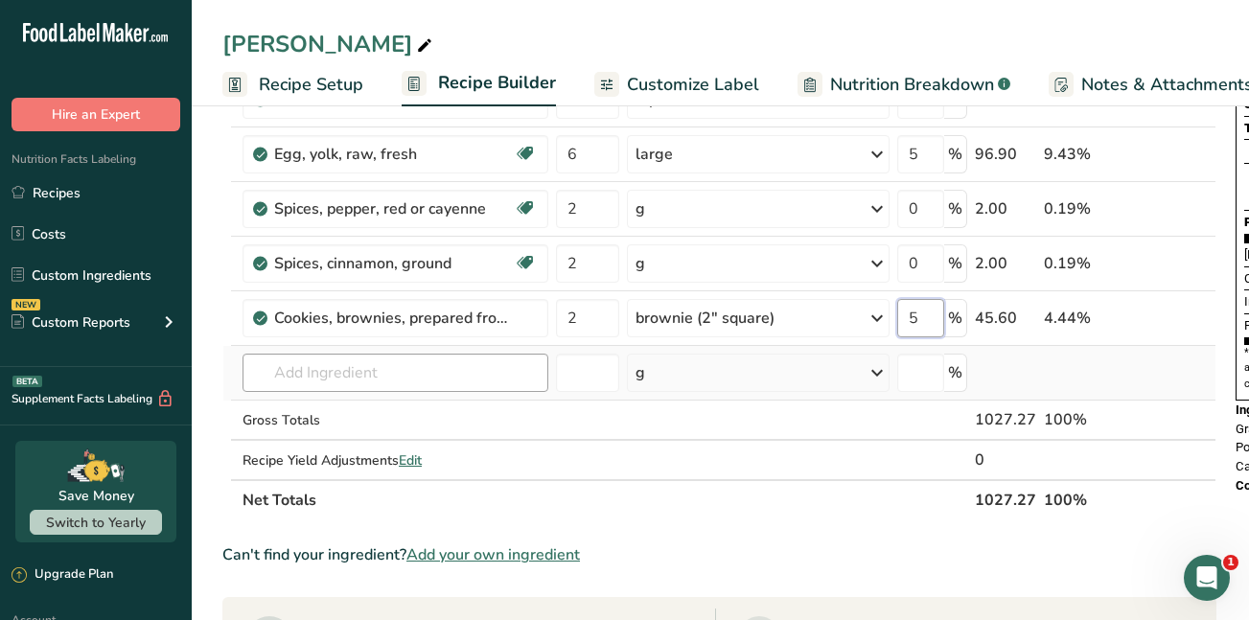
type input "5"
click at [504, 371] on div "Ingredient * Amount * Unit * Waste * .a-a{fill:#347362;}.b-a{fill:#fff;} Grams …" at bounding box center [719, 167] width 994 height 708
click at [663, 81] on span "Customize Label" at bounding box center [693, 85] width 132 height 26
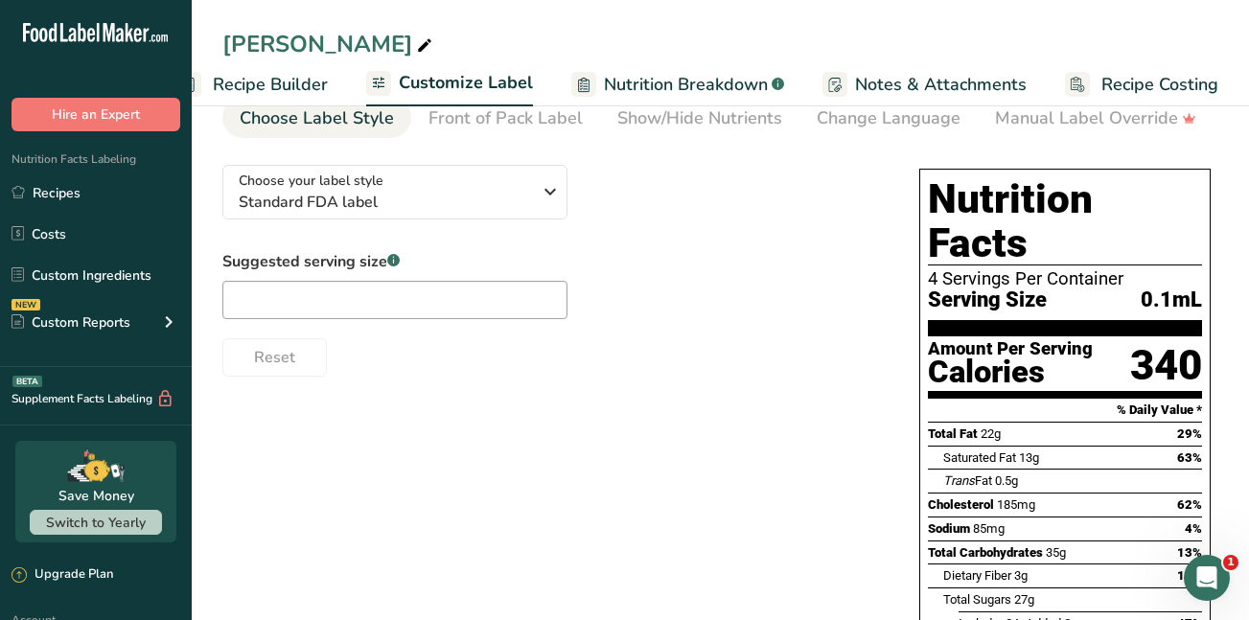
scroll to position [82, 0]
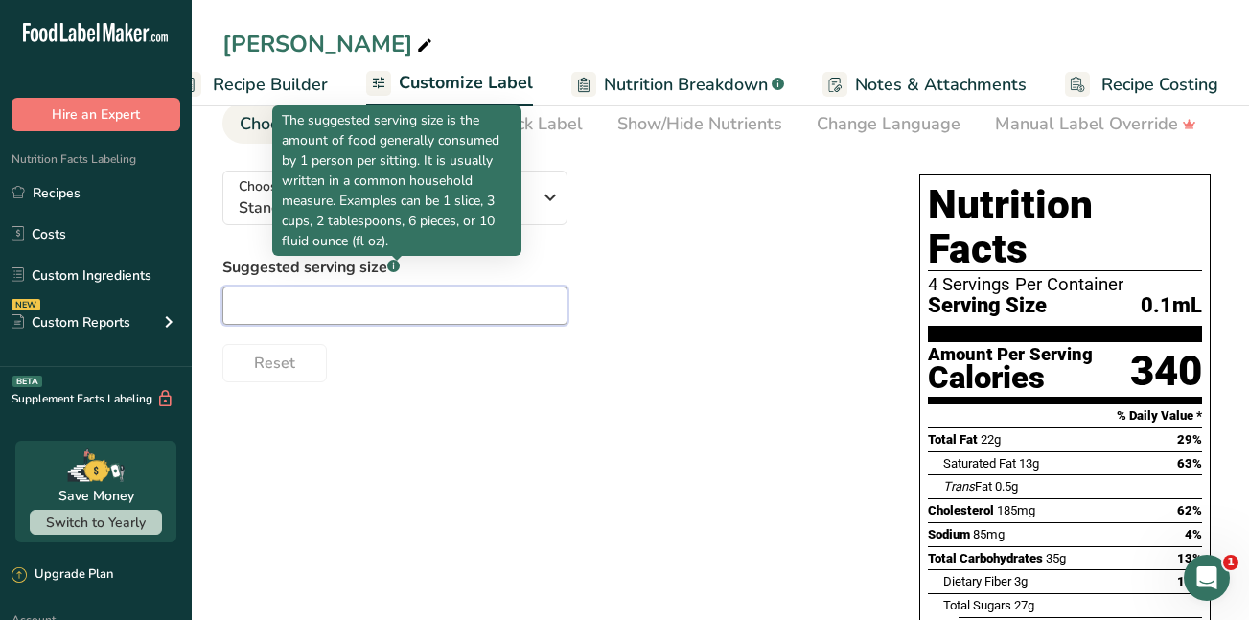
click at [333, 306] on input "text" at bounding box center [394, 306] width 345 height 38
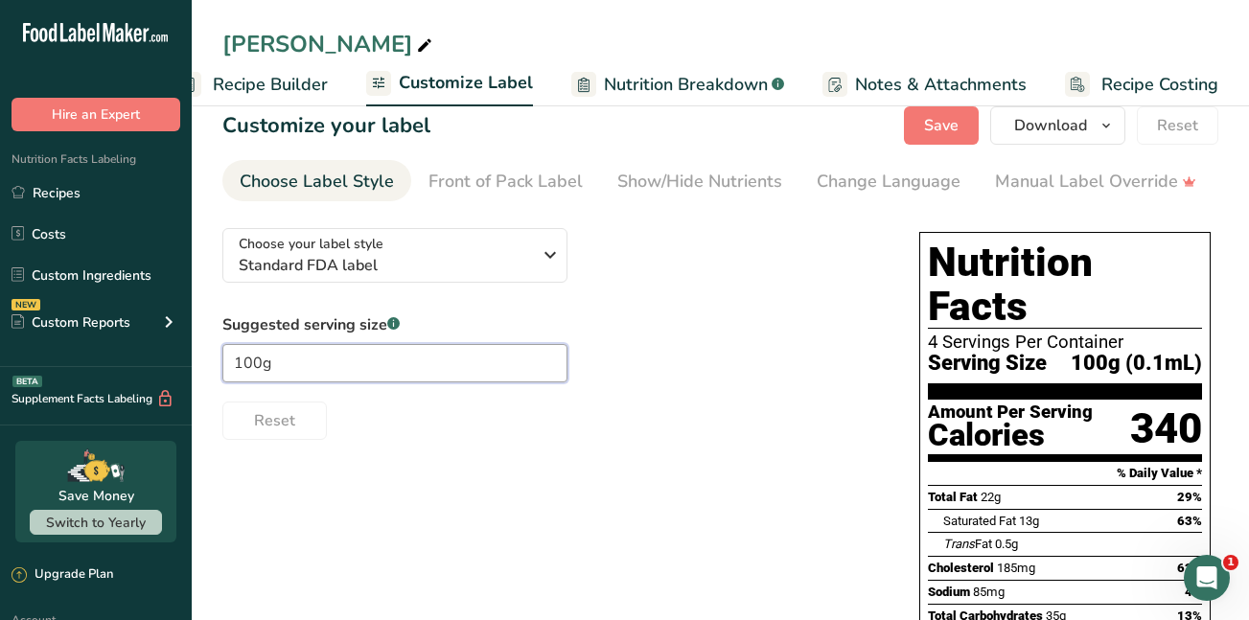
scroll to position [0, 0]
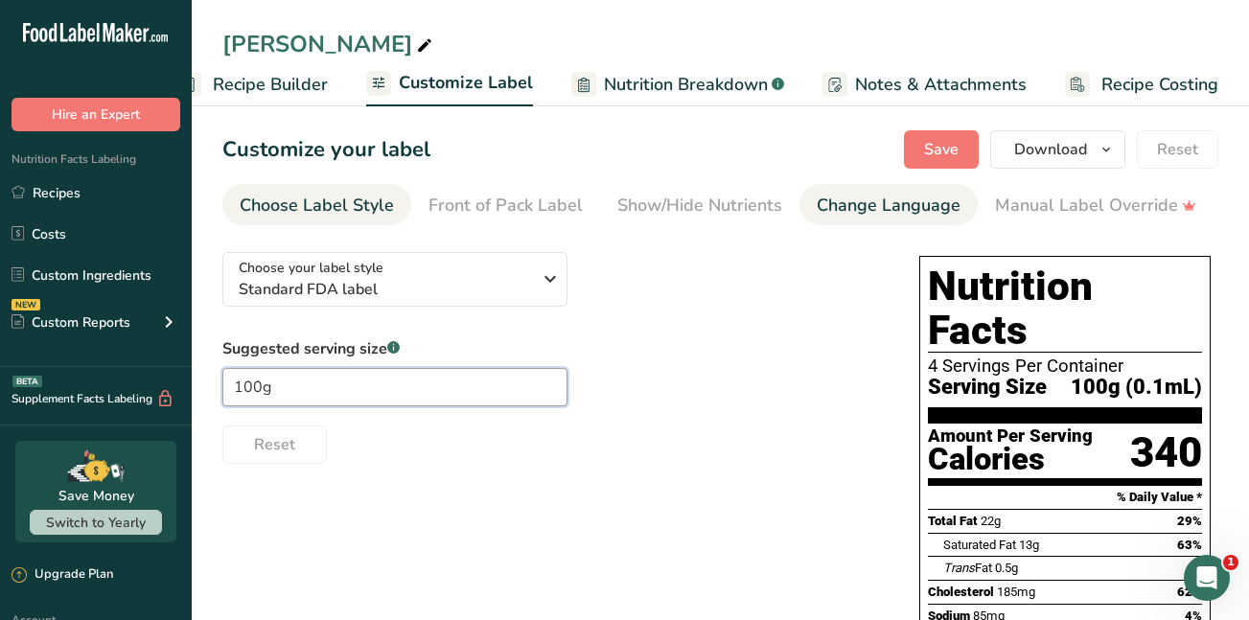
type input "100g"
click at [841, 206] on div "Change Language" at bounding box center [889, 206] width 144 height 26
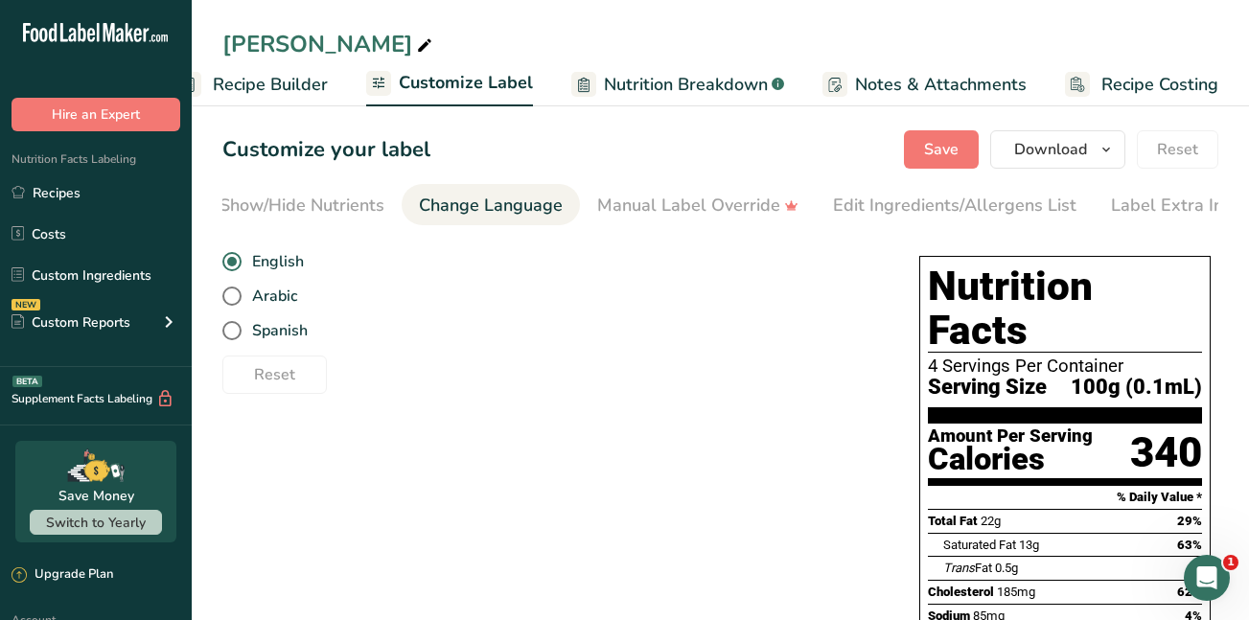
scroll to position [0, 420]
click at [238, 337] on span at bounding box center [231, 330] width 19 height 19
click at [235, 337] on input "Spanish" at bounding box center [228, 331] width 12 height 12
radio input "true"
radio input "false"
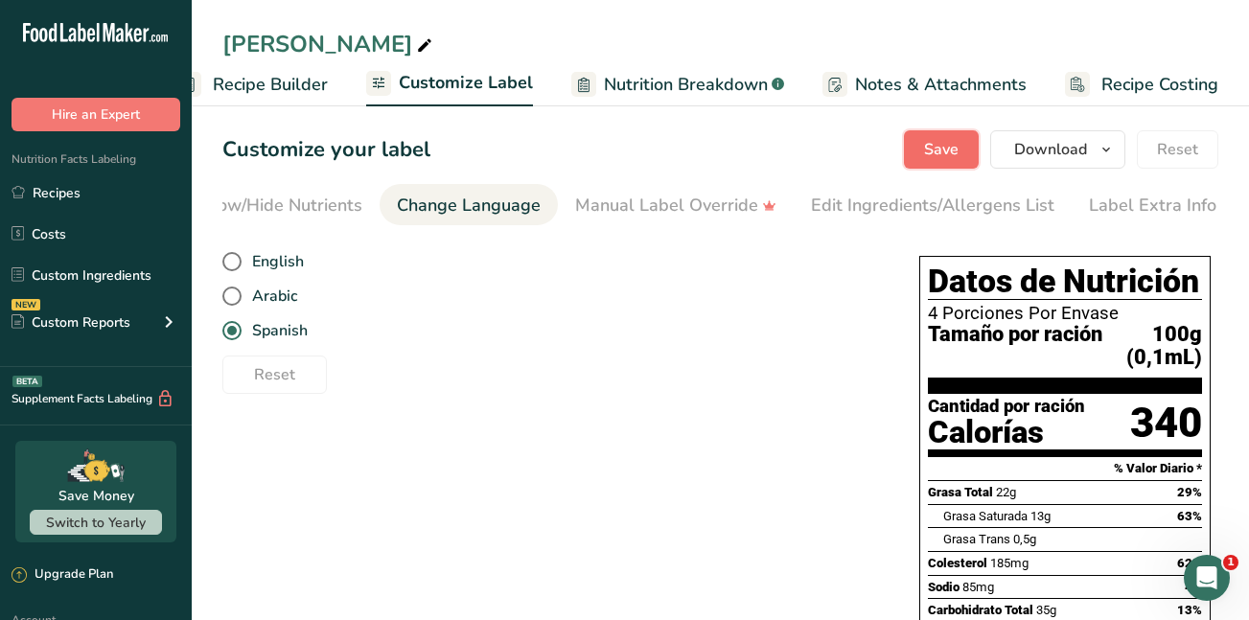
click at [963, 142] on button "Save" at bounding box center [941, 149] width 75 height 38
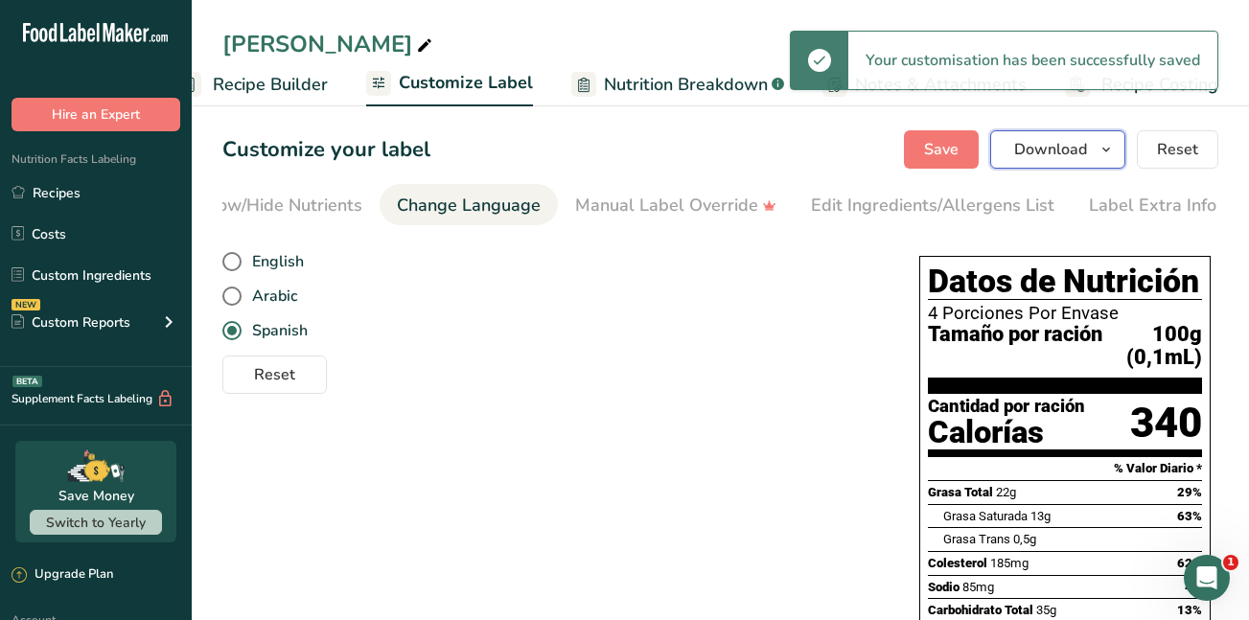
click at [1074, 149] on span "Download" at bounding box center [1051, 149] width 73 height 23
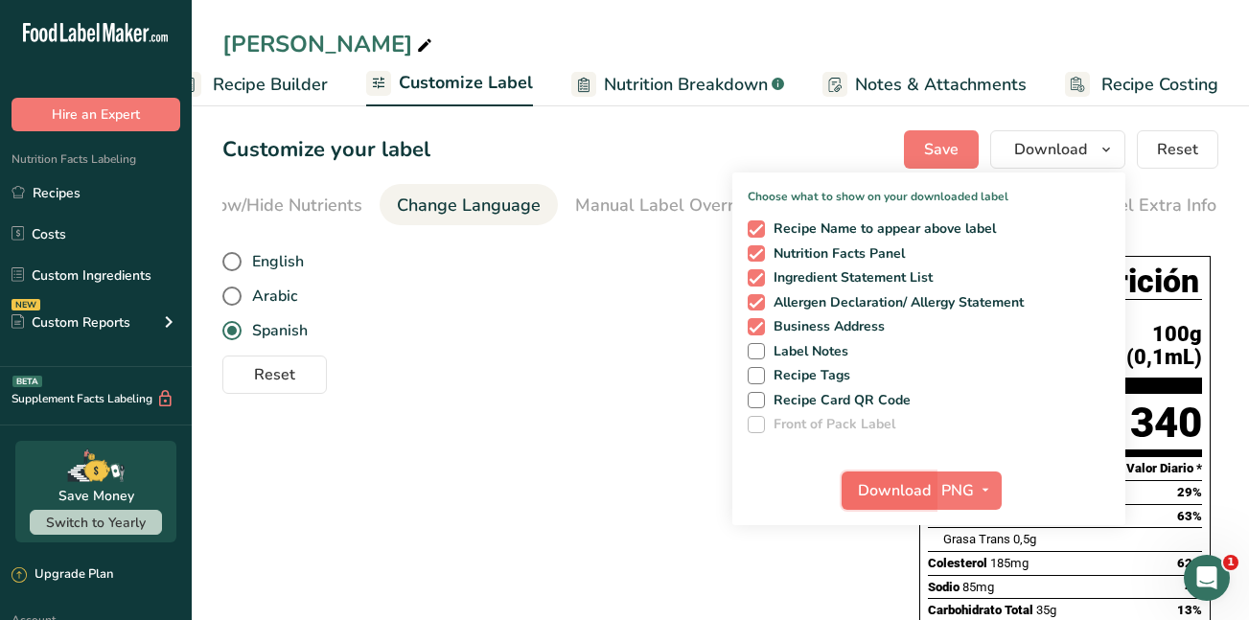
click at [889, 496] on span "Download" at bounding box center [894, 490] width 73 height 23
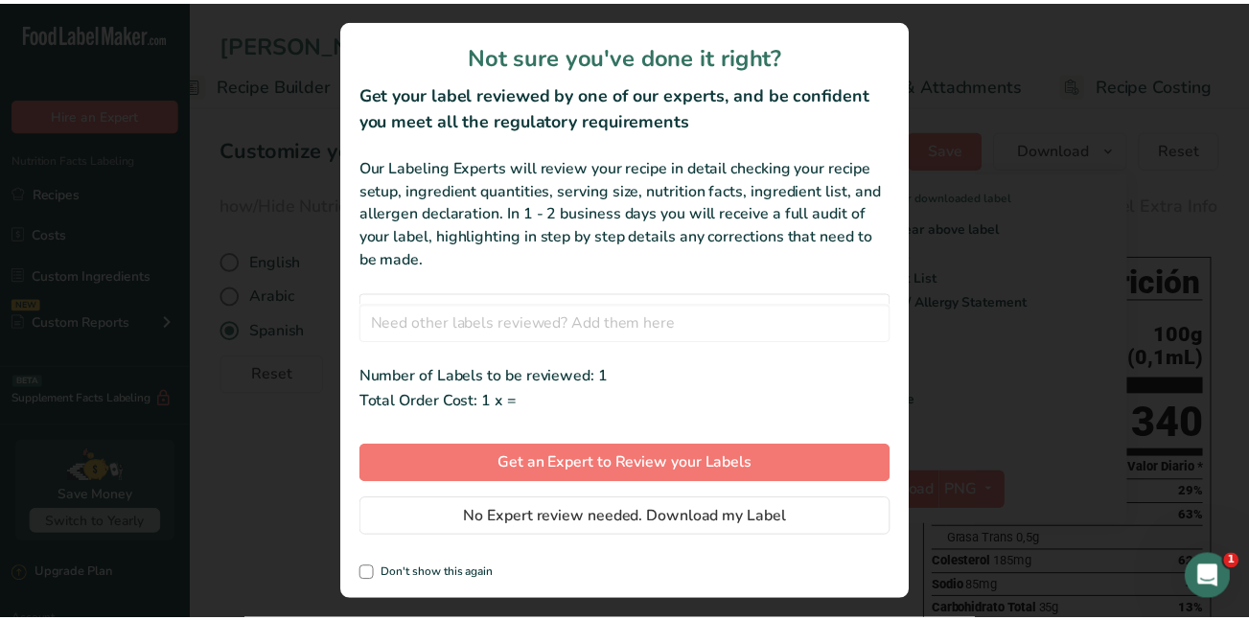
scroll to position [0, 211]
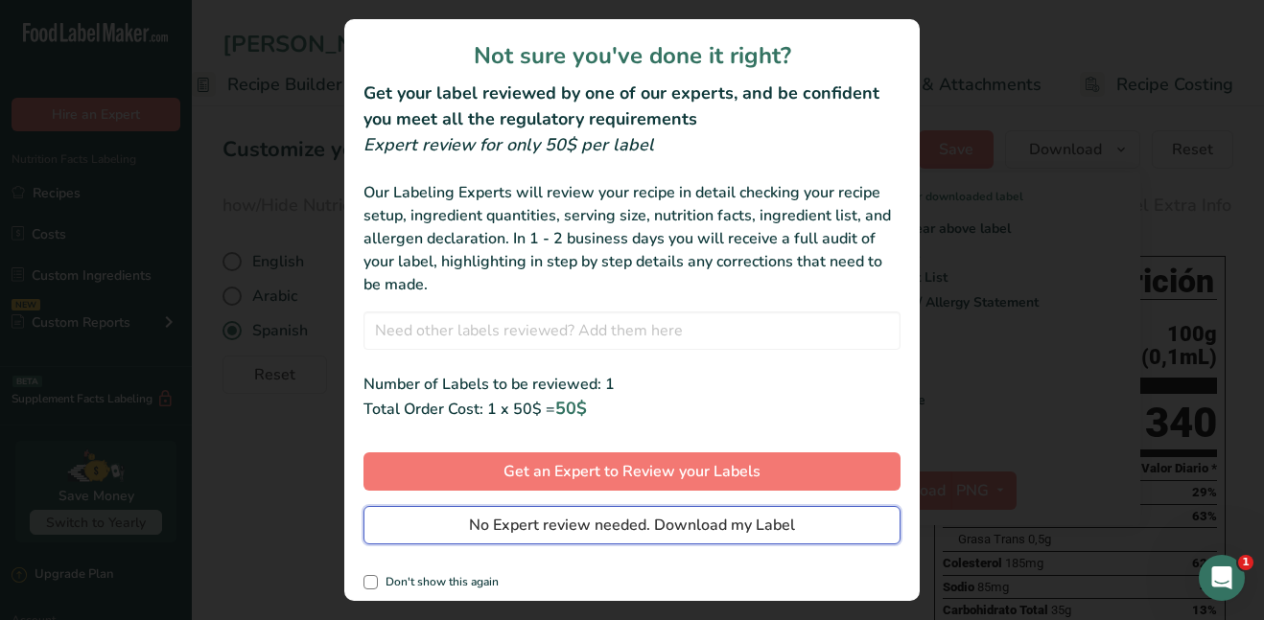
click at [804, 522] on button "No Expert review needed. Download my Label" at bounding box center [631, 525] width 537 height 38
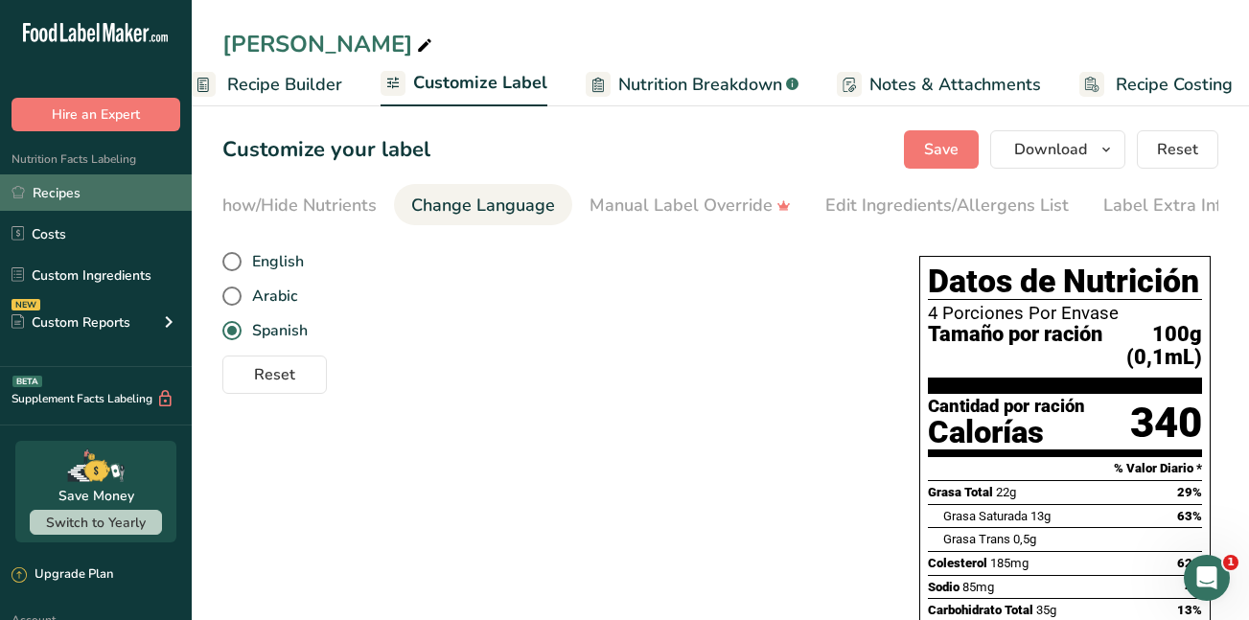
click at [53, 186] on link "Recipes" at bounding box center [96, 193] width 192 height 36
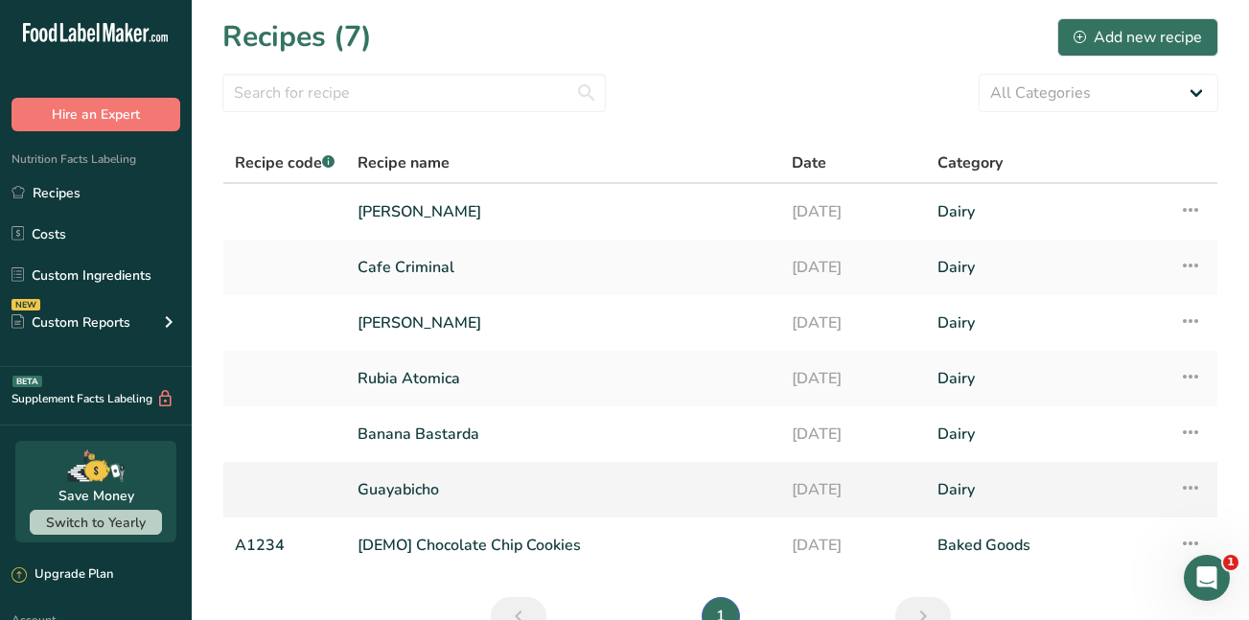
click at [406, 489] on link "Guayabicho" at bounding box center [563, 490] width 411 height 40
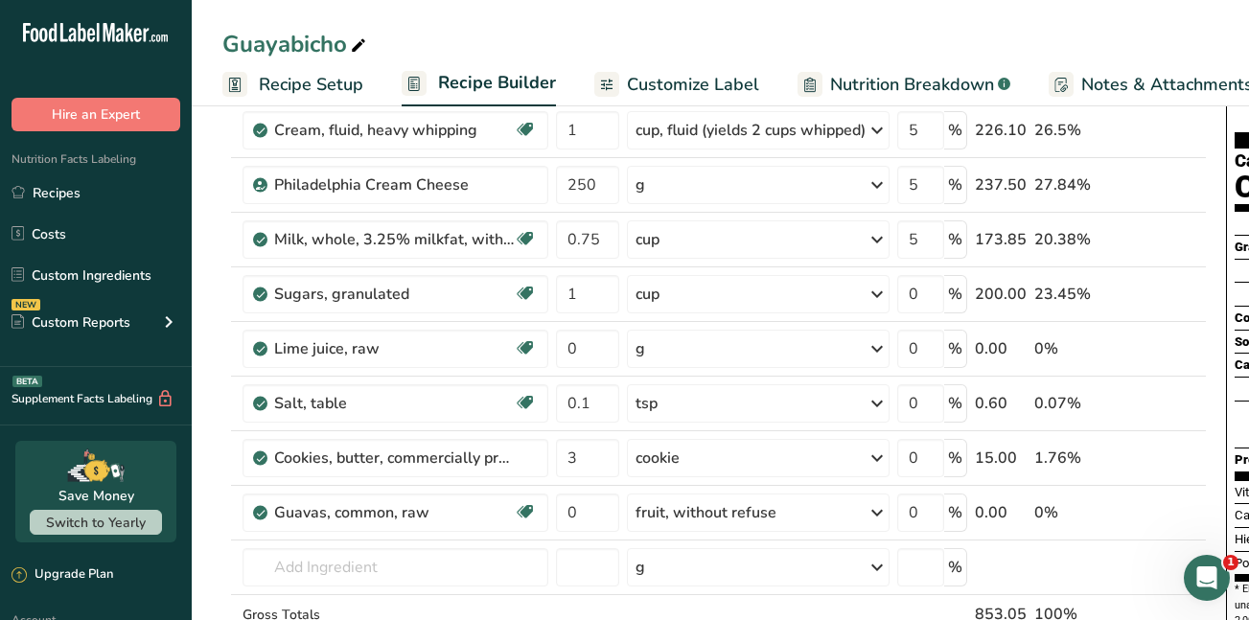
scroll to position [134, 0]
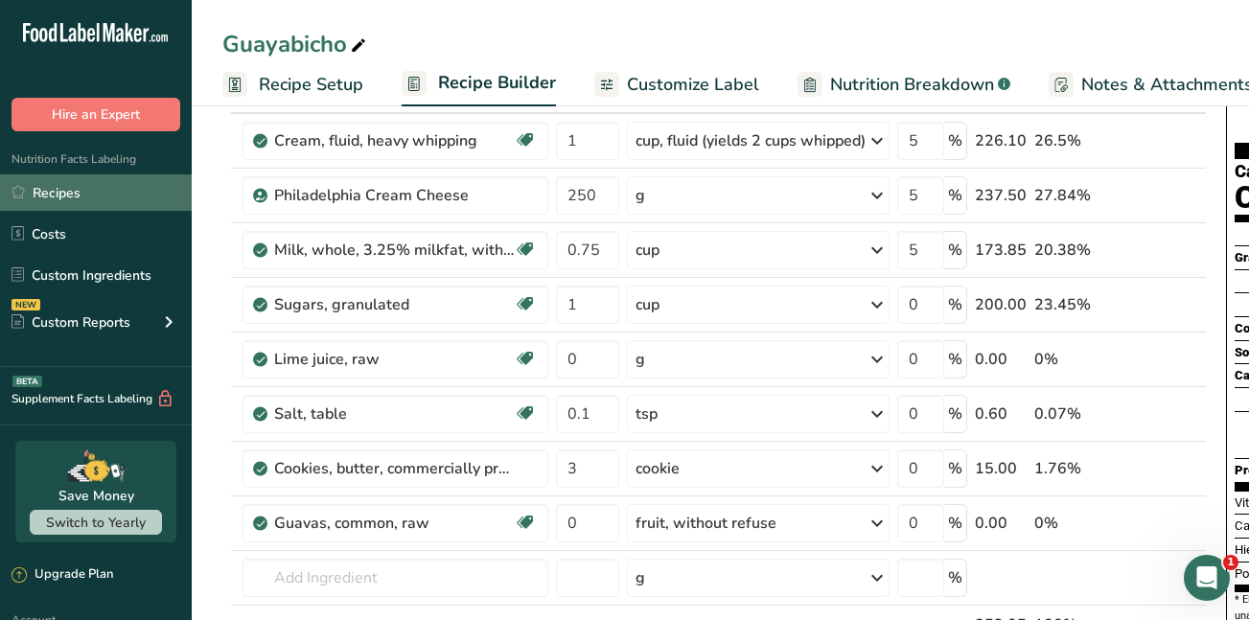
click at [82, 194] on link "Recipes" at bounding box center [96, 193] width 192 height 36
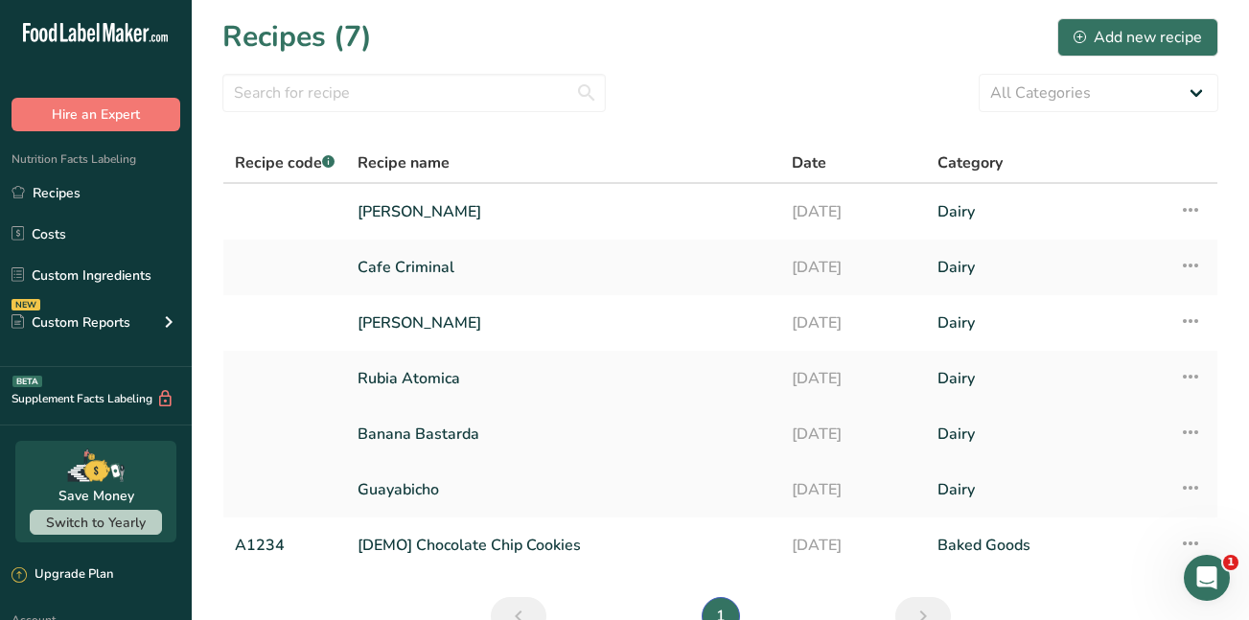
click at [485, 429] on link "Banana Bastarda" at bounding box center [563, 434] width 411 height 40
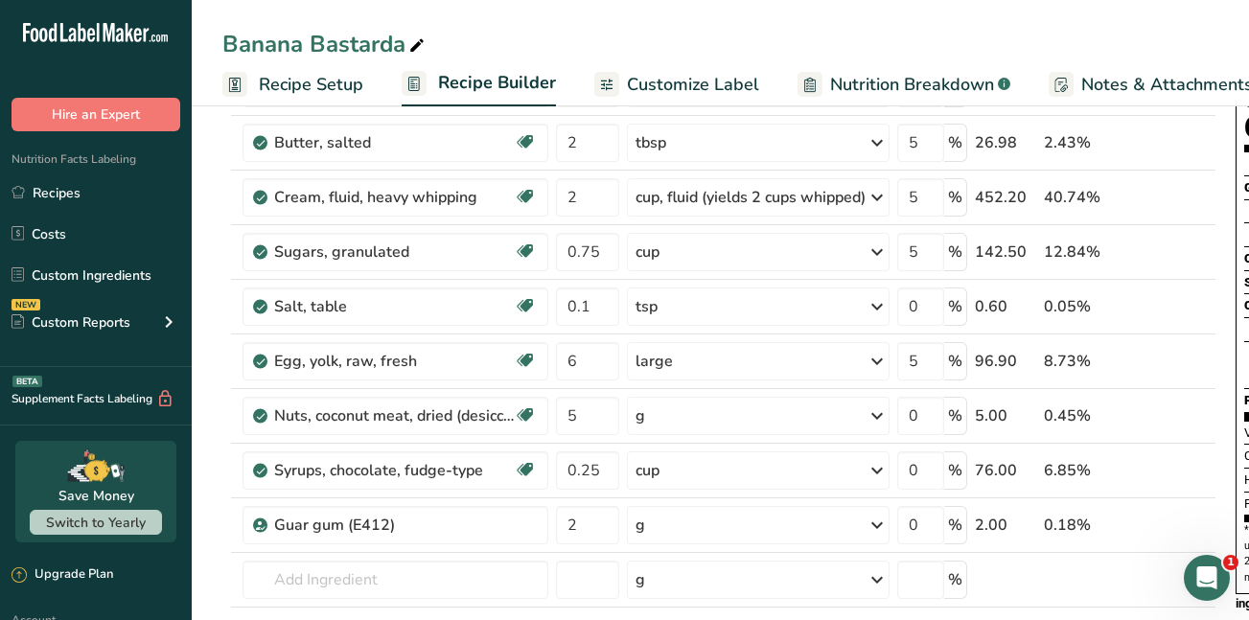
scroll to position [211, 0]
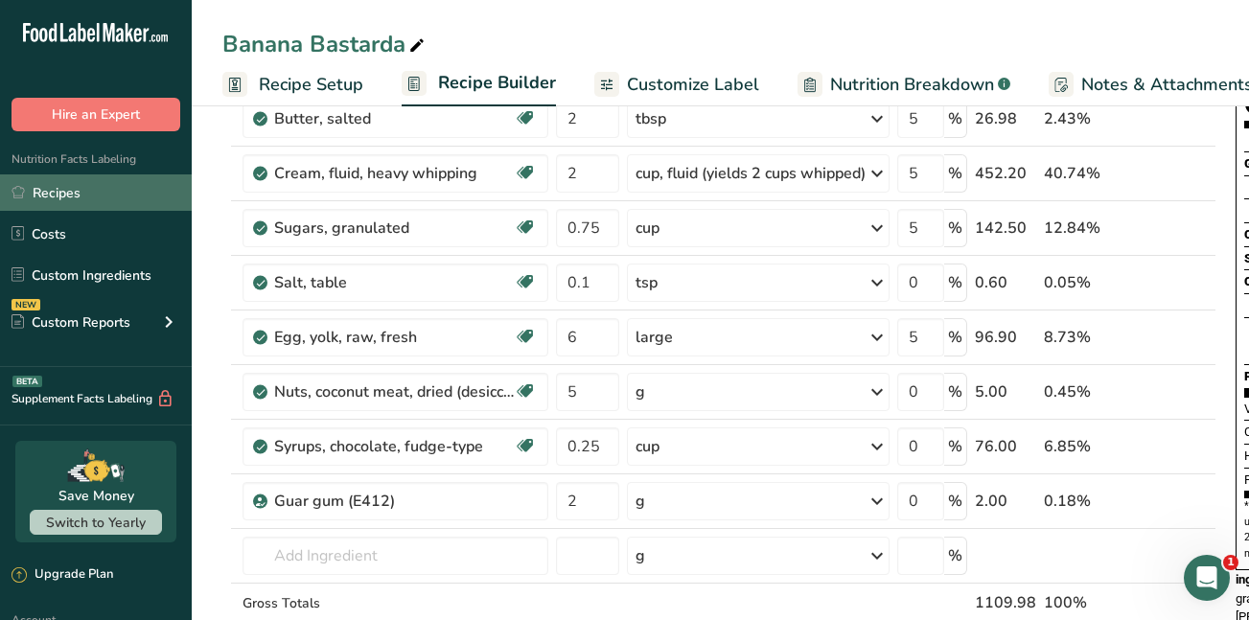
click at [42, 191] on link "Recipes" at bounding box center [96, 193] width 192 height 36
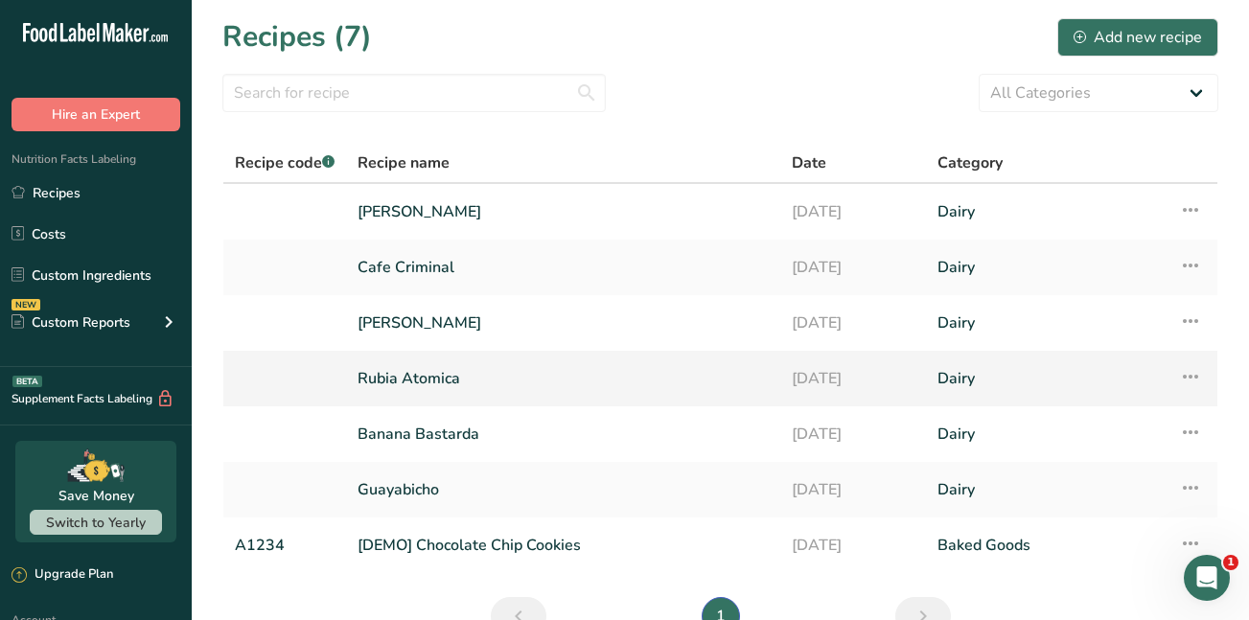
click at [382, 377] on link "Rubia Atomica" at bounding box center [563, 379] width 411 height 40
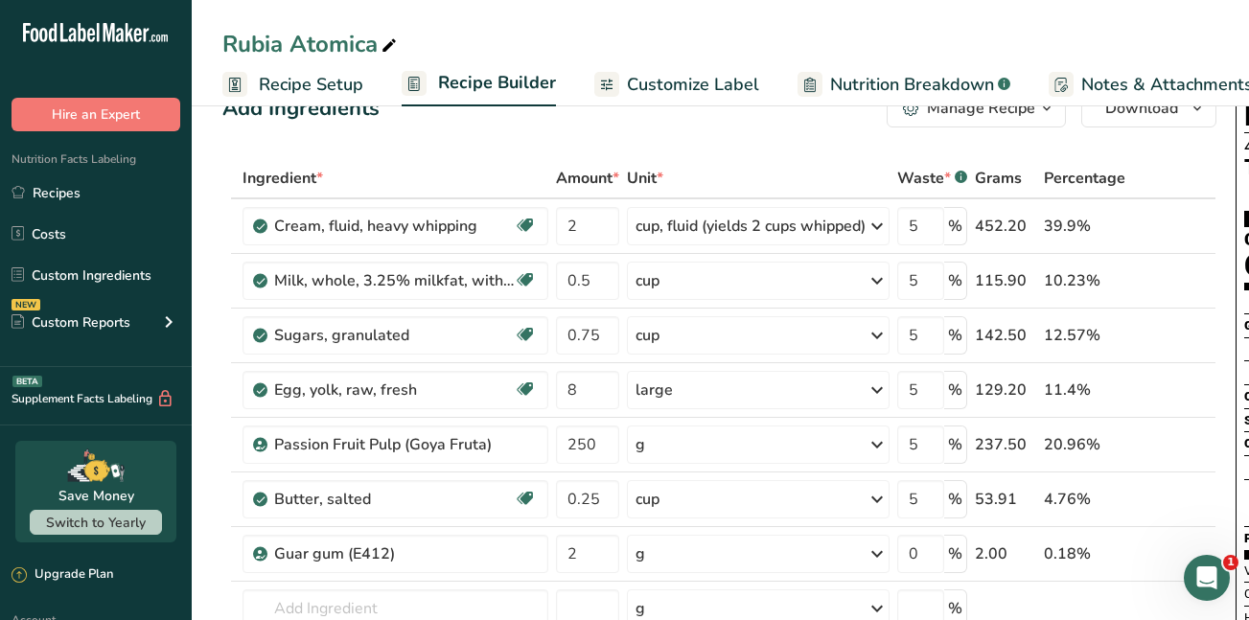
scroll to position [39, 0]
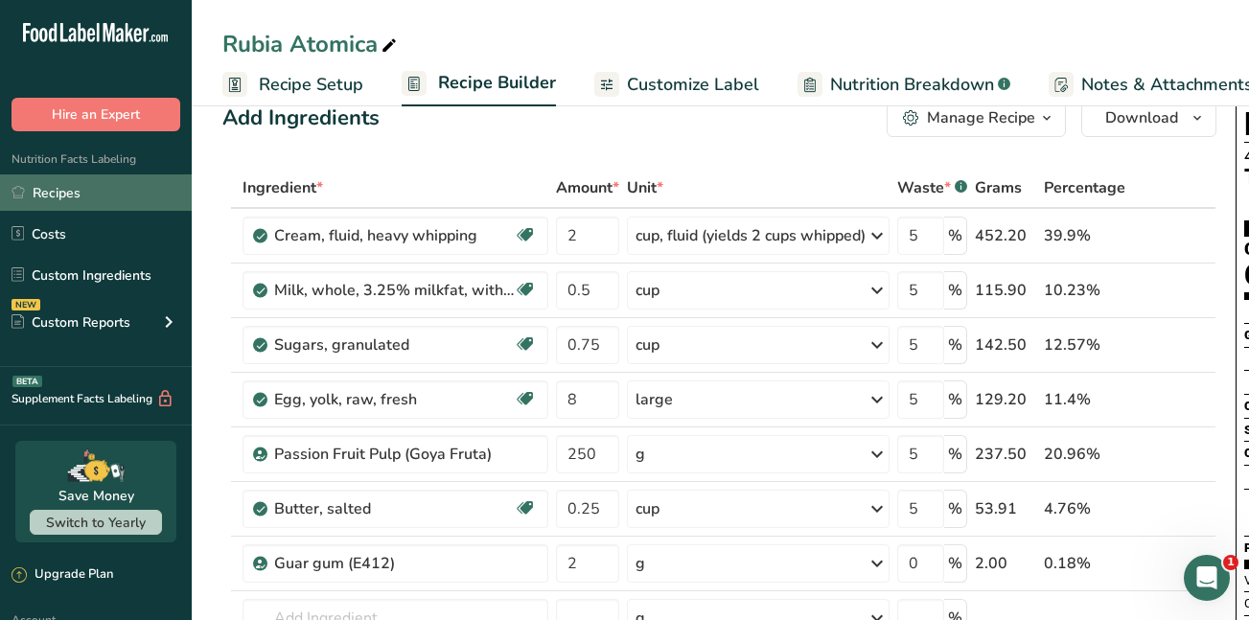
click at [66, 192] on link "Recipes" at bounding box center [96, 193] width 192 height 36
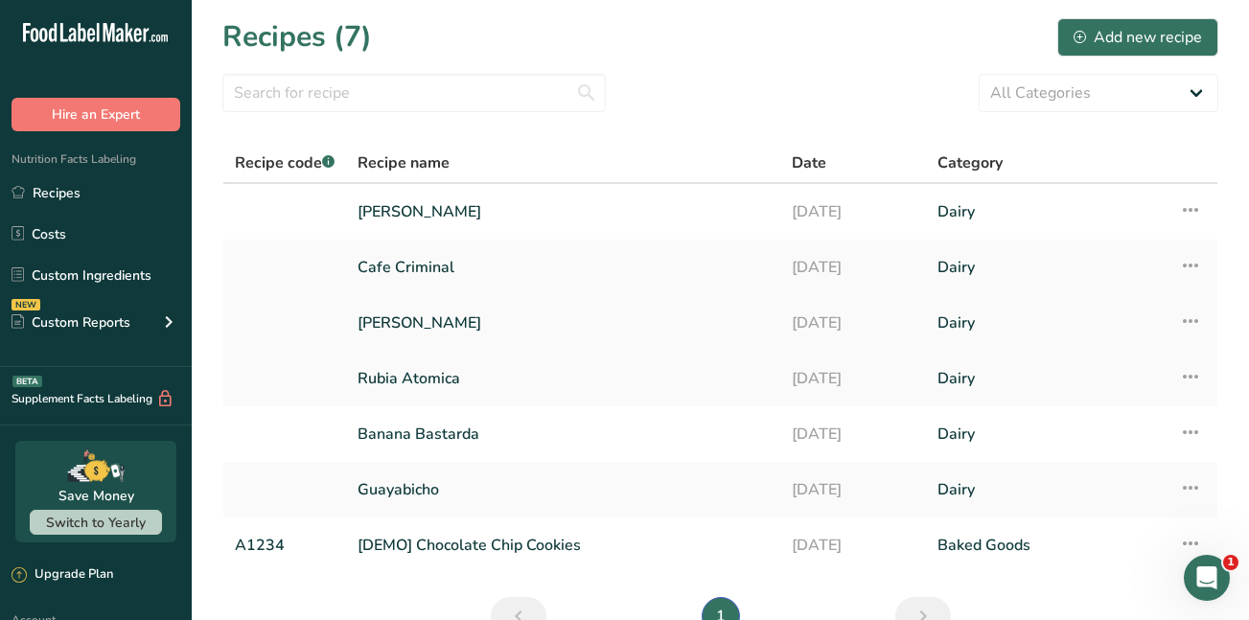
click at [368, 320] on link "[PERSON_NAME]" at bounding box center [563, 323] width 411 height 40
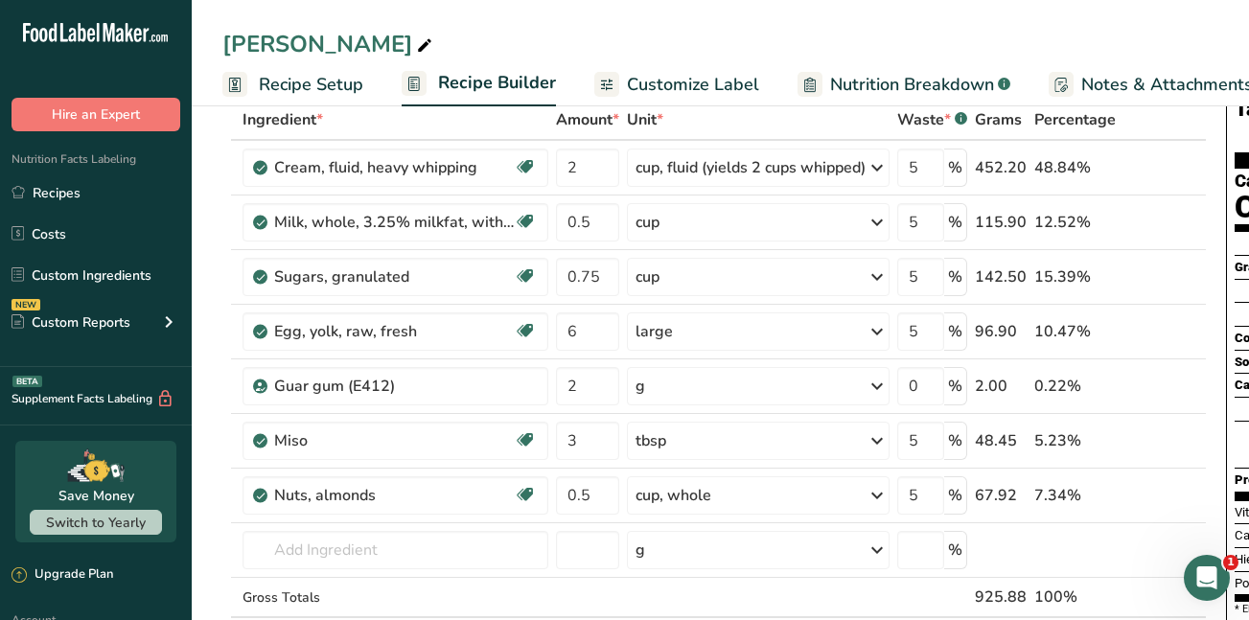
scroll to position [98, 0]
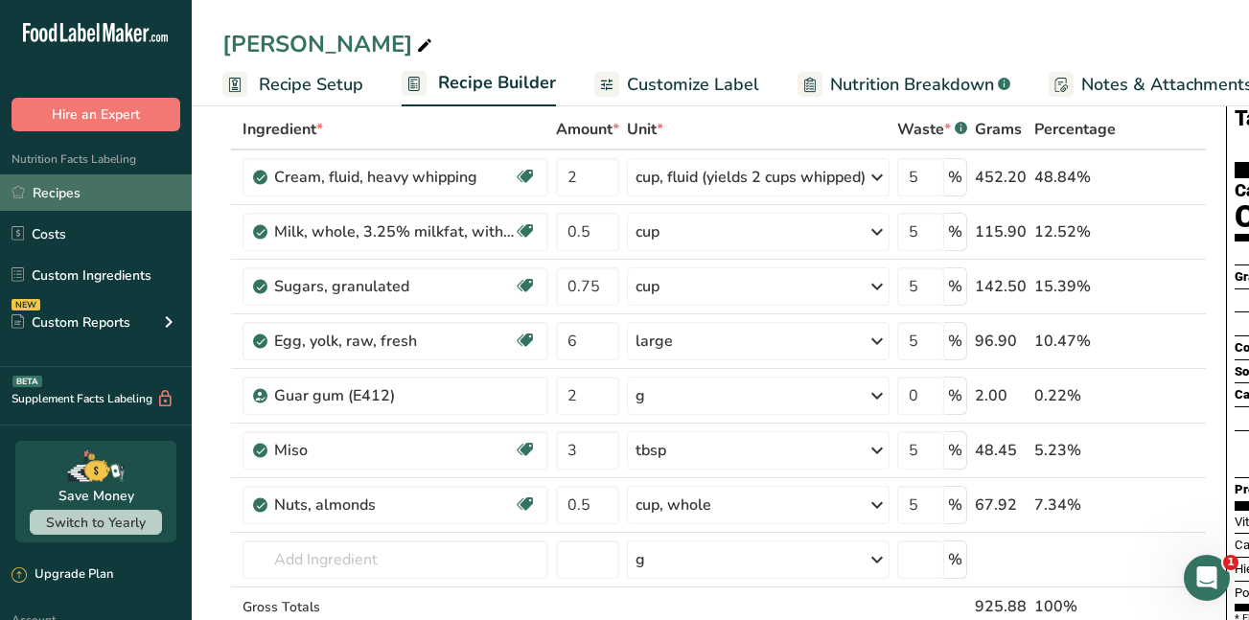
click at [58, 195] on link "Recipes" at bounding box center [96, 193] width 192 height 36
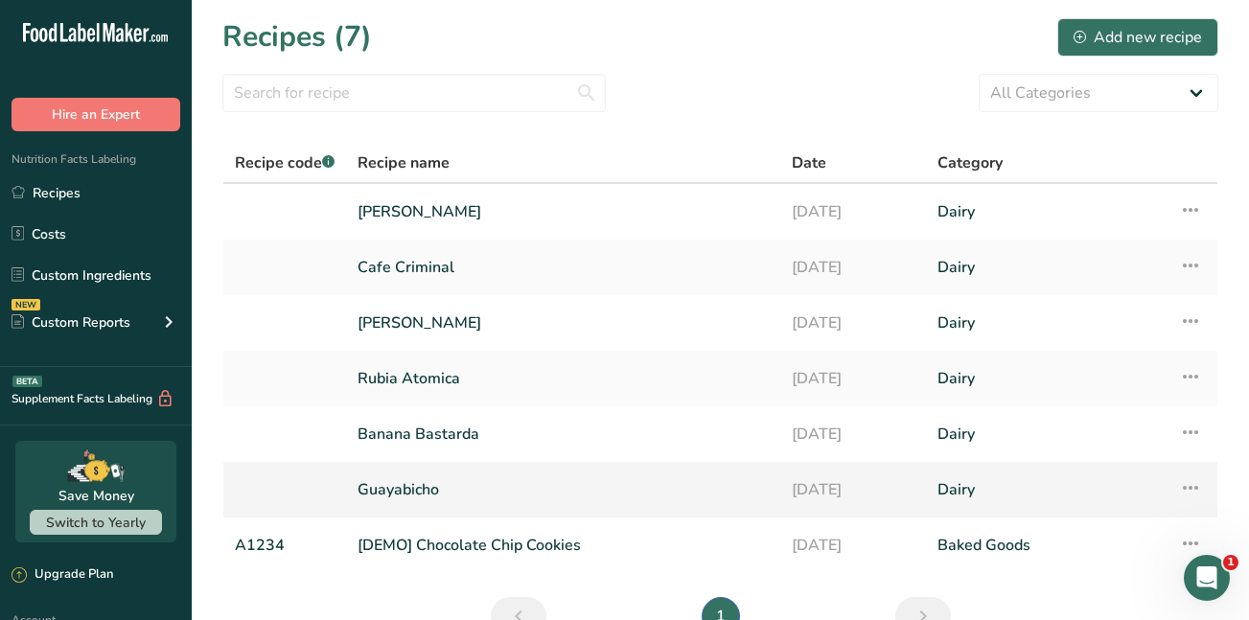
click at [422, 486] on link "Guayabicho" at bounding box center [563, 490] width 411 height 40
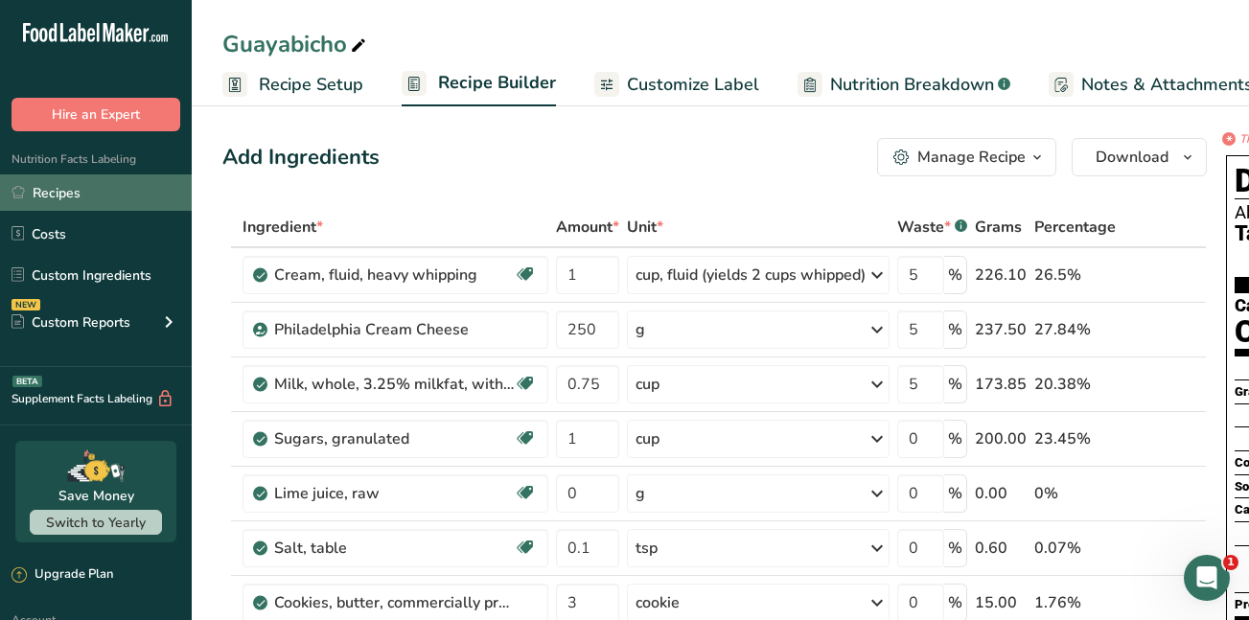
click at [45, 196] on link "Recipes" at bounding box center [96, 193] width 192 height 36
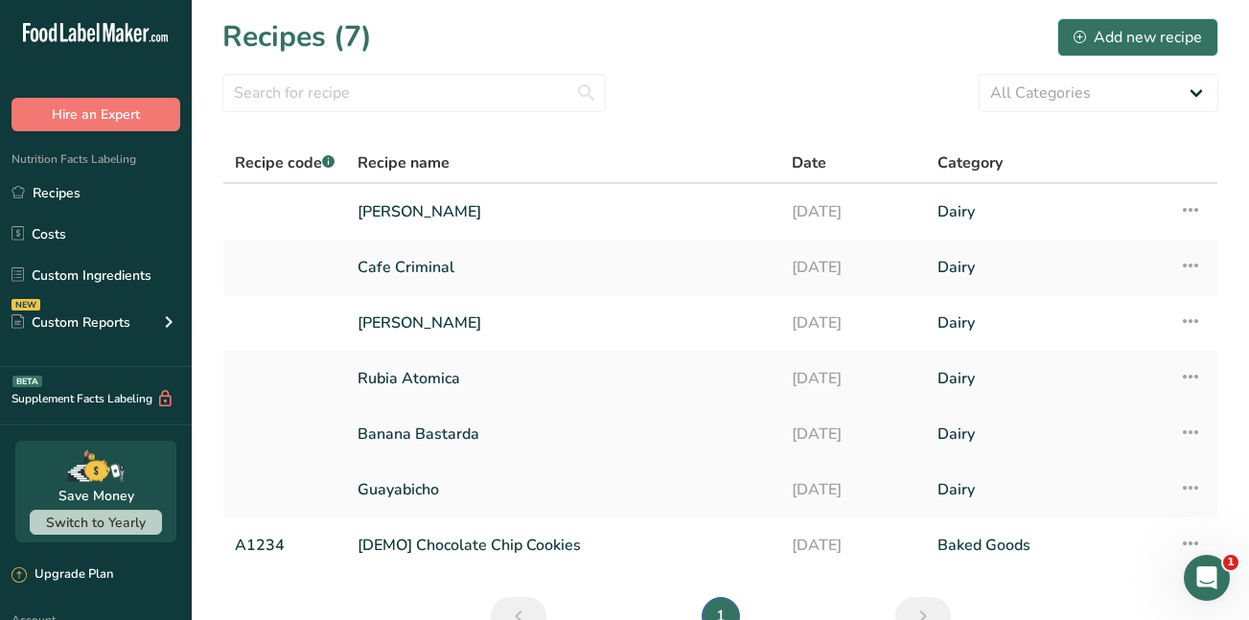
click at [461, 432] on link "Banana Bastarda" at bounding box center [563, 434] width 411 height 40
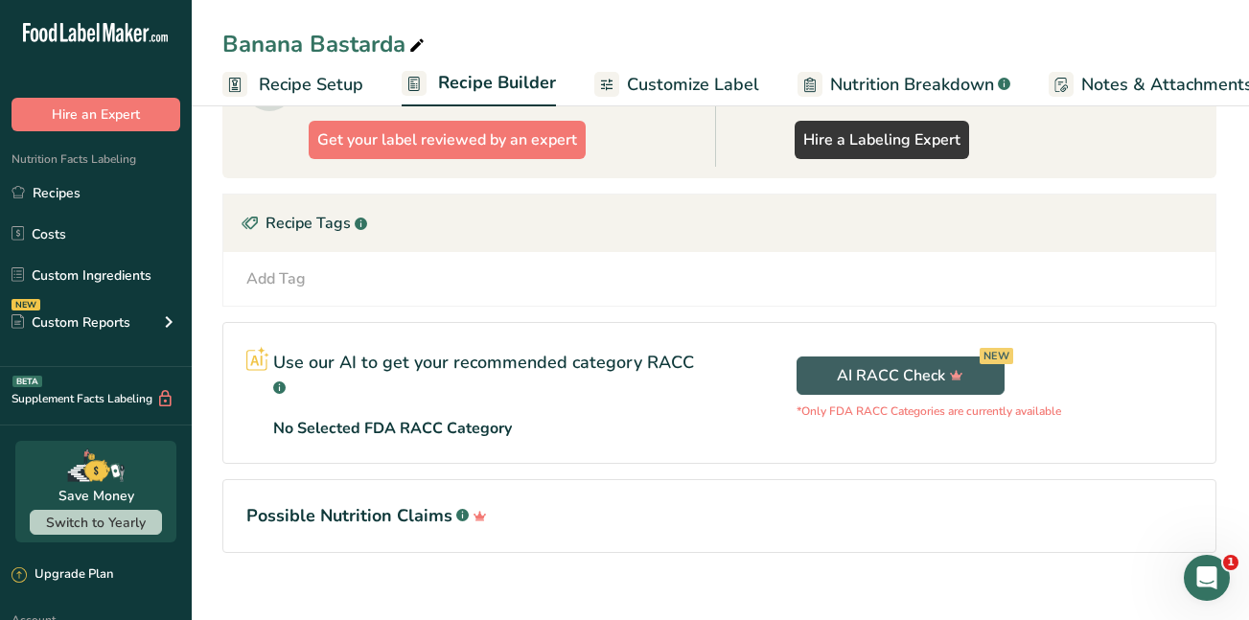
scroll to position [987, 0]
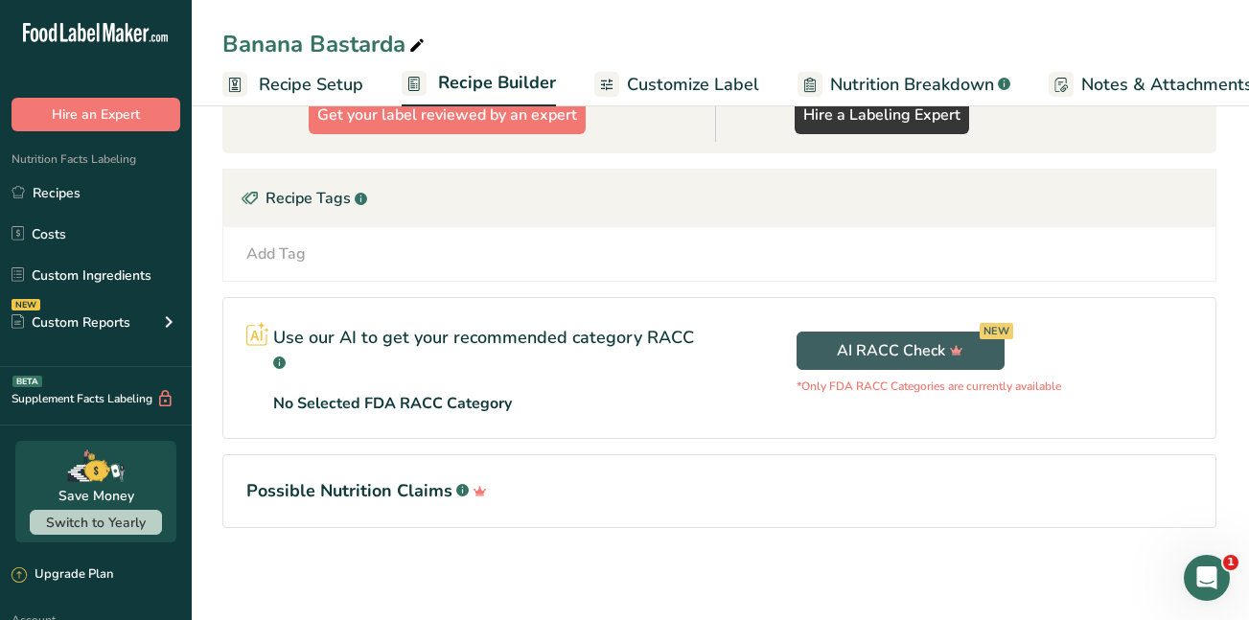
click at [30, 613] on span "Account" at bounding box center [28, 620] width 56 height 15
click at [21, 615] on span "Account" at bounding box center [28, 620] width 56 height 15
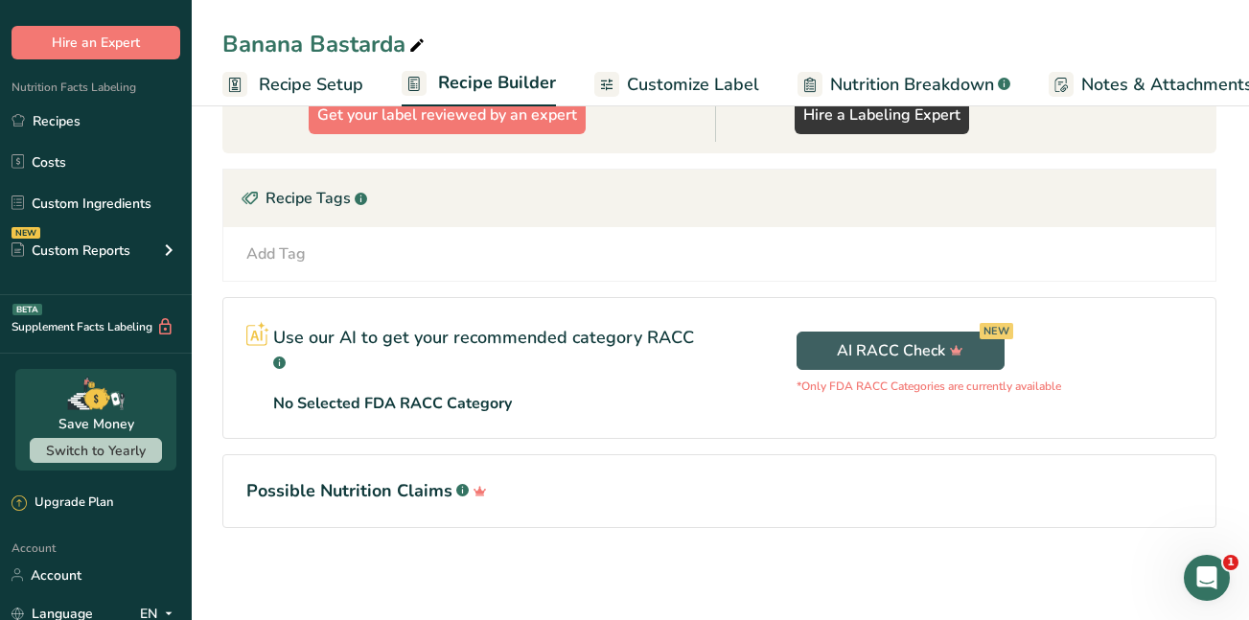
scroll to position [77, 0]
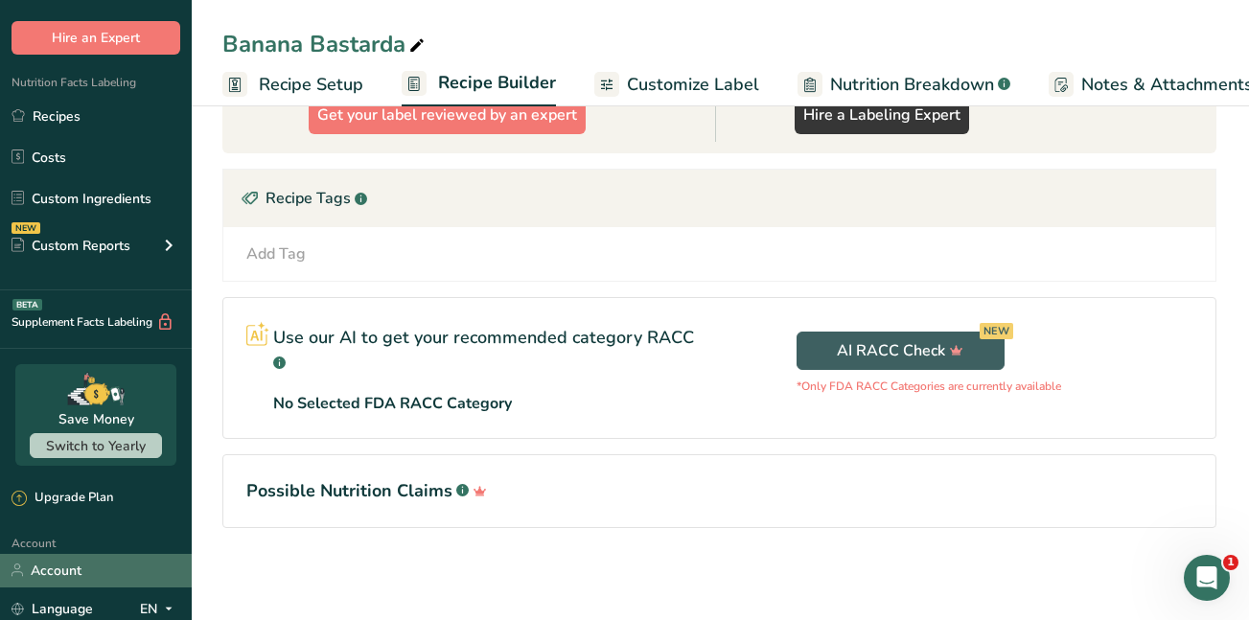
click at [76, 570] on link "Account" at bounding box center [96, 571] width 192 height 34
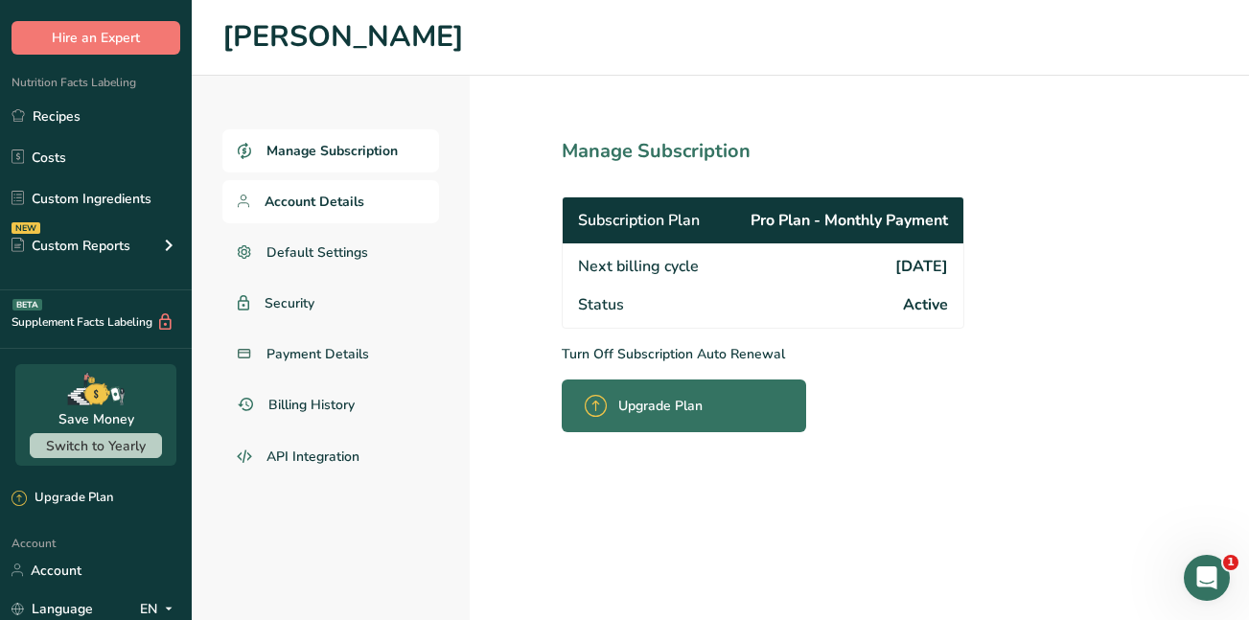
click at [287, 199] on span "Account Details" at bounding box center [315, 202] width 100 height 20
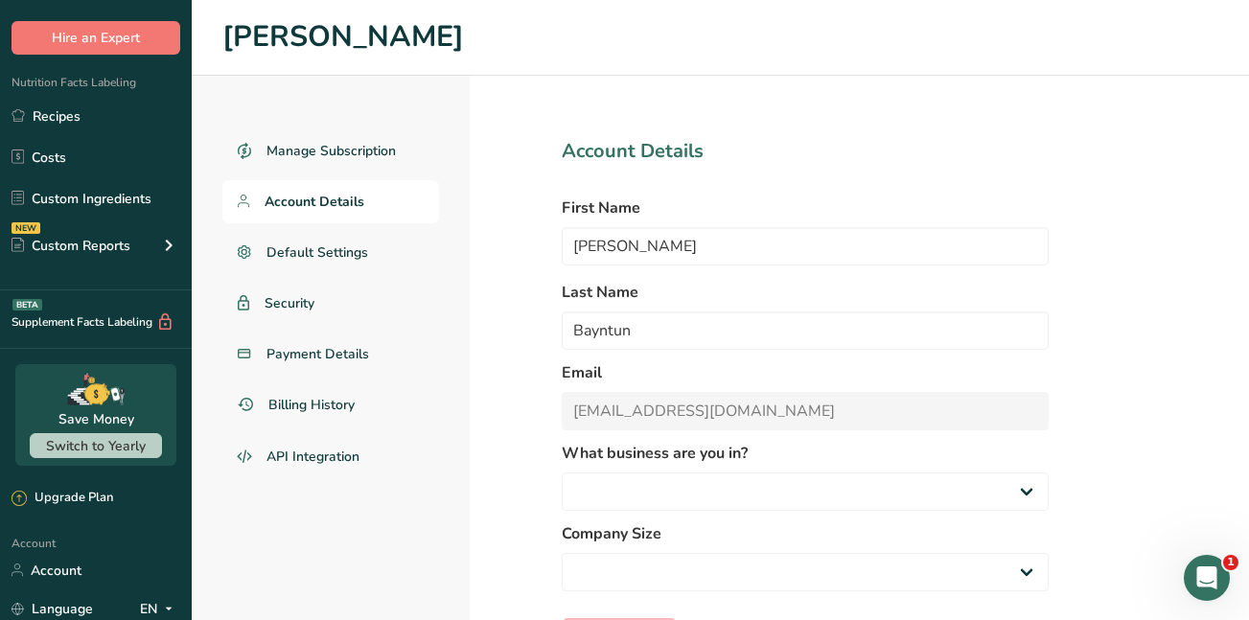
select select "2"
select select "1"
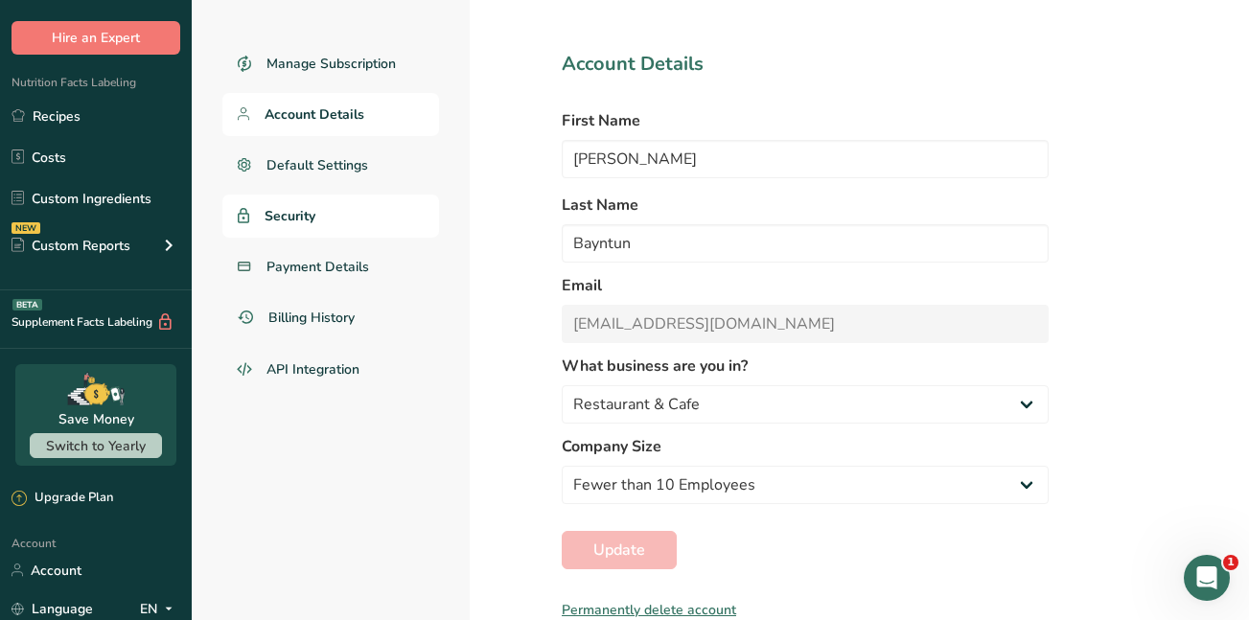
click at [289, 213] on span "Security" at bounding box center [290, 216] width 51 height 20
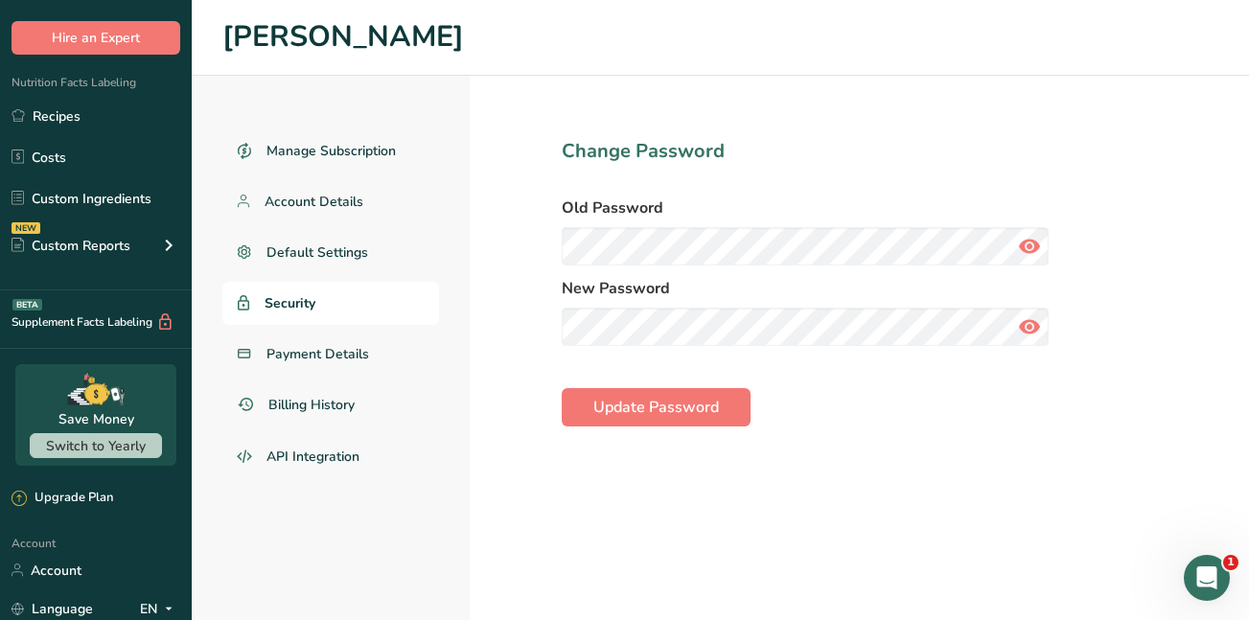
click at [1029, 249] on icon at bounding box center [1029, 246] width 23 height 35
click at [284, 205] on span "Account Details" at bounding box center [315, 202] width 100 height 20
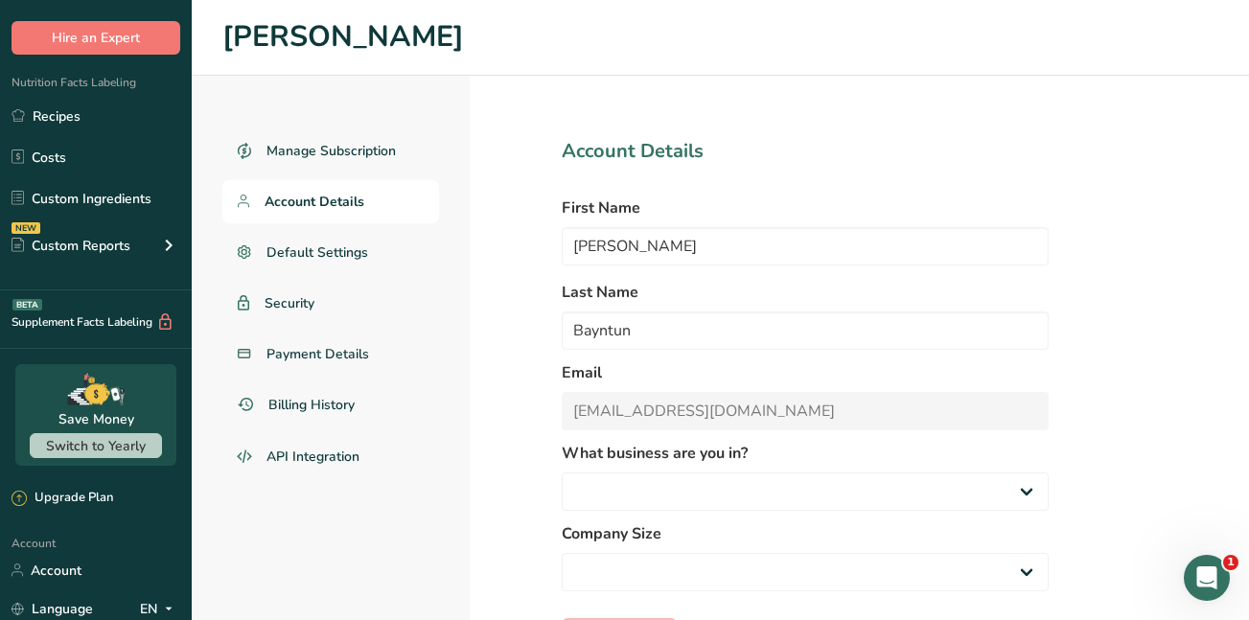
select select "2"
select select "1"
click at [294, 258] on span "Default Settings" at bounding box center [318, 253] width 103 height 20
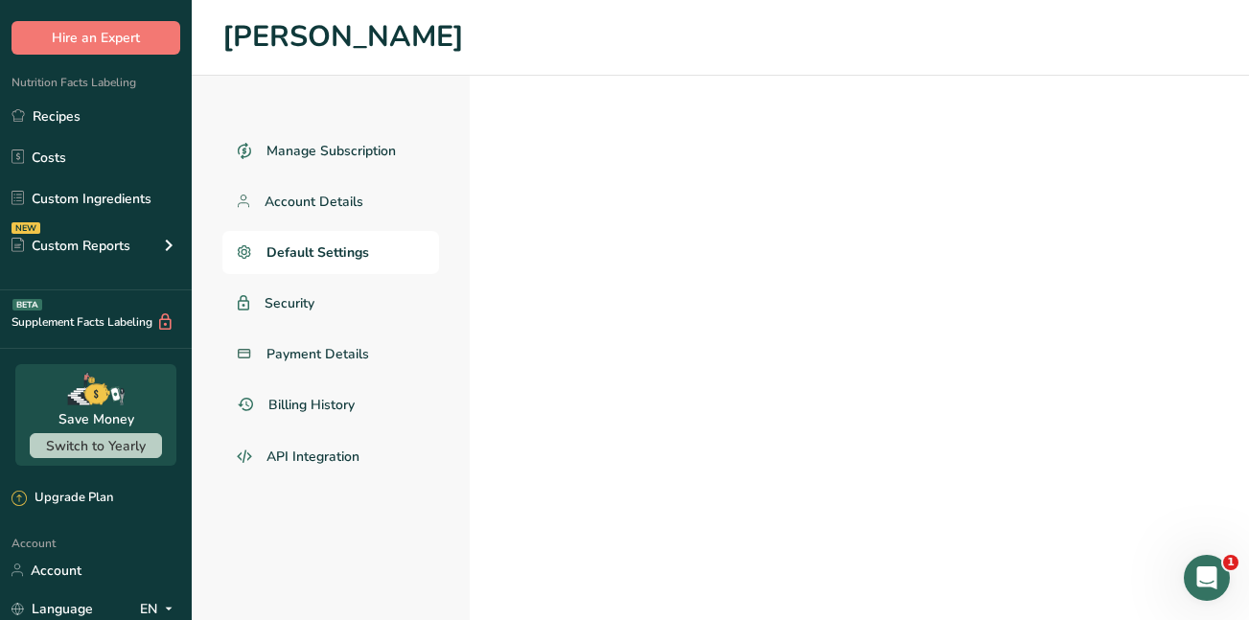
select select
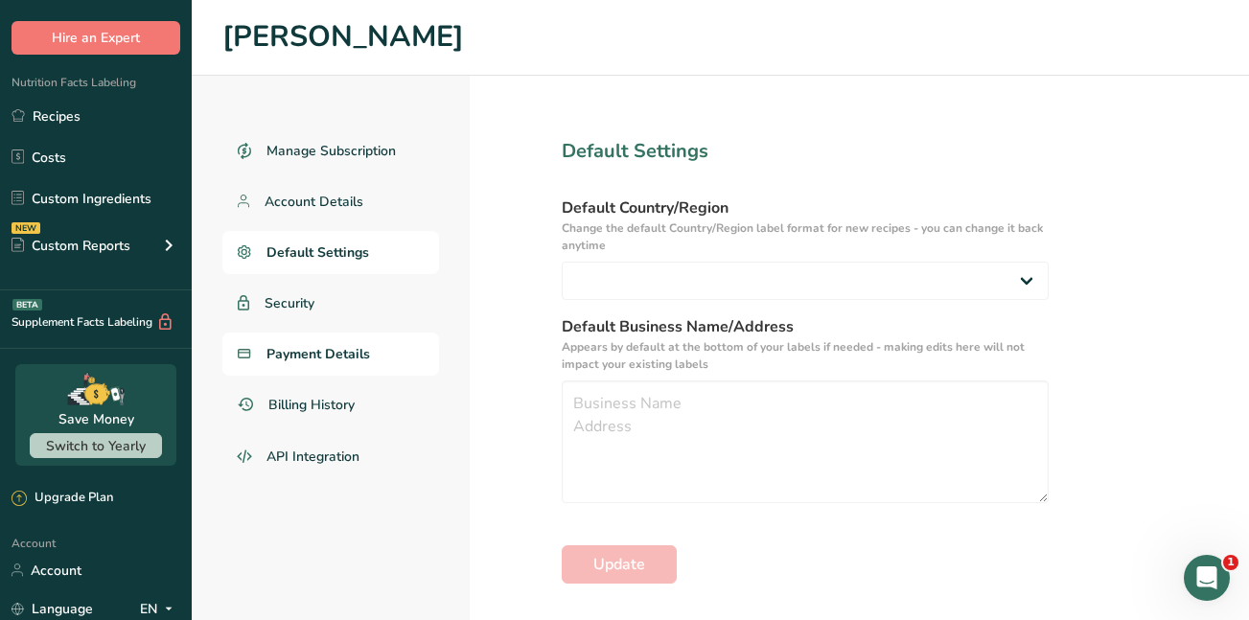
click at [291, 355] on span "Payment Details" at bounding box center [319, 354] width 104 height 20
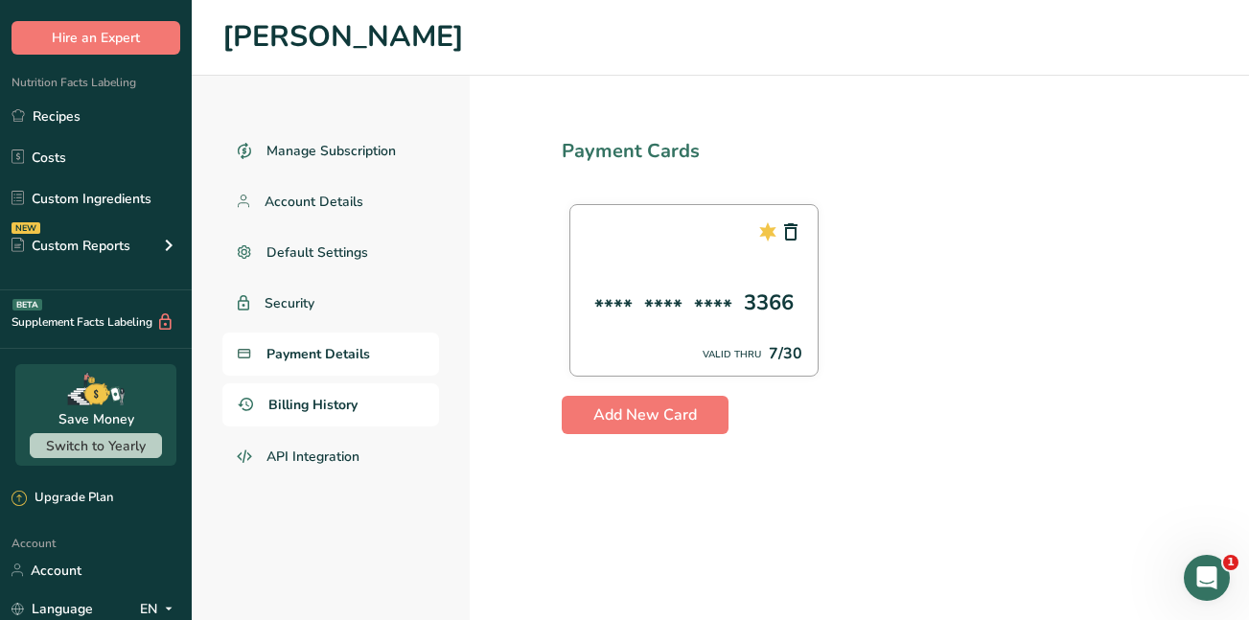
click at [290, 401] on span "Billing History" at bounding box center [312, 405] width 89 height 20
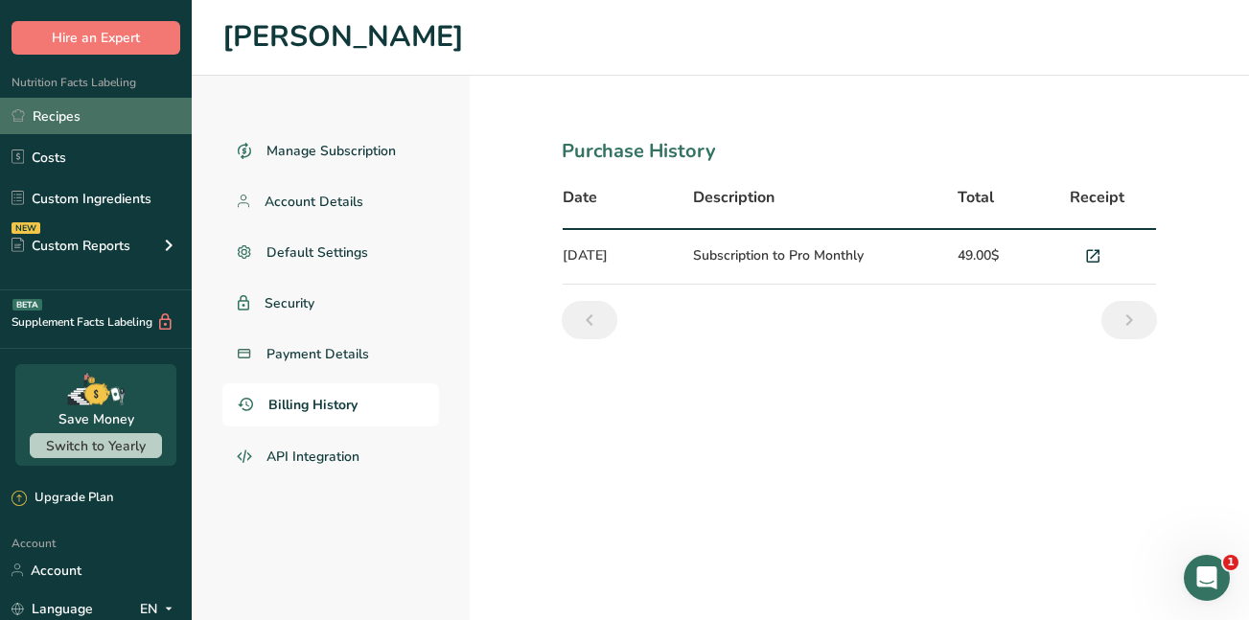
click at [61, 122] on link "Recipes" at bounding box center [96, 116] width 192 height 36
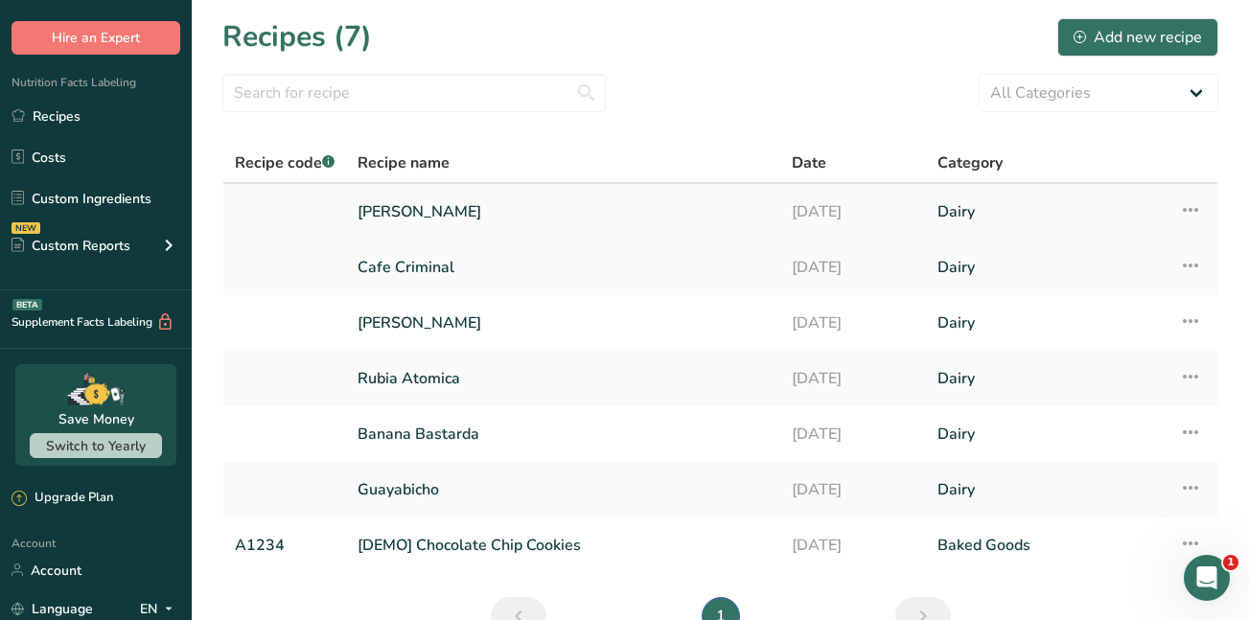
click at [386, 208] on link "[PERSON_NAME]" at bounding box center [563, 212] width 411 height 40
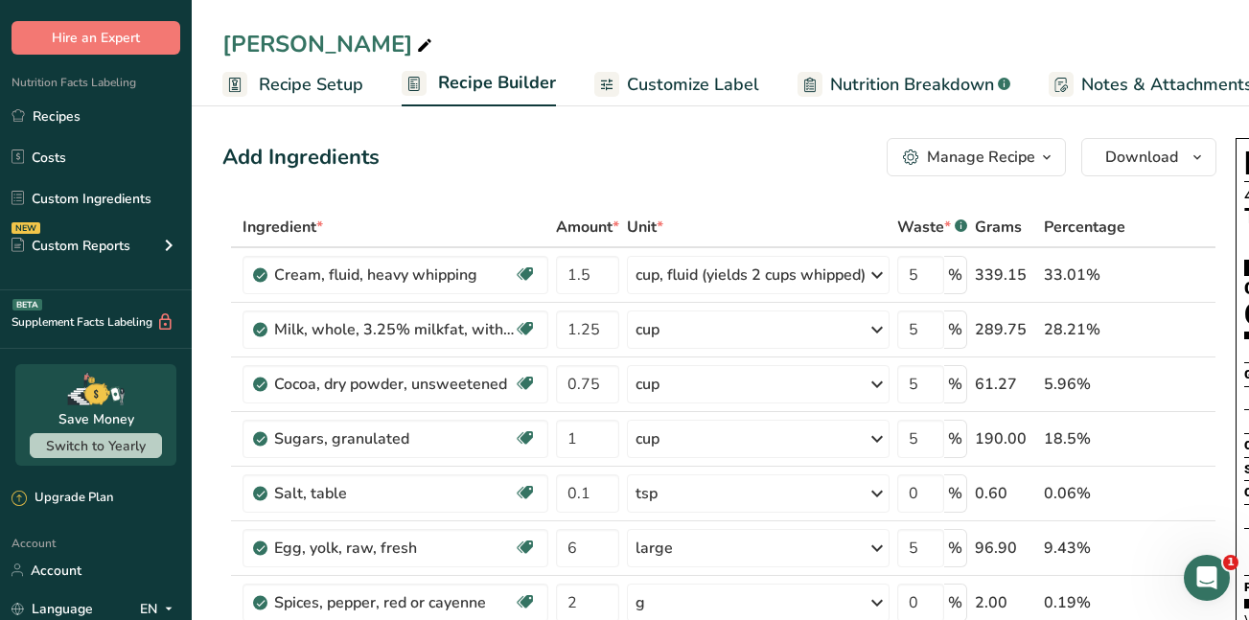
click at [659, 84] on span "Customize Label" at bounding box center [693, 85] width 132 height 26
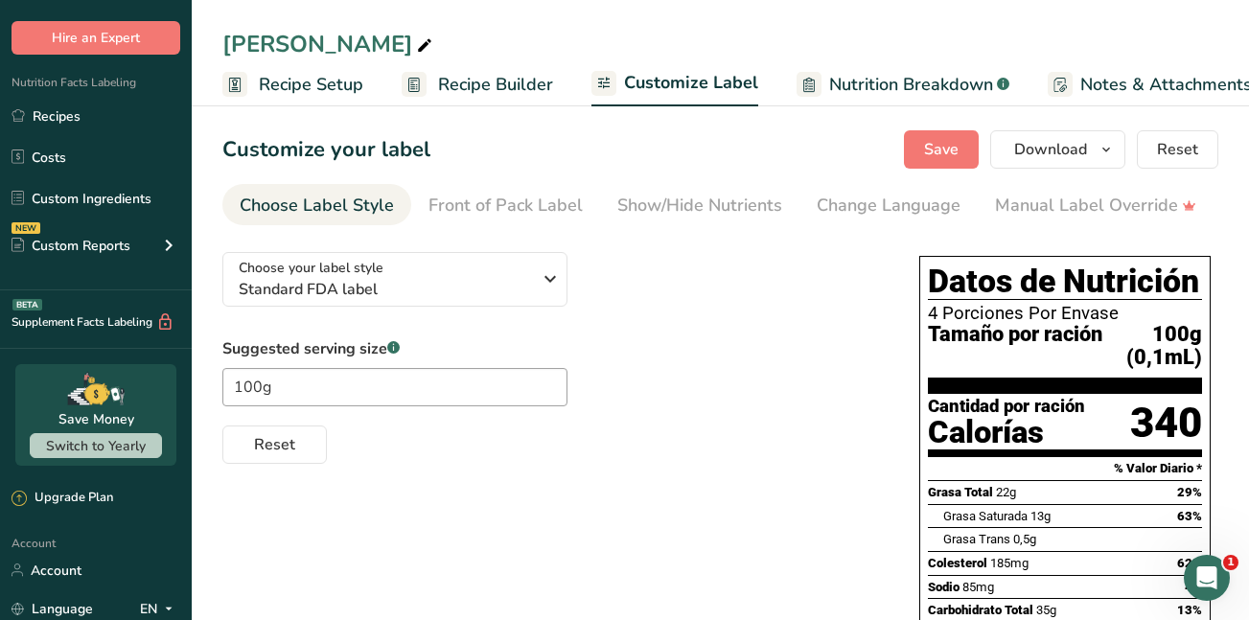
scroll to position [0, 225]
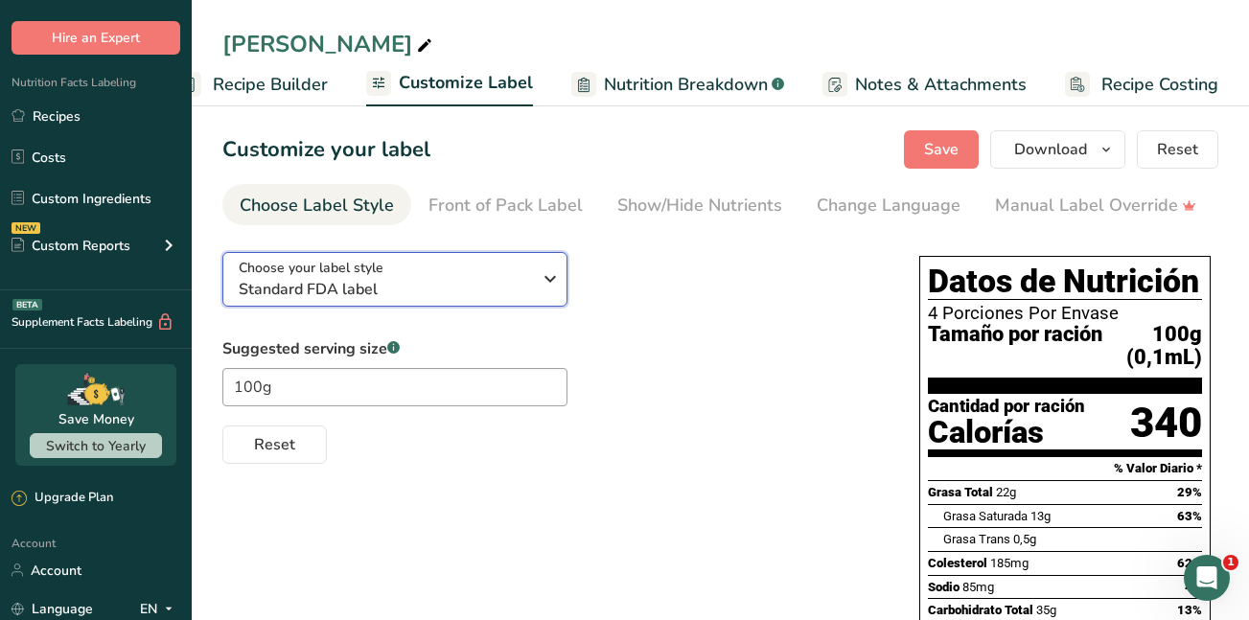
click at [554, 293] on icon "button" at bounding box center [550, 279] width 23 height 35
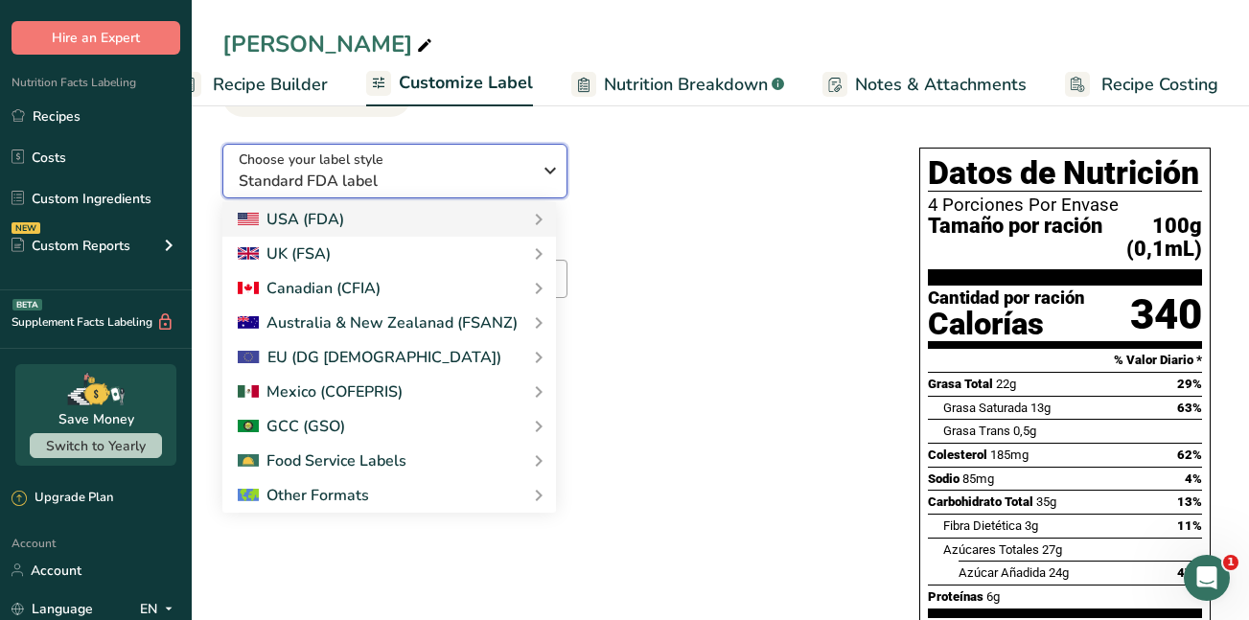
scroll to position [115, 0]
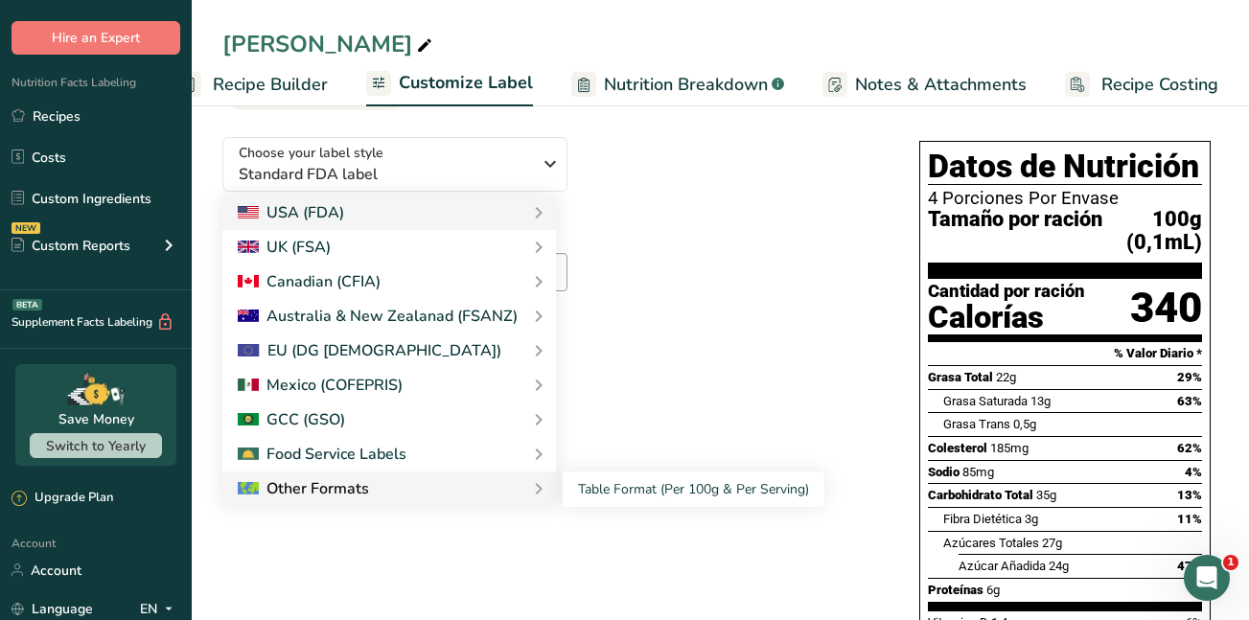
click at [387, 491] on div "Other Formats" at bounding box center [389, 489] width 303 height 23
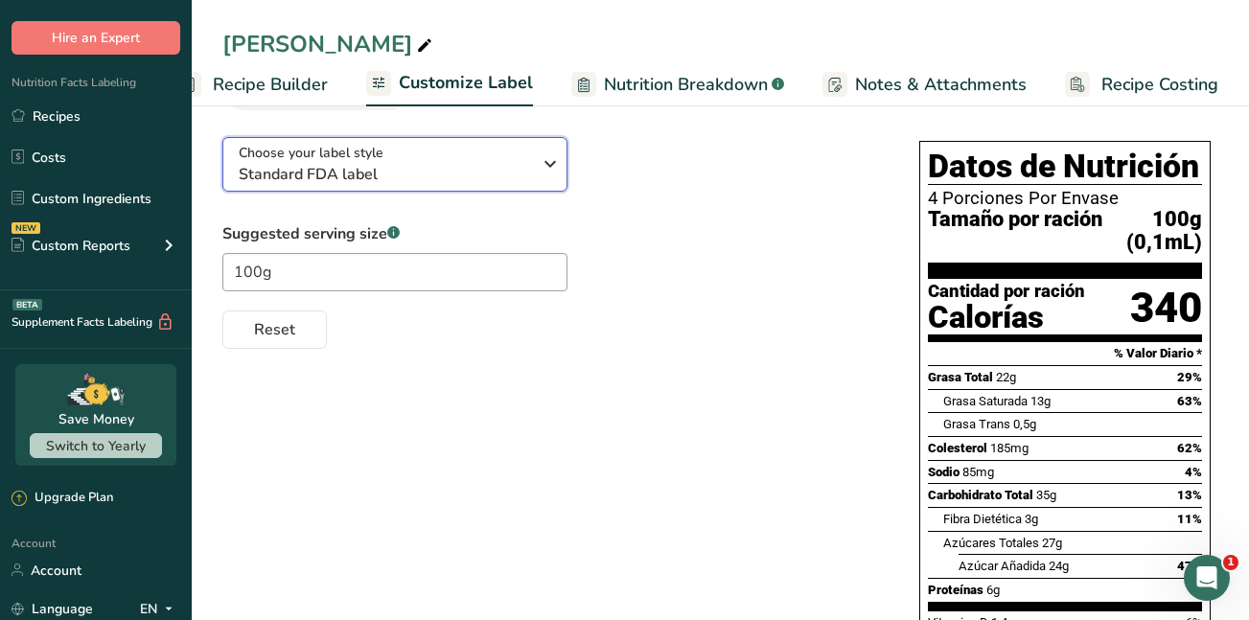
click at [447, 166] on div "Choose your label style Standard FDA label" at bounding box center [385, 164] width 292 height 43
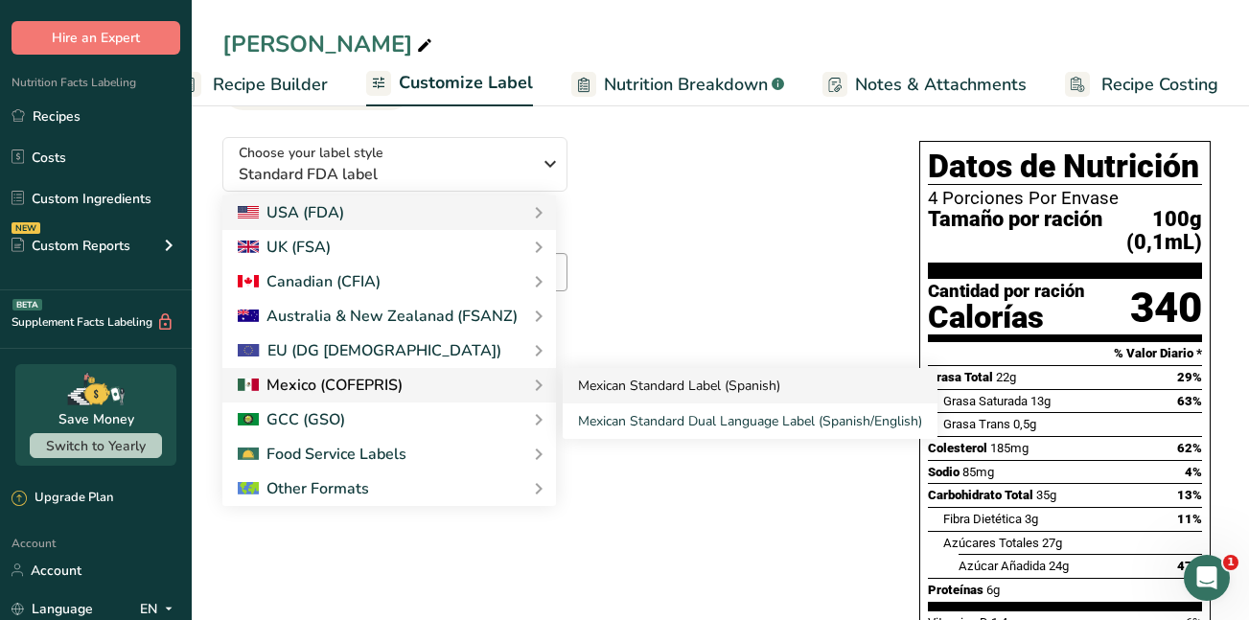
click at [584, 383] on link "Mexican Standard Label (Spanish)" at bounding box center [750, 385] width 375 height 35
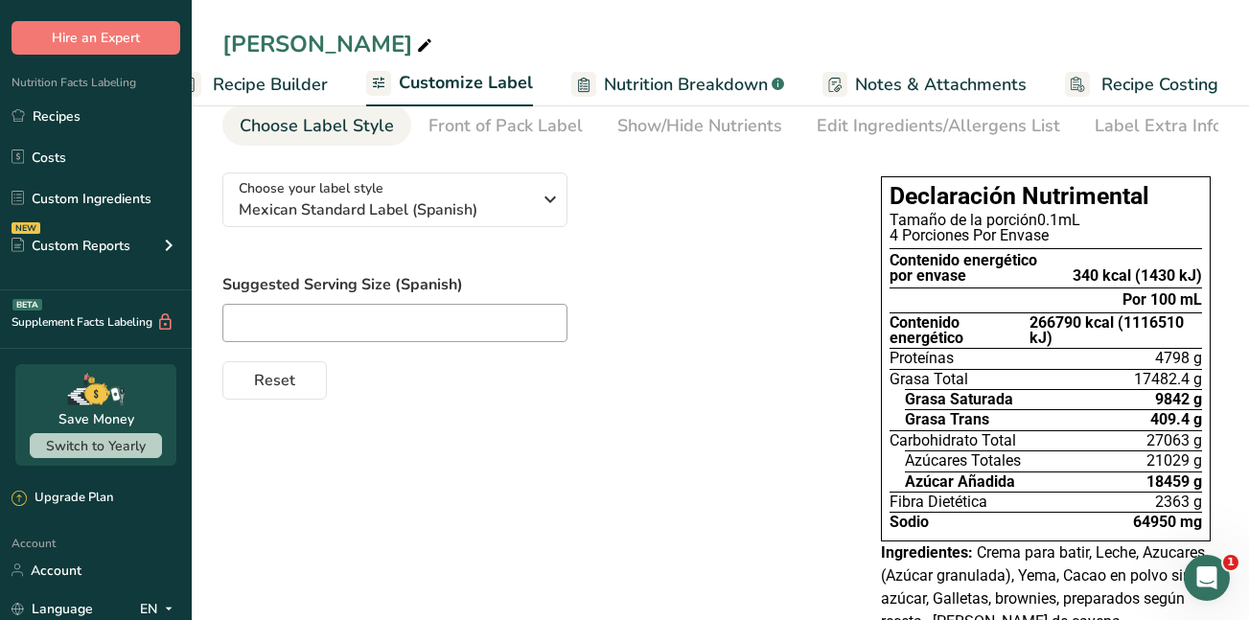
scroll to position [74, 0]
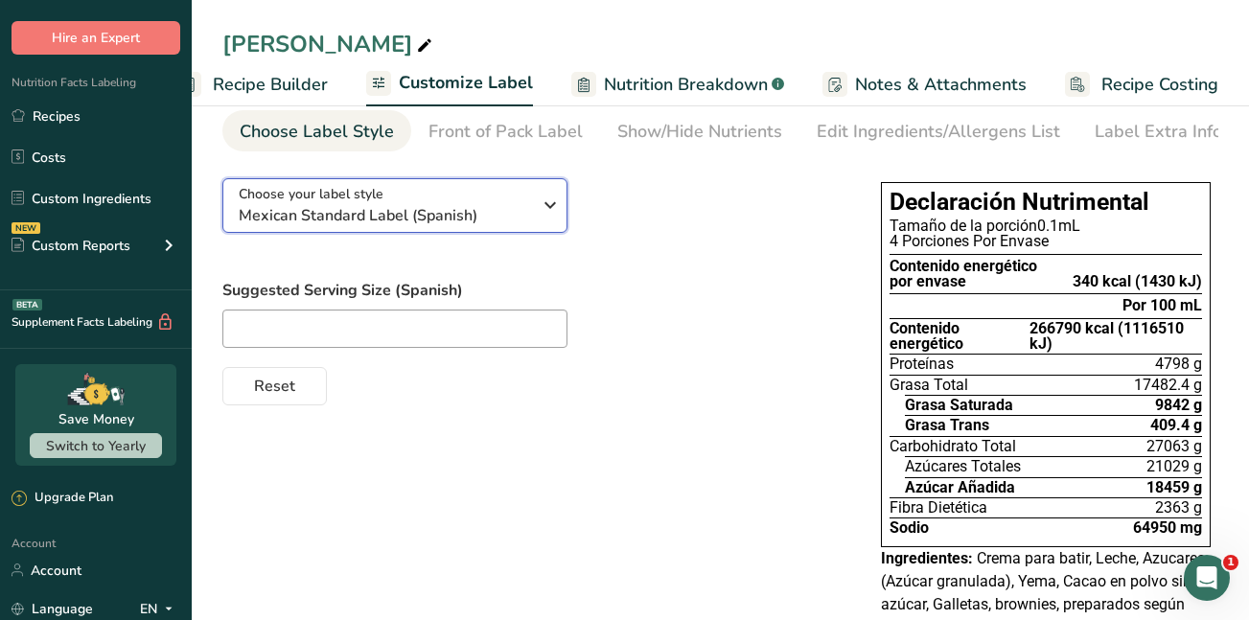
click at [496, 197] on div "Choose your label style Mexican Standard Label (Spanish)" at bounding box center [385, 205] width 292 height 43
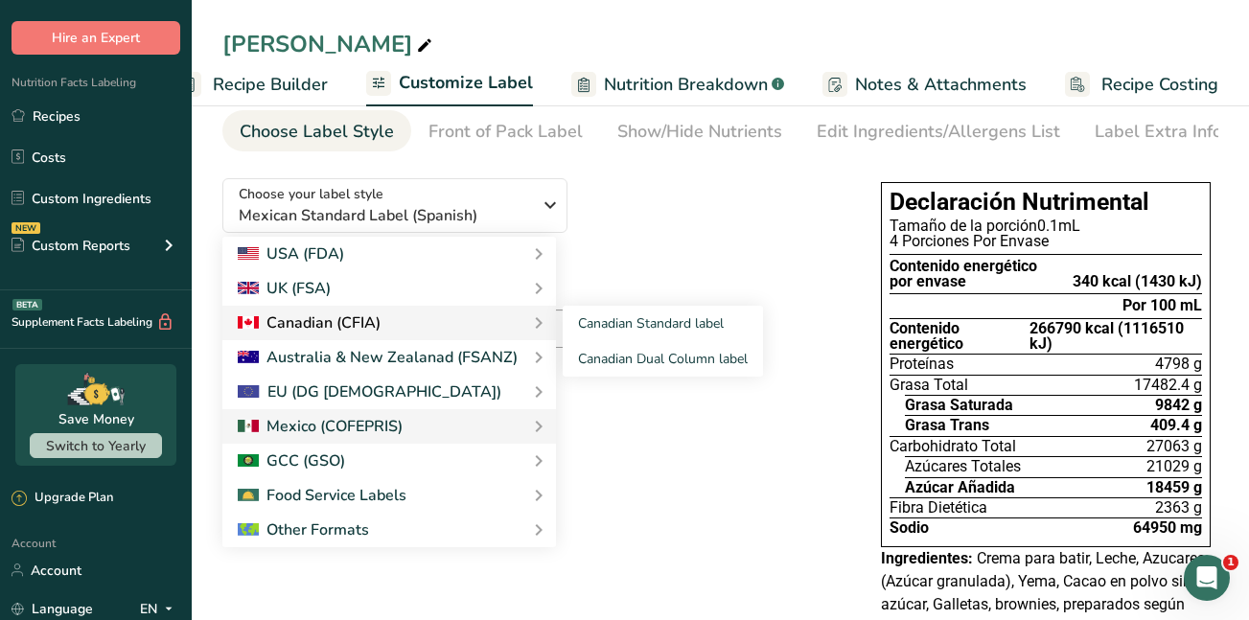
click at [320, 322] on div "Canadian (CFIA)" at bounding box center [309, 323] width 143 height 23
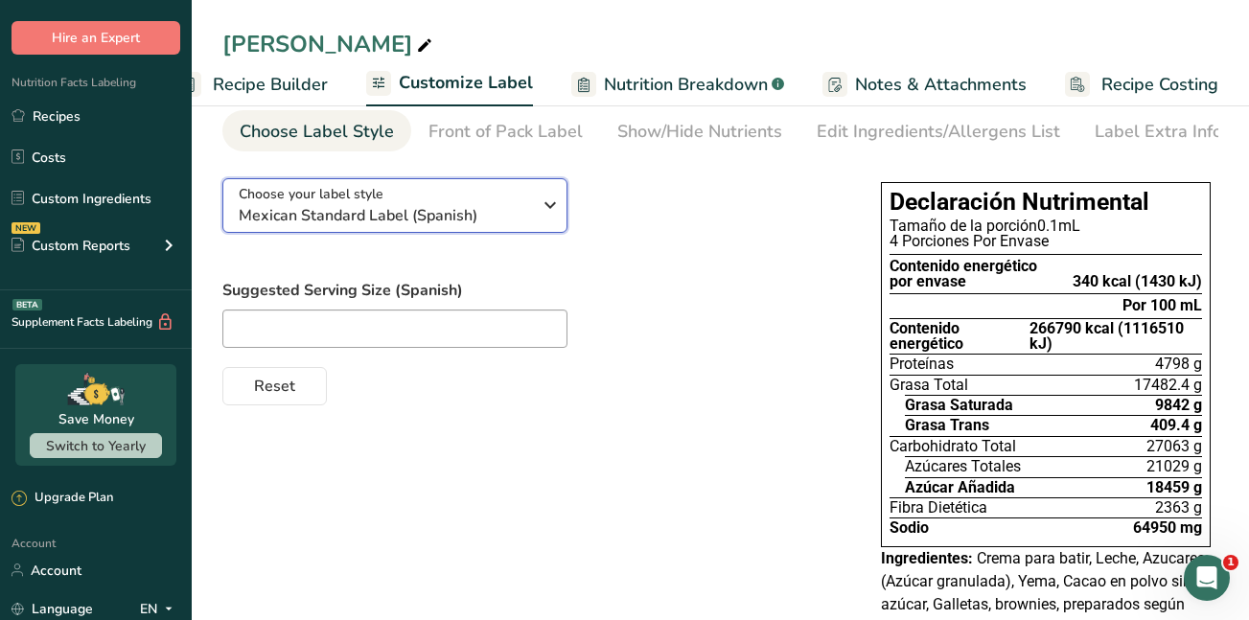
click at [481, 212] on span "Mexican Standard Label (Spanish)" at bounding box center [385, 215] width 292 height 23
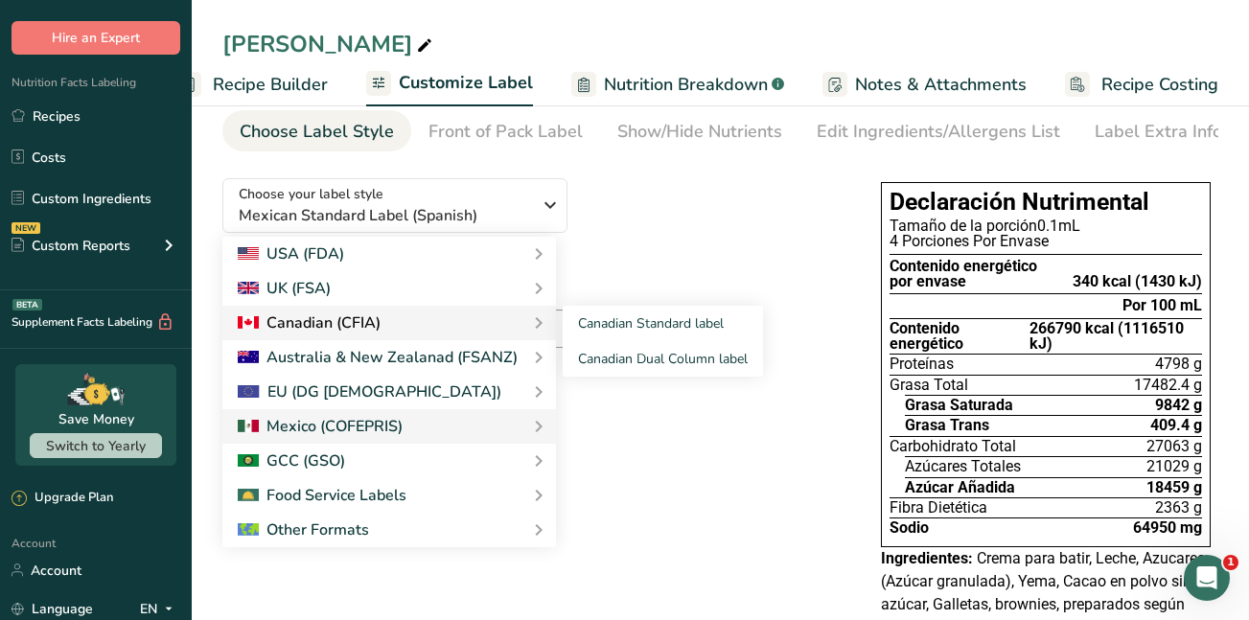
click at [346, 318] on div "Canadian (CFIA)" at bounding box center [309, 323] width 143 height 23
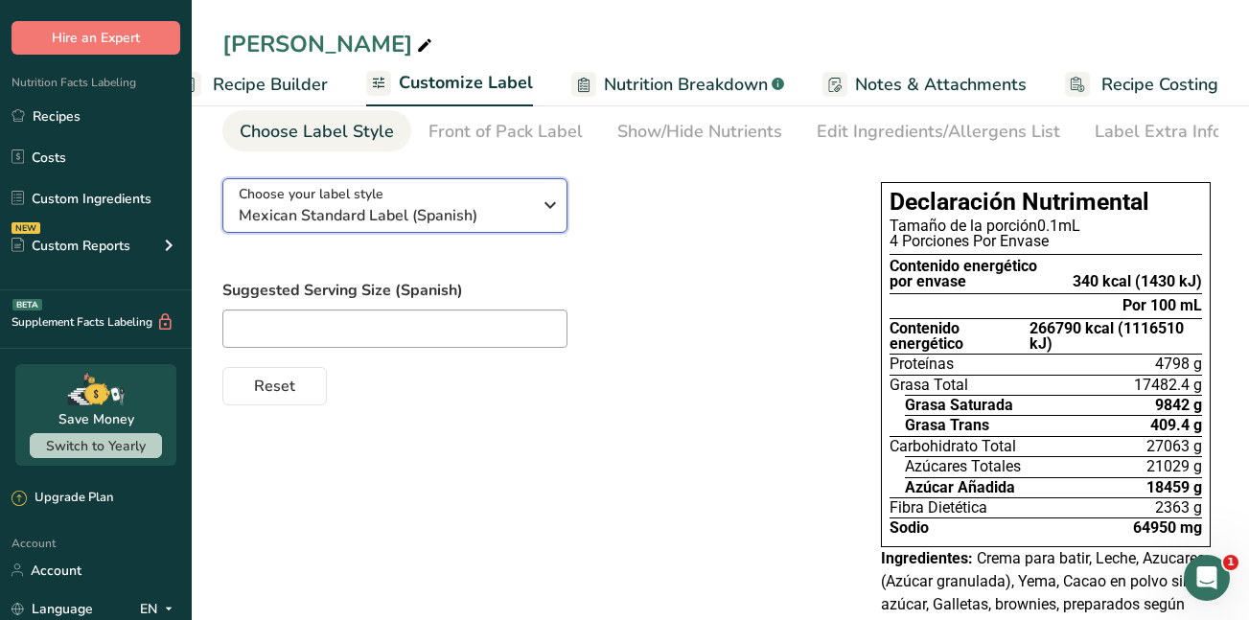
click at [508, 206] on div "Choose your label style Mexican Standard Label (Spanish)" at bounding box center [385, 205] width 292 height 43
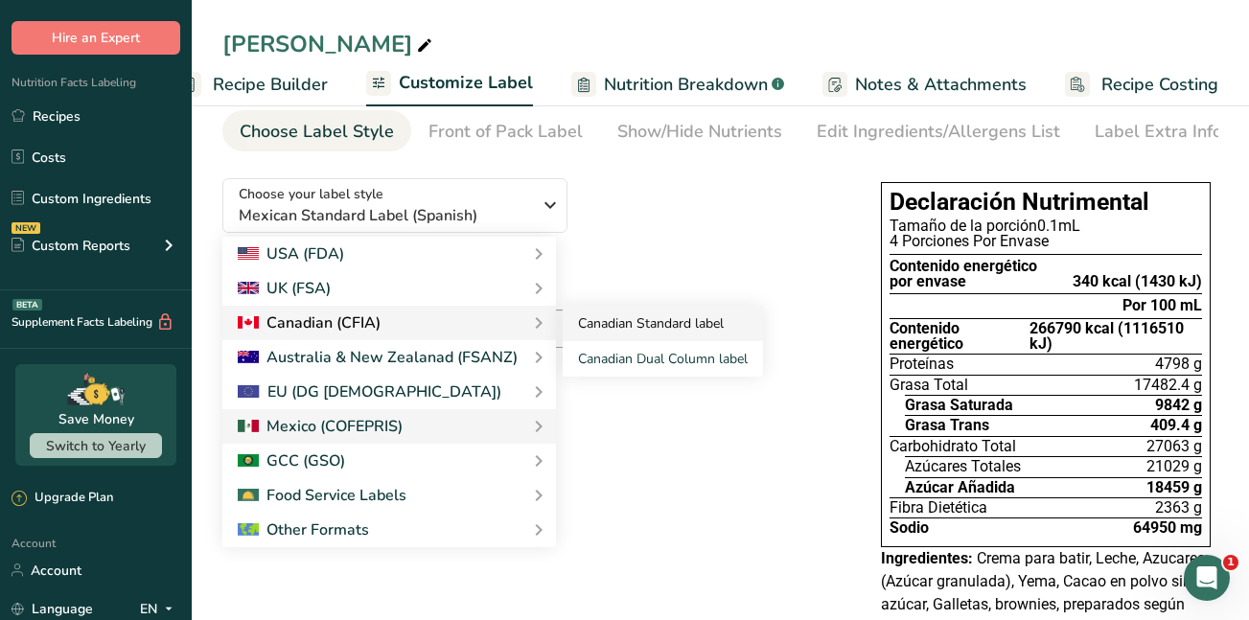
click at [602, 327] on link "Canadian Standard label" at bounding box center [663, 323] width 200 height 35
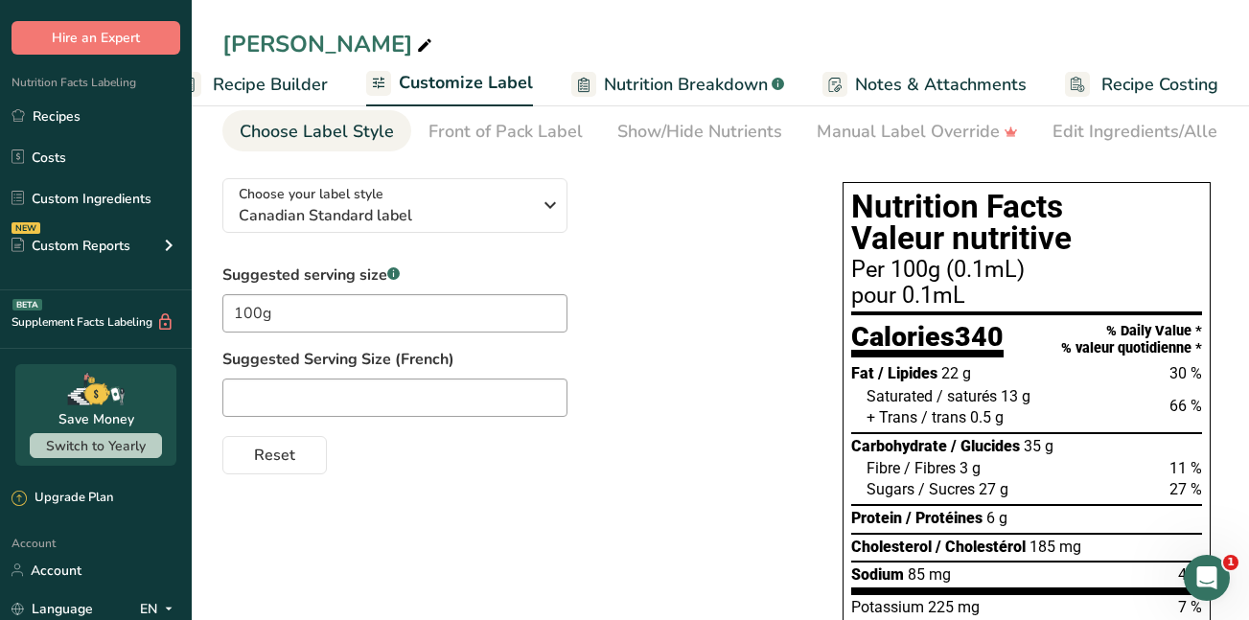
click at [606, 363] on label "Suggested Serving Size (French)" at bounding box center [513, 359] width 582 height 23
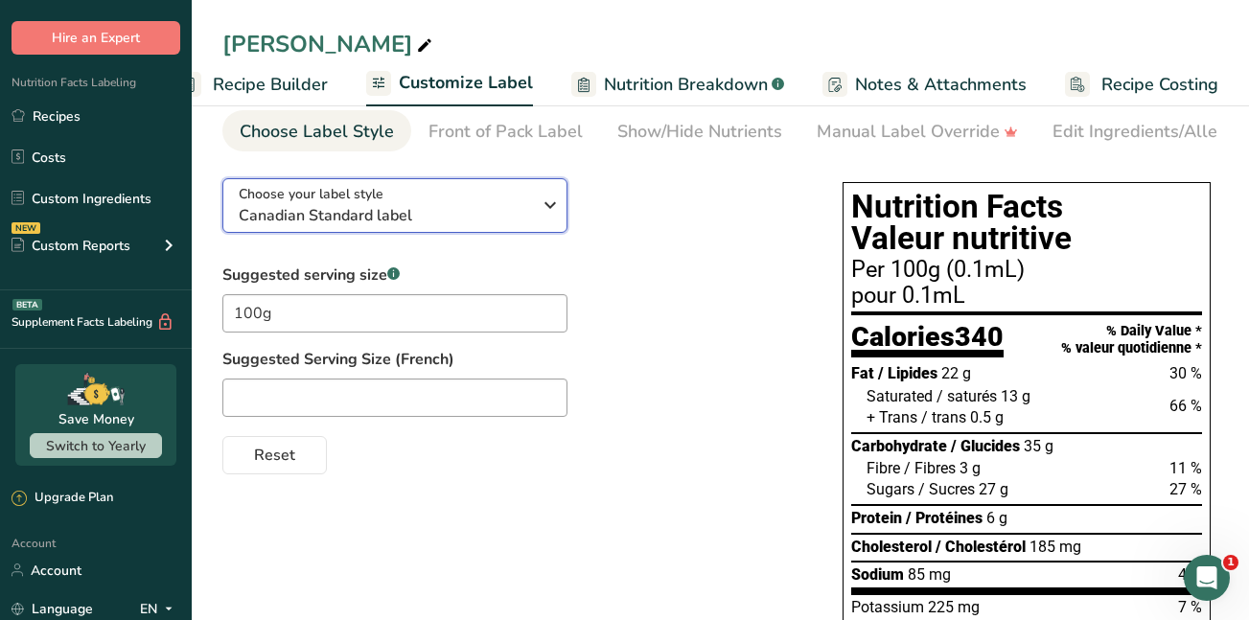
click at [446, 209] on span "Canadian Standard label" at bounding box center [385, 215] width 292 height 23
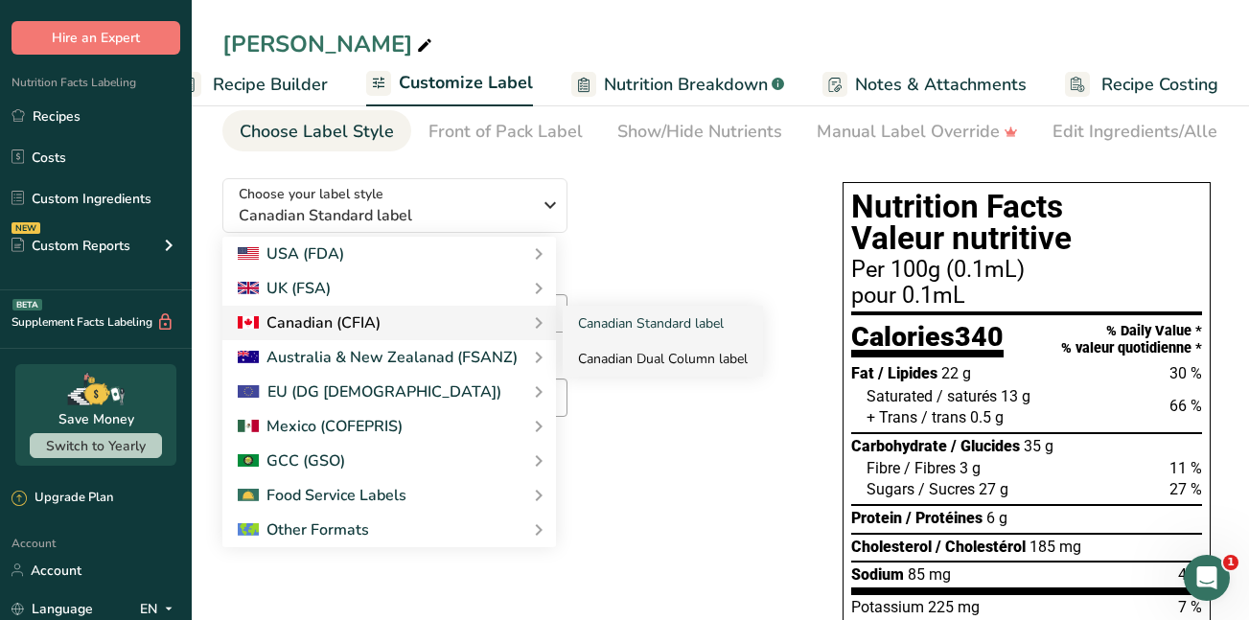
click at [604, 365] on link "Canadian Dual Column label" at bounding box center [663, 358] width 200 height 35
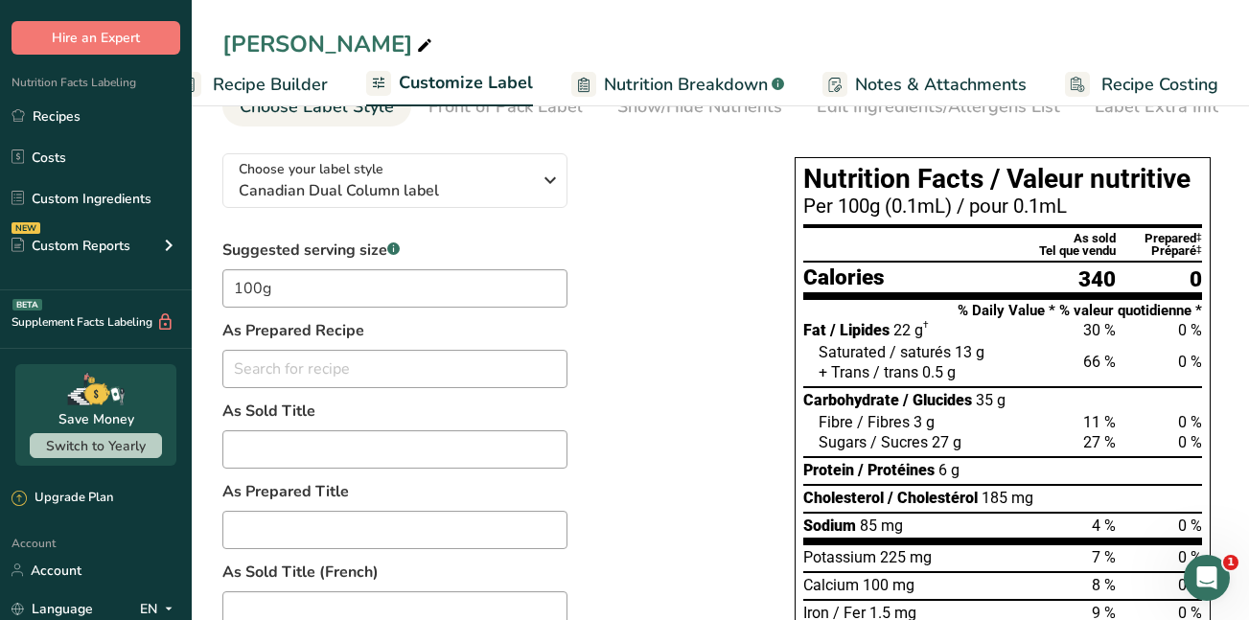
scroll to position [0, 0]
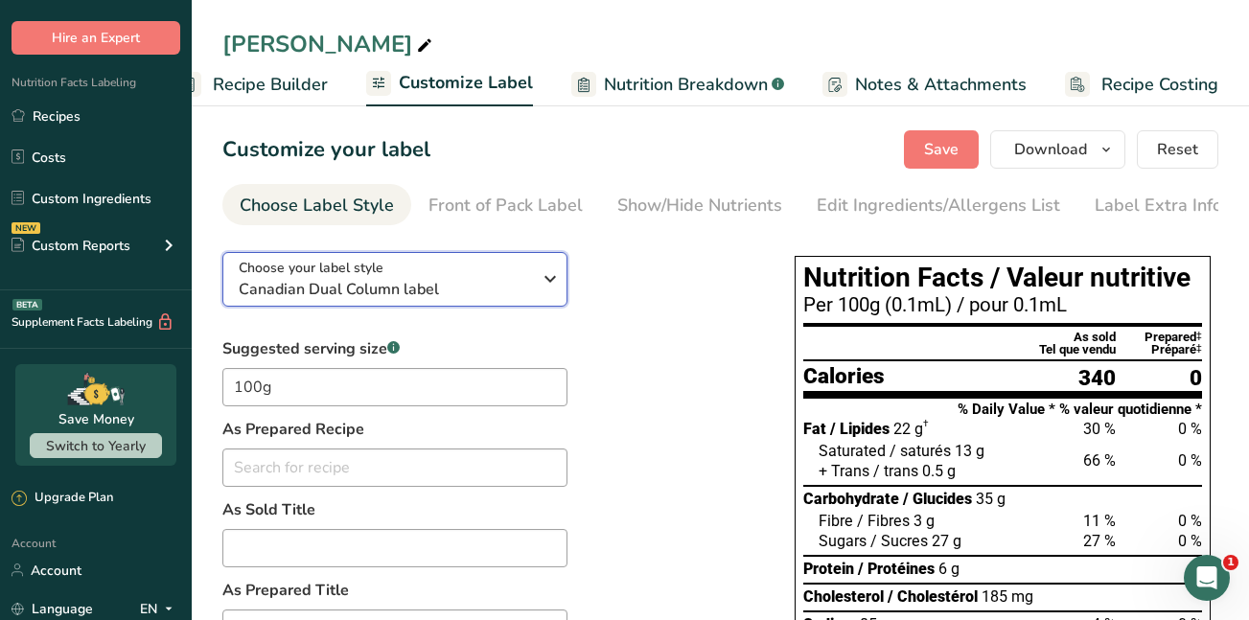
click at [453, 286] on span "Canadian Dual Column label" at bounding box center [385, 289] width 292 height 23
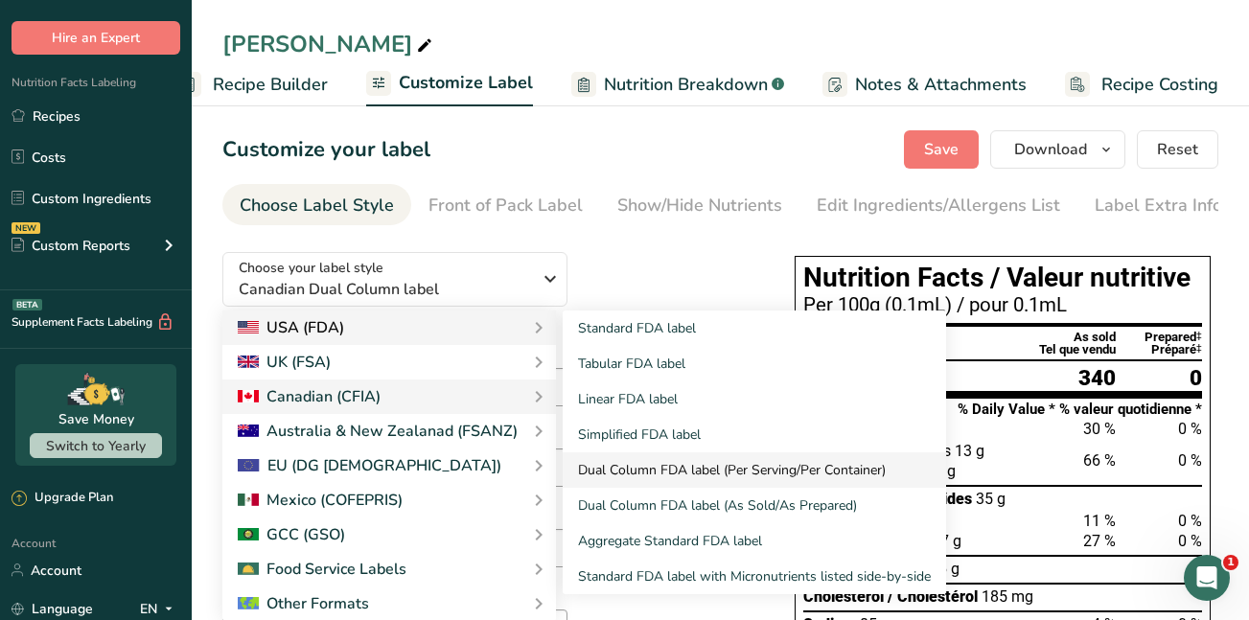
click at [720, 472] on link "Dual Column FDA label (Per Serving/Per Container)" at bounding box center [755, 470] width 384 height 35
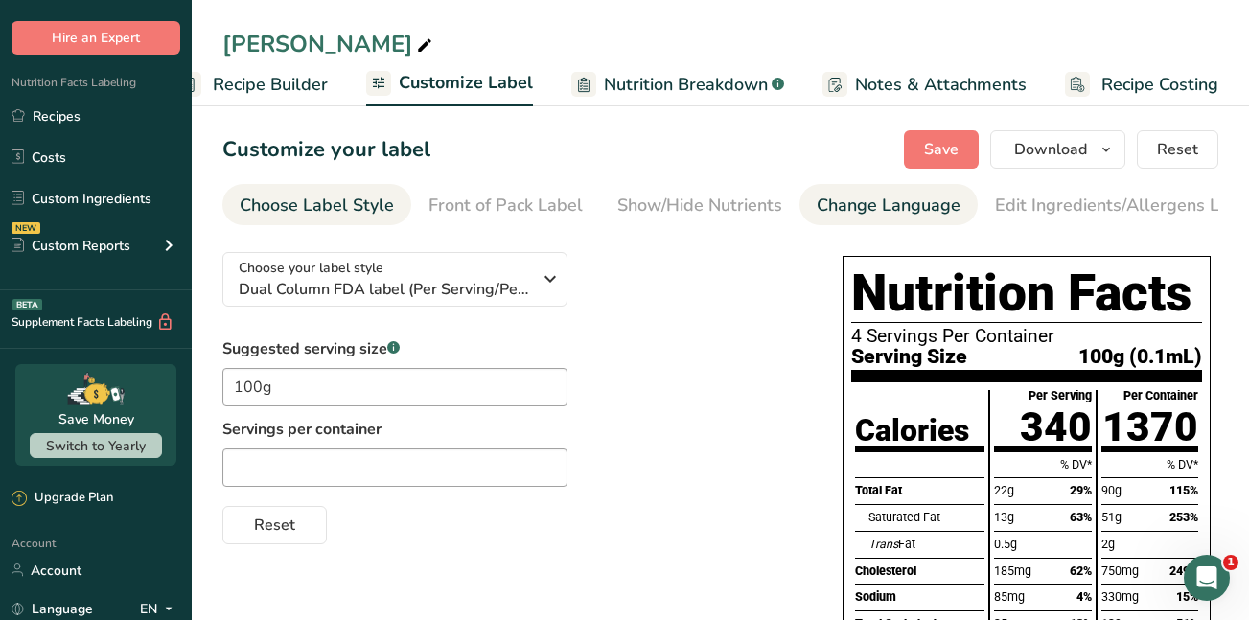
click at [891, 206] on div "Change Language" at bounding box center [889, 206] width 144 height 26
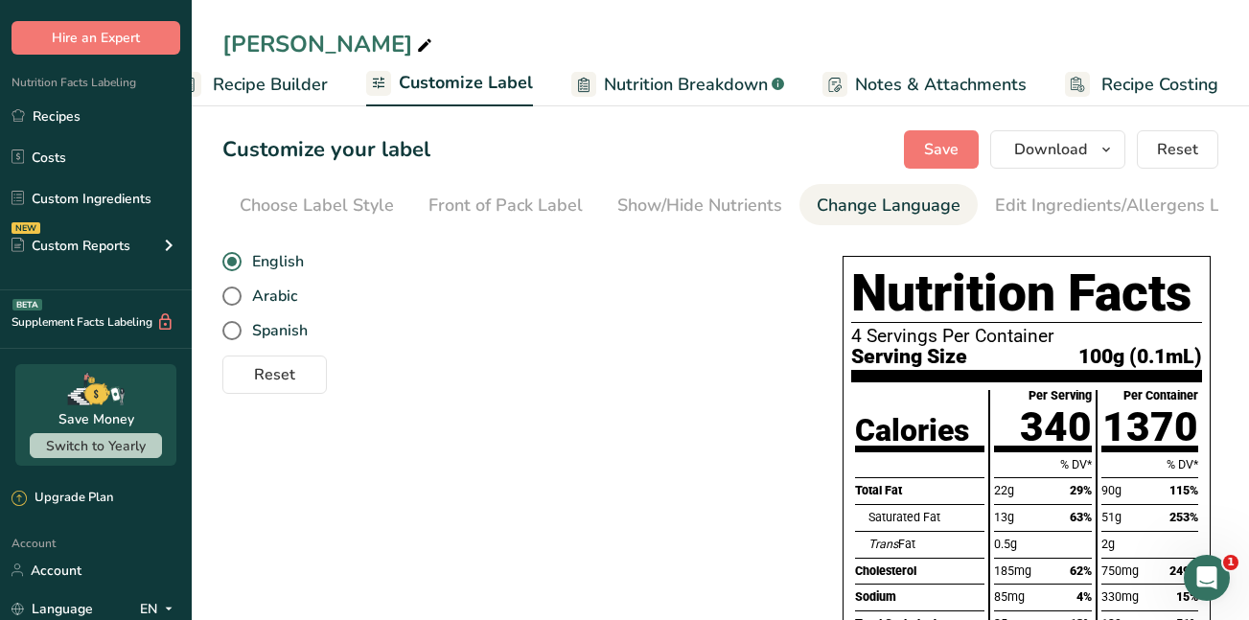
scroll to position [0, 183]
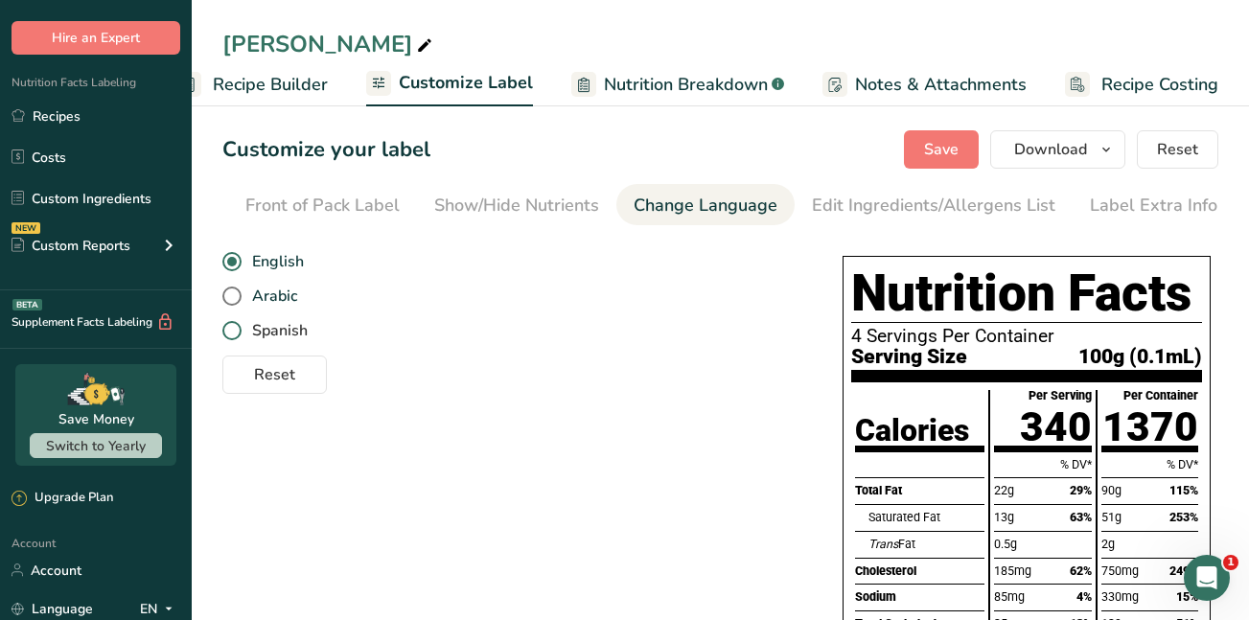
click at [232, 331] on span at bounding box center [231, 330] width 19 height 19
click at [232, 331] on input "Spanish" at bounding box center [228, 331] width 12 height 12
radio input "true"
radio input "false"
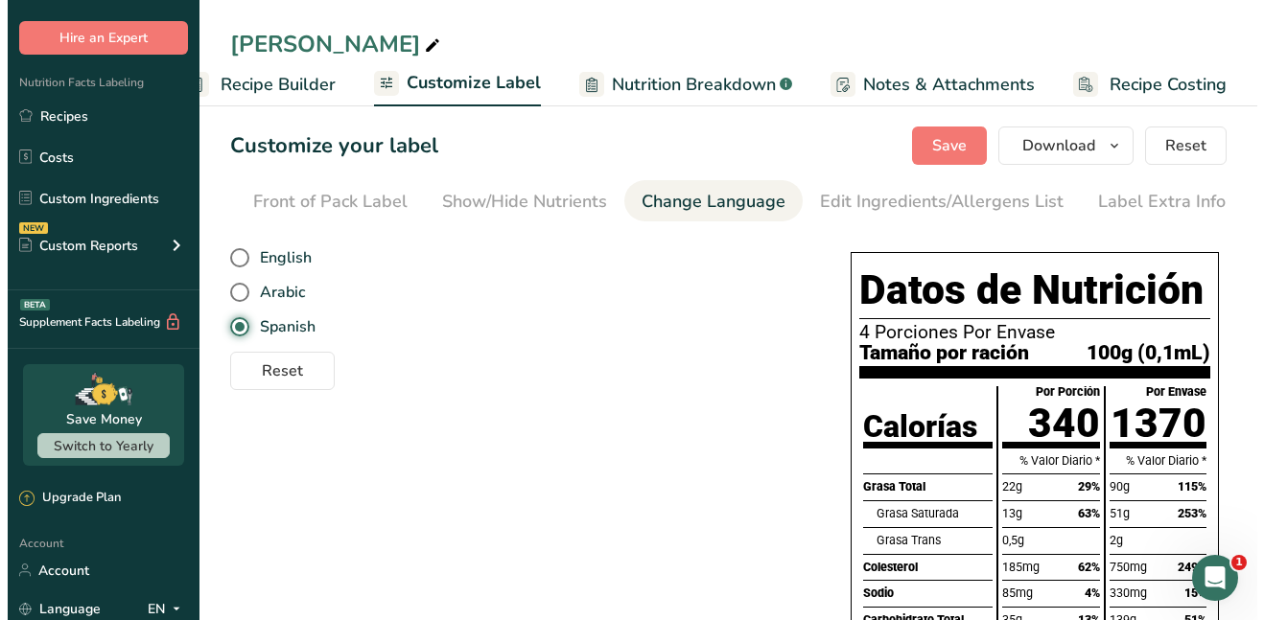
scroll to position [0, 0]
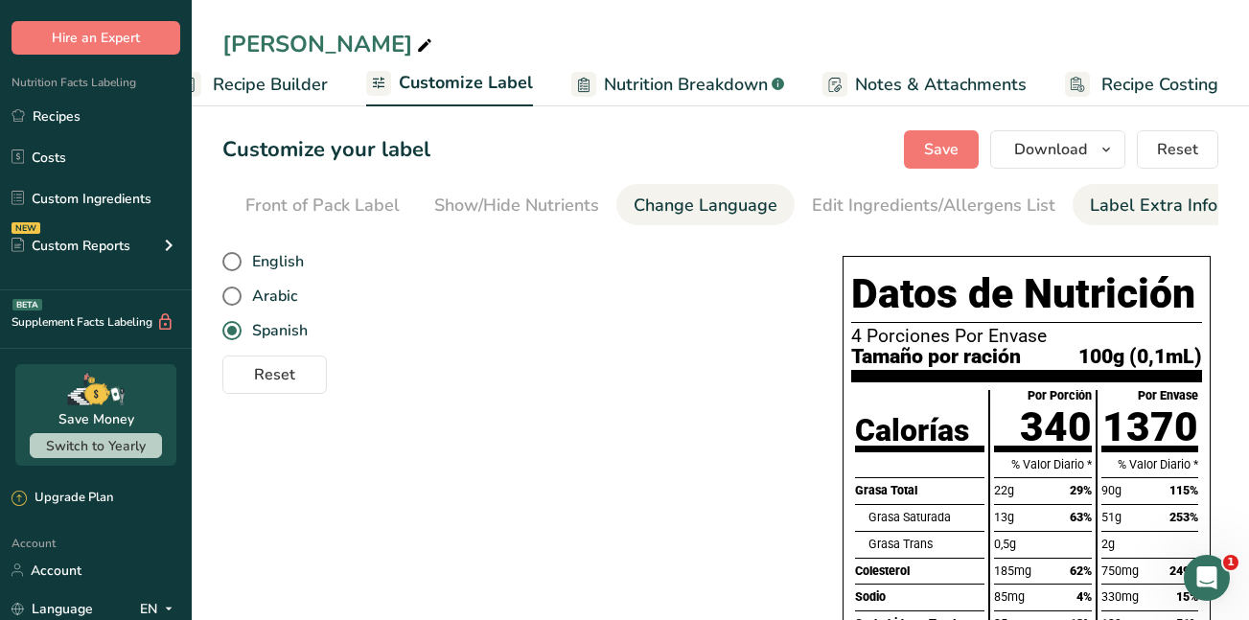
click at [1099, 205] on div "Label Extra Info" at bounding box center [1154, 206] width 128 height 26
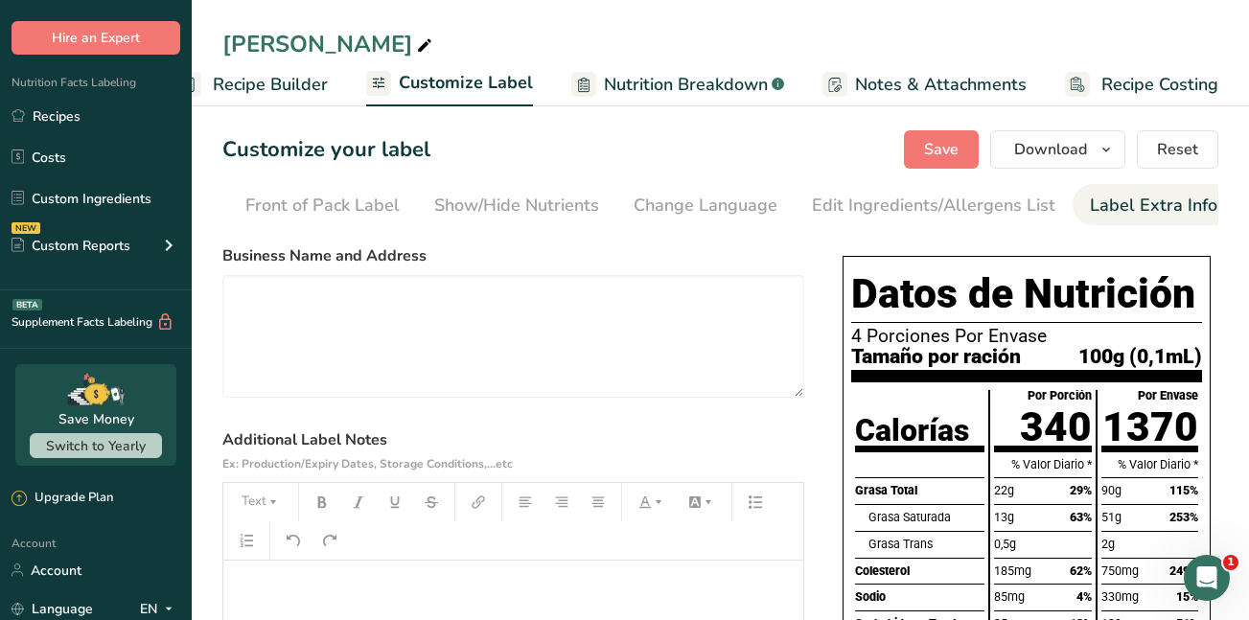
click at [1175, 78] on span "Recipe Costing" at bounding box center [1160, 85] width 117 height 26
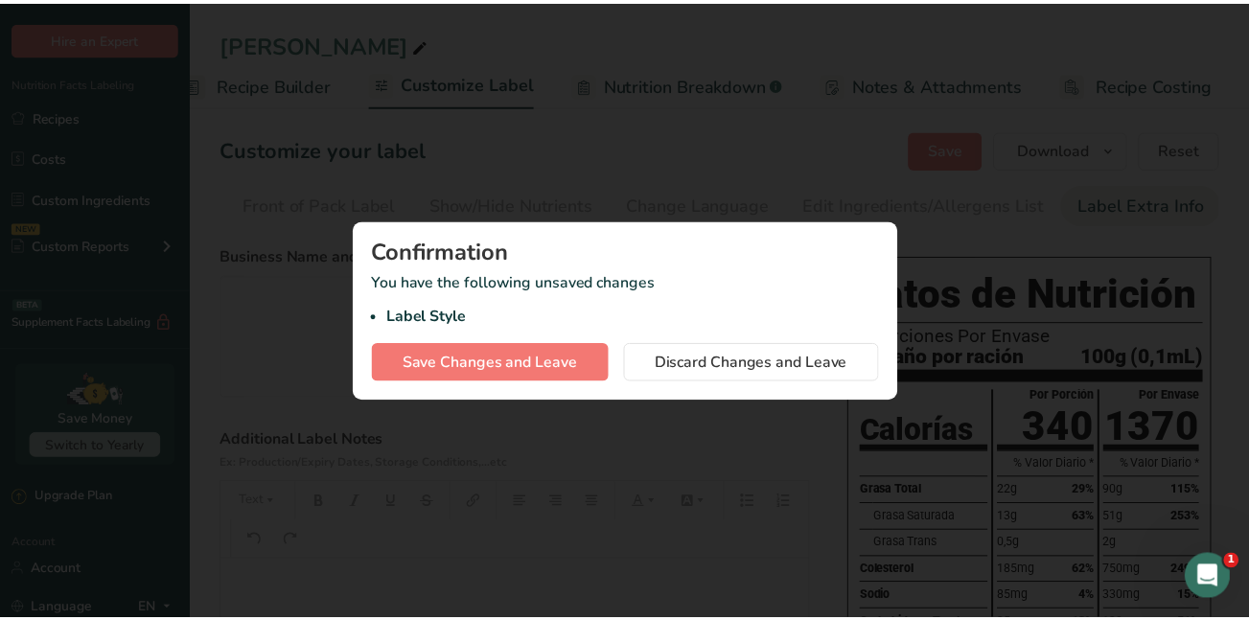
scroll to position [0, 211]
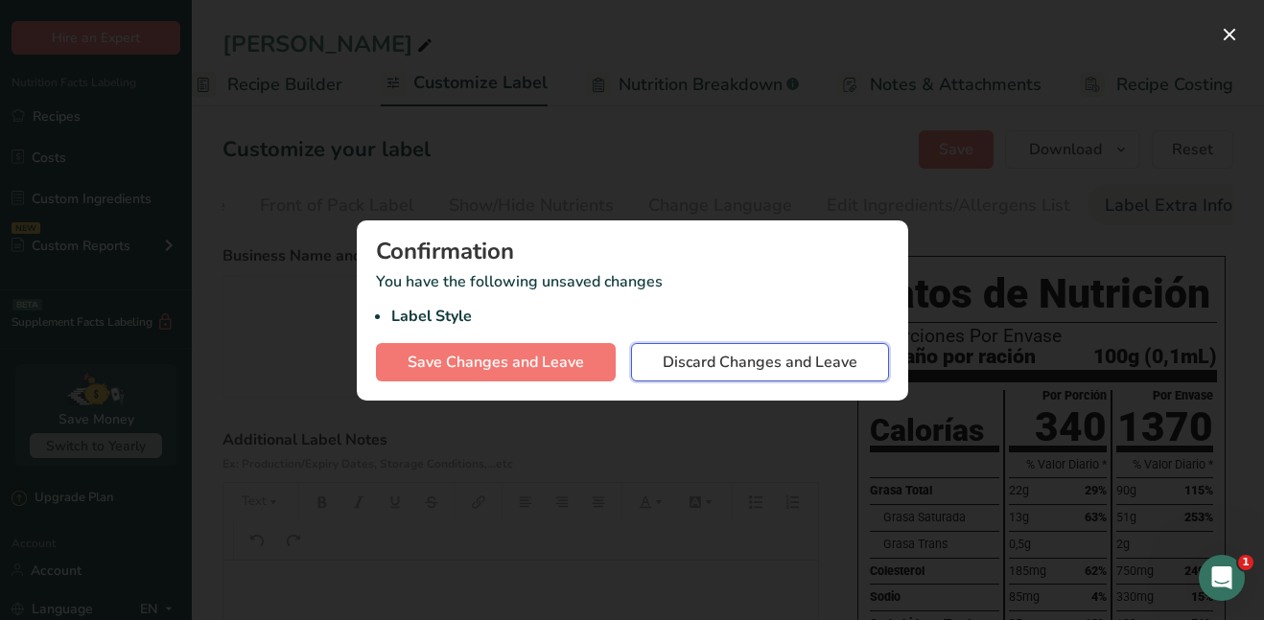
click at [736, 363] on span "Discard Changes and Leave" at bounding box center [760, 362] width 195 height 23
